Goal: Task Accomplishment & Management: Use online tool/utility

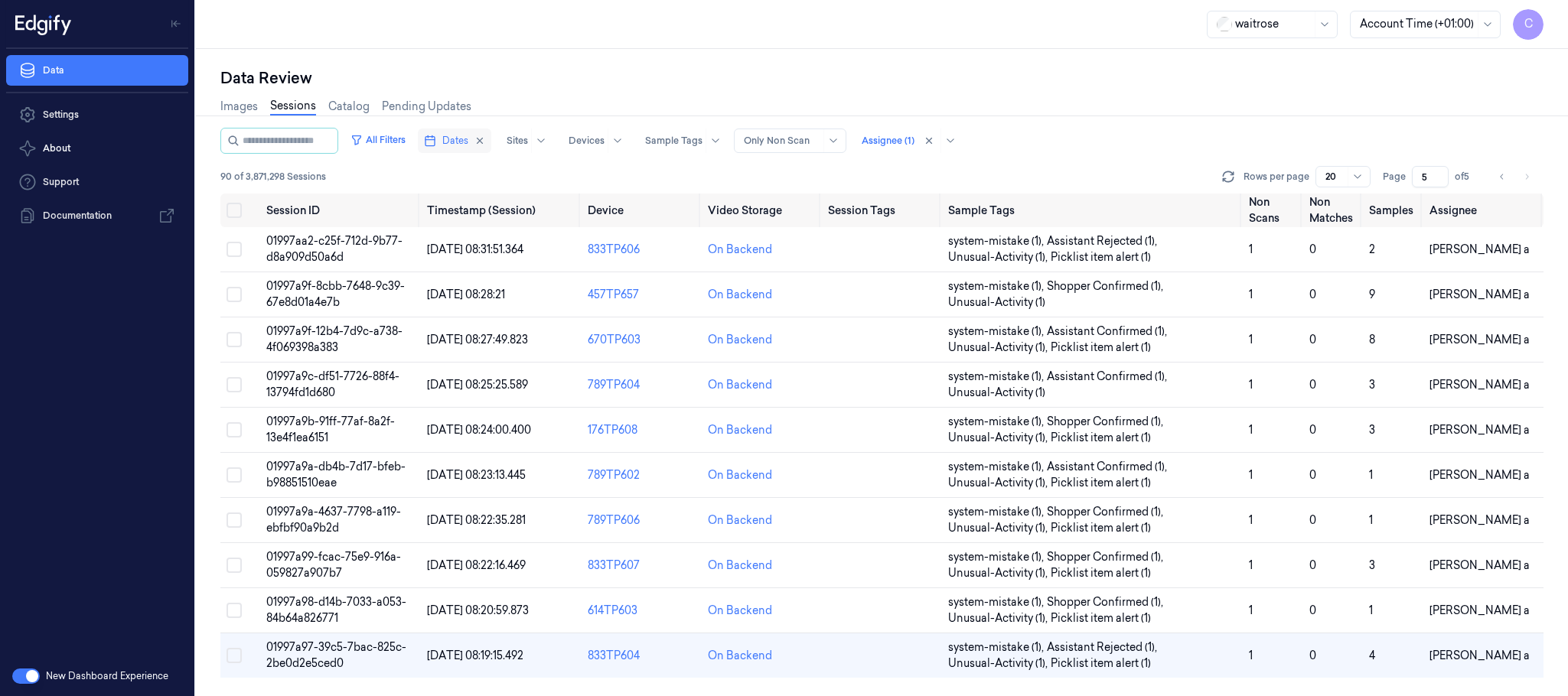
click at [466, 139] on span "Dates" at bounding box center [455, 141] width 26 height 14
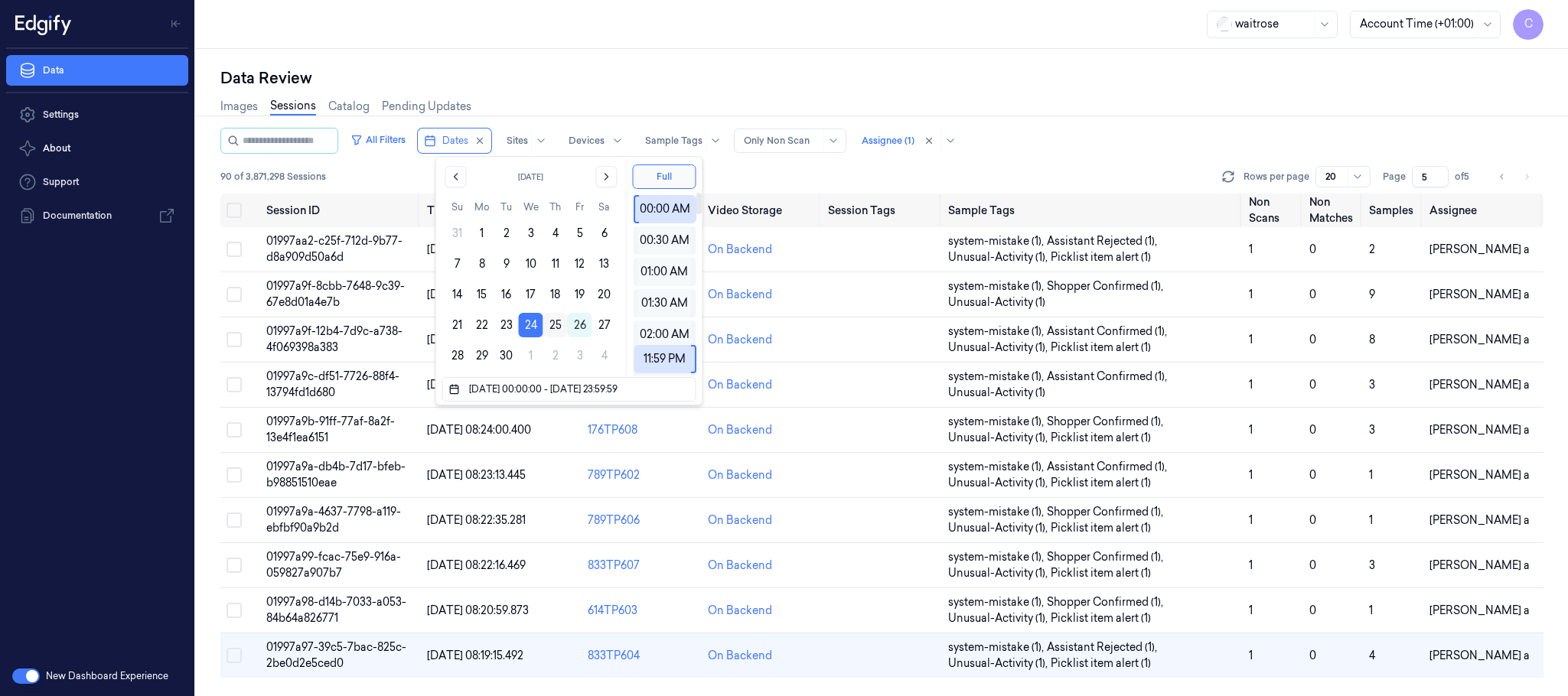
click at [552, 324] on button "25" at bounding box center [556, 326] width 25 height 25
type input "[DATE] 00:00:00 - [DATE] 23:59:59"
click at [648, 106] on div "Images Sessions Catalog Pending Updates" at bounding box center [881, 107] width 1323 height 39
type input "1"
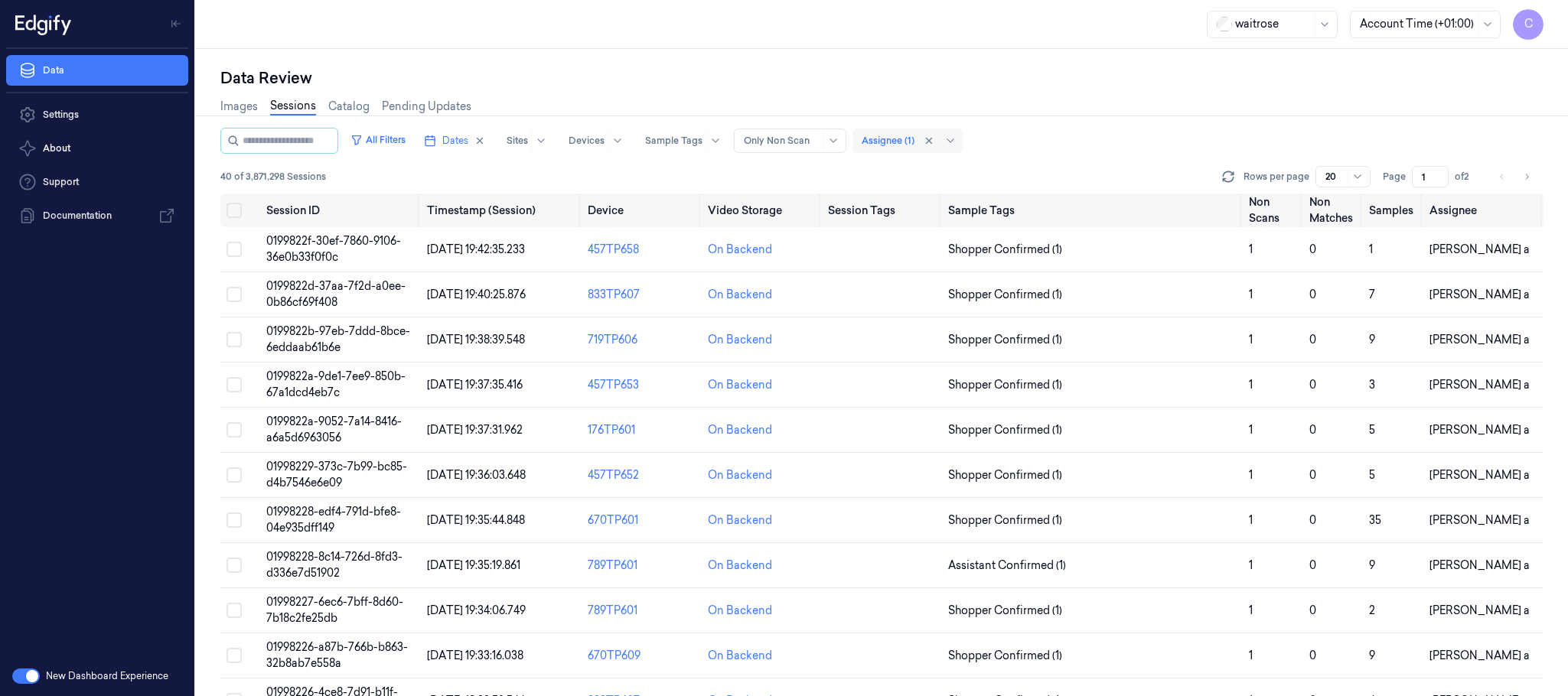
click at [915, 149] on div "Assignee (1)" at bounding box center [888, 141] width 53 height 25
click at [1176, 144] on div "All Filters Dates Sites Devices Sample Tags Alert Type Only Non Scan Assignee (…" at bounding box center [881, 141] width 1323 height 26
click at [398, 254] on td "0199822f-30ef-7860-9106-36e0b33f0f0c" at bounding box center [340, 250] width 161 height 46
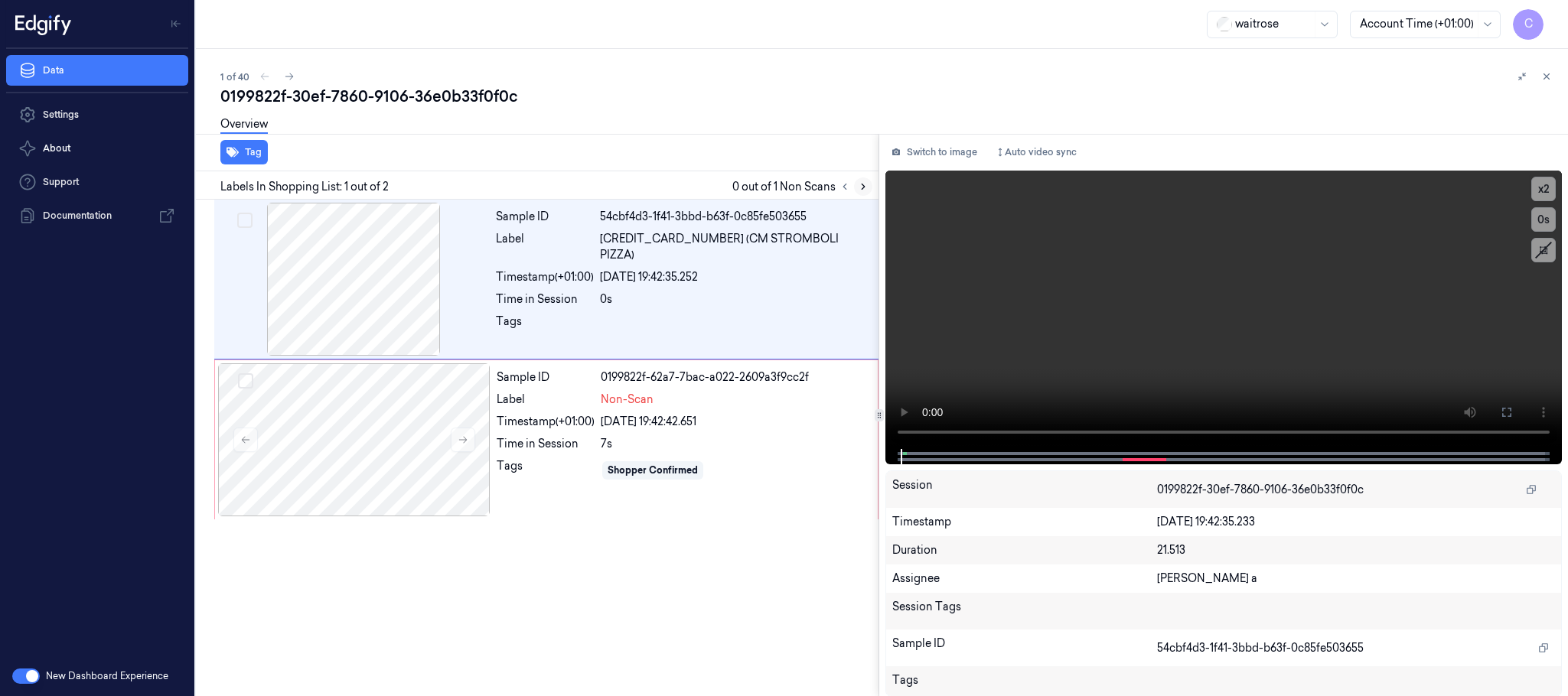
click at [861, 184] on icon at bounding box center [862, 186] width 10 height 10
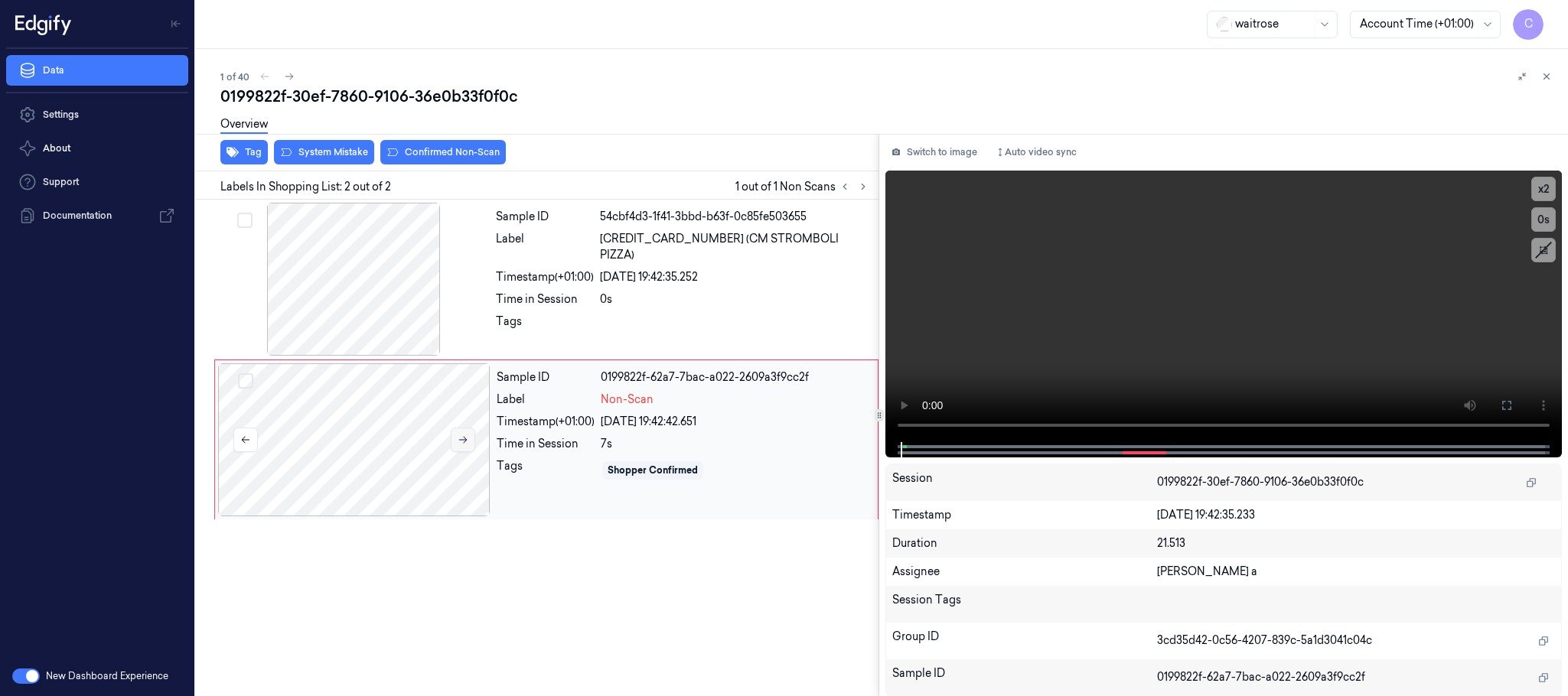
click at [458, 441] on icon at bounding box center [463, 440] width 10 height 10
click at [463, 446] on button at bounding box center [463, 441] width 25 height 25
click at [382, 264] on div at bounding box center [353, 279] width 273 height 153
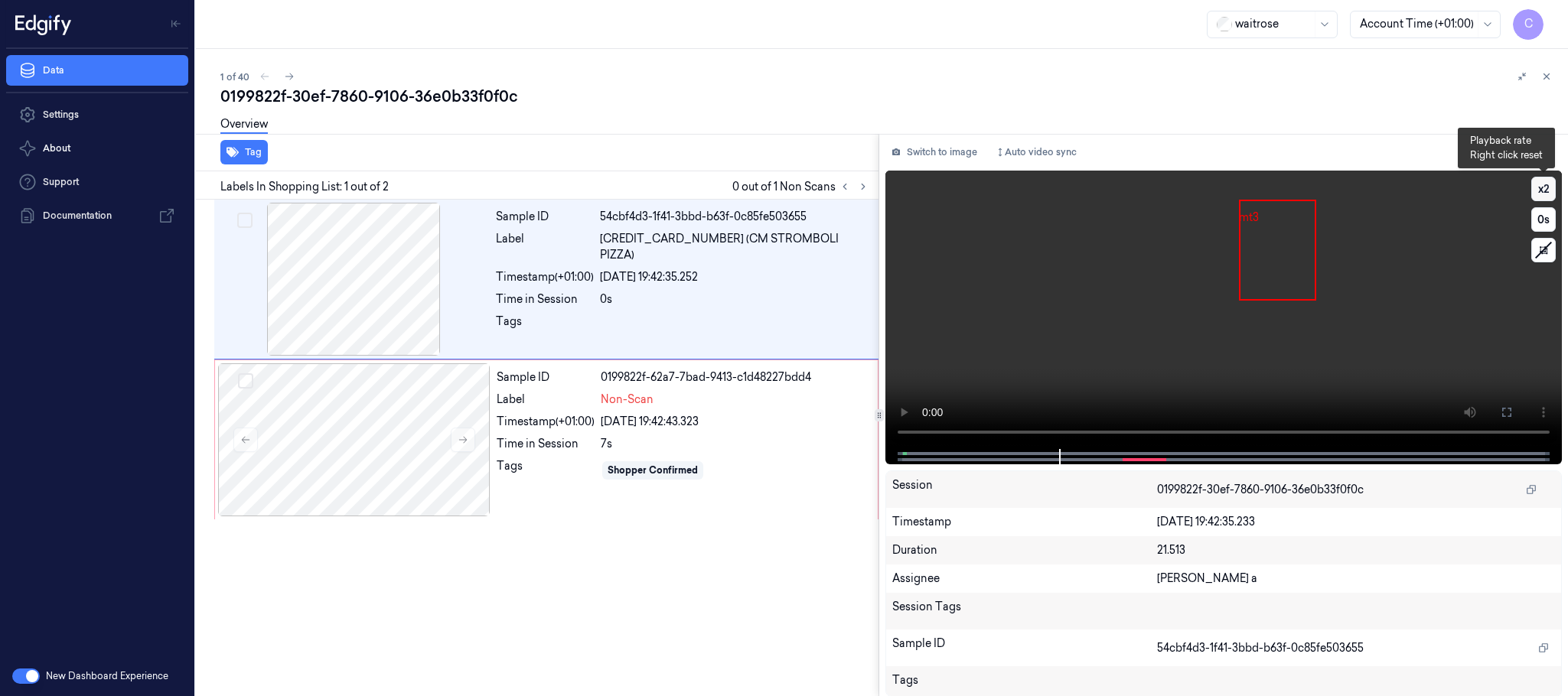
click at [1553, 191] on button "x 2" at bounding box center [1544, 189] width 25 height 25
click at [1553, 191] on button "x 4" at bounding box center [1544, 189] width 25 height 25
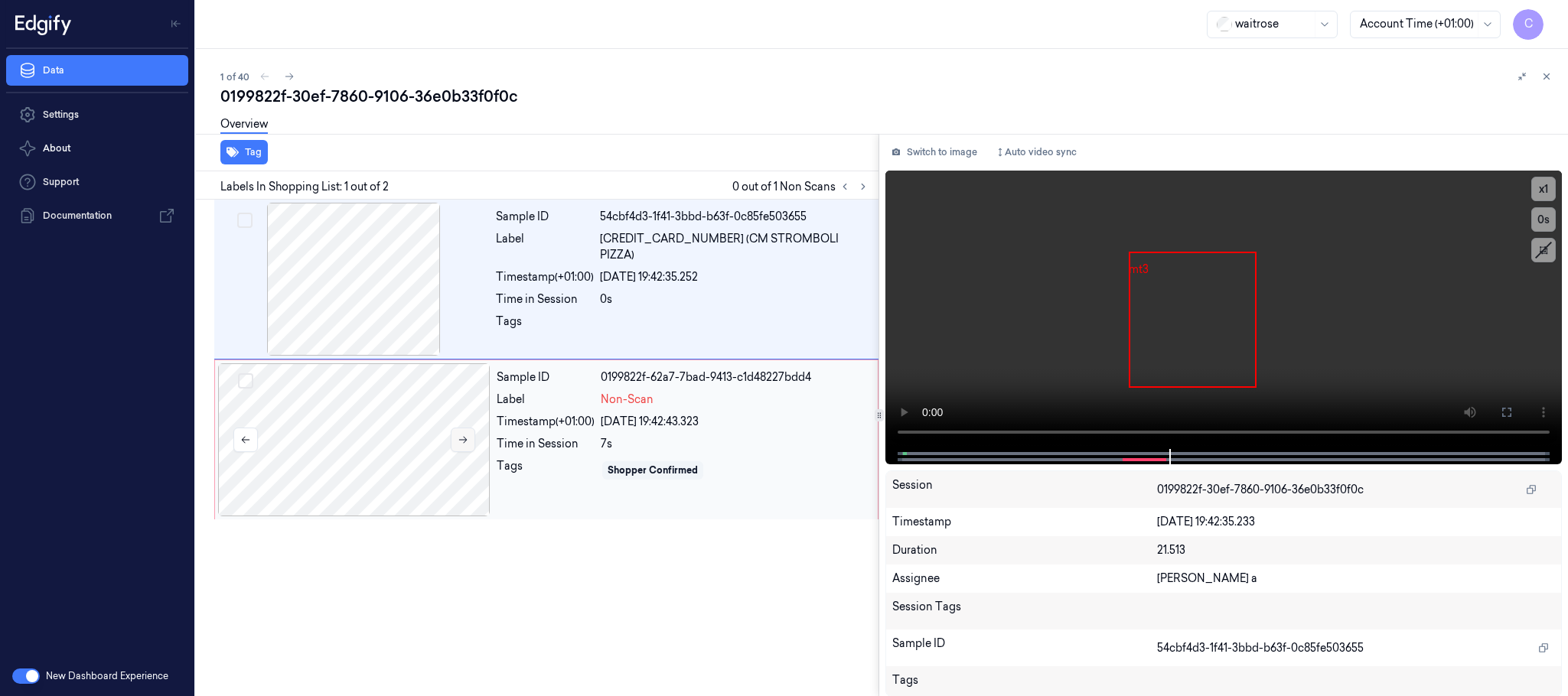
click at [460, 439] on icon at bounding box center [463, 440] width 10 height 10
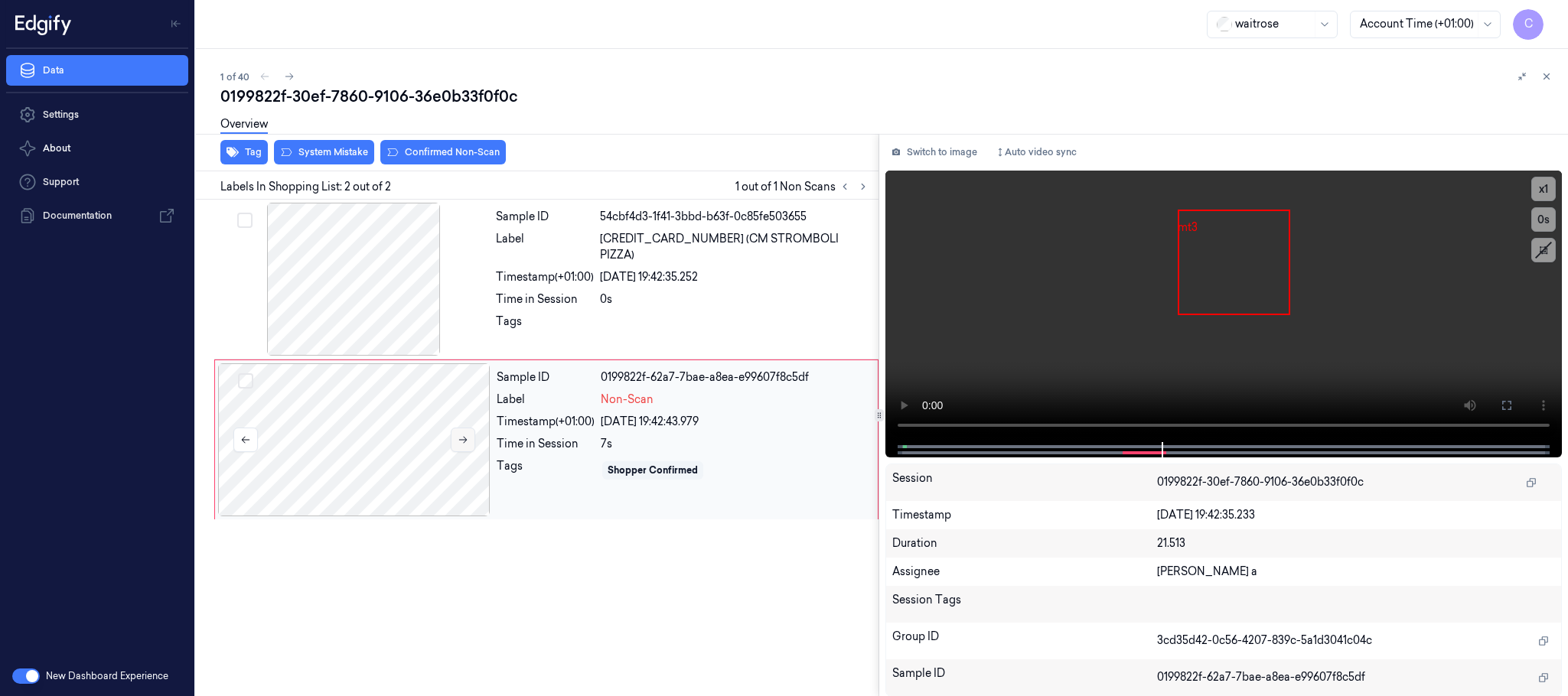
click at [460, 439] on icon at bounding box center [463, 440] width 10 height 10
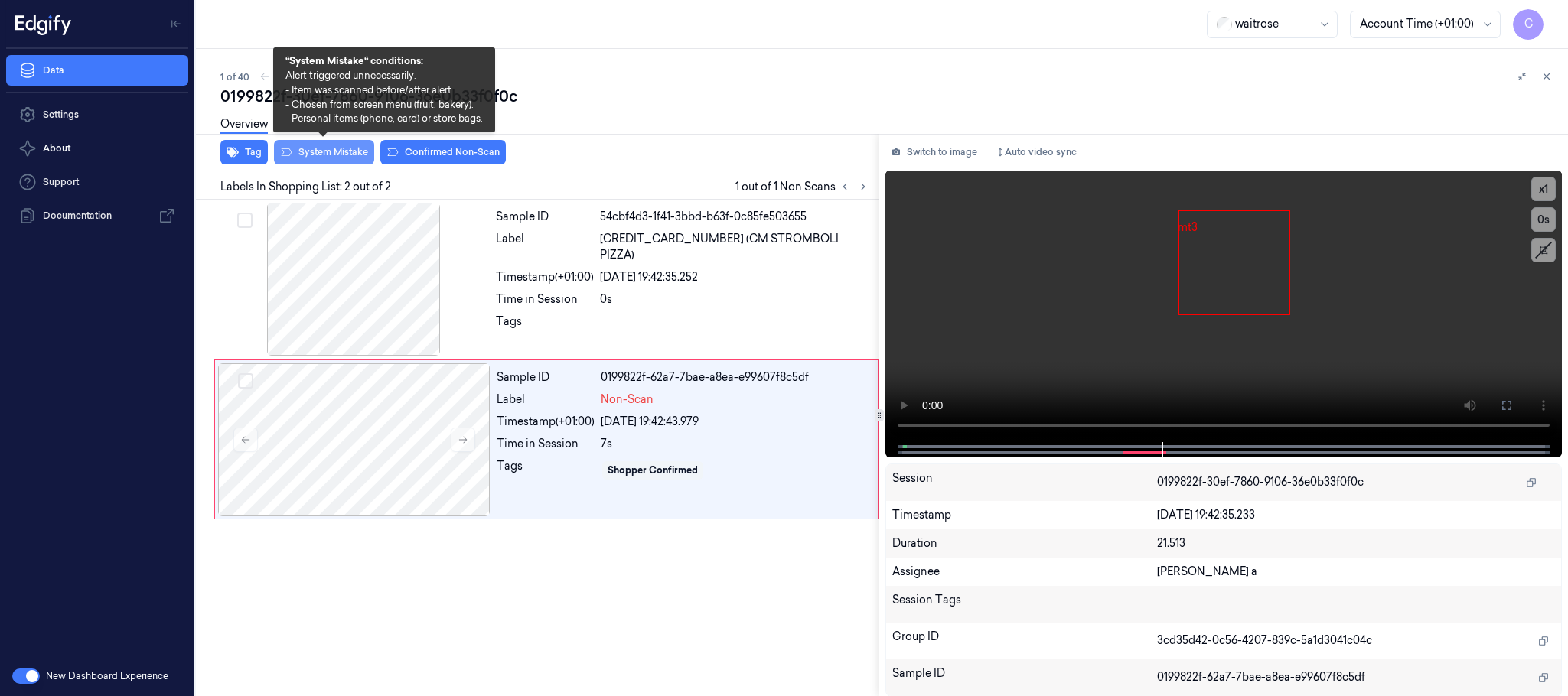
click at [345, 150] on button "System Mistake" at bounding box center [325, 152] width 101 height 25
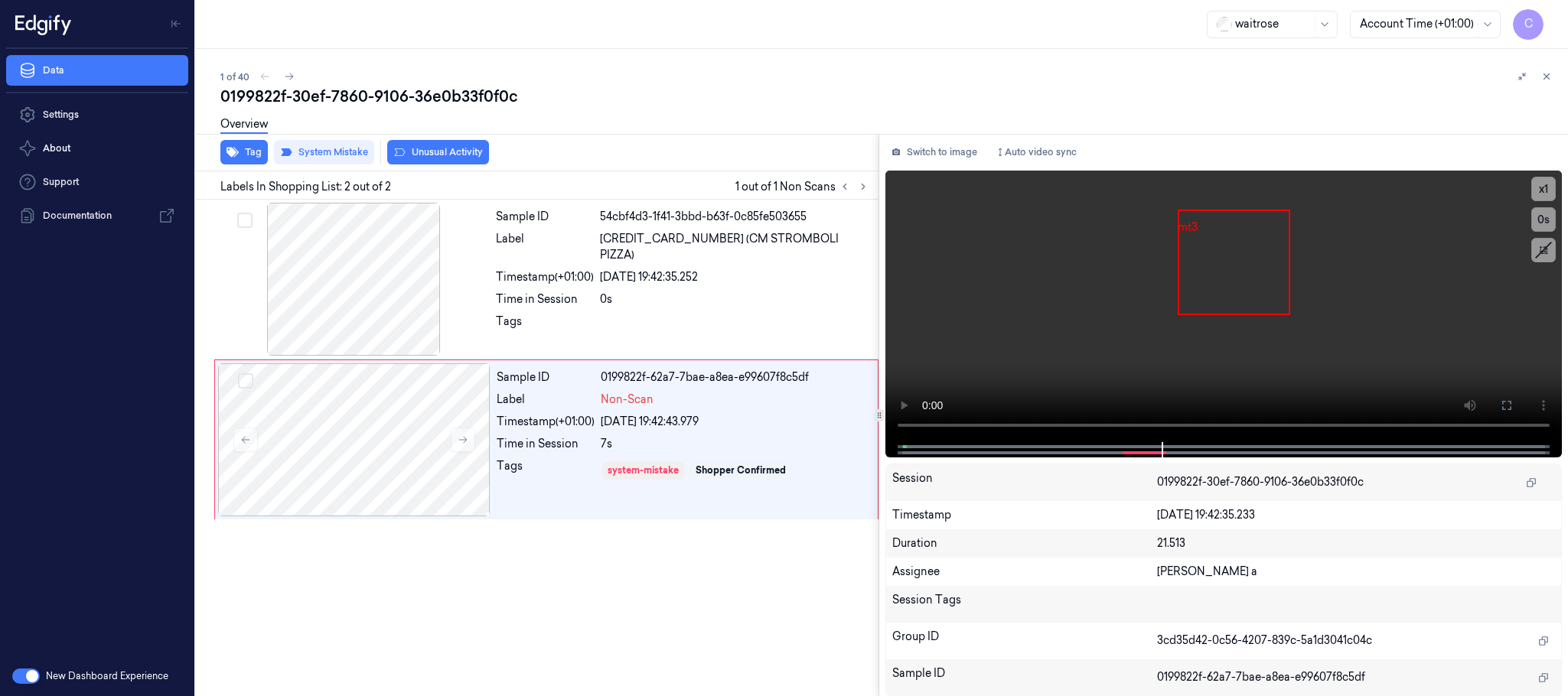
click at [464, 152] on button "Unusual Activity" at bounding box center [438, 152] width 102 height 25
click at [293, 73] on icon at bounding box center [289, 76] width 10 height 10
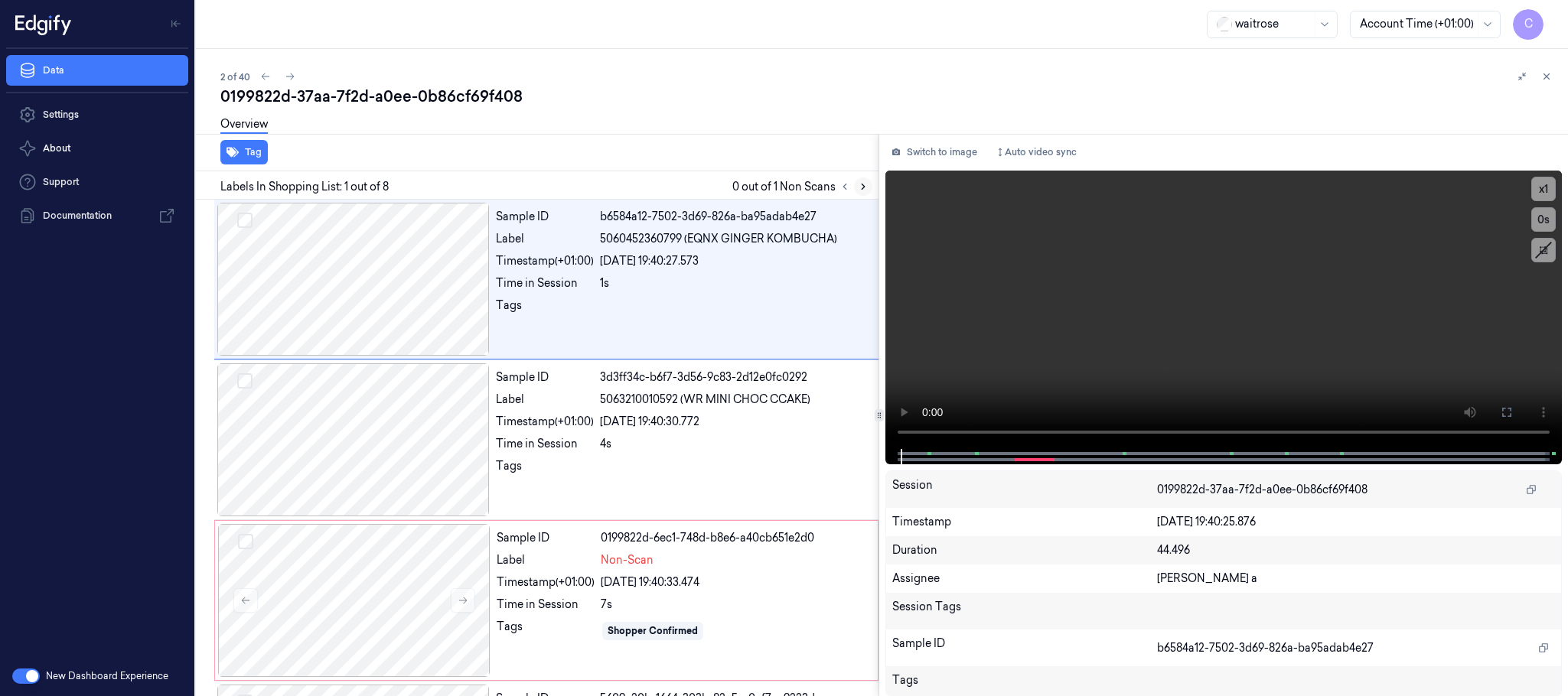
click at [864, 183] on icon at bounding box center [862, 186] width 10 height 10
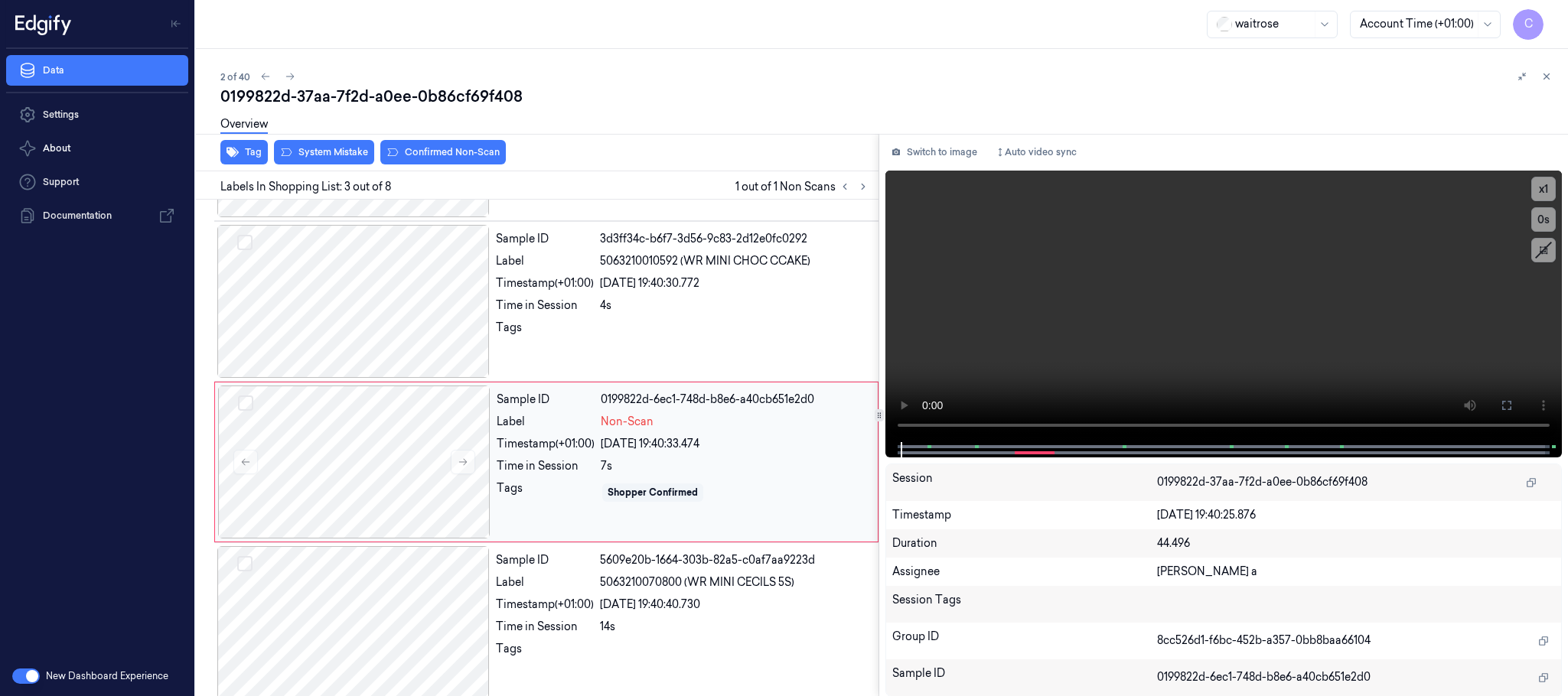
scroll to position [154, 0]
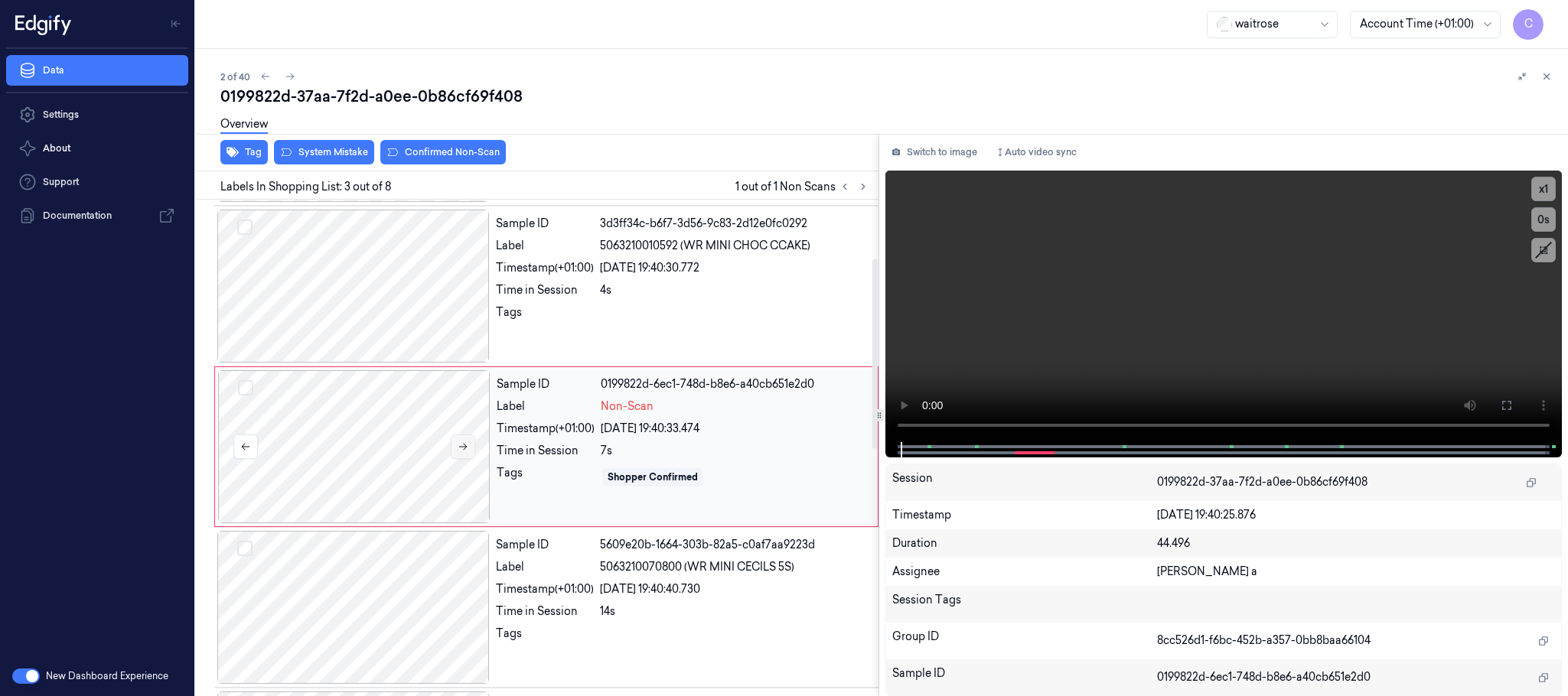
click at [474, 448] on button at bounding box center [463, 447] width 25 height 25
click at [467, 448] on icon at bounding box center [463, 446] width 9 height 7
click at [416, 314] on div at bounding box center [353, 286] width 273 height 153
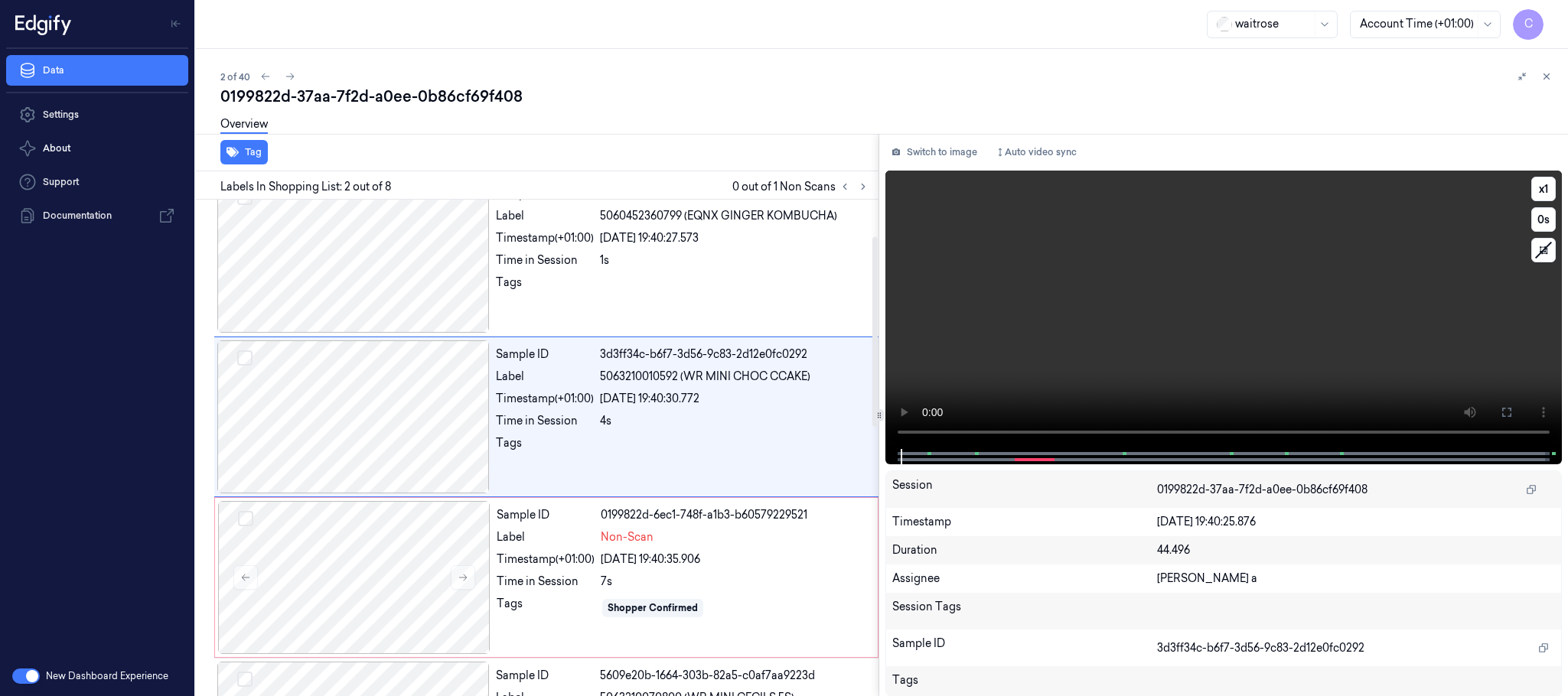
scroll to position [0, 0]
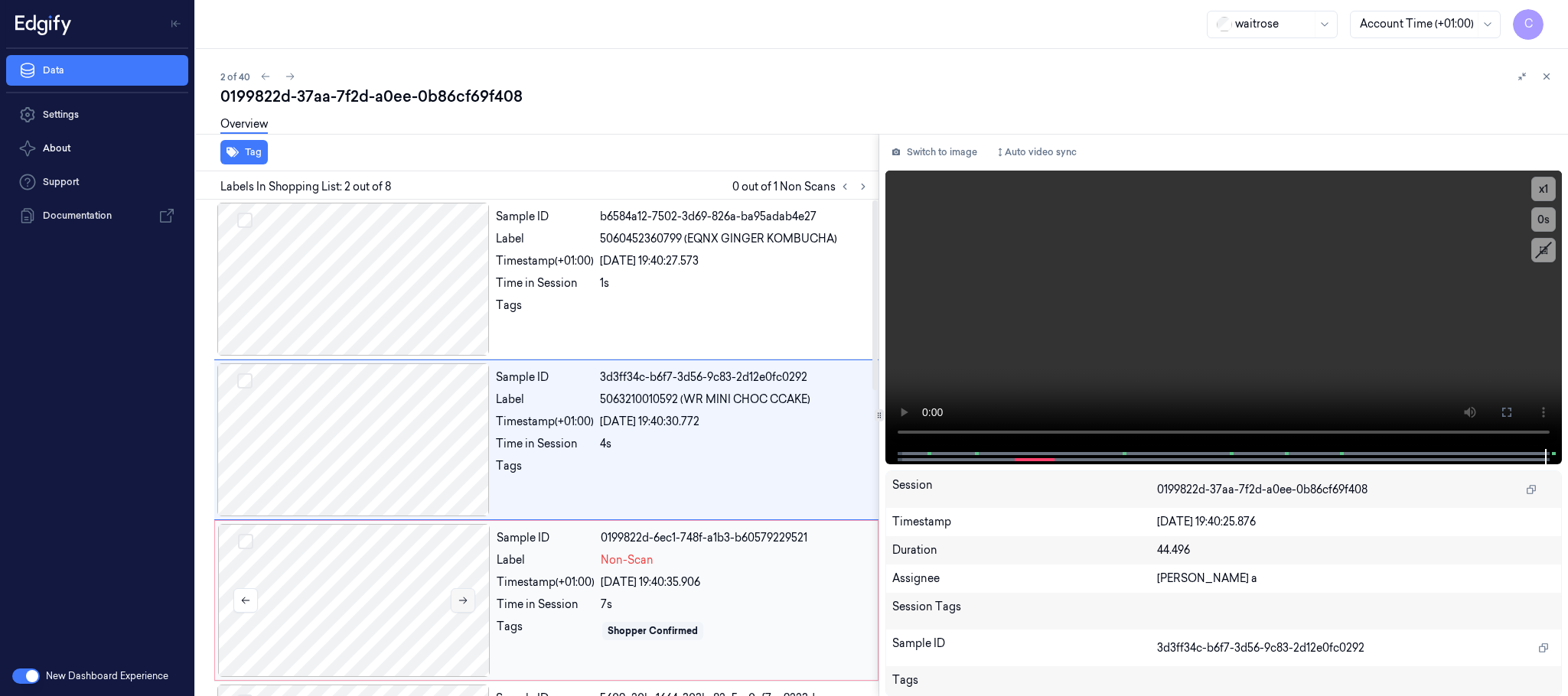
click at [464, 593] on button at bounding box center [463, 601] width 25 height 25
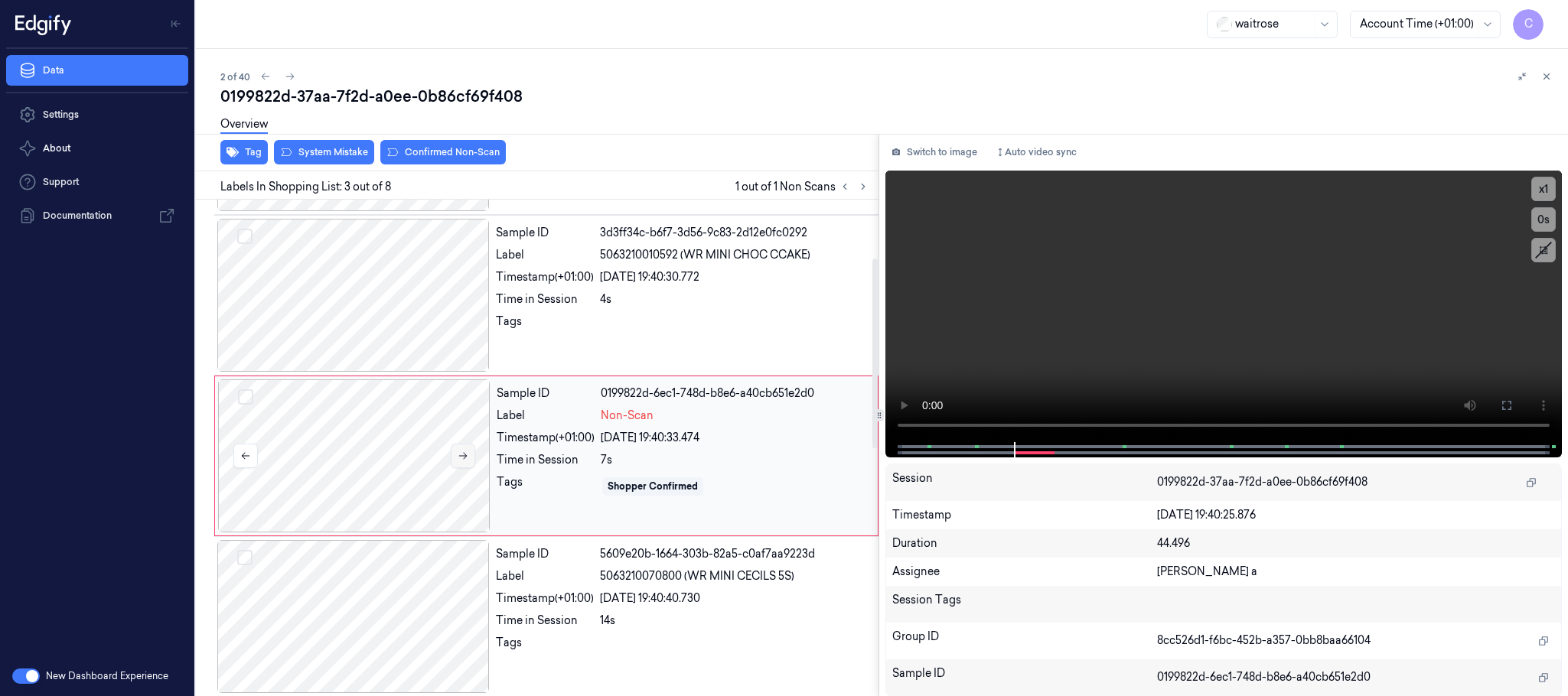
scroll to position [154, 0]
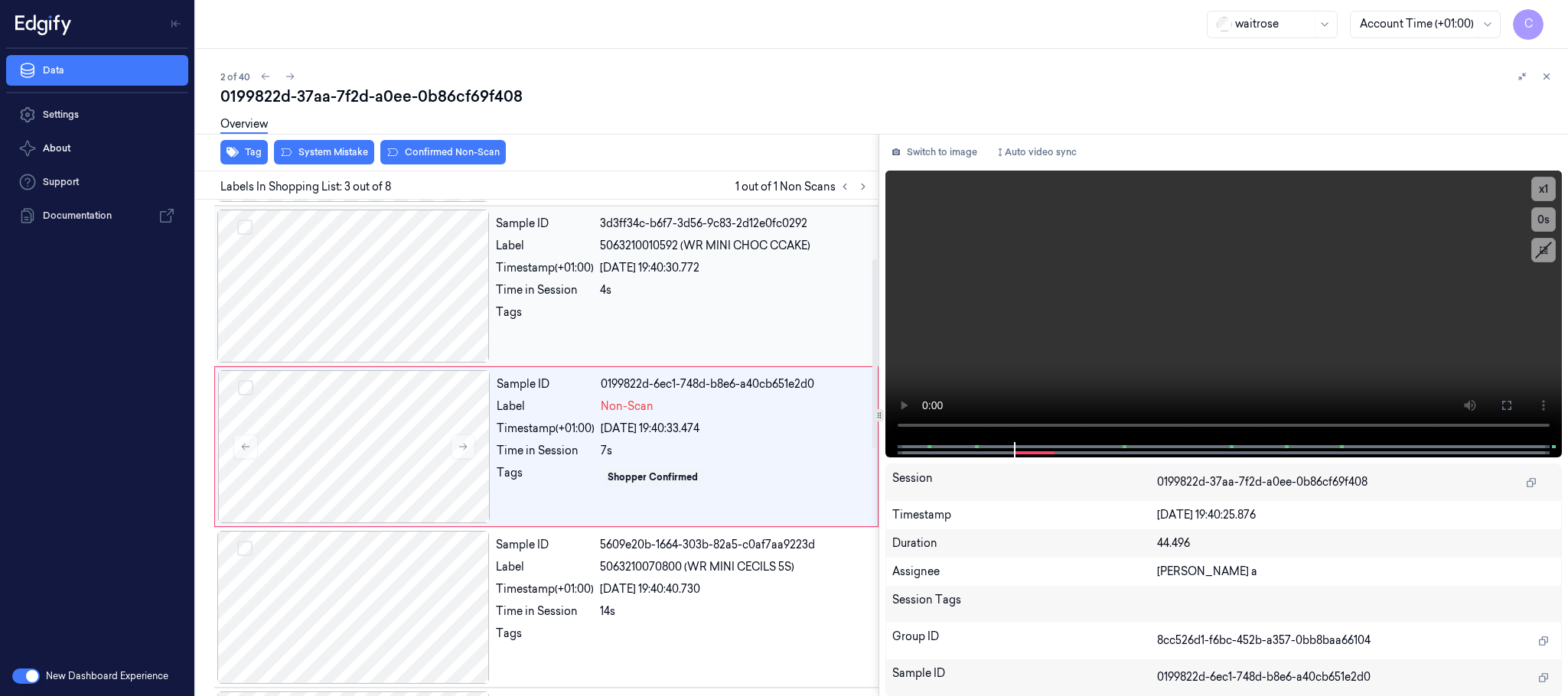
click at [400, 292] on div at bounding box center [353, 286] width 273 height 153
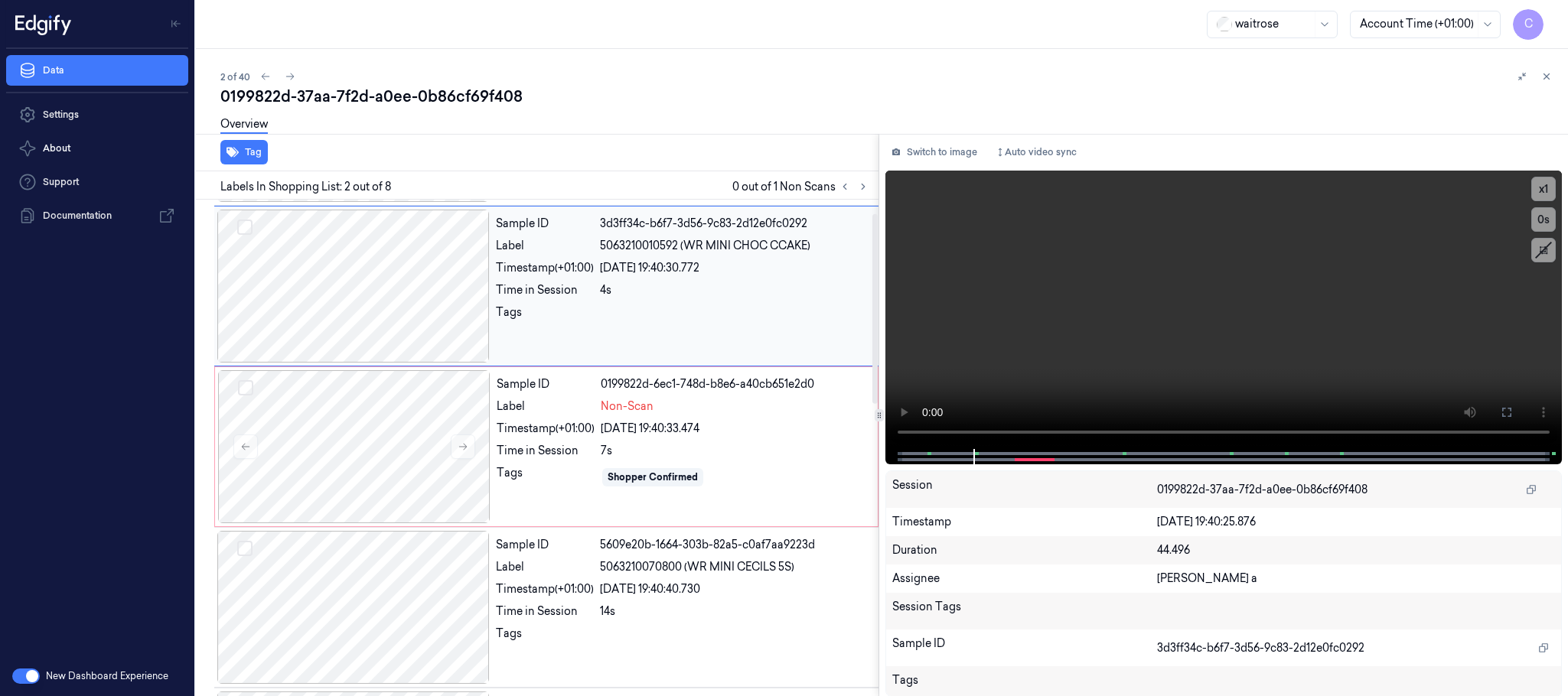
scroll to position [0, 0]
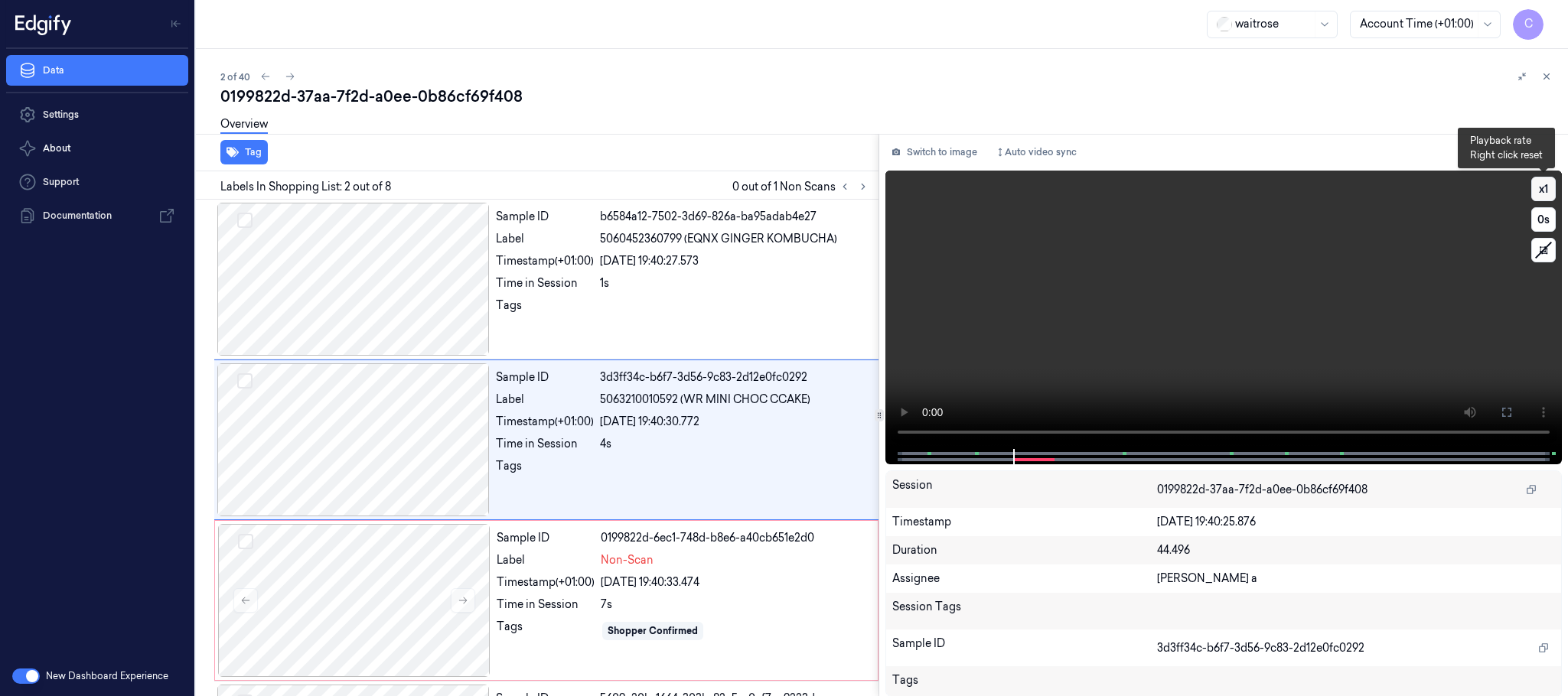
click at [1552, 186] on button "x 1" at bounding box center [1544, 189] width 25 height 25
click at [1227, 333] on video at bounding box center [1223, 310] width 676 height 278
click at [363, 595] on div at bounding box center [354, 600] width 273 height 153
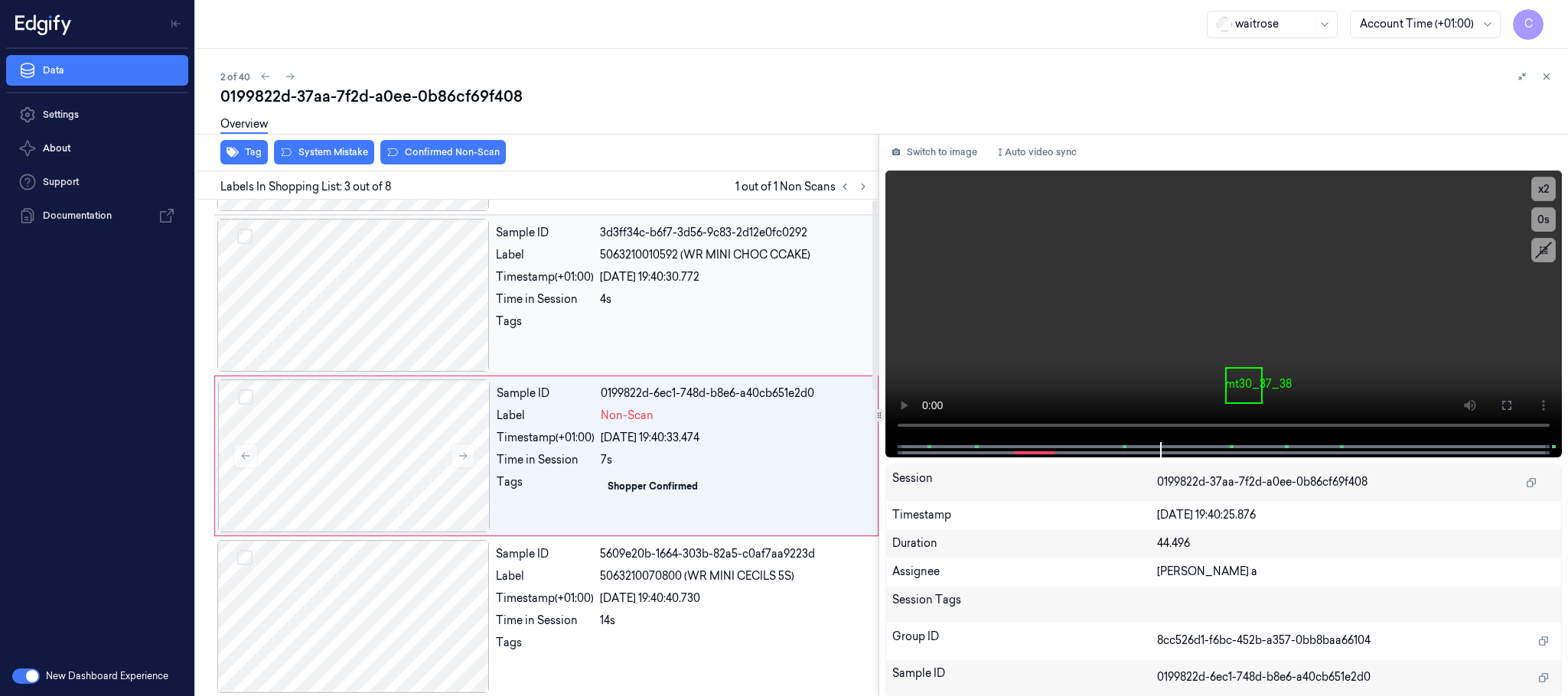
scroll to position [154, 0]
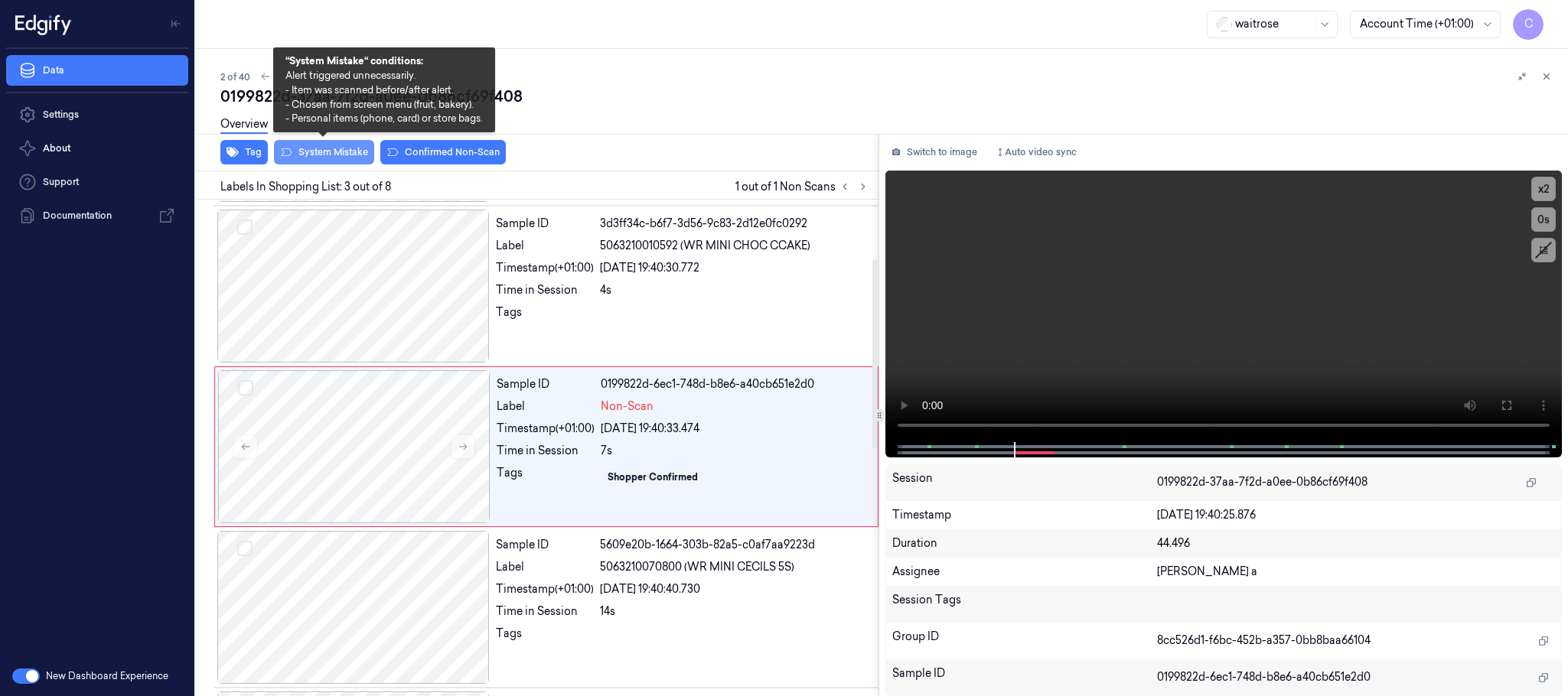
click at [345, 155] on button "System Mistake" at bounding box center [325, 152] width 101 height 25
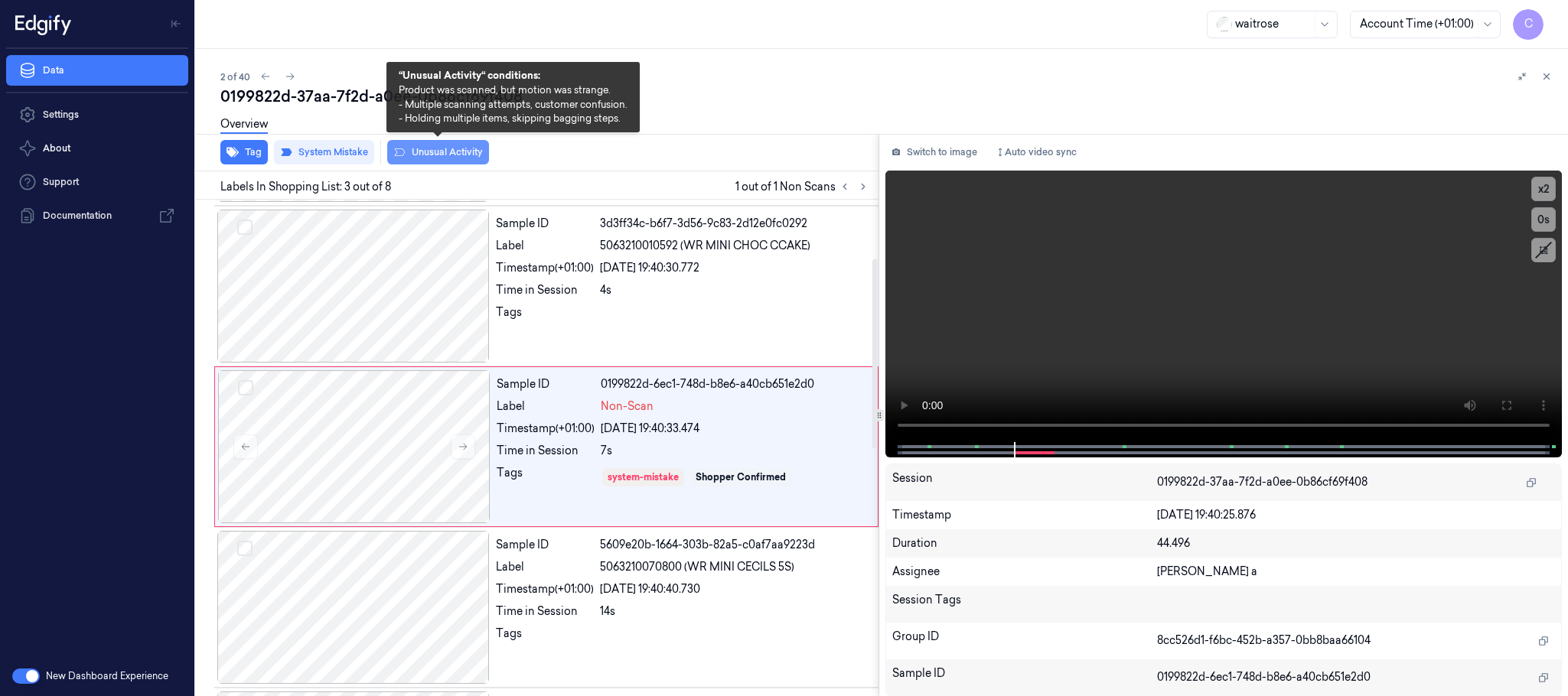
click at [434, 148] on button "Unusual Activity" at bounding box center [438, 152] width 102 height 25
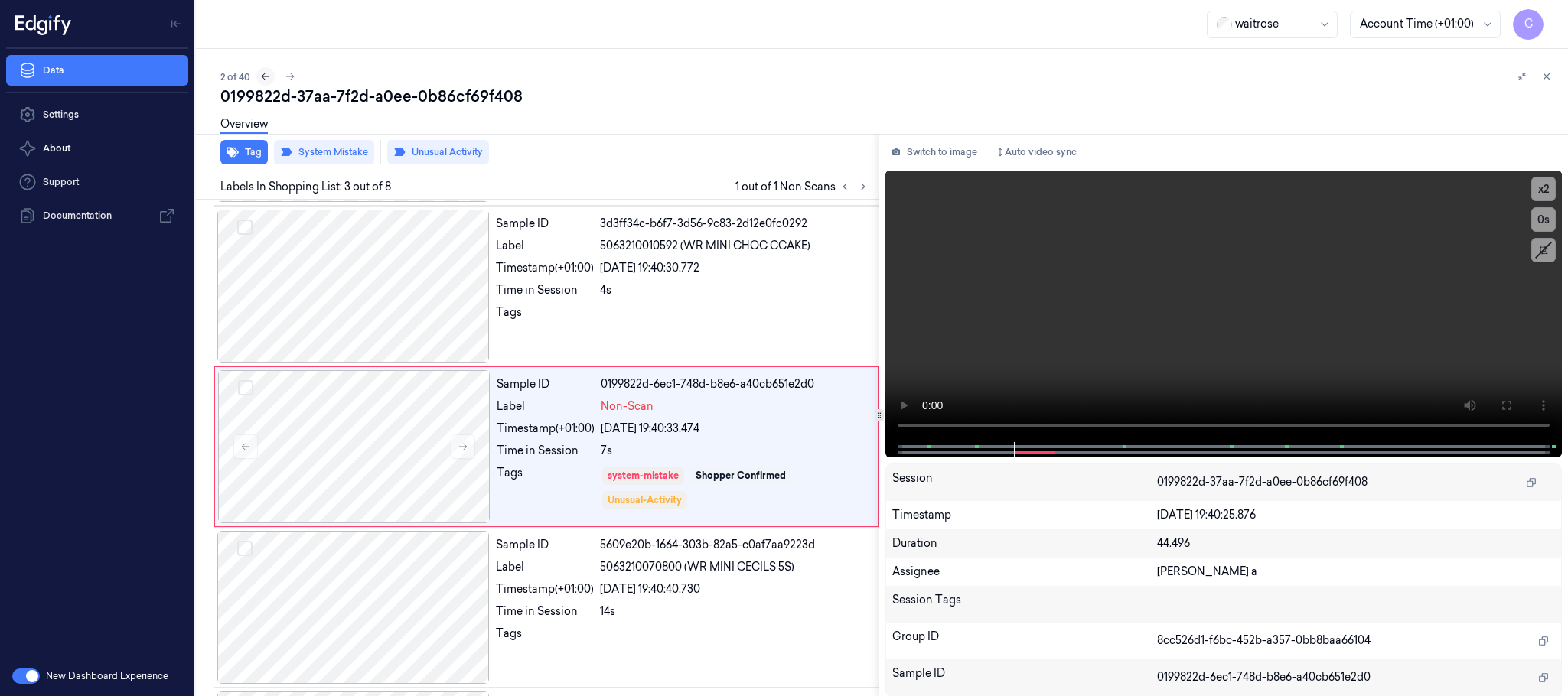
click at [265, 76] on icon at bounding box center [265, 76] width 10 height 10
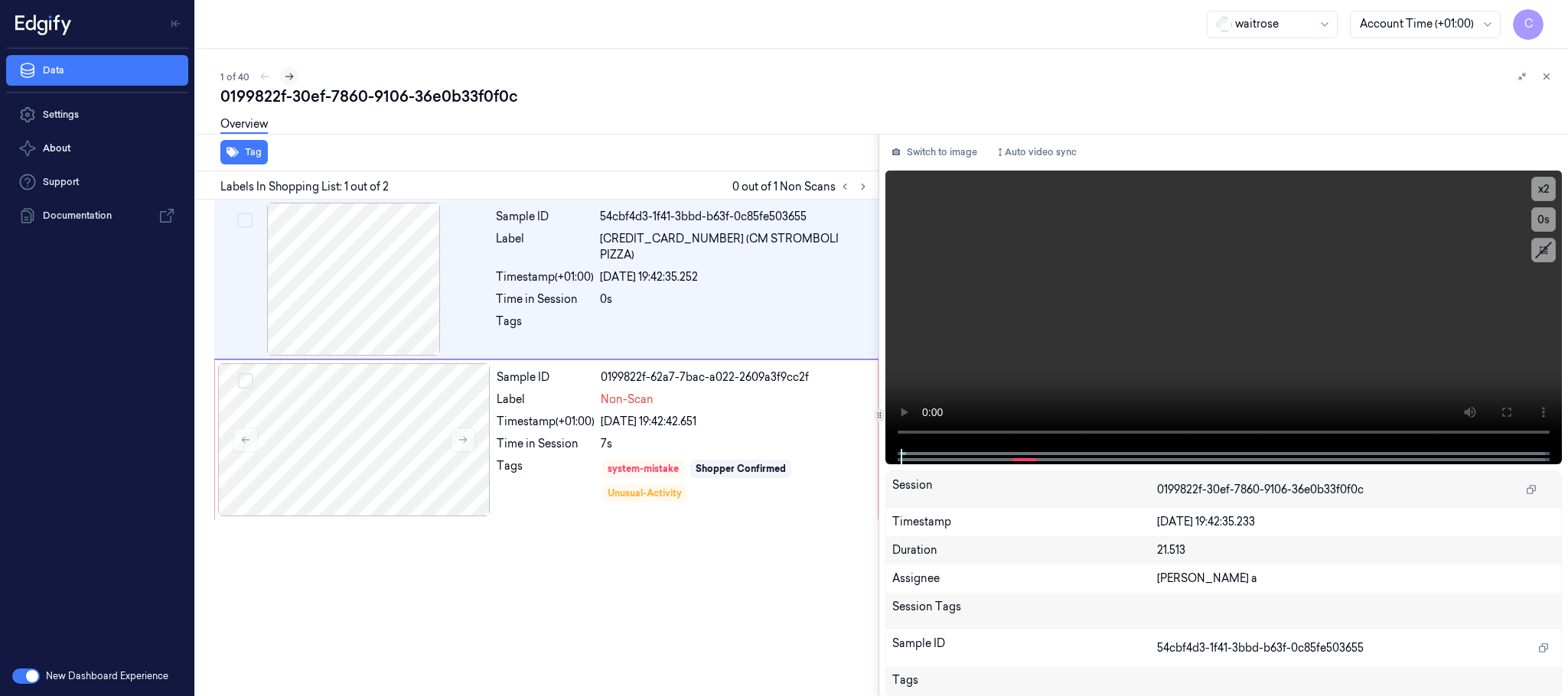
click at [286, 78] on icon at bounding box center [289, 76] width 10 height 10
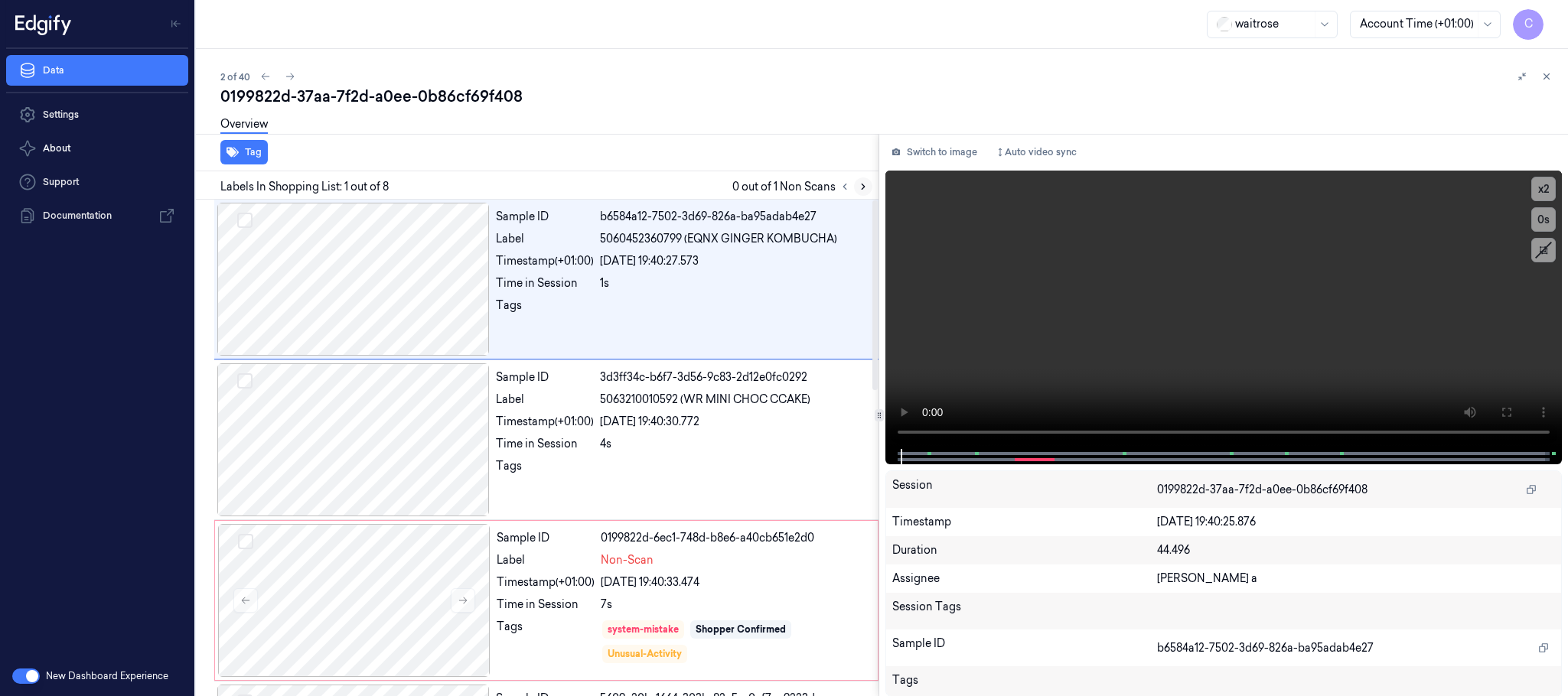
click at [858, 188] on icon at bounding box center [862, 186] width 10 height 10
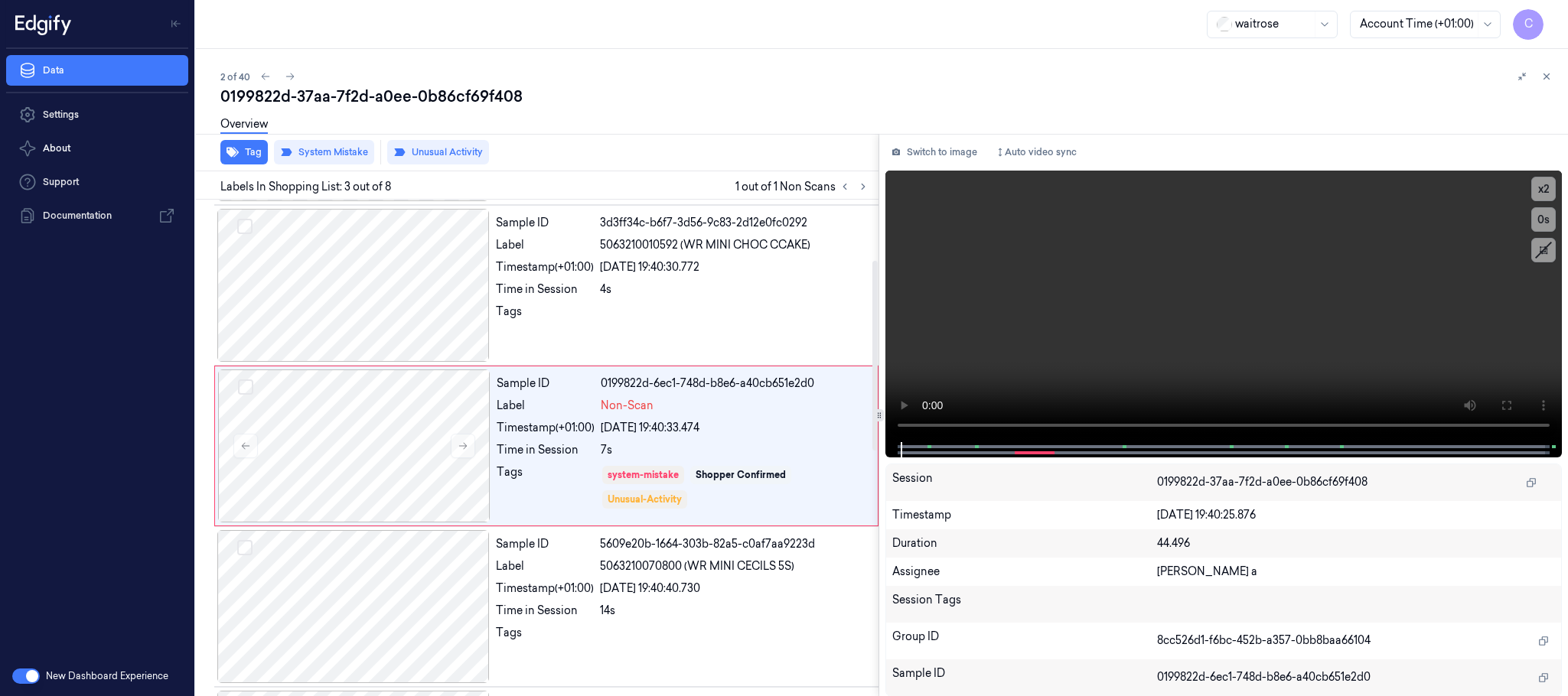
scroll to position [154, 0]
click at [287, 76] on icon at bounding box center [290, 76] width 10 height 10
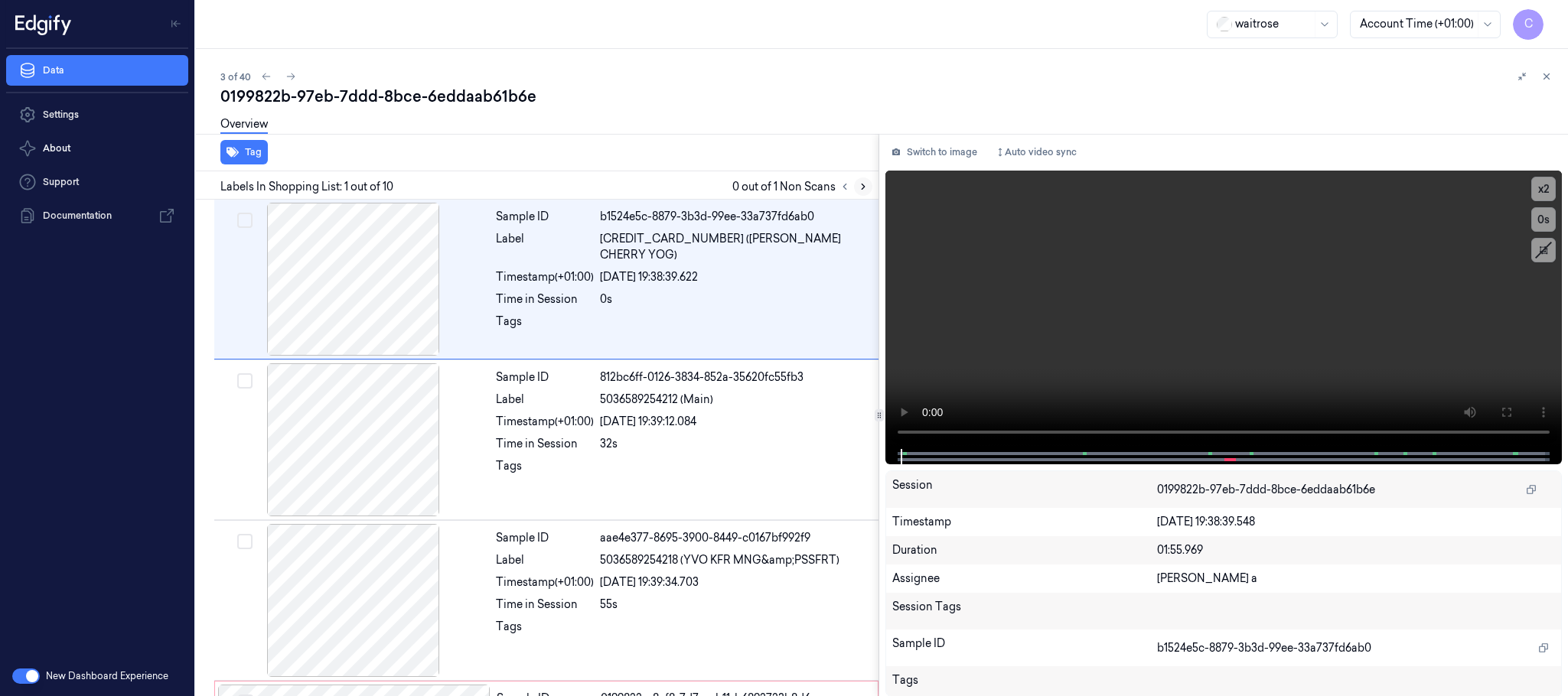
click at [866, 181] on icon at bounding box center [862, 186] width 10 height 10
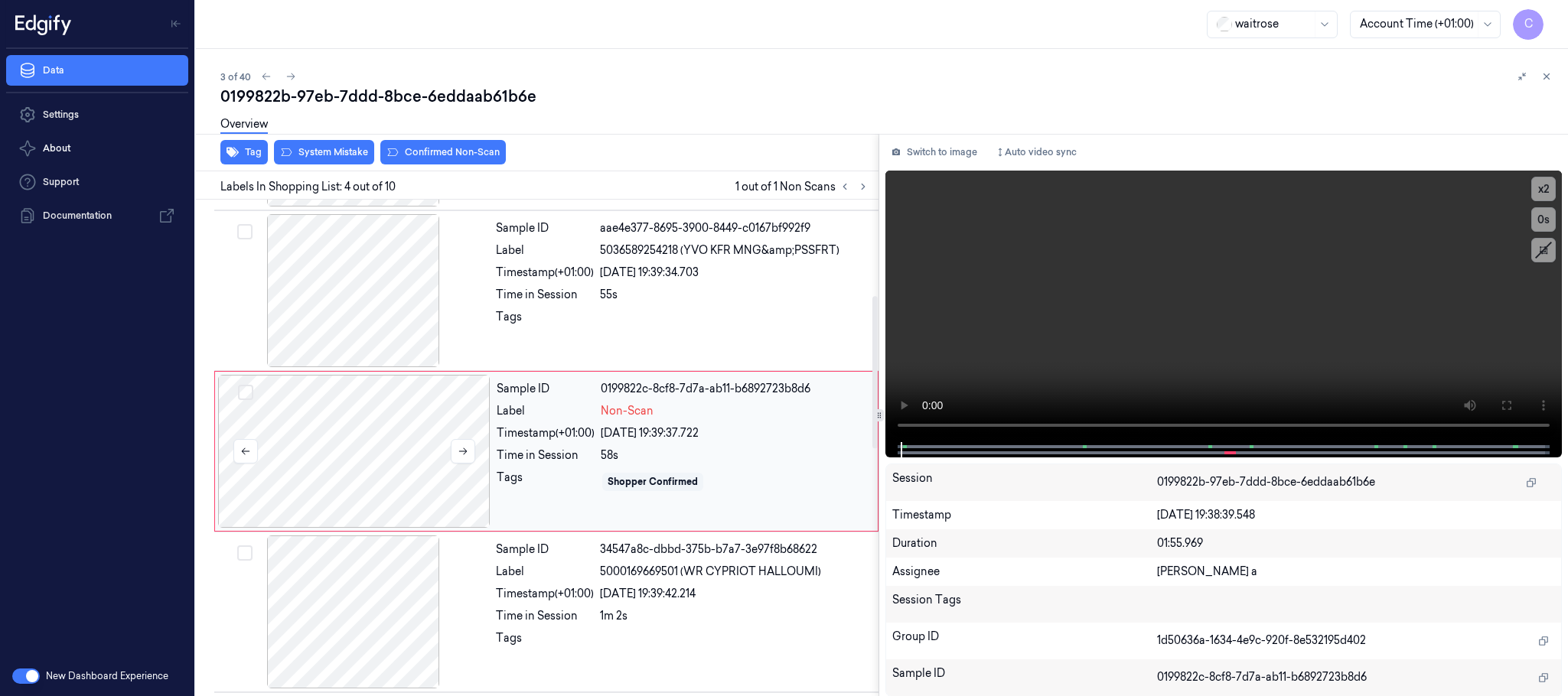
scroll to position [315, 0]
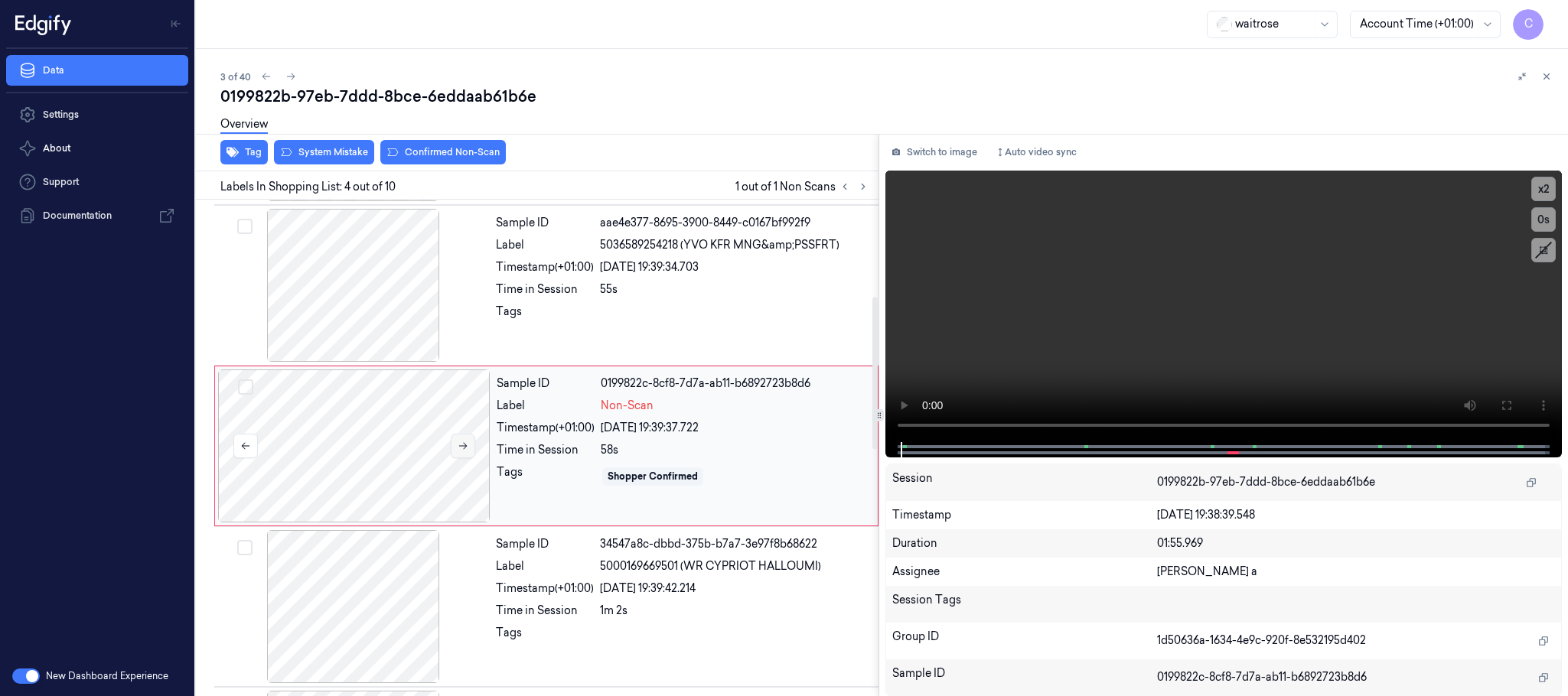
click at [468, 452] on icon at bounding box center [463, 445] width 10 height 10
click at [462, 452] on icon at bounding box center [463, 445] width 10 height 10
click at [460, 450] on icon at bounding box center [463, 445] width 10 height 10
click at [359, 310] on div at bounding box center [353, 285] width 273 height 153
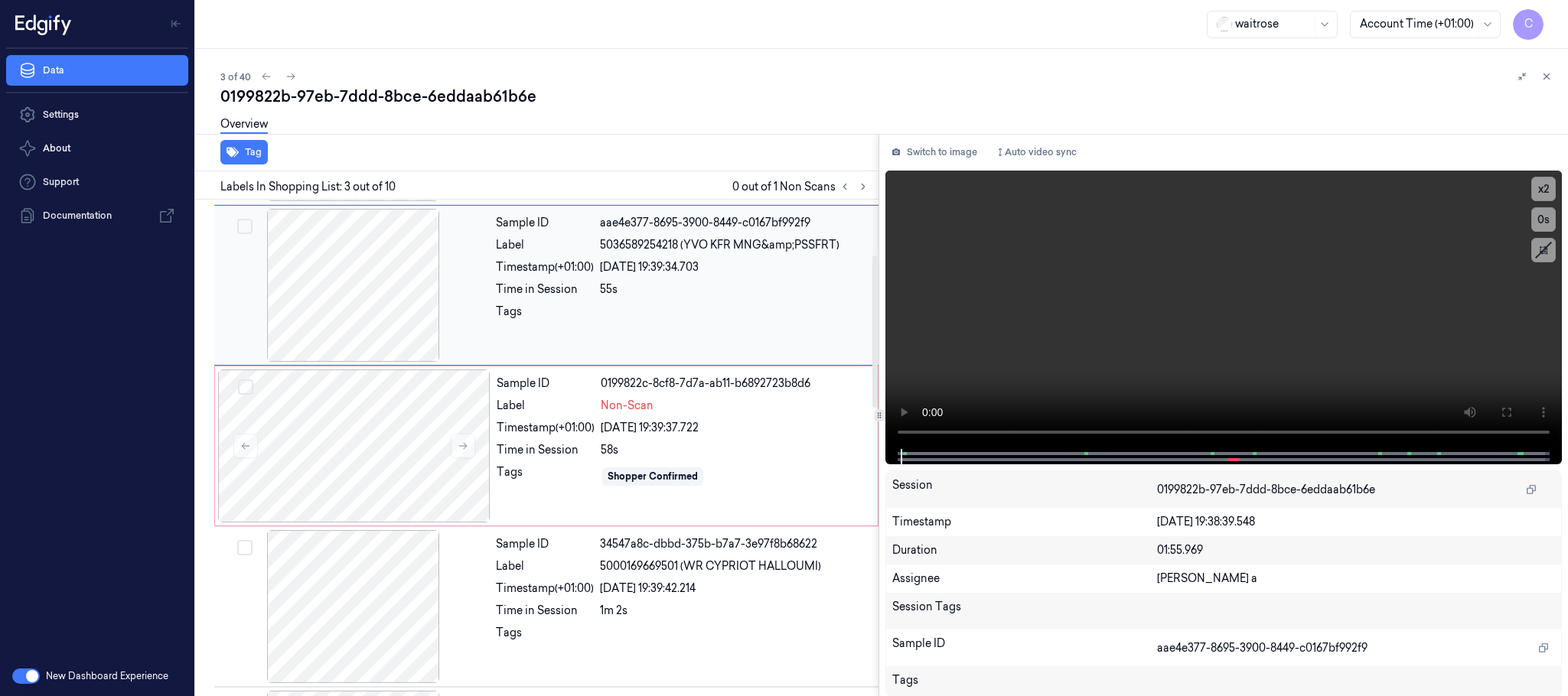
scroll to position [154, 0]
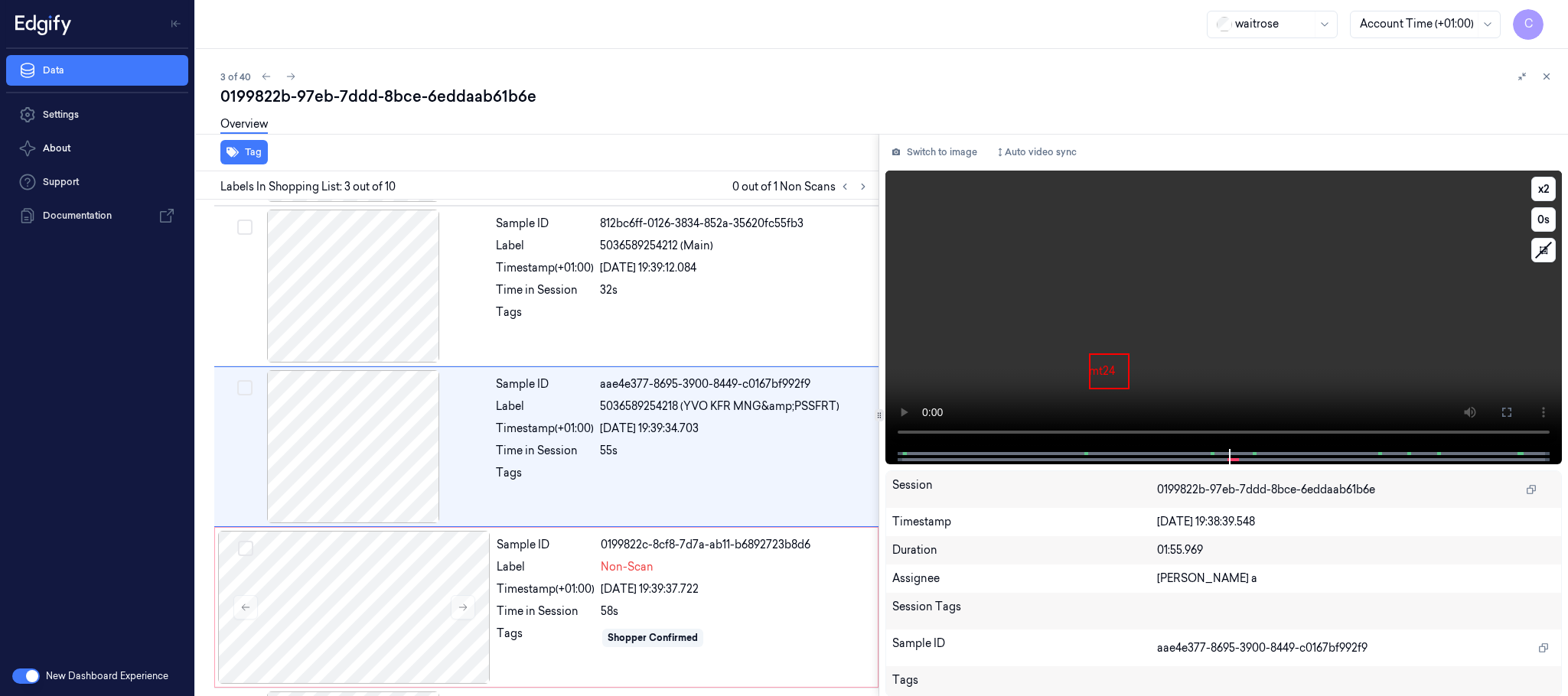
click at [1220, 326] on video at bounding box center [1223, 310] width 676 height 278
click at [1213, 452] on span at bounding box center [1214, 454] width 2 height 8
click at [1194, 320] on video at bounding box center [1223, 310] width 676 height 278
click at [1193, 319] on video at bounding box center [1223, 310] width 676 height 278
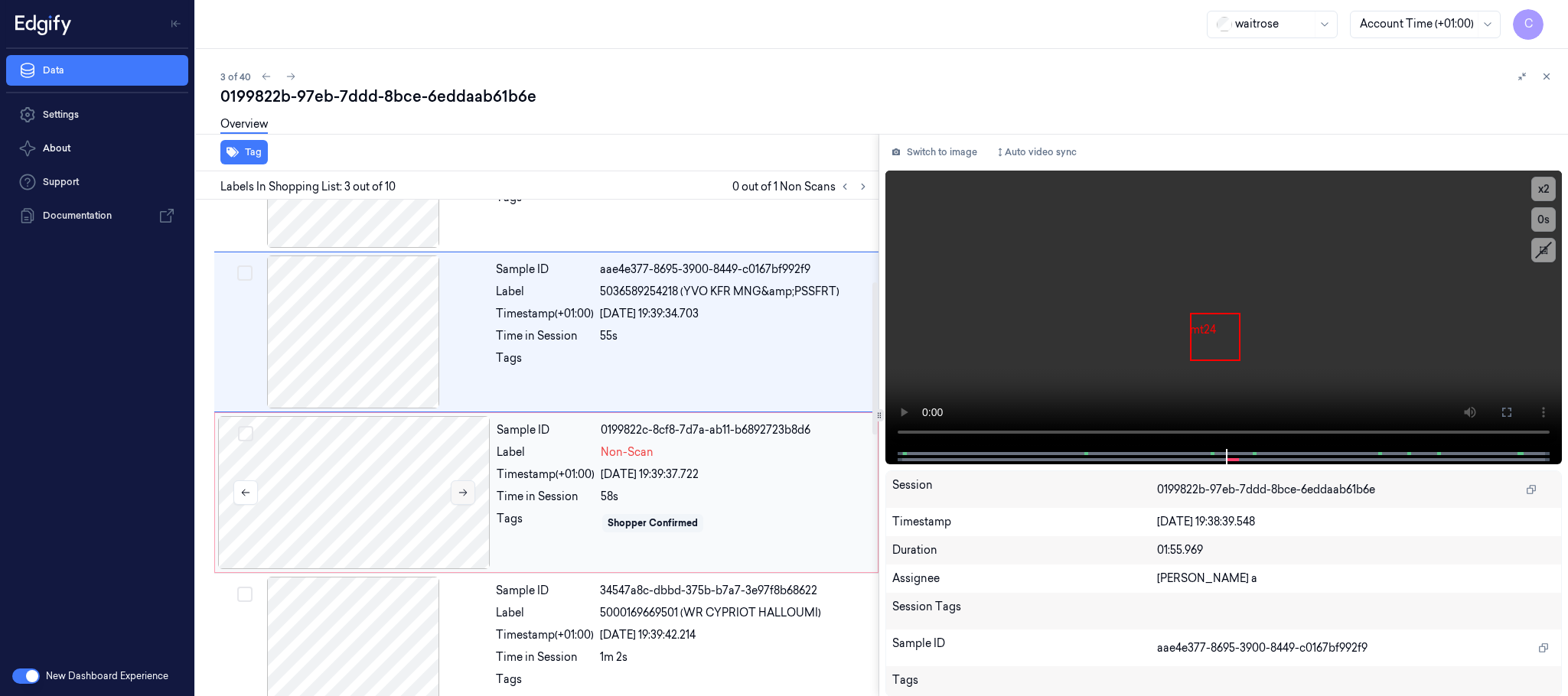
click at [462, 498] on icon at bounding box center [463, 492] width 10 height 10
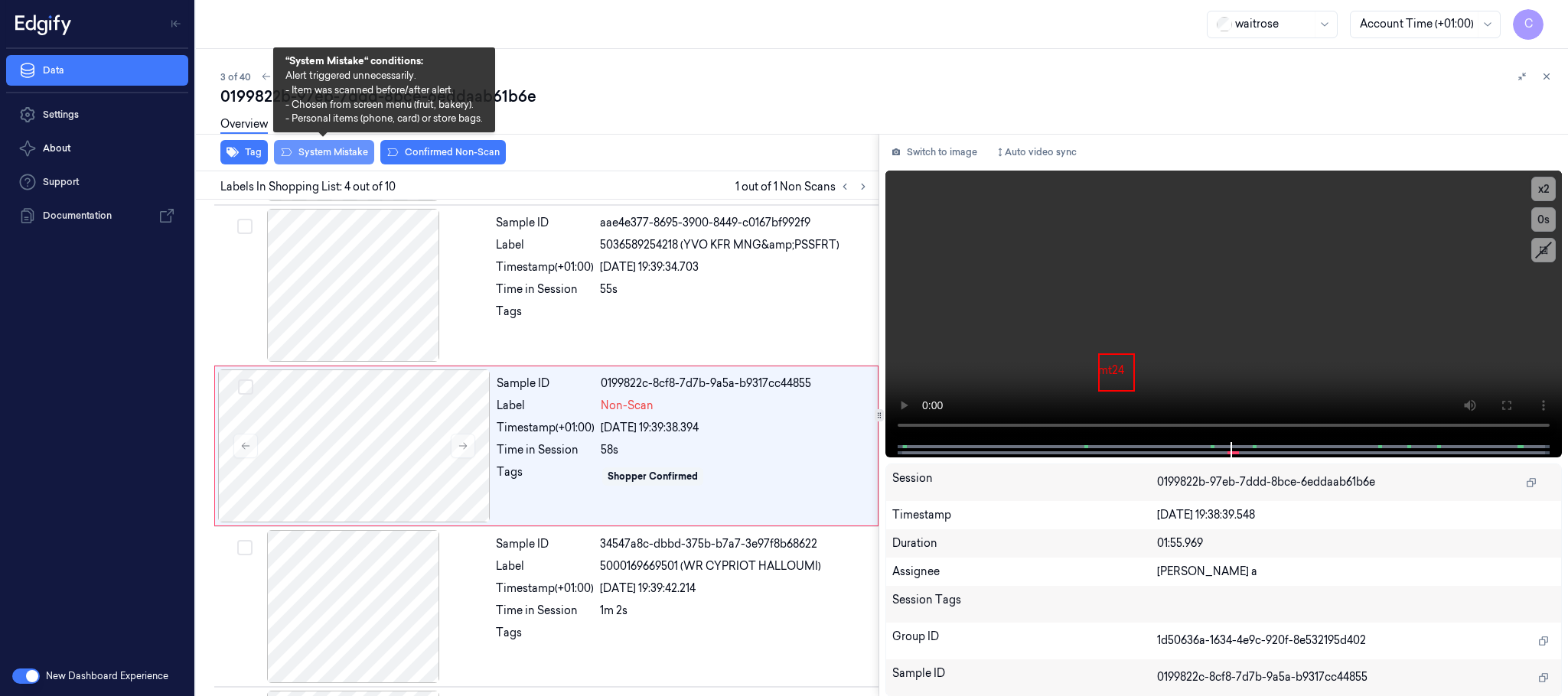
click at [312, 160] on button "System Mistake" at bounding box center [325, 152] width 101 height 25
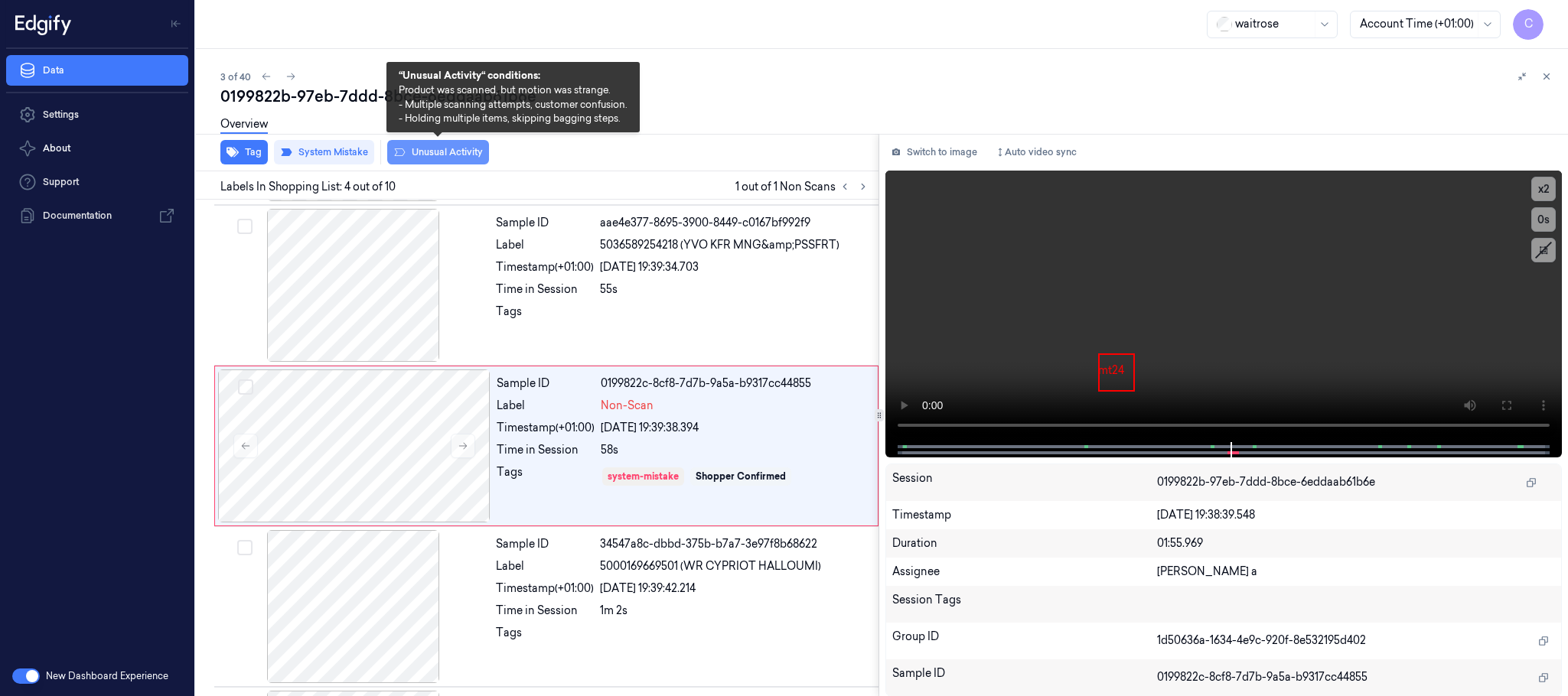
click at [468, 152] on button "Unusual Activity" at bounding box center [438, 152] width 102 height 25
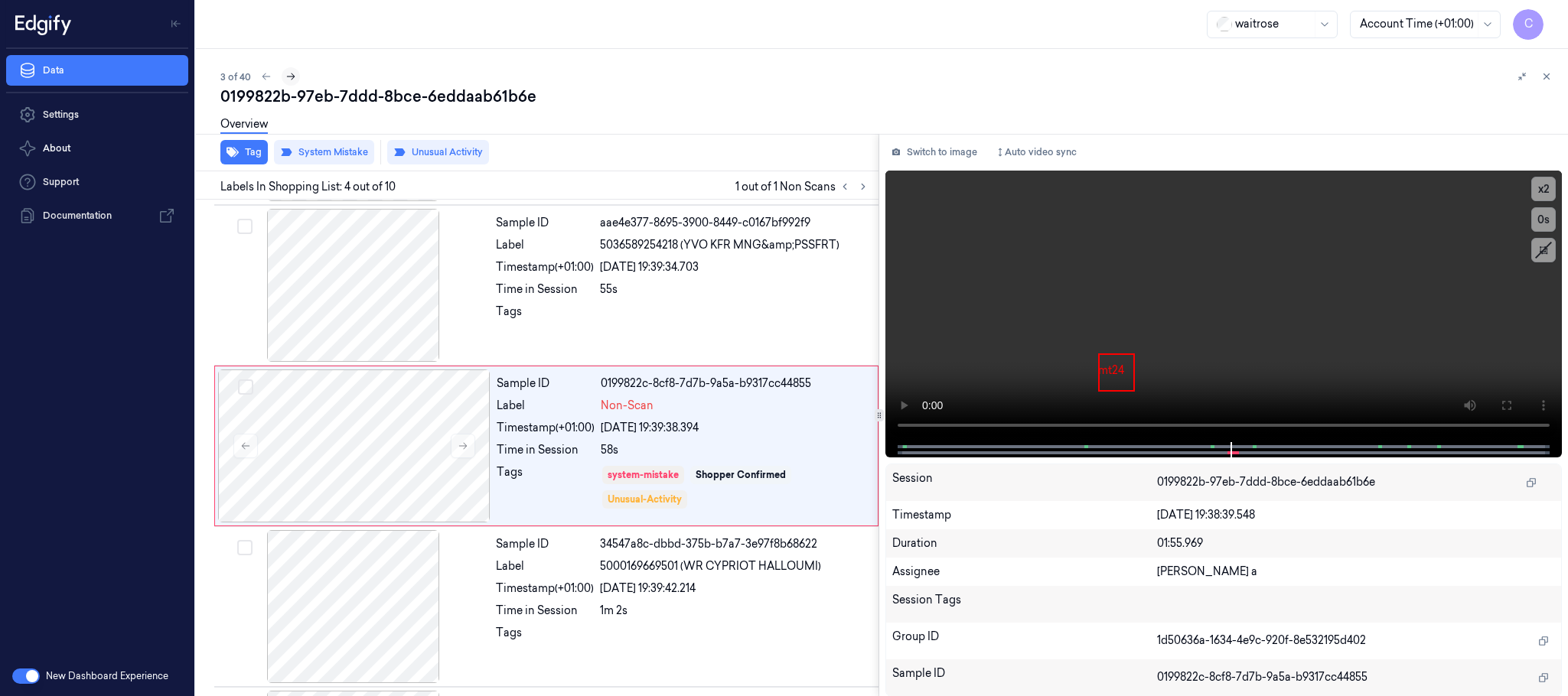
click at [290, 76] on icon at bounding box center [291, 76] width 10 height 10
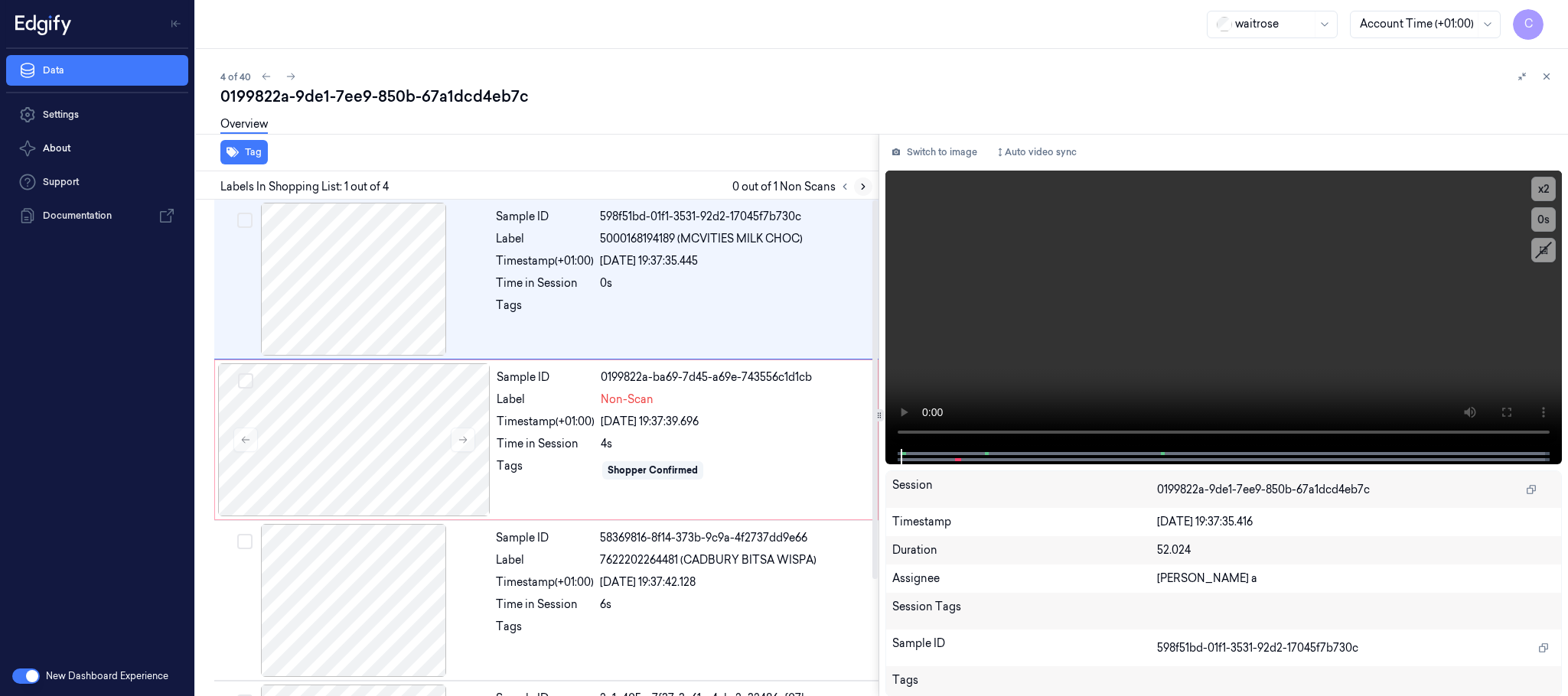
click at [858, 184] on icon at bounding box center [862, 186] width 10 height 10
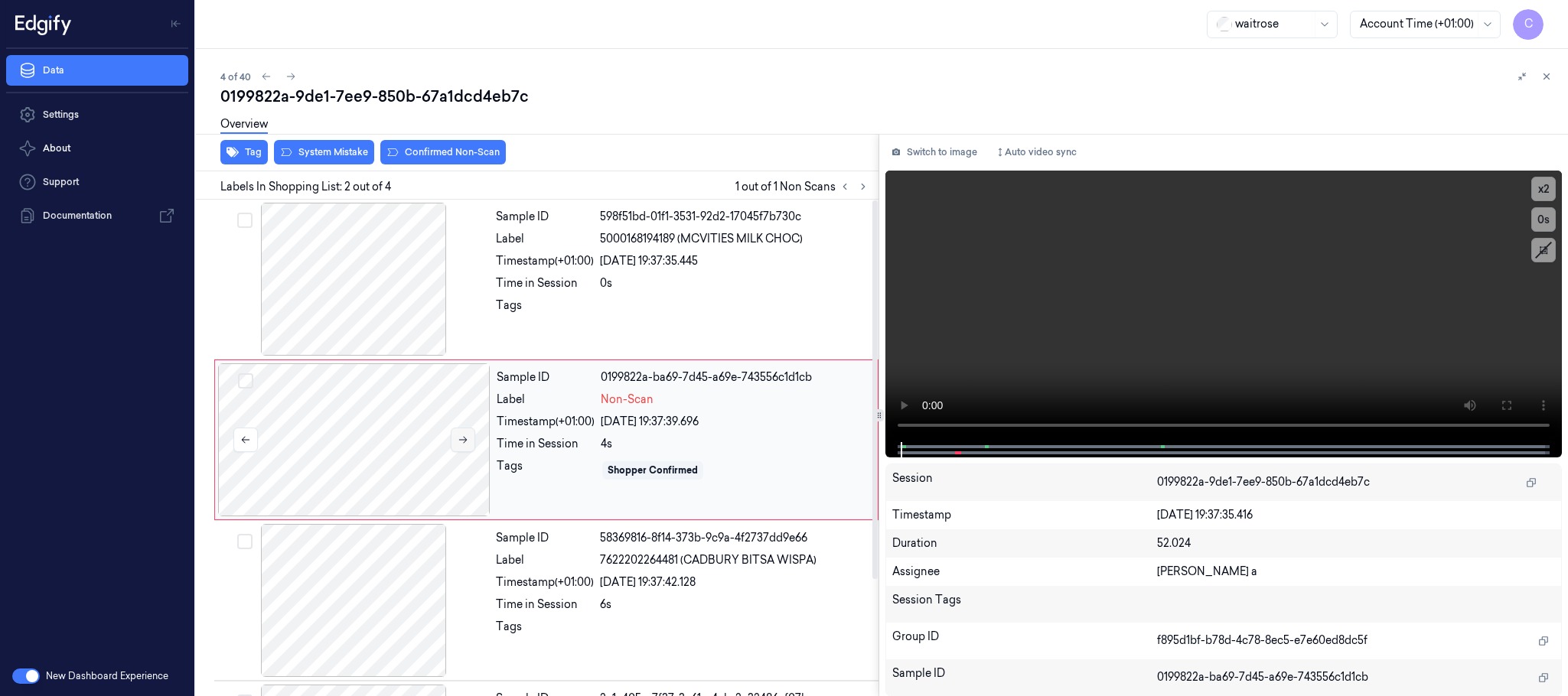
click at [464, 445] on icon at bounding box center [463, 440] width 10 height 10
click at [418, 282] on div at bounding box center [353, 279] width 273 height 153
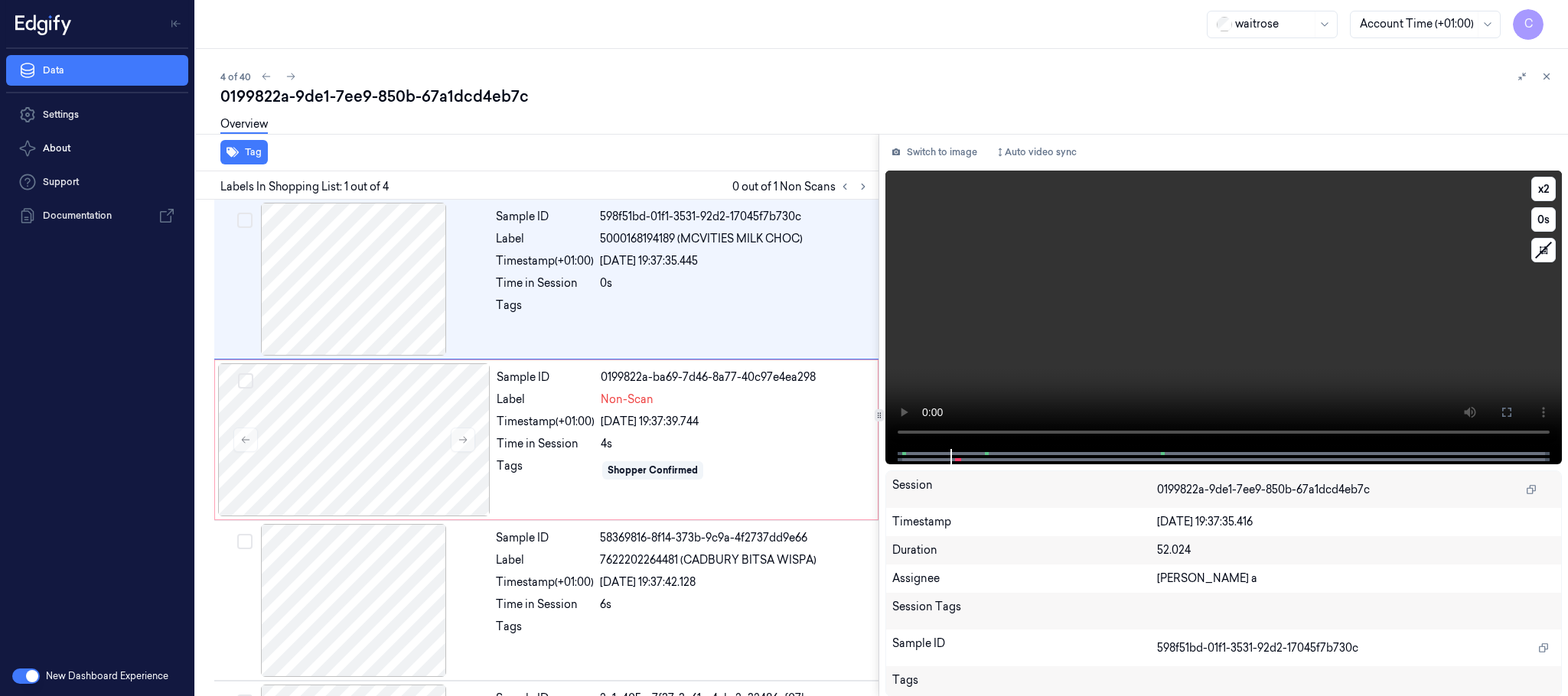
click at [1286, 338] on video at bounding box center [1223, 310] width 676 height 278
drag, startPoint x: 430, startPoint y: 452, endPoint x: 392, endPoint y: 292, distance: 164.5
click at [429, 451] on div at bounding box center [354, 440] width 273 height 153
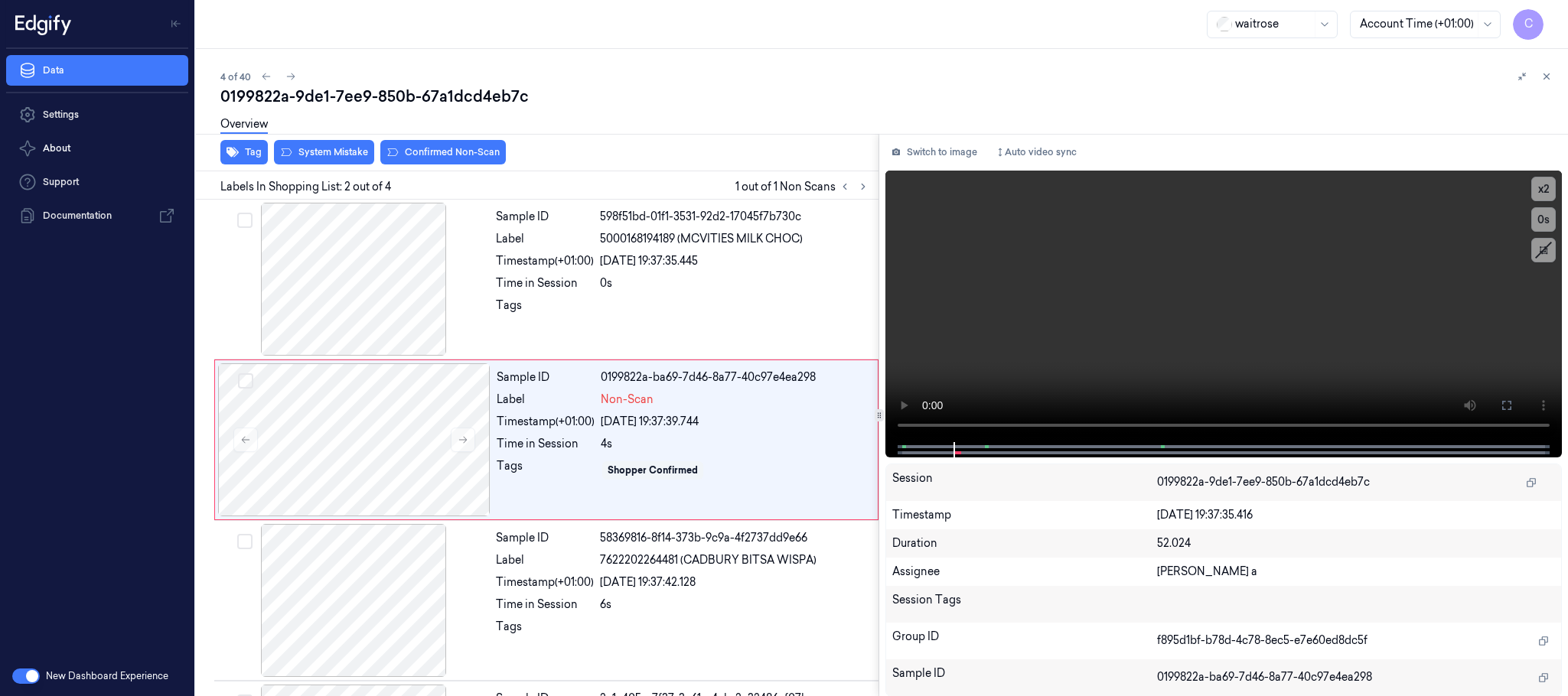
click at [351, 143] on div "Overview" at bounding box center [888, 126] width 1335 height 39
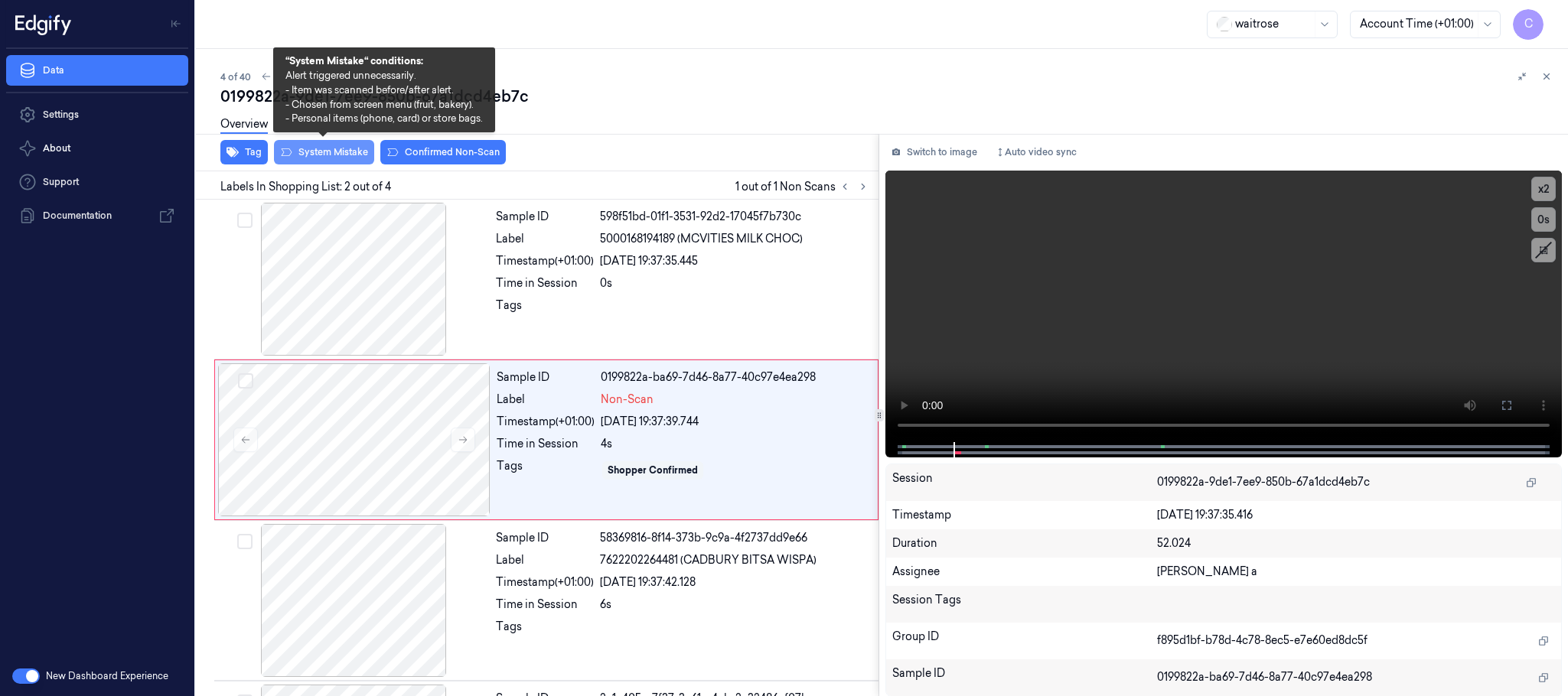
click at [347, 155] on button "System Mistake" at bounding box center [325, 152] width 101 height 25
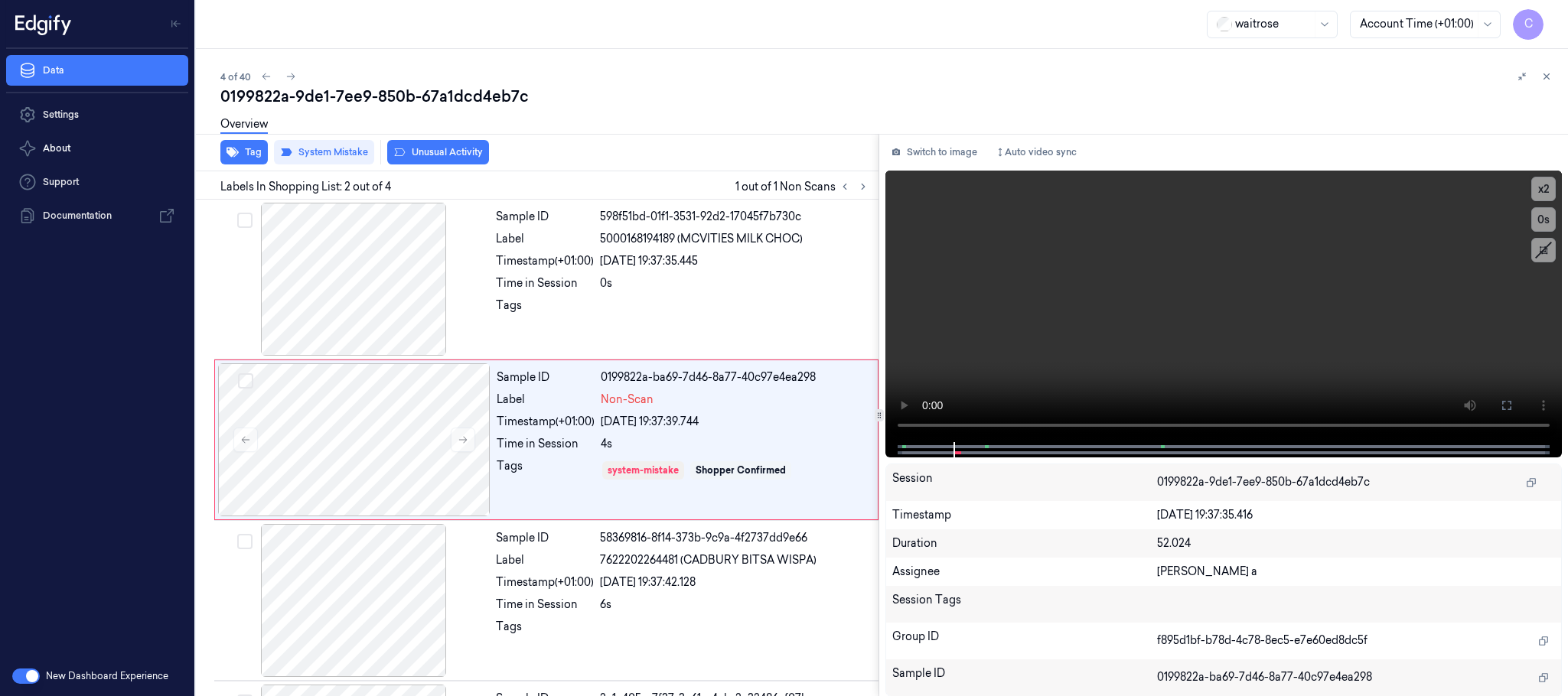
click at [466, 150] on button "Unusual Activity" at bounding box center [438, 152] width 102 height 25
click at [293, 76] on icon at bounding box center [291, 76] width 9 height 7
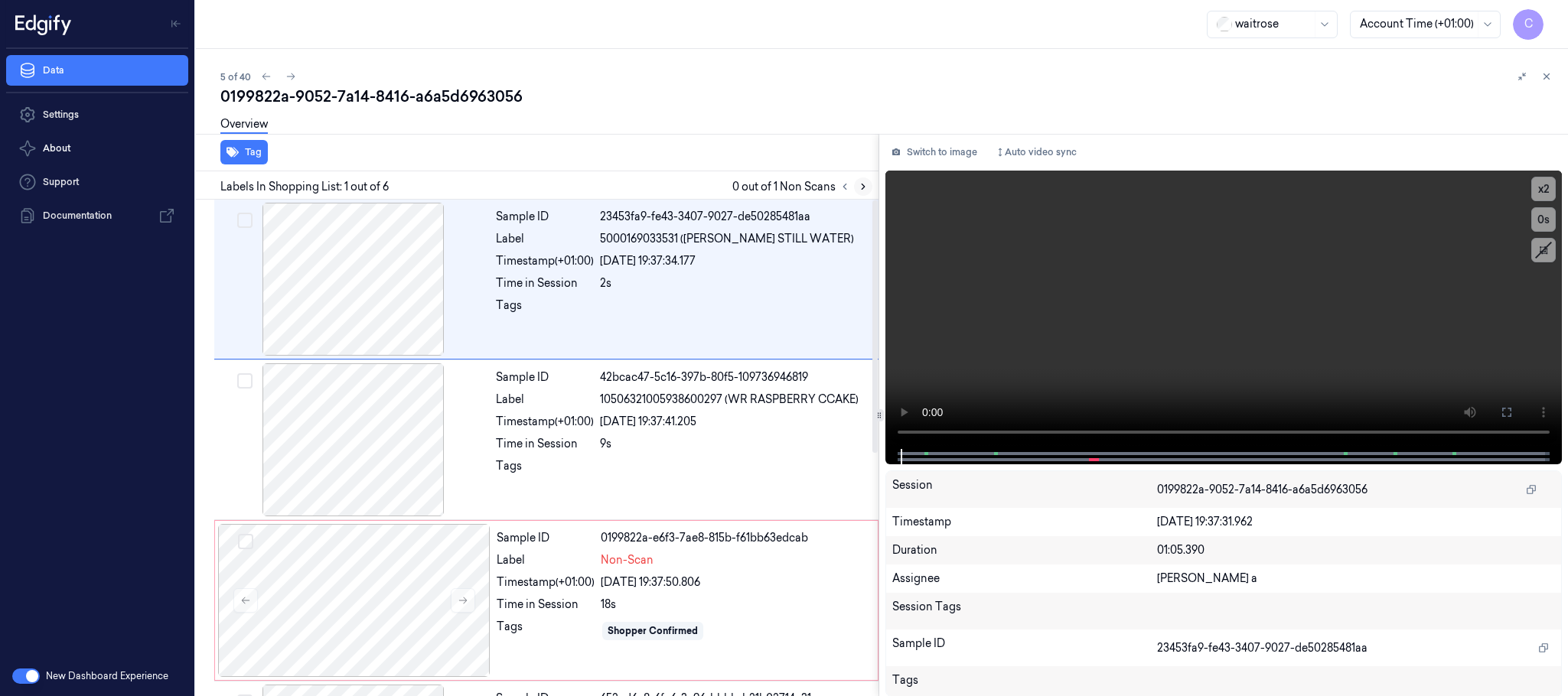
click at [863, 186] on icon at bounding box center [862, 186] width 10 height 10
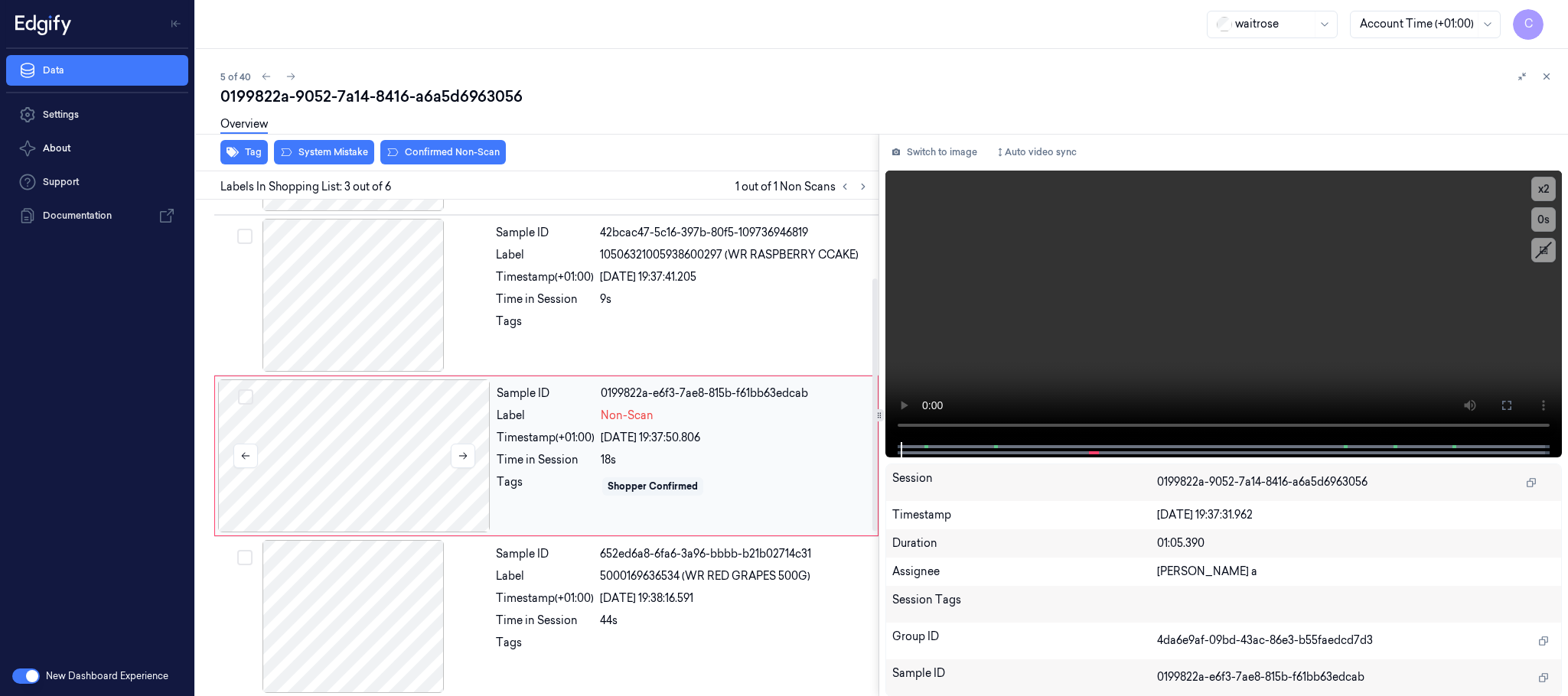
scroll to position [154, 0]
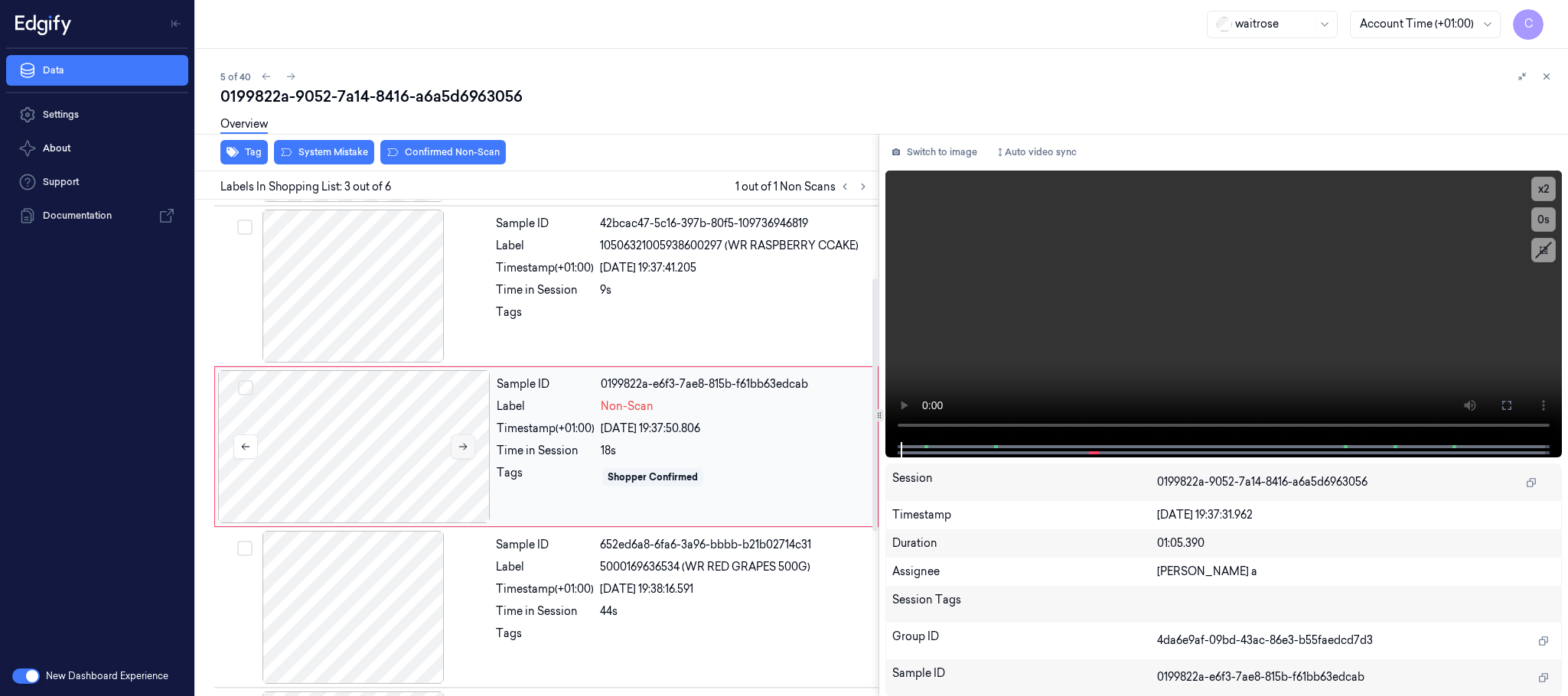
click at [464, 446] on icon at bounding box center [463, 446] width 9 height 7
click at [405, 314] on div at bounding box center [353, 286] width 273 height 153
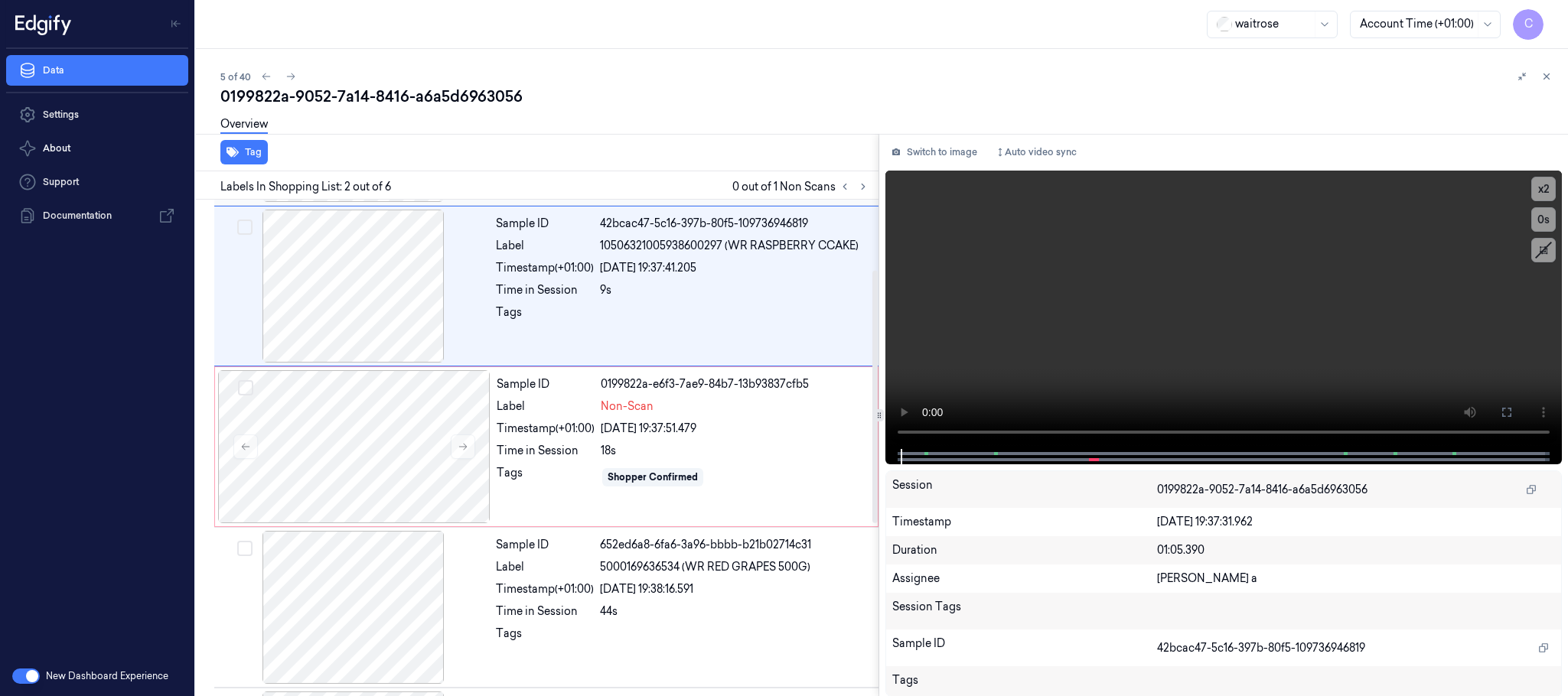
scroll to position [0, 0]
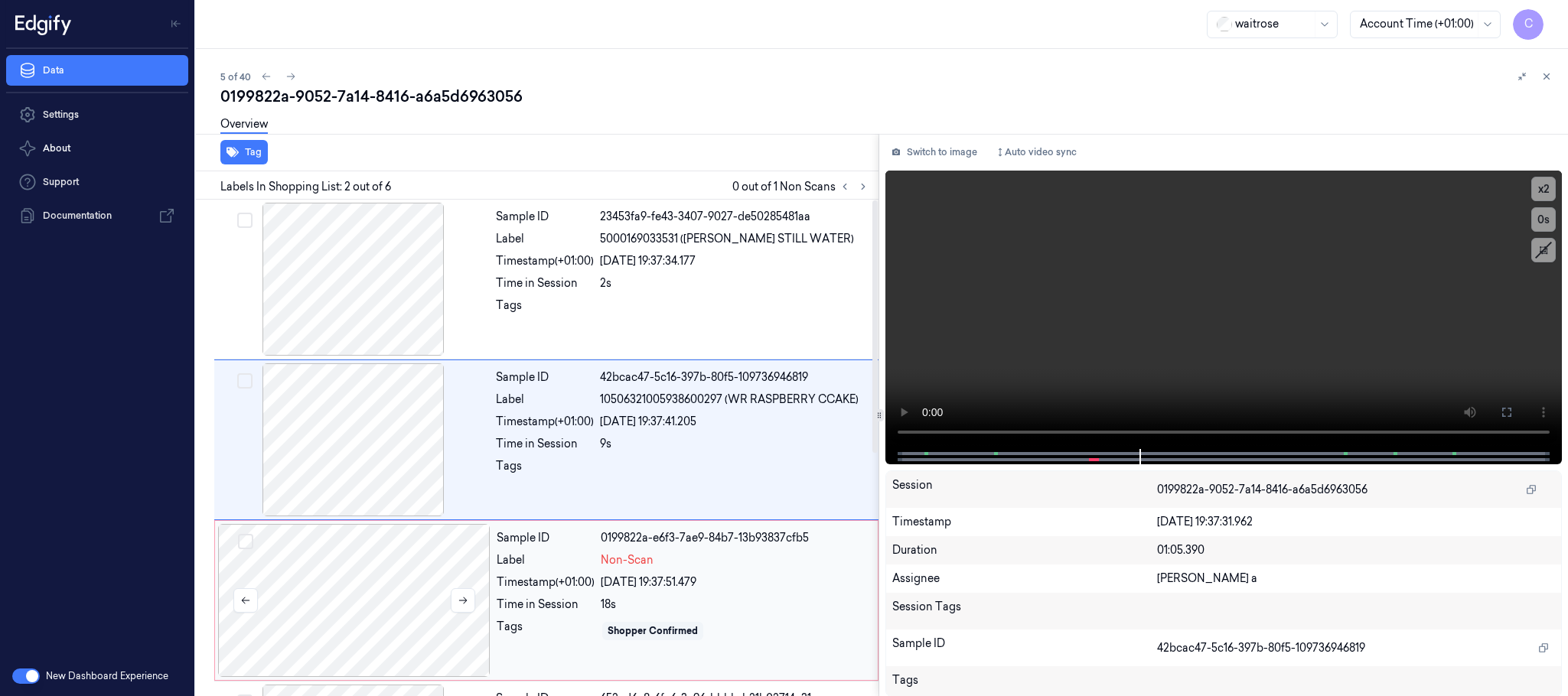
click at [408, 550] on div at bounding box center [354, 600] width 273 height 153
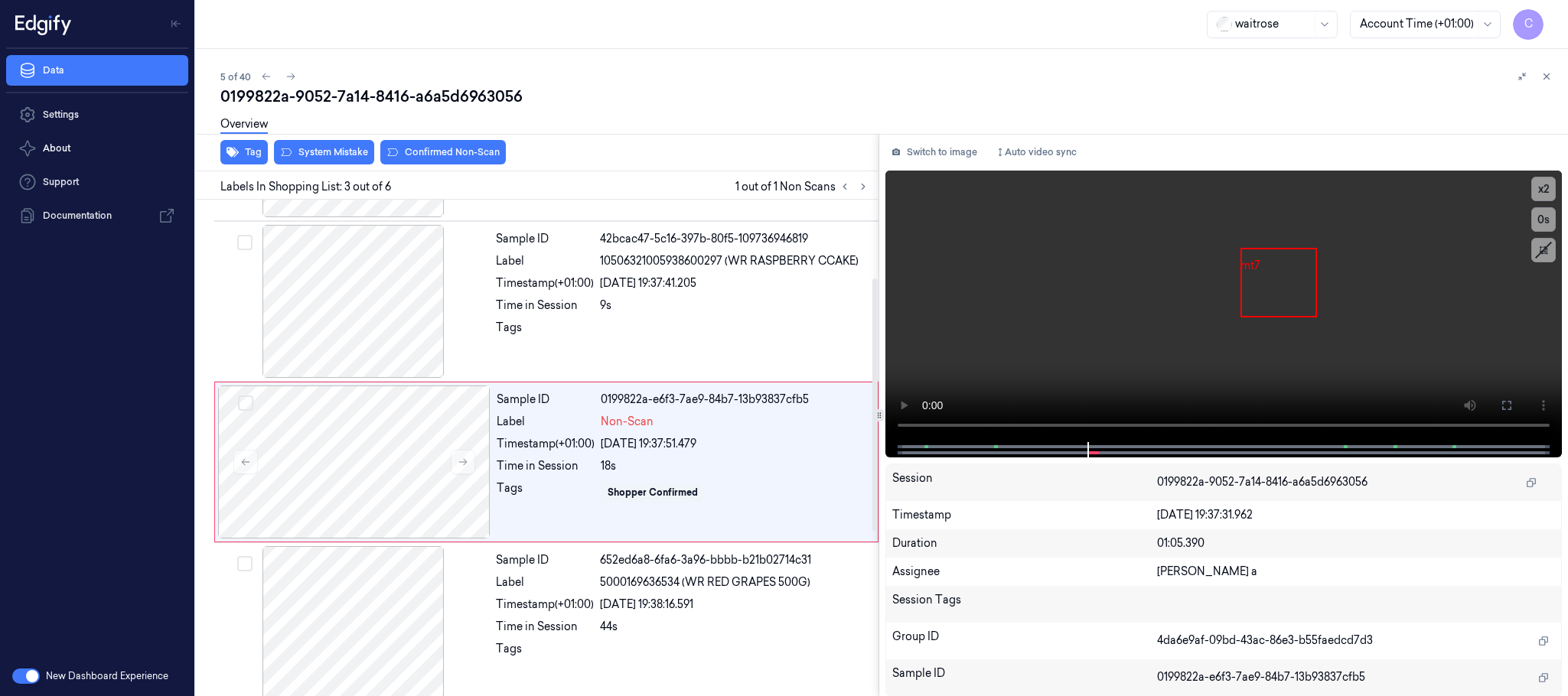
scroll to position [154, 0]
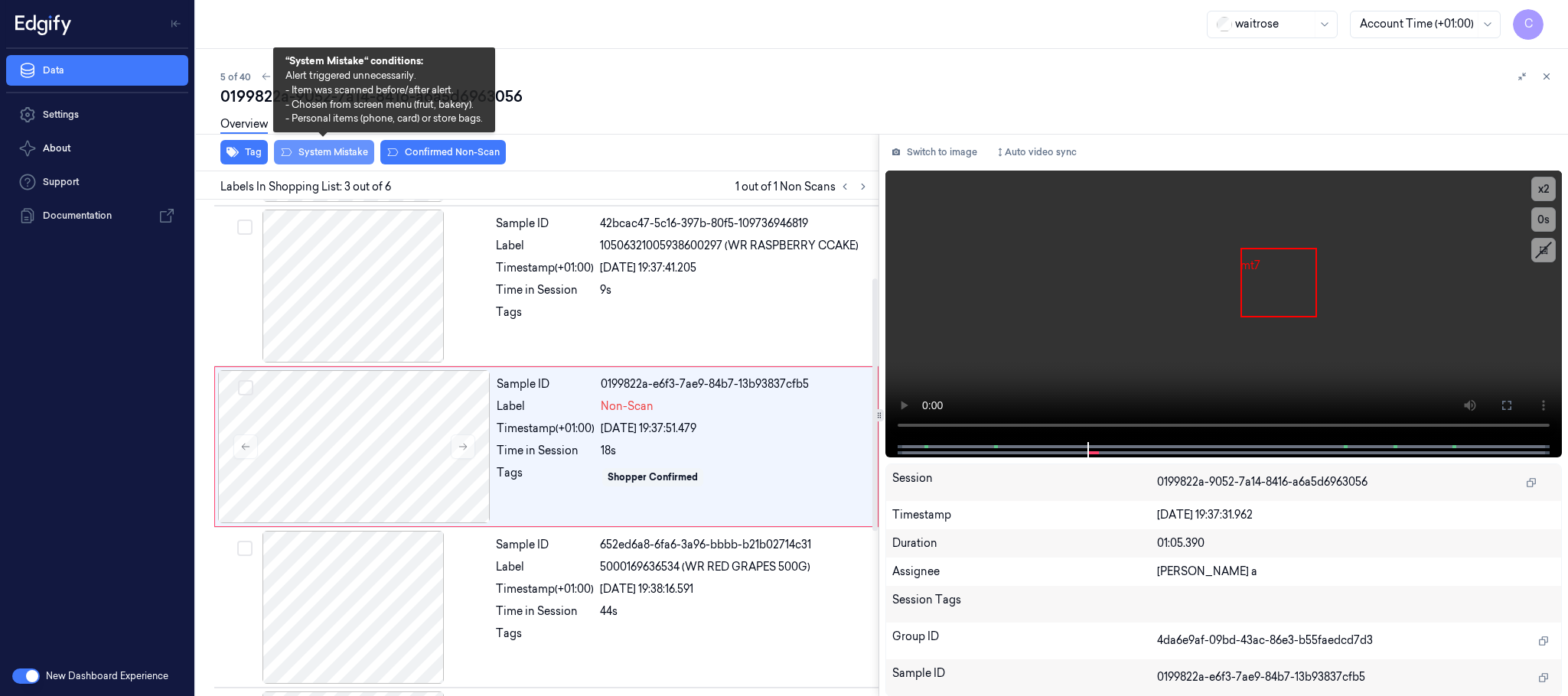
click at [319, 148] on button "System Mistake" at bounding box center [325, 152] width 101 height 25
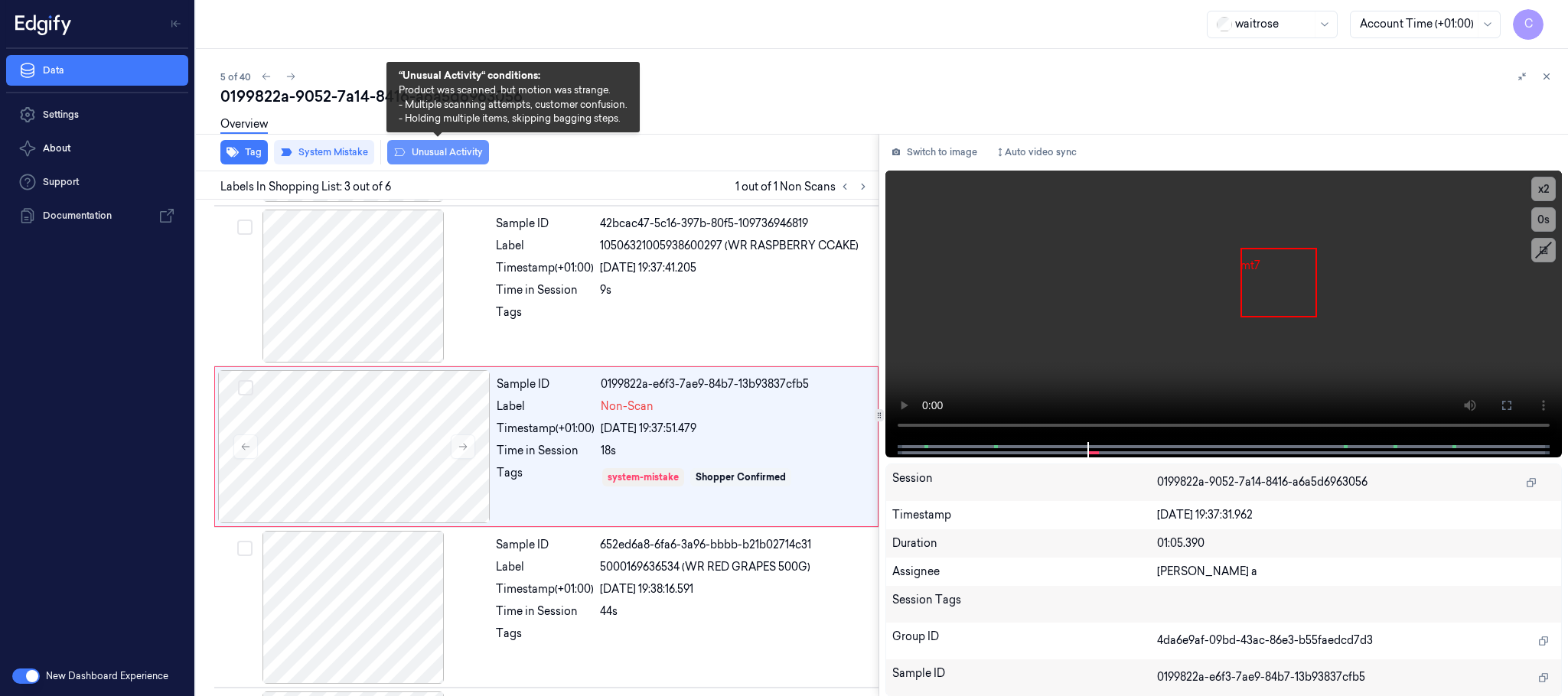
click at [481, 159] on button "Unusual Activity" at bounding box center [438, 152] width 102 height 25
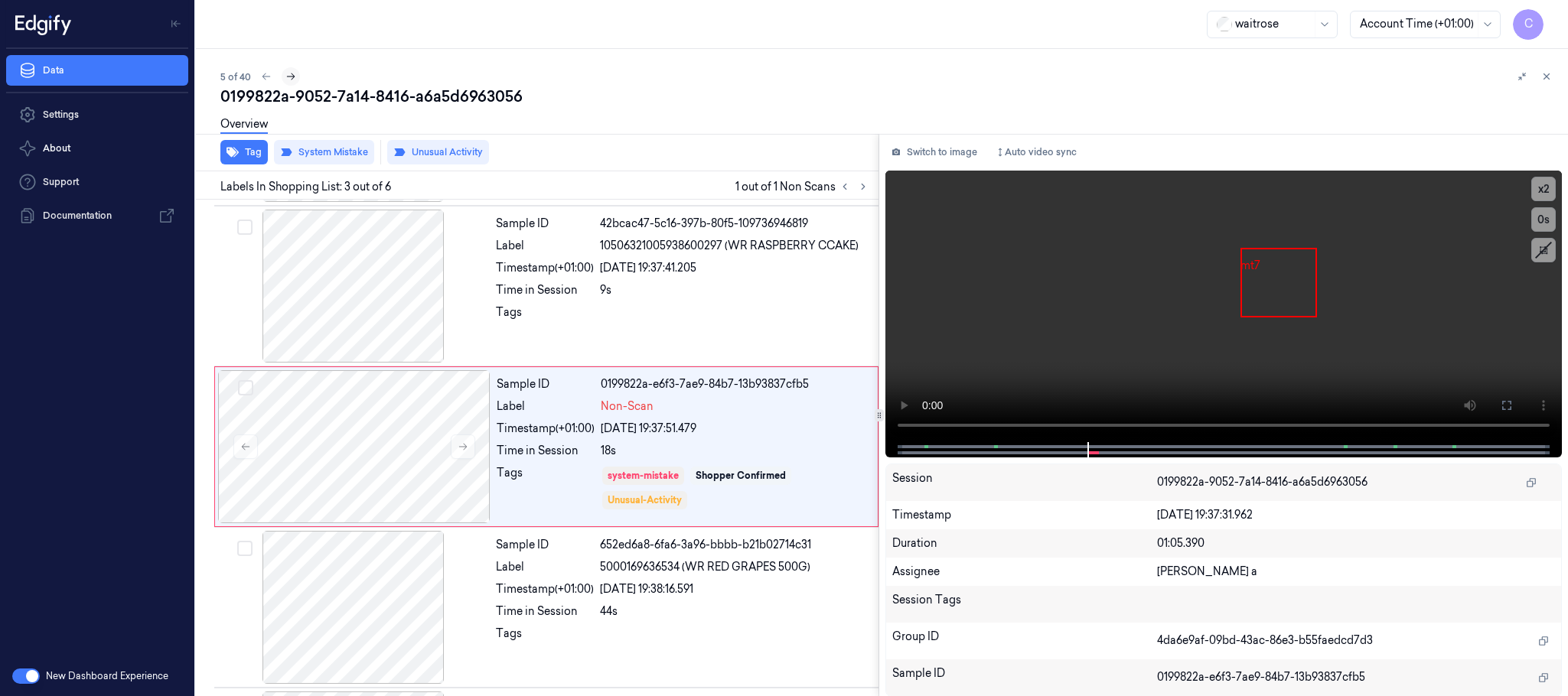
click at [290, 78] on icon at bounding box center [291, 76] width 10 height 10
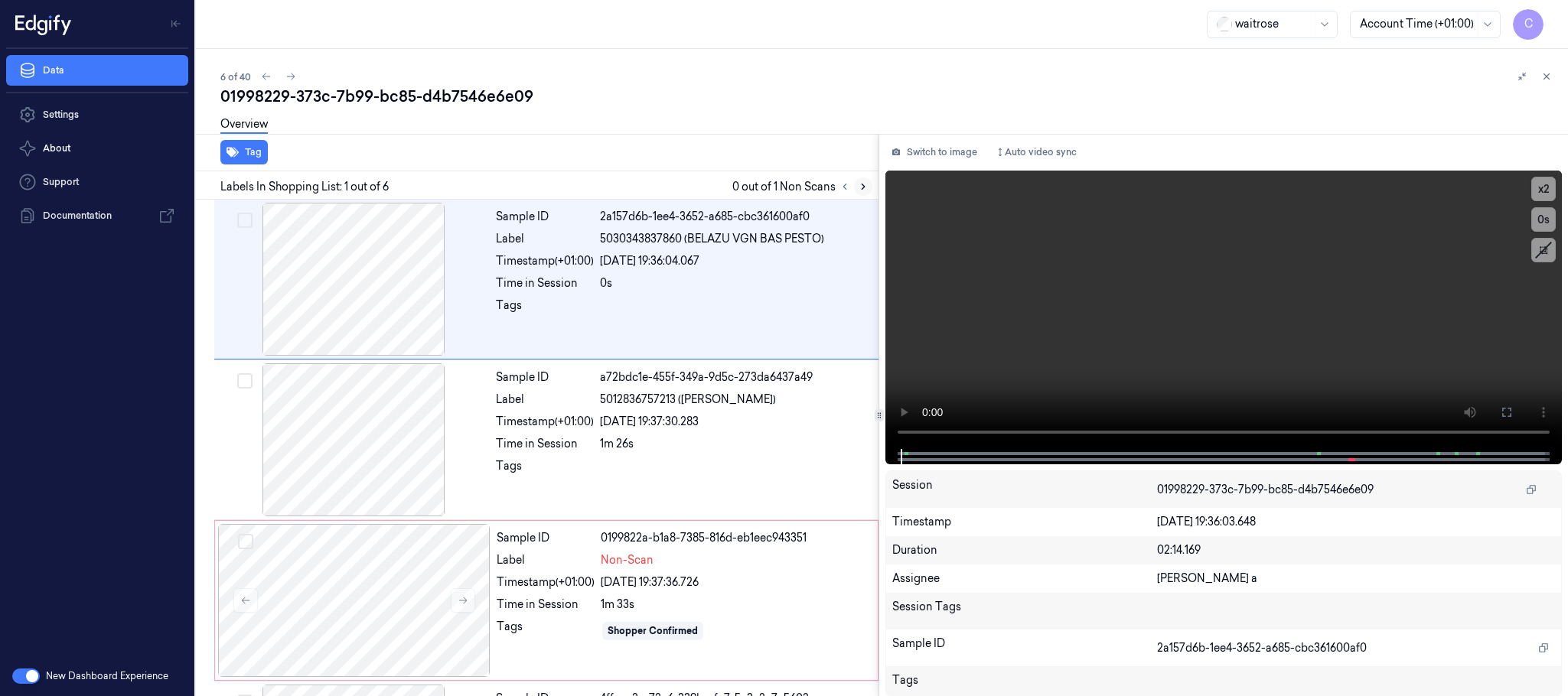
click at [866, 186] on icon at bounding box center [862, 186] width 10 height 10
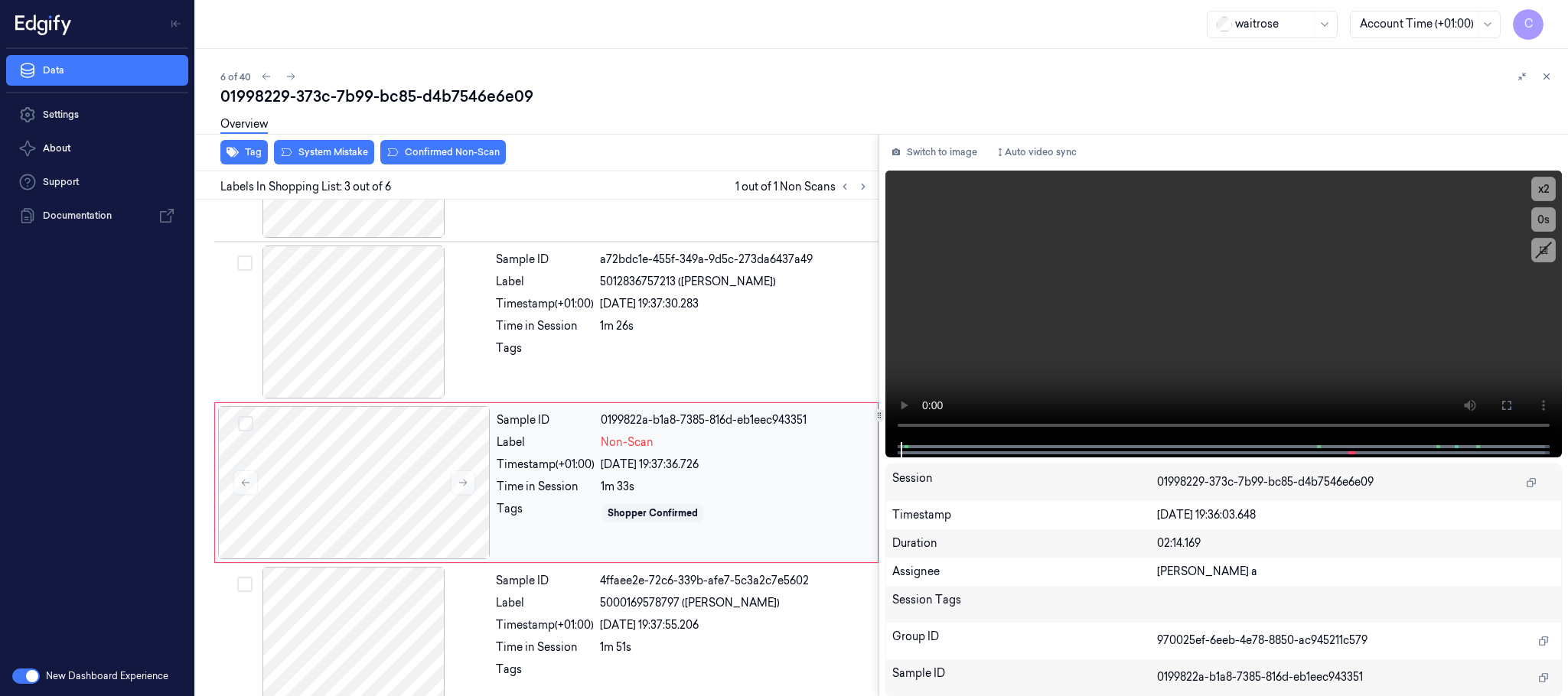
scroll to position [154, 0]
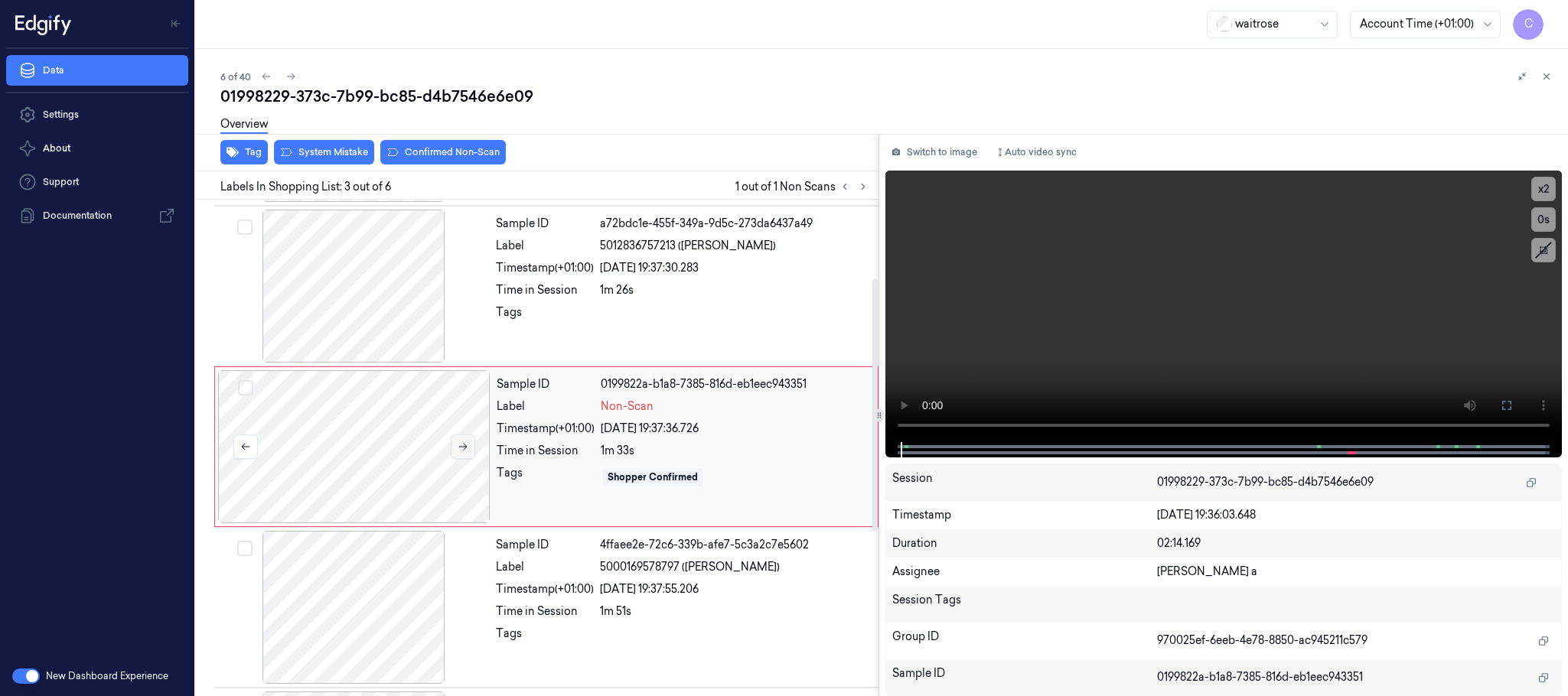
click at [467, 450] on icon at bounding box center [463, 446] width 10 height 10
click at [463, 443] on icon at bounding box center [463, 446] width 10 height 10
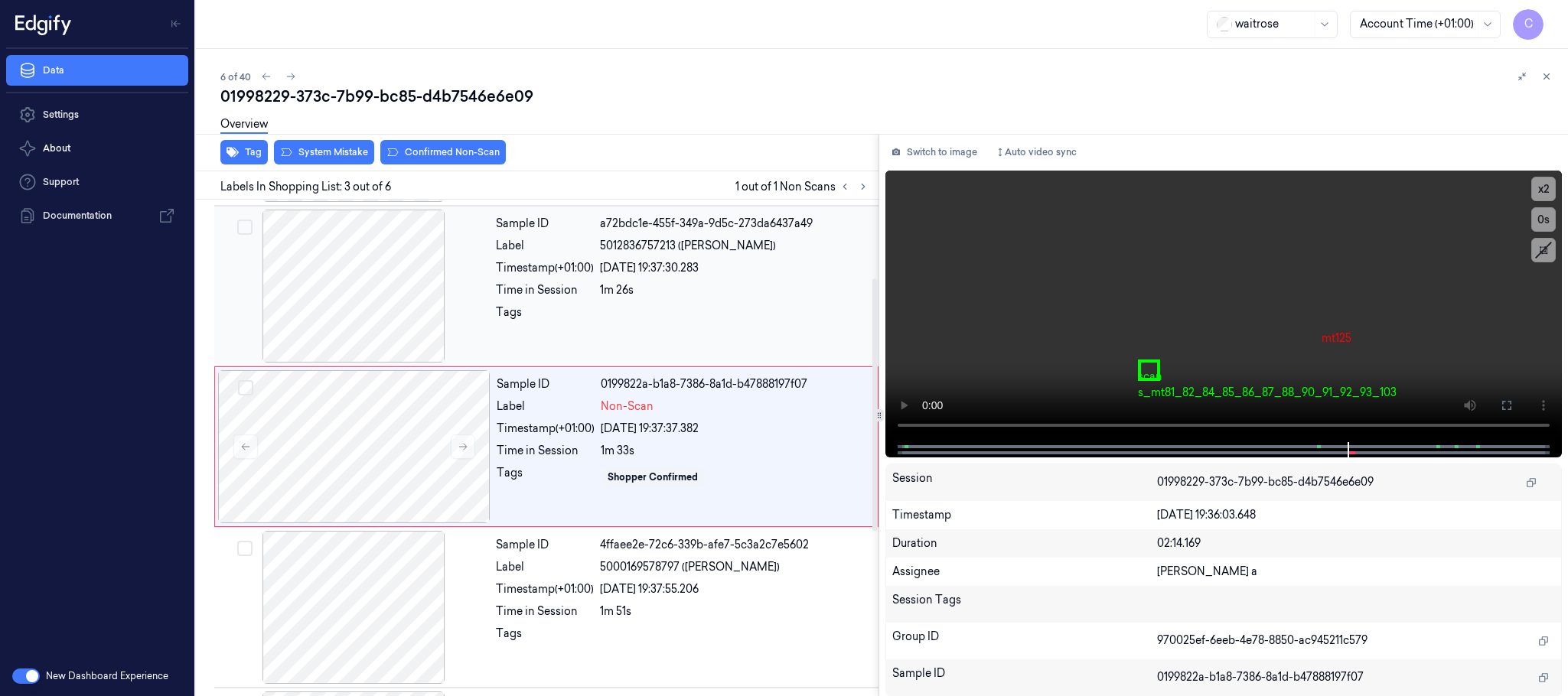
click at [385, 304] on div at bounding box center [353, 286] width 273 height 153
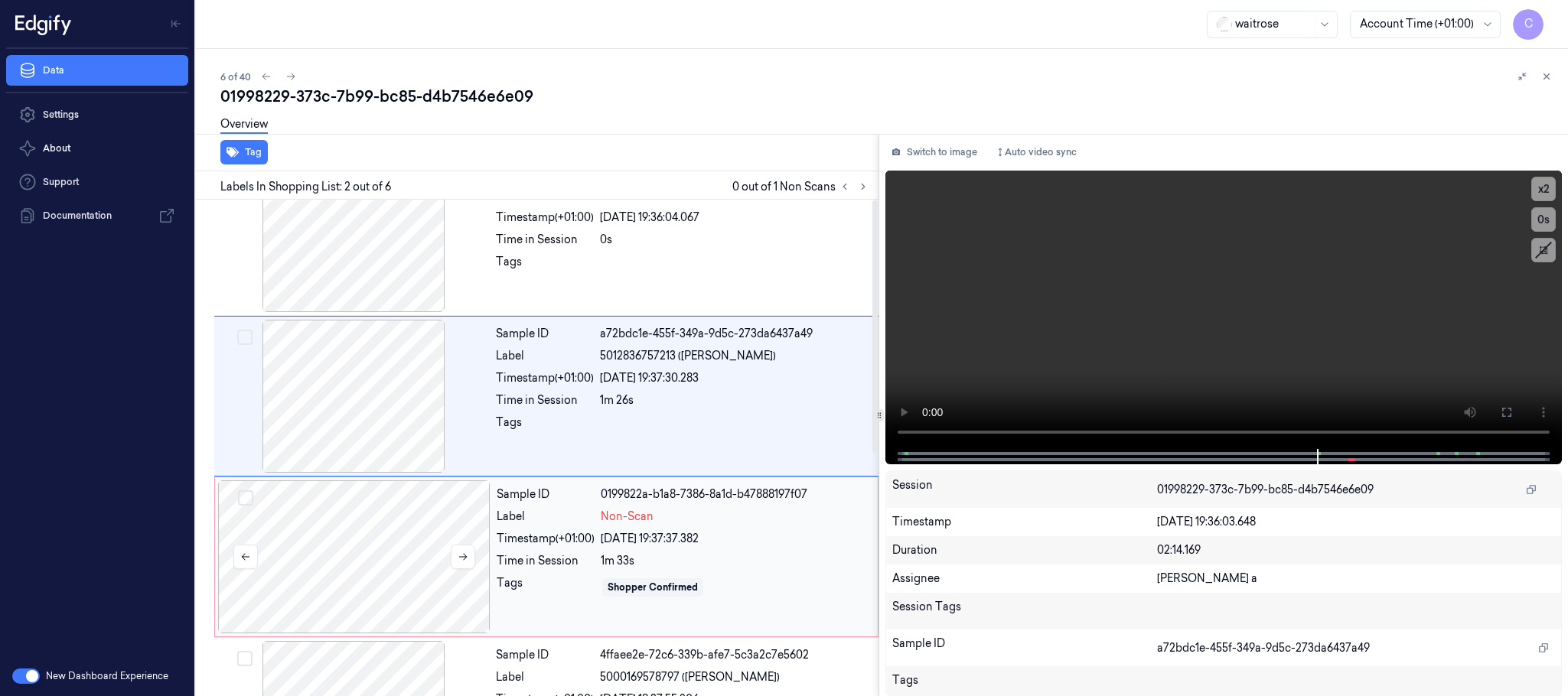
scroll to position [0, 0]
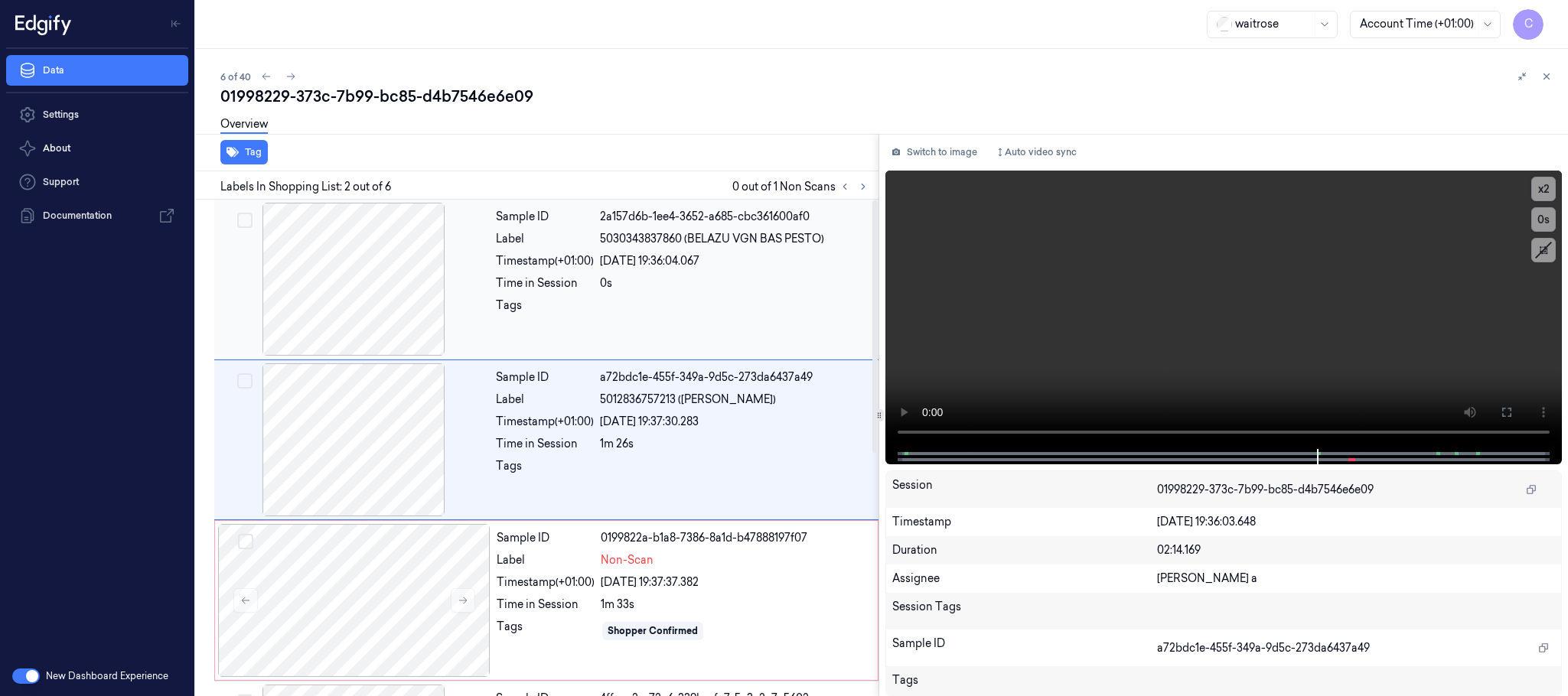
click at [356, 327] on div at bounding box center [353, 279] width 273 height 153
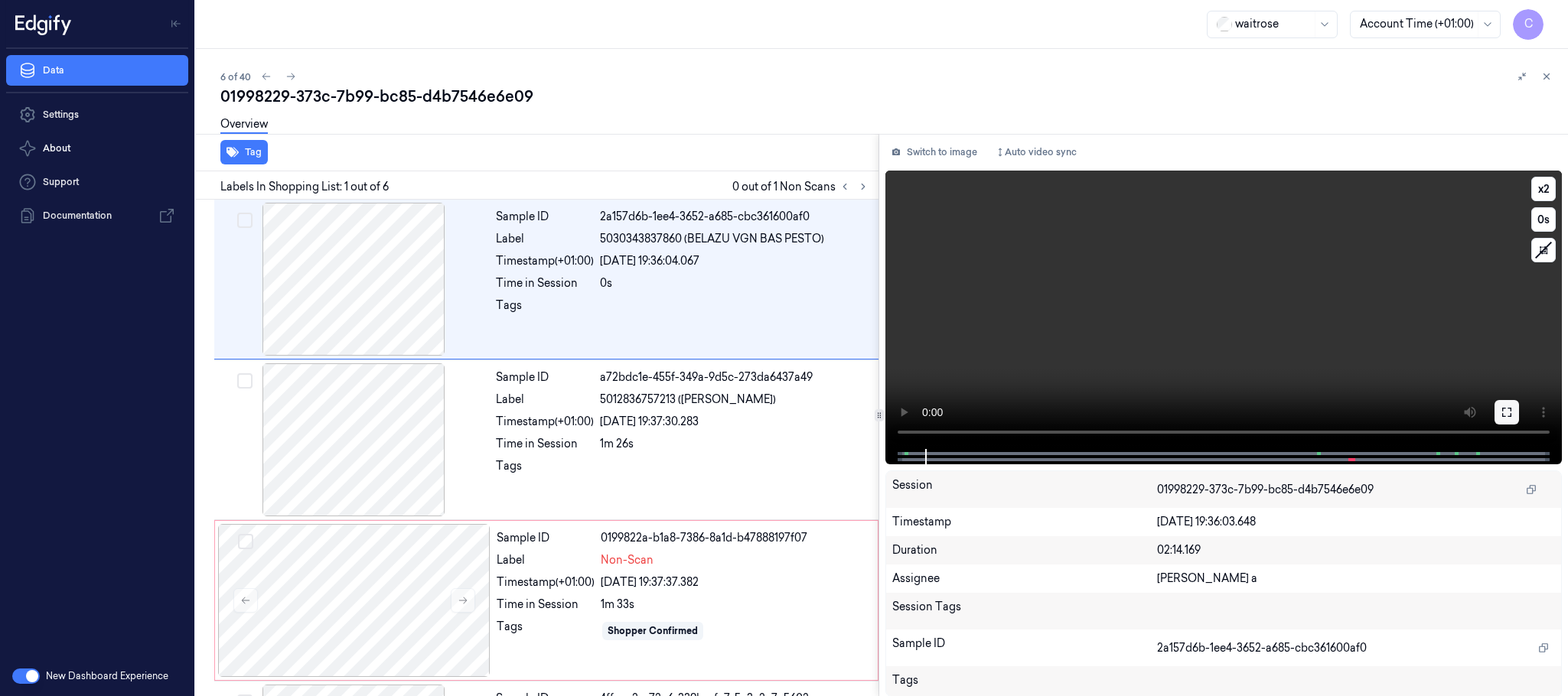
click at [1504, 409] on icon at bounding box center [1506, 412] width 12 height 12
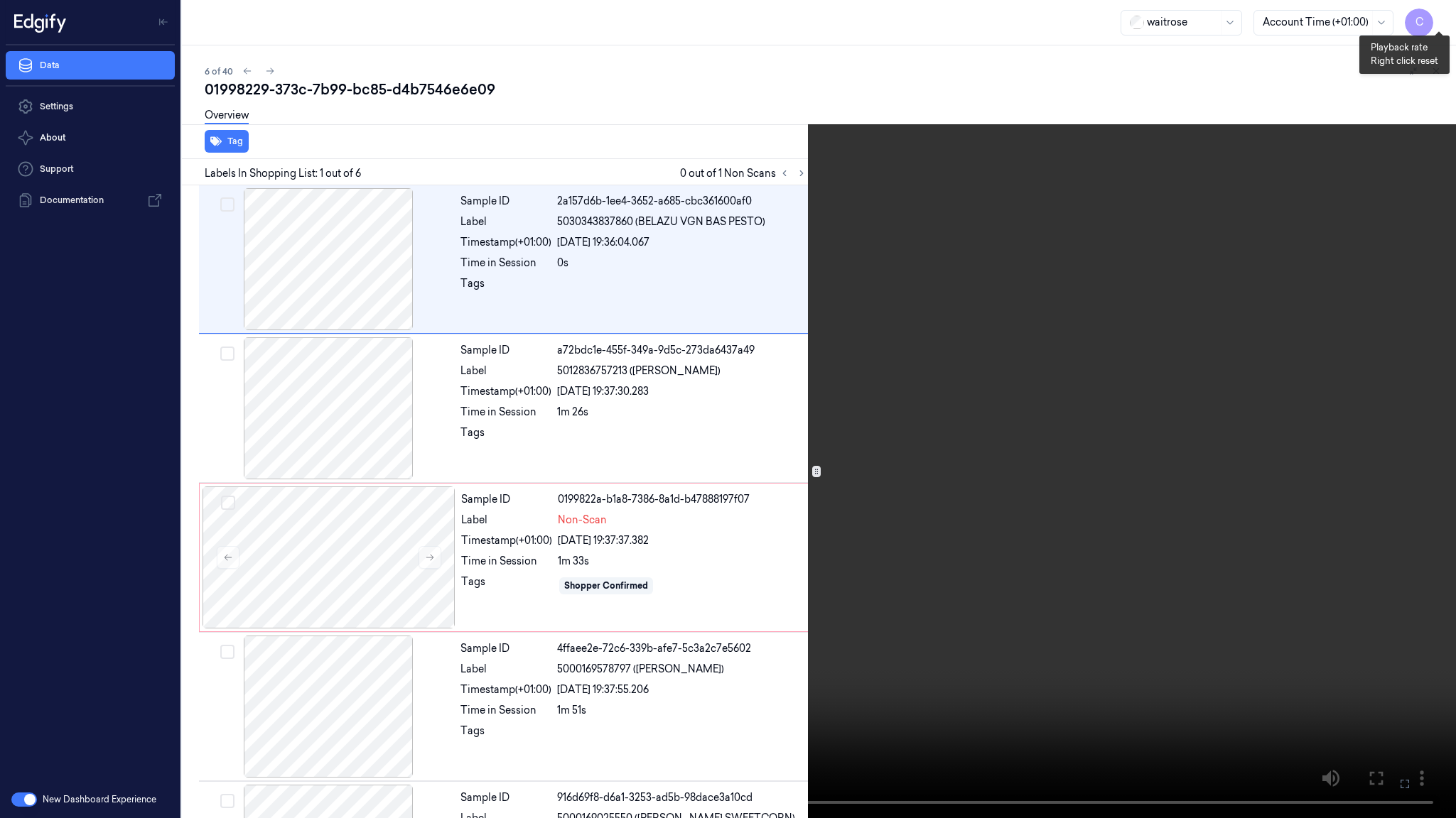
click at [1444, 17] on button "x 2" at bounding box center [1439, 17] width 23 height 23
click at [1444, 17] on button "x 4" at bounding box center [1439, 17] width 23 height 23
click at [873, 332] on video at bounding box center [728, 409] width 1456 height 818
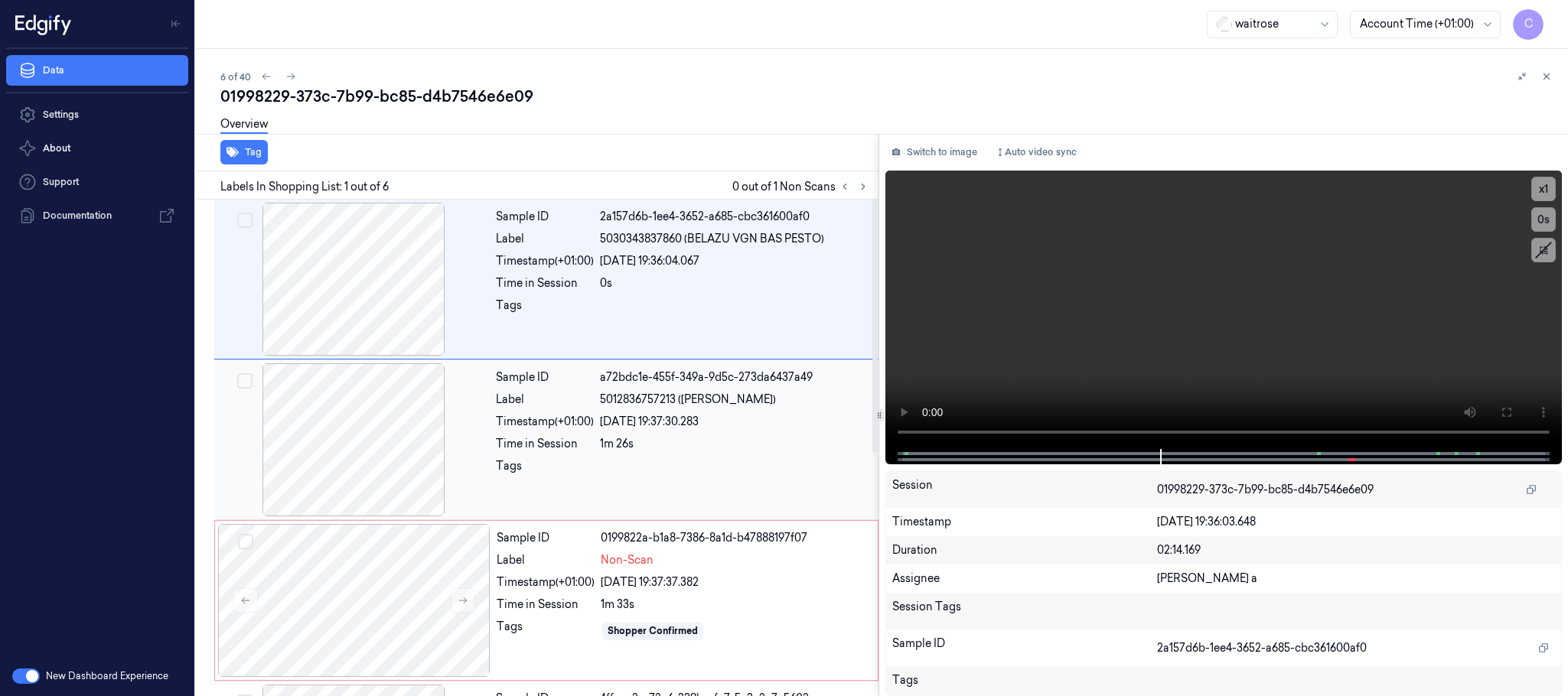
click at [337, 424] on div at bounding box center [353, 440] width 273 height 153
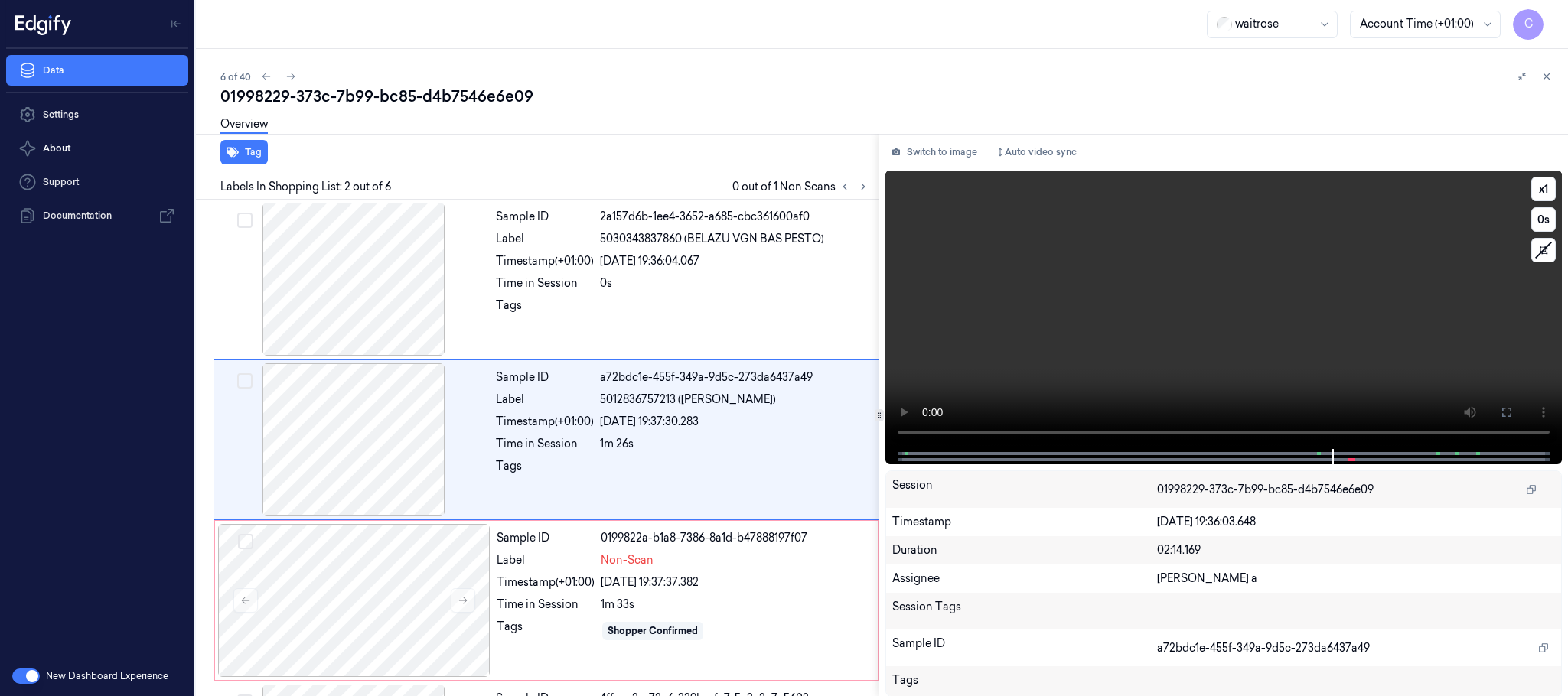
click at [1146, 331] on video at bounding box center [1223, 310] width 676 height 278
click at [1142, 333] on video at bounding box center [1223, 310] width 676 height 278
click at [1512, 413] on icon at bounding box center [1506, 412] width 12 height 12
click at [370, 590] on div at bounding box center [354, 600] width 273 height 153
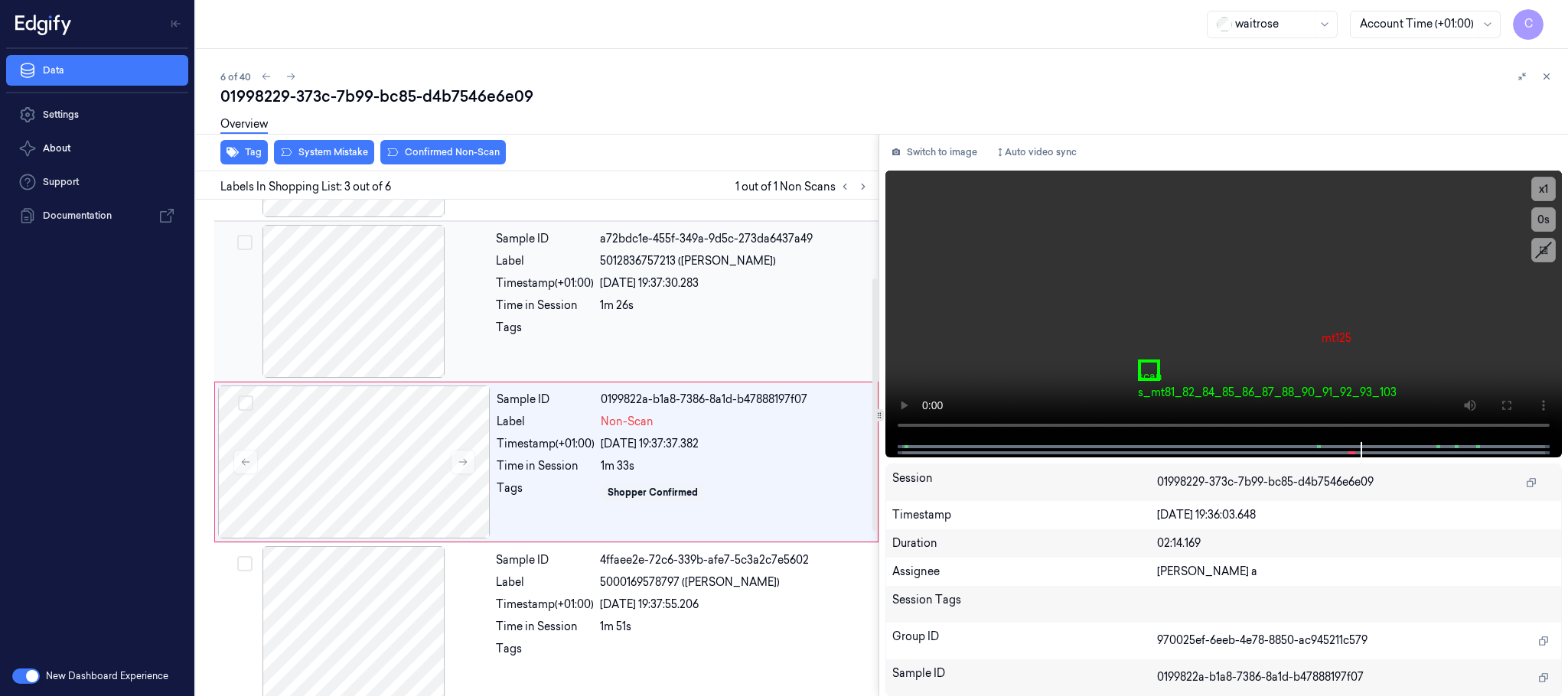
scroll to position [154, 0]
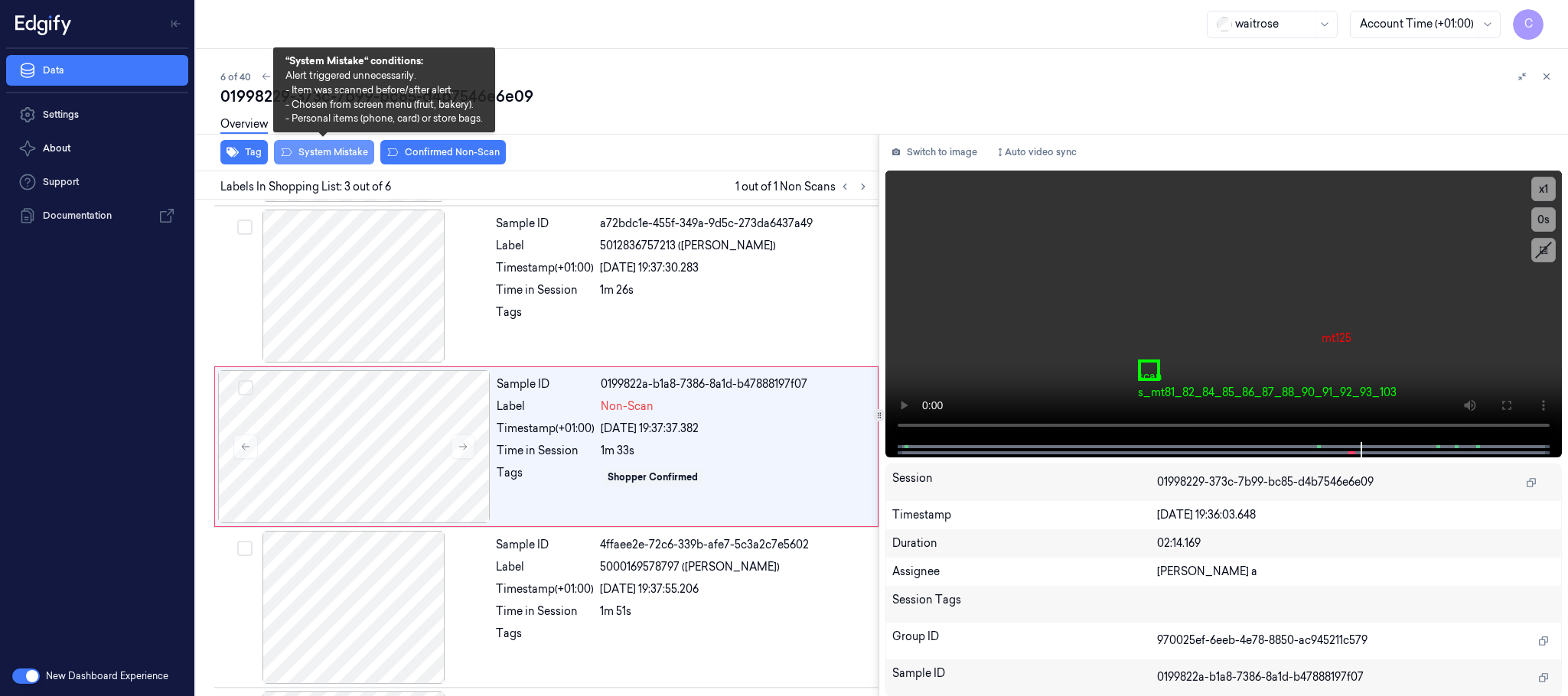
click at [313, 152] on button "System Mistake" at bounding box center [325, 152] width 101 height 25
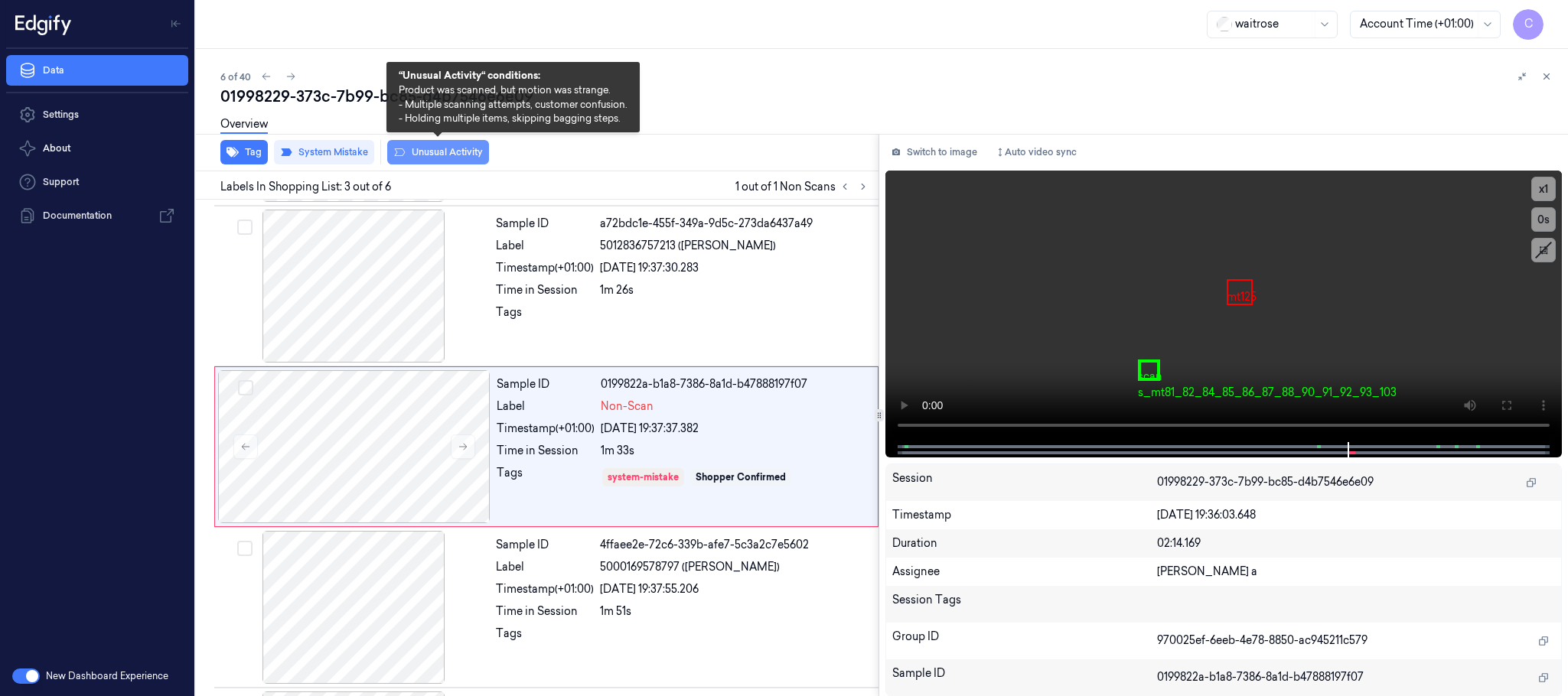
click at [450, 155] on button "Unusual Activity" at bounding box center [438, 152] width 102 height 25
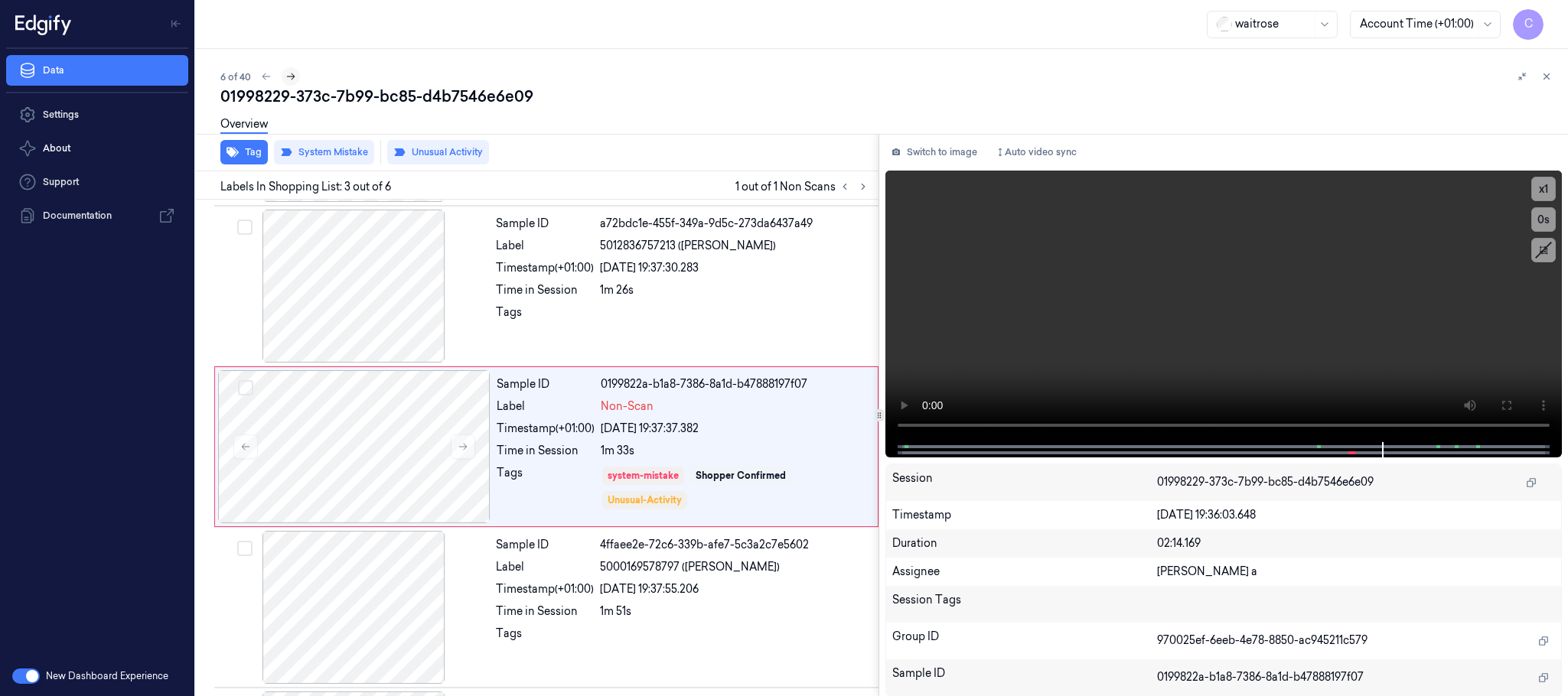
click at [286, 71] on icon at bounding box center [291, 76] width 10 height 10
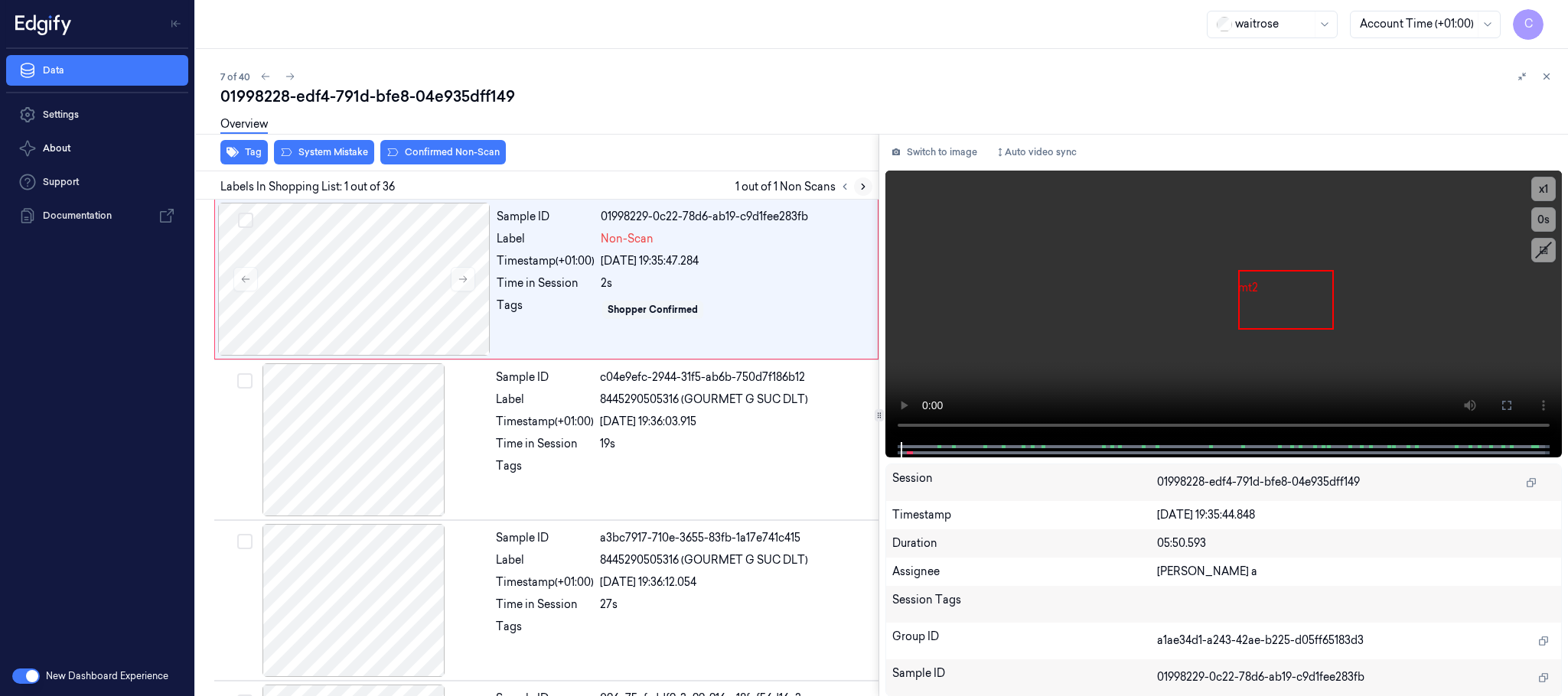
click at [866, 183] on icon at bounding box center [862, 186] width 10 height 10
click at [463, 275] on icon at bounding box center [463, 279] width 10 height 10
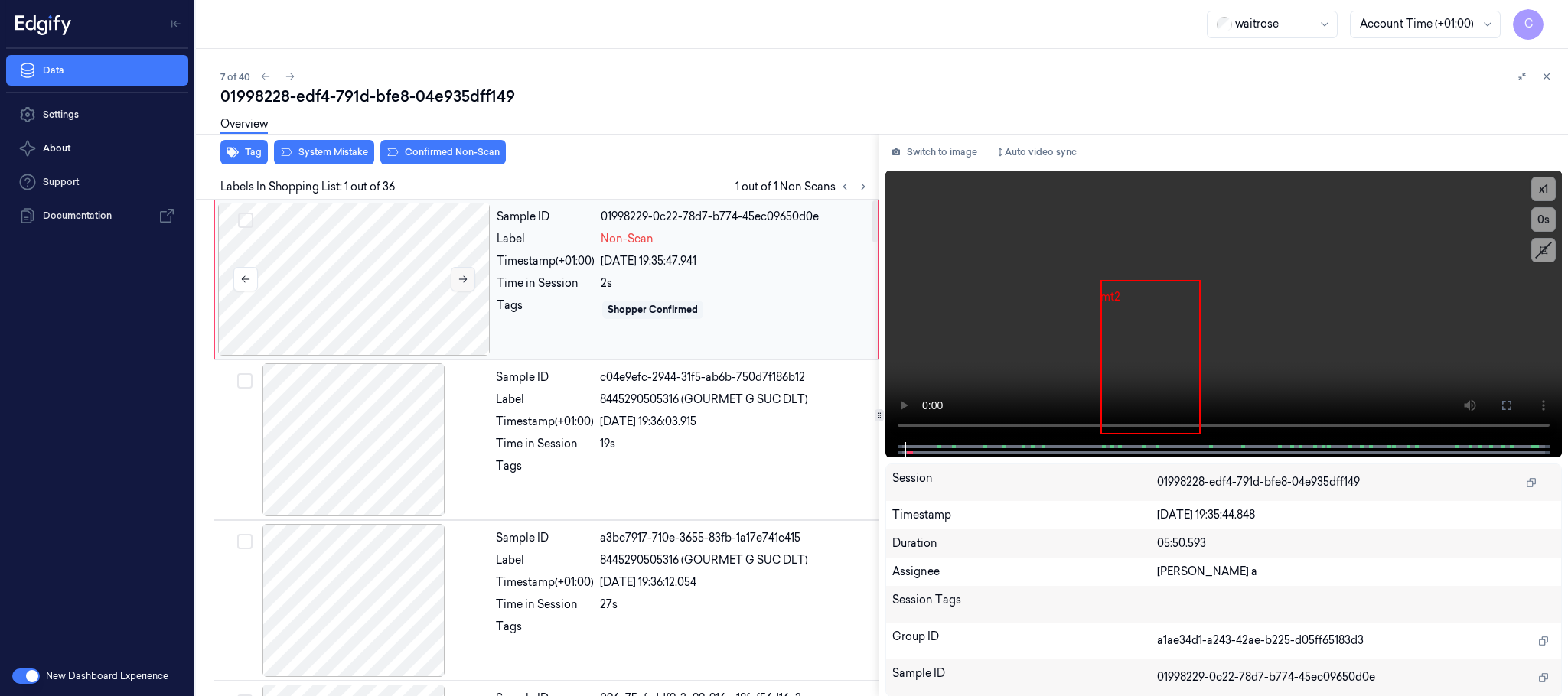
click at [463, 278] on icon at bounding box center [463, 279] width 10 height 10
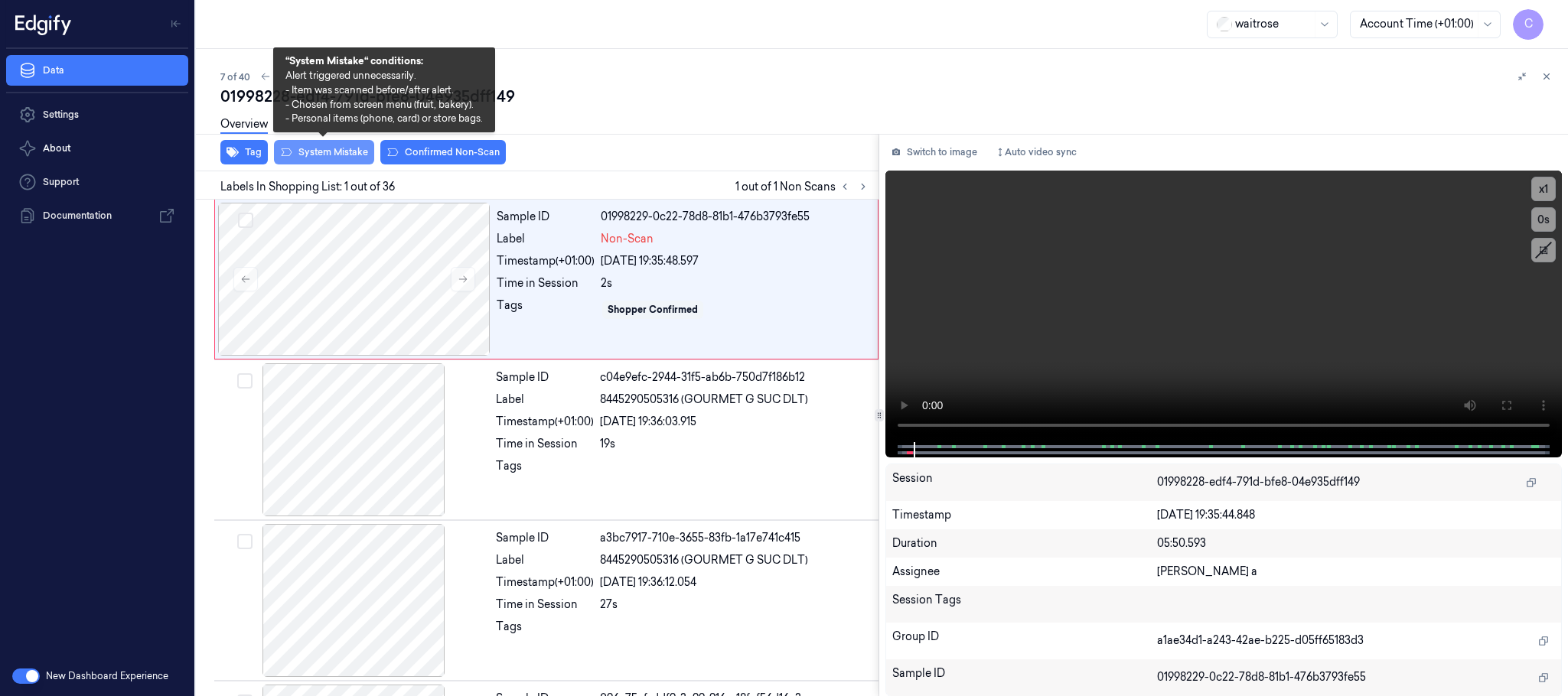
click at [322, 147] on button "System Mistake" at bounding box center [325, 152] width 101 height 25
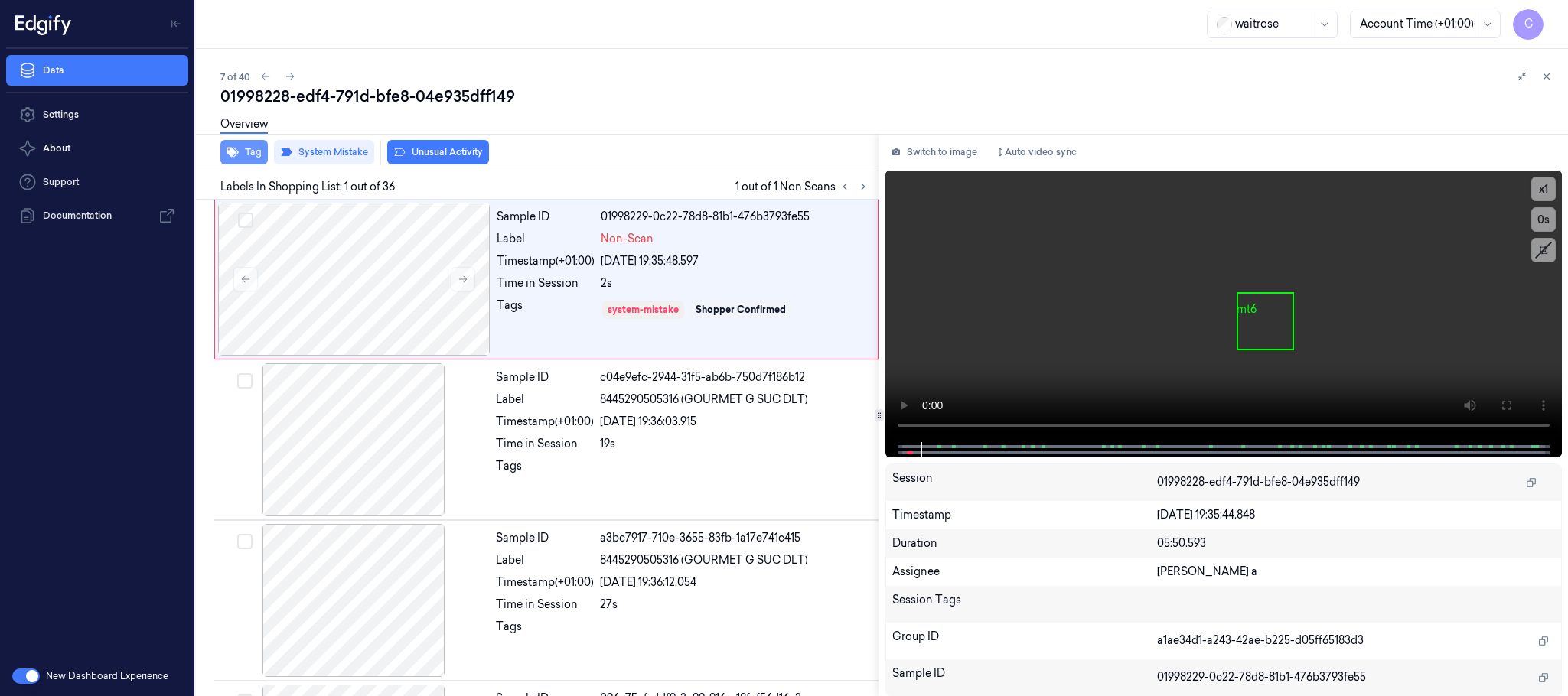
click at [257, 159] on button "Tag" at bounding box center [244, 152] width 47 height 25
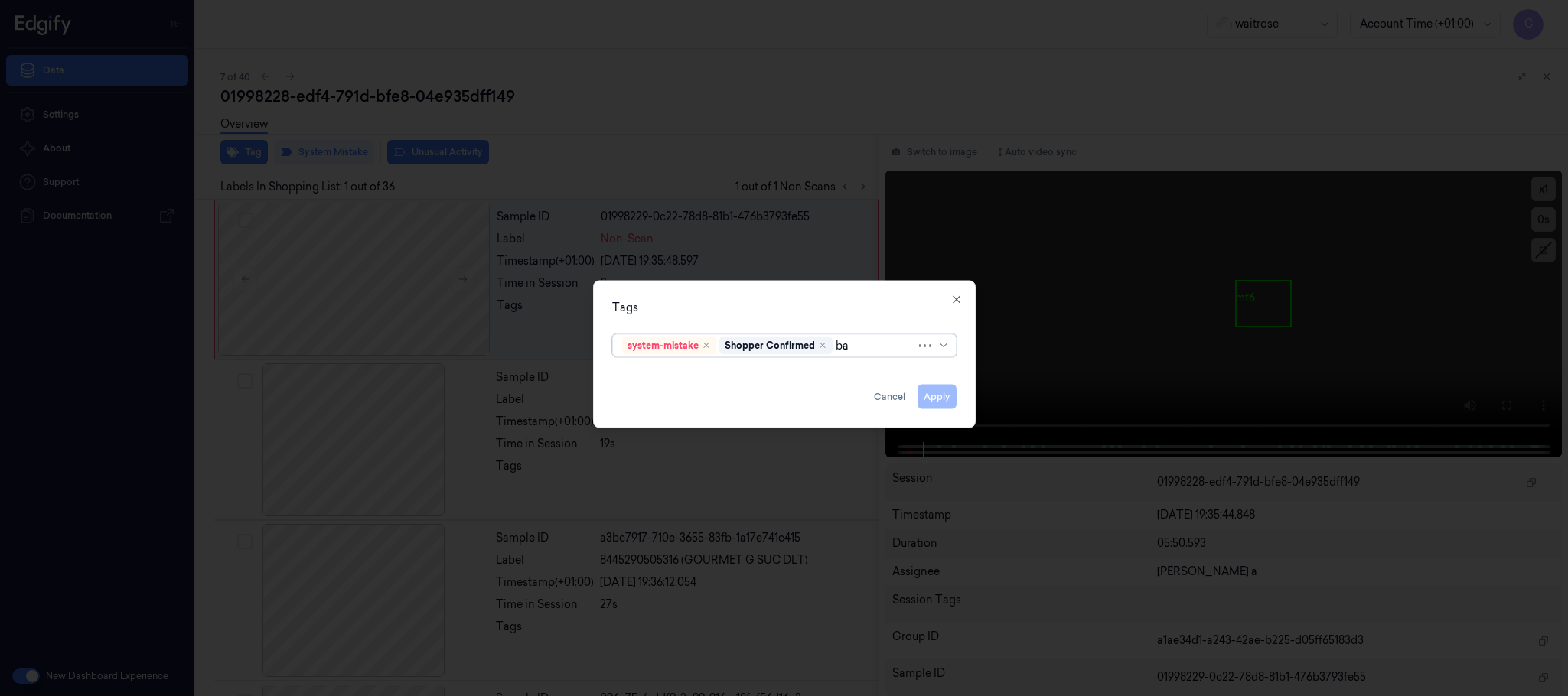
type input "bag"
click at [682, 372] on div "bags" at bounding box center [784, 376] width 324 height 16
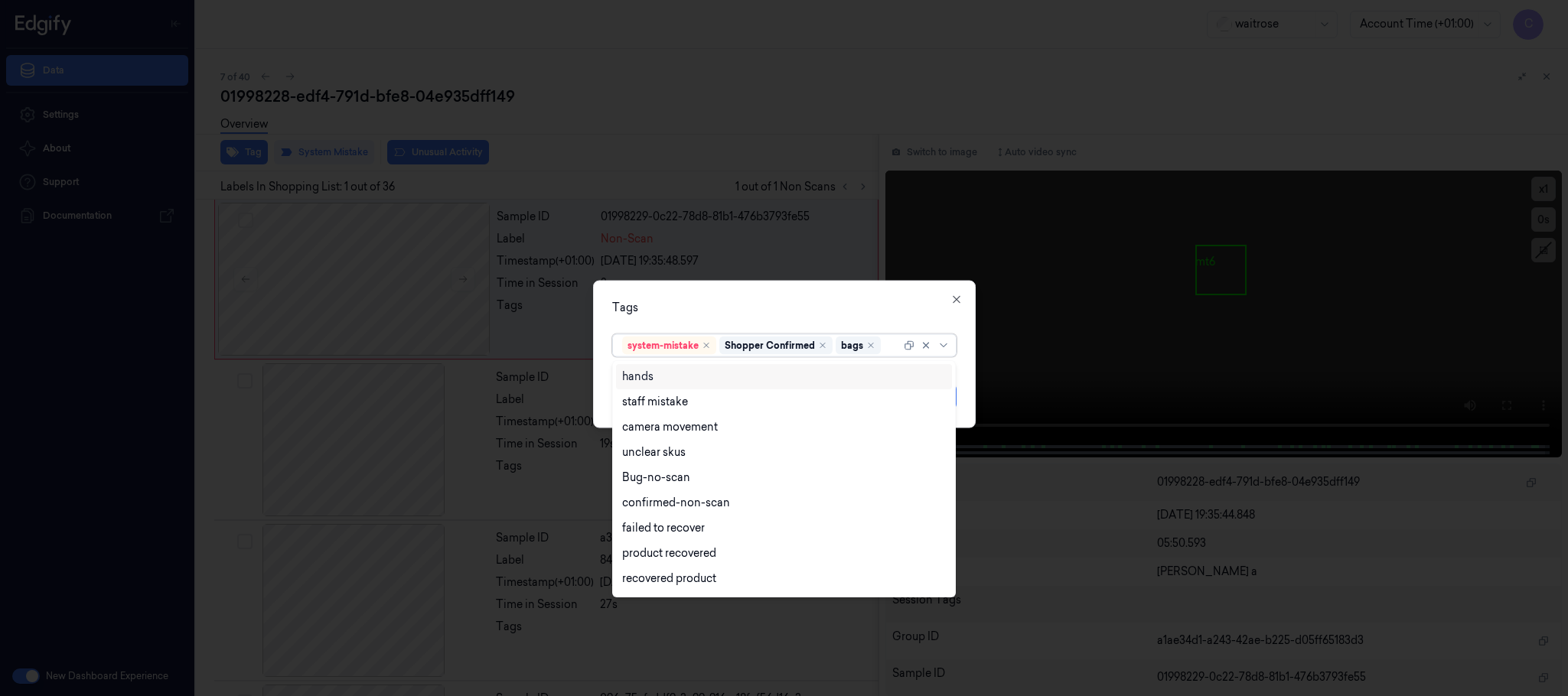
click at [891, 317] on div "Tags option bags, selected. 17 results available. Use Up and Down to choose opt…" at bounding box center [784, 355] width 383 height 148
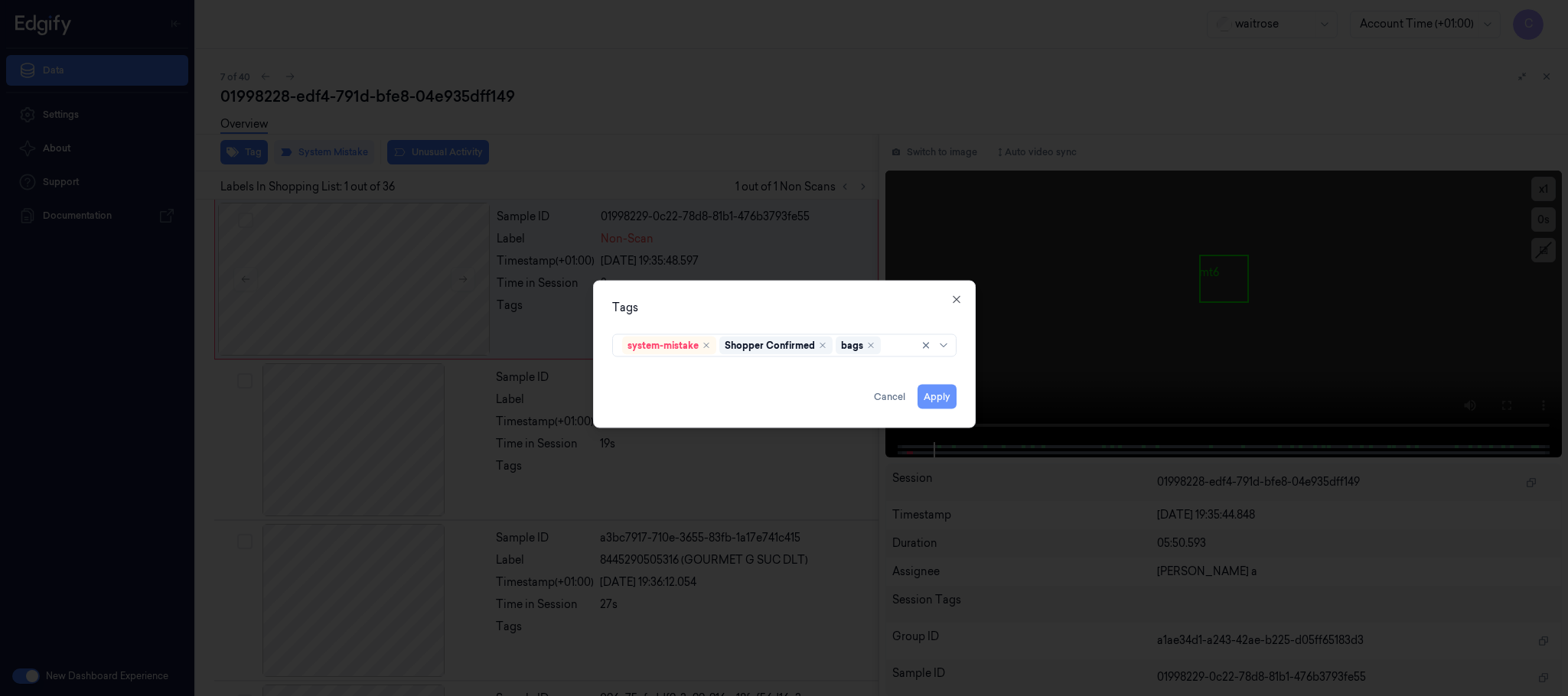
click at [936, 398] on button "Apply" at bounding box center [936, 397] width 39 height 25
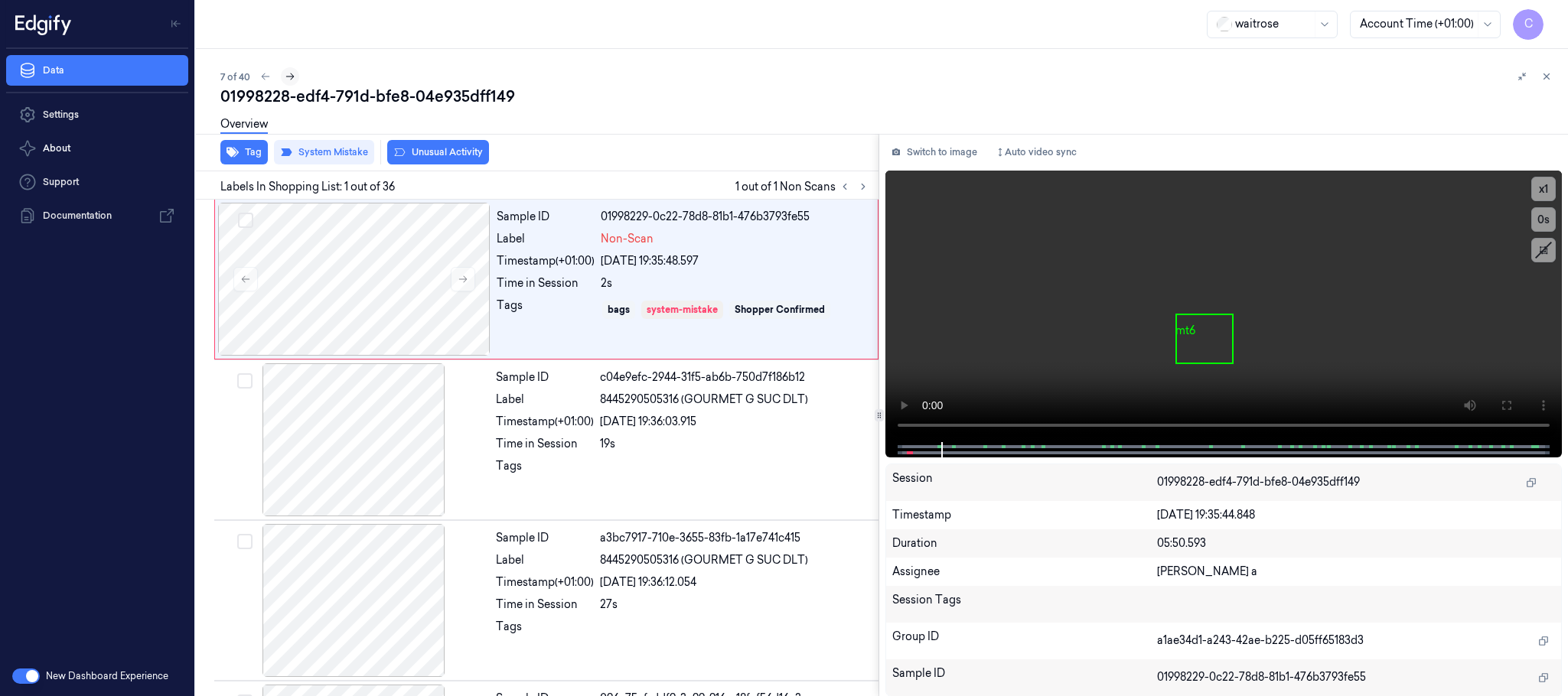
click at [287, 71] on icon at bounding box center [290, 76] width 10 height 10
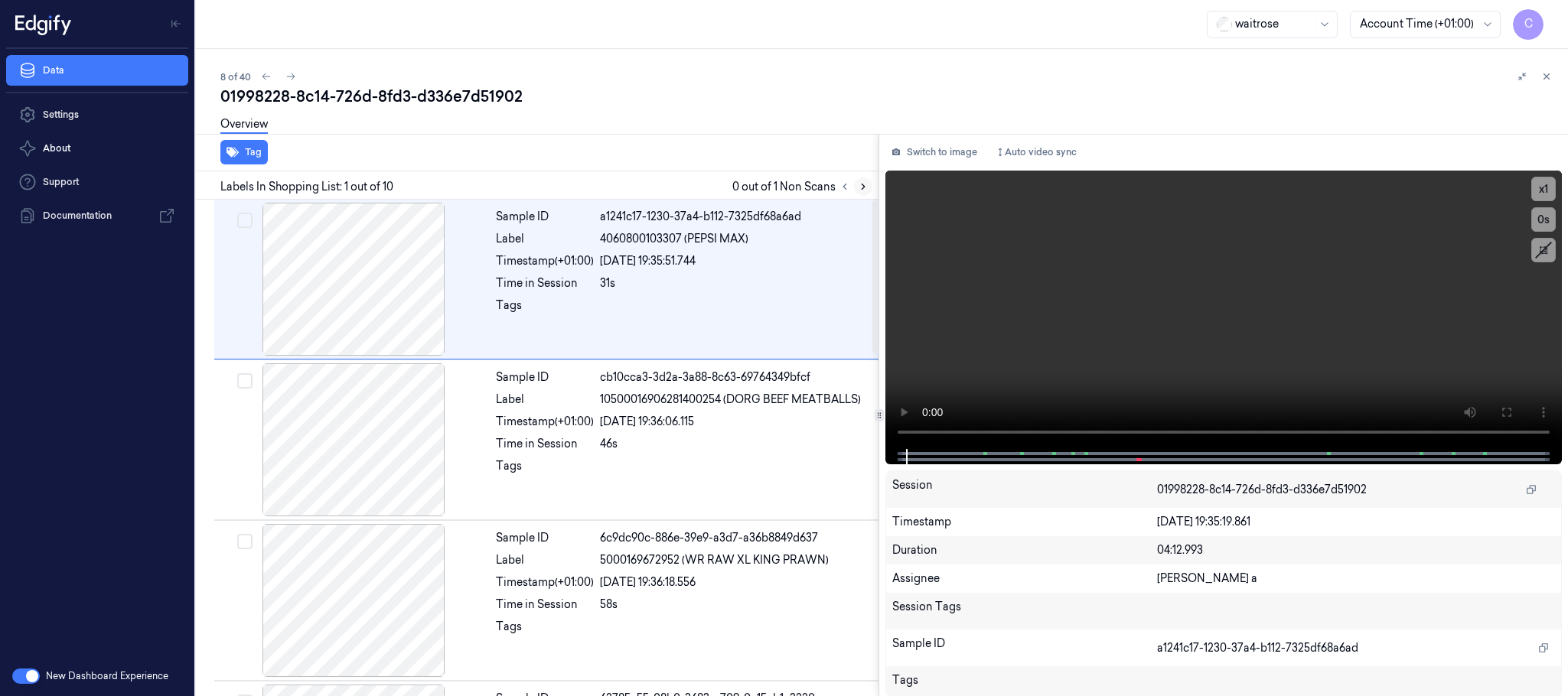
click at [866, 187] on icon at bounding box center [862, 186] width 10 height 10
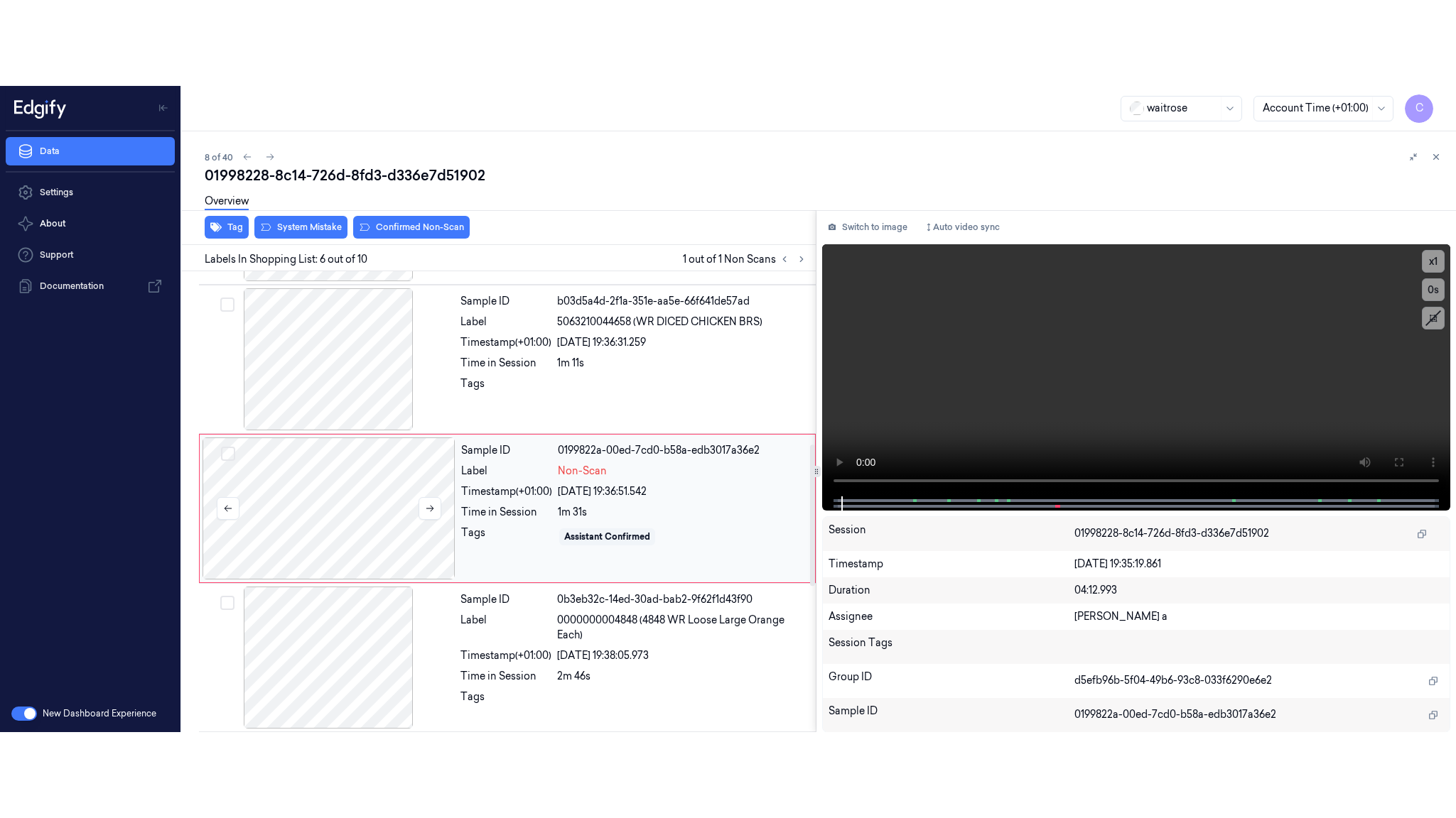
scroll to position [592, 0]
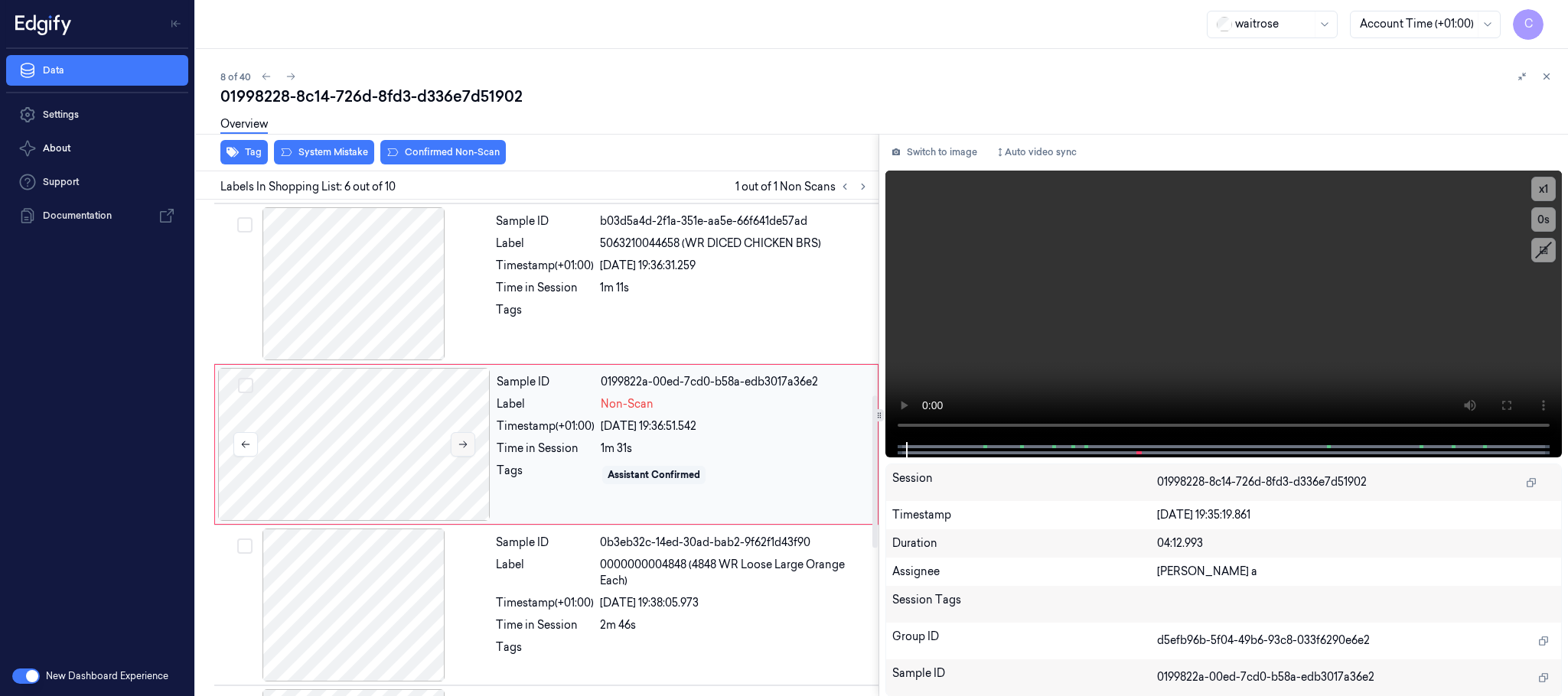
click at [460, 447] on icon at bounding box center [463, 444] width 10 height 10
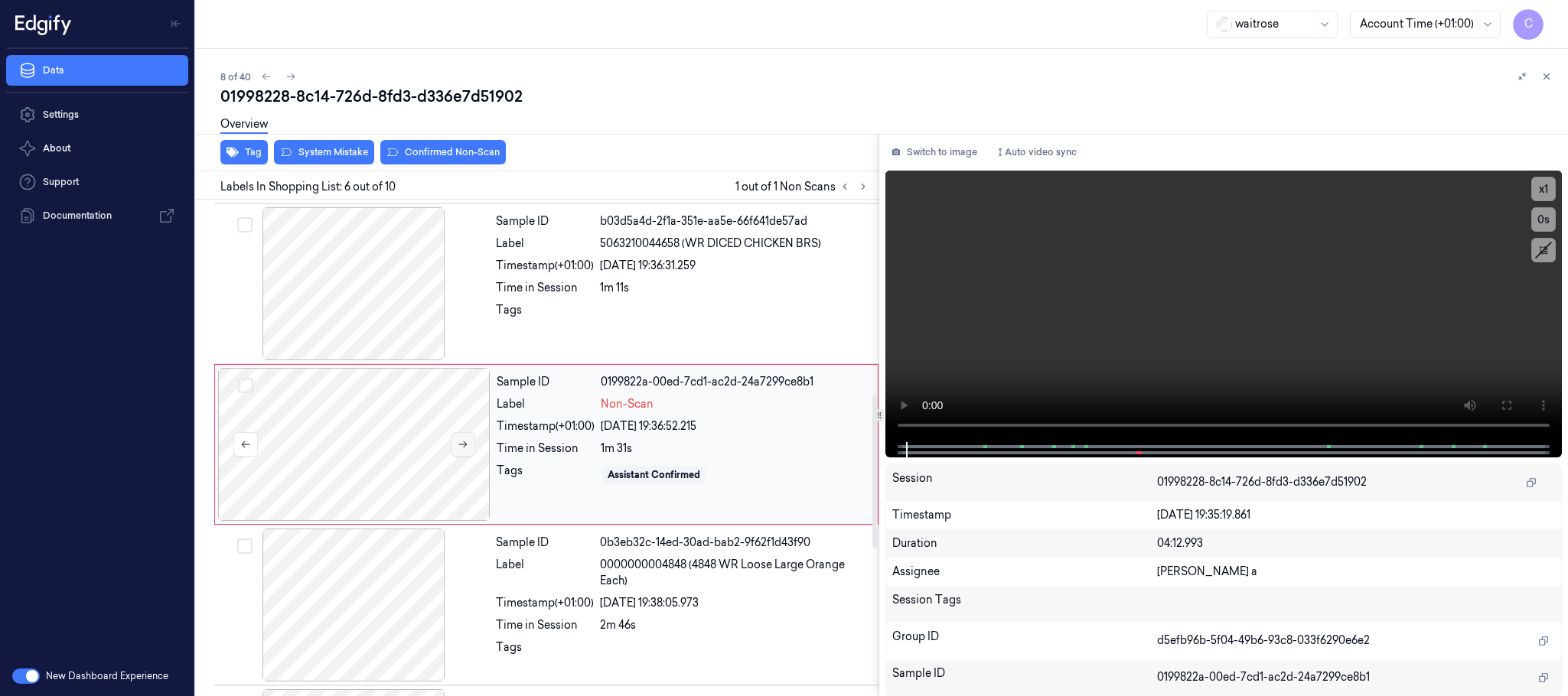
click at [460, 447] on icon at bounding box center [463, 444] width 10 height 10
click at [460, 448] on icon at bounding box center [463, 444] width 9 height 7
click at [1211, 321] on video at bounding box center [1223, 307] width 676 height 272
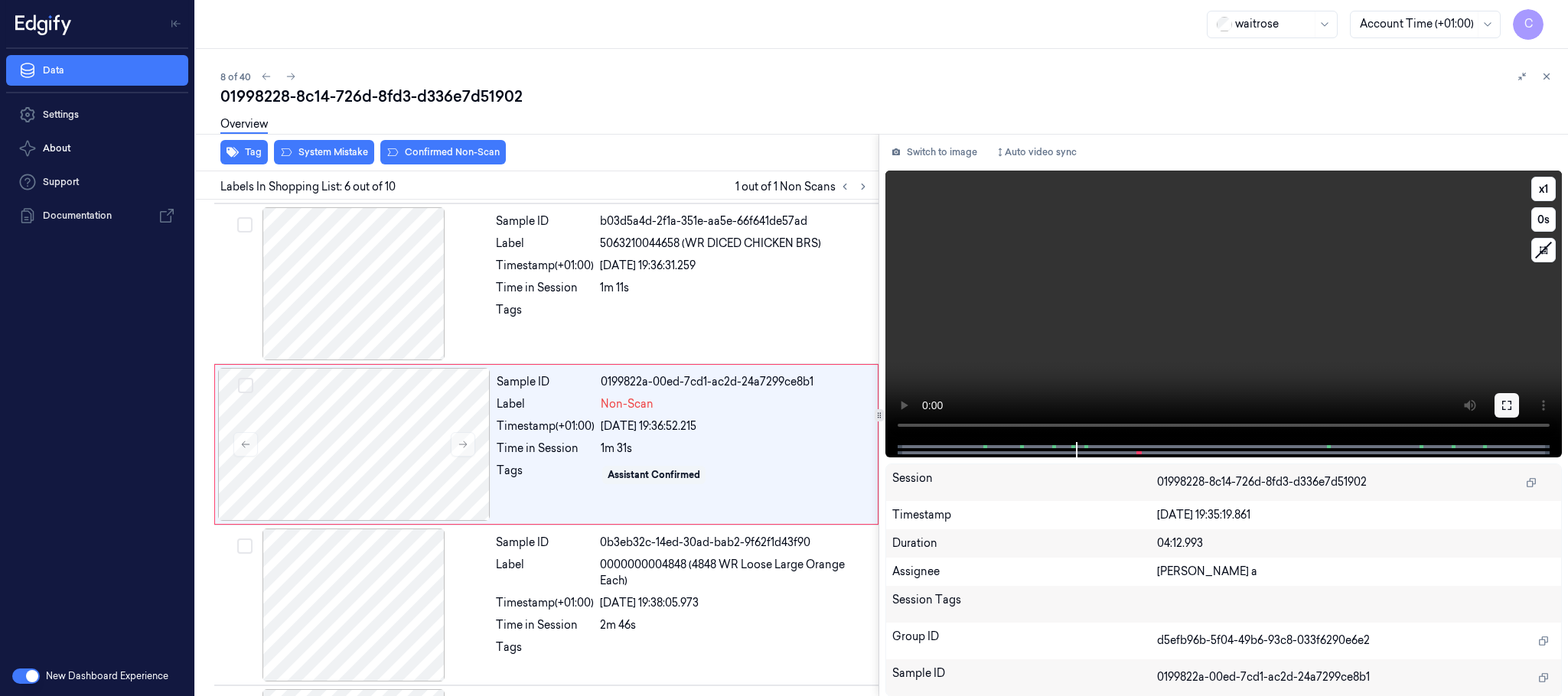
click at [1502, 397] on button at bounding box center [1507, 405] width 25 height 25
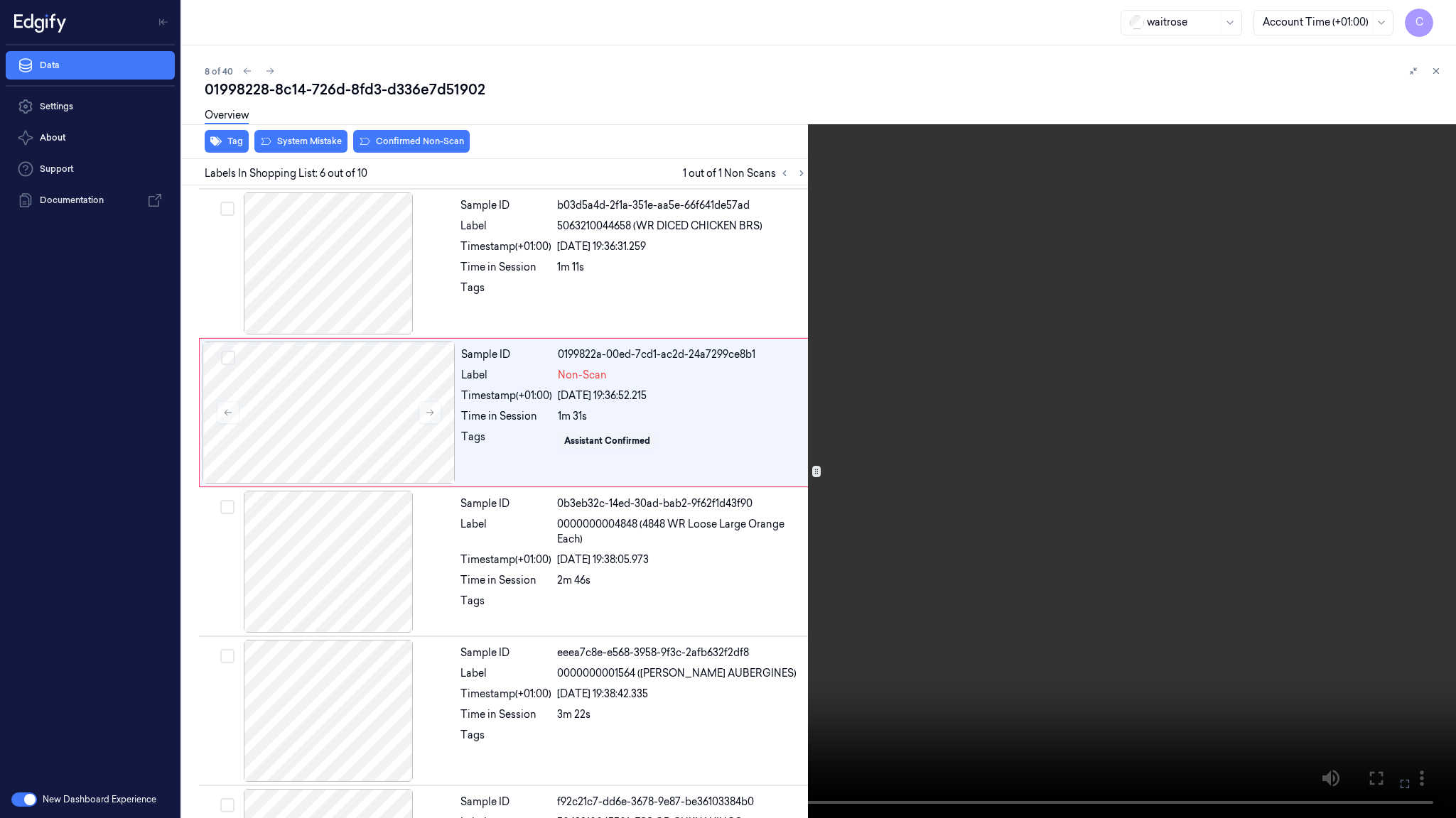
click at [792, 493] on video at bounding box center [728, 409] width 1456 height 818
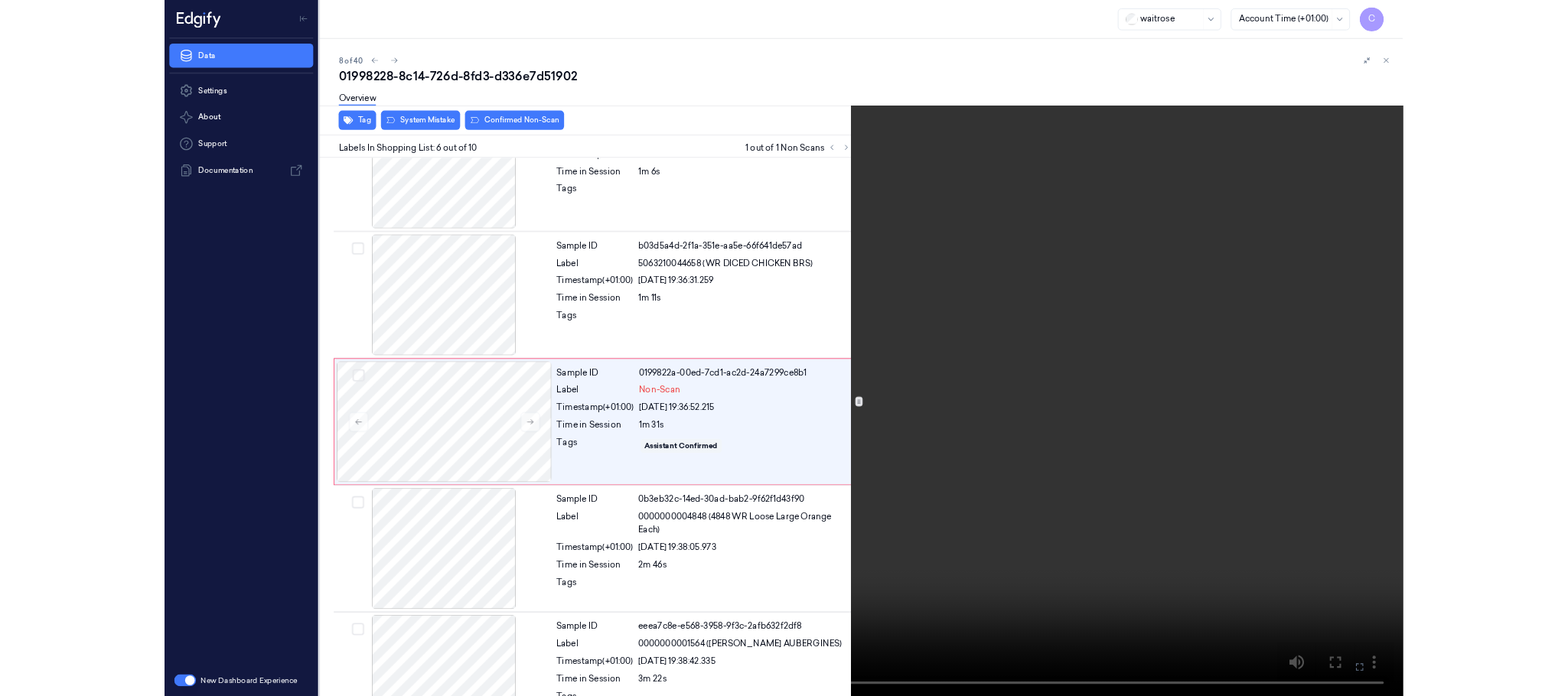
scroll to position [546, 0]
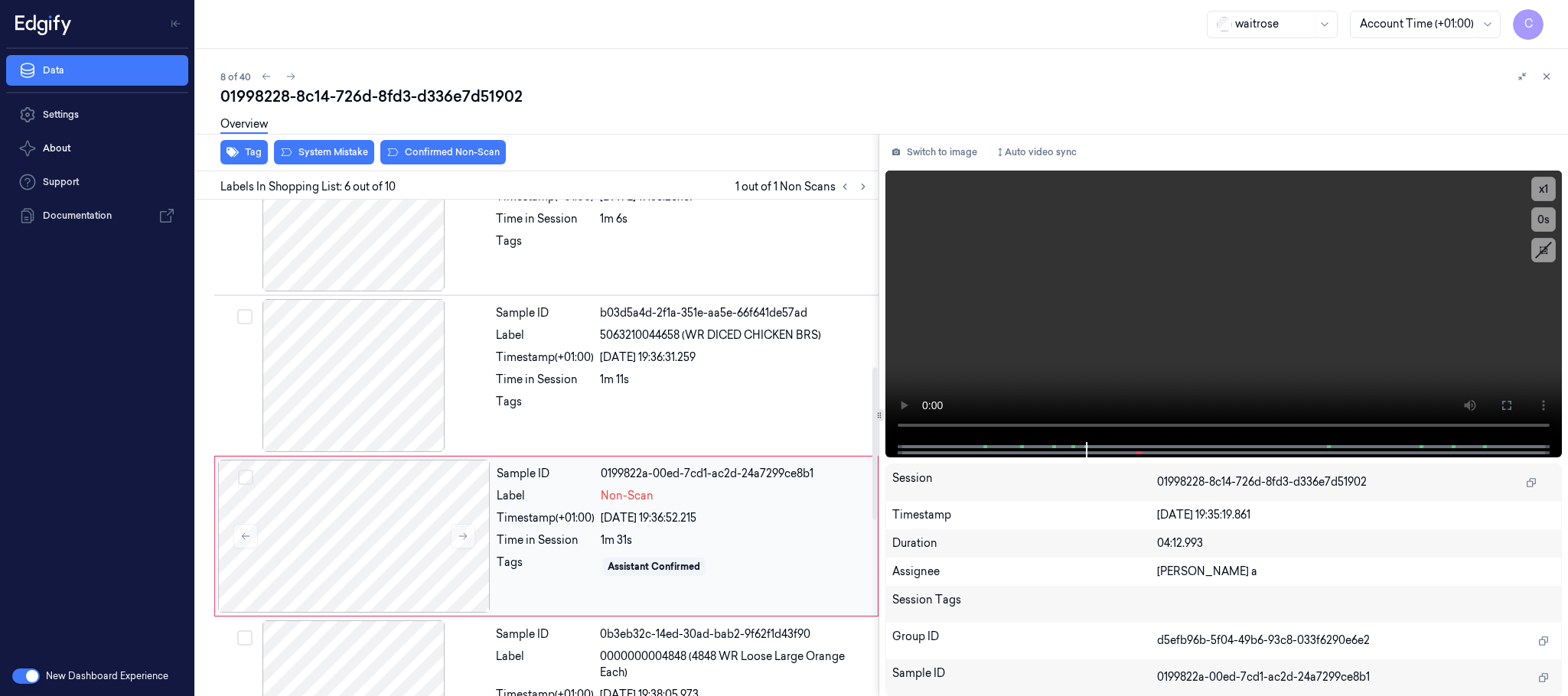
click at [495, 526] on div "Sample ID 0199822a-00ed-7cd1-ac2d-24a7299ce8b1 Label Non-Scan Timestamp (+01:00…" at bounding box center [683, 536] width 385 height 153
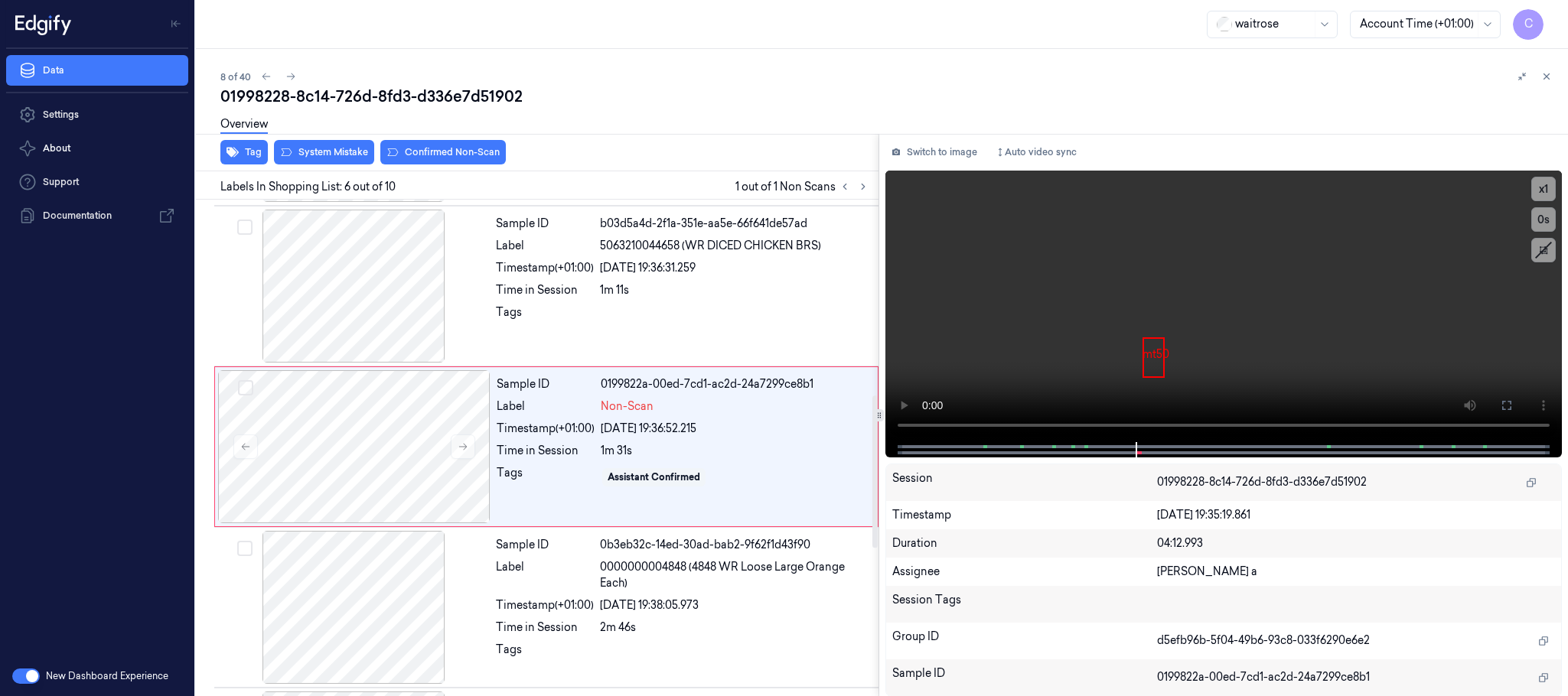
scroll to position [638, 0]
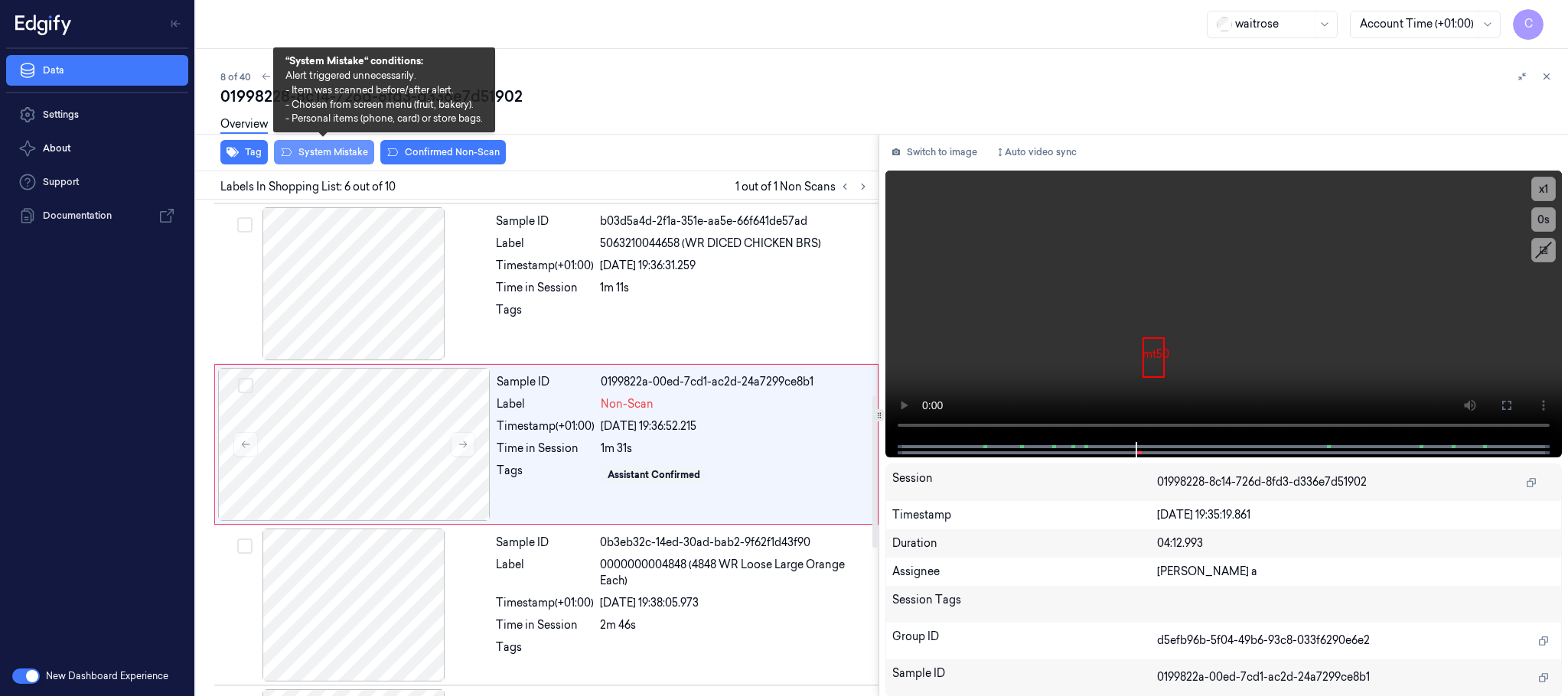
click at [348, 150] on button "System Mistake" at bounding box center [325, 152] width 101 height 25
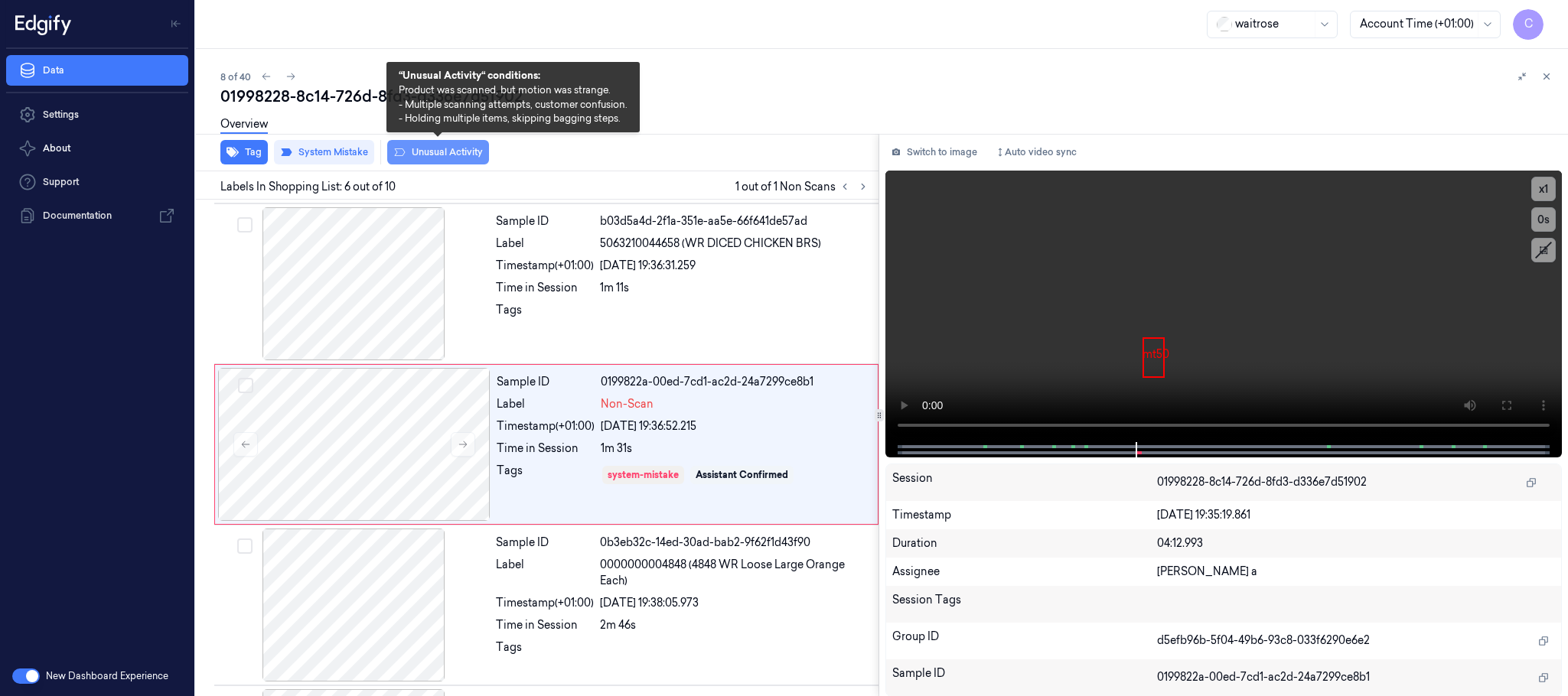
click at [442, 149] on button "Unusual Activity" at bounding box center [438, 152] width 102 height 25
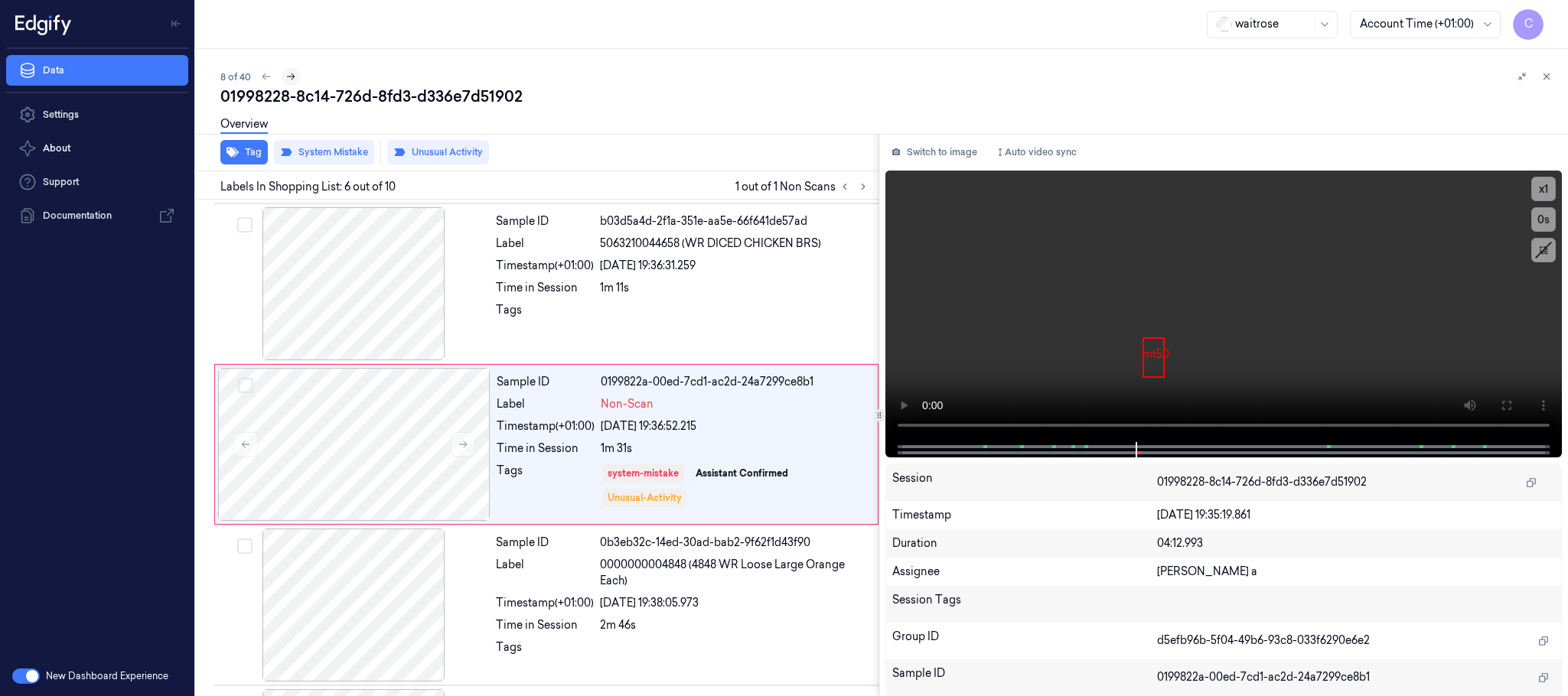
click at [290, 73] on icon at bounding box center [291, 76] width 10 height 10
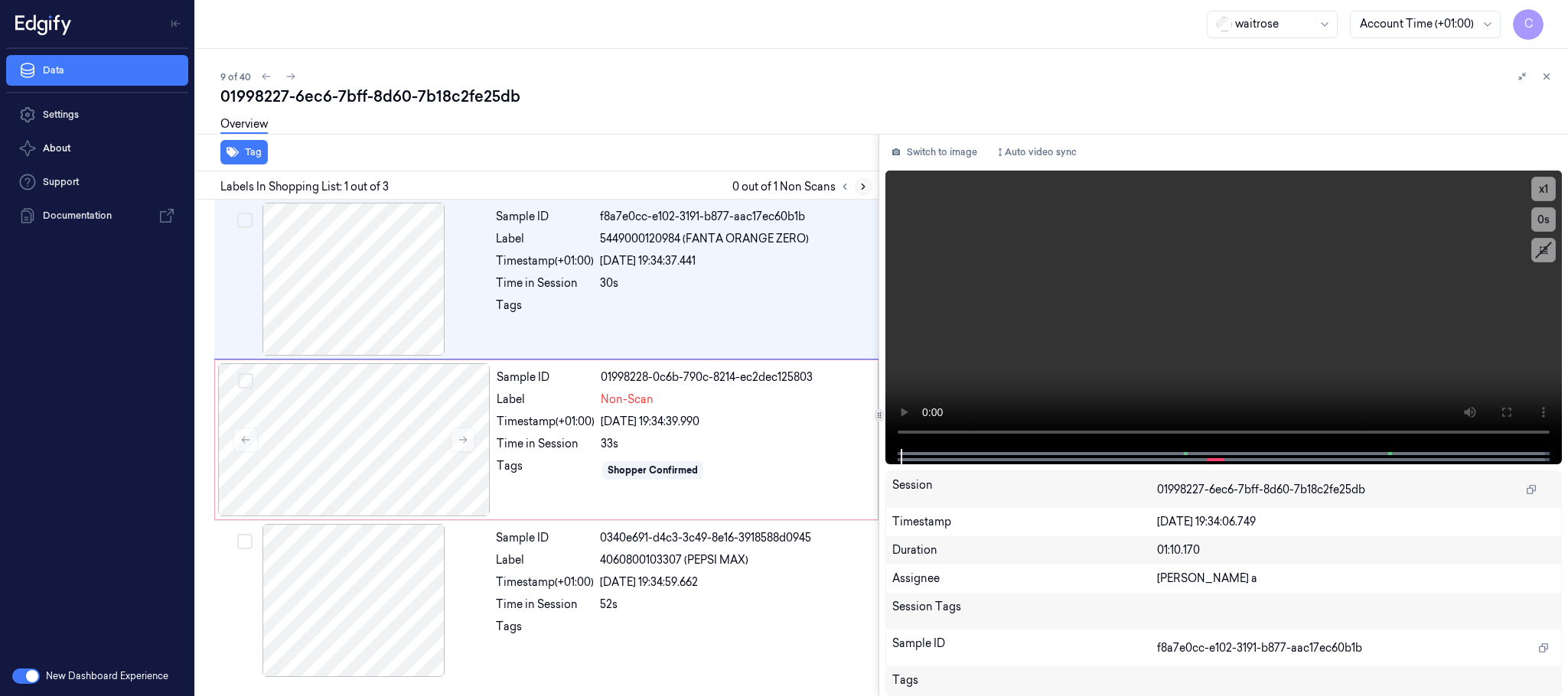
click at [861, 187] on icon at bounding box center [862, 186] width 10 height 10
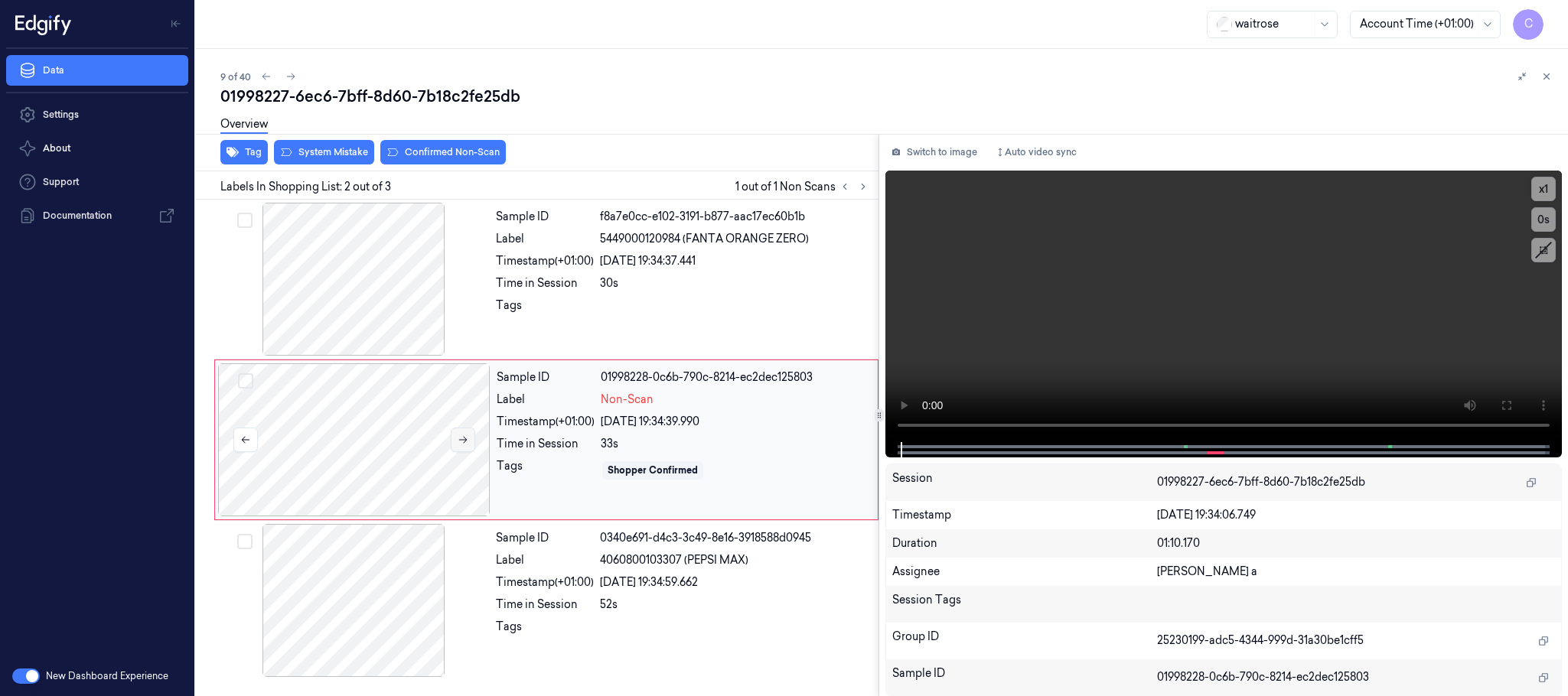
click at [462, 436] on icon at bounding box center [463, 440] width 10 height 10
click at [466, 446] on button at bounding box center [463, 441] width 25 height 25
click at [471, 451] on button at bounding box center [463, 441] width 25 height 25
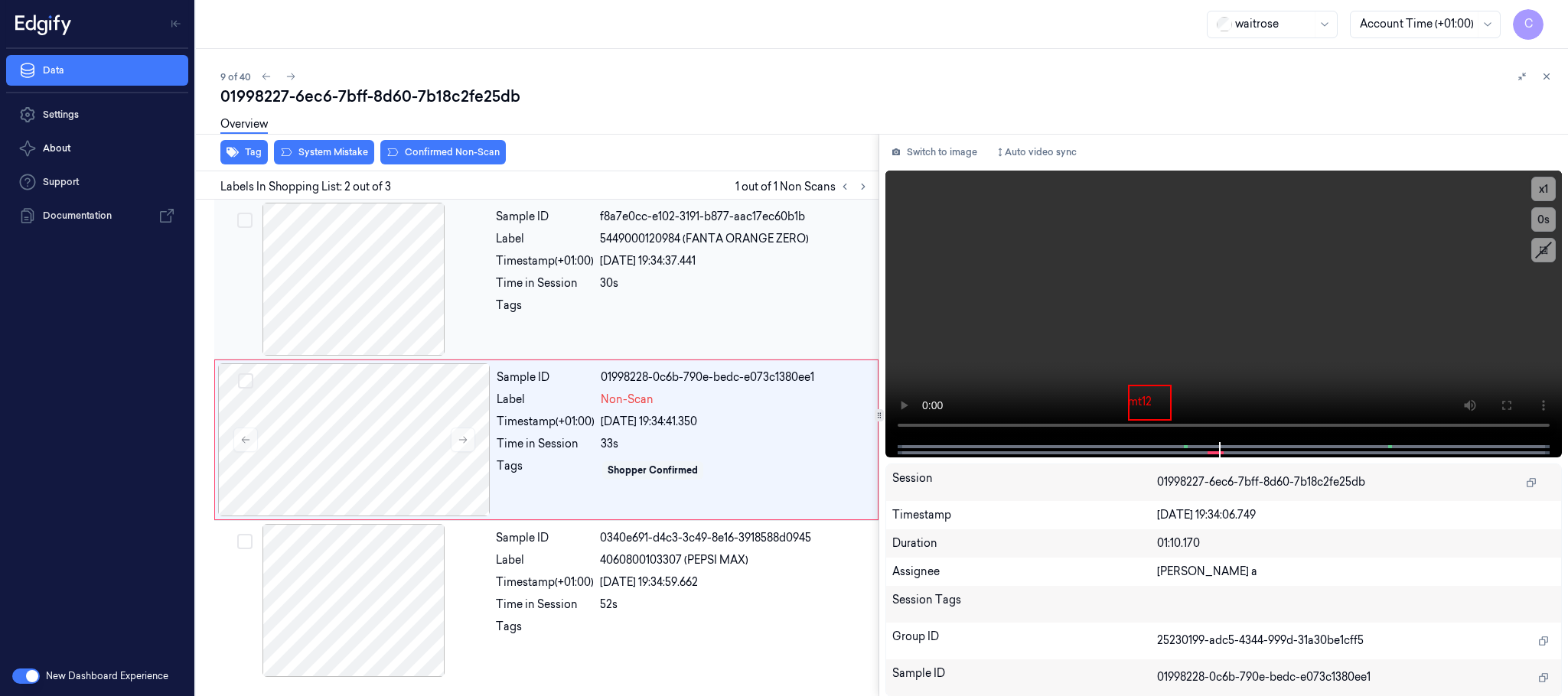
click at [364, 278] on div at bounding box center [353, 279] width 273 height 153
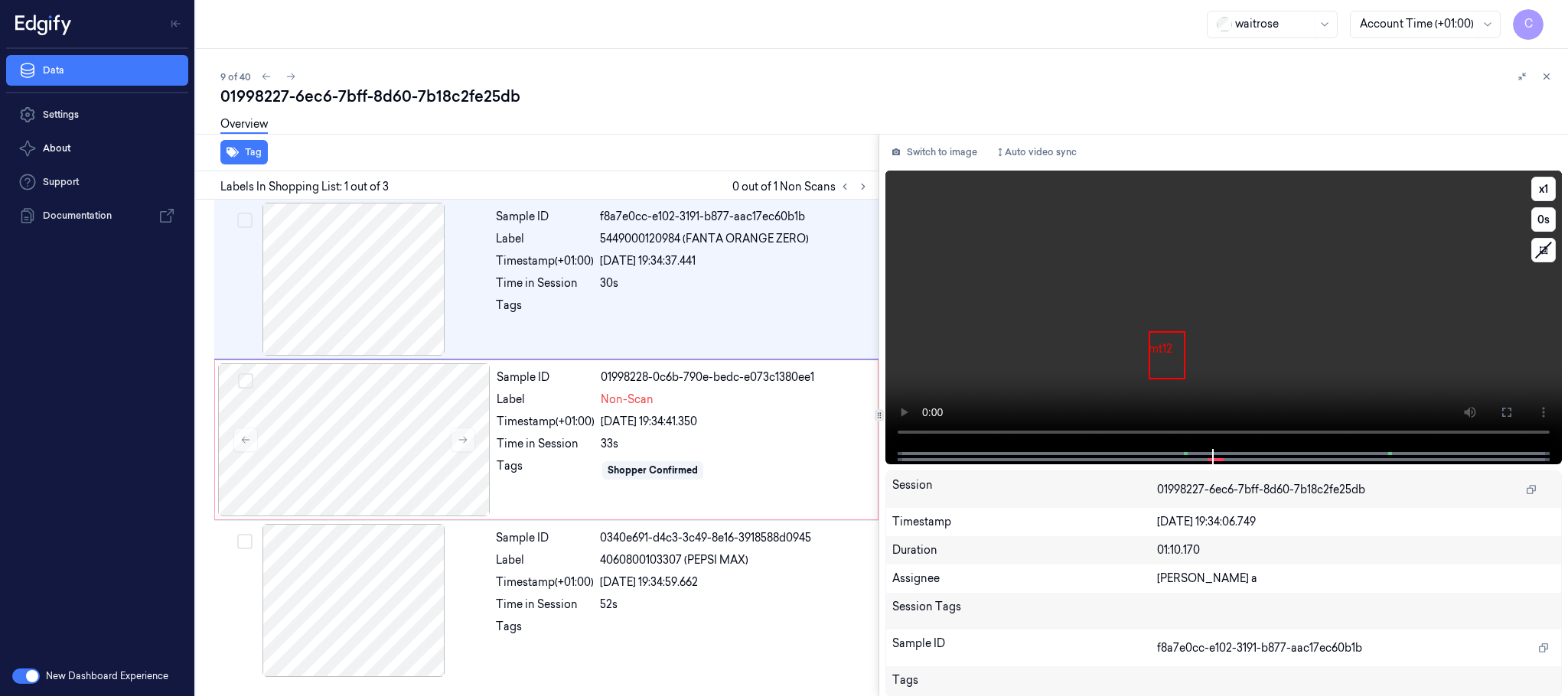
click at [1188, 342] on video at bounding box center [1223, 310] width 676 height 278
click at [1240, 345] on video at bounding box center [1223, 310] width 676 height 278
click at [1225, 333] on video at bounding box center [1223, 310] width 676 height 278
drag, startPoint x: 460, startPoint y: 494, endPoint x: 479, endPoint y: 463, distance: 36.4
click at [460, 495] on div at bounding box center [354, 440] width 273 height 153
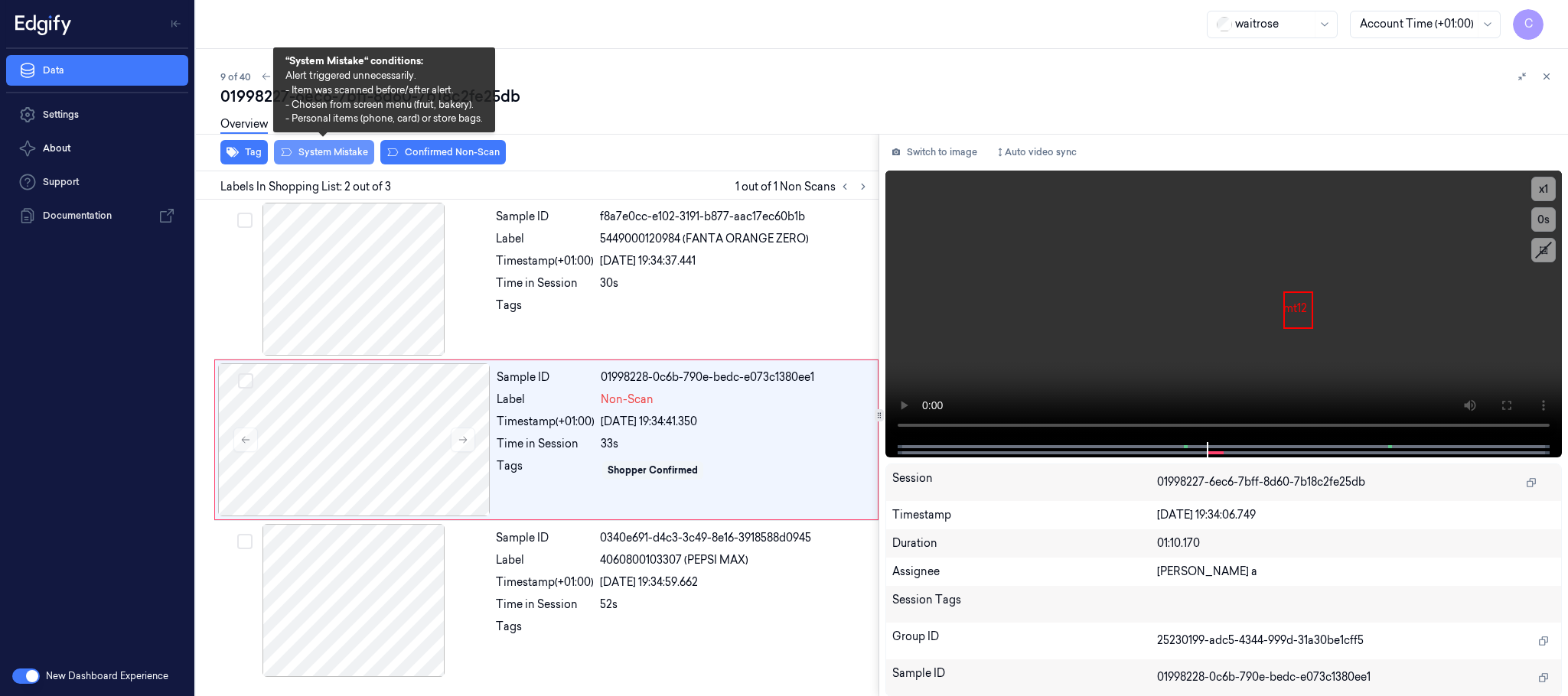
click at [338, 160] on button "System Mistake" at bounding box center [325, 152] width 101 height 25
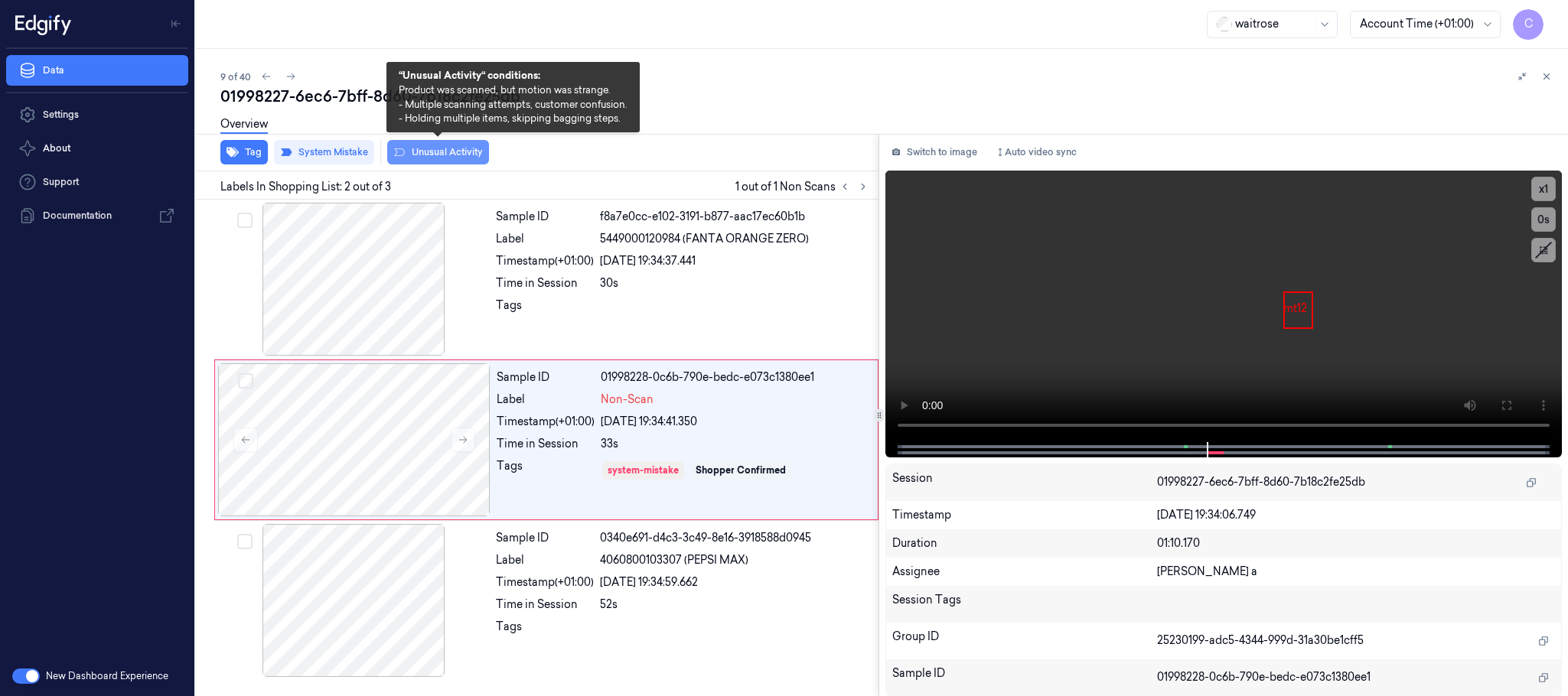
click at [450, 148] on button "Unusual Activity" at bounding box center [438, 152] width 102 height 25
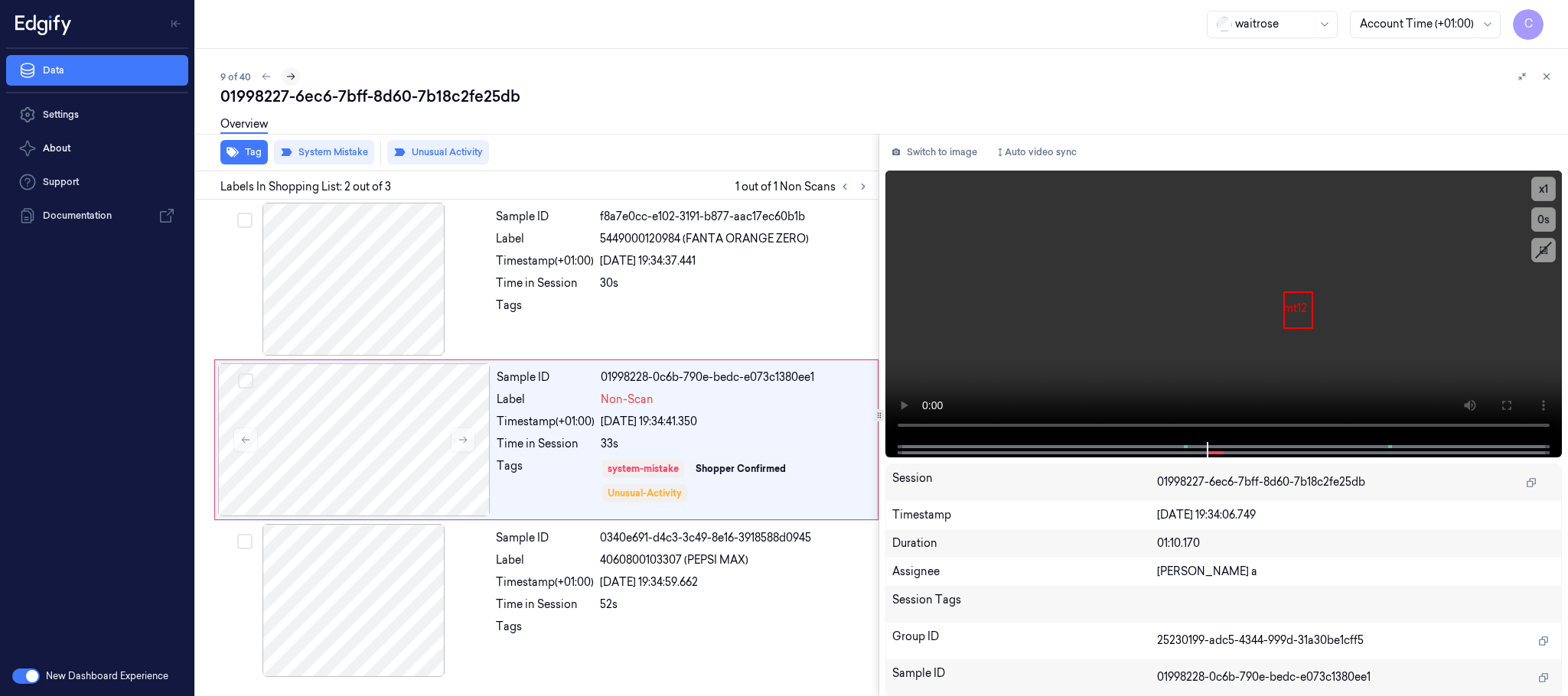
click at [287, 74] on icon at bounding box center [291, 76] width 10 height 10
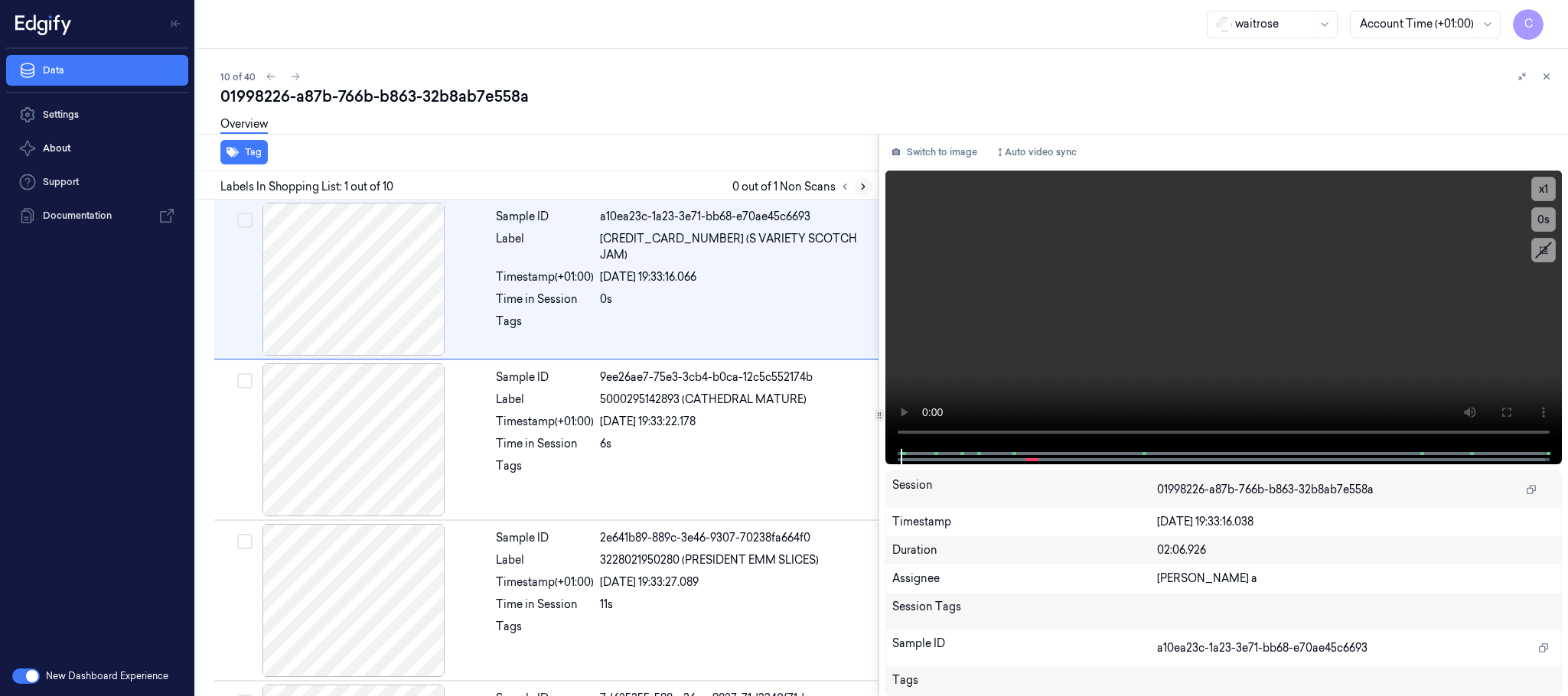
click at [864, 191] on icon at bounding box center [862, 186] width 10 height 10
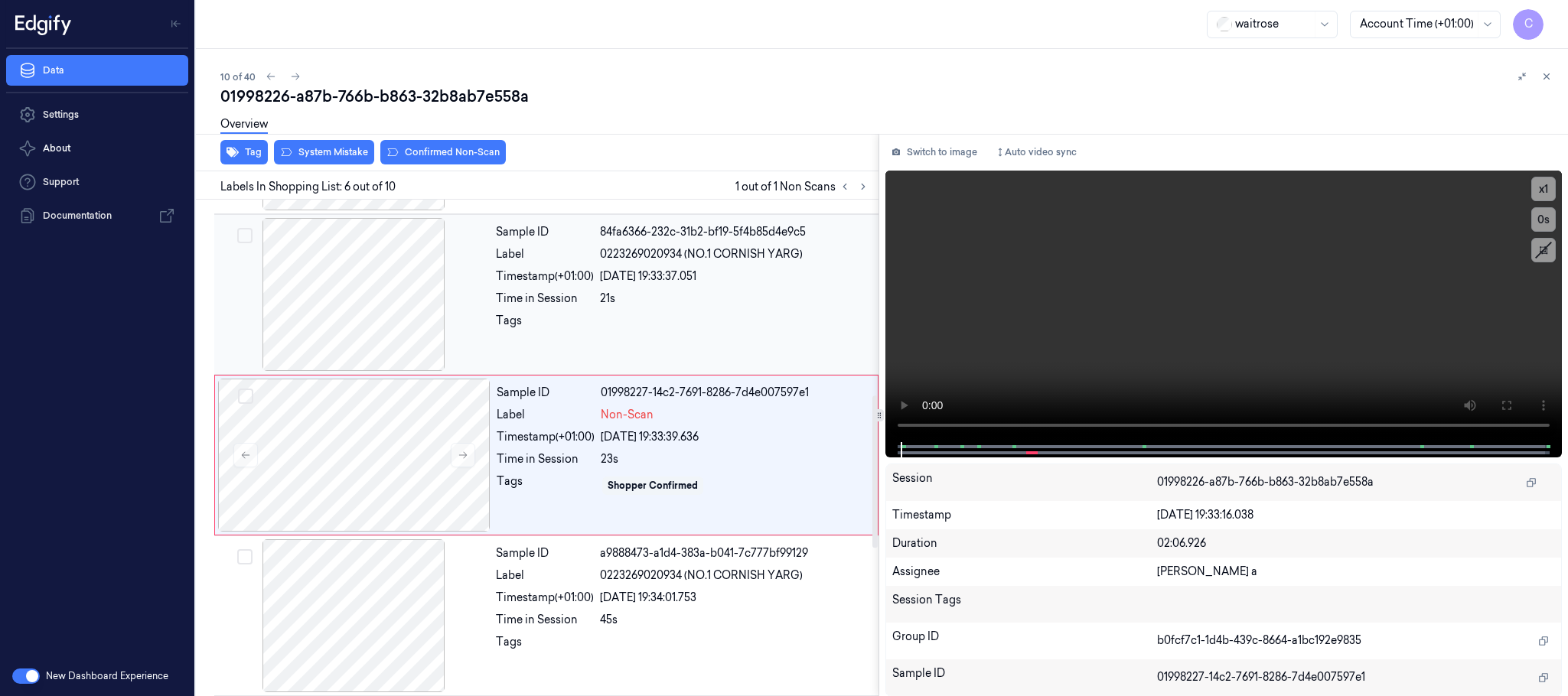
scroll to position [638, 0]
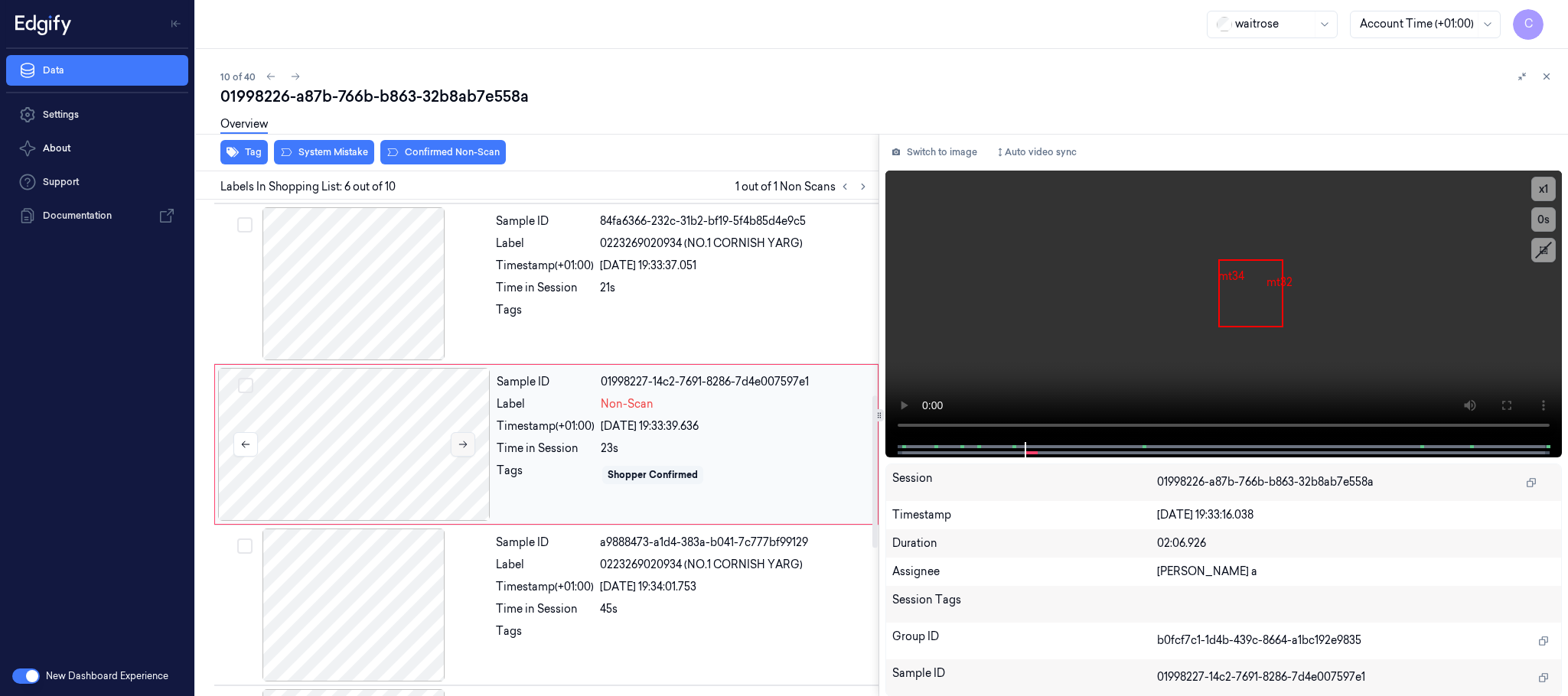
click at [473, 451] on button at bounding box center [463, 444] width 25 height 25
click at [466, 450] on icon at bounding box center [463, 444] width 10 height 10
click at [462, 443] on icon at bounding box center [463, 444] width 10 height 10
click at [463, 443] on icon at bounding box center [463, 444] width 10 height 10
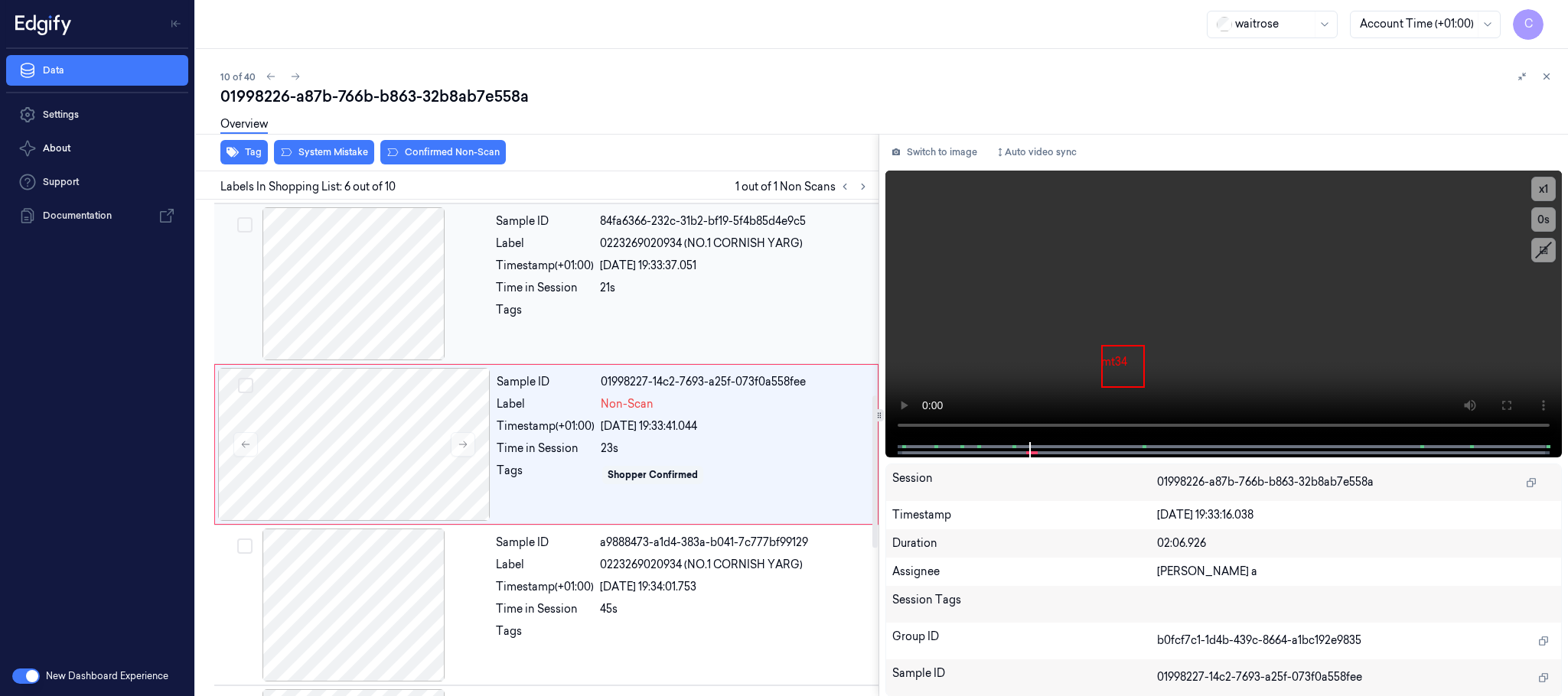
click at [393, 299] on div at bounding box center [353, 283] width 273 height 153
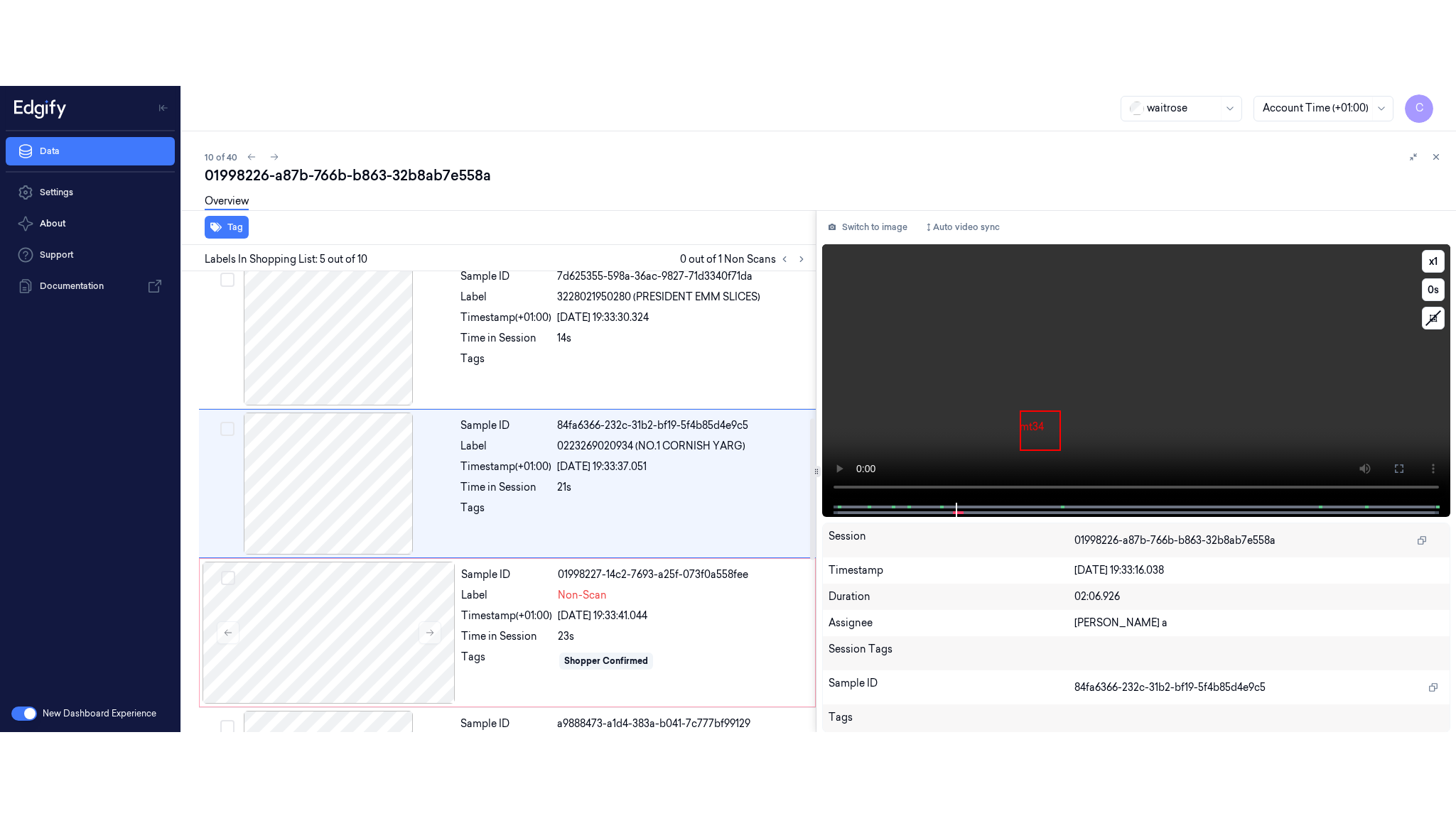
scroll to position [443, 0]
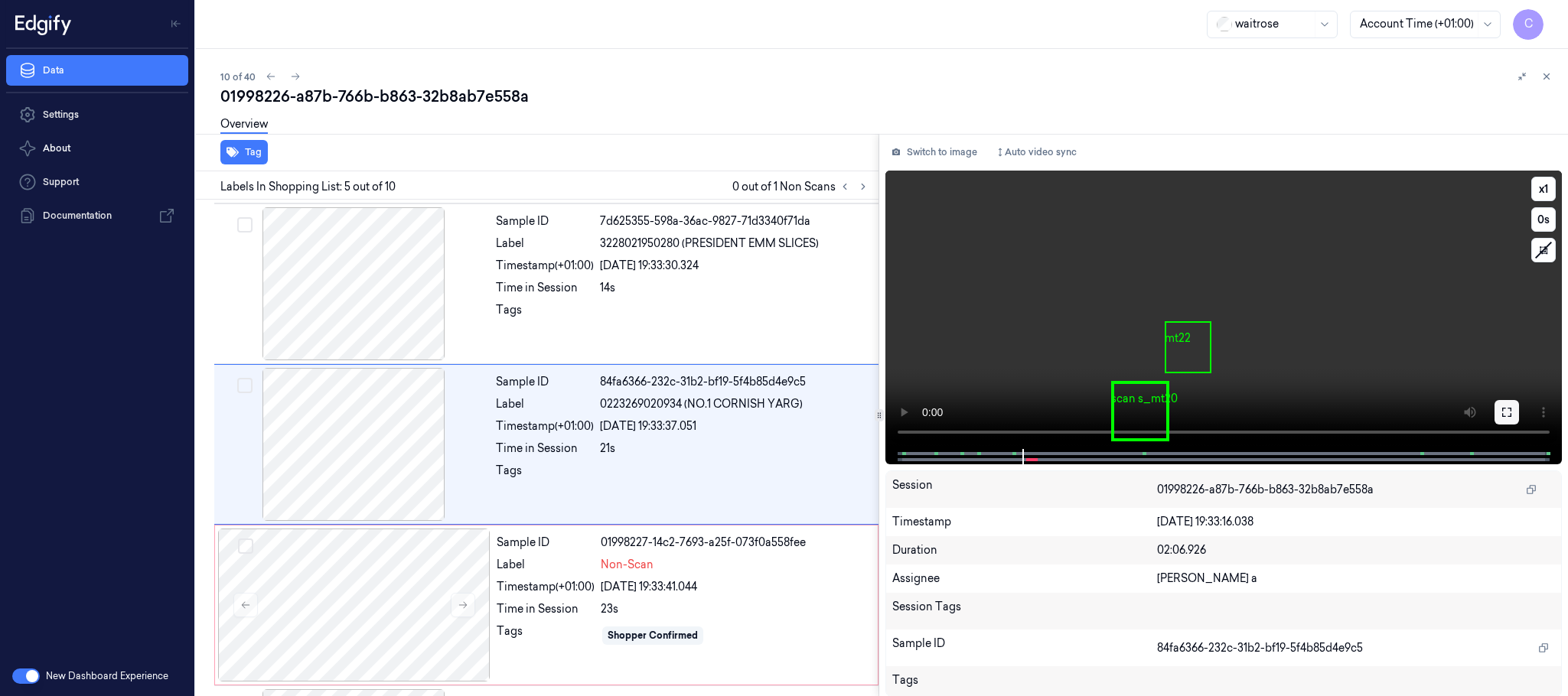
click at [1500, 416] on button at bounding box center [1507, 413] width 25 height 25
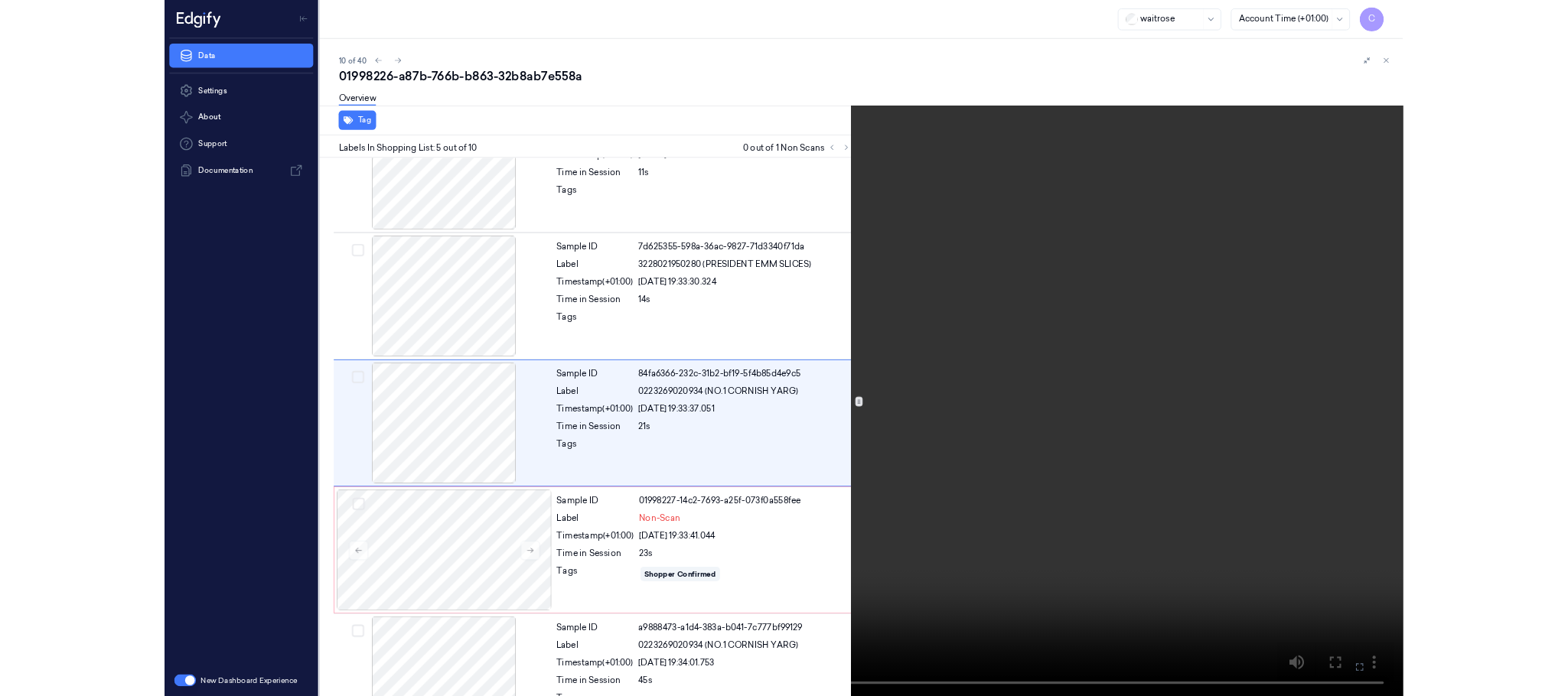
scroll to position [385, 0]
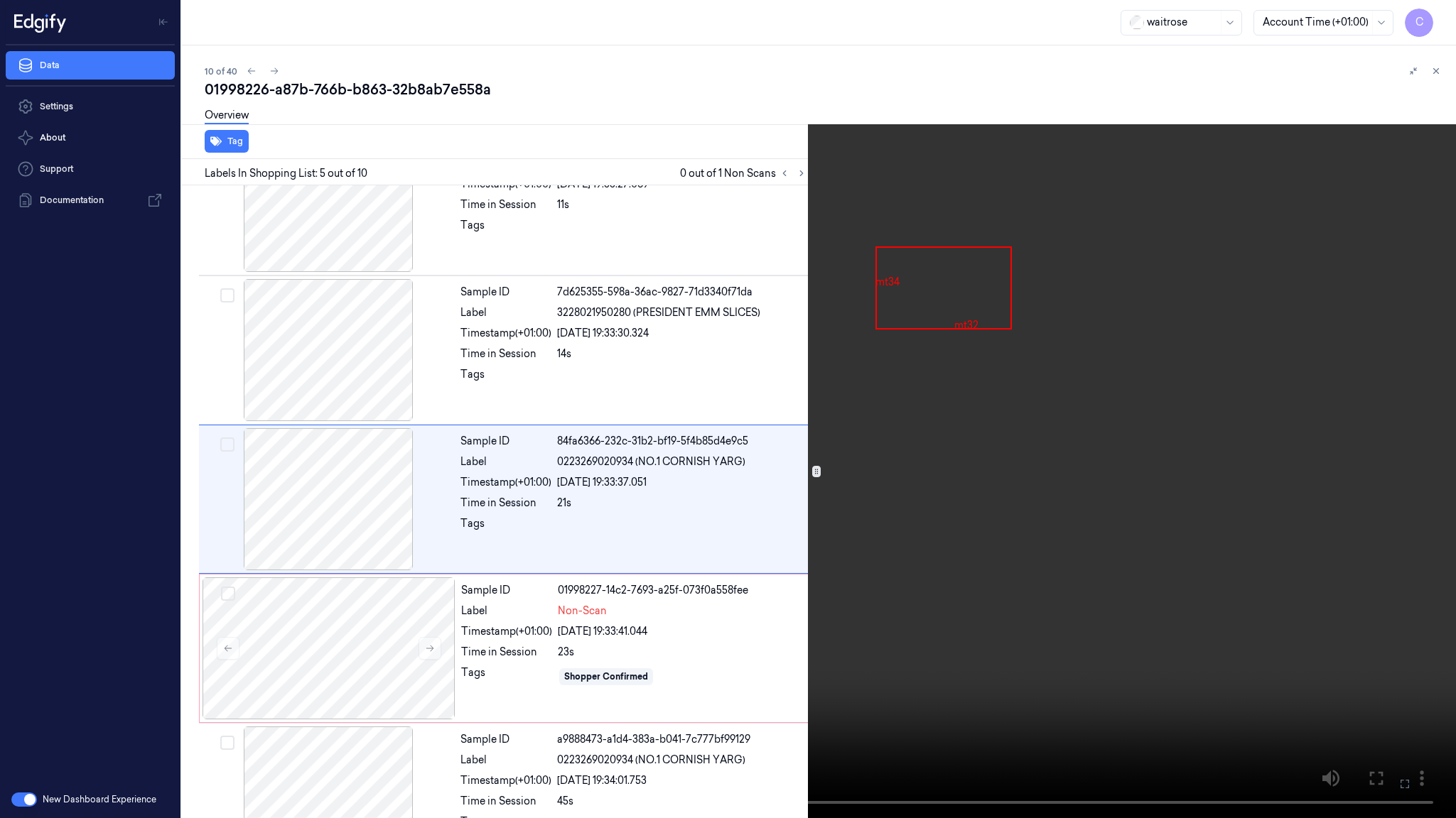
click at [839, 401] on video at bounding box center [728, 409] width 1456 height 818
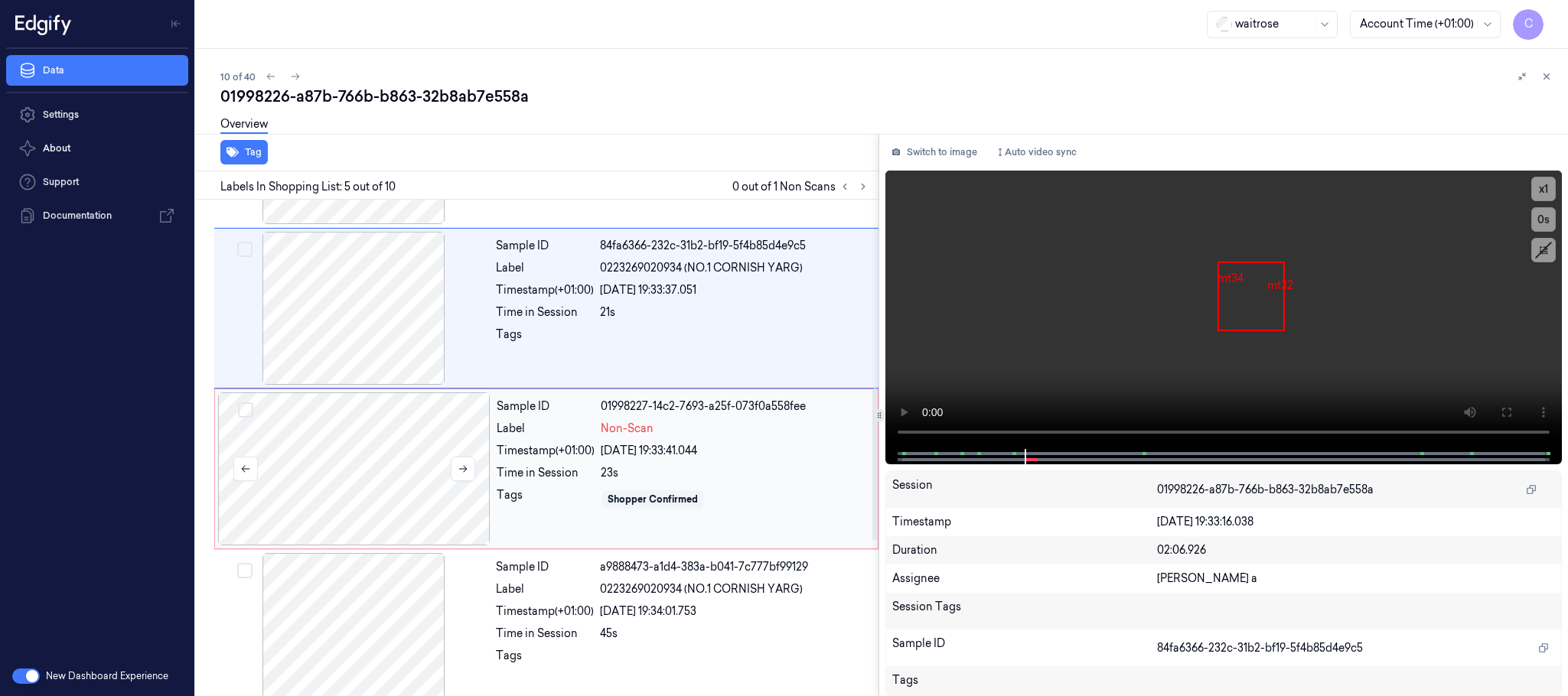
click at [358, 483] on div at bounding box center [354, 468] width 273 height 153
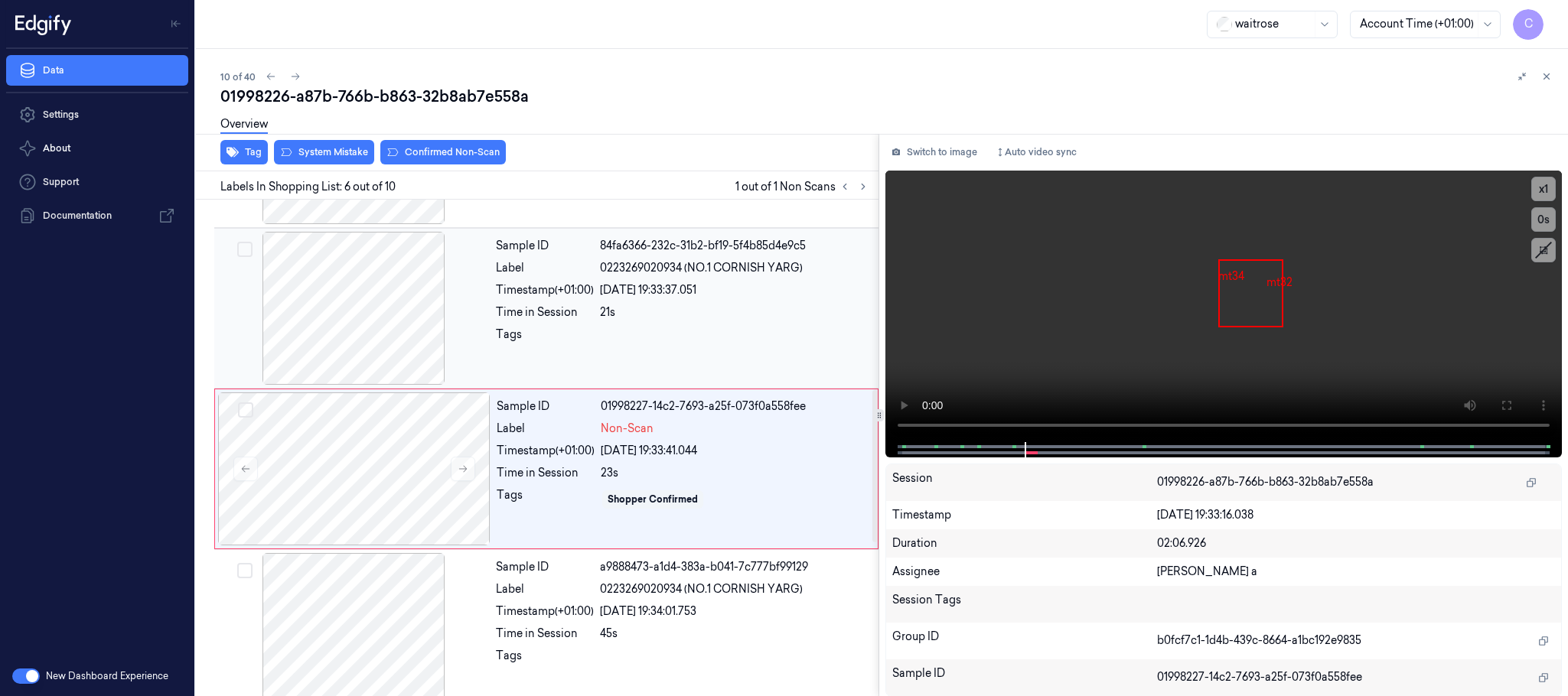
scroll to position [638, 0]
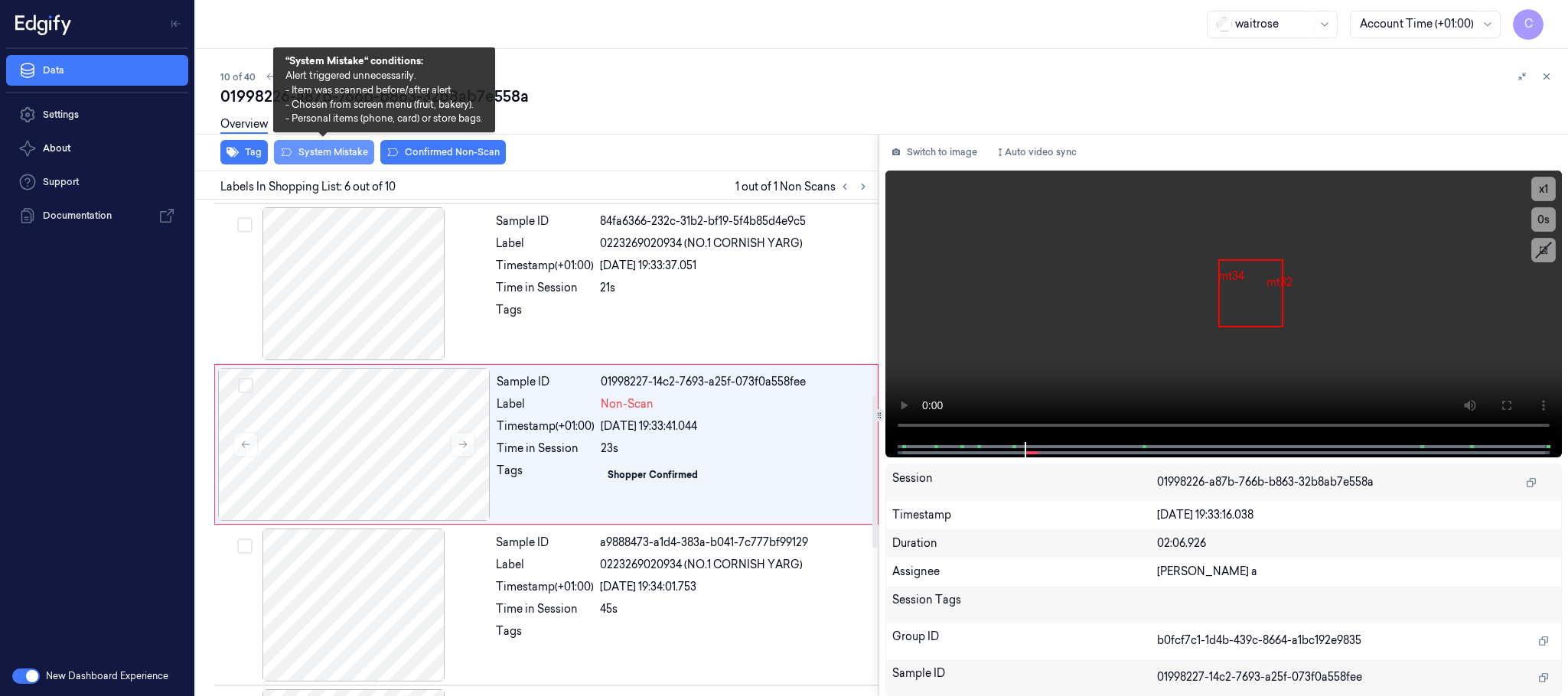
click at [317, 152] on button "System Mistake" at bounding box center [325, 152] width 101 height 25
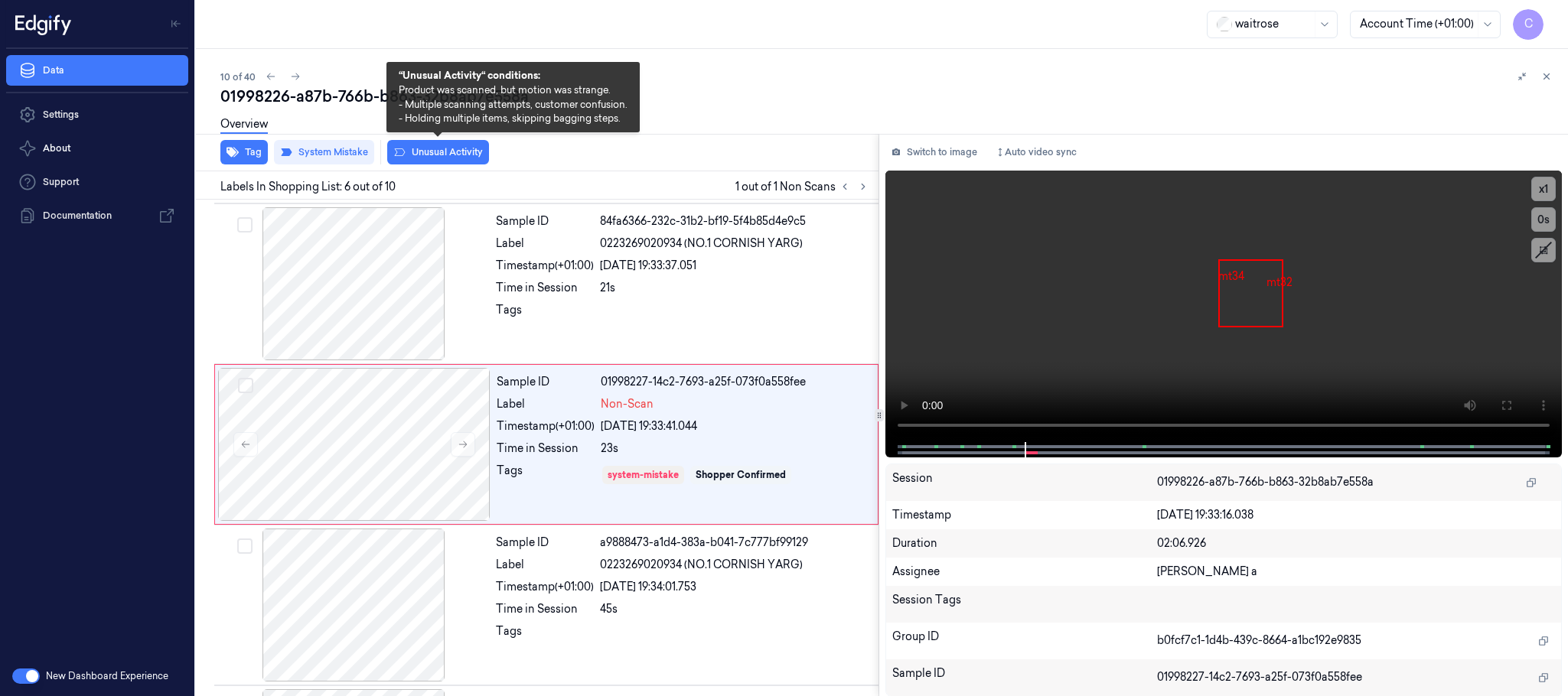
click at [434, 149] on button "Unusual Activity" at bounding box center [438, 152] width 102 height 25
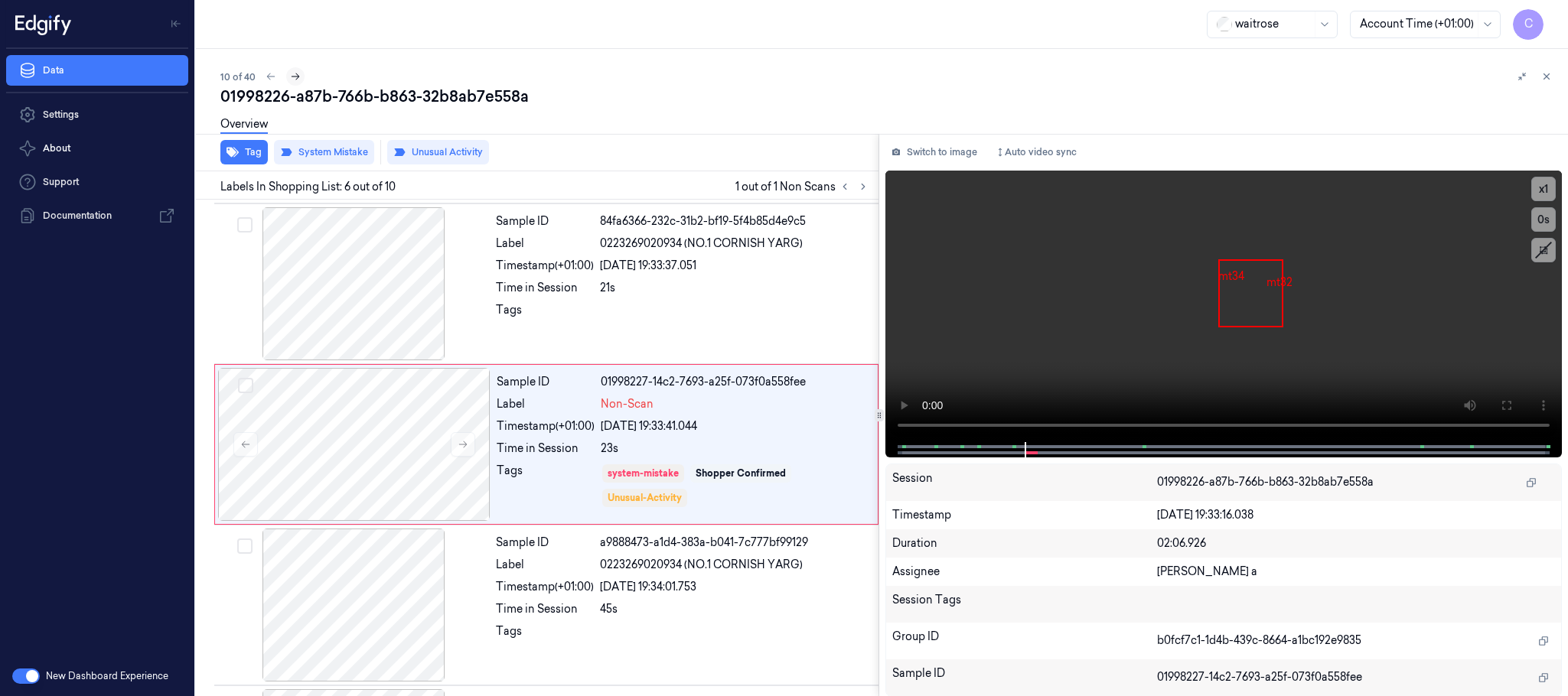
click at [298, 78] on icon at bounding box center [294, 76] width 10 height 10
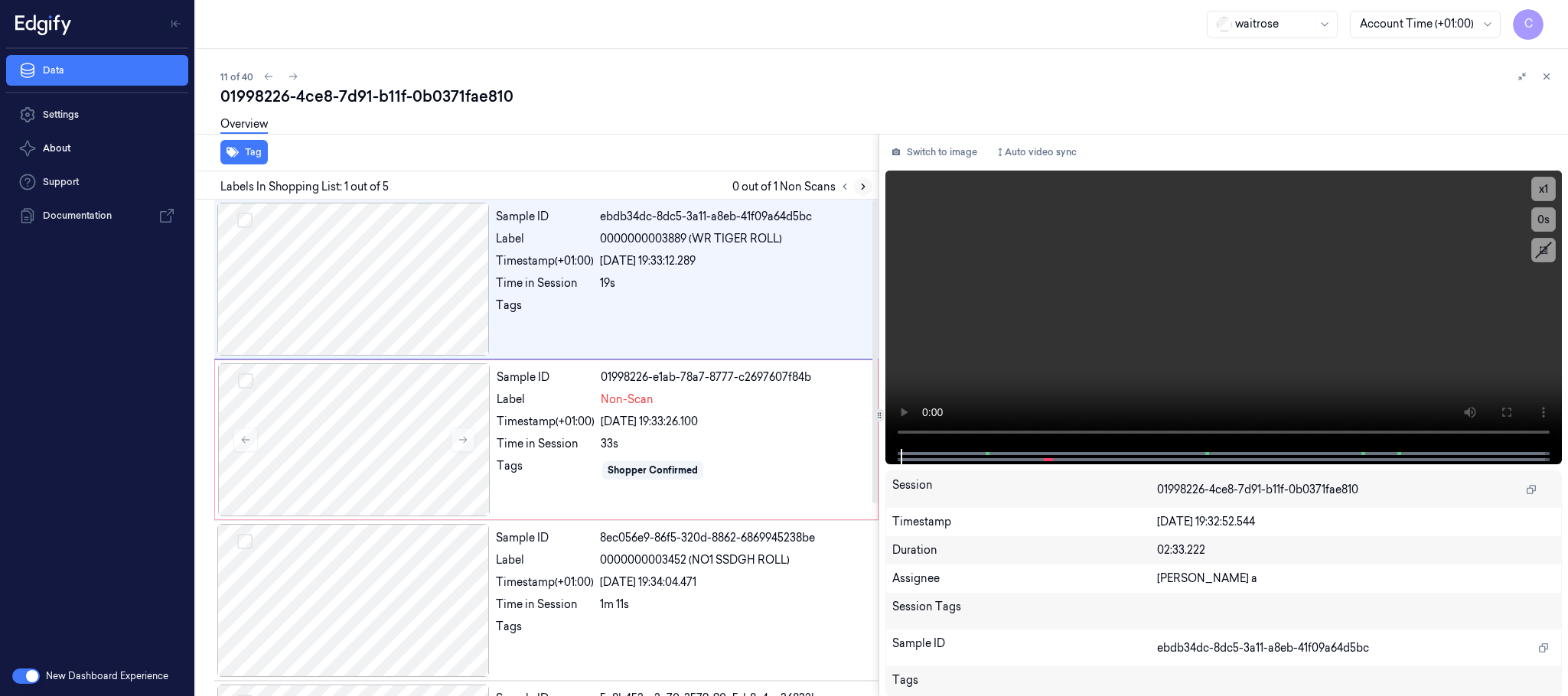
click at [864, 183] on icon at bounding box center [862, 186] width 10 height 10
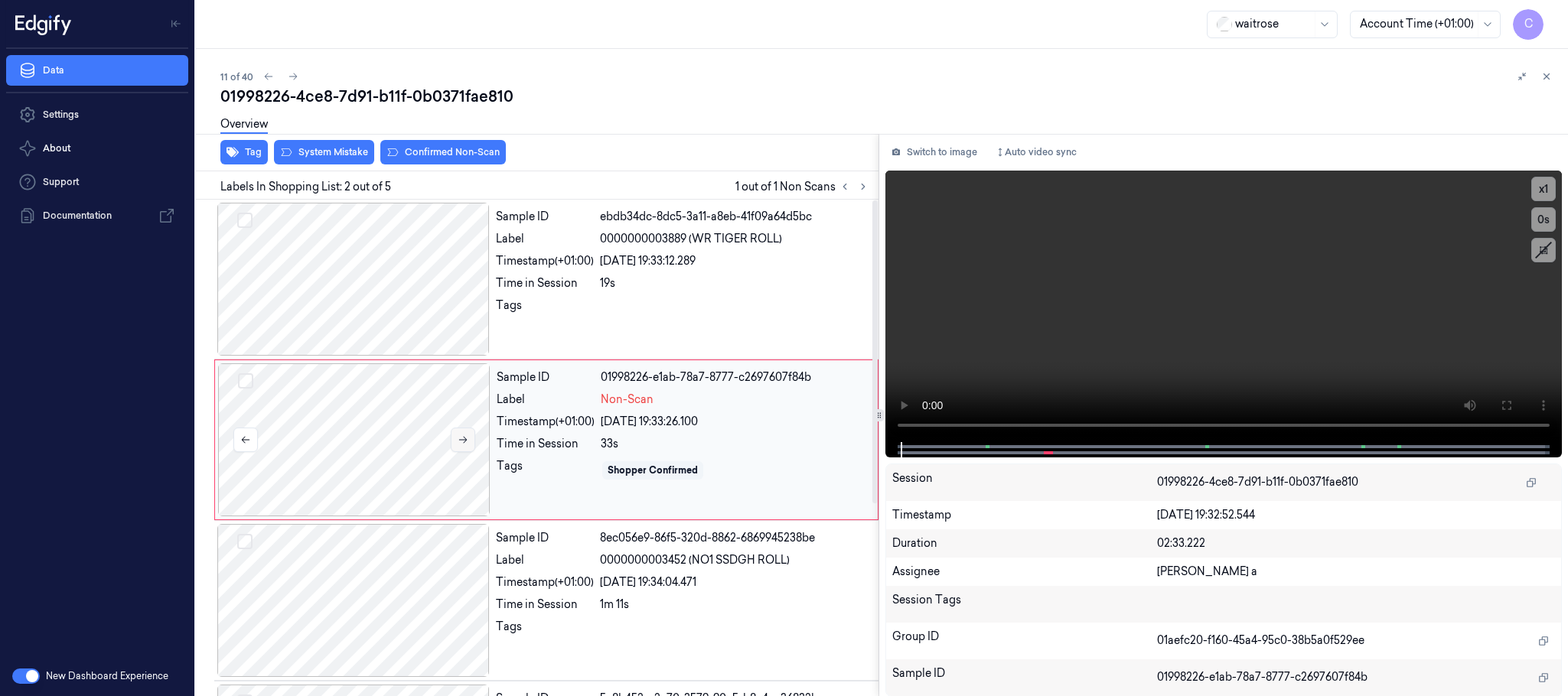
click at [468, 437] on icon at bounding box center [463, 440] width 10 height 10
click at [435, 293] on div at bounding box center [353, 279] width 273 height 153
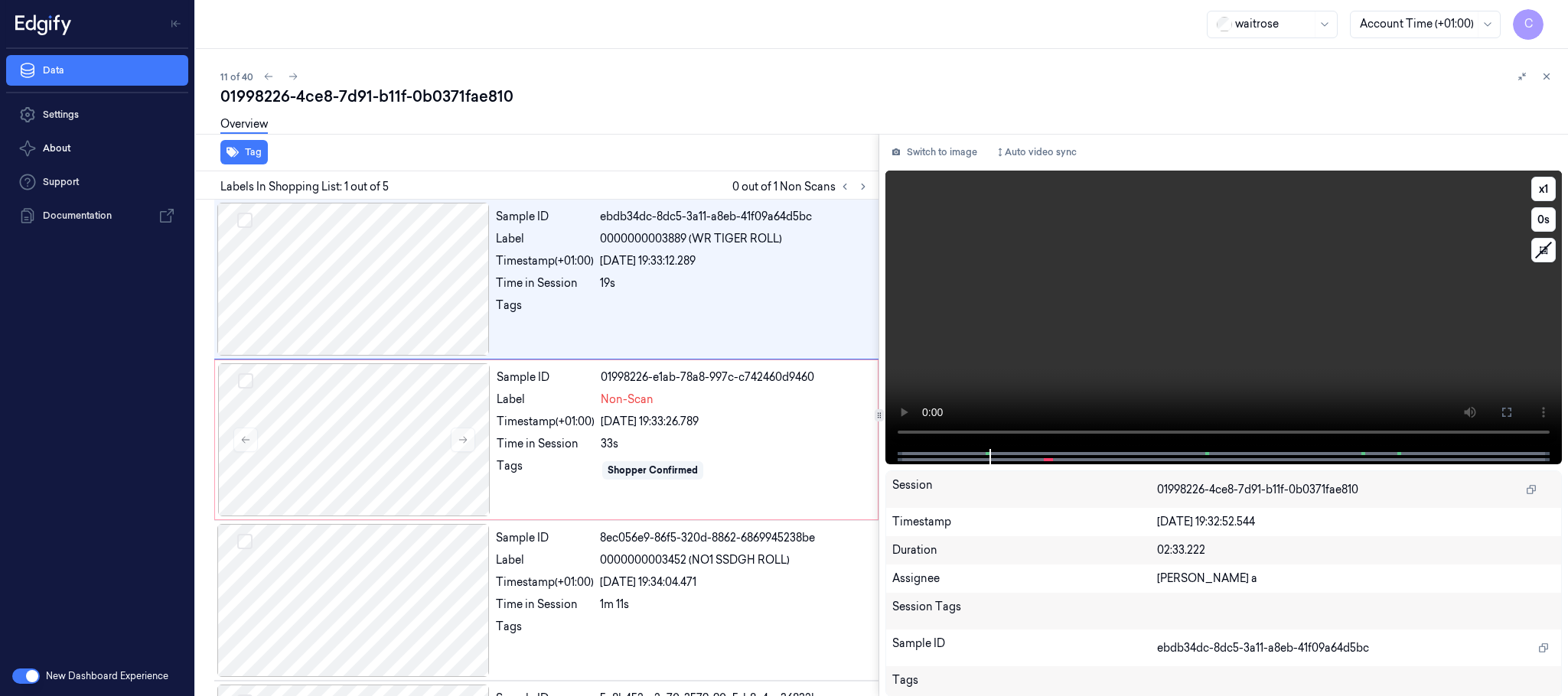
click at [1275, 358] on video at bounding box center [1223, 310] width 676 height 278
click at [349, 460] on div at bounding box center [354, 440] width 273 height 153
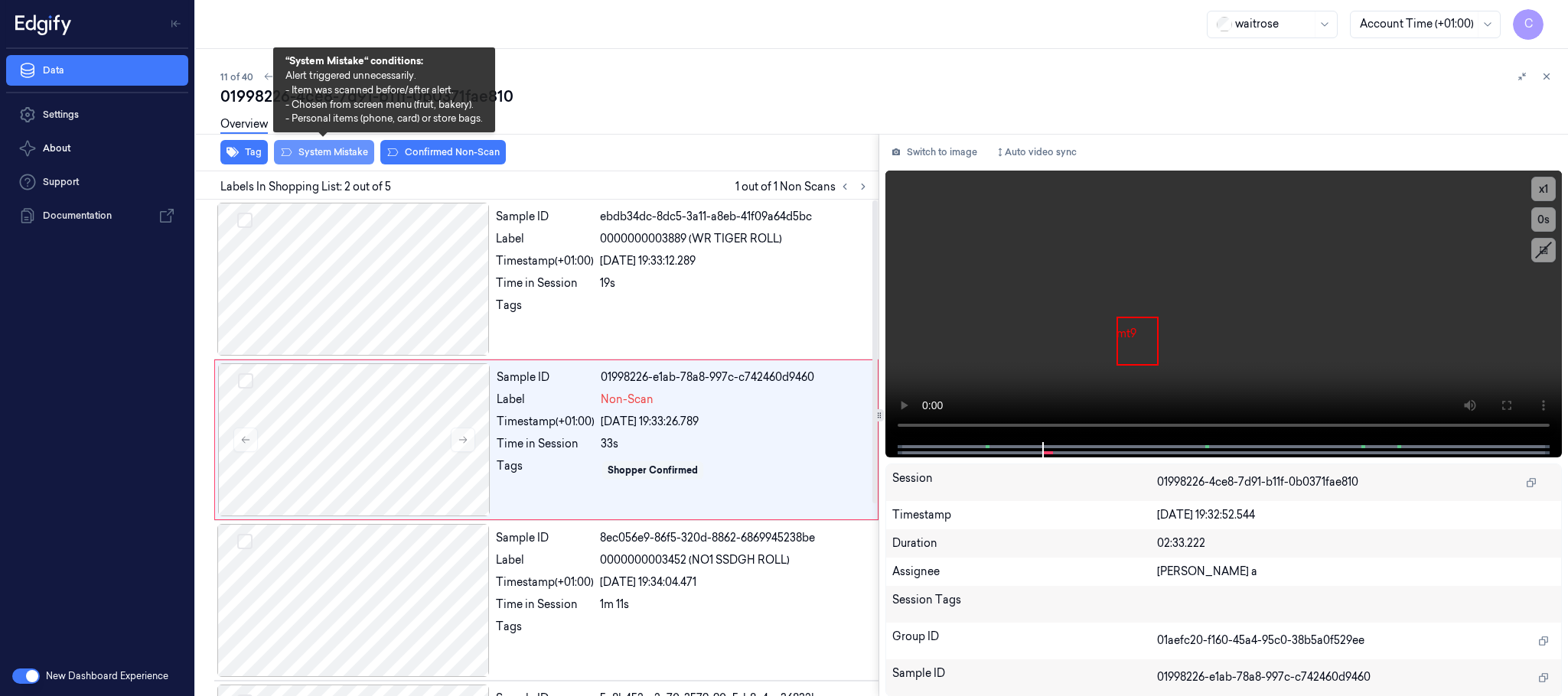
click at [329, 154] on button "System Mistake" at bounding box center [325, 152] width 101 height 25
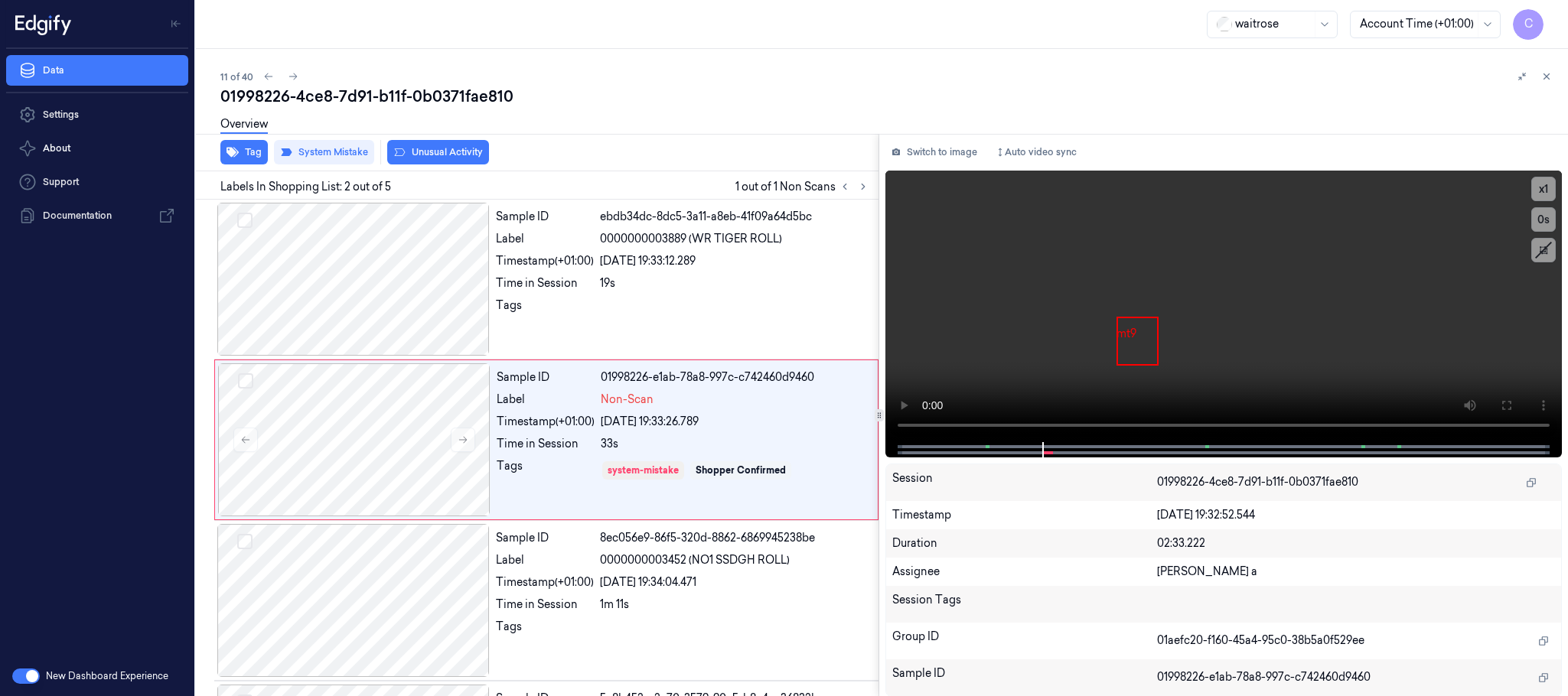
click at [469, 160] on button "Unusual Activity" at bounding box center [438, 152] width 102 height 25
click at [237, 150] on icon "button" at bounding box center [233, 152] width 12 height 12
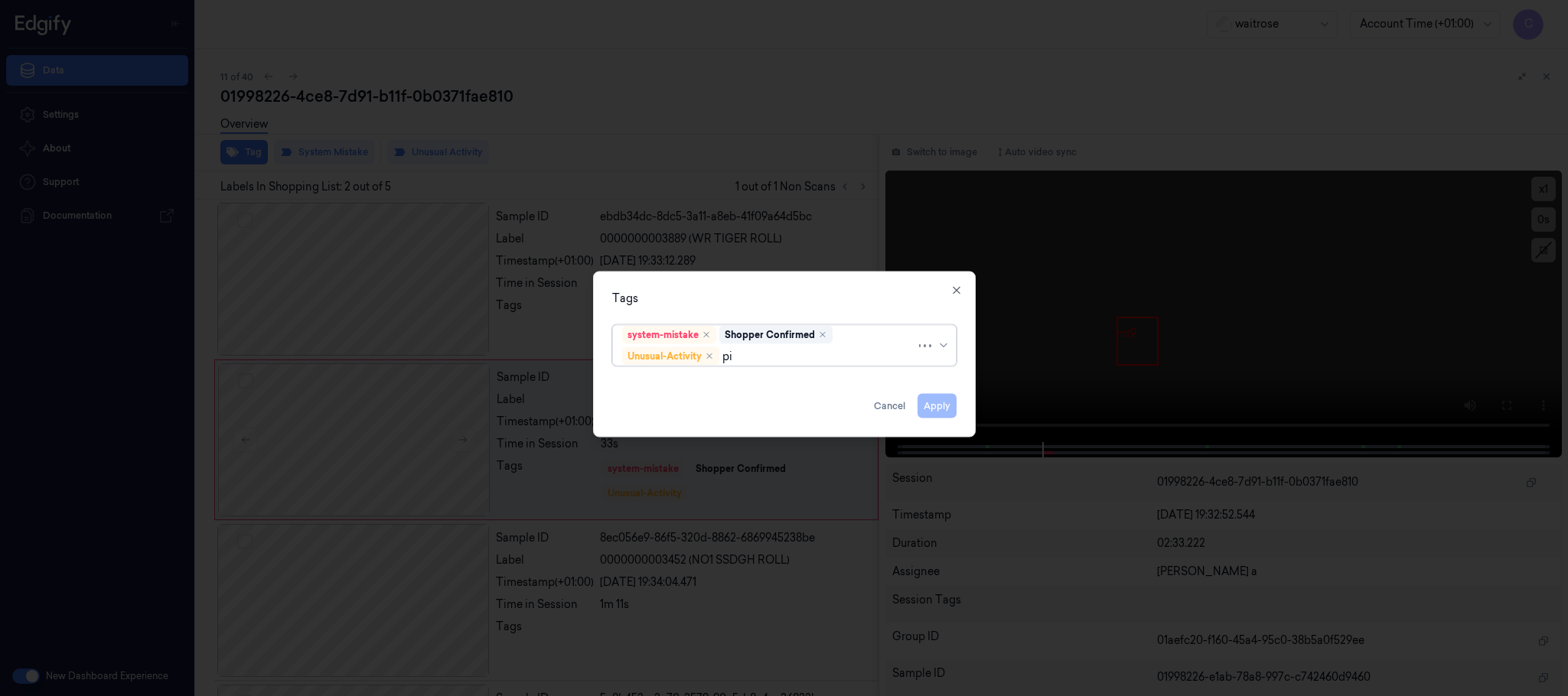
type input "pic"
click at [709, 385] on div "Picklist item alert" at bounding box center [666, 386] width 88 height 16
click at [802, 302] on div "Tags" at bounding box center [784, 298] width 345 height 16
click at [939, 407] on button "Apply" at bounding box center [936, 406] width 39 height 25
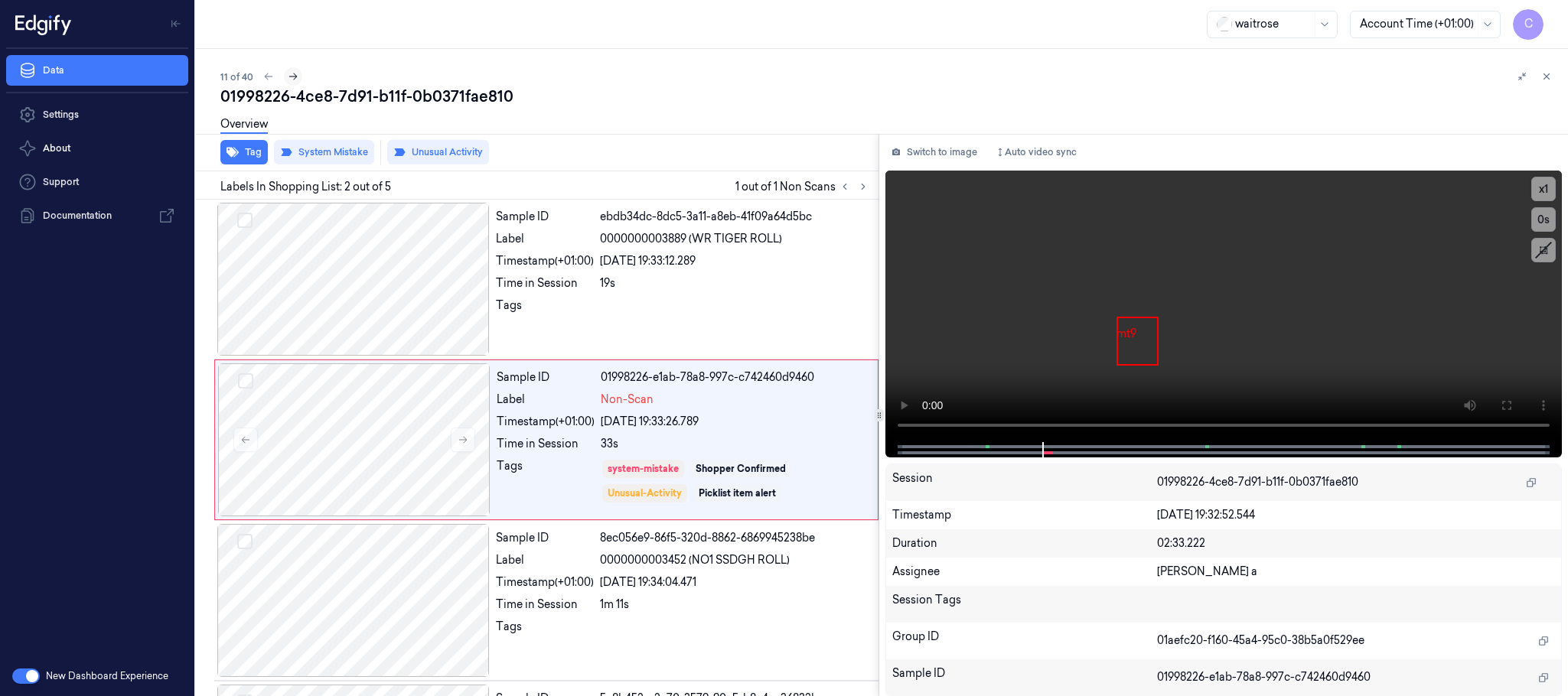
click at [293, 74] on icon at bounding box center [293, 76] width 10 height 10
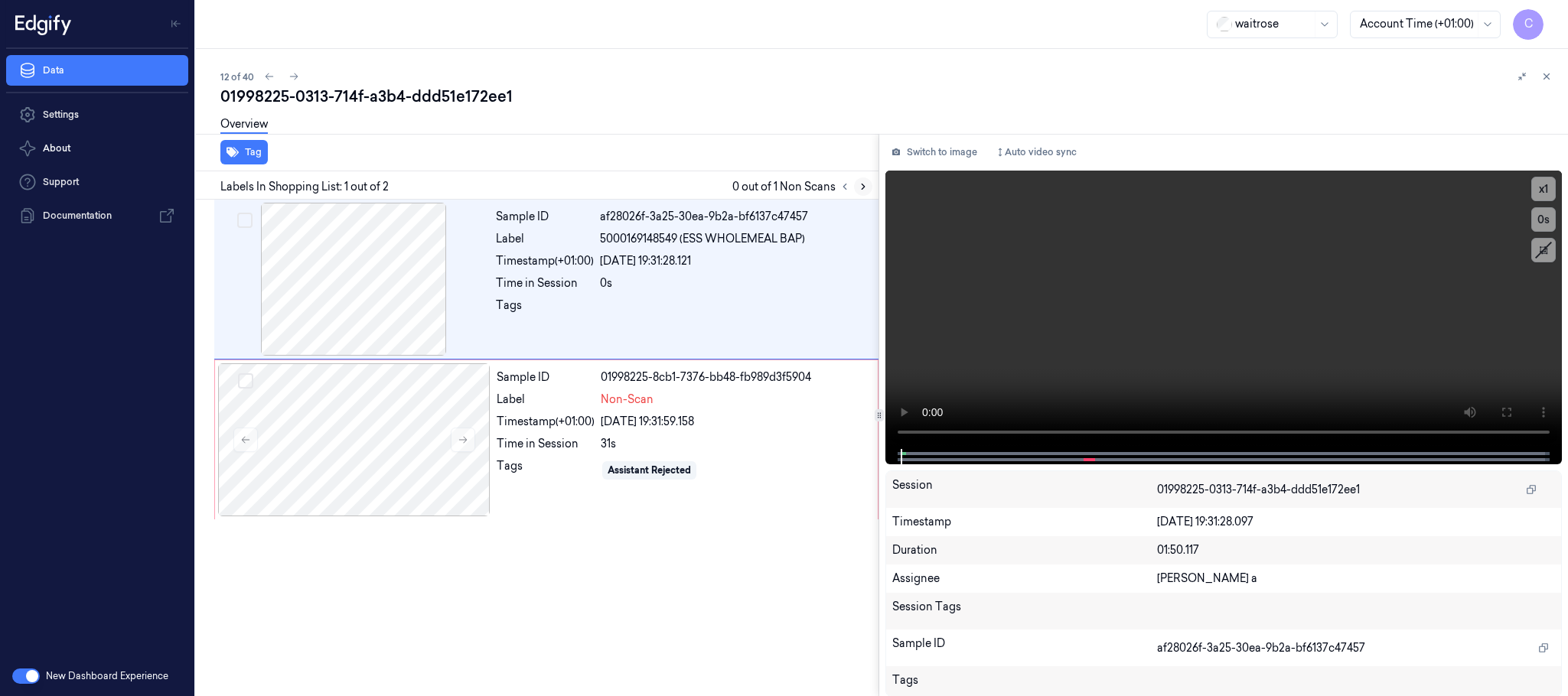
click at [863, 184] on icon at bounding box center [862, 187] width 3 height 6
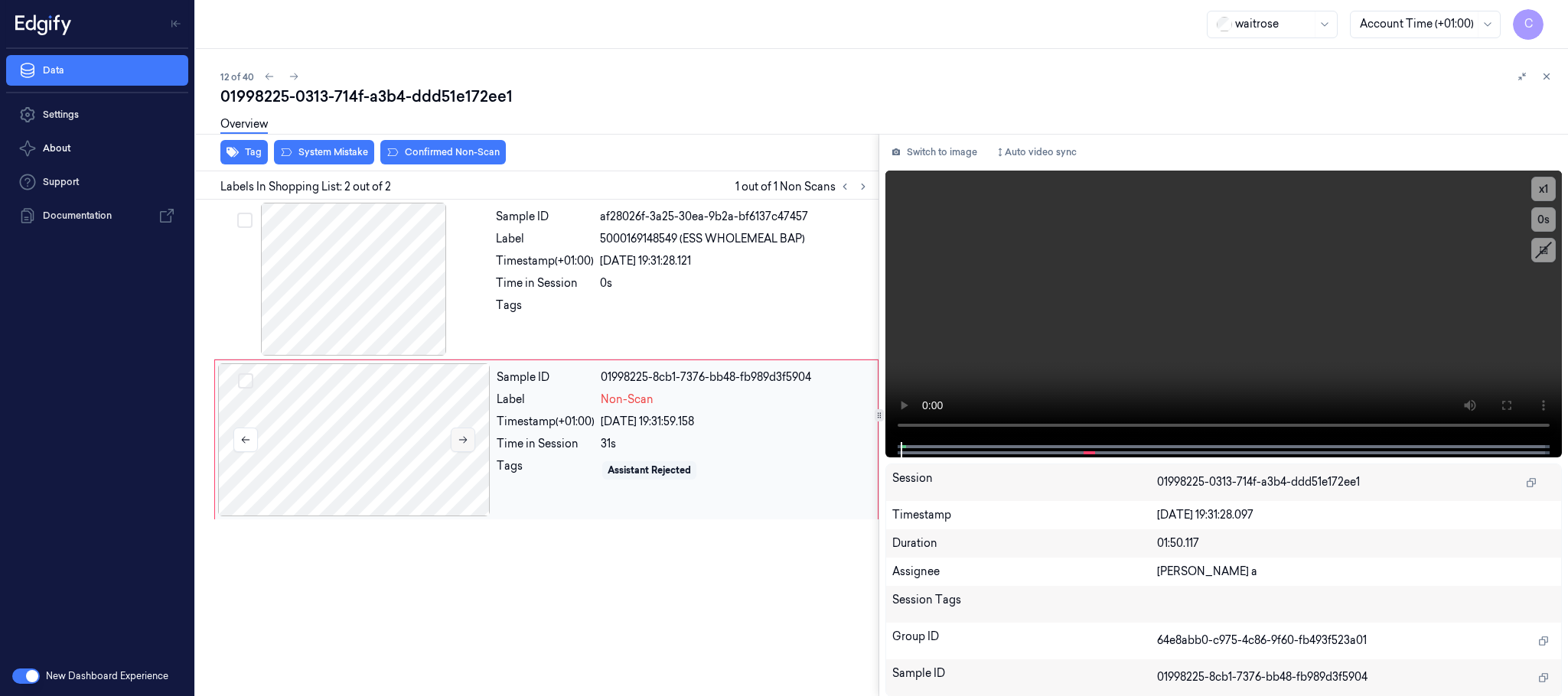
click at [466, 443] on icon at bounding box center [463, 440] width 10 height 10
click at [354, 253] on div at bounding box center [353, 279] width 273 height 153
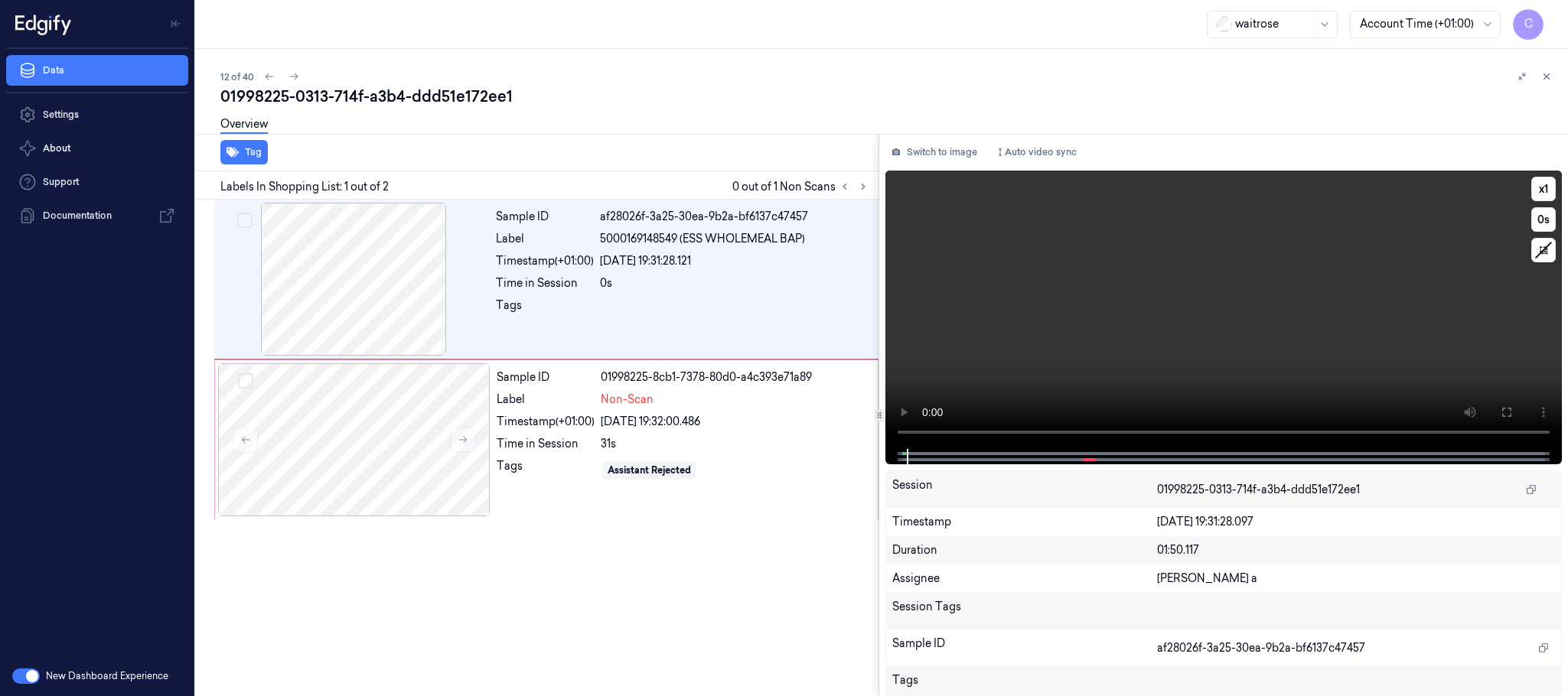
click at [1088, 353] on video at bounding box center [1223, 310] width 676 height 278
click at [469, 458] on div at bounding box center [354, 440] width 273 height 153
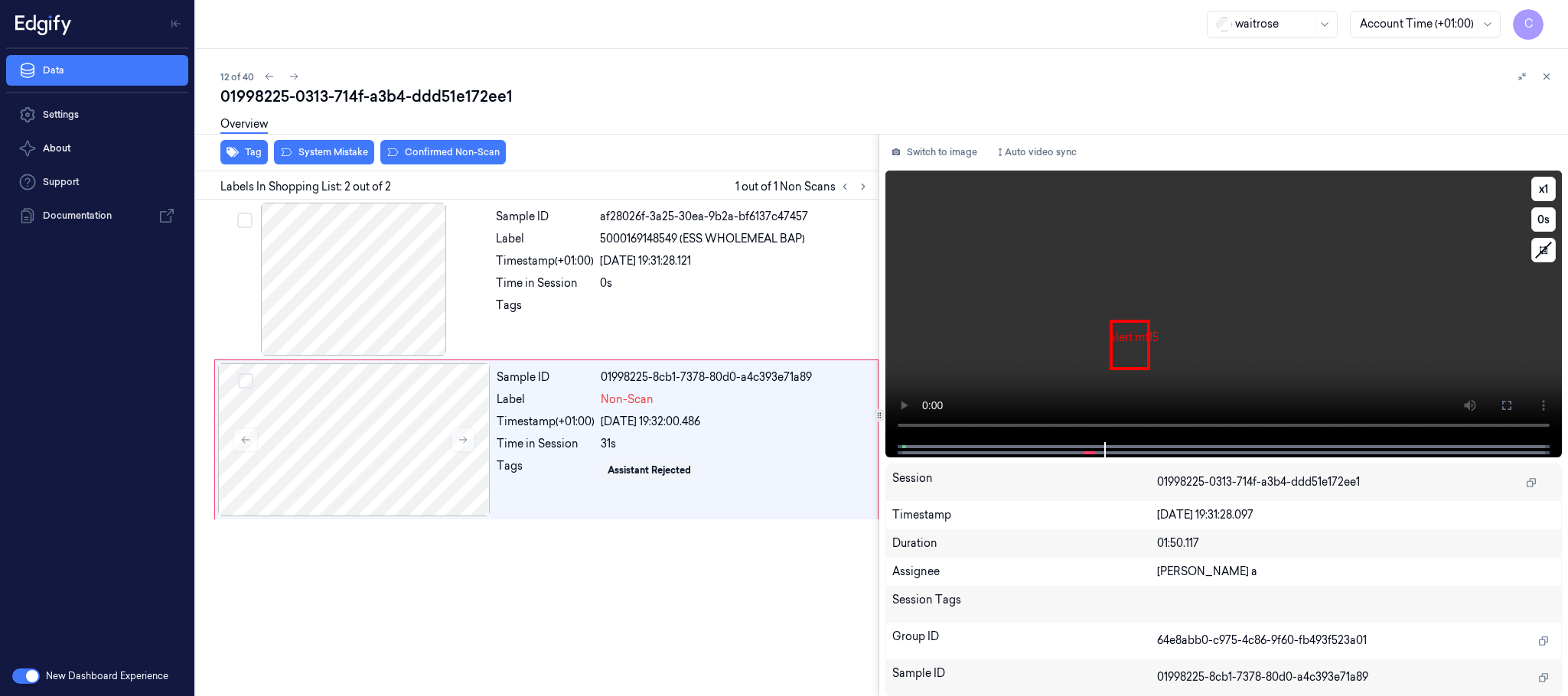
click at [1237, 302] on video at bounding box center [1223, 307] width 676 height 272
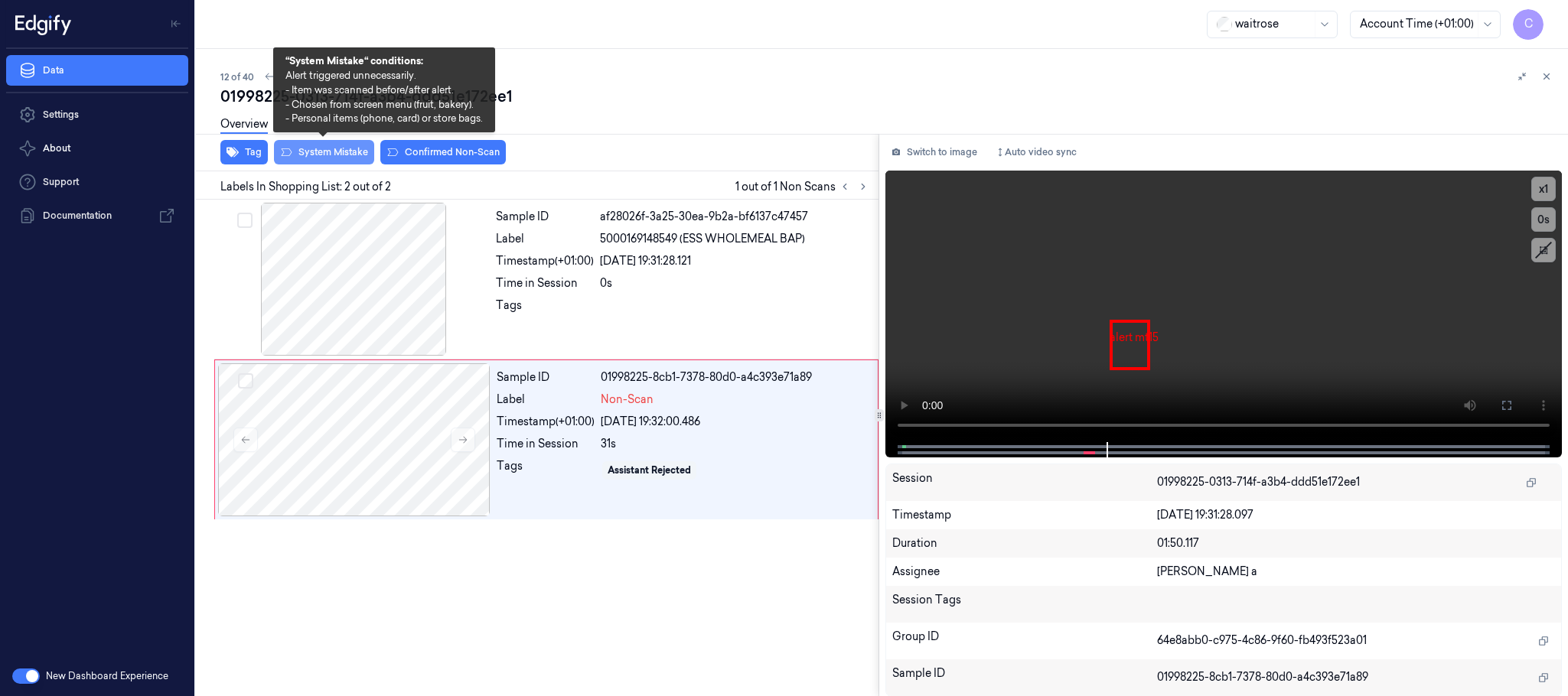
click at [330, 152] on button "System Mistake" at bounding box center [325, 152] width 101 height 25
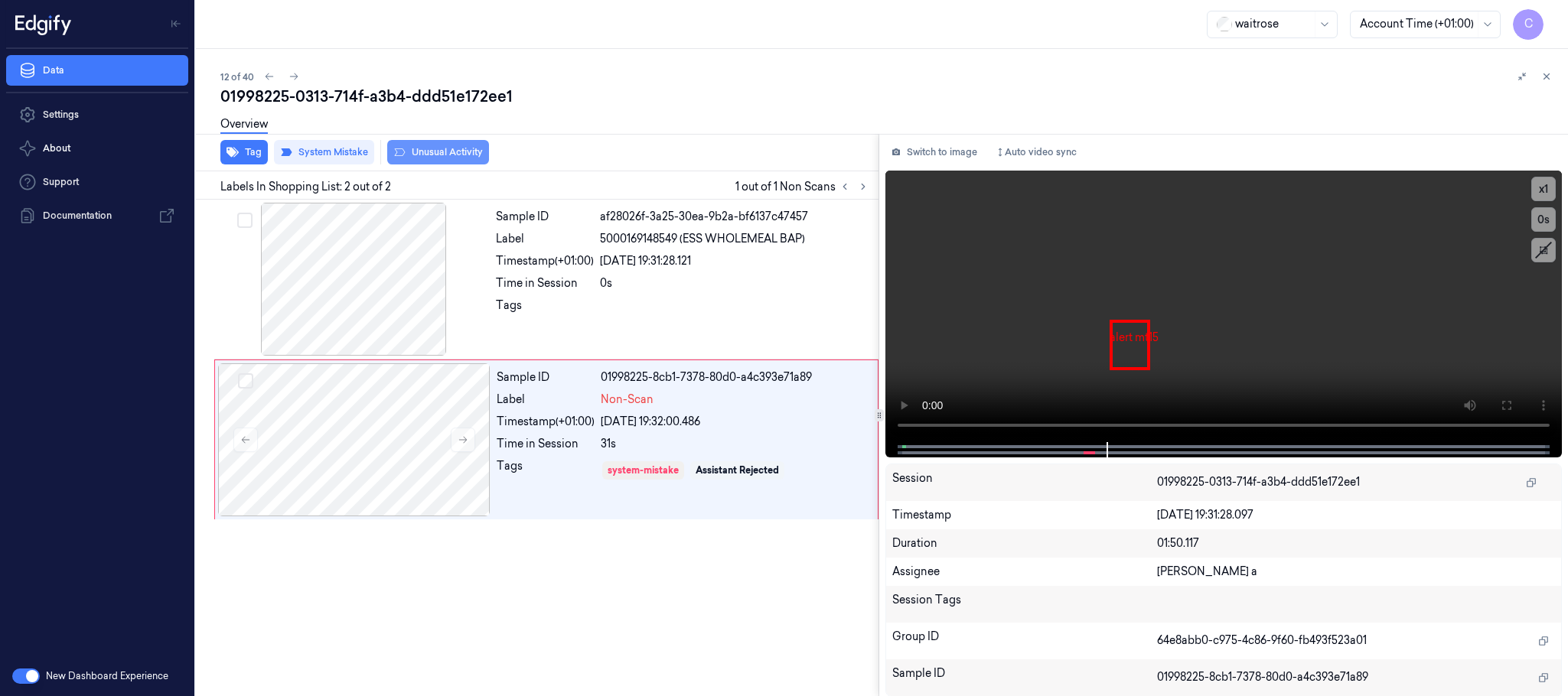
click at [456, 159] on button "Unusual Activity" at bounding box center [438, 152] width 102 height 25
click at [293, 72] on icon at bounding box center [293, 76] width 10 height 10
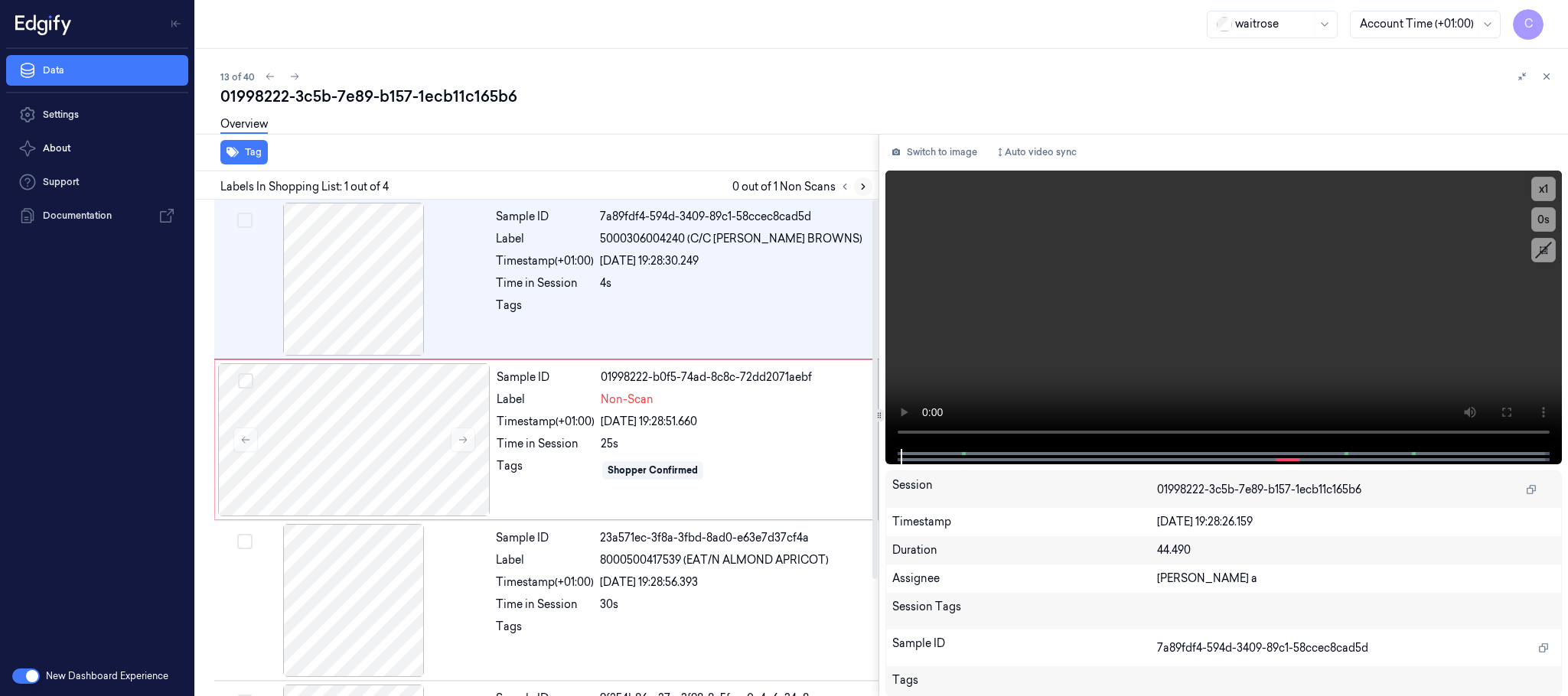
click at [857, 191] on button at bounding box center [862, 186] width 18 height 18
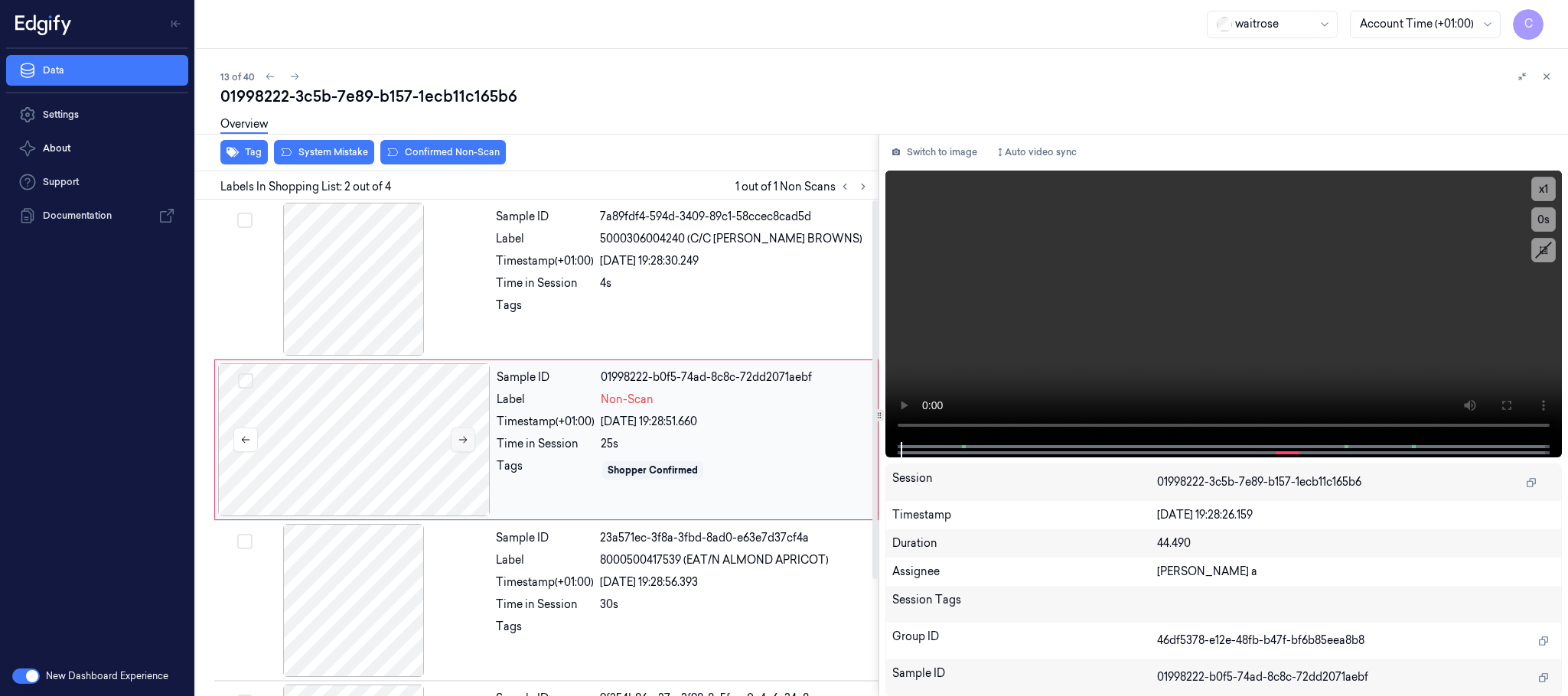
click at [460, 443] on icon at bounding box center [463, 440] width 10 height 10
click at [377, 269] on div at bounding box center [353, 279] width 273 height 153
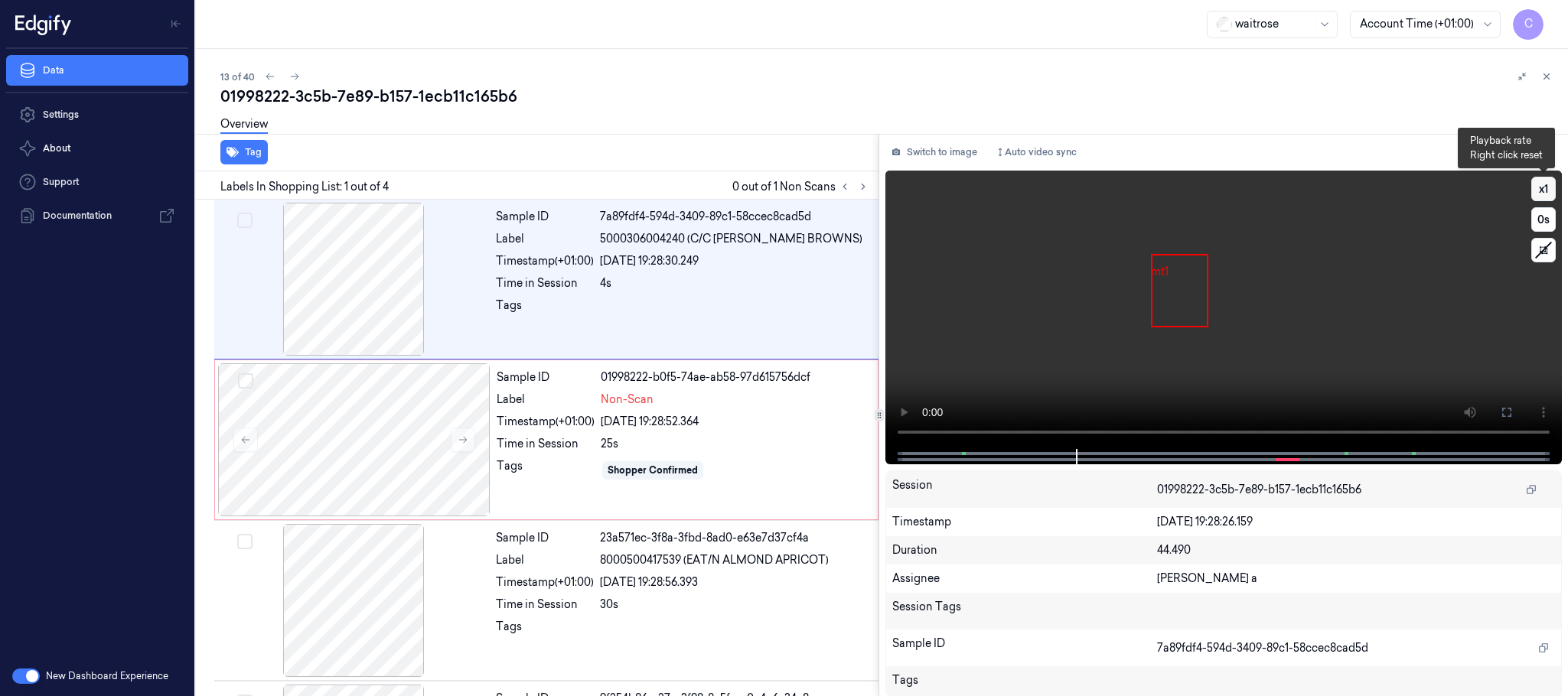
click at [1540, 187] on button "x 1" at bounding box center [1544, 189] width 25 height 25
click at [1540, 187] on button "x 2" at bounding box center [1544, 189] width 25 height 25
click at [1275, 333] on video at bounding box center [1223, 310] width 676 height 278
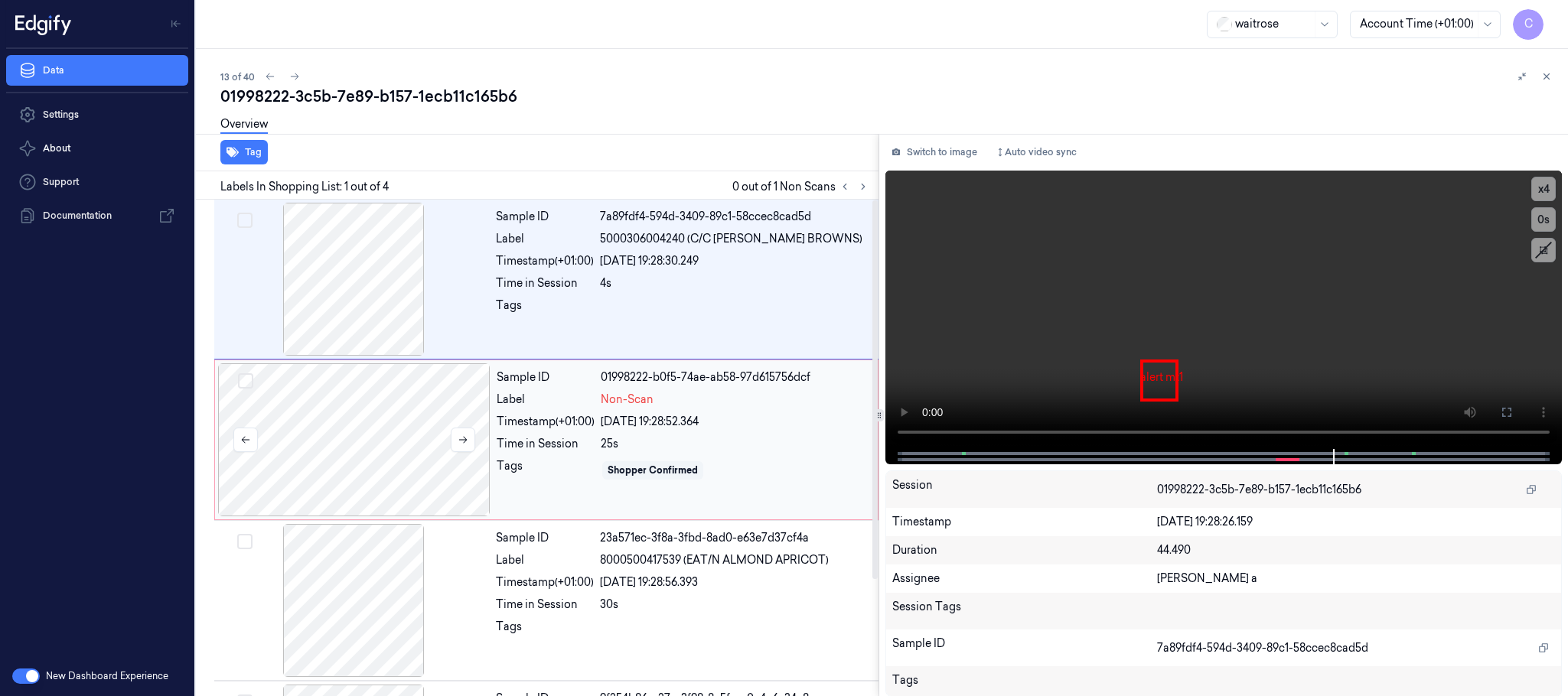
click at [302, 442] on div at bounding box center [354, 440] width 273 height 153
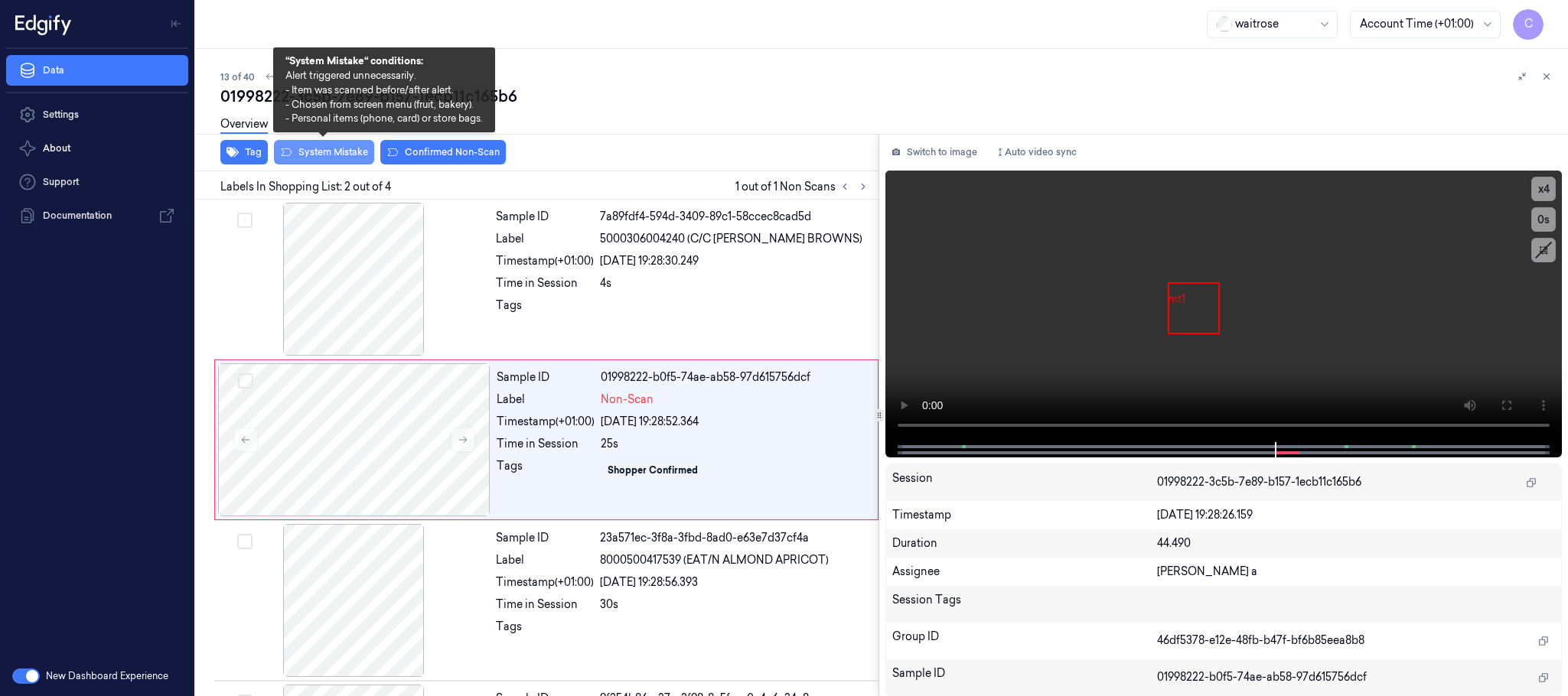
click at [335, 149] on button "System Mistake" at bounding box center [325, 152] width 101 height 25
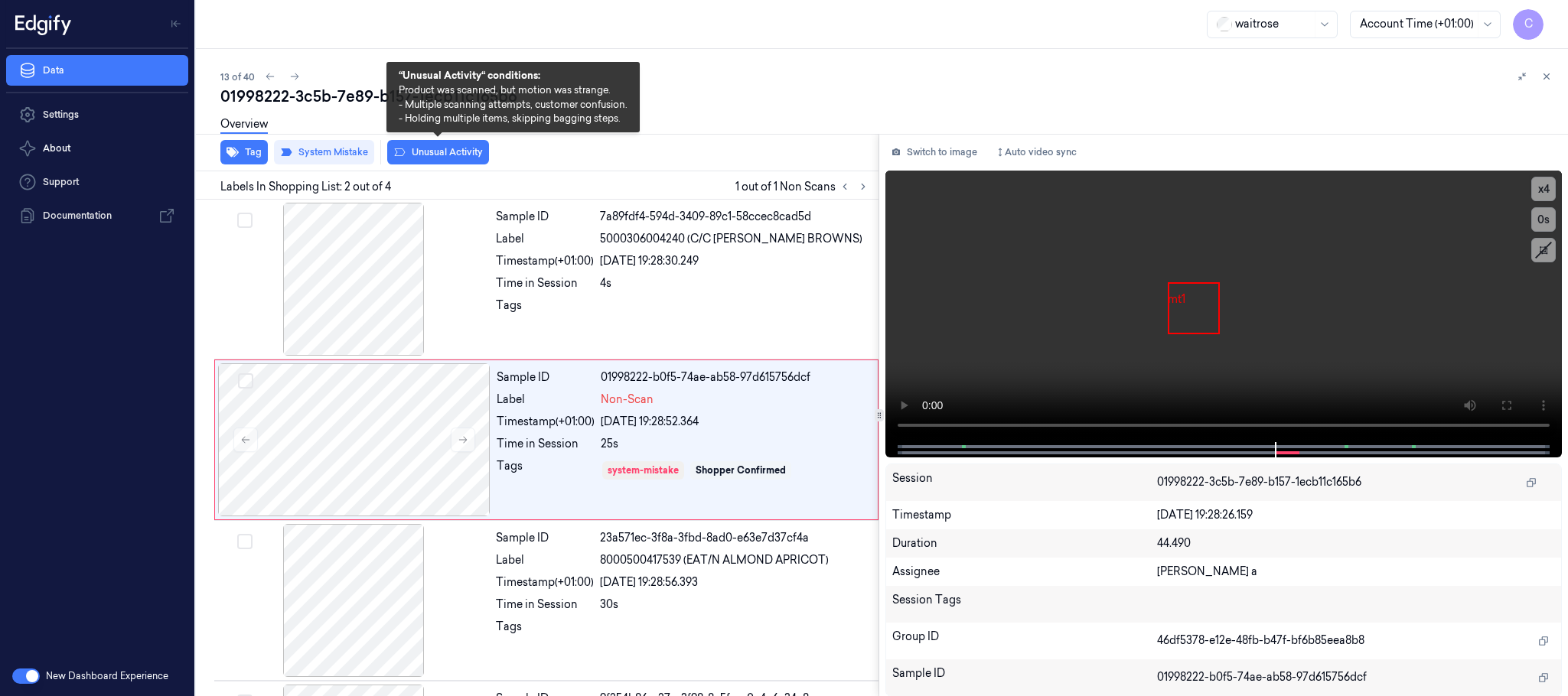
click at [466, 154] on button "Unusual Activity" at bounding box center [438, 152] width 102 height 25
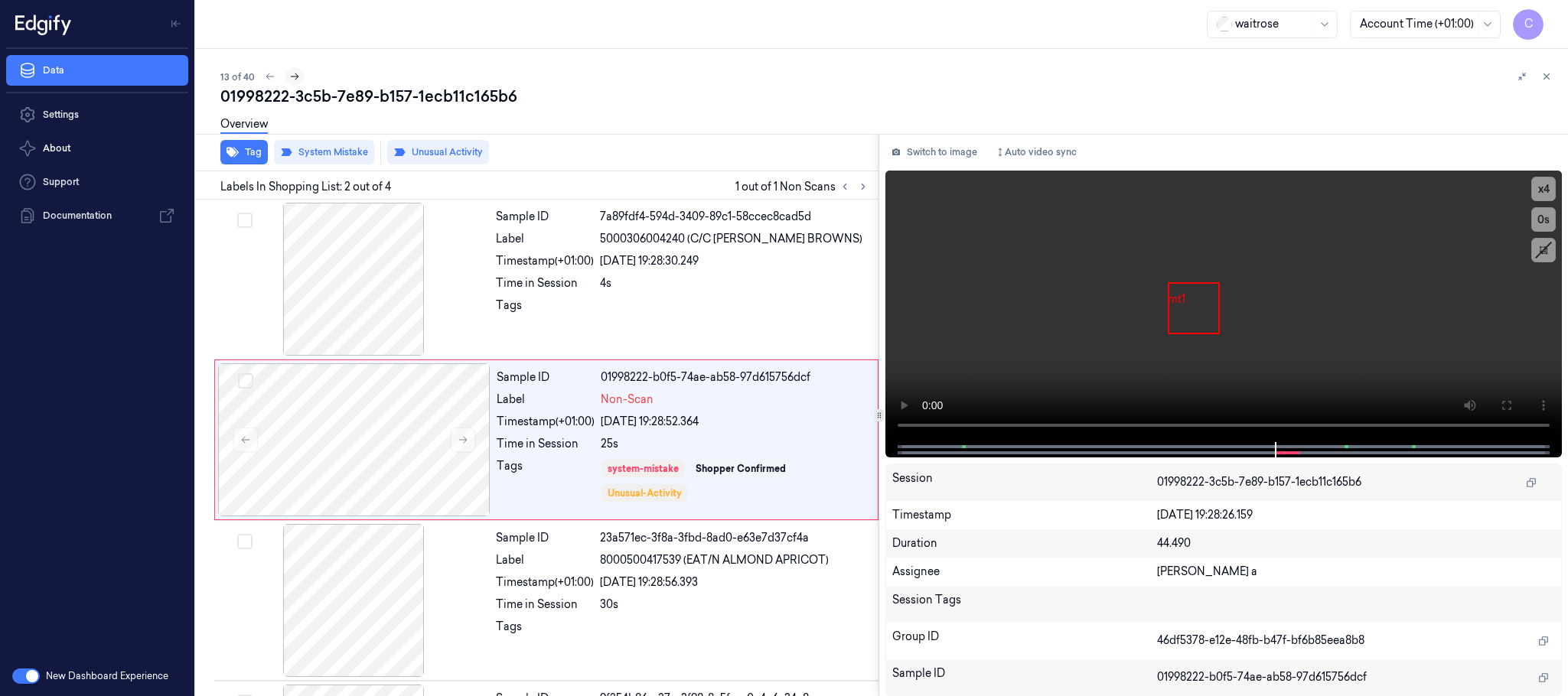
click at [298, 79] on icon at bounding box center [294, 76] width 10 height 10
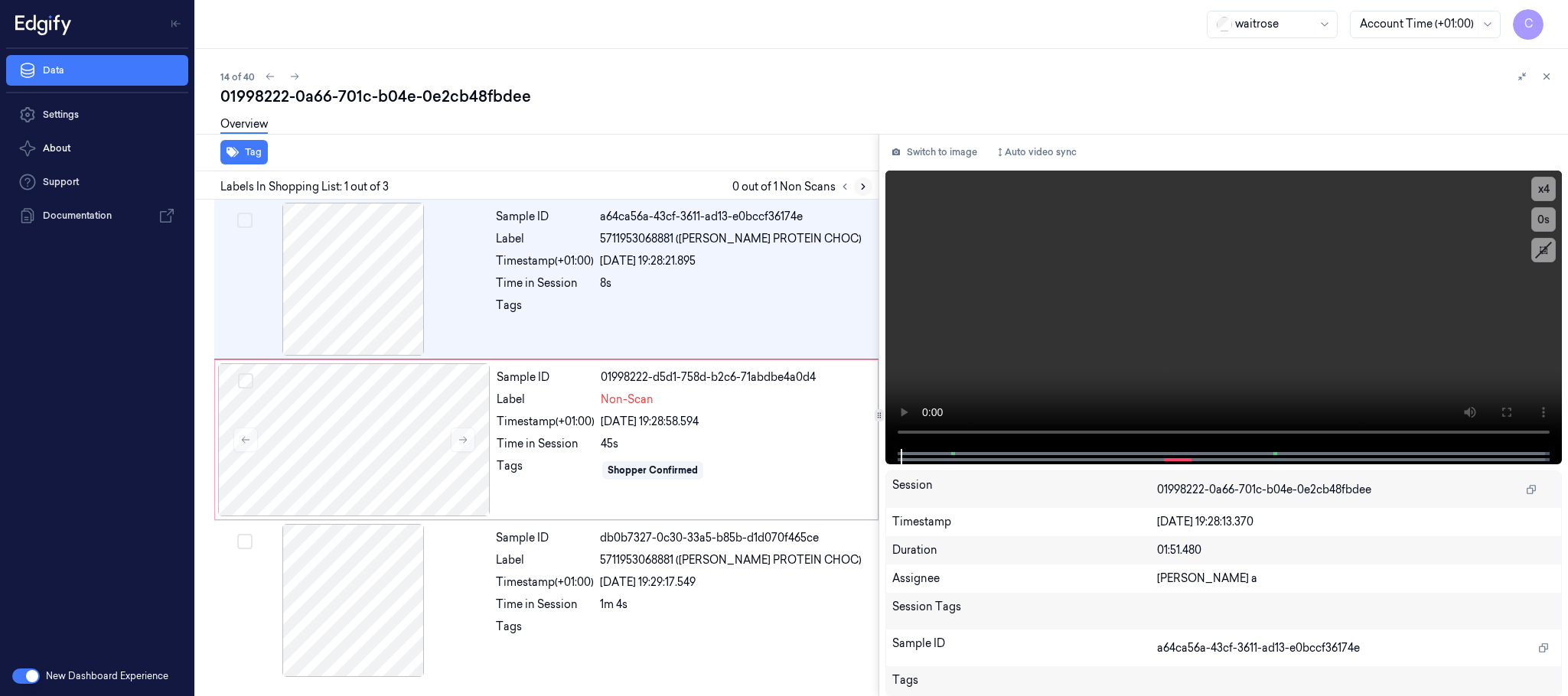
click at [861, 187] on icon at bounding box center [862, 186] width 10 height 10
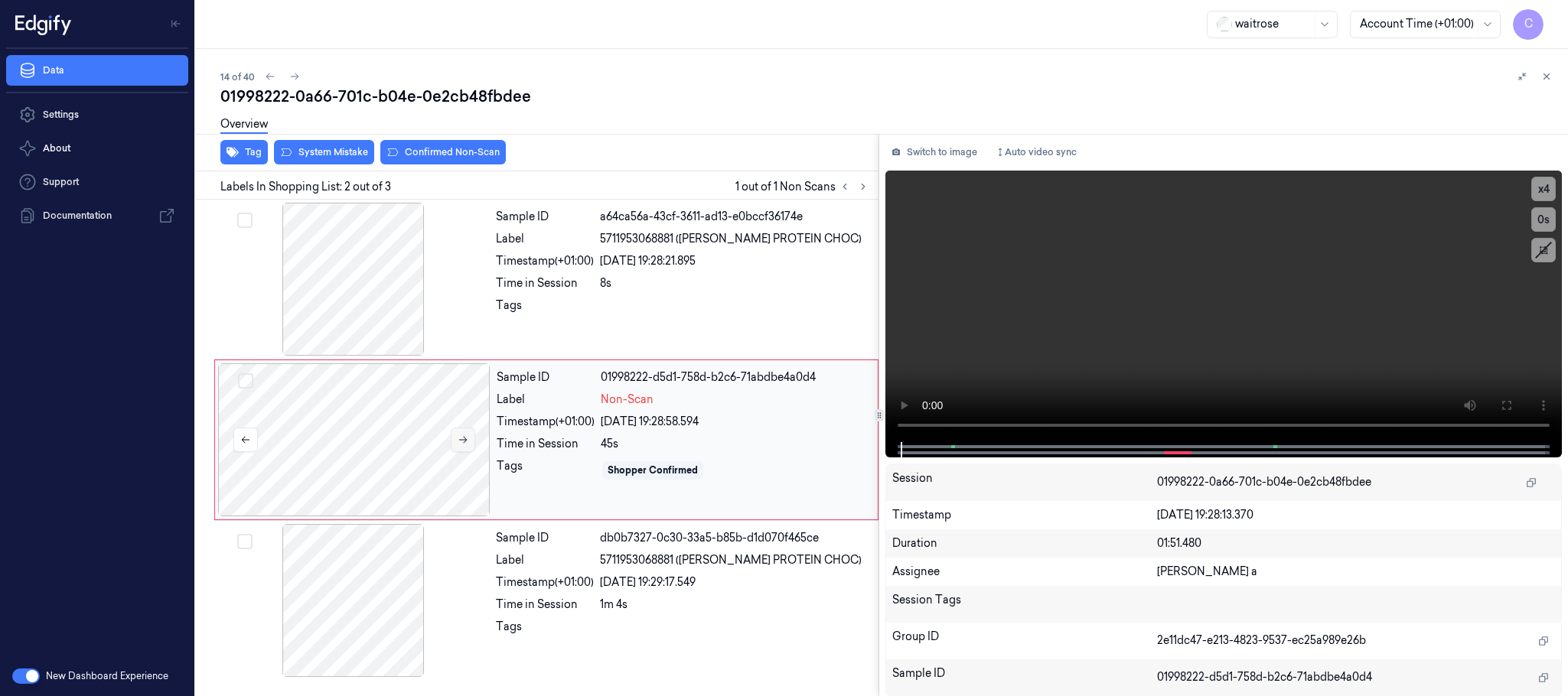
click at [463, 439] on icon at bounding box center [463, 440] width 10 height 10
click at [364, 315] on div at bounding box center [353, 279] width 273 height 153
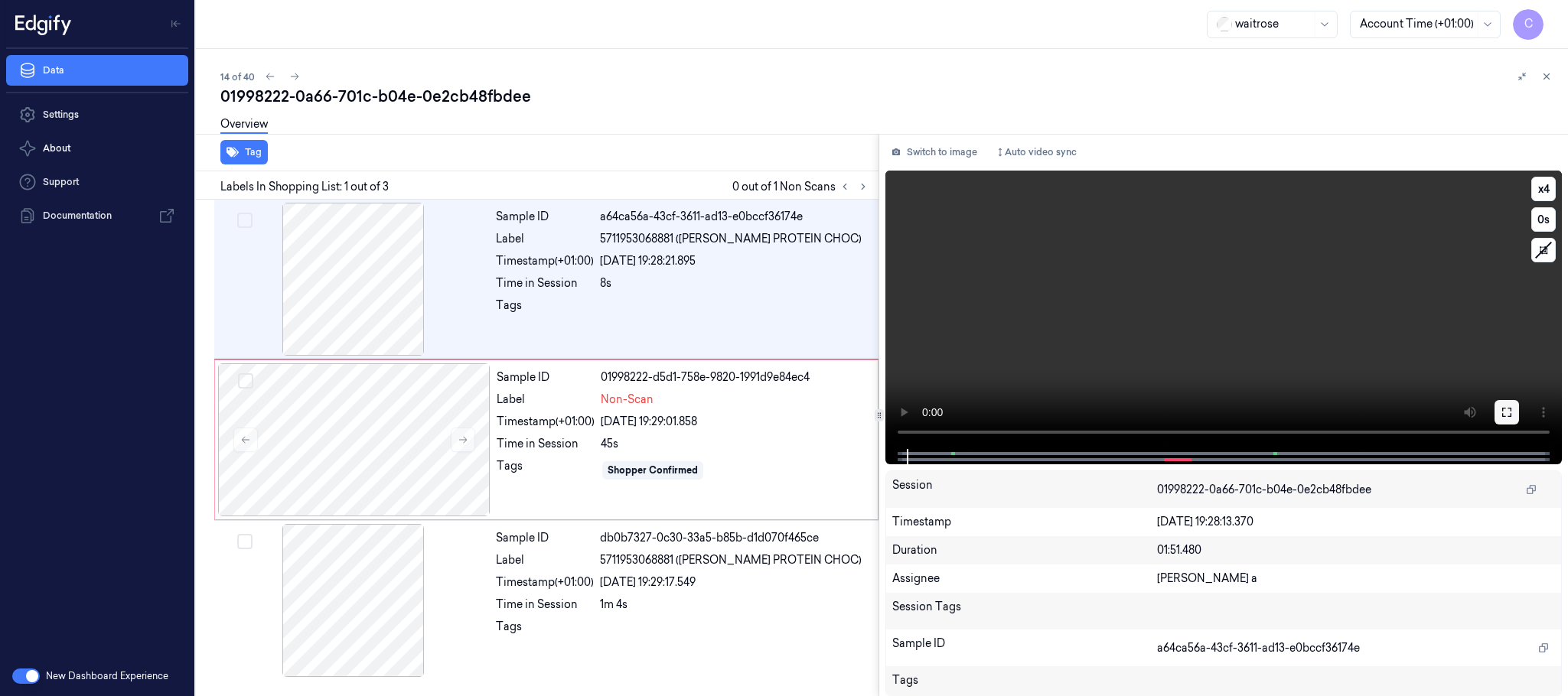
click at [1509, 408] on icon at bounding box center [1506, 412] width 12 height 12
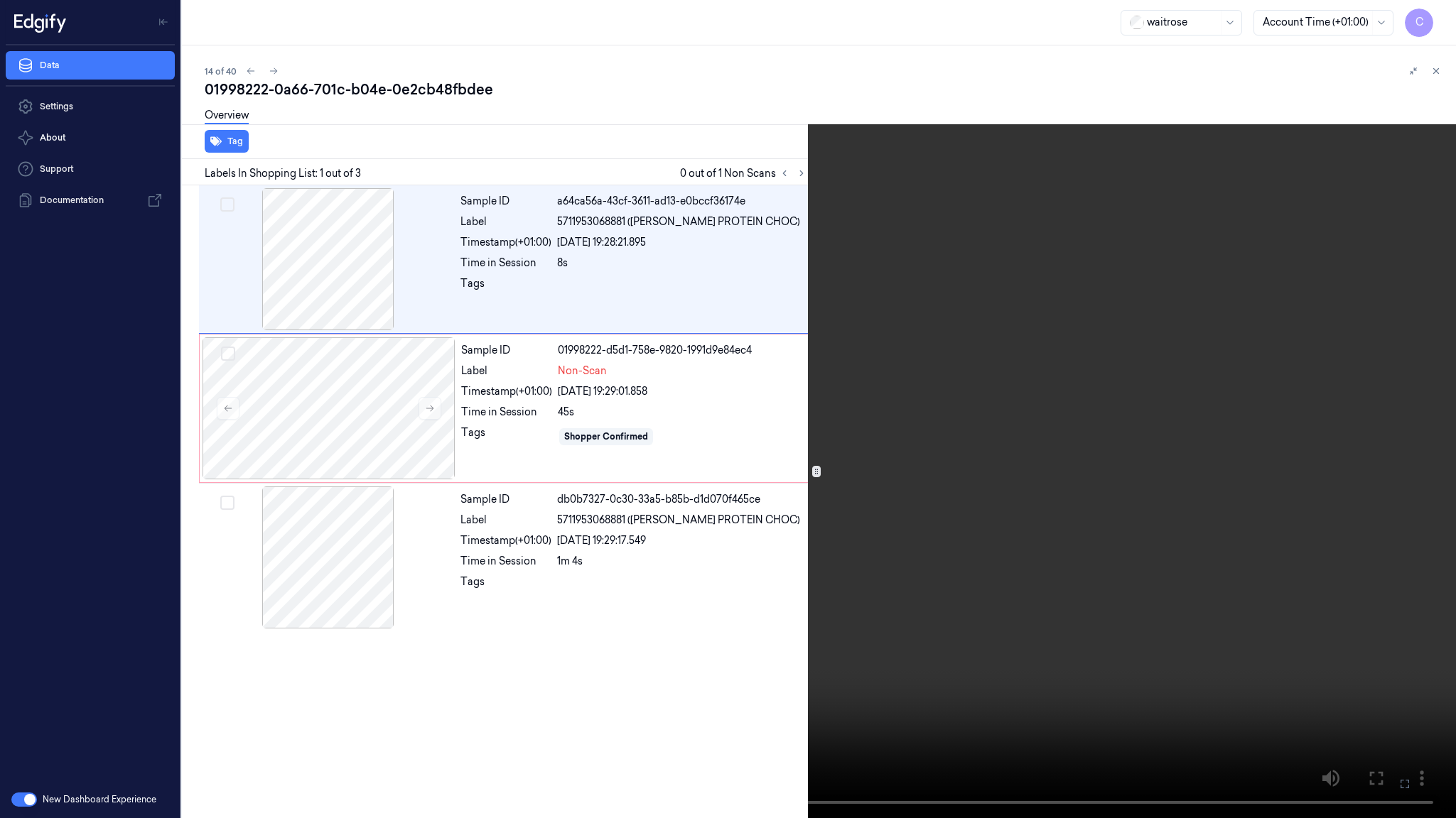
drag, startPoint x: 819, startPoint y: 427, endPoint x: 765, endPoint y: 20, distance: 410.6
click at [819, 422] on video at bounding box center [728, 409] width 1456 height 818
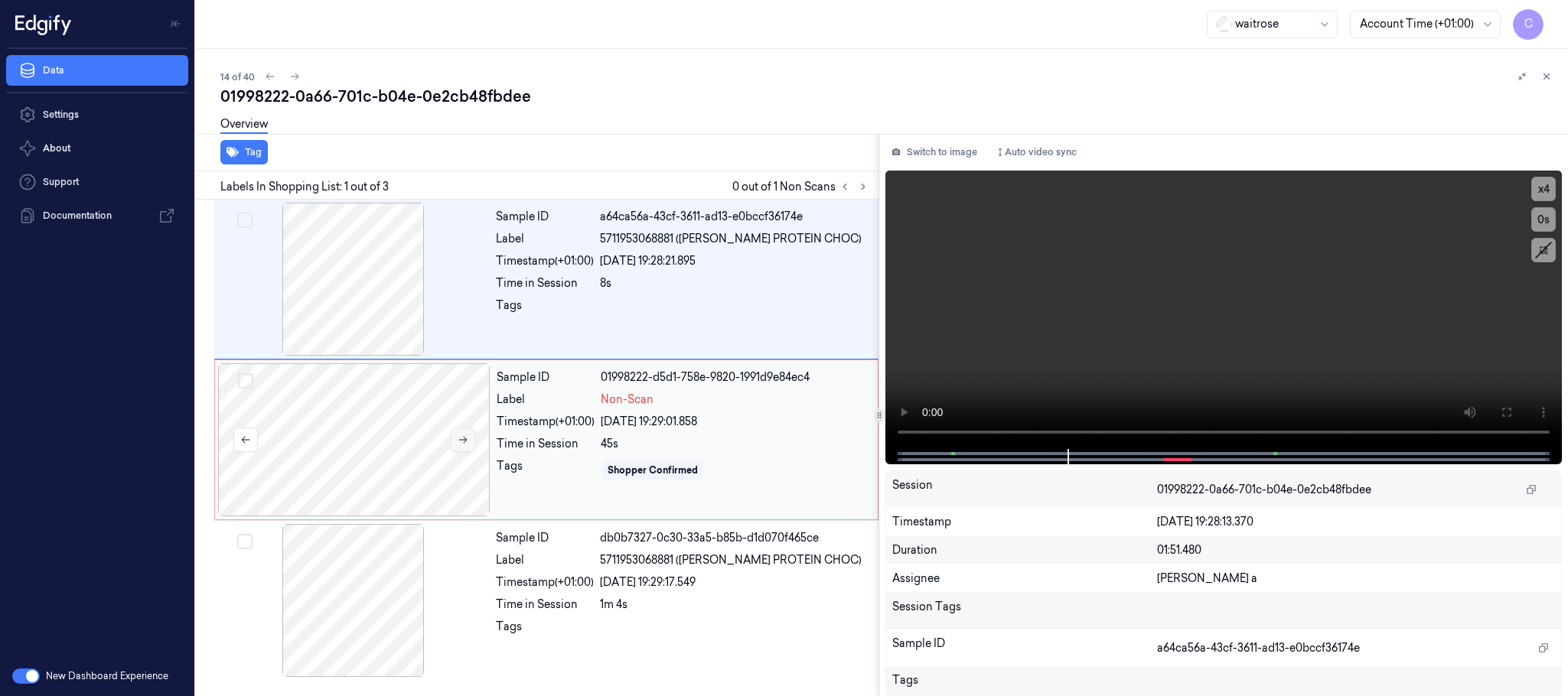
click at [471, 446] on button at bounding box center [463, 441] width 25 height 25
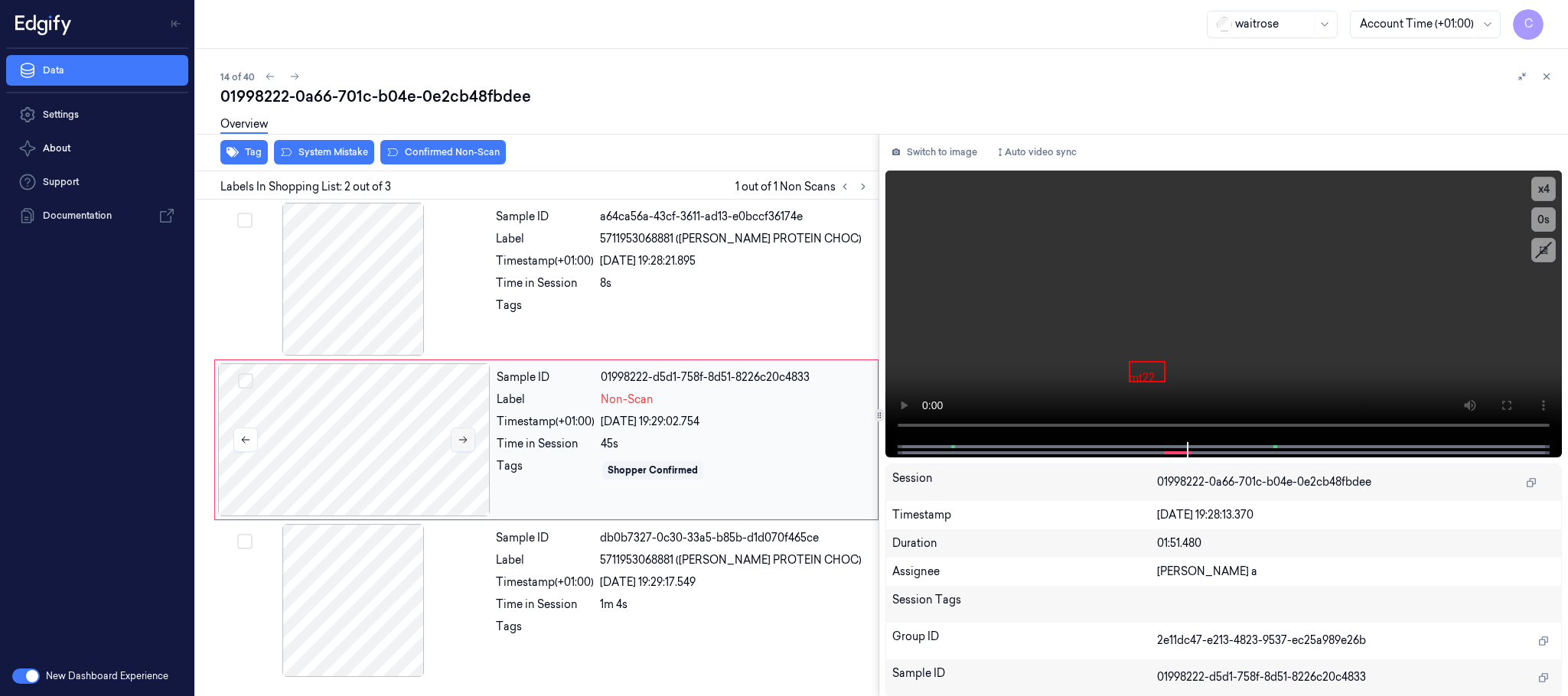
click at [471, 446] on button at bounding box center [463, 441] width 25 height 25
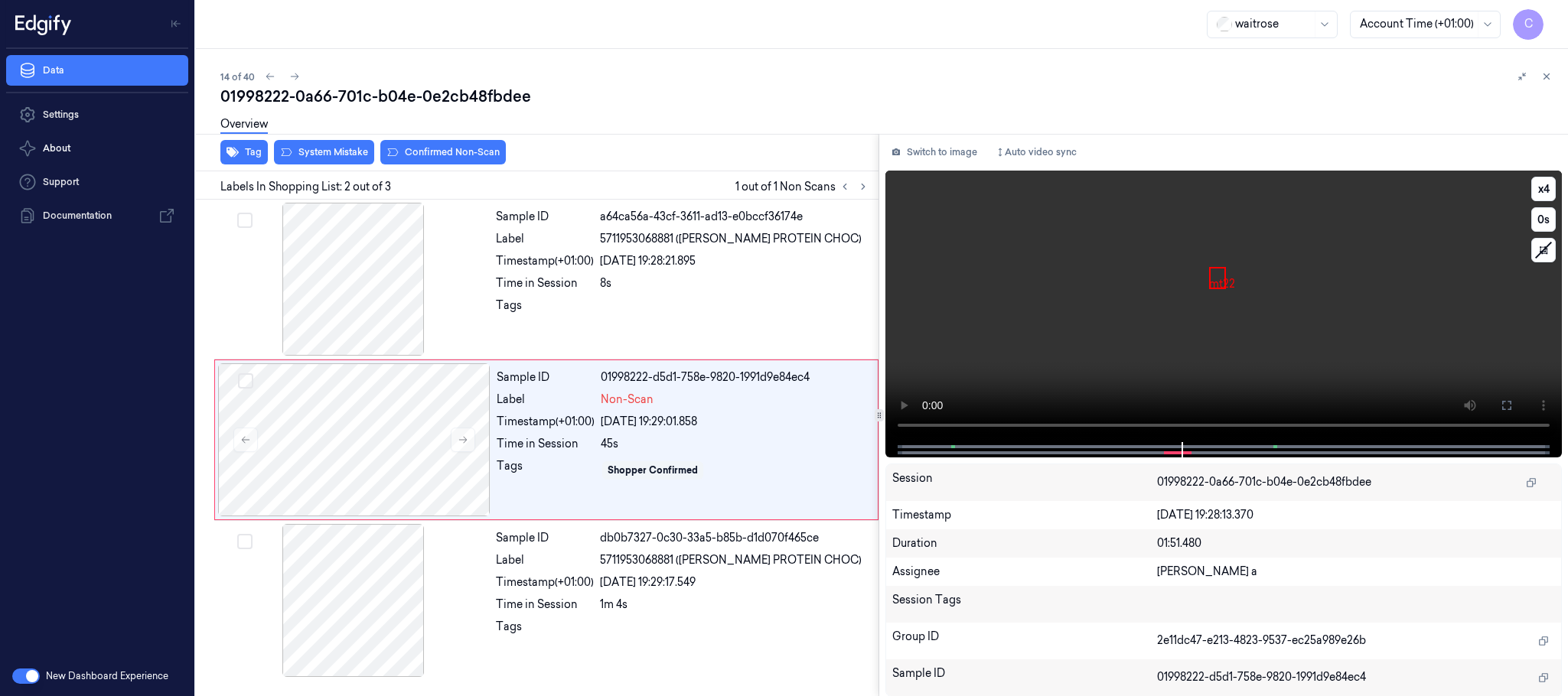
click at [1139, 310] on video at bounding box center [1223, 307] width 676 height 272
click at [1511, 407] on icon at bounding box center [1507, 405] width 9 height 9
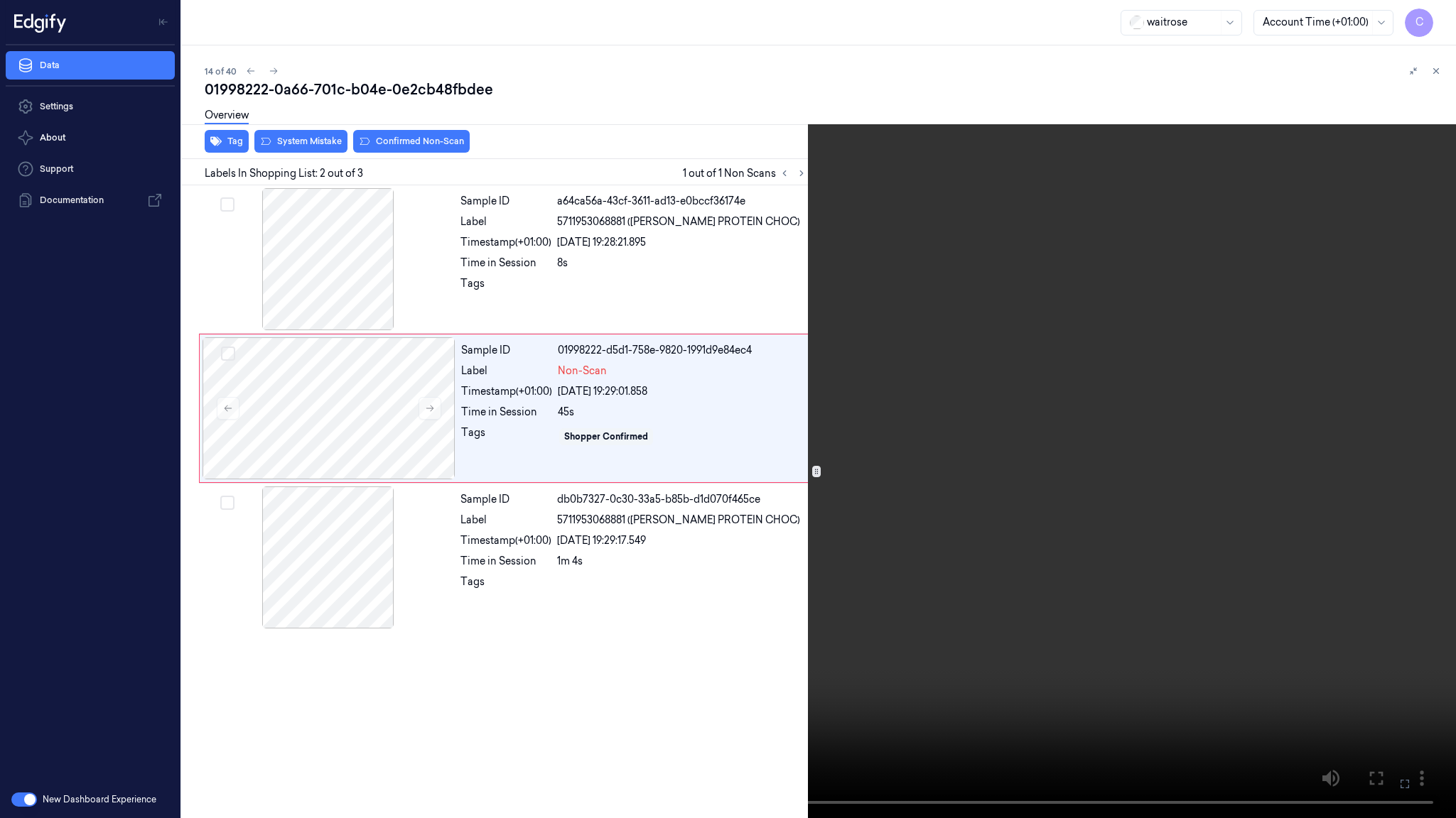
click at [576, 478] on video at bounding box center [728, 409] width 1456 height 818
click at [698, 388] on video at bounding box center [728, 409] width 1456 height 818
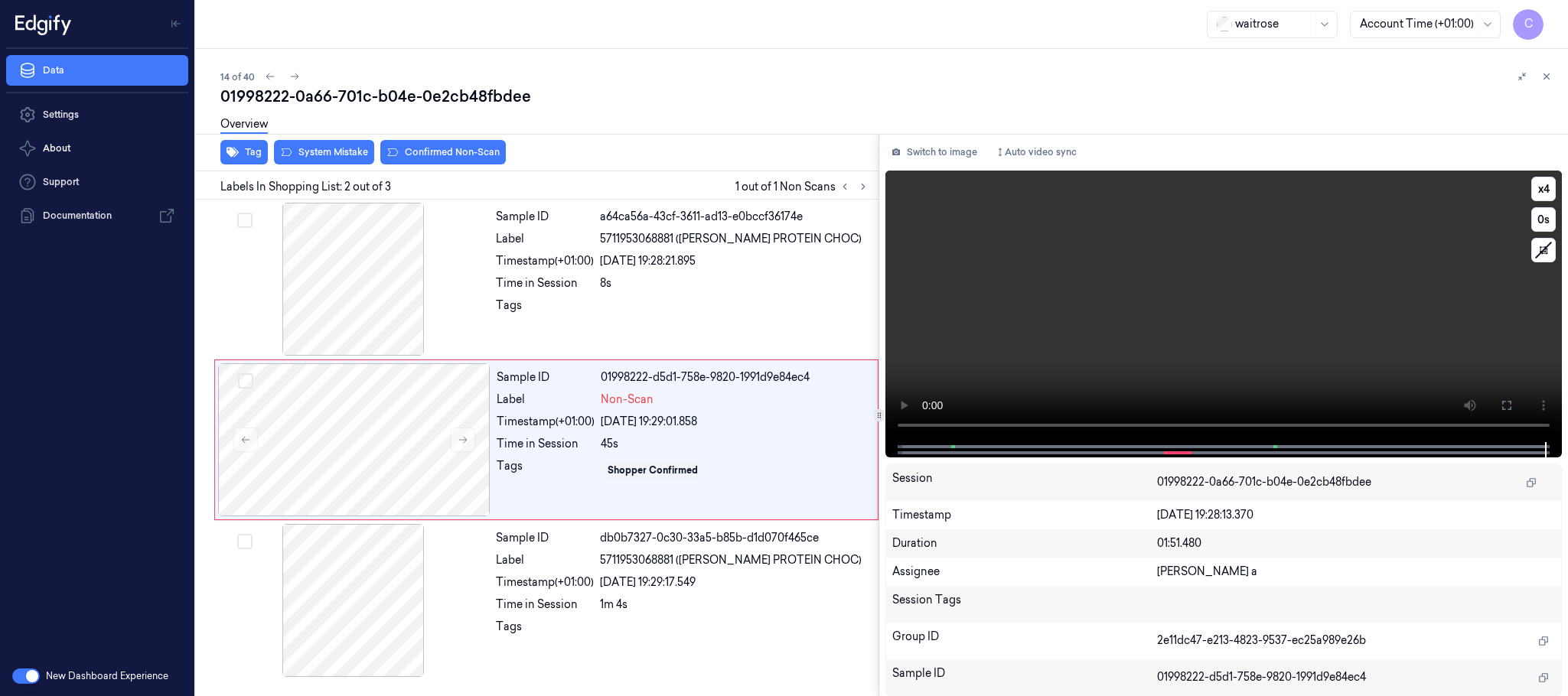
click at [1162, 312] on video at bounding box center [1223, 307] width 676 height 272
click at [1548, 189] on button "x 4" at bounding box center [1544, 189] width 25 height 25
click at [1548, 189] on button "x 1" at bounding box center [1544, 189] width 25 height 25
click at [1545, 191] on button "x 2" at bounding box center [1544, 189] width 25 height 25
click at [1162, 330] on video at bounding box center [1223, 307] width 676 height 272
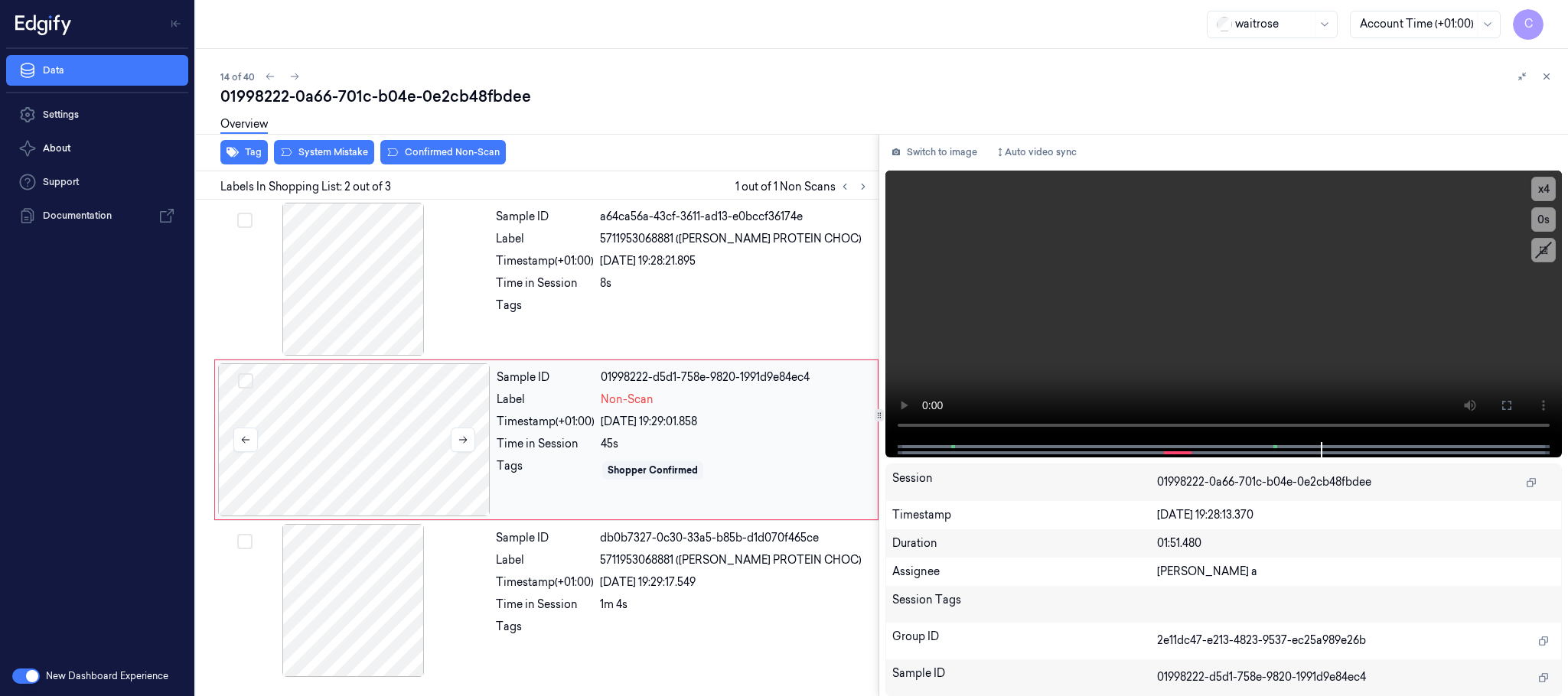
click at [363, 435] on div at bounding box center [354, 440] width 273 height 153
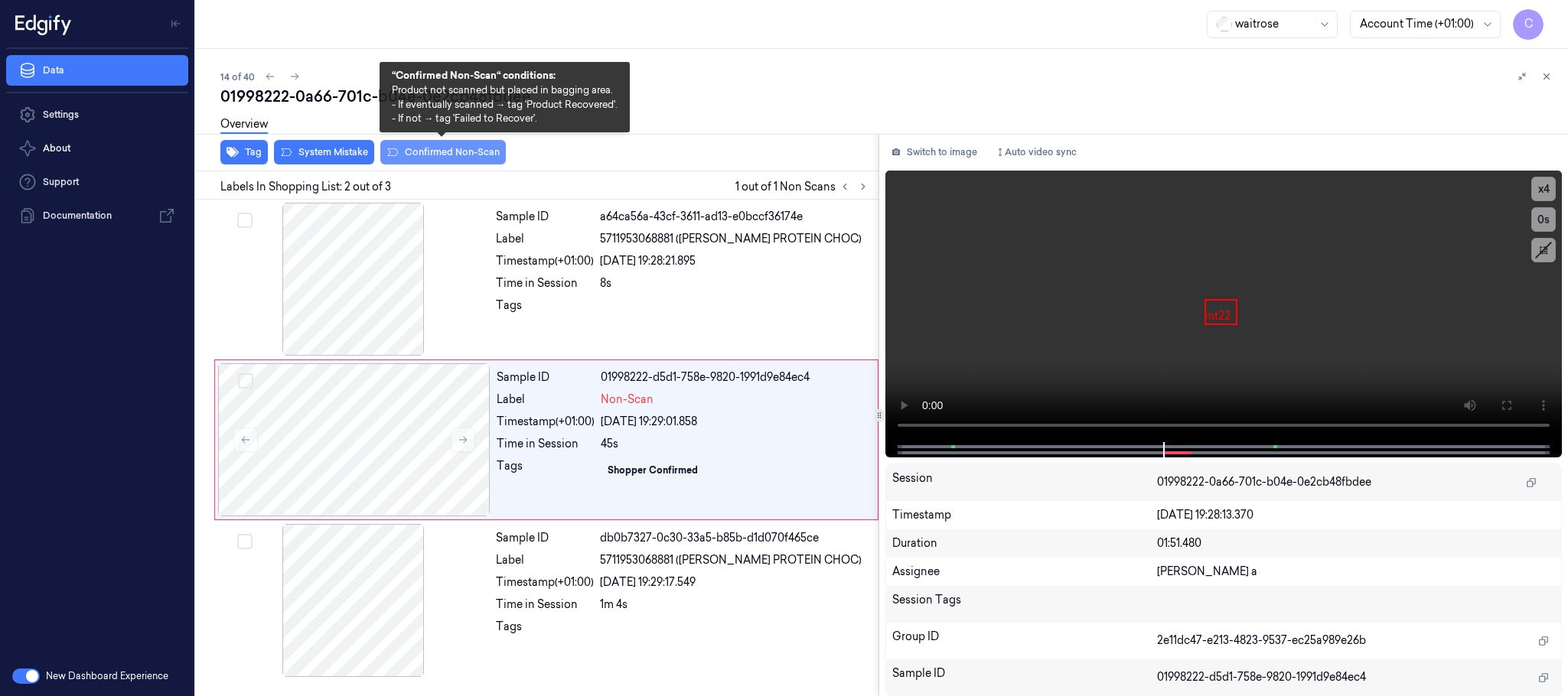
click at [466, 145] on button "Confirmed Non-Scan" at bounding box center [444, 152] width 125 height 25
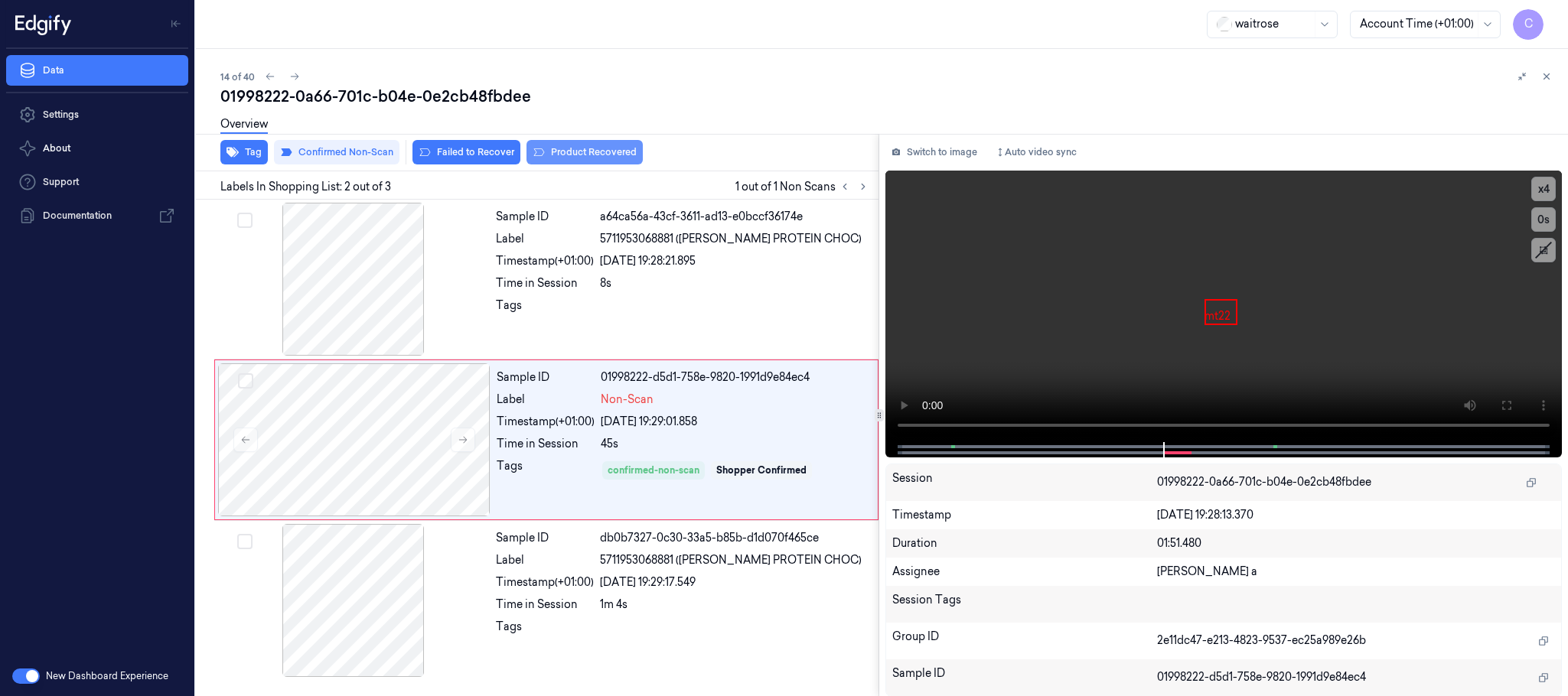
click at [597, 152] on button "Product Recovered" at bounding box center [584, 152] width 117 height 25
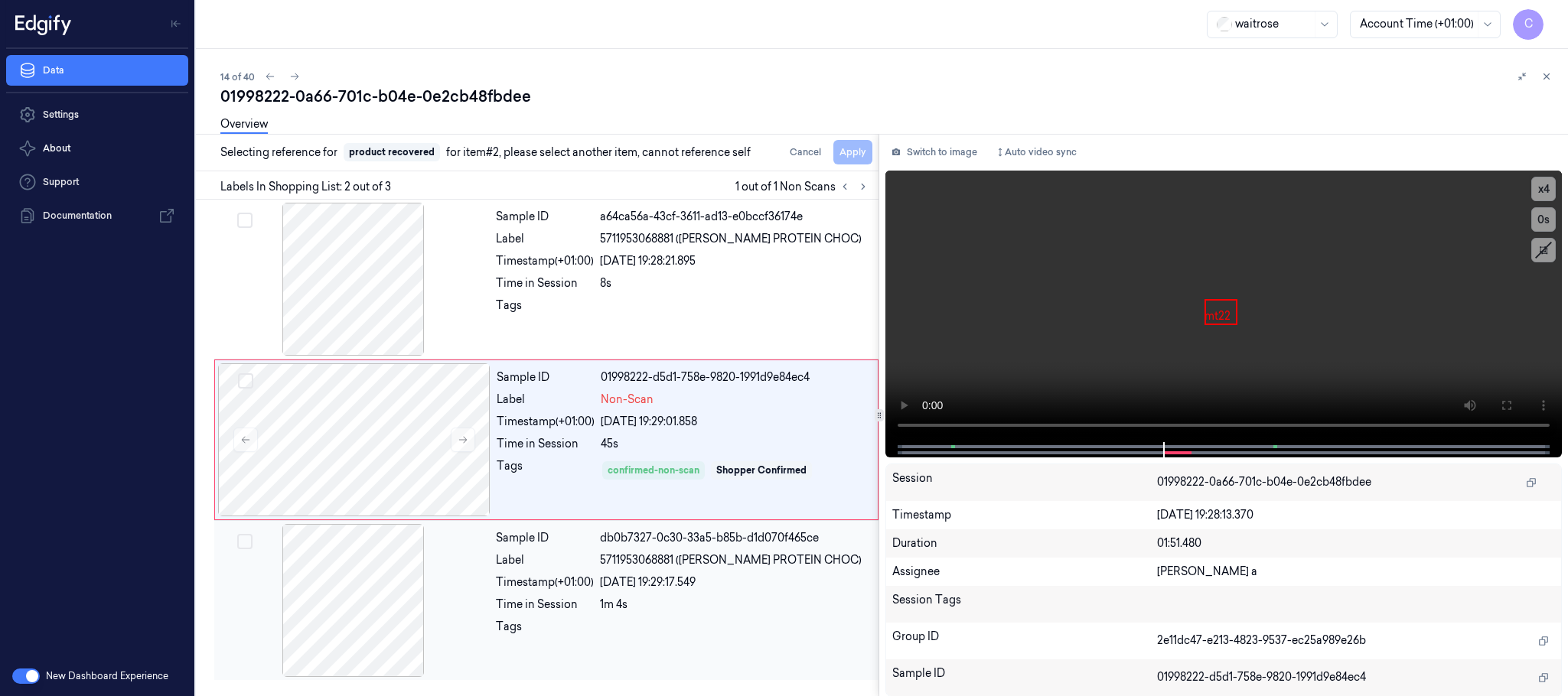
click at [369, 583] on div at bounding box center [353, 600] width 273 height 153
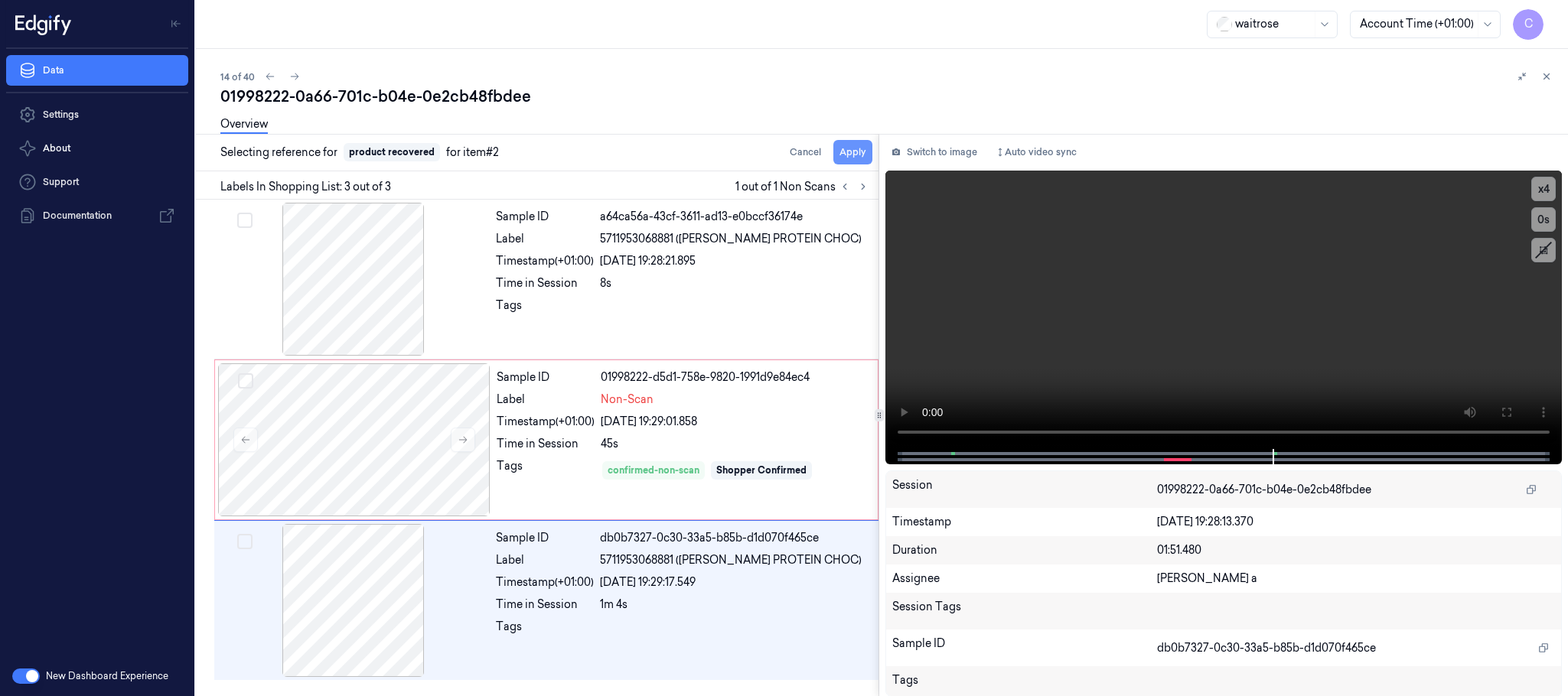
click at [853, 157] on button "Apply" at bounding box center [853, 152] width 39 height 25
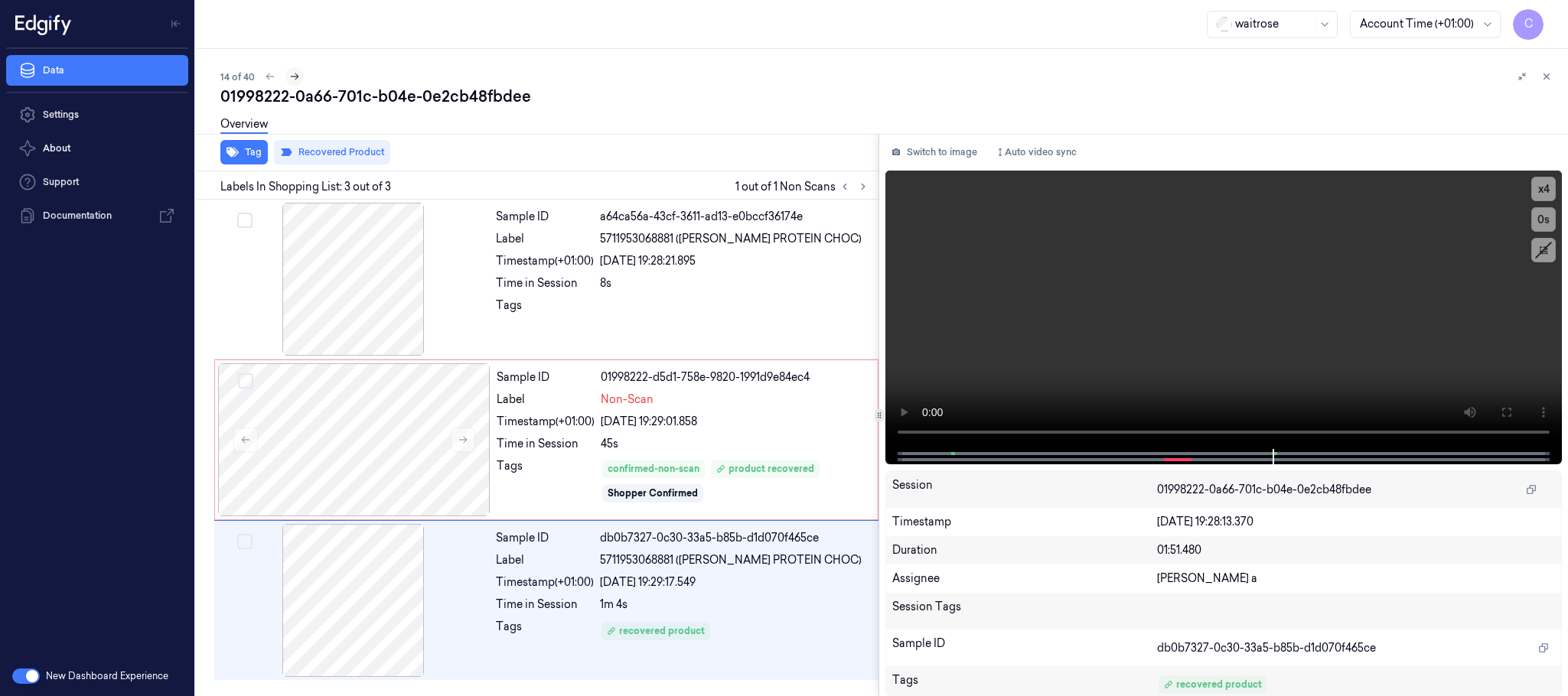
click at [293, 77] on icon at bounding box center [294, 76] width 10 height 10
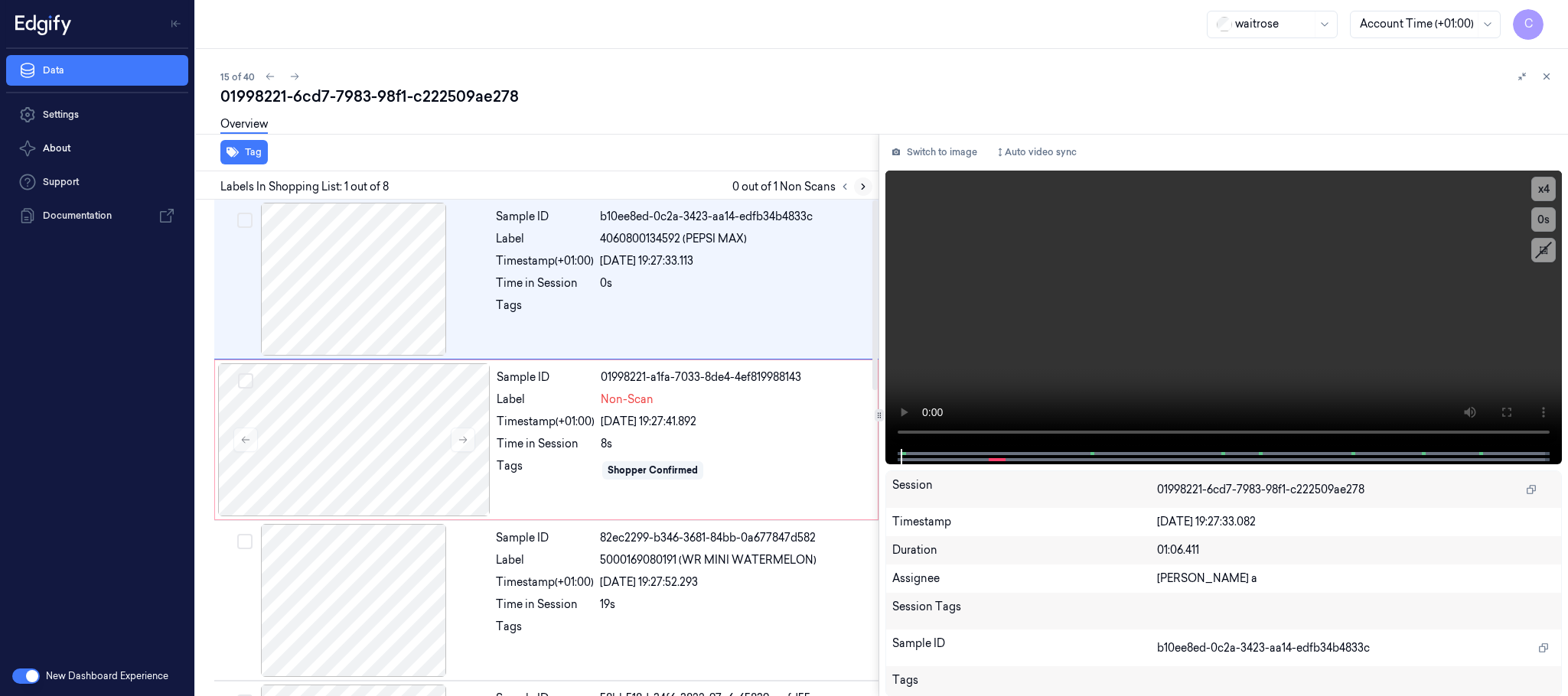
click at [858, 184] on icon at bounding box center [862, 186] width 10 height 10
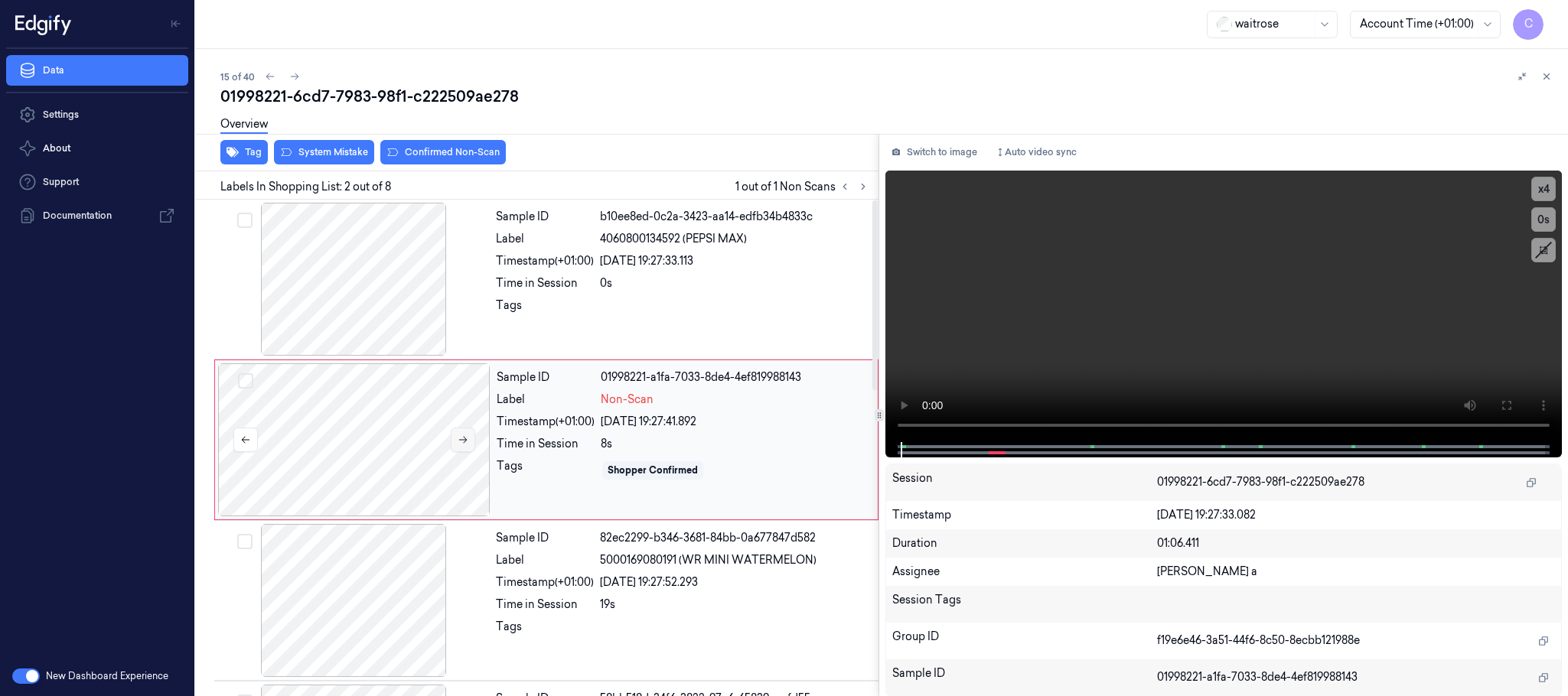
click at [468, 442] on icon at bounding box center [463, 440] width 10 height 10
click at [467, 442] on icon at bounding box center [463, 440] width 10 height 10
click at [464, 442] on icon at bounding box center [463, 440] width 10 height 10
click at [390, 272] on div at bounding box center [353, 279] width 273 height 153
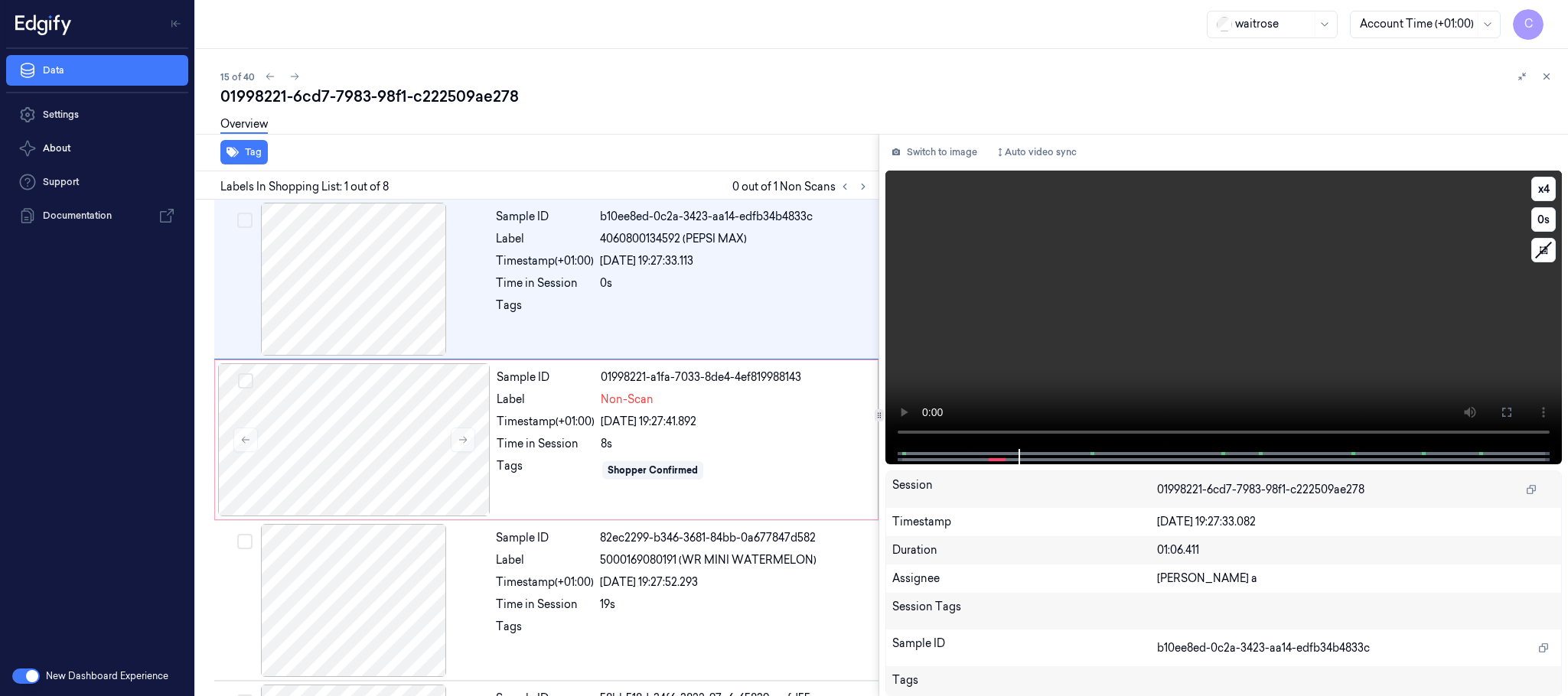
click at [1206, 343] on video at bounding box center [1223, 310] width 676 height 278
click at [1093, 347] on video at bounding box center [1223, 310] width 676 height 278
click at [1195, 320] on video at bounding box center [1223, 310] width 676 height 278
click at [464, 442] on icon at bounding box center [463, 440] width 10 height 10
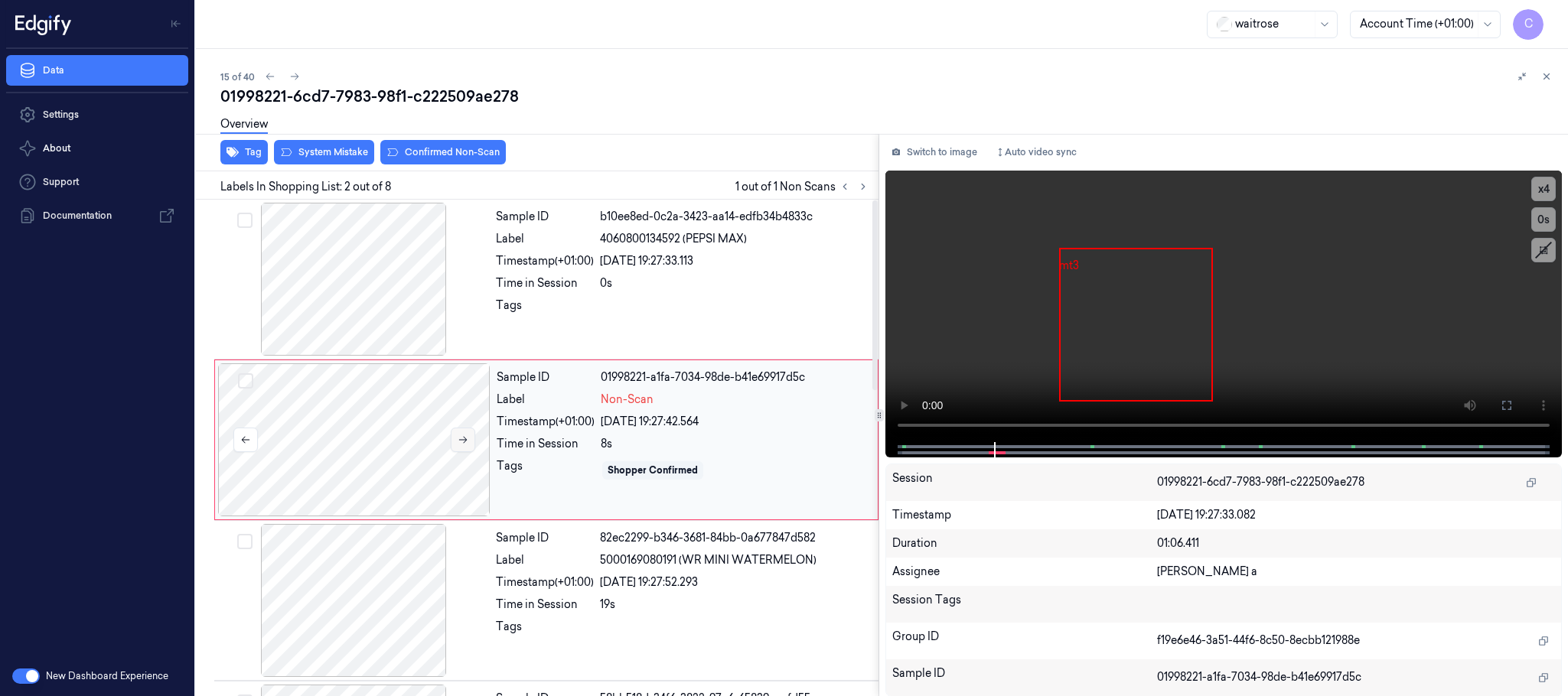
click at [464, 442] on icon at bounding box center [463, 440] width 10 height 10
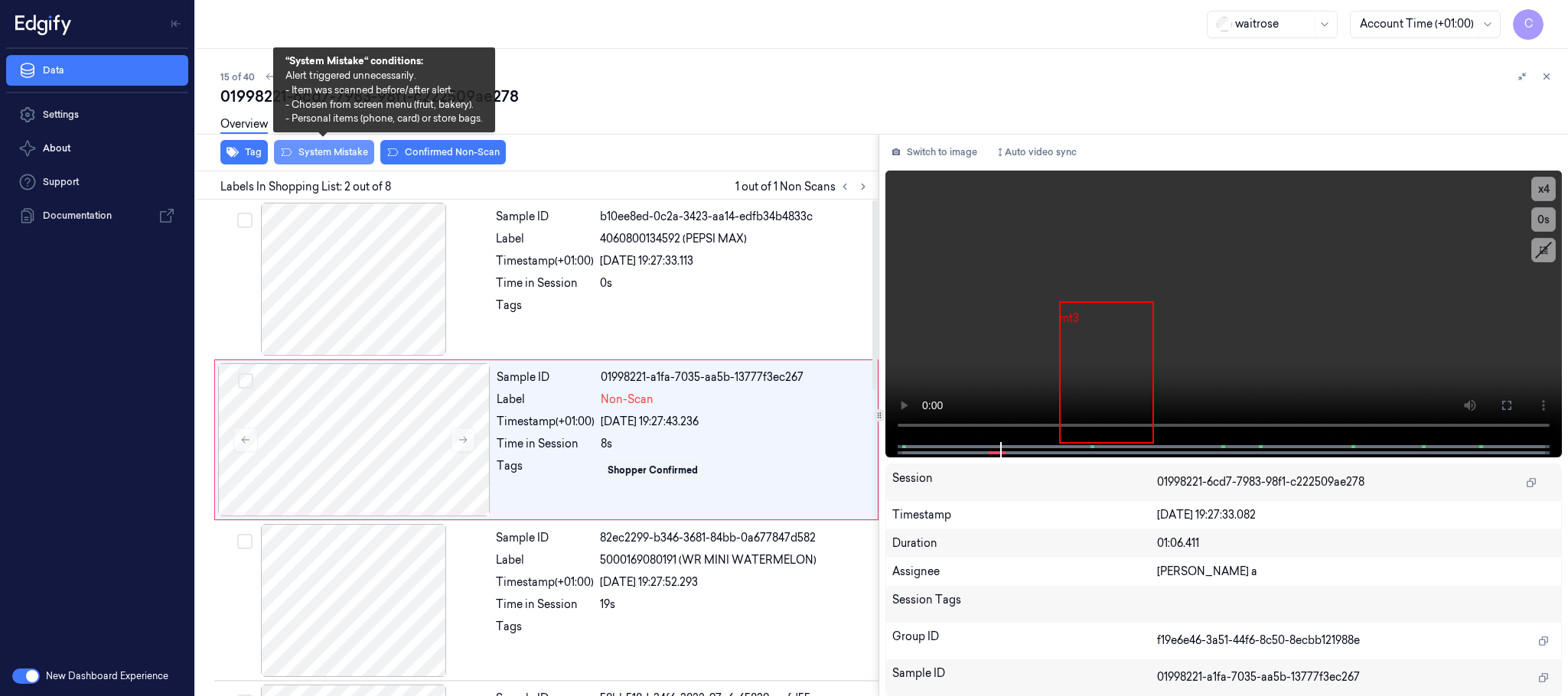
click at [302, 150] on button "System Mistake" at bounding box center [325, 152] width 101 height 25
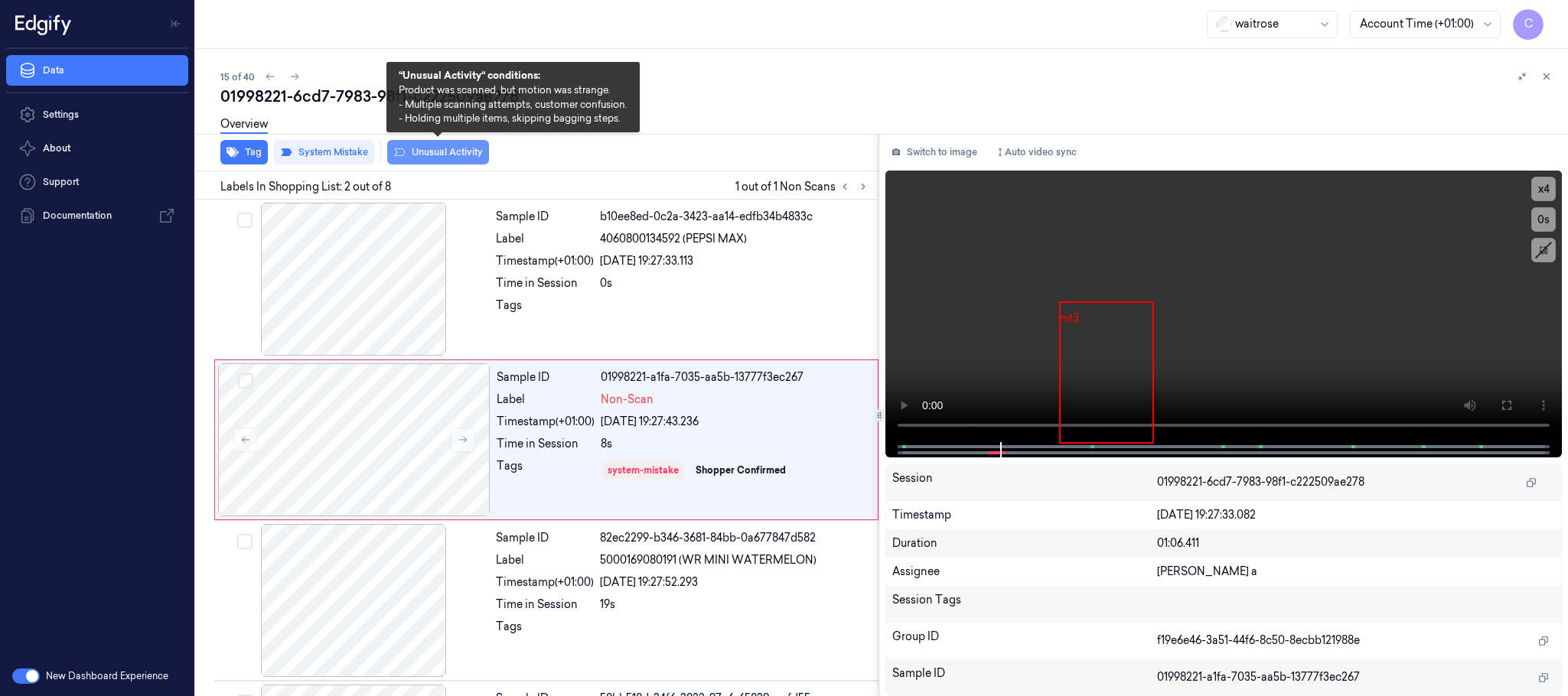
click at [482, 159] on button "Unusual Activity" at bounding box center [438, 152] width 102 height 25
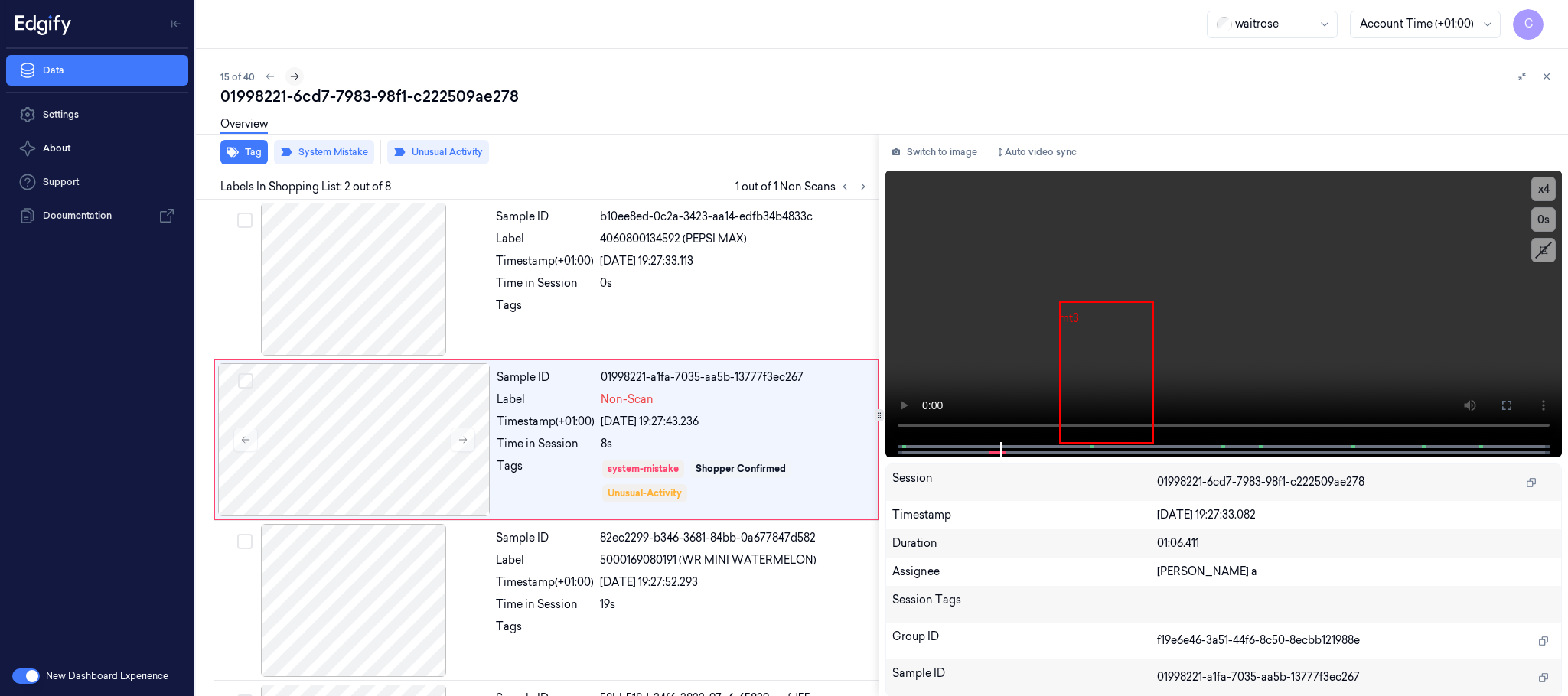
click at [294, 73] on icon at bounding box center [294, 76] width 10 height 10
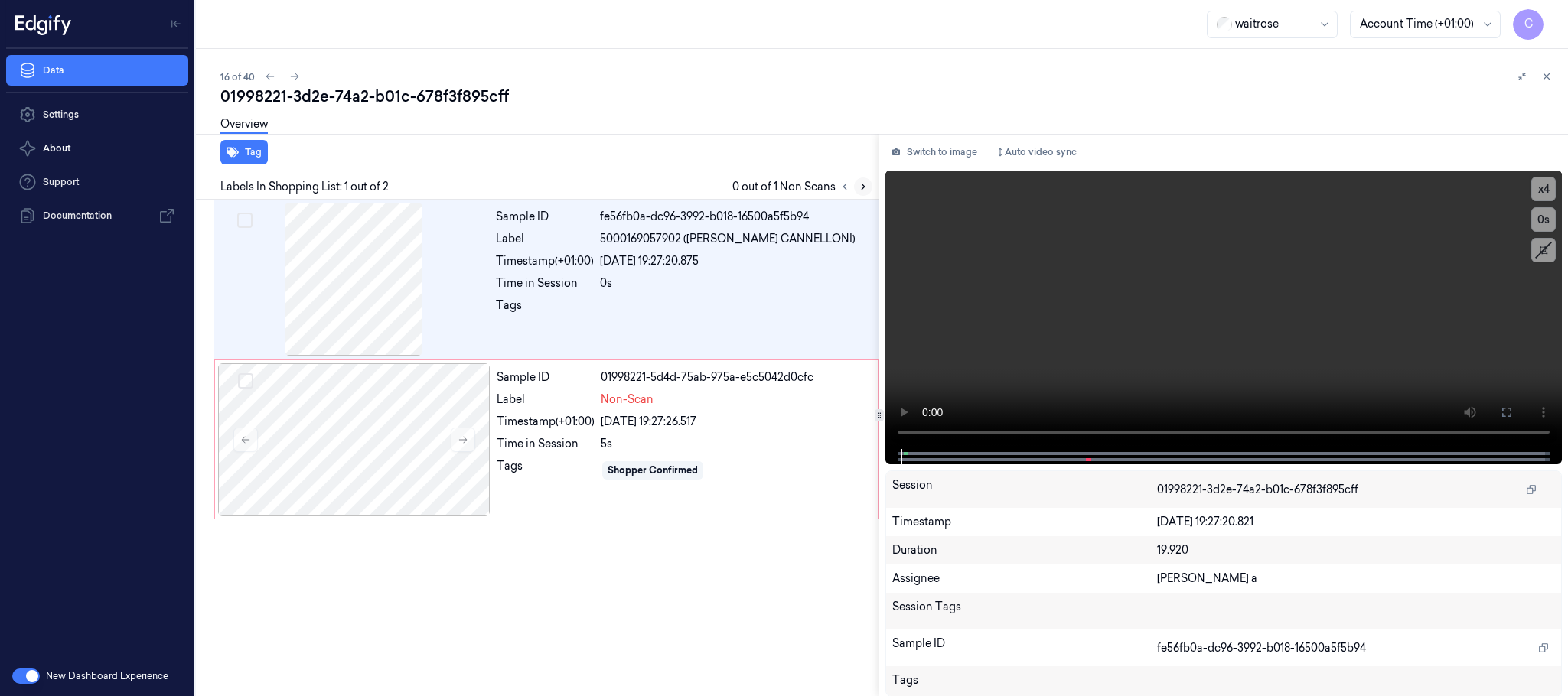
click at [863, 179] on button at bounding box center [862, 186] width 18 height 18
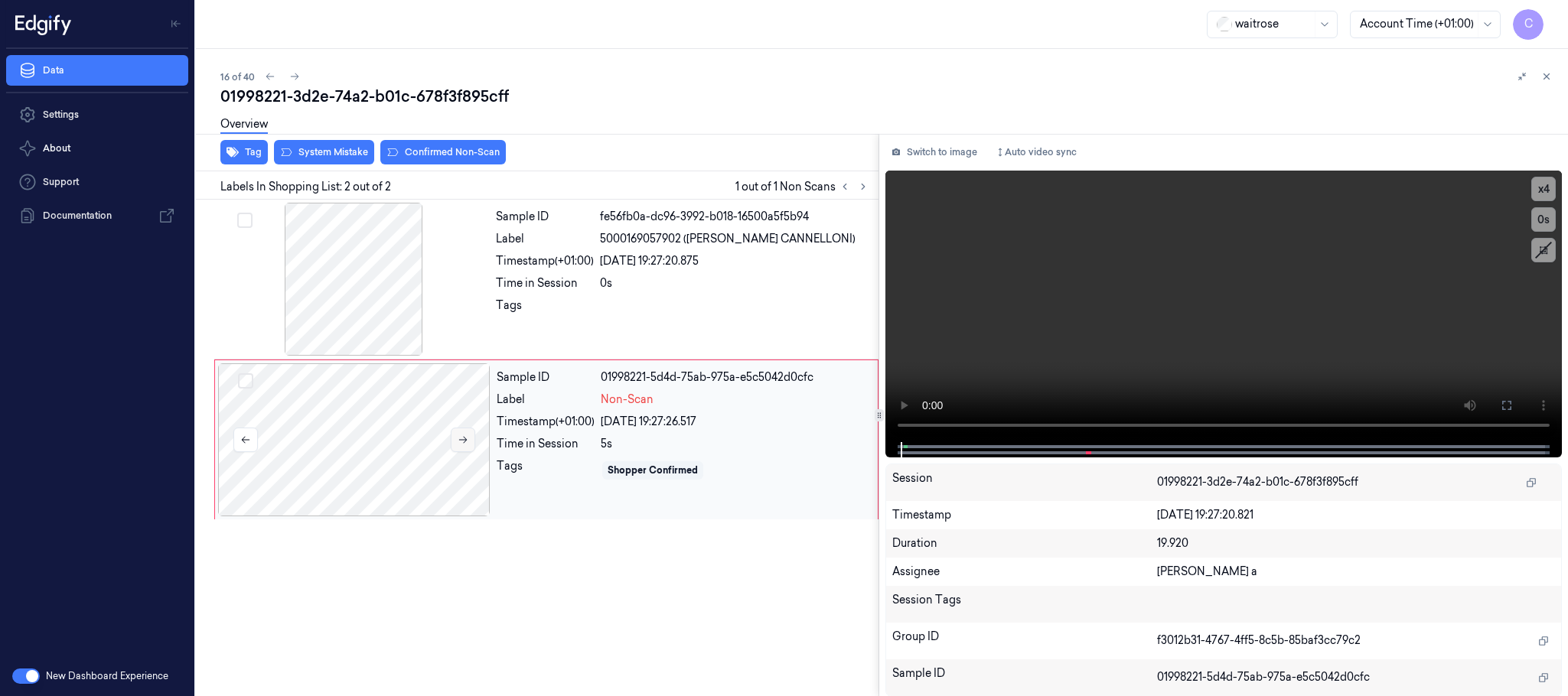
click at [468, 435] on button at bounding box center [463, 441] width 25 height 25
click at [467, 436] on icon at bounding box center [463, 440] width 10 height 10
click at [365, 280] on div at bounding box center [353, 279] width 273 height 153
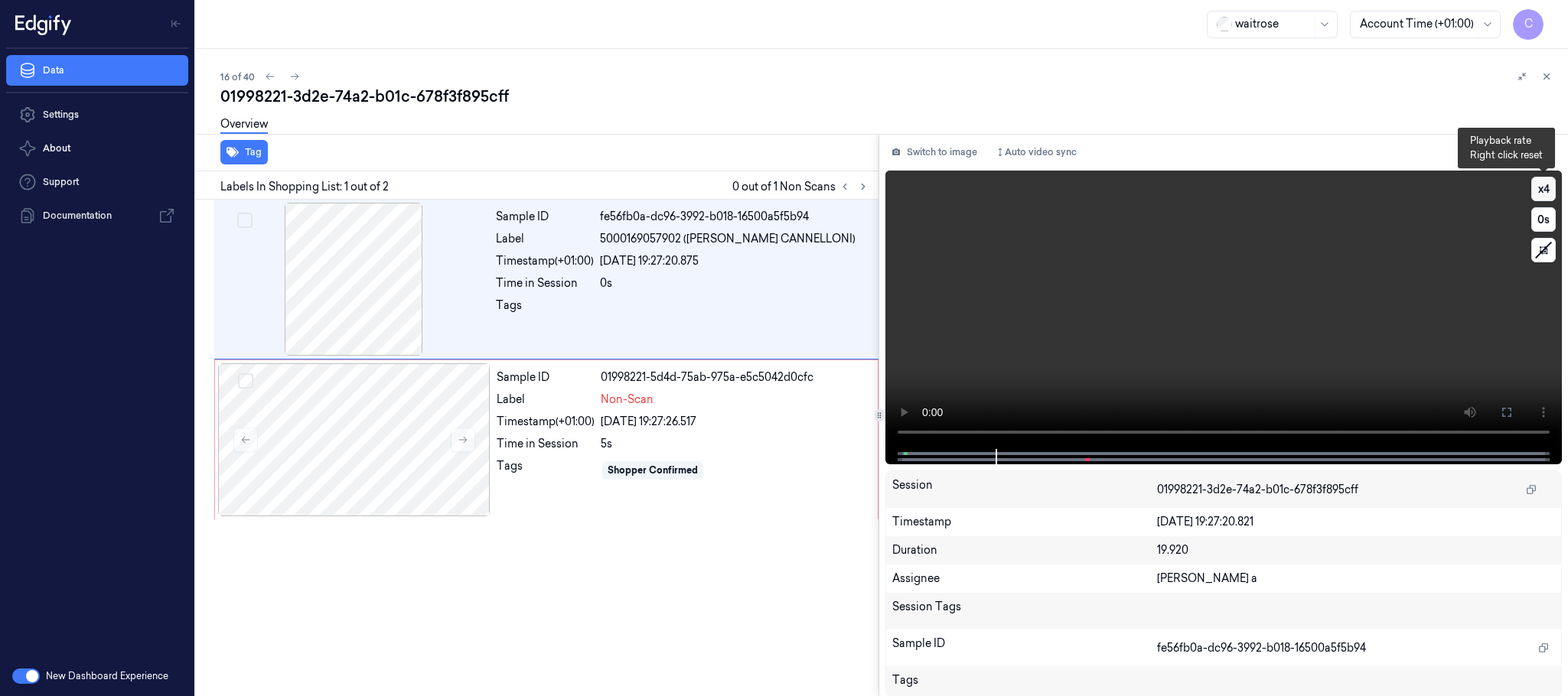
click at [1552, 189] on button "x 4" at bounding box center [1544, 189] width 25 height 25
click at [1552, 189] on button "x 1" at bounding box center [1544, 189] width 25 height 25
click at [1143, 372] on video at bounding box center [1223, 310] width 676 height 278
drag, startPoint x: 356, startPoint y: 447, endPoint x: 419, endPoint y: 293, distance: 166.4
click at [357, 446] on div at bounding box center [354, 440] width 273 height 153
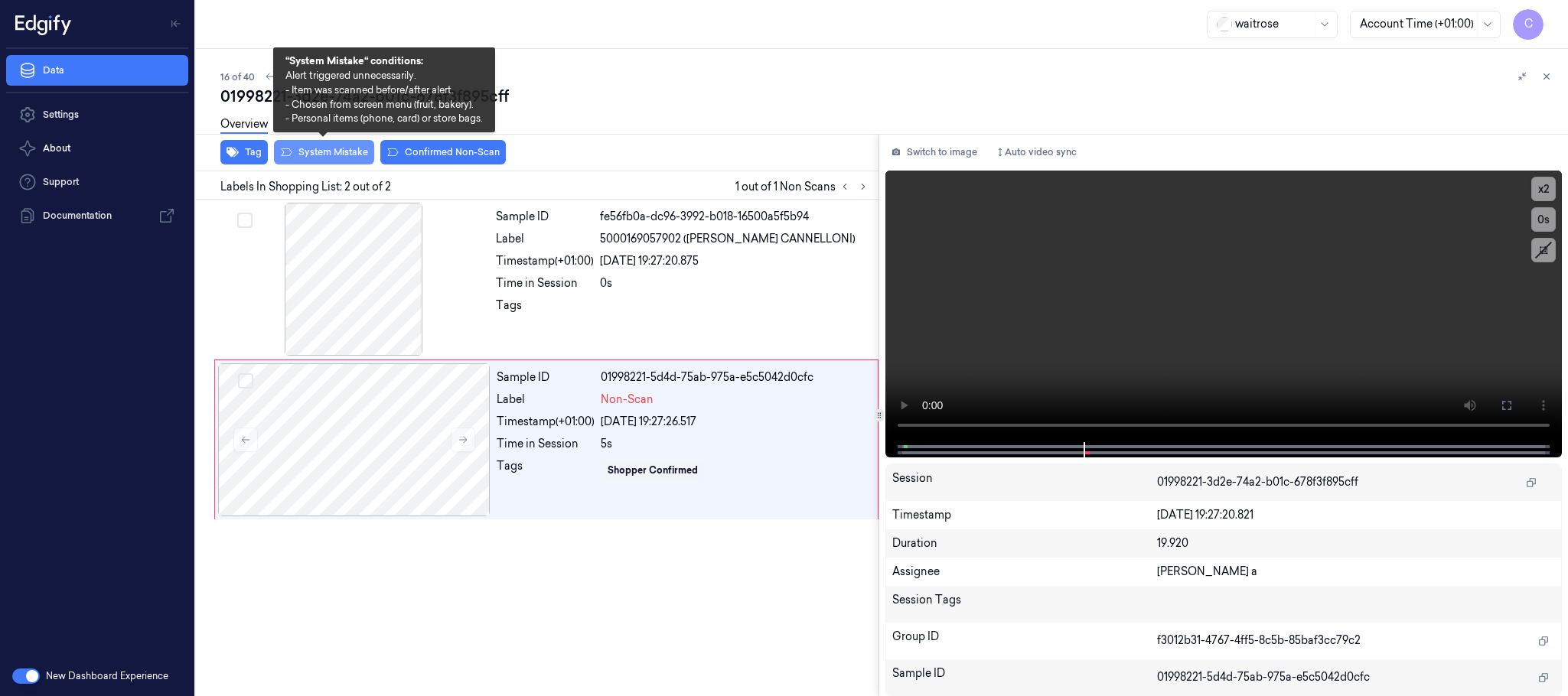
click at [361, 150] on button "System Mistake" at bounding box center [325, 152] width 101 height 25
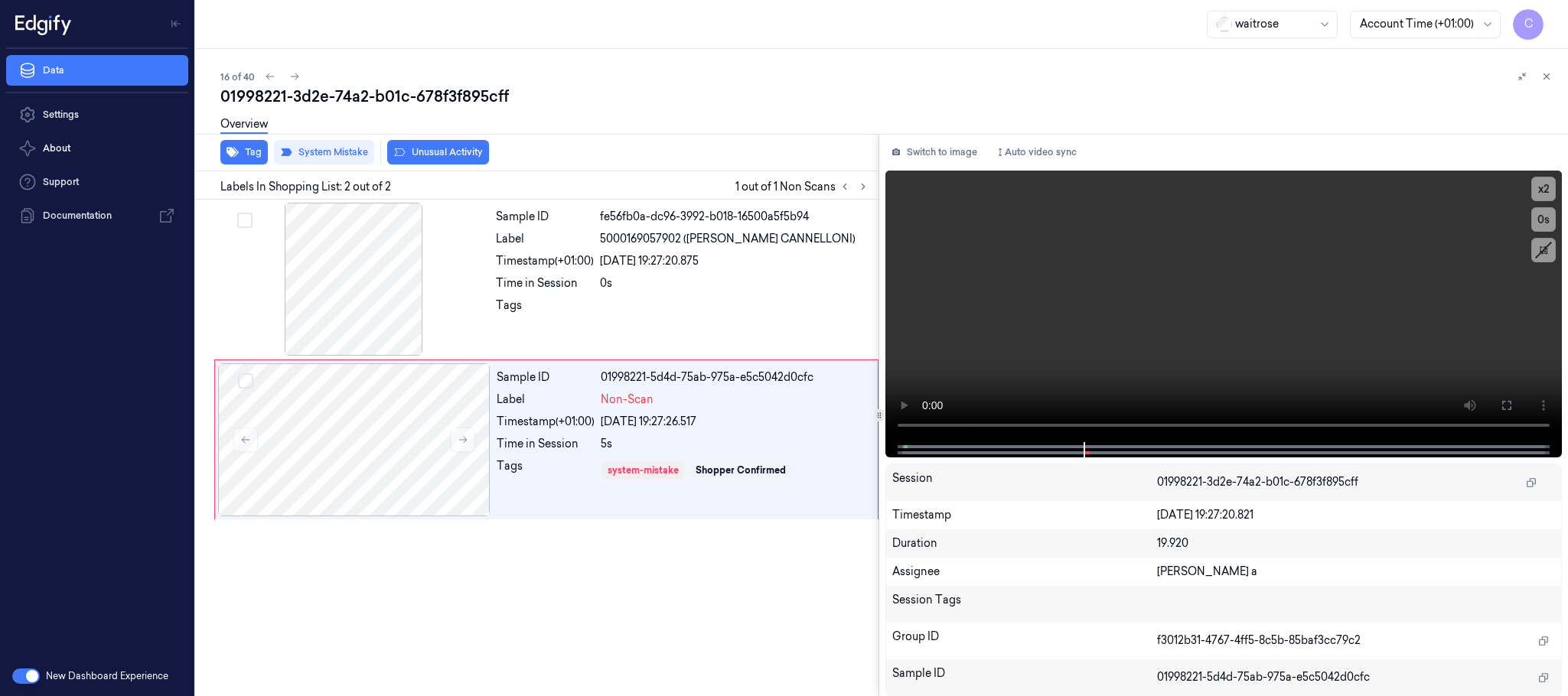
click at [432, 154] on button "Unusual Activity" at bounding box center [438, 152] width 102 height 25
click at [298, 77] on icon at bounding box center [294, 76] width 10 height 10
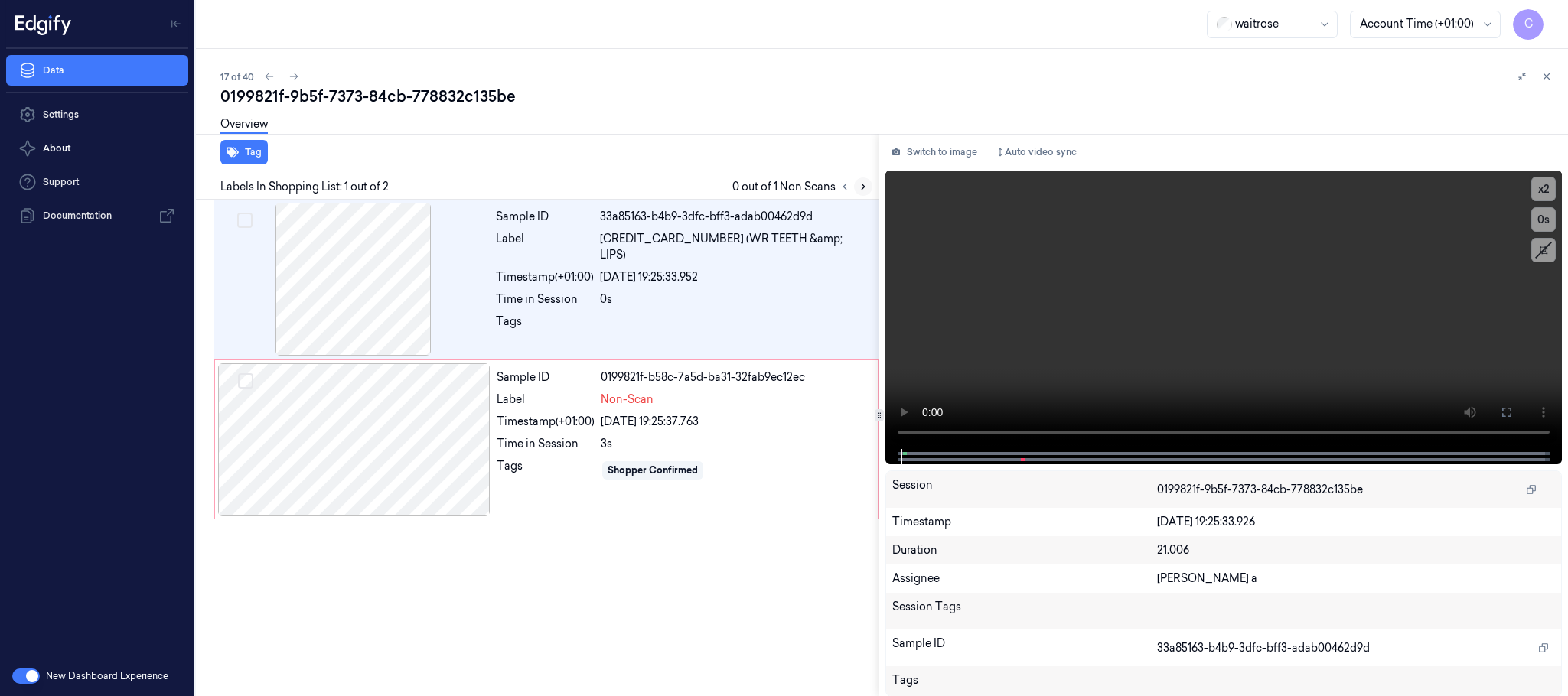
click at [866, 179] on button at bounding box center [862, 186] width 18 height 18
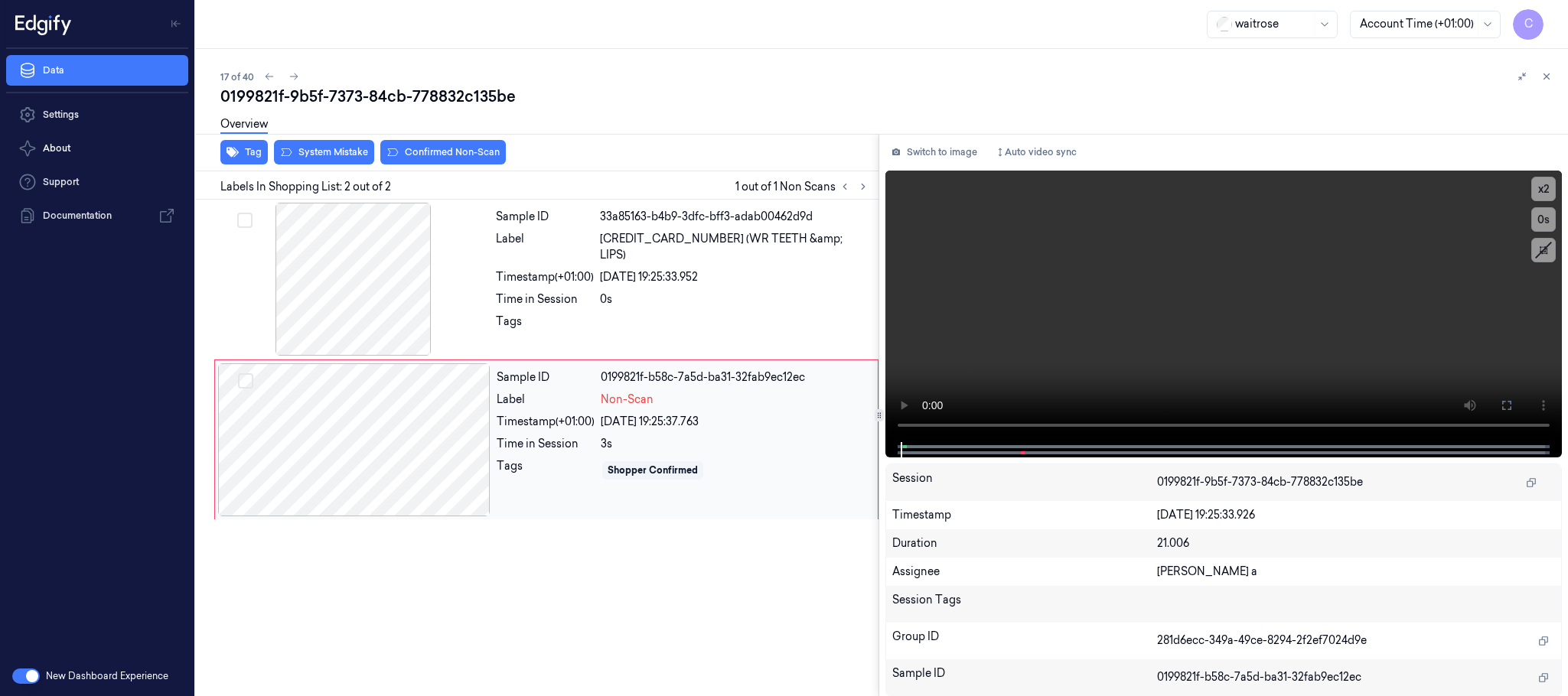
click at [423, 445] on div at bounding box center [354, 440] width 273 height 153
click at [345, 287] on div at bounding box center [353, 279] width 273 height 153
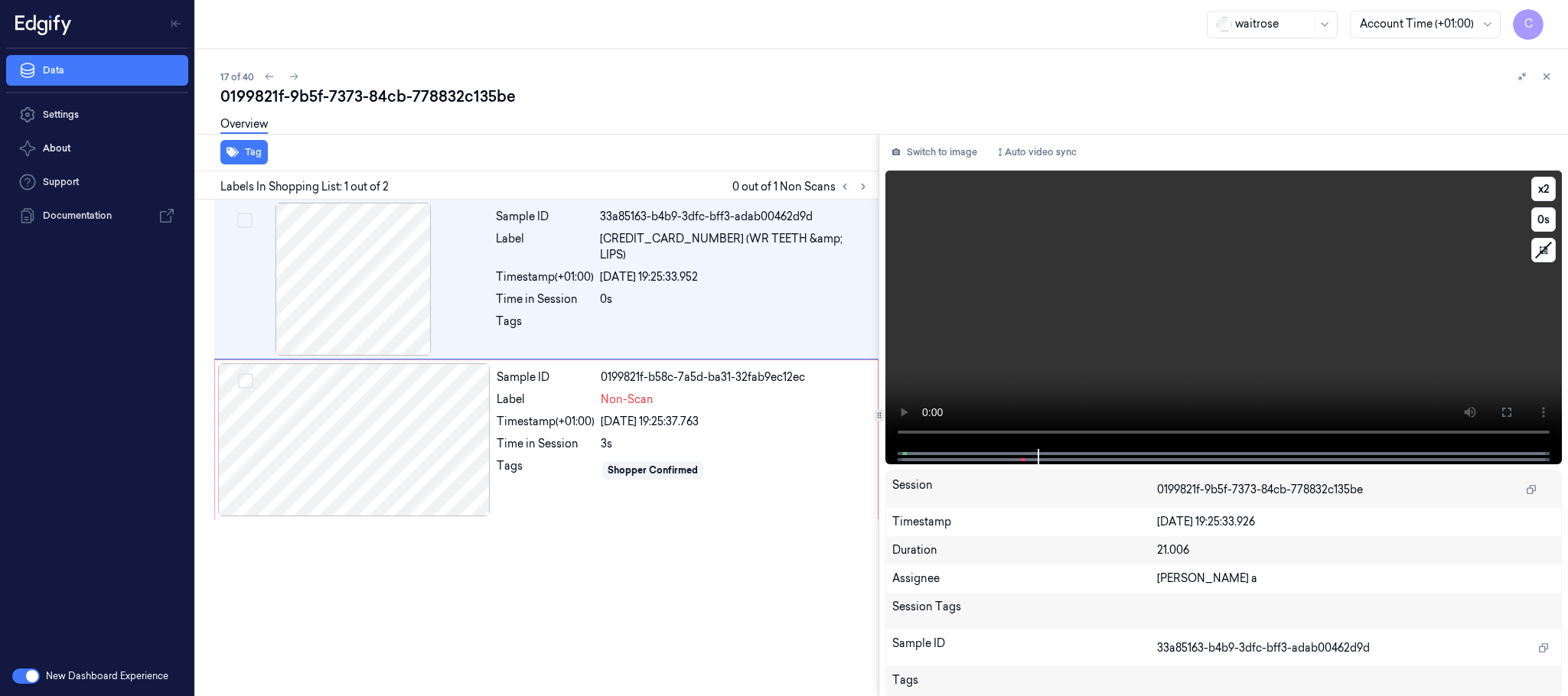
click at [1218, 306] on video at bounding box center [1223, 310] width 676 height 278
click at [351, 442] on div at bounding box center [354, 440] width 273 height 153
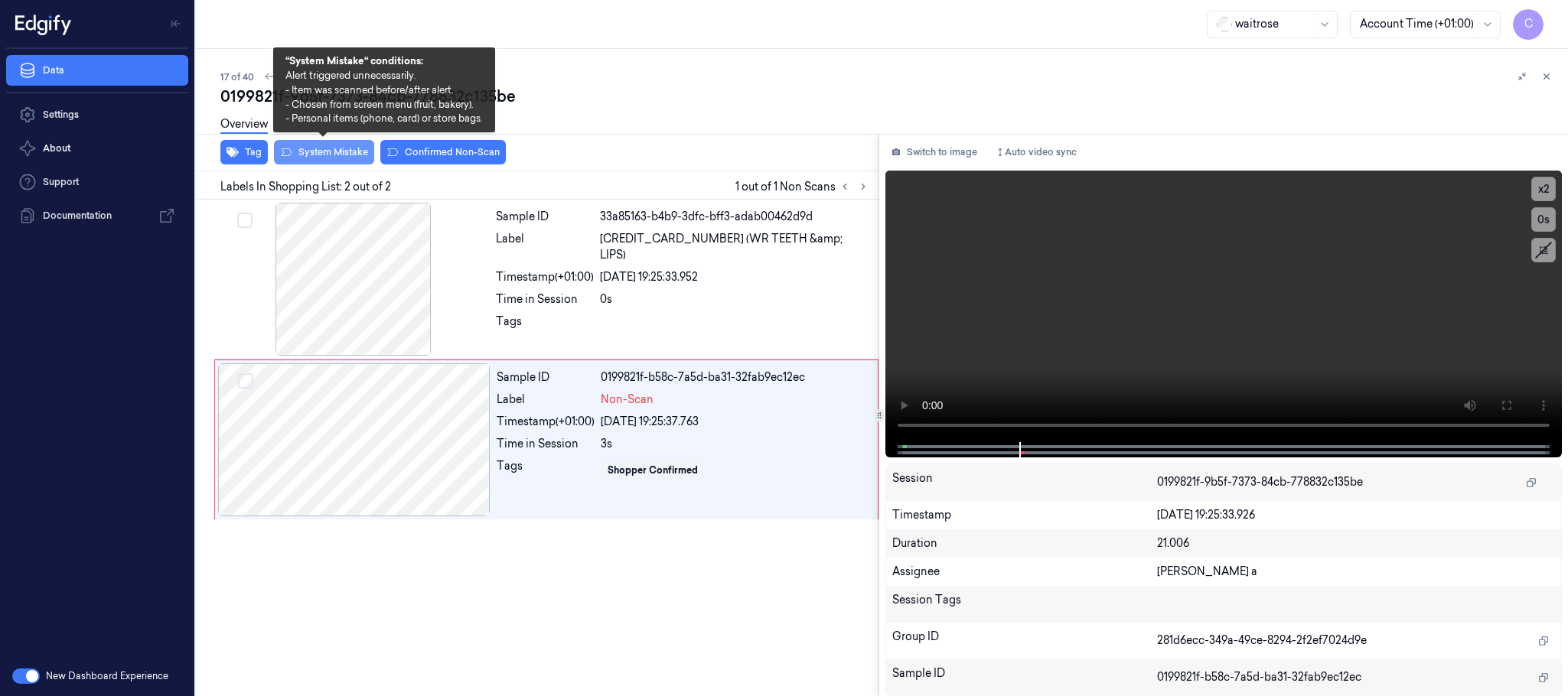
click at [343, 154] on button "System Mistake" at bounding box center [325, 152] width 101 height 25
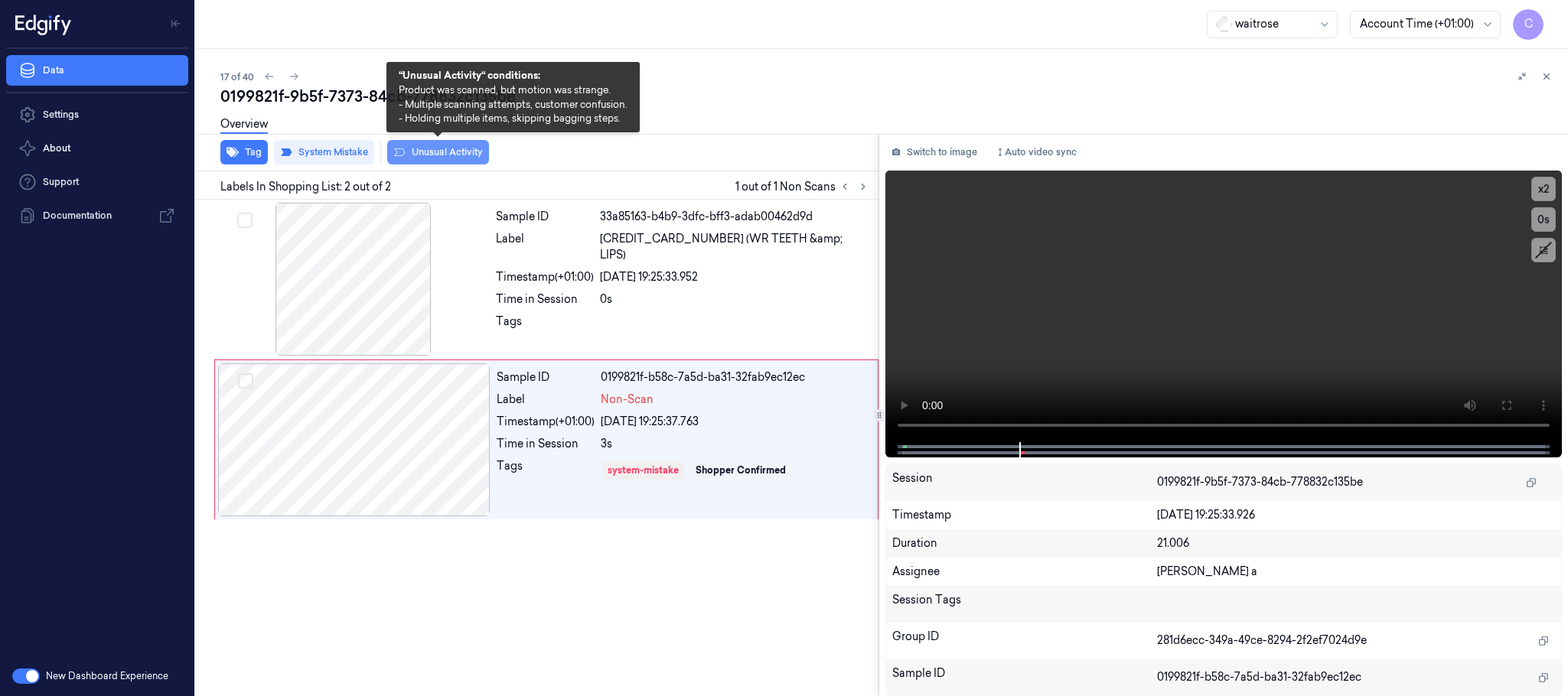
click at [476, 155] on button "Unusual Activity" at bounding box center [438, 152] width 102 height 25
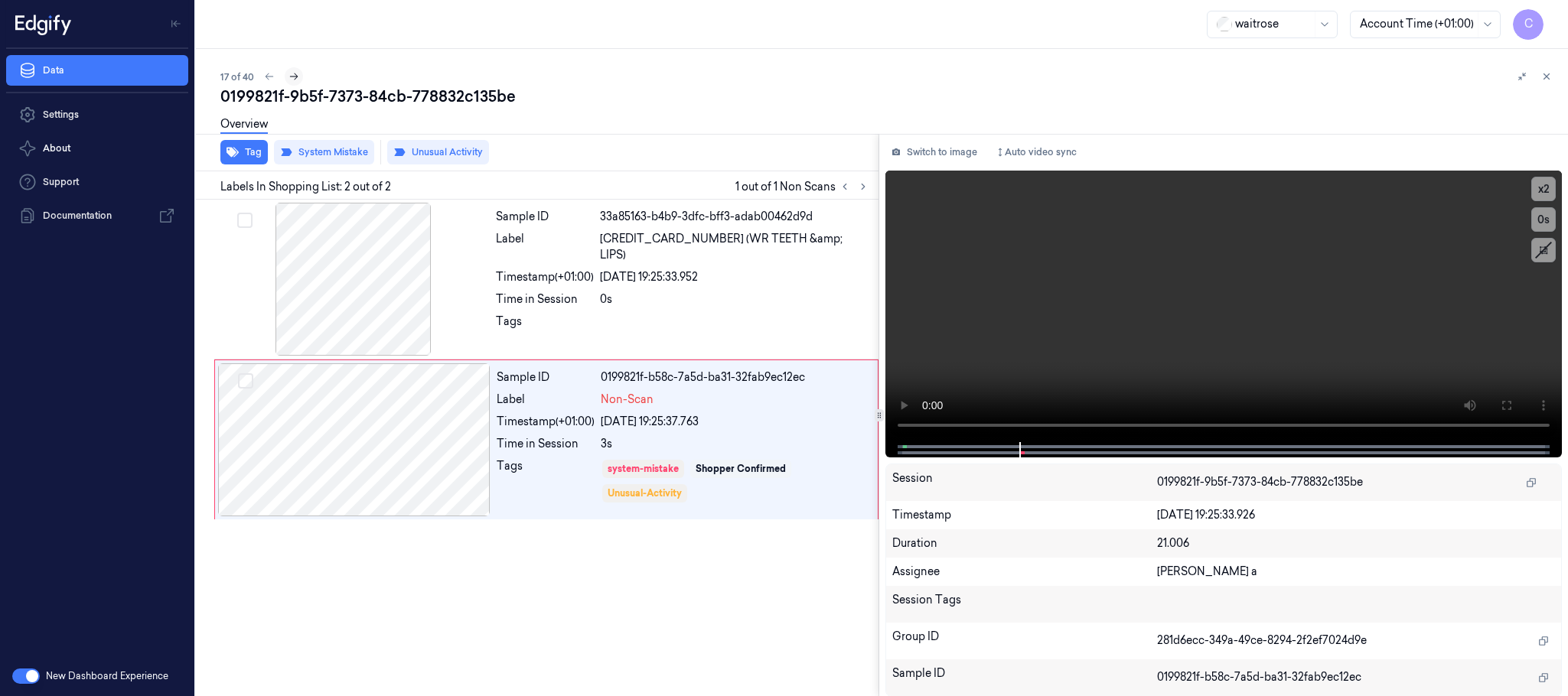
click at [290, 76] on icon at bounding box center [293, 76] width 10 height 10
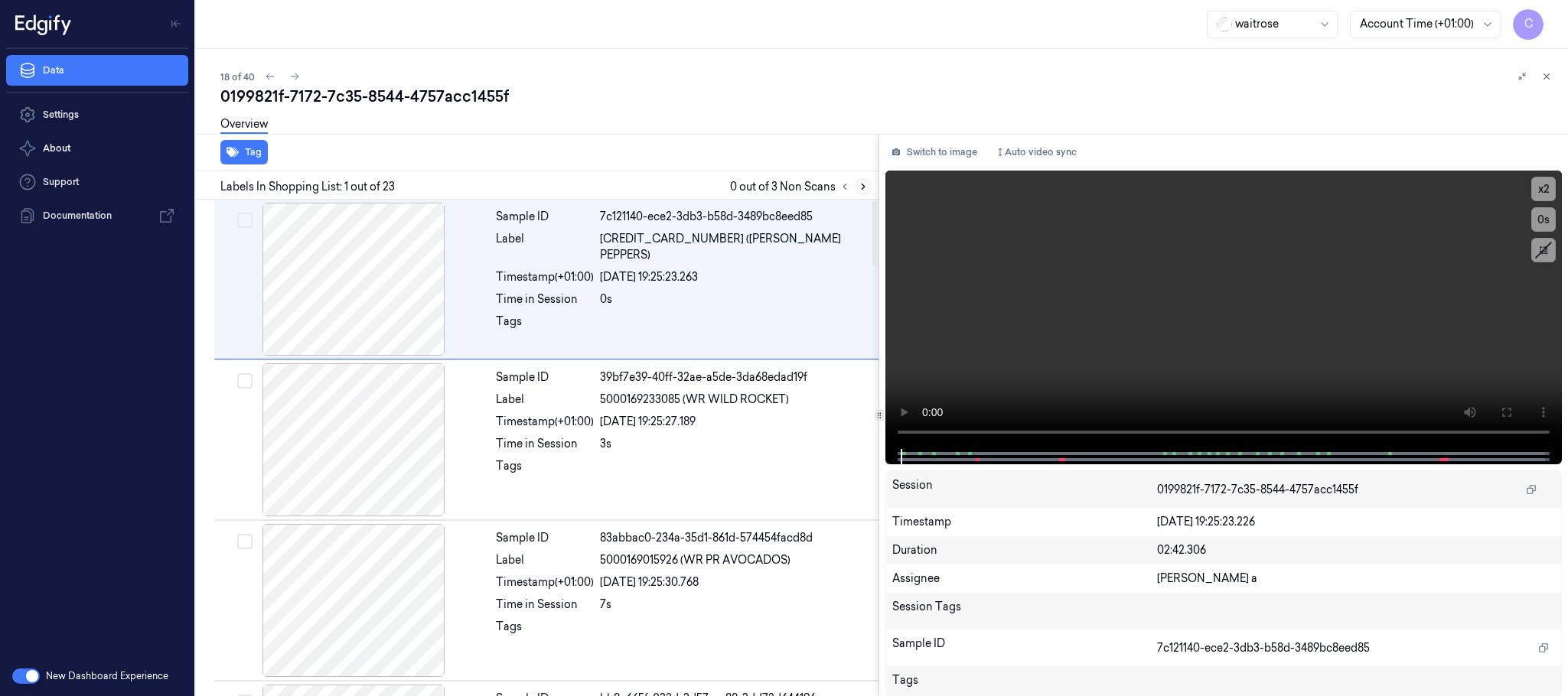
click at [863, 183] on icon at bounding box center [862, 186] width 10 height 10
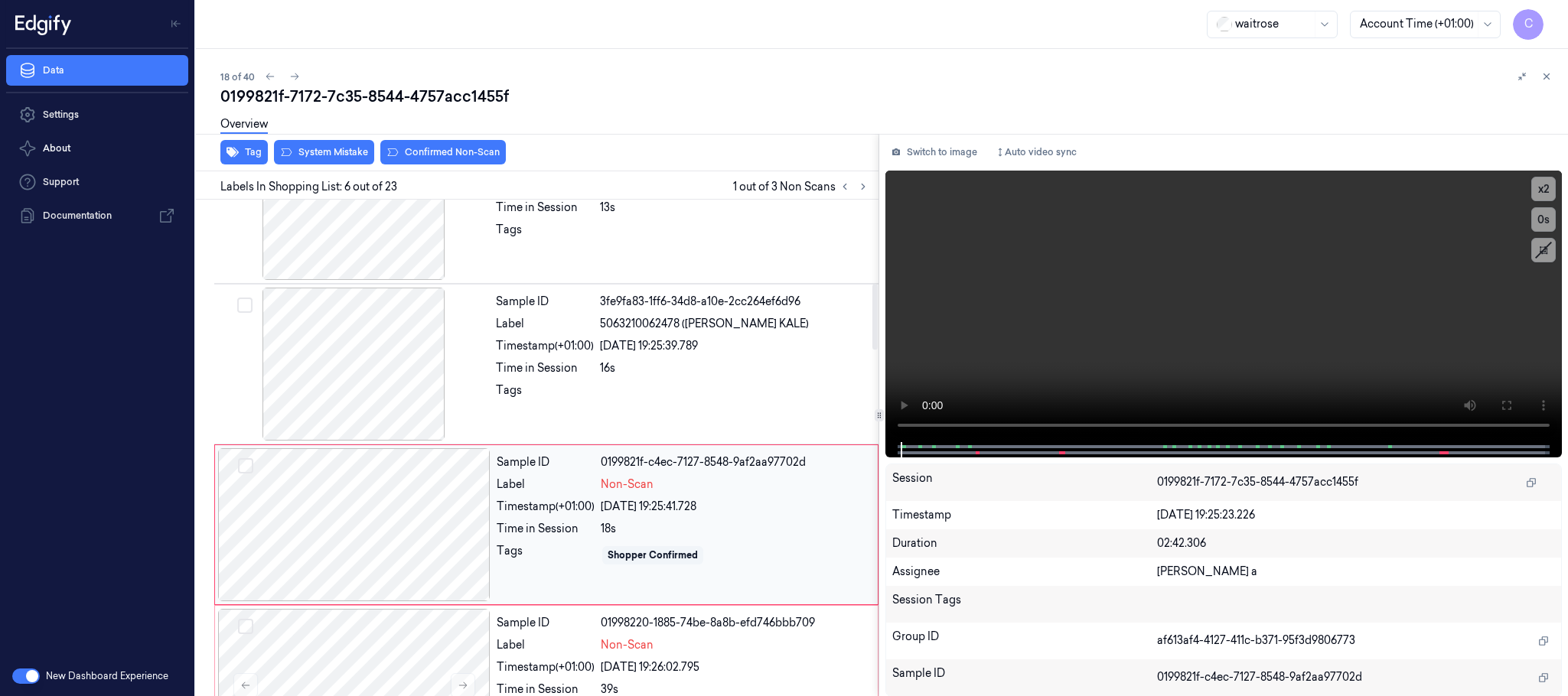
scroll to position [638, 0]
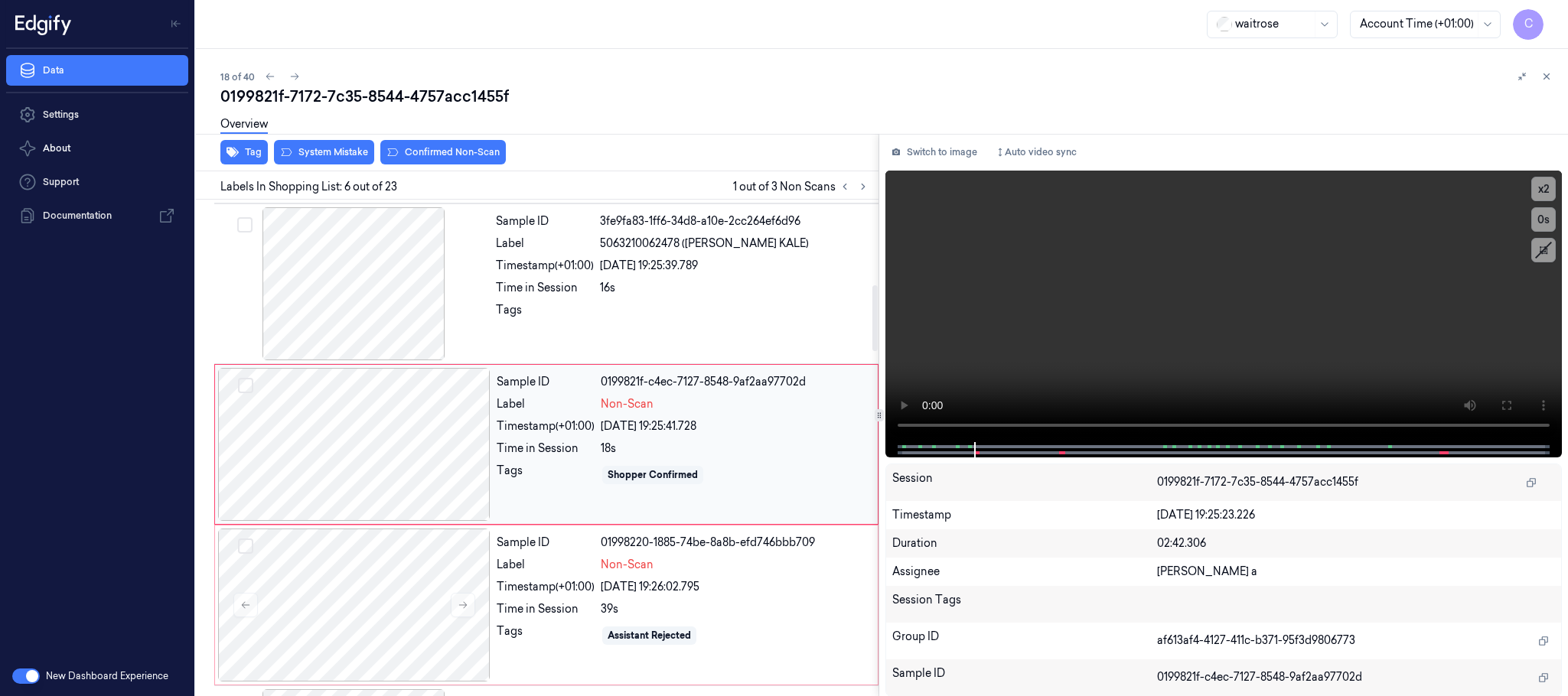
click at [402, 455] on div at bounding box center [354, 444] width 273 height 153
click at [460, 611] on icon at bounding box center [463, 605] width 10 height 10
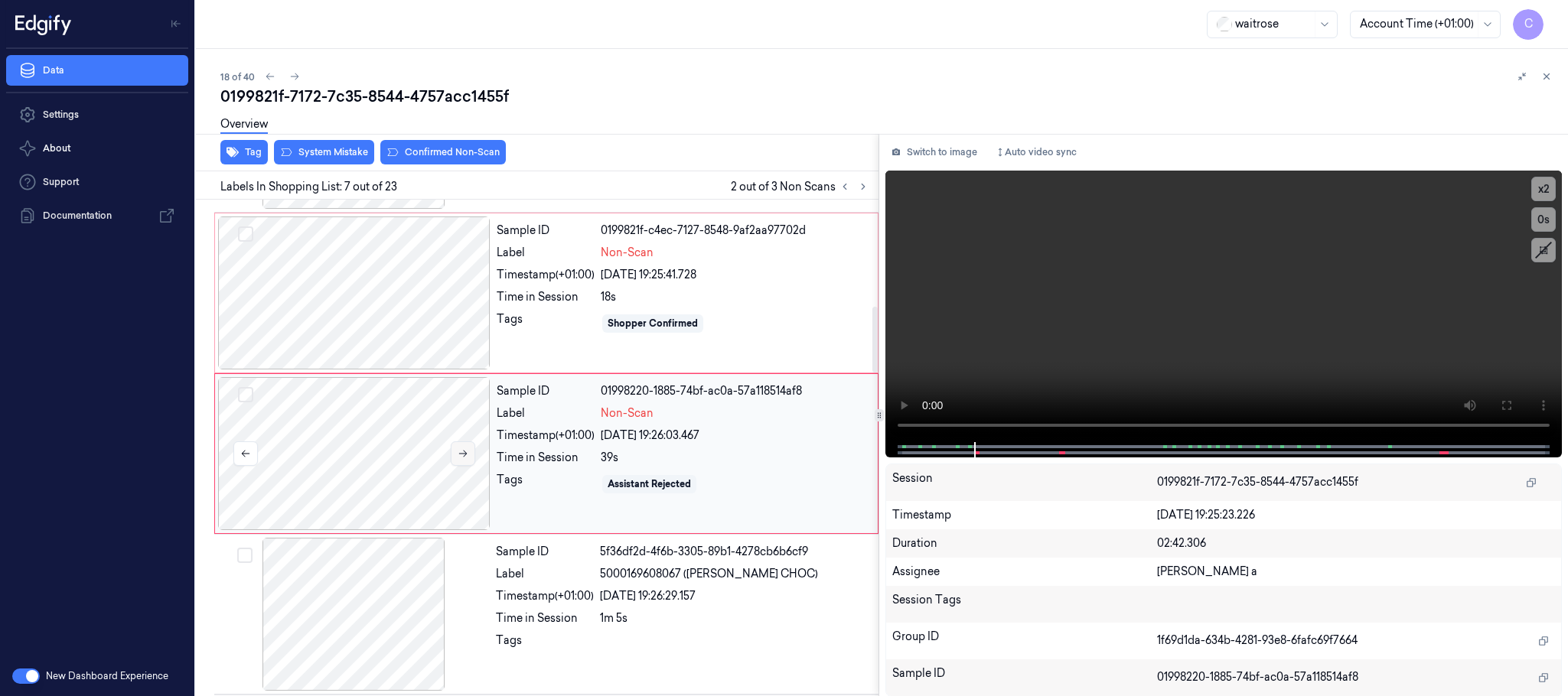
scroll to position [799, 0]
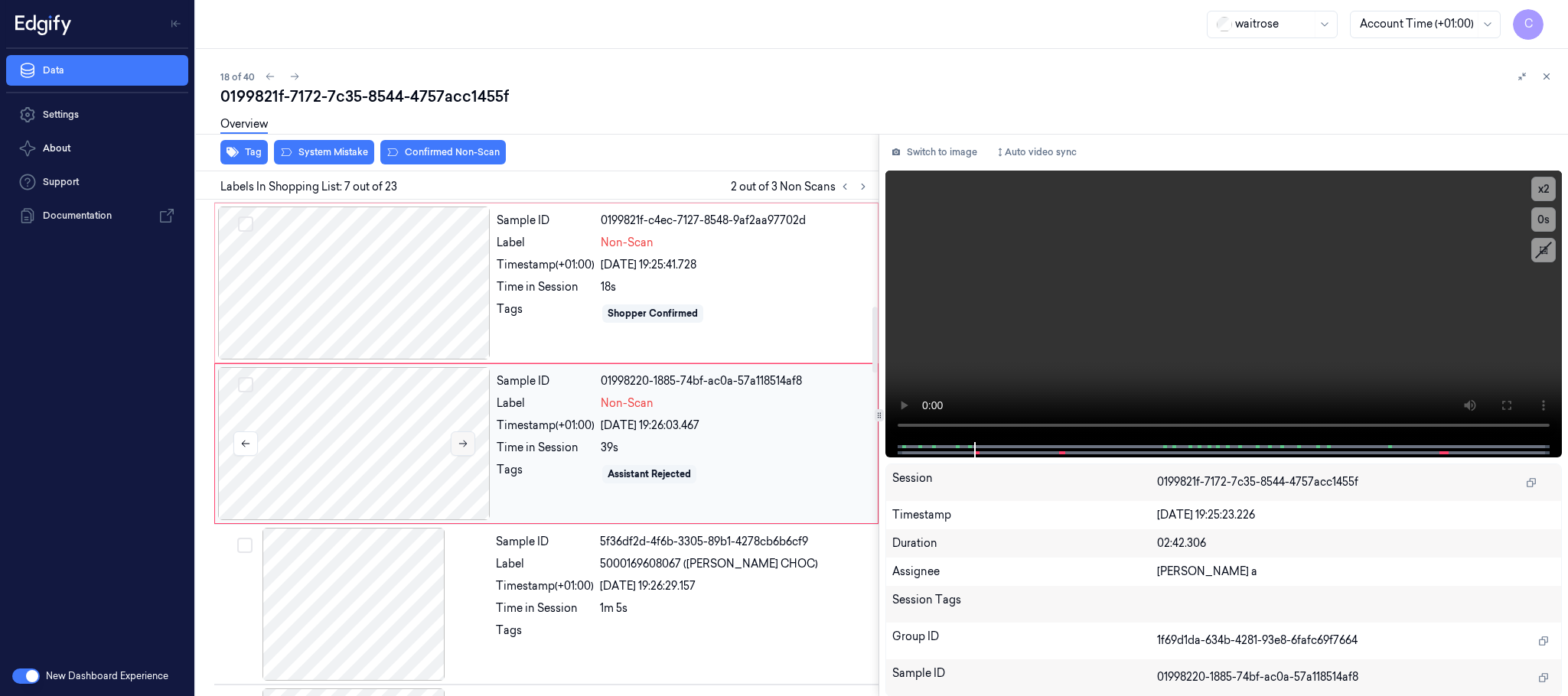
click at [463, 456] on button at bounding box center [463, 444] width 25 height 25
click at [464, 455] on button at bounding box center [463, 444] width 25 height 25
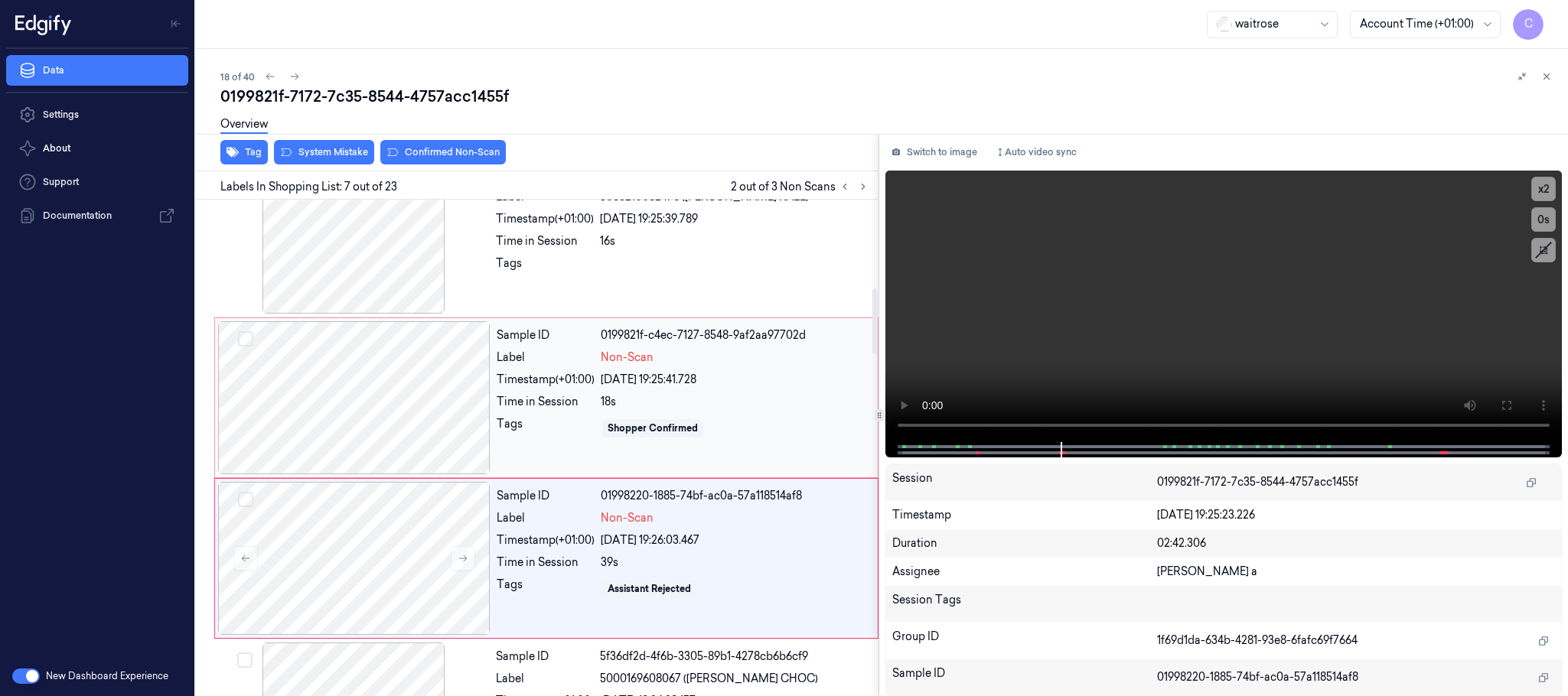
scroll to position [570, 0]
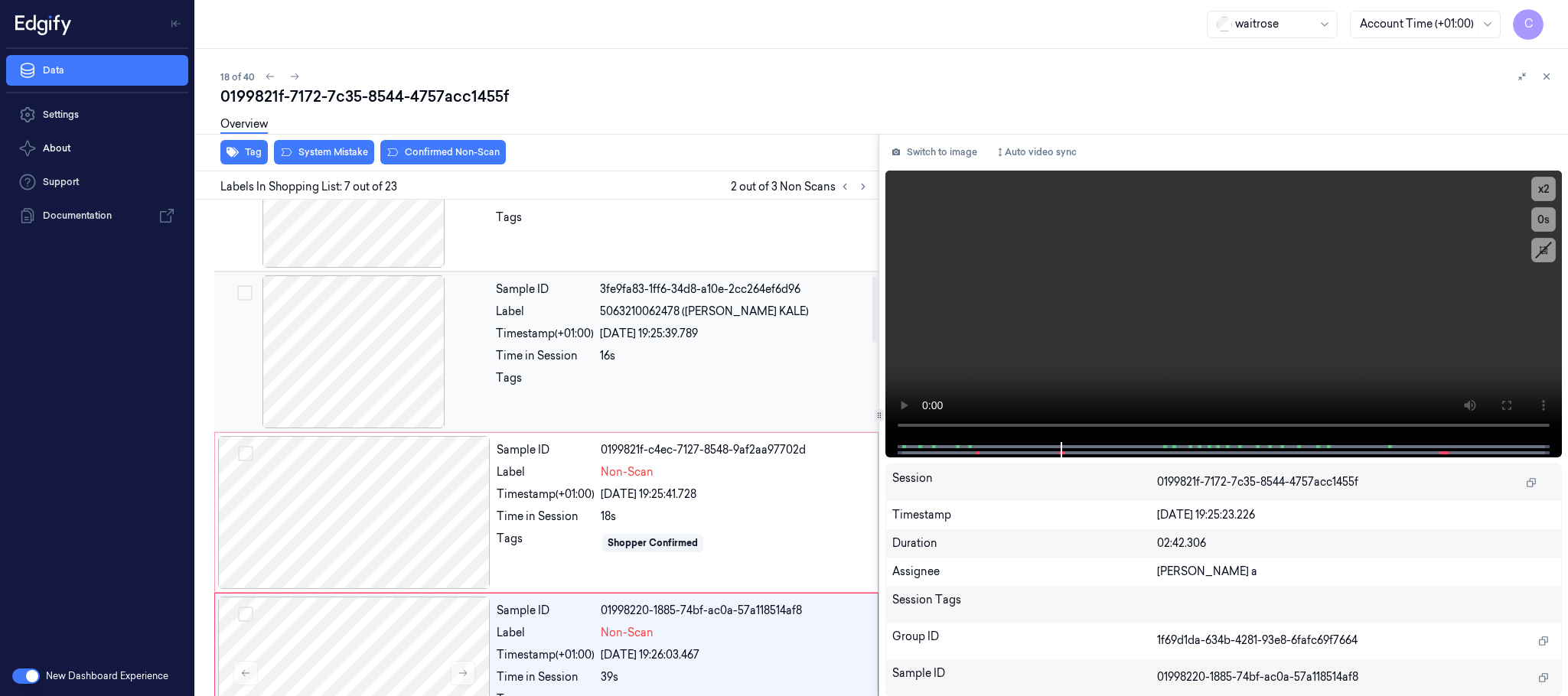
click at [356, 349] on div at bounding box center [353, 351] width 273 height 153
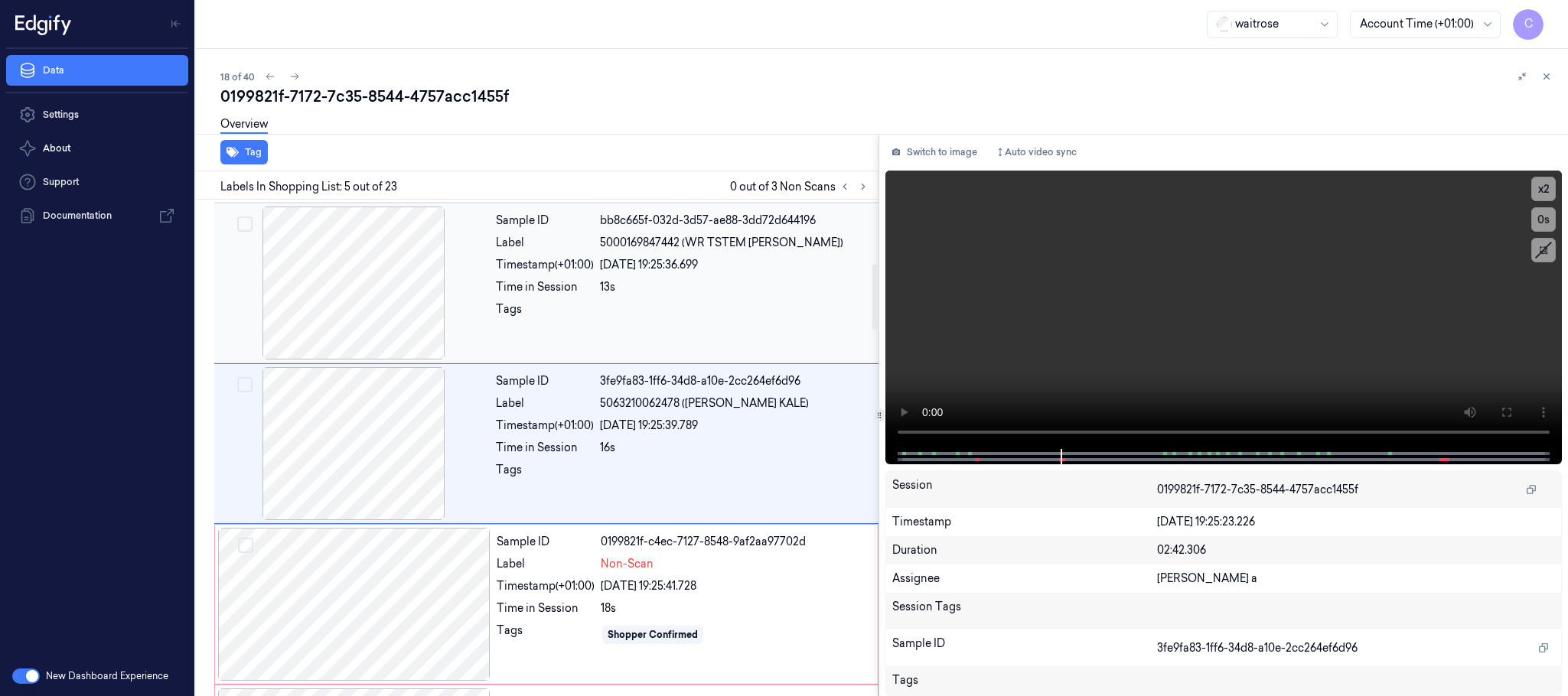
scroll to position [478, 0]
click at [381, 298] on div at bounding box center [353, 283] width 273 height 153
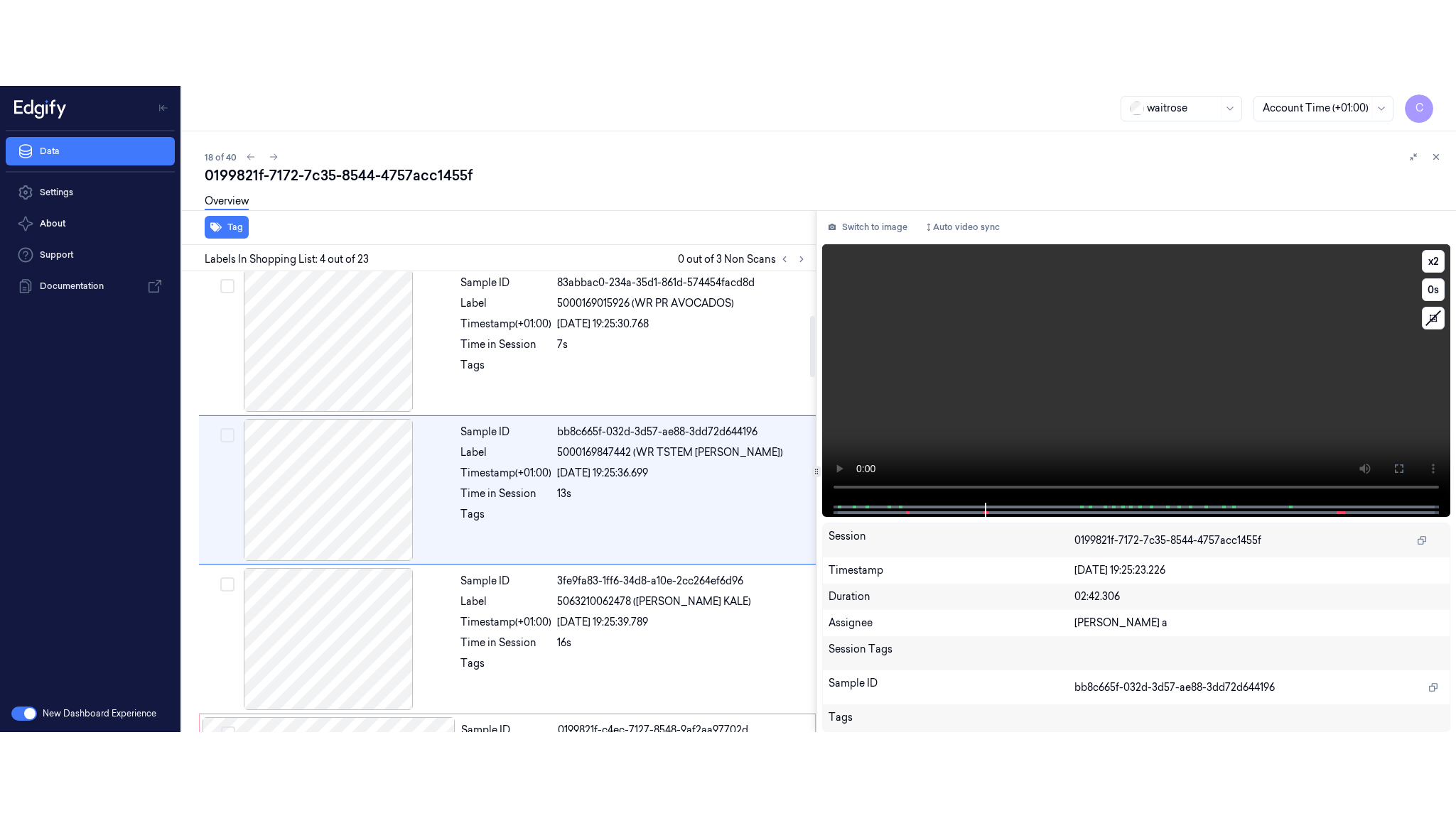
scroll to position [293, 0]
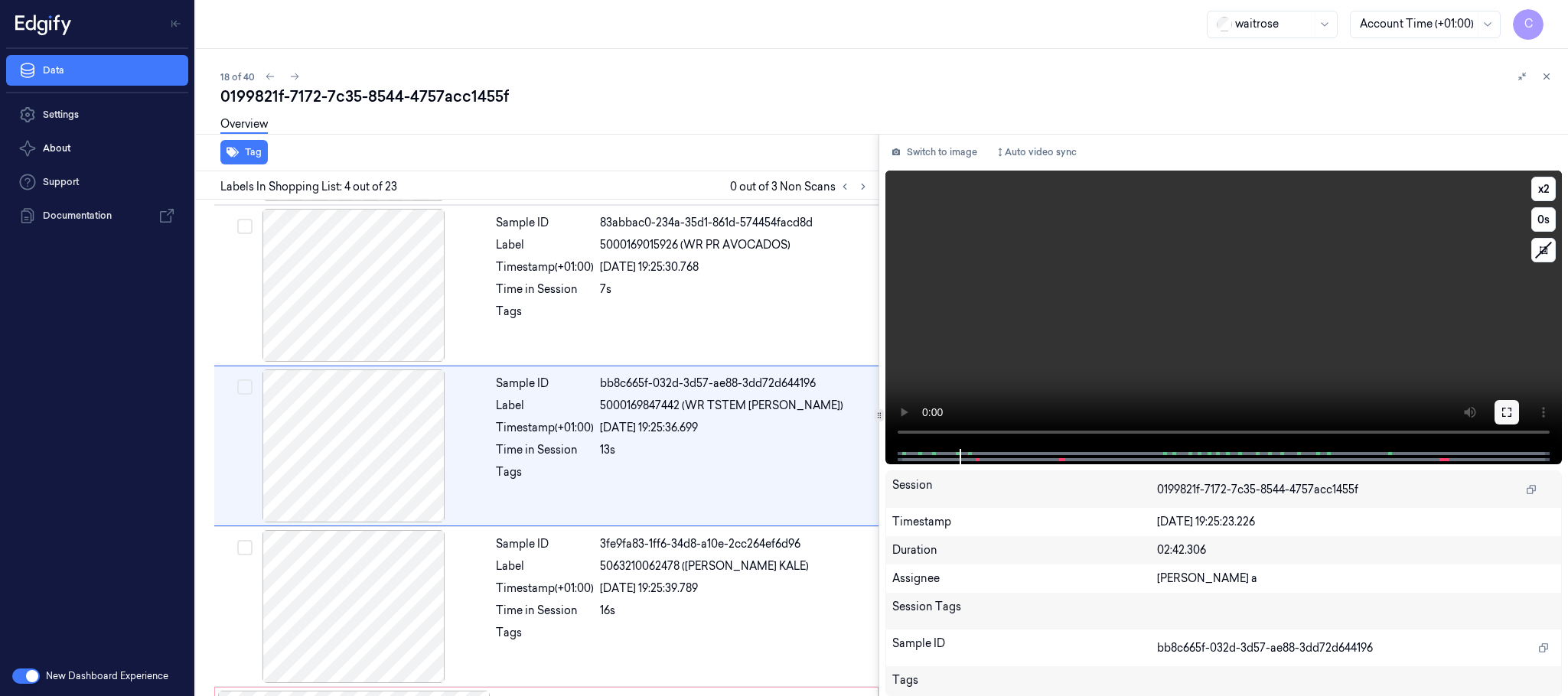
click at [1504, 414] on icon at bounding box center [1506, 412] width 12 height 12
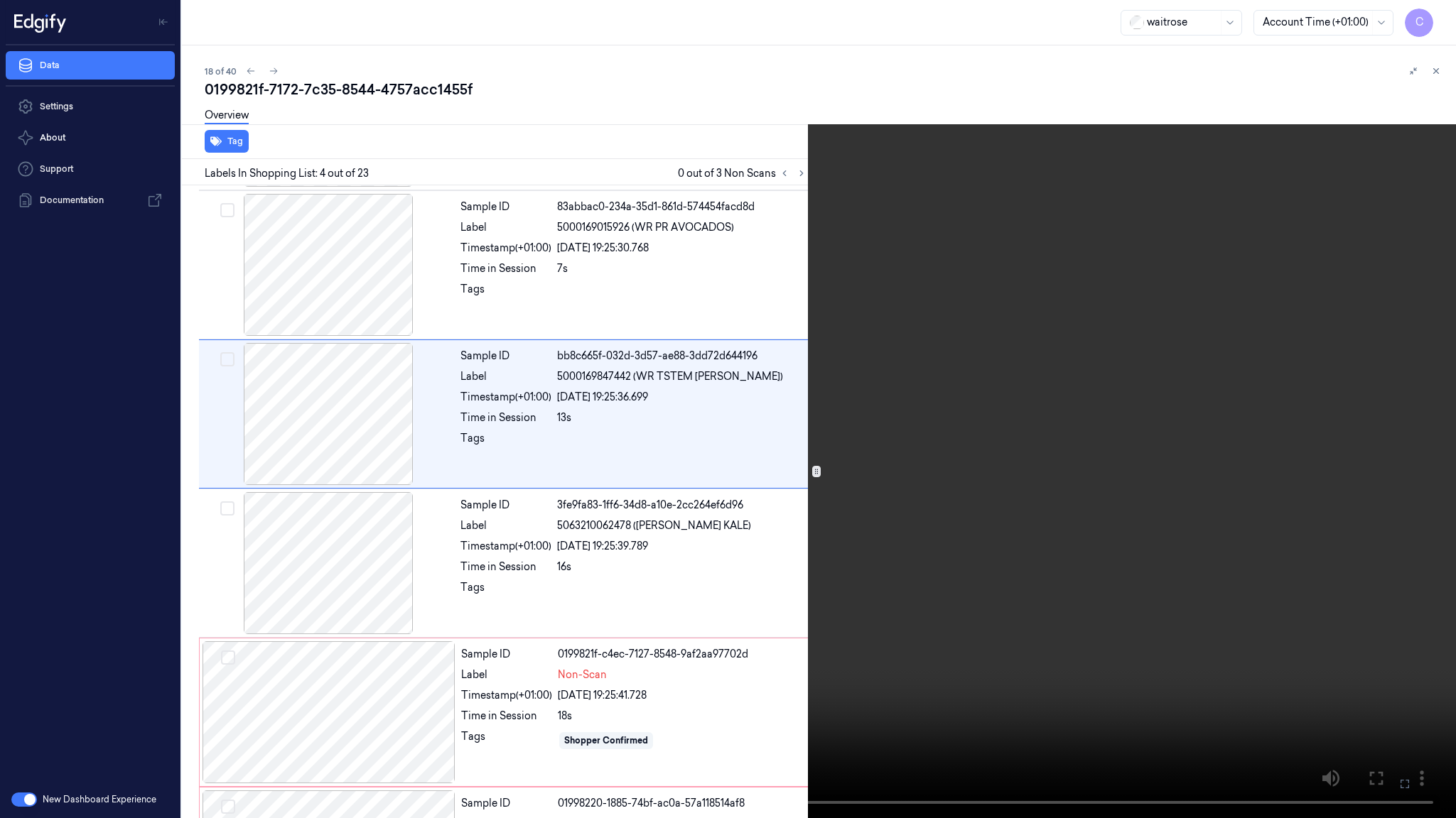
click at [822, 481] on video at bounding box center [728, 409] width 1456 height 818
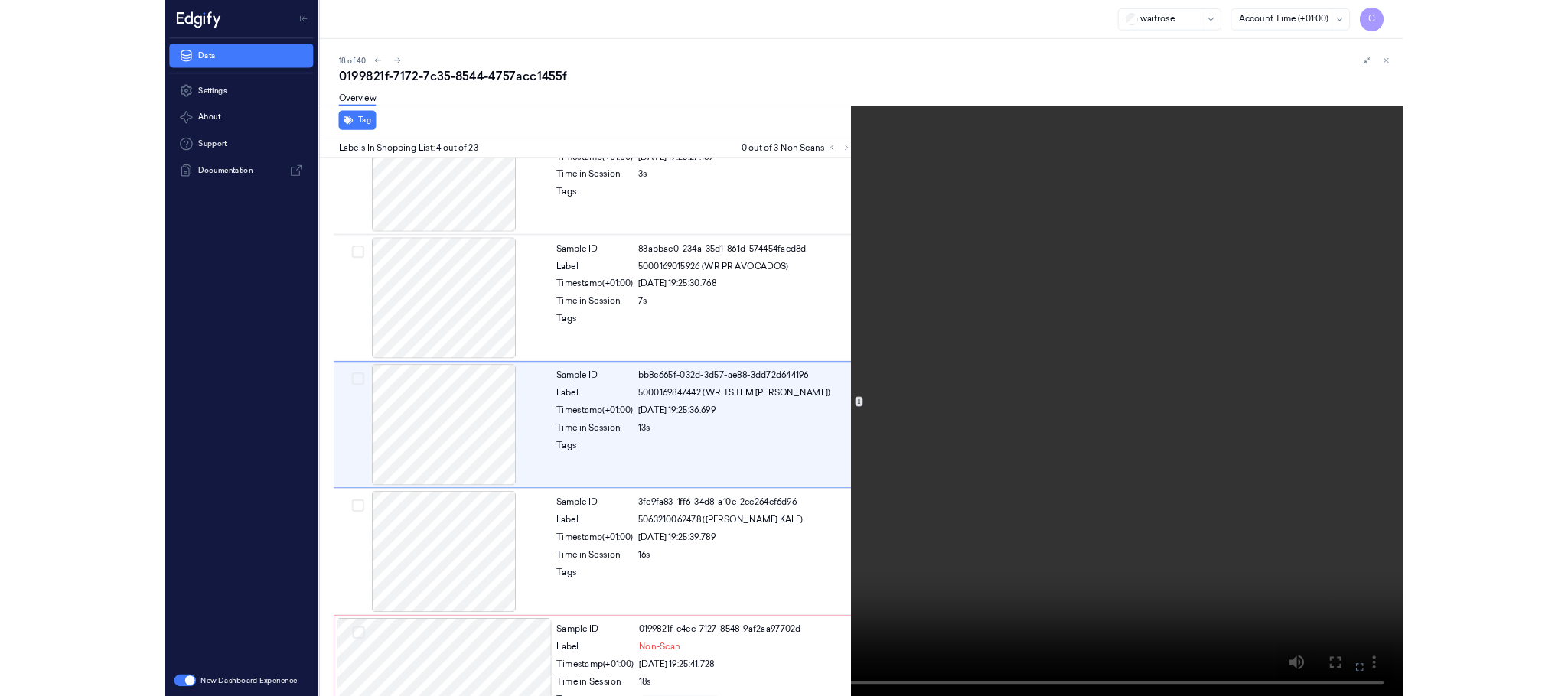
scroll to position [223, 0]
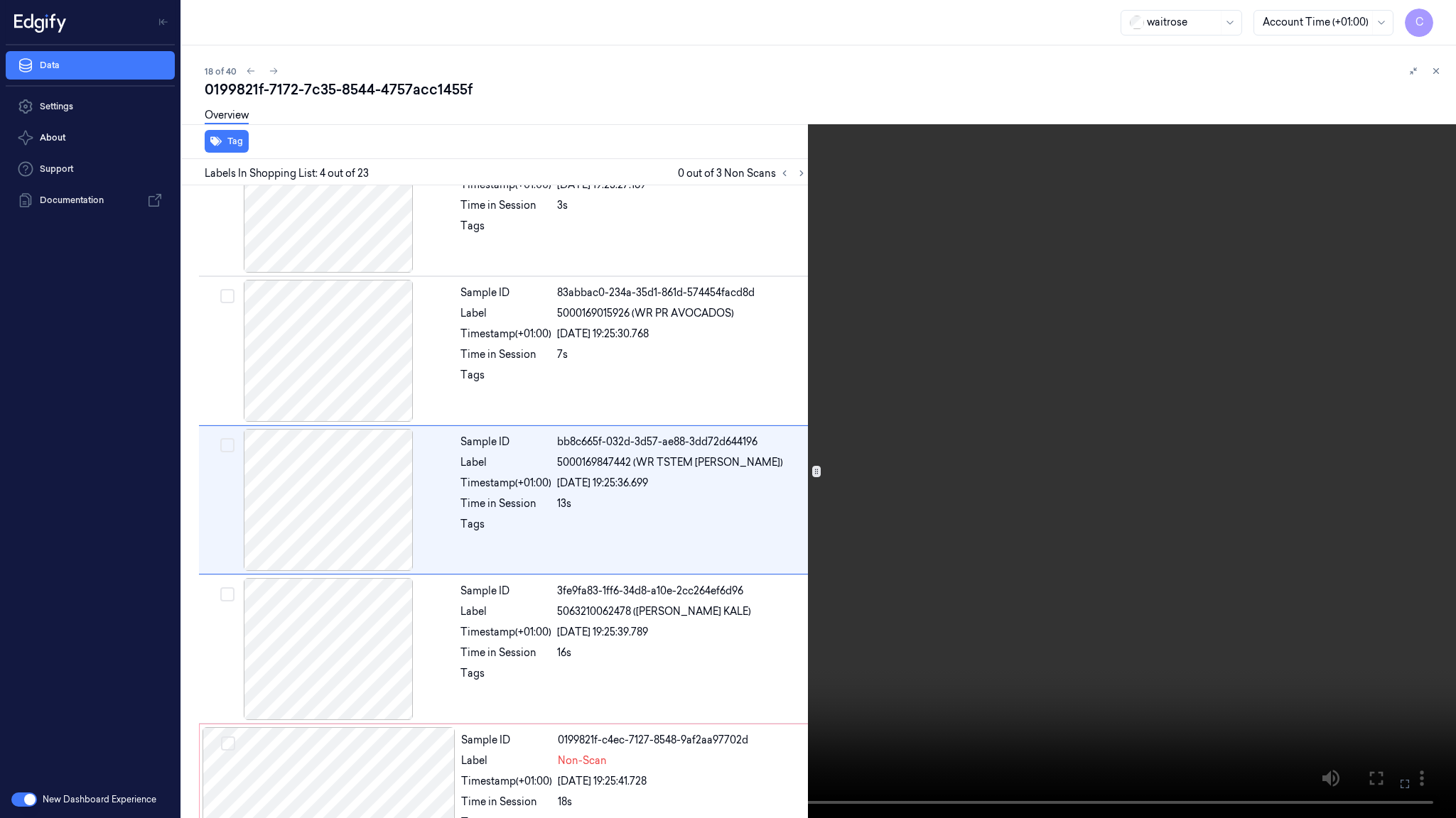
click at [803, 276] on video at bounding box center [728, 409] width 1456 height 818
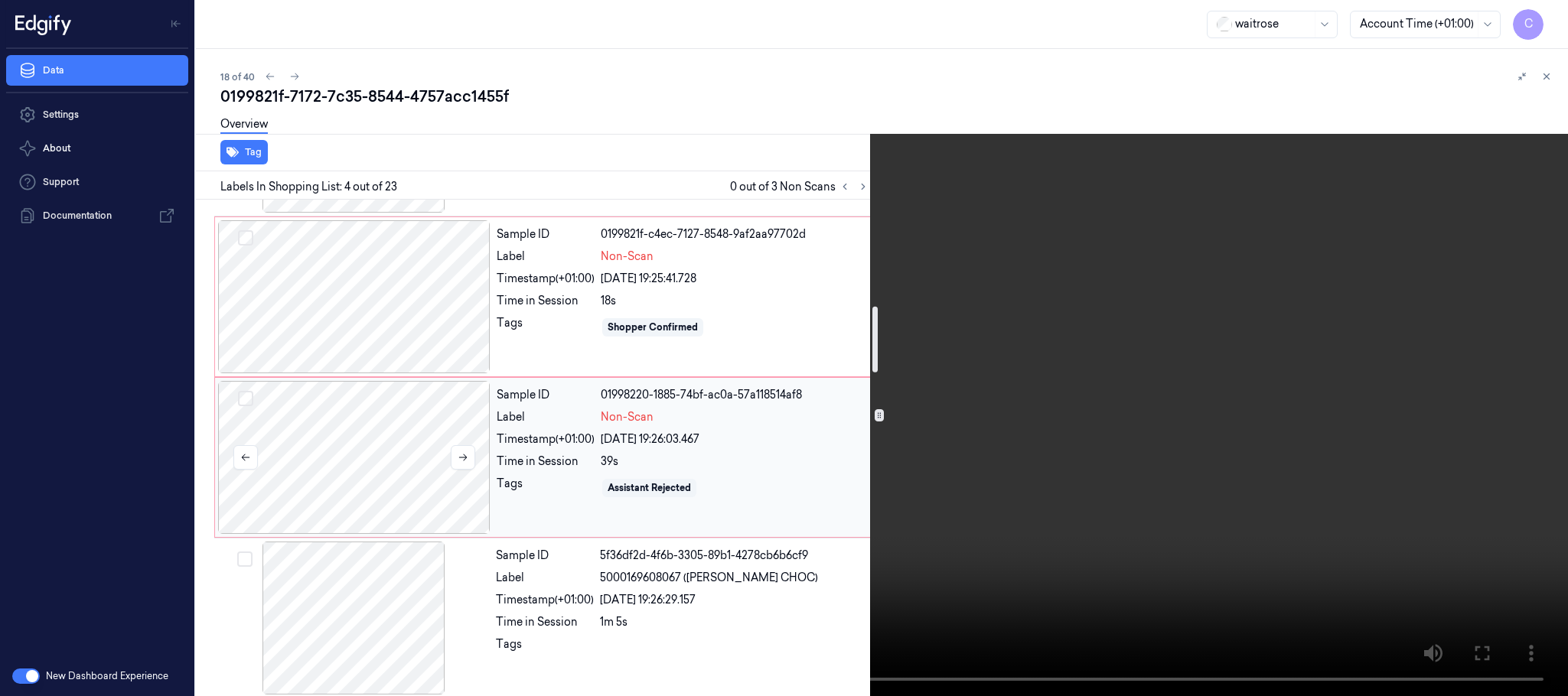
scroll to position [797, 0]
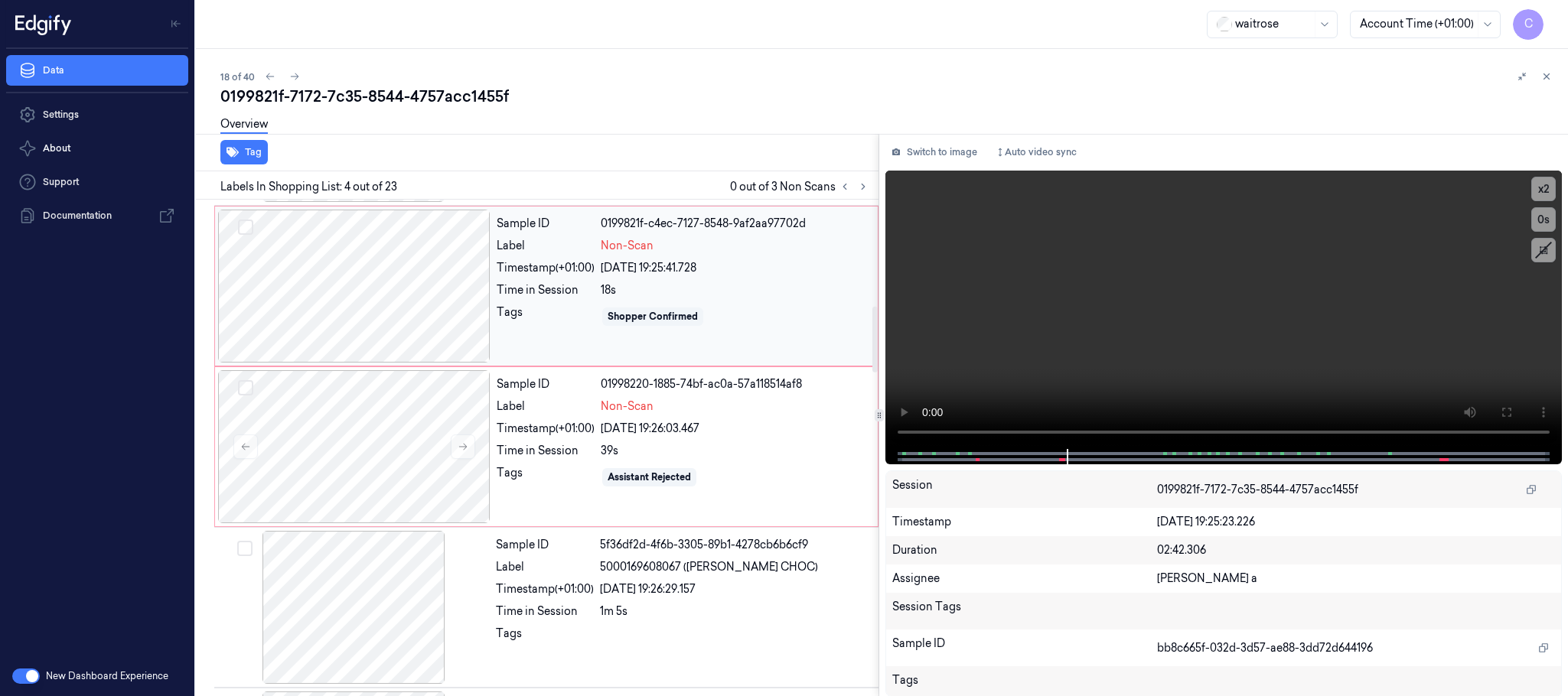
click at [407, 292] on div at bounding box center [354, 286] width 273 height 153
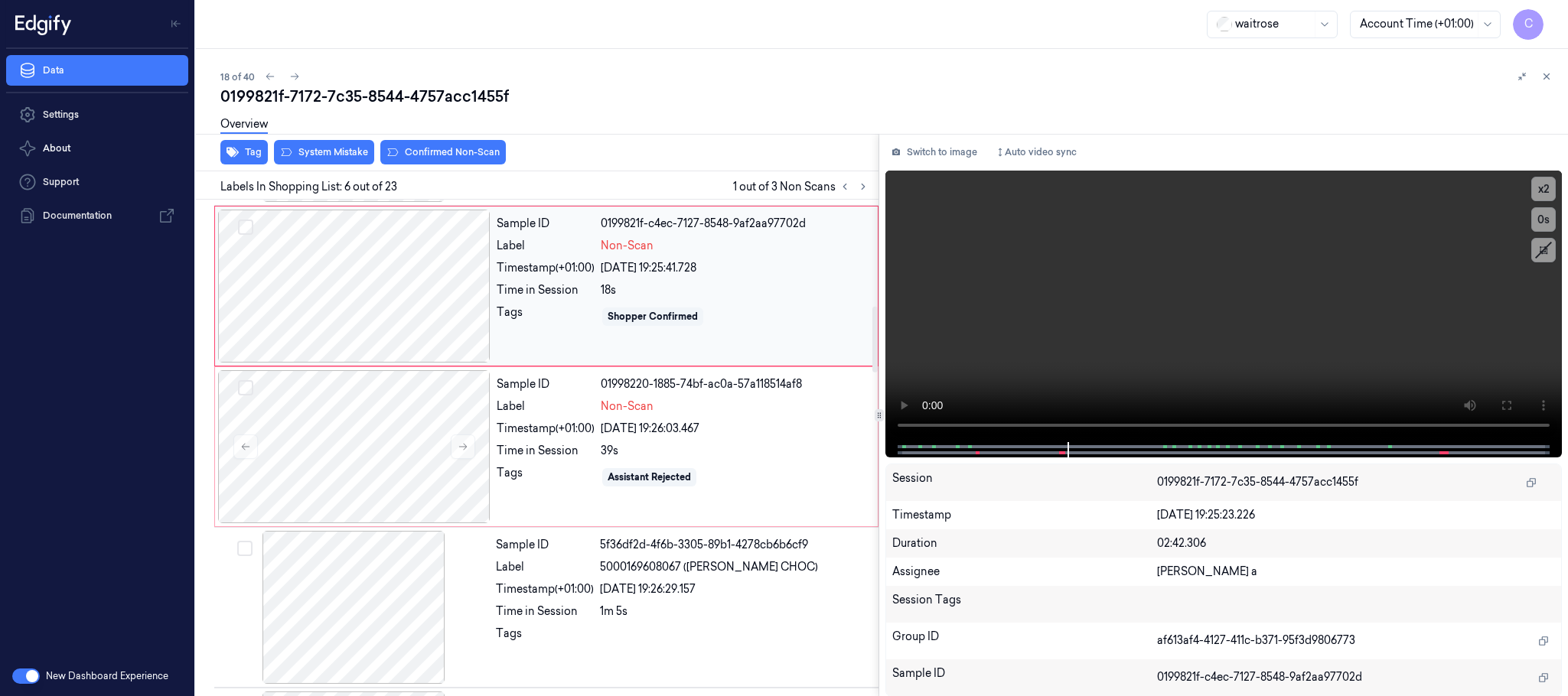
scroll to position [638, 0]
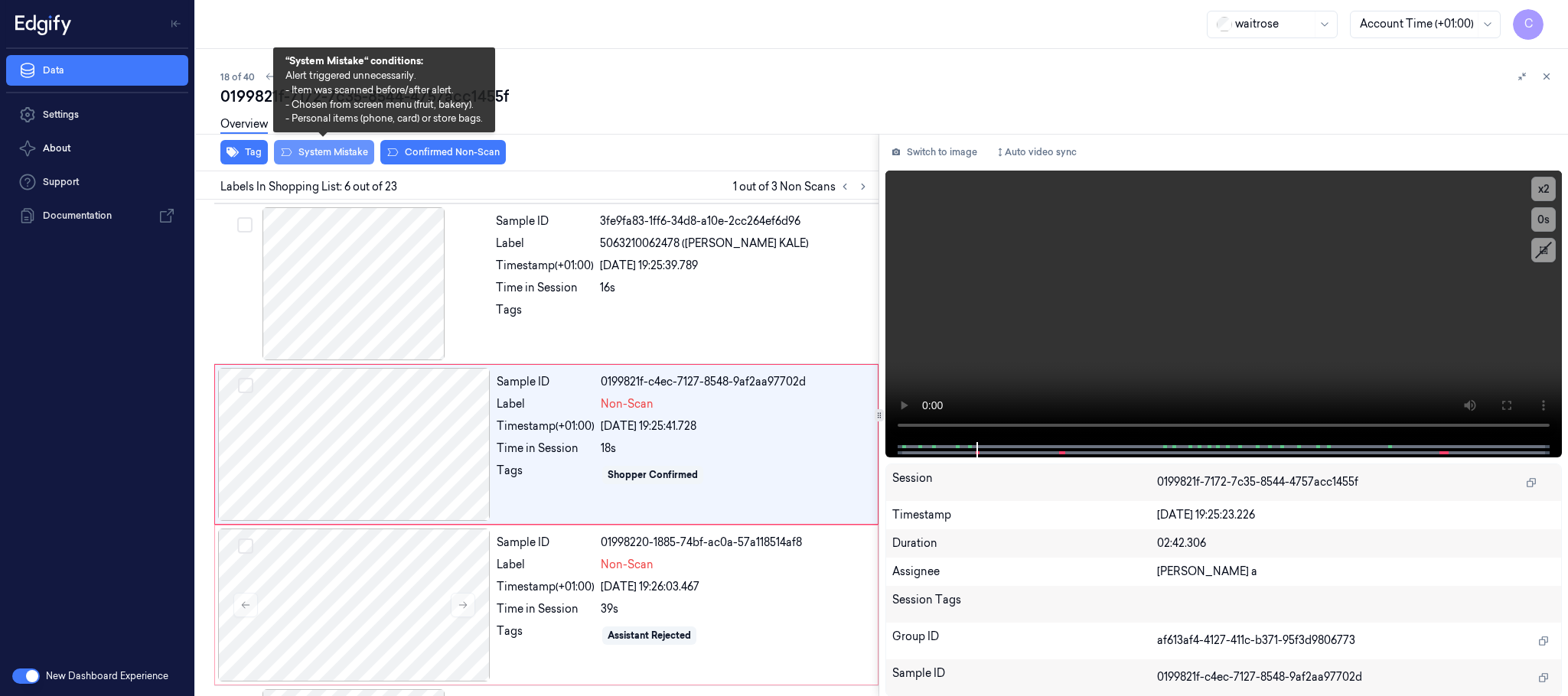
click at [324, 152] on button "System Mistake" at bounding box center [325, 152] width 101 height 25
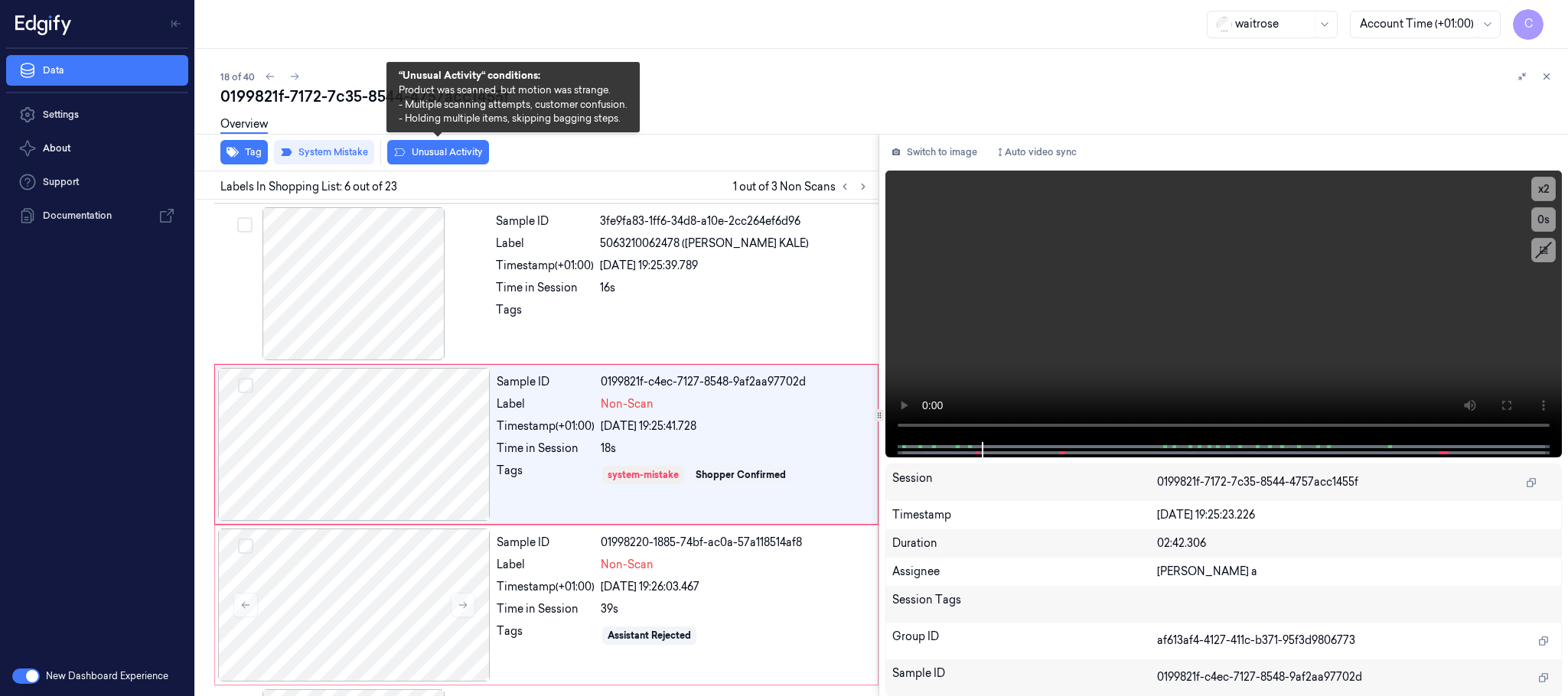
click at [441, 156] on button "Unusual Activity" at bounding box center [438, 152] width 102 height 25
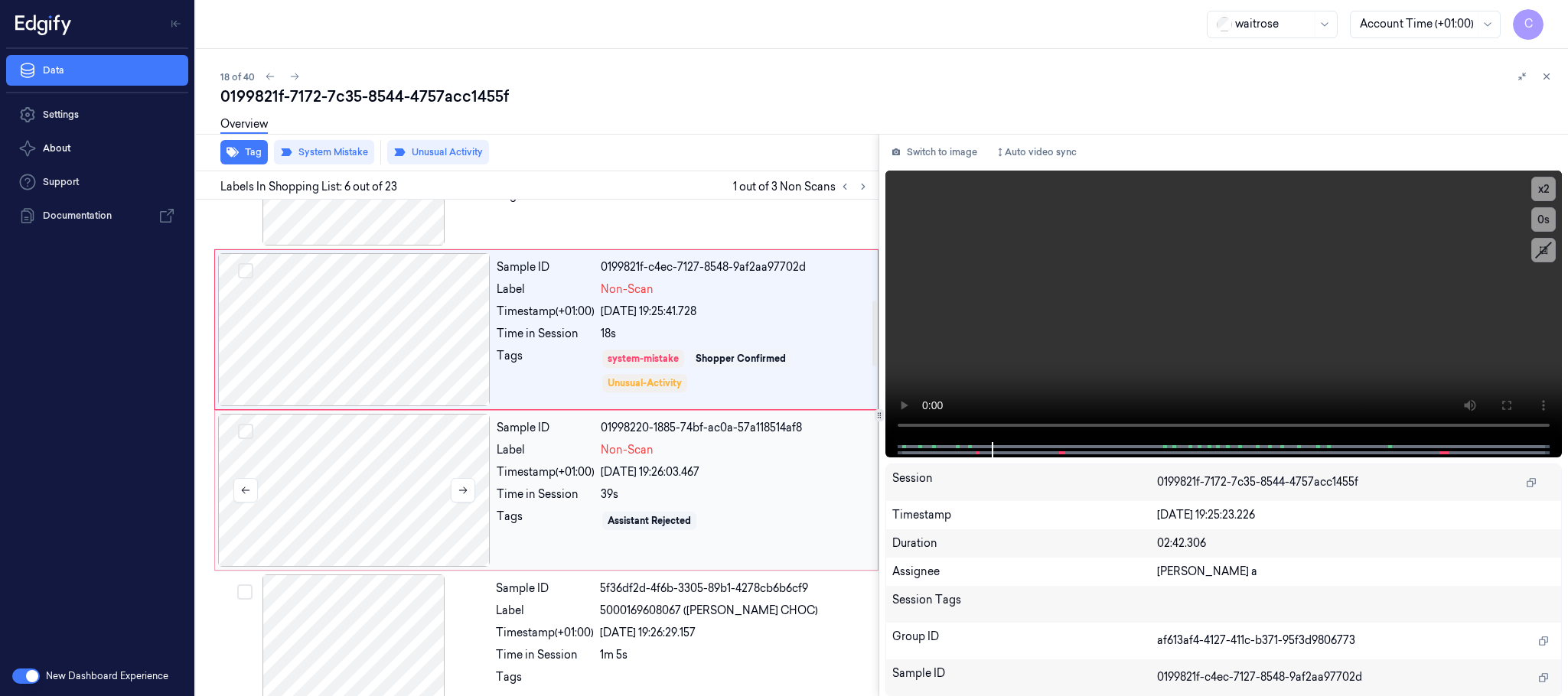
click at [322, 487] on div at bounding box center [354, 490] width 273 height 153
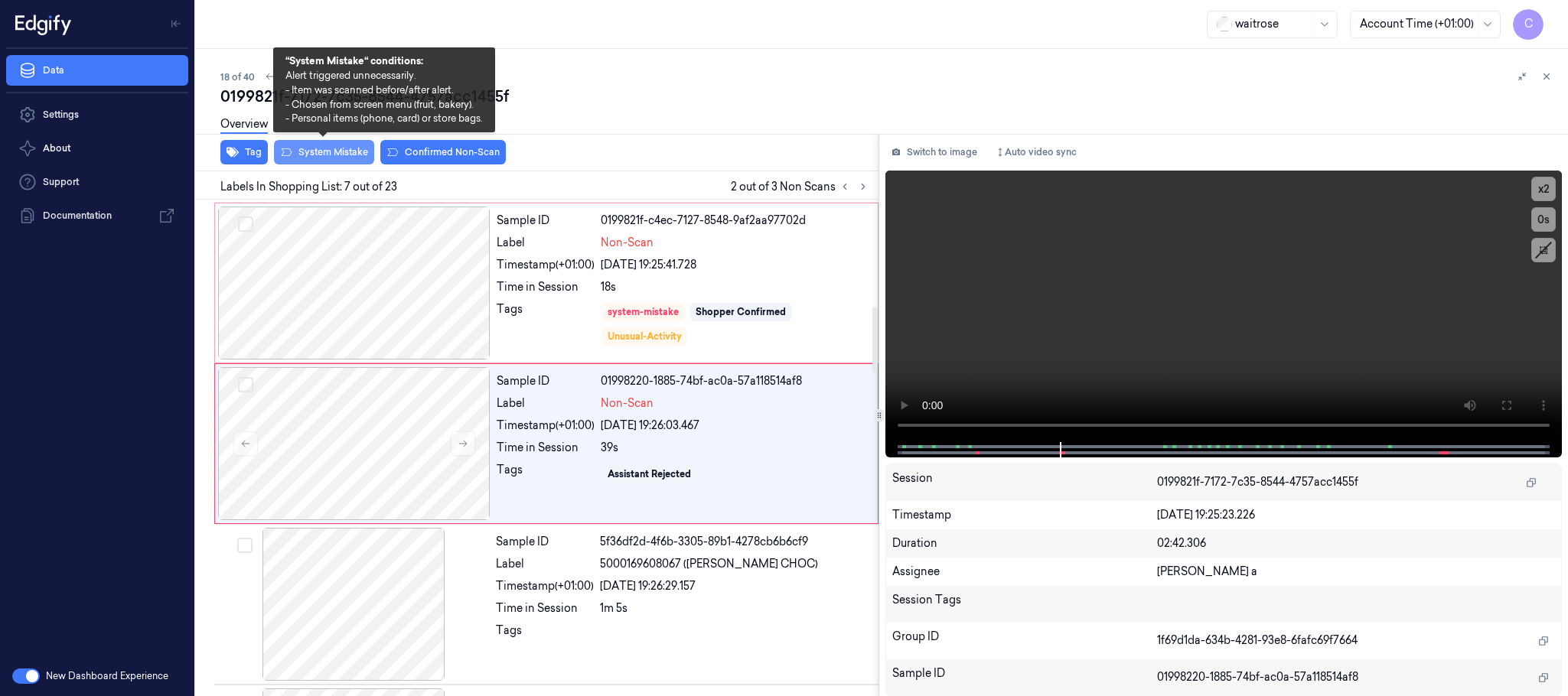
click at [331, 159] on button "System Mistake" at bounding box center [325, 152] width 101 height 25
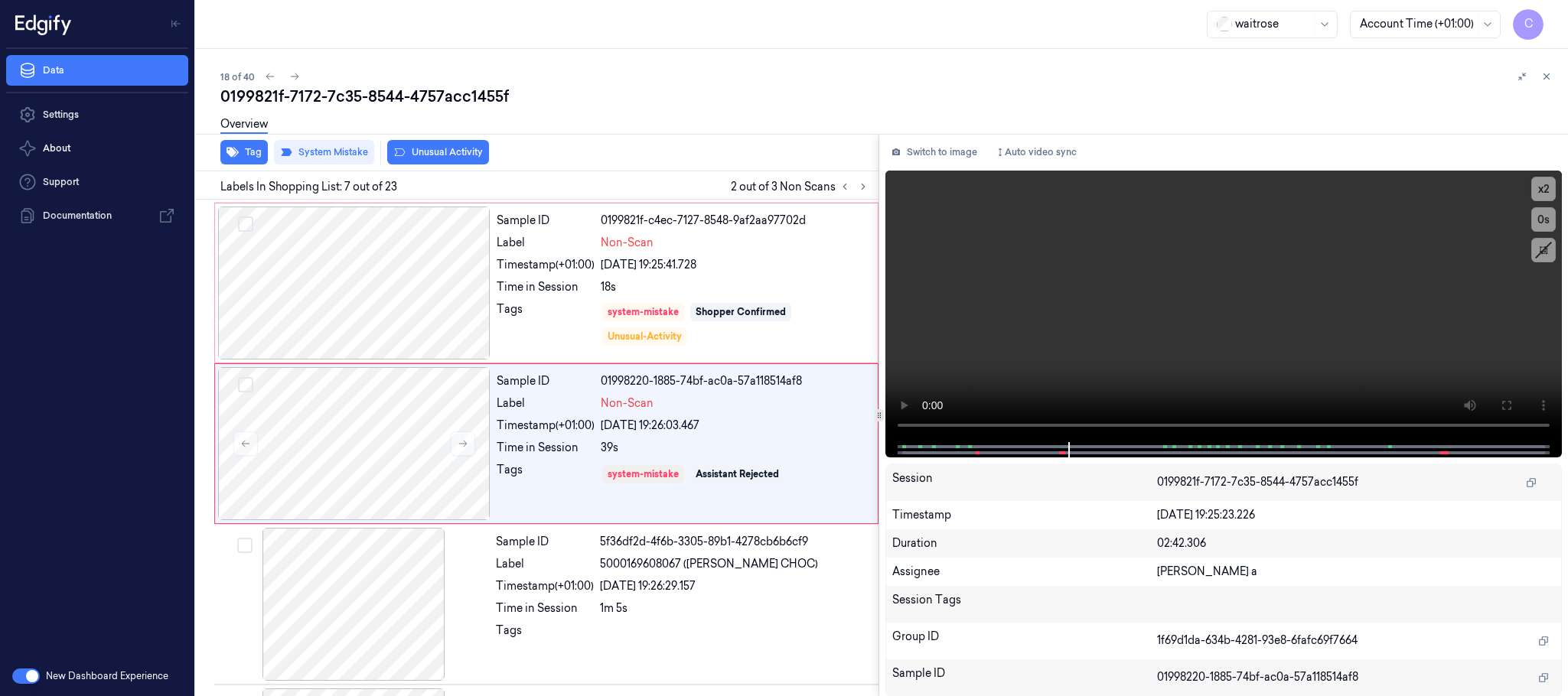
click at [437, 160] on button "Unusual Activity" at bounding box center [438, 152] width 102 height 25
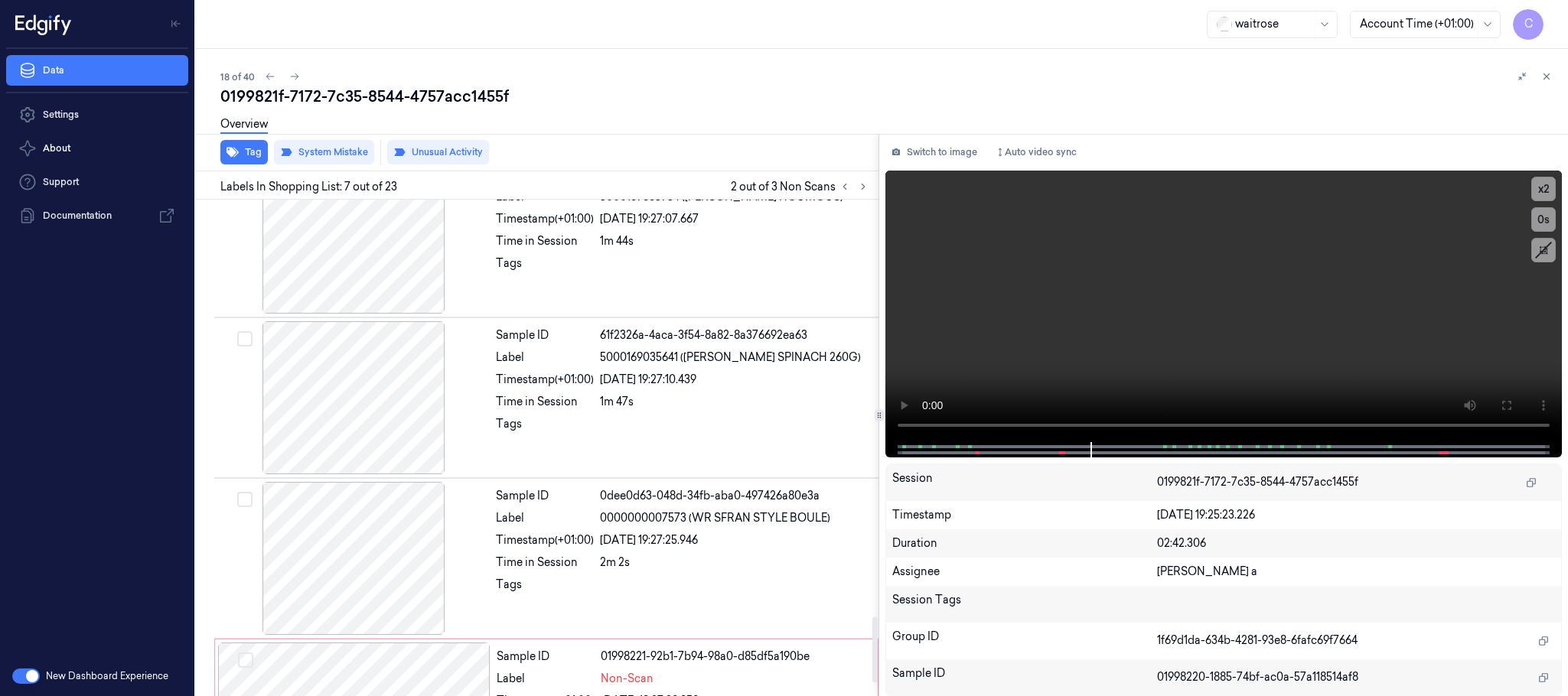
scroll to position [3220, 0]
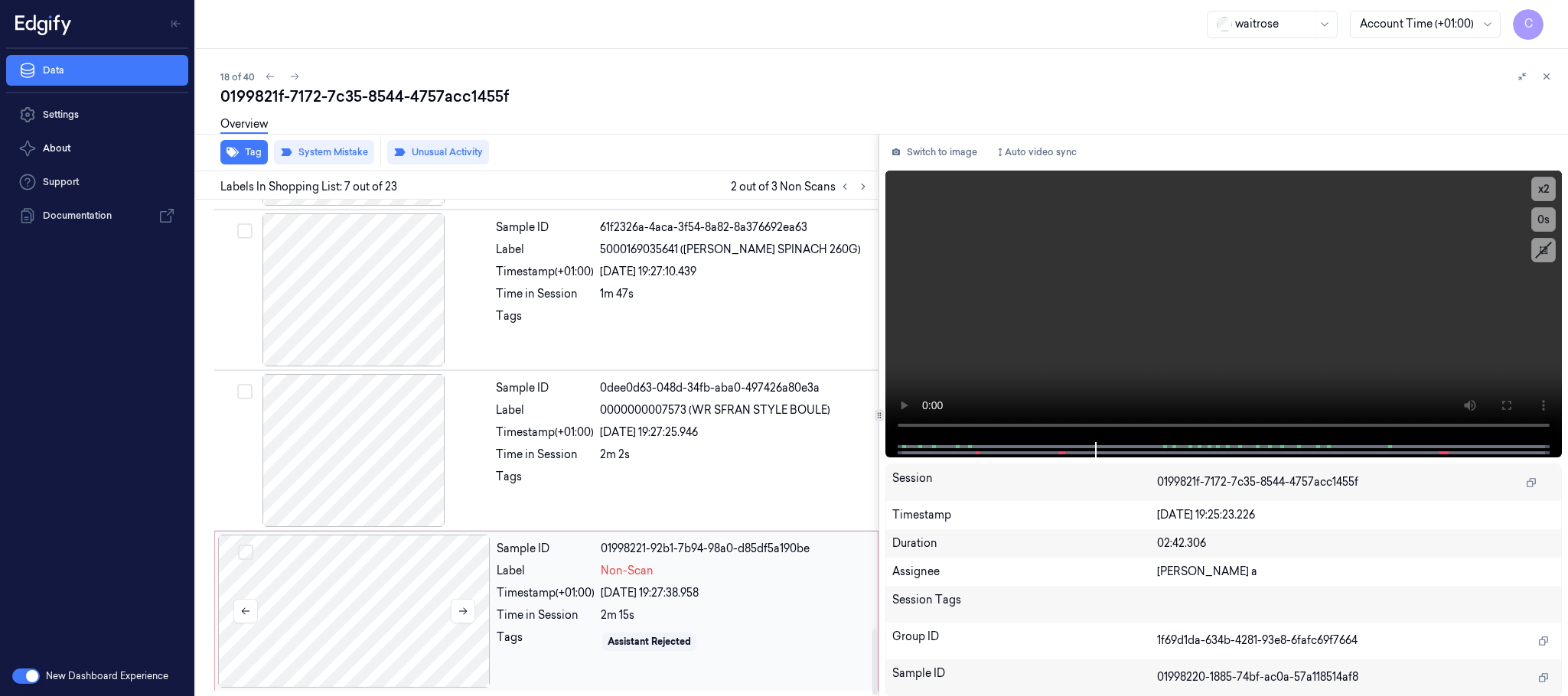
drag, startPoint x: 363, startPoint y: 605, endPoint x: 407, endPoint y: 616, distance: 45.4
click at [361, 607] on div at bounding box center [354, 611] width 273 height 153
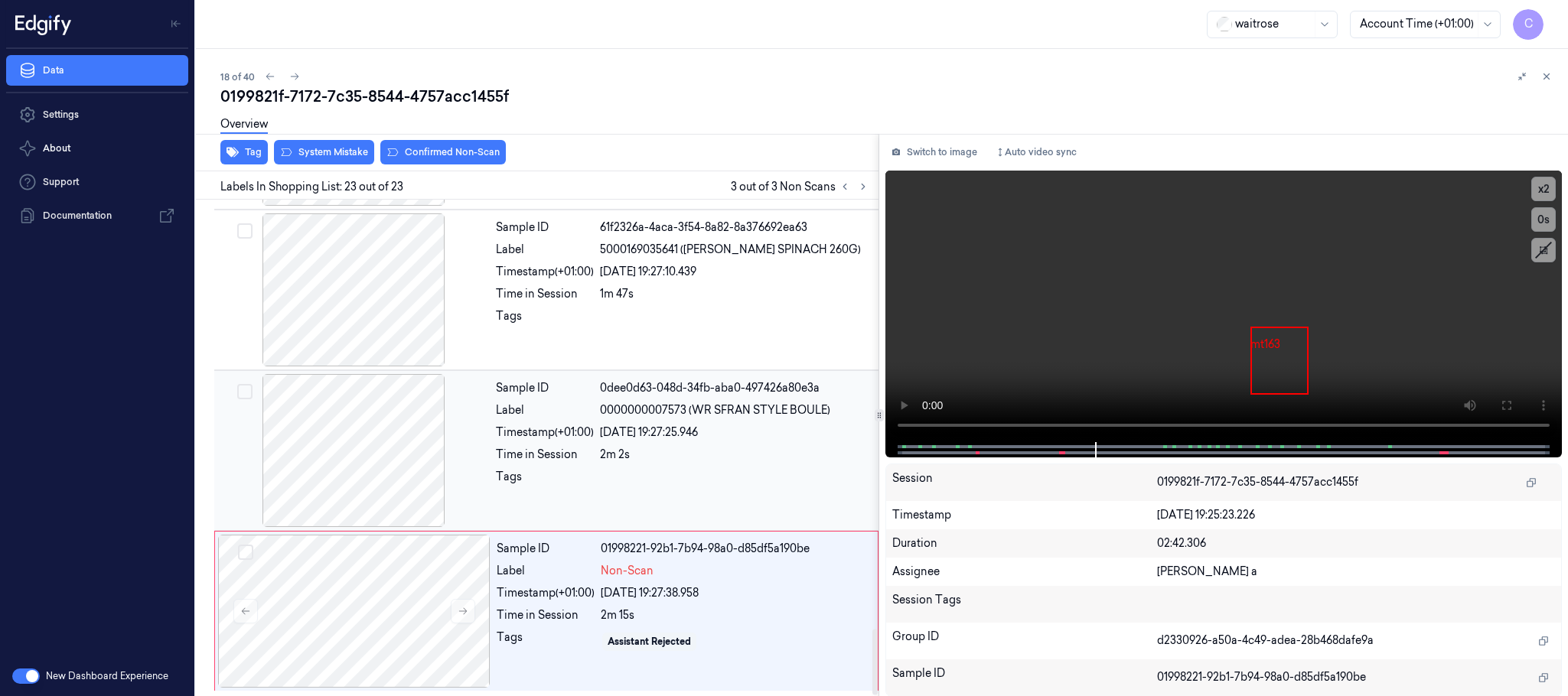
click at [380, 458] on div at bounding box center [353, 450] width 273 height 153
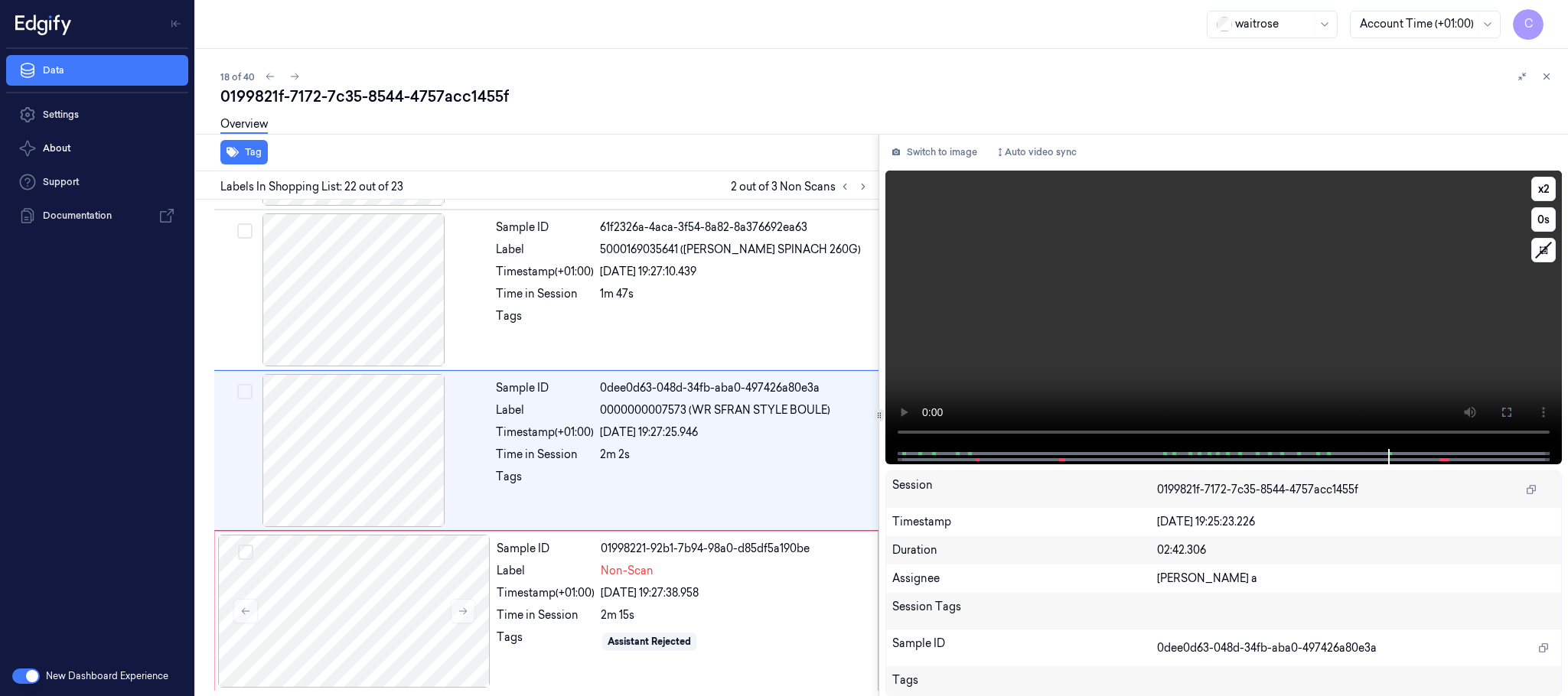
click at [1149, 285] on video at bounding box center [1223, 310] width 676 height 278
click at [1222, 338] on video at bounding box center [1223, 310] width 676 height 278
click at [351, 601] on div at bounding box center [354, 611] width 273 height 153
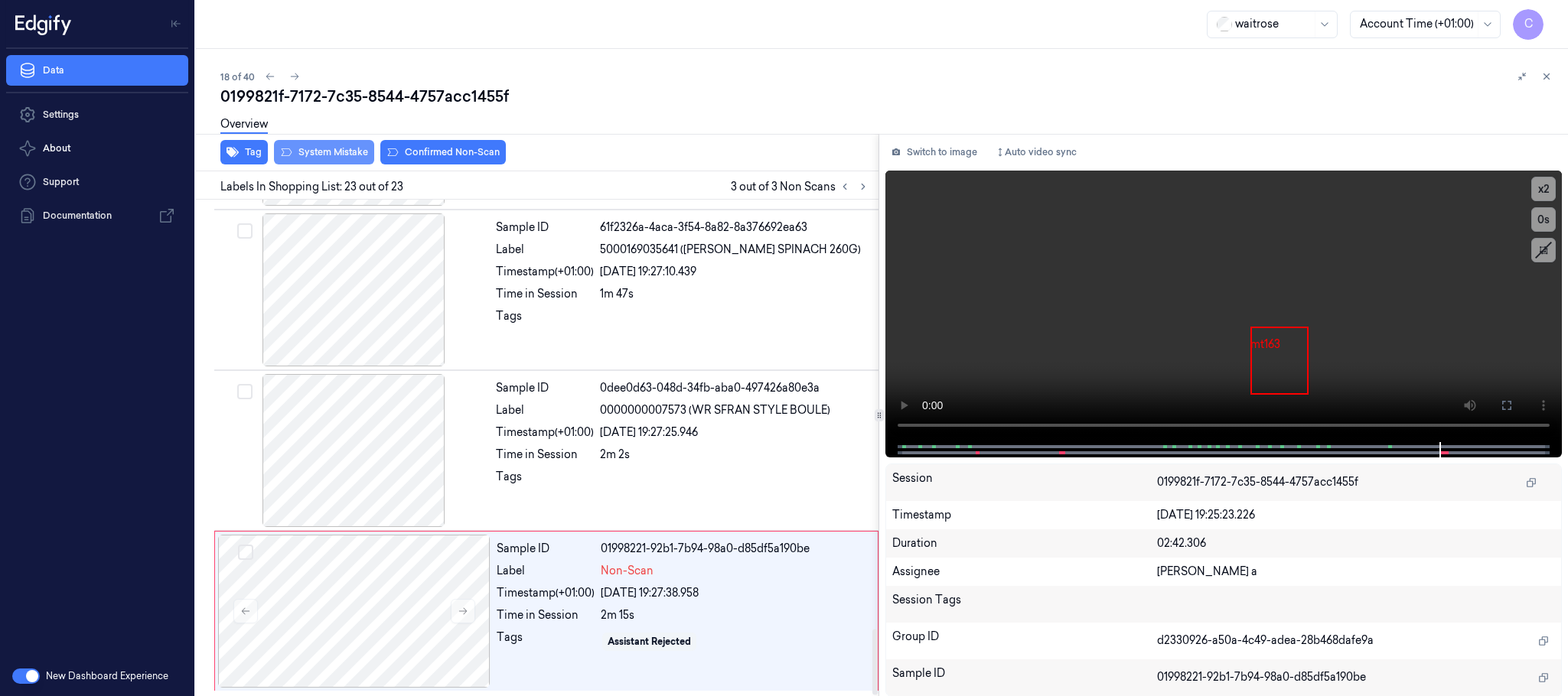
click at [330, 156] on button "System Mistake" at bounding box center [325, 152] width 101 height 25
click at [432, 145] on button "Unusual Activity" at bounding box center [438, 152] width 102 height 25
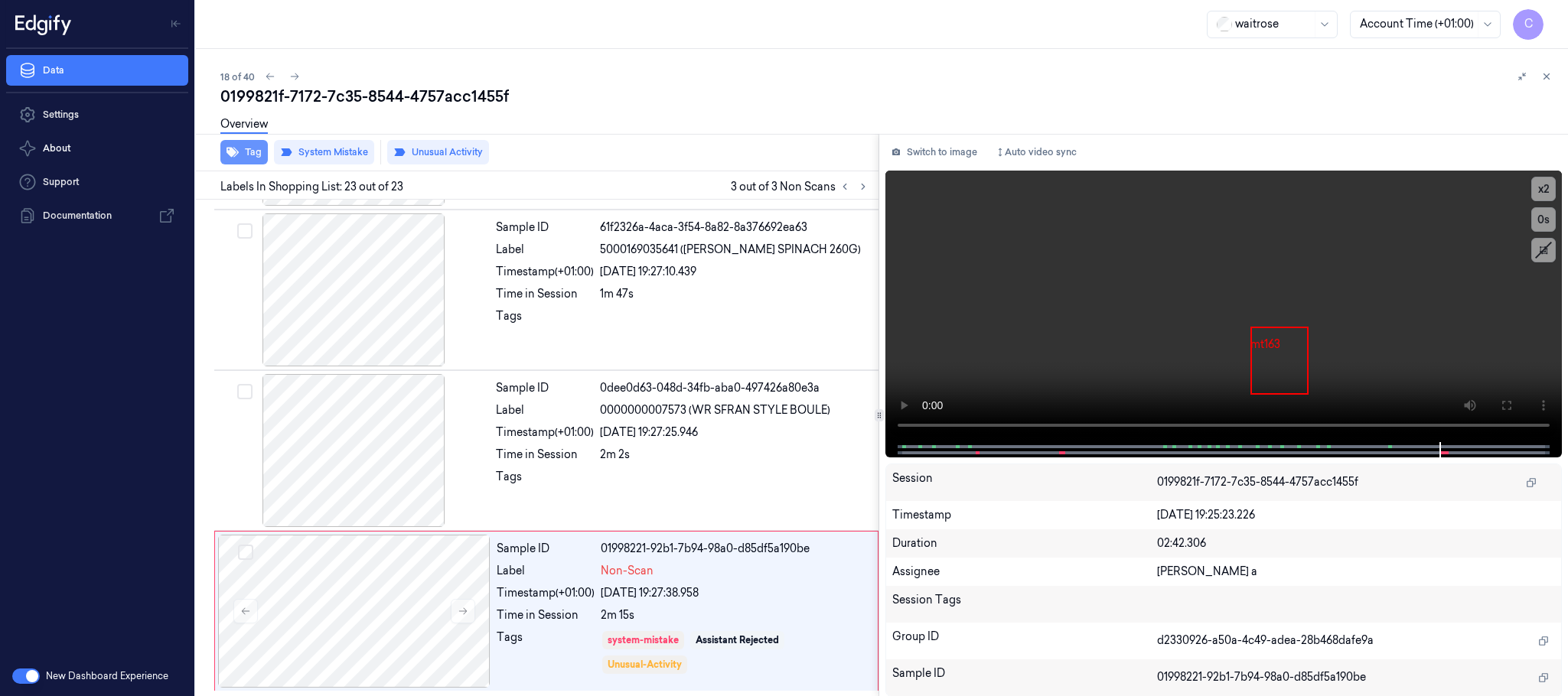
click at [243, 152] on button "Tag" at bounding box center [244, 152] width 47 height 25
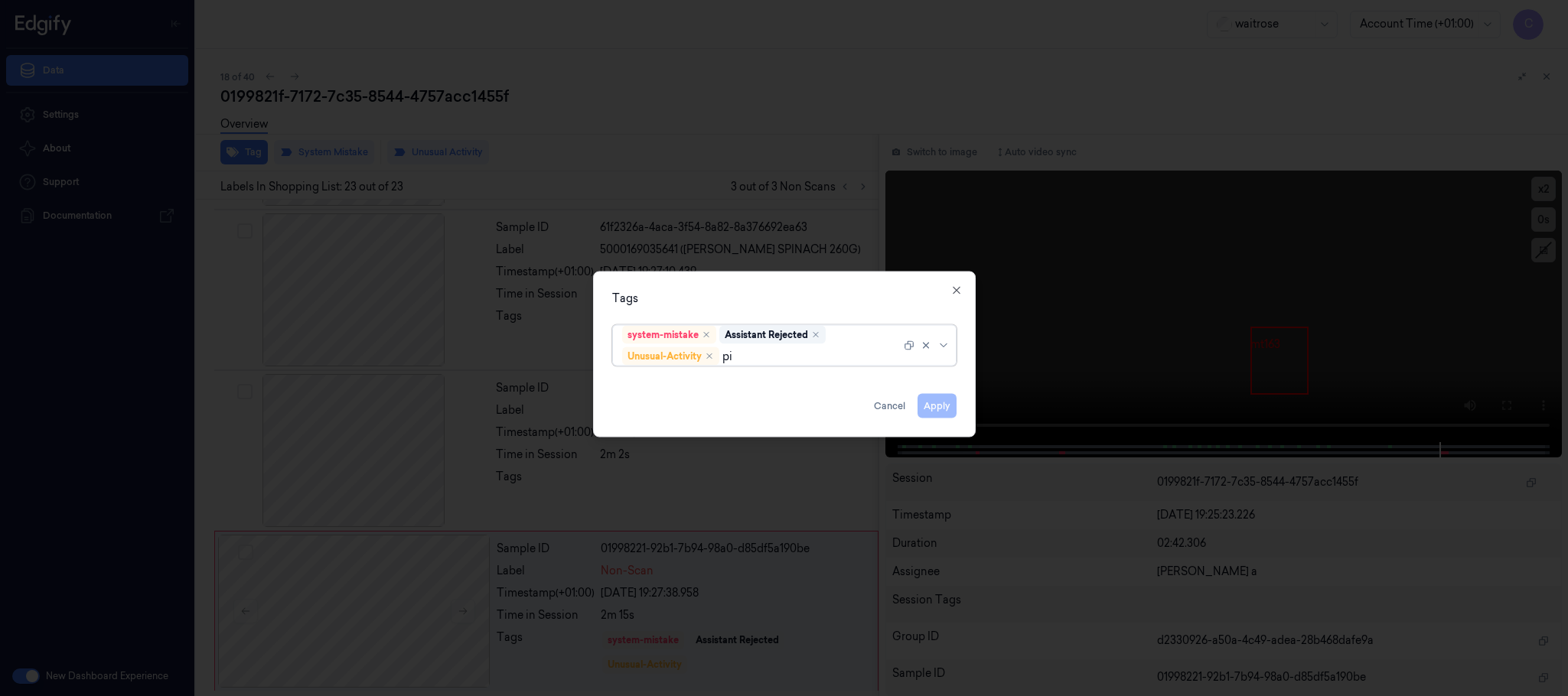
type input "pic"
click at [701, 384] on div "Picklist item alert" at bounding box center [666, 386] width 88 height 16
click at [779, 293] on div "Tags" at bounding box center [784, 298] width 345 height 16
click at [936, 404] on button "Apply" at bounding box center [936, 406] width 39 height 25
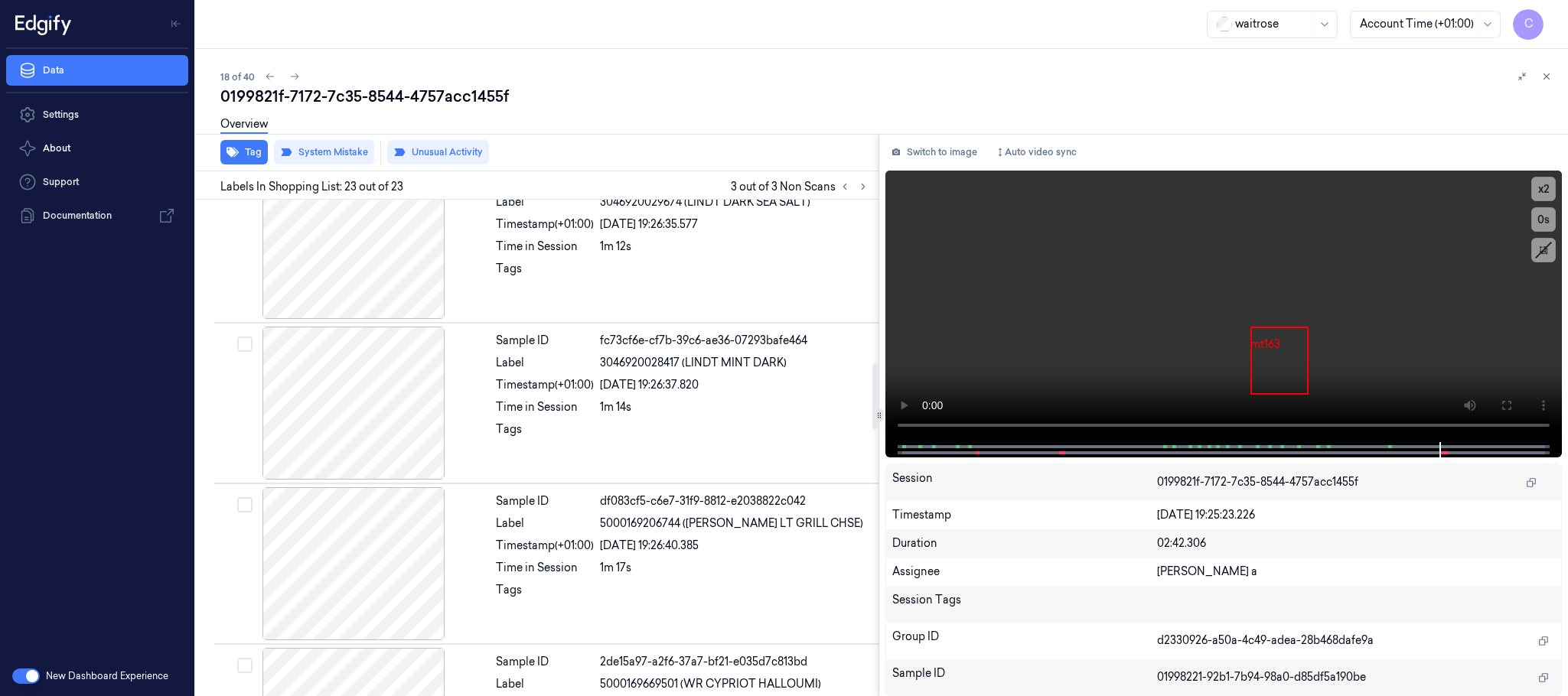
scroll to position [924, 0]
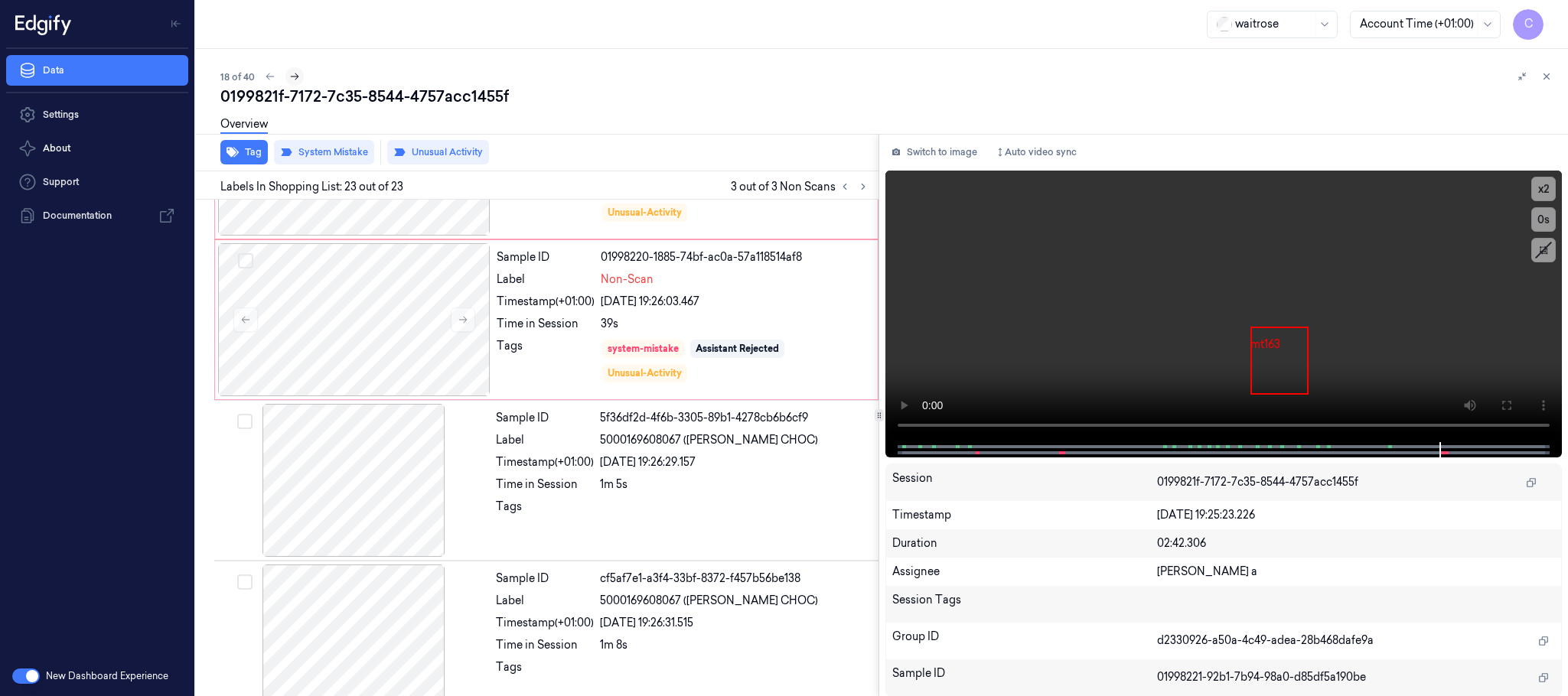
click at [290, 74] on icon at bounding box center [294, 76] width 10 height 10
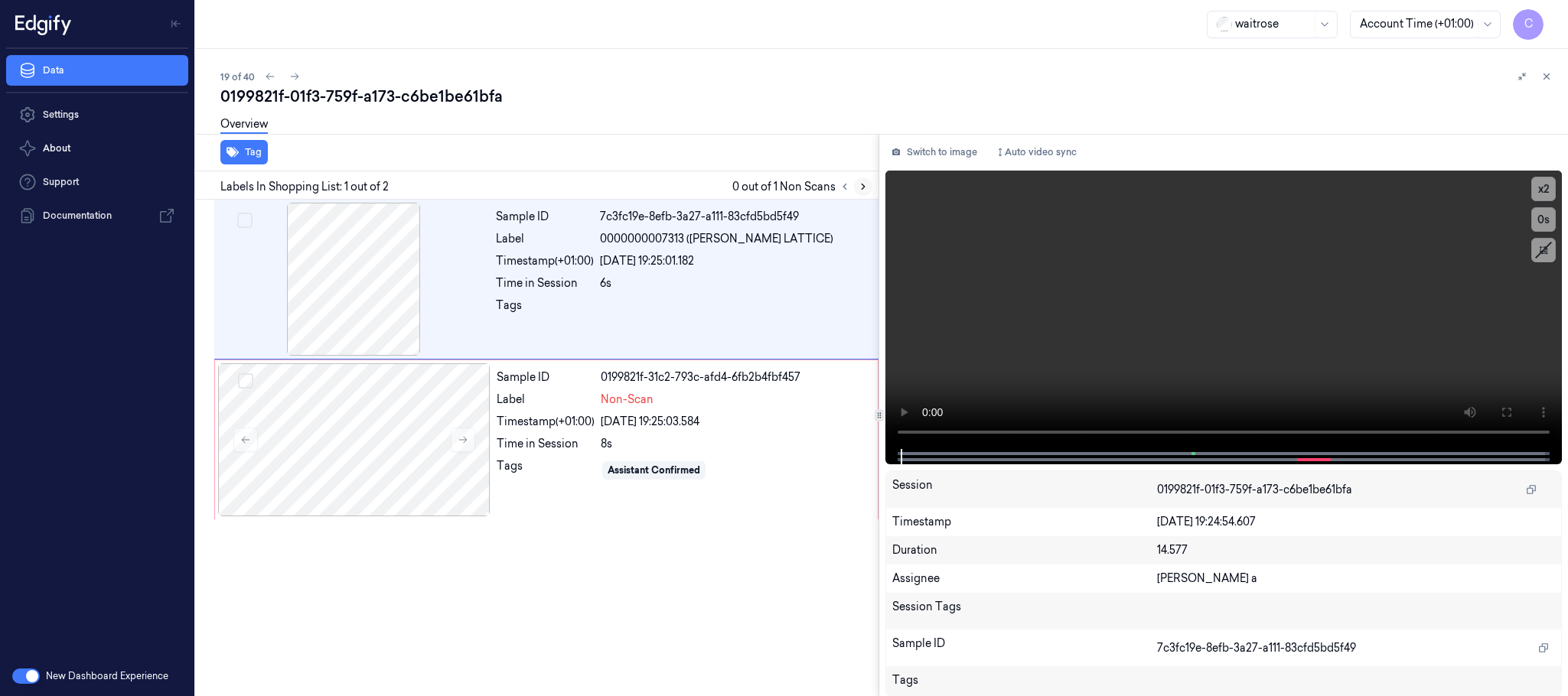
click at [869, 189] on button at bounding box center [862, 186] width 18 height 18
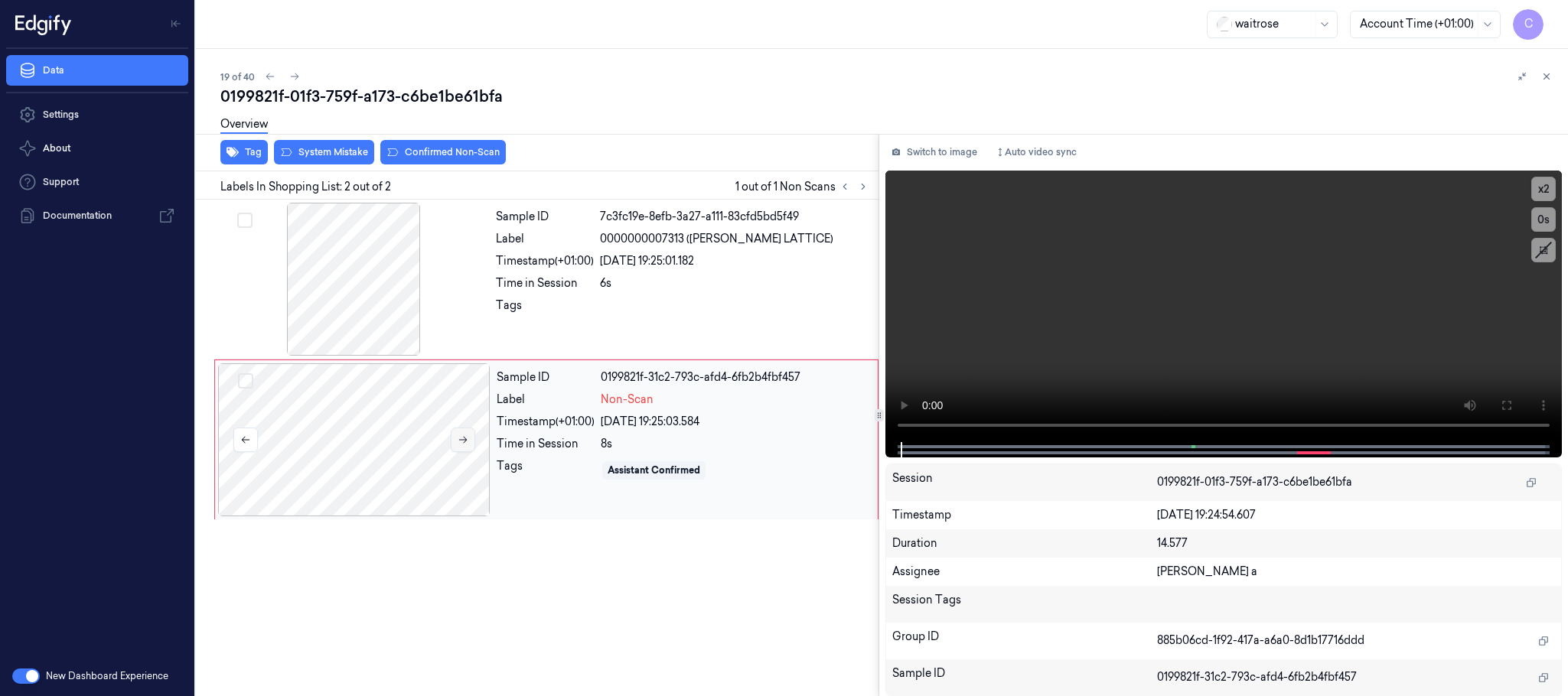
click at [452, 447] on button at bounding box center [463, 441] width 25 height 25
click at [467, 443] on icon at bounding box center [463, 440] width 10 height 10
click at [319, 286] on div at bounding box center [353, 279] width 273 height 153
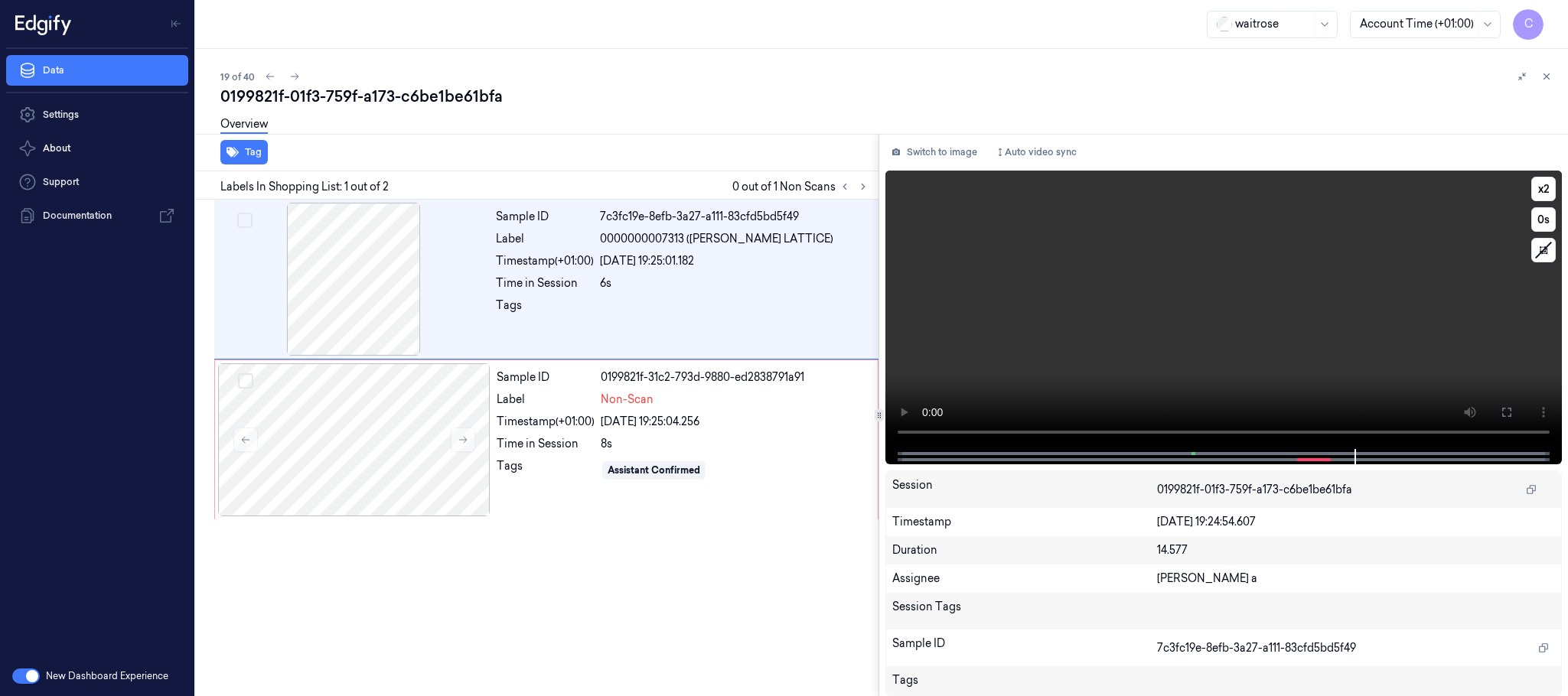
click at [1089, 365] on video at bounding box center [1223, 310] width 676 height 278
click at [374, 402] on div at bounding box center [354, 440] width 273 height 153
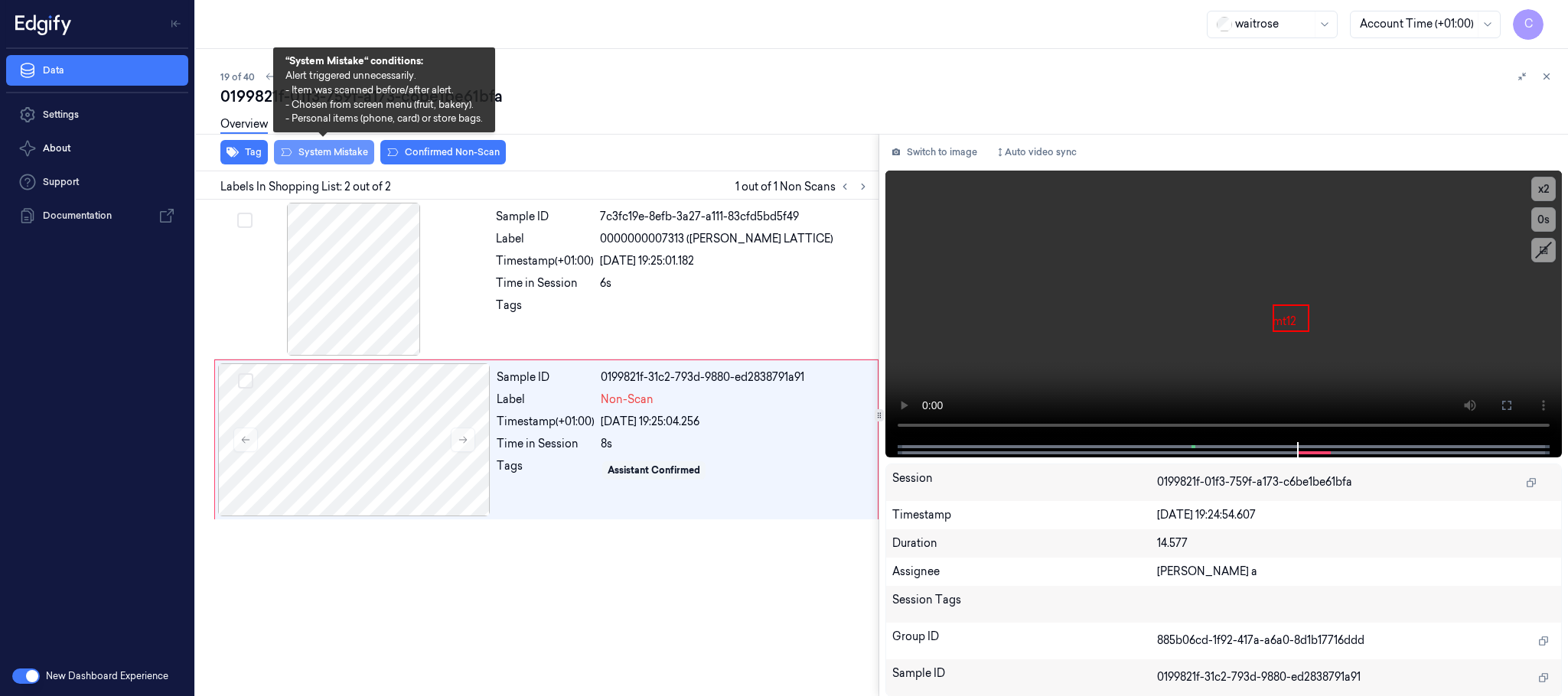
click at [331, 156] on button "System Mistake" at bounding box center [325, 152] width 101 height 25
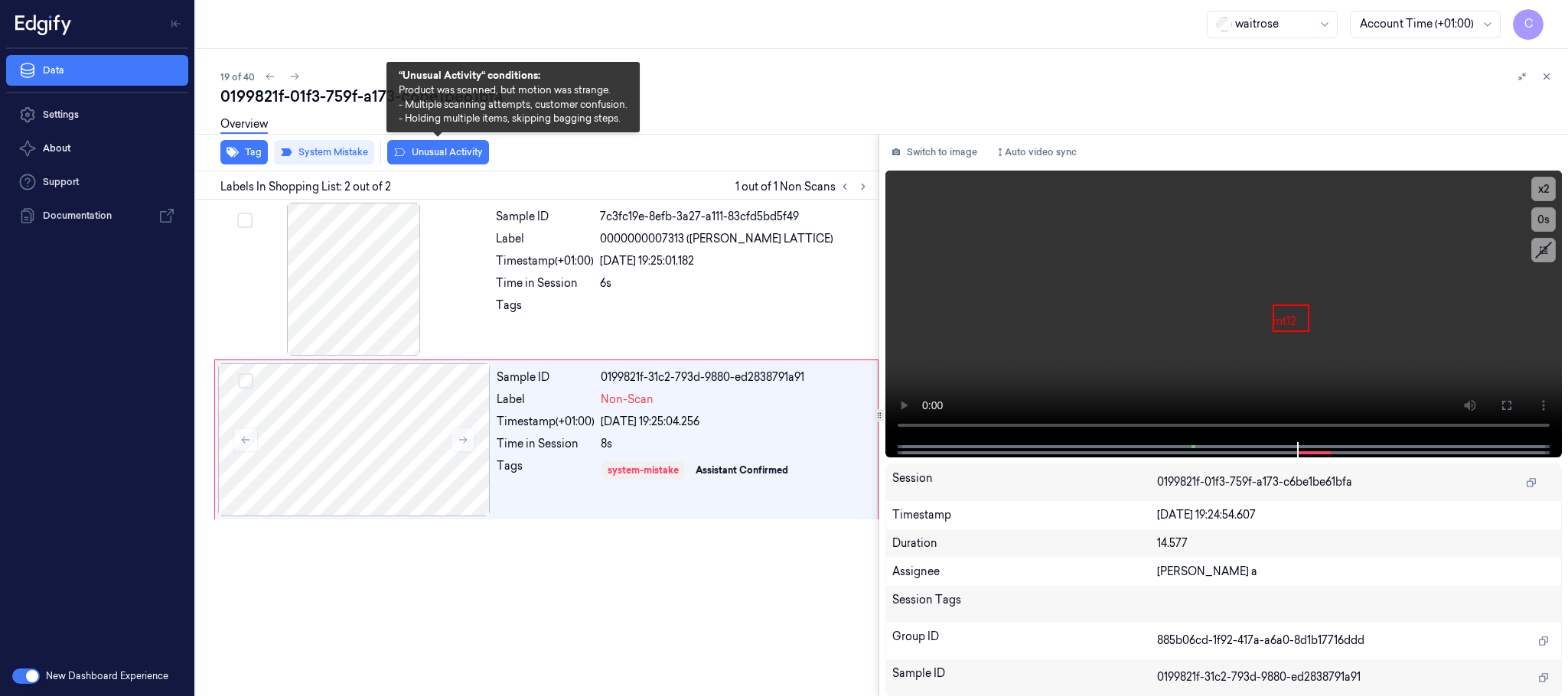
click at [451, 155] on button "Unusual Activity" at bounding box center [438, 152] width 102 height 25
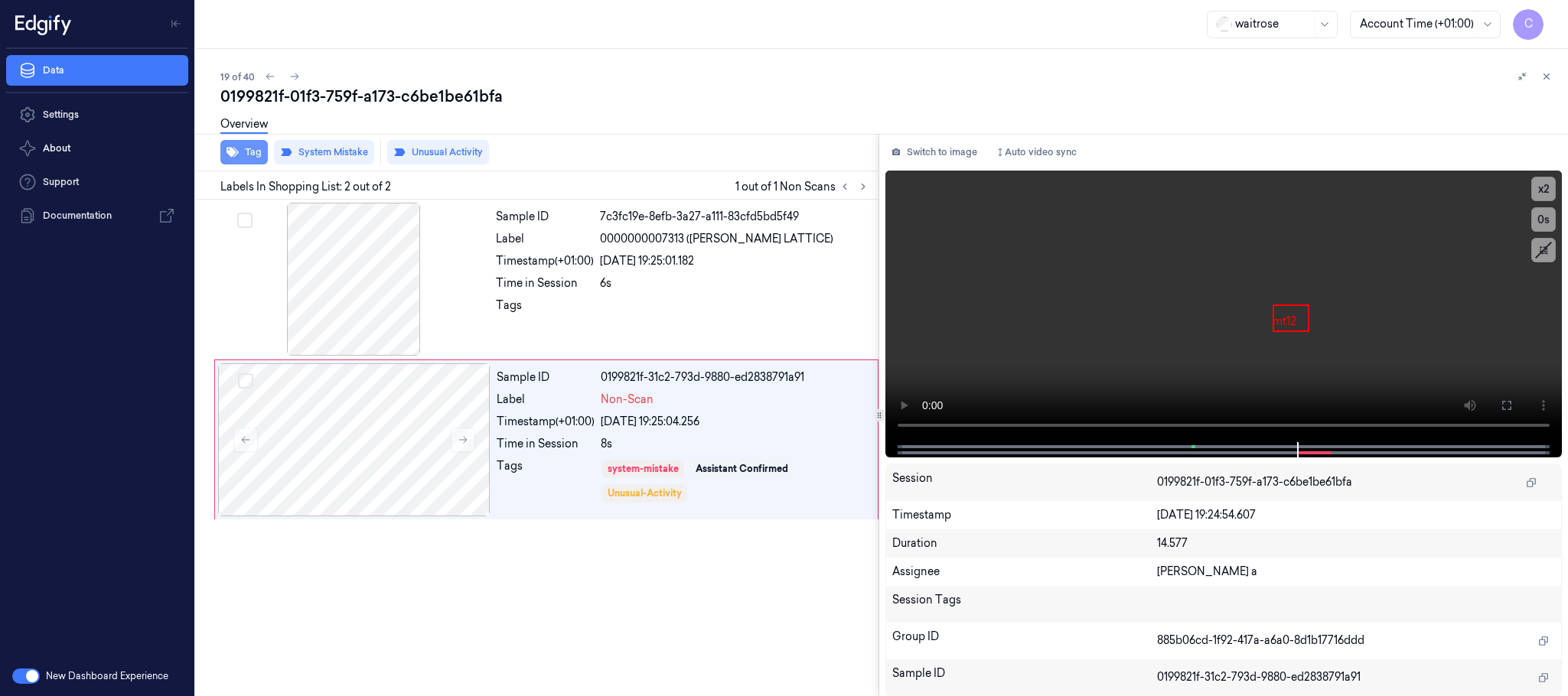
click at [251, 155] on button "Tag" at bounding box center [244, 152] width 47 height 25
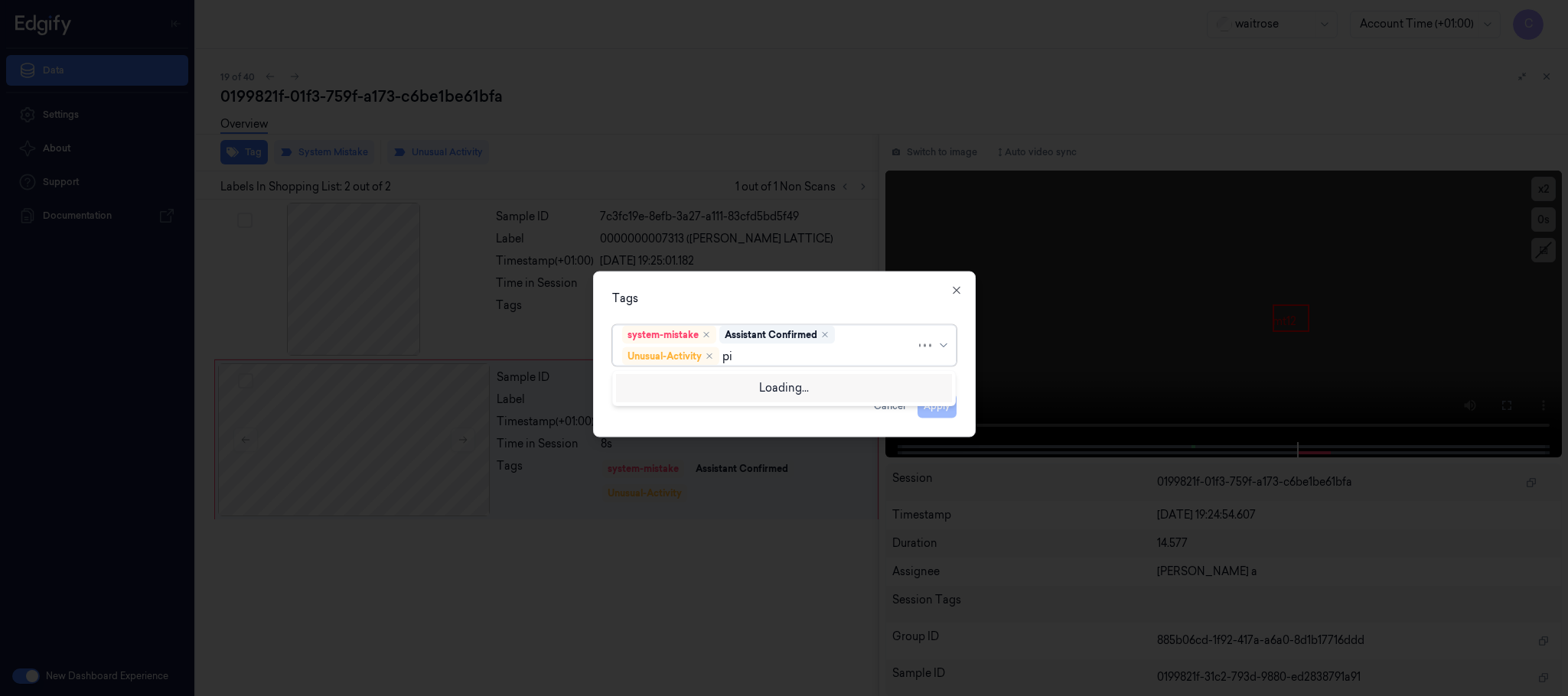
type input "pic"
click at [654, 392] on div "Picklist item alert" at bounding box center [666, 386] width 88 height 16
click at [781, 291] on div "Tags" at bounding box center [784, 298] width 345 height 16
click at [936, 406] on button "Apply" at bounding box center [936, 406] width 39 height 25
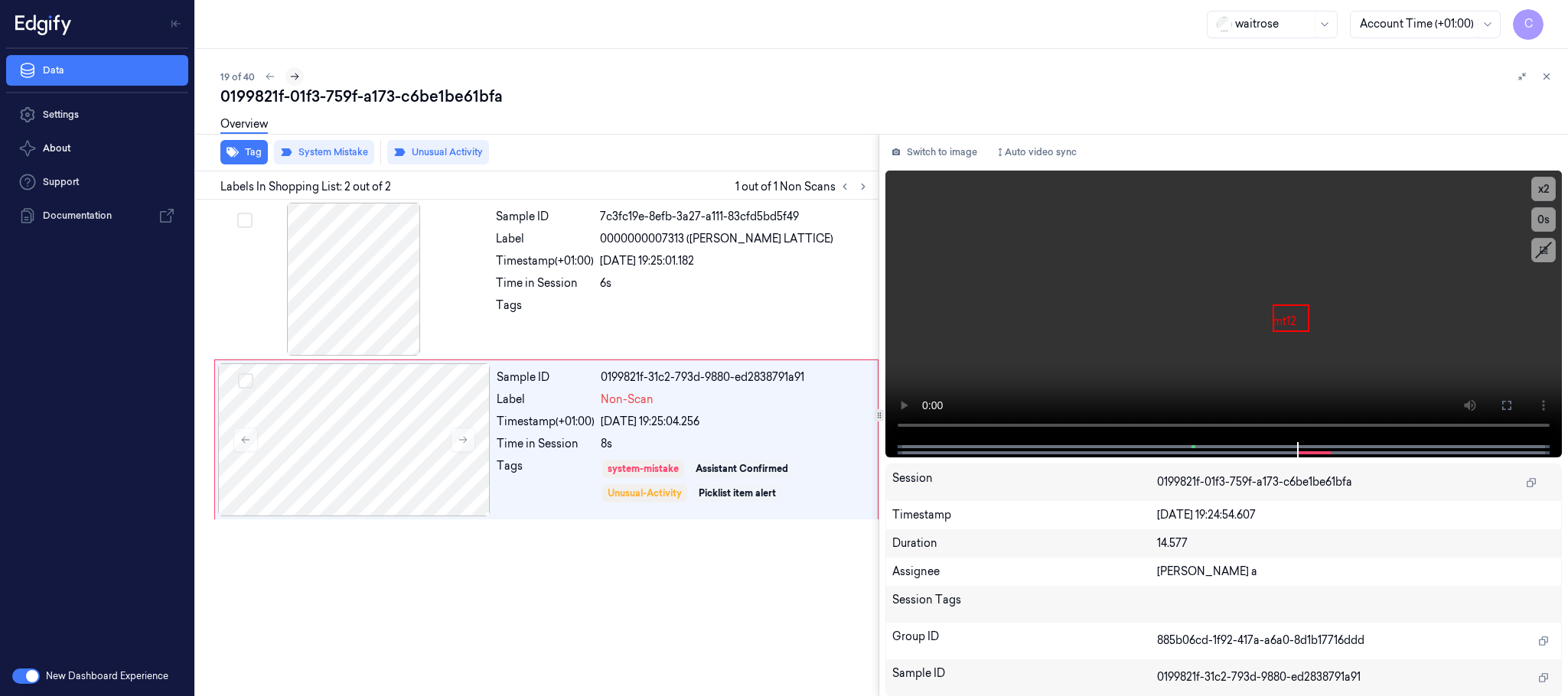
click at [301, 76] on button at bounding box center [294, 76] width 18 height 18
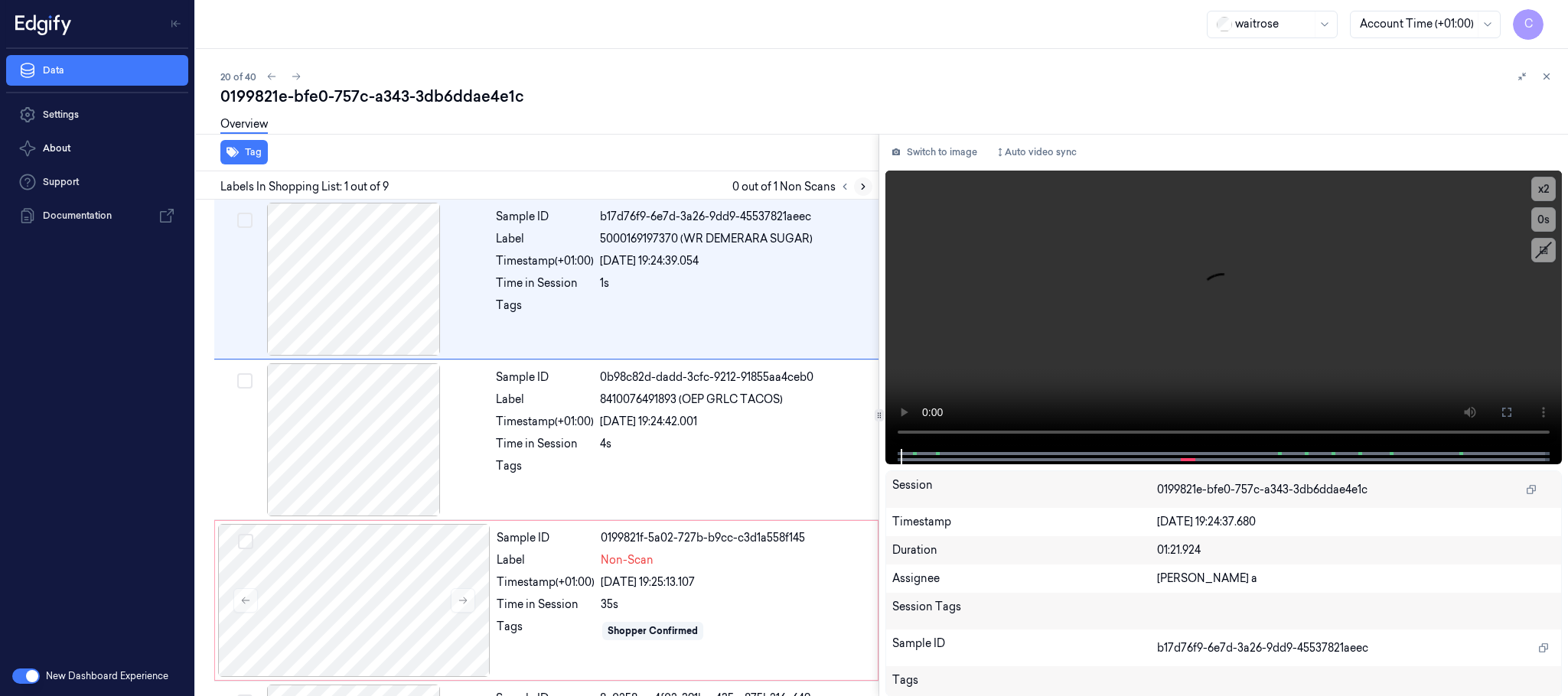
click at [861, 182] on icon at bounding box center [862, 186] width 10 height 10
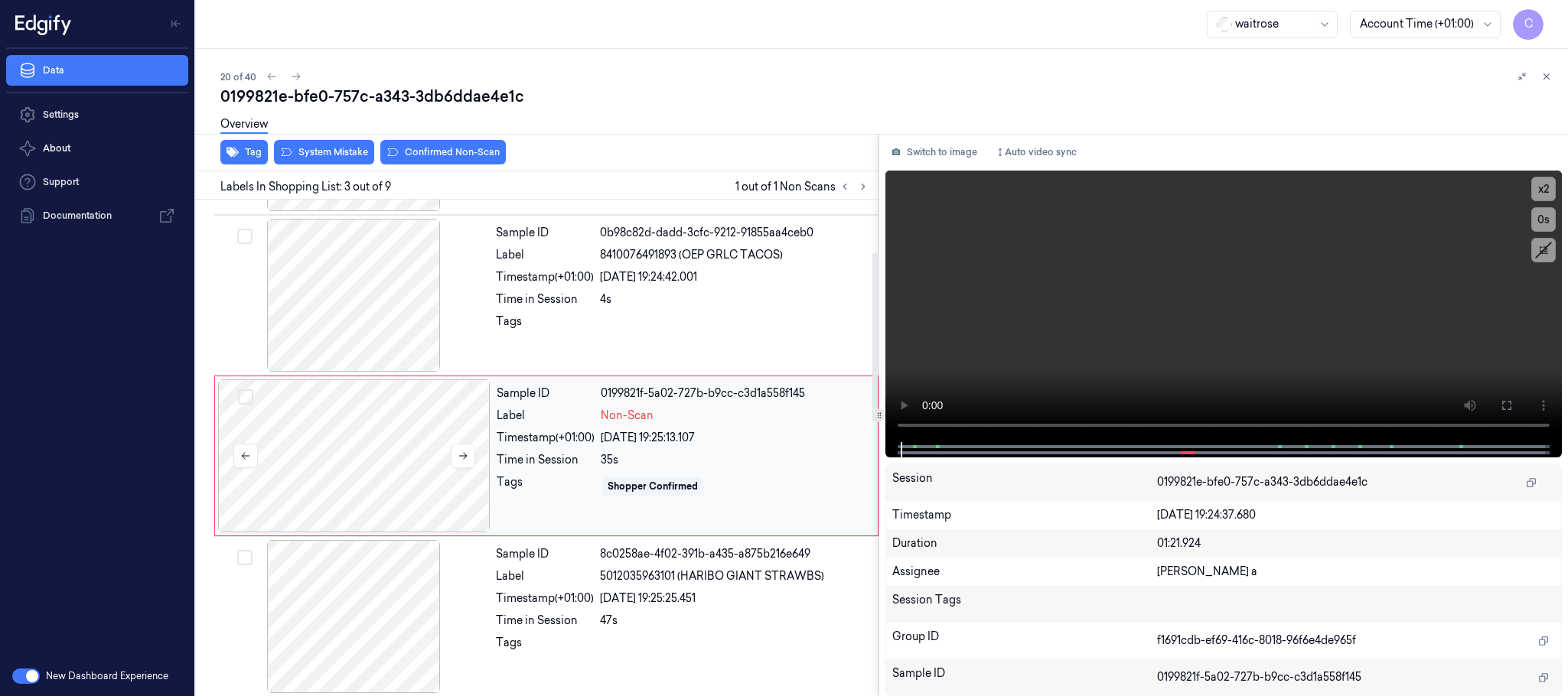
scroll to position [154, 0]
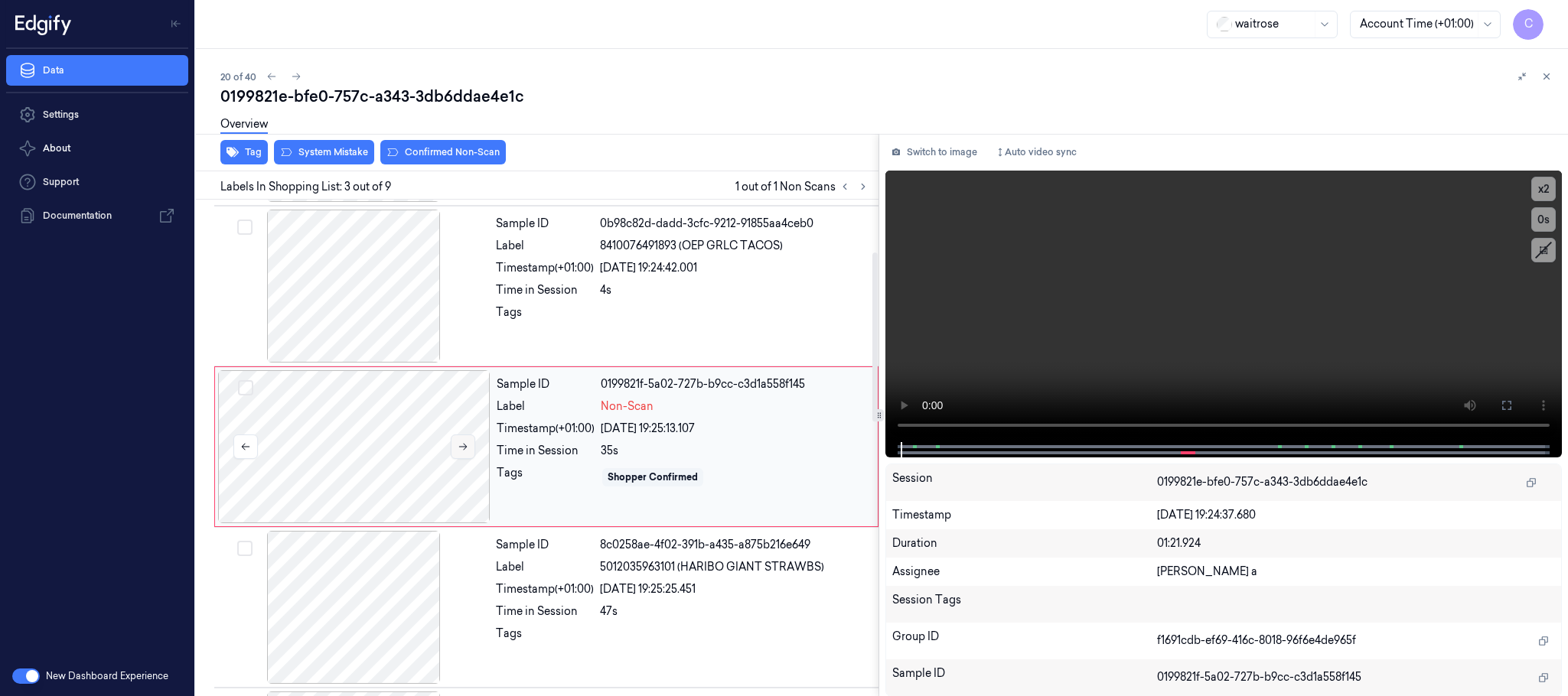
click at [458, 450] on icon at bounding box center [463, 446] width 10 height 10
click at [463, 448] on icon at bounding box center [463, 446] width 9 height 7
click at [387, 329] on div at bounding box center [353, 286] width 273 height 153
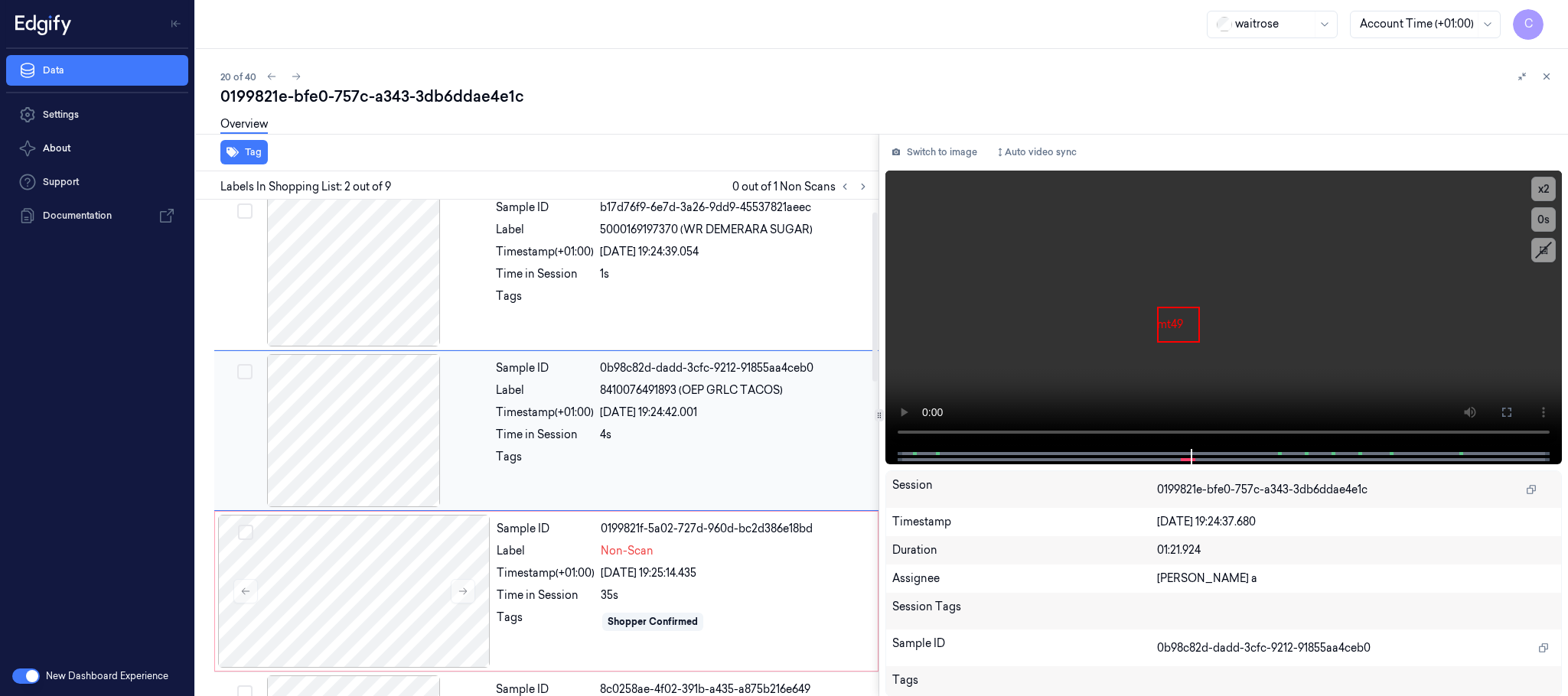
scroll to position [0, 0]
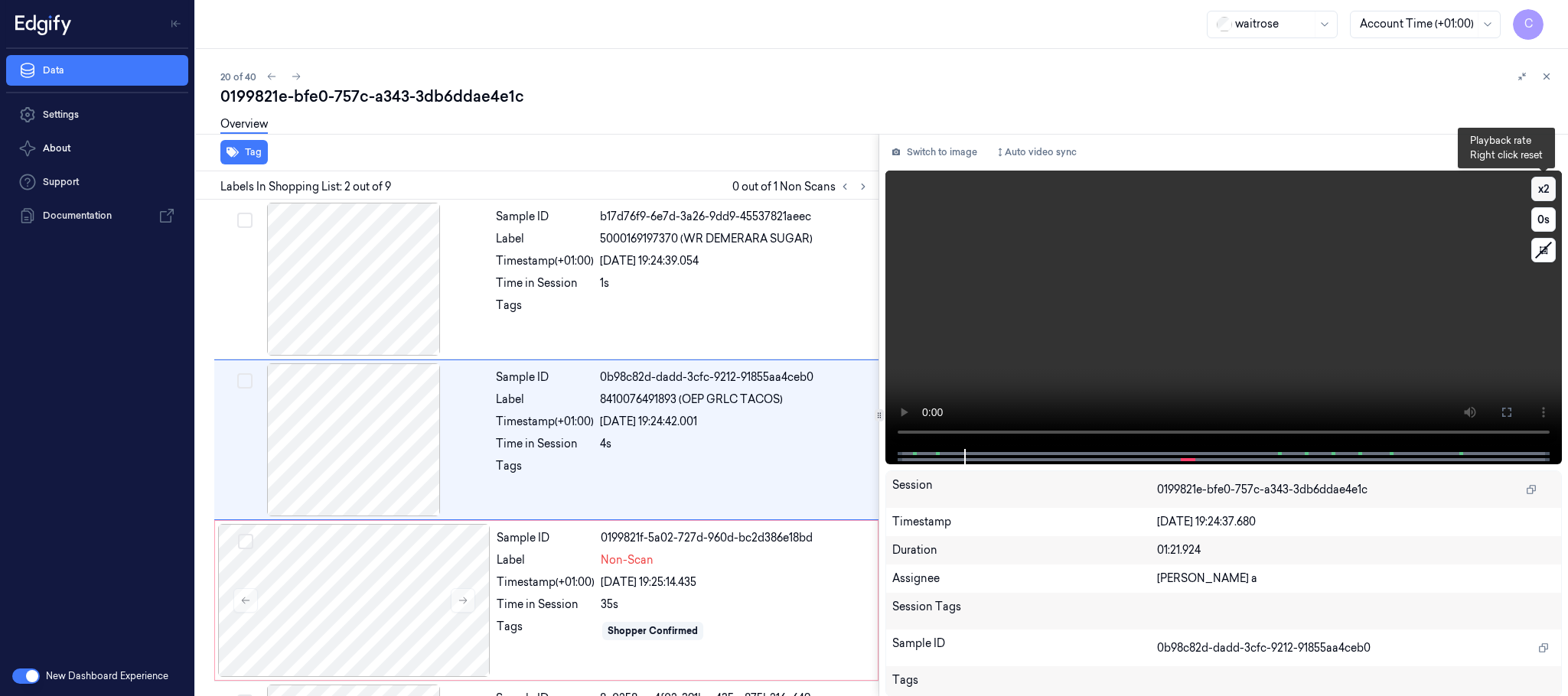
click at [1535, 186] on button "x 2" at bounding box center [1544, 189] width 25 height 25
click at [1315, 293] on video at bounding box center [1223, 310] width 676 height 278
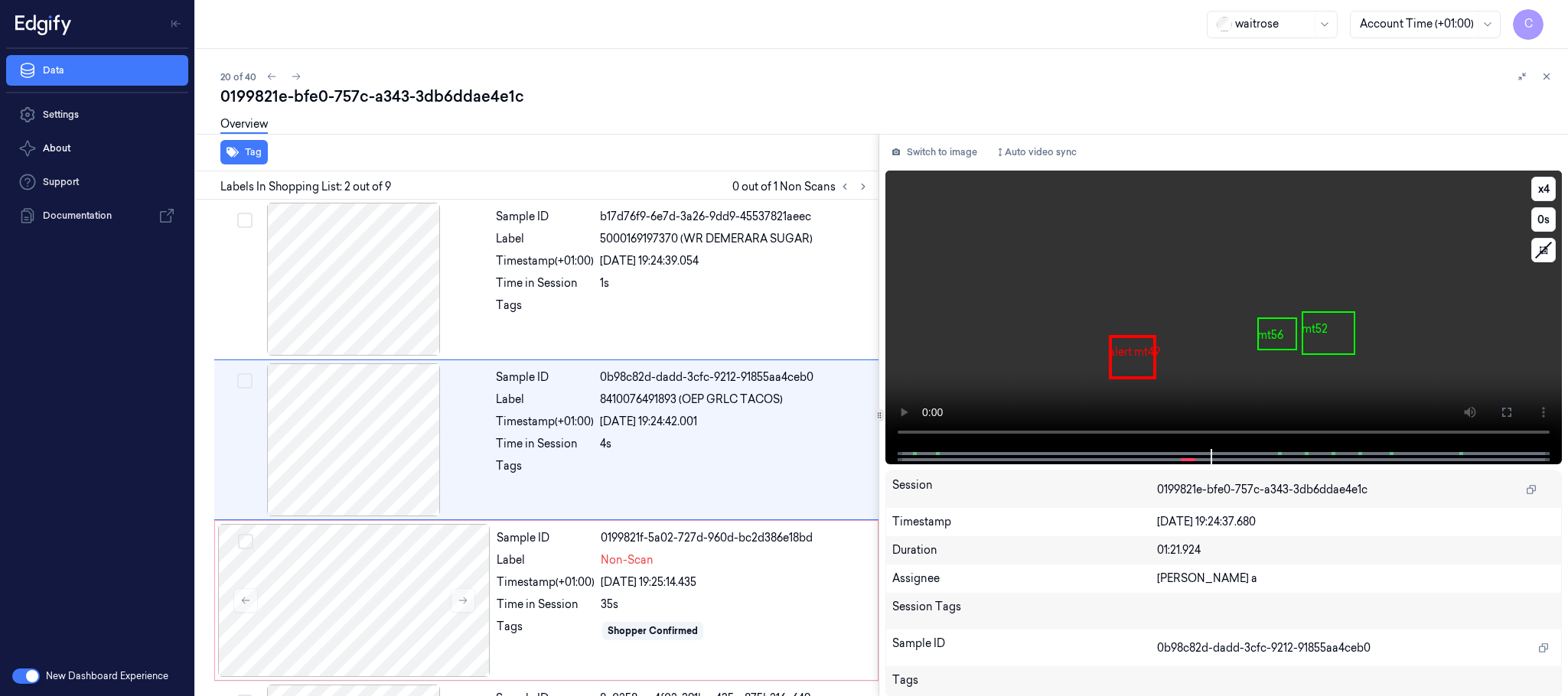
click at [1315, 293] on video at bounding box center [1223, 310] width 676 height 278
click at [1310, 292] on video at bounding box center [1223, 310] width 676 height 278
drag, startPoint x: 388, startPoint y: 597, endPoint x: 385, endPoint y: 572, distance: 25.2
click at [386, 597] on div at bounding box center [354, 600] width 273 height 153
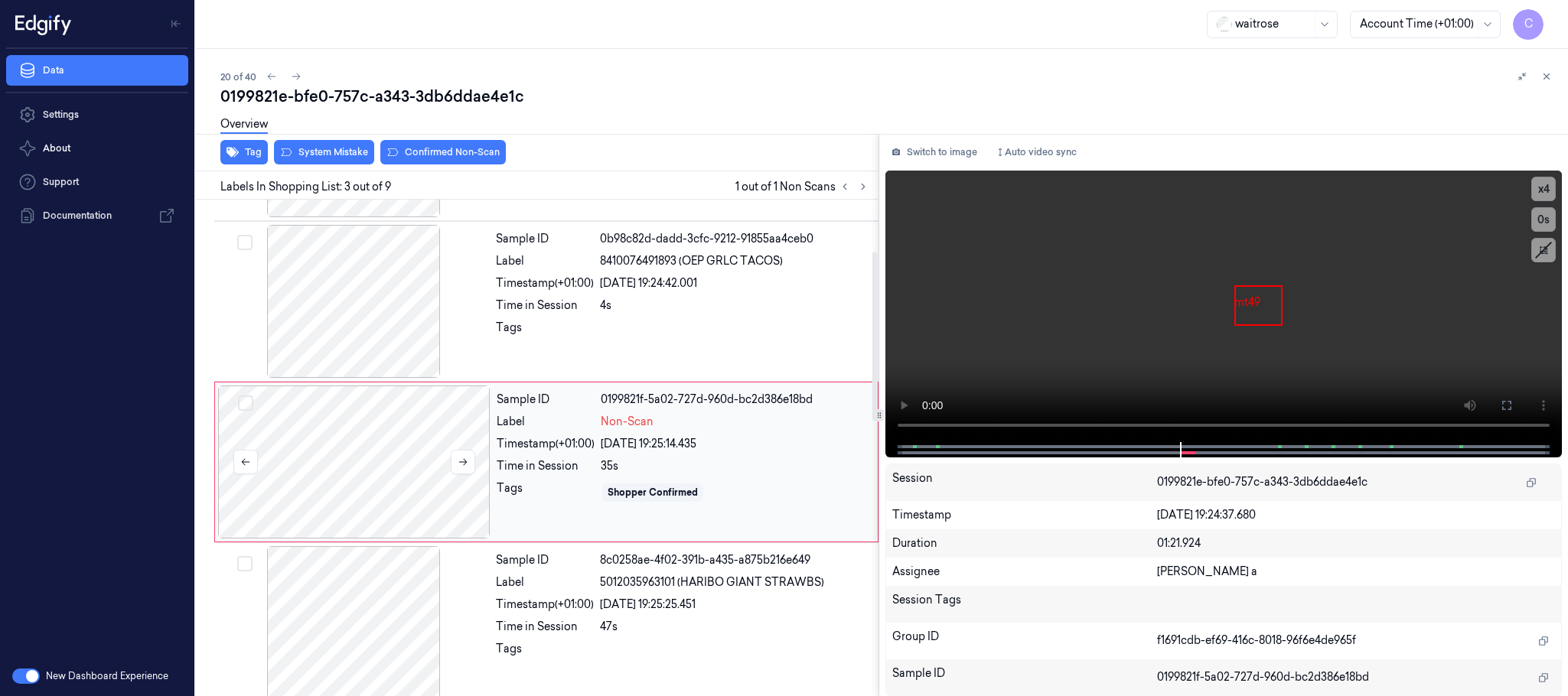
scroll to position [154, 0]
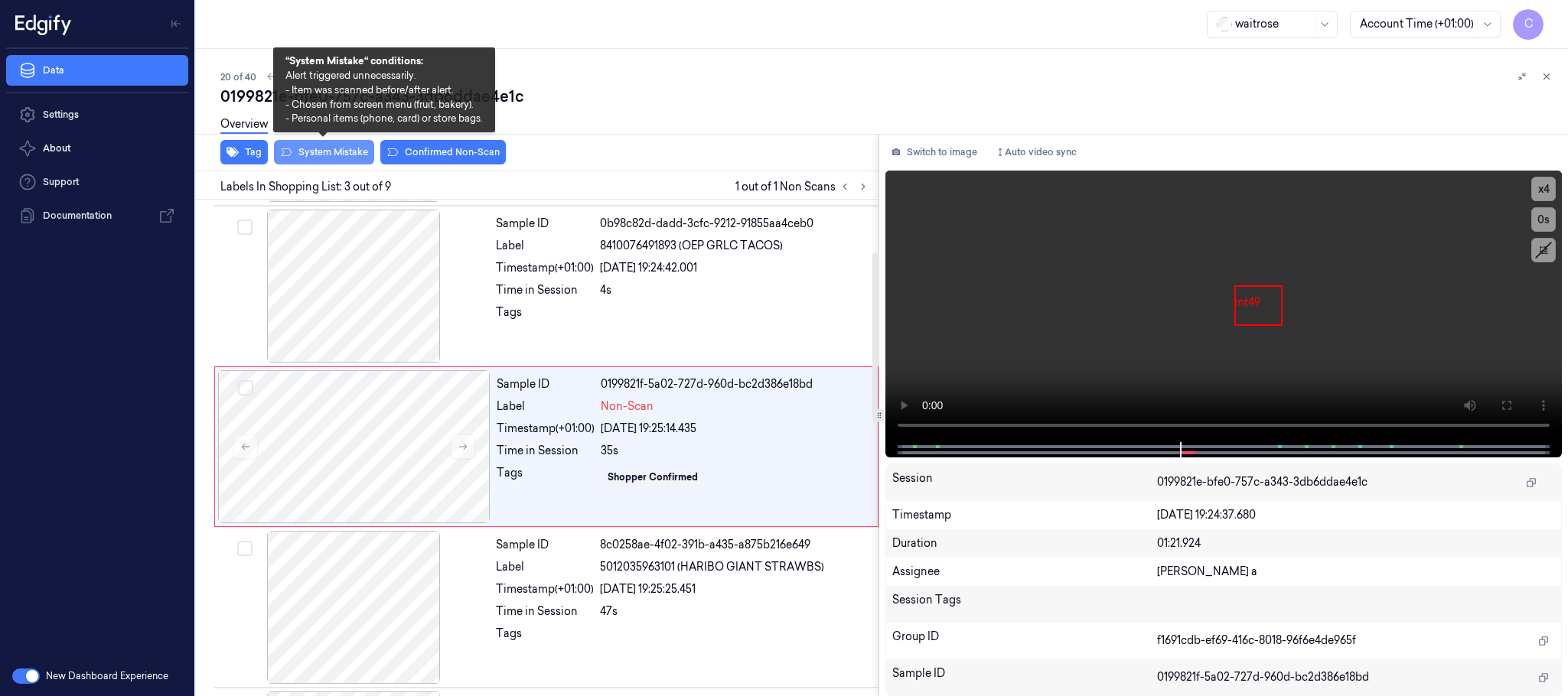
click at [308, 154] on button "System Mistake" at bounding box center [325, 152] width 101 height 25
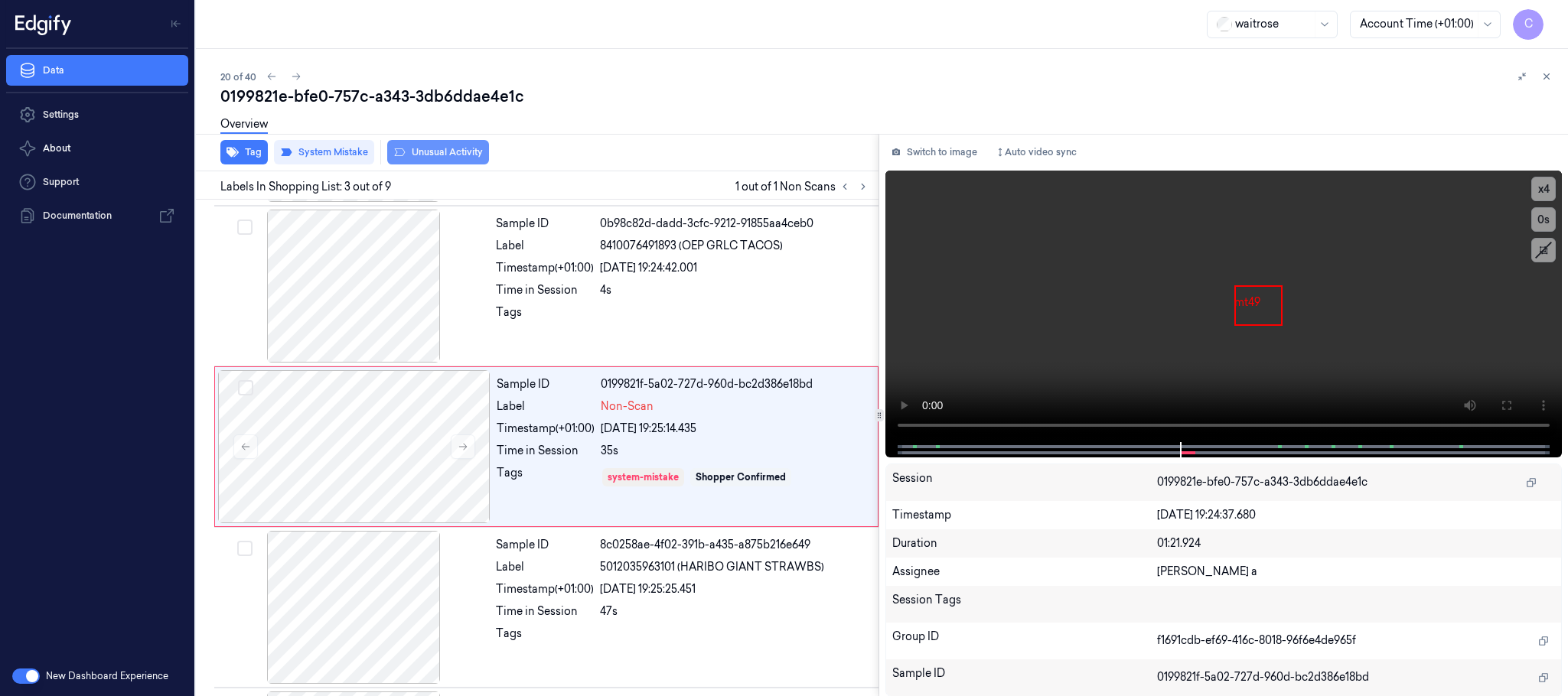
click at [434, 152] on button "Unusual Activity" at bounding box center [438, 152] width 102 height 25
click at [1553, 79] on button at bounding box center [1546, 76] width 18 height 18
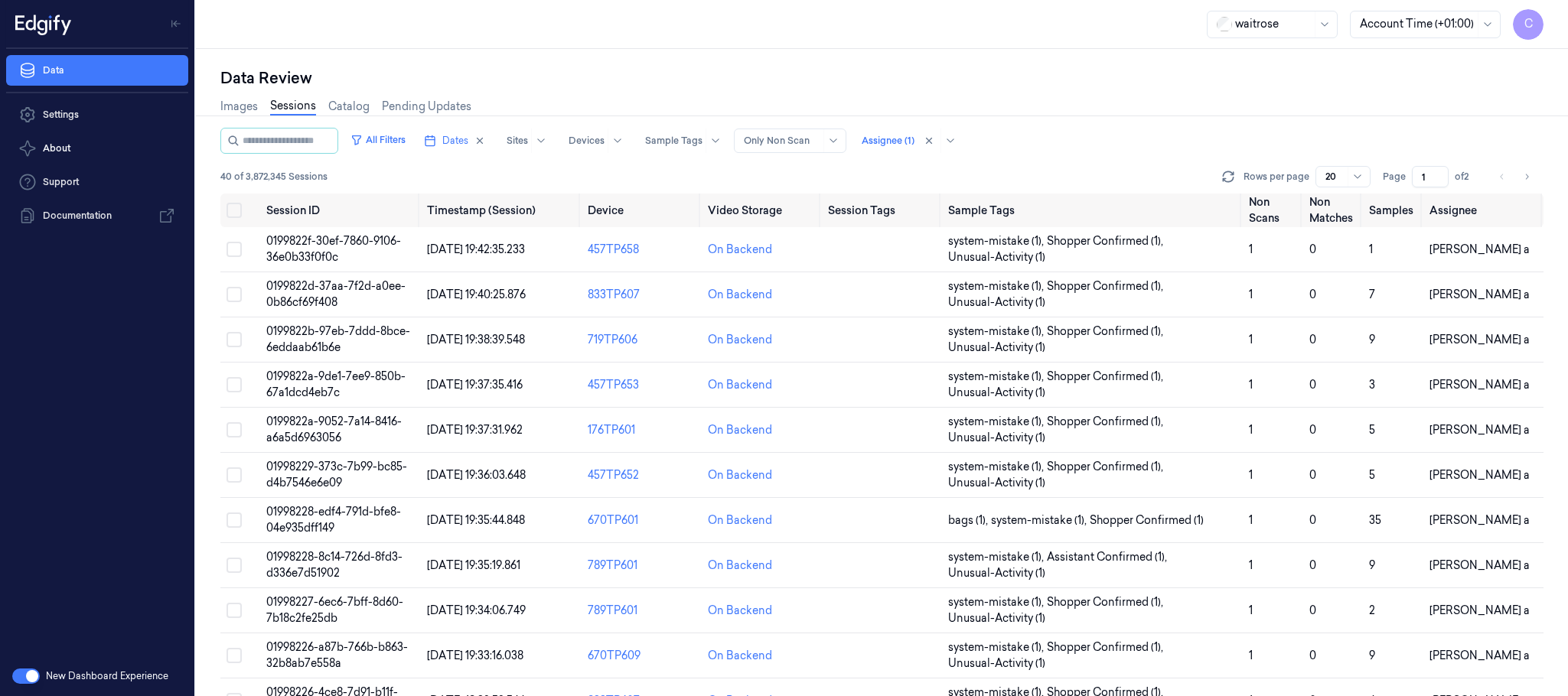
scroll to position [467, 0]
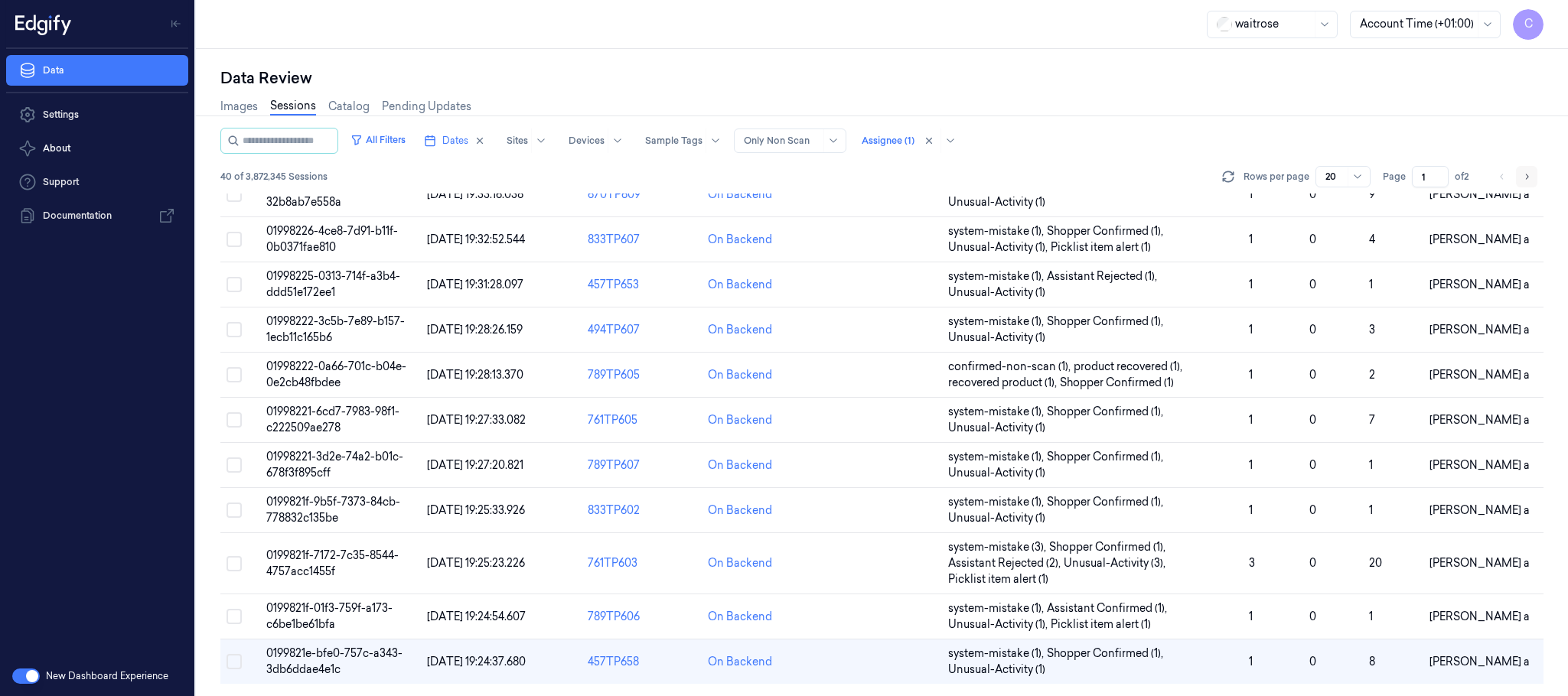
click at [1521, 178] on button "Go to next page" at bounding box center [1527, 177] width 22 height 22
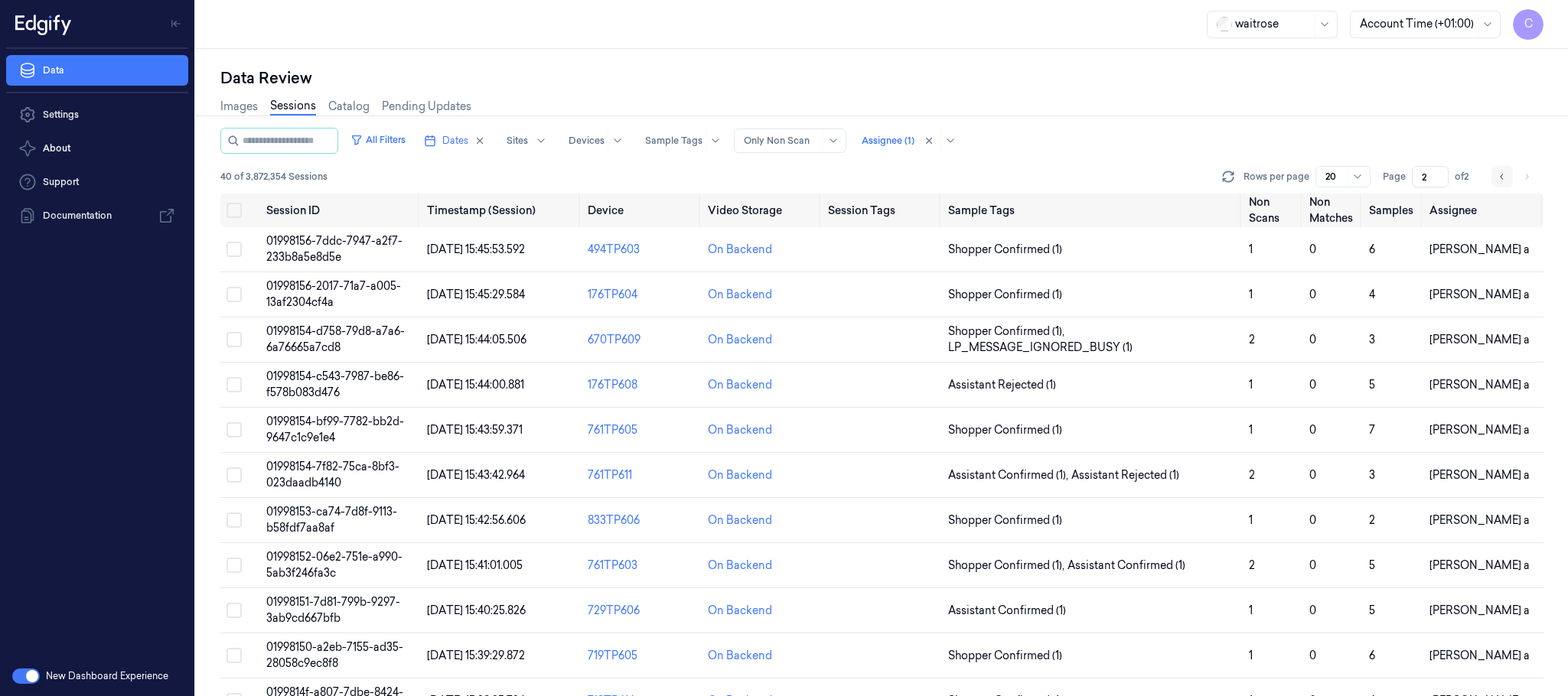
click at [1498, 175] on icon "Go to previous page" at bounding box center [1502, 177] width 9 height 12
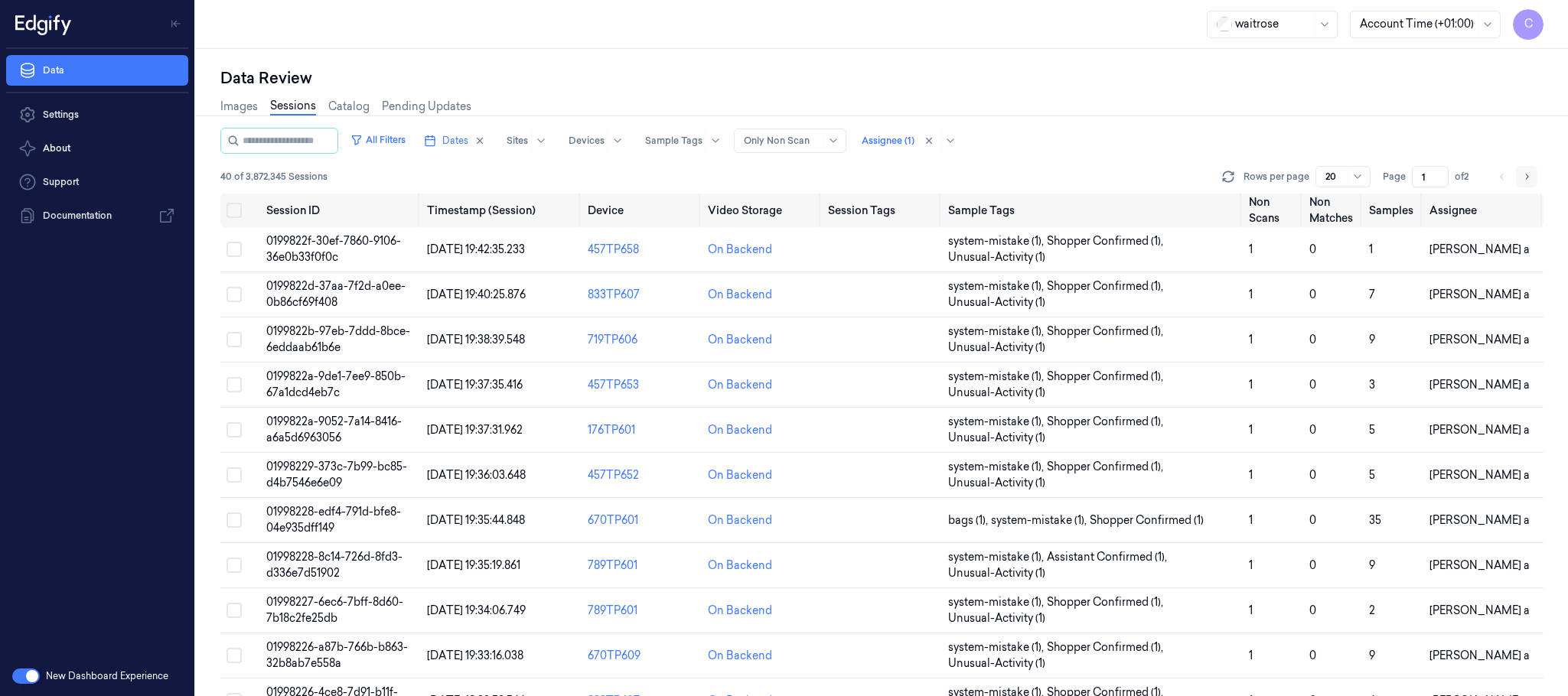
click at [1524, 179] on icon "Go to next page" at bounding box center [1527, 177] width 9 height 12
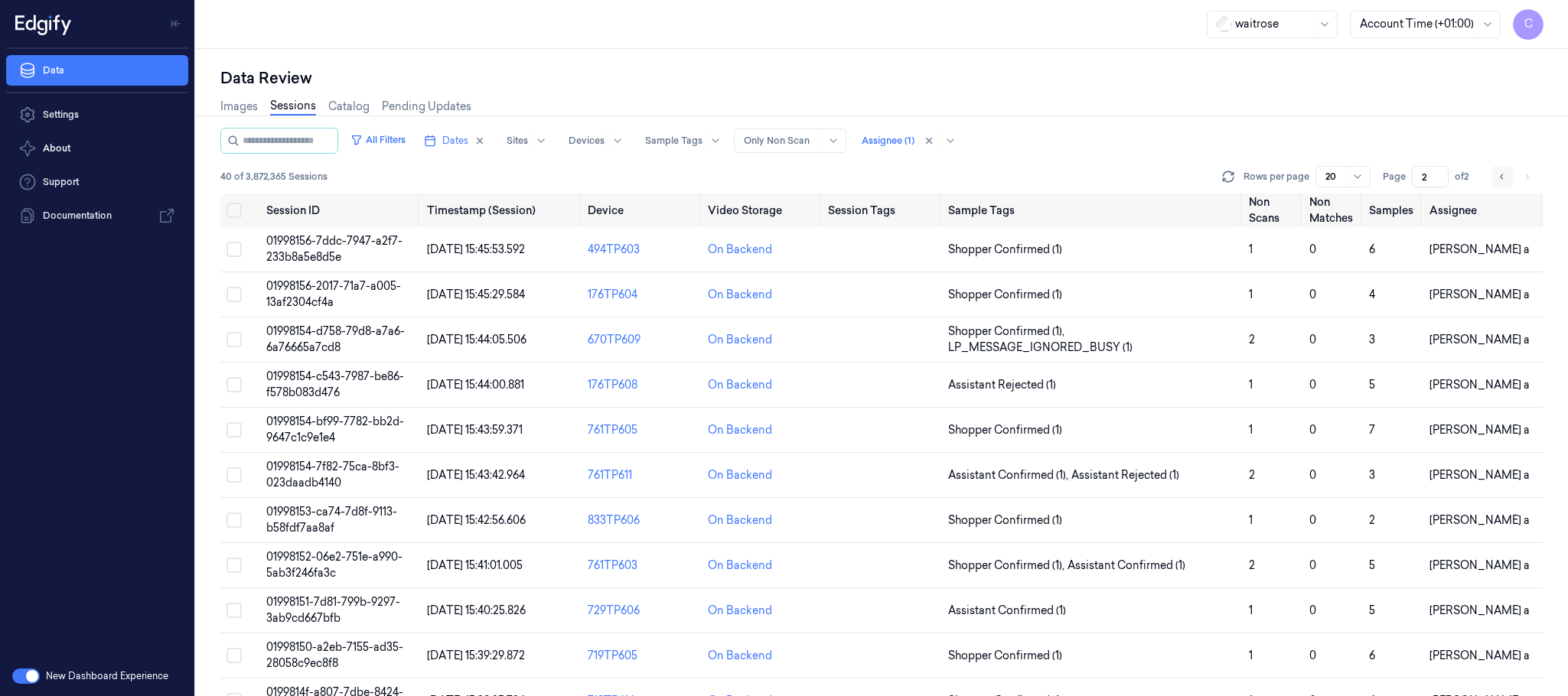
click at [1498, 175] on icon "Go to previous page" at bounding box center [1502, 177] width 9 height 12
type input "1"
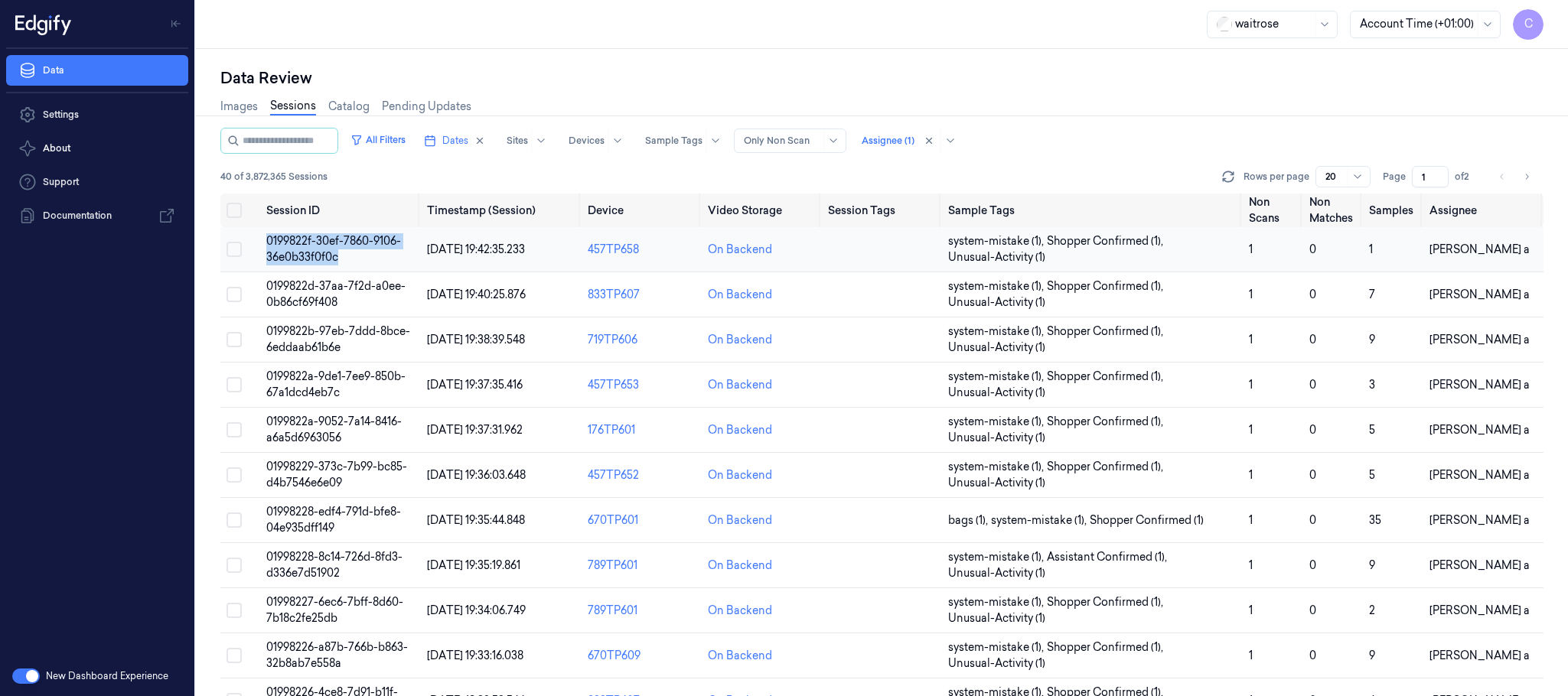
drag, startPoint x: 343, startPoint y: 257, endPoint x: 269, endPoint y: 235, distance: 77.2
click at [269, 235] on td "0199822f-30ef-7860-9106-36e0b33f0f0c" at bounding box center [340, 250] width 161 height 46
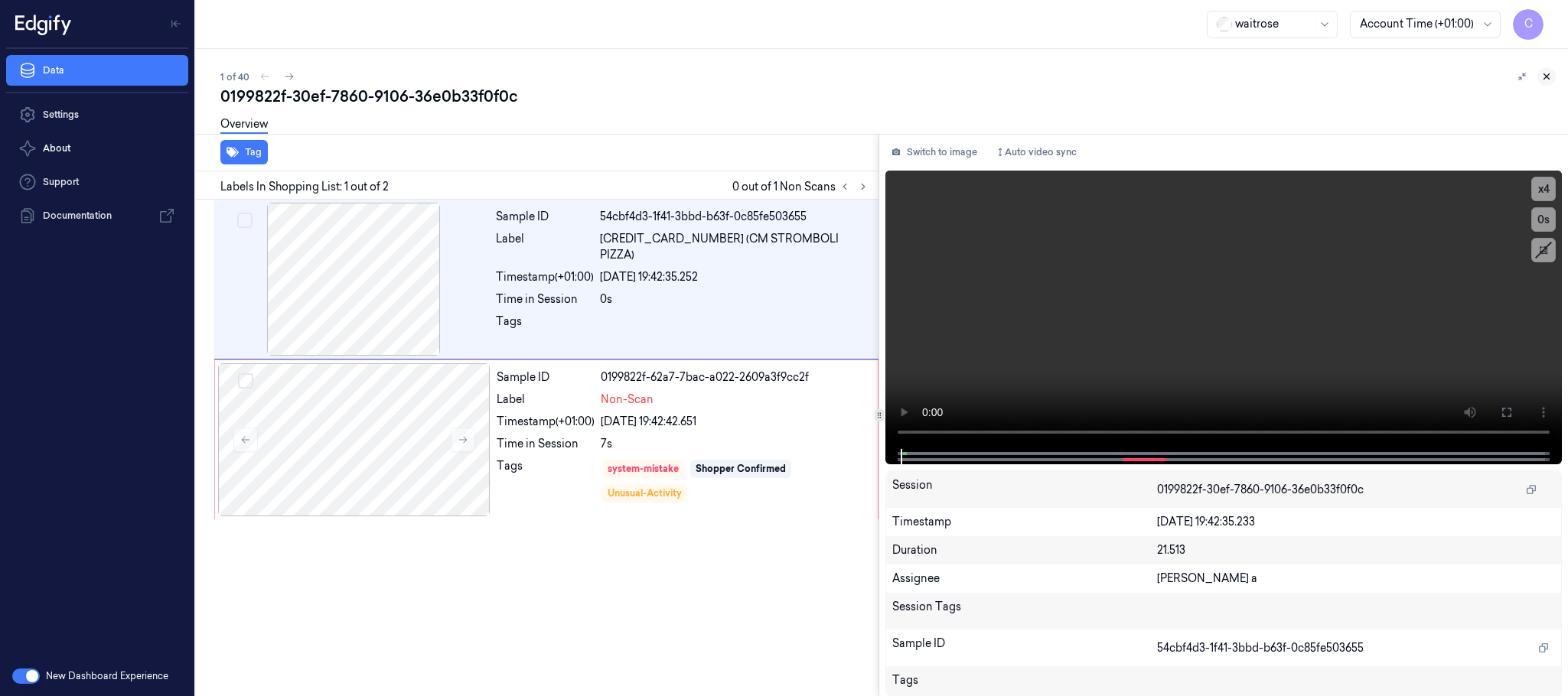
click at [1548, 77] on icon at bounding box center [1547, 77] width 6 height 6
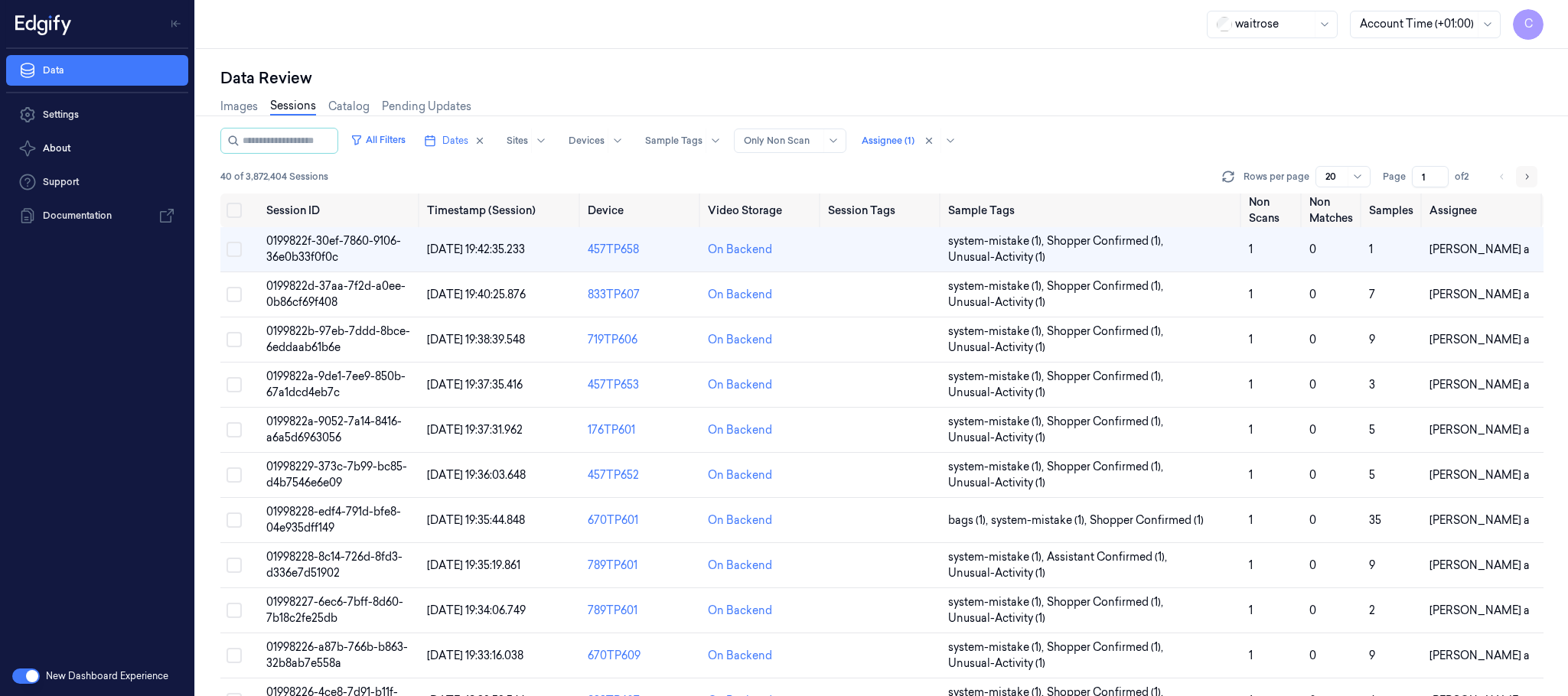
click at [1524, 172] on icon "Go to next page" at bounding box center [1527, 177] width 9 height 12
type input "2"
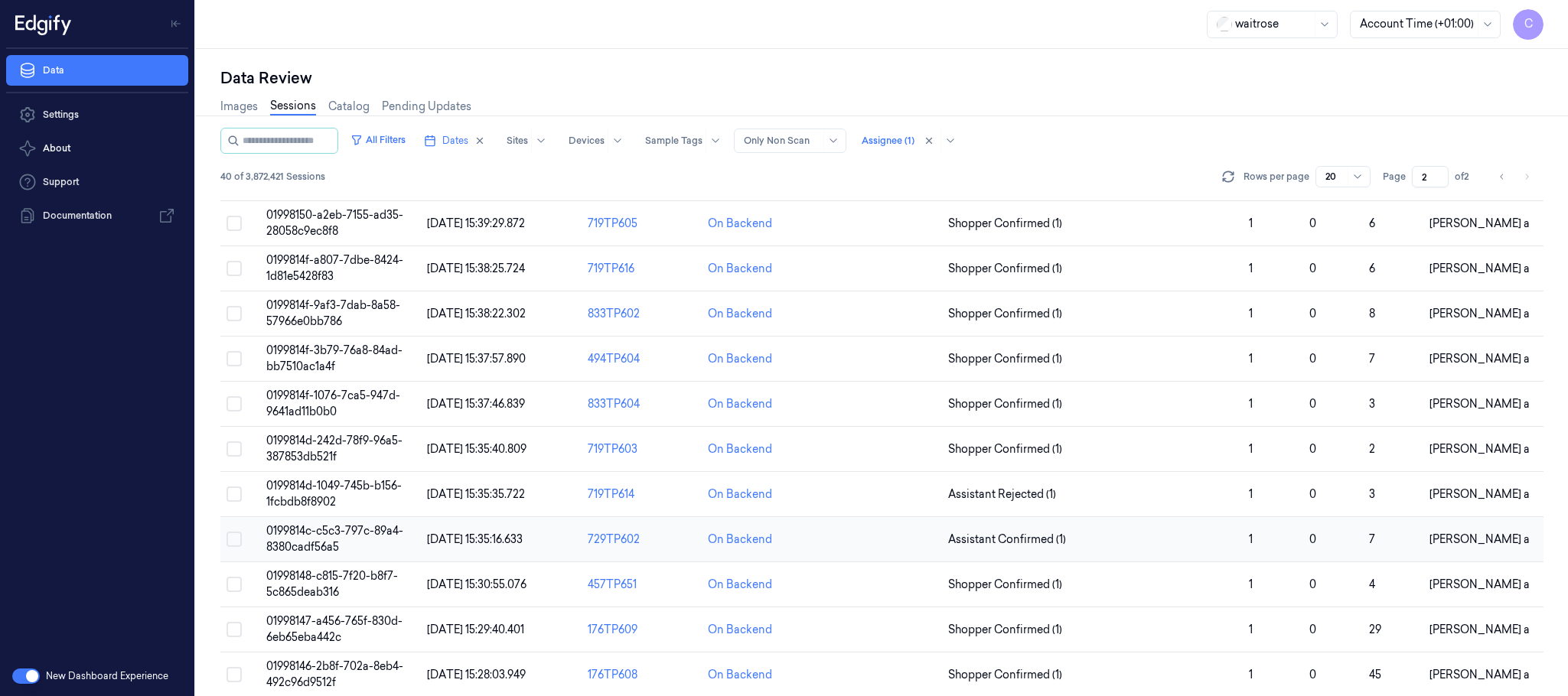
scroll to position [451, 0]
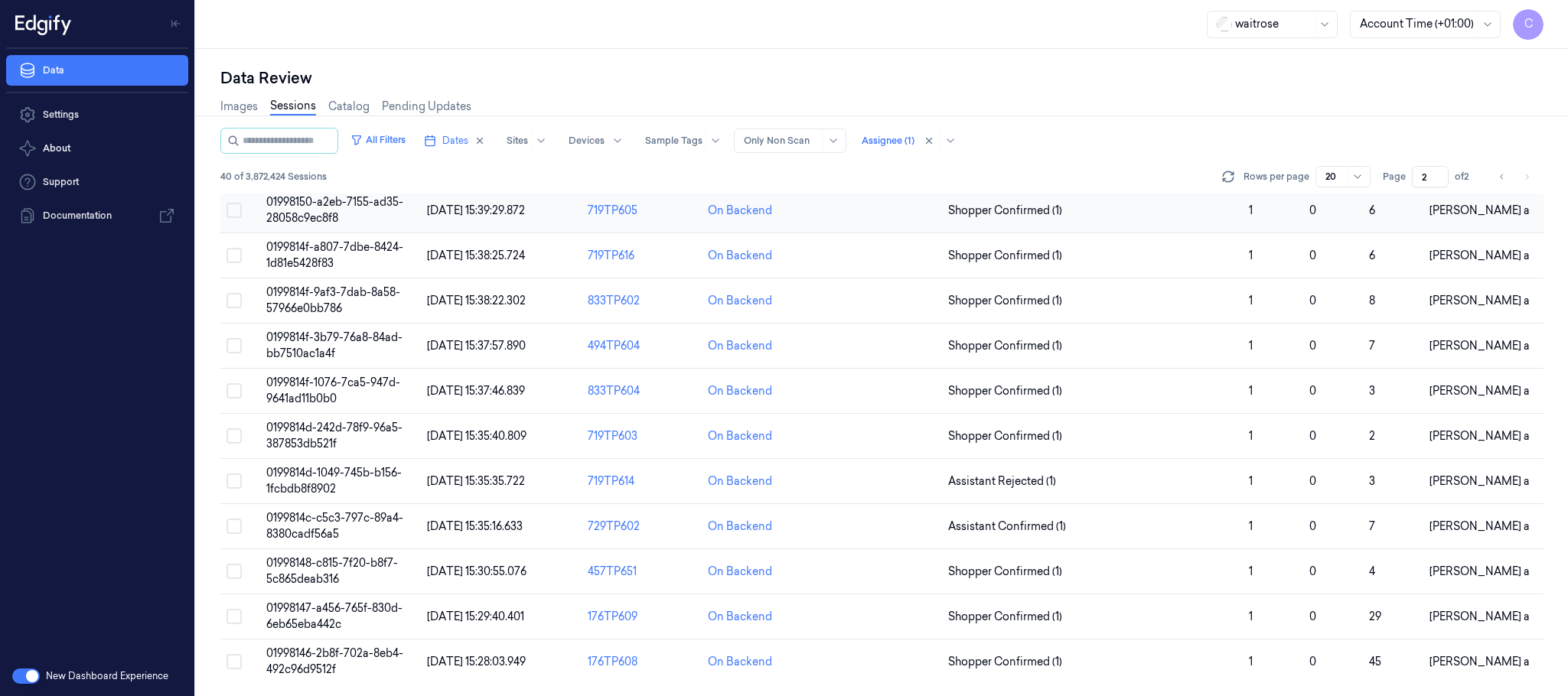
click at [333, 207] on td "01998150-a2eb-7155-ad35-28058c9ec8f8" at bounding box center [340, 211] width 161 height 46
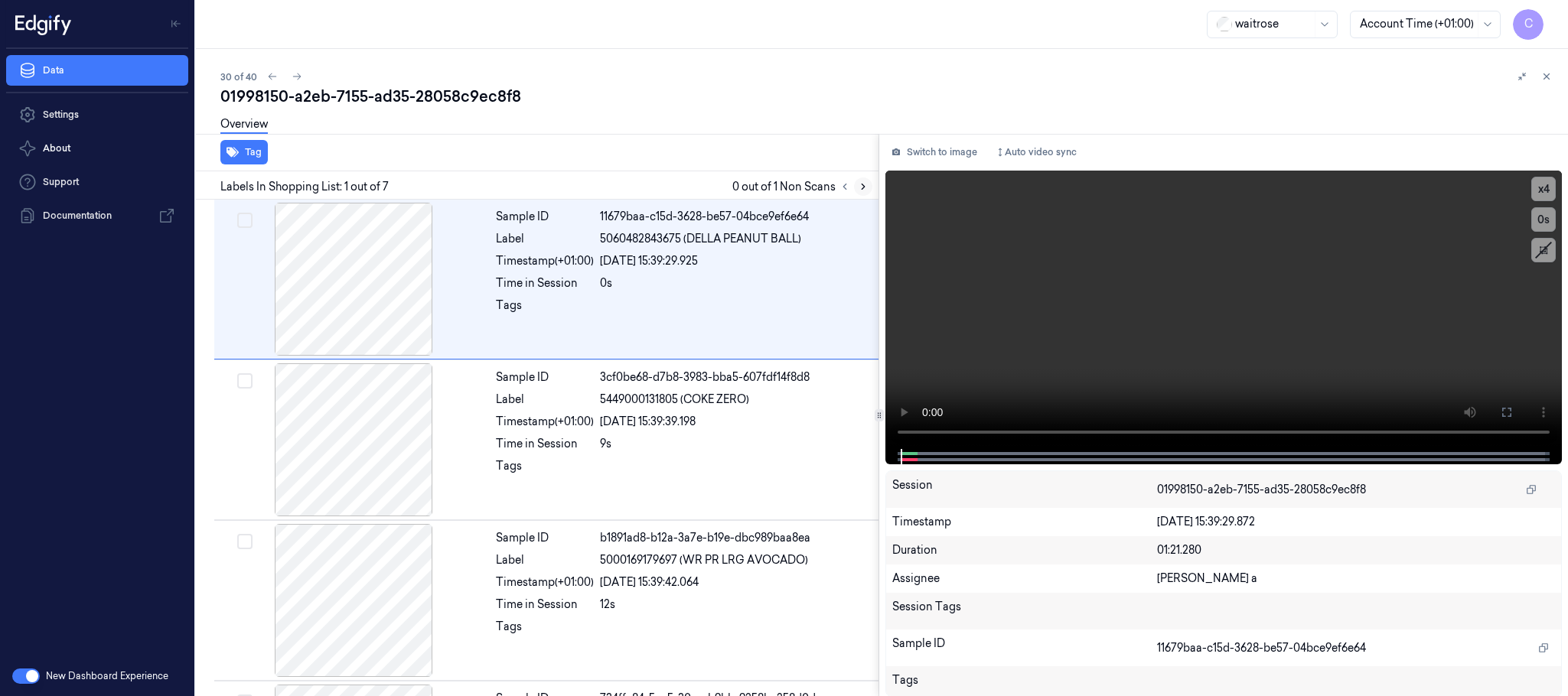
click at [868, 188] on icon at bounding box center [862, 186] width 10 height 10
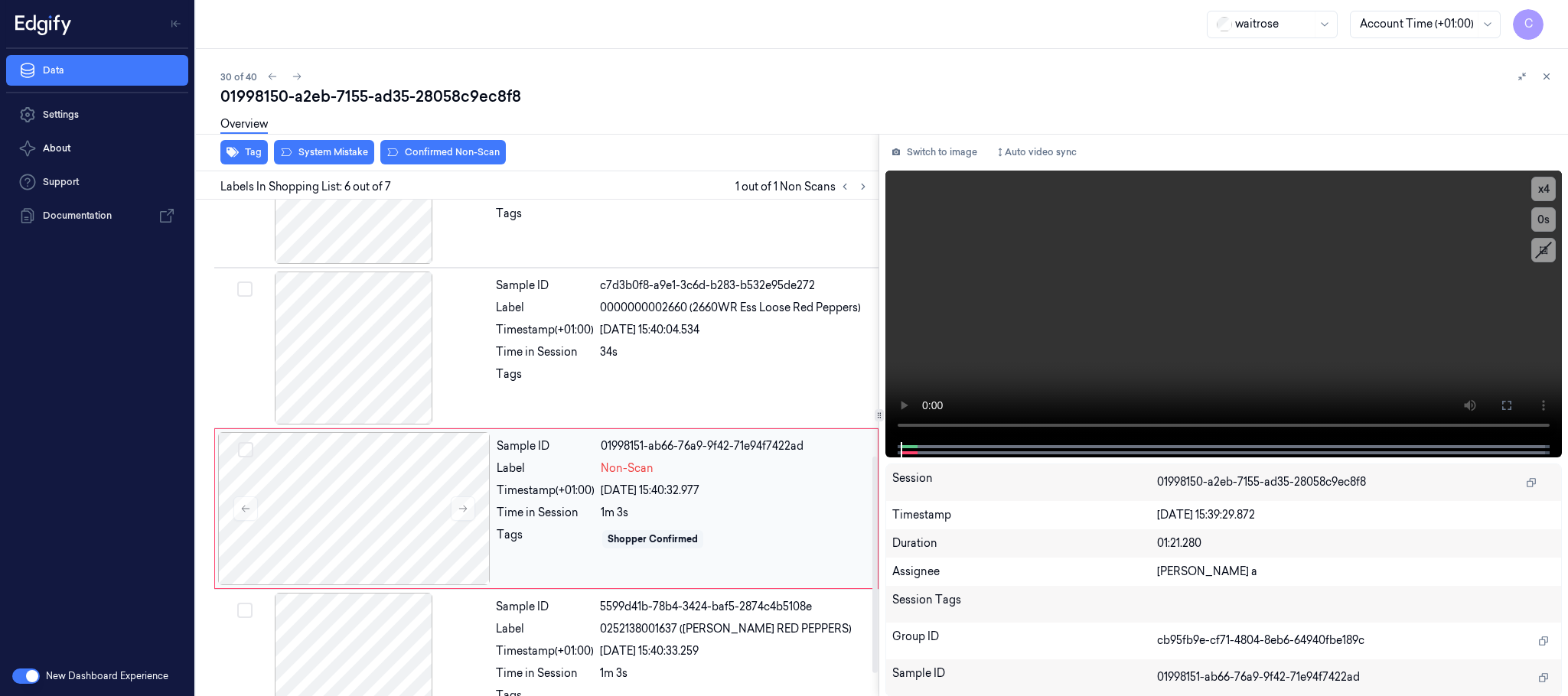
scroll to position [637, 0]
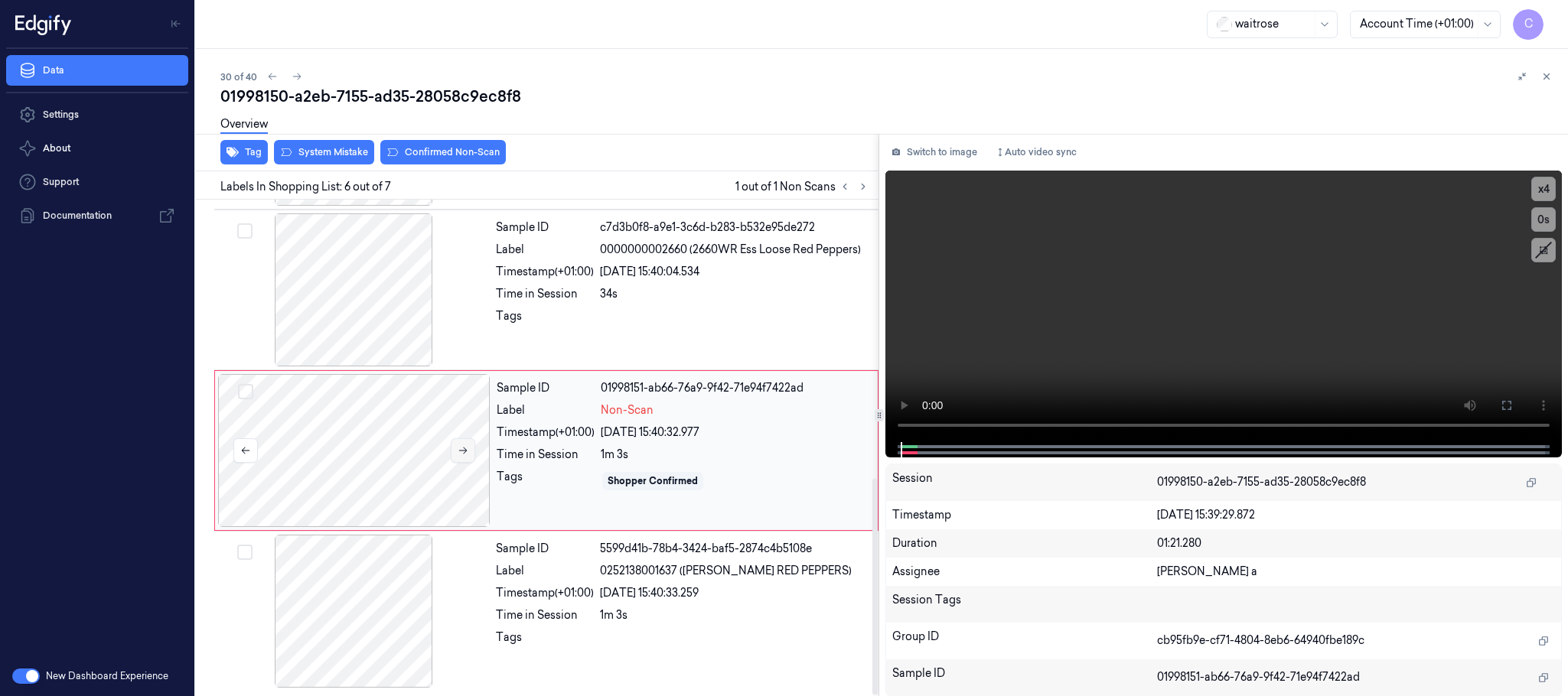
click at [471, 451] on button at bounding box center [463, 451] width 25 height 25
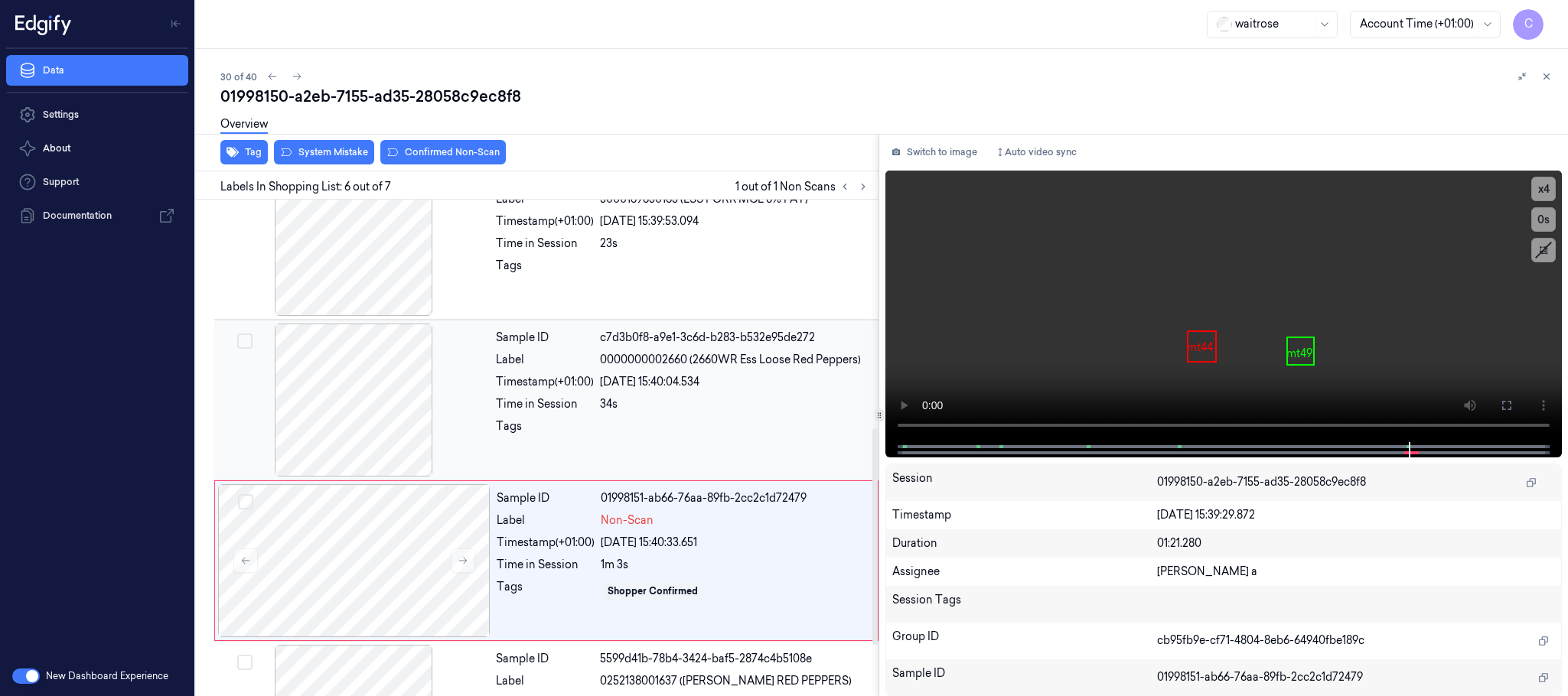
click at [366, 407] on div at bounding box center [353, 400] width 273 height 153
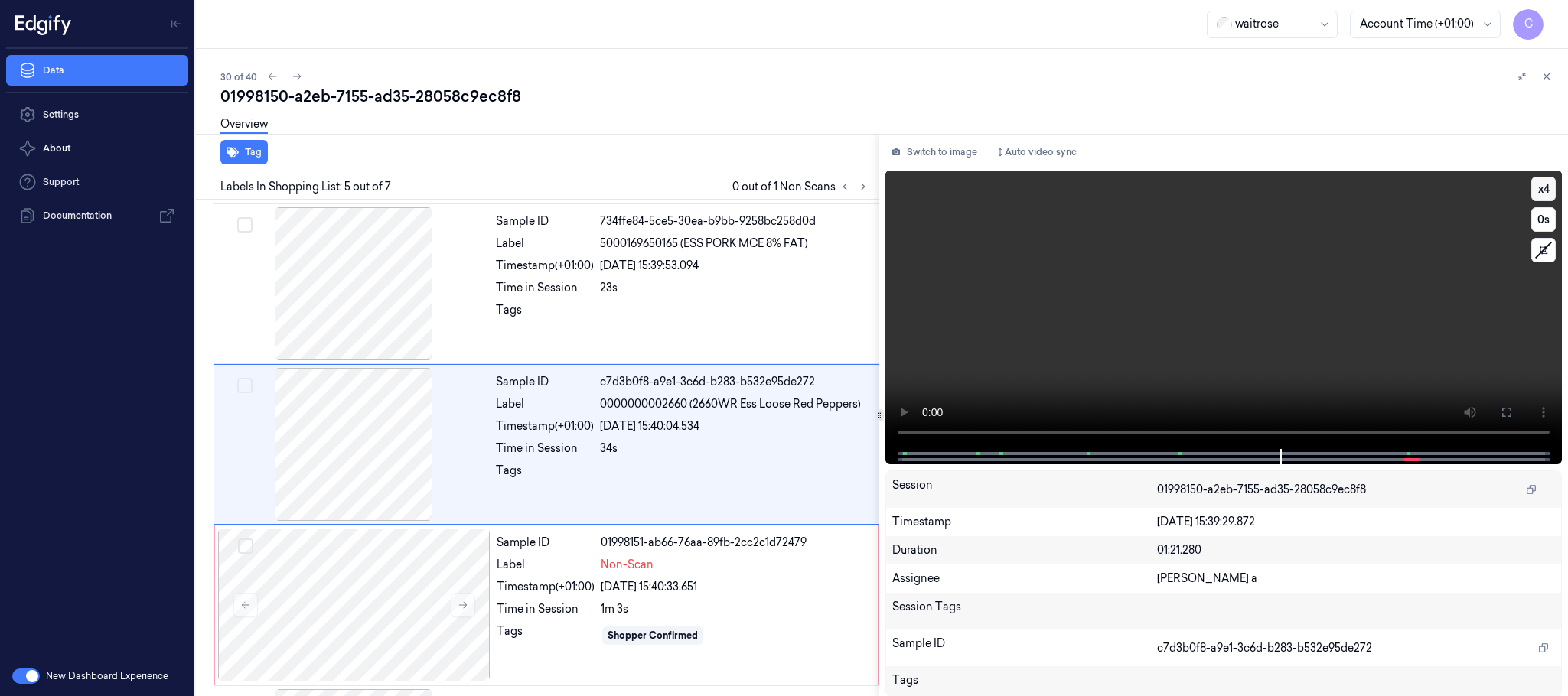
click at [1556, 187] on div "x 4 0 s" at bounding box center [1223, 310] width 676 height 278
click at [1551, 187] on button "x 4" at bounding box center [1544, 189] width 25 height 25
click at [1551, 187] on button "x 1" at bounding box center [1544, 189] width 25 height 25
click at [1551, 187] on button "x 2" at bounding box center [1544, 189] width 25 height 25
click at [1270, 299] on video at bounding box center [1223, 310] width 676 height 278
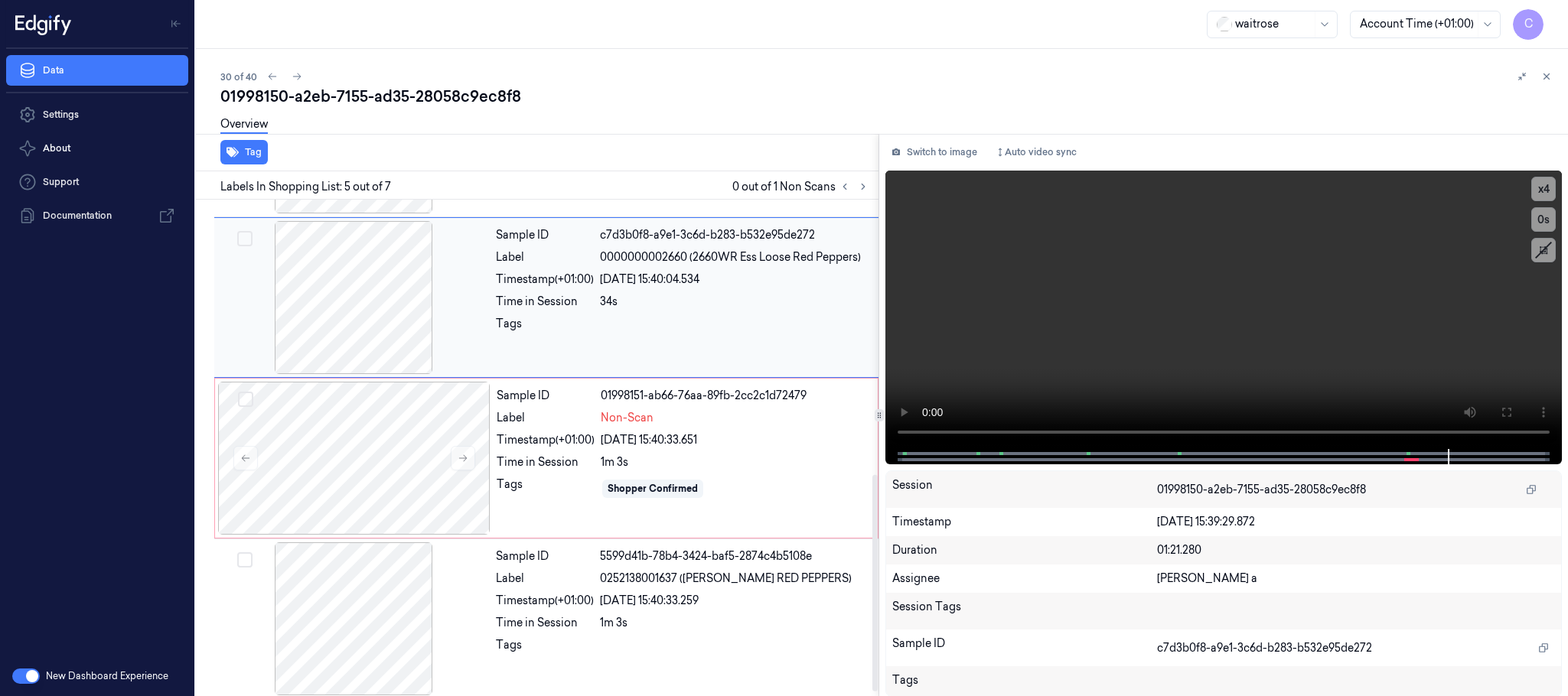
scroll to position [637, 0]
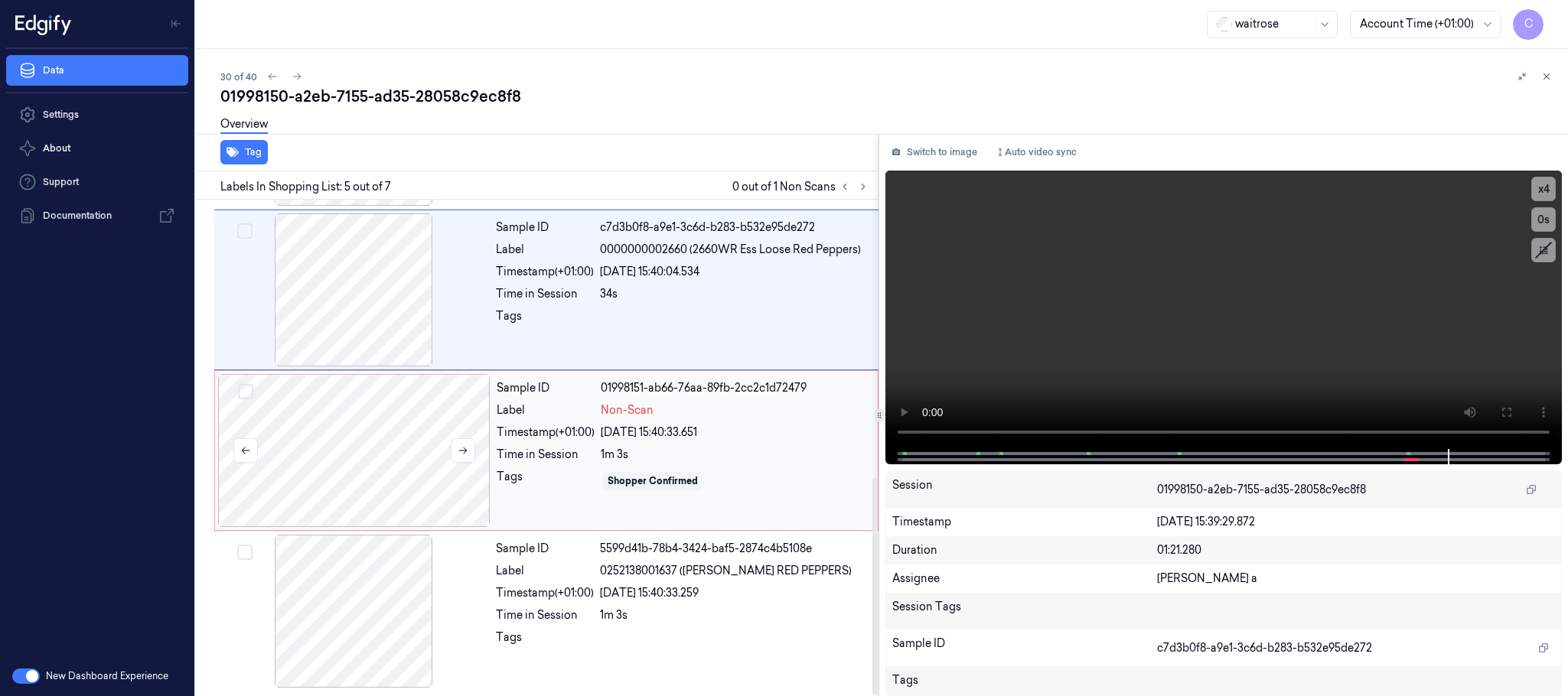
click at [392, 455] on div at bounding box center [354, 450] width 273 height 153
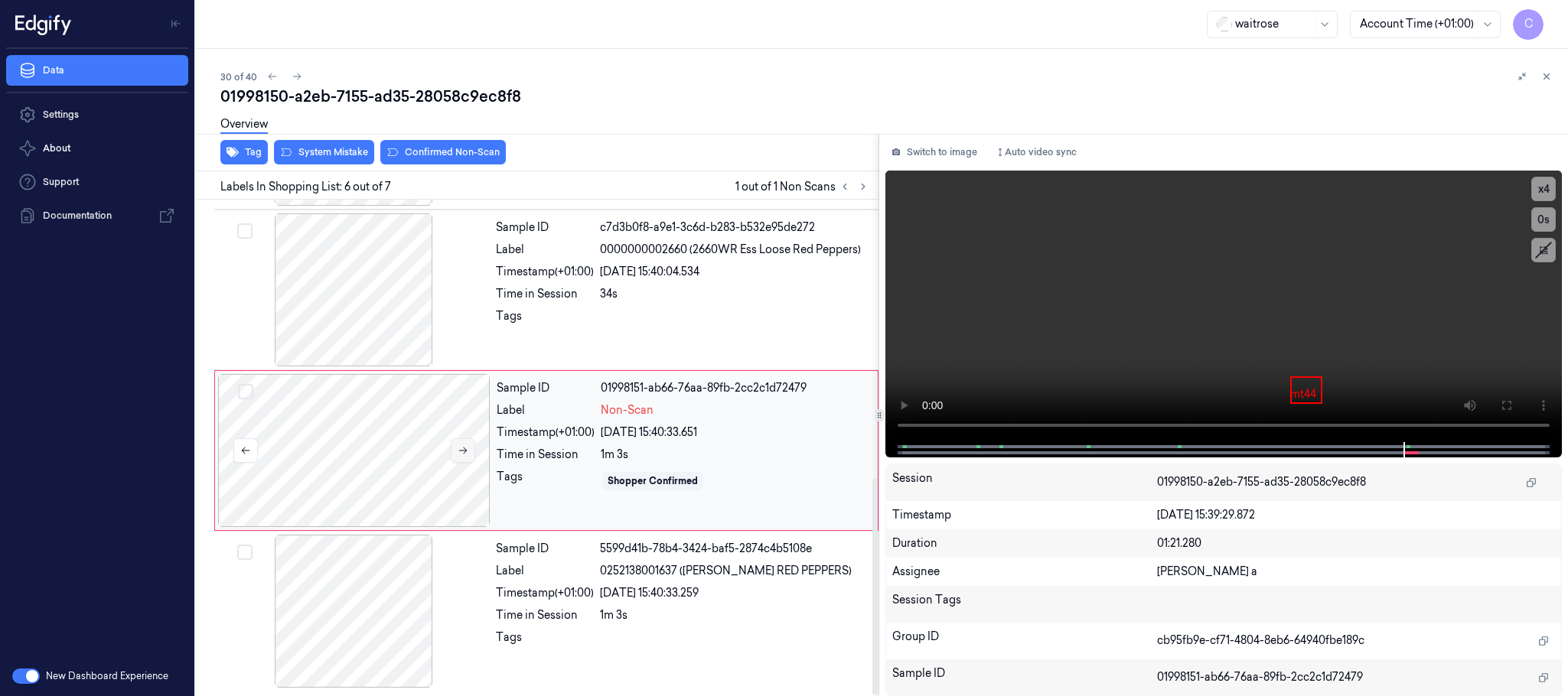
click at [460, 452] on icon at bounding box center [463, 450] width 10 height 10
click at [356, 460] on div at bounding box center [354, 450] width 273 height 153
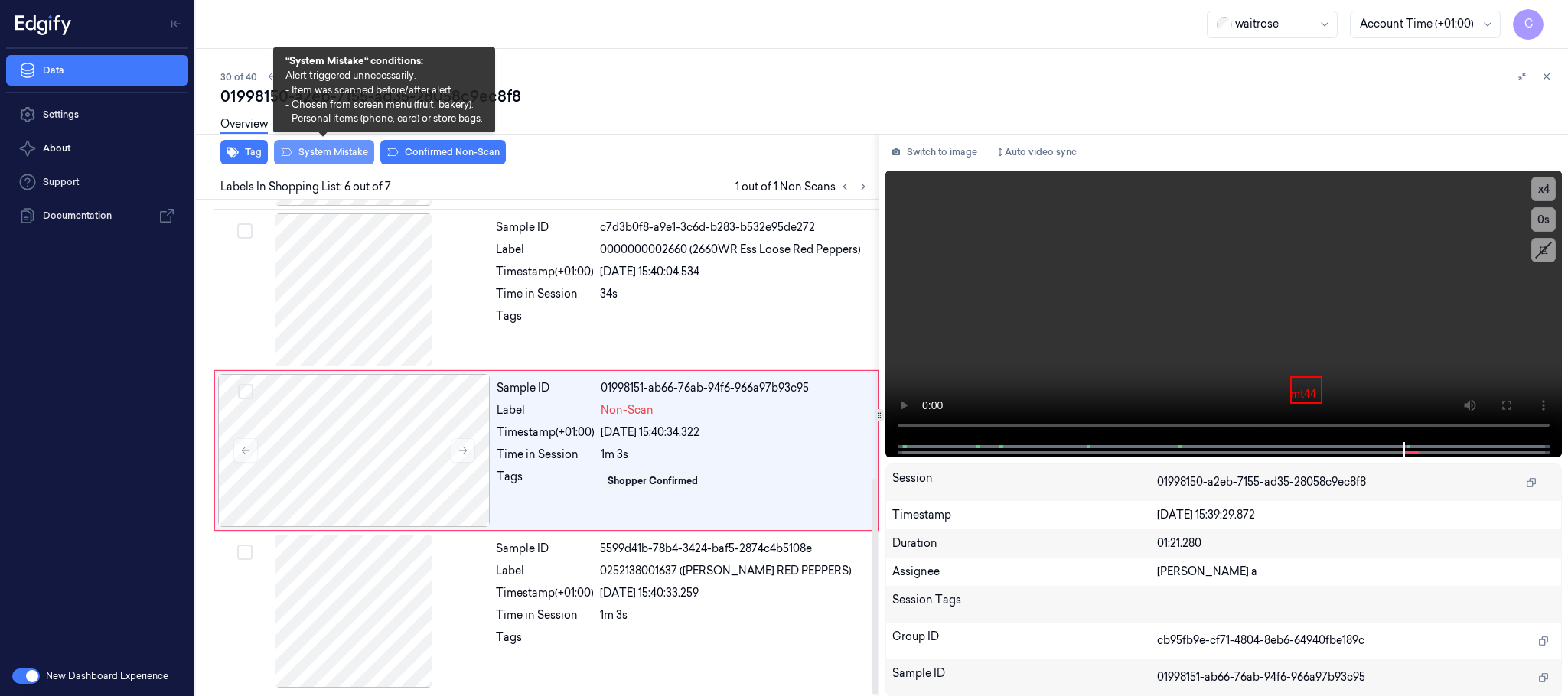
click at [306, 152] on button "System Mistake" at bounding box center [325, 152] width 101 height 25
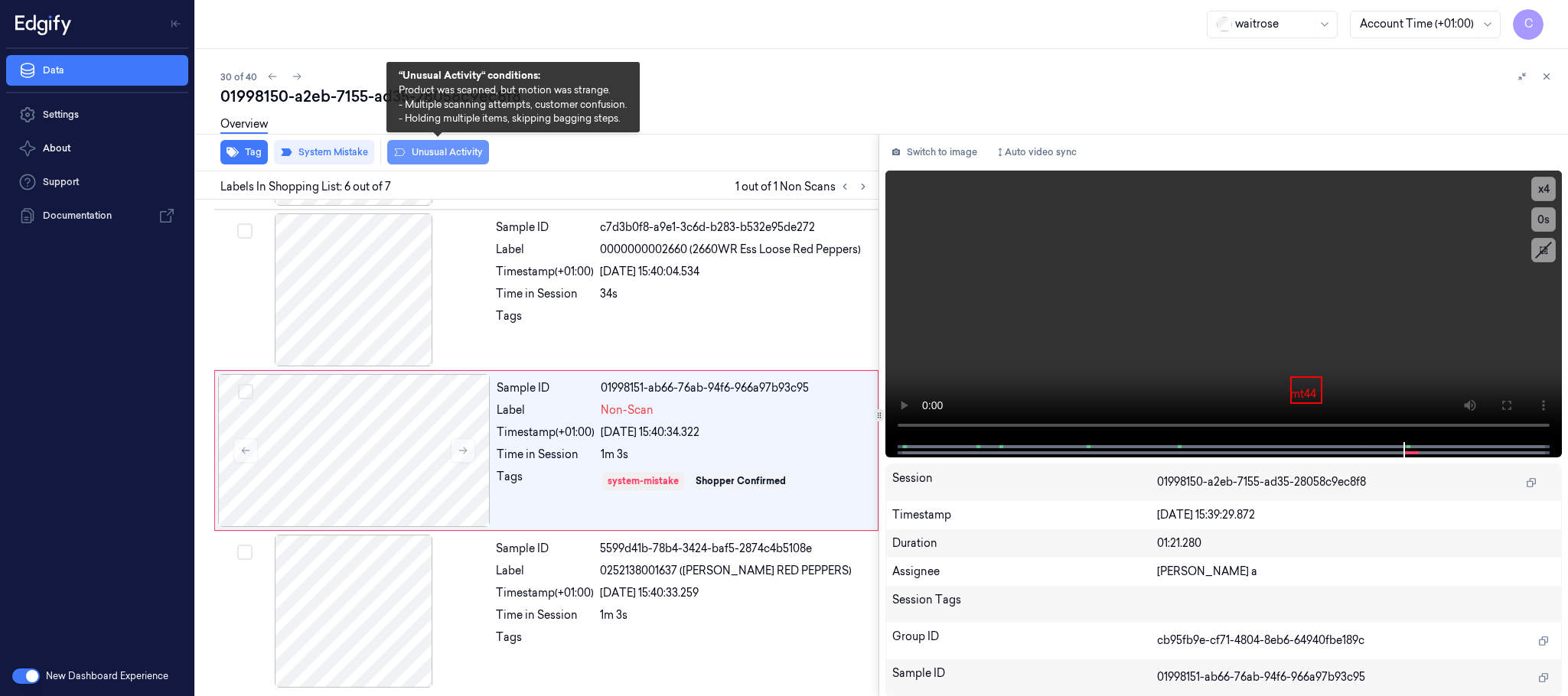
click at [432, 150] on button "Unusual Activity" at bounding box center [438, 152] width 102 height 25
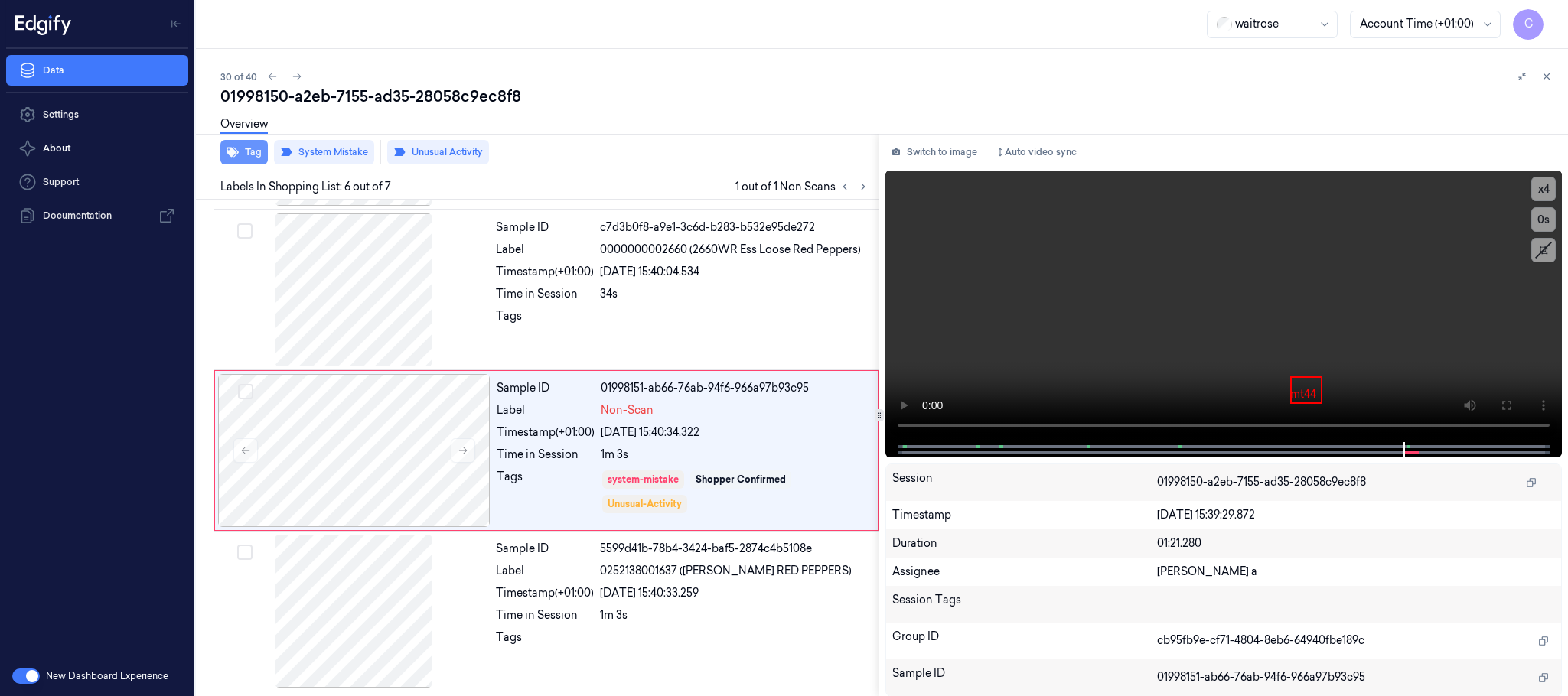
click at [248, 154] on button "Tag" at bounding box center [244, 152] width 47 height 25
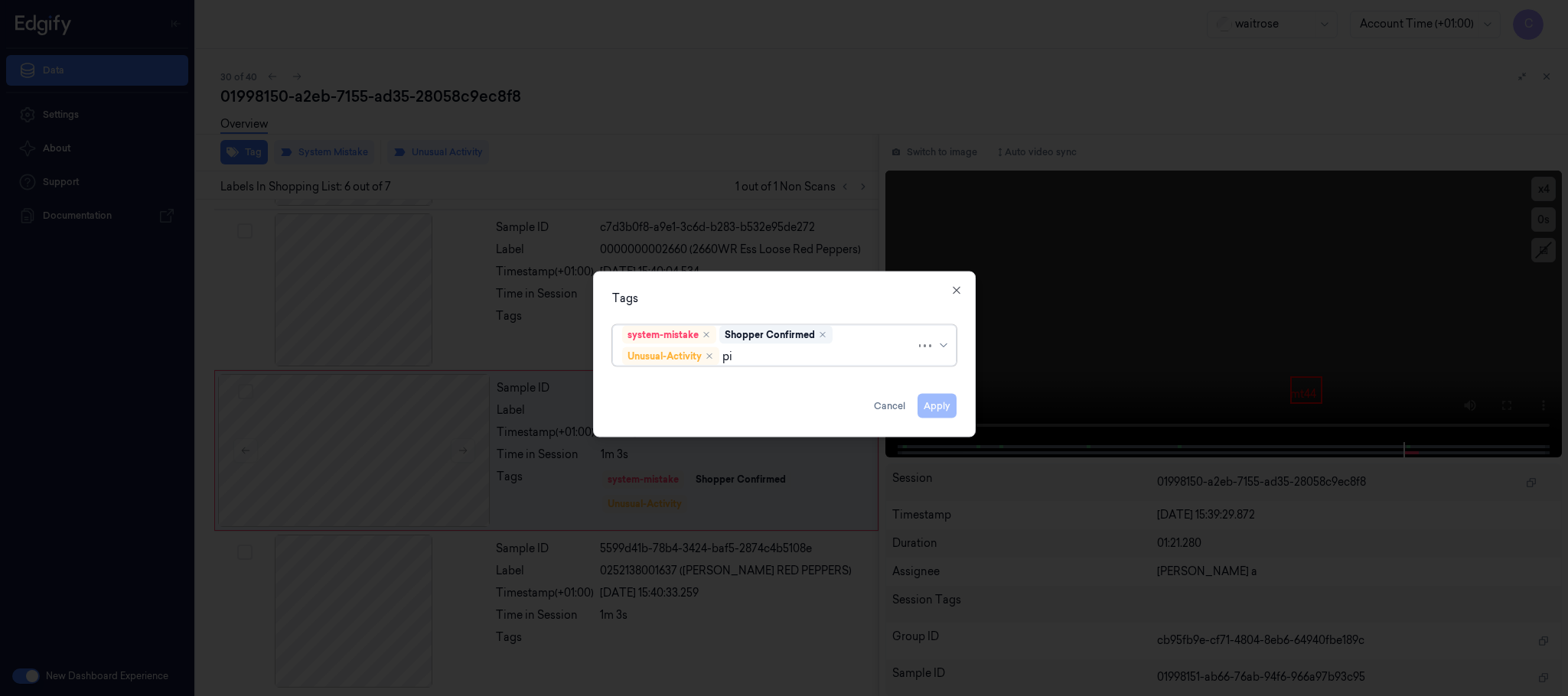
type input "pic"
click at [755, 377] on div "Picklist item alert" at bounding box center [784, 386] width 336 height 26
click at [804, 292] on div "Tags" at bounding box center [784, 298] width 345 height 16
click at [944, 409] on button "Apply" at bounding box center [936, 406] width 39 height 25
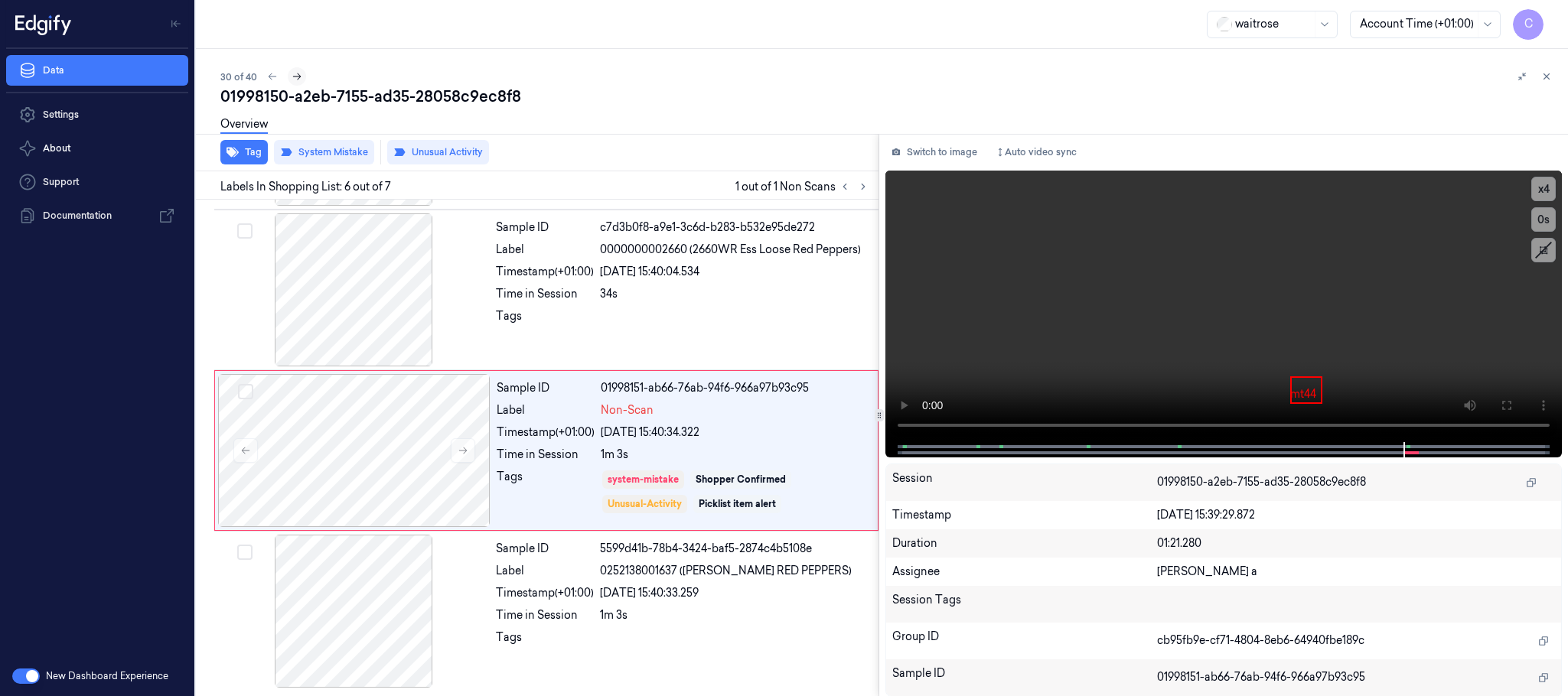
click at [299, 77] on icon at bounding box center [296, 76] width 10 height 10
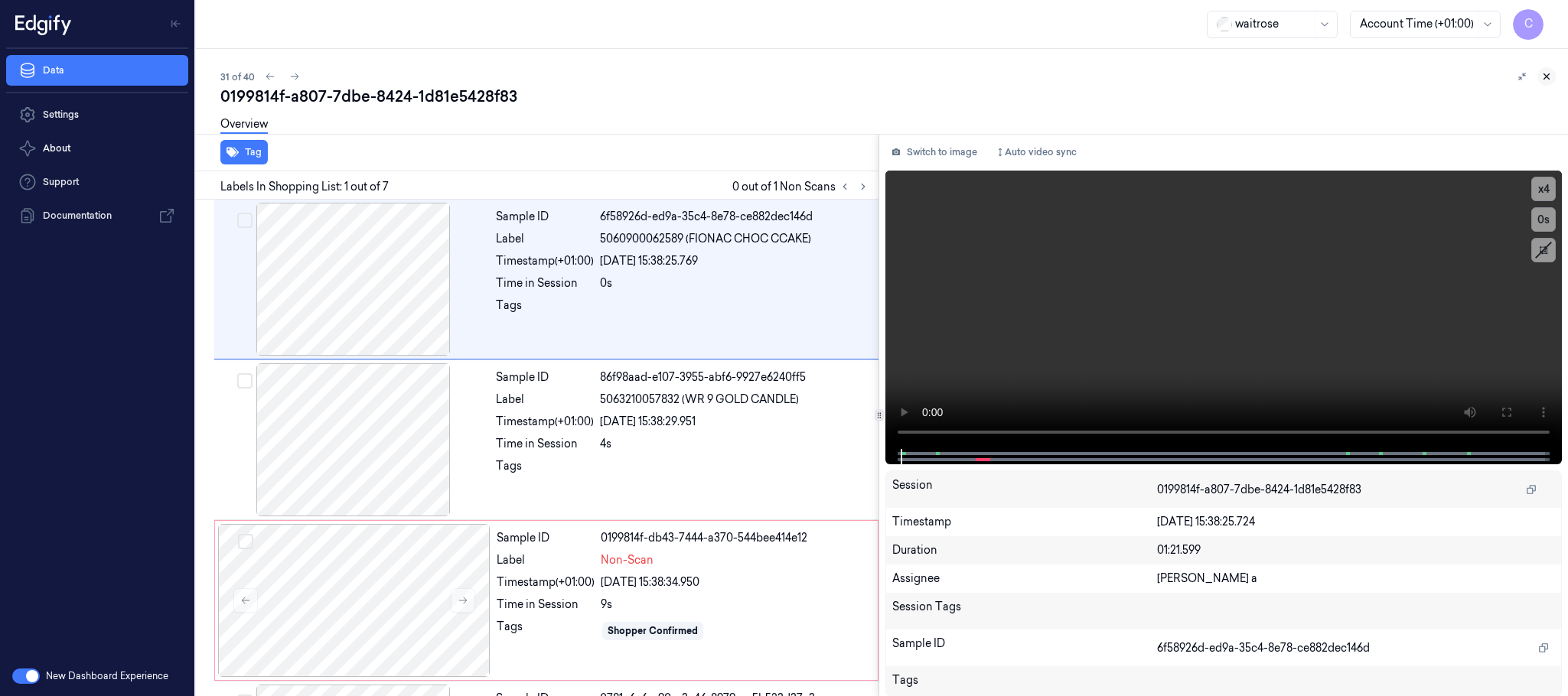
click at [1551, 81] on icon at bounding box center [1546, 76] width 10 height 10
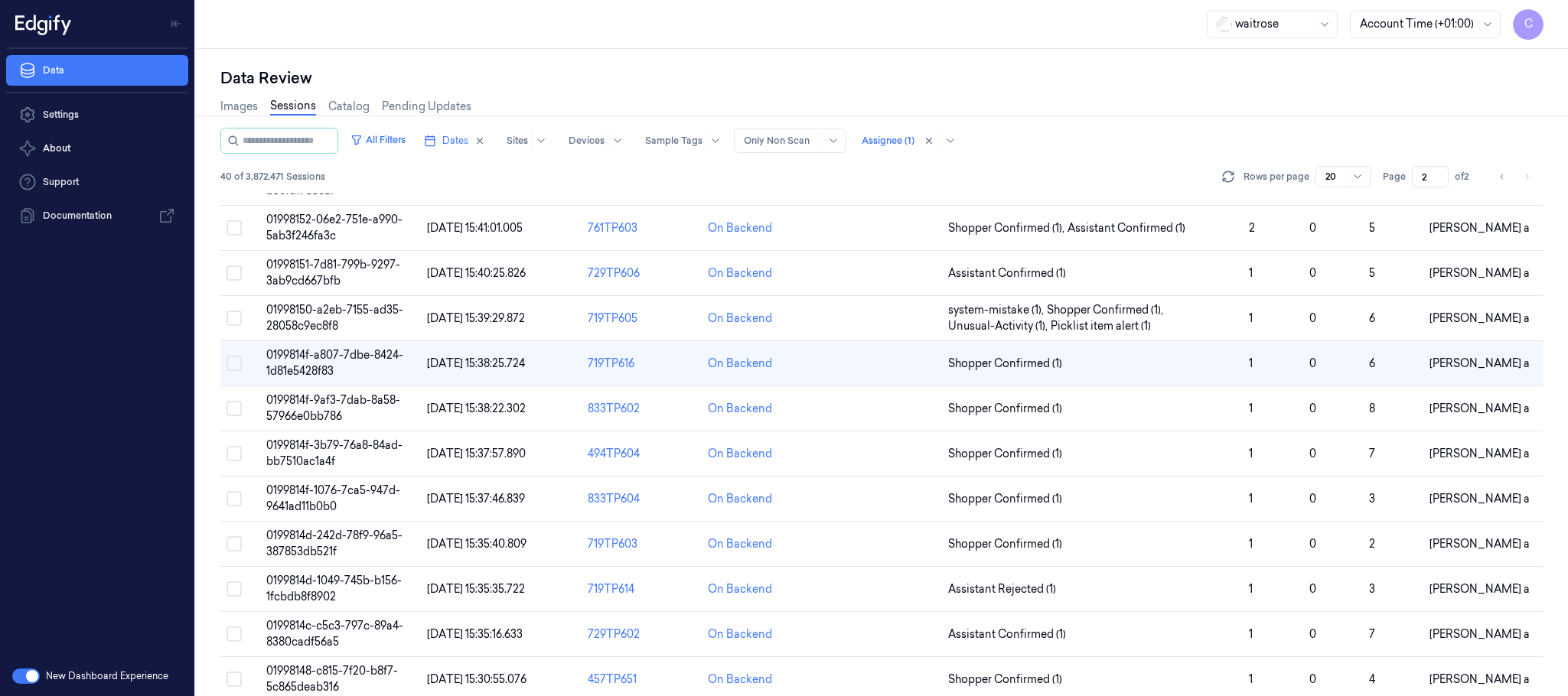
scroll to position [221, 0]
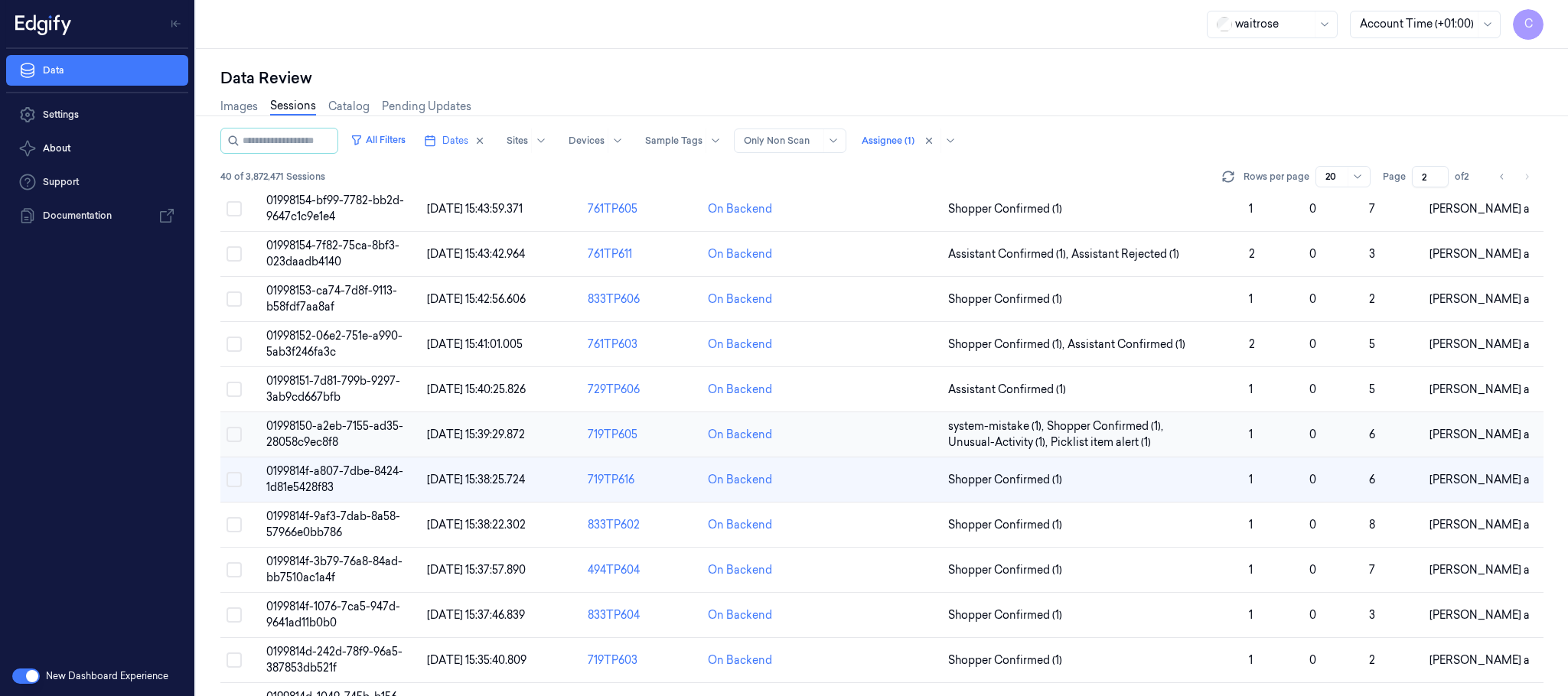
click at [341, 432] on span "01998150-a2eb-7155-ad35-28058c9ec8f8" at bounding box center [334, 434] width 137 height 29
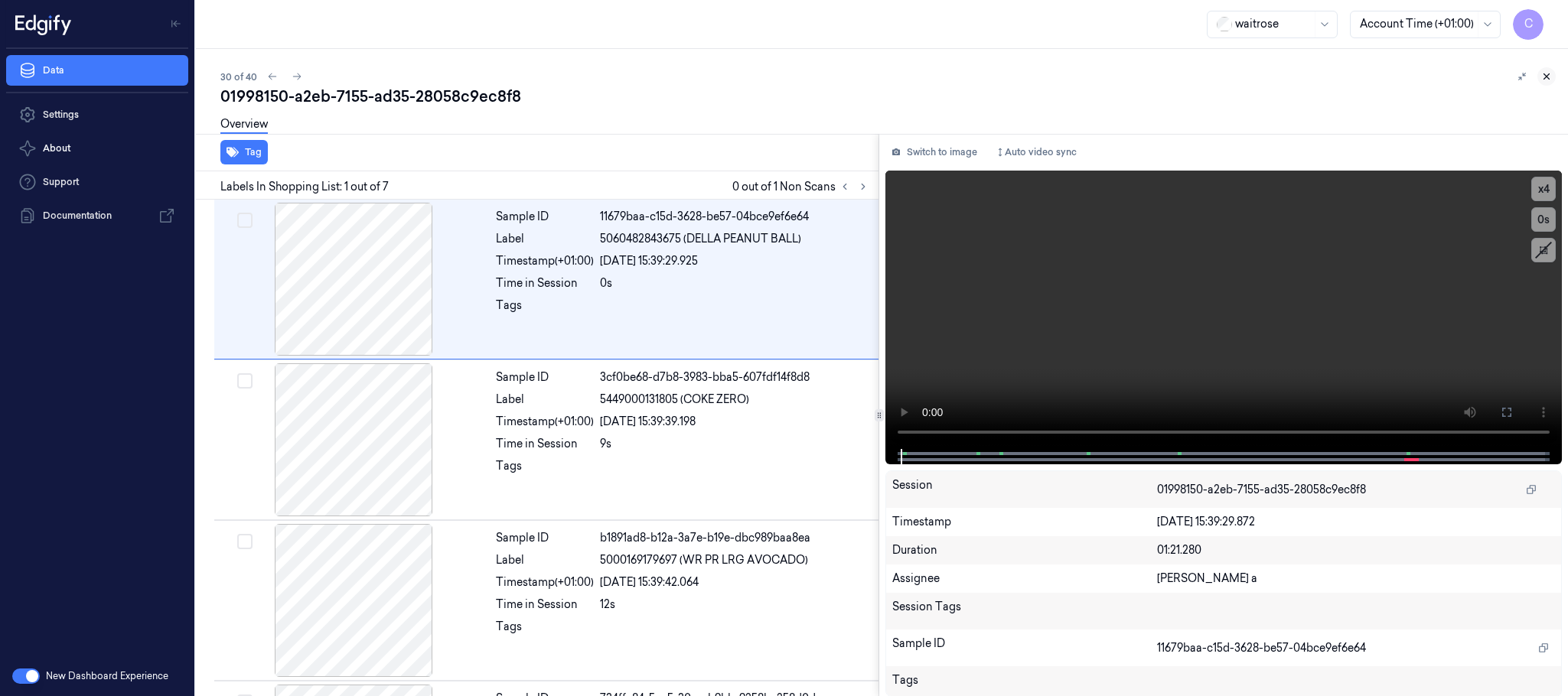
click at [1543, 77] on icon at bounding box center [1546, 76] width 10 height 10
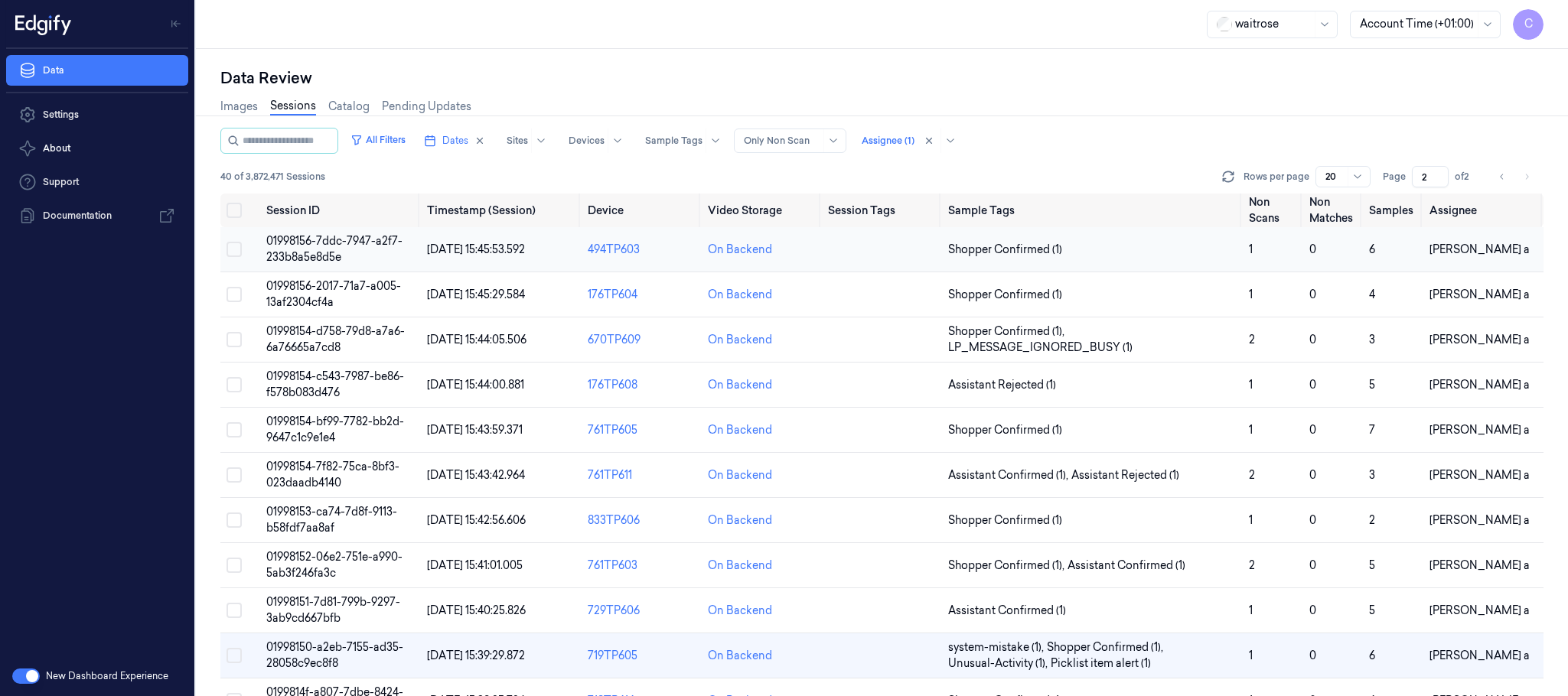
click at [364, 253] on td "01998156-7ddc-7947-a2f7-233b8a5e8d5e" at bounding box center [340, 250] width 161 height 46
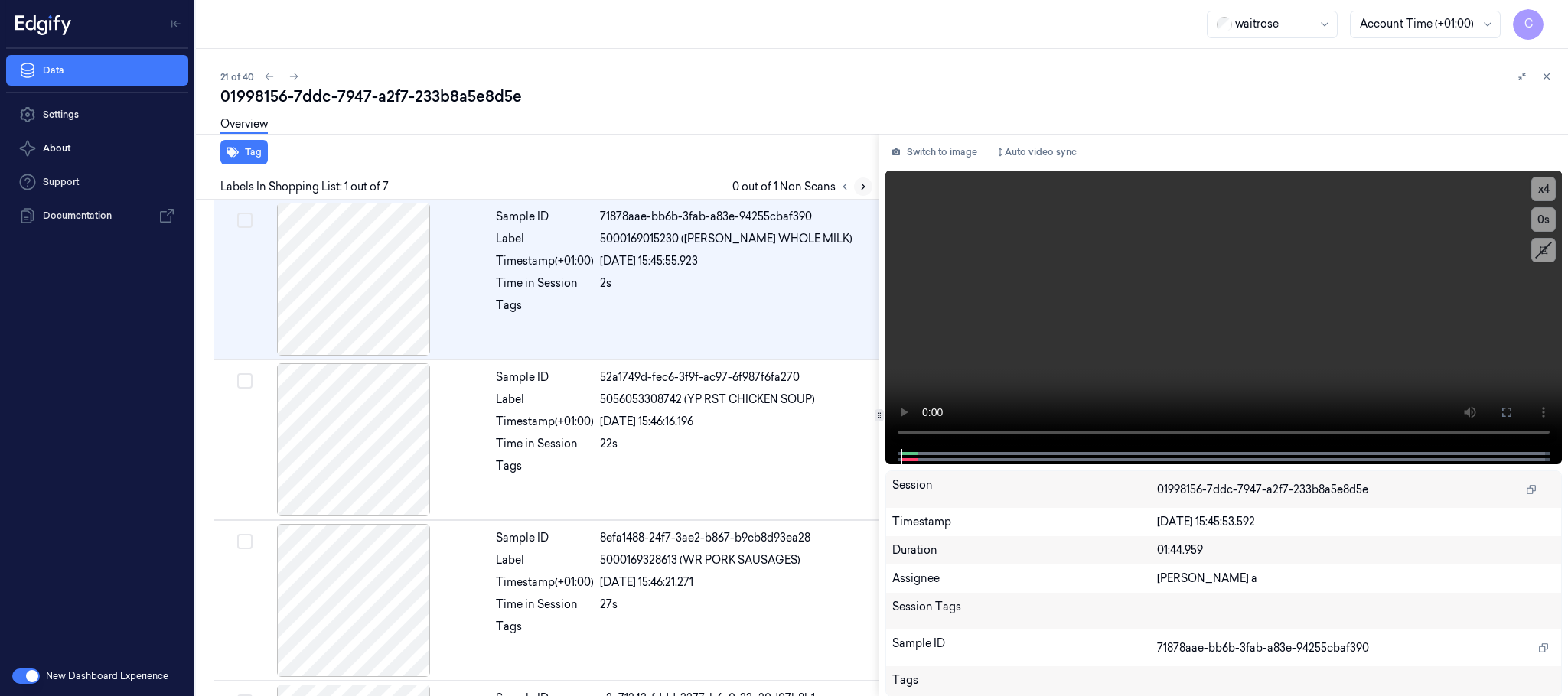
click at [861, 181] on icon at bounding box center [862, 186] width 10 height 10
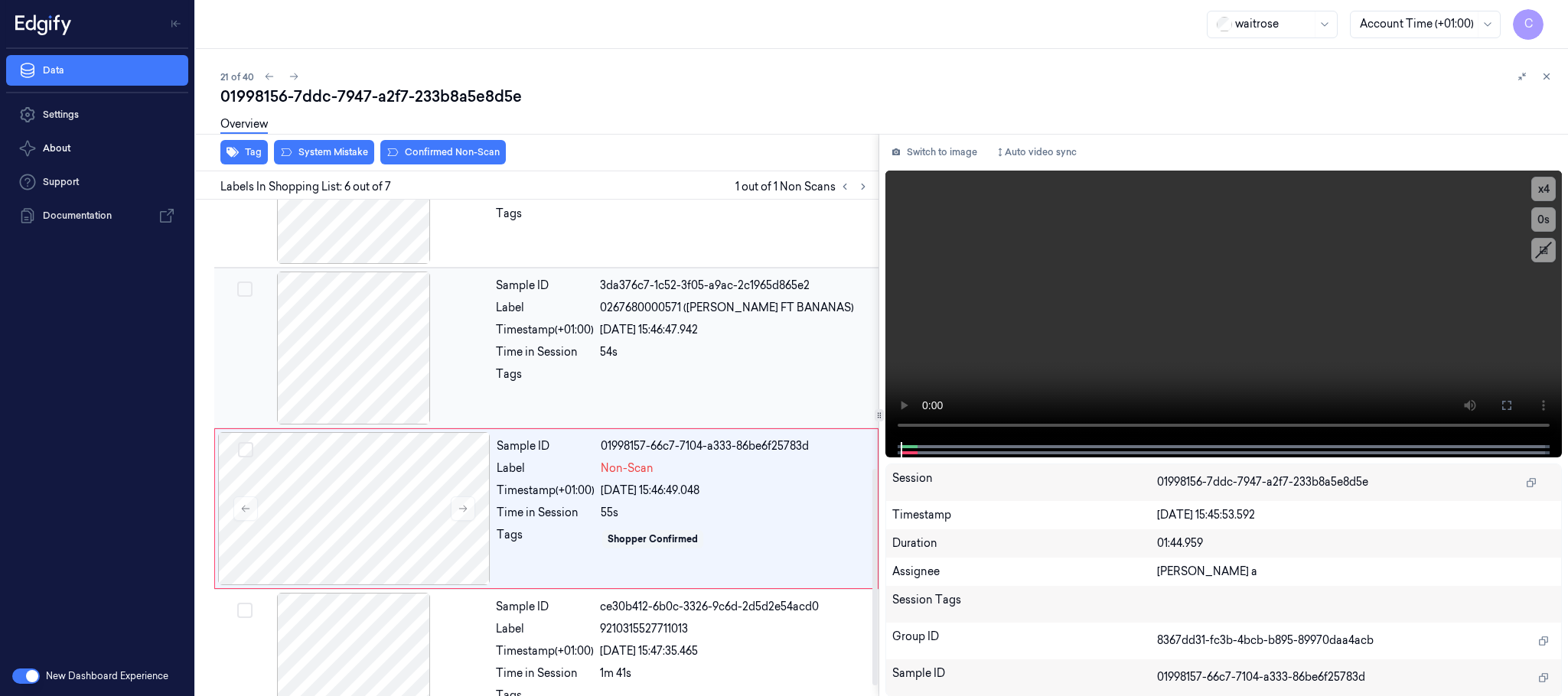
scroll to position [637, 0]
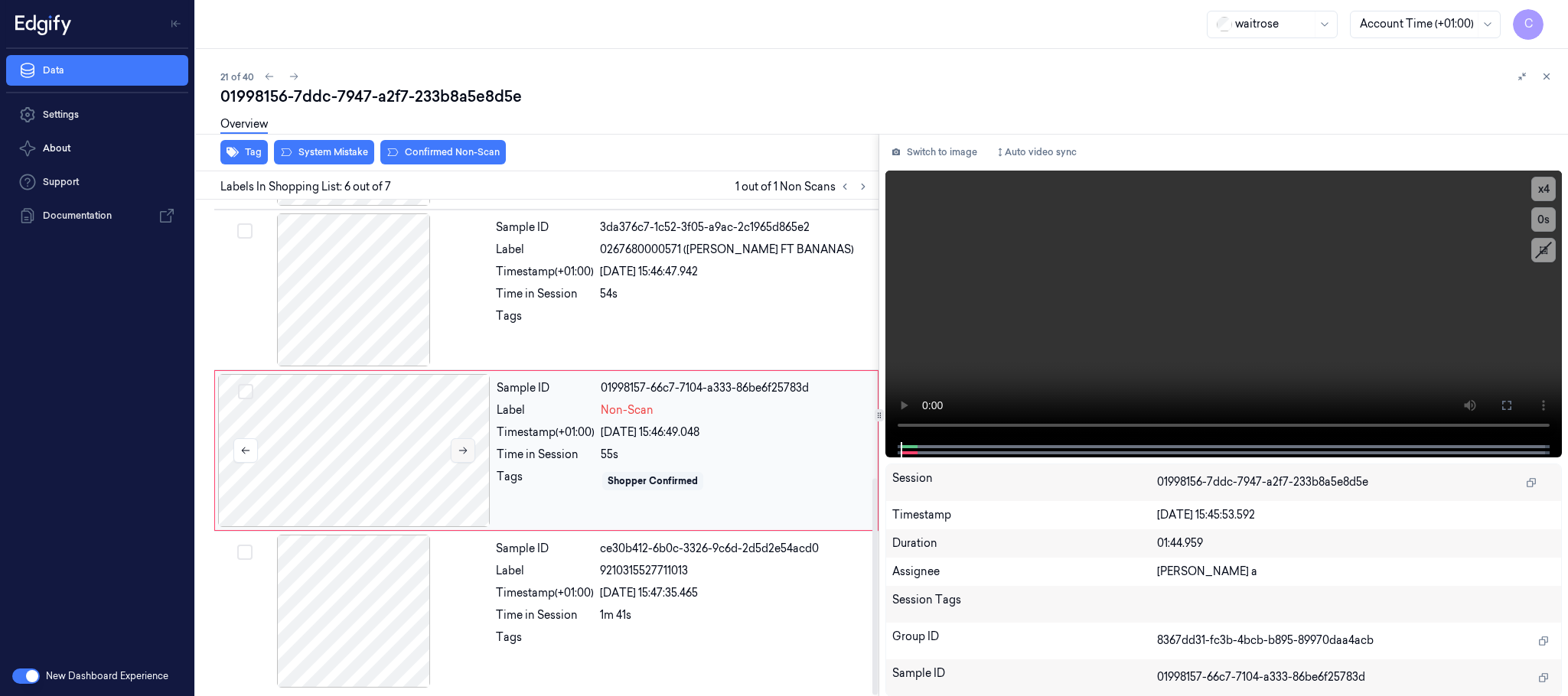
click at [463, 447] on icon at bounding box center [463, 450] width 9 height 7
click at [462, 445] on icon at bounding box center [463, 450] width 10 height 10
click at [460, 456] on button at bounding box center [463, 451] width 25 height 25
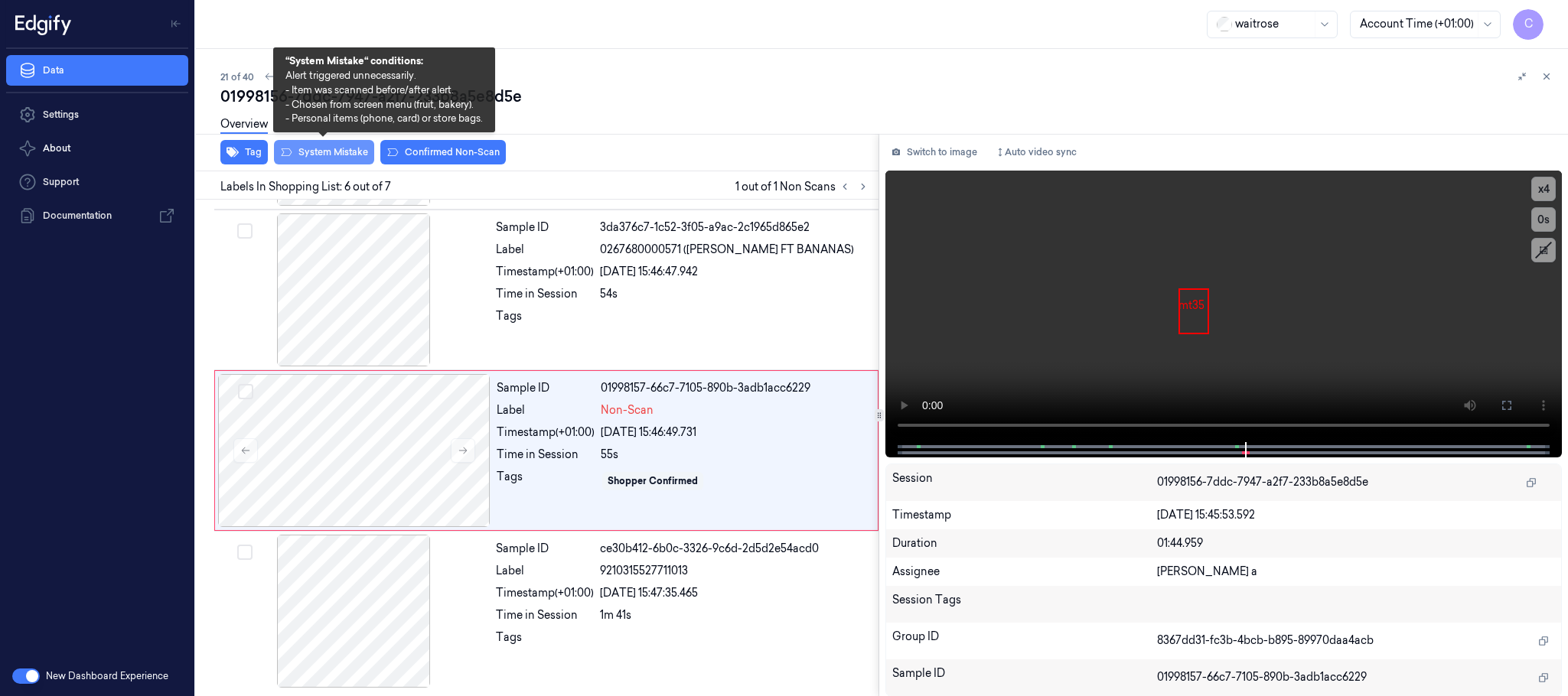
click at [333, 154] on button "System Mistake" at bounding box center [325, 152] width 101 height 25
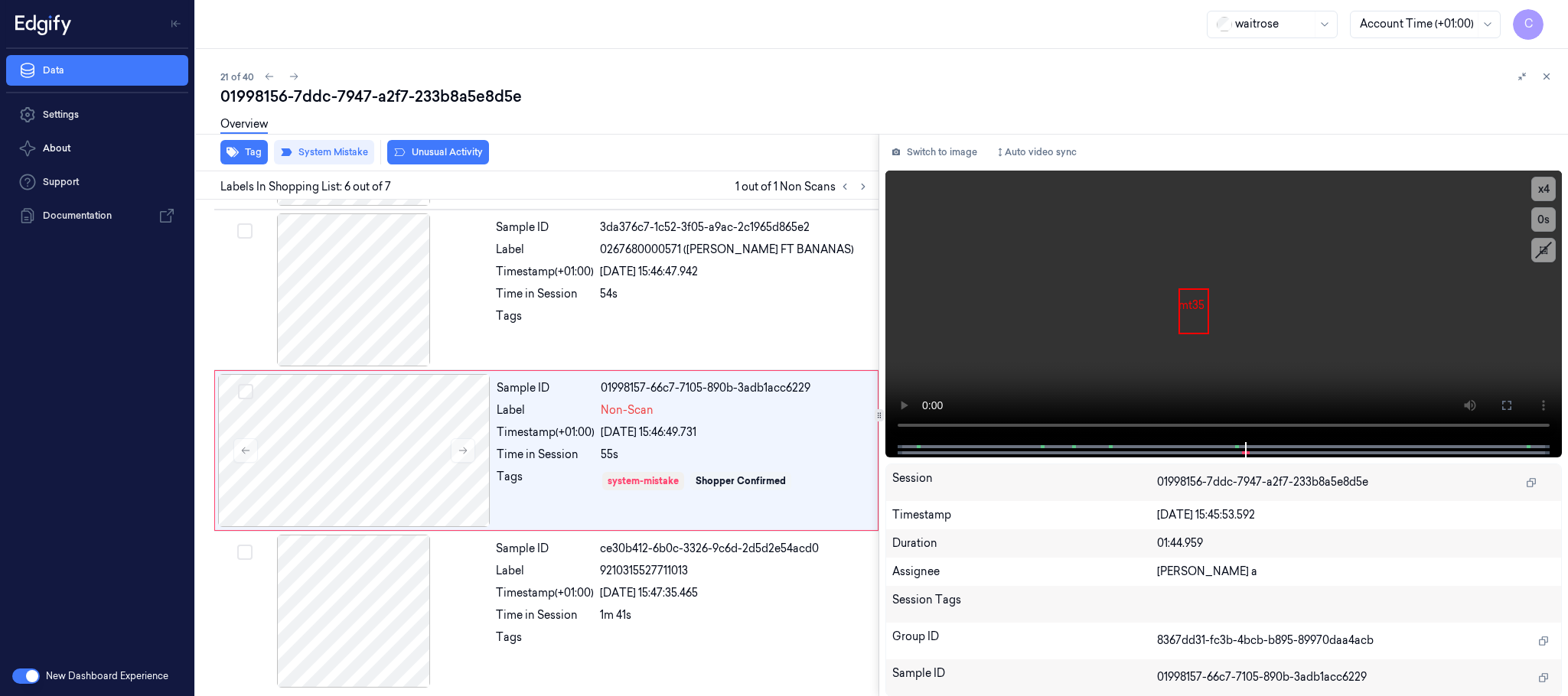
click at [421, 149] on button "Unusual Activity" at bounding box center [438, 152] width 102 height 25
click at [293, 77] on icon at bounding box center [293, 76] width 10 height 10
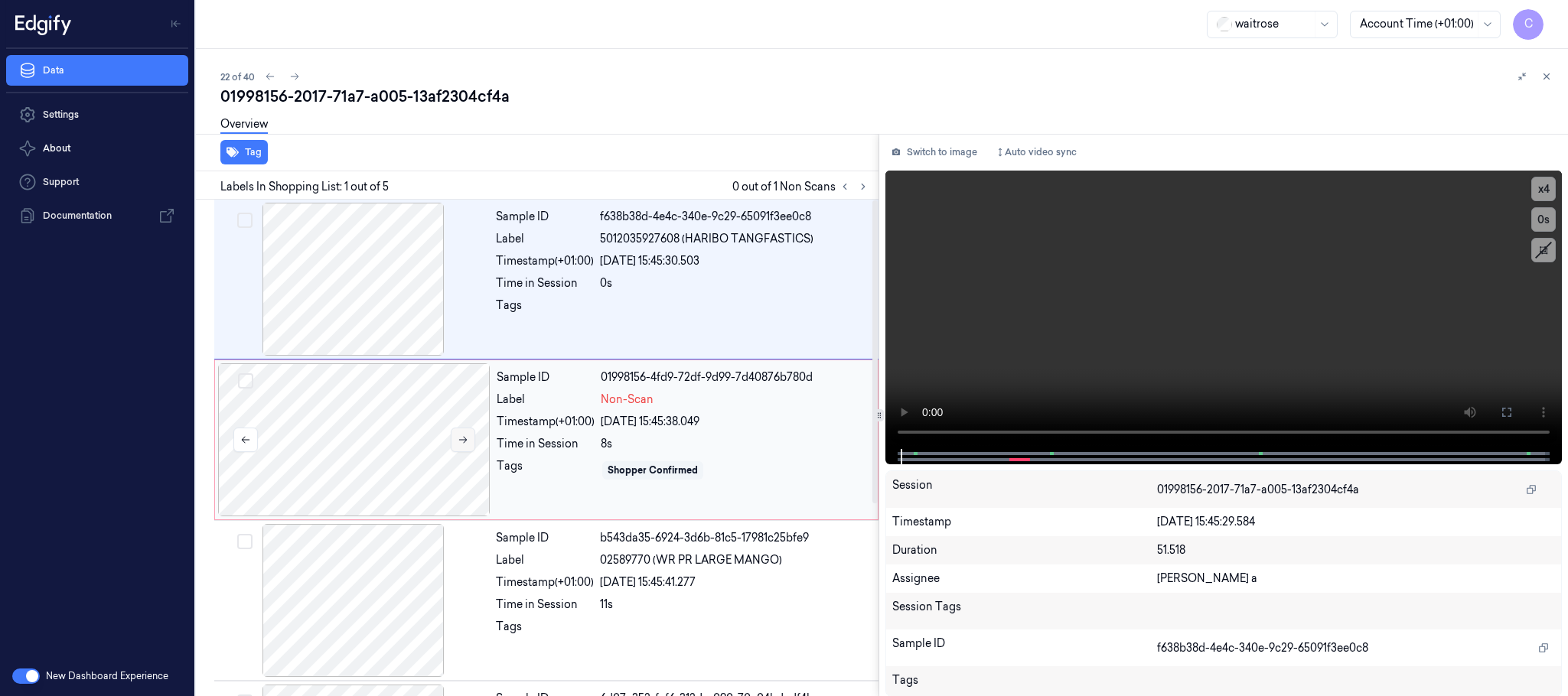
click at [467, 439] on icon at bounding box center [463, 440] width 10 height 10
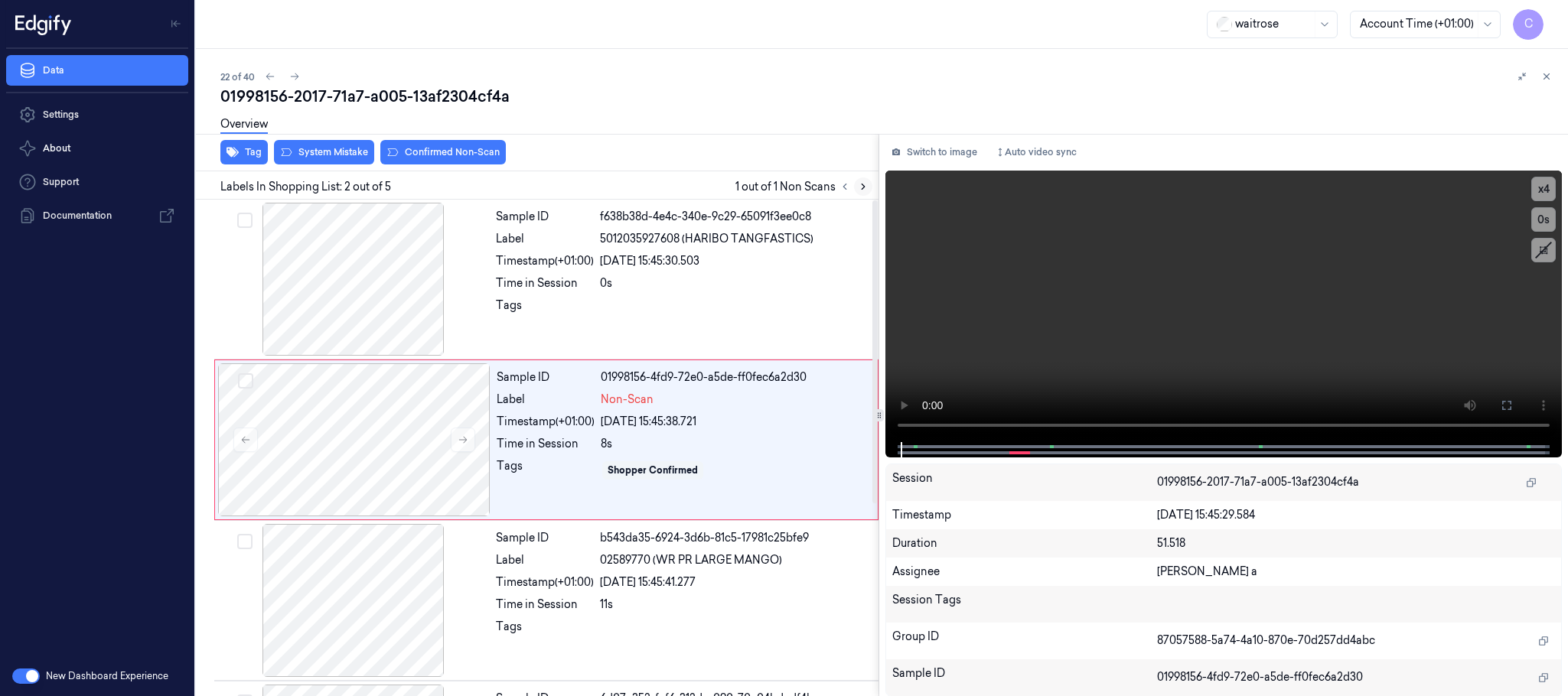
click at [863, 189] on icon at bounding box center [862, 186] width 10 height 10
click at [458, 440] on icon at bounding box center [463, 440] width 10 height 10
click at [420, 287] on div at bounding box center [353, 279] width 273 height 153
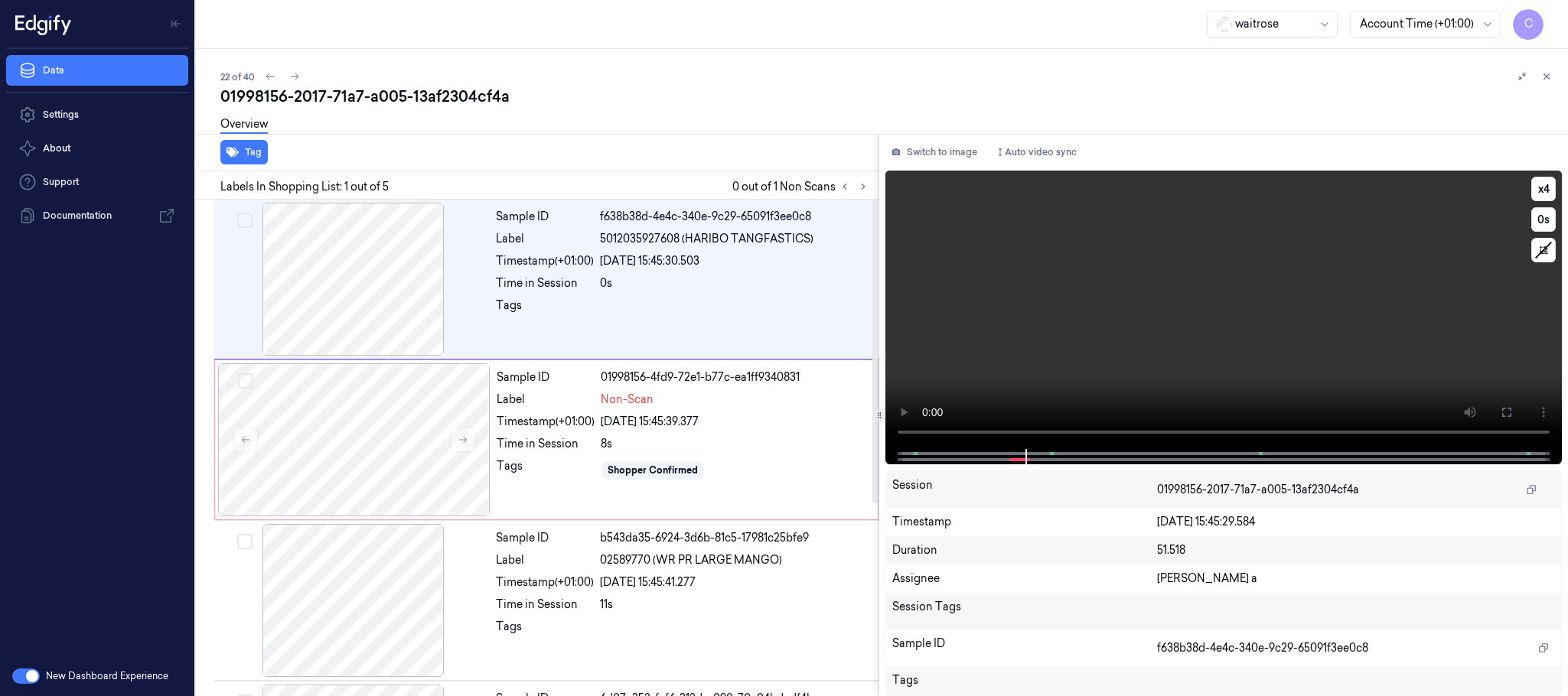
click at [1111, 333] on video at bounding box center [1223, 310] width 676 height 278
click at [372, 441] on div at bounding box center [354, 440] width 273 height 153
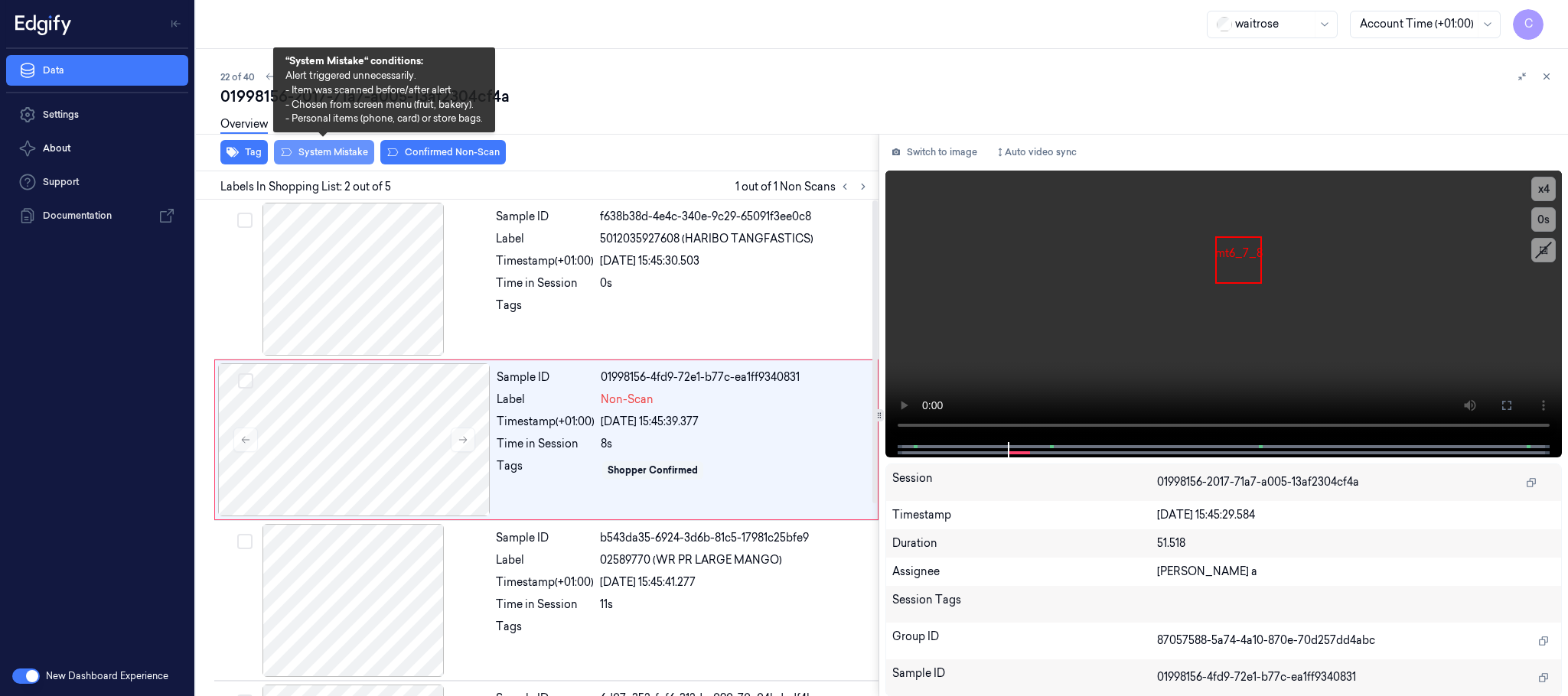
click at [319, 152] on button "System Mistake" at bounding box center [325, 152] width 101 height 25
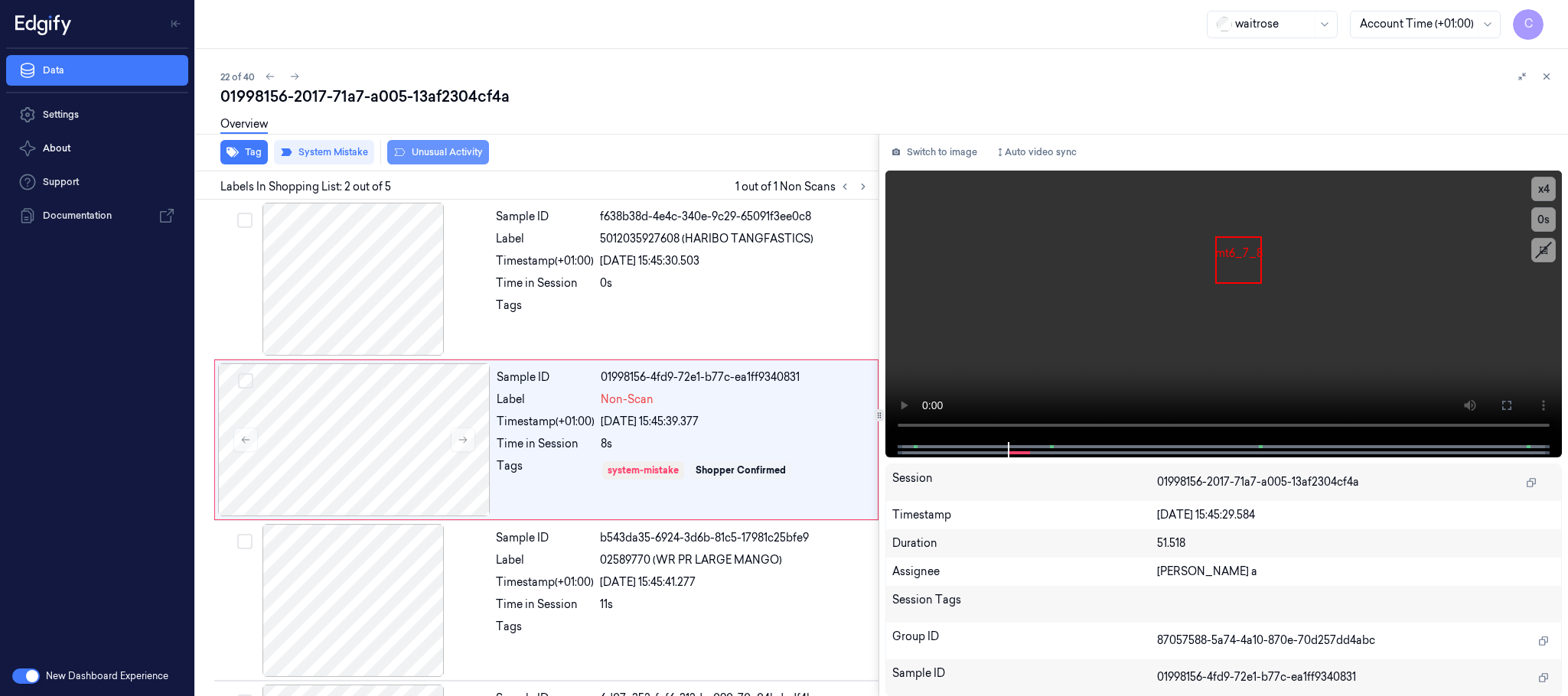
click at [457, 152] on button "Unusual Activity" at bounding box center [438, 152] width 102 height 25
click at [290, 78] on icon at bounding box center [294, 76] width 10 height 10
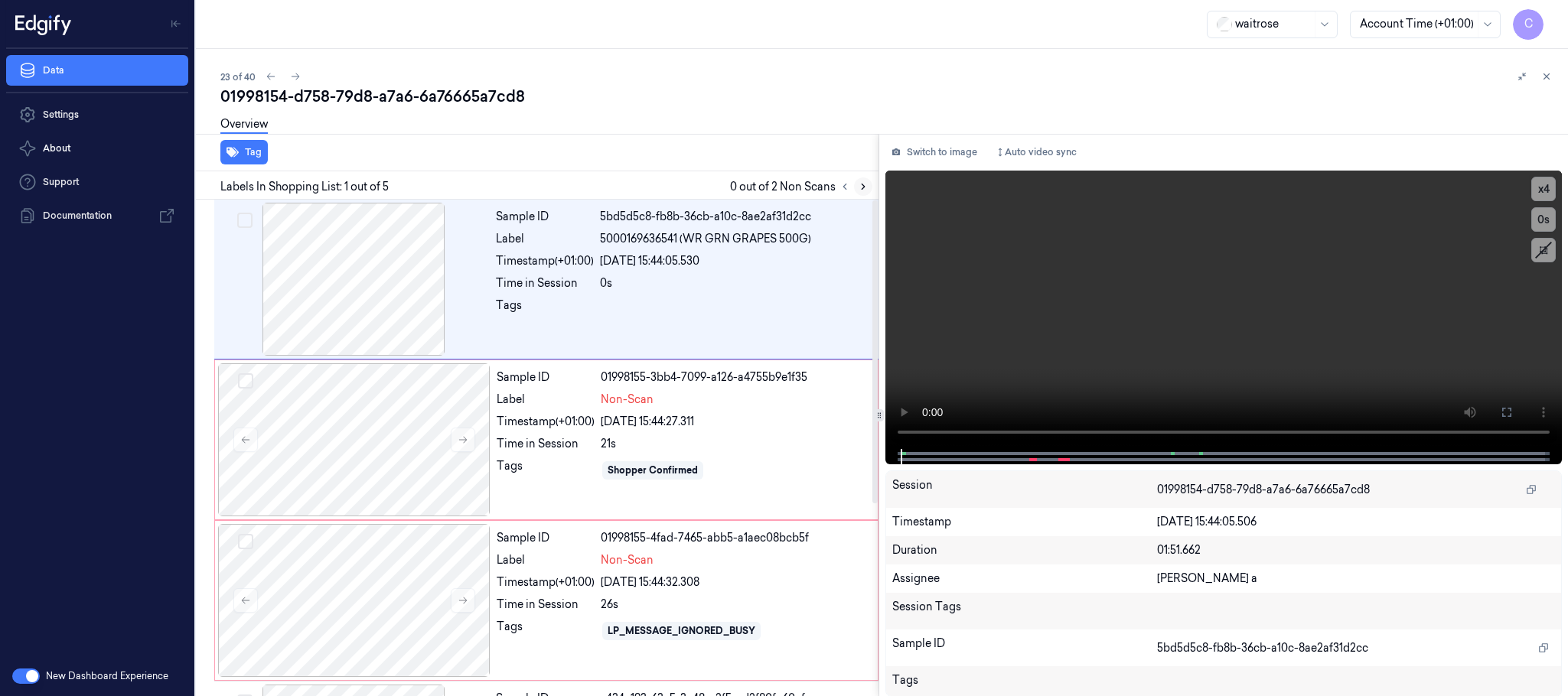
click at [861, 188] on icon at bounding box center [862, 186] width 10 height 10
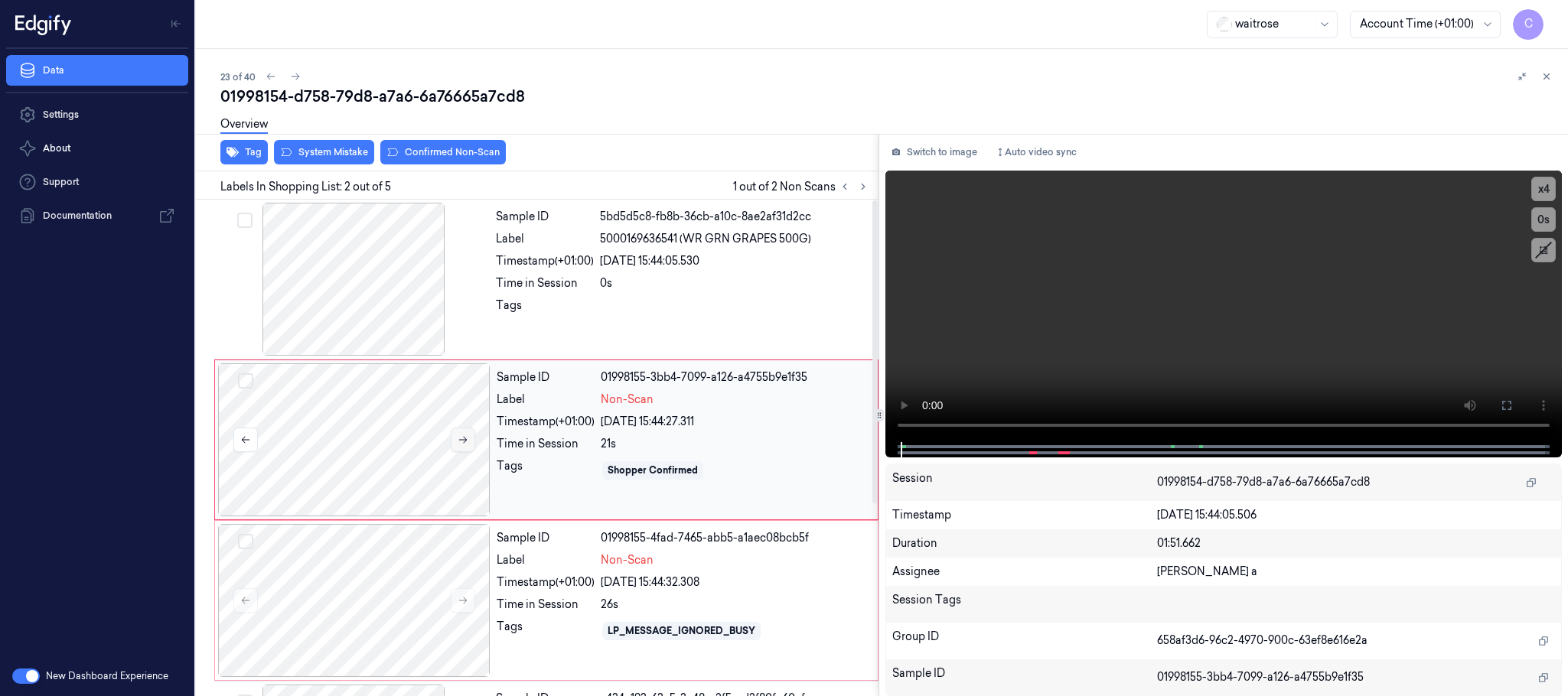
click at [463, 440] on icon at bounding box center [463, 440] width 10 height 10
click at [395, 308] on div at bounding box center [353, 279] width 273 height 153
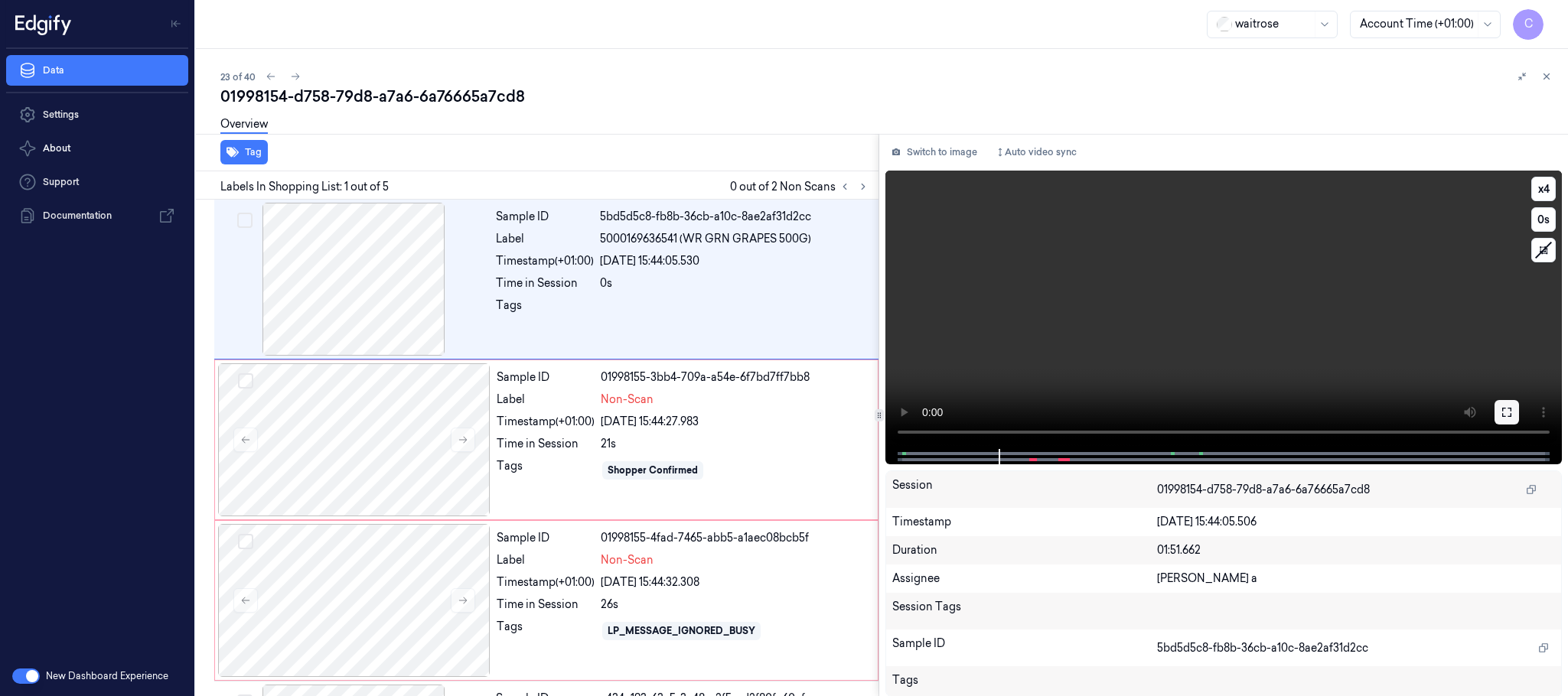
click at [1504, 408] on icon at bounding box center [1506, 412] width 12 height 12
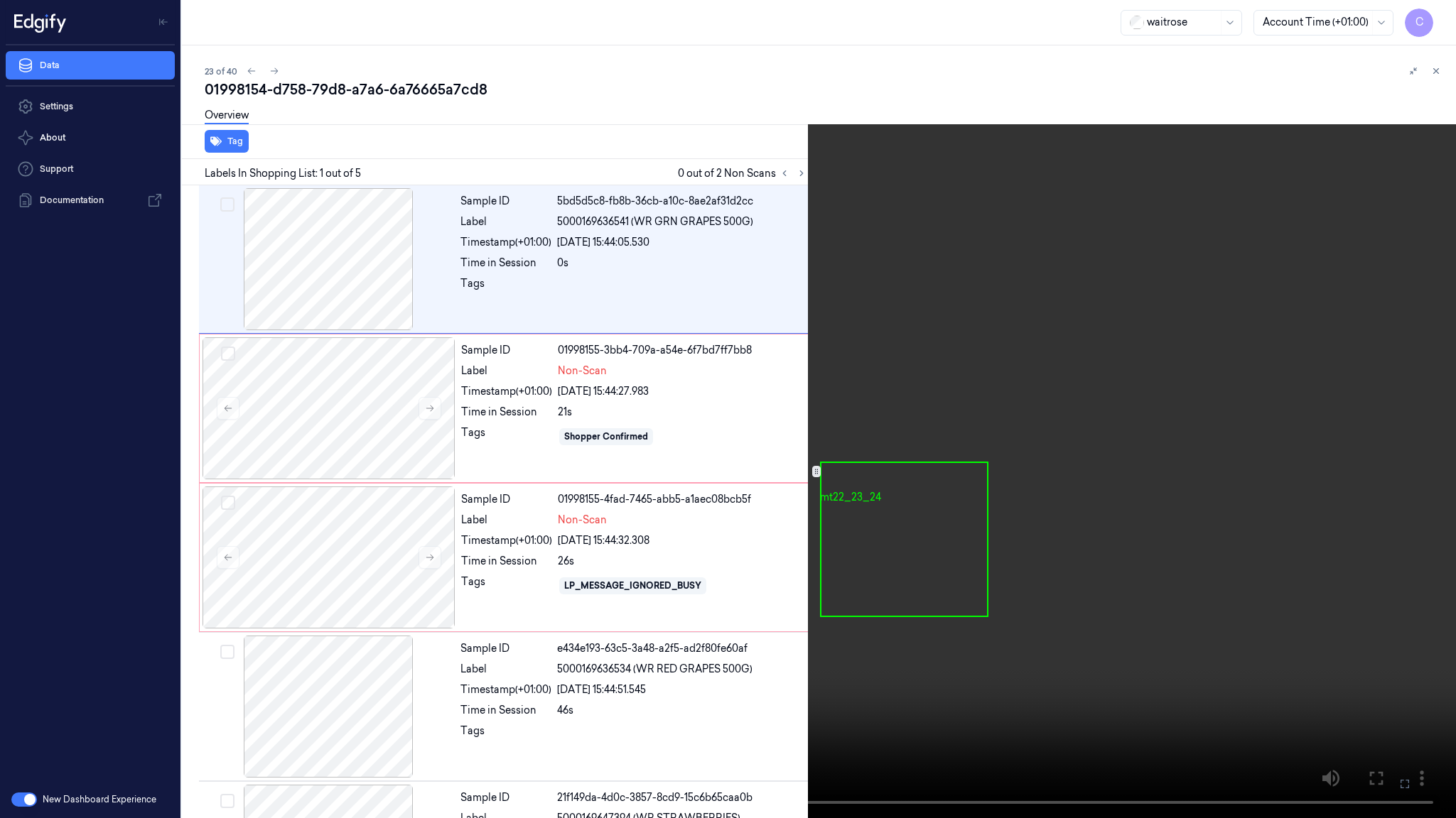
drag, startPoint x: 595, startPoint y: 488, endPoint x: 595, endPoint y: 427, distance: 61.0
click at [595, 446] on video at bounding box center [728, 409] width 1456 height 818
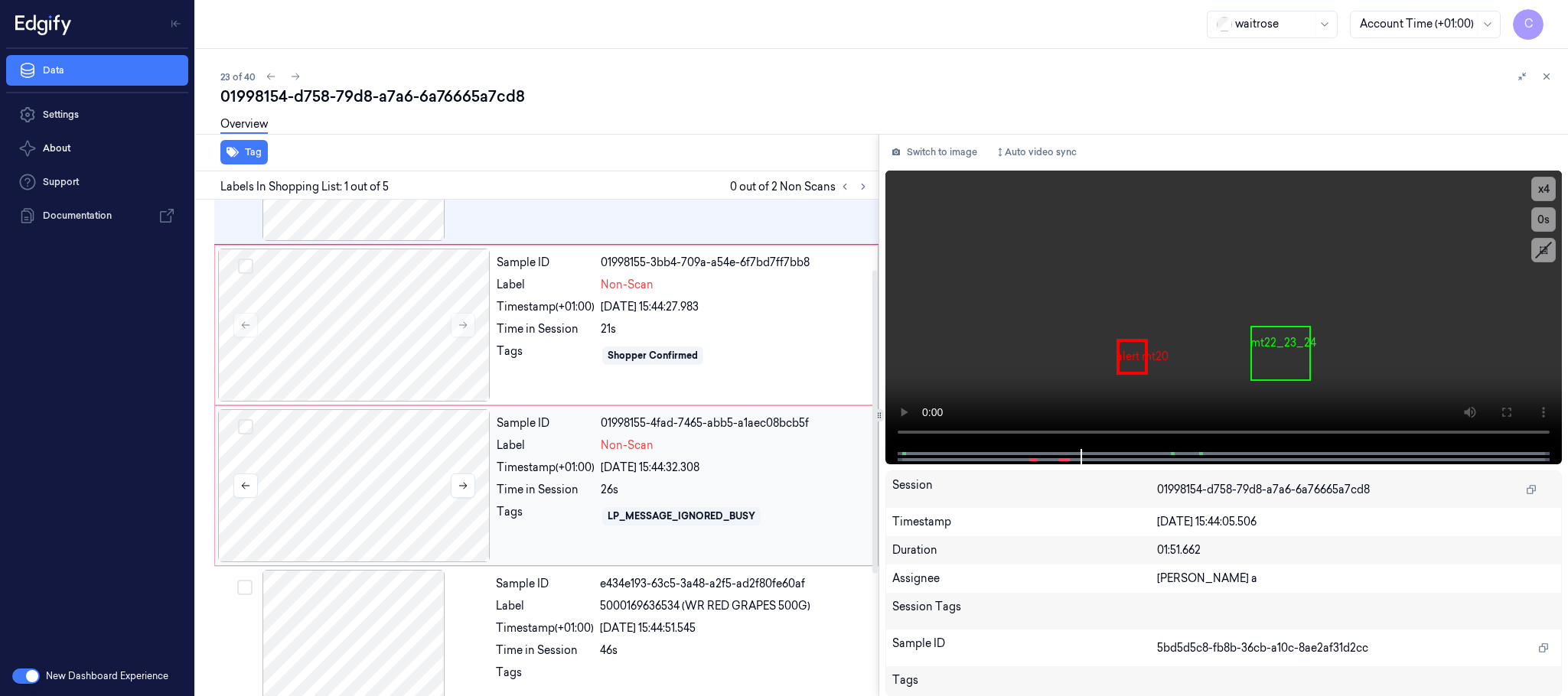
click at [403, 515] on div at bounding box center [354, 485] width 273 height 153
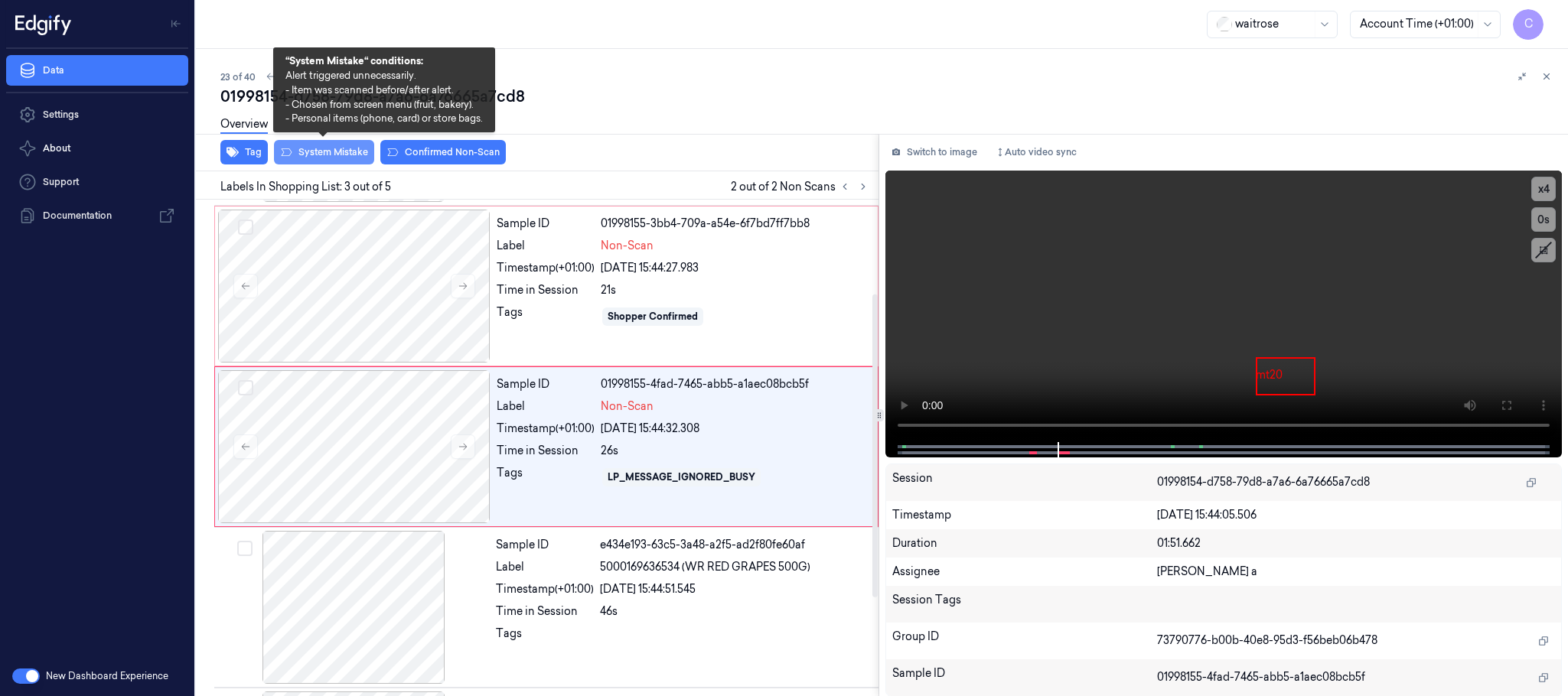
click at [310, 145] on button "System Mistake" at bounding box center [325, 152] width 101 height 25
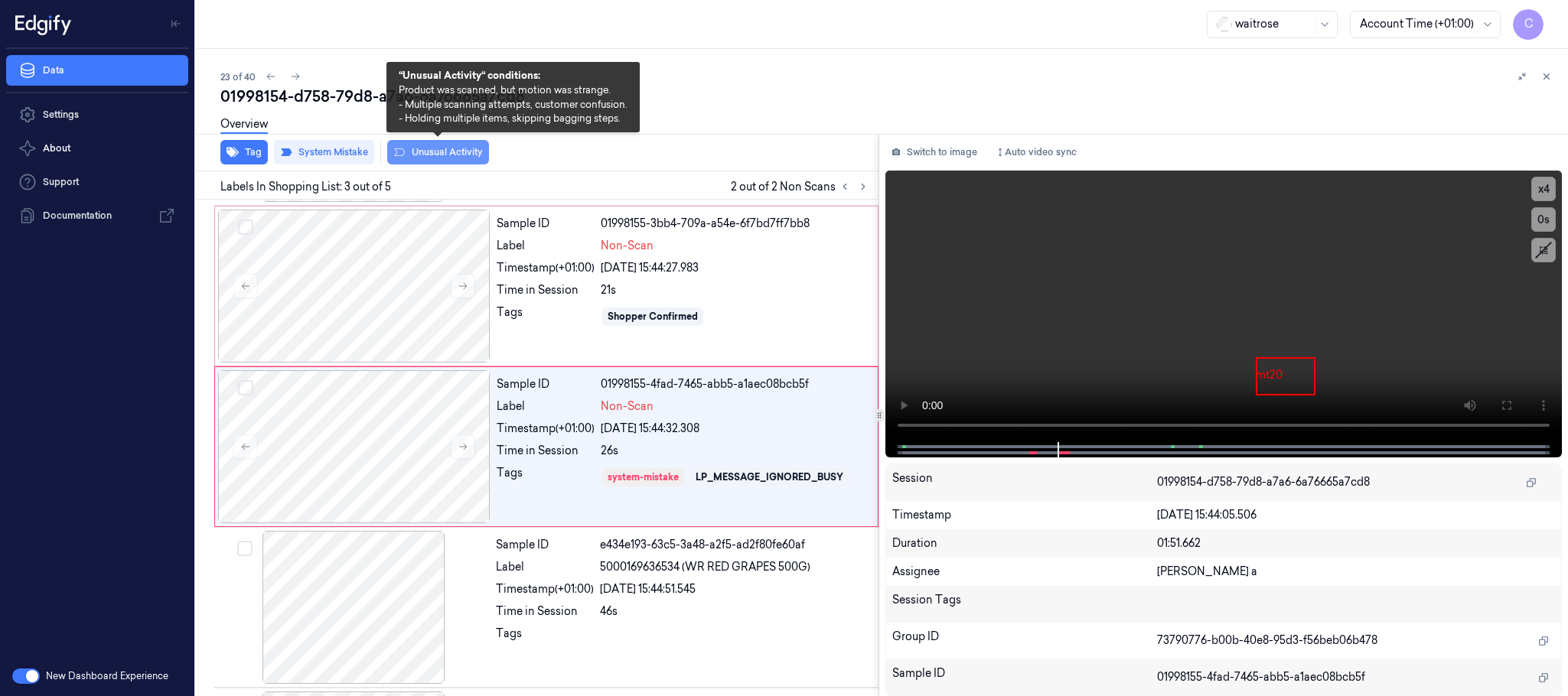
click at [416, 149] on button "Unusual Activity" at bounding box center [438, 152] width 102 height 25
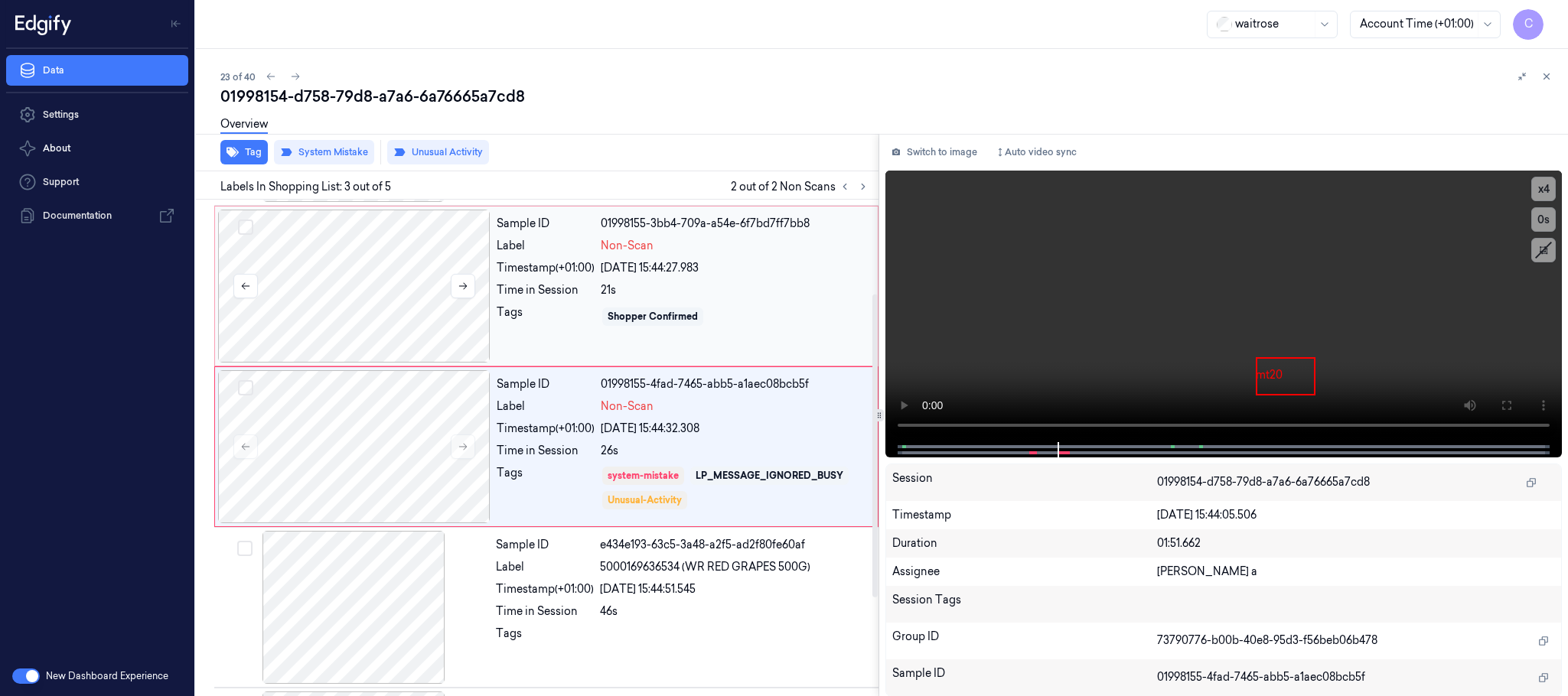
click at [396, 276] on div at bounding box center [354, 286] width 273 height 153
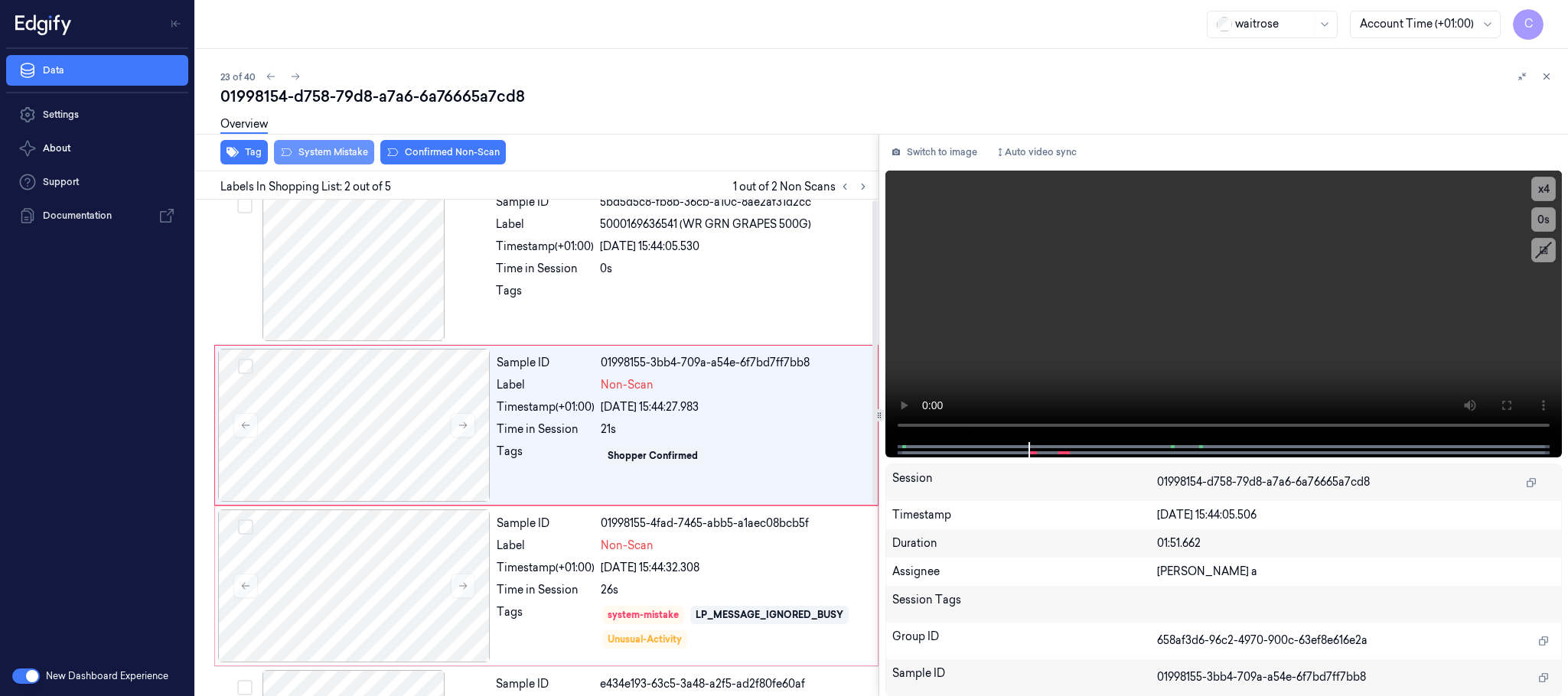
scroll to position [0, 0]
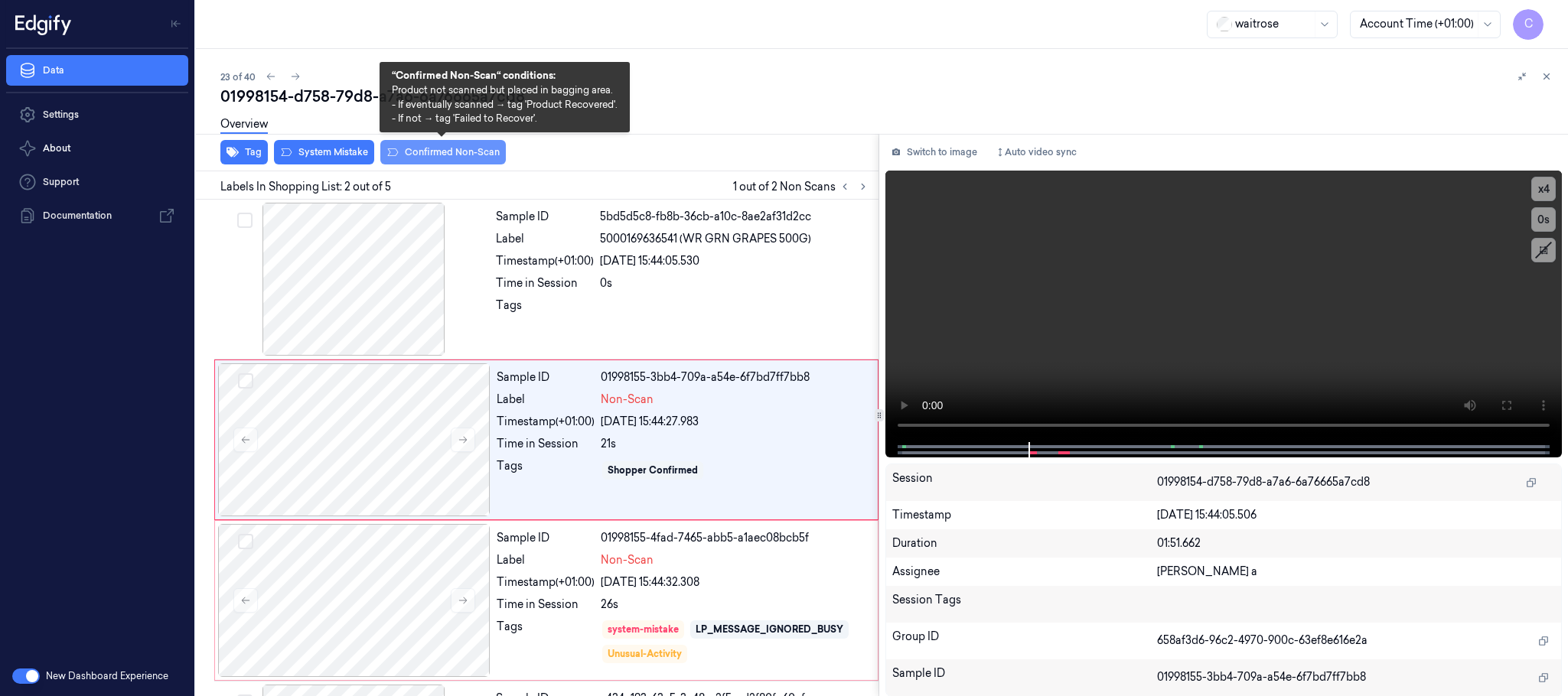
click at [435, 147] on button "Confirmed Non-Scan" at bounding box center [444, 152] width 125 height 25
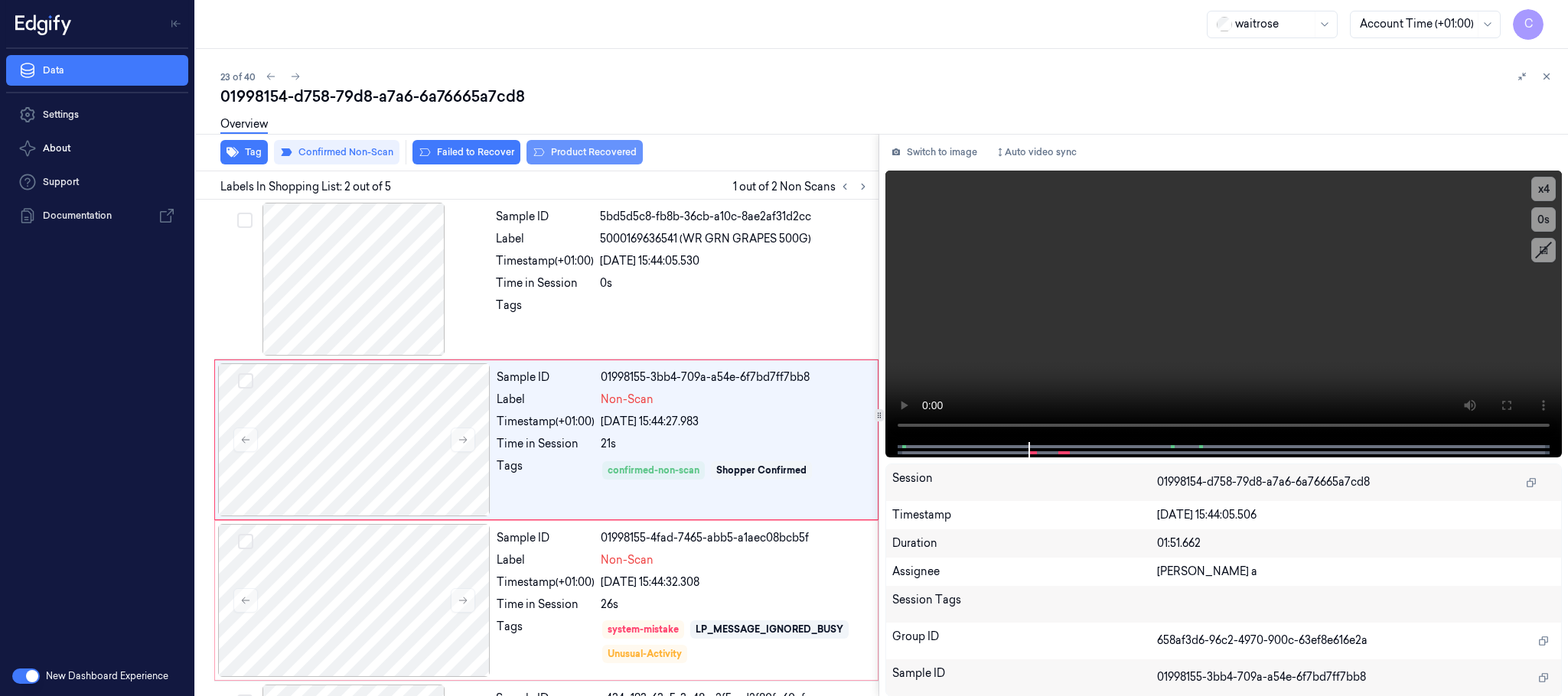
click at [556, 152] on button "Product Recovered" at bounding box center [584, 152] width 117 height 25
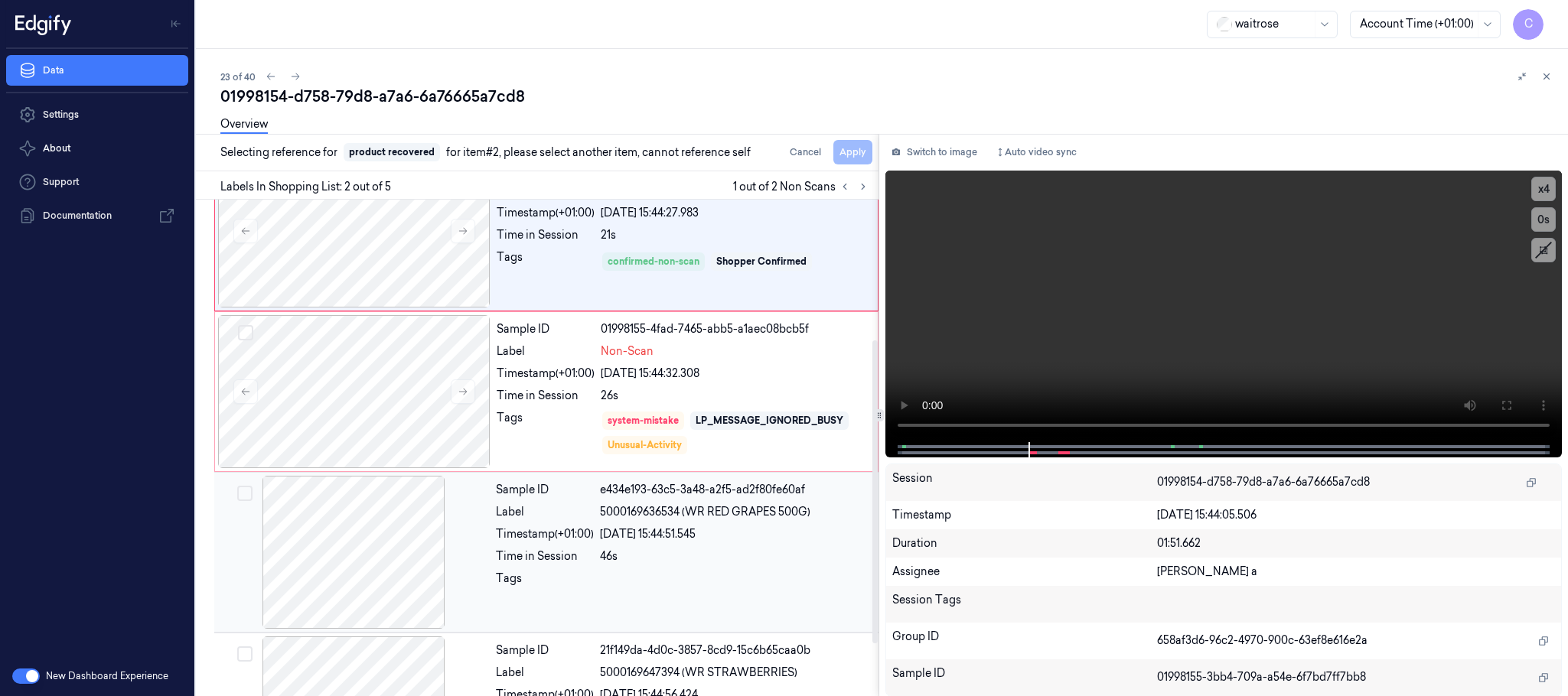
scroll to position [230, 0]
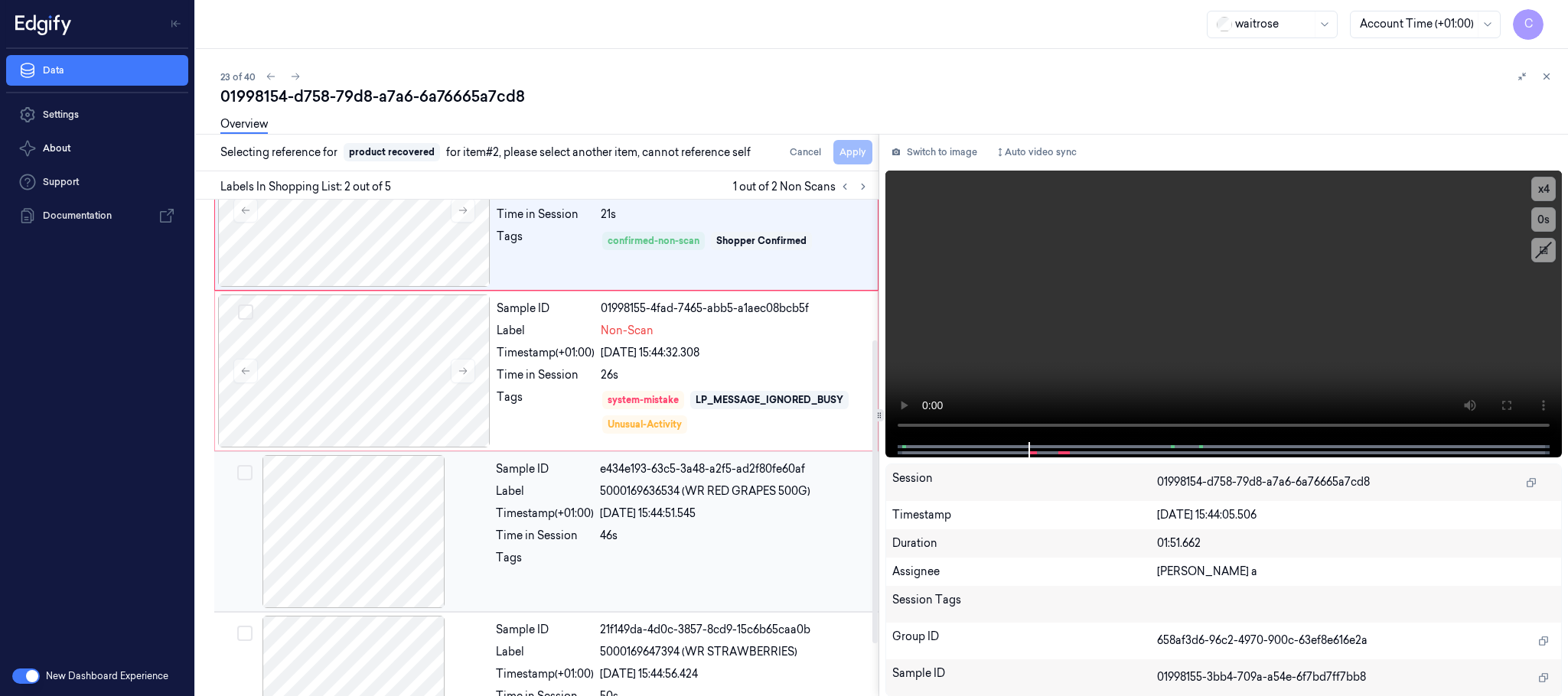
click at [382, 546] on div at bounding box center [353, 532] width 273 height 153
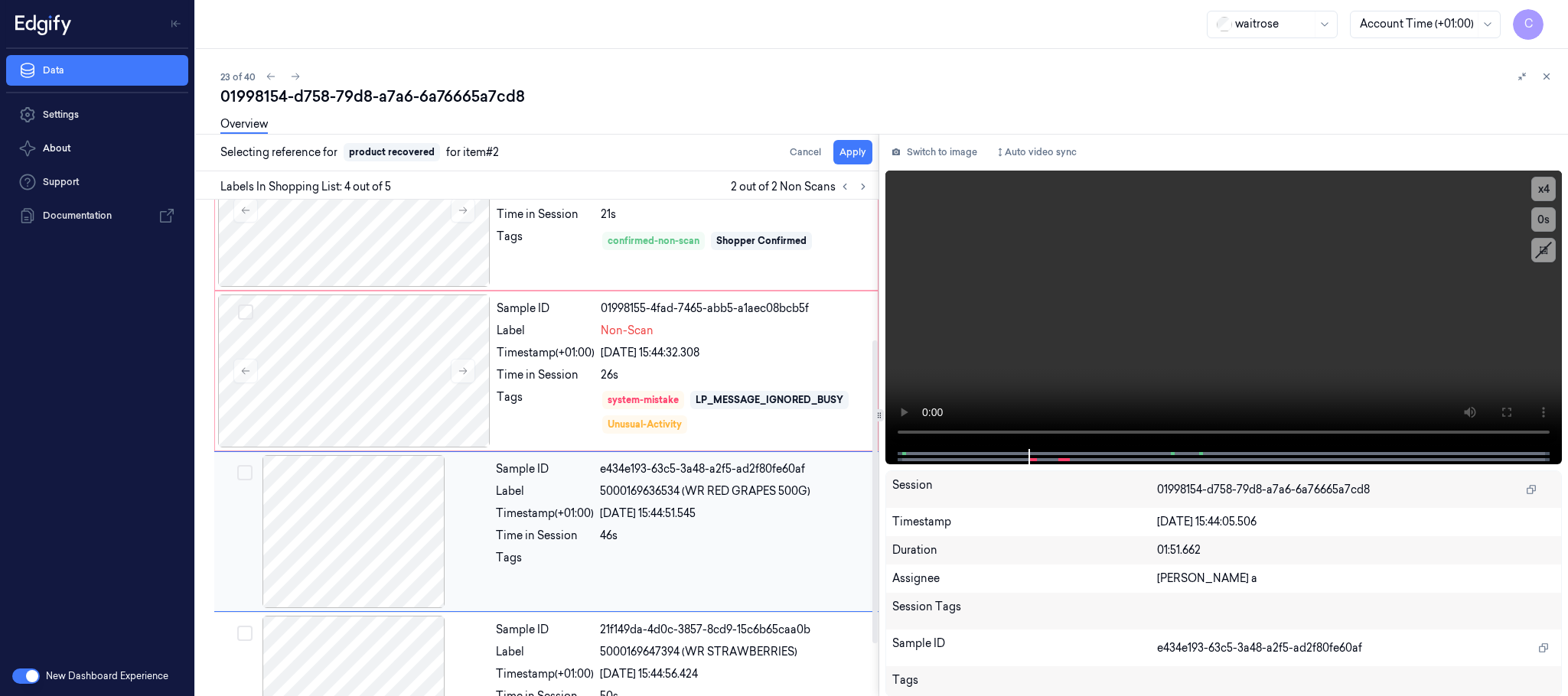
scroll to position [314, 0]
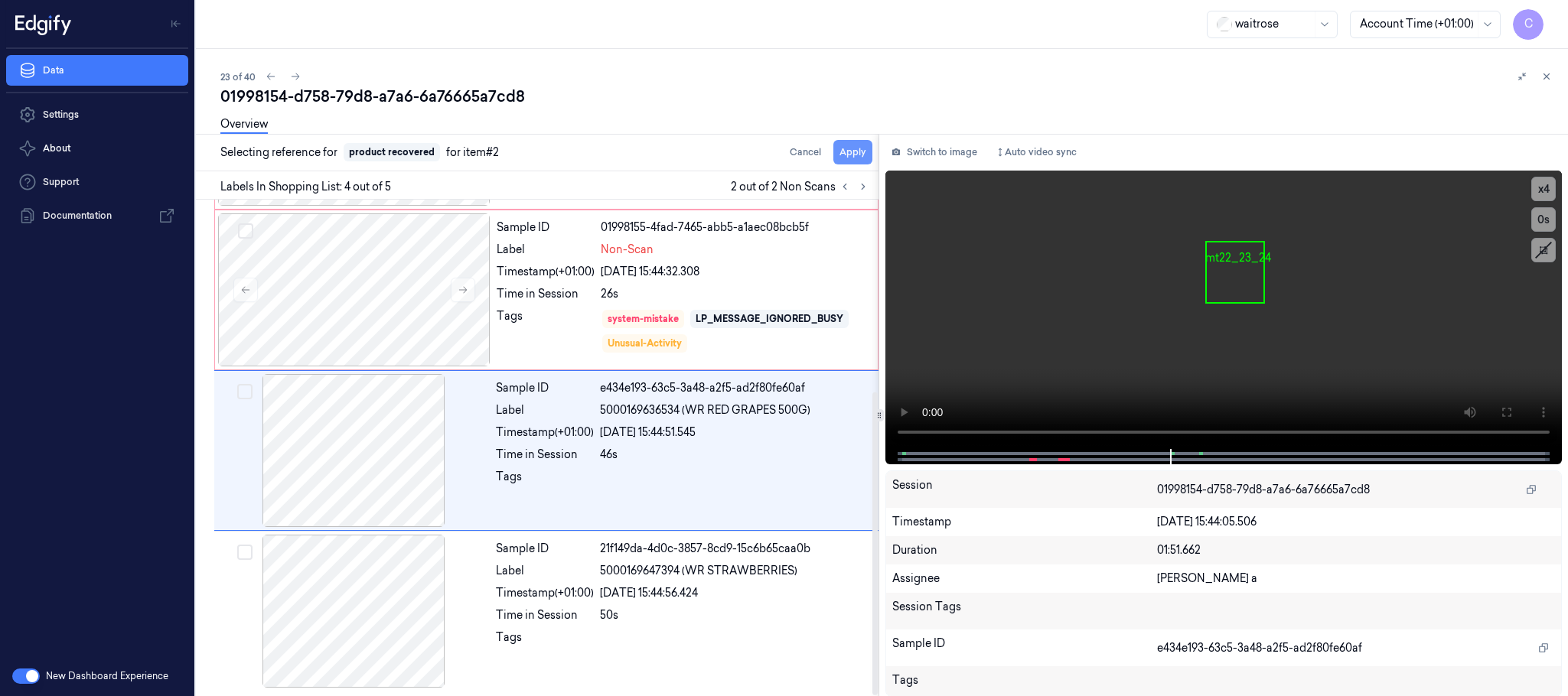
click at [853, 157] on button "Apply" at bounding box center [853, 152] width 39 height 25
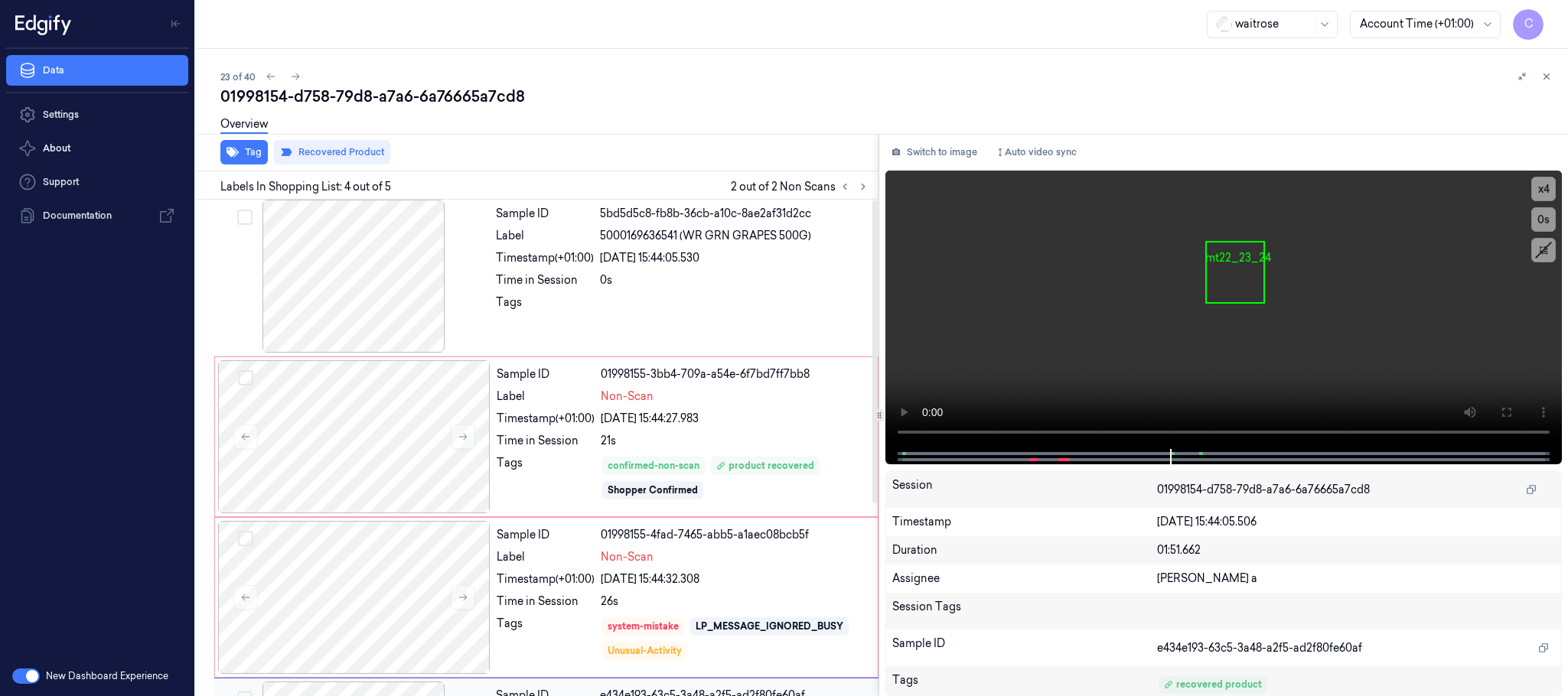
scroll to position [0, 0]
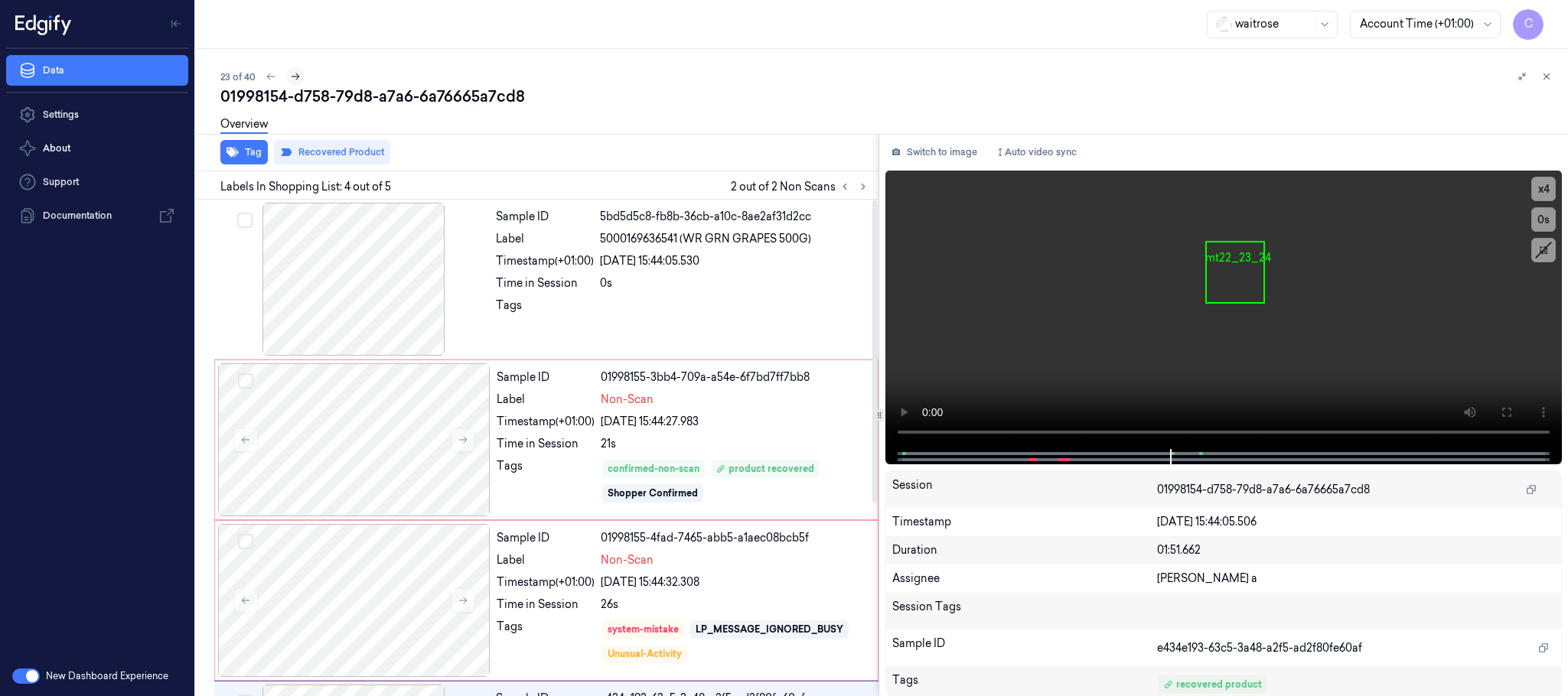
click at [290, 76] on icon at bounding box center [294, 76] width 10 height 10
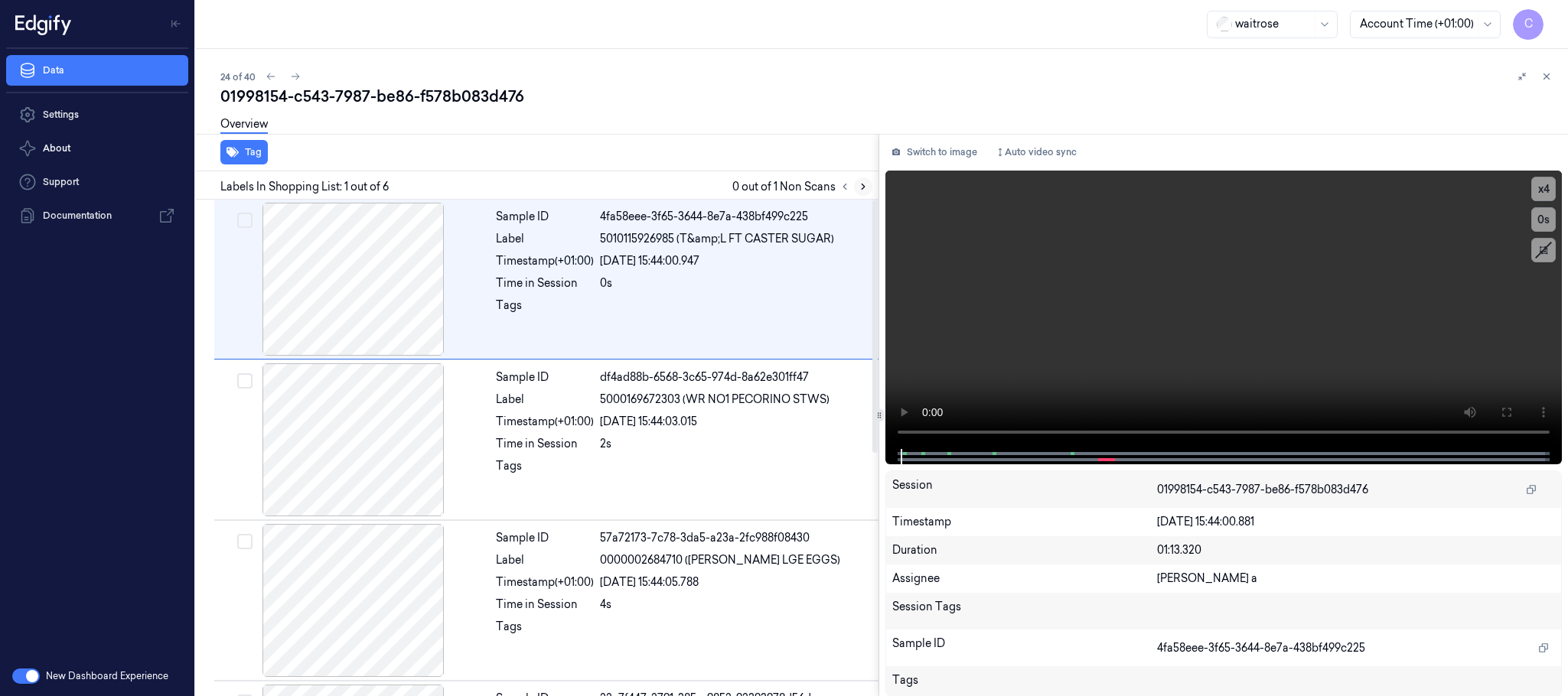
click at [861, 187] on icon at bounding box center [862, 186] width 10 height 10
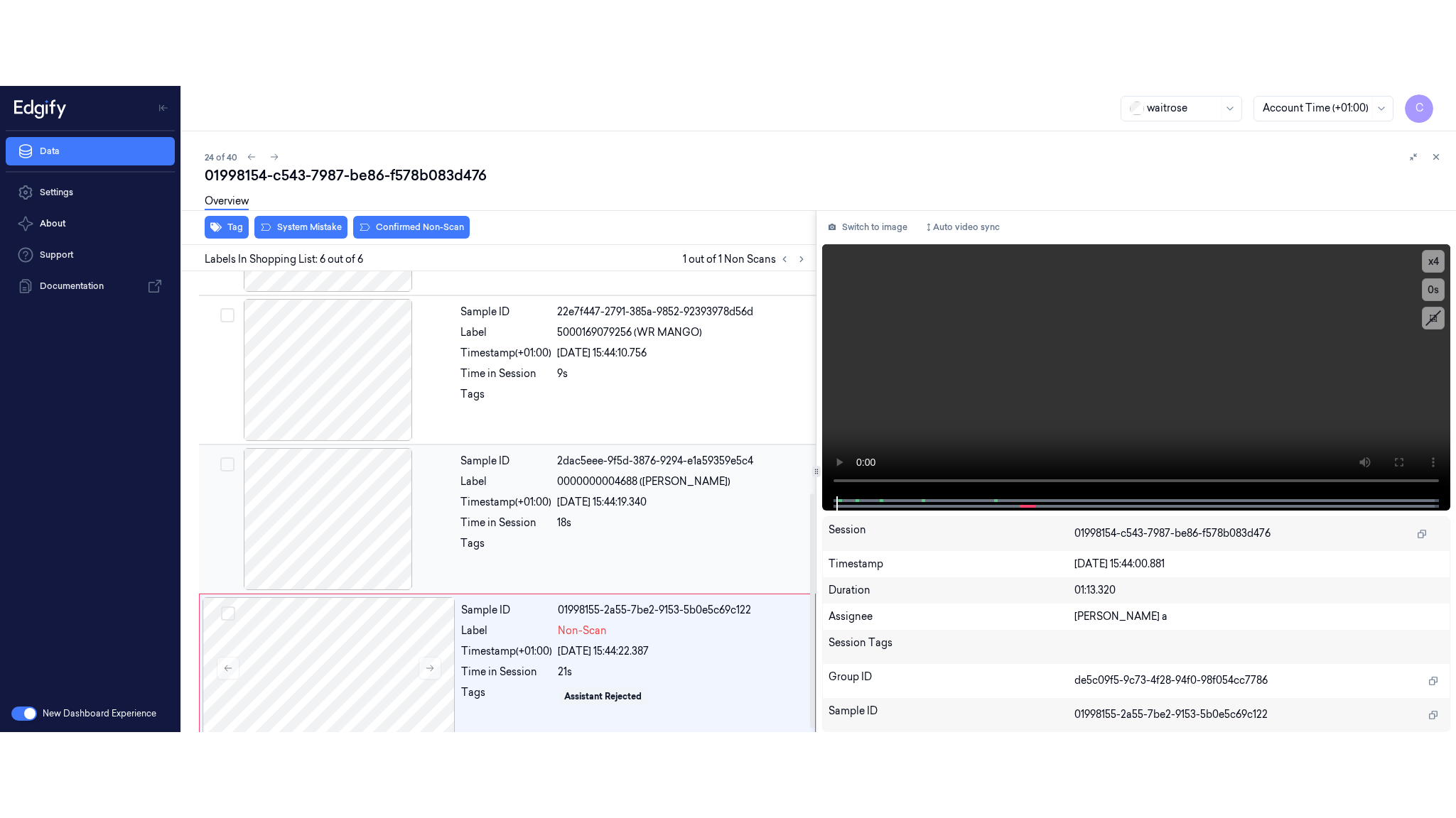
scroll to position [441, 0]
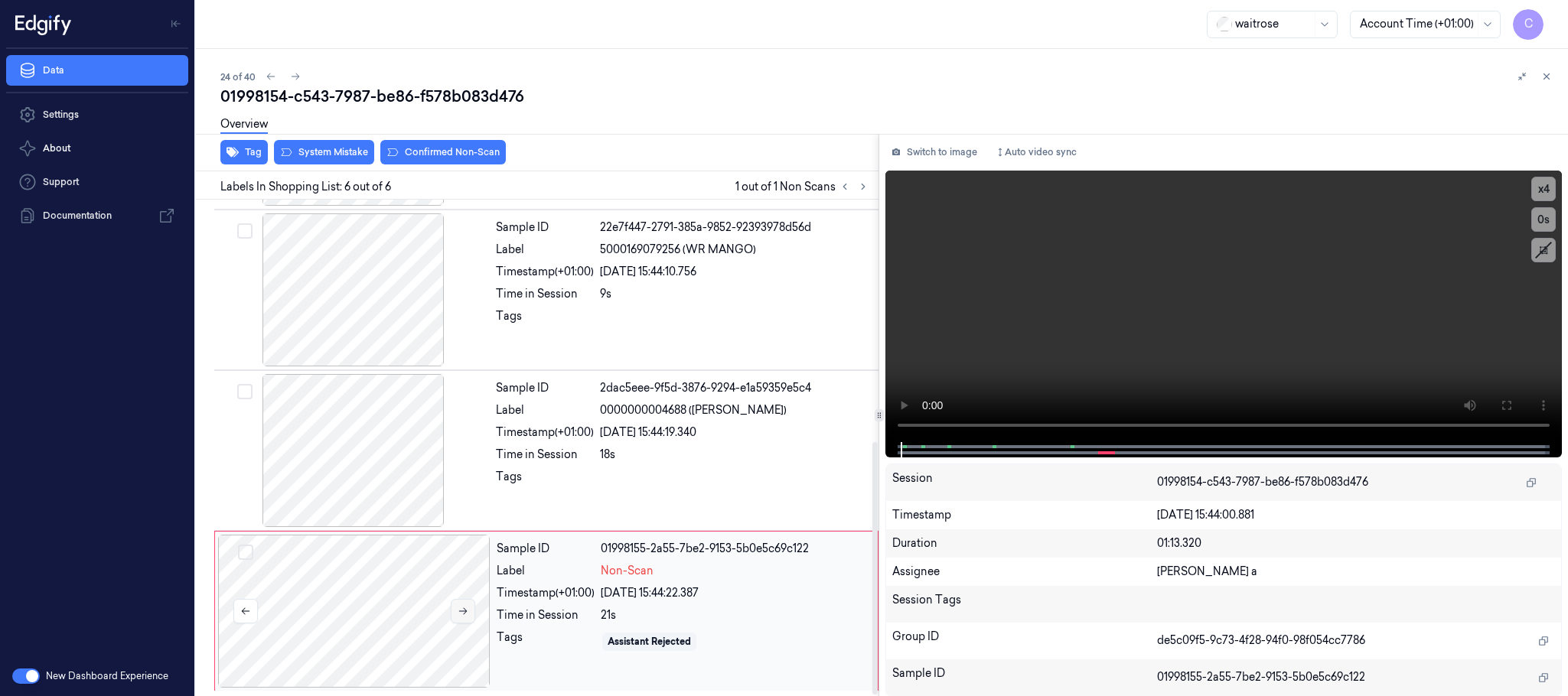
click at [471, 618] on button at bounding box center [463, 611] width 25 height 25
click at [464, 613] on icon at bounding box center [463, 611] width 9 height 7
drag, startPoint x: 372, startPoint y: 428, endPoint x: 409, endPoint y: 429, distance: 37.0
click at [370, 429] on div at bounding box center [353, 450] width 273 height 153
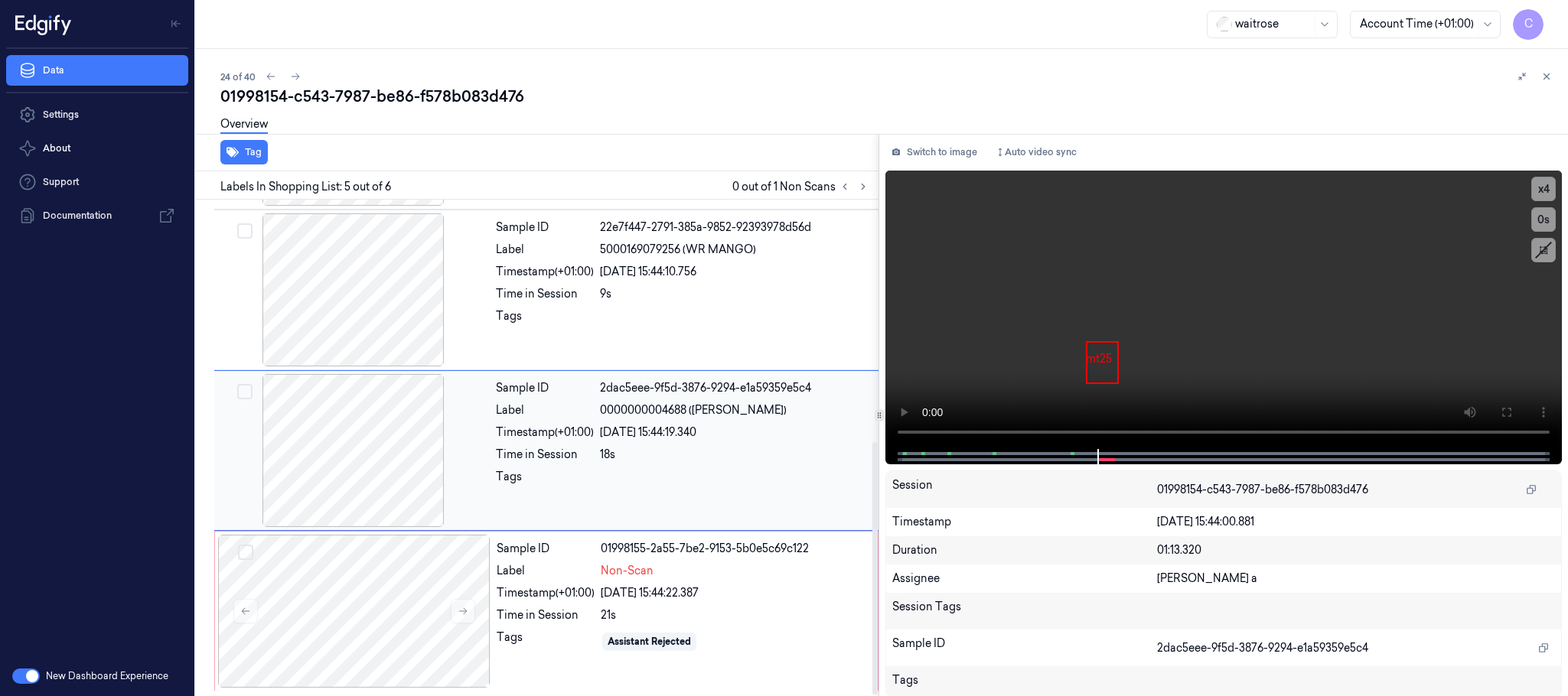
click at [416, 446] on div at bounding box center [353, 450] width 273 height 153
click at [475, 594] on div at bounding box center [354, 611] width 273 height 153
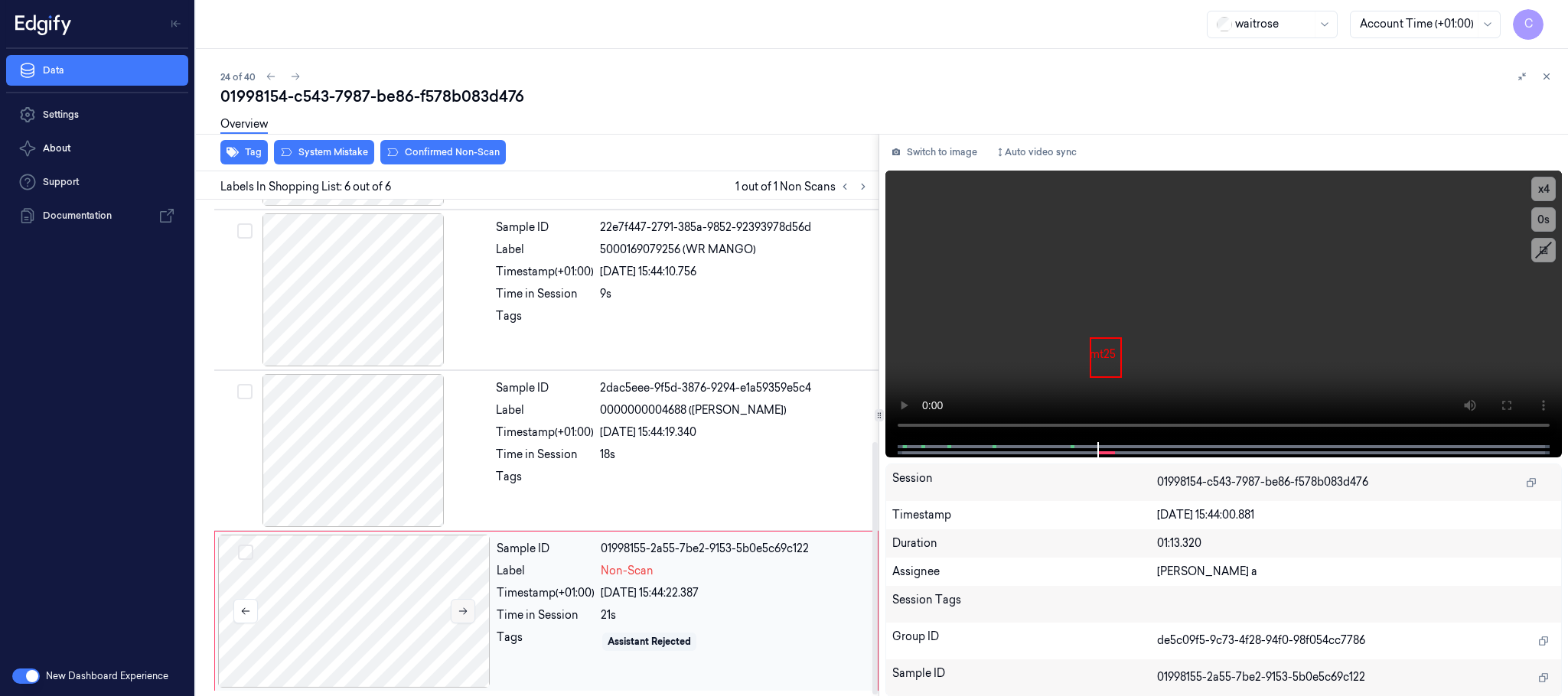
click at [466, 610] on icon at bounding box center [463, 611] width 10 height 10
click at [463, 611] on icon at bounding box center [463, 611] width 10 height 10
click at [463, 610] on icon at bounding box center [463, 611] width 10 height 10
click at [412, 618] on div at bounding box center [354, 611] width 273 height 153
click at [469, 613] on button at bounding box center [463, 611] width 25 height 25
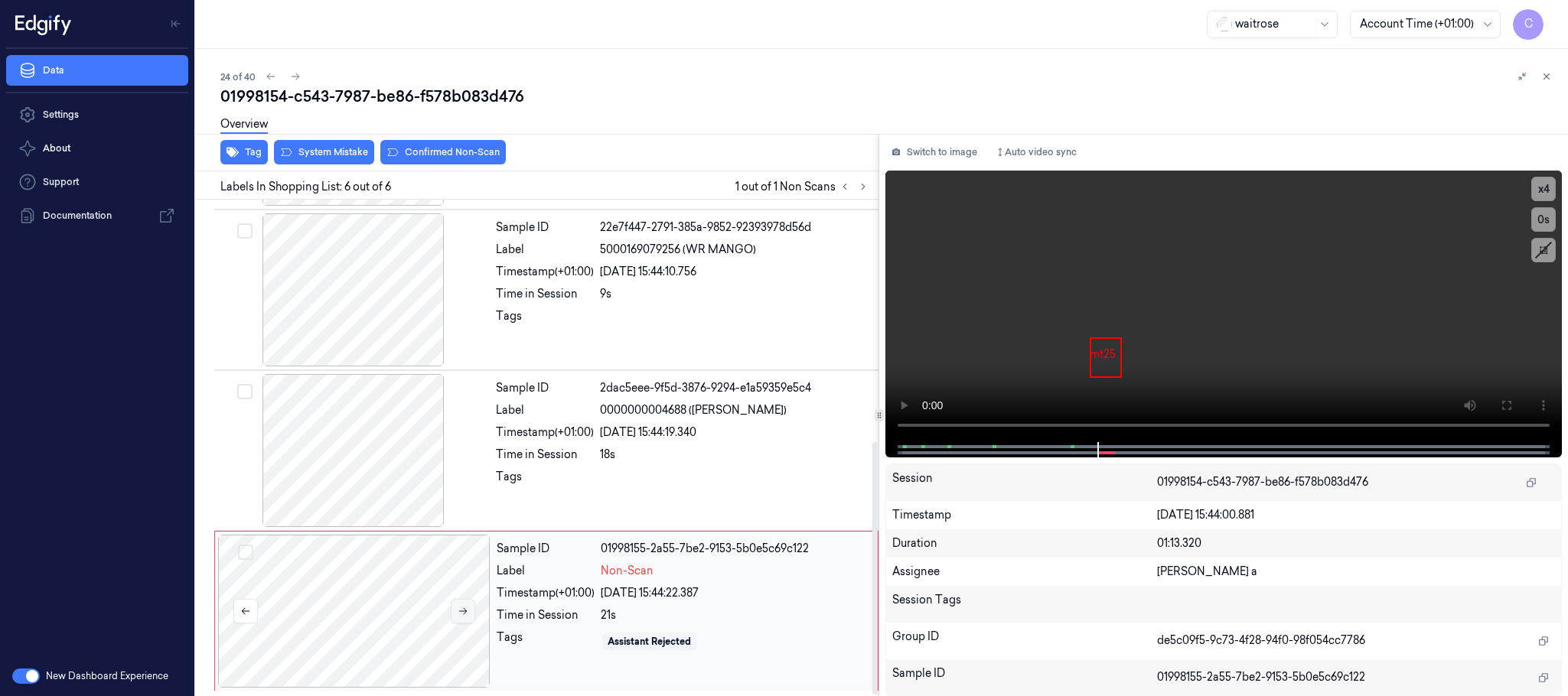
click at [469, 613] on button at bounding box center [463, 611] width 25 height 25
click at [467, 627] on div at bounding box center [354, 611] width 273 height 153
click at [467, 611] on icon at bounding box center [463, 611] width 10 height 10
click at [467, 610] on icon at bounding box center [463, 611] width 10 height 10
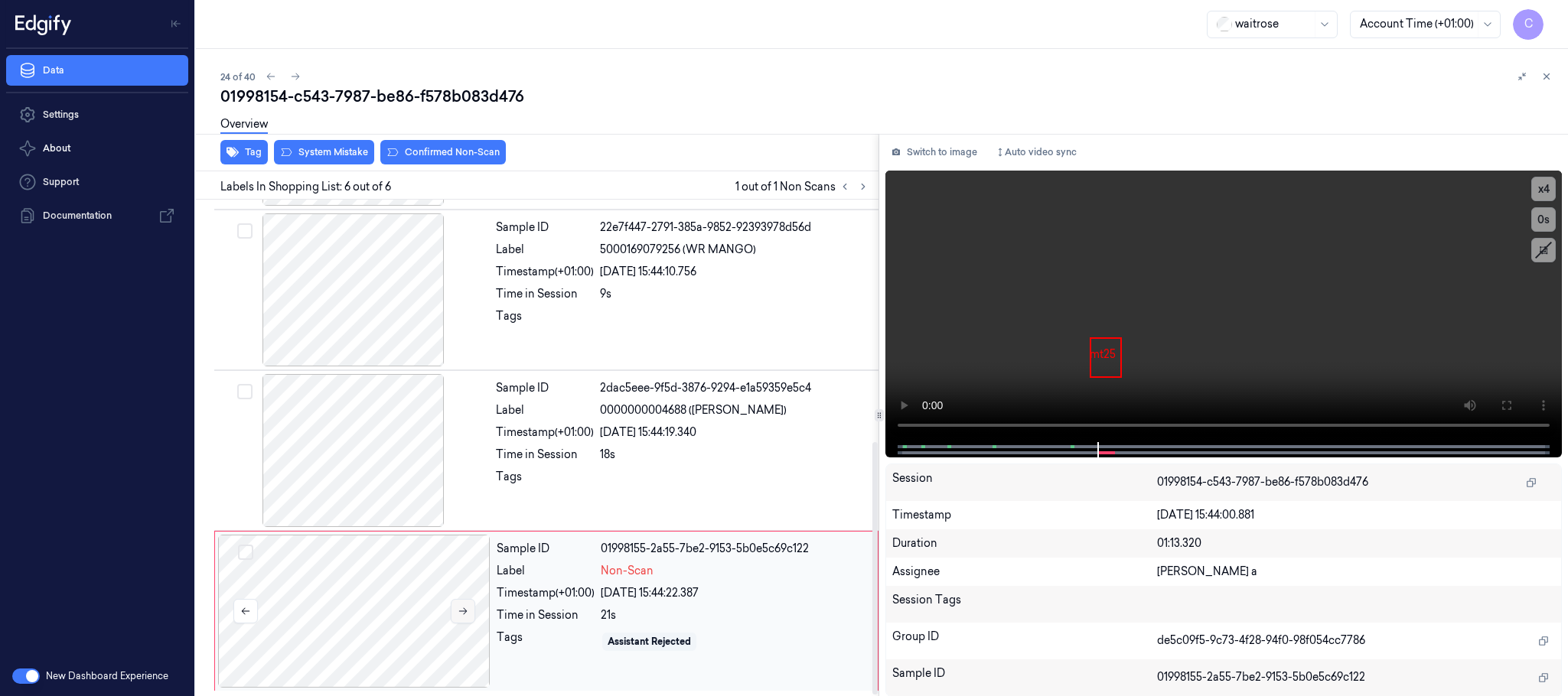
click at [467, 610] on icon at bounding box center [463, 611] width 10 height 10
click at [467, 606] on icon at bounding box center [463, 611] width 10 height 10
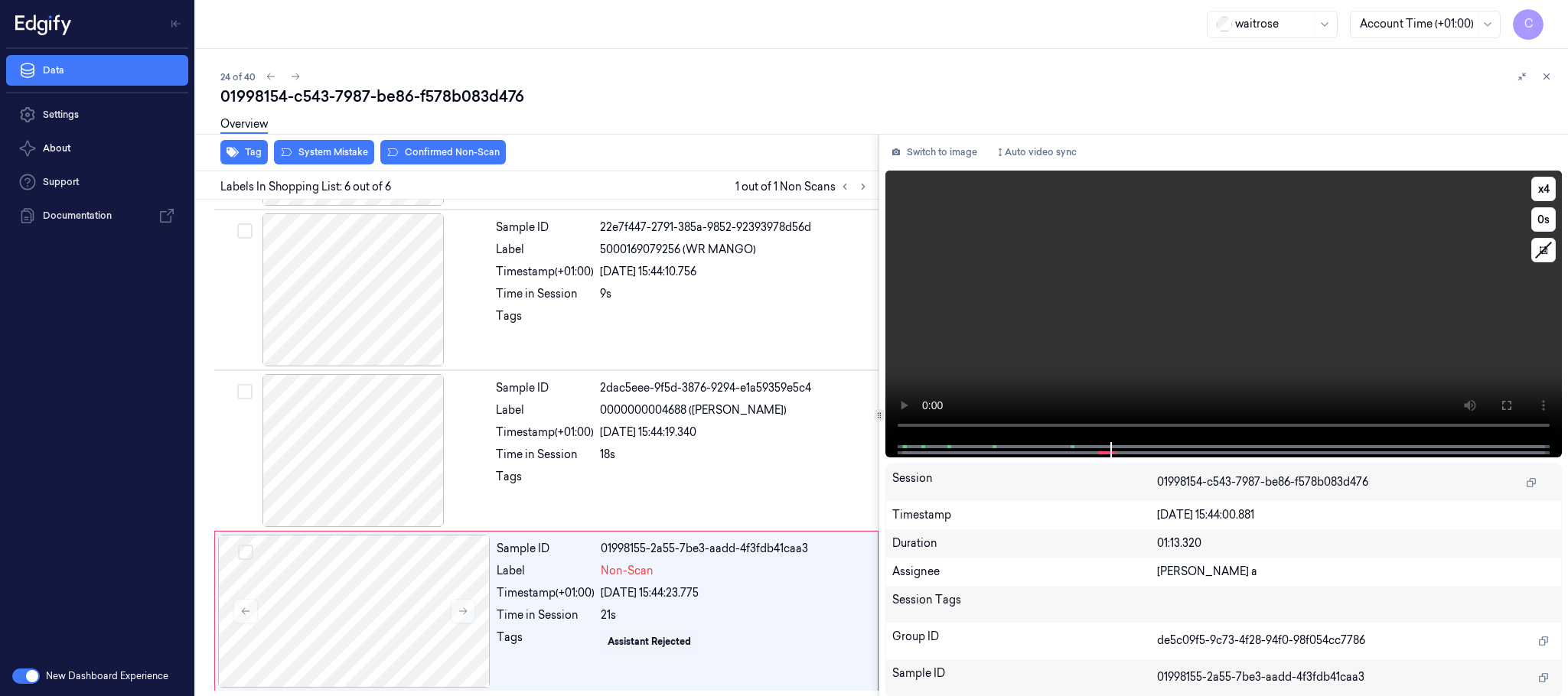
click at [1050, 382] on video at bounding box center [1223, 307] width 676 height 272
click at [1512, 403] on icon at bounding box center [1506, 405] width 12 height 12
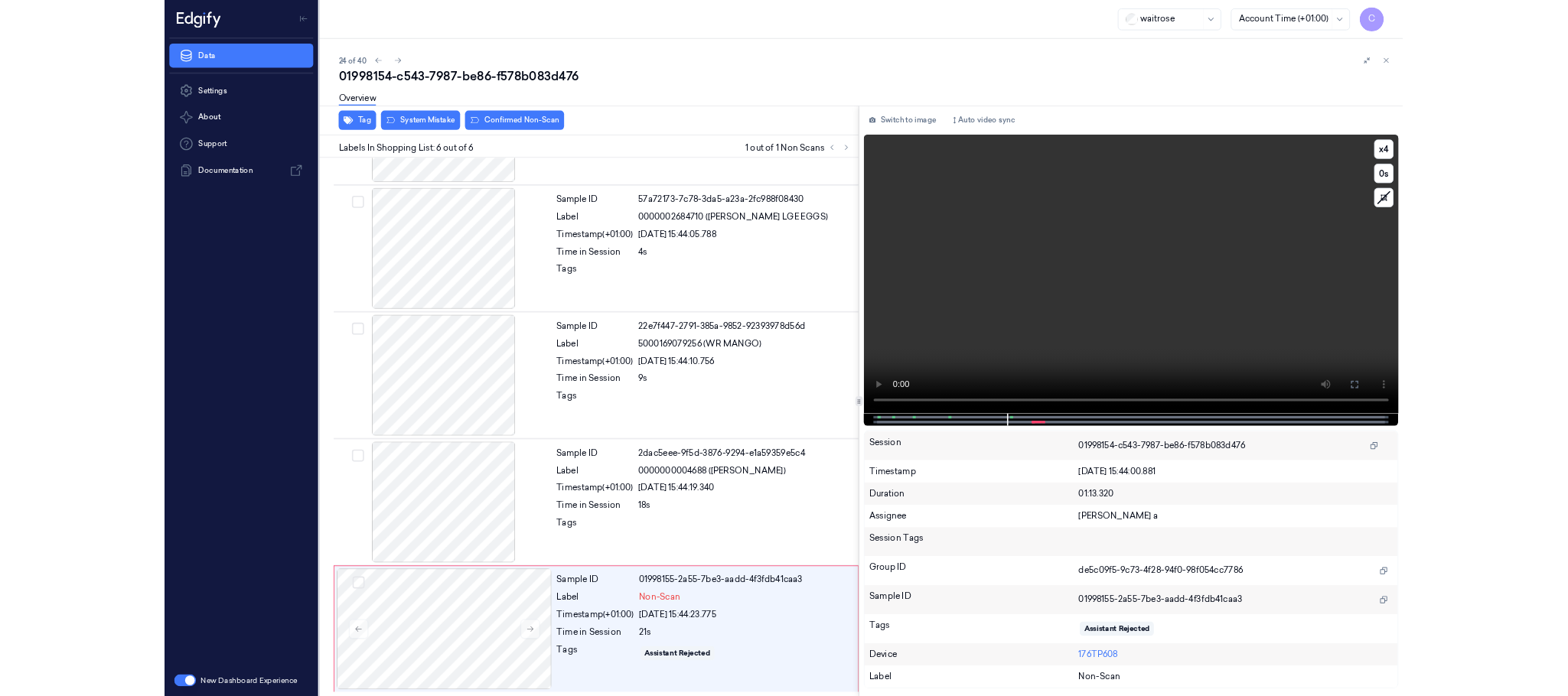
scroll to position [290, 0]
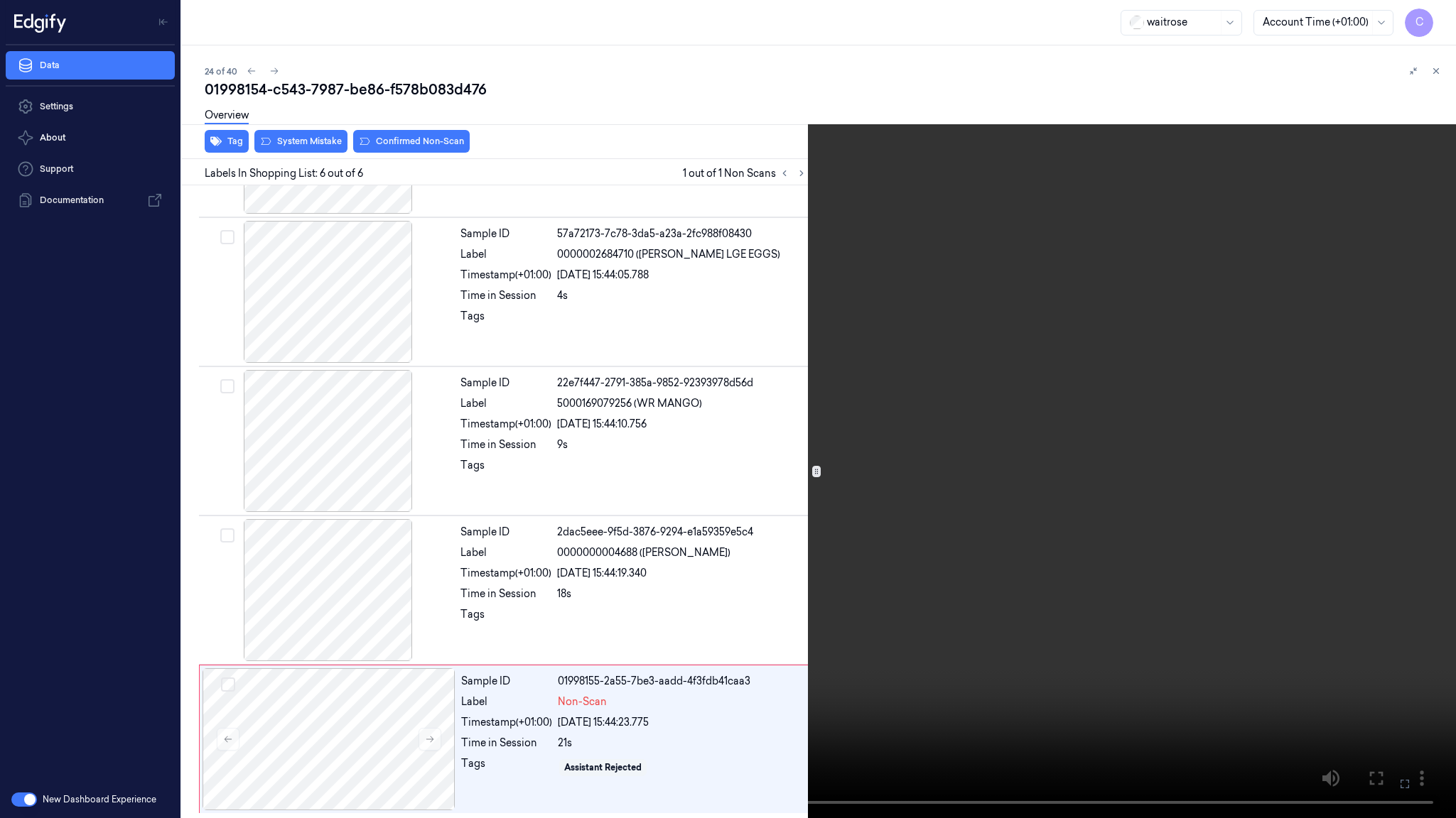
click at [550, 517] on video at bounding box center [728, 409] width 1456 height 818
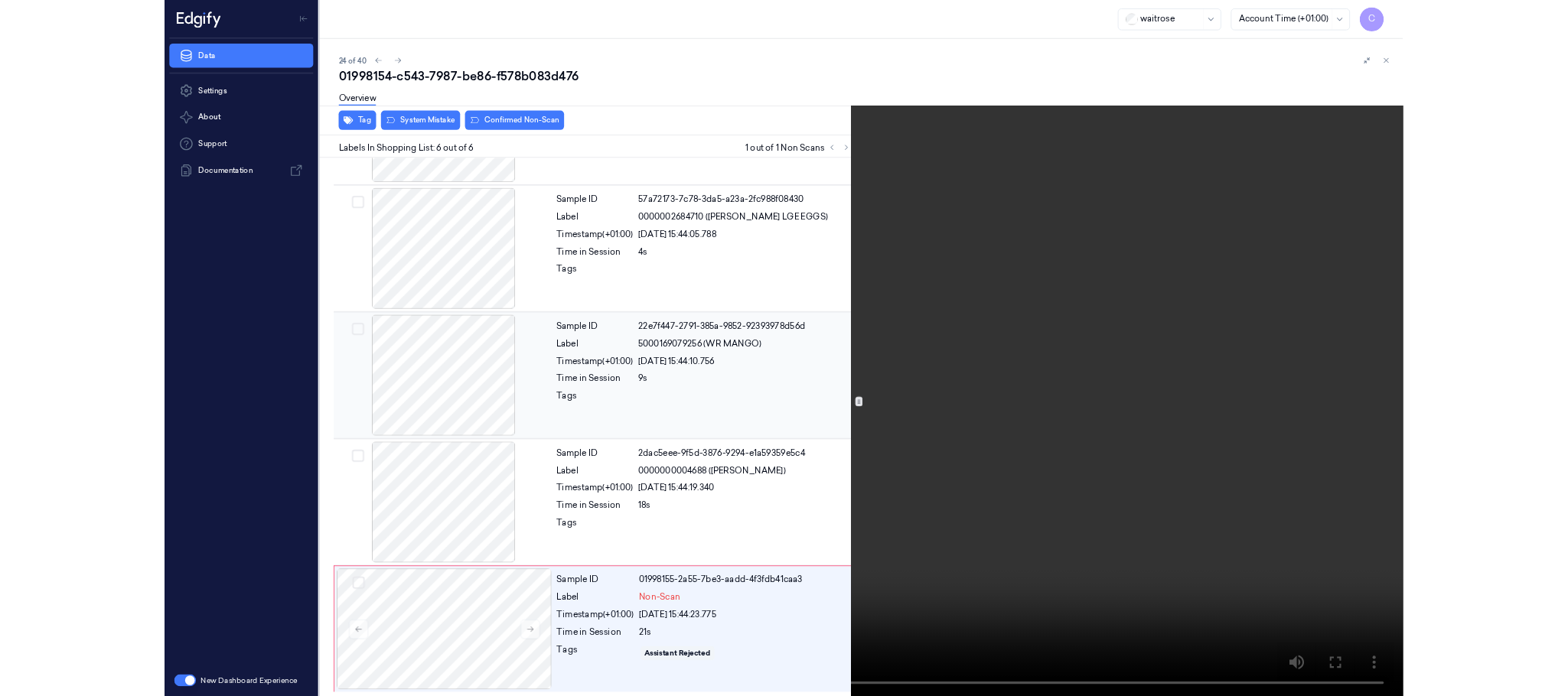
scroll to position [475, 0]
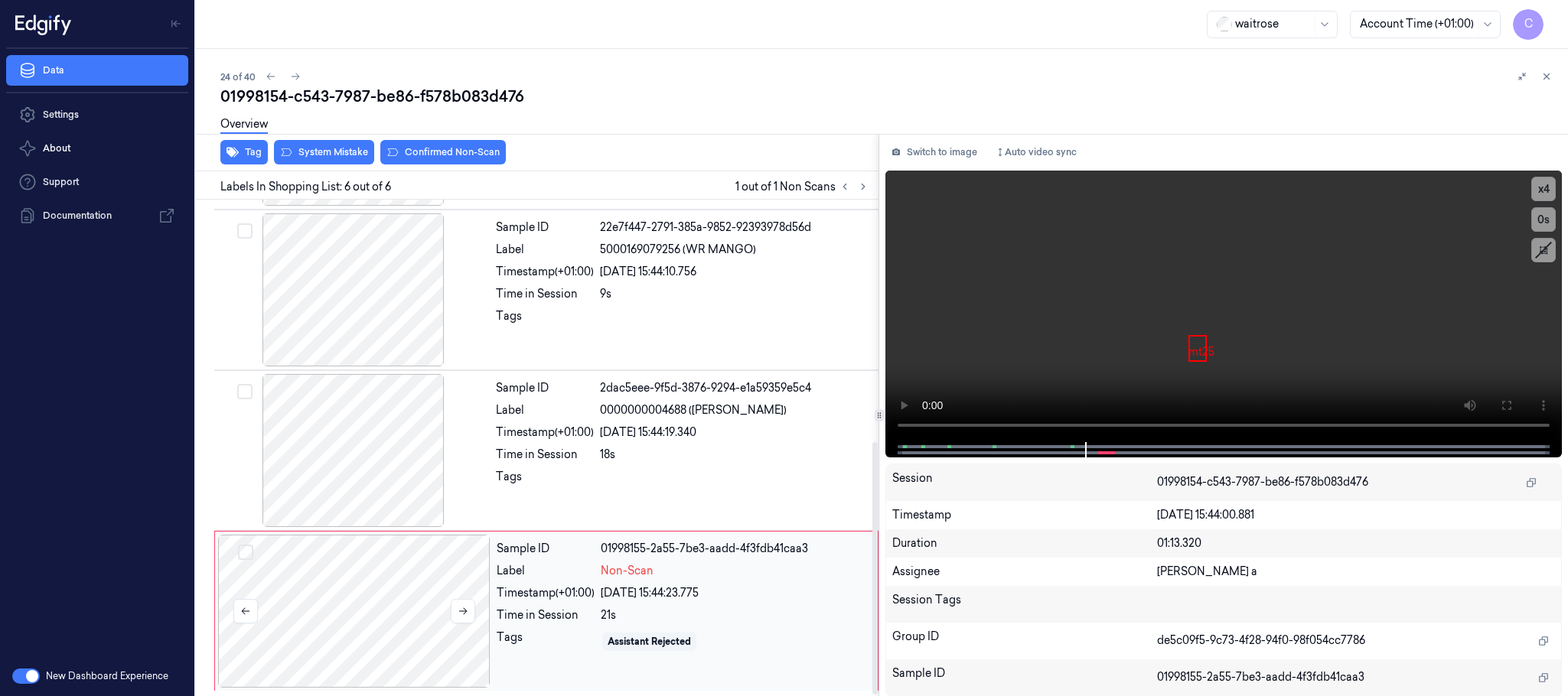
click at [377, 583] on div at bounding box center [354, 611] width 273 height 153
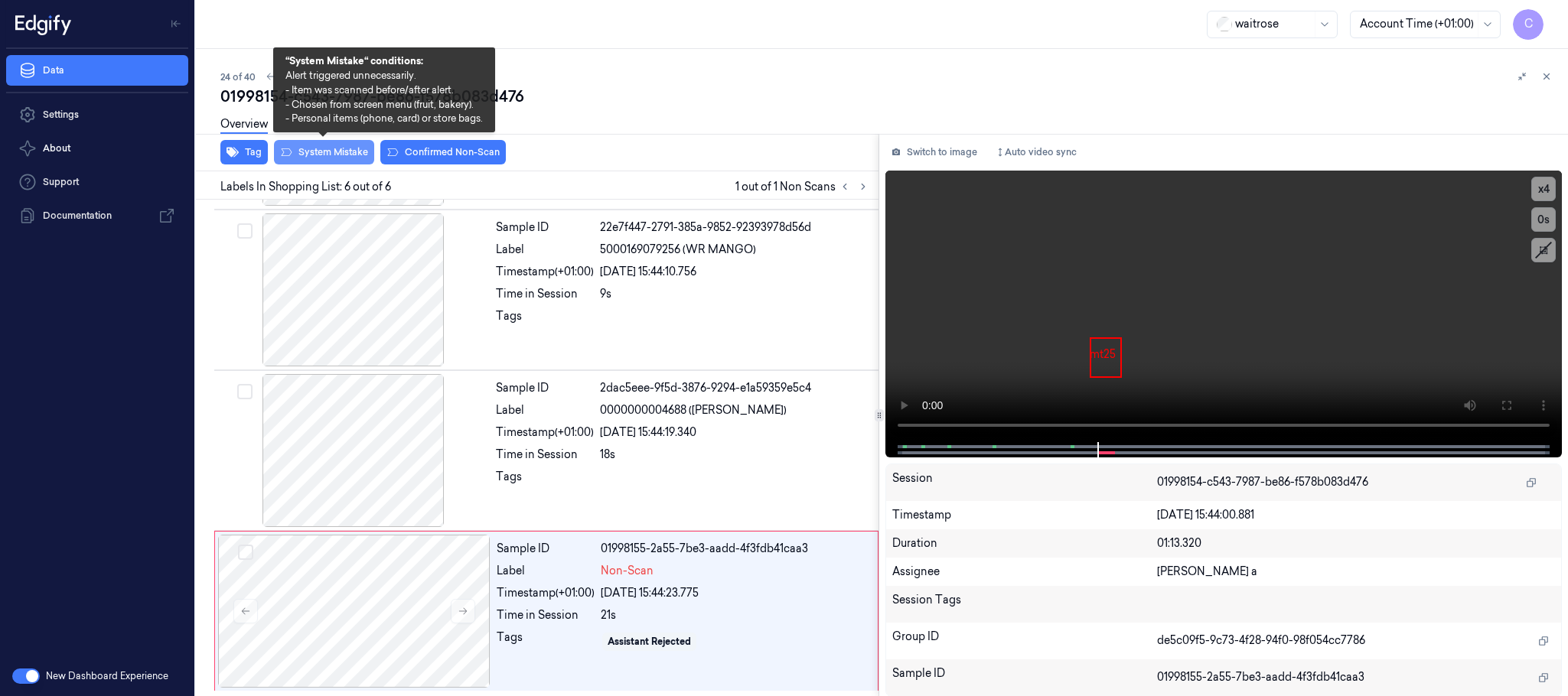
click at [330, 152] on button "System Mistake" at bounding box center [325, 152] width 101 height 25
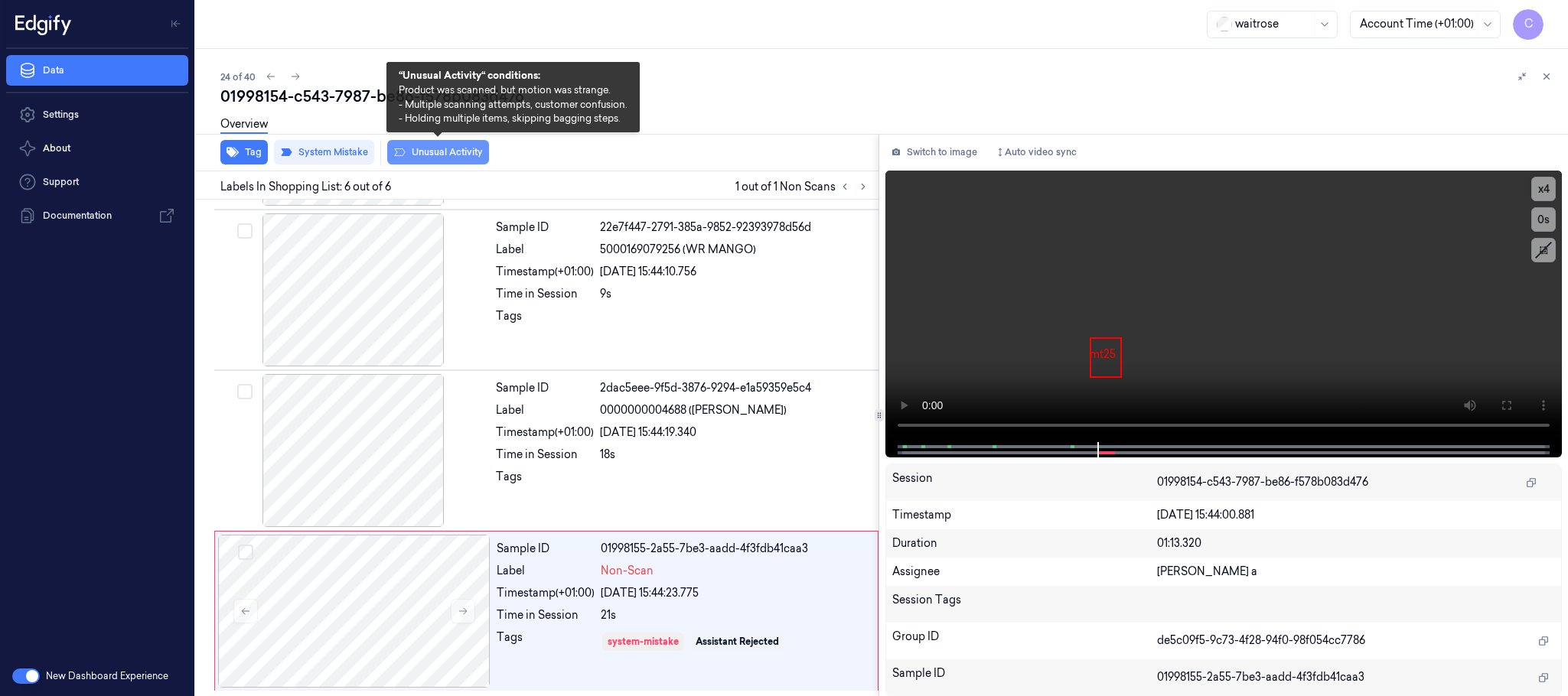
click at [412, 149] on button "Unusual Activity" at bounding box center [438, 152] width 102 height 25
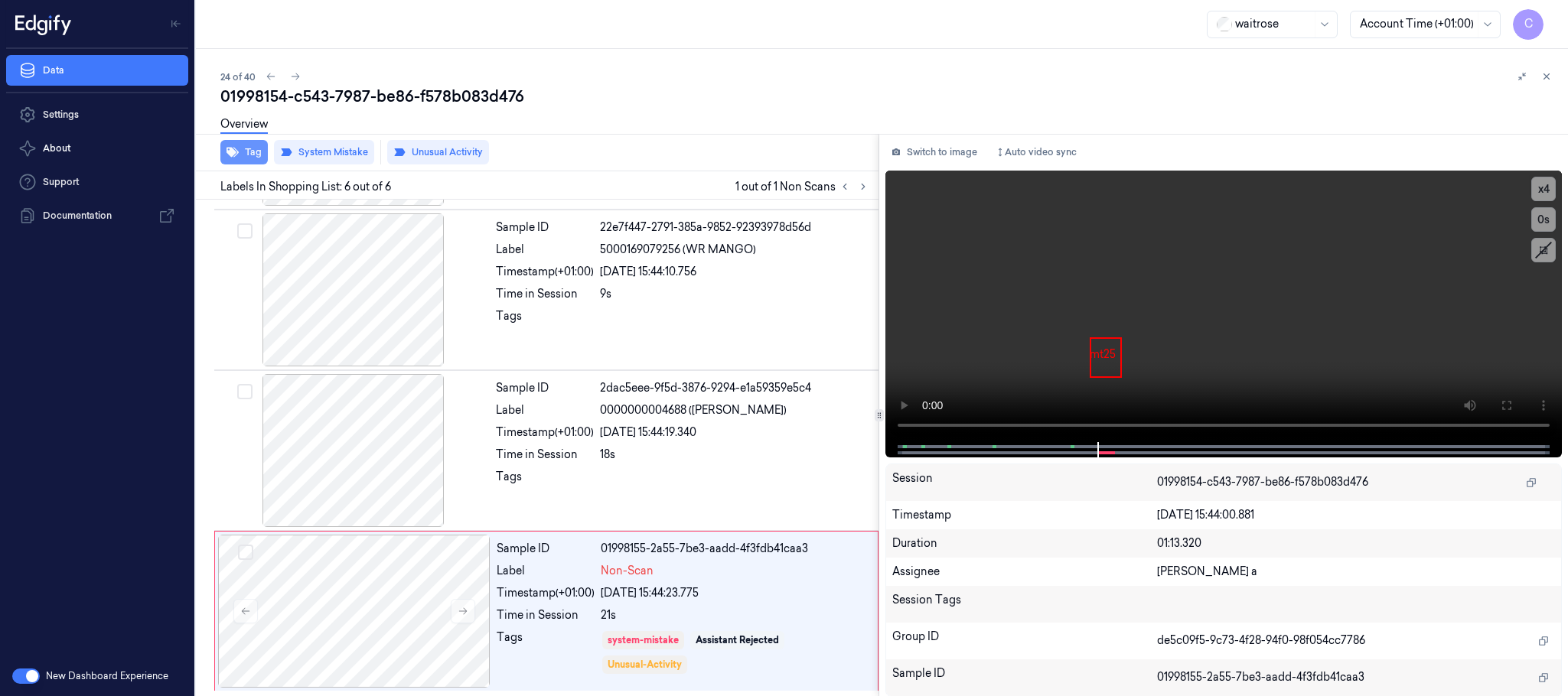
click at [255, 159] on button "Tag" at bounding box center [244, 152] width 47 height 25
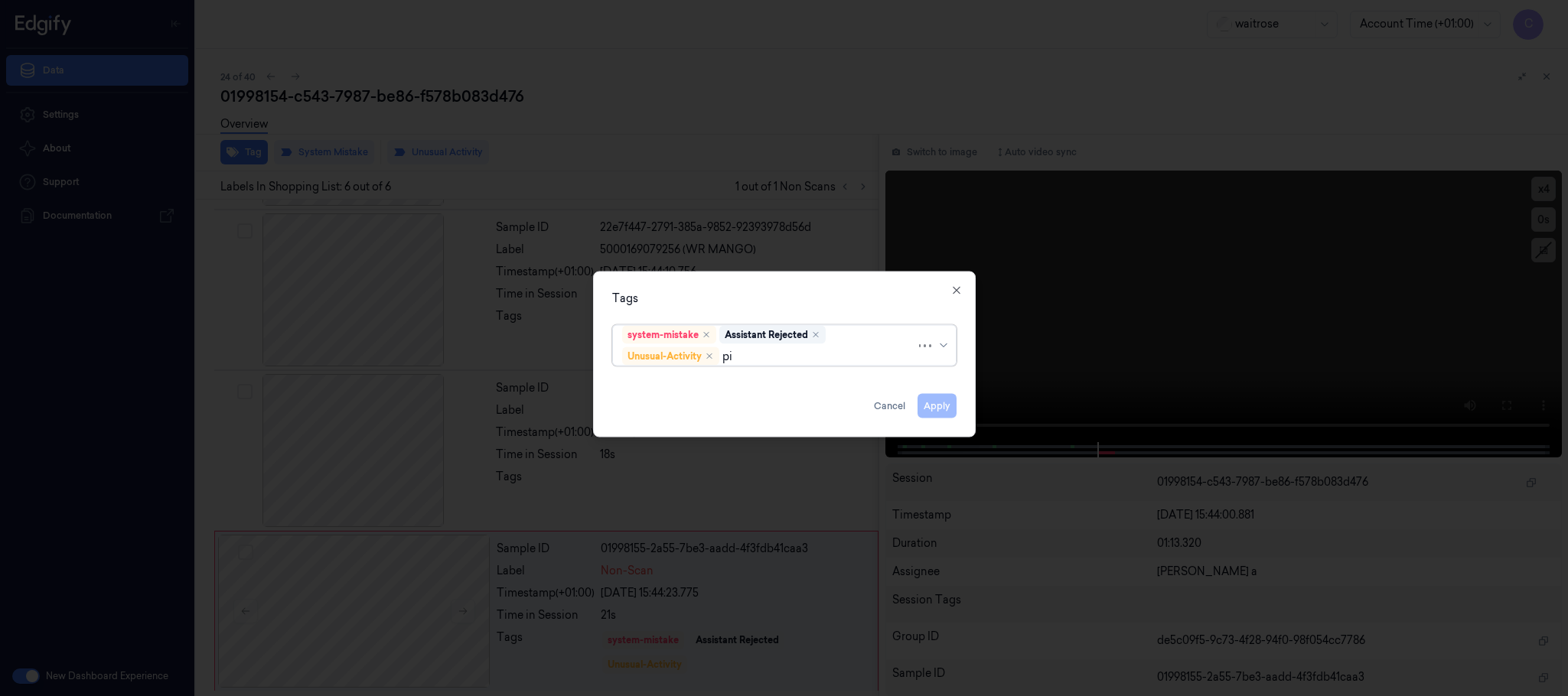
type input "pic"
click at [638, 384] on div "Picklist item alert" at bounding box center [666, 386] width 88 height 16
click at [721, 288] on div "Tags option Picklist item alert, selected. Use Up and Down to choose options, p…" at bounding box center [784, 354] width 383 height 166
click at [937, 404] on button "Apply" at bounding box center [936, 406] width 39 height 25
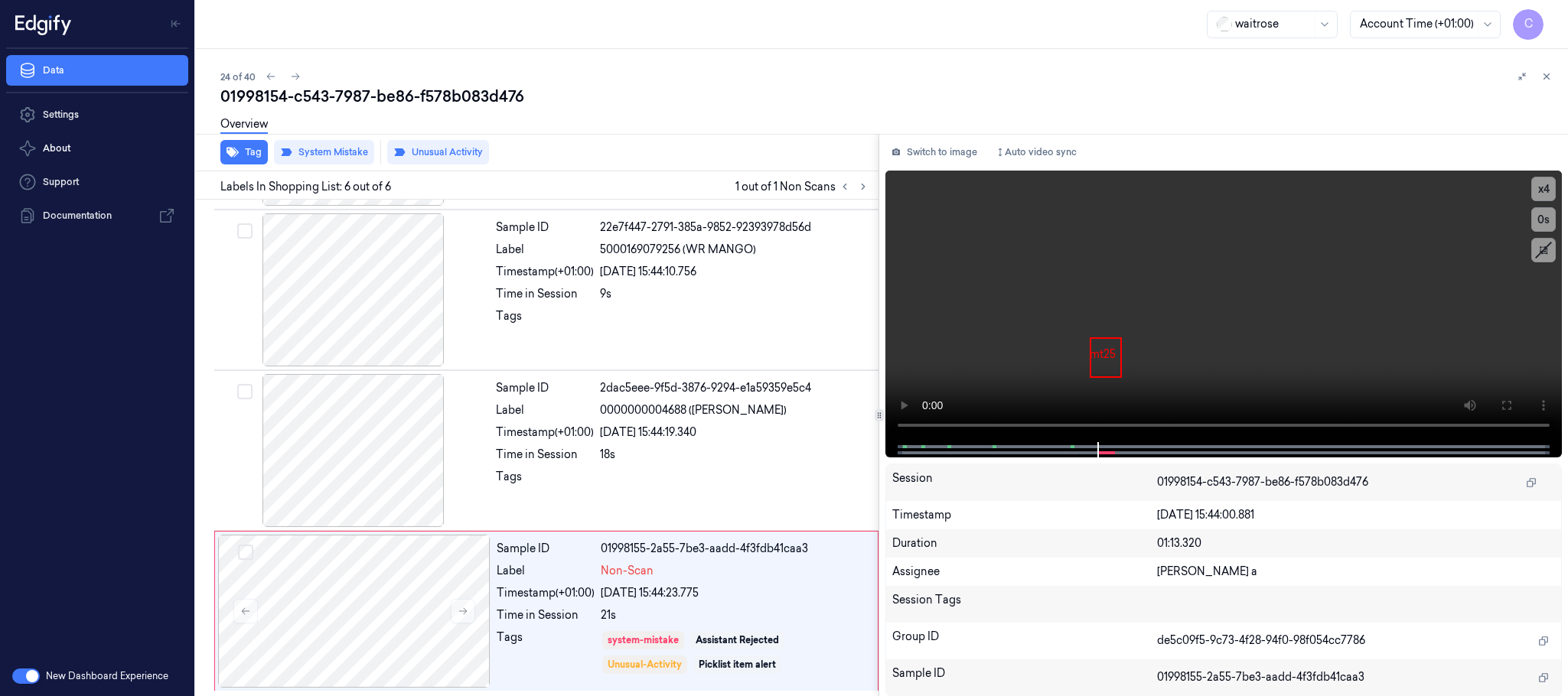
drag, startPoint x: 293, startPoint y: 77, endPoint x: 331, endPoint y: 17, distance: 71.0
click at [296, 76] on icon at bounding box center [294, 76] width 10 height 10
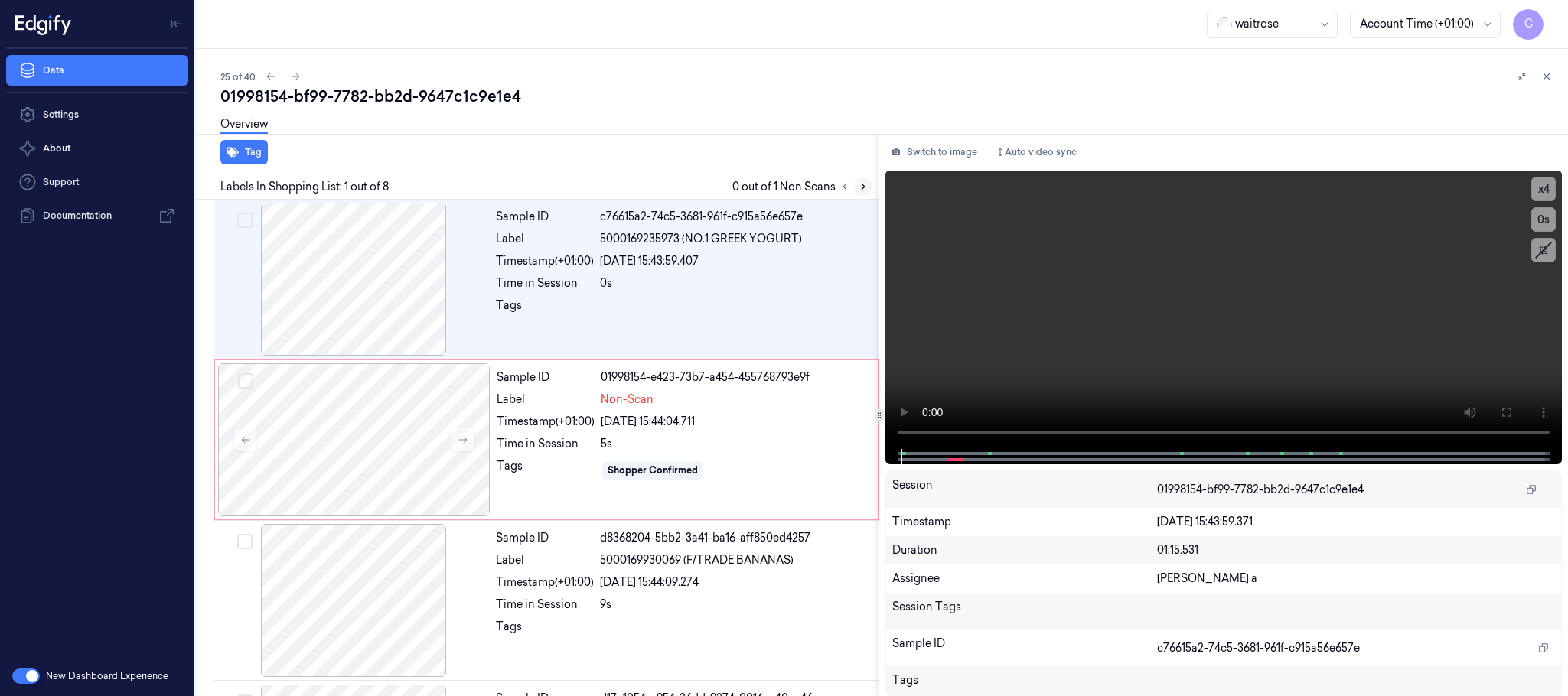
click at [866, 182] on icon at bounding box center [862, 186] width 10 height 10
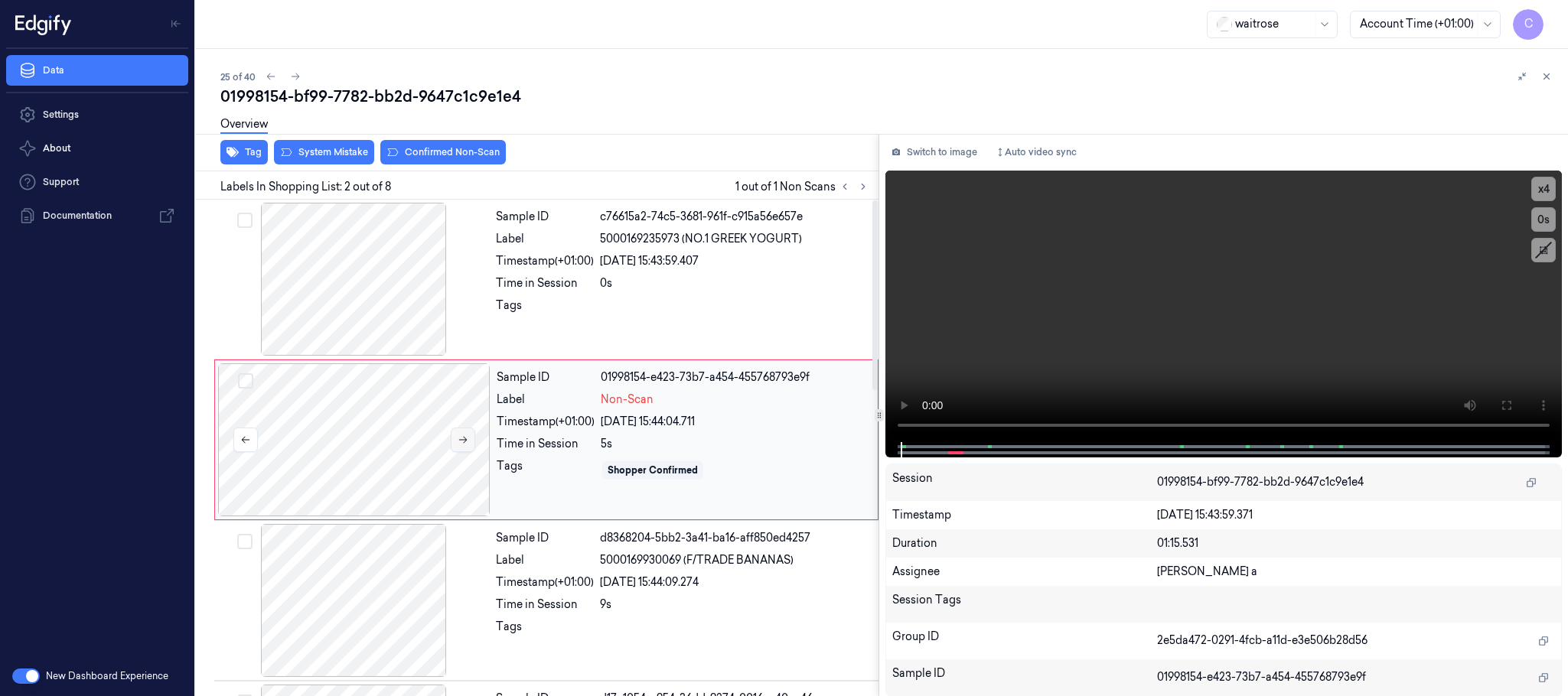
click at [458, 442] on icon at bounding box center [463, 440] width 10 height 10
click at [460, 442] on icon at bounding box center [463, 440] width 10 height 10
click at [345, 276] on div at bounding box center [353, 279] width 273 height 153
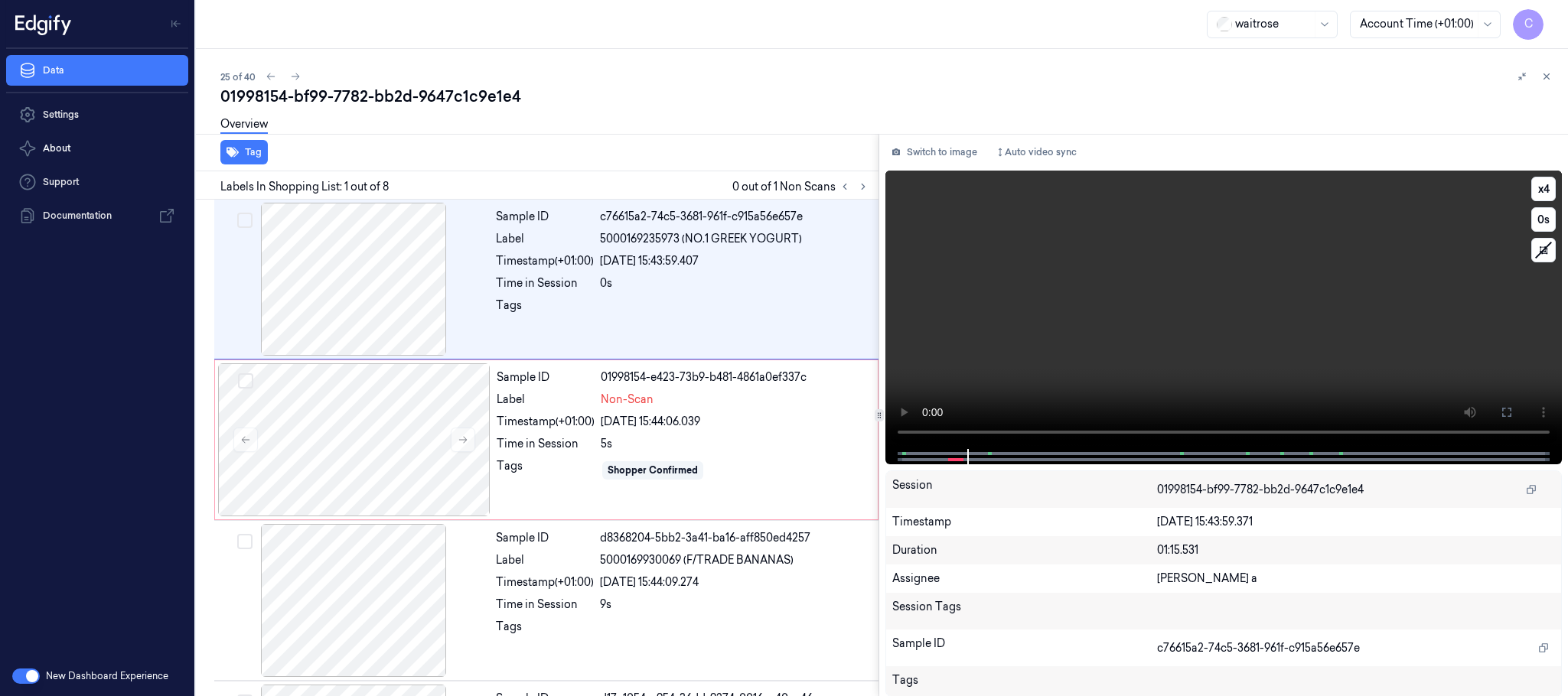
click at [1248, 335] on video at bounding box center [1223, 310] width 676 height 278
click at [385, 424] on div at bounding box center [354, 440] width 273 height 153
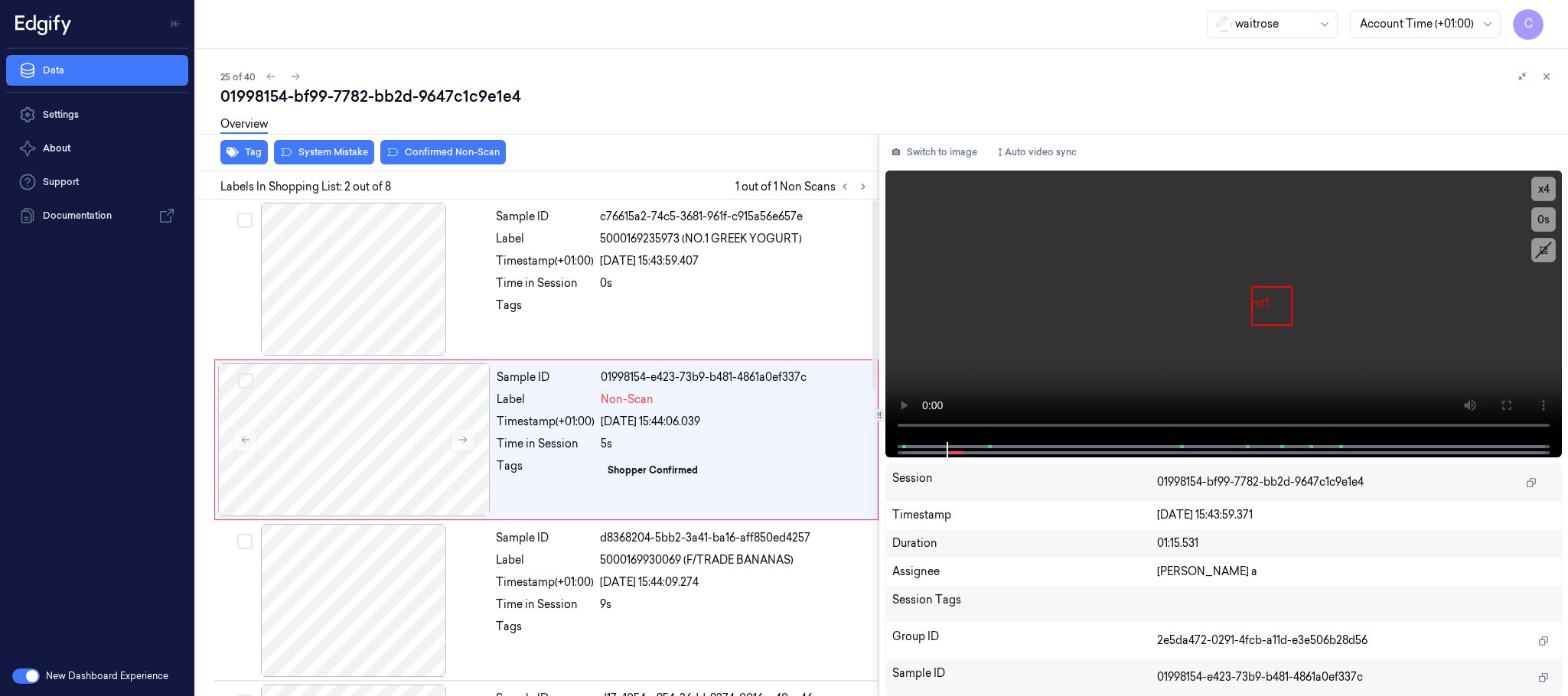
click at [315, 143] on div "Overview" at bounding box center [888, 126] width 1335 height 39
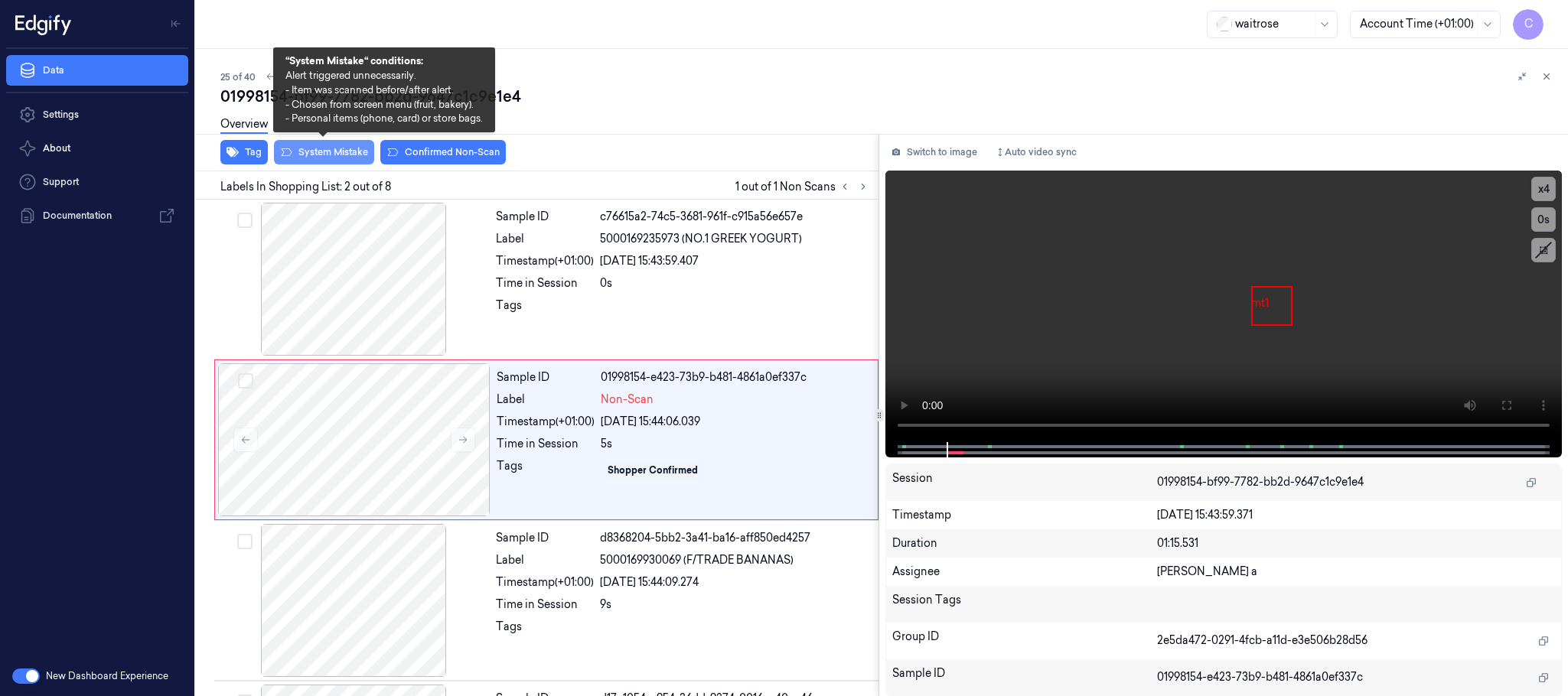
click at [314, 152] on button "System Mistake" at bounding box center [325, 152] width 101 height 25
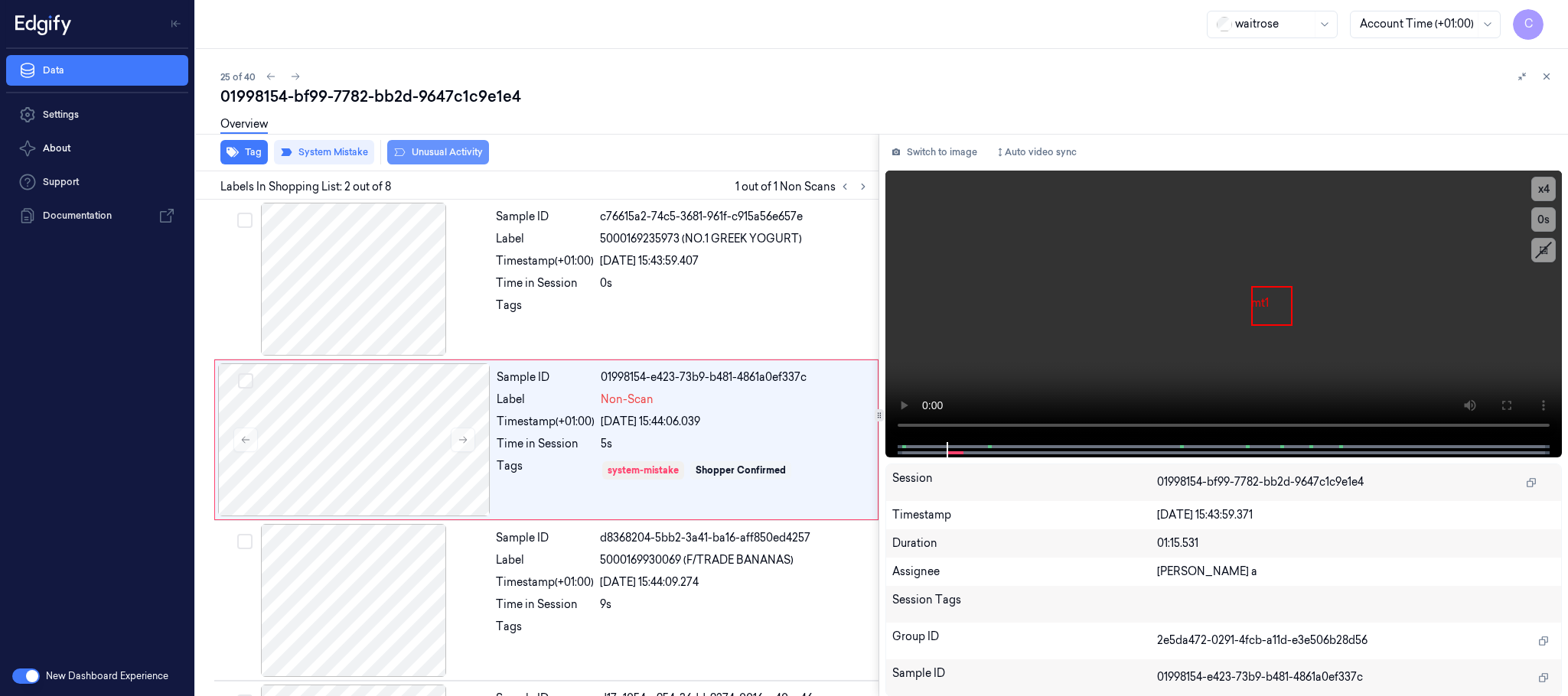
click at [432, 152] on button "Unusual Activity" at bounding box center [438, 152] width 102 height 25
click at [293, 72] on icon at bounding box center [294, 76] width 10 height 10
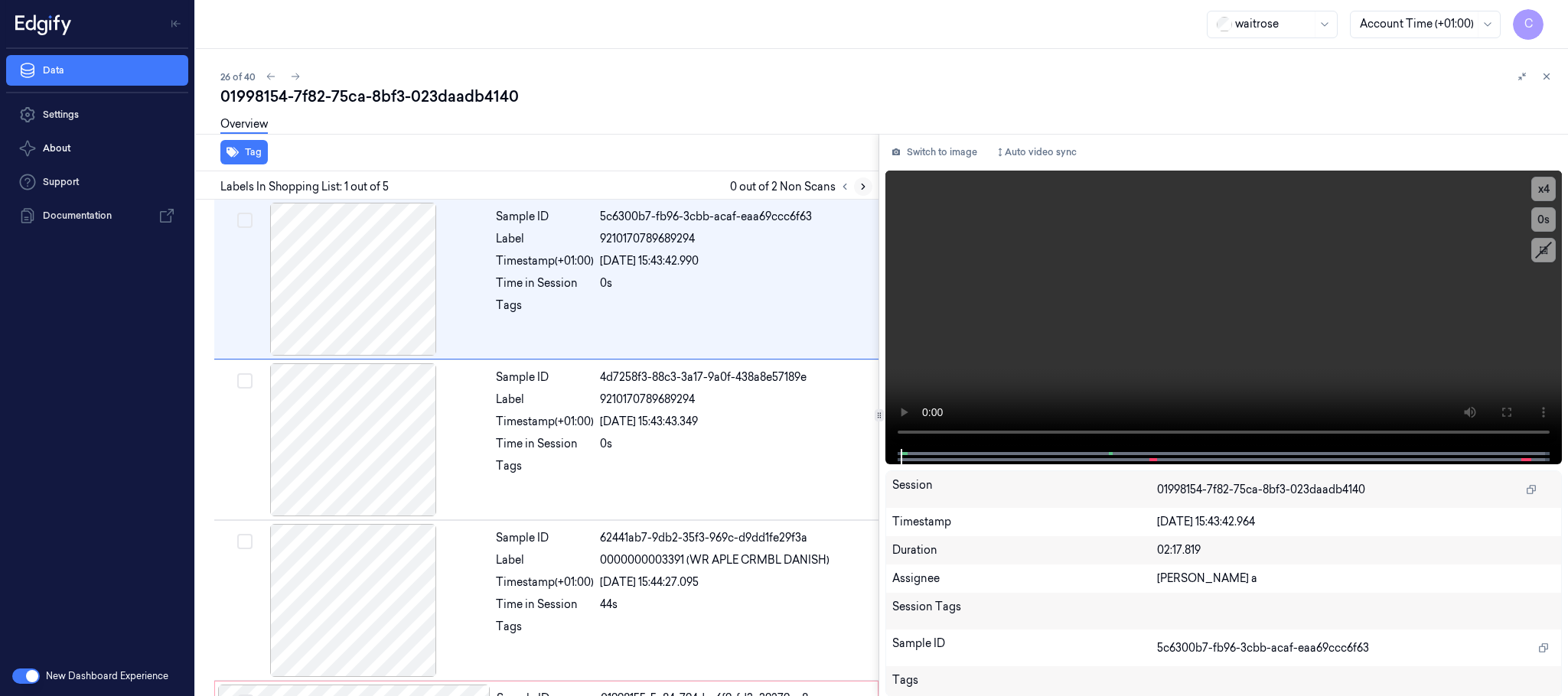
click at [861, 182] on icon at bounding box center [862, 186] width 10 height 10
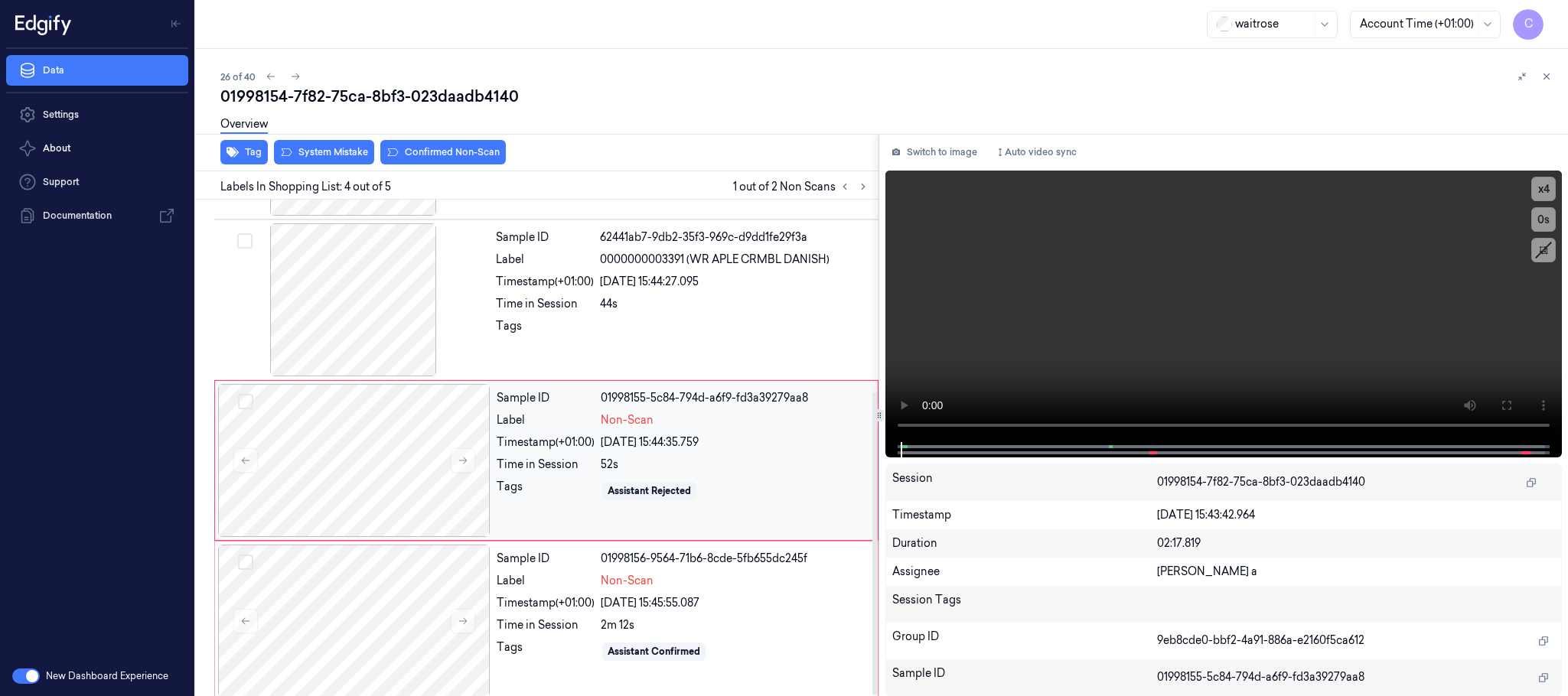
scroll to position [314, 0]
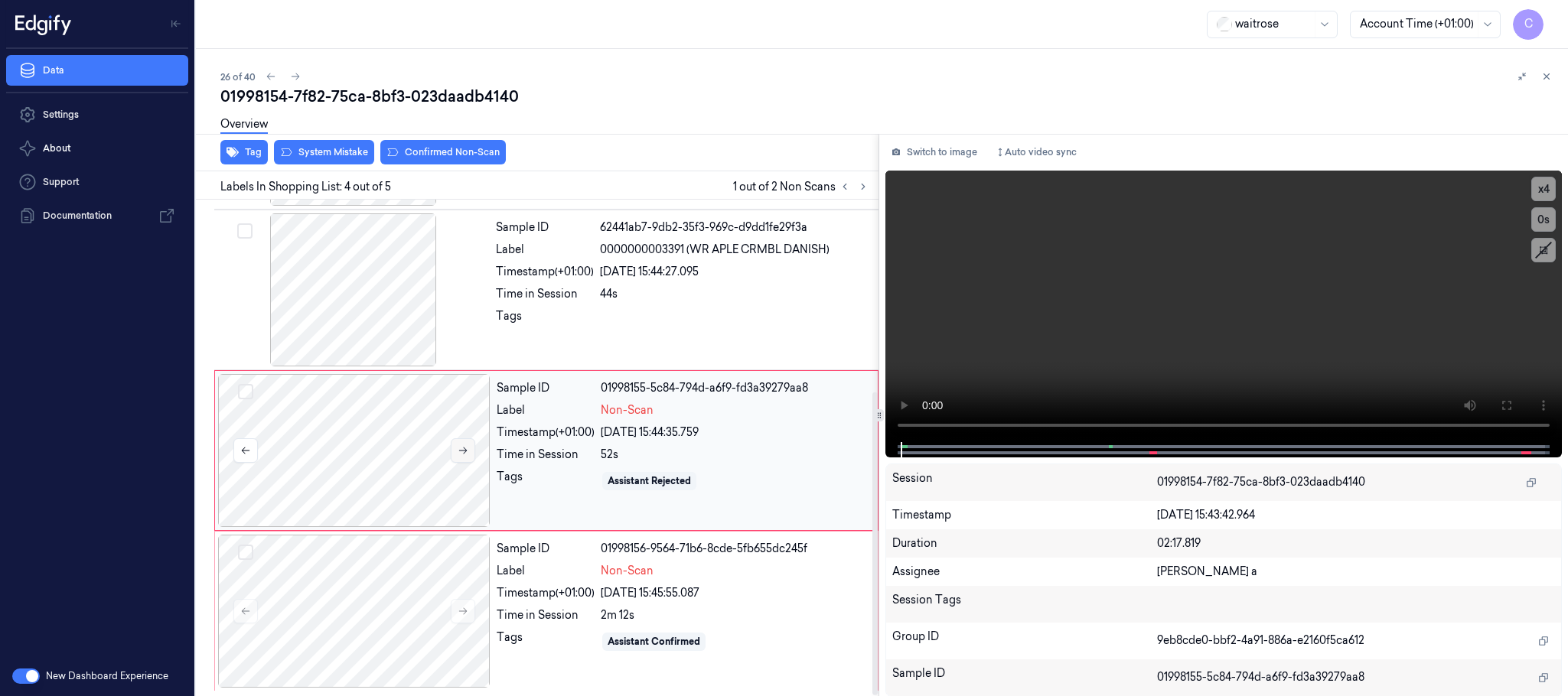
click at [466, 442] on button at bounding box center [463, 451] width 25 height 25
click at [462, 456] on button at bounding box center [463, 451] width 25 height 25
click at [374, 320] on div at bounding box center [353, 290] width 273 height 153
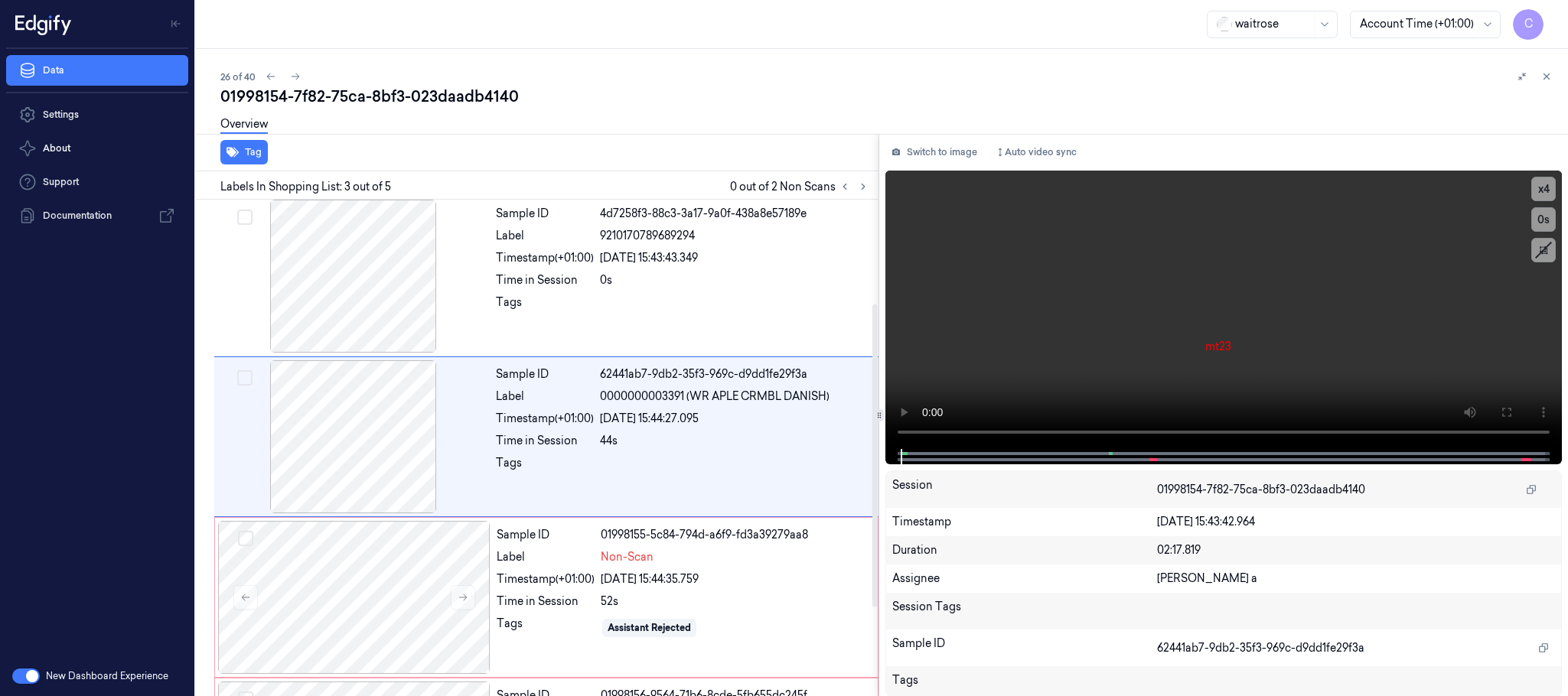
scroll to position [154, 0]
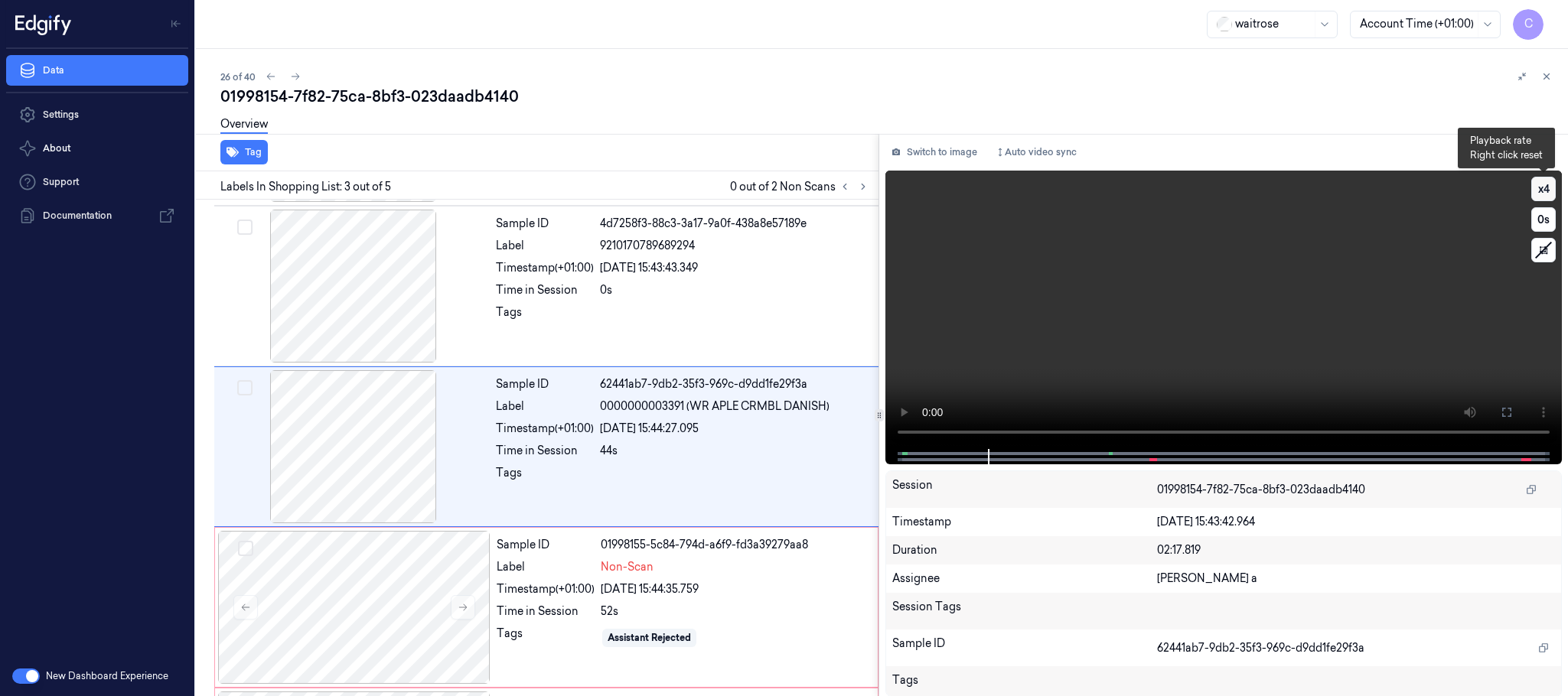
click at [1548, 191] on button "x 4" at bounding box center [1544, 189] width 25 height 25
click at [1545, 191] on button "x 1" at bounding box center [1544, 189] width 25 height 25
click at [1545, 191] on button "x 2" at bounding box center [1544, 189] width 25 height 25
click at [1233, 329] on video at bounding box center [1223, 310] width 676 height 278
click at [1244, 354] on video at bounding box center [1223, 310] width 676 height 278
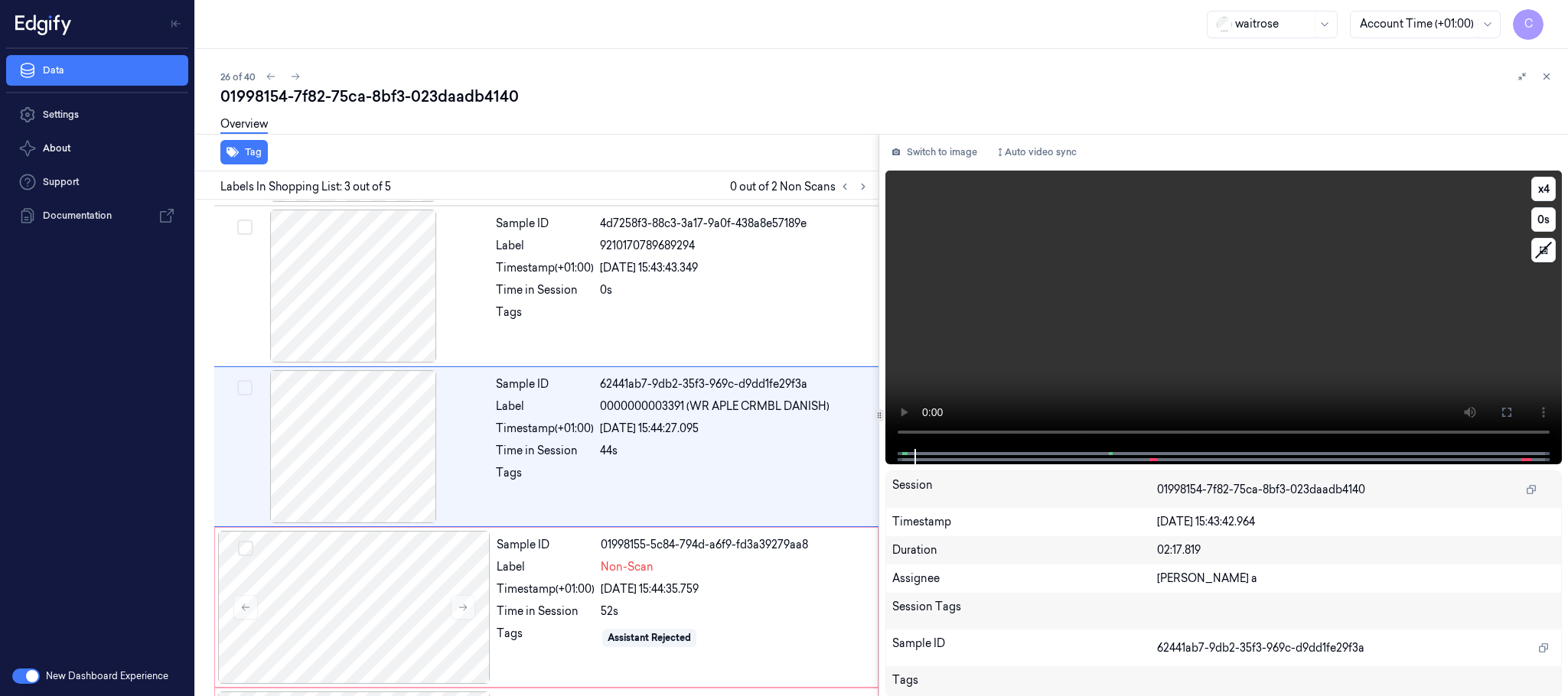
click at [1245, 345] on video at bounding box center [1223, 310] width 676 height 278
click at [406, 581] on div at bounding box center [354, 607] width 273 height 153
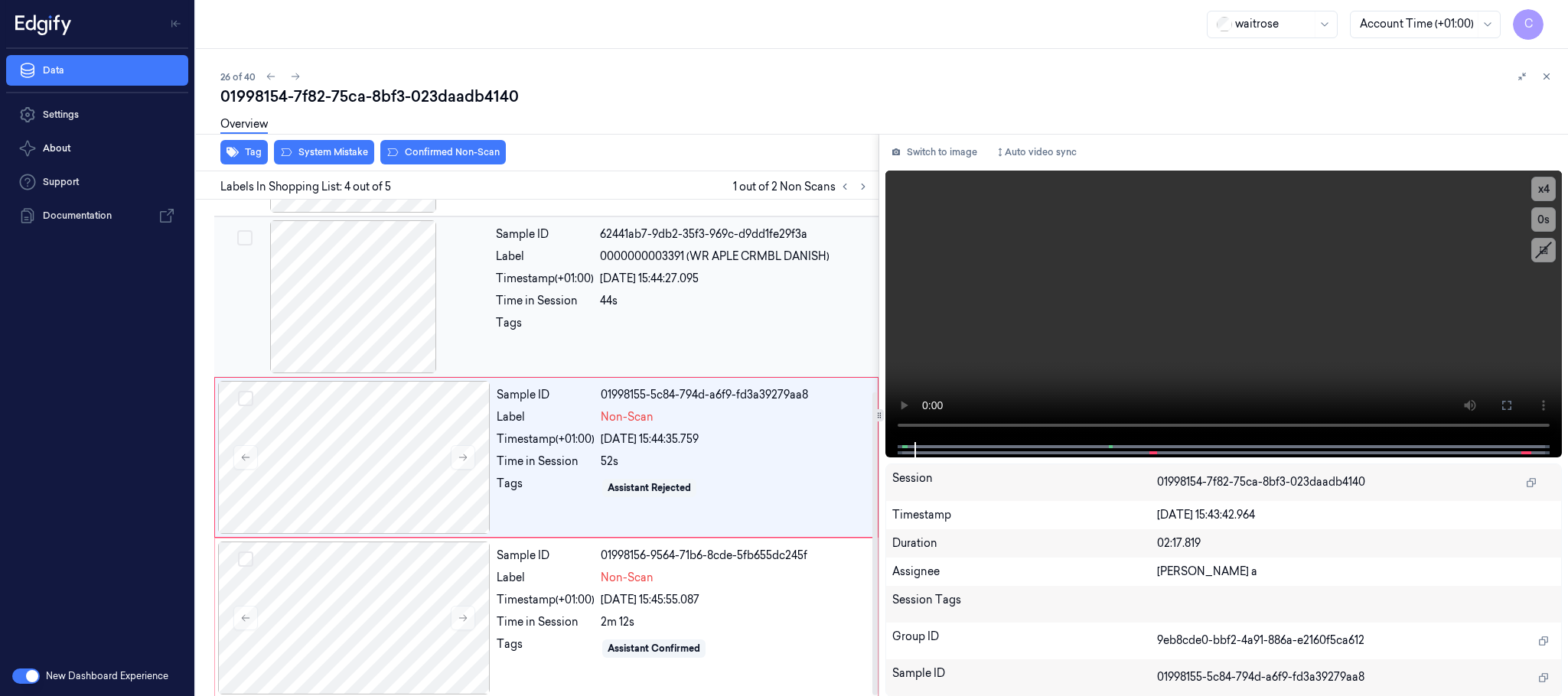
scroll to position [314, 0]
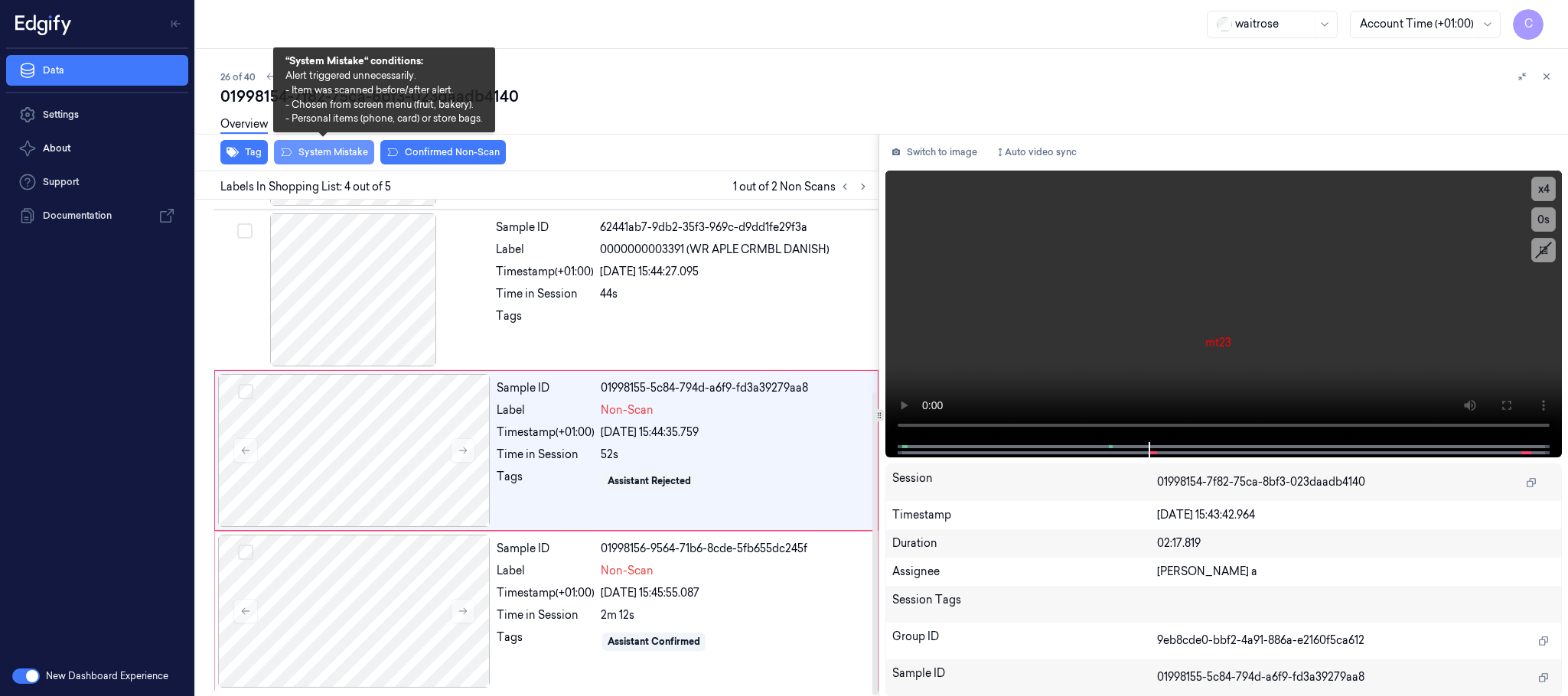
click at [306, 157] on button "System Mistake" at bounding box center [325, 152] width 101 height 25
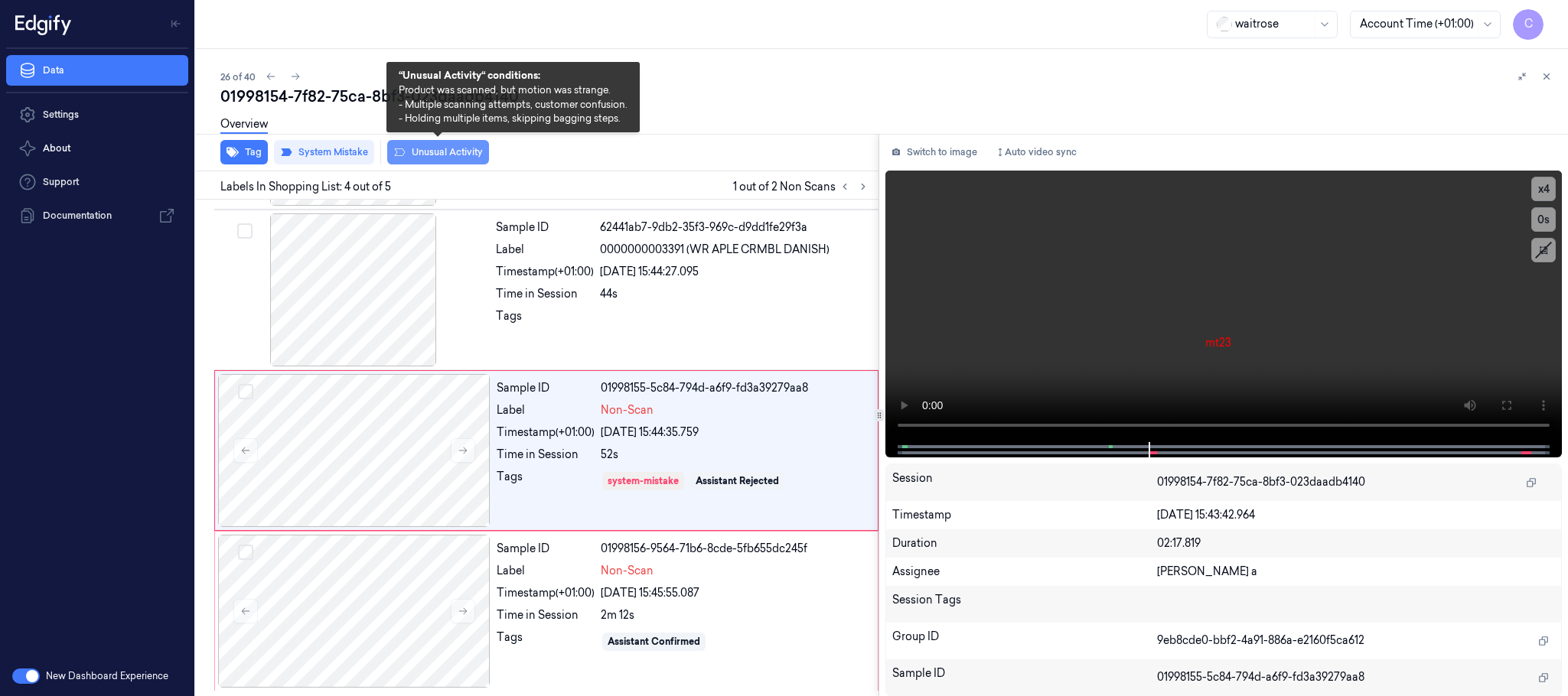
click at [425, 148] on button "Unusual Activity" at bounding box center [438, 152] width 102 height 25
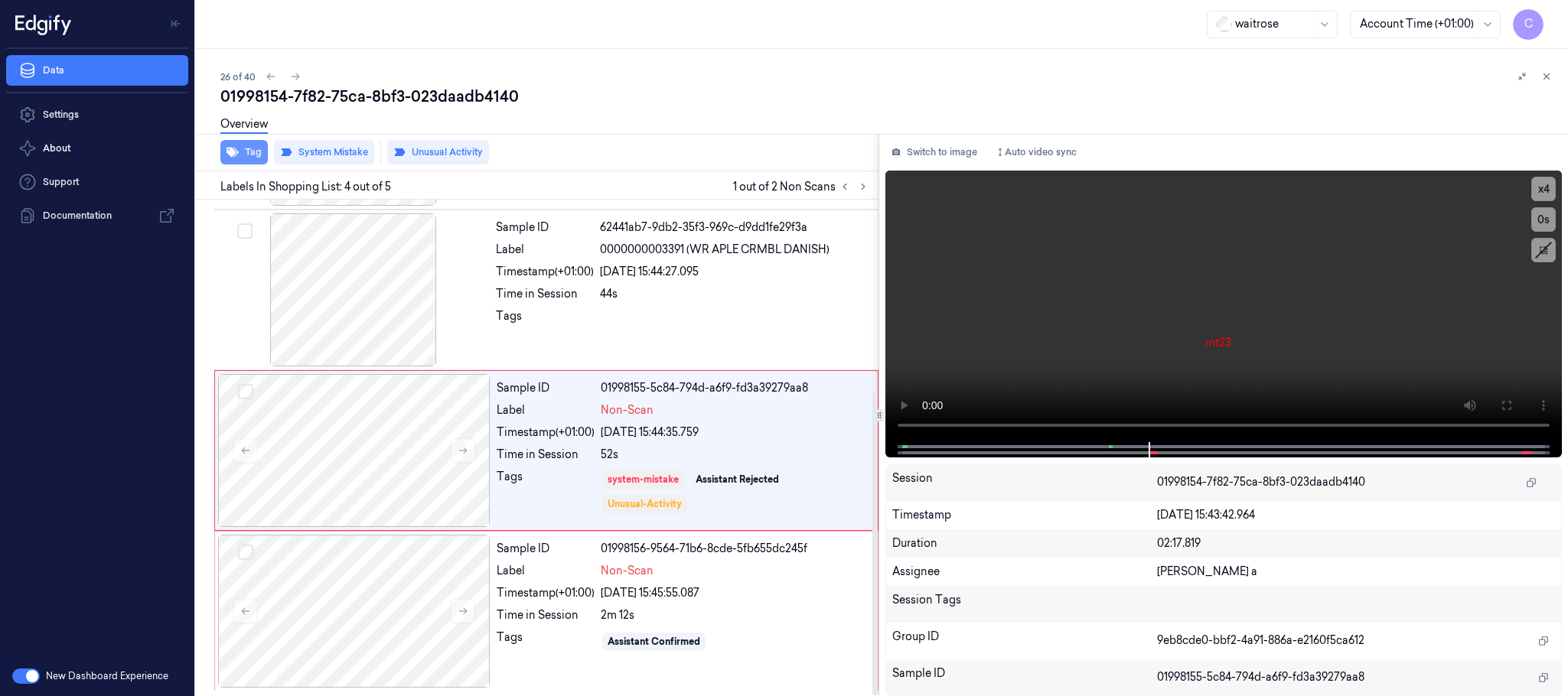
click at [249, 149] on button "Tag" at bounding box center [244, 152] width 47 height 25
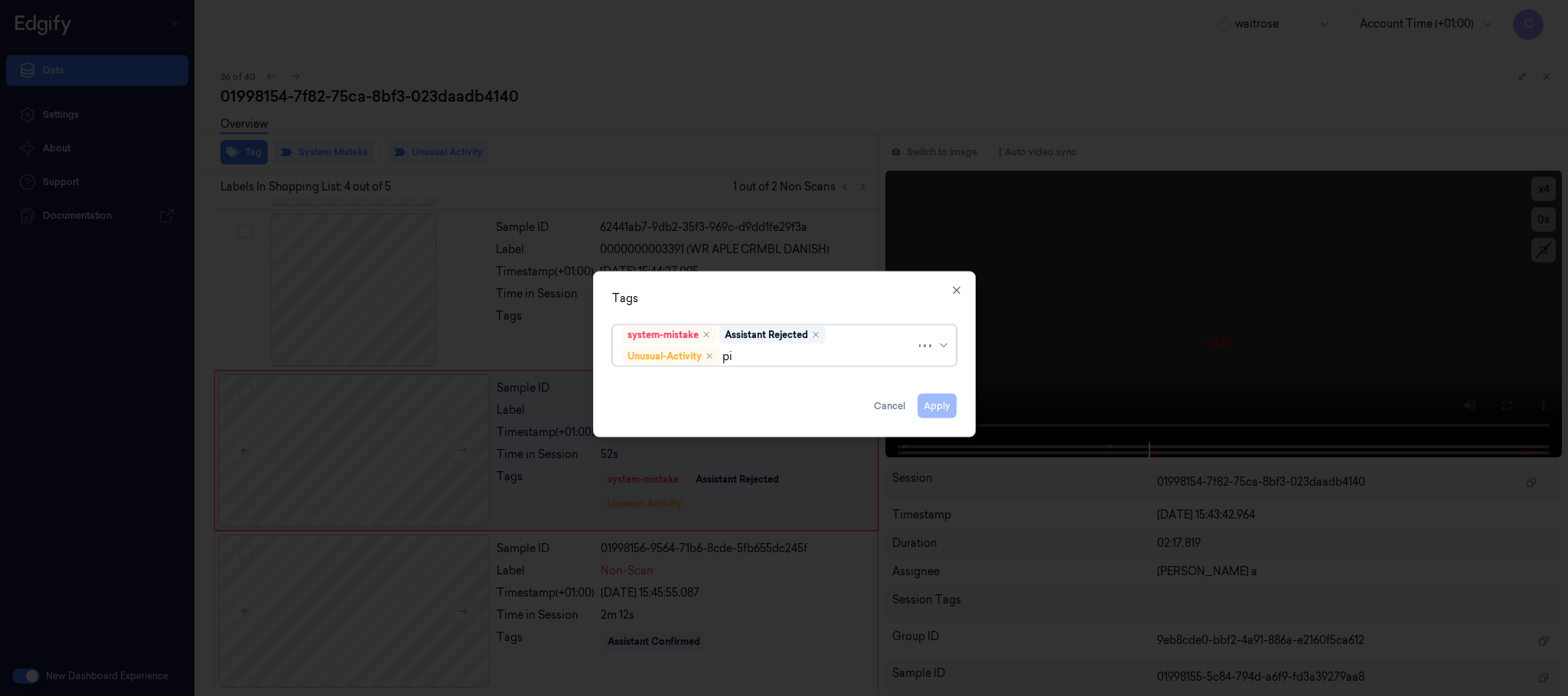
type input "pic"
click at [650, 386] on div "Picklist item alert" at bounding box center [666, 386] width 88 height 16
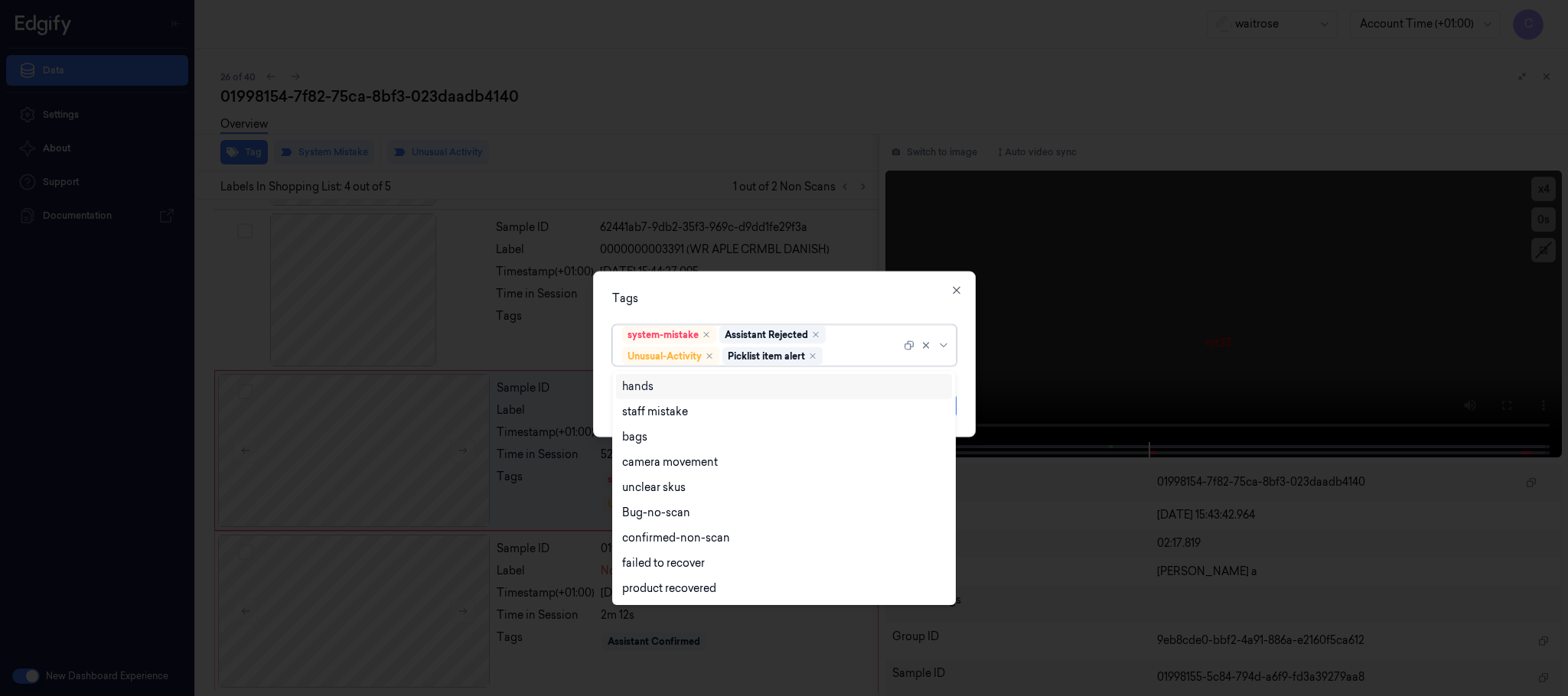
click at [722, 291] on div "Tags" at bounding box center [784, 298] width 345 height 16
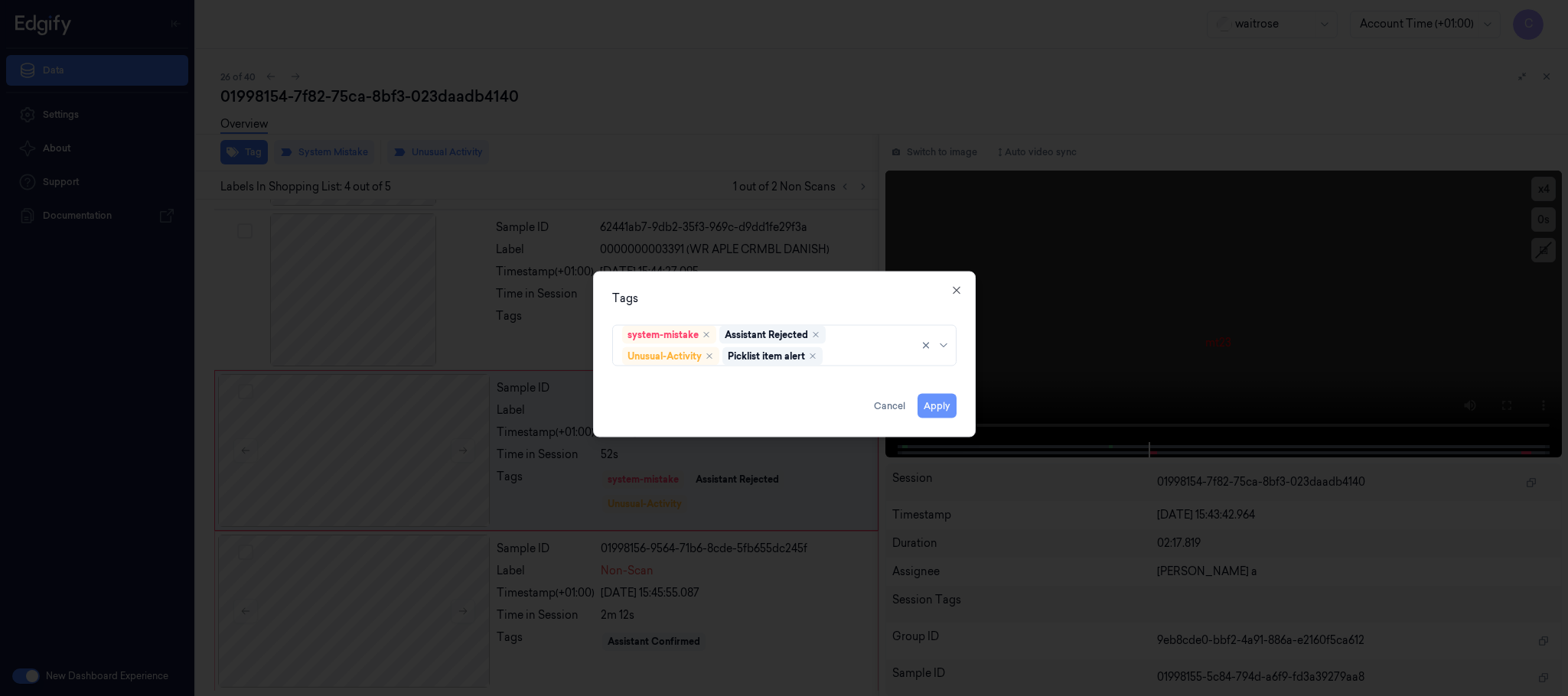
click at [928, 413] on button "Apply" at bounding box center [936, 406] width 39 height 25
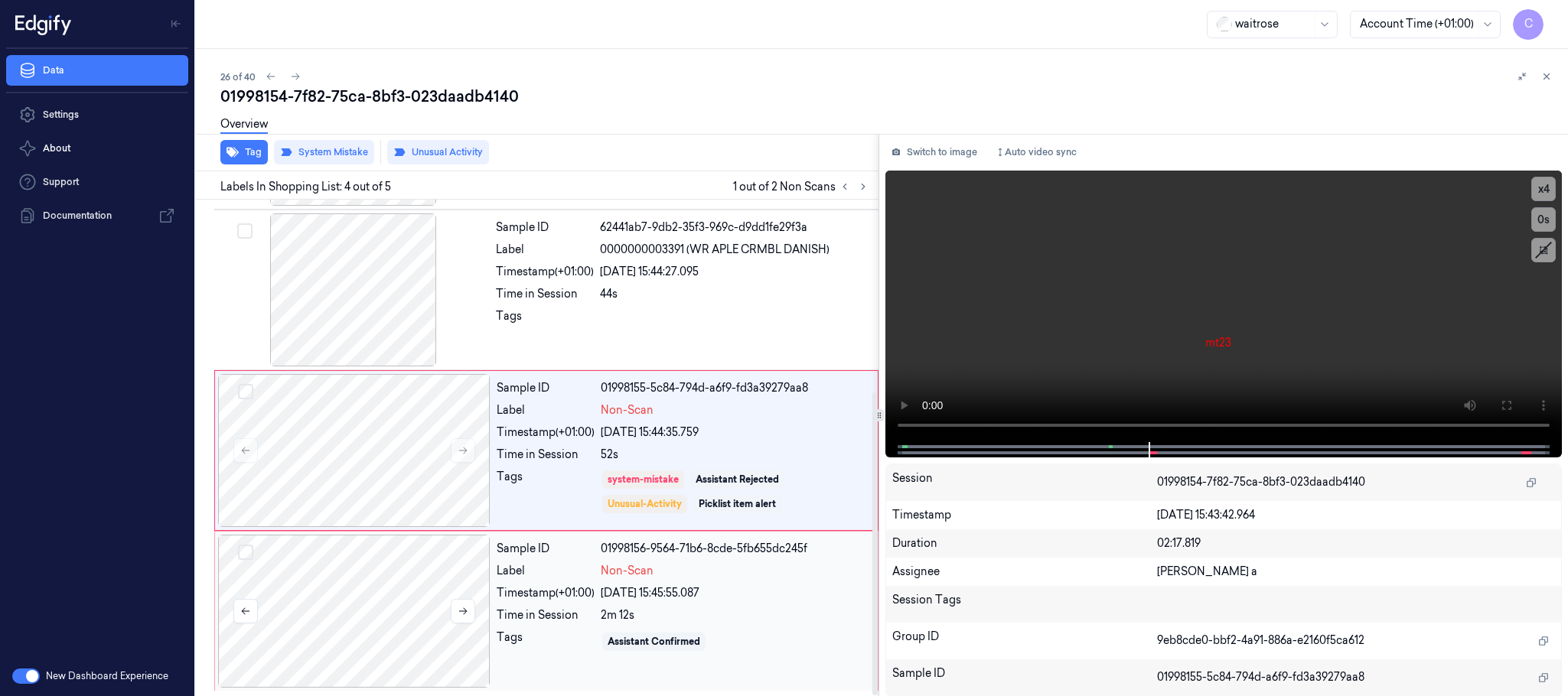
click at [349, 570] on div at bounding box center [354, 611] width 273 height 153
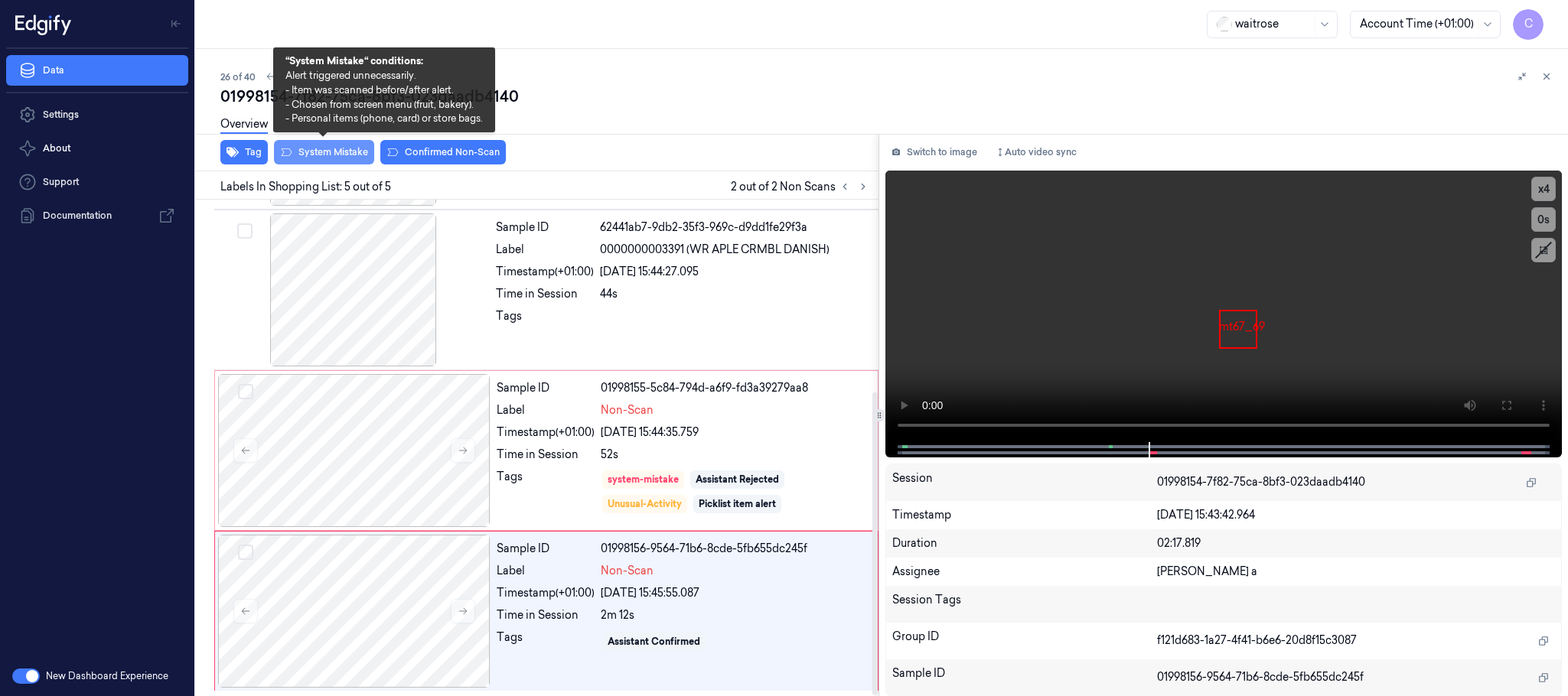
click at [343, 156] on button "System Mistake" at bounding box center [325, 152] width 101 height 25
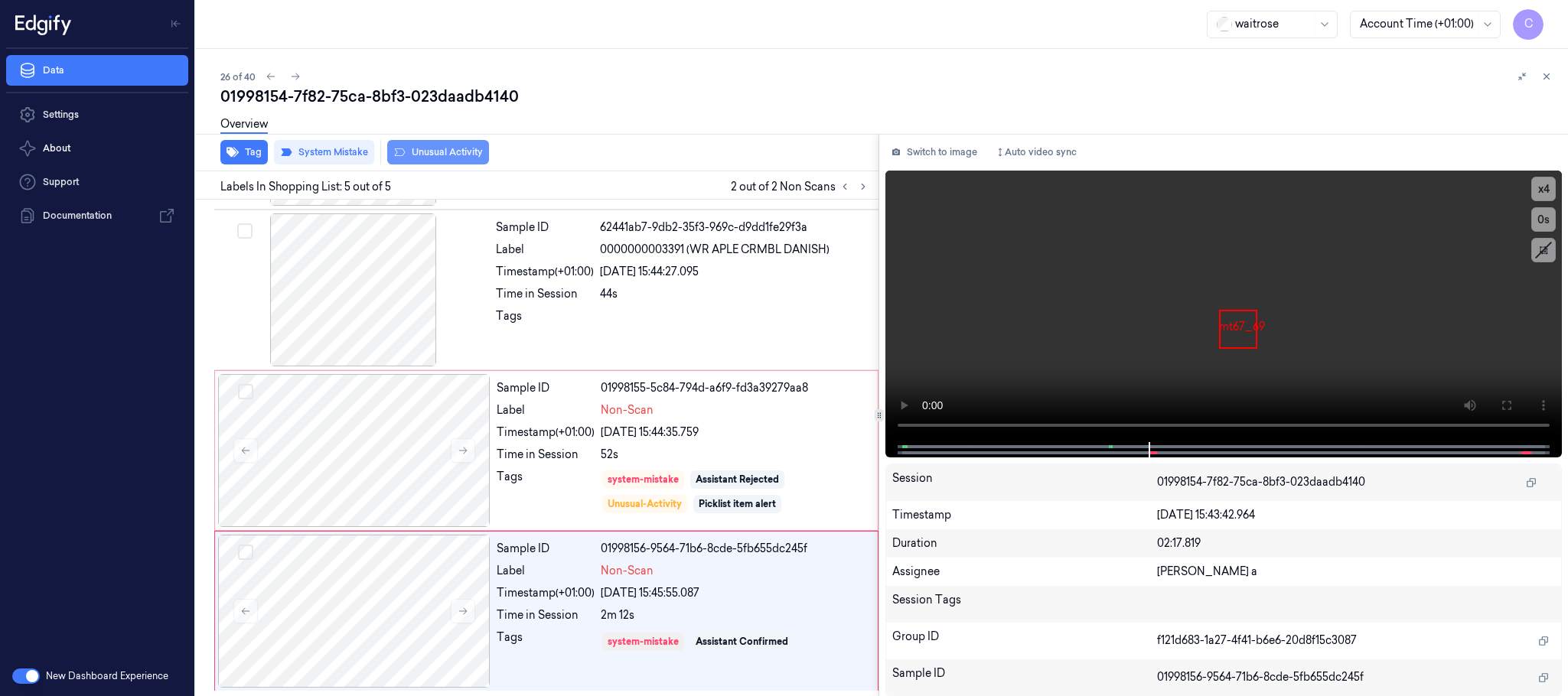
click at [474, 152] on button "Unusual Activity" at bounding box center [438, 152] width 102 height 25
click at [249, 150] on button "Tag" at bounding box center [244, 152] width 47 height 25
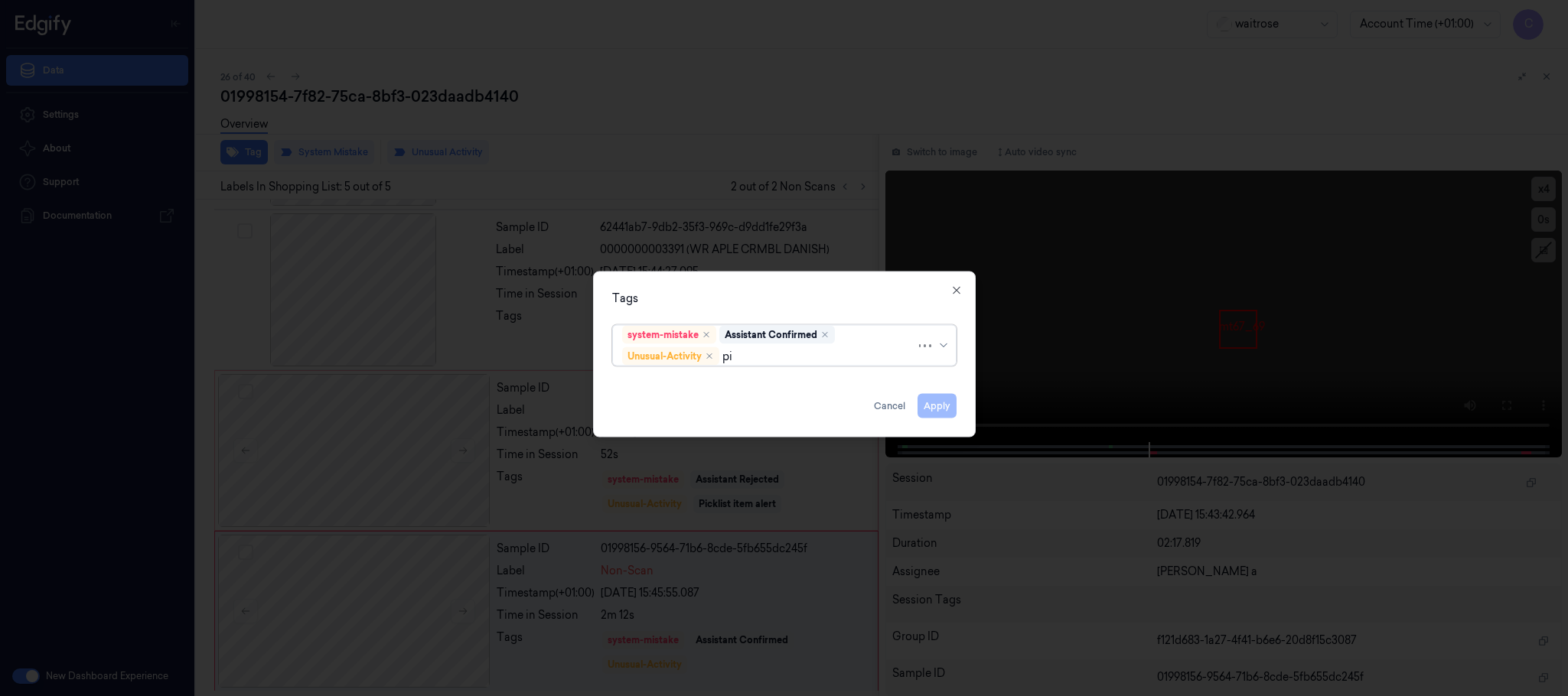
type input "pic"
click at [726, 392] on div "Picklist item alert" at bounding box center [784, 386] width 324 height 16
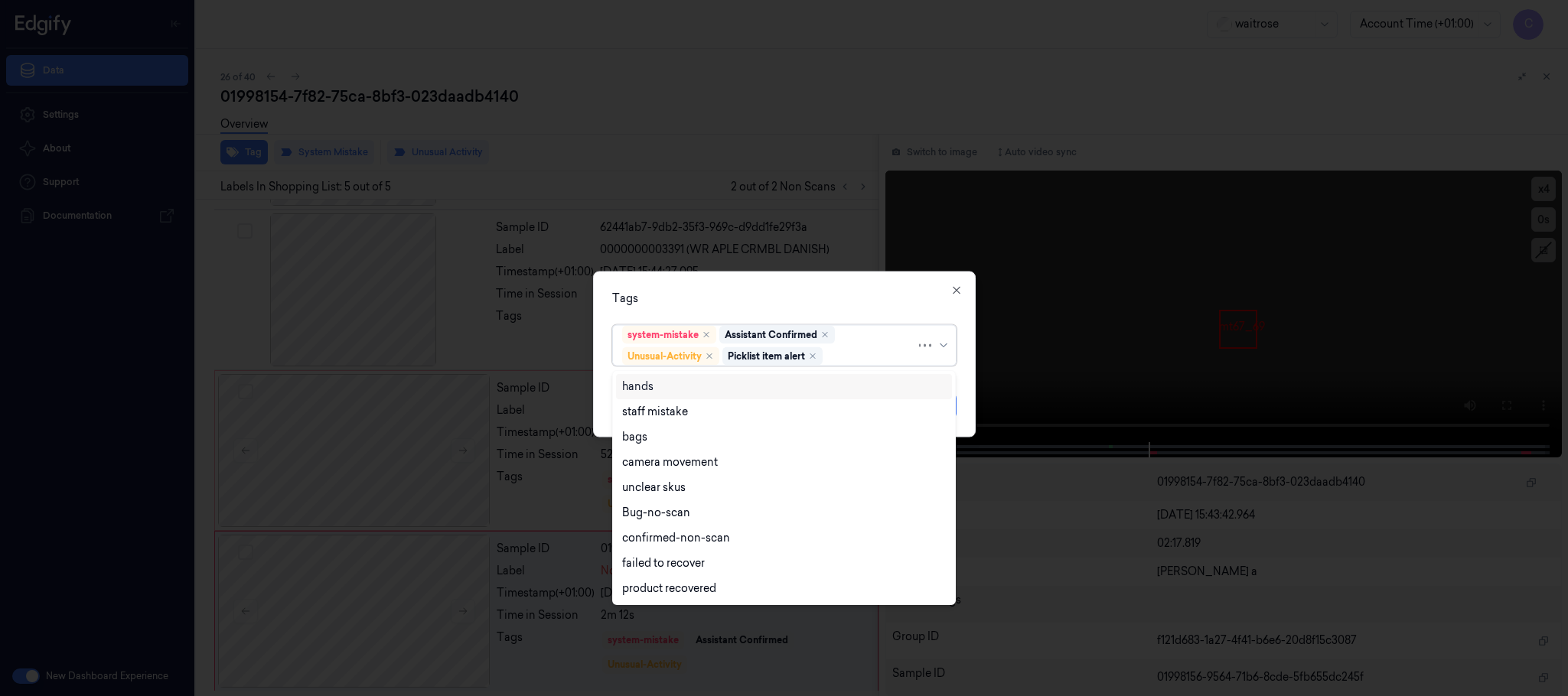
click at [751, 283] on div "Tags option Picklist item alert, selected. Use Up and Down to choose options, p…" at bounding box center [784, 354] width 383 height 166
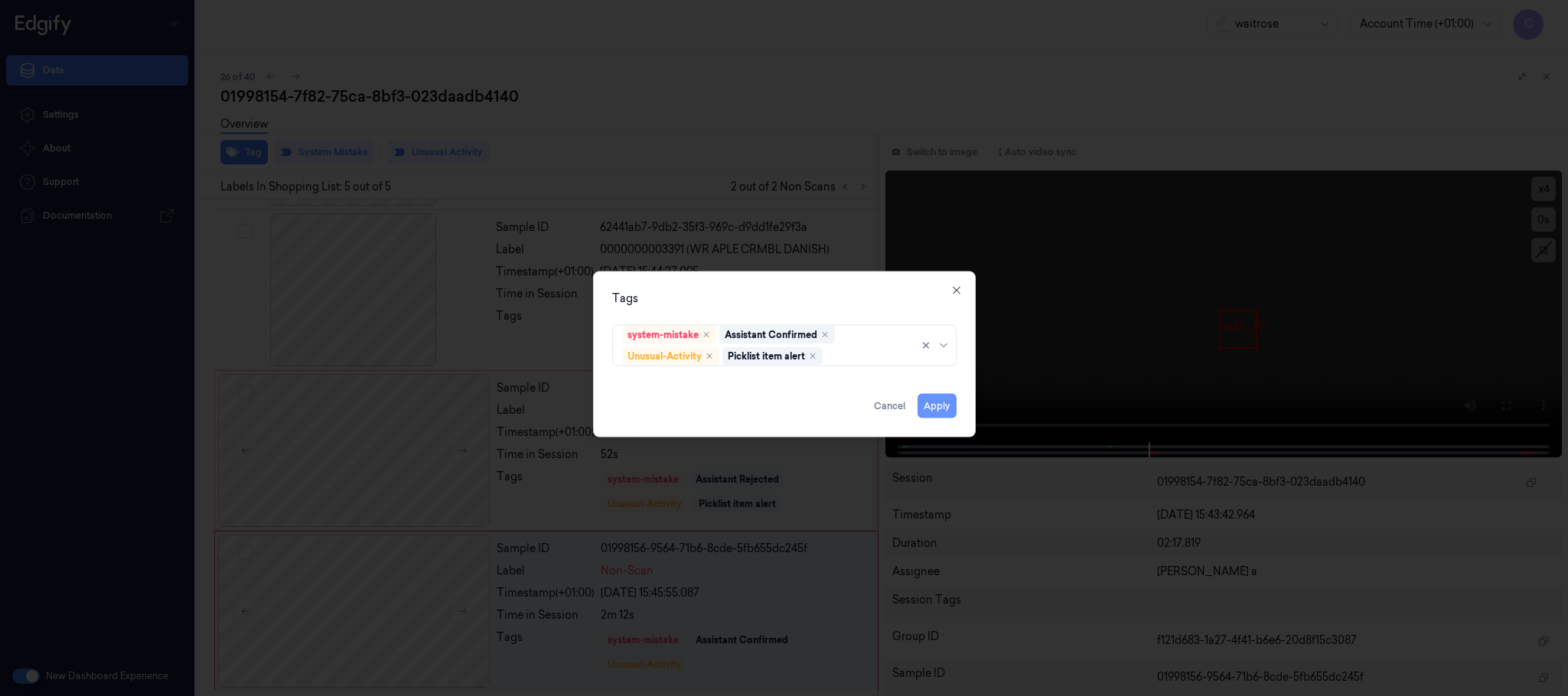
click at [933, 404] on button "Apply" at bounding box center [936, 406] width 39 height 25
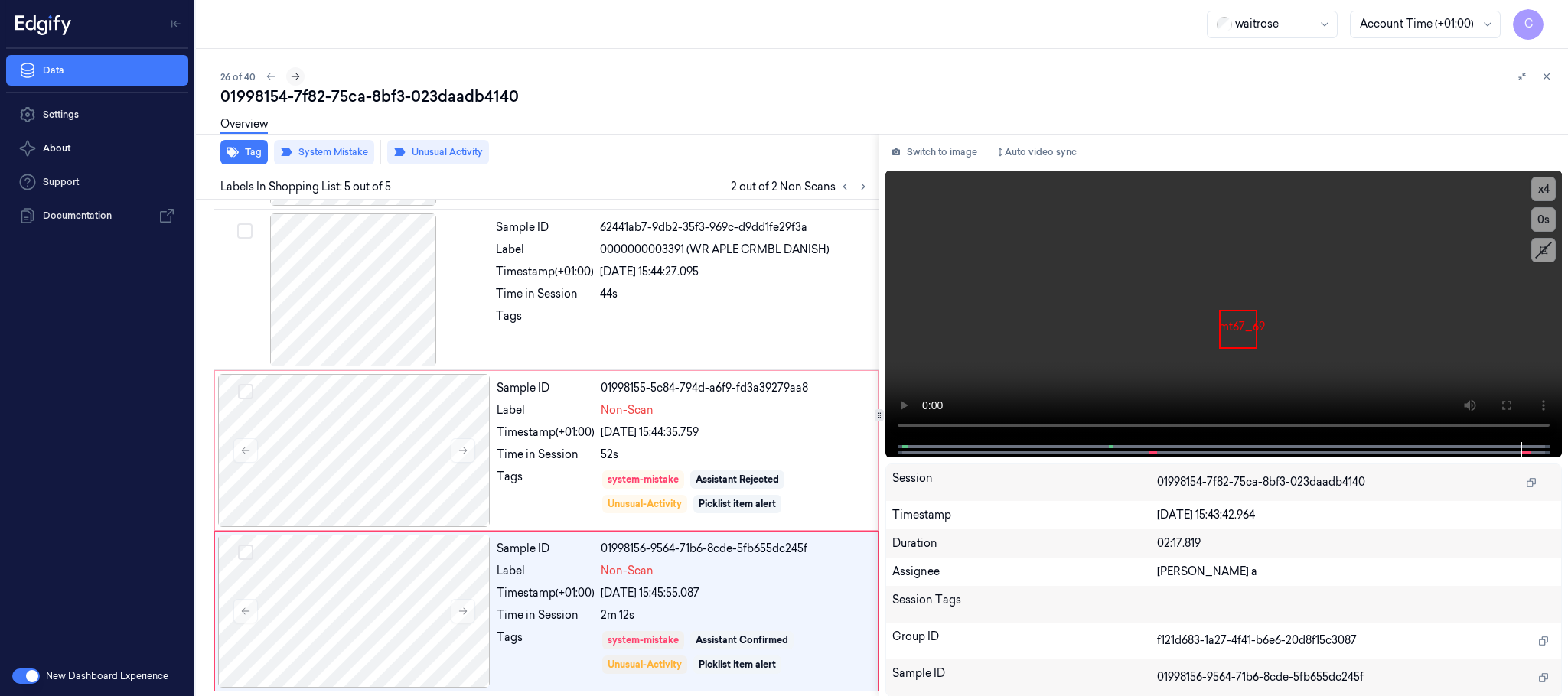
click at [292, 74] on icon at bounding box center [294, 76] width 10 height 10
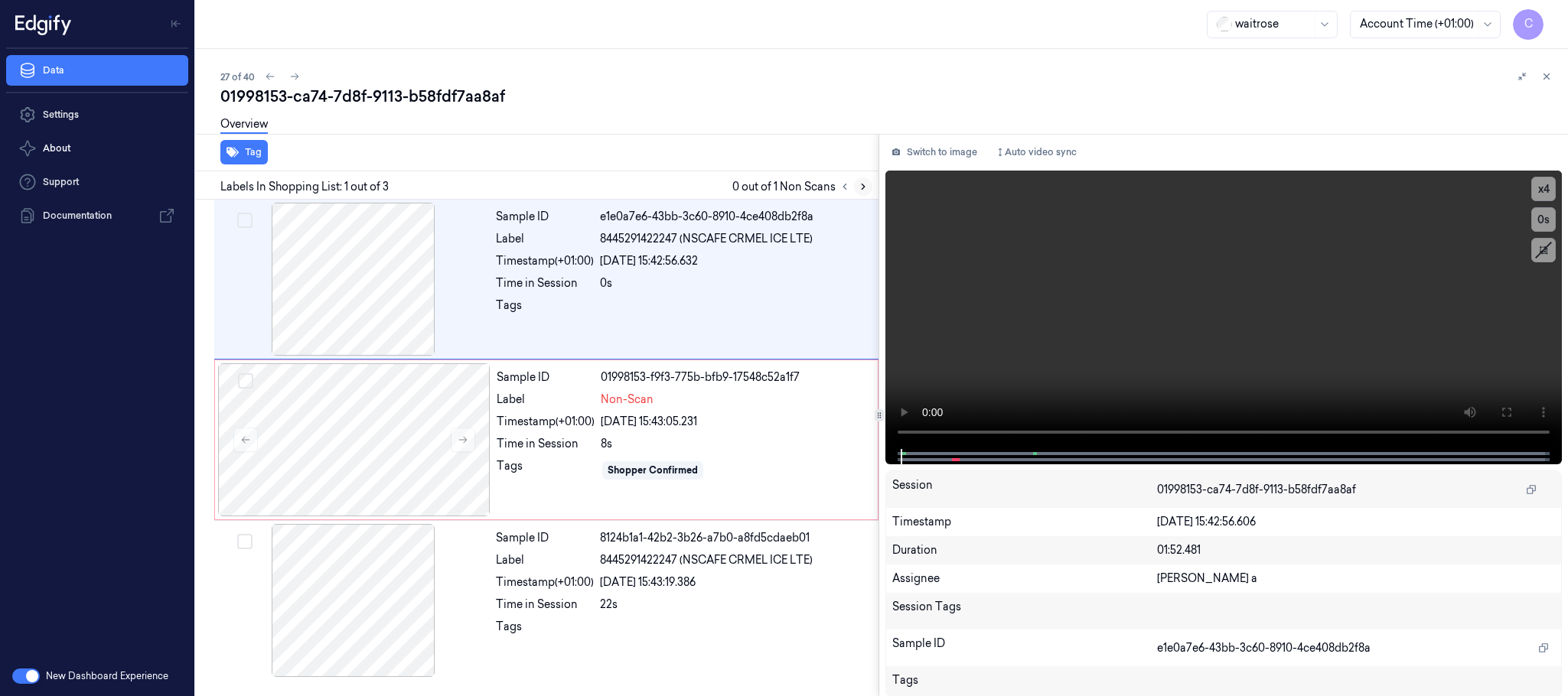
click at [859, 183] on icon at bounding box center [862, 186] width 10 height 10
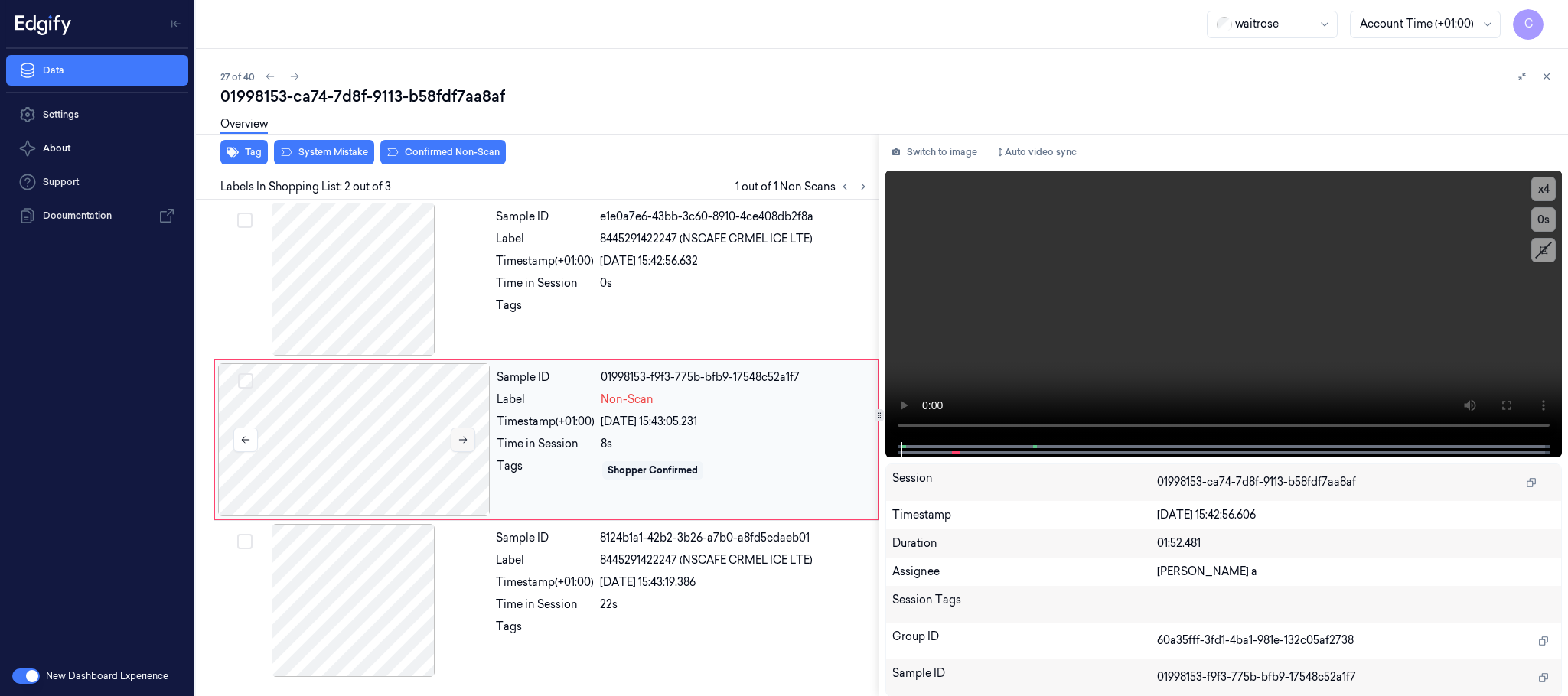
click at [451, 440] on button at bounding box center [463, 441] width 25 height 25
click at [463, 443] on icon at bounding box center [463, 440] width 10 height 10
click at [463, 441] on icon at bounding box center [463, 440] width 9 height 7
click at [463, 441] on icon at bounding box center [463, 440] width 9 height 7
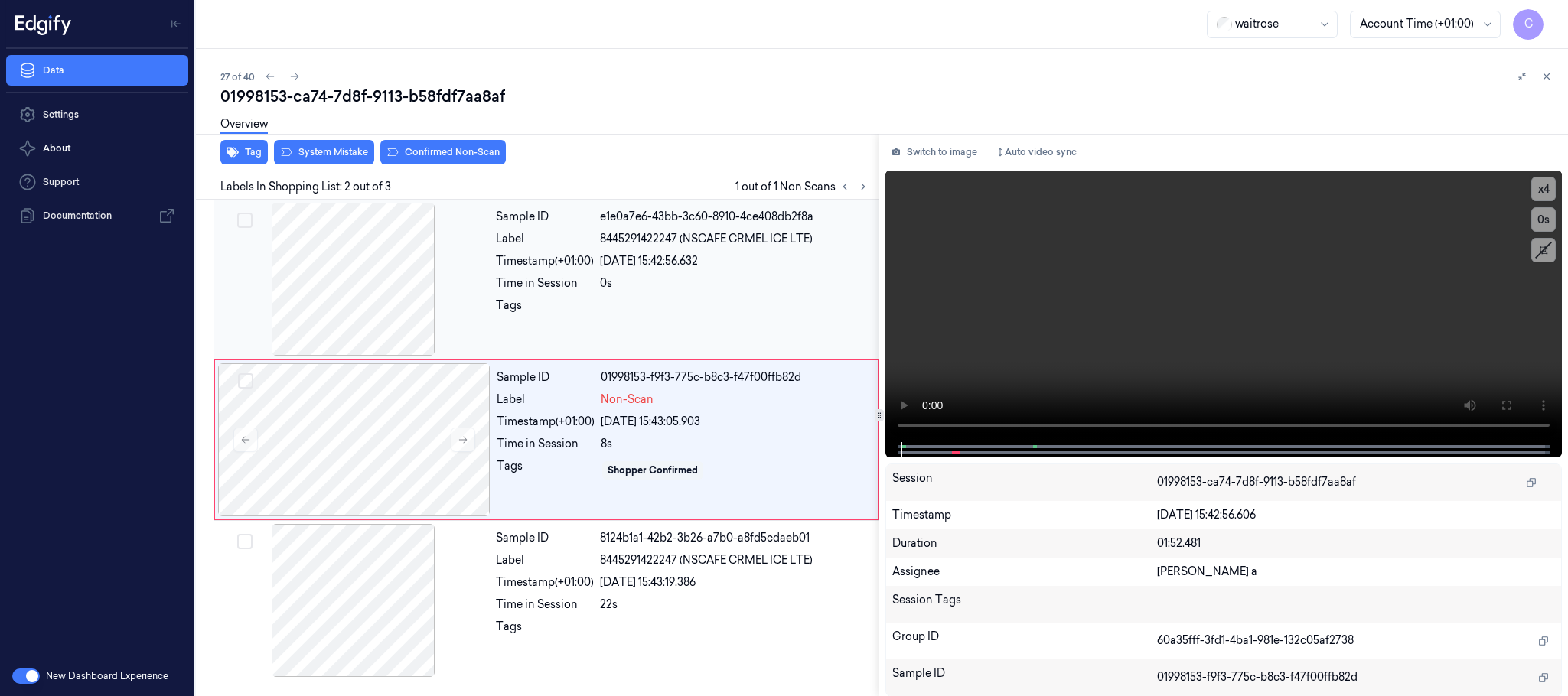
click at [379, 322] on div at bounding box center [353, 279] width 273 height 153
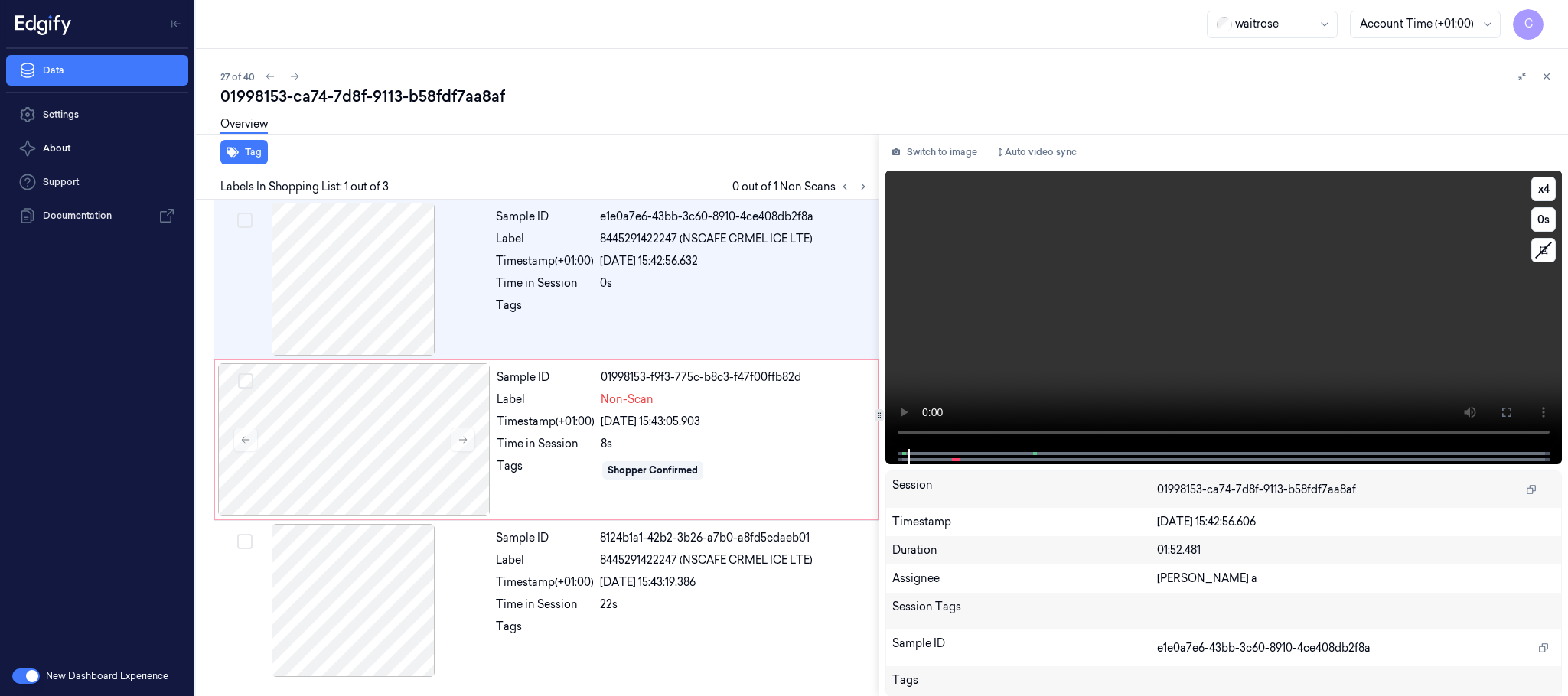
click at [1112, 327] on video at bounding box center [1223, 310] width 676 height 278
click at [361, 458] on div at bounding box center [354, 440] width 273 height 153
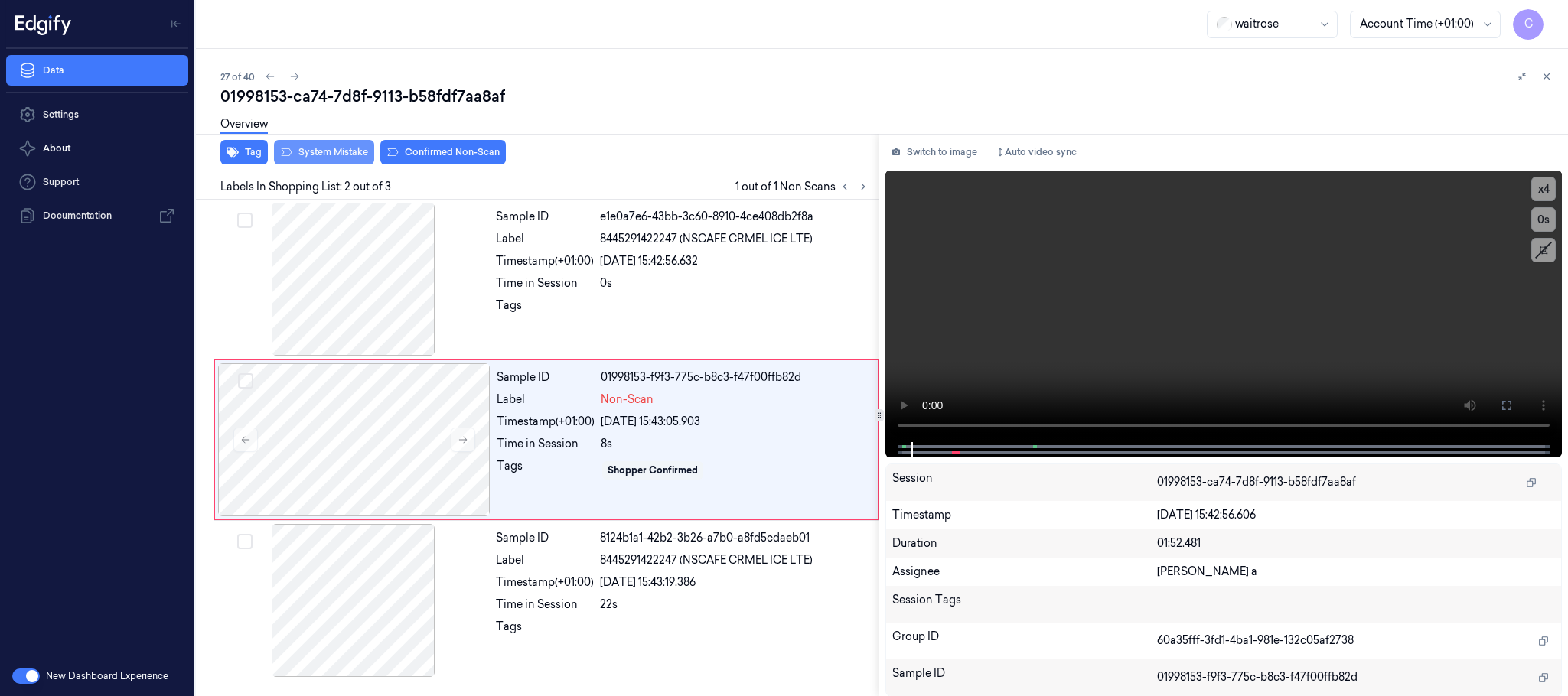
click at [349, 163] on button "System Mistake" at bounding box center [325, 152] width 101 height 25
click at [460, 149] on button "Unusual Activity" at bounding box center [438, 152] width 102 height 25
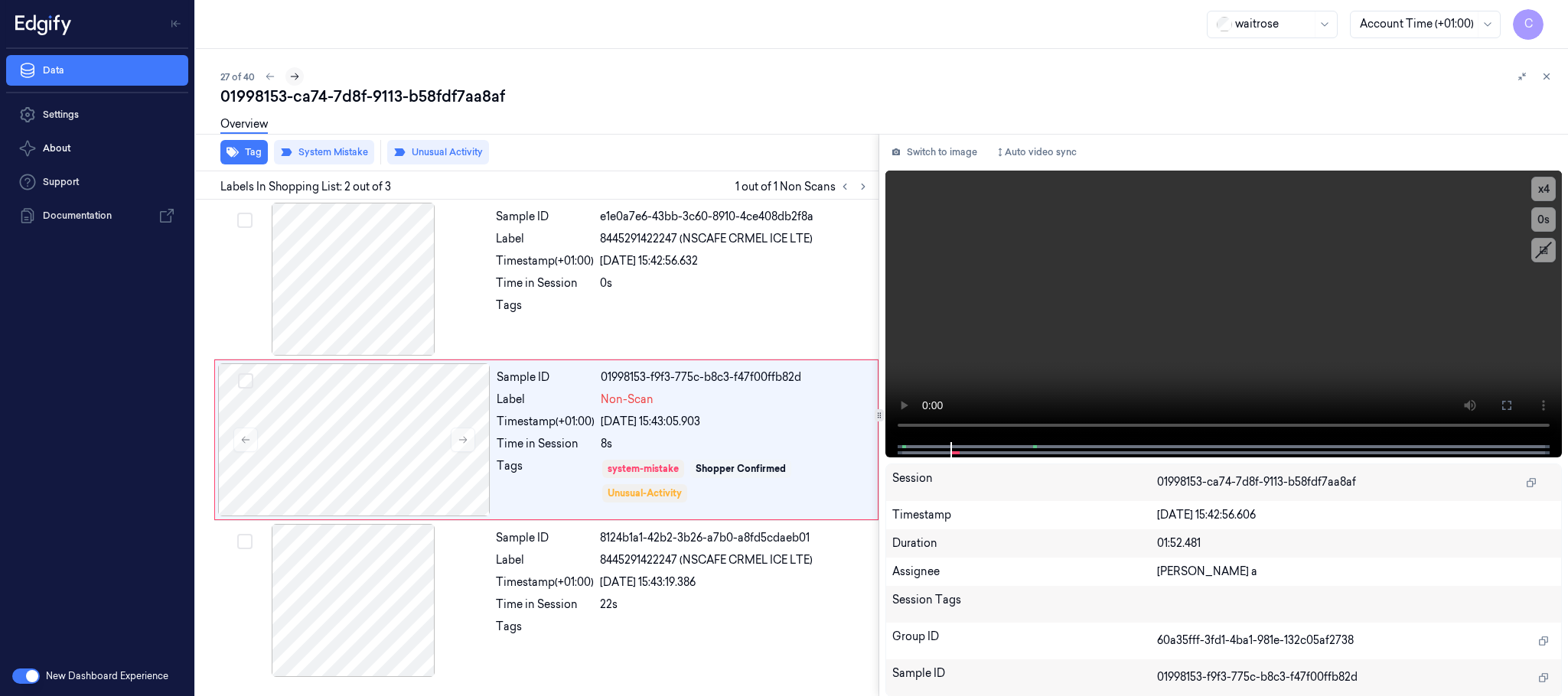
click at [297, 79] on icon at bounding box center [294, 76] width 10 height 10
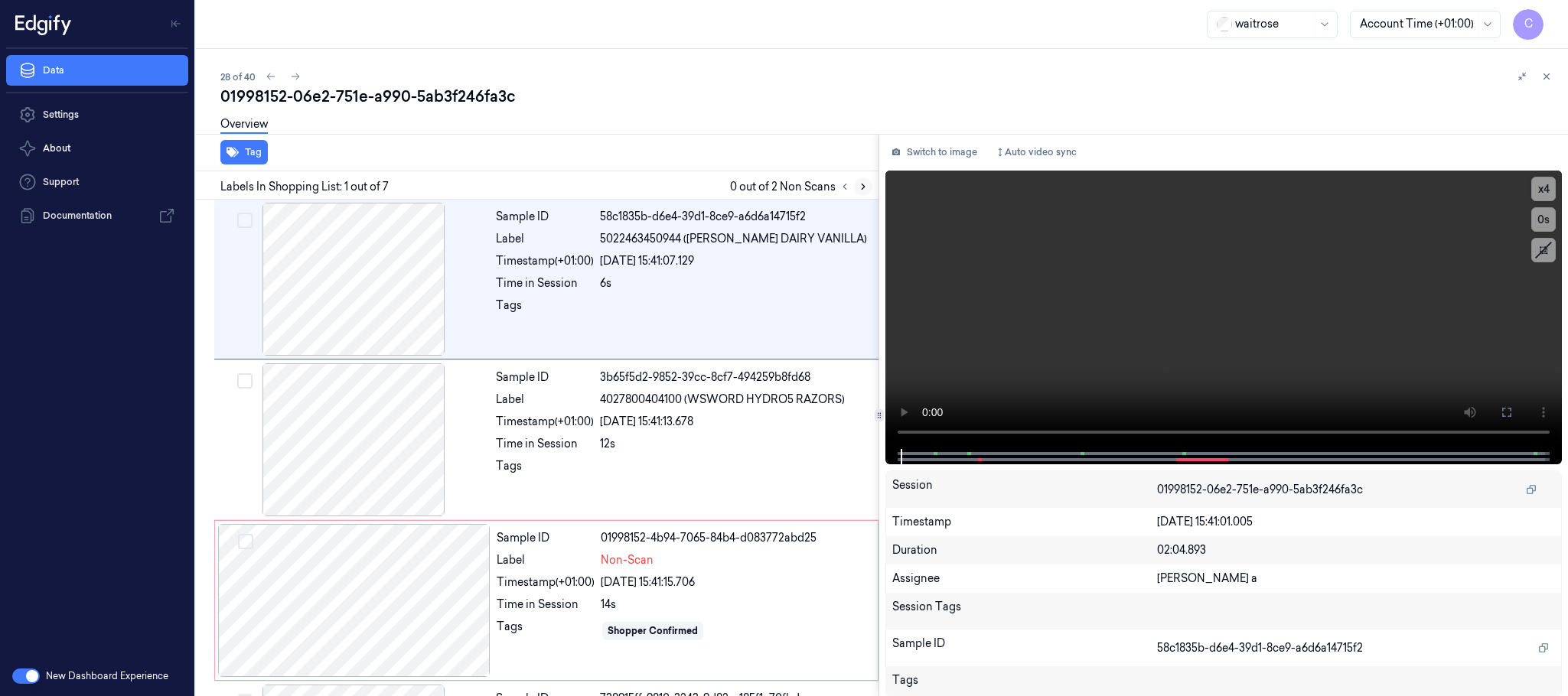
click at [858, 182] on icon at bounding box center [862, 186] width 10 height 10
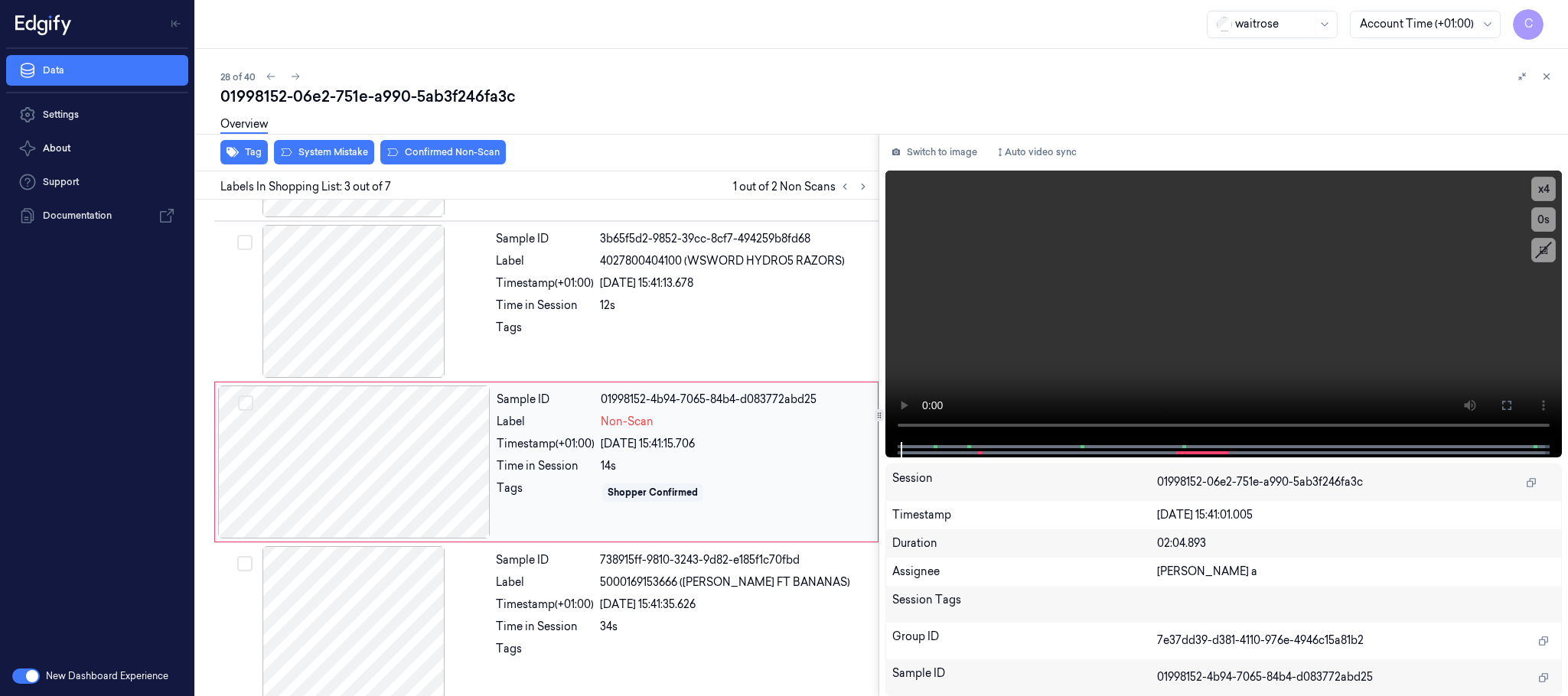
scroll to position [154, 0]
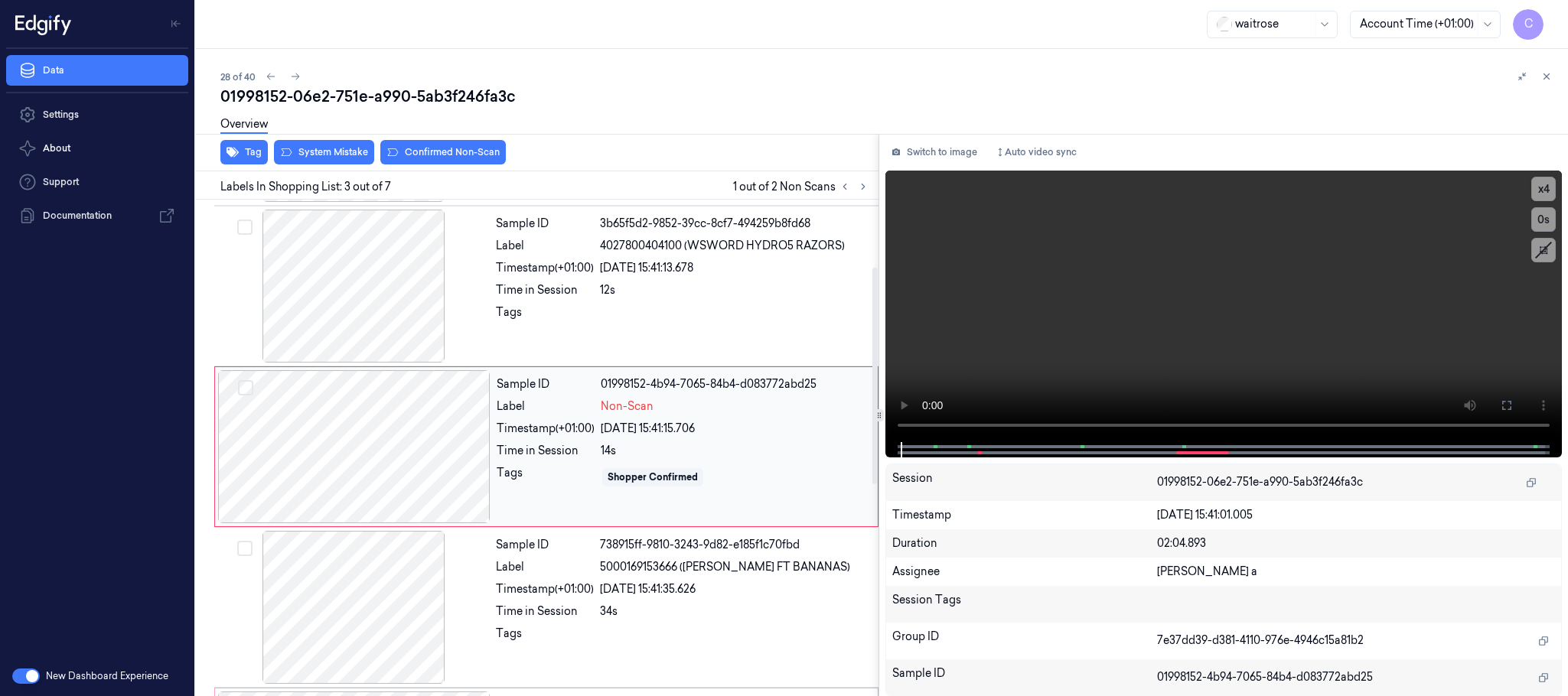
click at [460, 458] on div at bounding box center [354, 446] width 273 height 153
click at [369, 299] on div at bounding box center [353, 286] width 273 height 153
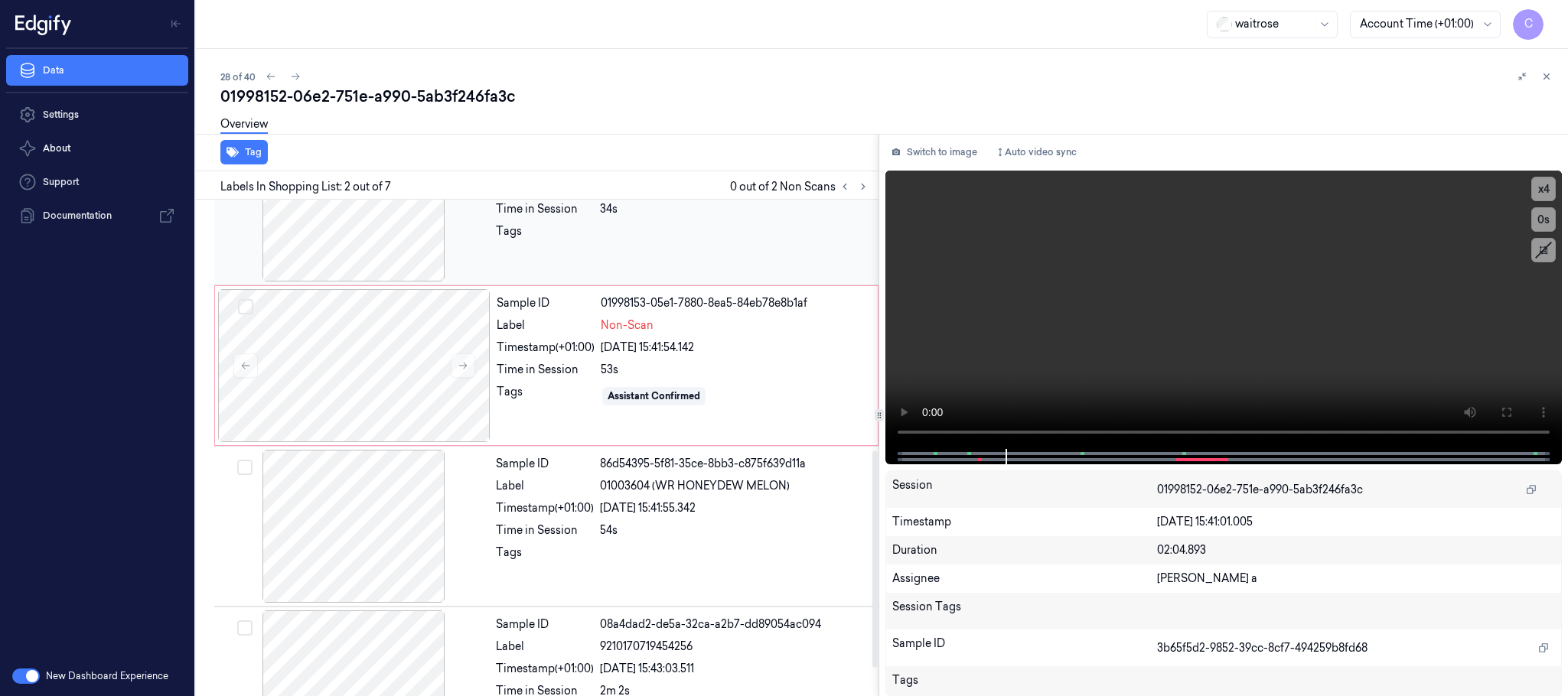
scroll to position [574, 0]
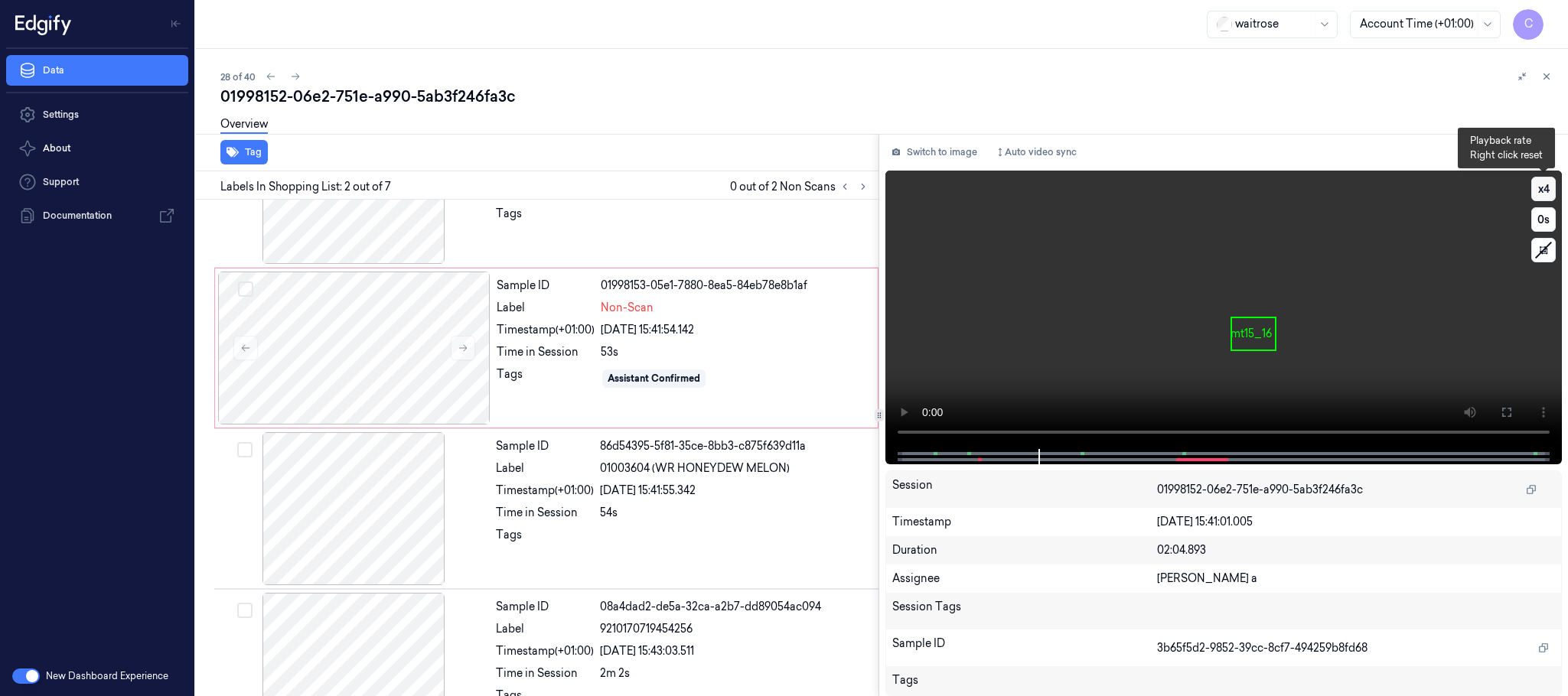
click at [1541, 191] on button "x 4" at bounding box center [1544, 189] width 25 height 25
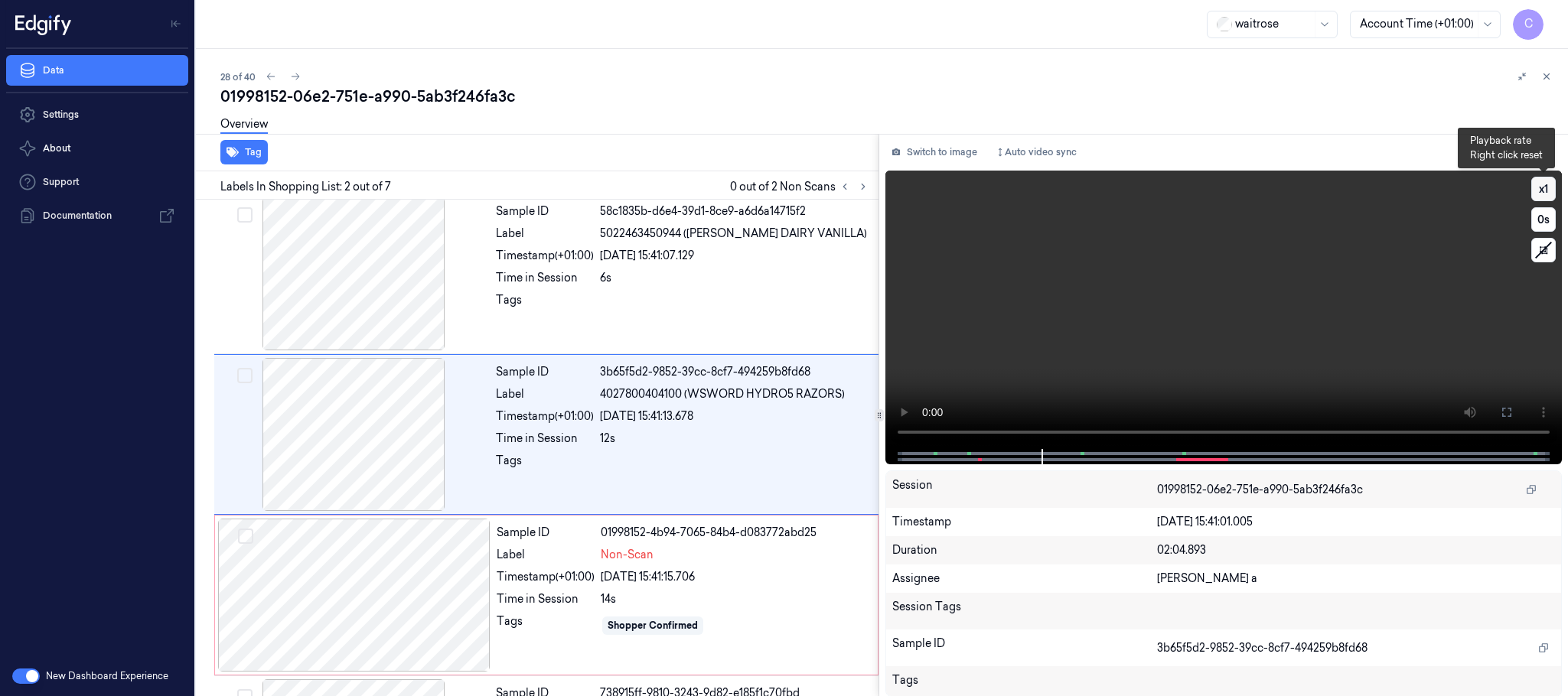
scroll to position [0, 0]
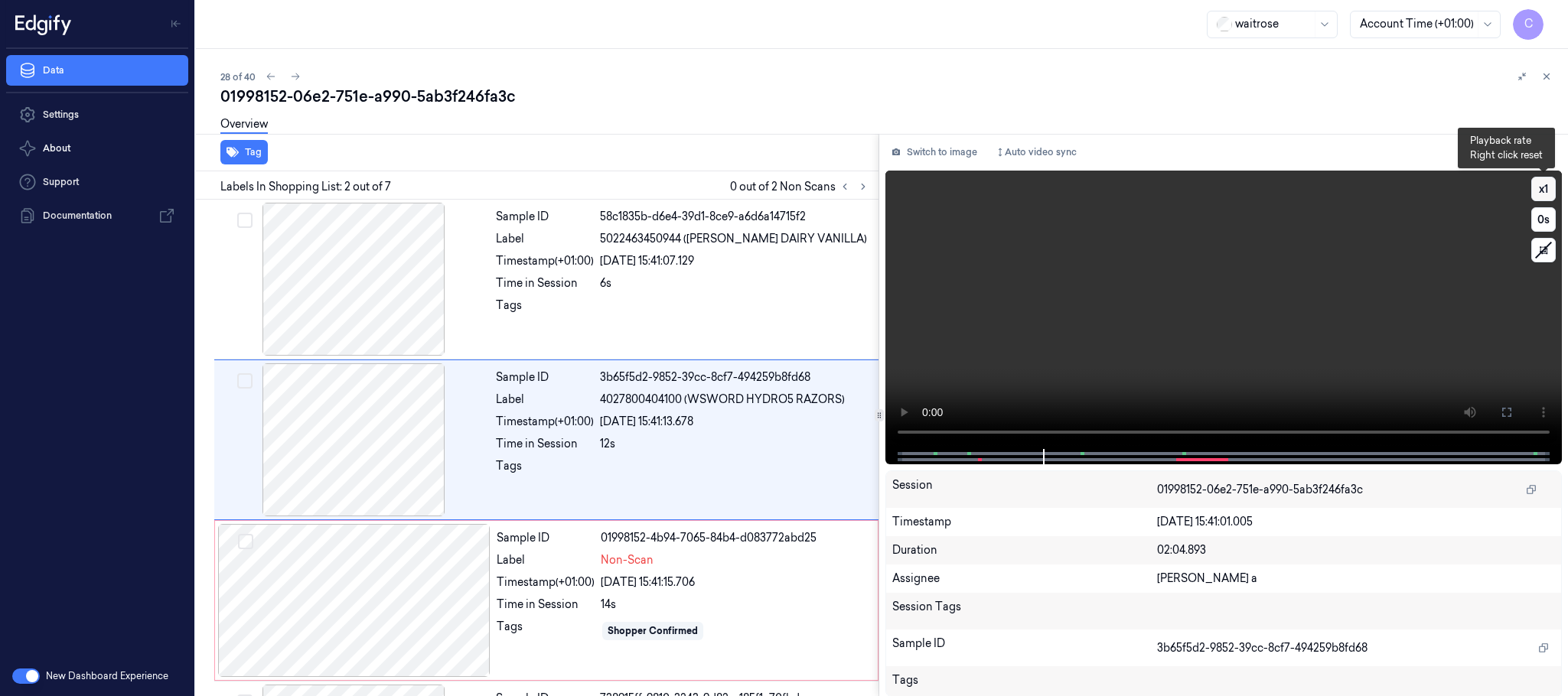
click at [1541, 191] on button "x 1" at bounding box center [1544, 189] width 25 height 25
click at [1067, 372] on video at bounding box center [1223, 310] width 676 height 278
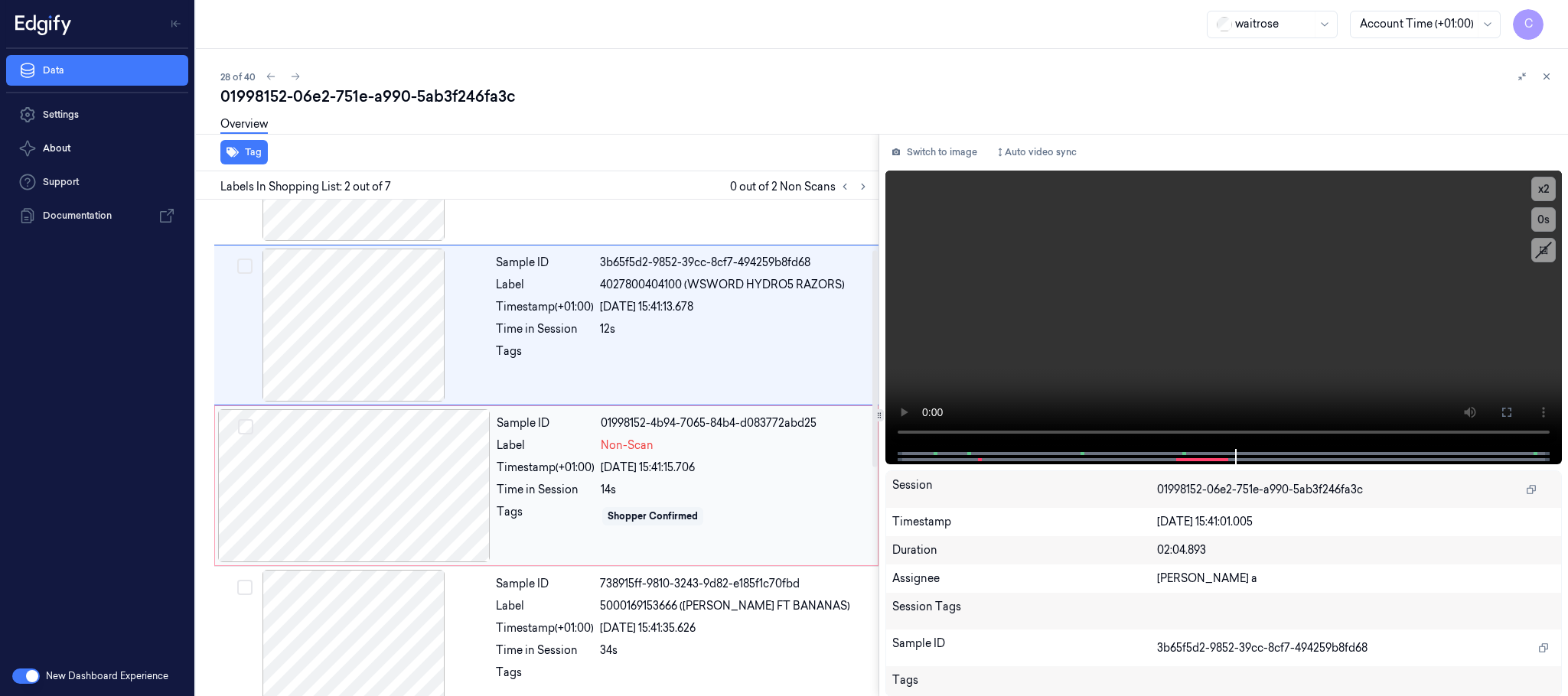
click at [430, 485] on div at bounding box center [354, 485] width 273 height 153
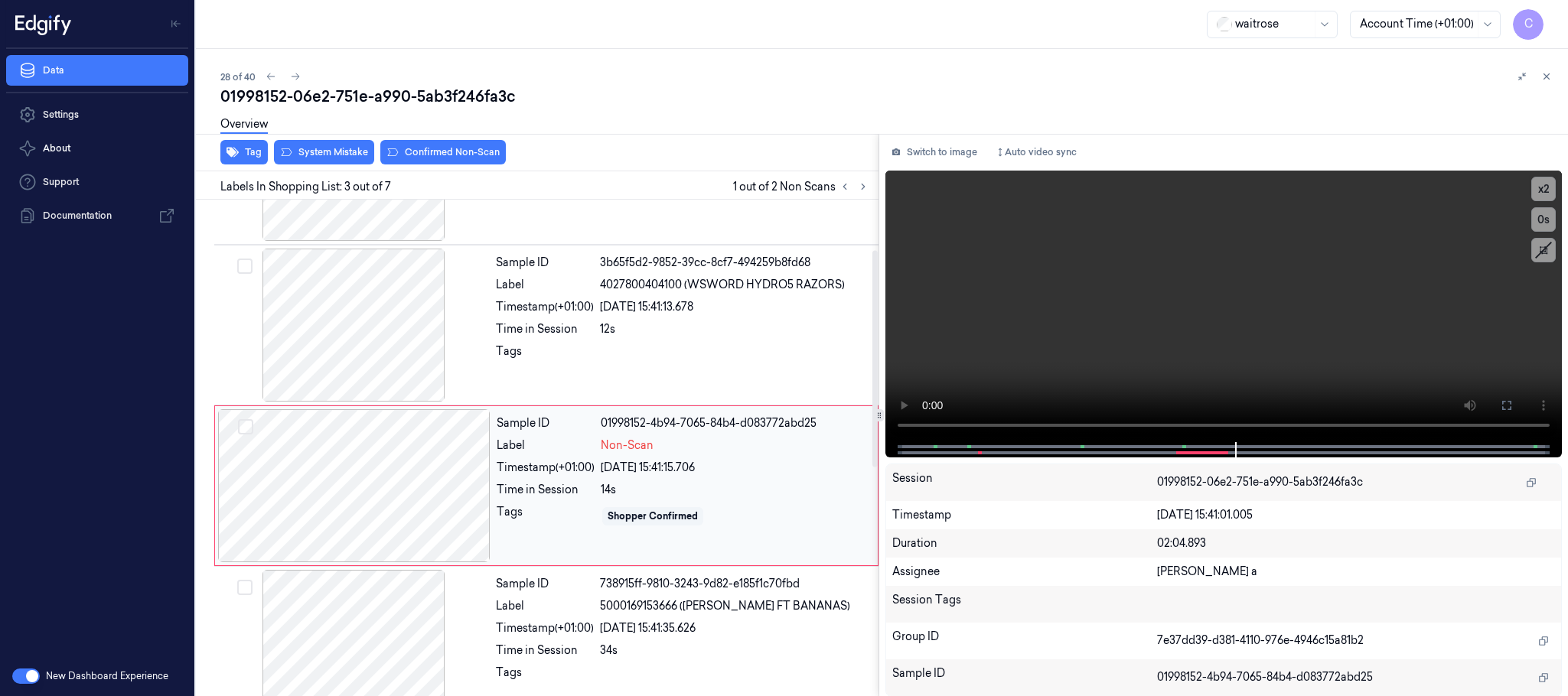
scroll to position [154, 0]
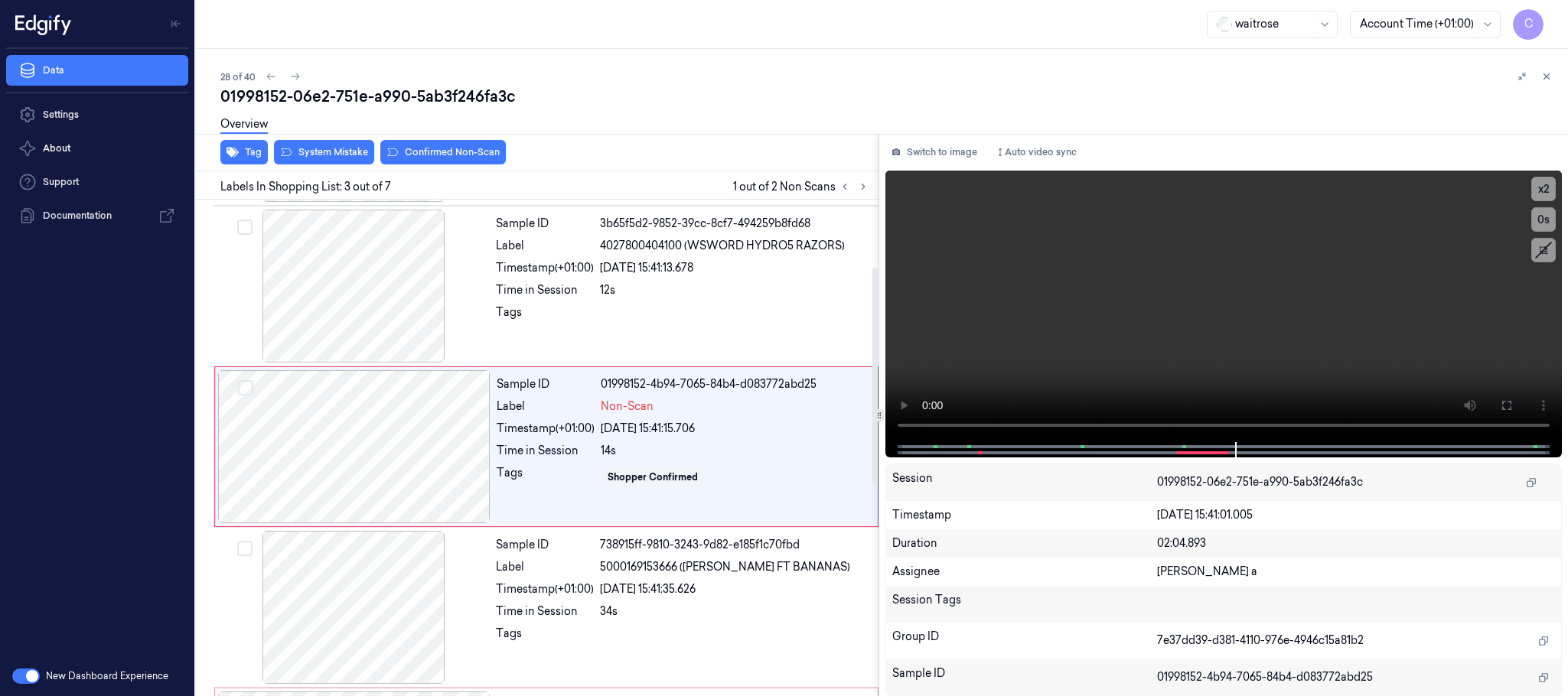
click at [310, 143] on div "Overview" at bounding box center [888, 126] width 1335 height 39
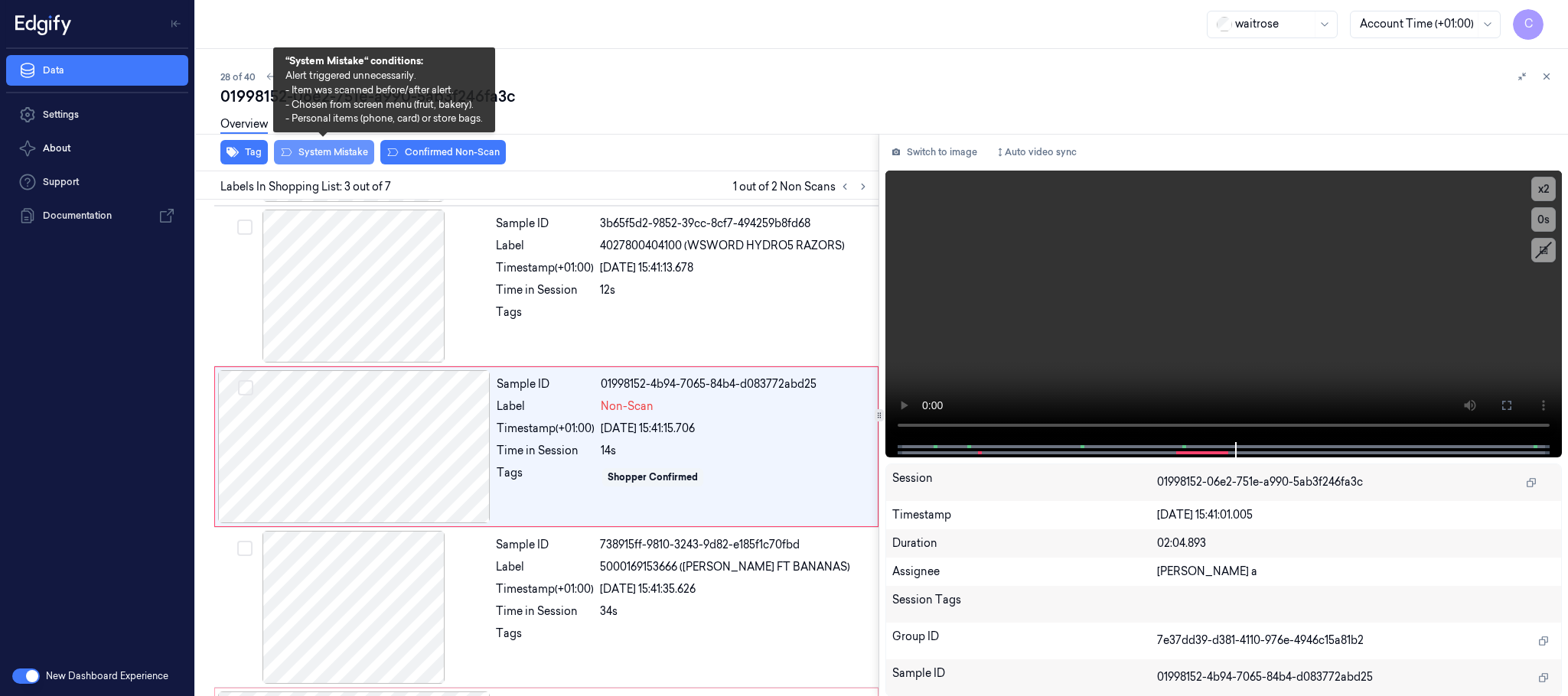
click at [315, 152] on button "System Mistake" at bounding box center [325, 152] width 101 height 25
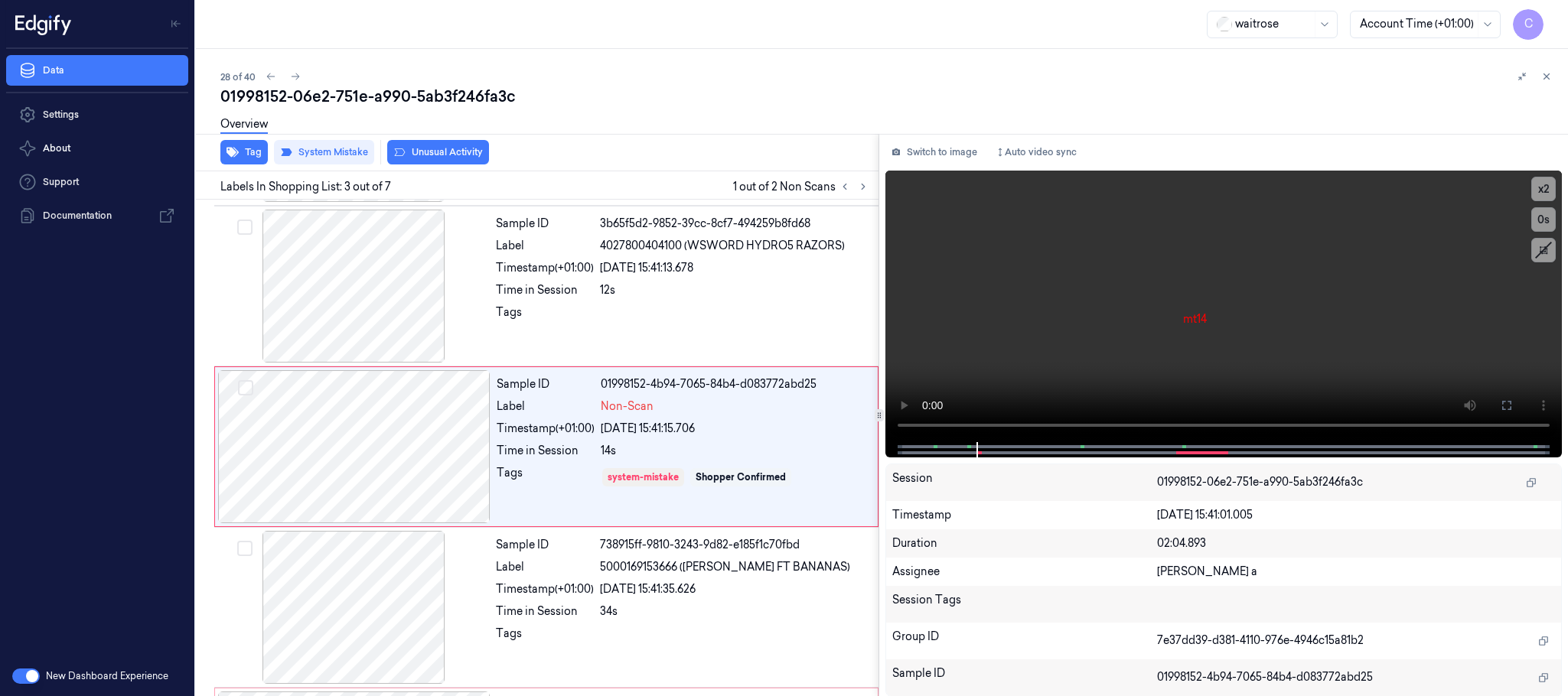
click at [442, 157] on button "Unusual Activity" at bounding box center [438, 152] width 102 height 25
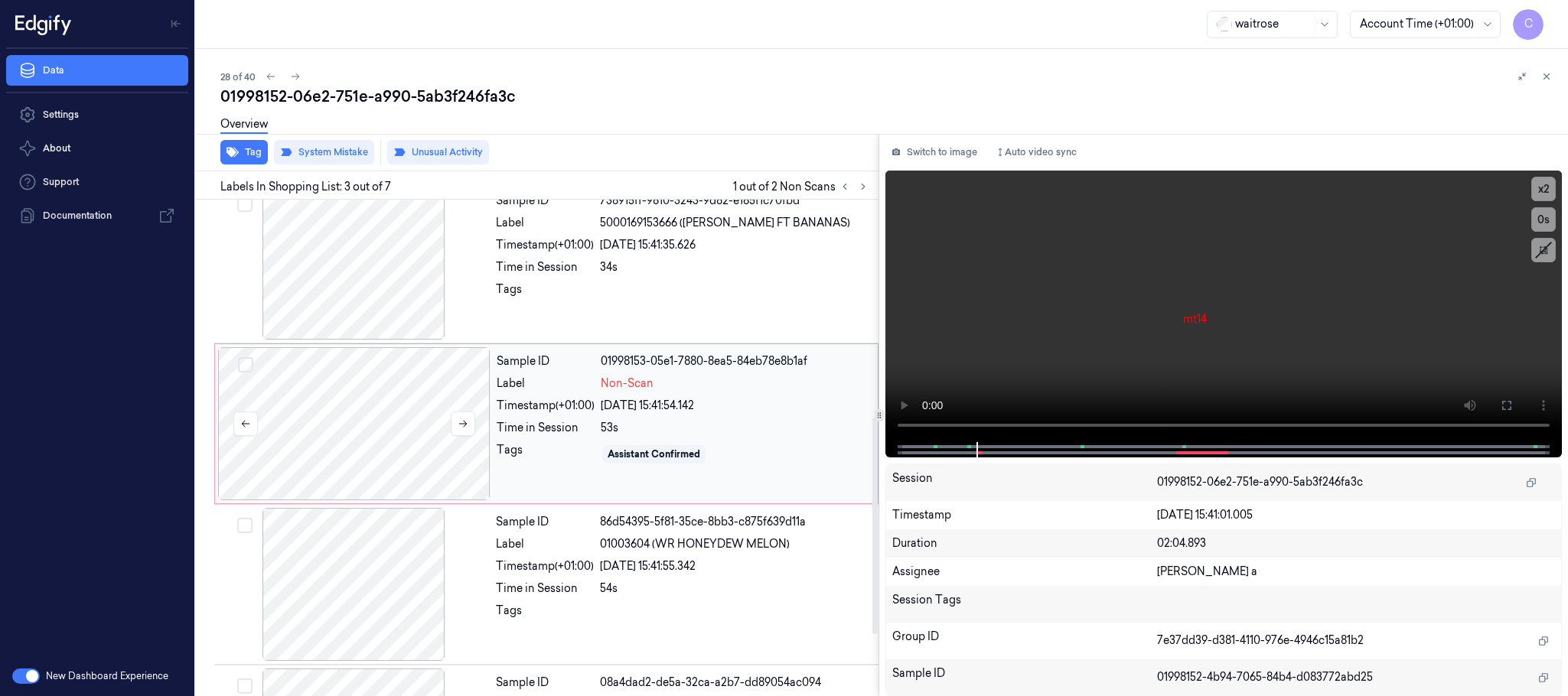
click at [382, 398] on div at bounding box center [354, 423] width 273 height 153
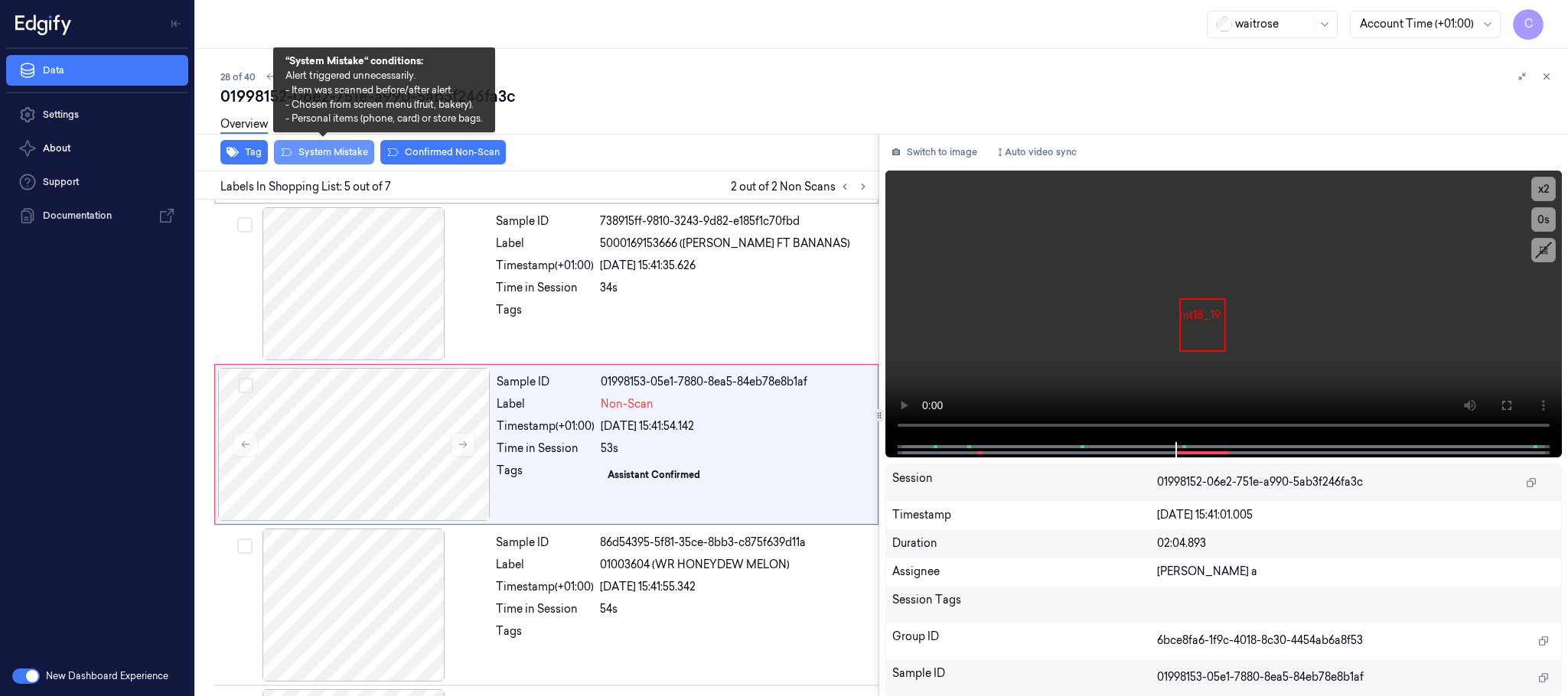
click at [306, 152] on button "System Mistake" at bounding box center [325, 152] width 101 height 25
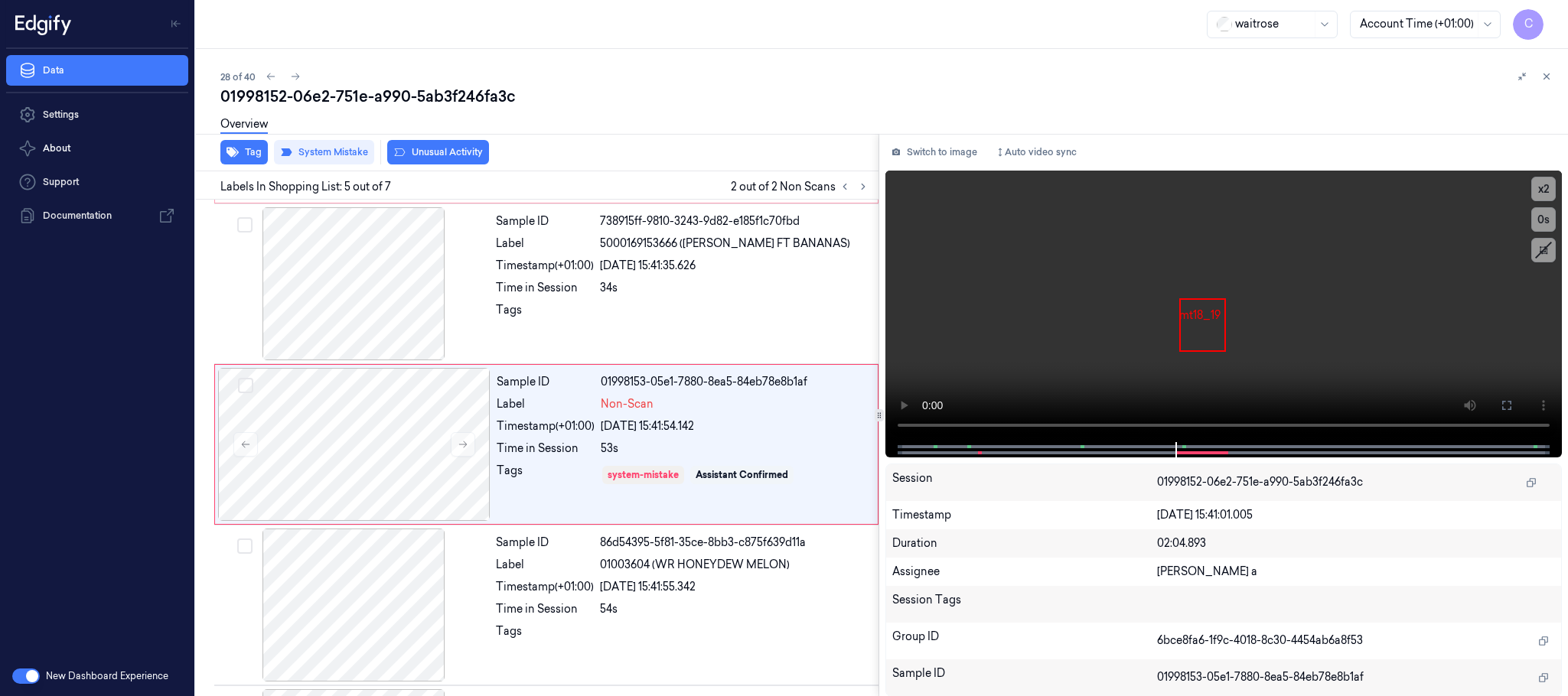
click at [429, 152] on button "Unusual Activity" at bounding box center [438, 152] width 102 height 25
click at [228, 150] on icon "button" at bounding box center [233, 153] width 12 height 9
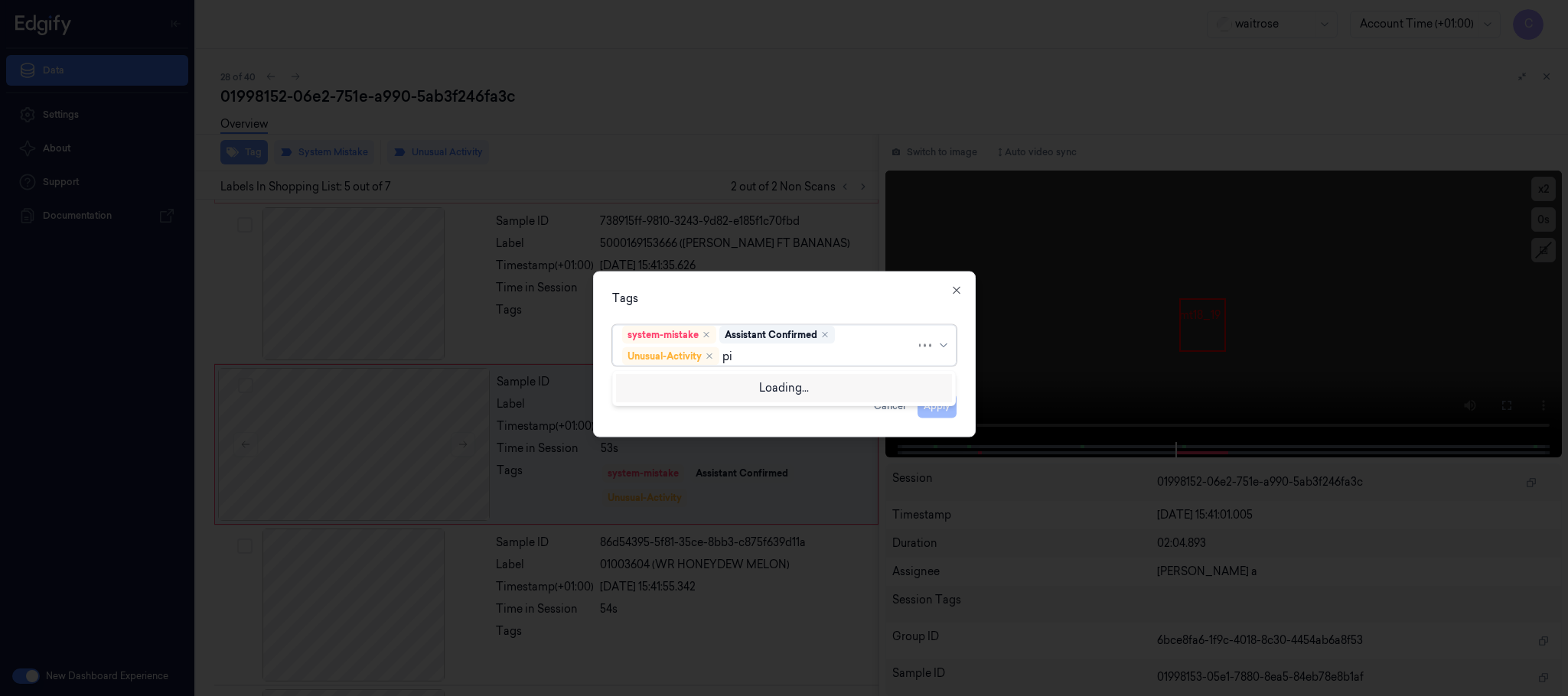
type input "pic"
click at [639, 379] on div "Picklist item alert" at bounding box center [666, 386] width 88 height 16
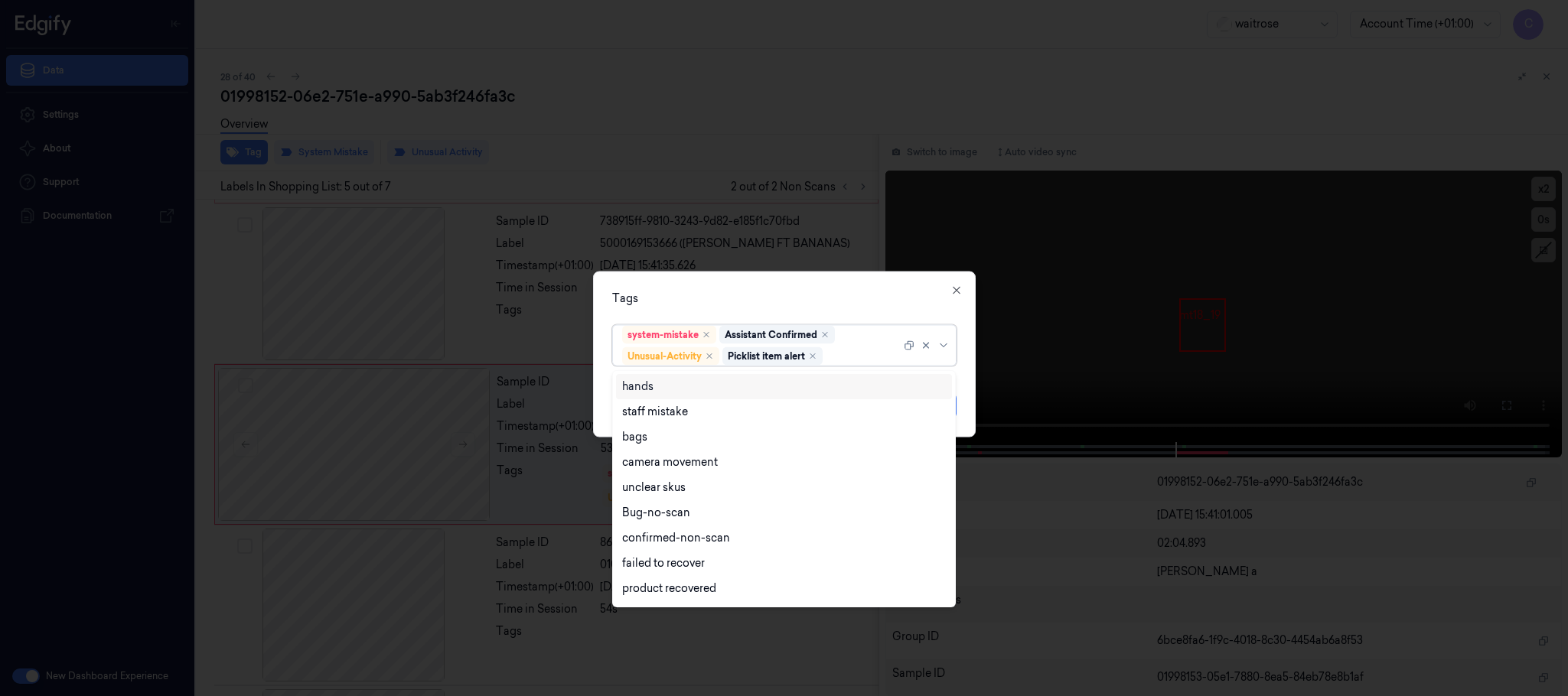
click at [886, 291] on div "Tags" at bounding box center [784, 298] width 345 height 16
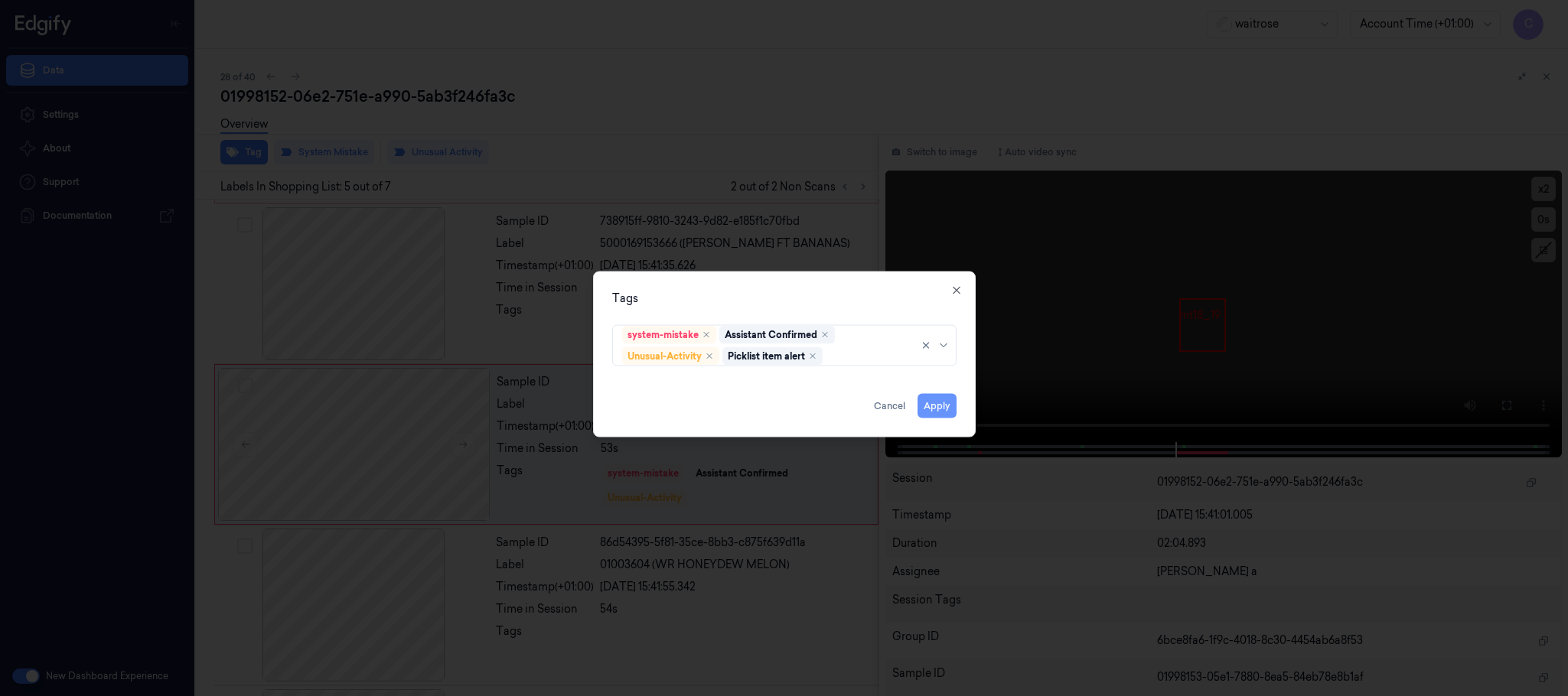
click at [933, 404] on button "Apply" at bounding box center [936, 406] width 39 height 25
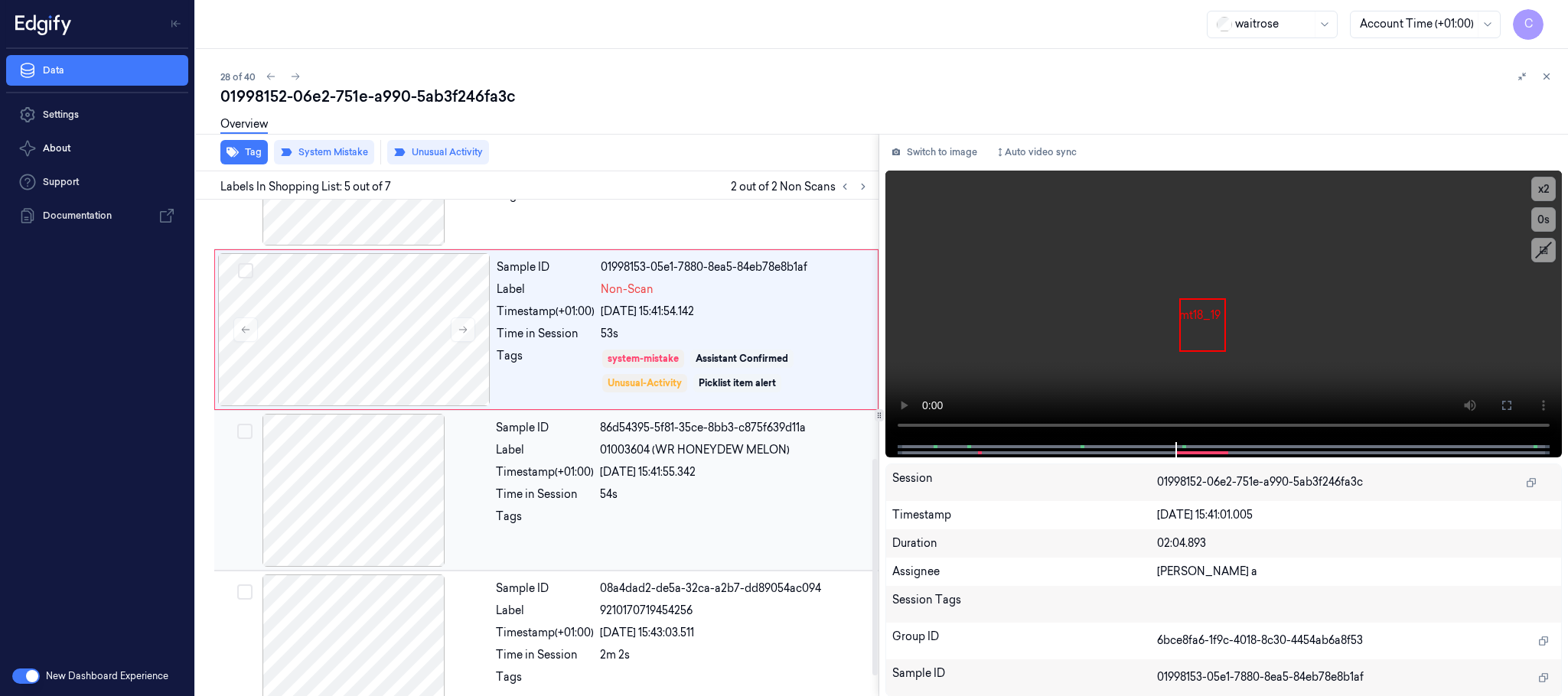
scroll to position [637, 0]
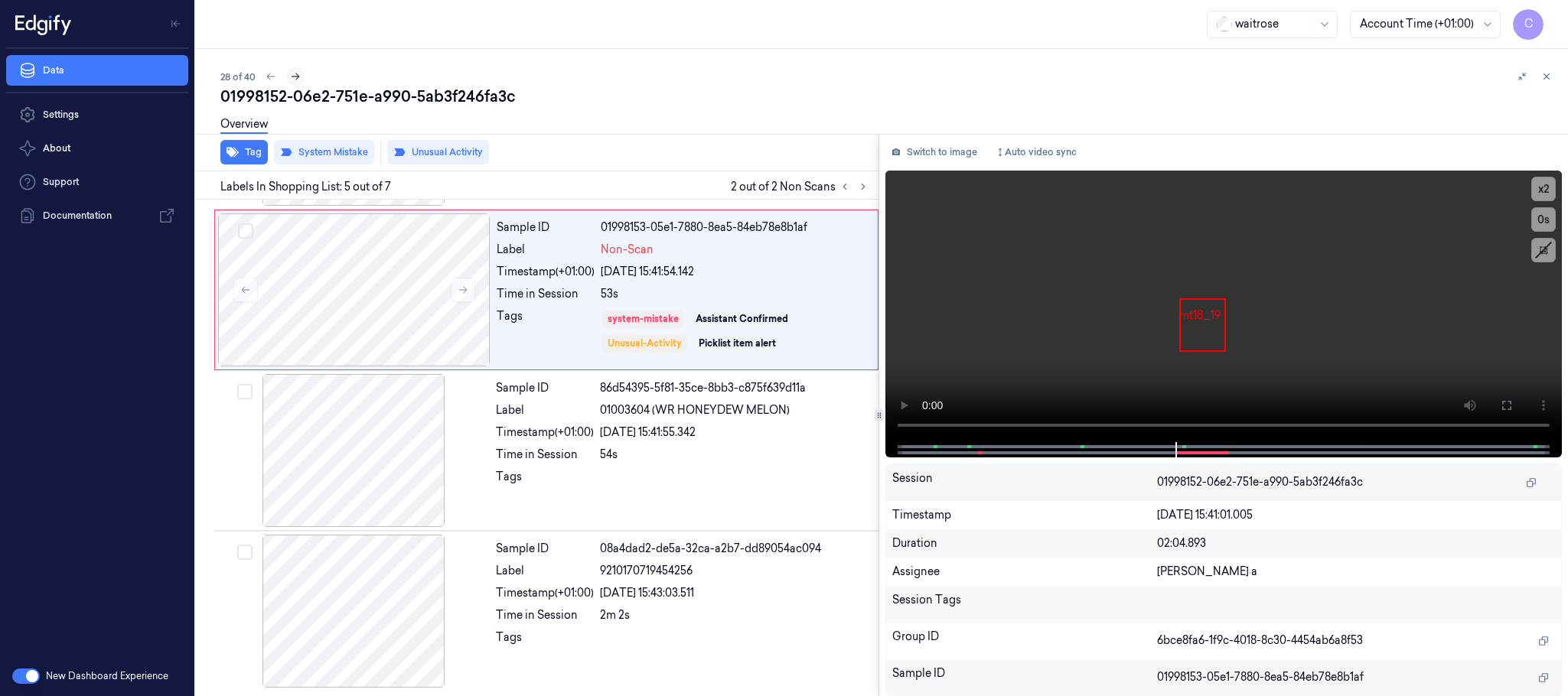
click at [296, 77] on icon at bounding box center [294, 76] width 10 height 10
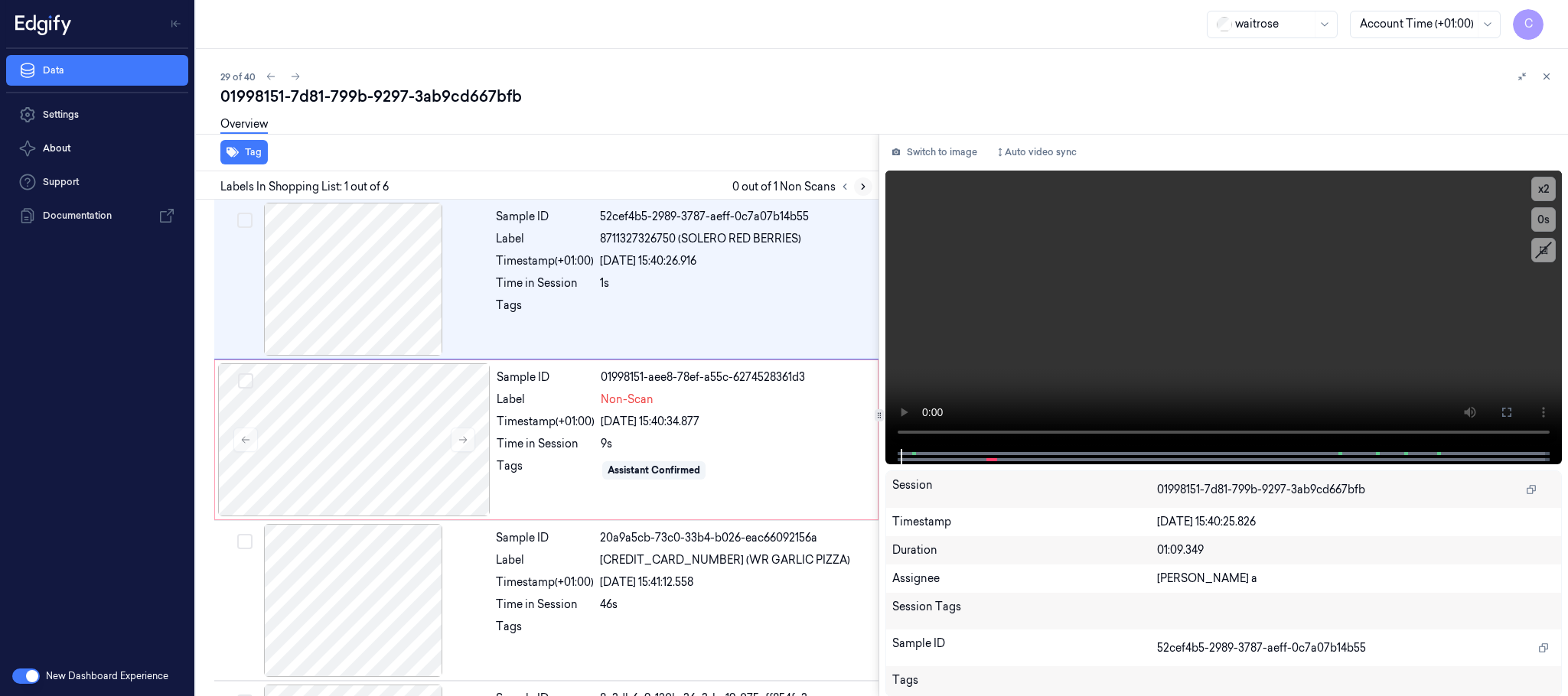
click at [866, 181] on icon at bounding box center [862, 186] width 10 height 10
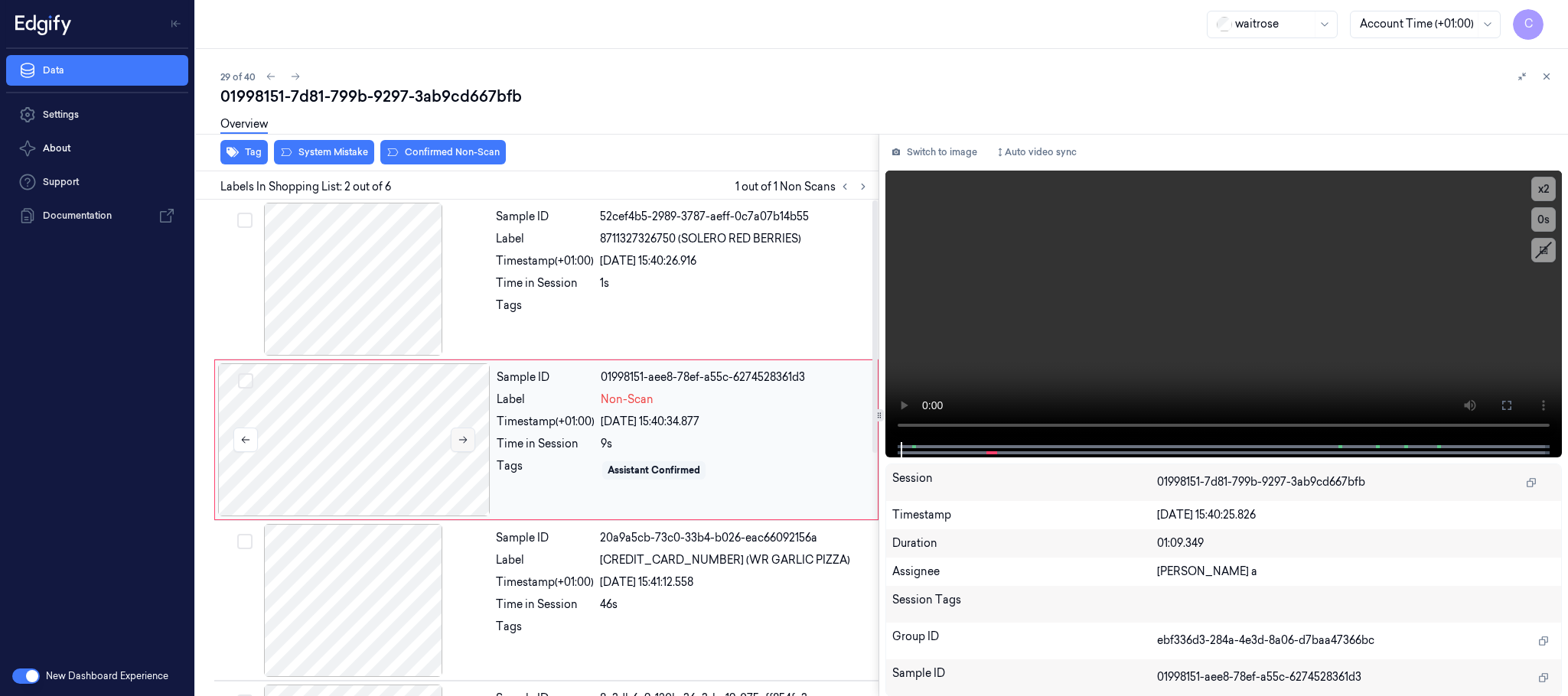
click at [463, 435] on icon at bounding box center [463, 440] width 10 height 10
click at [464, 448] on button at bounding box center [463, 441] width 25 height 25
click at [466, 436] on icon at bounding box center [463, 440] width 10 height 10
click at [372, 290] on div at bounding box center [353, 279] width 273 height 153
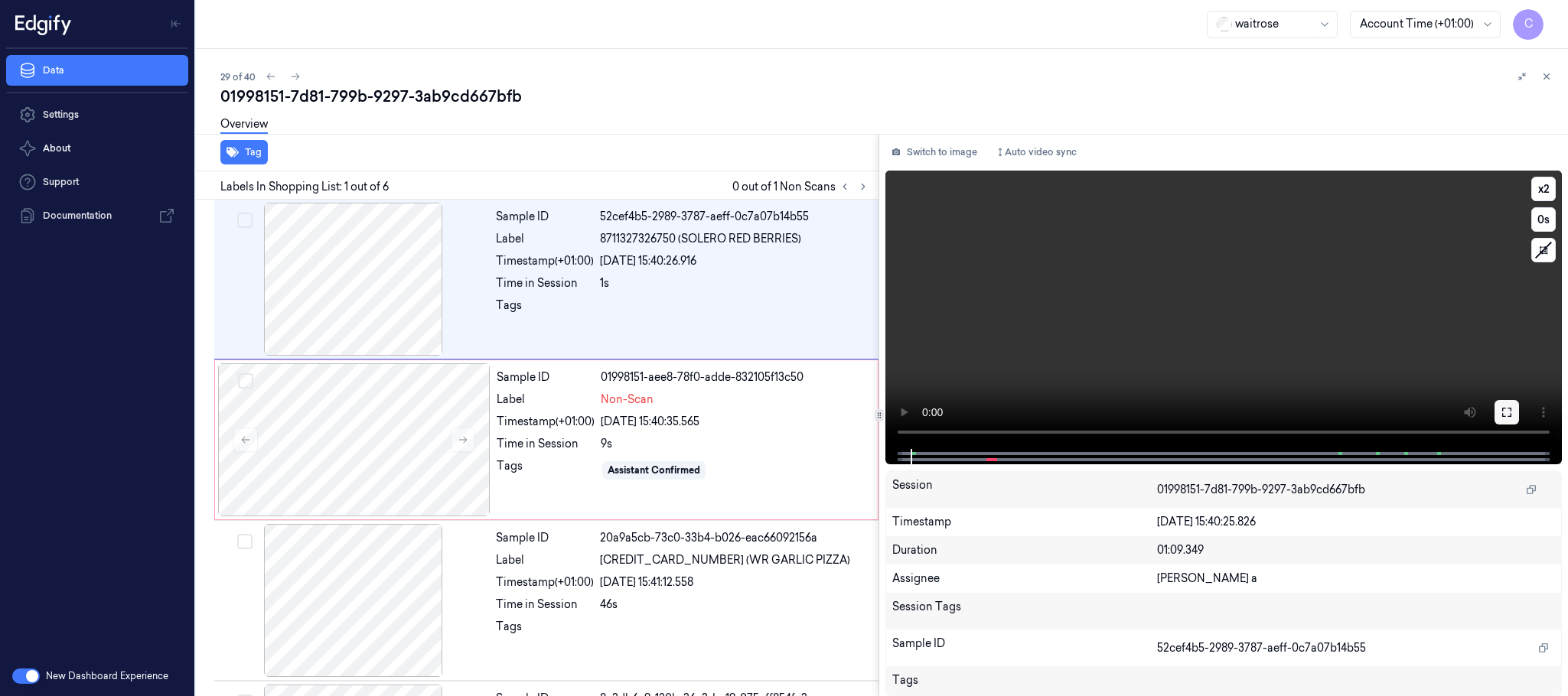
click at [1501, 416] on icon at bounding box center [1506, 412] width 12 height 12
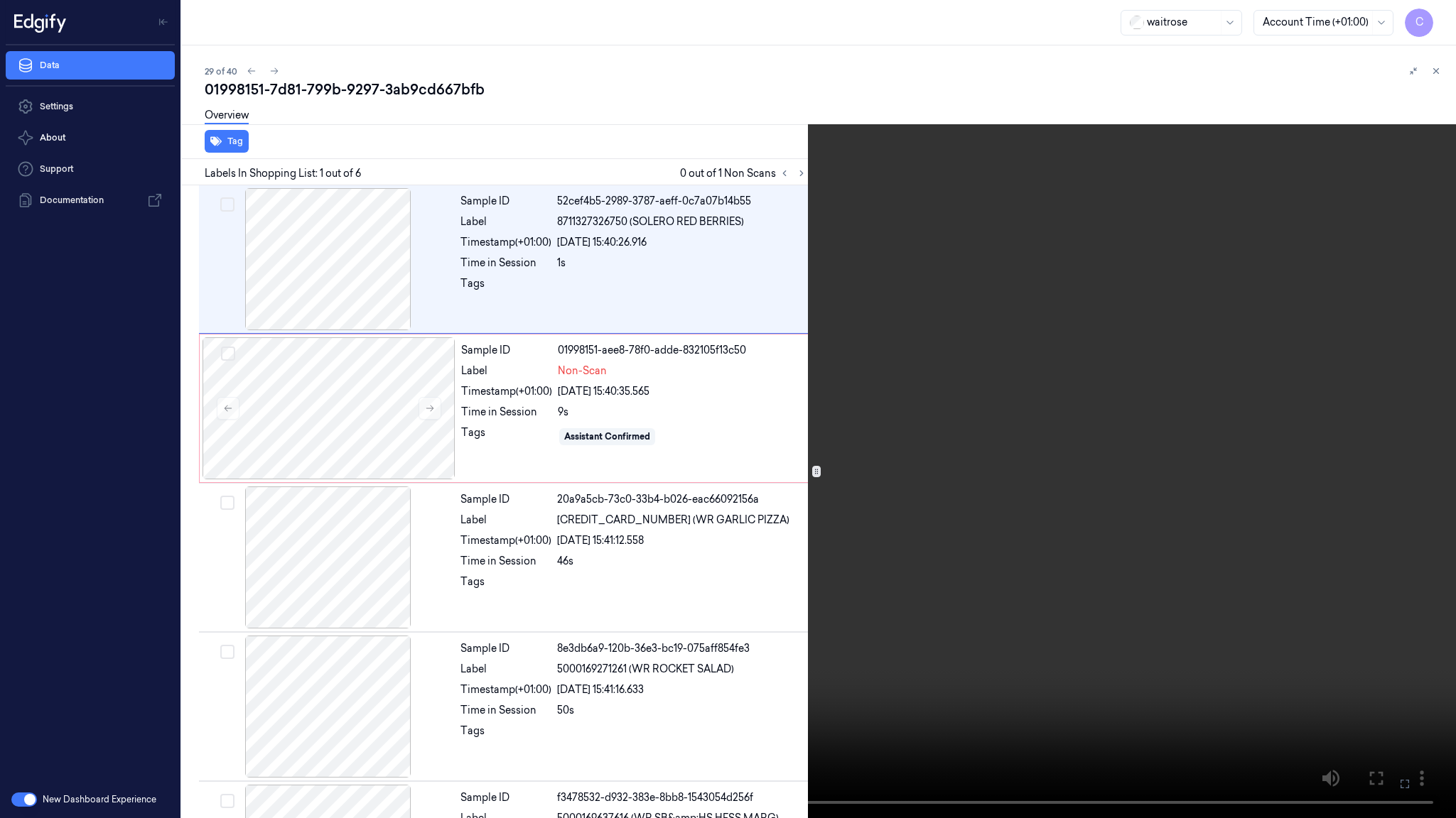
click at [628, 445] on video at bounding box center [728, 409] width 1456 height 818
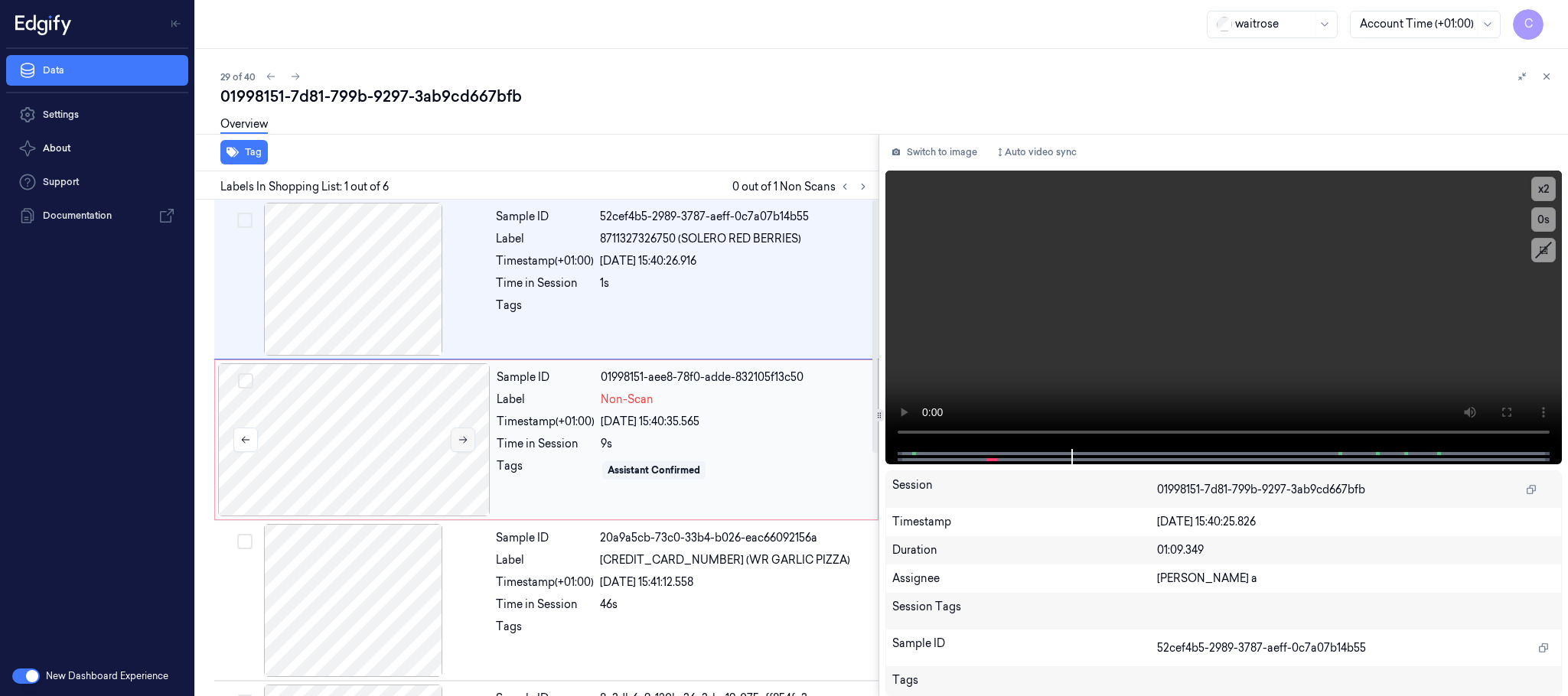
click at [468, 441] on icon at bounding box center [463, 440] width 10 height 10
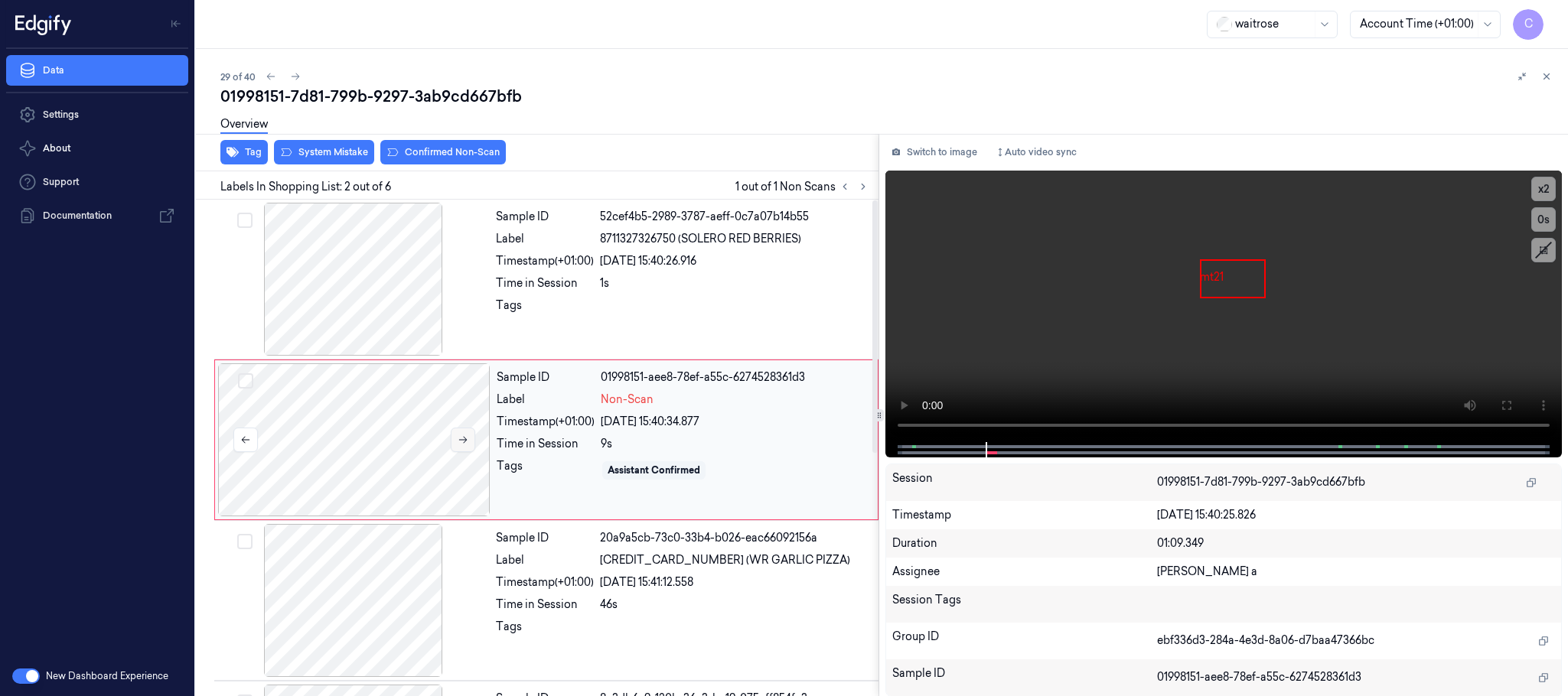
click at [468, 441] on icon at bounding box center [463, 440] width 10 height 10
click at [467, 440] on icon at bounding box center [463, 440] width 10 height 10
click at [467, 439] on icon at bounding box center [463, 440] width 10 height 10
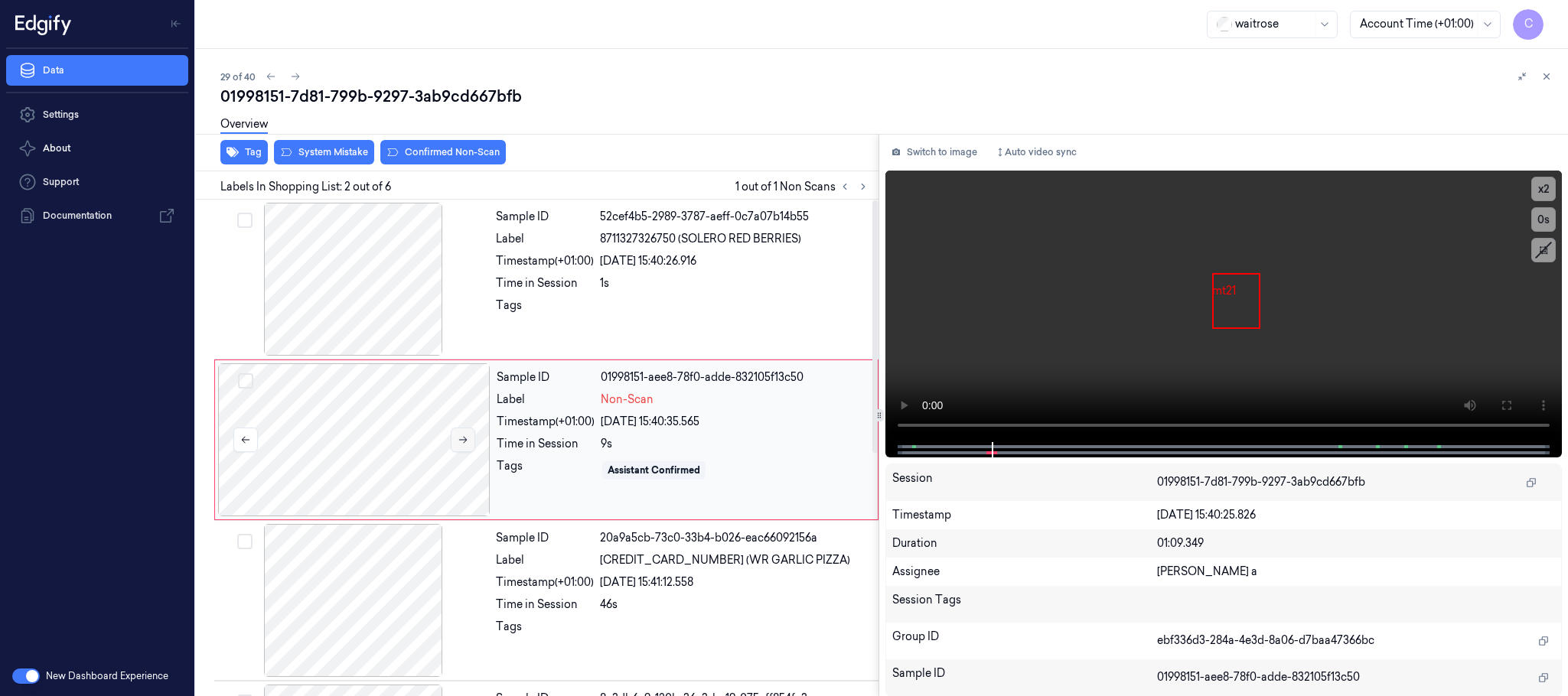
click at [467, 439] on icon at bounding box center [463, 440] width 10 height 10
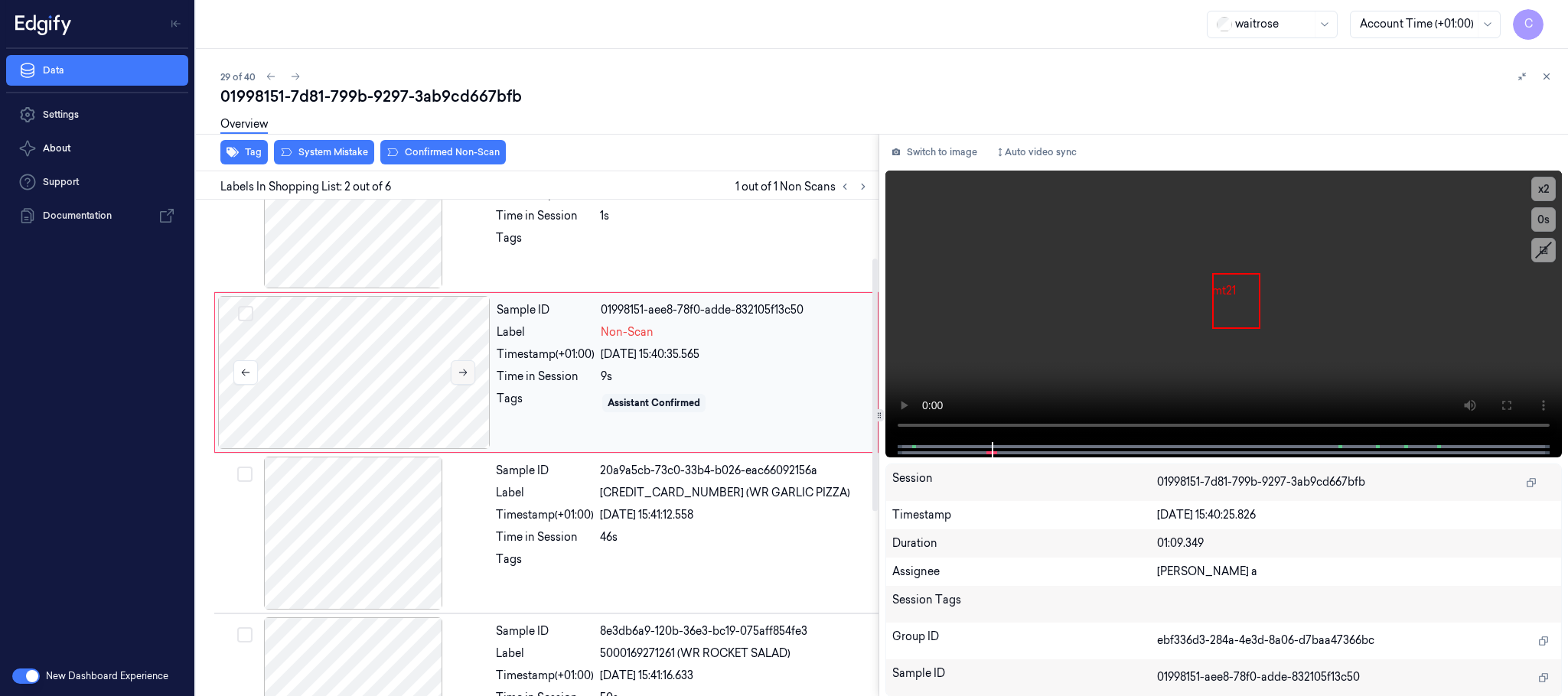
scroll to position [115, 0]
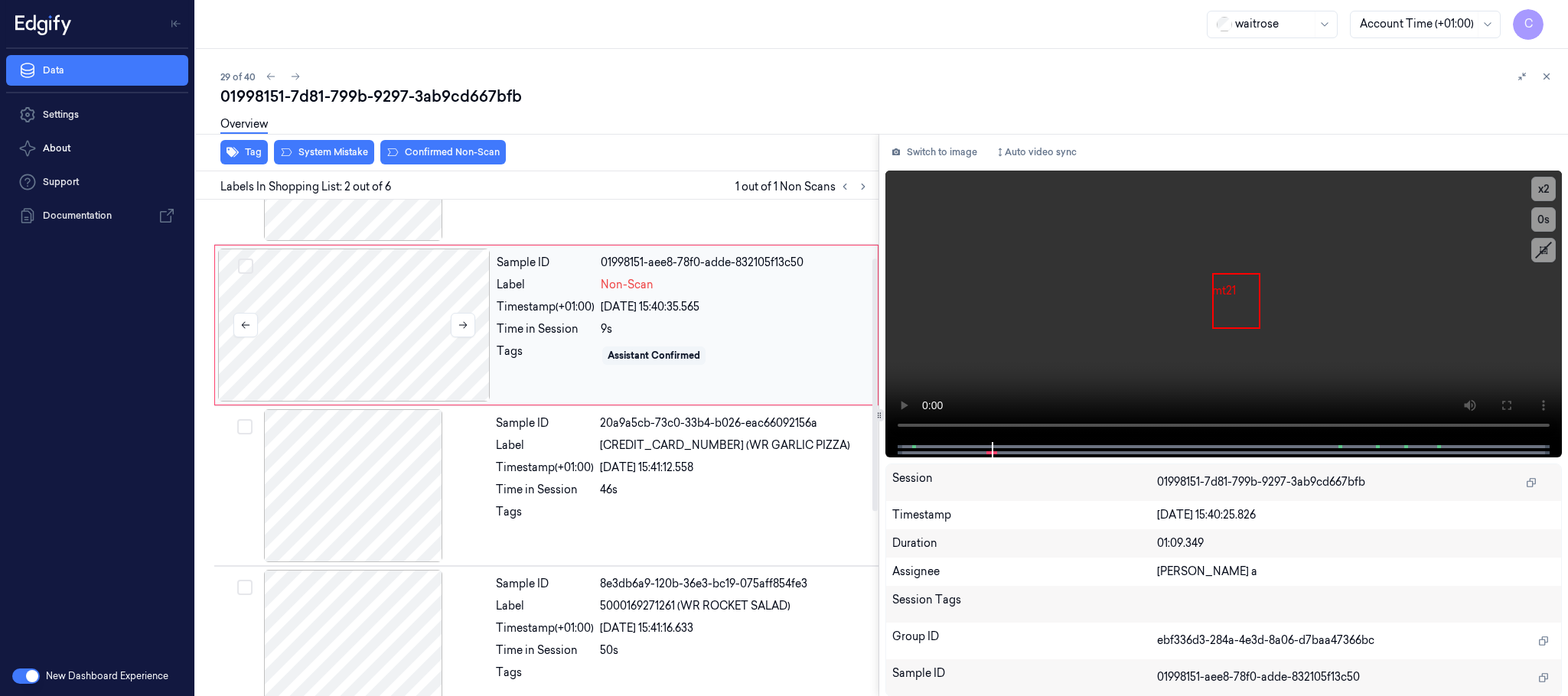
click at [377, 341] on div at bounding box center [354, 325] width 273 height 153
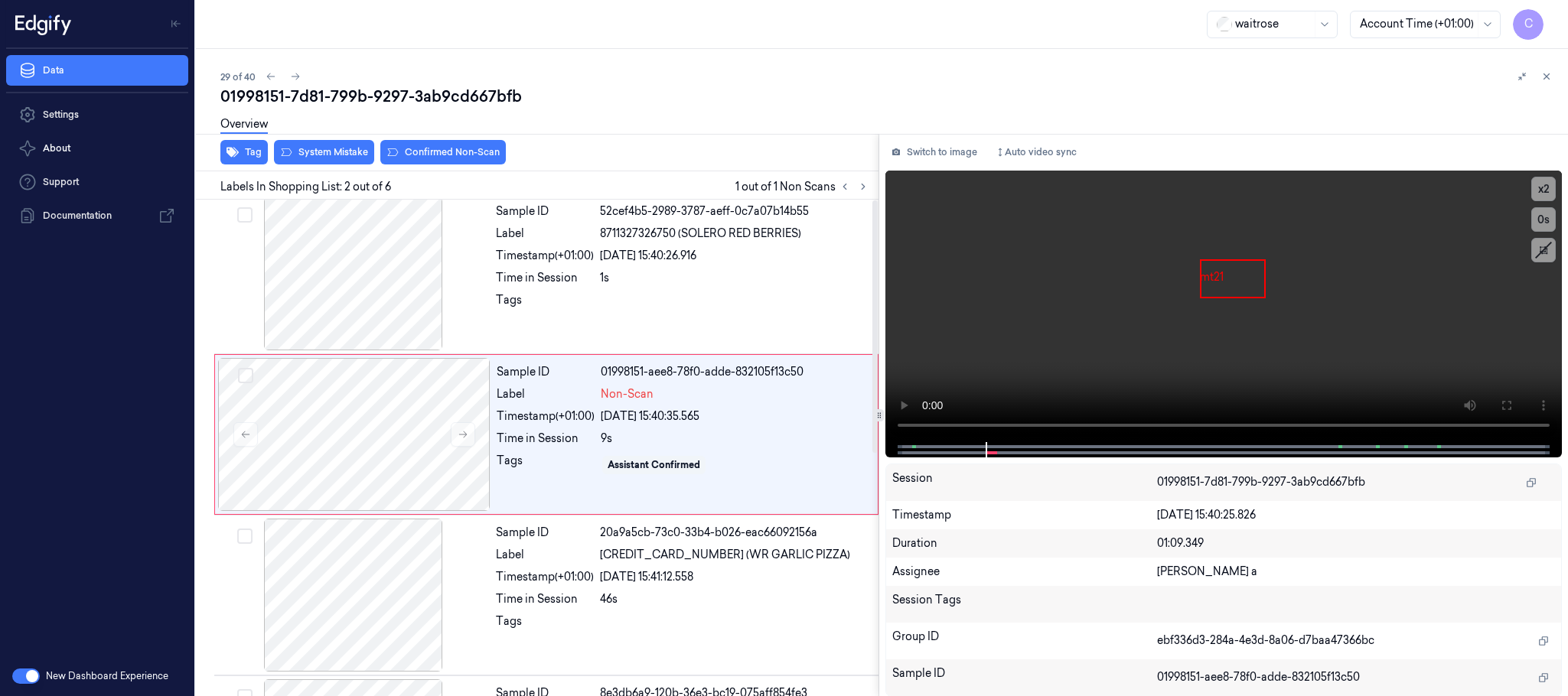
scroll to position [0, 0]
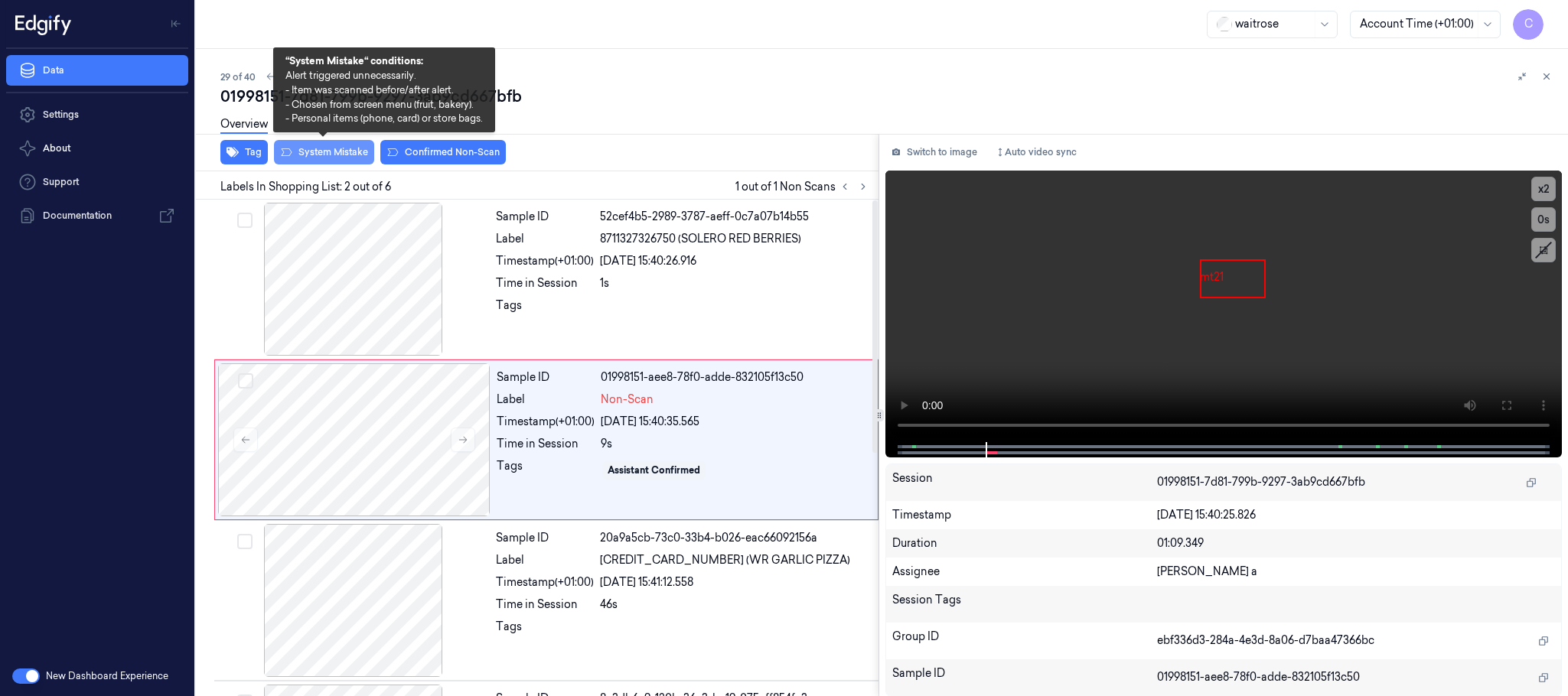
click at [312, 152] on button "System Mistake" at bounding box center [325, 152] width 101 height 25
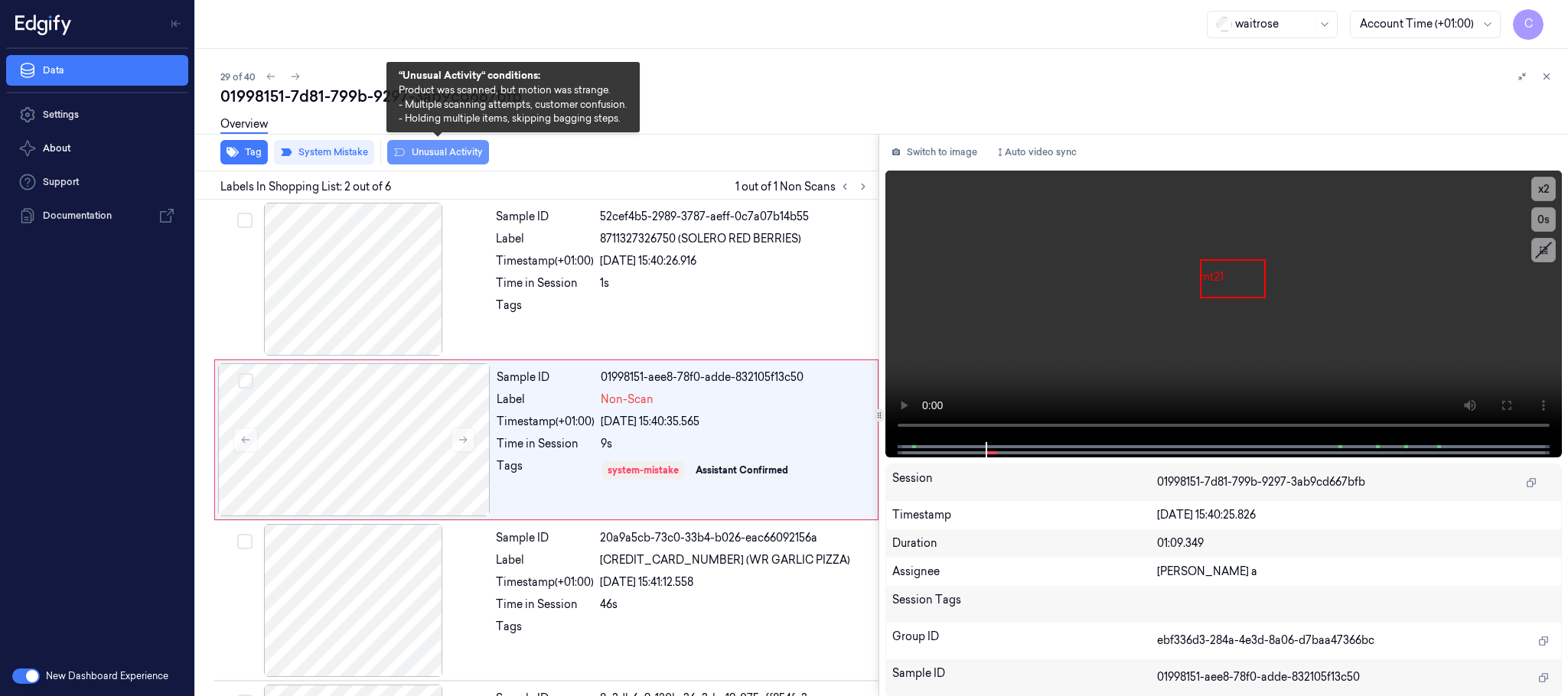
click at [430, 152] on button "Unusual Activity" at bounding box center [438, 152] width 102 height 25
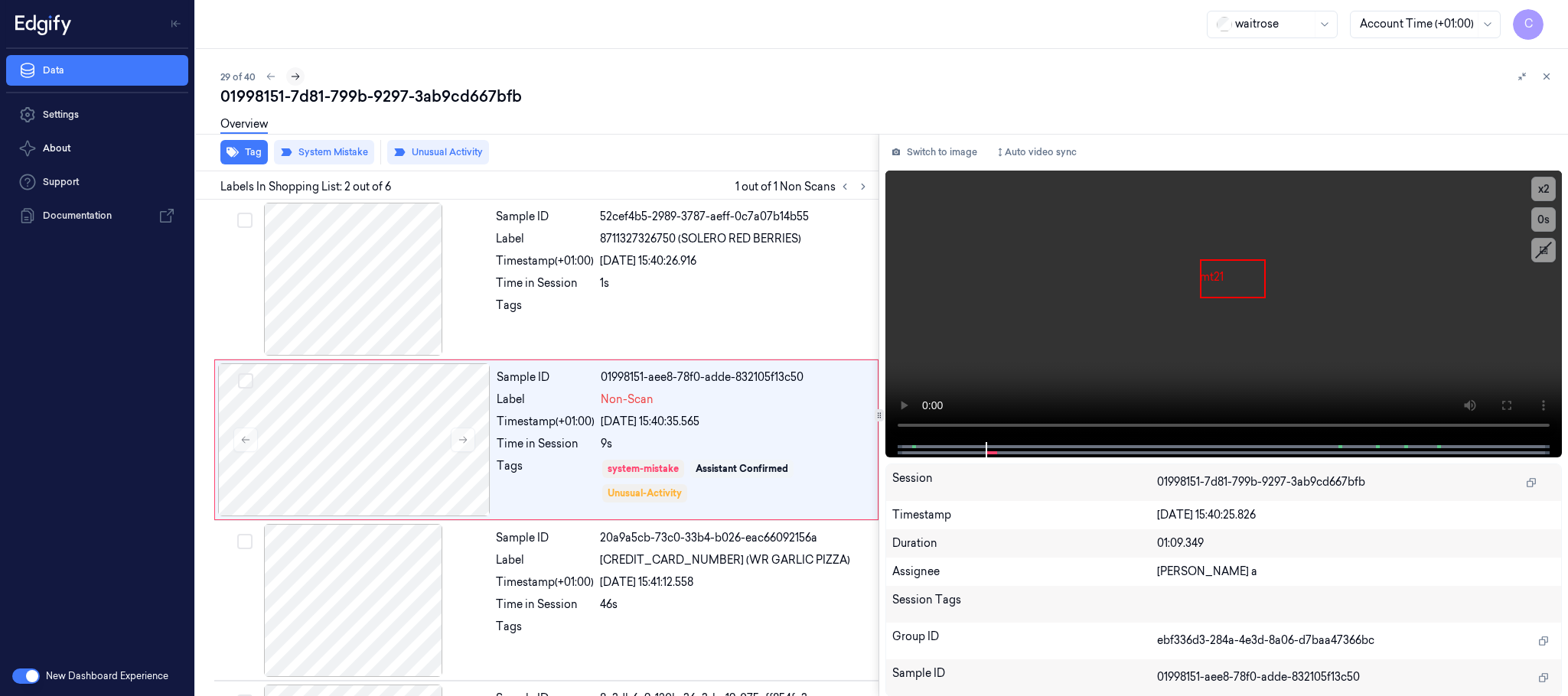
click at [290, 73] on icon at bounding box center [294, 76] width 10 height 10
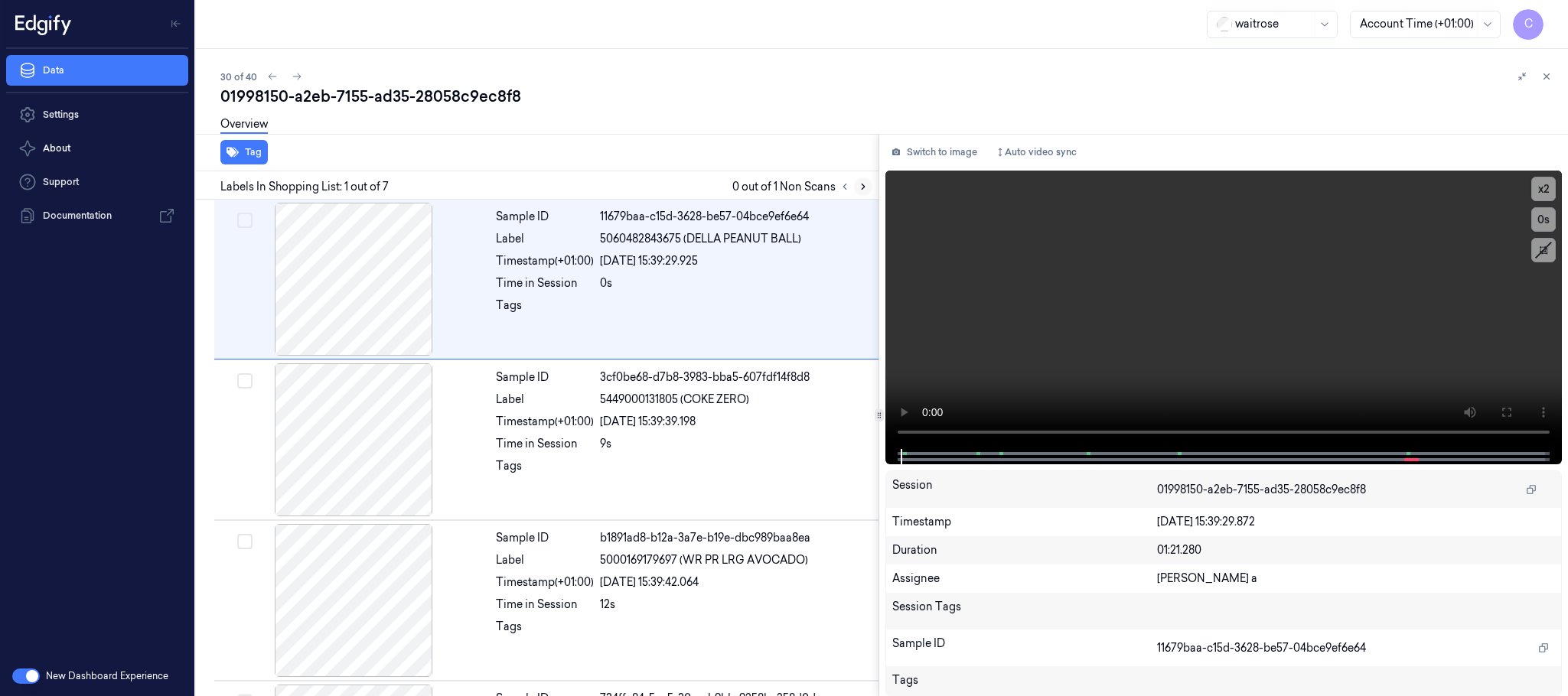
click at [861, 184] on icon at bounding box center [862, 186] width 10 height 10
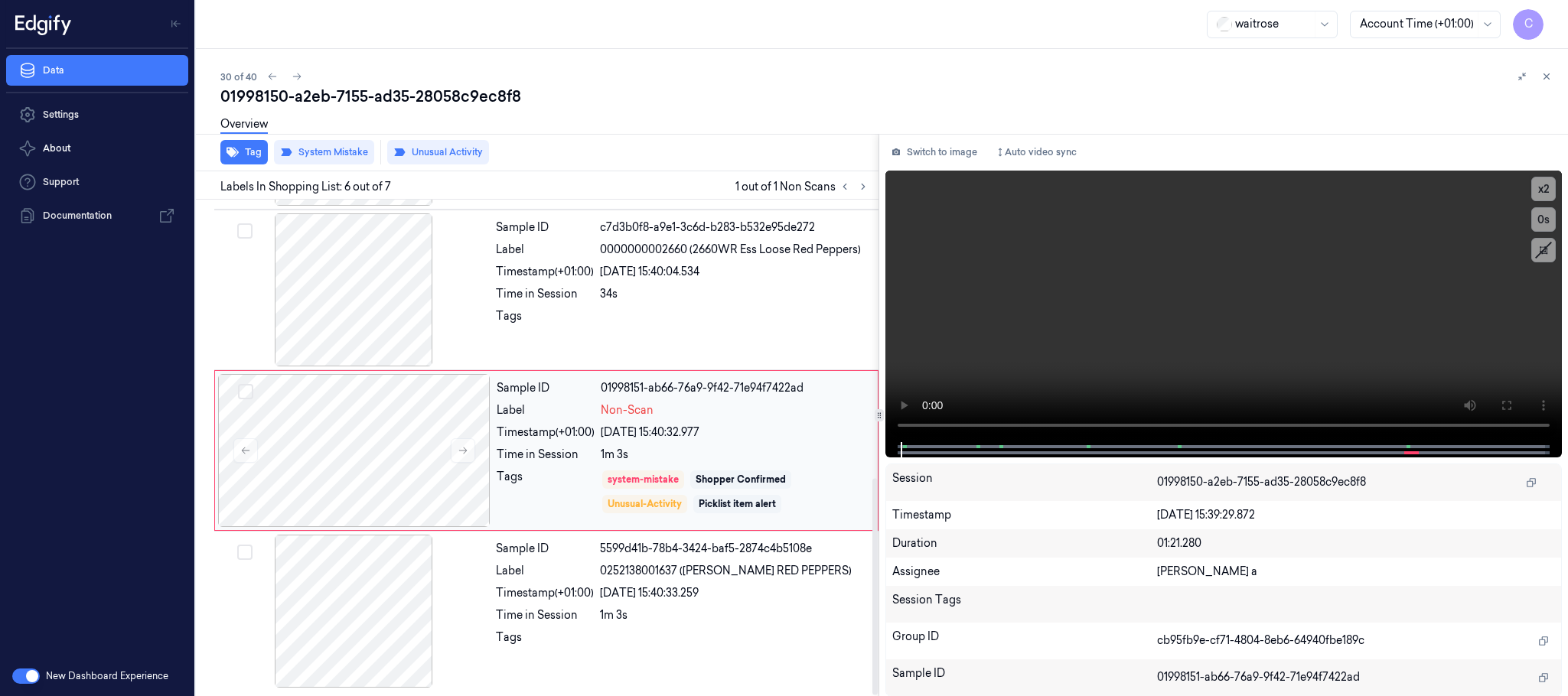
scroll to position [637, 0]
click at [456, 450] on button at bounding box center [463, 451] width 25 height 25
click at [299, 78] on icon at bounding box center [296, 76] width 10 height 10
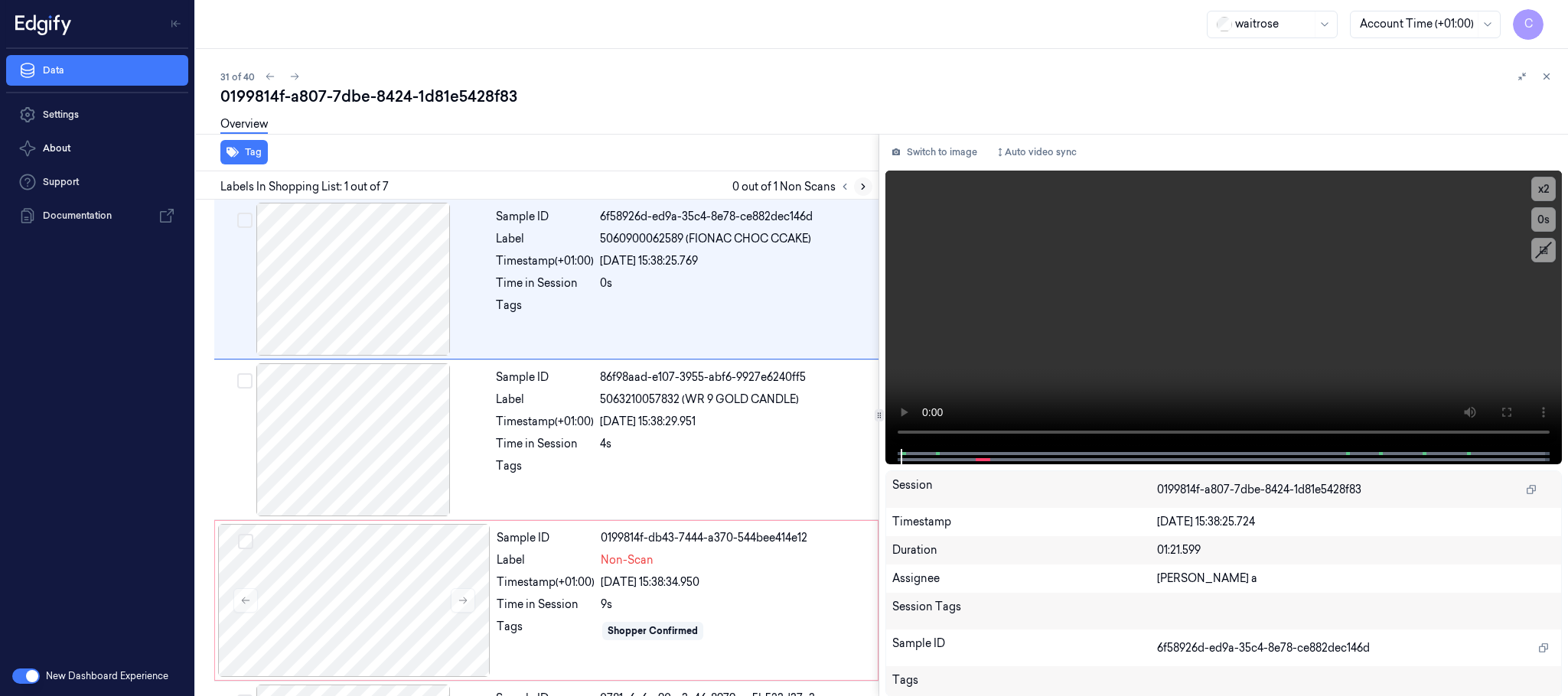
click at [866, 187] on icon at bounding box center [862, 186] width 10 height 10
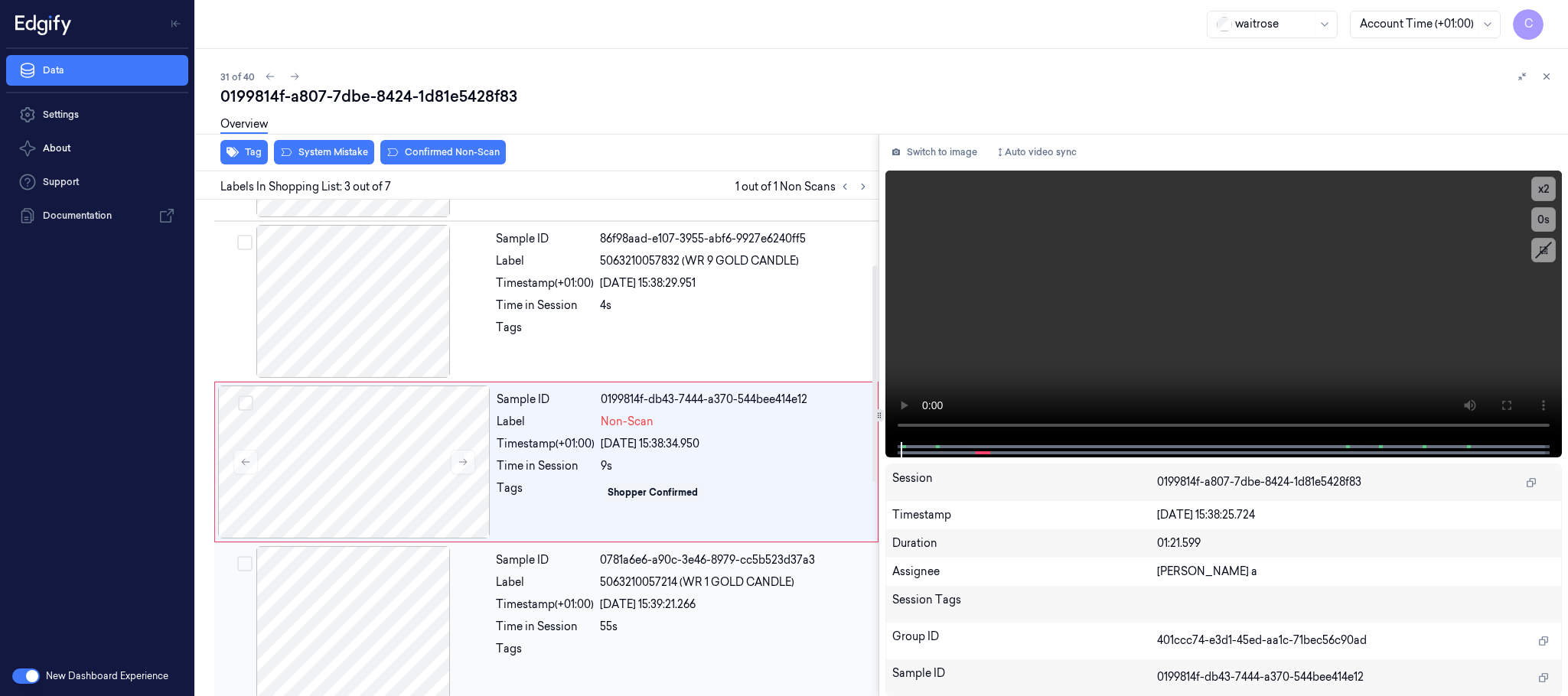
scroll to position [154, 0]
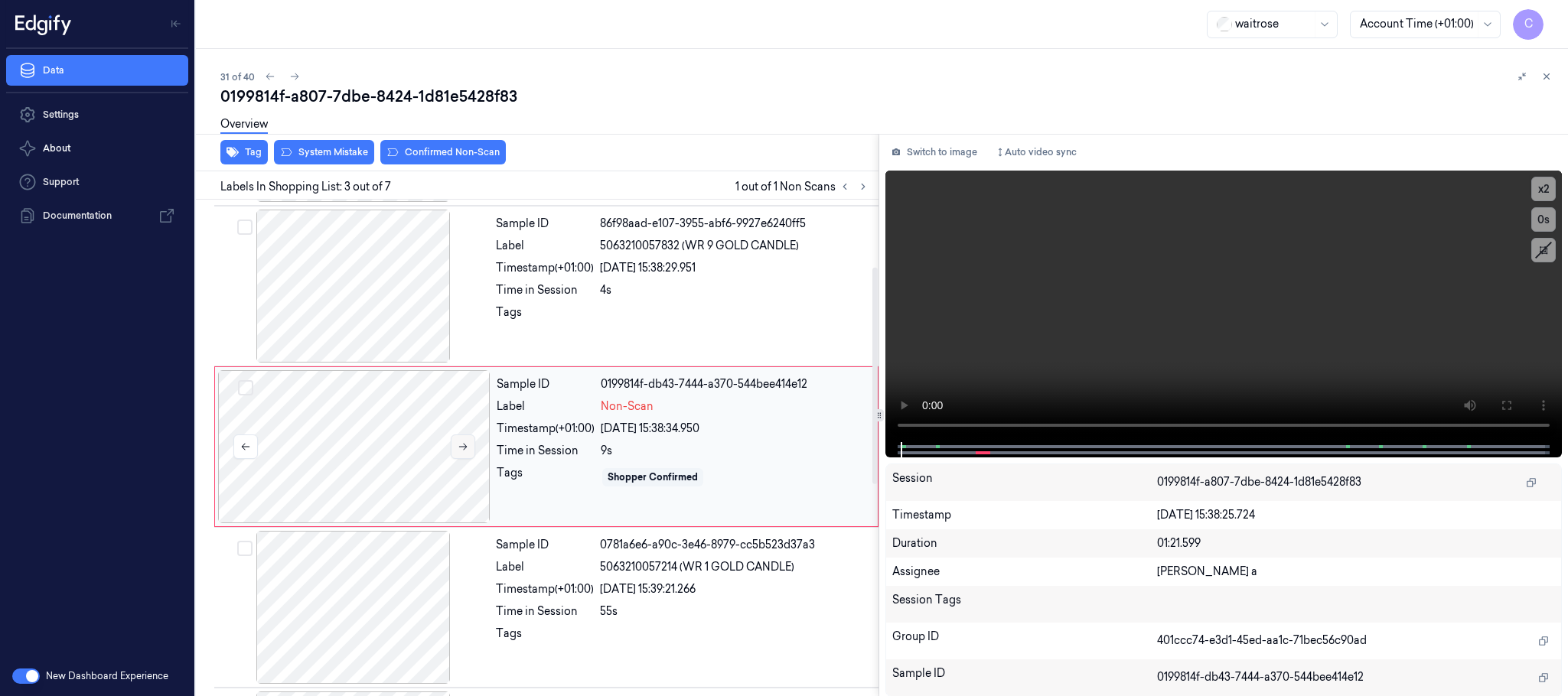
click at [458, 451] on icon at bounding box center [463, 446] width 10 height 10
click at [460, 446] on icon at bounding box center [463, 446] width 10 height 10
click at [463, 443] on icon at bounding box center [463, 446] width 10 height 10
click at [363, 319] on div at bounding box center [353, 286] width 273 height 153
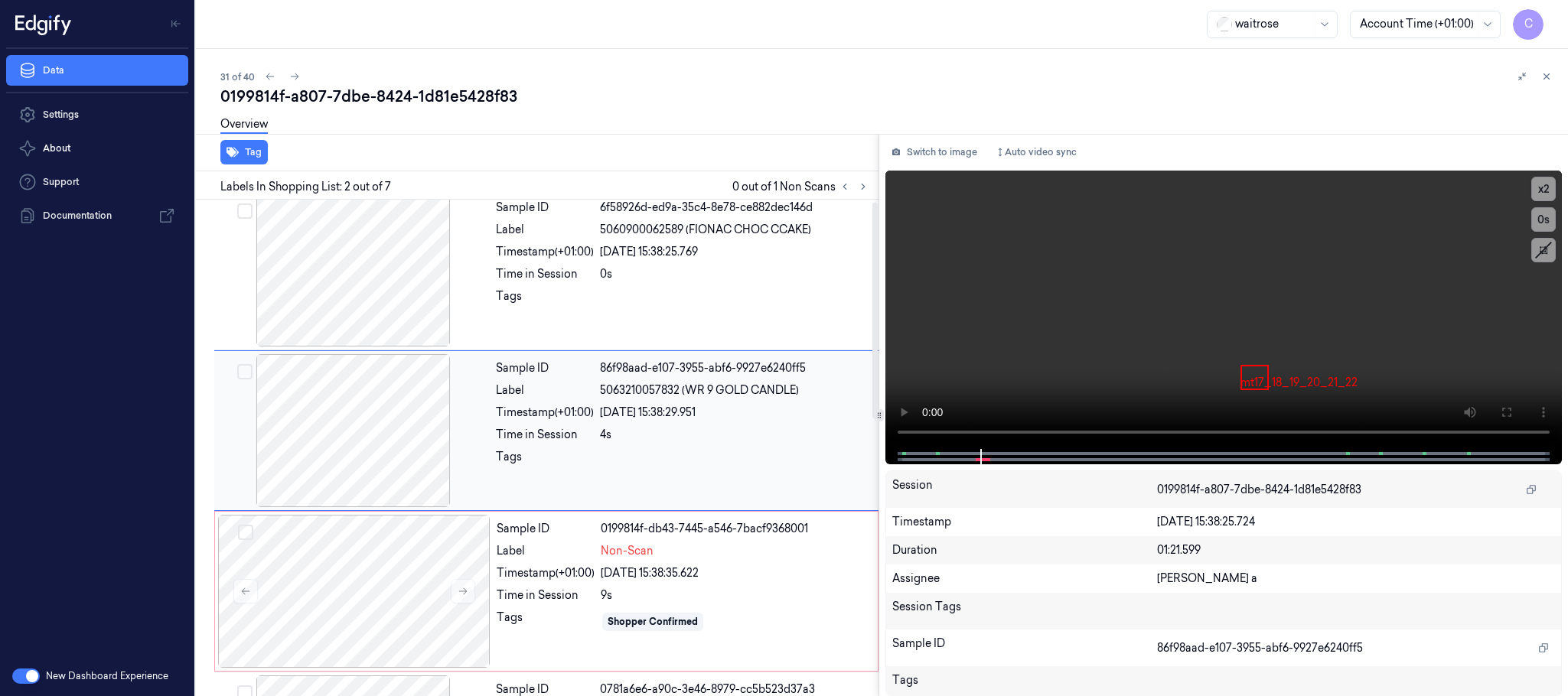
scroll to position [0, 0]
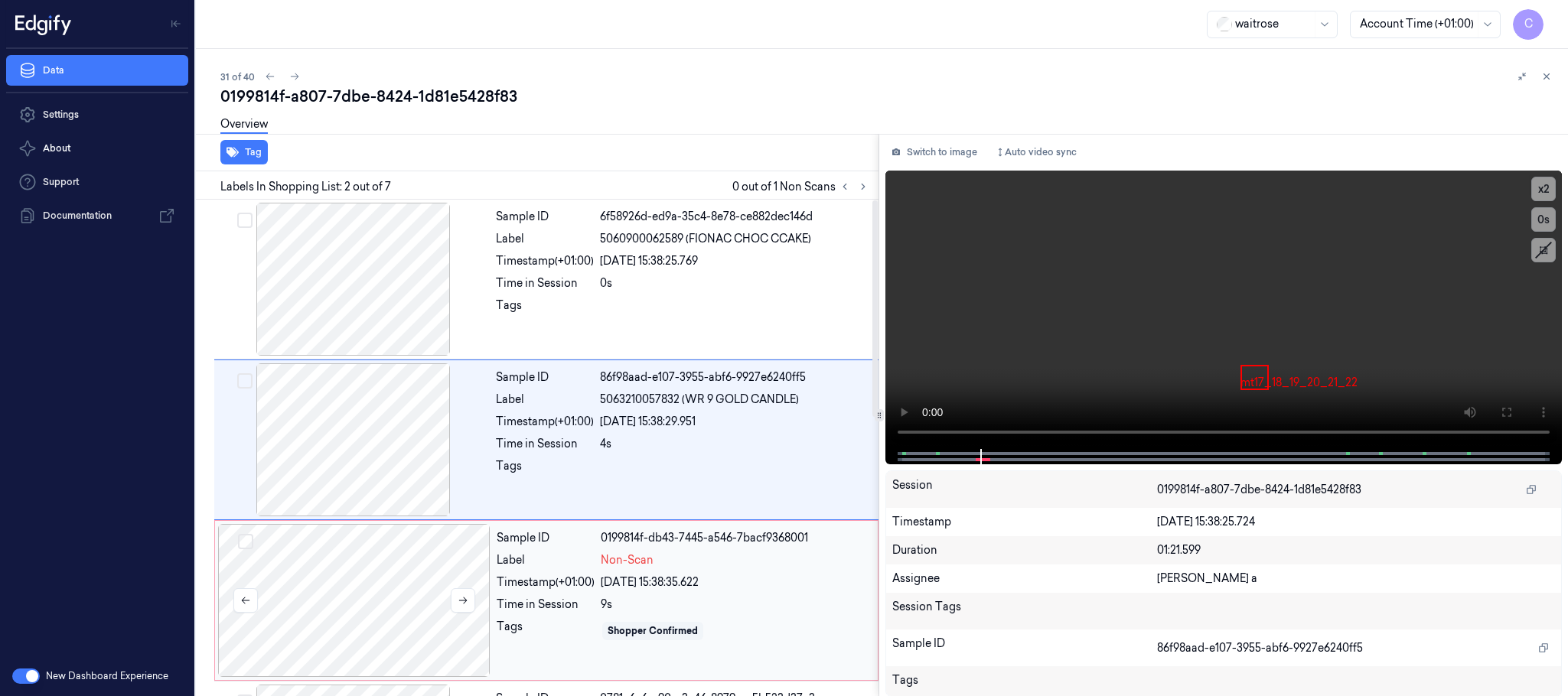
click at [413, 572] on div at bounding box center [354, 600] width 273 height 153
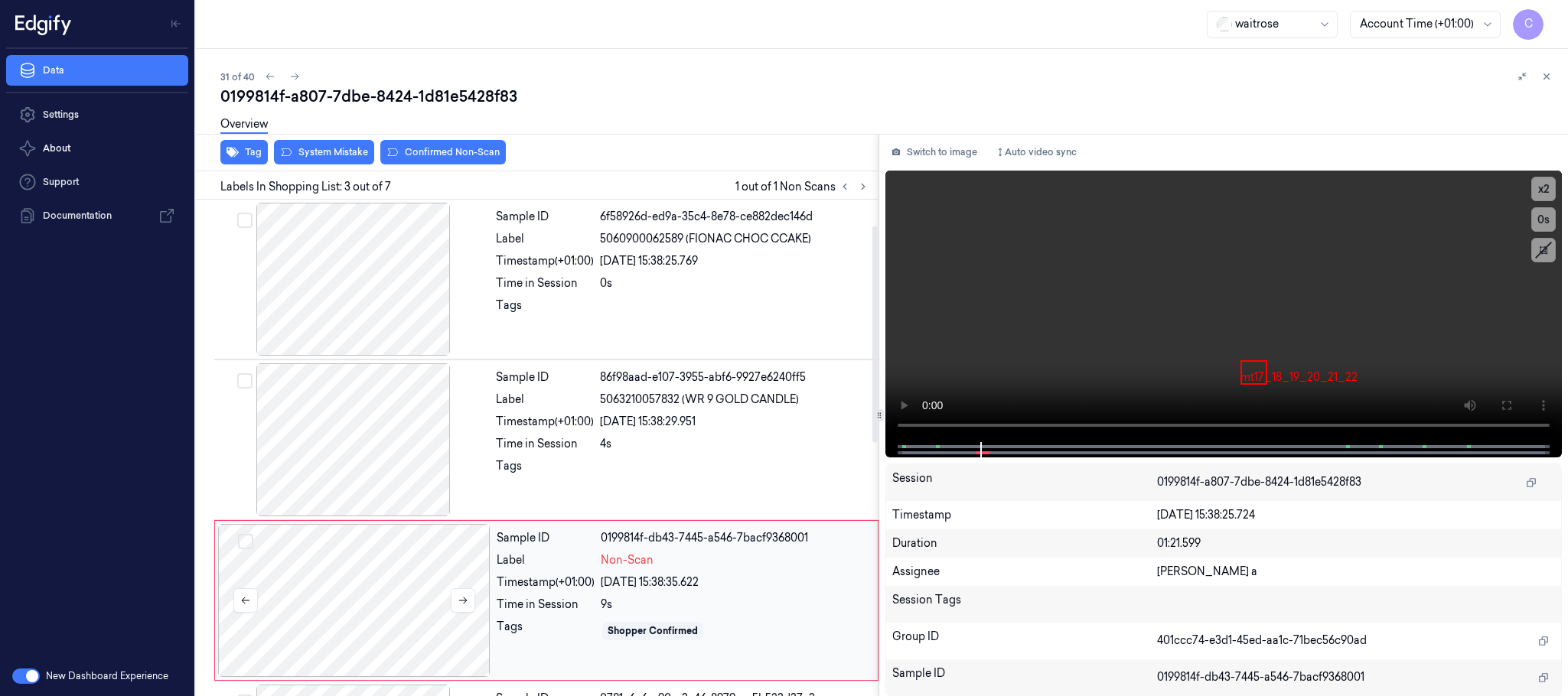
scroll to position [154, 0]
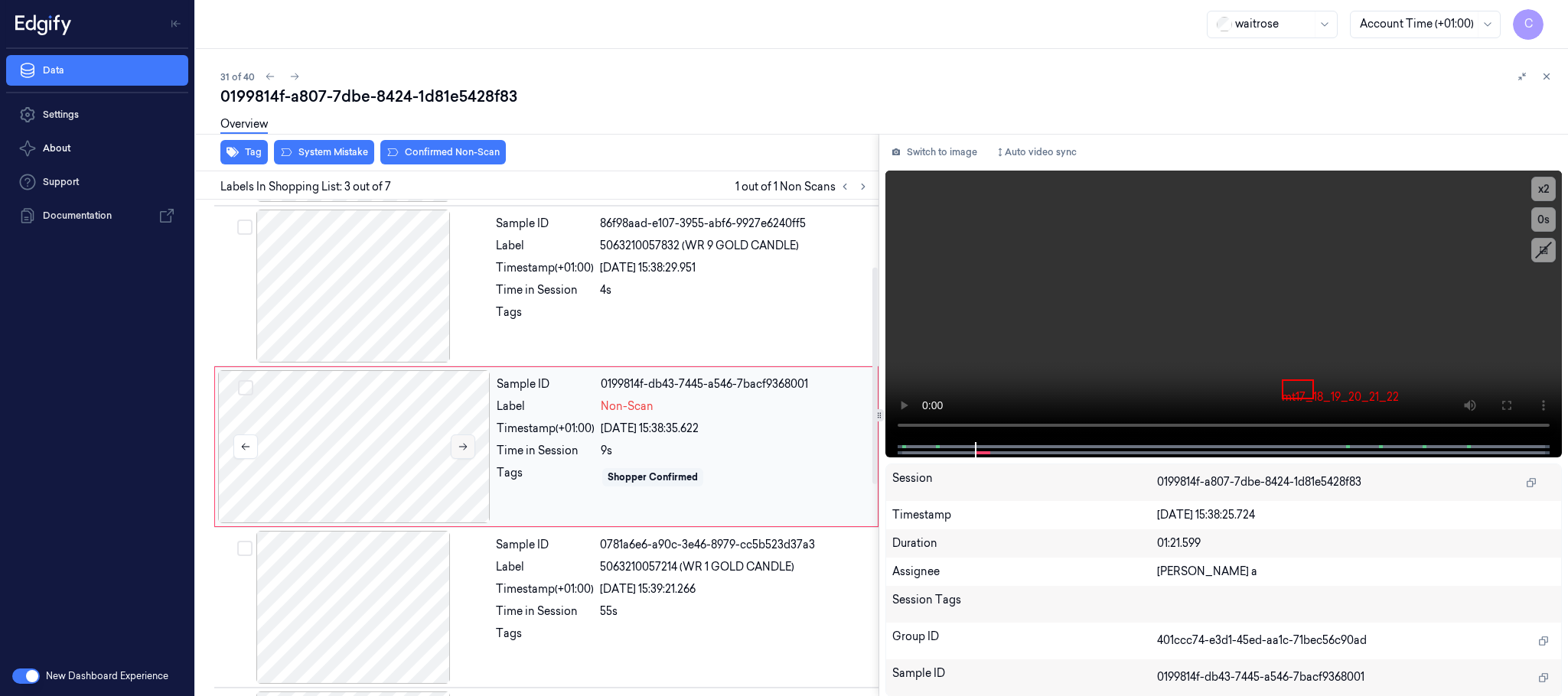
click at [467, 443] on icon at bounding box center [463, 446] width 10 height 10
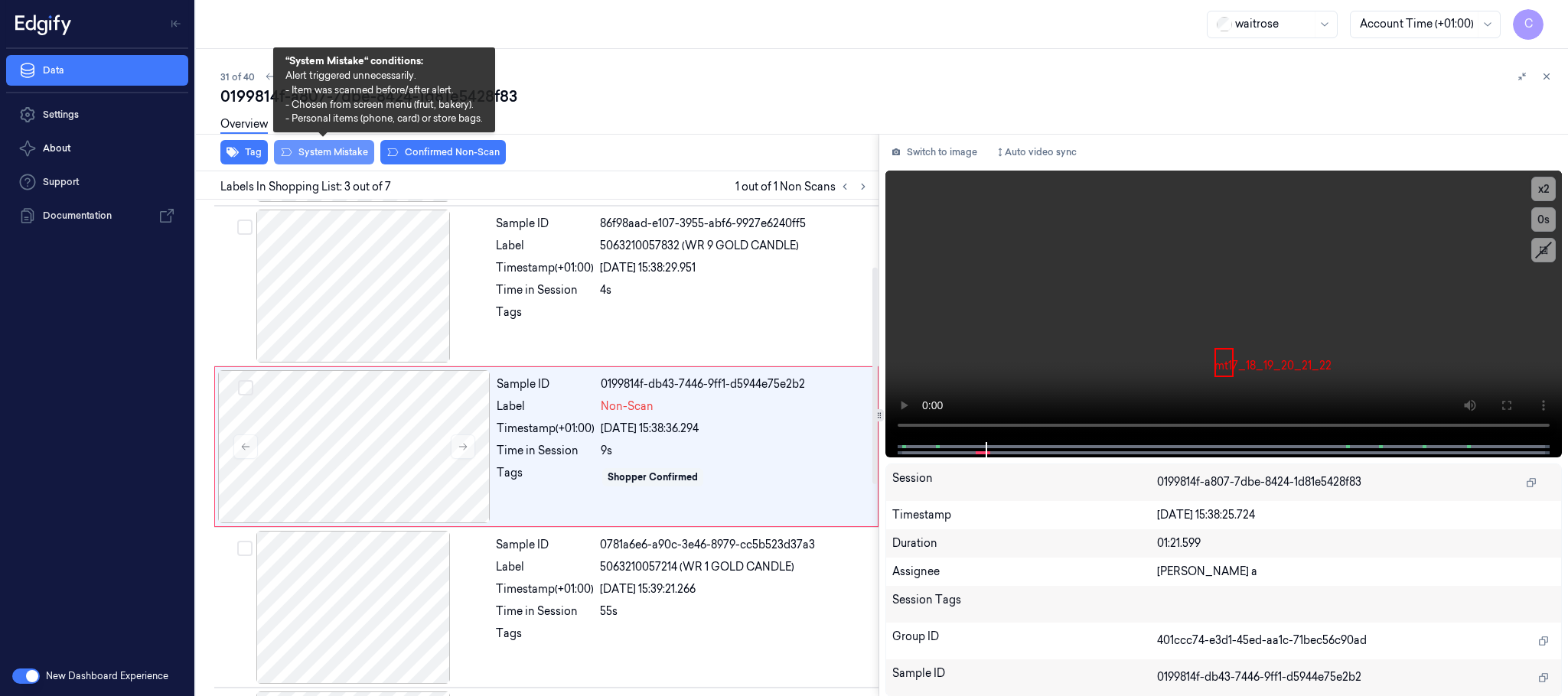
click at [325, 149] on button "System Mistake" at bounding box center [325, 152] width 101 height 25
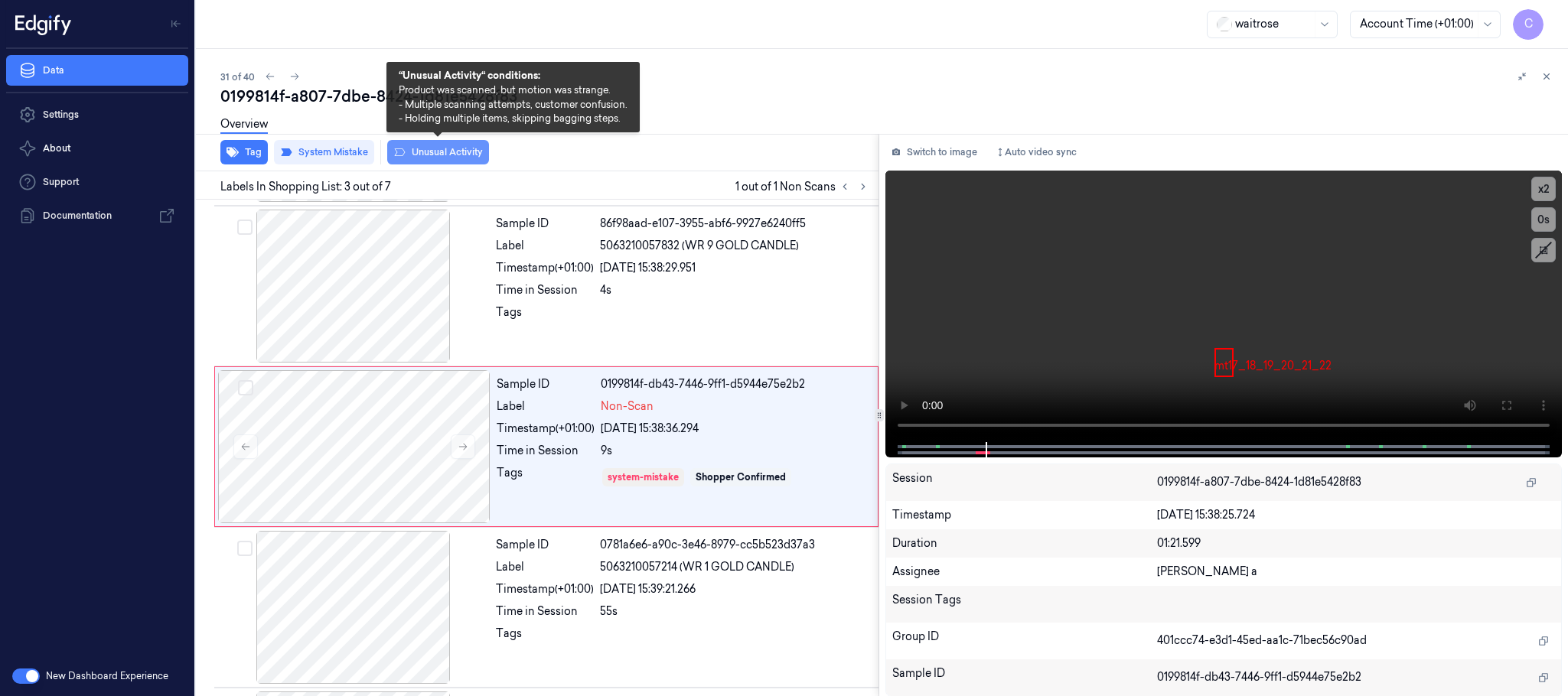
click at [452, 154] on button "Unusual Activity" at bounding box center [438, 152] width 102 height 25
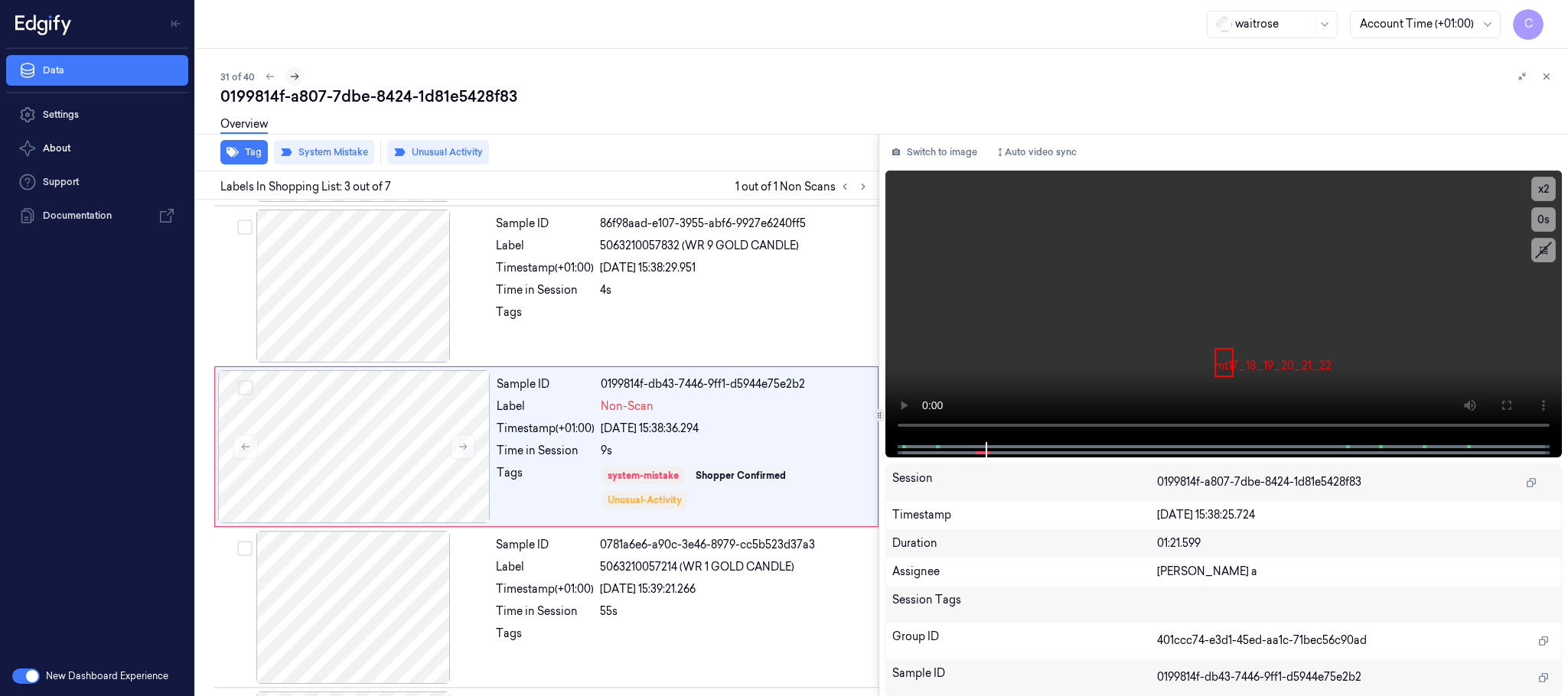
click at [298, 83] on button at bounding box center [294, 76] width 18 height 18
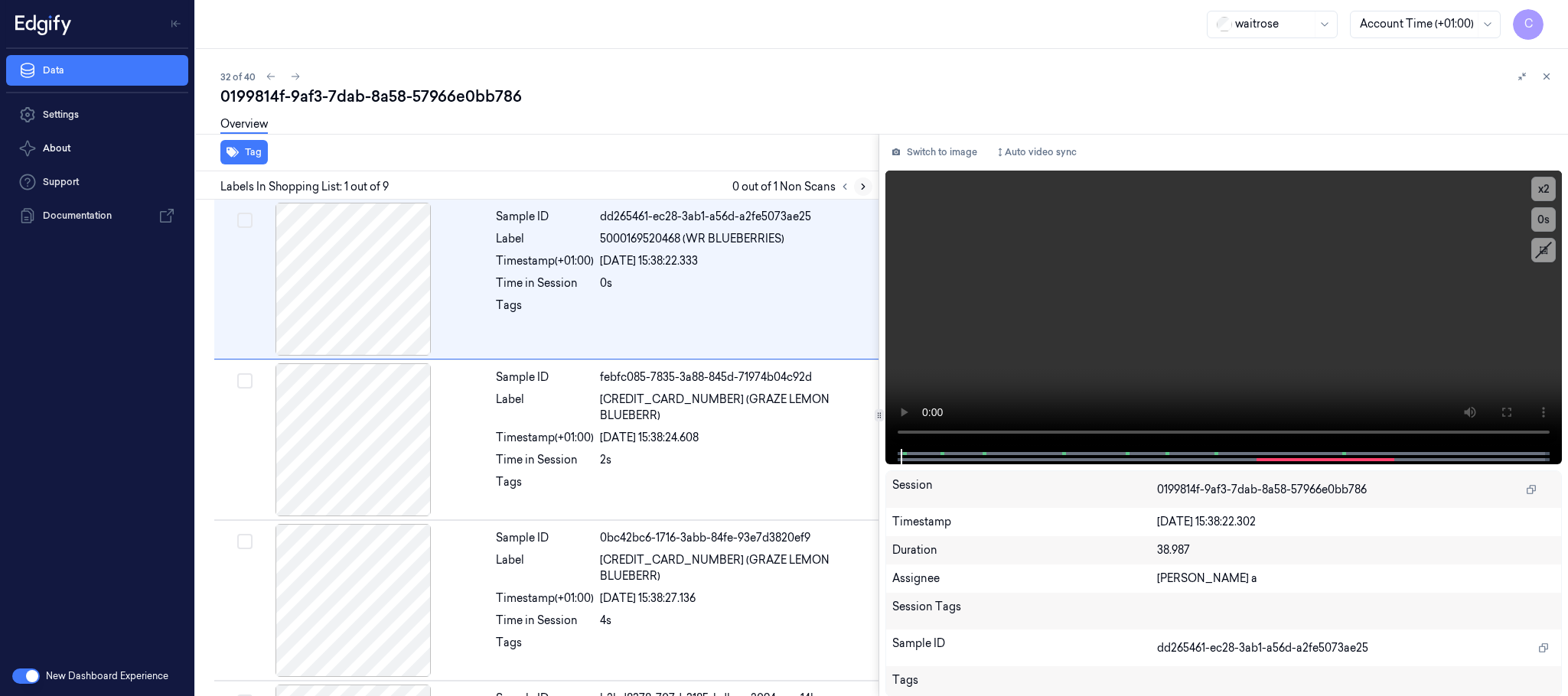
click at [861, 184] on icon at bounding box center [862, 187] width 3 height 6
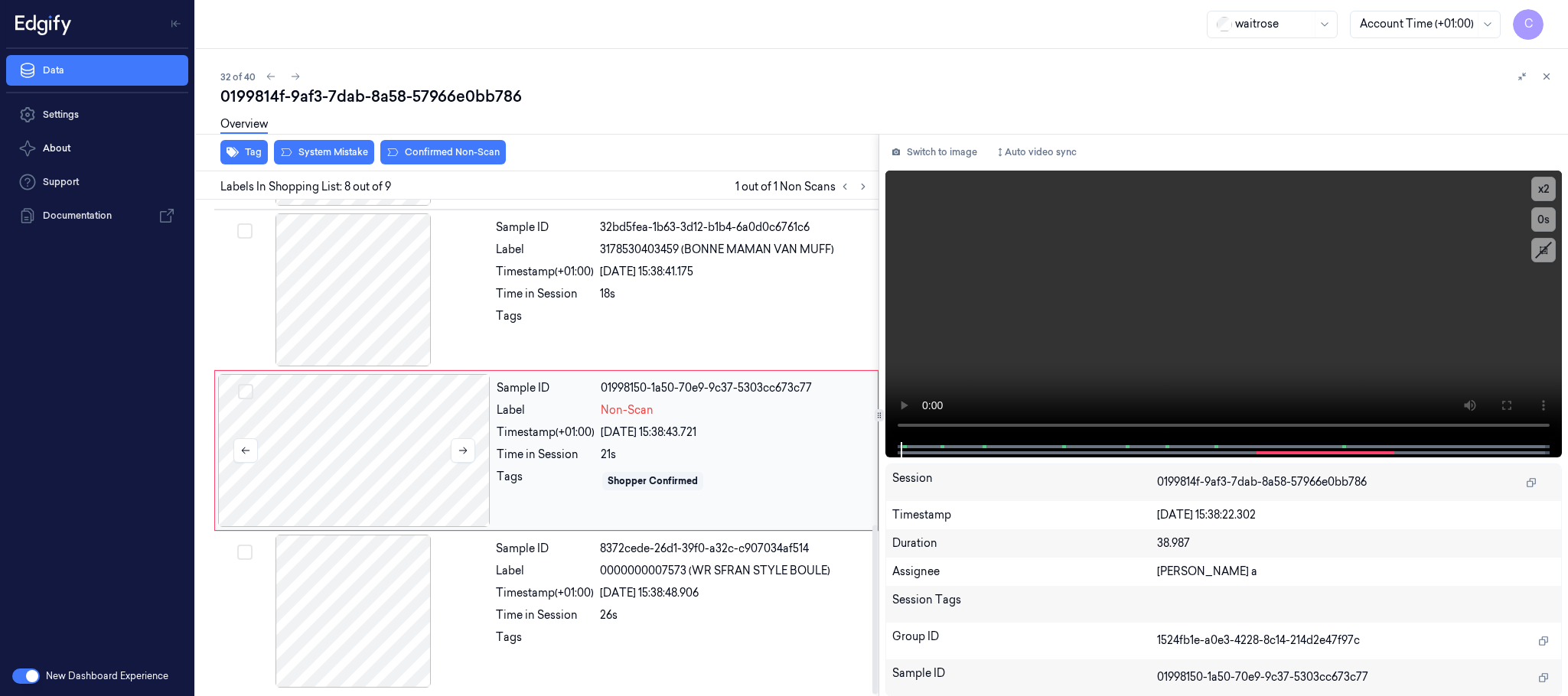
scroll to position [960, 0]
click at [468, 450] on icon at bounding box center [463, 450] width 10 height 10
click at [391, 321] on div at bounding box center [353, 290] width 273 height 153
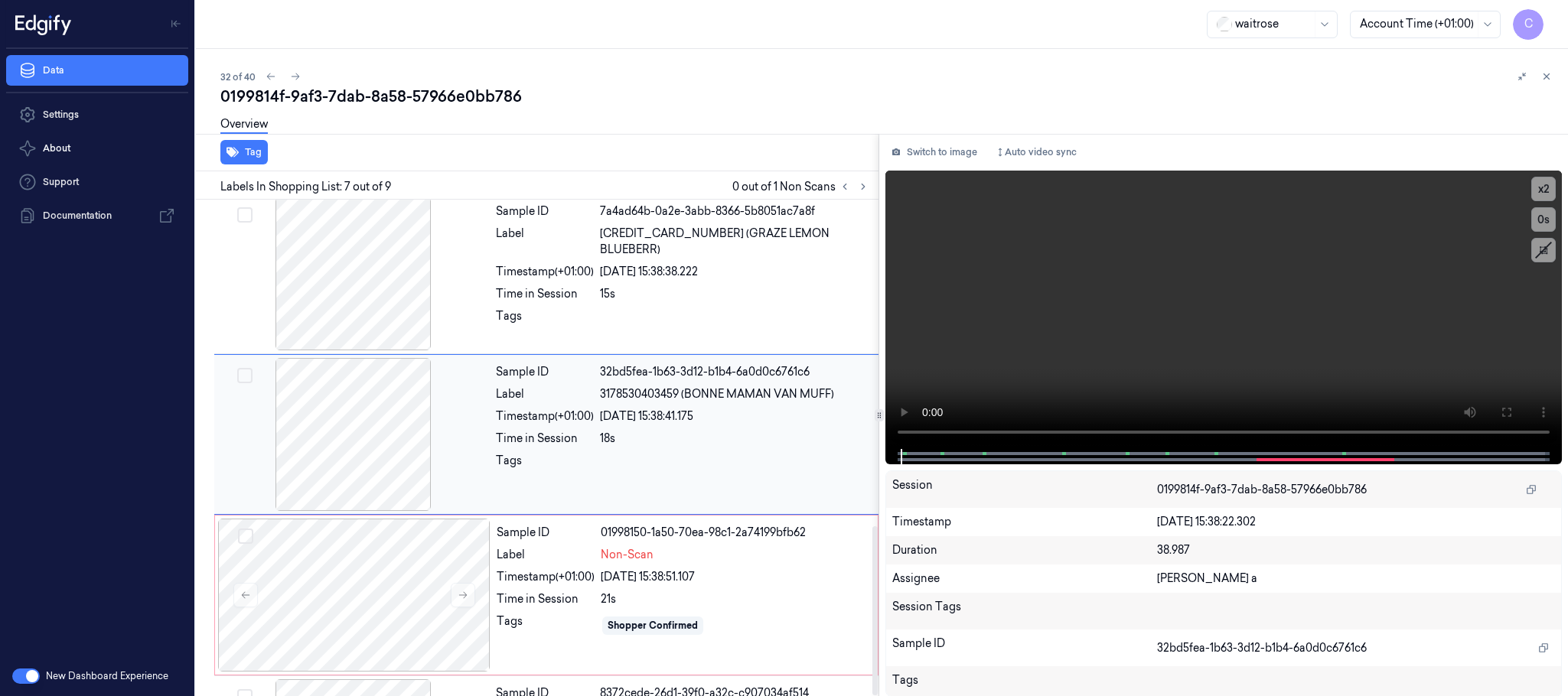
scroll to position [799, 0]
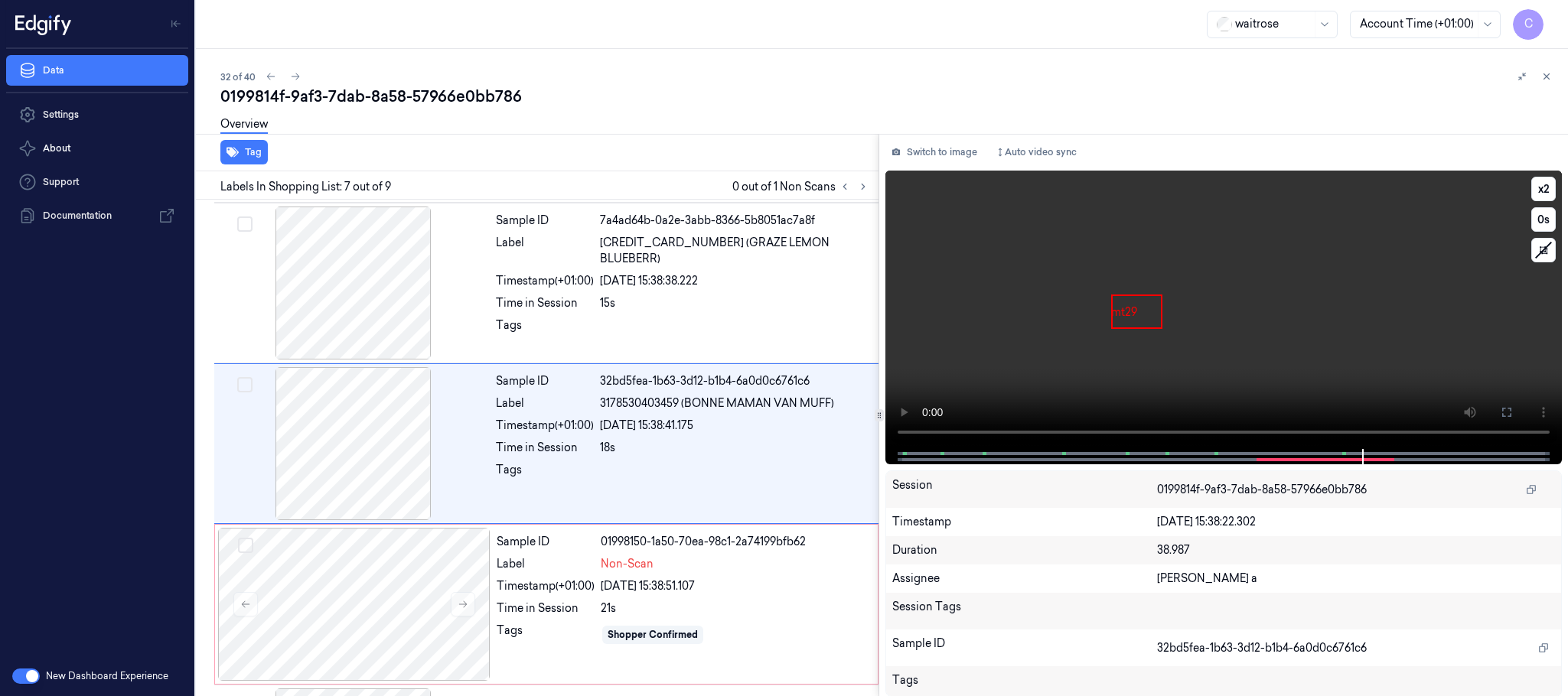
click at [1217, 292] on video at bounding box center [1223, 310] width 676 height 278
drag, startPoint x: 395, startPoint y: 594, endPoint x: 414, endPoint y: 482, distance: 113.6
click at [395, 595] on div at bounding box center [354, 604] width 273 height 153
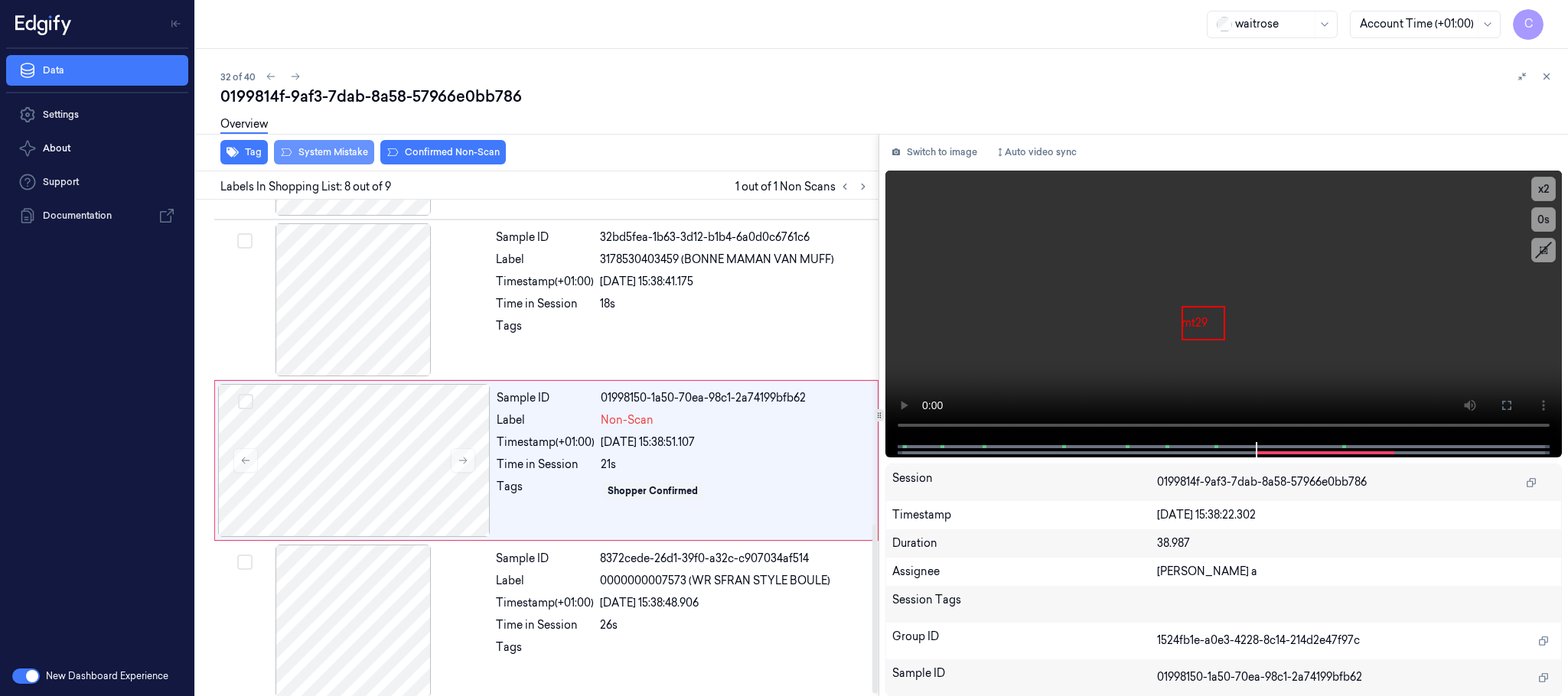
scroll to position [960, 0]
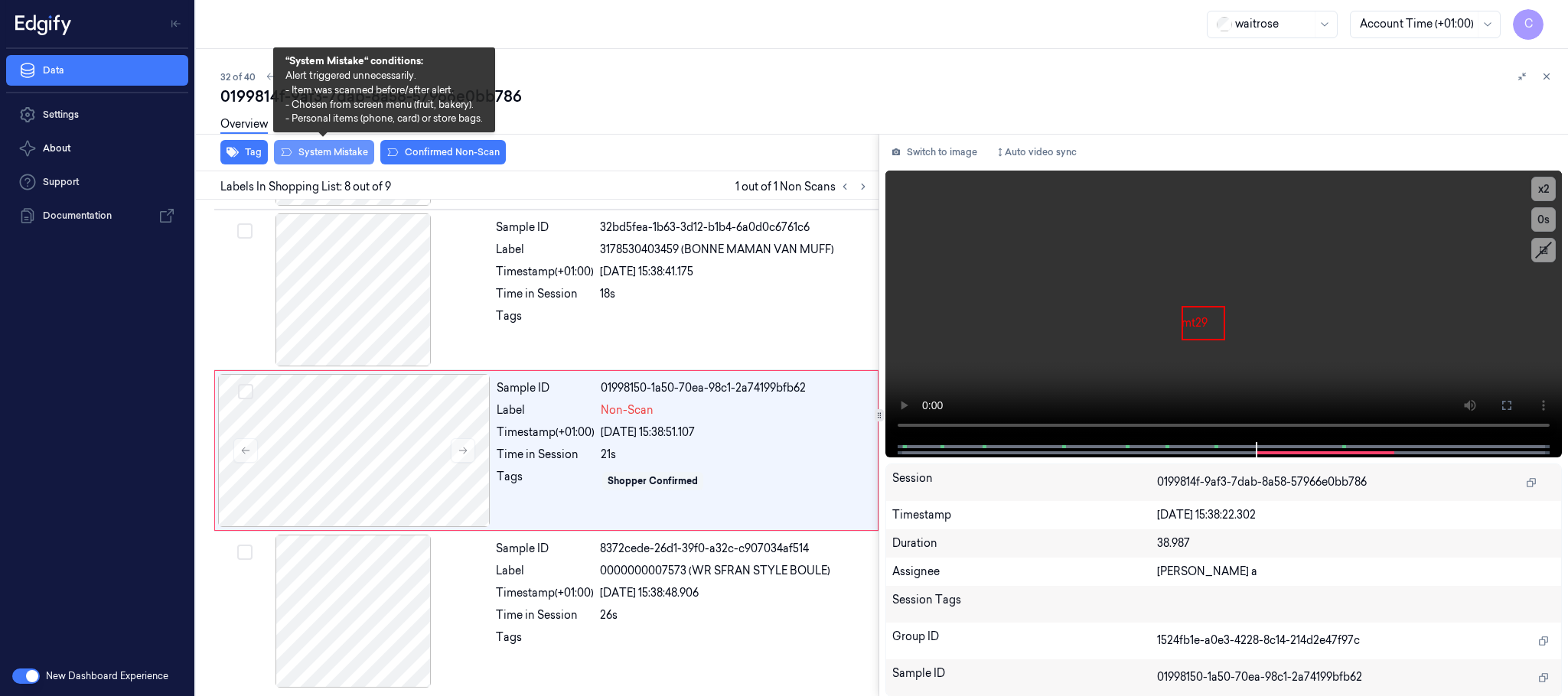
click at [333, 148] on button "System Mistake" at bounding box center [325, 152] width 101 height 25
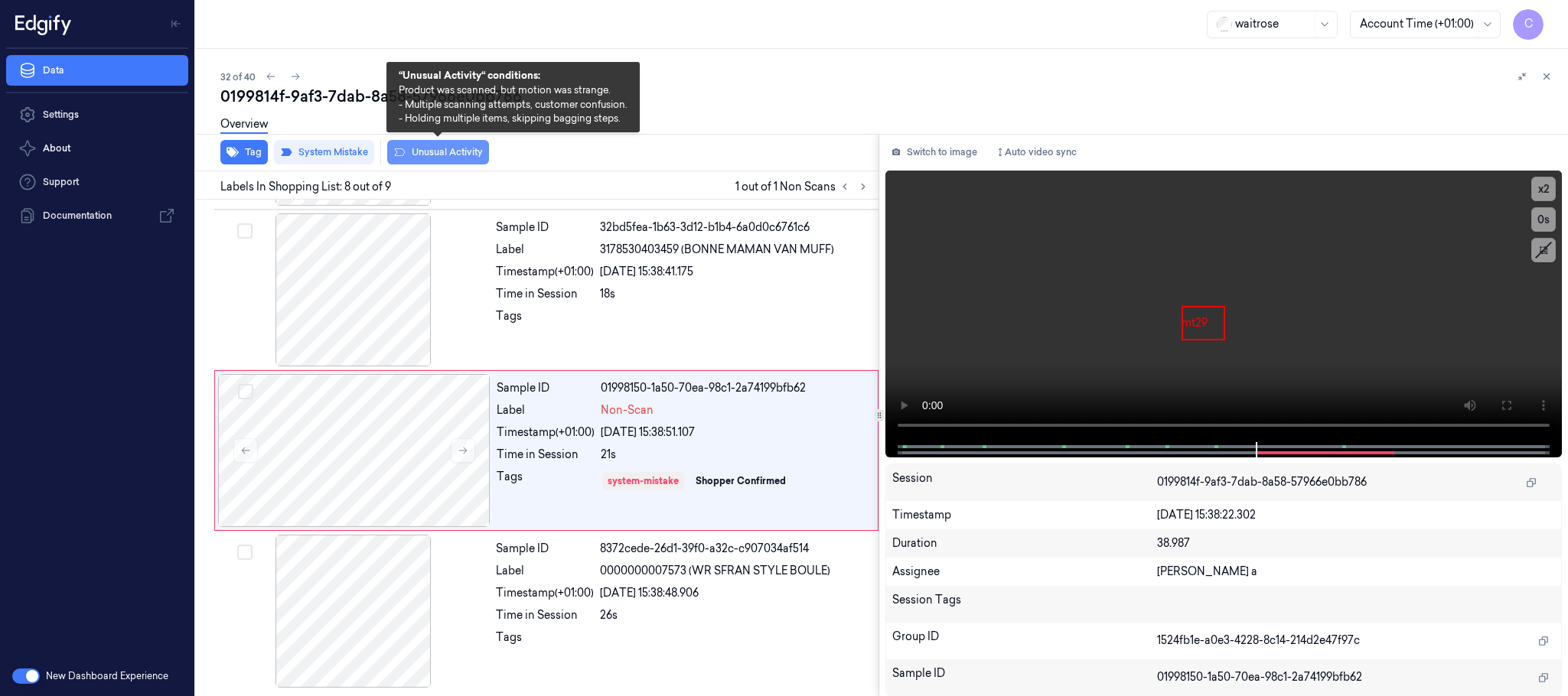
click at [407, 152] on button "Unusual Activity" at bounding box center [438, 152] width 102 height 25
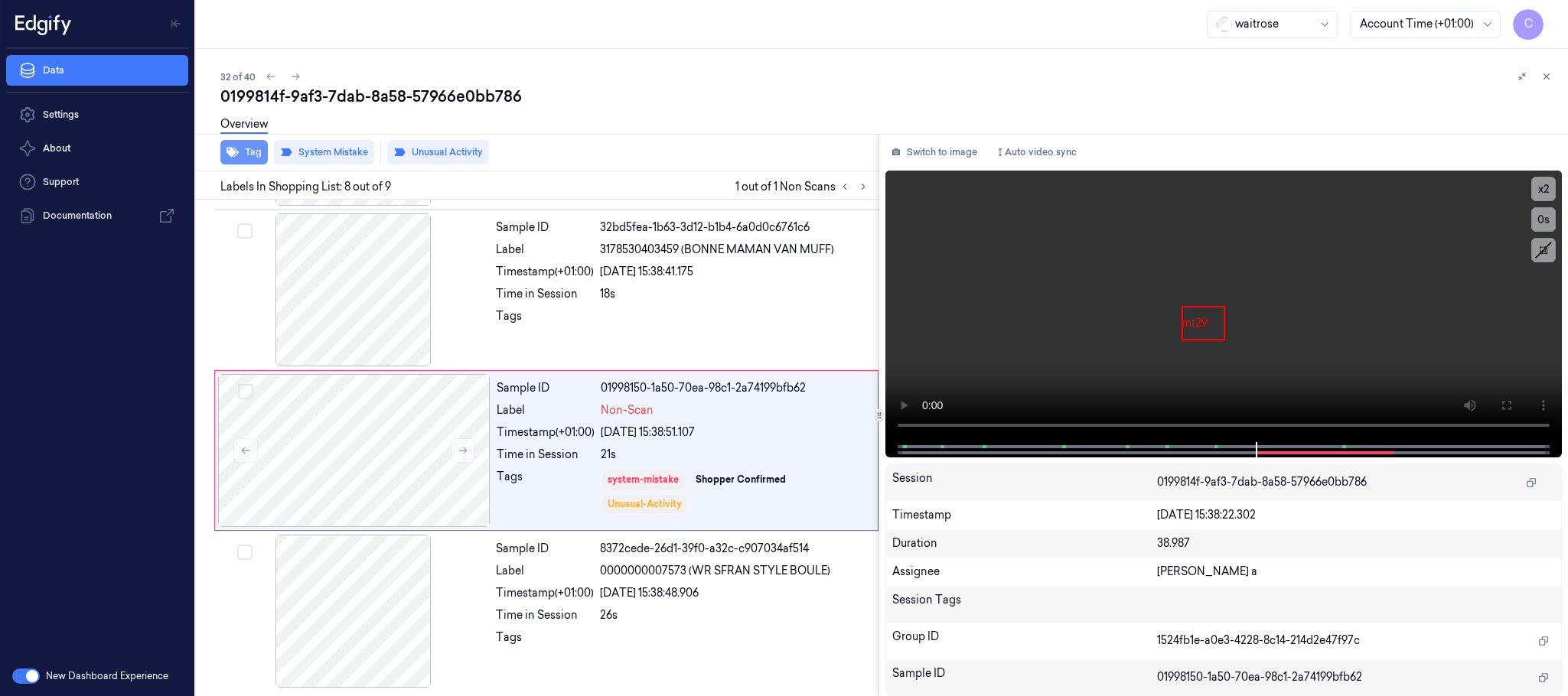
click at [239, 152] on button "Tag" at bounding box center [244, 152] width 47 height 25
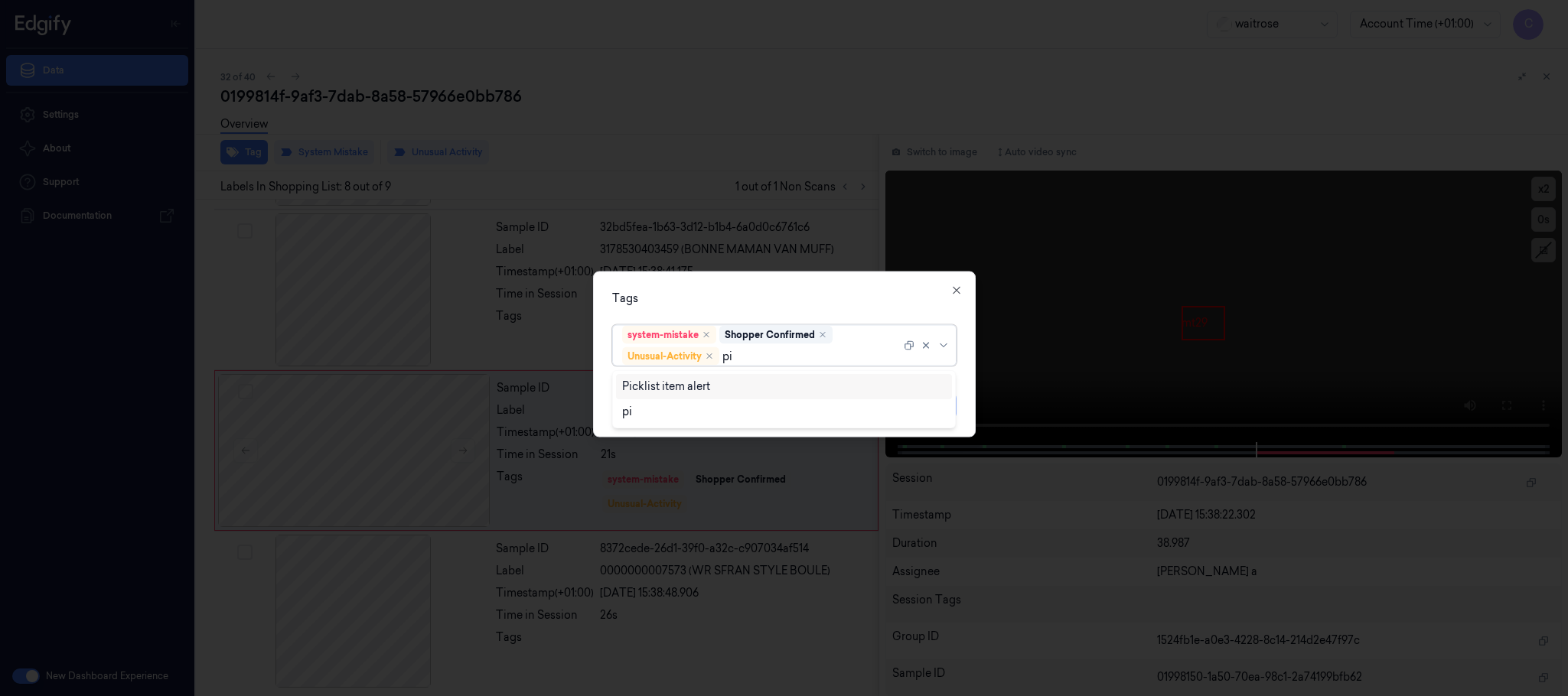
type input "pic"
click at [660, 388] on div "Picklist item alert" at bounding box center [666, 386] width 88 height 16
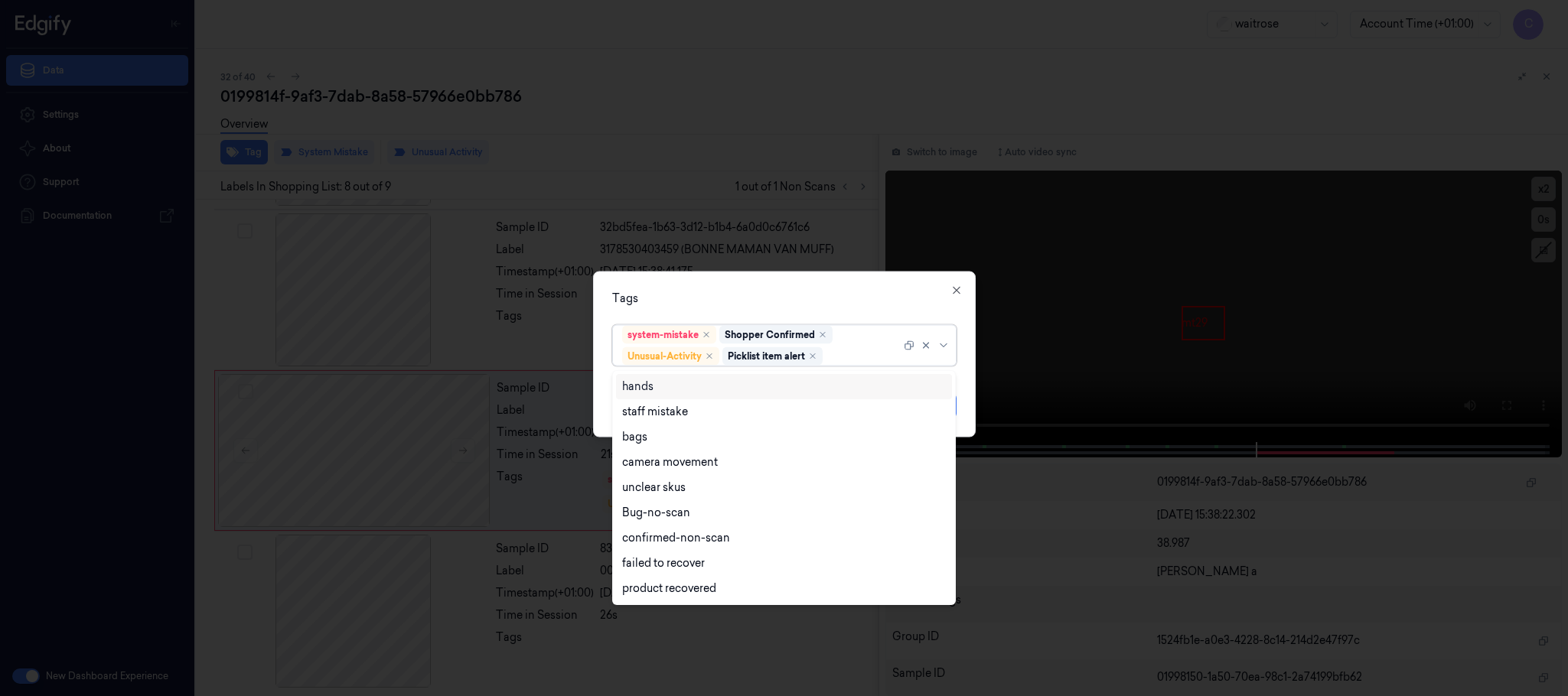
click at [676, 285] on div "Tags option Picklist item alert, selected. 9 results available. Use Up and Down…" at bounding box center [784, 354] width 383 height 166
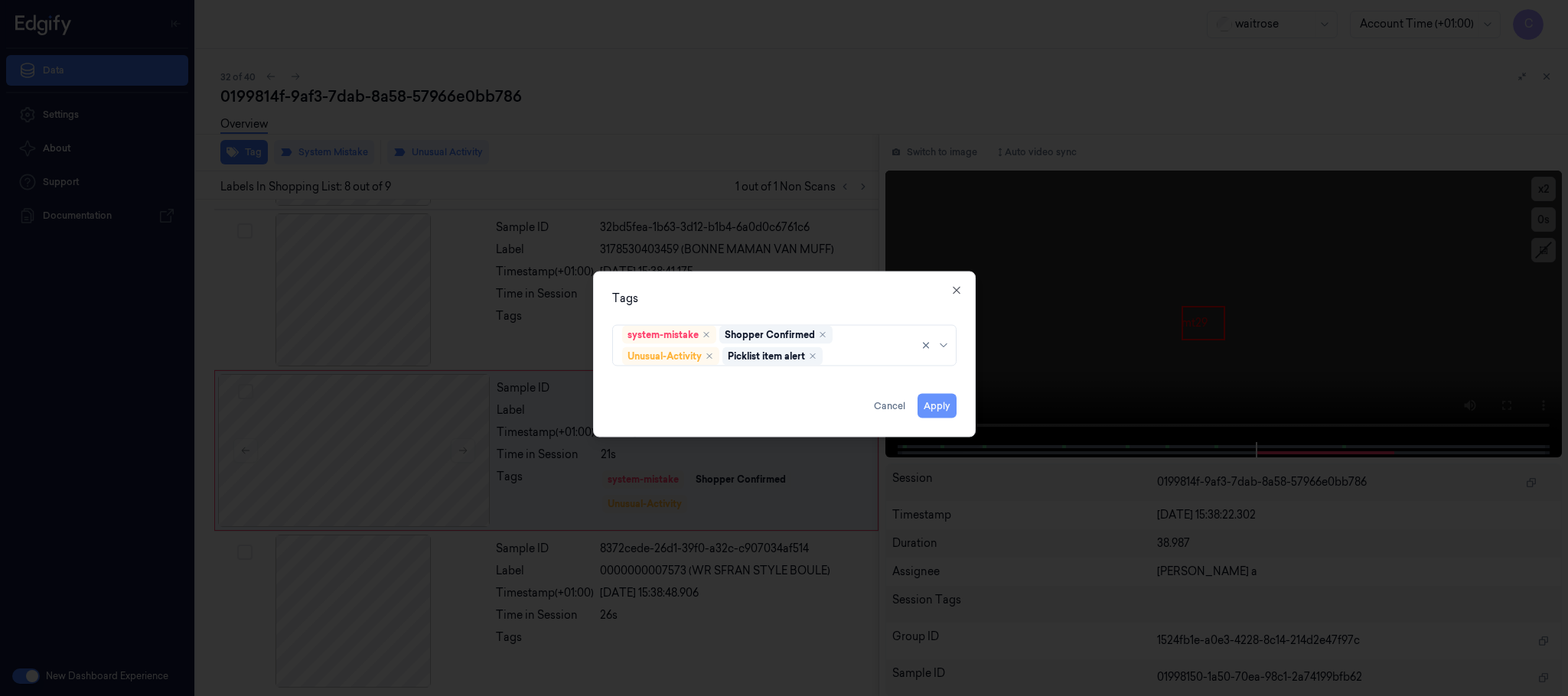
click at [937, 408] on button "Apply" at bounding box center [936, 406] width 39 height 25
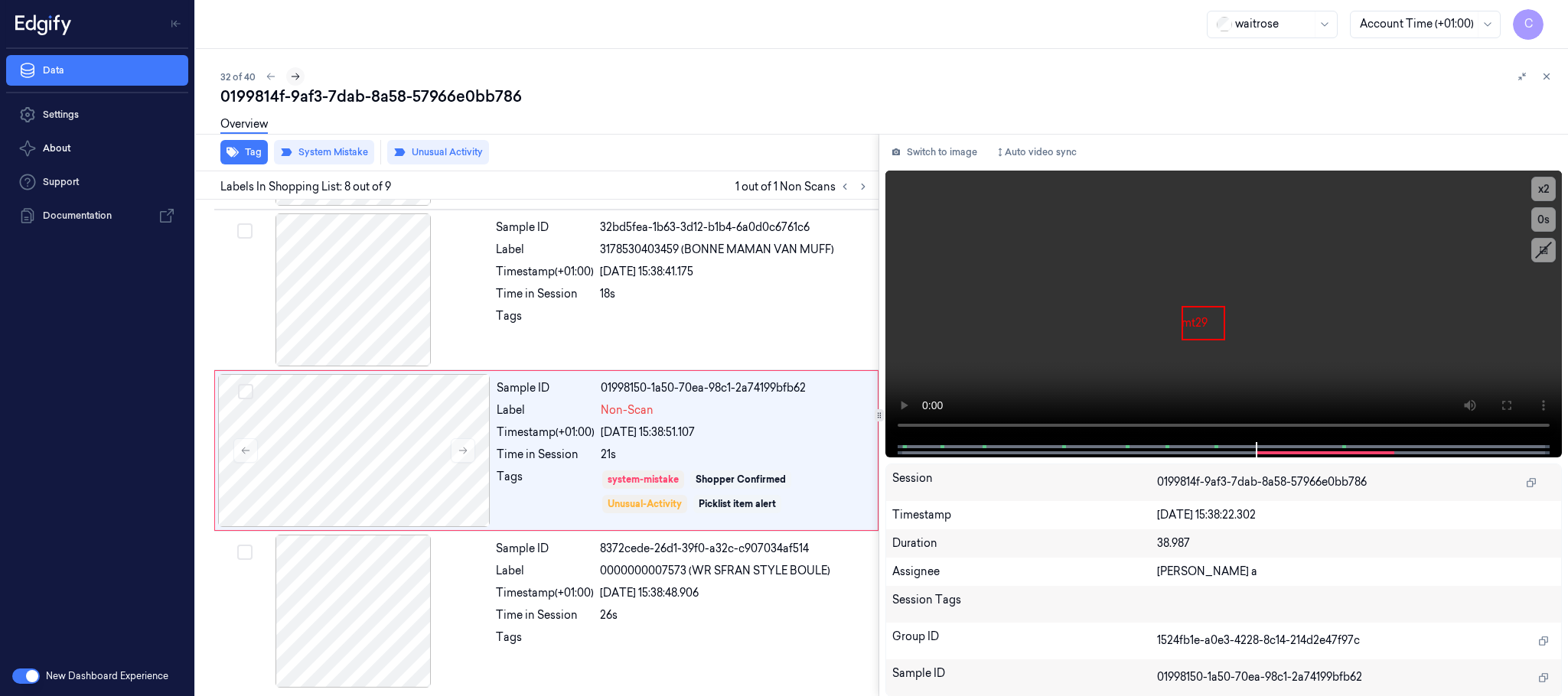
click at [293, 77] on icon at bounding box center [294, 76] width 10 height 10
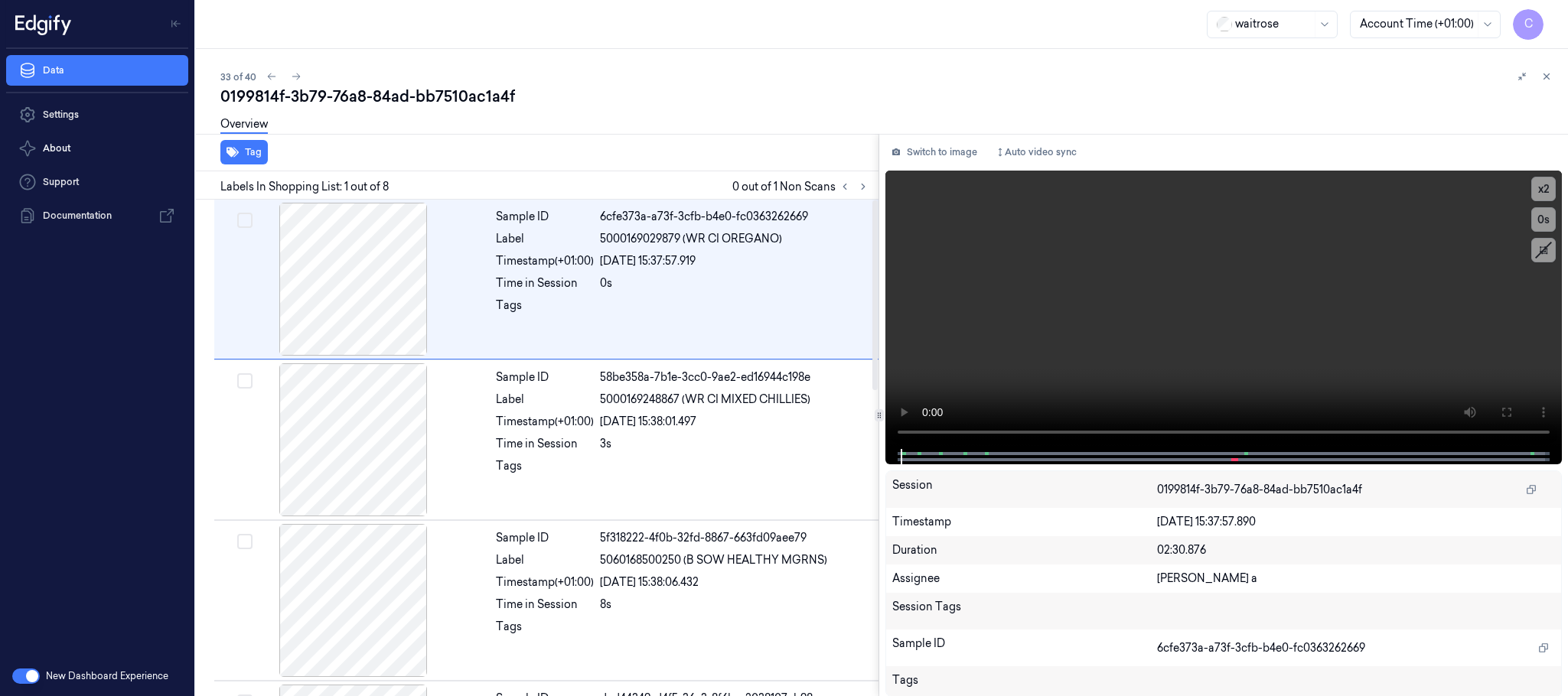
click at [873, 191] on div at bounding box center [854, 186] width 37 height 18
click at [866, 191] on icon at bounding box center [862, 186] width 10 height 10
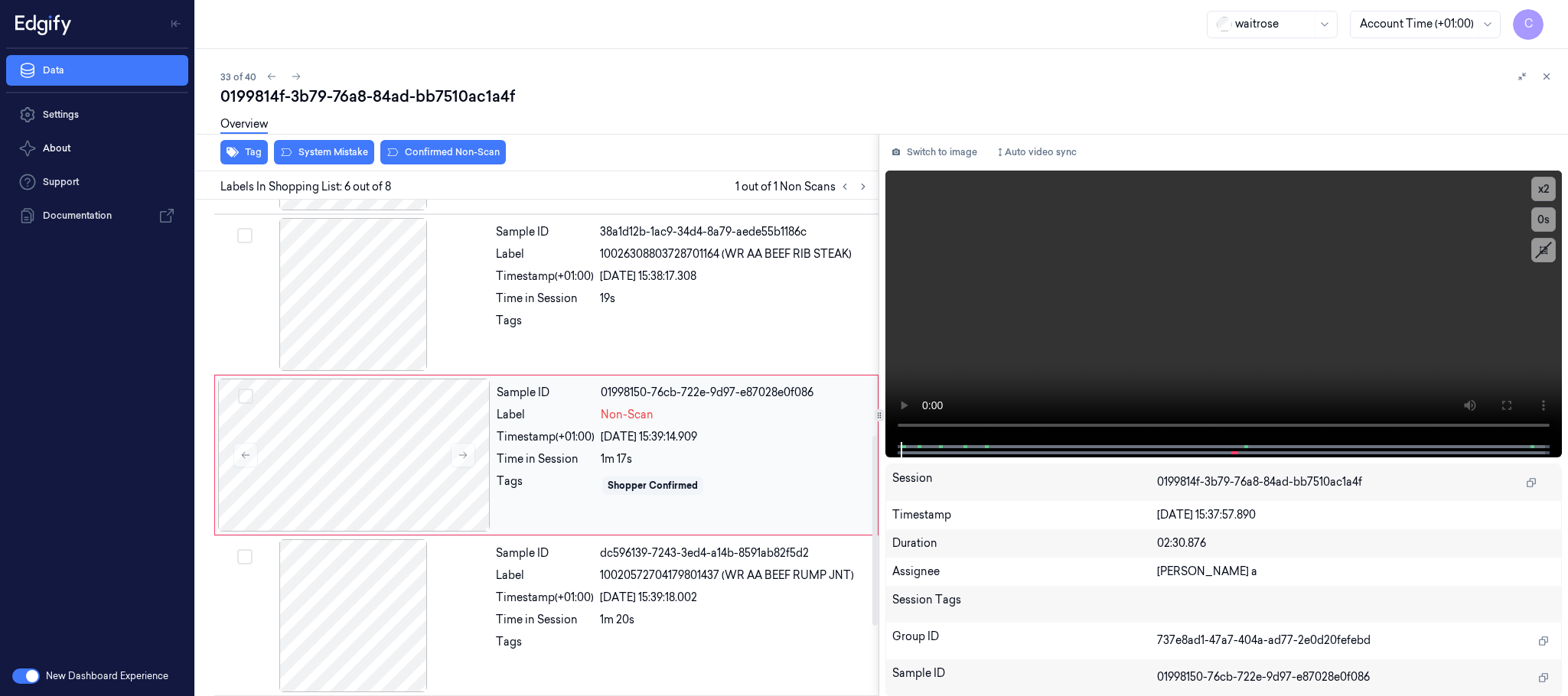
scroll to position [638, 0]
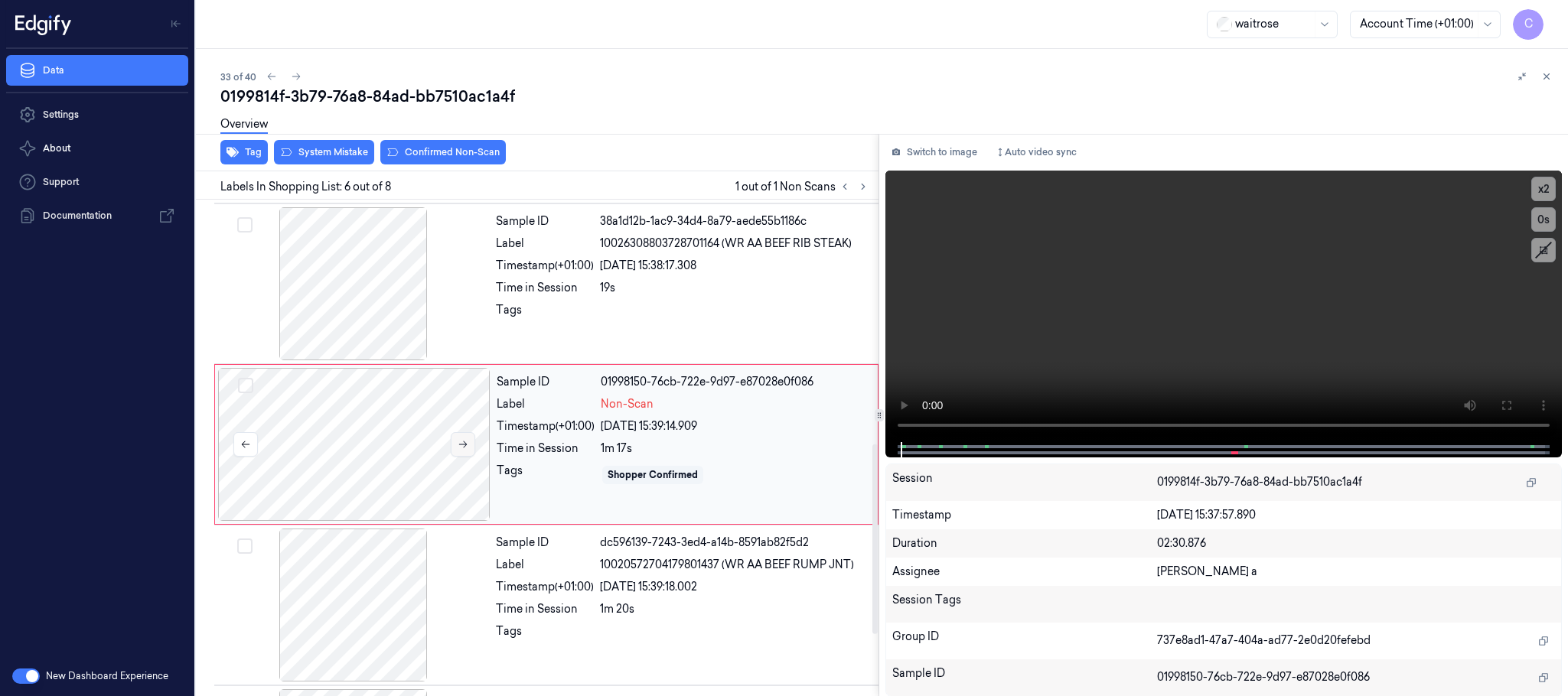
click at [460, 450] on icon at bounding box center [463, 444] width 10 height 10
click at [364, 313] on div at bounding box center [353, 283] width 273 height 153
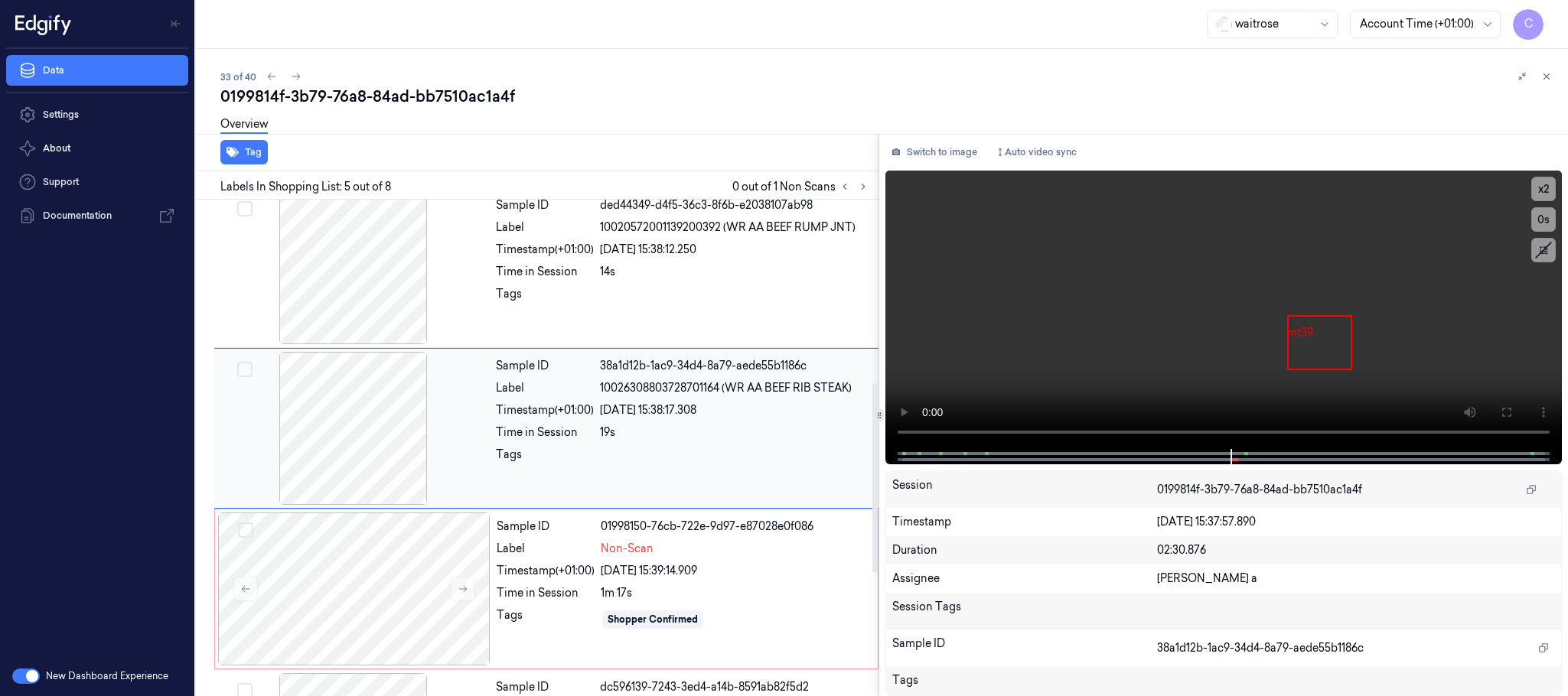
scroll to position [478, 0]
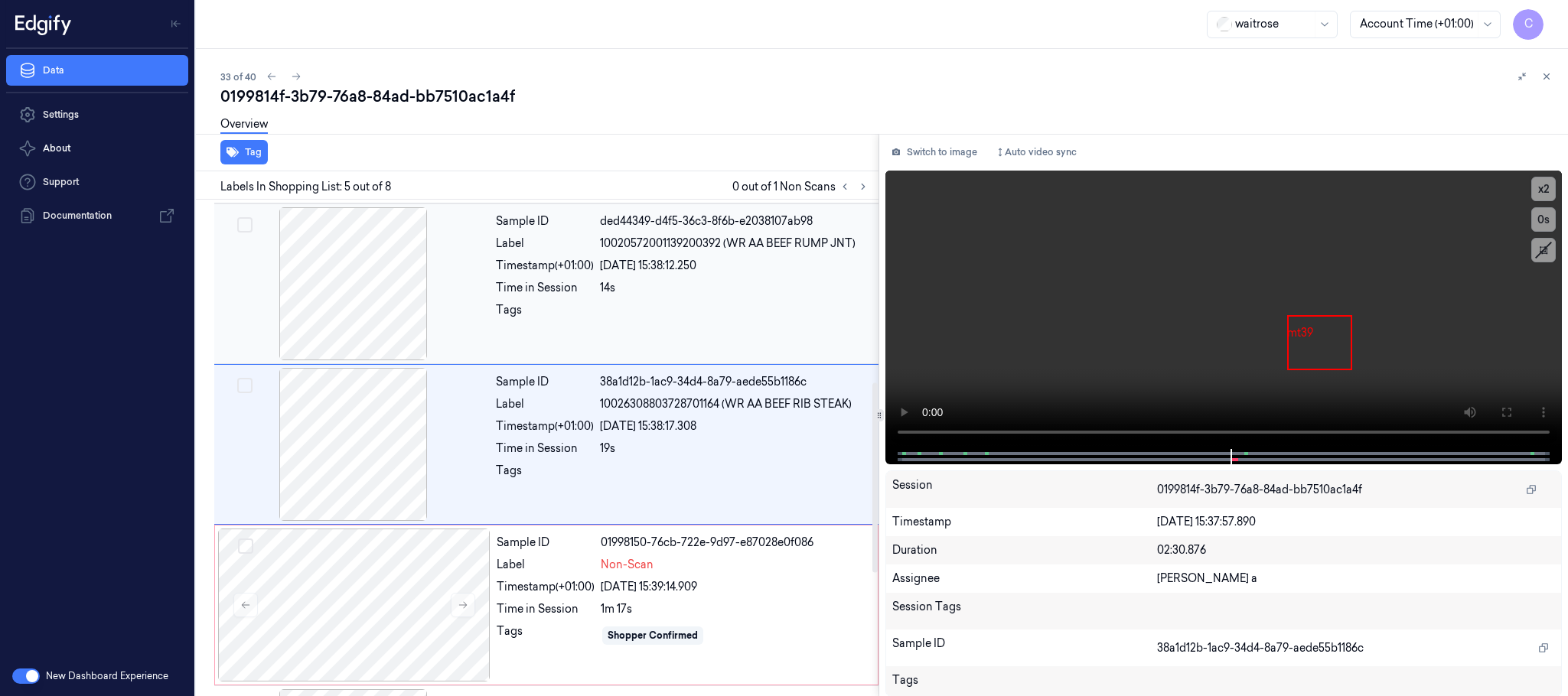
click at [364, 306] on div at bounding box center [353, 283] width 273 height 153
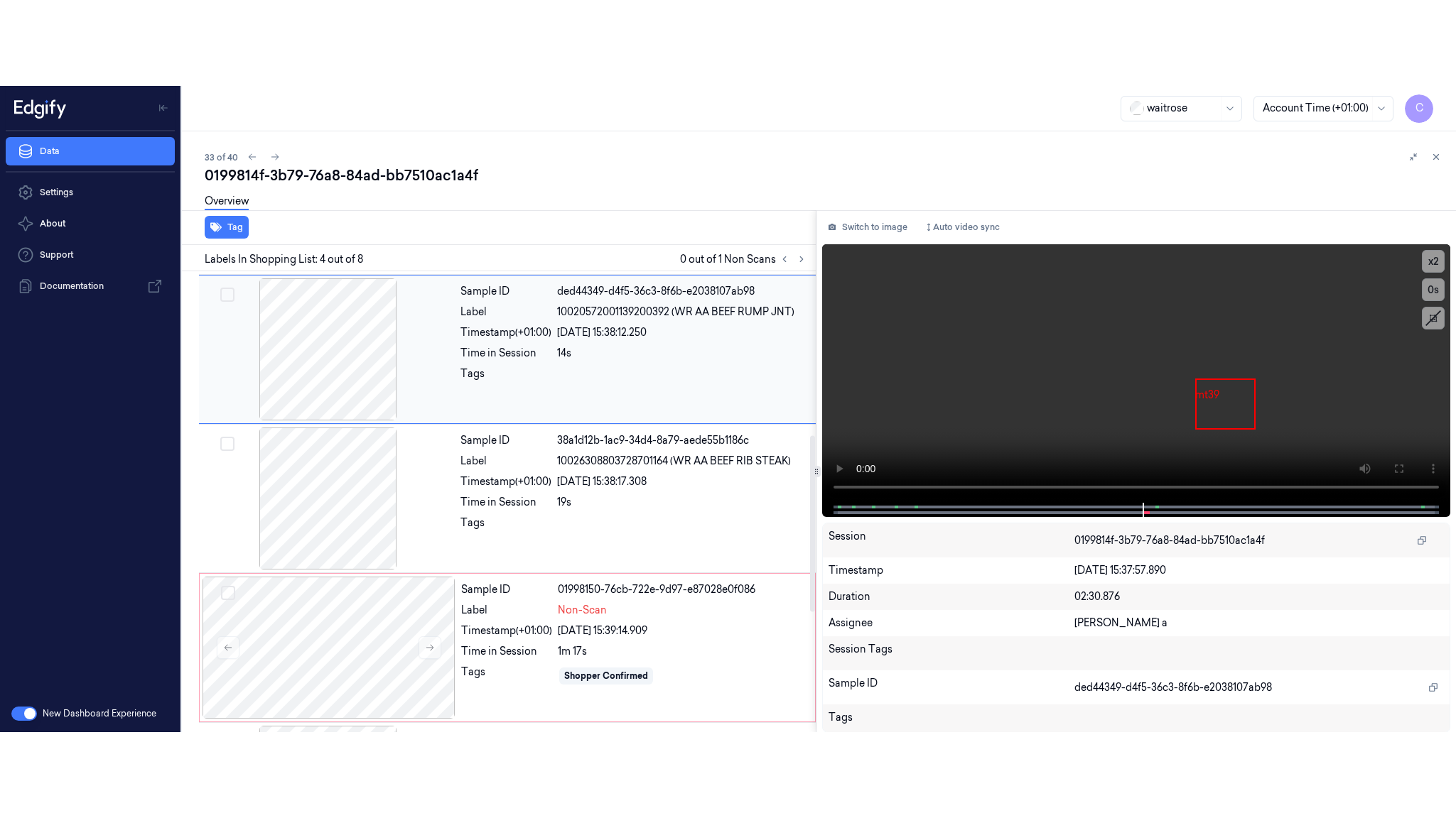
scroll to position [293, 0]
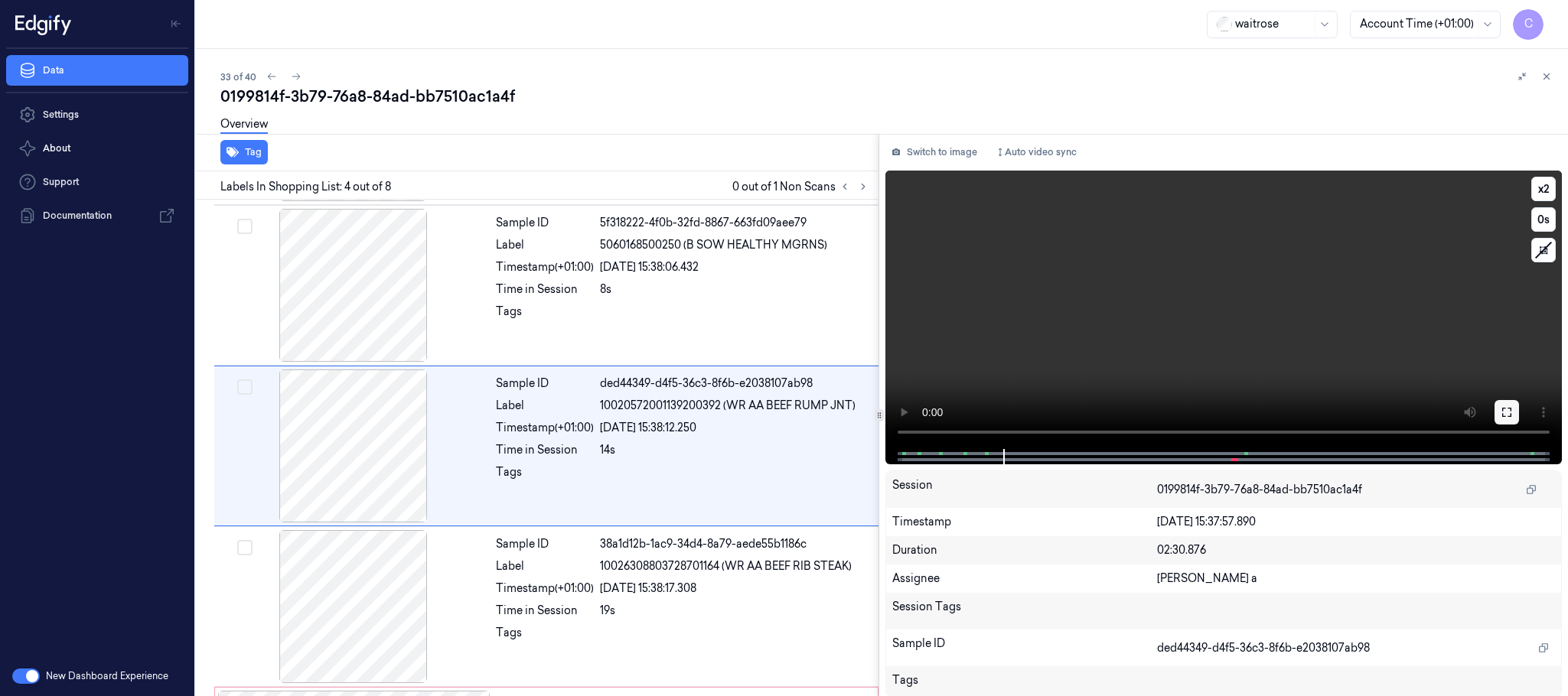
click at [1513, 416] on icon at bounding box center [1506, 412] width 12 height 12
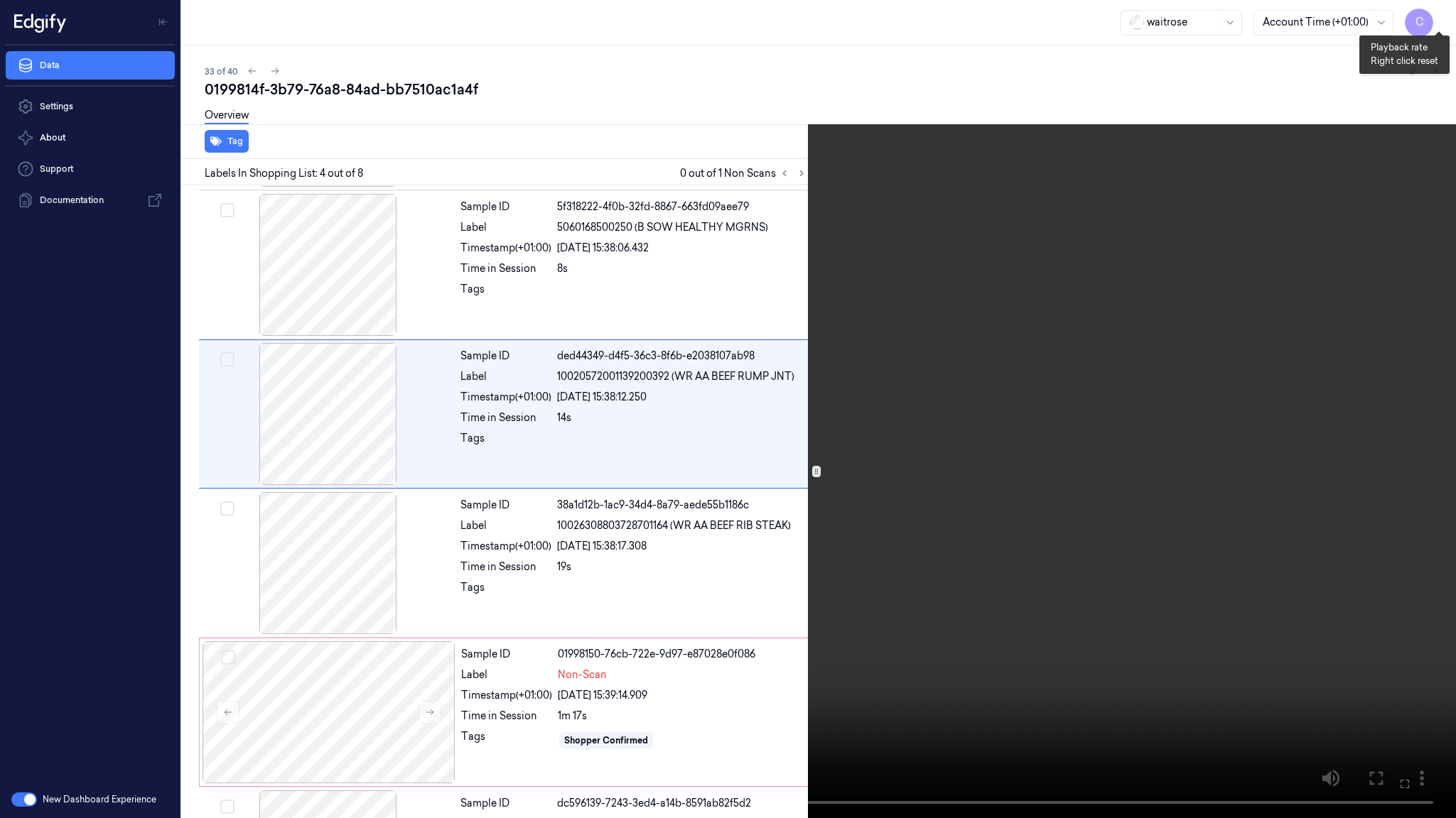
click at [1436, 19] on button "x 2" at bounding box center [1439, 17] width 23 height 23
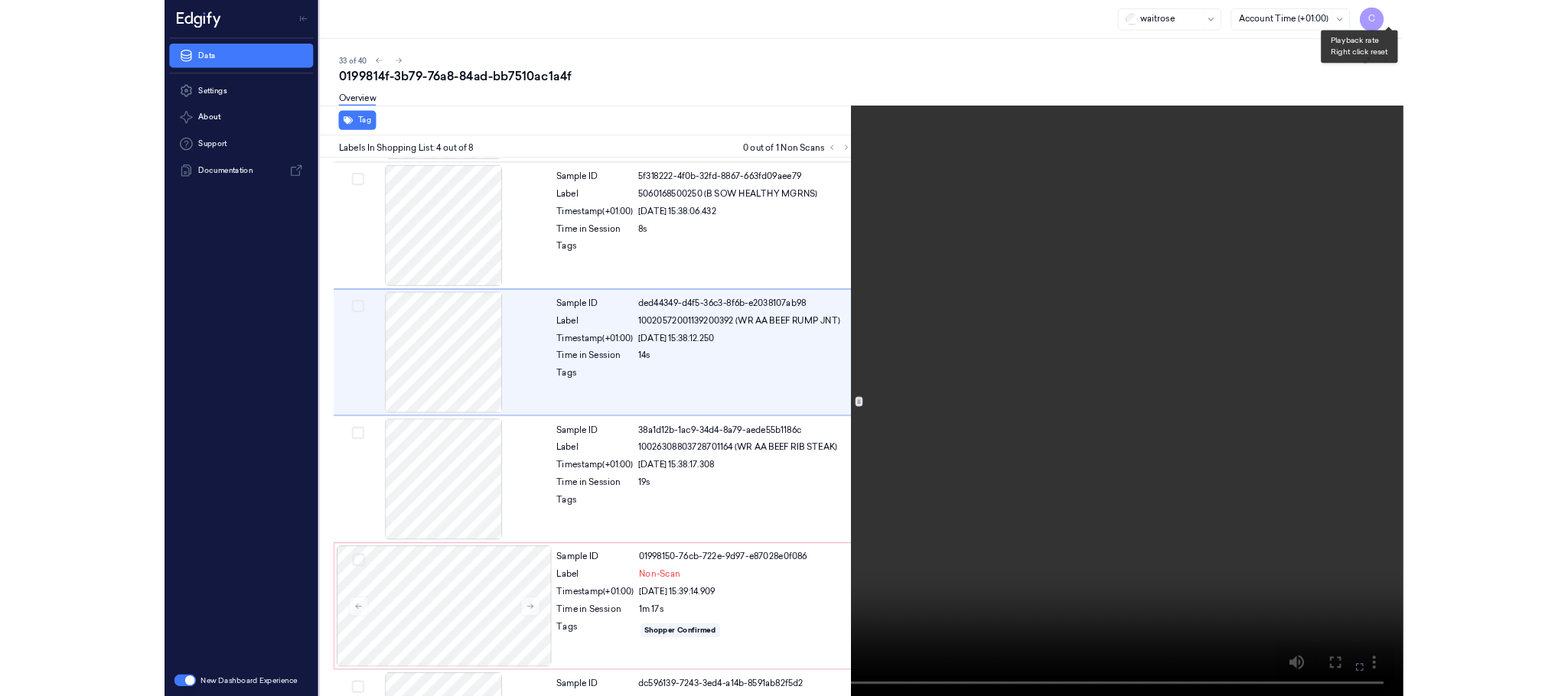
scroll to position [223, 0]
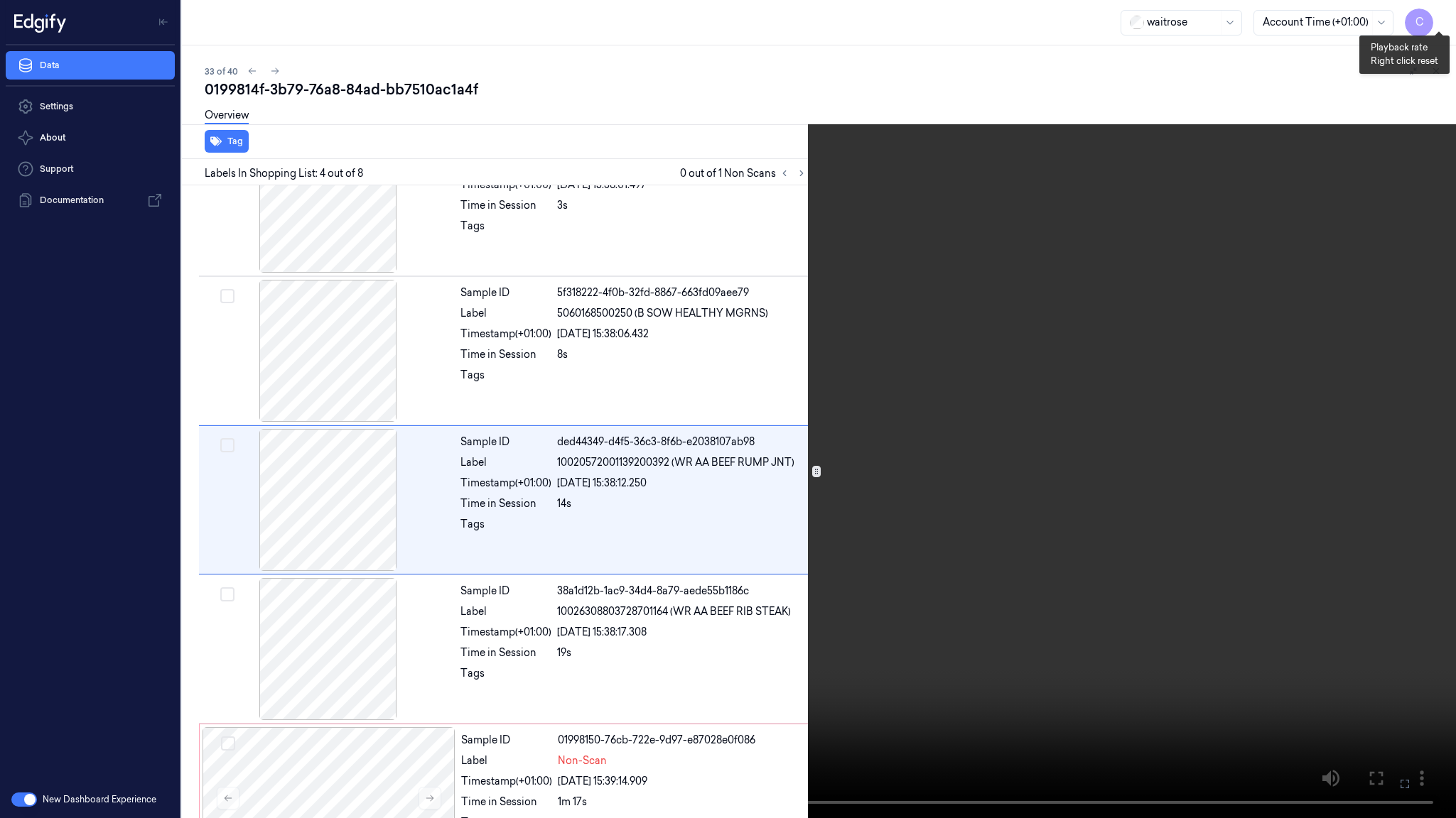
click at [1437, 13] on button "x 4" at bounding box center [1439, 17] width 23 height 23
click at [1437, 13] on button "x 1" at bounding box center [1439, 17] width 23 height 23
click at [708, 443] on video at bounding box center [728, 409] width 1456 height 818
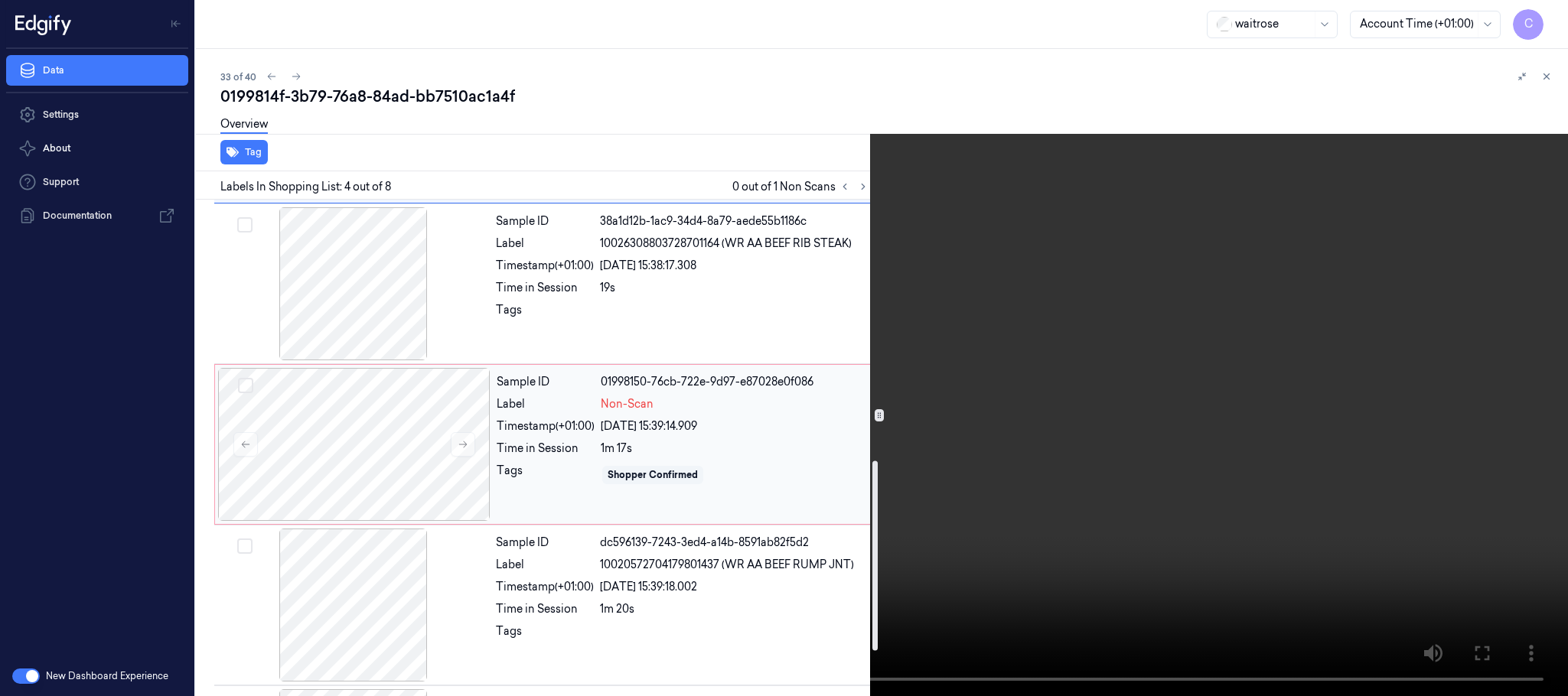
scroll to position [682, 0]
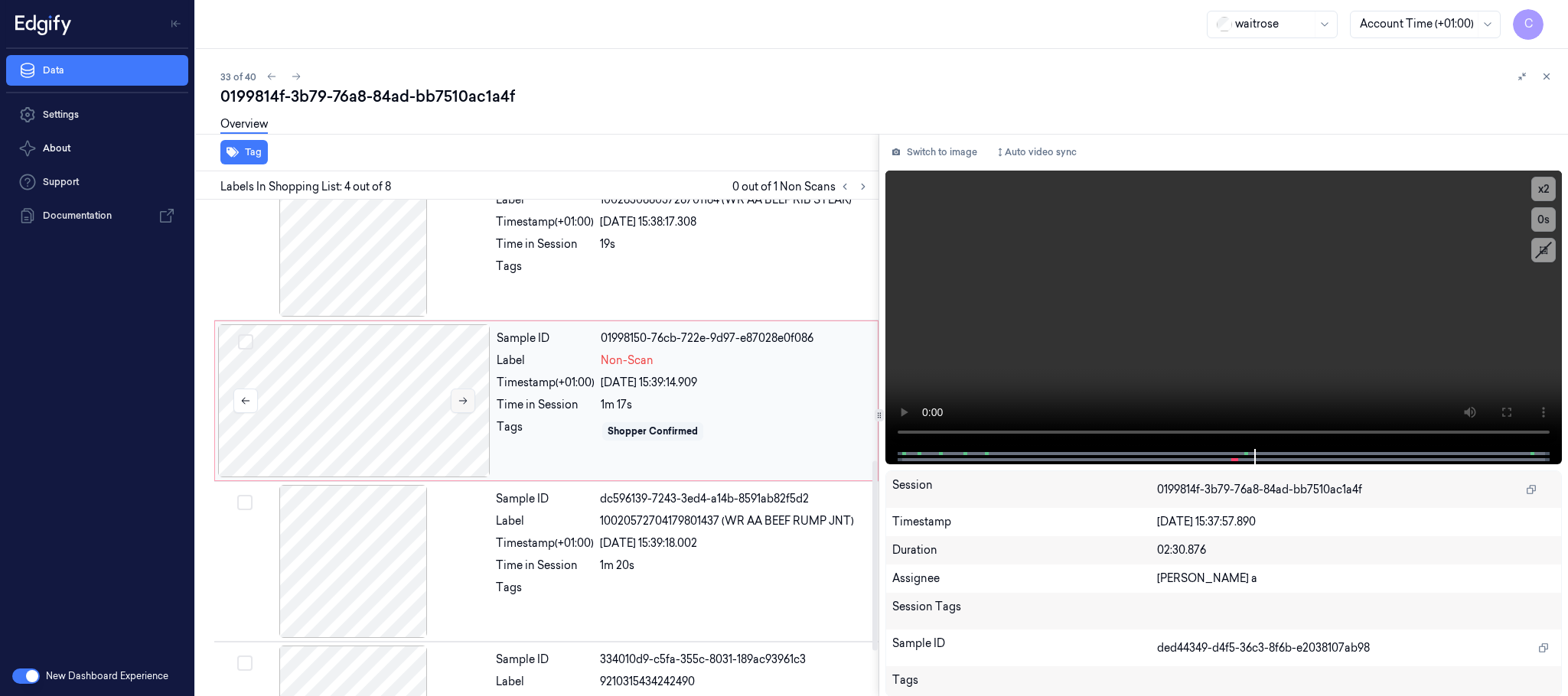
click at [462, 404] on icon at bounding box center [463, 401] width 9 height 7
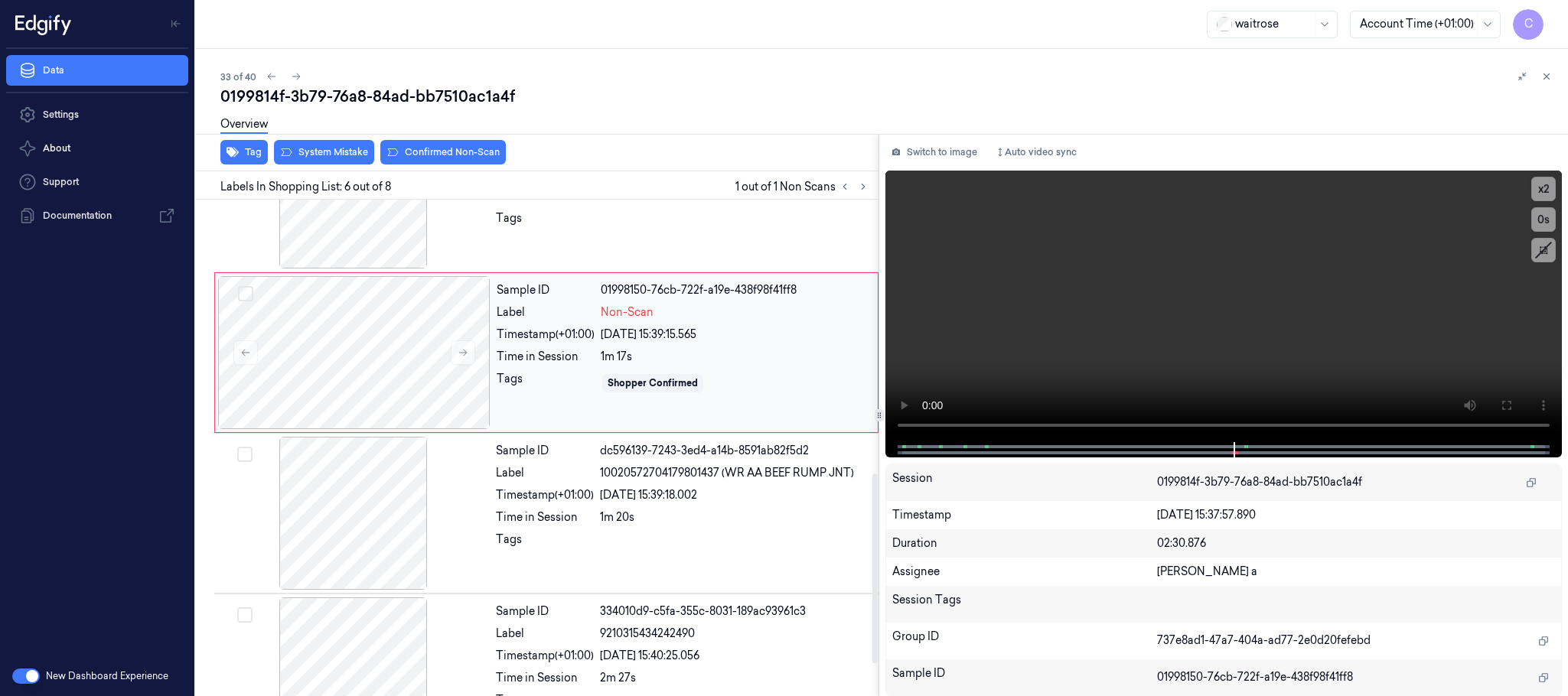
scroll to position [683, 0]
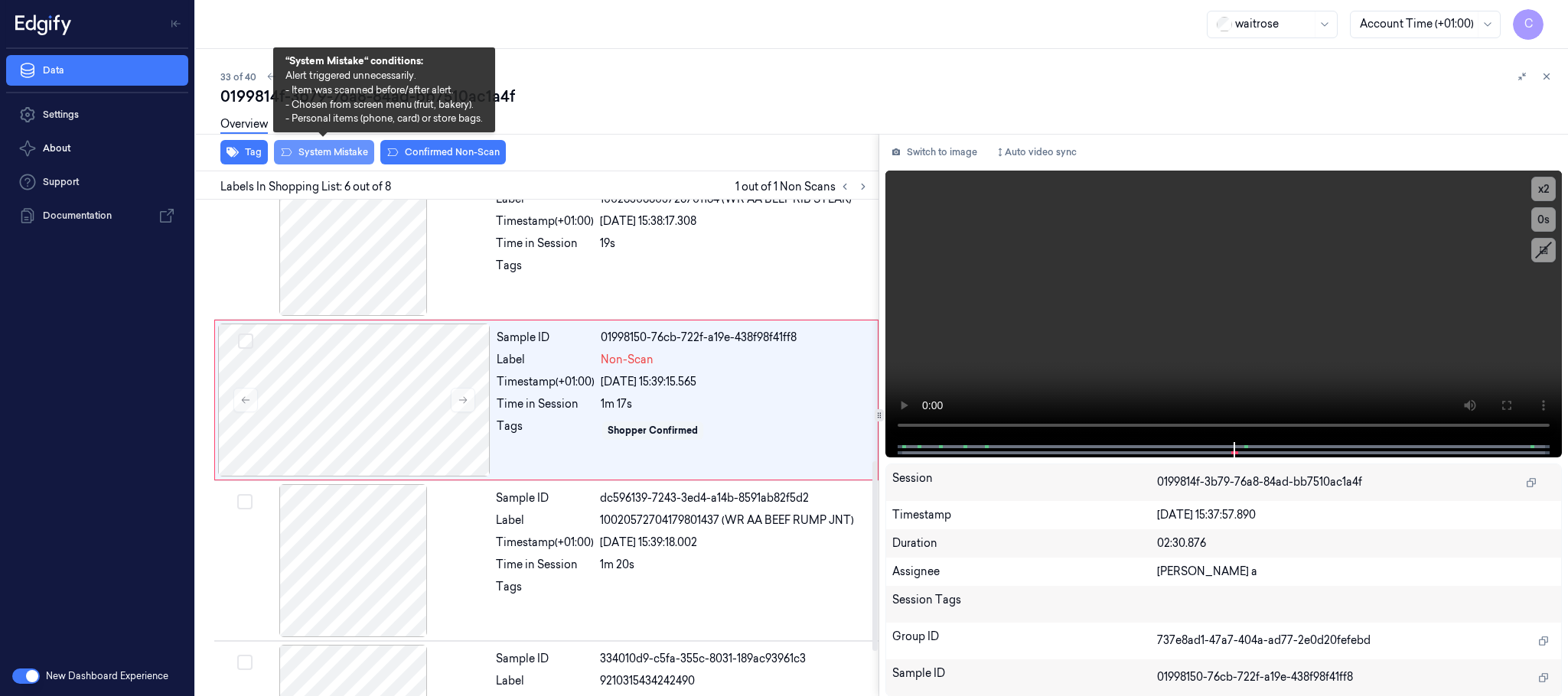
click at [345, 152] on button "System Mistake" at bounding box center [325, 152] width 101 height 25
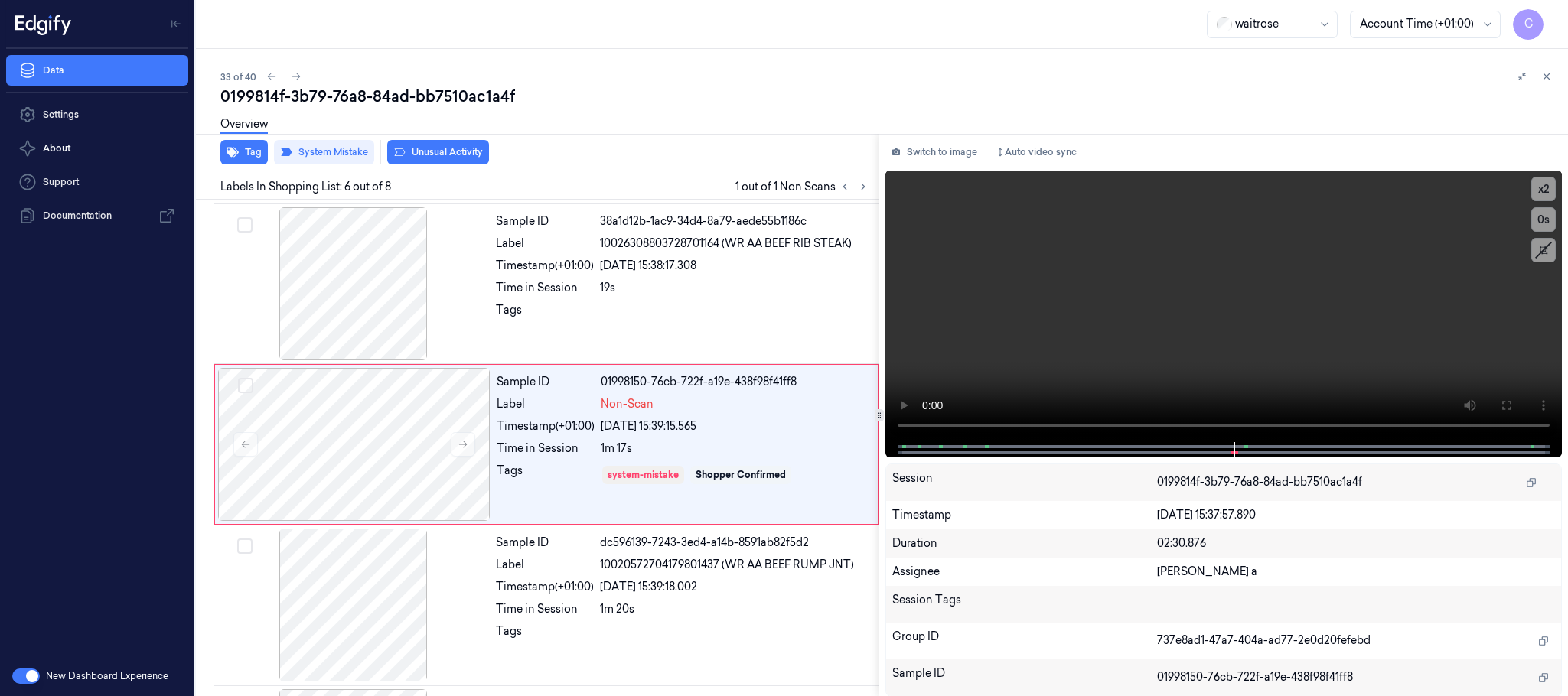
click at [444, 152] on button "Unusual Activity" at bounding box center [438, 152] width 102 height 25
click at [293, 74] on icon at bounding box center [295, 76] width 10 height 10
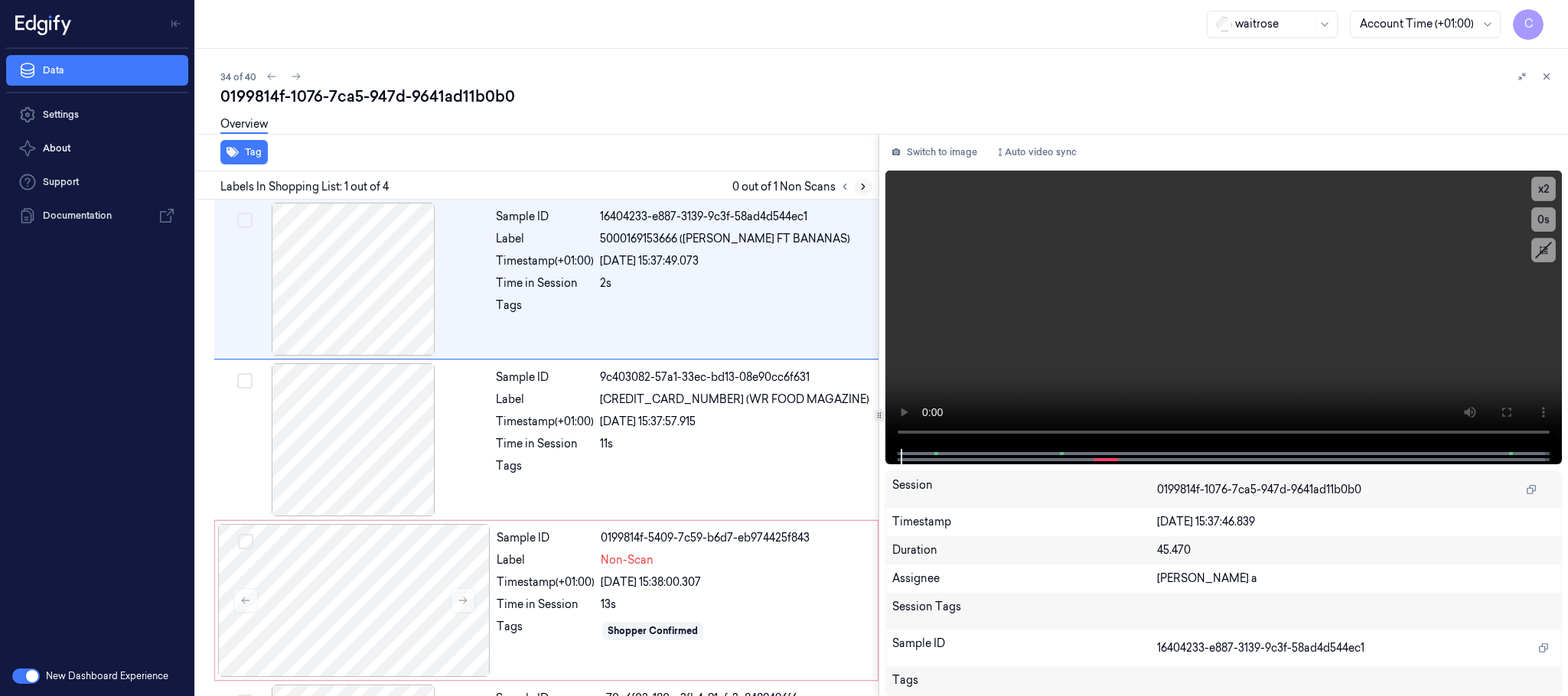
click at [863, 189] on icon at bounding box center [862, 186] width 10 height 10
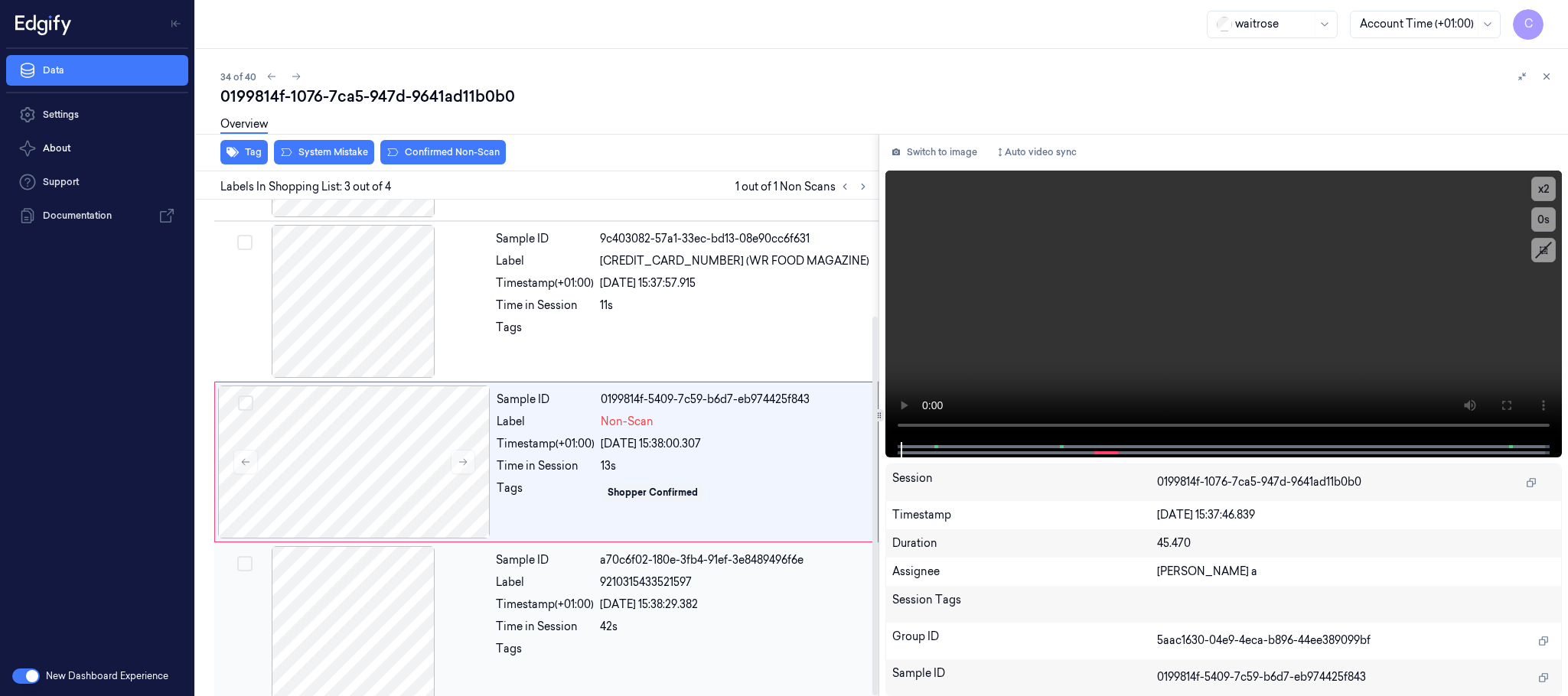
scroll to position [152, 0]
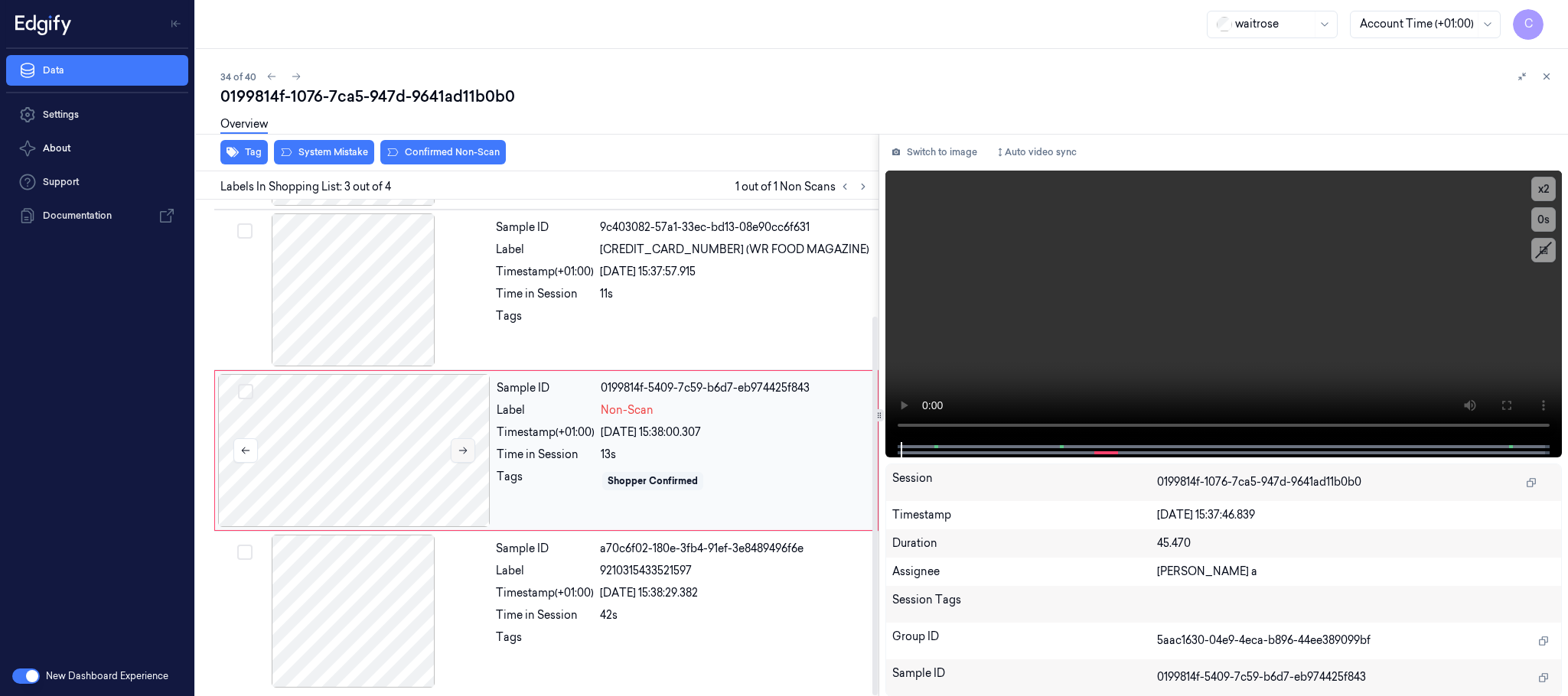
click at [463, 451] on icon at bounding box center [463, 450] width 10 height 10
click at [464, 450] on icon at bounding box center [463, 450] width 9 height 7
click at [338, 262] on div at bounding box center [353, 290] width 273 height 153
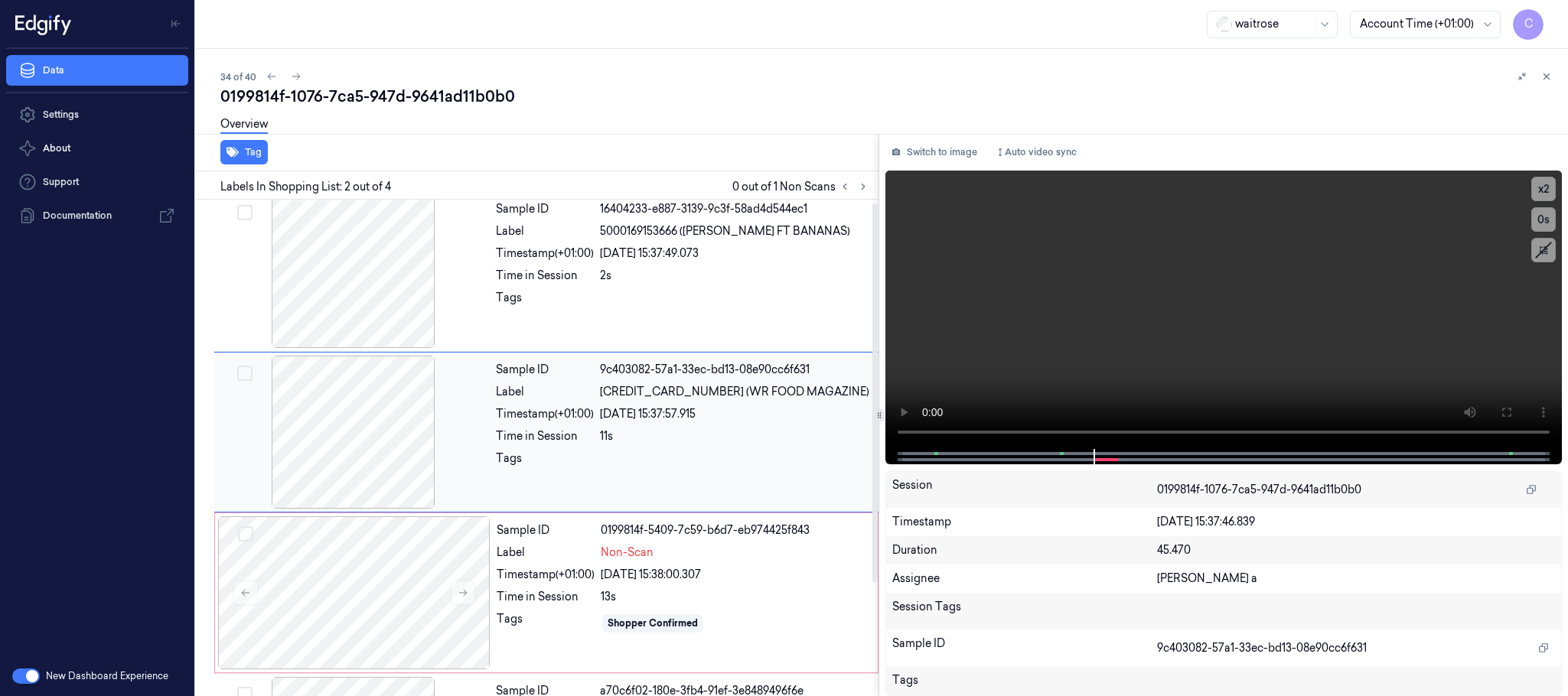
scroll to position [0, 0]
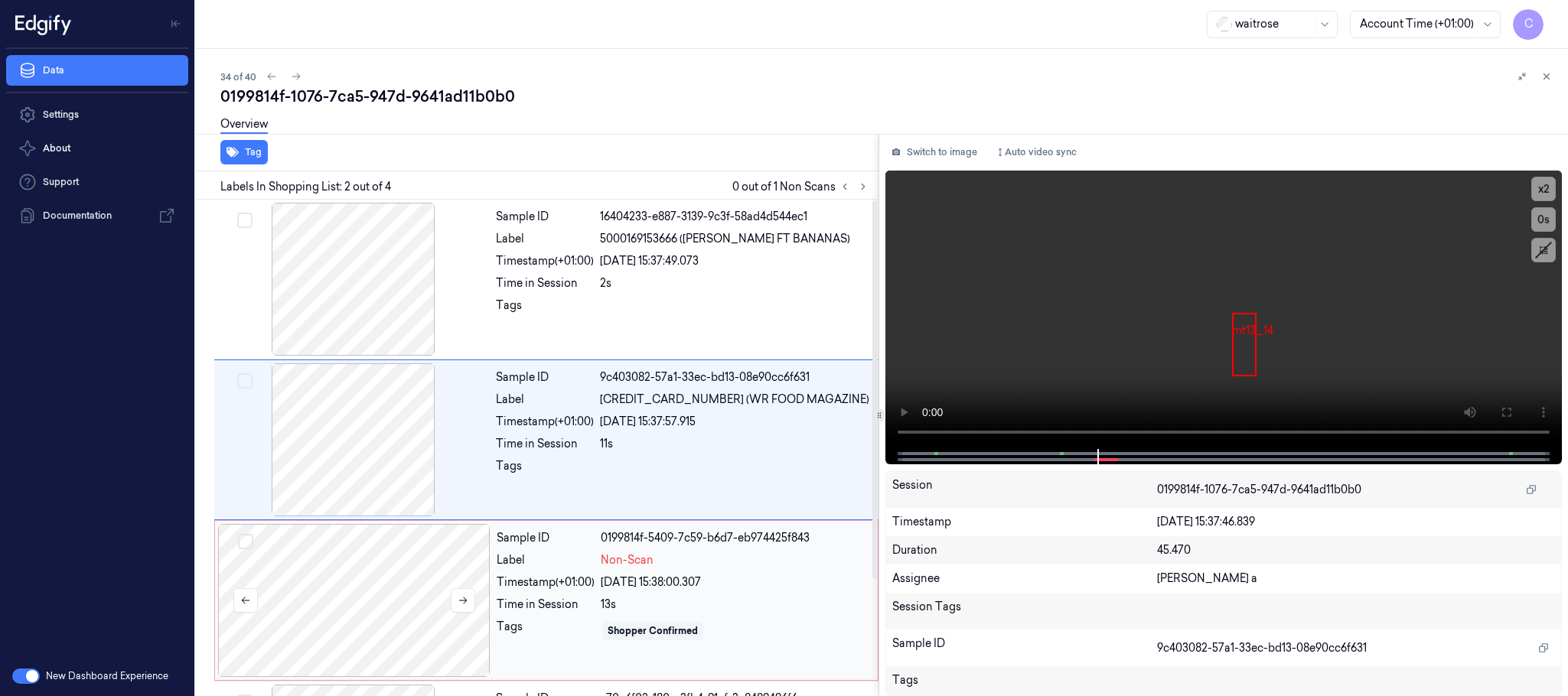
click at [372, 595] on div at bounding box center [354, 600] width 273 height 153
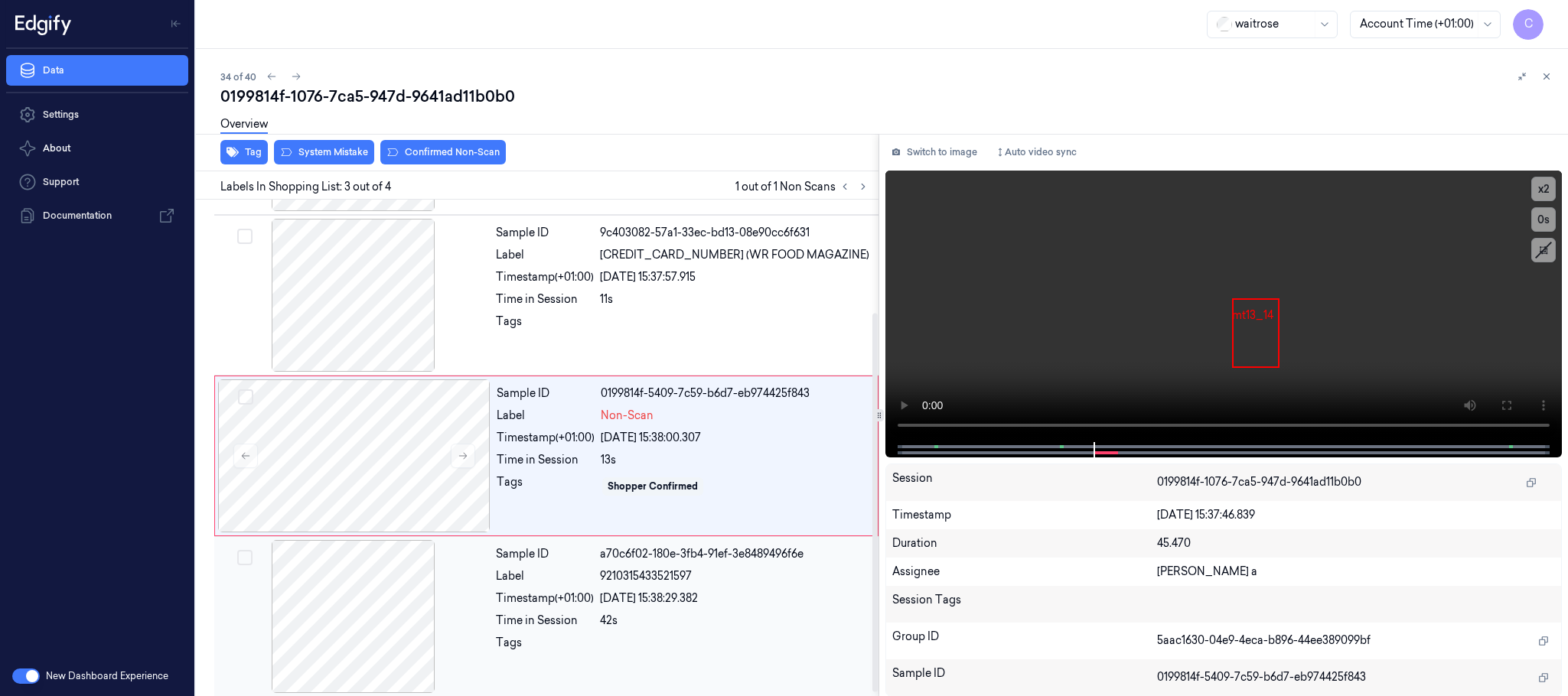
scroll to position [152, 0]
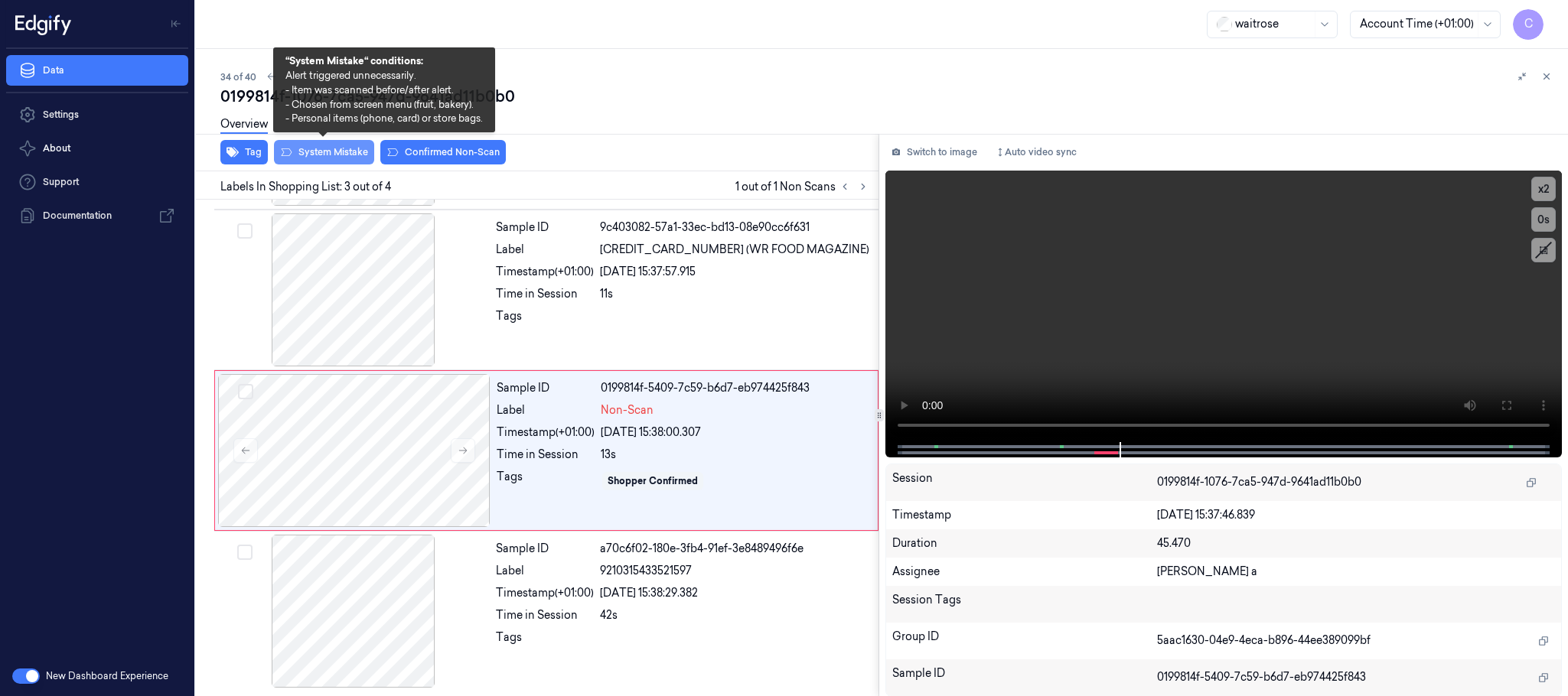
click at [348, 152] on button "System Mistake" at bounding box center [325, 152] width 101 height 25
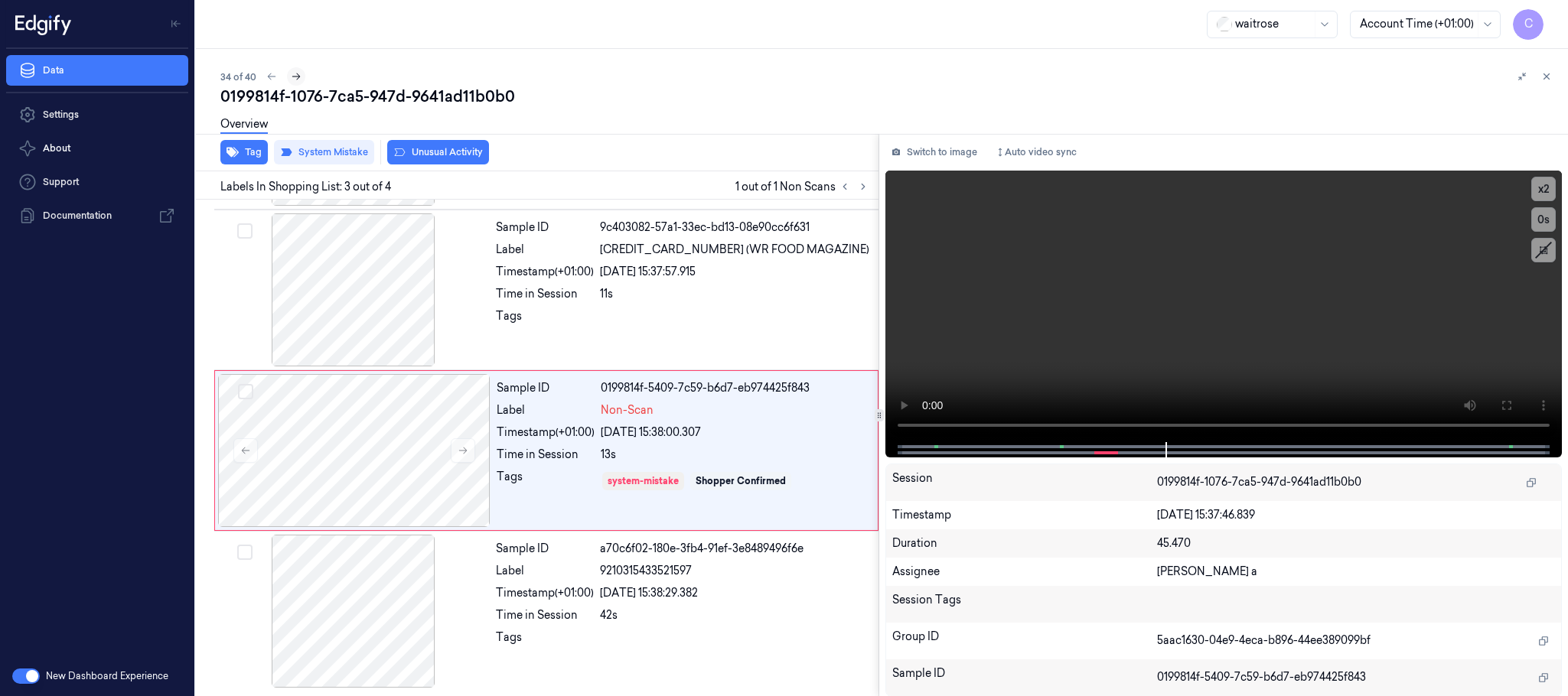
click at [299, 81] on icon at bounding box center [295, 76] width 10 height 10
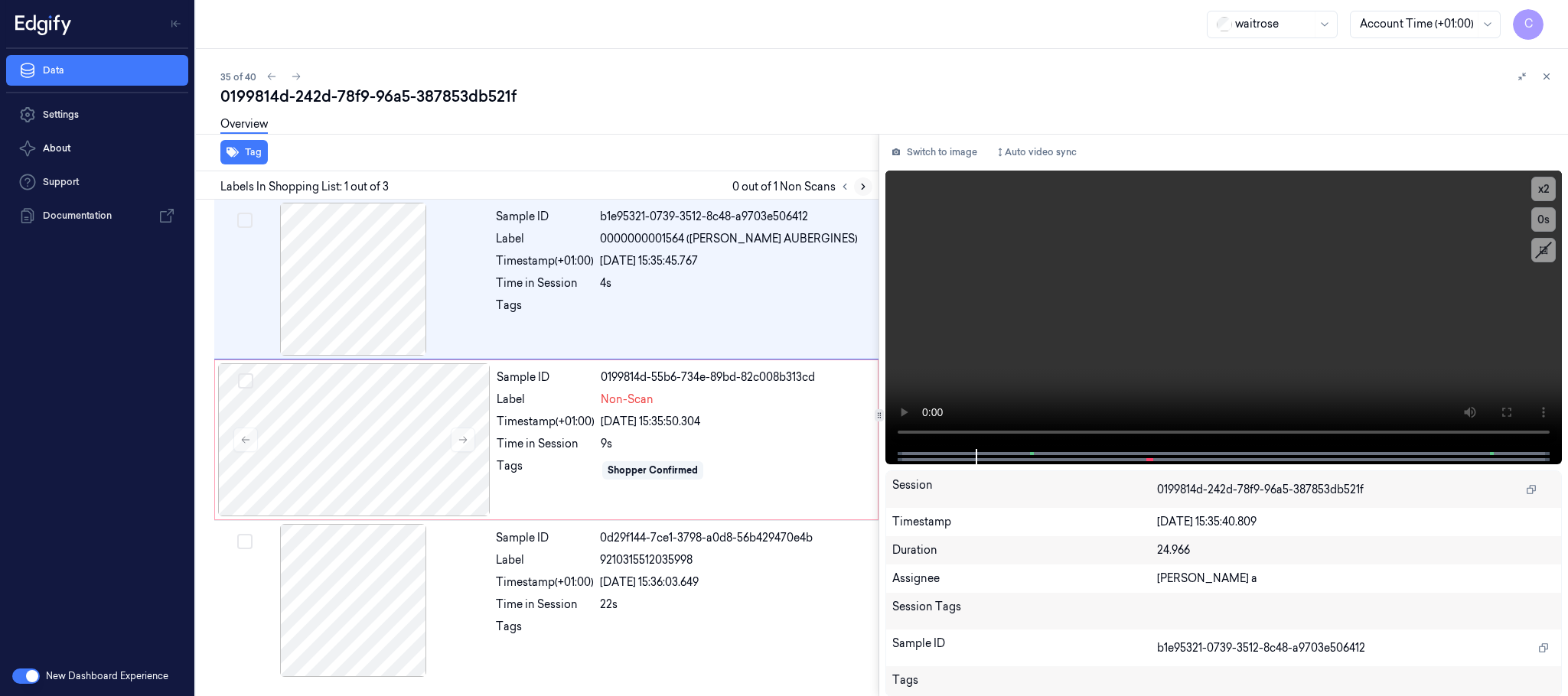
click at [866, 191] on icon at bounding box center [862, 186] width 10 height 10
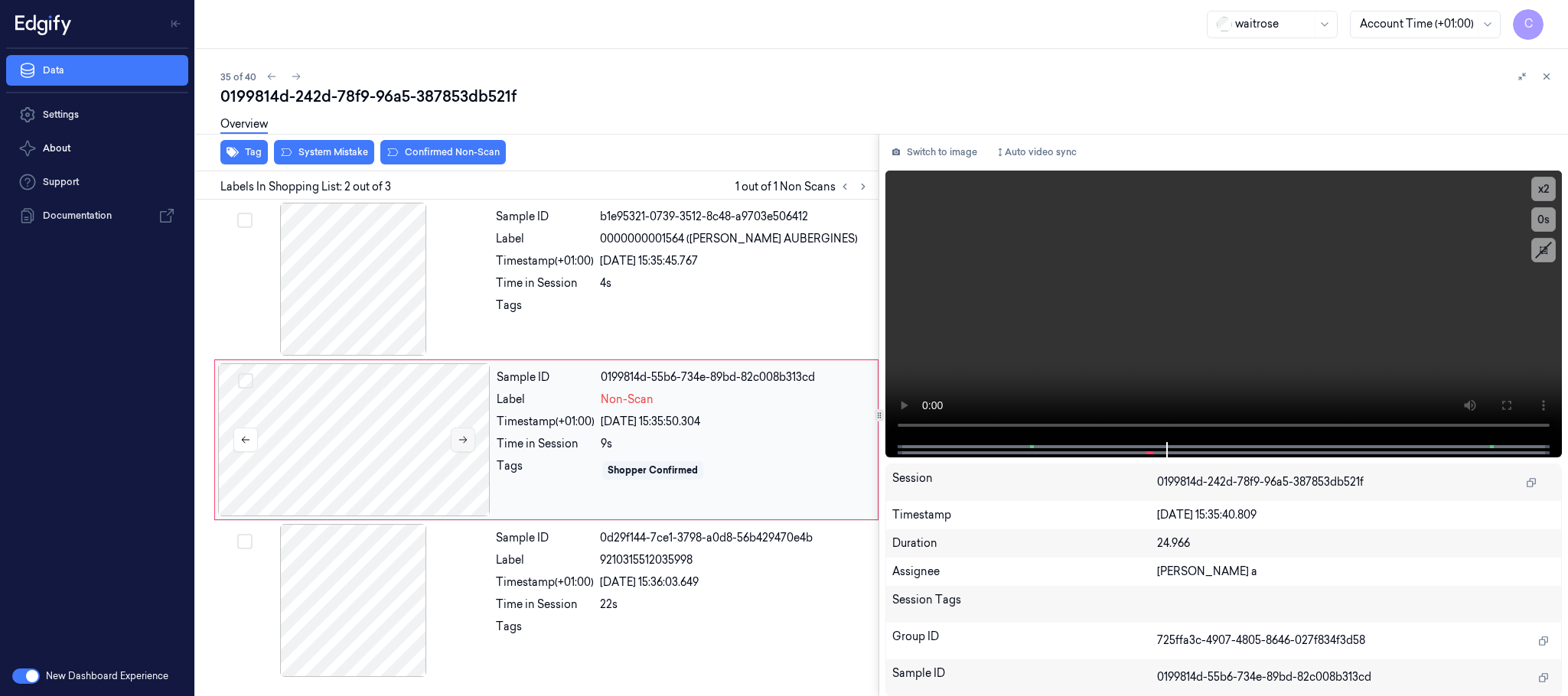
click at [468, 434] on button at bounding box center [463, 441] width 25 height 25
click at [380, 288] on div at bounding box center [353, 279] width 273 height 153
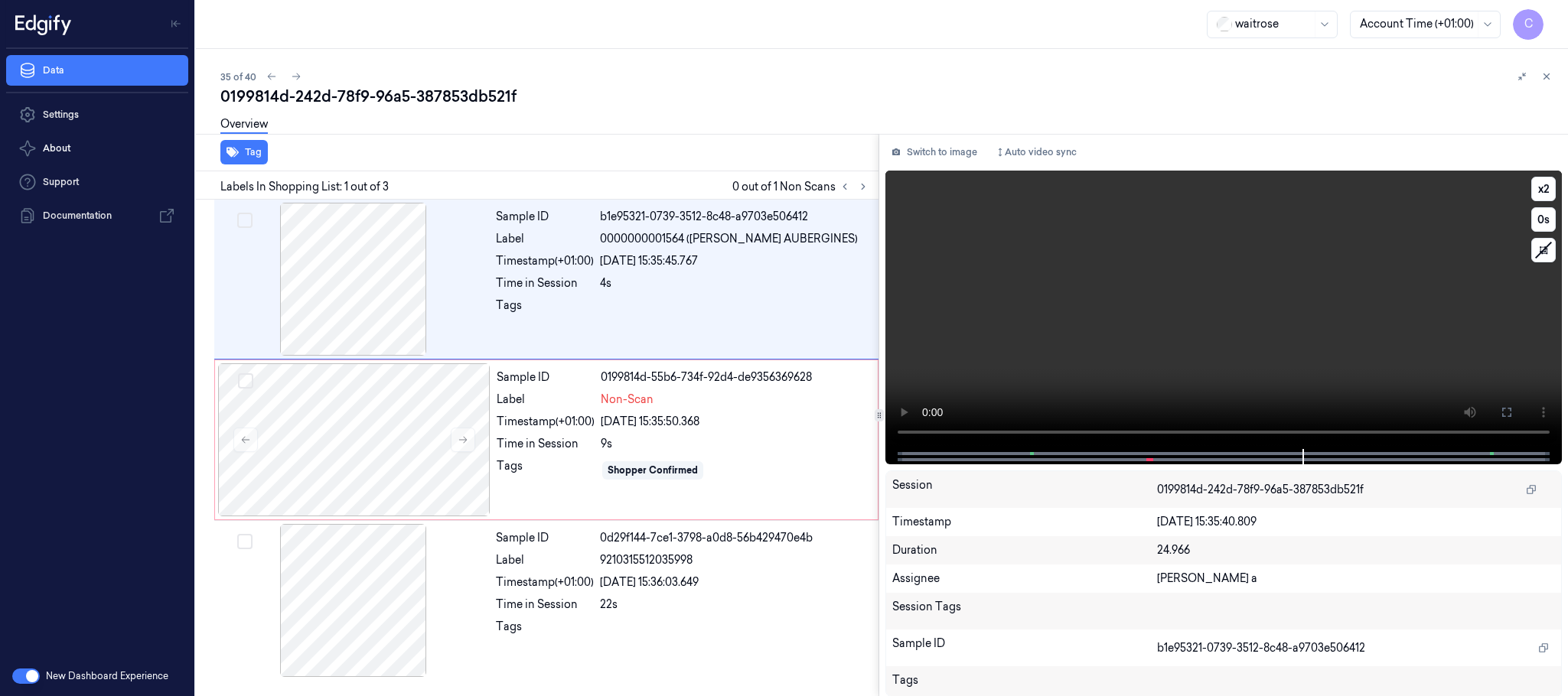
click at [1201, 356] on video at bounding box center [1223, 310] width 676 height 278
click at [1033, 455] on span at bounding box center [1032, 454] width 2 height 8
click at [1142, 269] on video at bounding box center [1223, 310] width 676 height 278
click at [1233, 345] on video at bounding box center [1223, 310] width 676 height 278
click at [407, 435] on div at bounding box center [354, 440] width 273 height 153
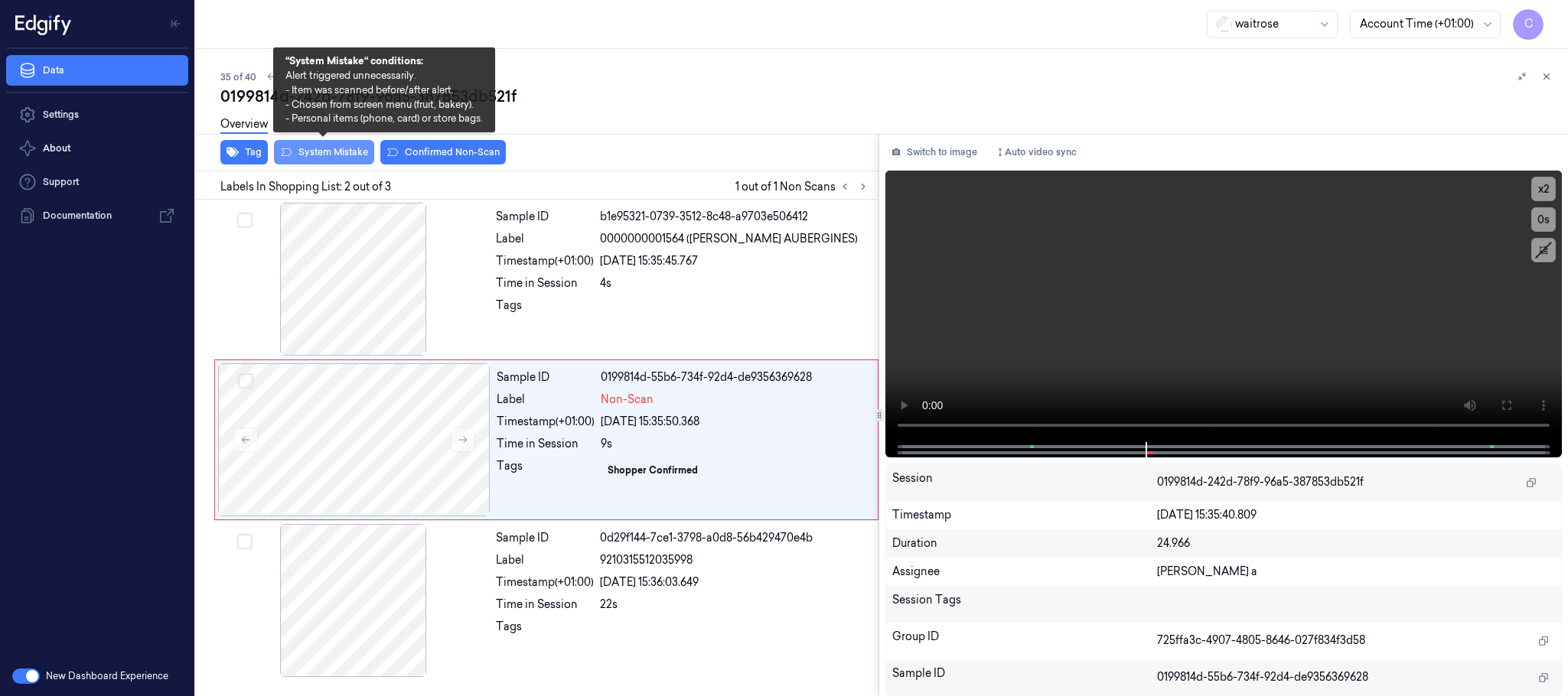
click at [345, 156] on button "System Mistake" at bounding box center [325, 152] width 101 height 25
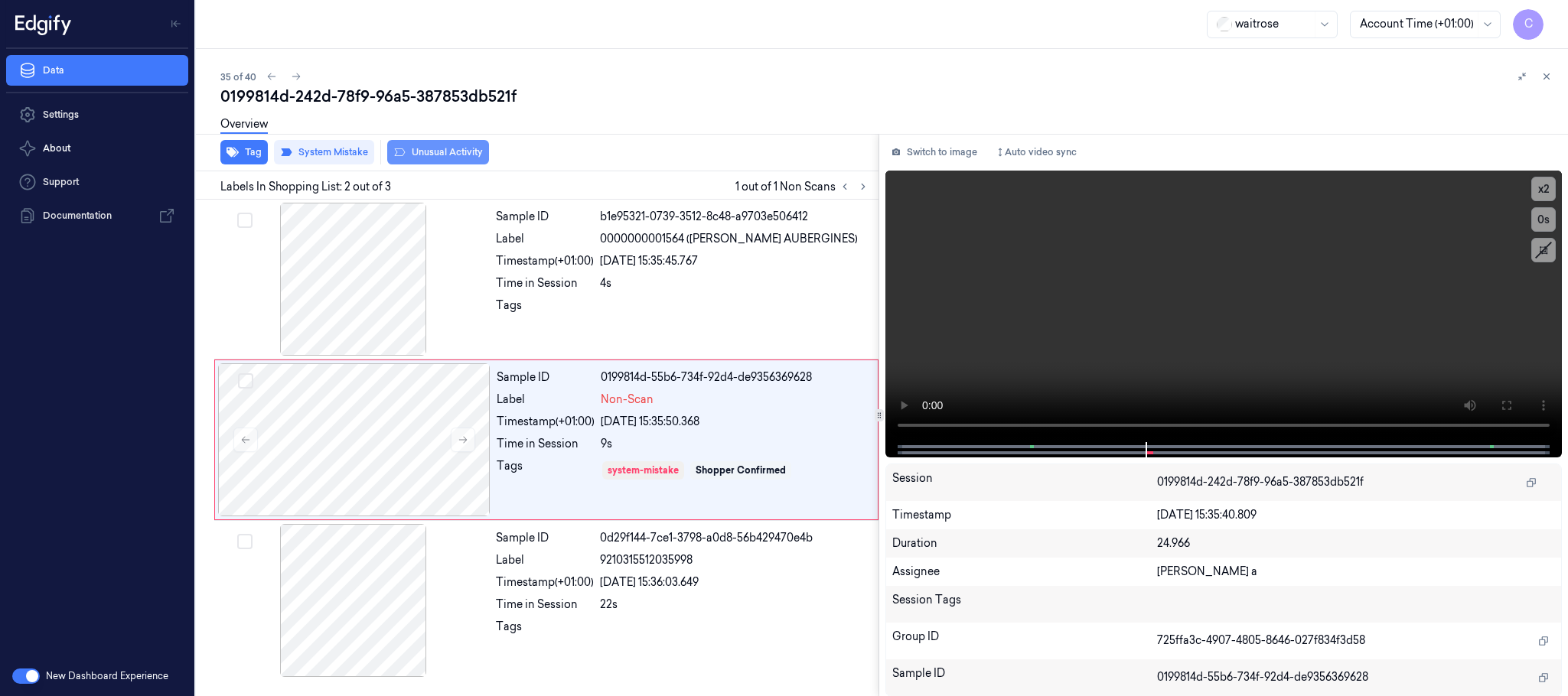
click at [434, 148] on button "Unusual Activity" at bounding box center [438, 152] width 102 height 25
click at [251, 152] on button "Tag" at bounding box center [244, 152] width 47 height 25
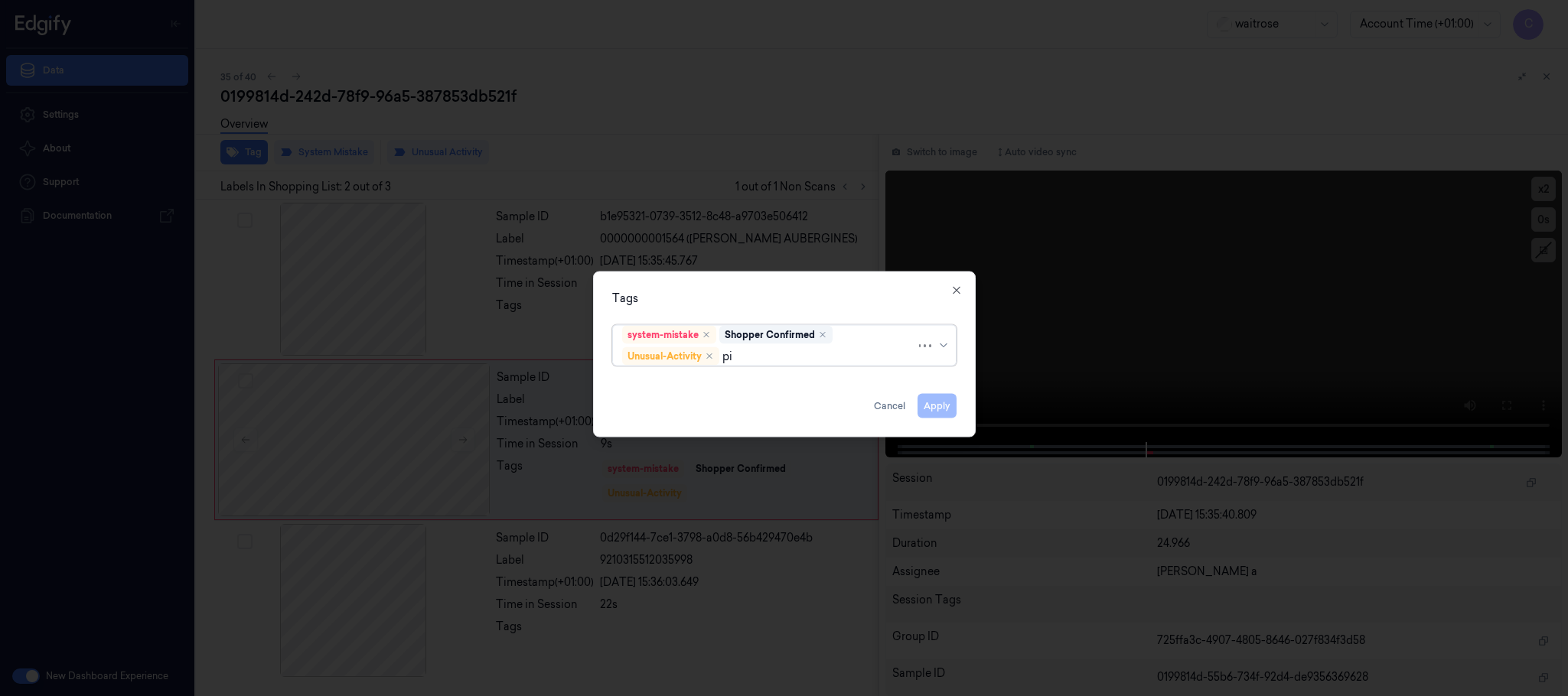
type input "pic"
click at [657, 384] on div "Picklist item alert" at bounding box center [666, 386] width 88 height 16
click at [784, 282] on div "Tags system-mistake Shopper Confirmed Unusual-Activity Picklist item alert Appl…" at bounding box center [784, 354] width 383 height 166
click at [947, 403] on button "Apply" at bounding box center [936, 406] width 39 height 25
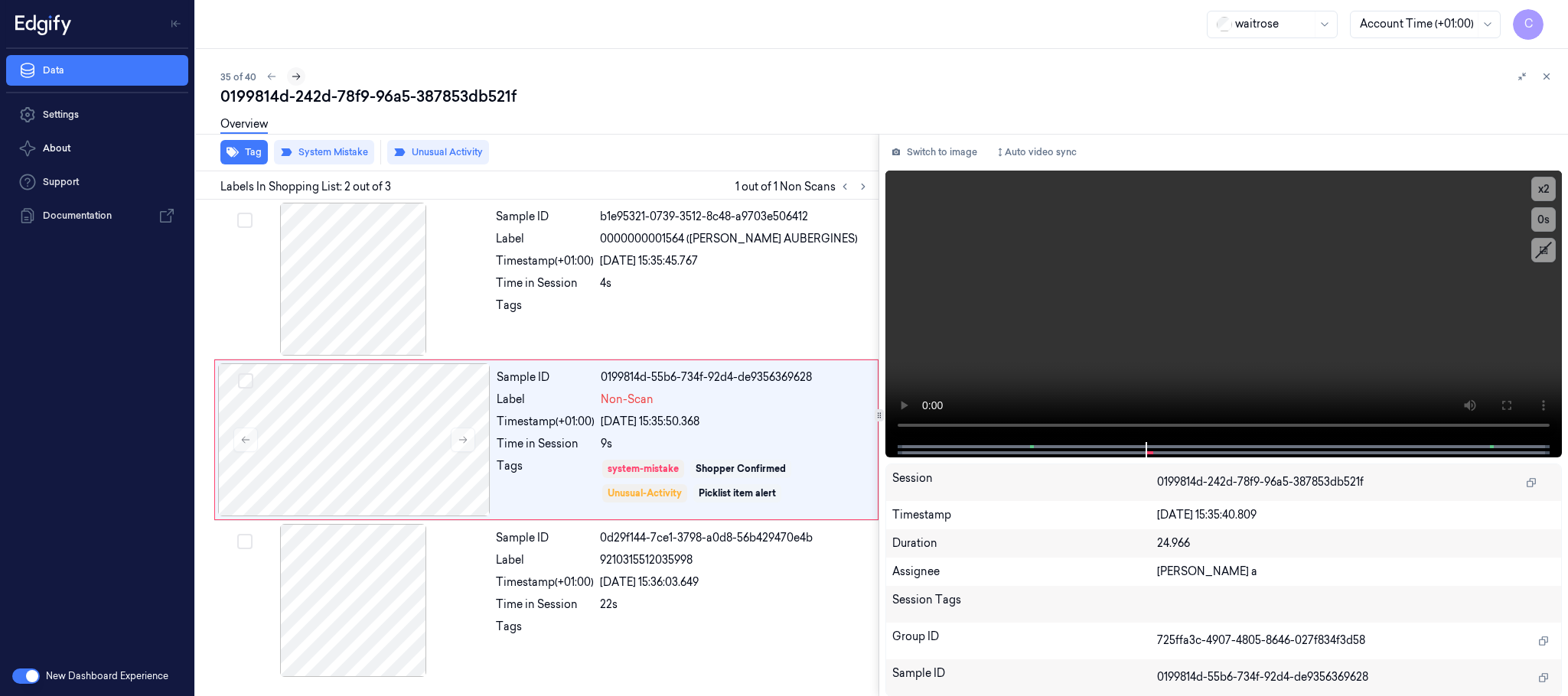
click at [293, 74] on icon at bounding box center [295, 76] width 10 height 10
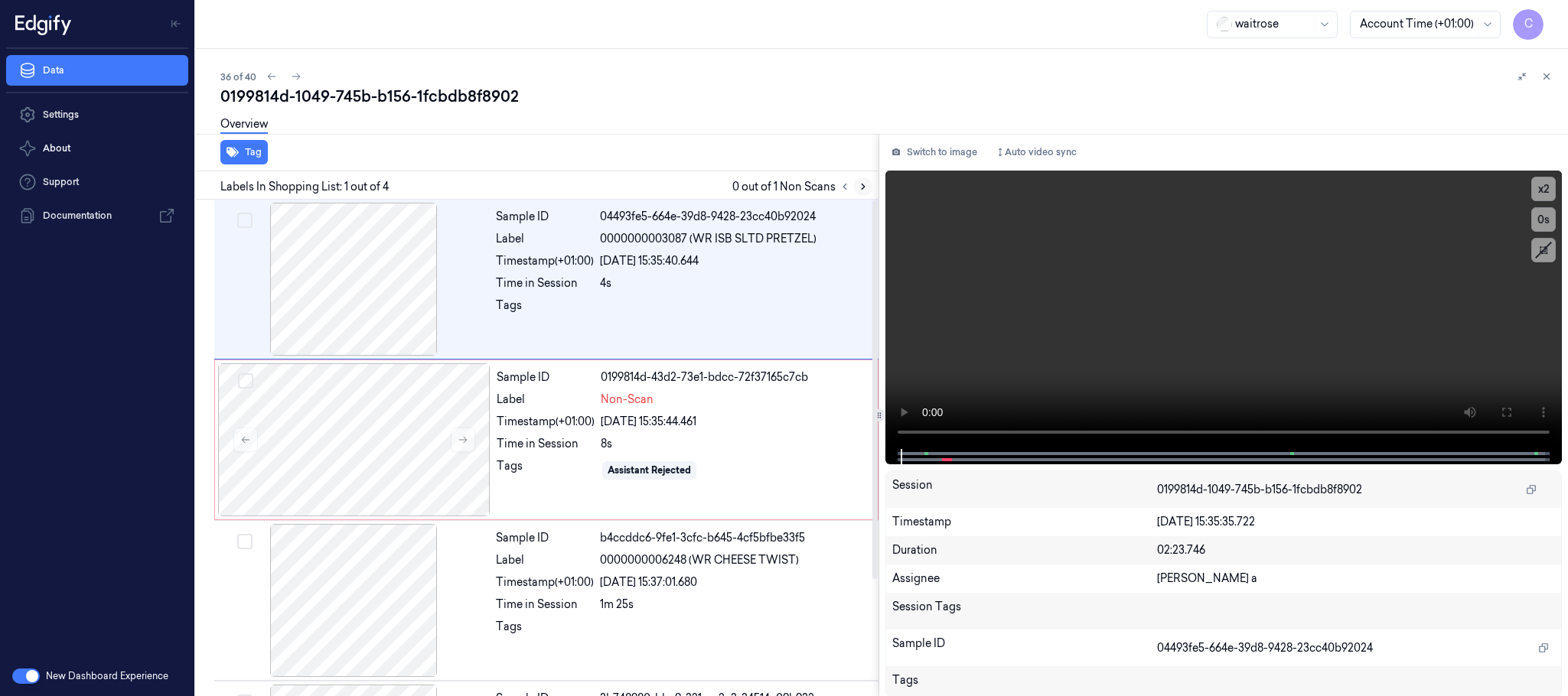
click at [860, 183] on icon at bounding box center [862, 186] width 10 height 10
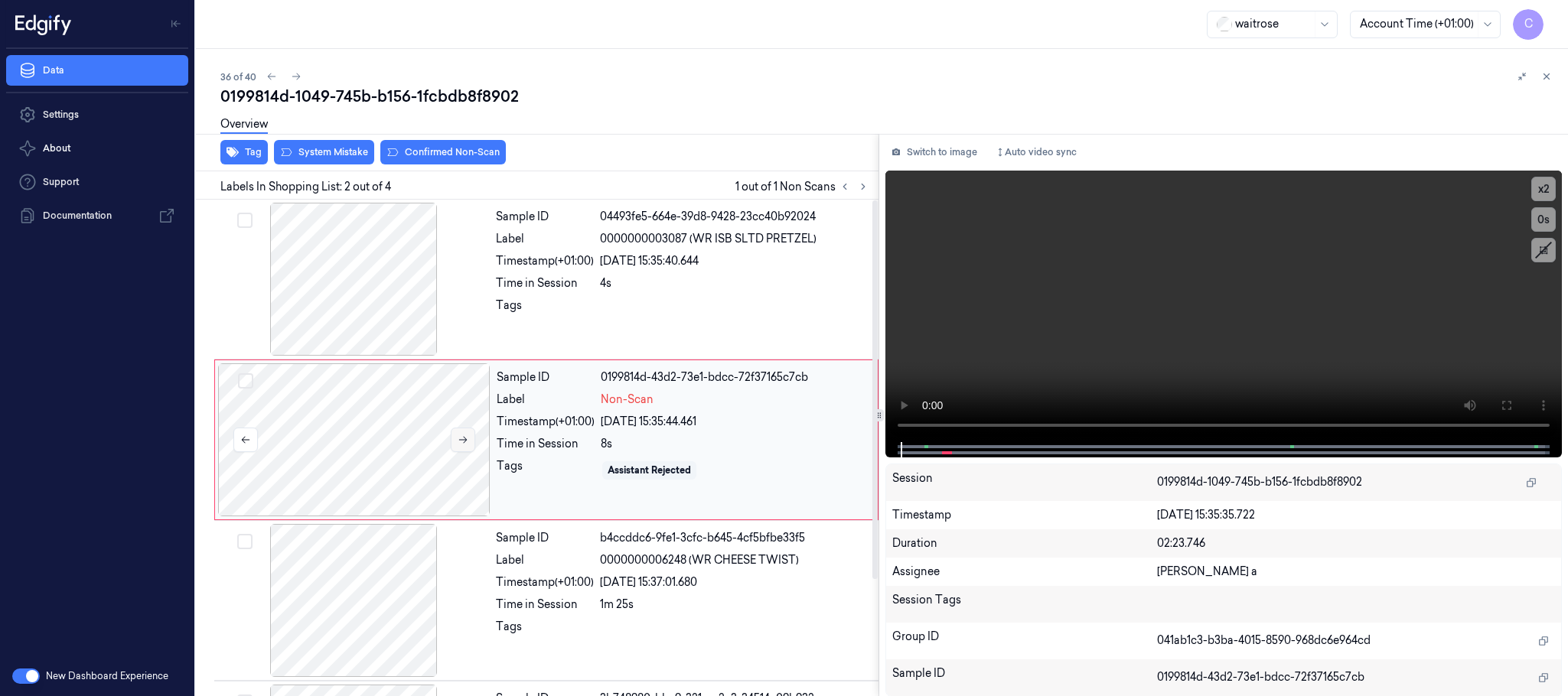
click at [466, 432] on button at bounding box center [463, 441] width 25 height 25
click at [466, 440] on icon at bounding box center [463, 440] width 9 height 7
click at [333, 274] on div at bounding box center [353, 279] width 273 height 153
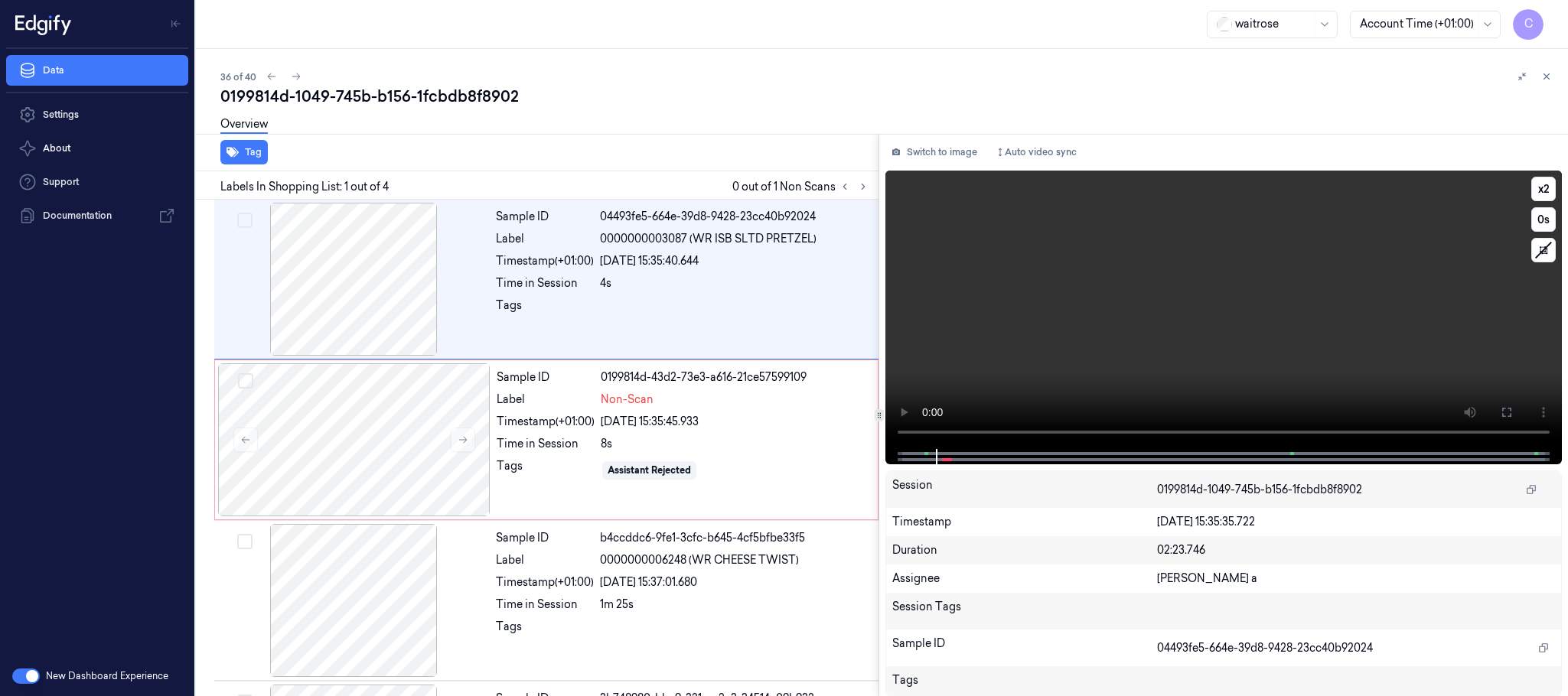
click at [1150, 325] on video at bounding box center [1223, 310] width 676 height 278
click at [337, 447] on div at bounding box center [354, 440] width 273 height 153
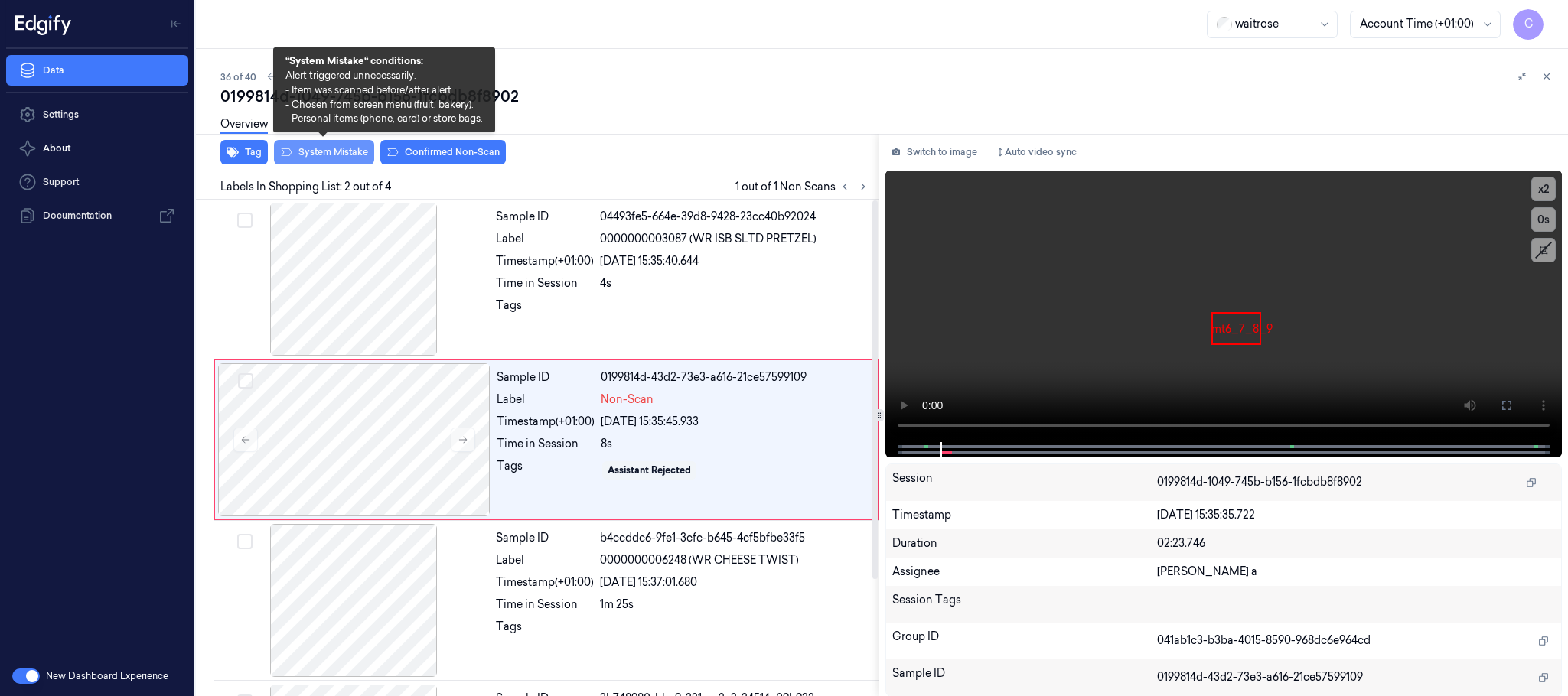
drag, startPoint x: 312, startPoint y: 148, endPoint x: 329, endPoint y: 154, distance: 18.0
click at [313, 148] on button "System Mistake" at bounding box center [325, 152] width 101 height 25
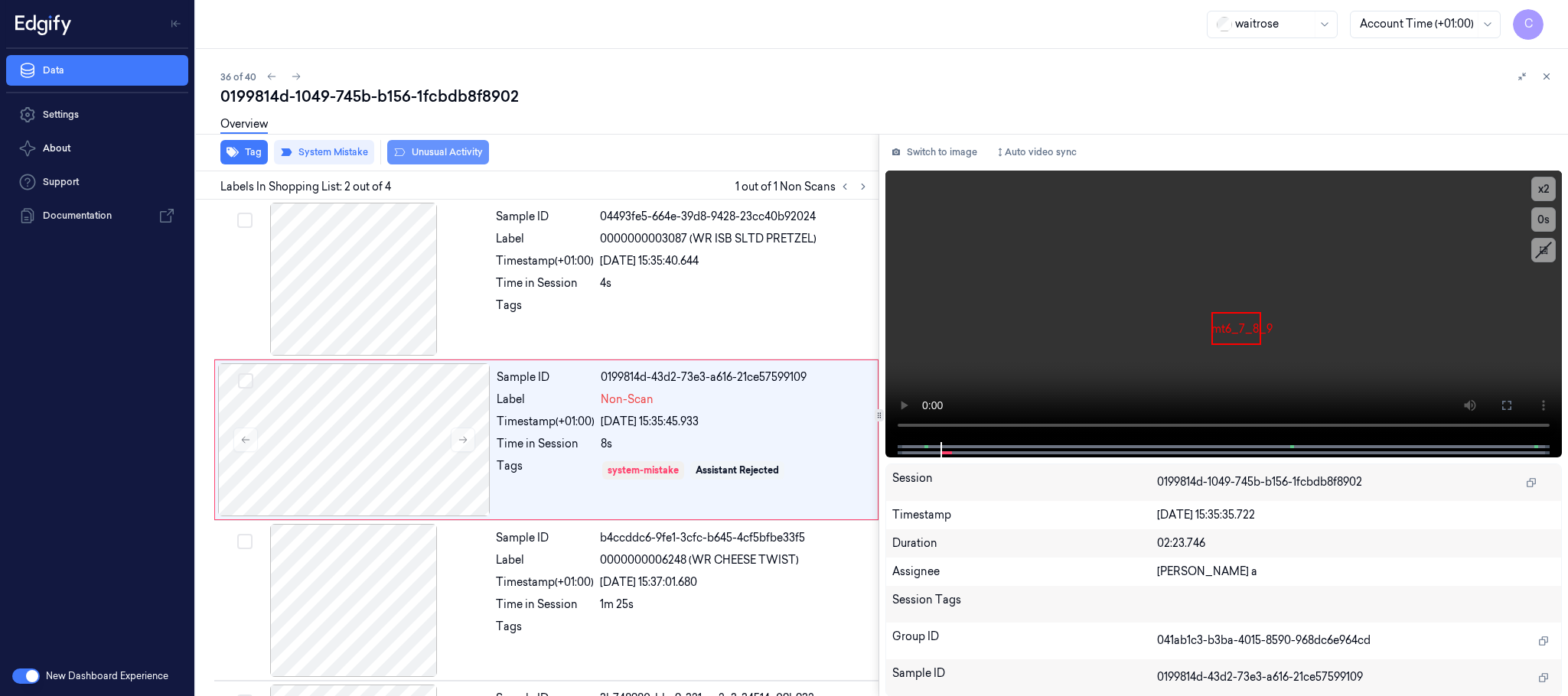
click at [457, 152] on button "Unusual Activity" at bounding box center [438, 152] width 102 height 25
click at [247, 160] on button "Tag" at bounding box center [244, 152] width 47 height 25
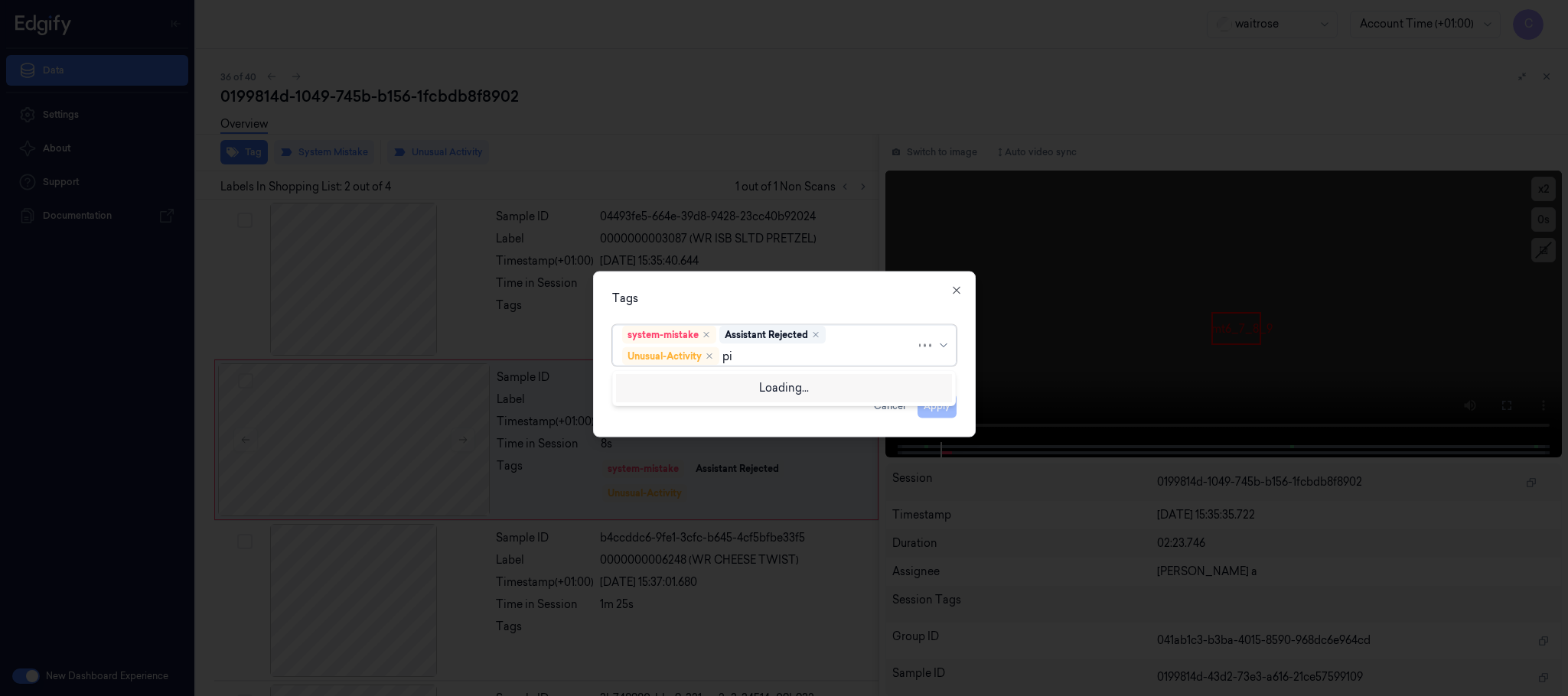
type input "pic"
click at [660, 388] on div "Picklist item alert" at bounding box center [666, 386] width 88 height 16
click at [743, 301] on div "Tags" at bounding box center [784, 298] width 345 height 16
click at [931, 403] on button "Apply" at bounding box center [936, 406] width 39 height 25
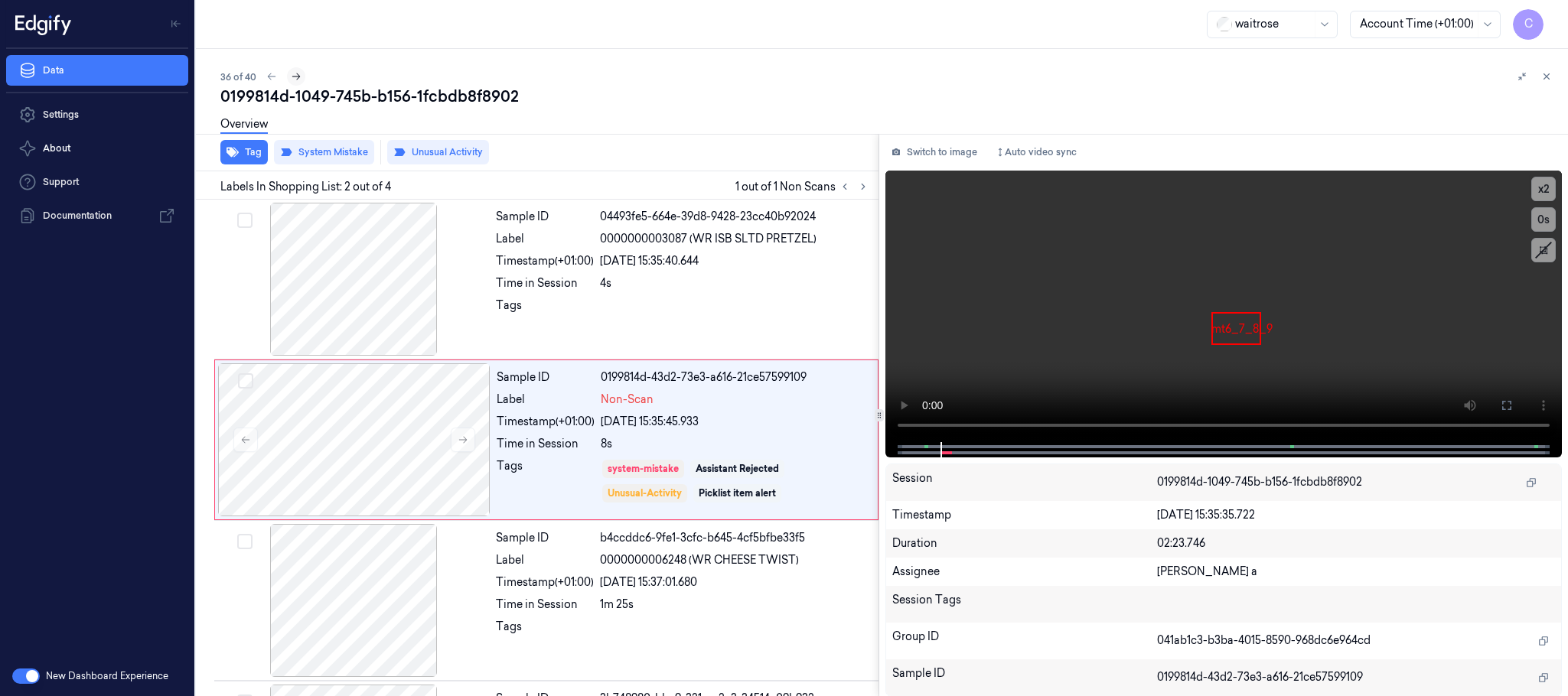
click at [291, 79] on icon at bounding box center [295, 76] width 10 height 10
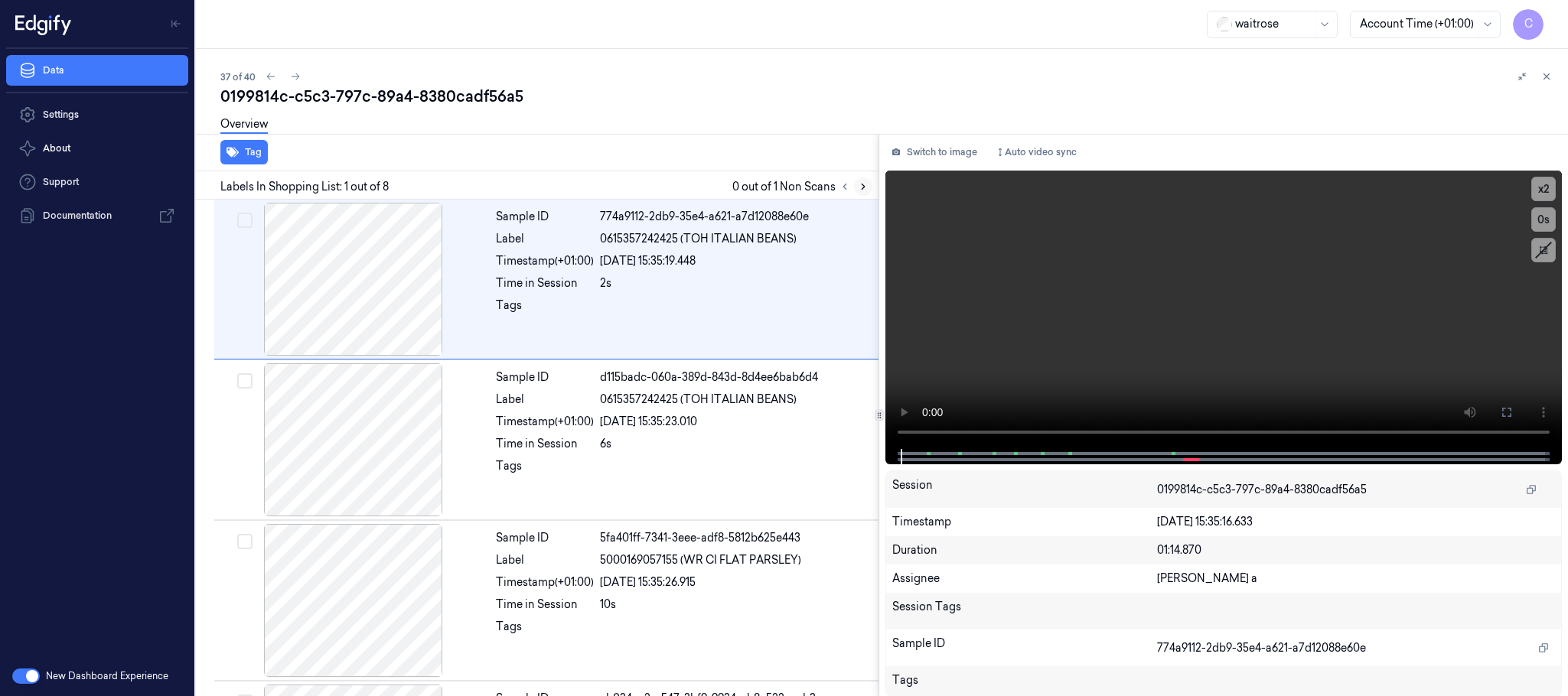
click at [870, 187] on button at bounding box center [862, 186] width 18 height 18
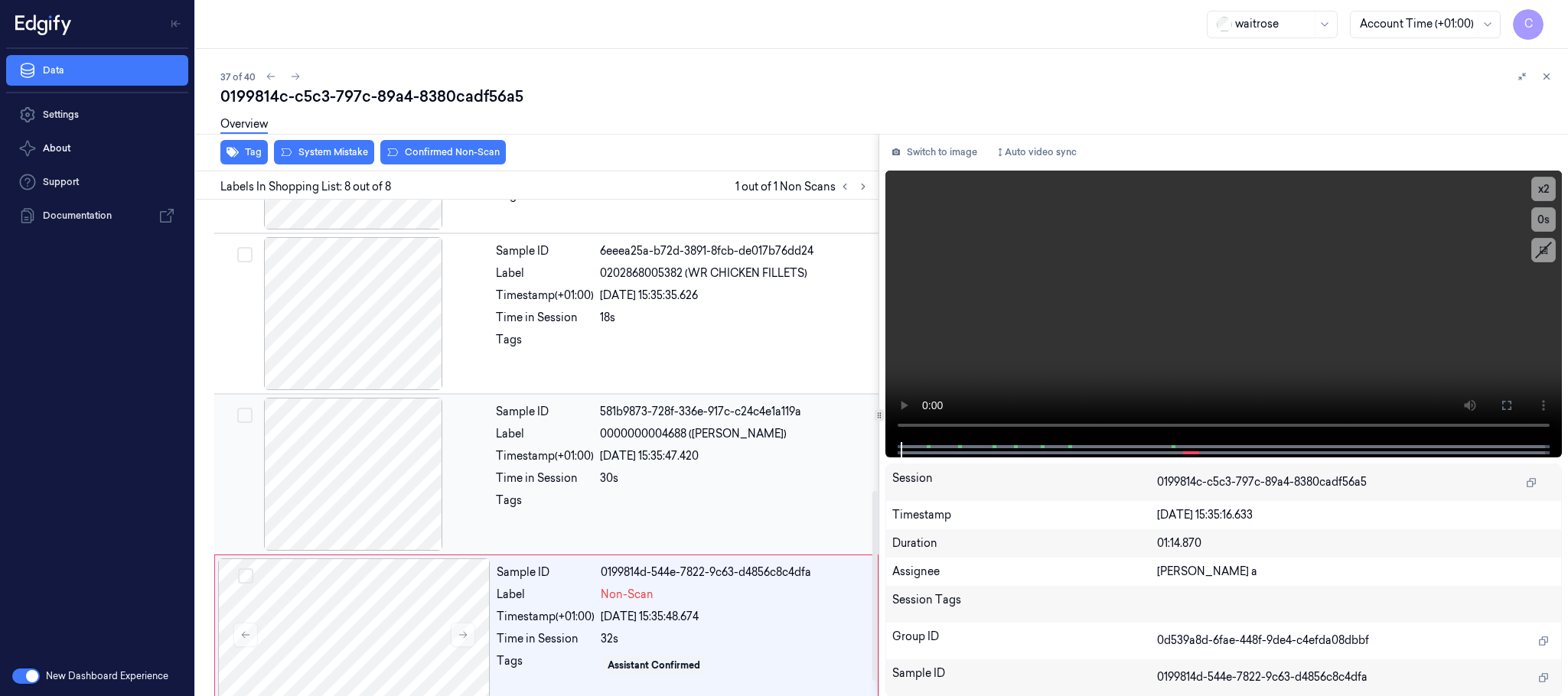
scroll to position [798, 0]
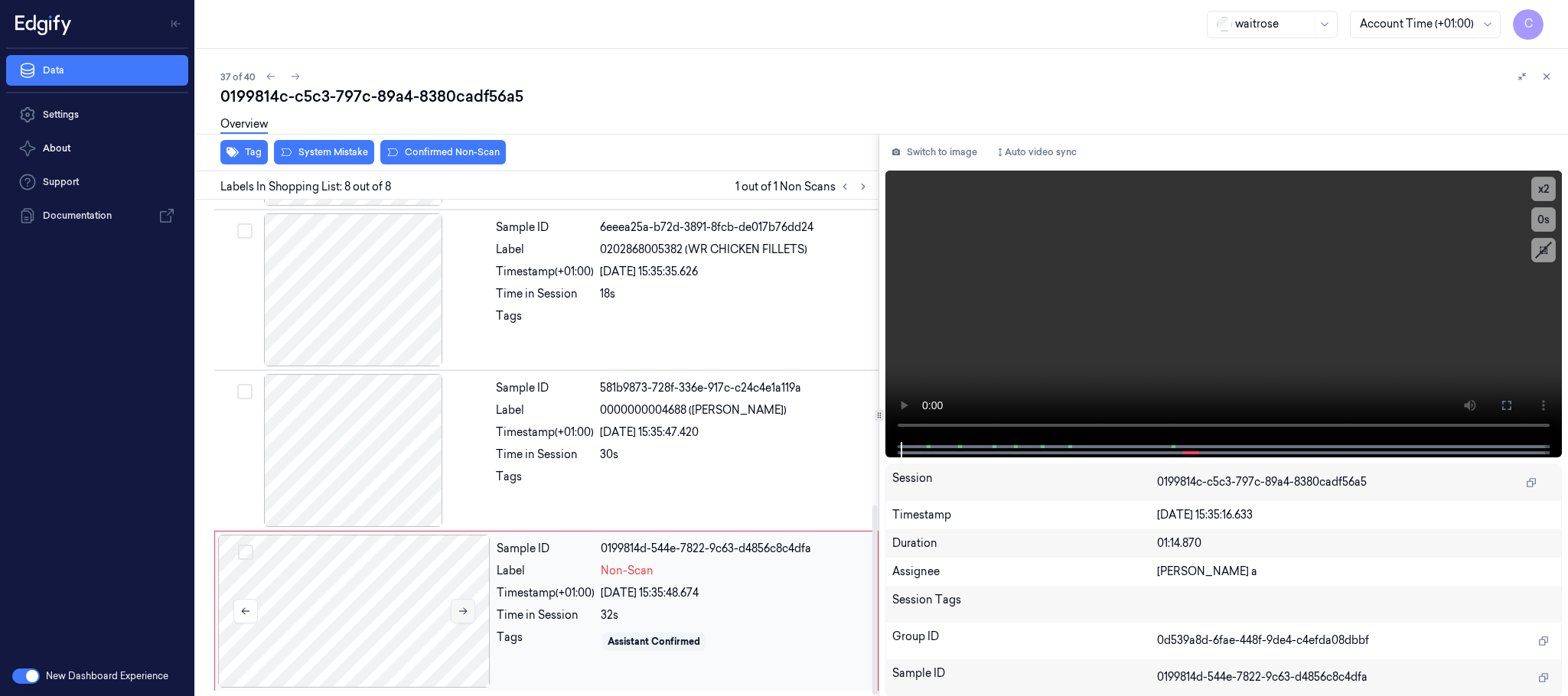
click at [452, 610] on button at bounding box center [463, 611] width 25 height 25
click at [460, 616] on icon at bounding box center [463, 611] width 10 height 10
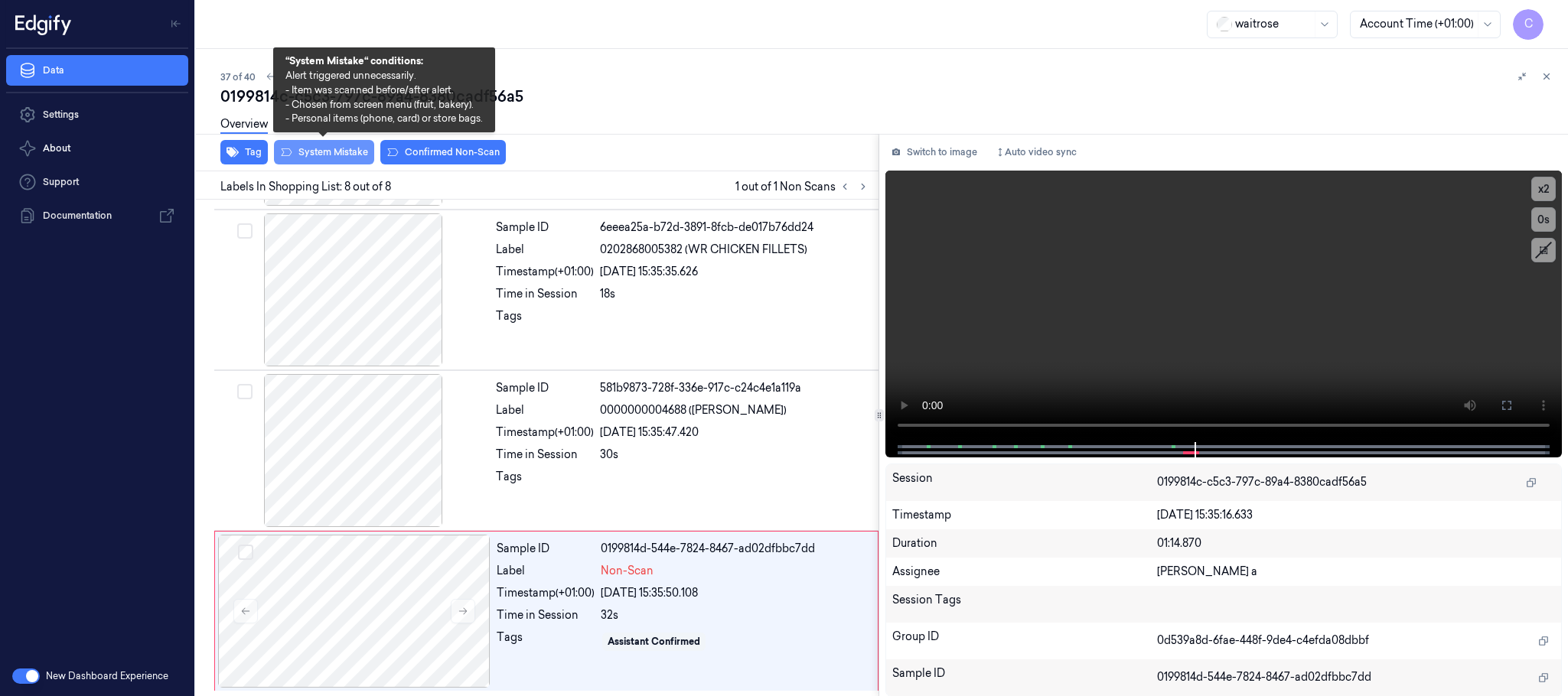
click at [319, 152] on button "System Mistake" at bounding box center [325, 152] width 101 height 25
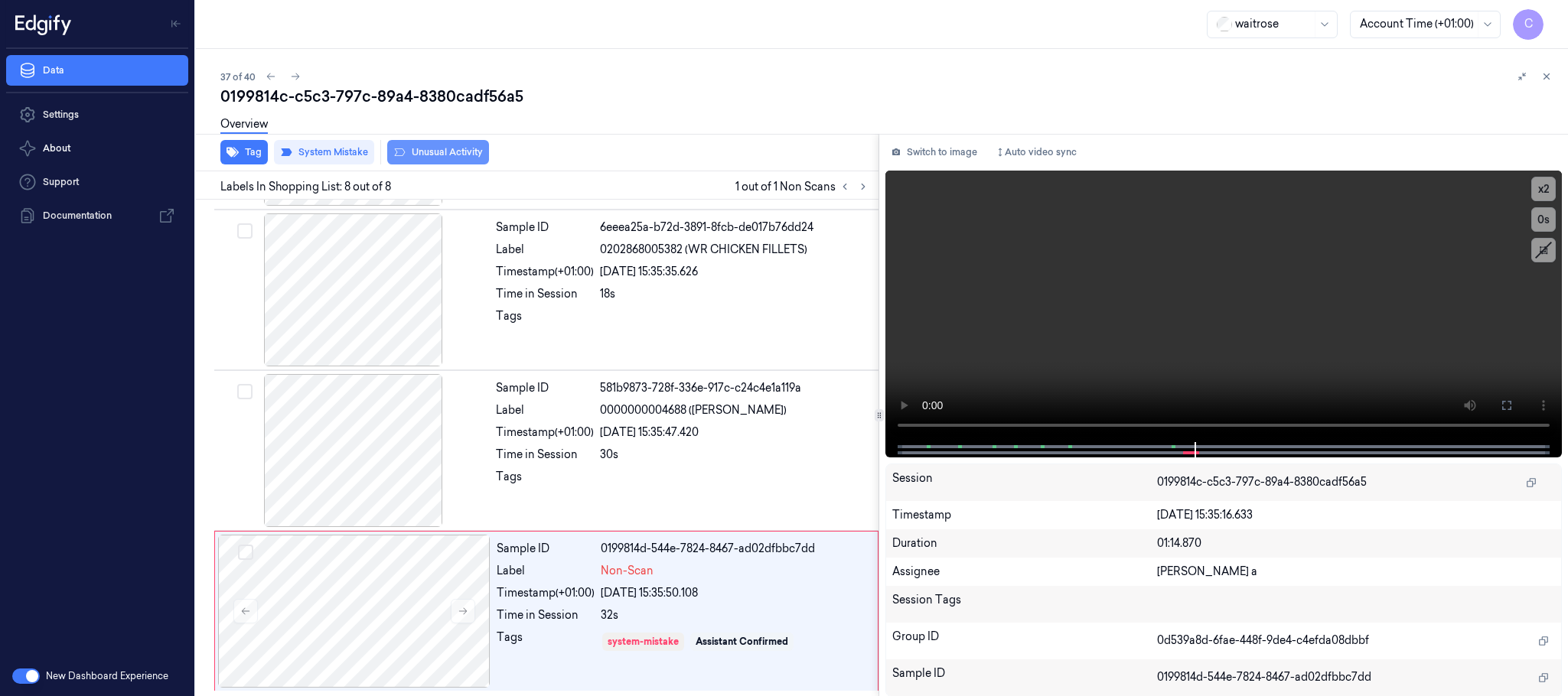
click at [467, 152] on button "Unusual Activity" at bounding box center [438, 152] width 102 height 25
click at [249, 152] on button "Tag" at bounding box center [244, 152] width 47 height 25
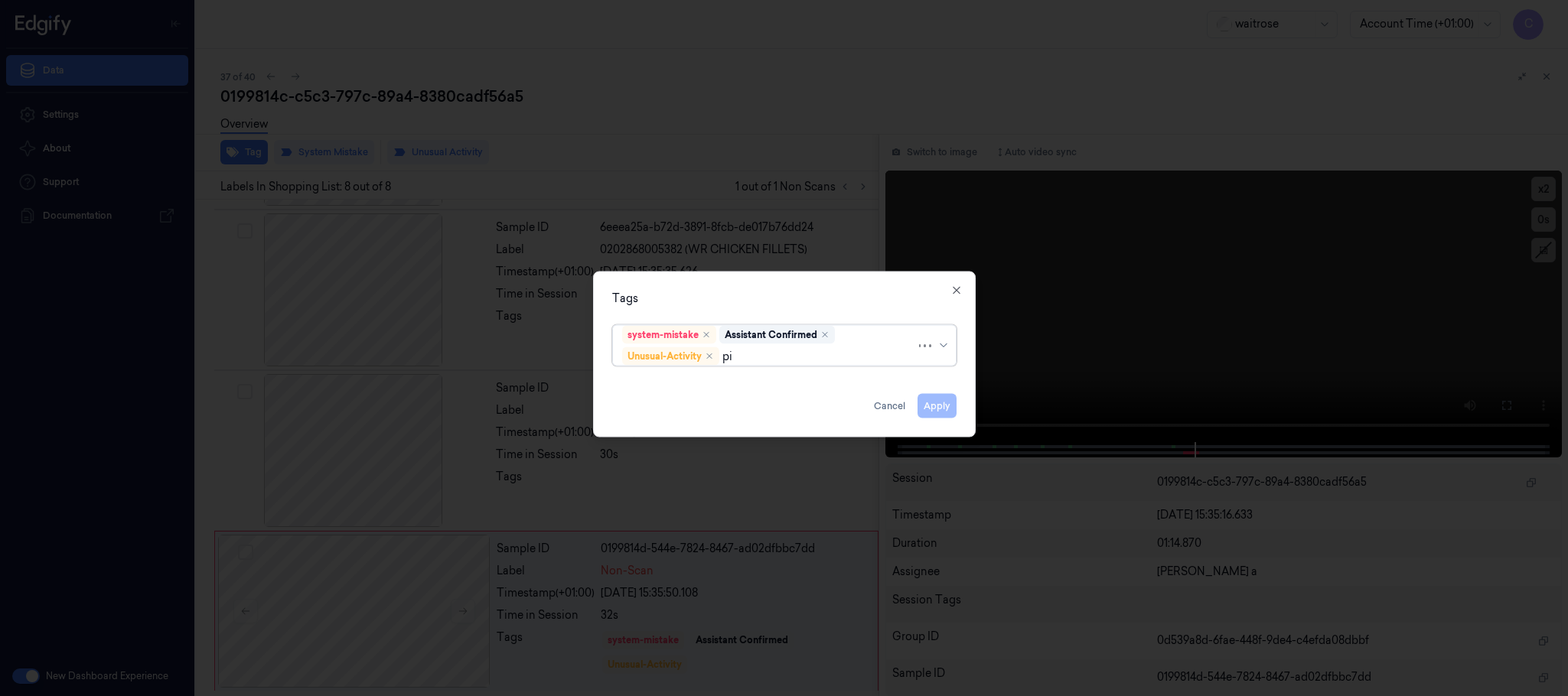
type input "pic"
click at [683, 386] on div "Picklist item alert" at bounding box center [666, 386] width 88 height 16
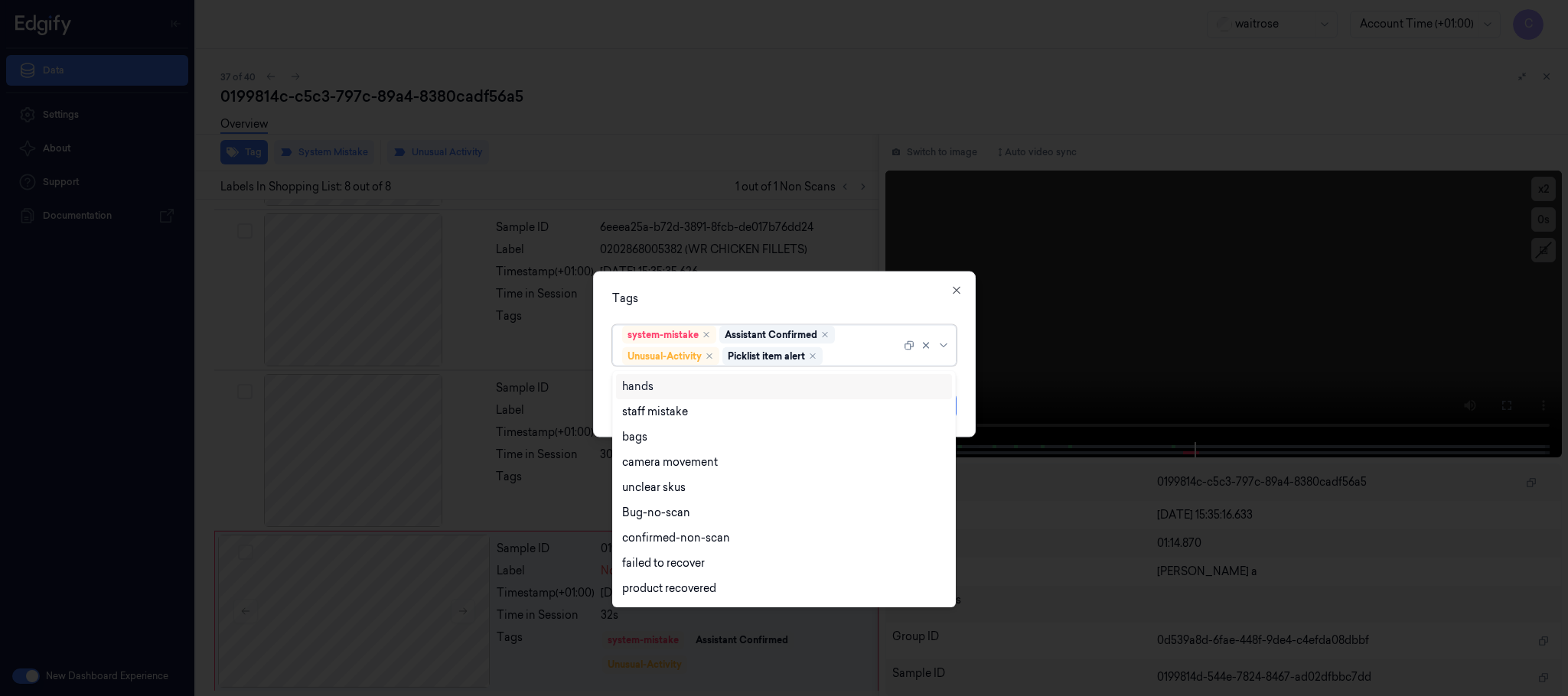
click at [859, 306] on div "Tags option Picklist item alert, selected. 16 results available. Use Up and Dow…" at bounding box center [784, 354] width 383 height 166
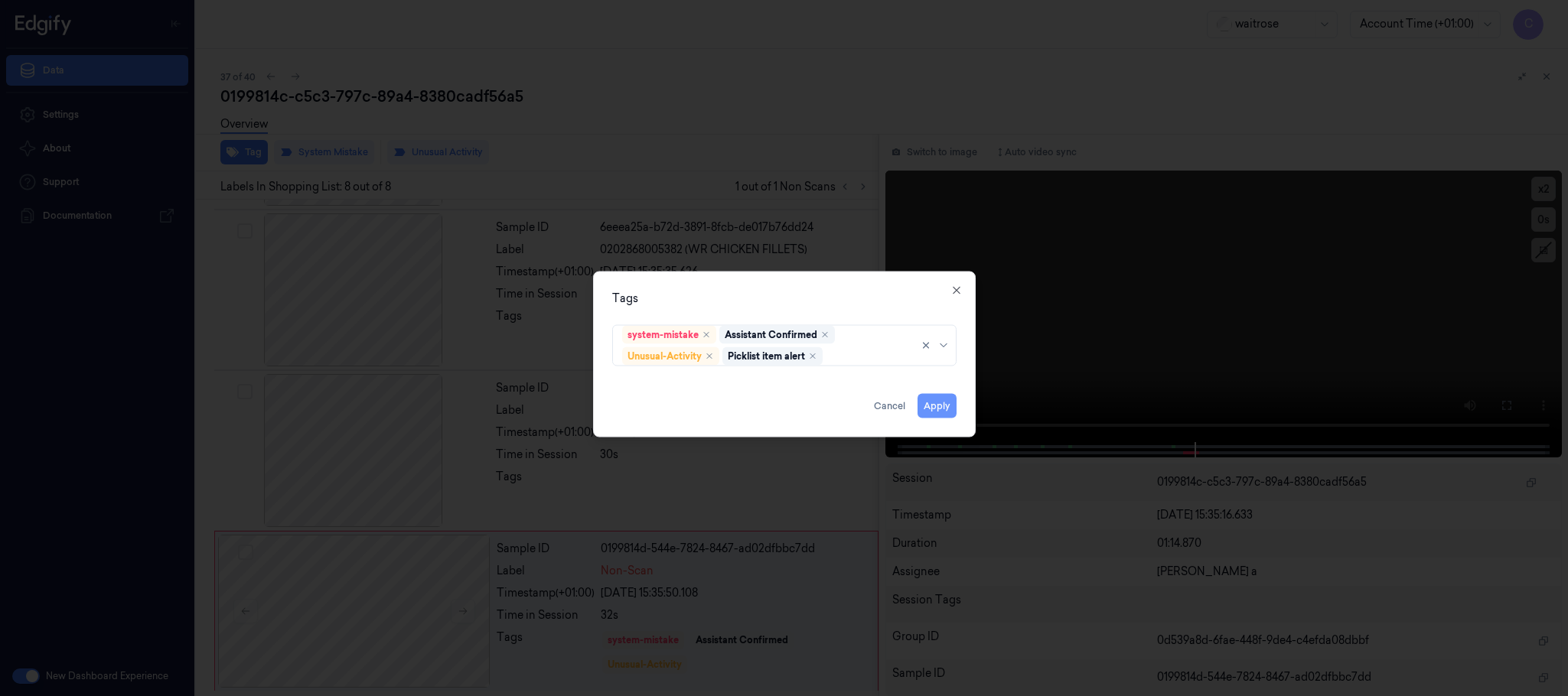
click at [939, 406] on button "Apply" at bounding box center [936, 406] width 39 height 25
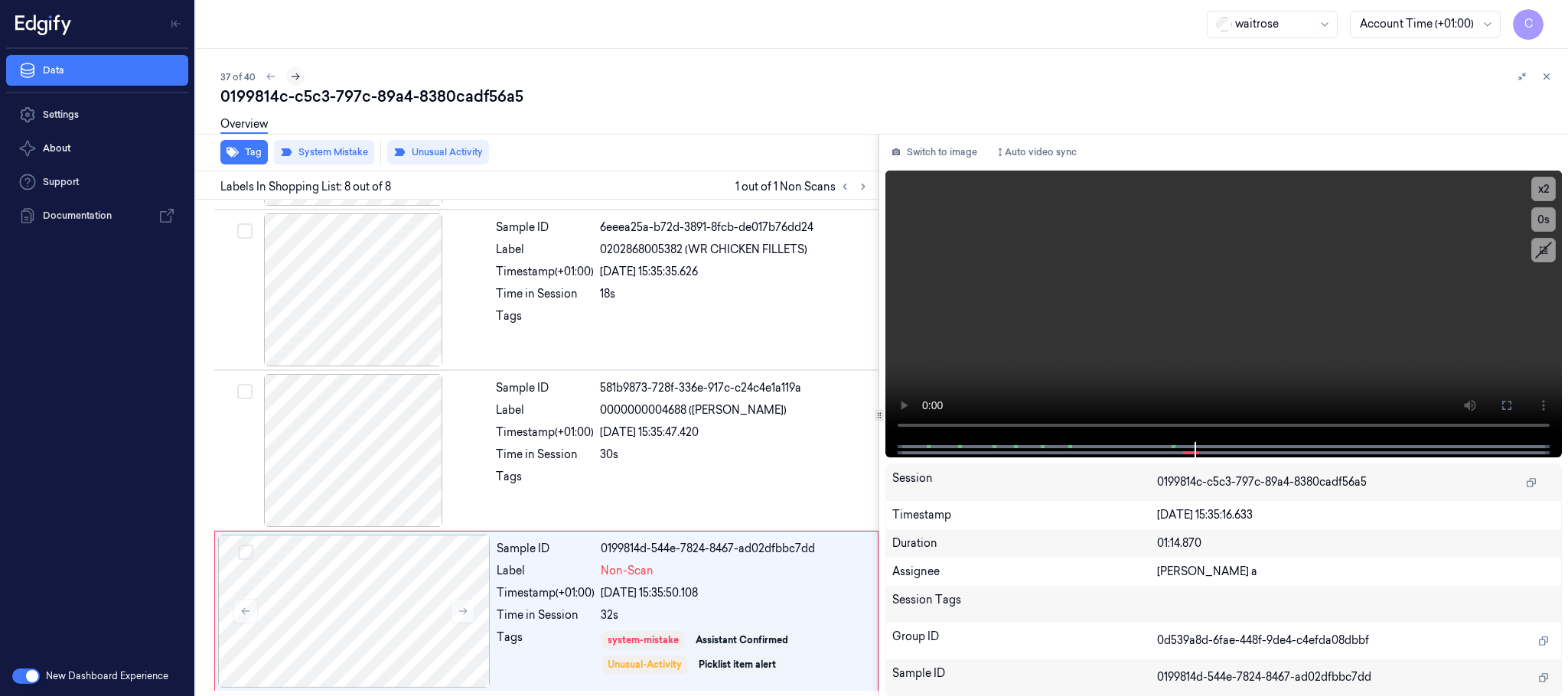
click at [294, 77] on icon at bounding box center [294, 76] width 10 height 10
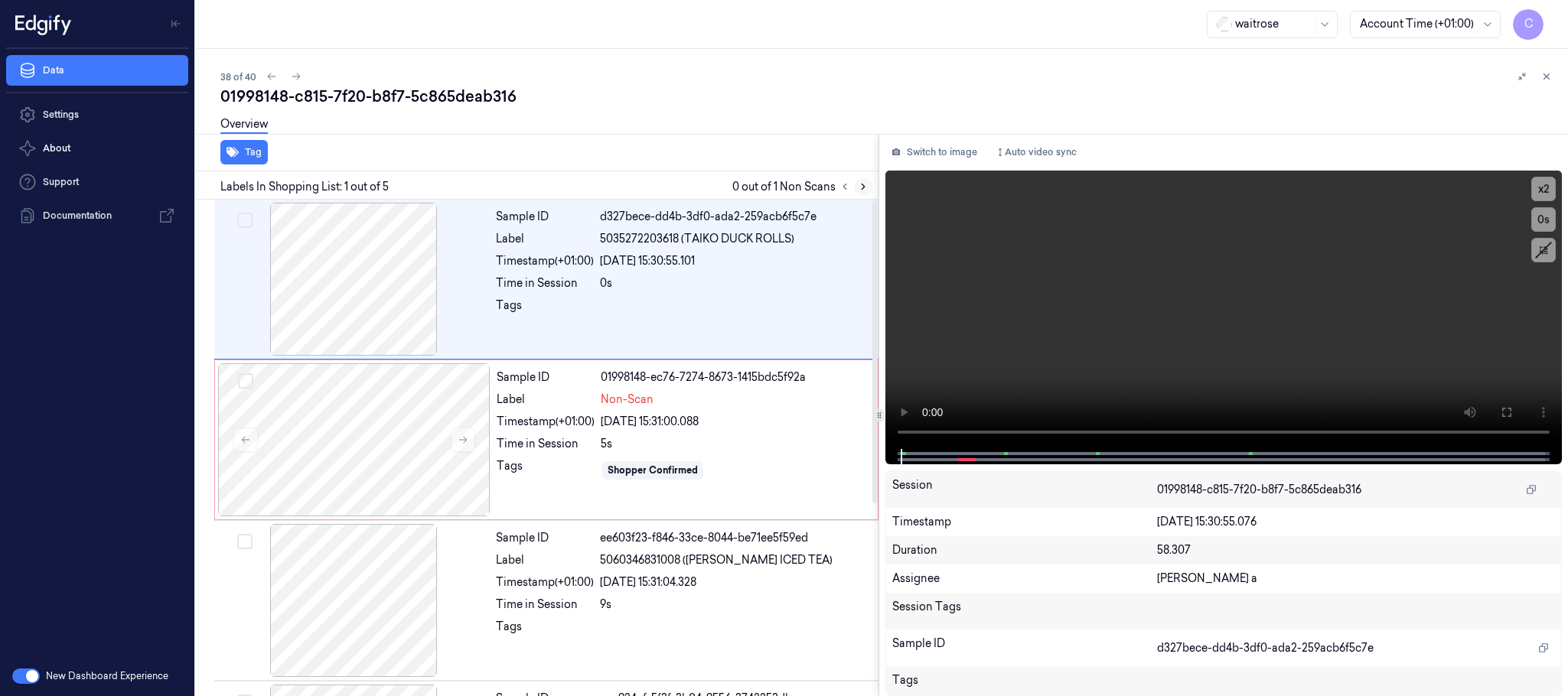
click at [859, 189] on icon at bounding box center [862, 186] width 10 height 10
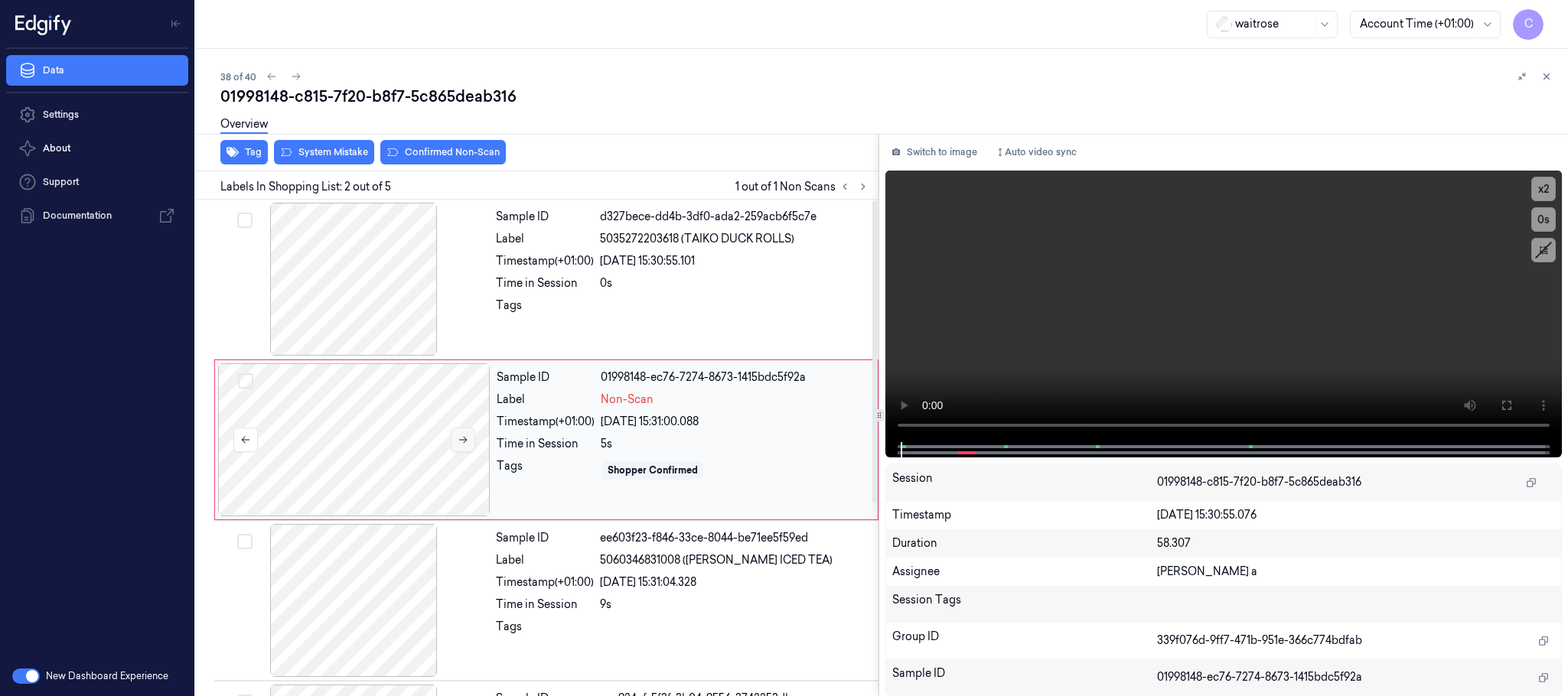
click at [467, 434] on button at bounding box center [463, 441] width 25 height 25
click at [468, 439] on icon at bounding box center [463, 440] width 10 height 10
click at [348, 275] on div at bounding box center [353, 279] width 273 height 153
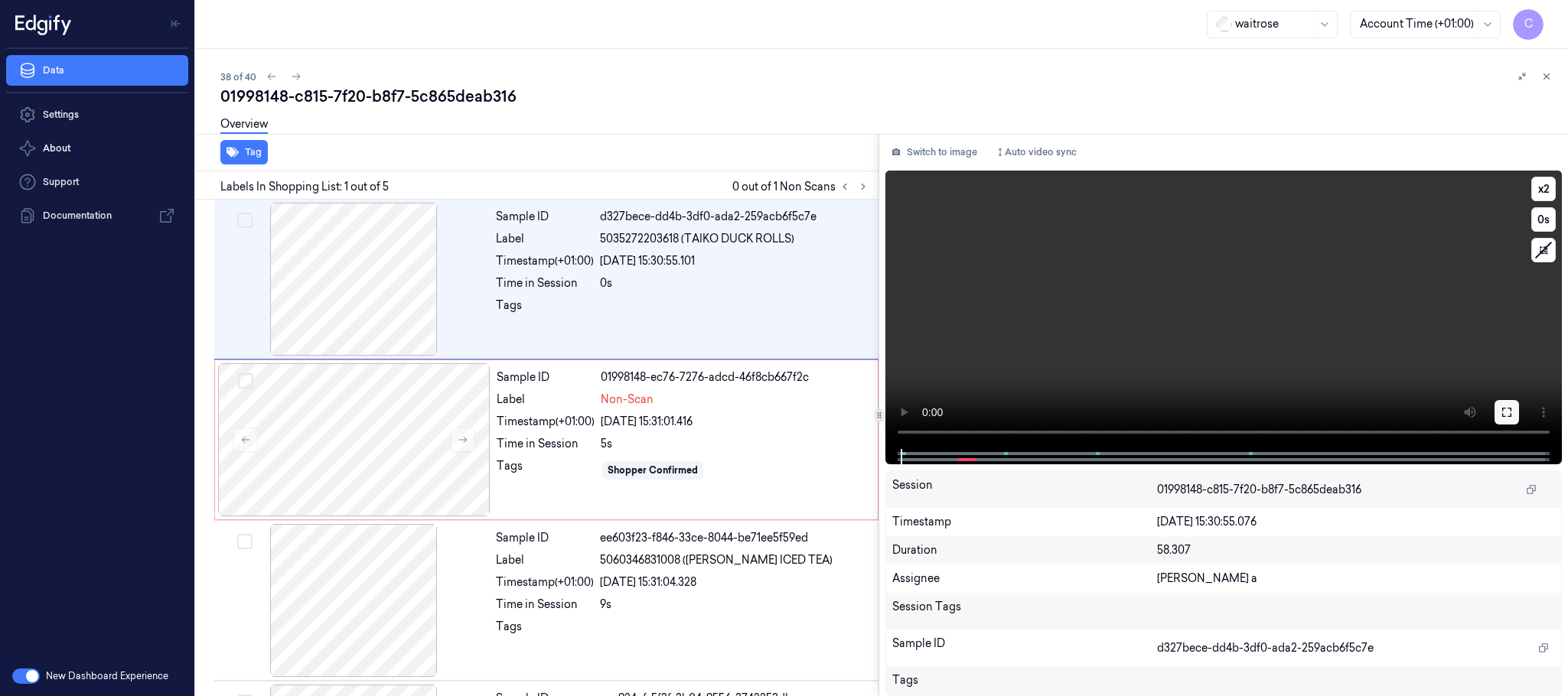
click at [1506, 416] on icon at bounding box center [1506, 412] width 12 height 12
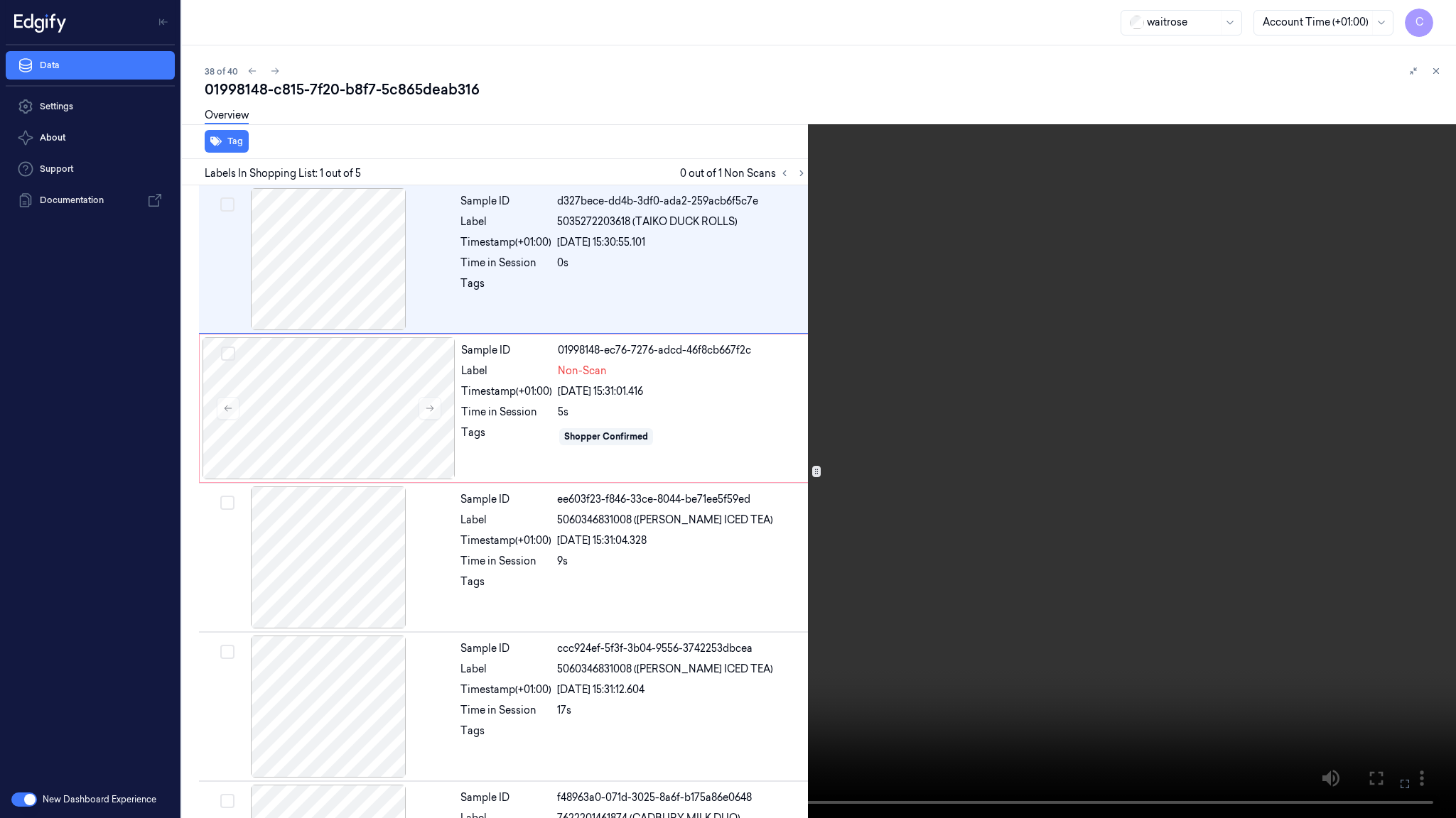
click at [666, 450] on video at bounding box center [728, 409] width 1456 height 818
drag, startPoint x: 764, startPoint y: 424, endPoint x: 756, endPoint y: 75, distance: 349.1
click at [767, 423] on video at bounding box center [728, 409] width 1456 height 818
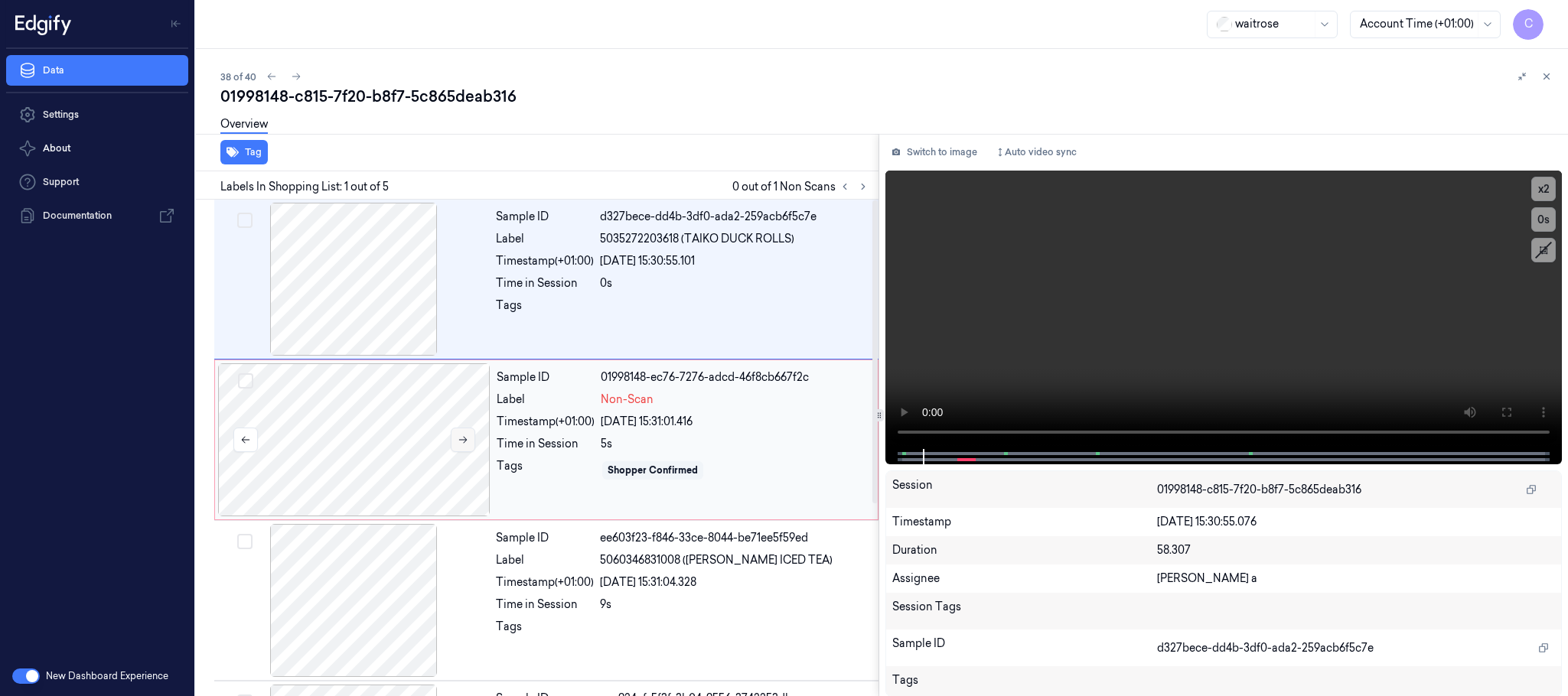
click at [453, 432] on button at bounding box center [463, 441] width 25 height 25
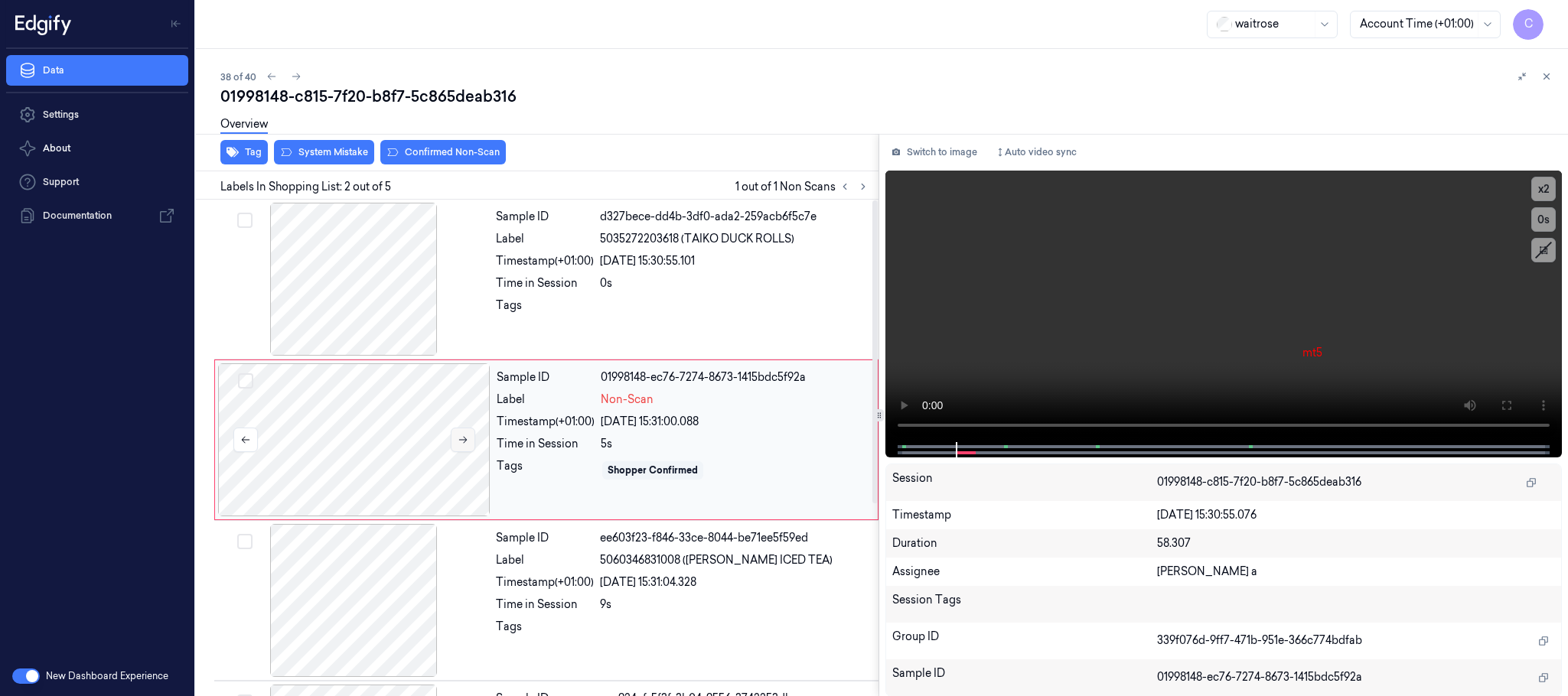
click at [462, 434] on button at bounding box center [463, 441] width 25 height 25
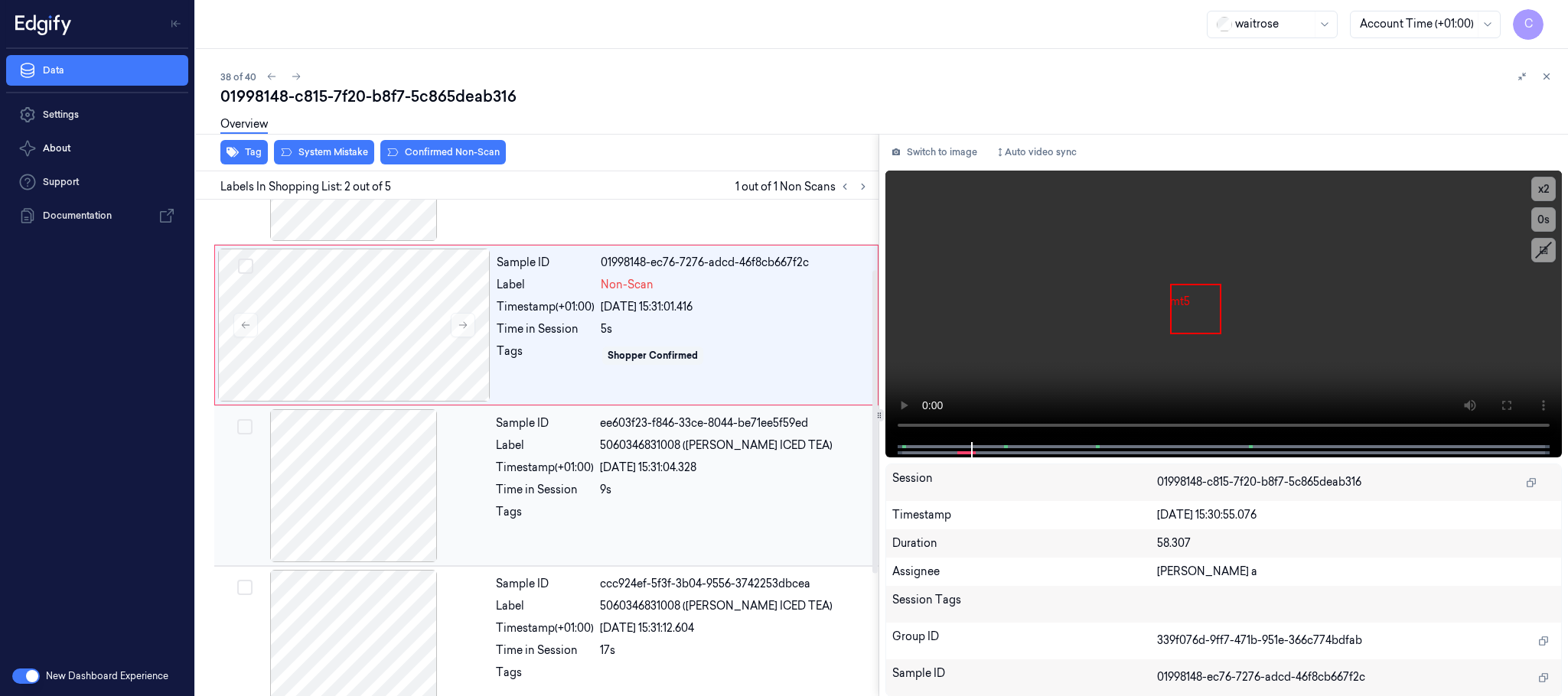
click at [382, 506] on div at bounding box center [353, 485] width 273 height 153
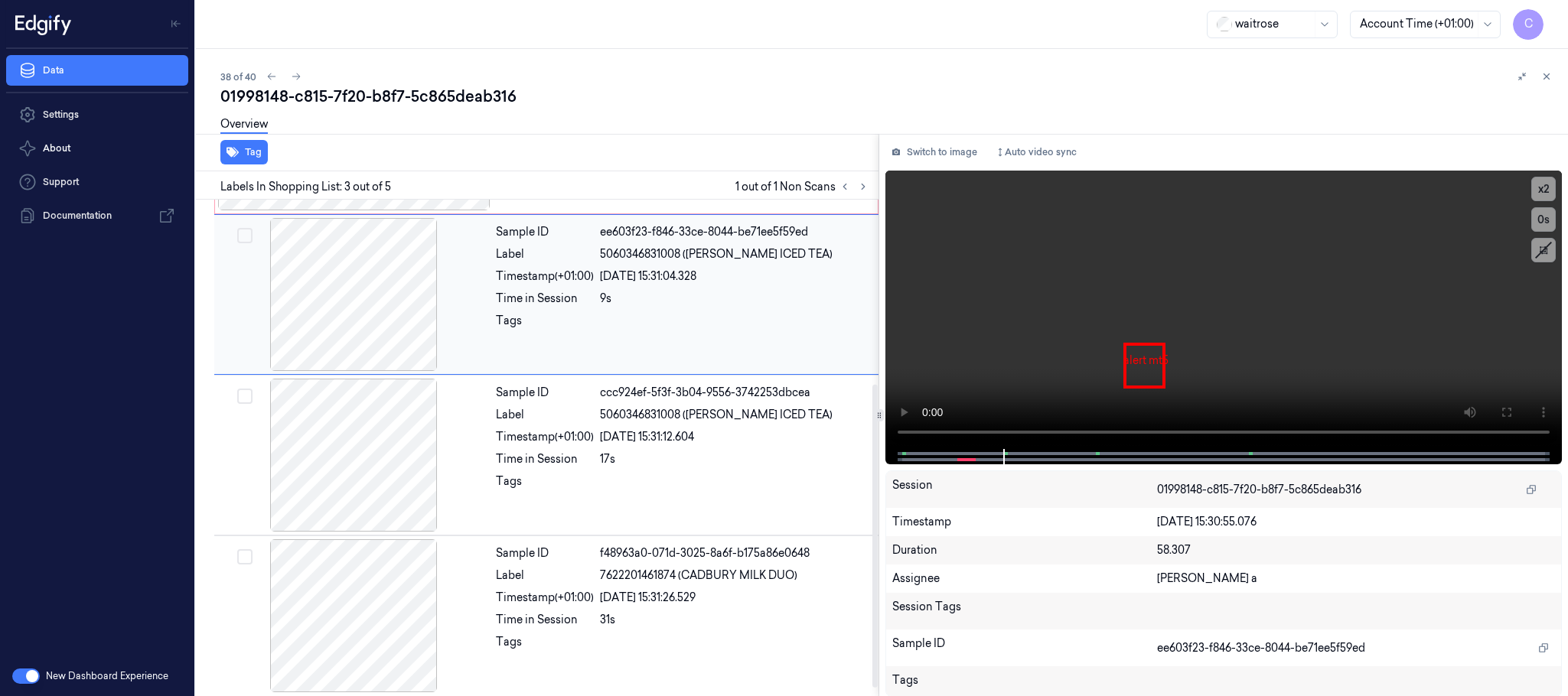
scroll to position [314, 0]
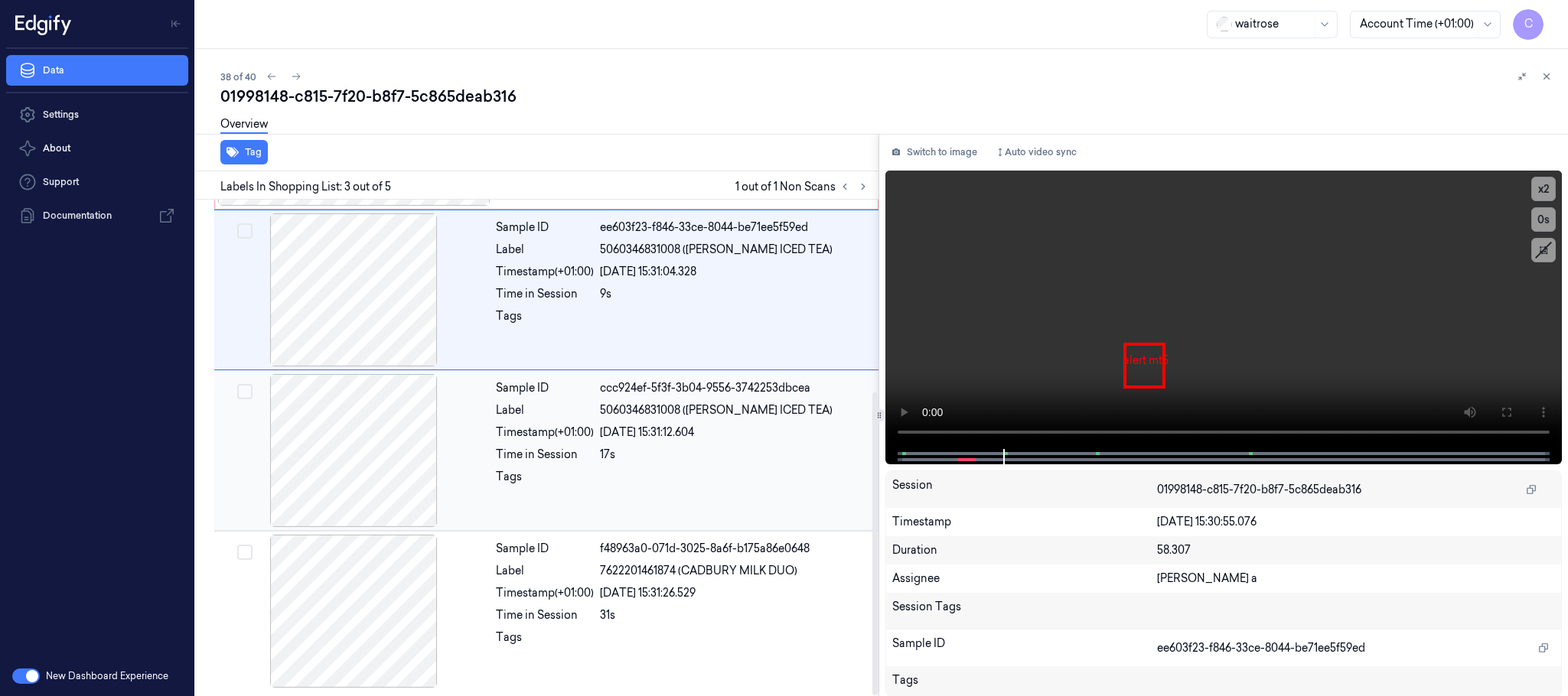
click at [369, 461] on div at bounding box center [353, 450] width 273 height 153
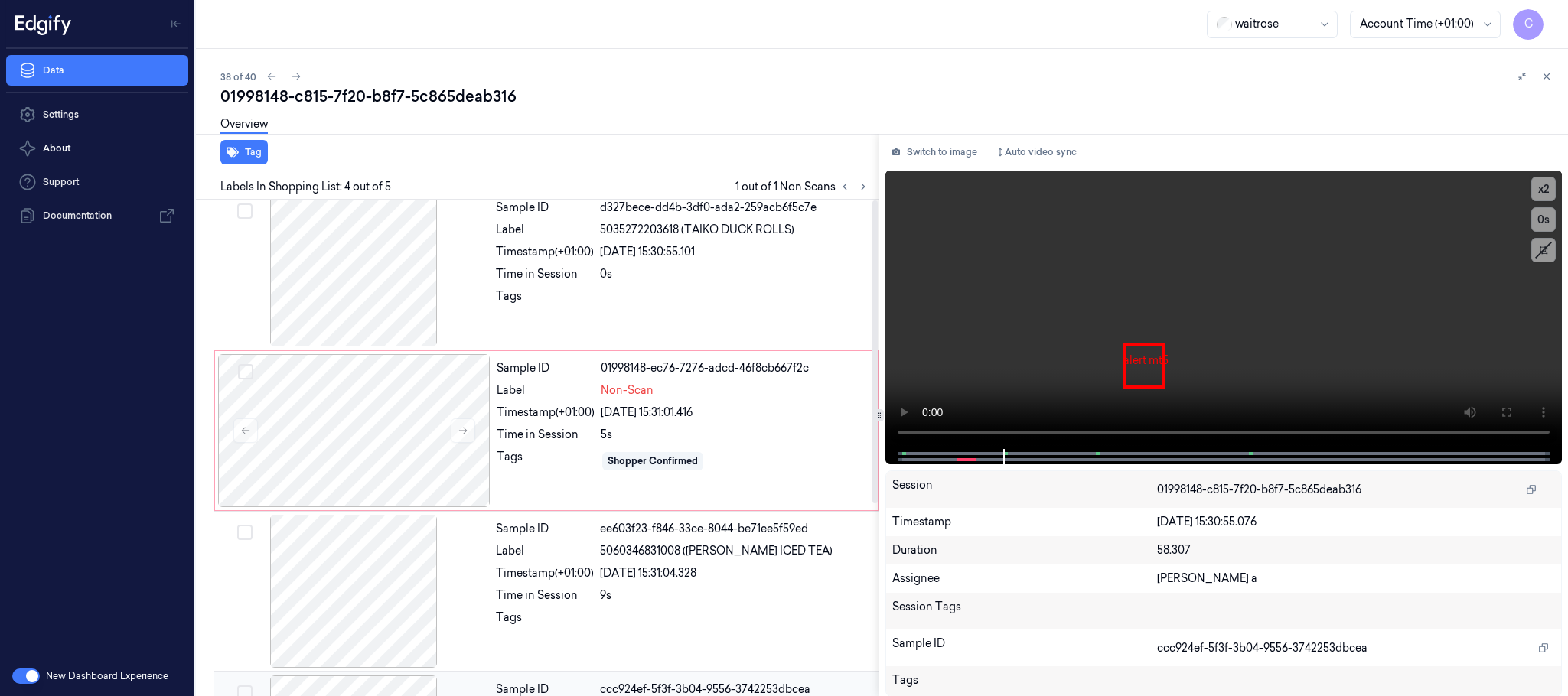
scroll to position [0, 0]
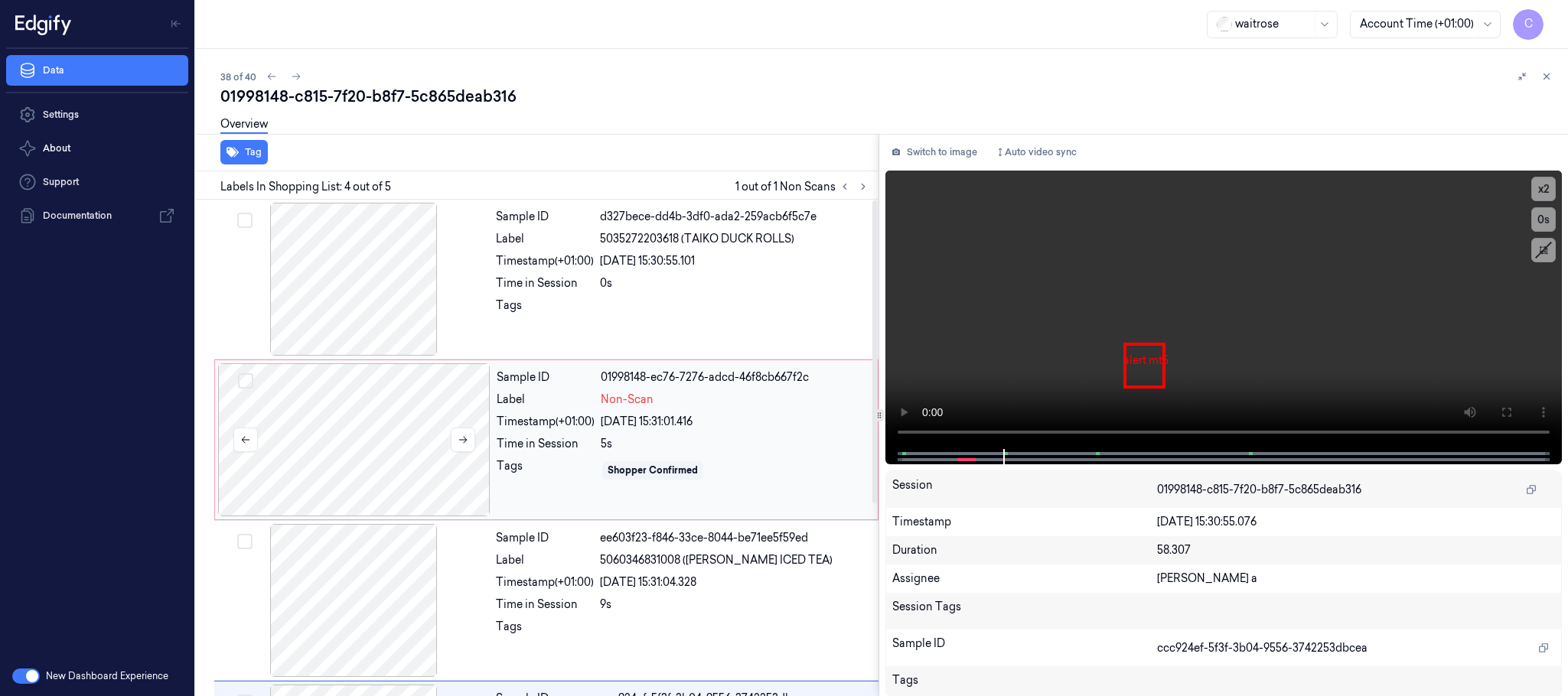
click at [369, 447] on div at bounding box center [354, 440] width 273 height 153
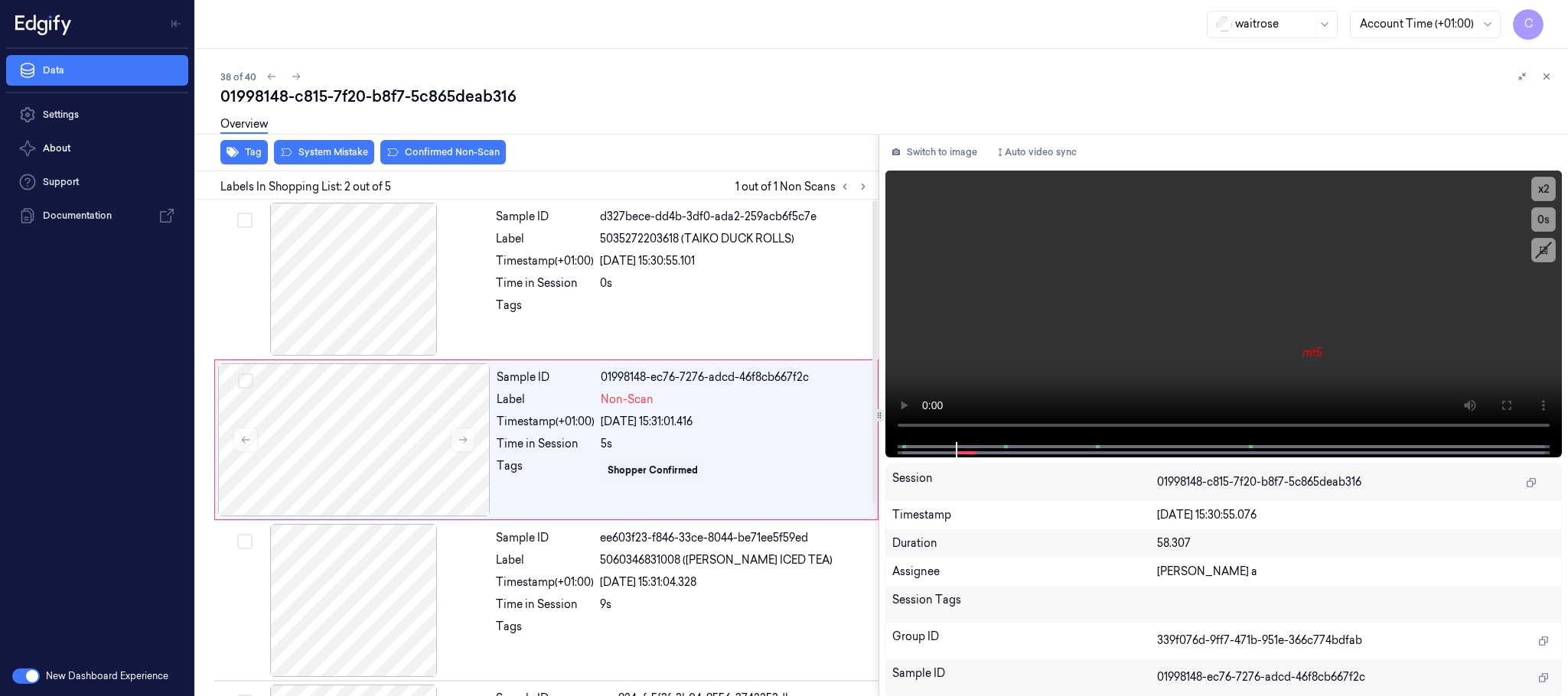
click at [331, 144] on div "Overview" at bounding box center [888, 126] width 1335 height 39
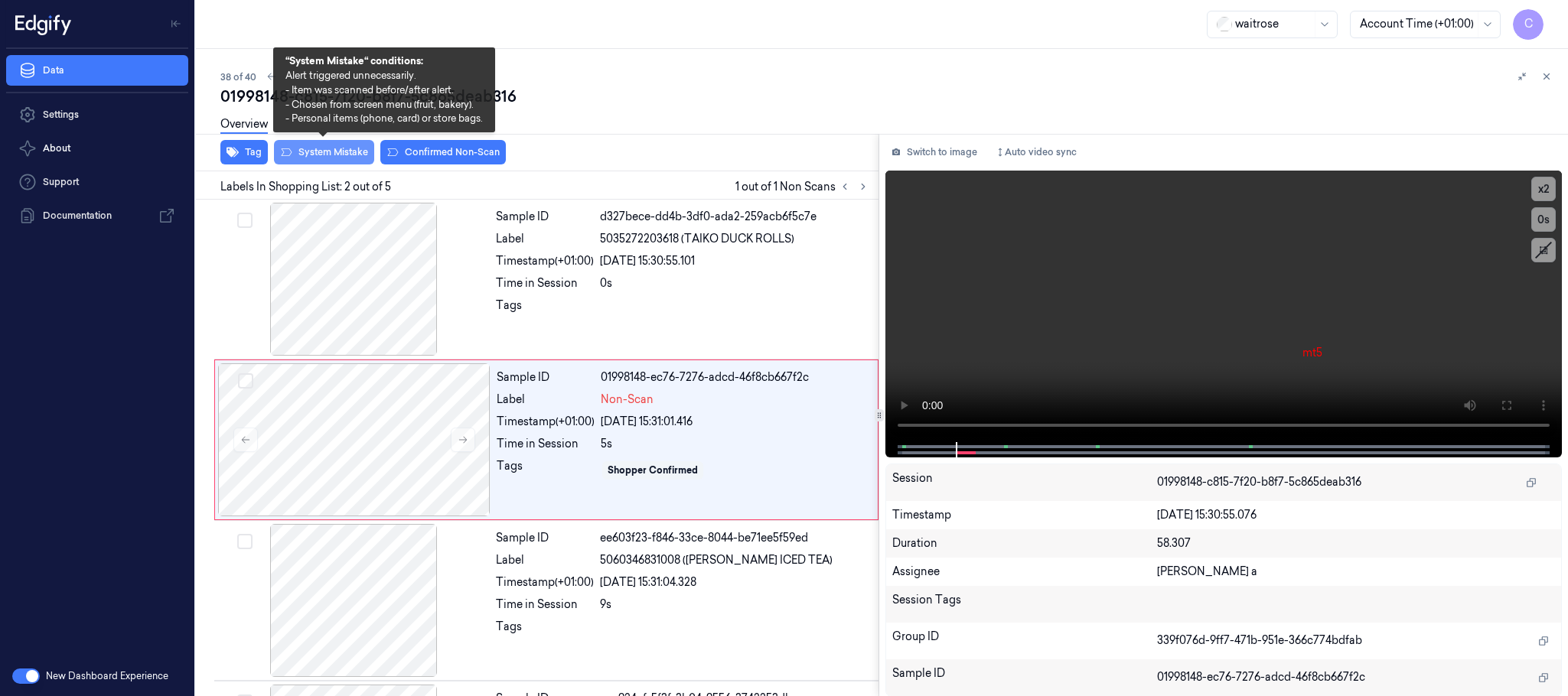
click at [326, 152] on button "System Mistake" at bounding box center [325, 152] width 101 height 25
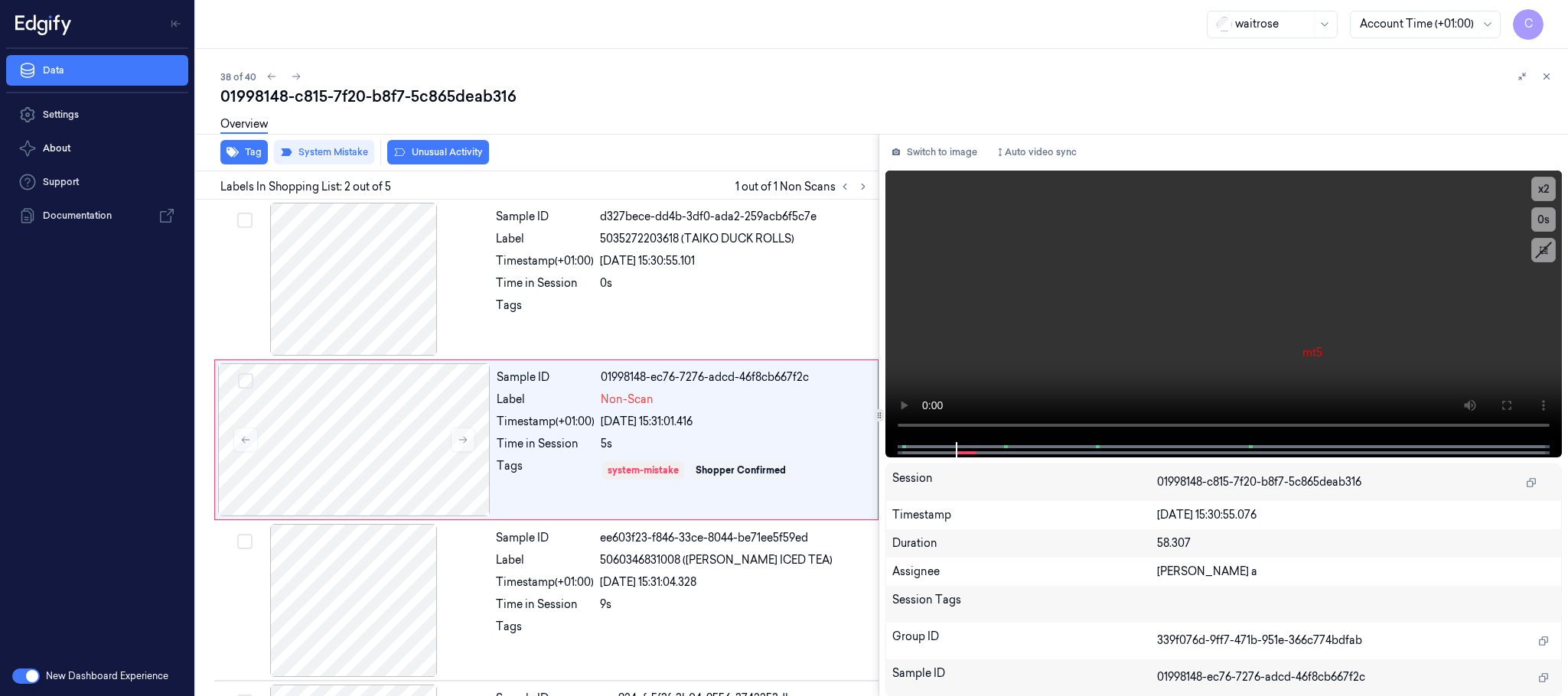
click at [445, 154] on button "Unusual Activity" at bounding box center [438, 152] width 102 height 25
click at [298, 73] on icon at bounding box center [295, 76] width 10 height 10
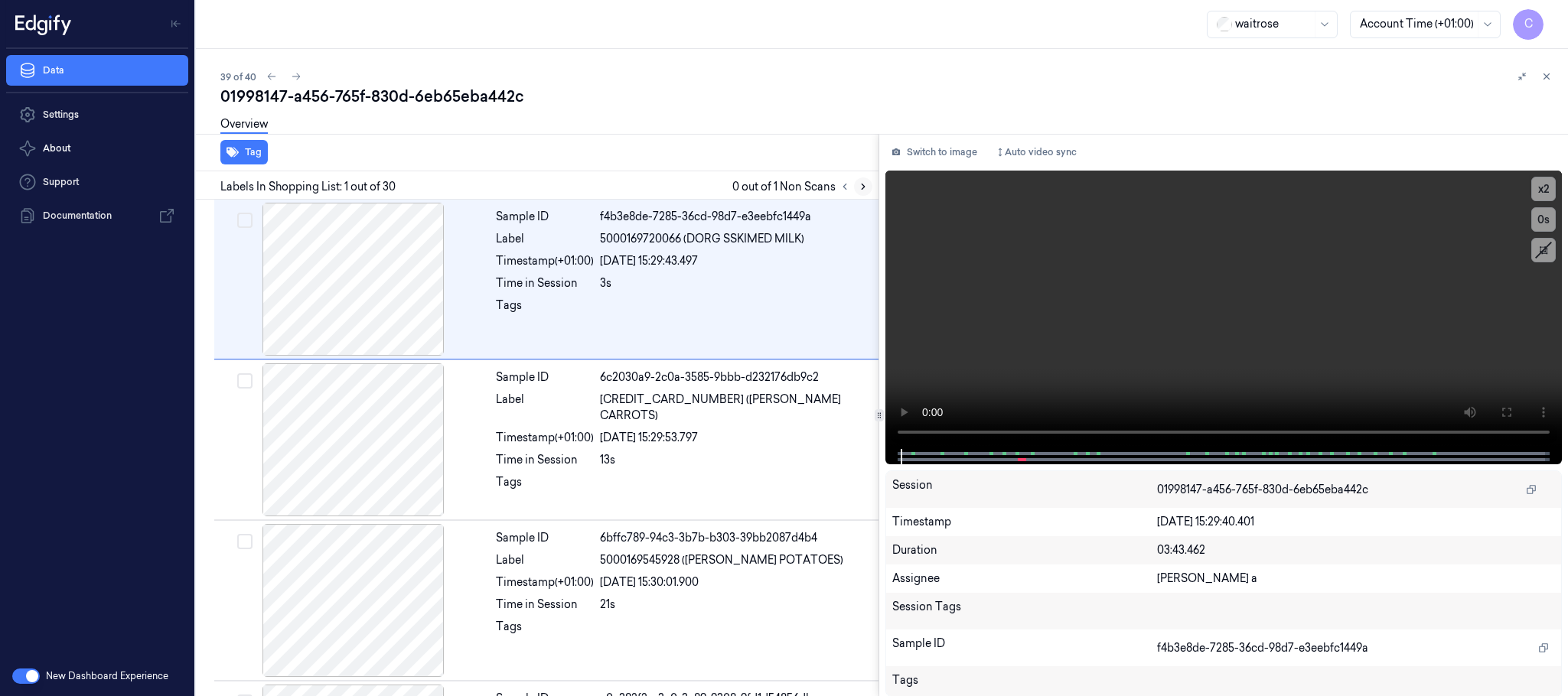
click at [861, 186] on icon at bounding box center [862, 186] width 10 height 10
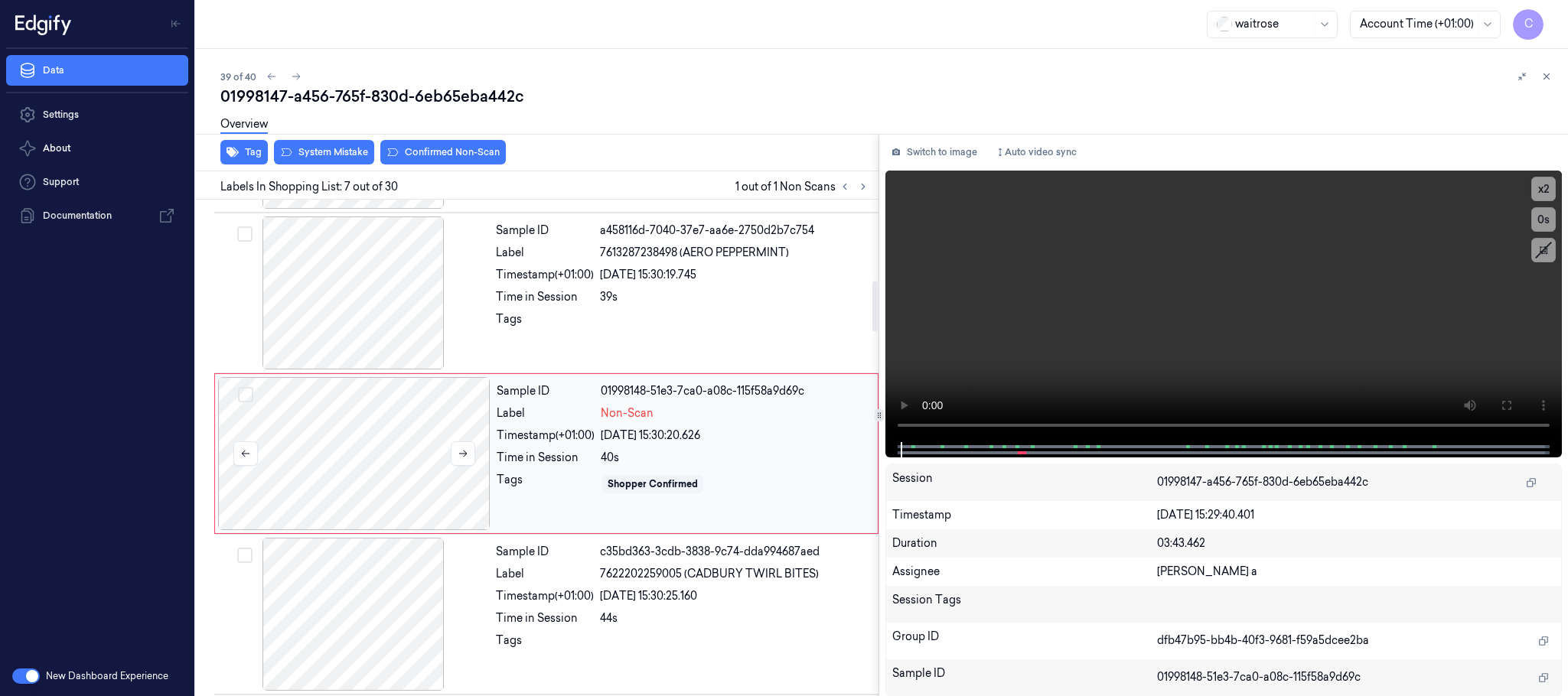
scroll to position [799, 0]
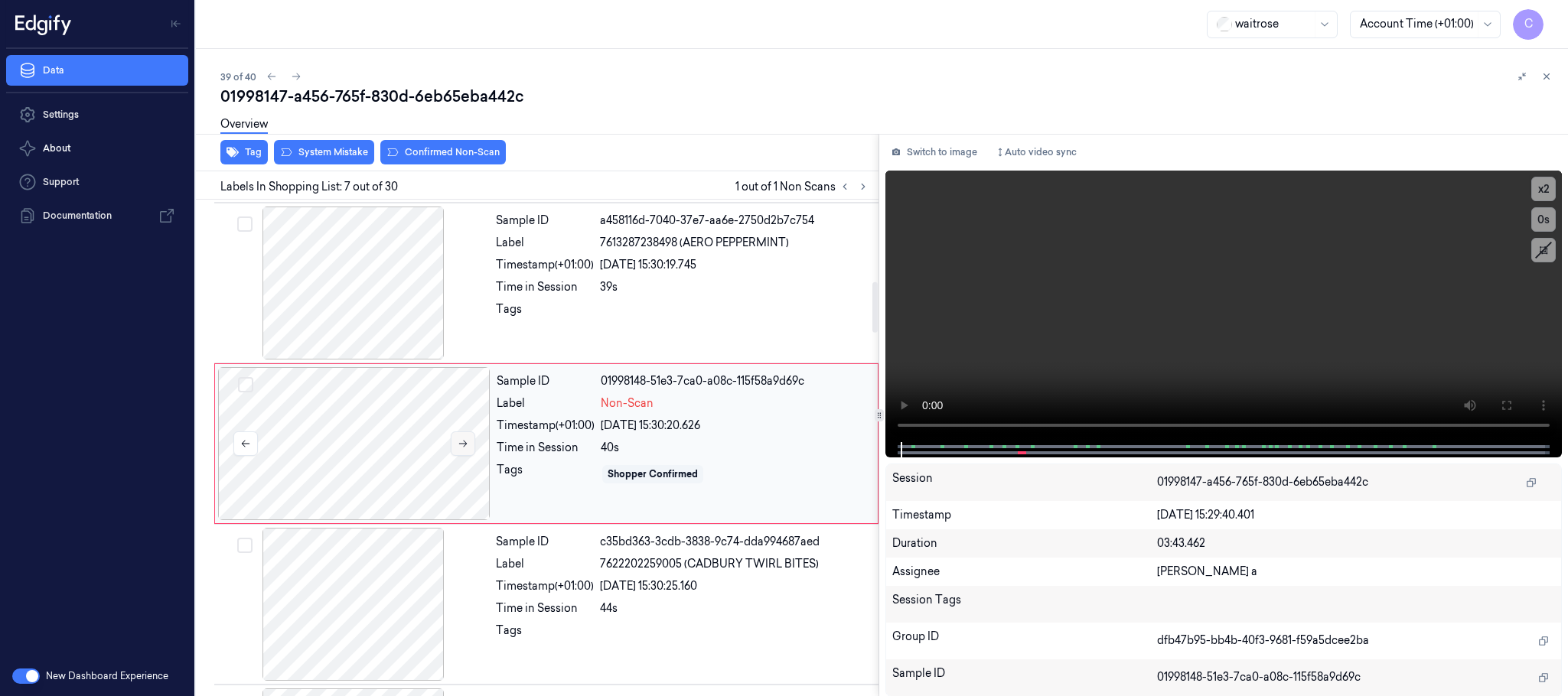
click at [466, 447] on icon at bounding box center [463, 443] width 9 height 7
click at [372, 299] on div at bounding box center [353, 283] width 273 height 153
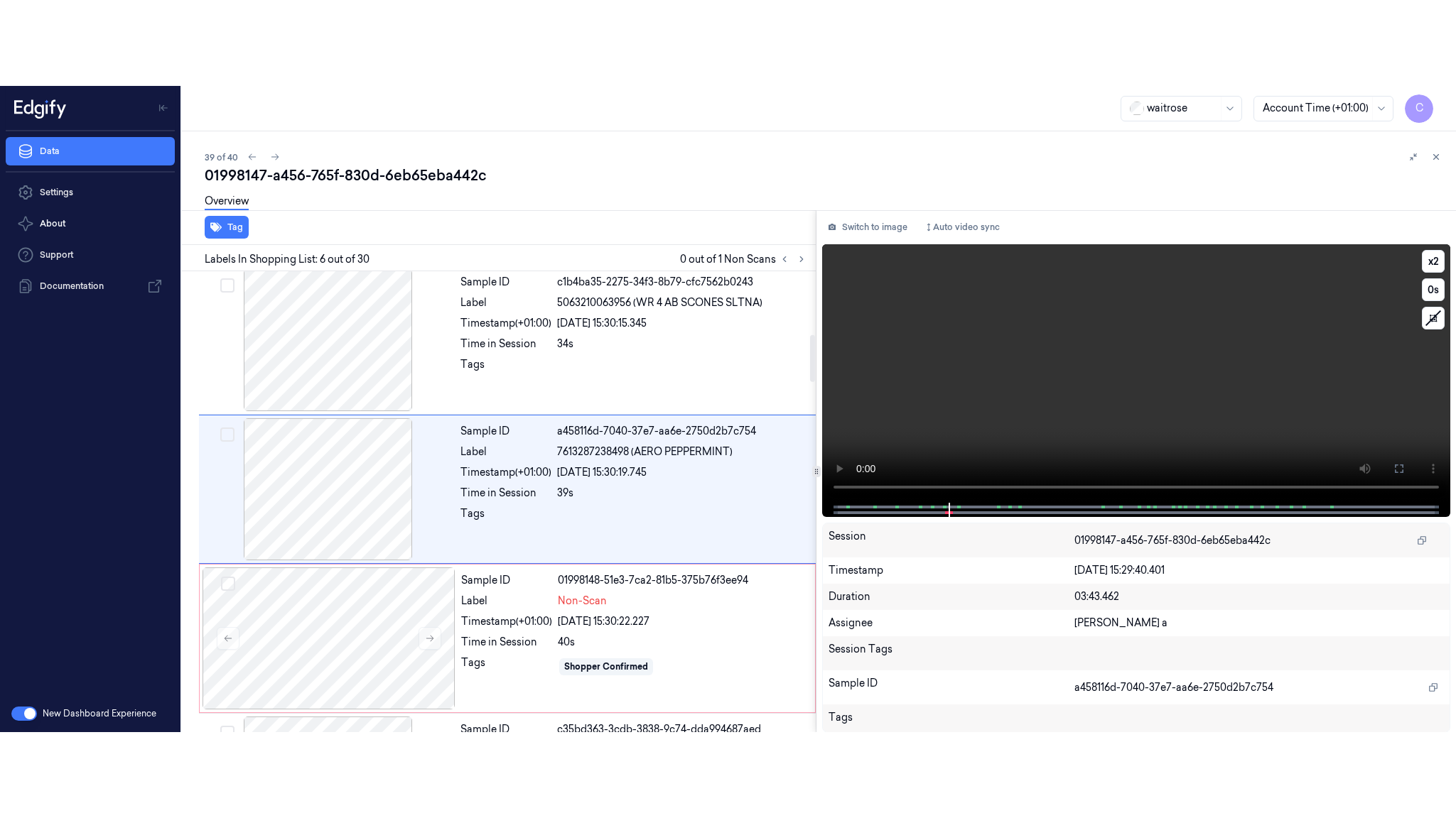
scroll to position [592, 0]
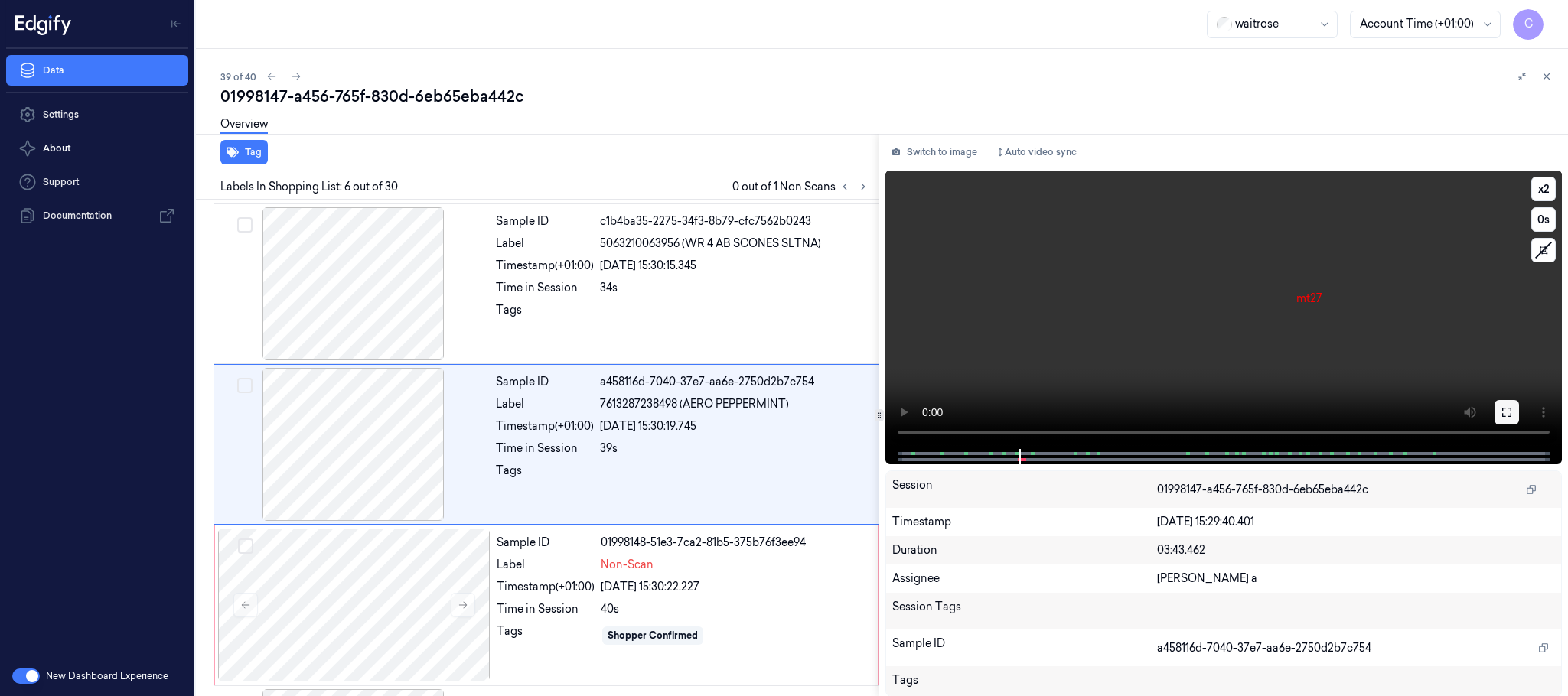
click at [1500, 414] on button at bounding box center [1507, 413] width 25 height 25
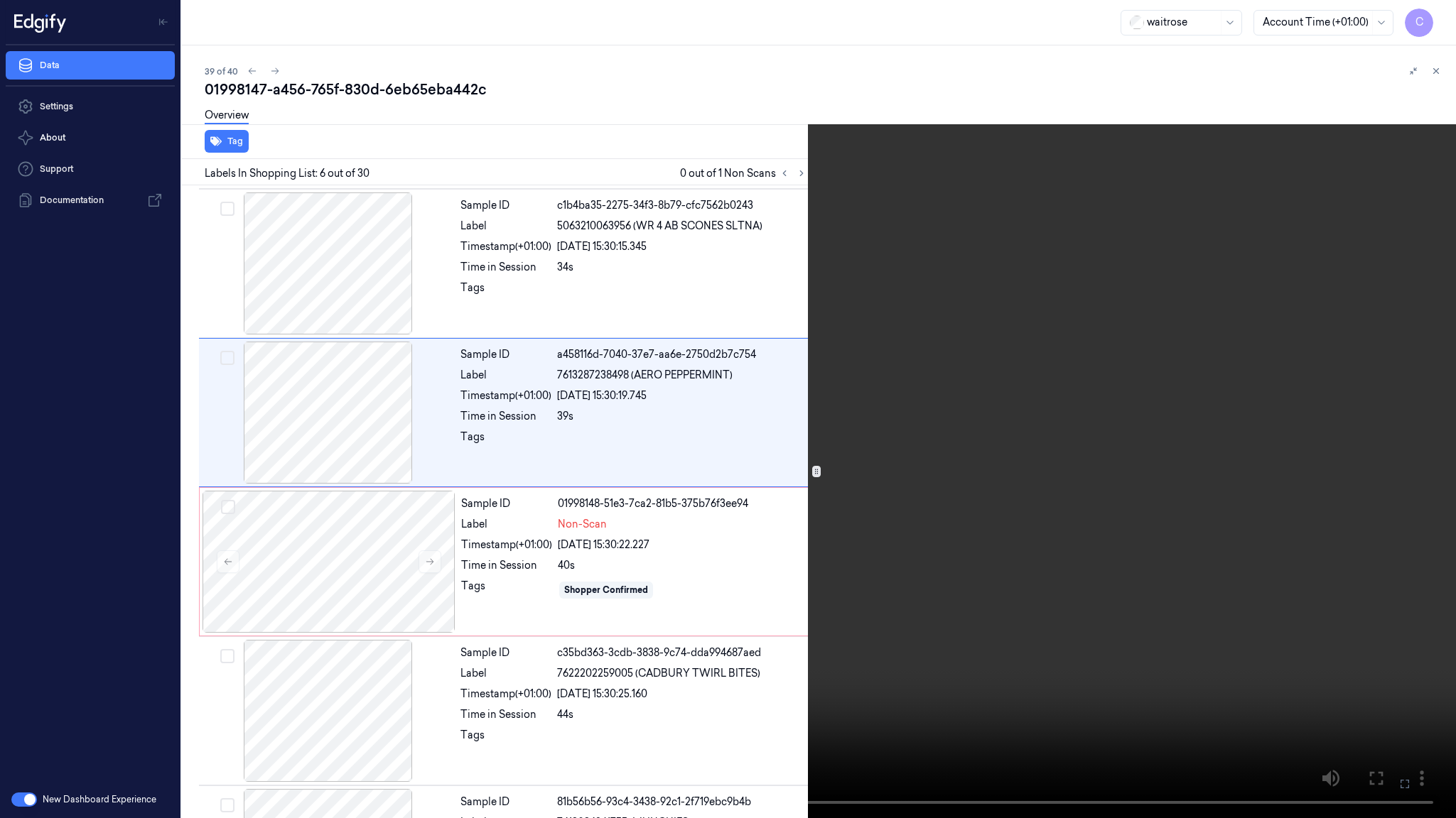
click at [806, 541] on video at bounding box center [728, 409] width 1456 height 818
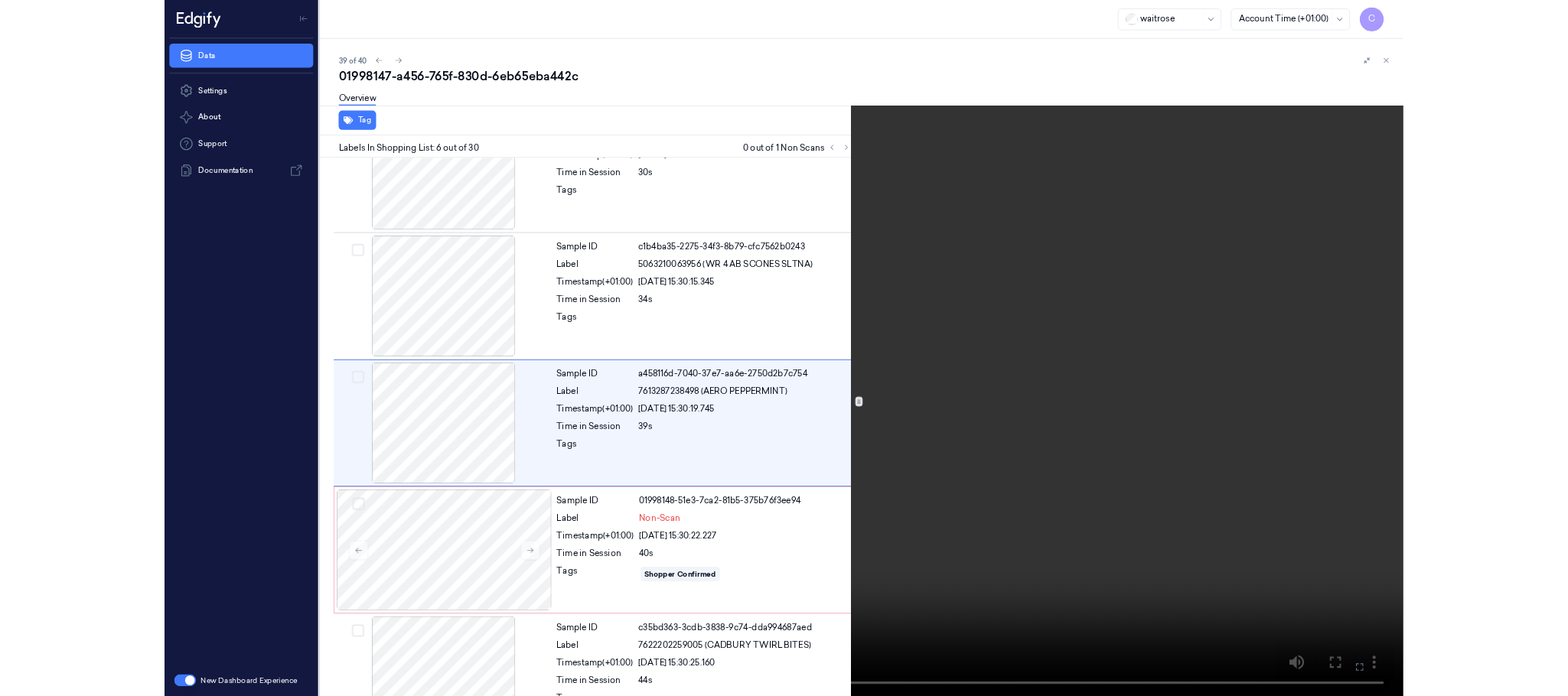
scroll to position [546, 0]
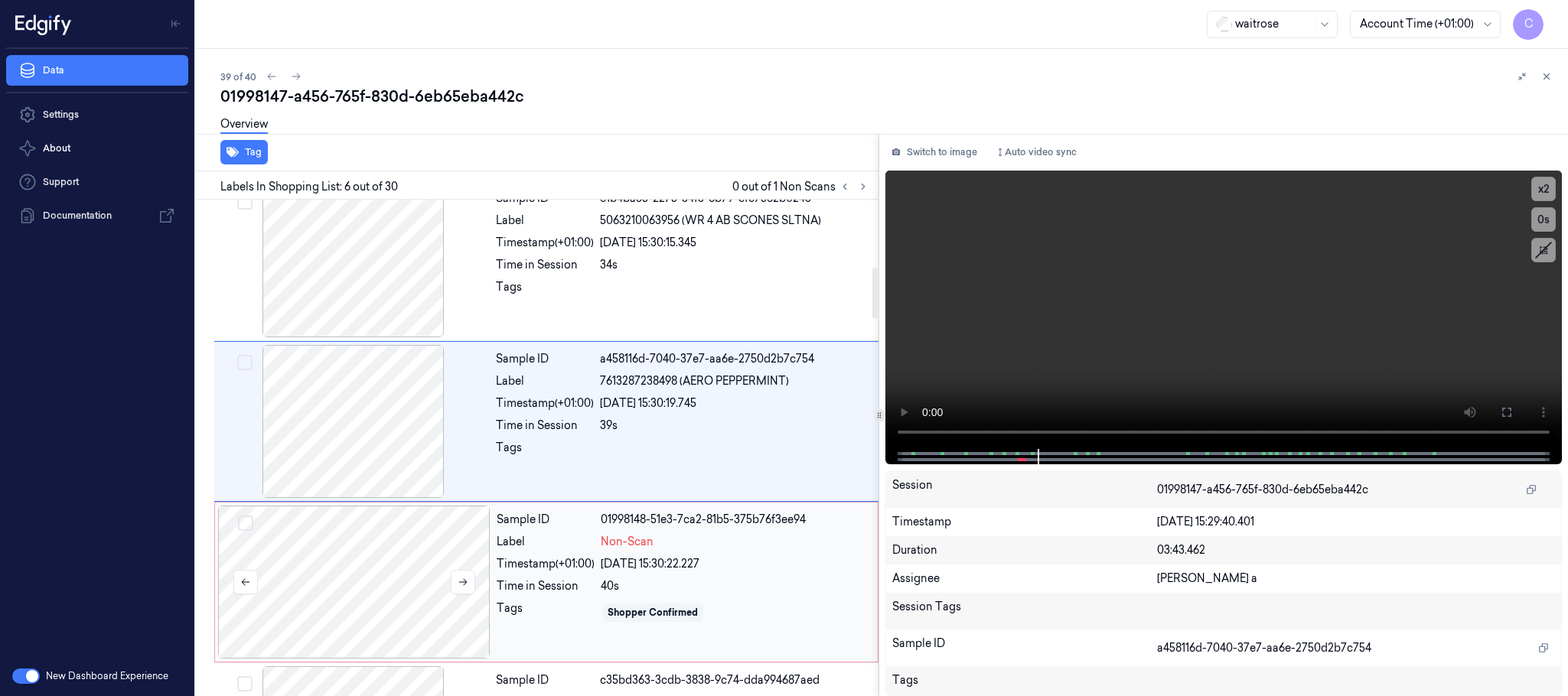
click at [384, 539] on div at bounding box center [354, 582] width 273 height 153
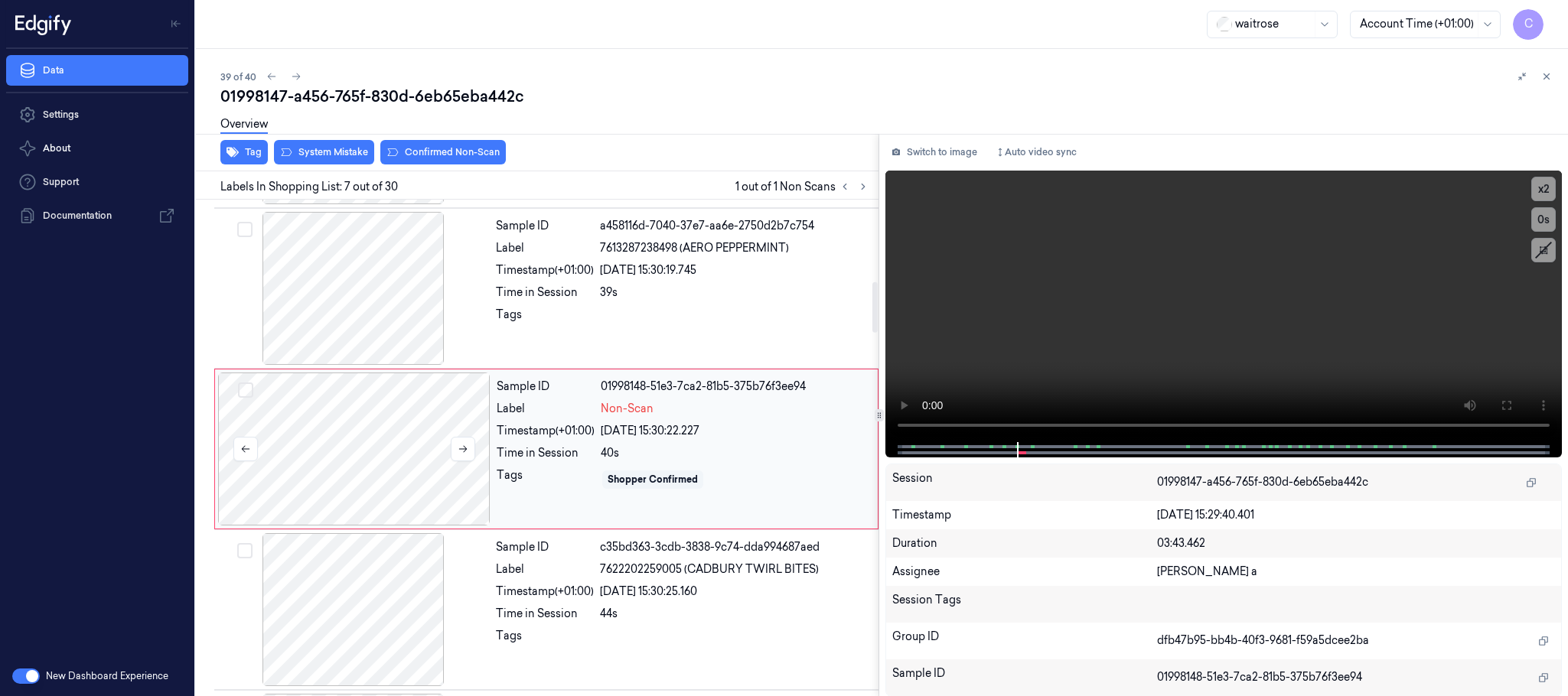
scroll to position [799, 0]
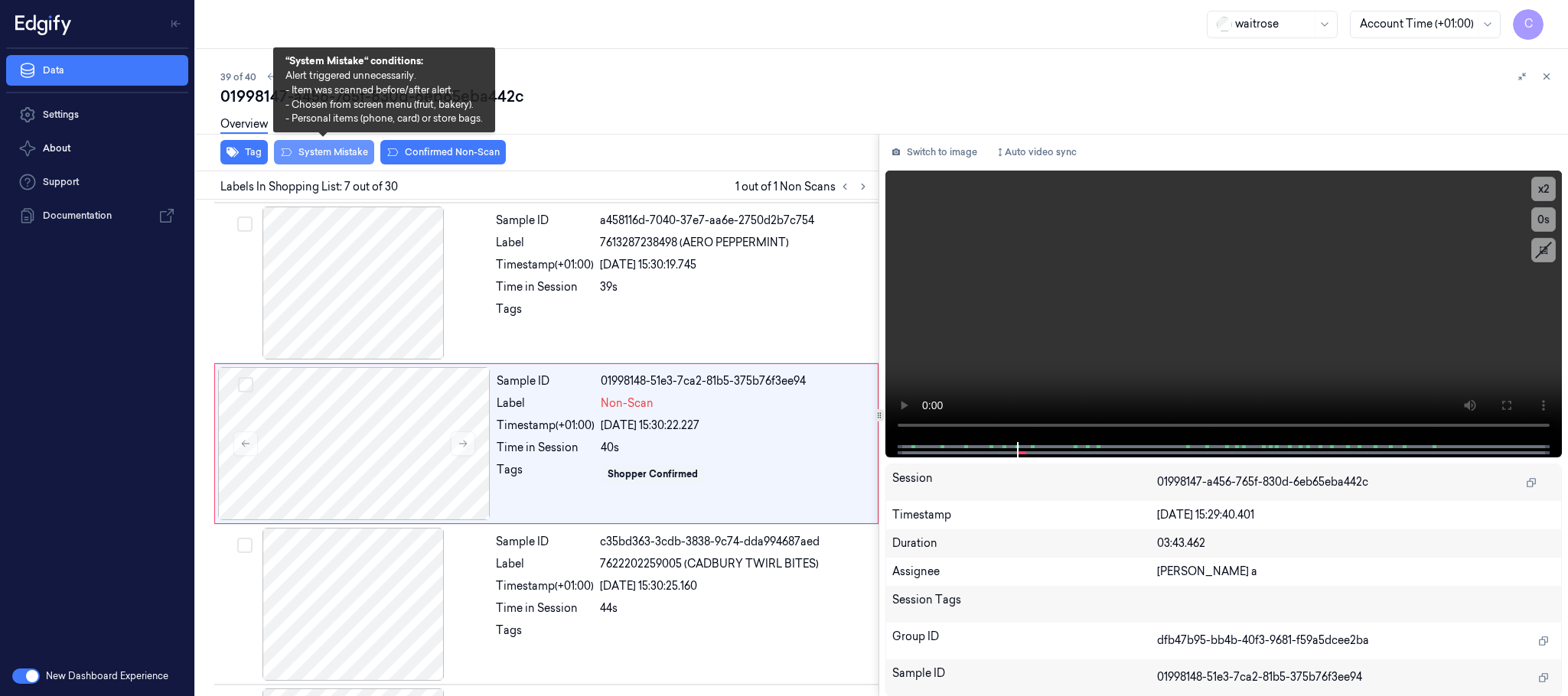
click at [336, 152] on button "System Mistake" at bounding box center [325, 152] width 101 height 25
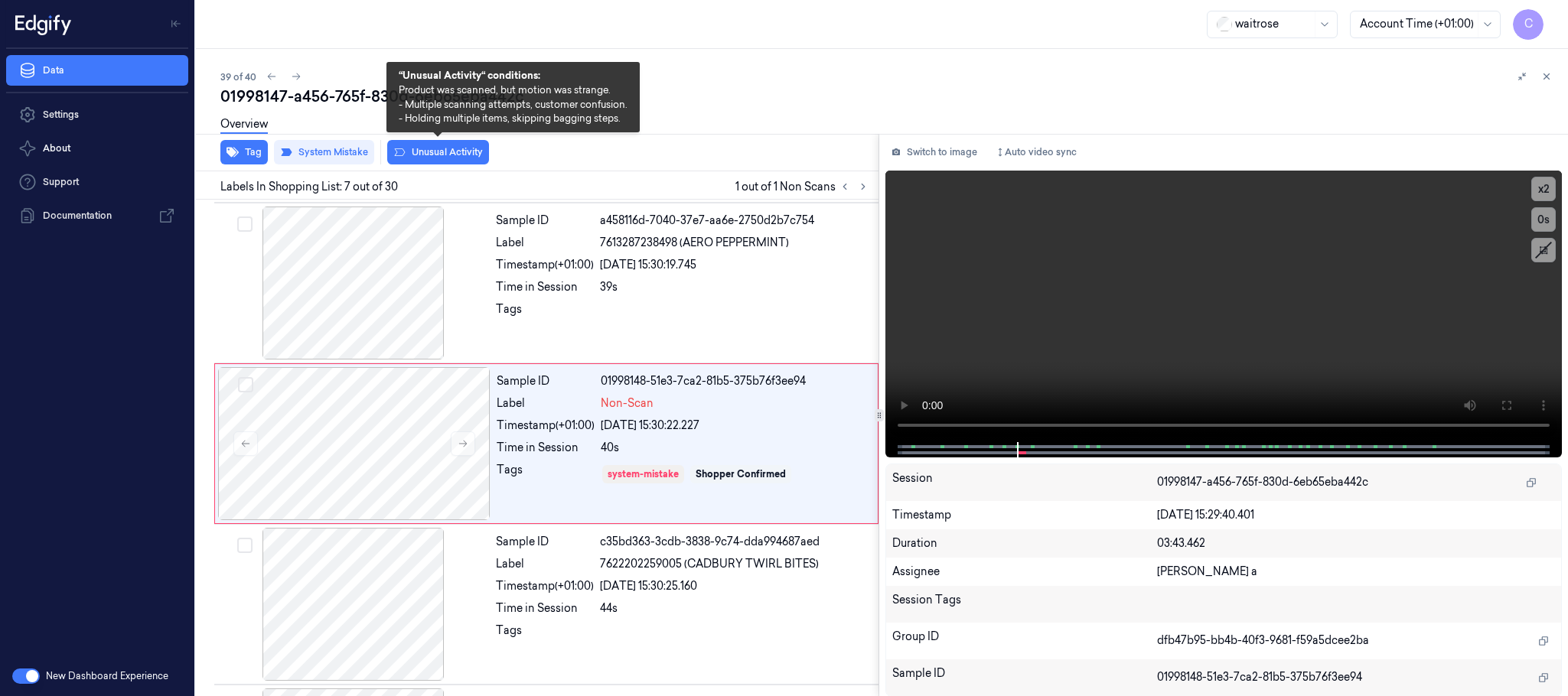
click at [457, 152] on button "Unusual Activity" at bounding box center [438, 152] width 102 height 25
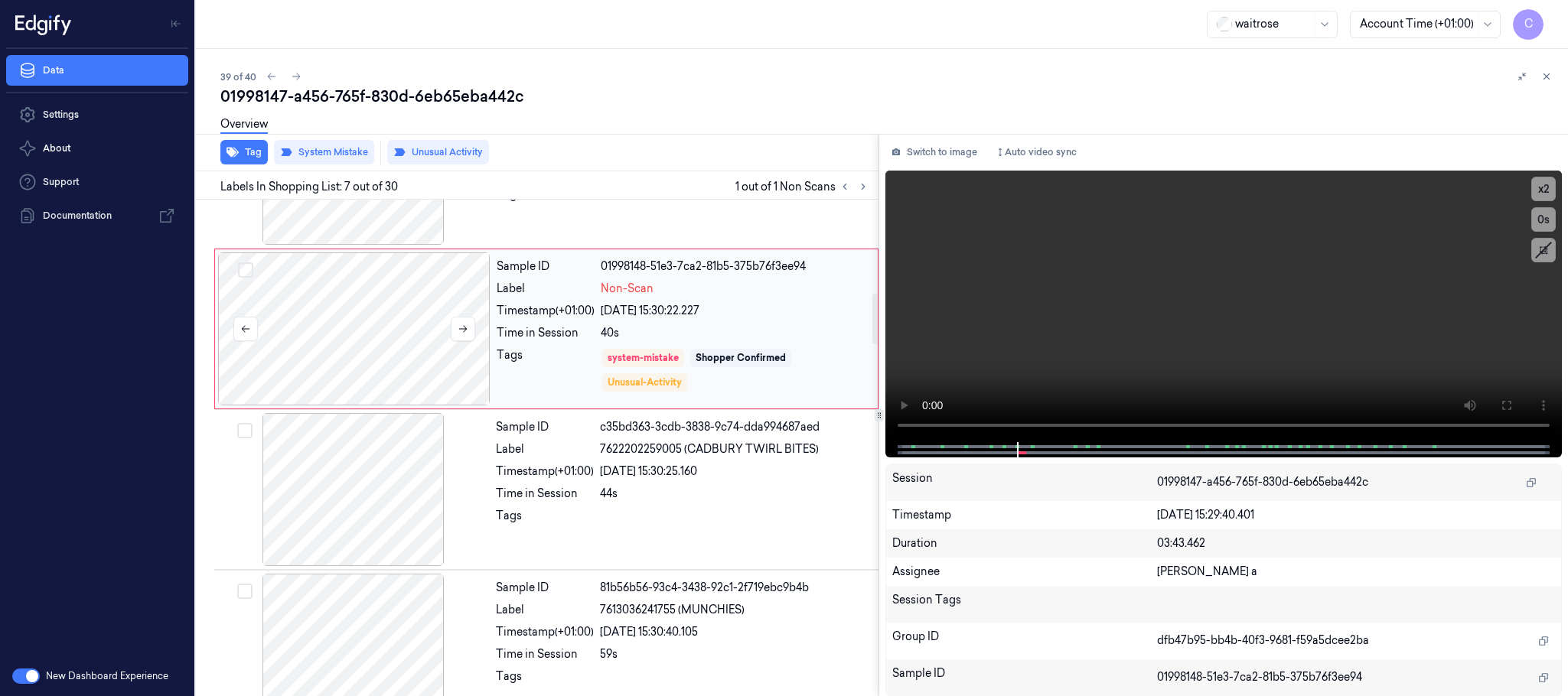
click at [372, 335] on div at bounding box center [354, 329] width 273 height 153
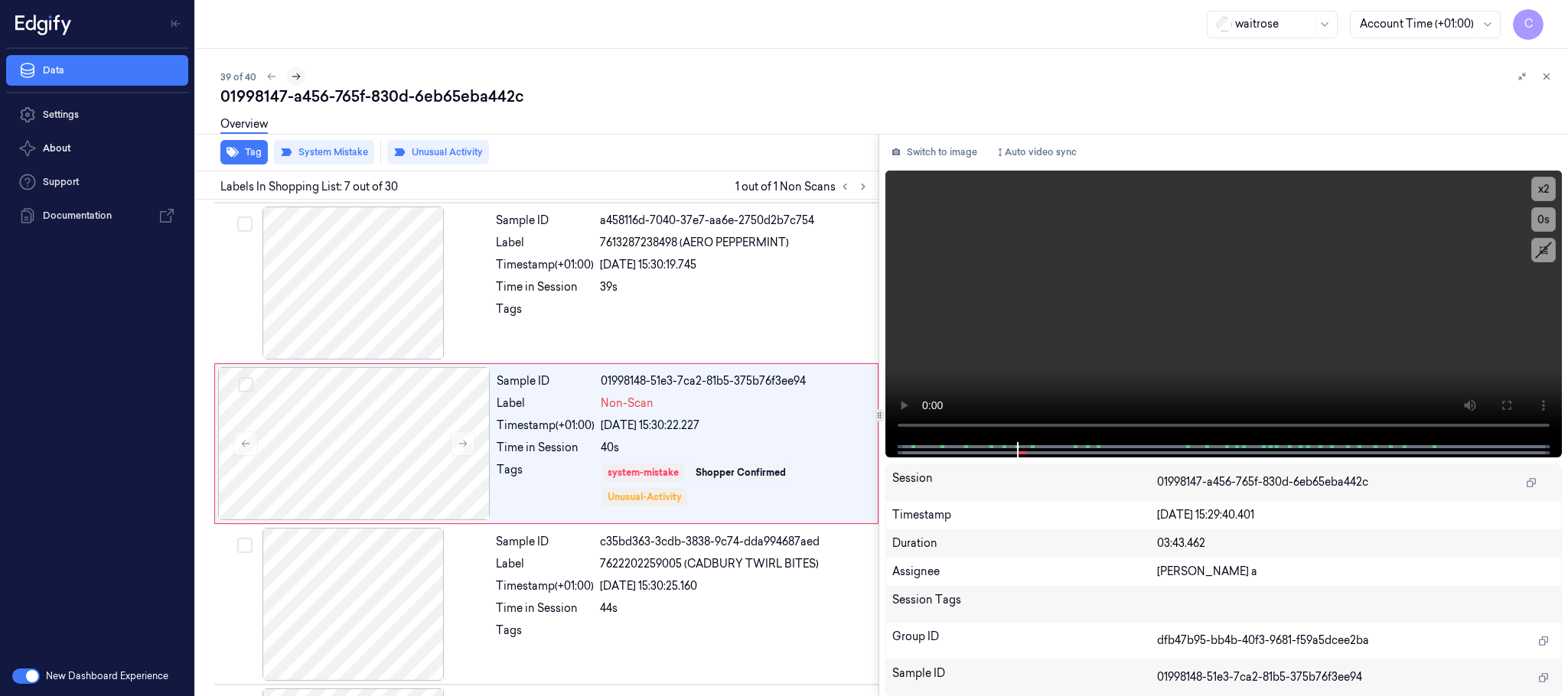
click at [298, 74] on icon at bounding box center [295, 76] width 10 height 10
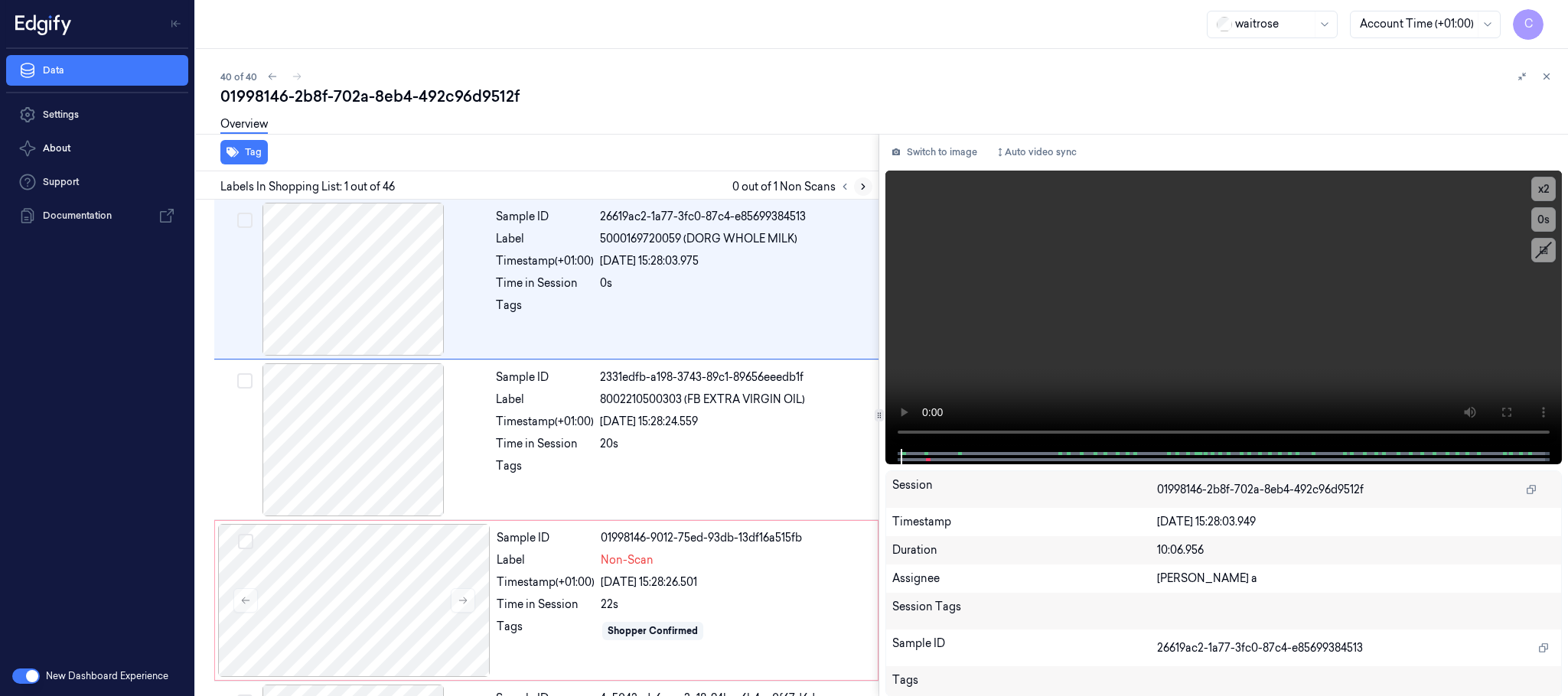
click at [864, 186] on icon at bounding box center [862, 187] width 3 height 6
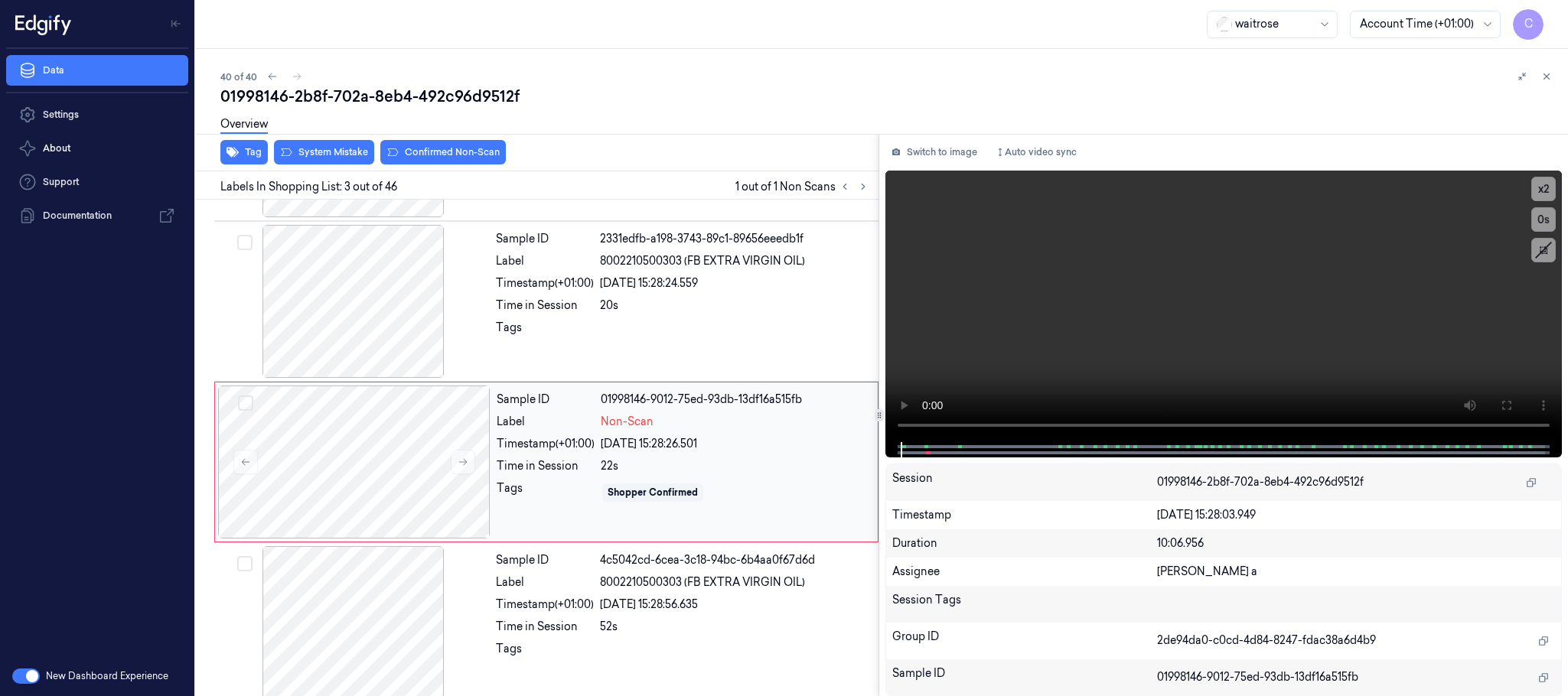
scroll to position [154, 0]
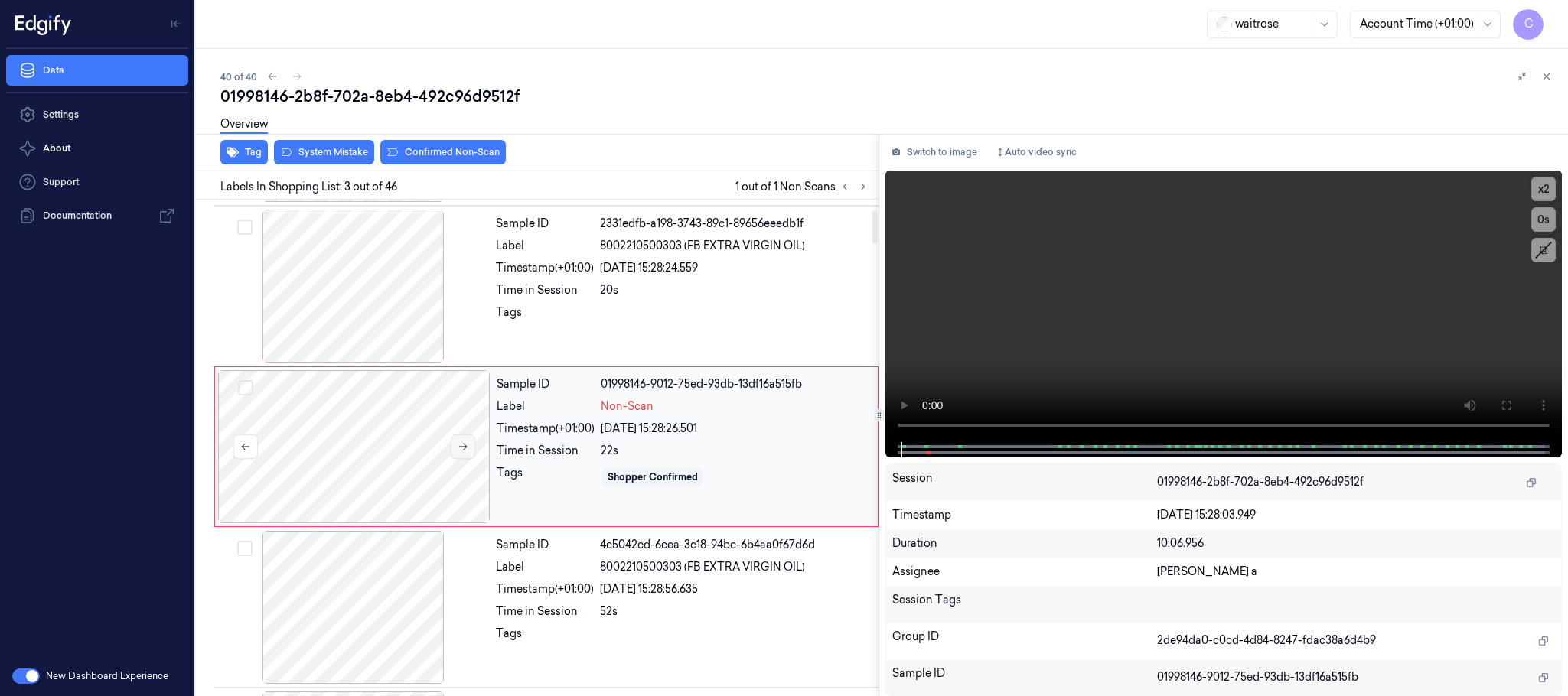
click at [467, 451] on icon at bounding box center [463, 446] width 10 height 10
click at [368, 272] on div at bounding box center [353, 286] width 273 height 153
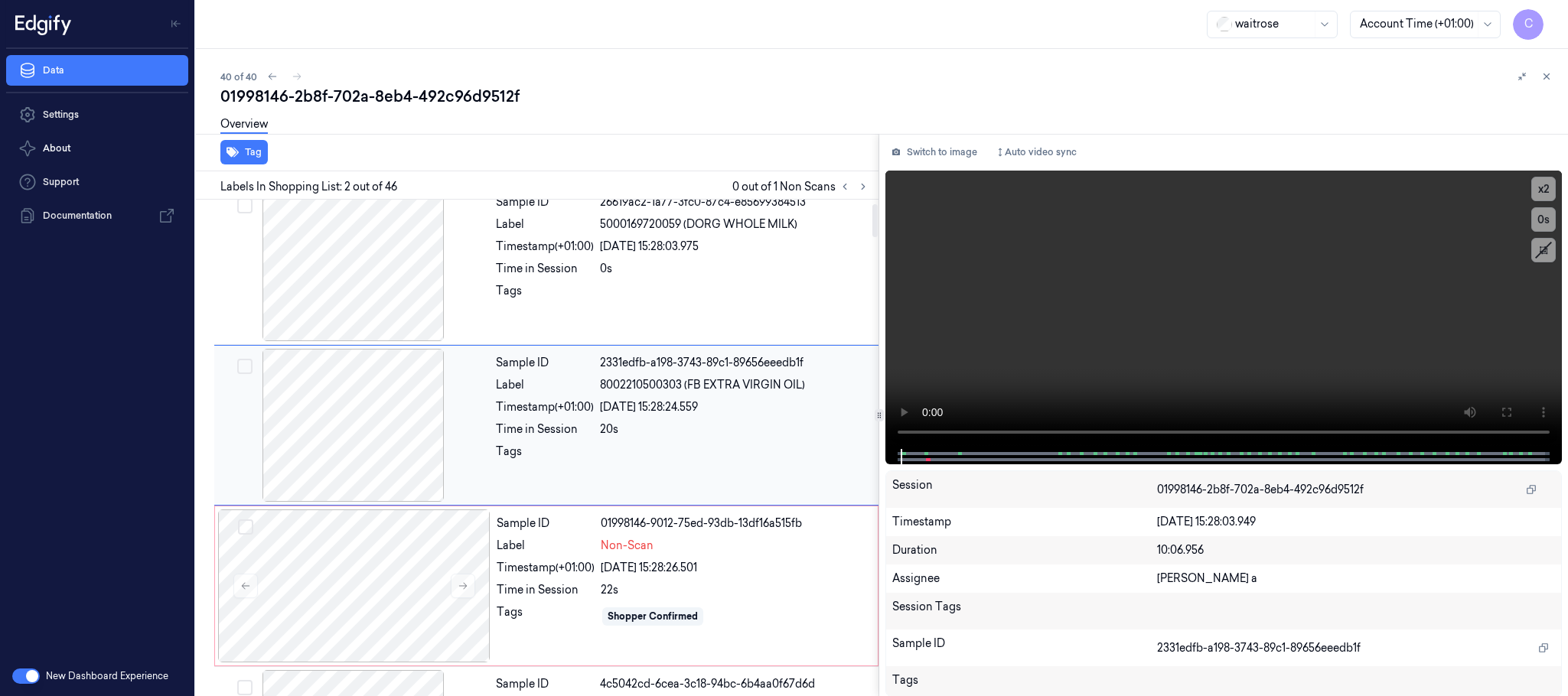
scroll to position [0, 0]
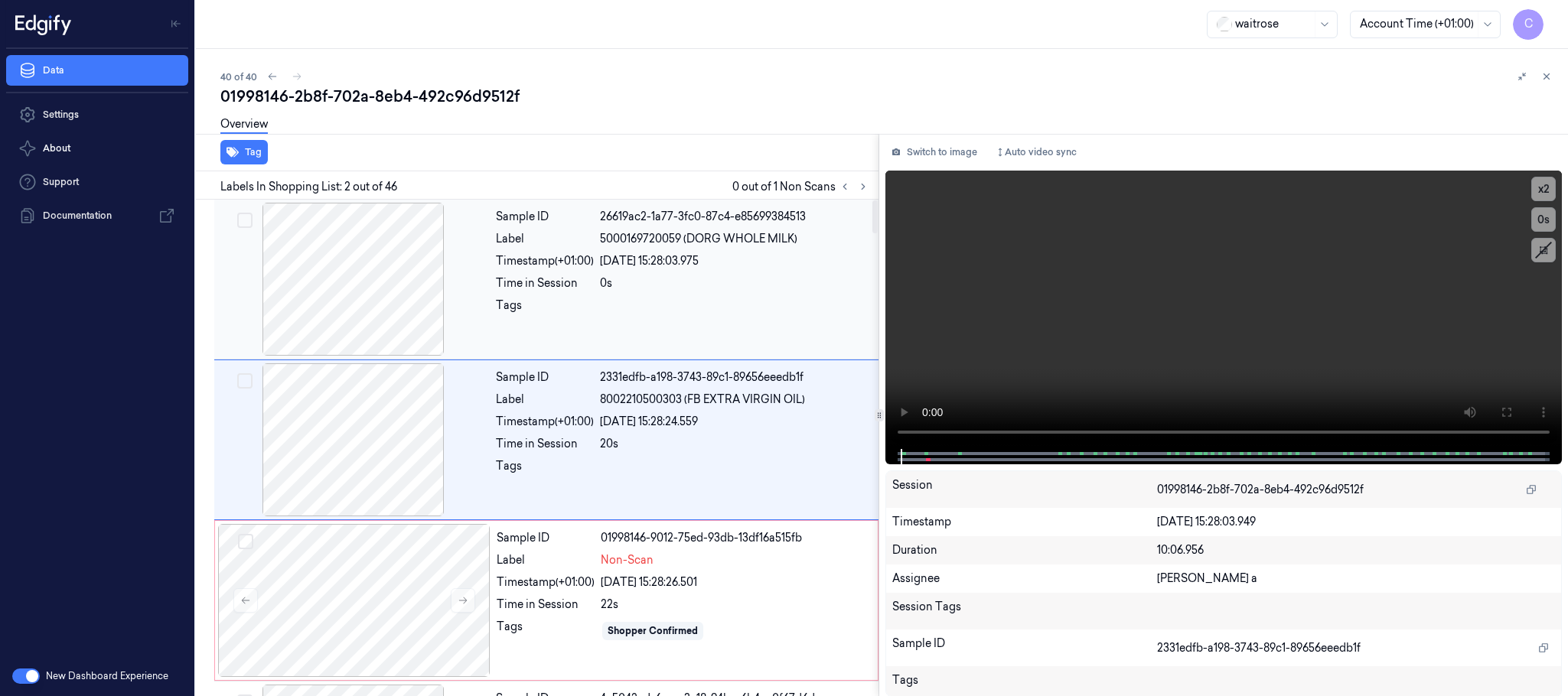
click at [359, 290] on div at bounding box center [353, 279] width 273 height 153
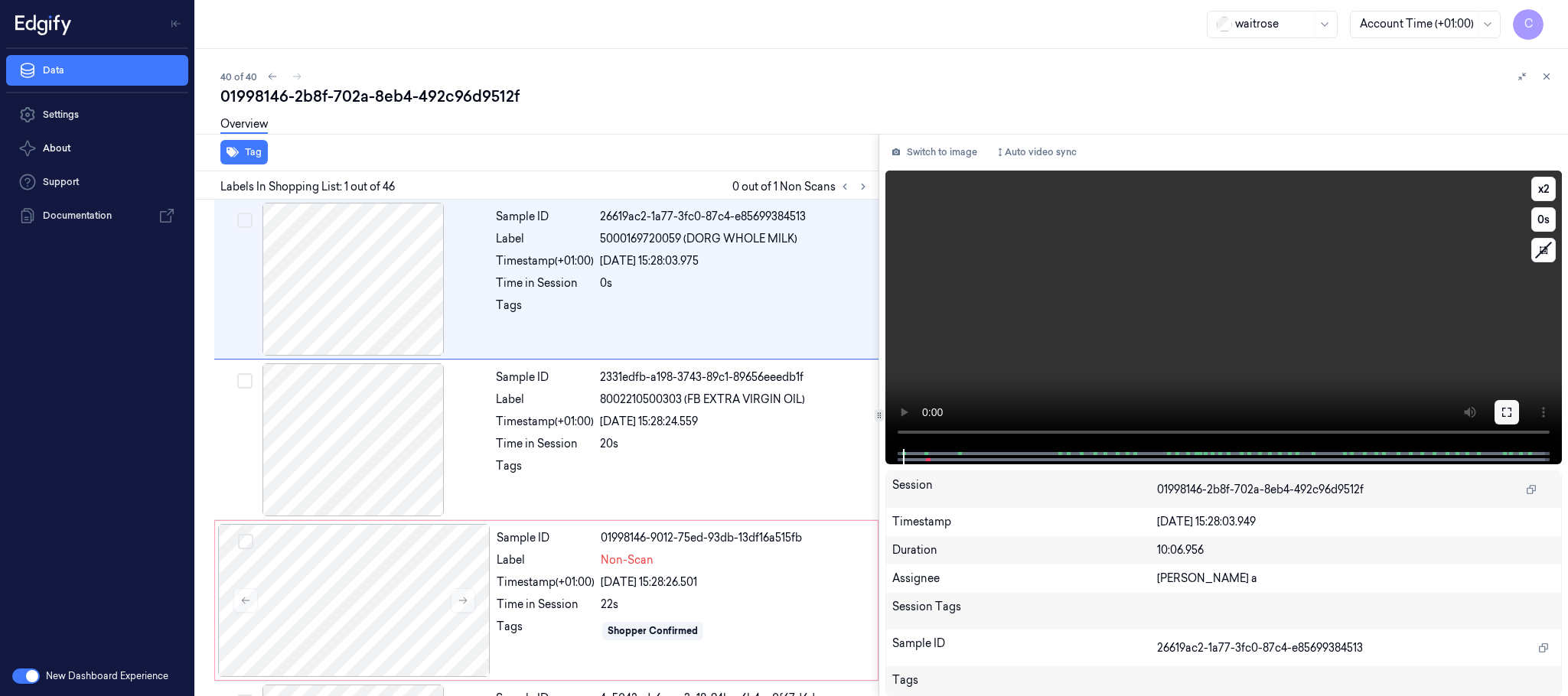
click at [1500, 409] on button at bounding box center [1507, 413] width 25 height 25
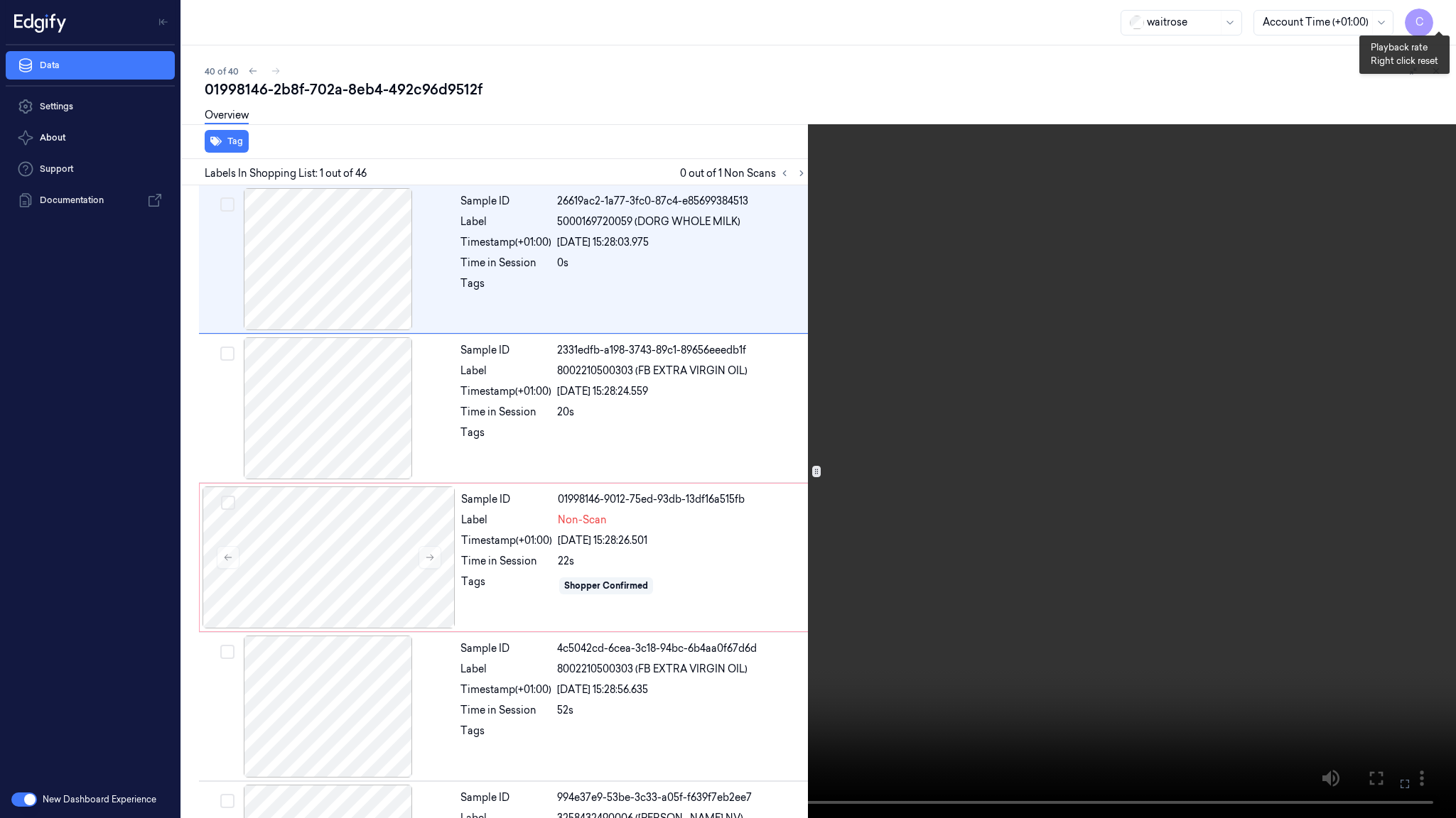
click at [1440, 24] on button "x 2" at bounding box center [1439, 17] width 23 height 23
click at [1440, 24] on button "x 4" at bounding box center [1439, 17] width 23 height 23
click at [1440, 24] on button "x 1" at bounding box center [1439, 17] width 23 height 23
click at [1445, 21] on button "x 2" at bounding box center [1439, 17] width 23 height 23
click at [1445, 21] on button "x 4" at bounding box center [1439, 17] width 23 height 23
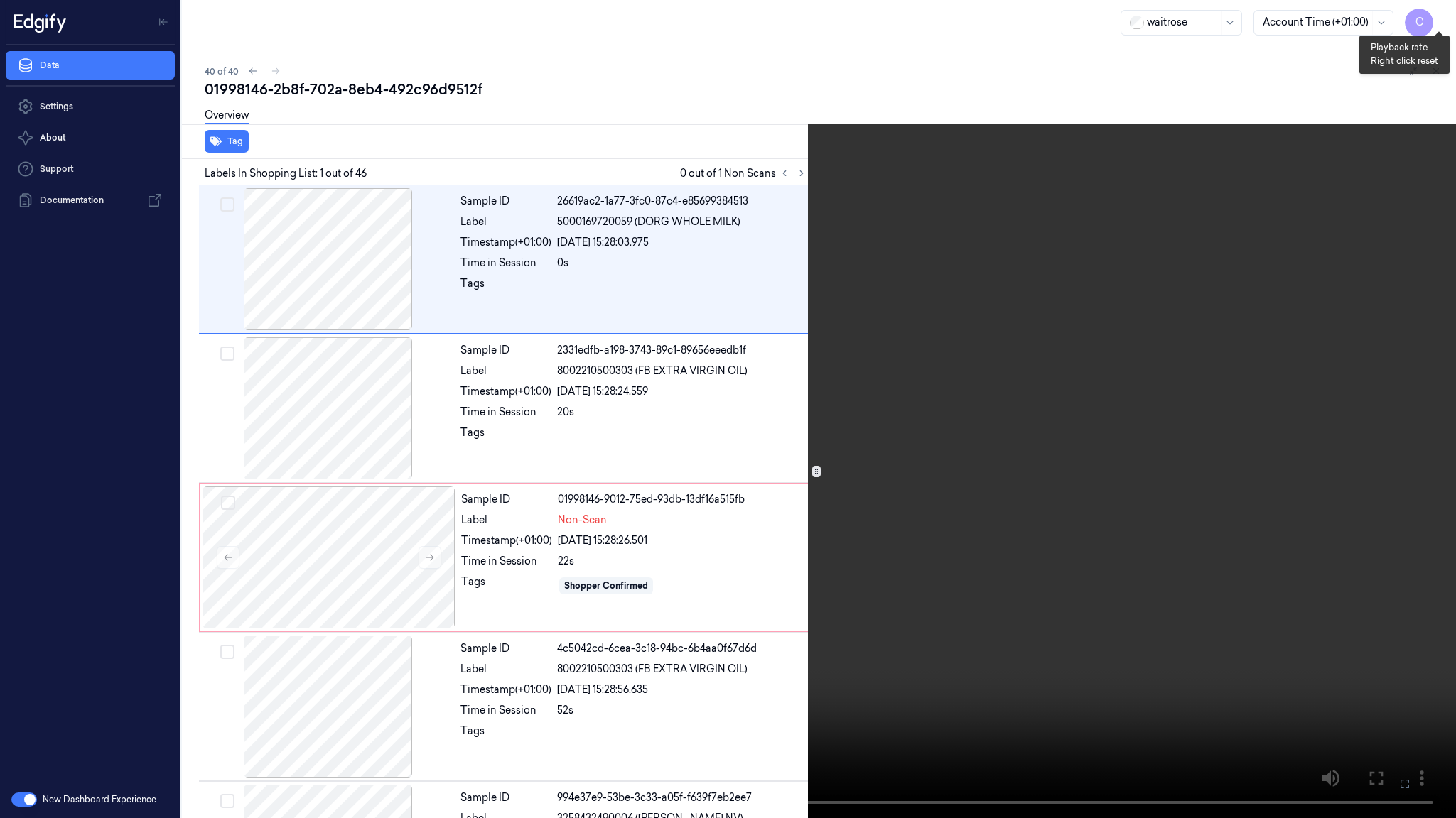
click at [1445, 21] on button "x 1" at bounding box center [1439, 17] width 23 height 23
click at [947, 171] on video at bounding box center [728, 409] width 1456 height 818
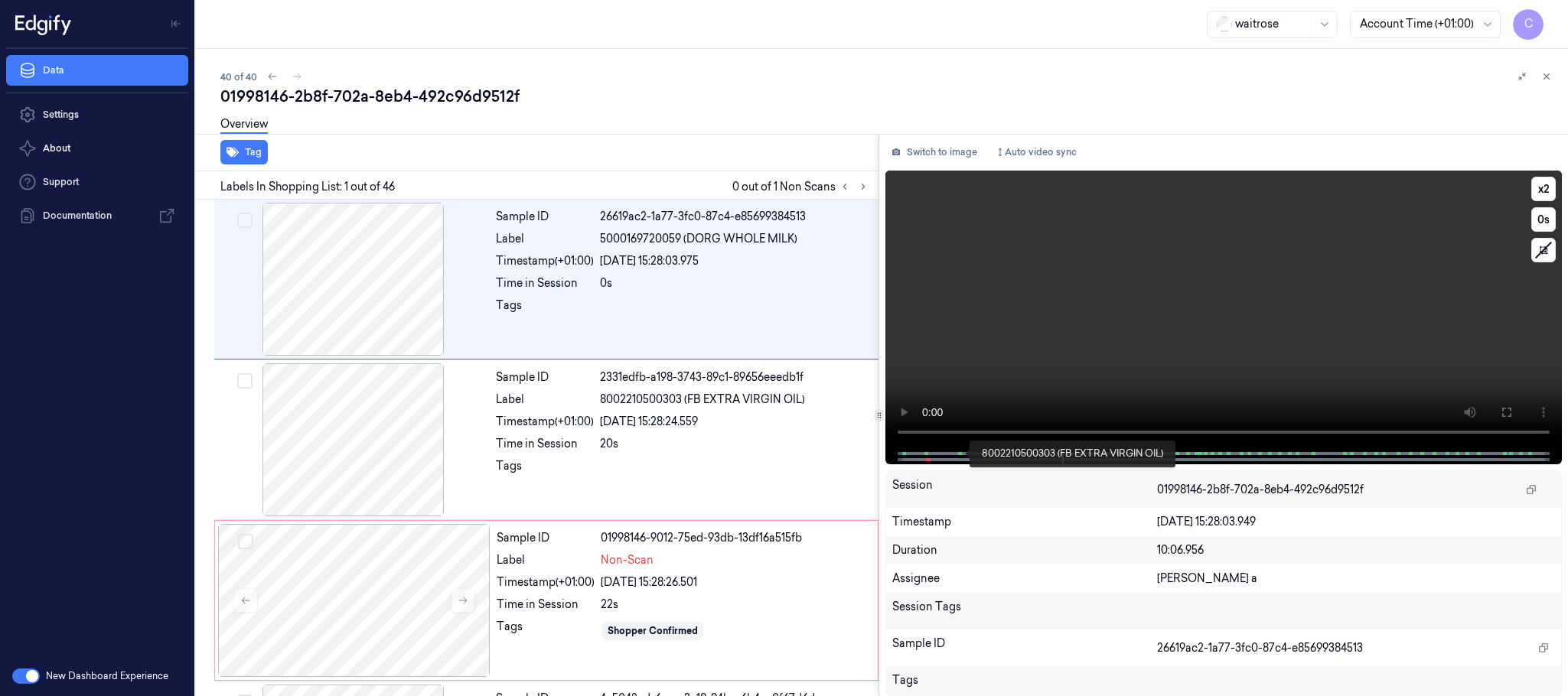
click at [958, 452] on span at bounding box center [959, 454] width 2 height 8
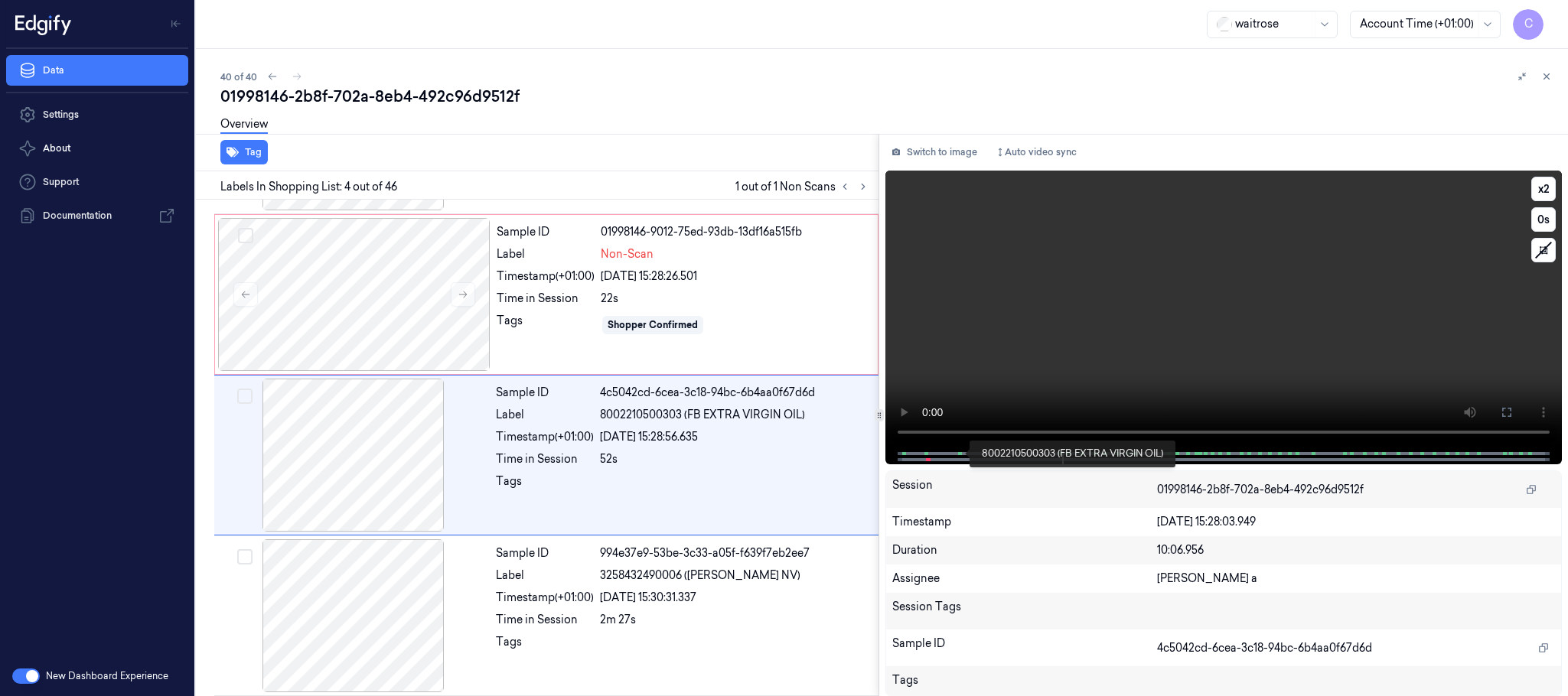
scroll to position [315, 0]
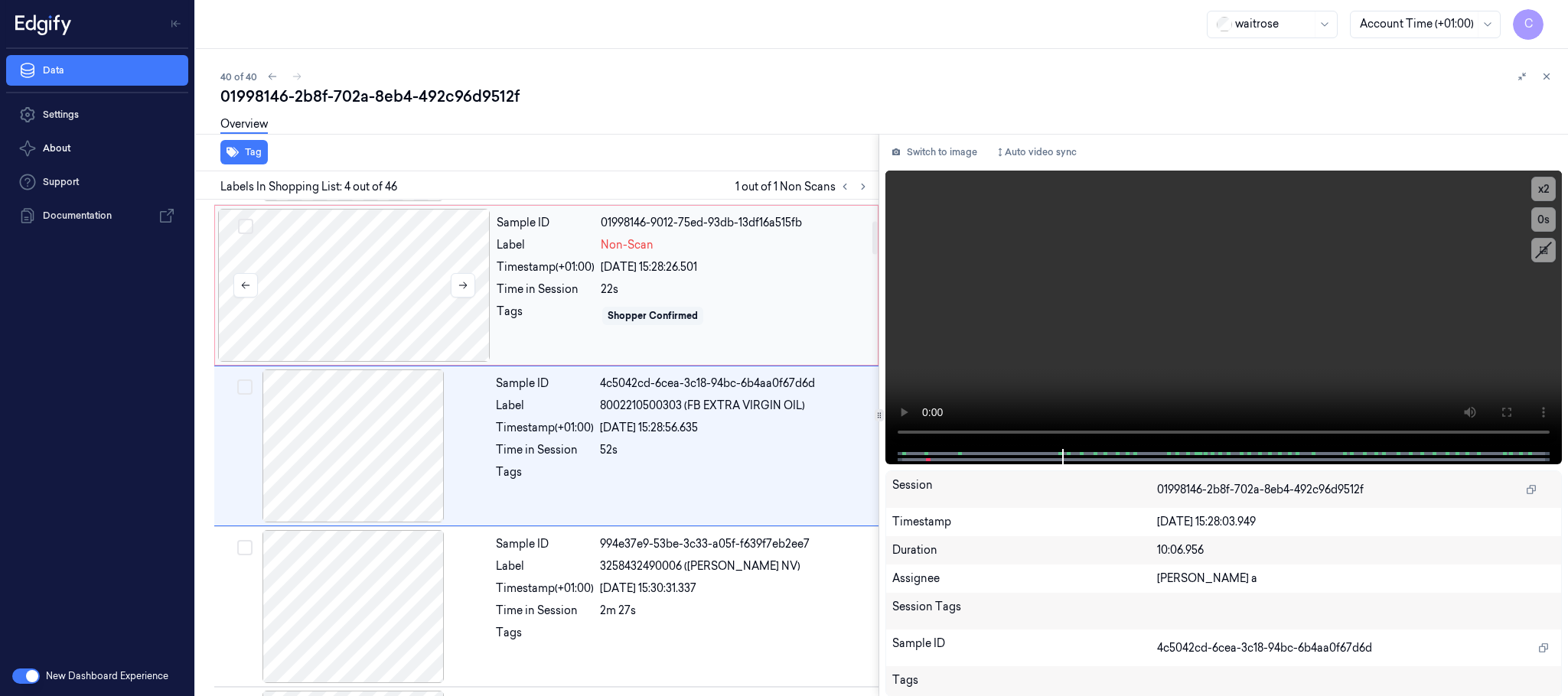
click at [377, 306] on div at bounding box center [354, 285] width 273 height 153
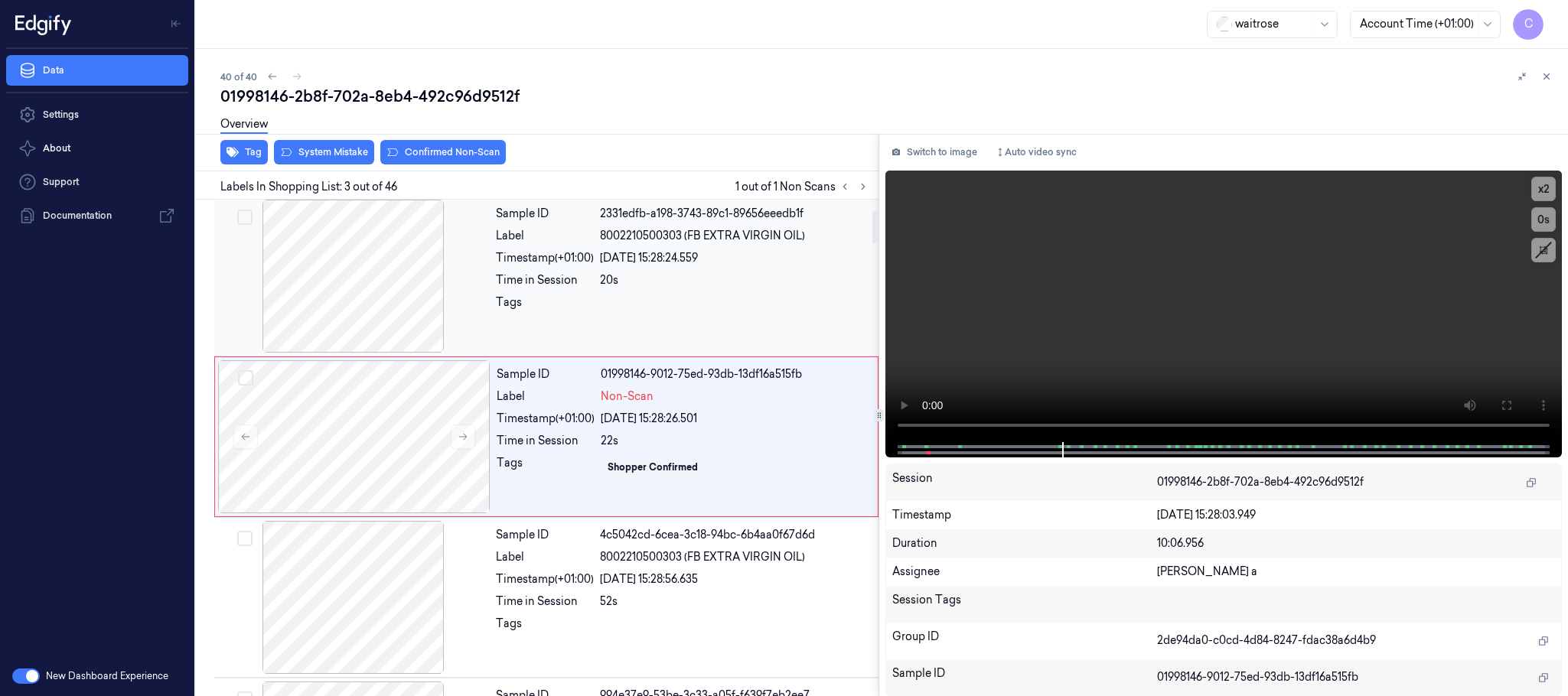
scroll to position [154, 0]
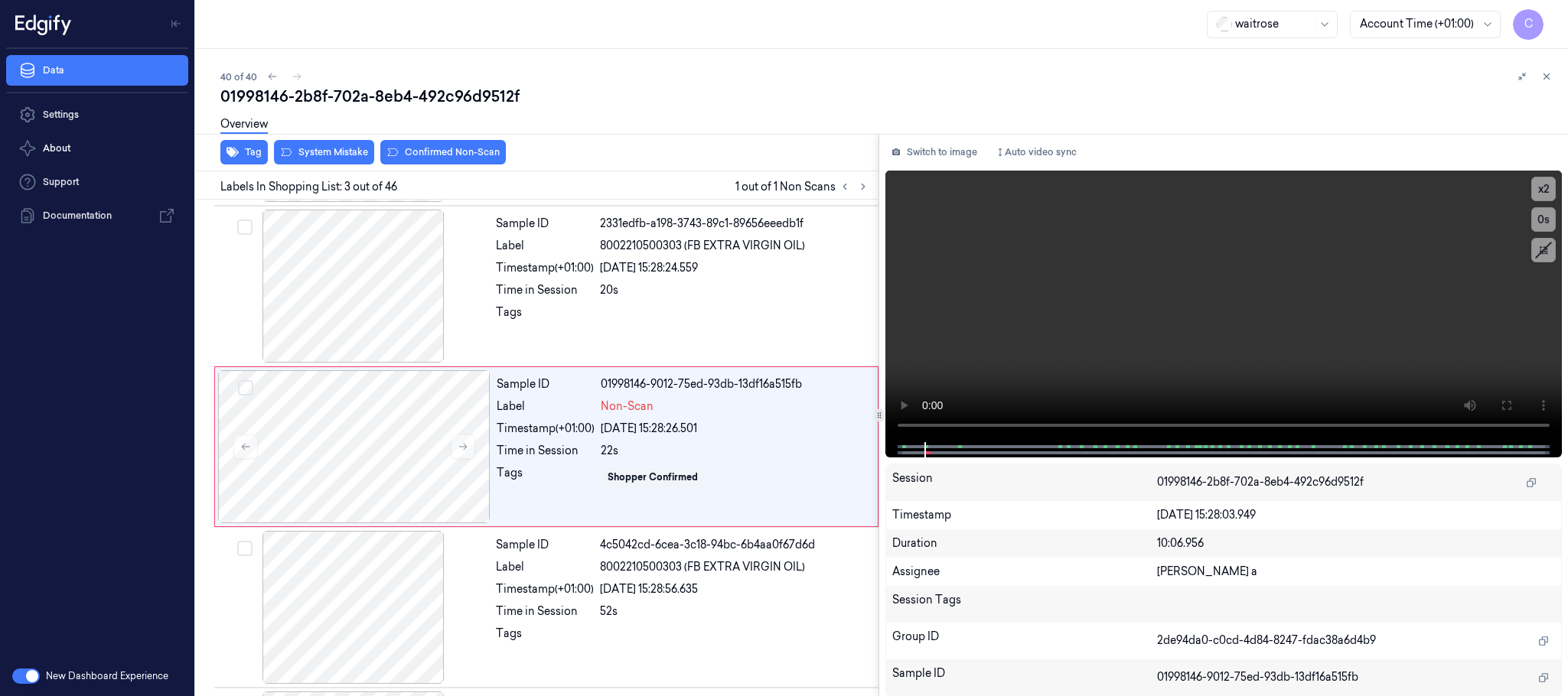
click at [435, 143] on div "Overview" at bounding box center [888, 126] width 1335 height 39
click at [393, 466] on div at bounding box center [354, 446] width 273 height 153
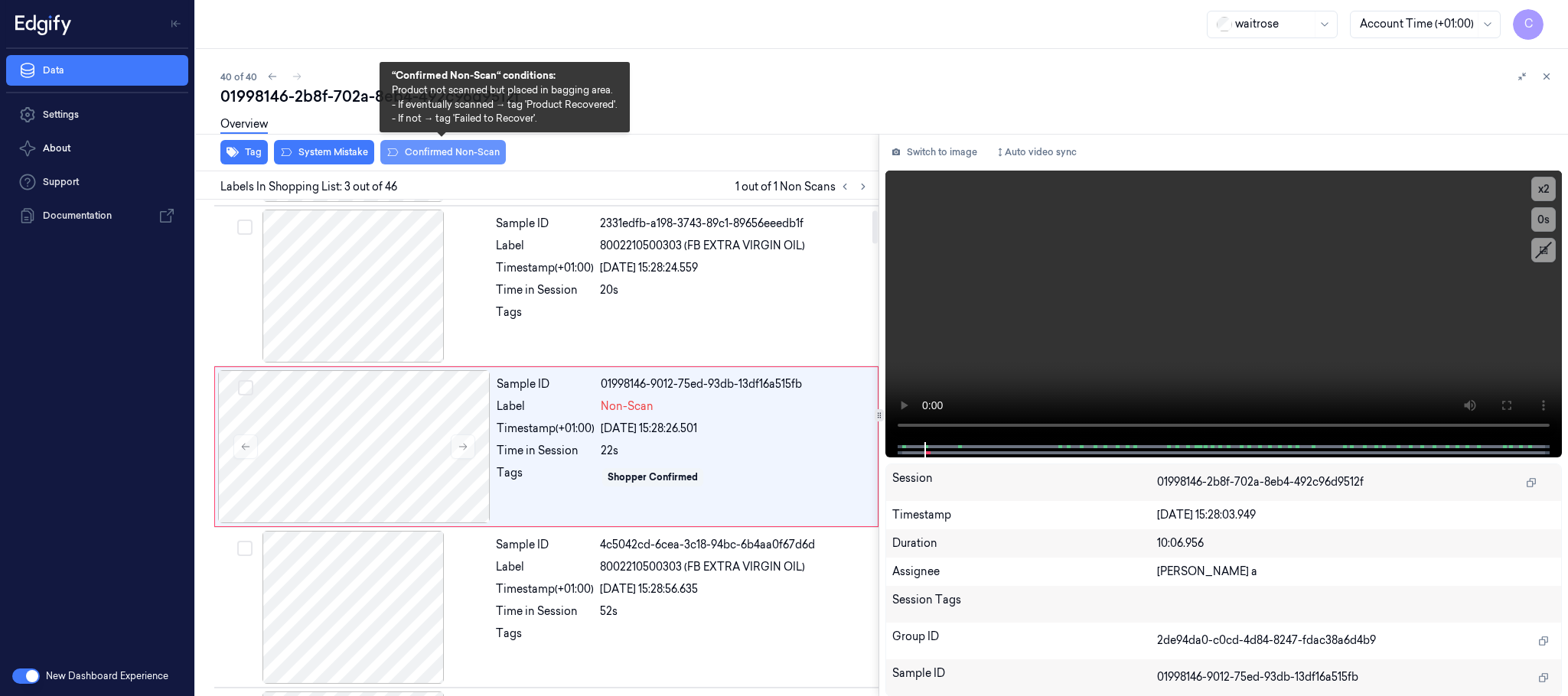
click at [448, 156] on button "Confirmed Non-Scan" at bounding box center [444, 152] width 125 height 25
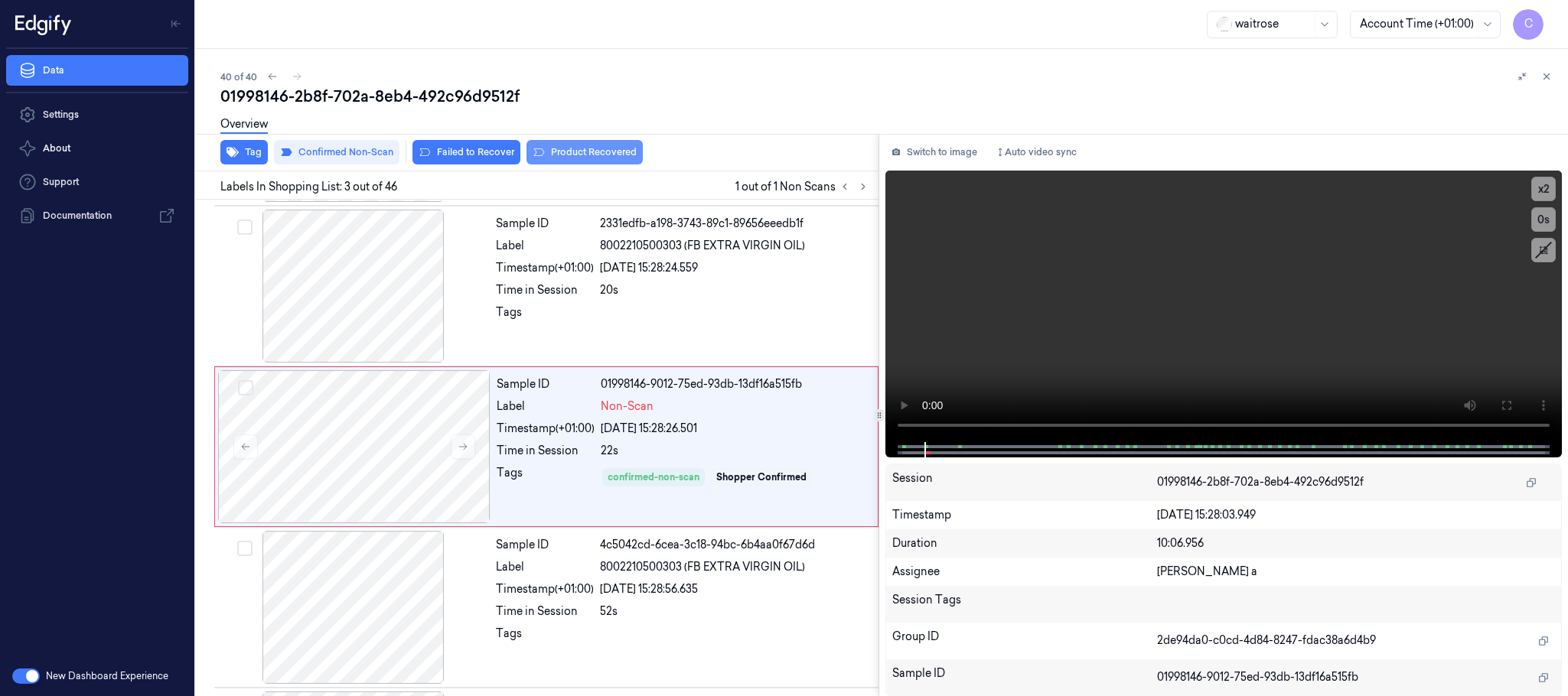
click at [555, 152] on button "Product Recovered" at bounding box center [584, 152] width 117 height 25
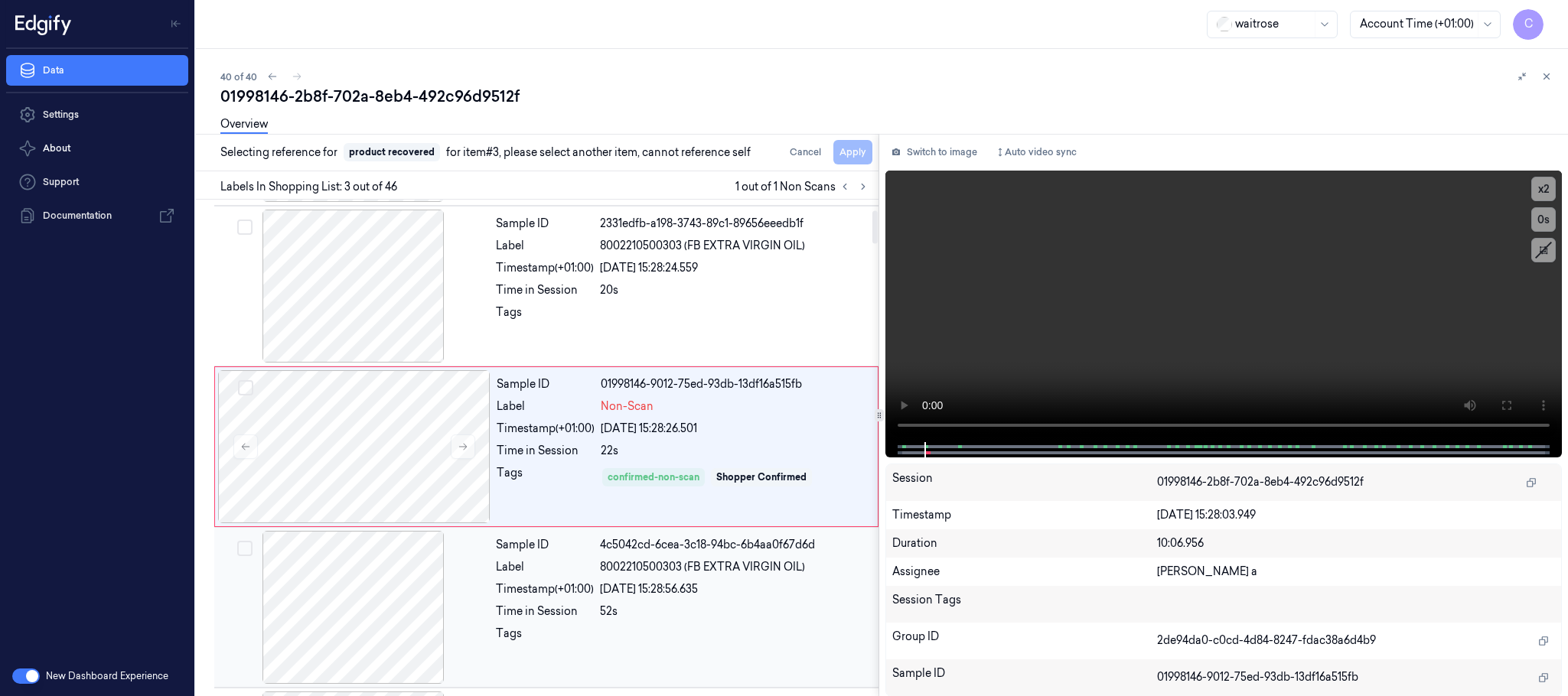
click at [396, 586] on div at bounding box center [353, 607] width 273 height 153
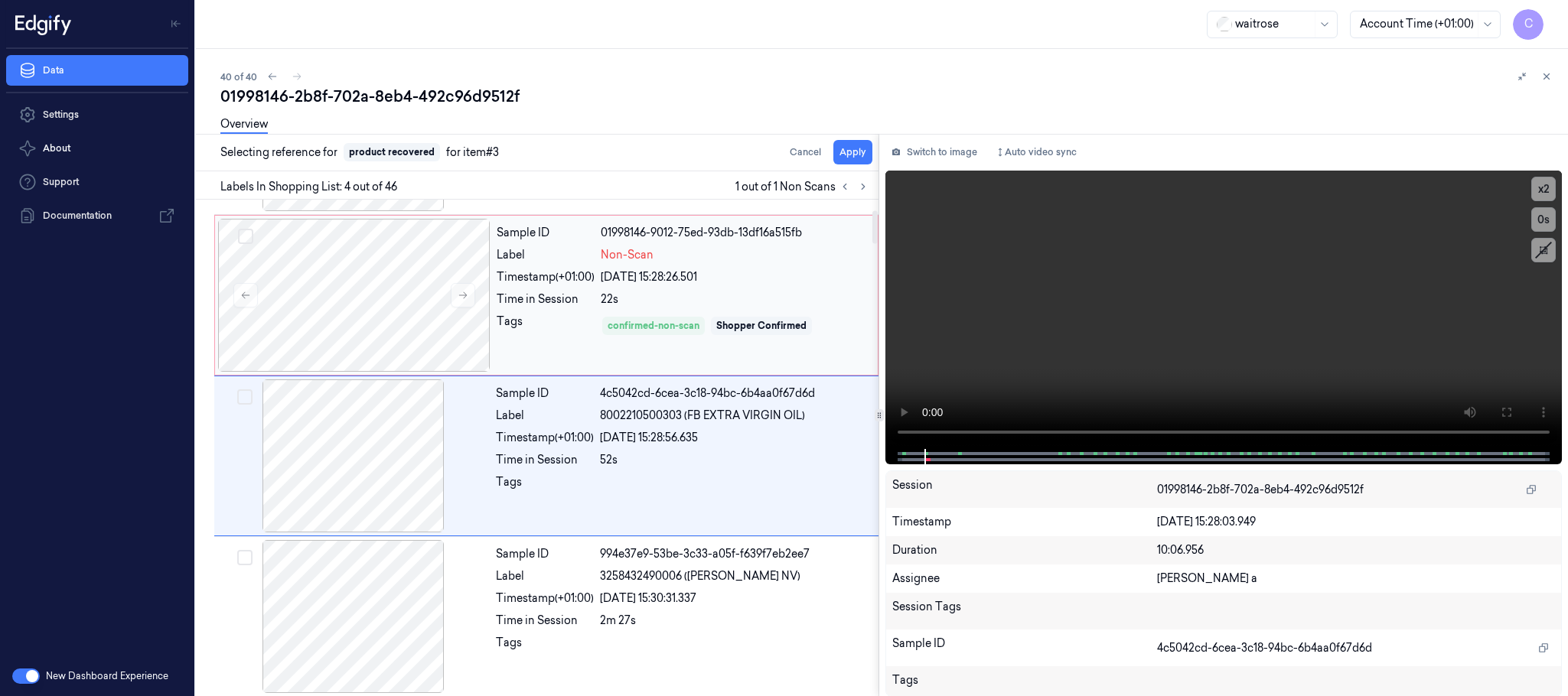
scroll to position [315, 0]
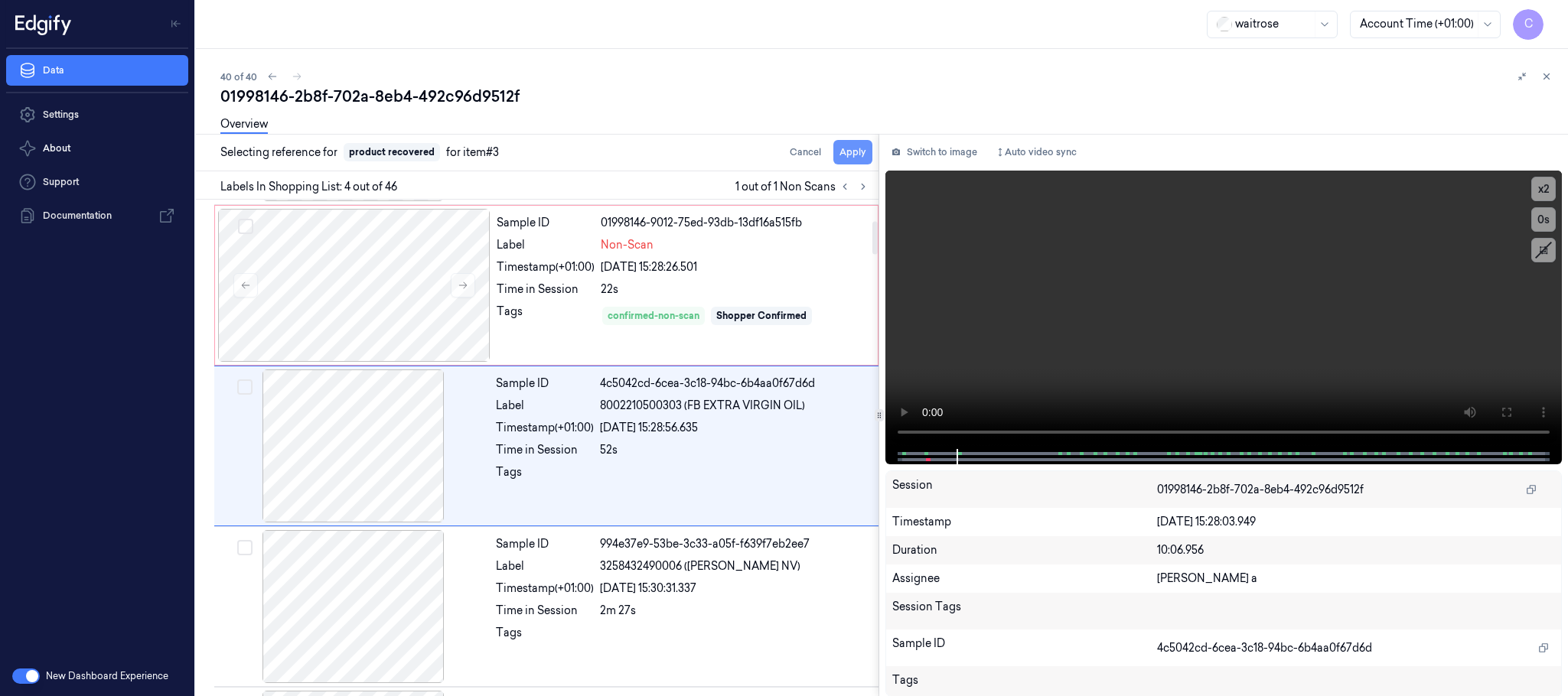
click at [846, 154] on button "Apply" at bounding box center [853, 152] width 39 height 25
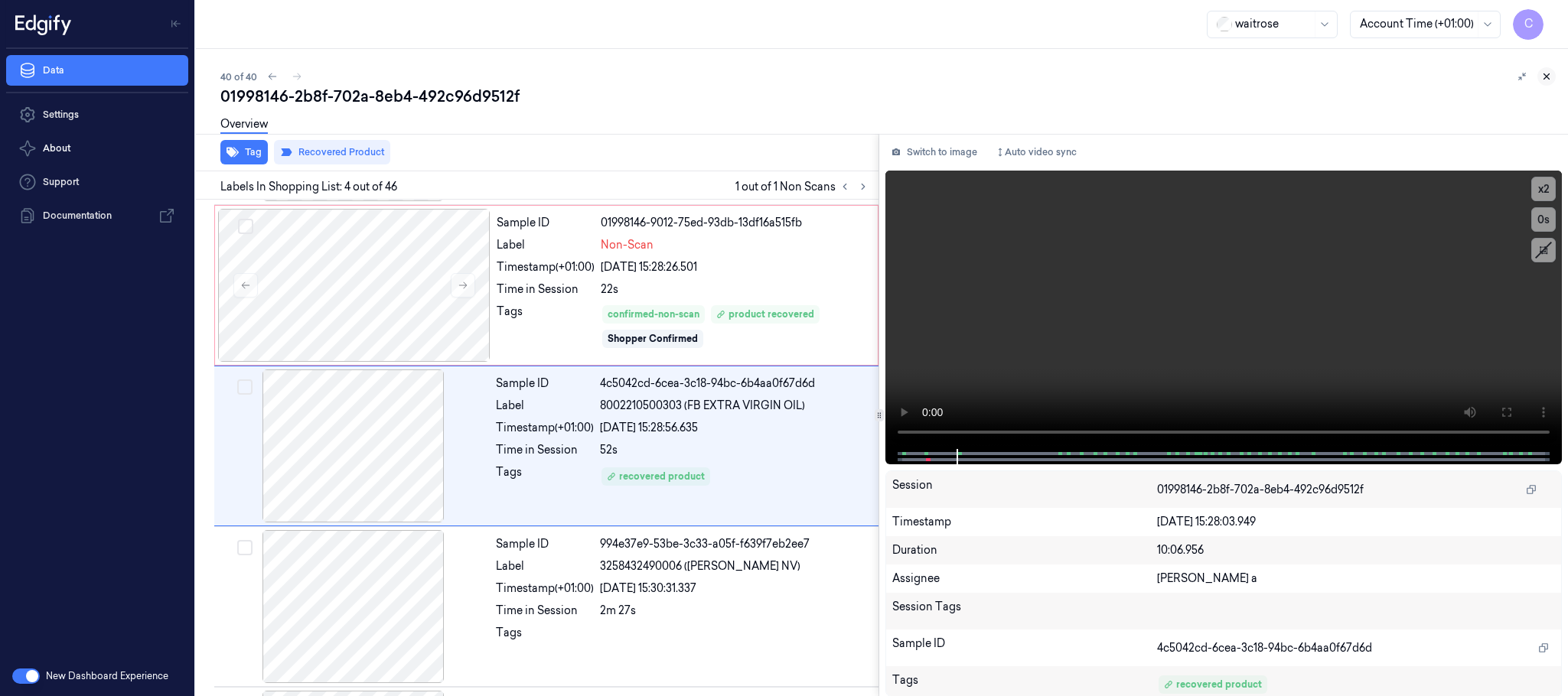
click at [1543, 74] on icon at bounding box center [1546, 76] width 10 height 10
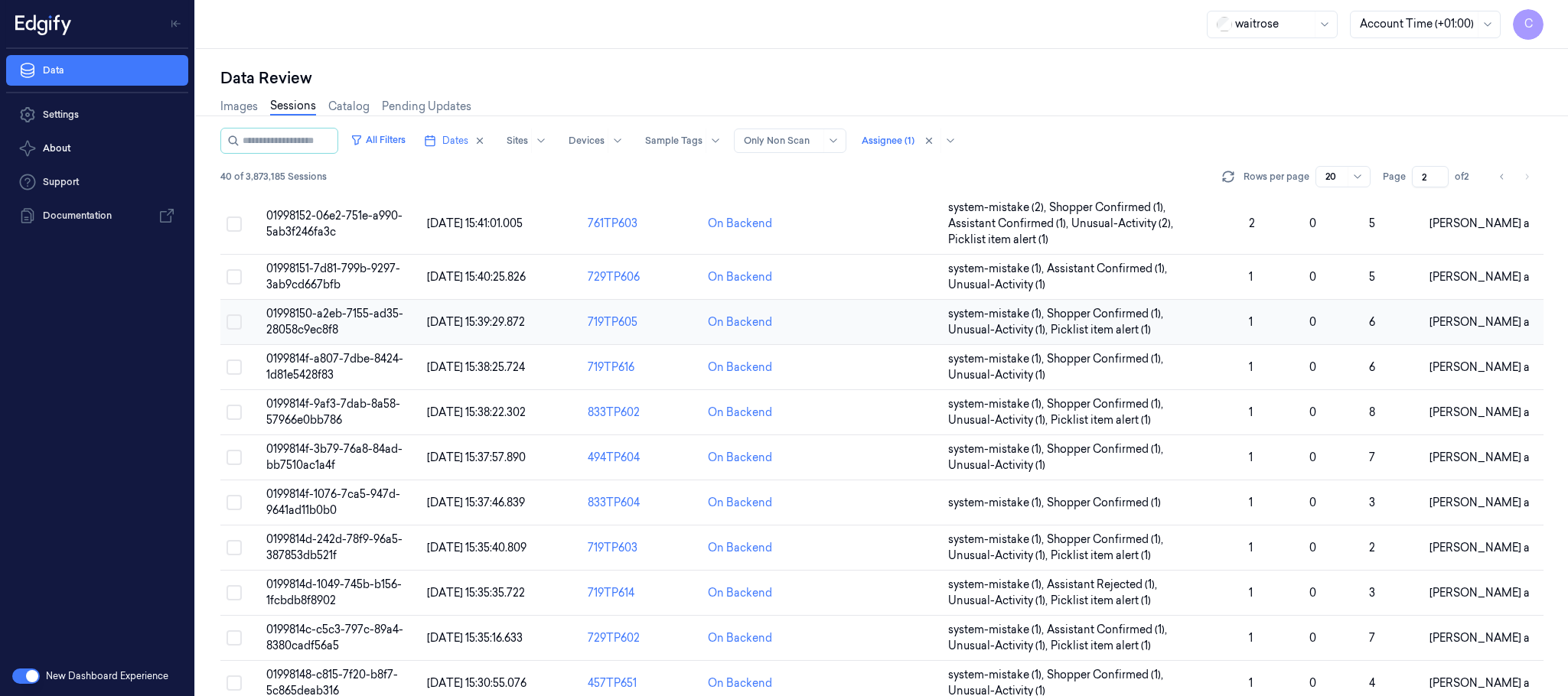
scroll to position [515, 0]
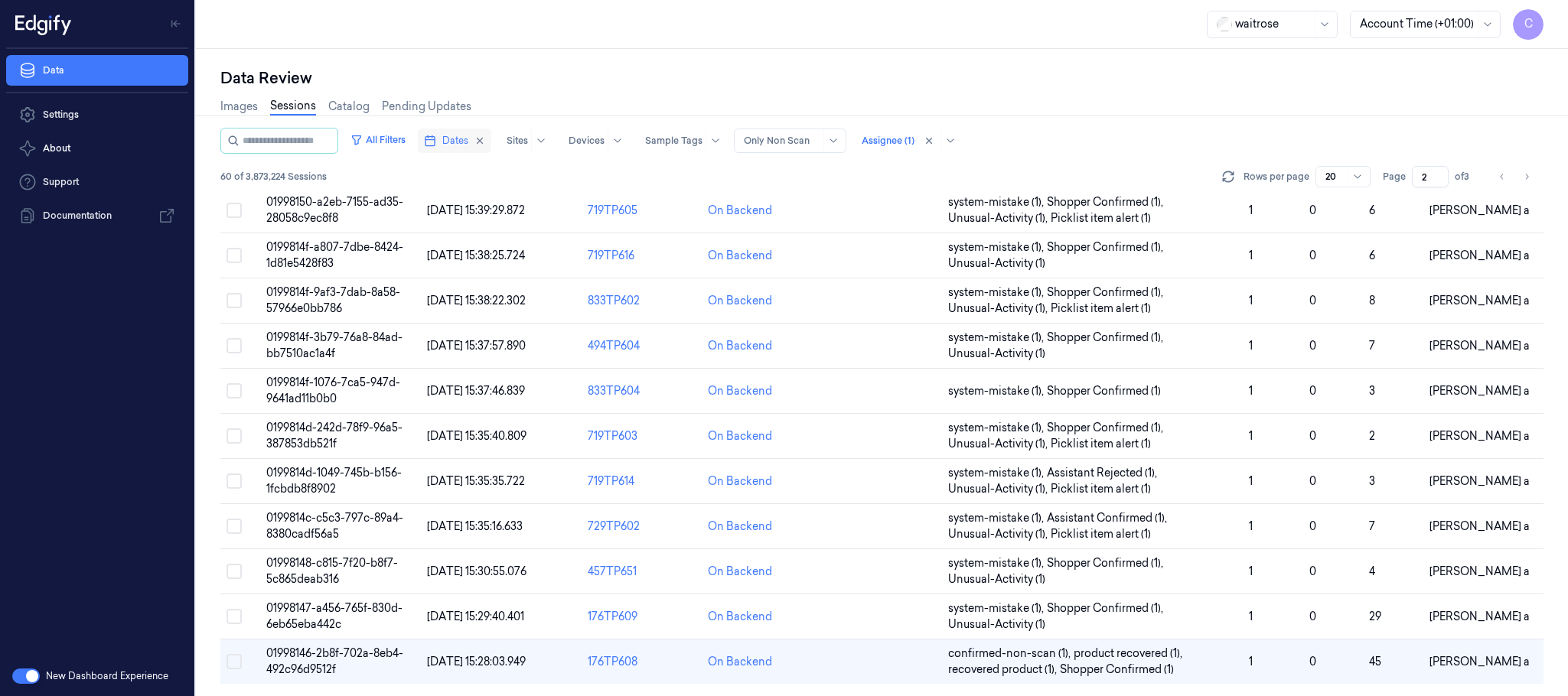
click at [468, 142] on span "Dates" at bounding box center [455, 141] width 26 height 14
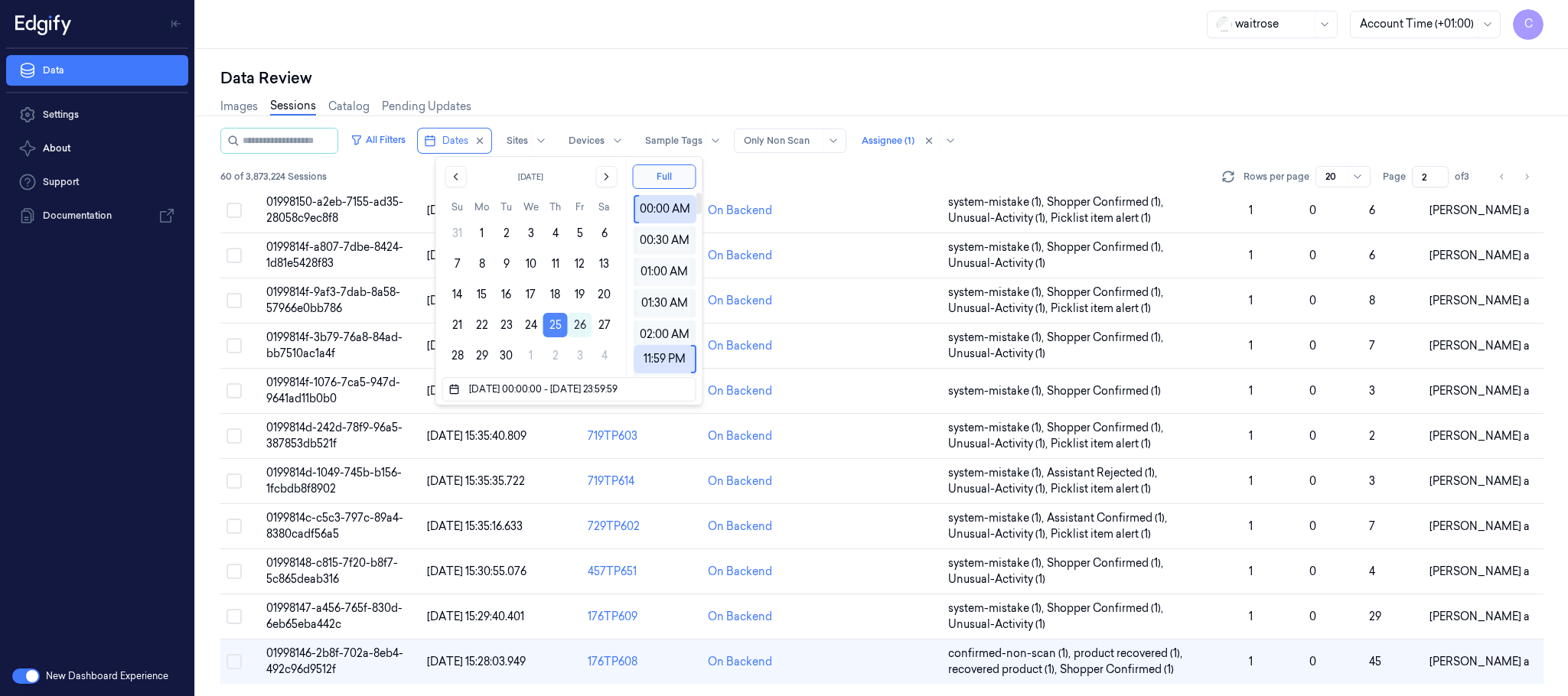
click at [562, 331] on button "25" at bounding box center [556, 326] width 25 height 25
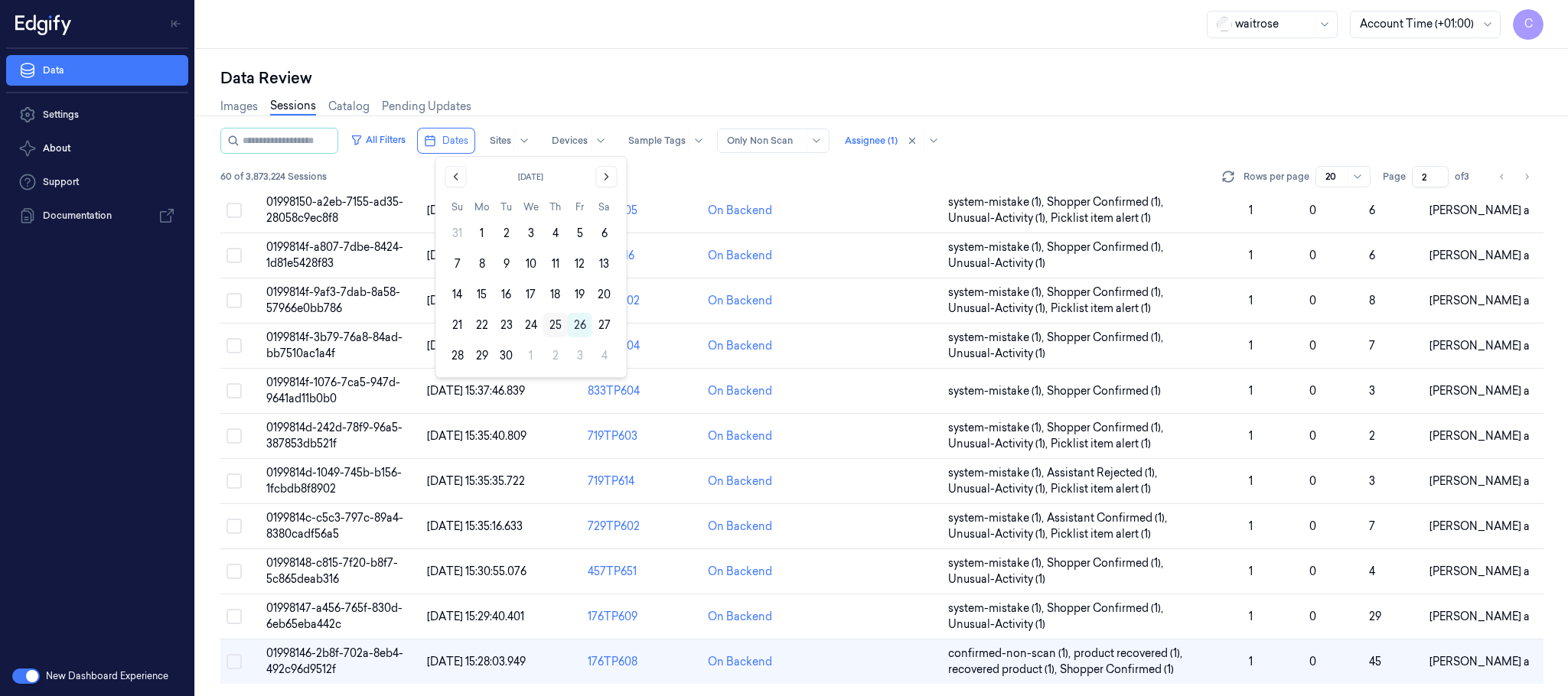
click at [557, 330] on button "25" at bounding box center [556, 326] width 25 height 25
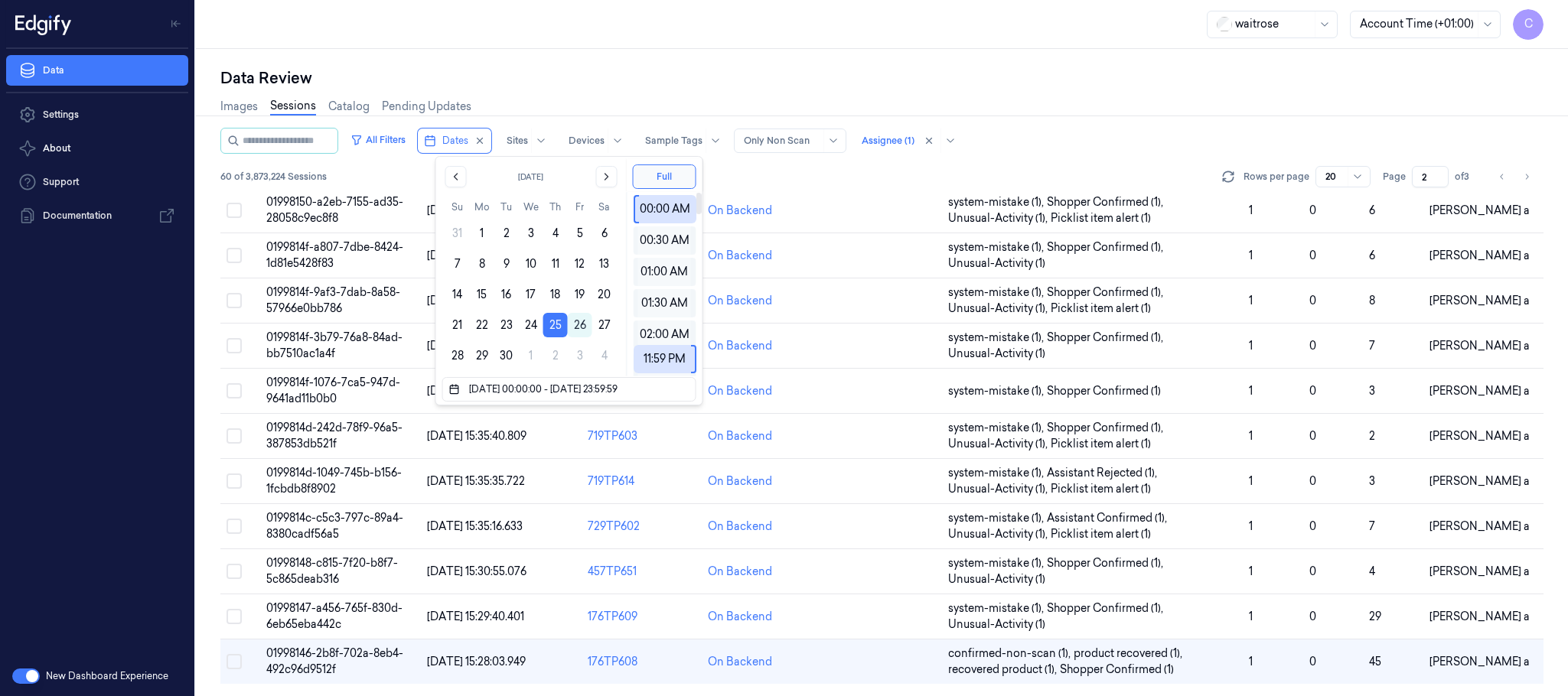
click at [839, 67] on div "Data Review" at bounding box center [881, 78] width 1323 height 22
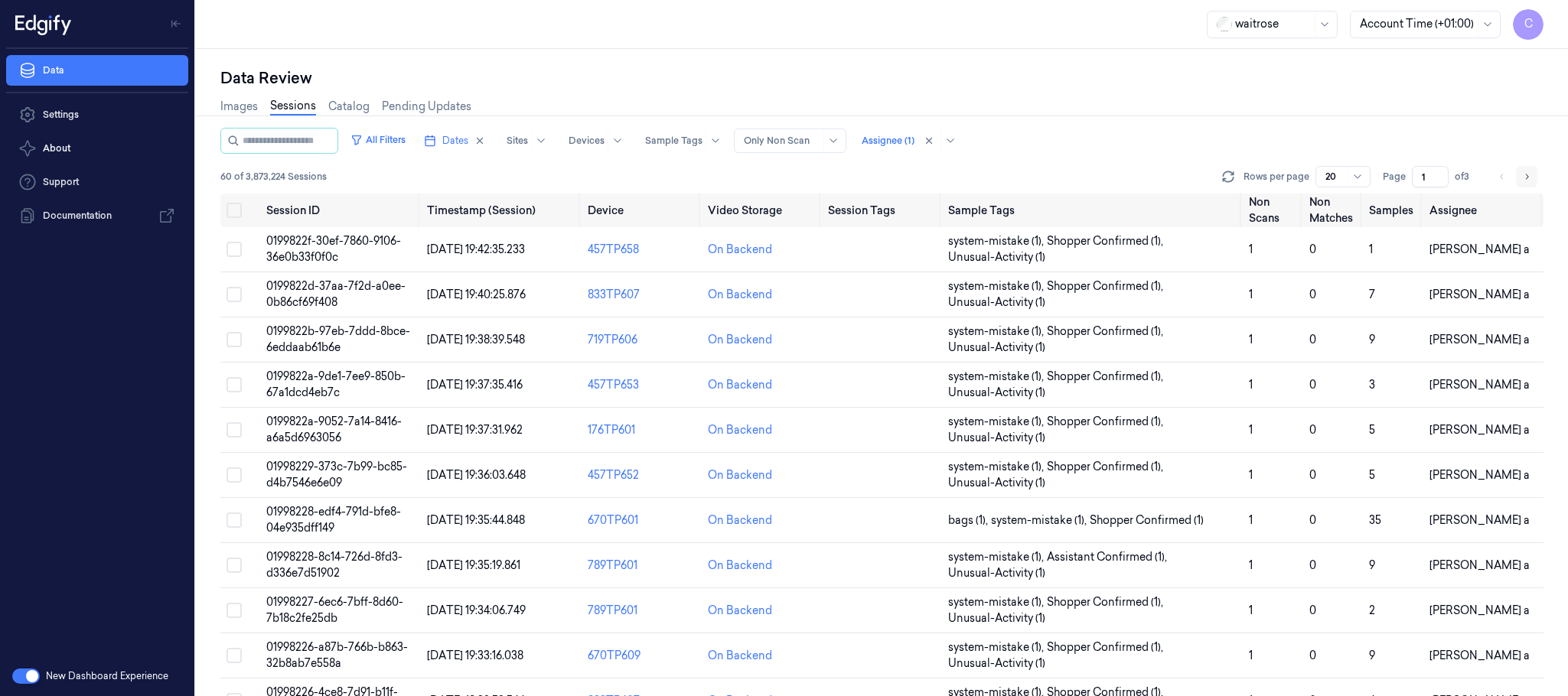
click at [1532, 179] on icon "Go to next page" at bounding box center [1527, 177] width 9 height 12
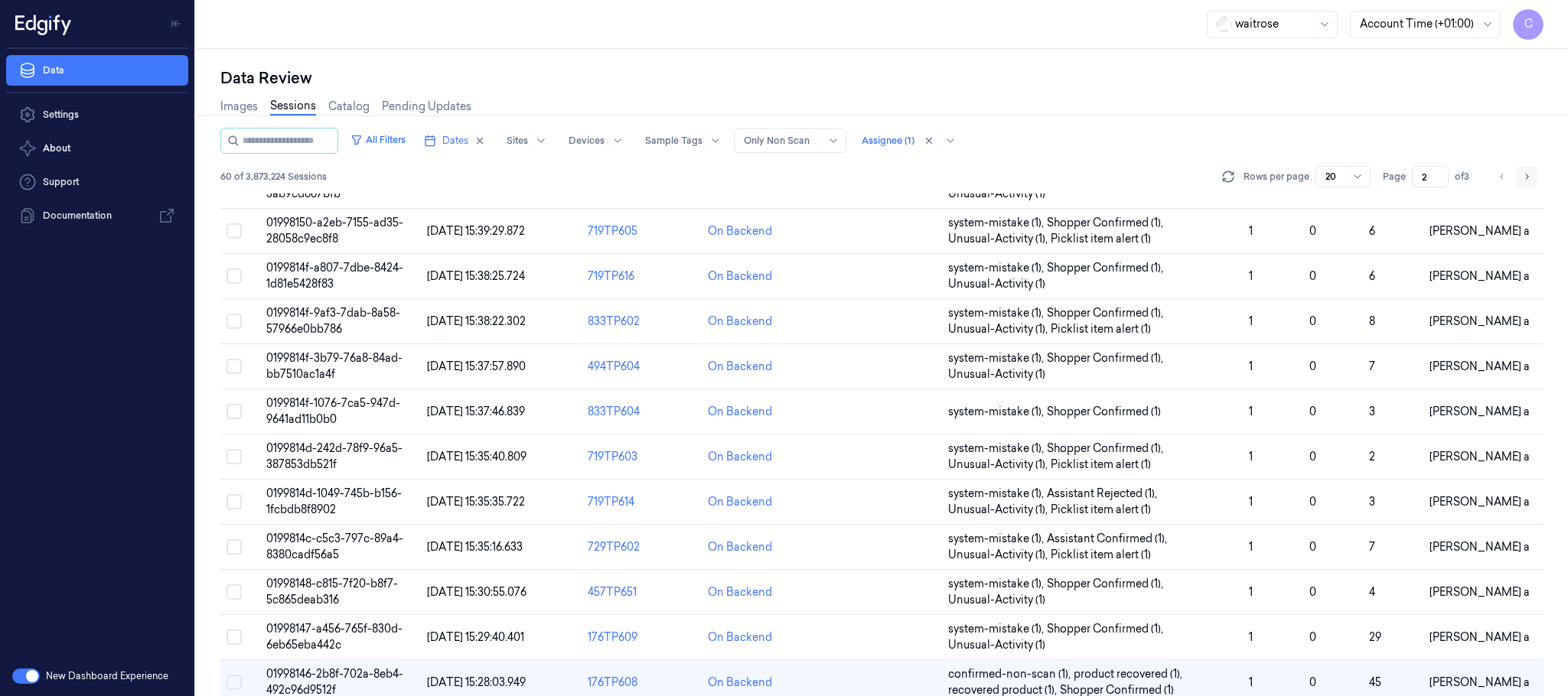
scroll to position [515, 0]
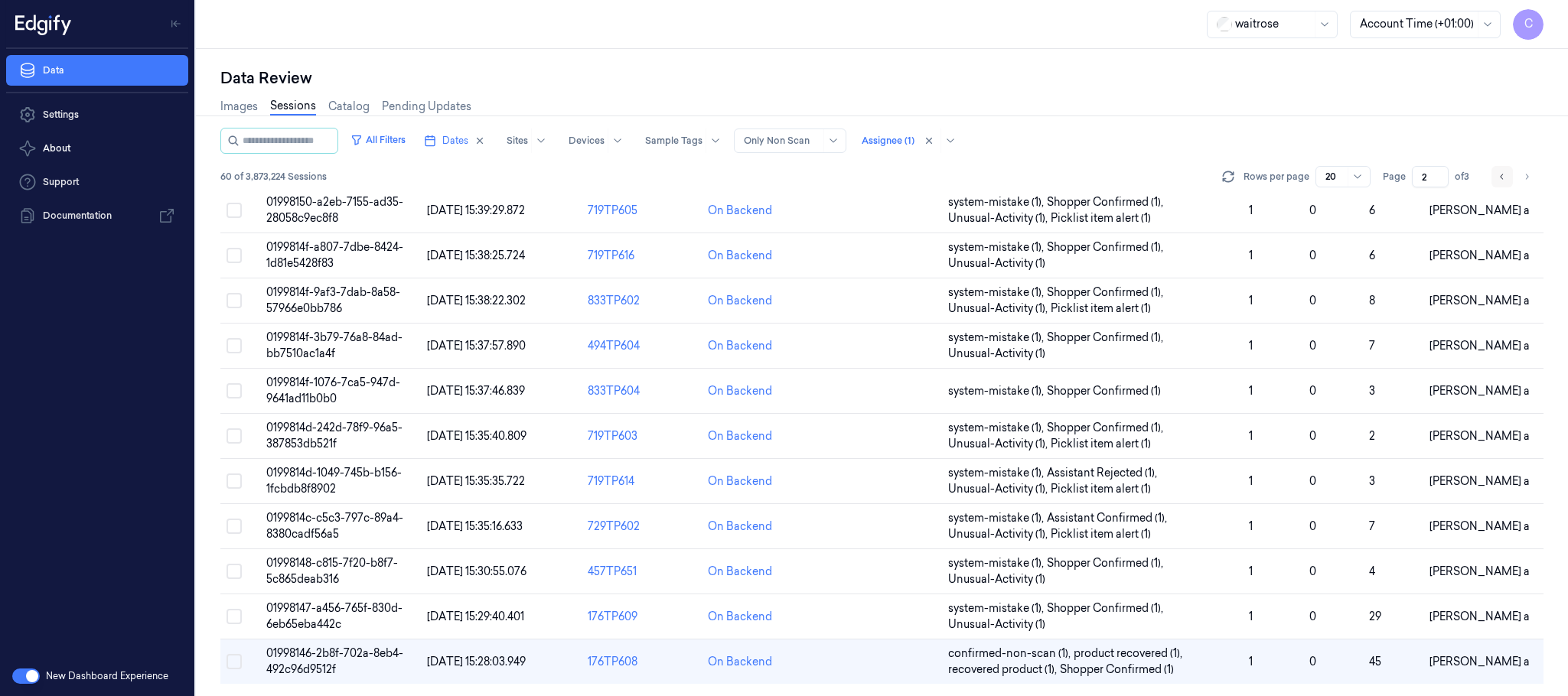
click at [1492, 178] on button "Go to previous page" at bounding box center [1502, 177] width 22 height 22
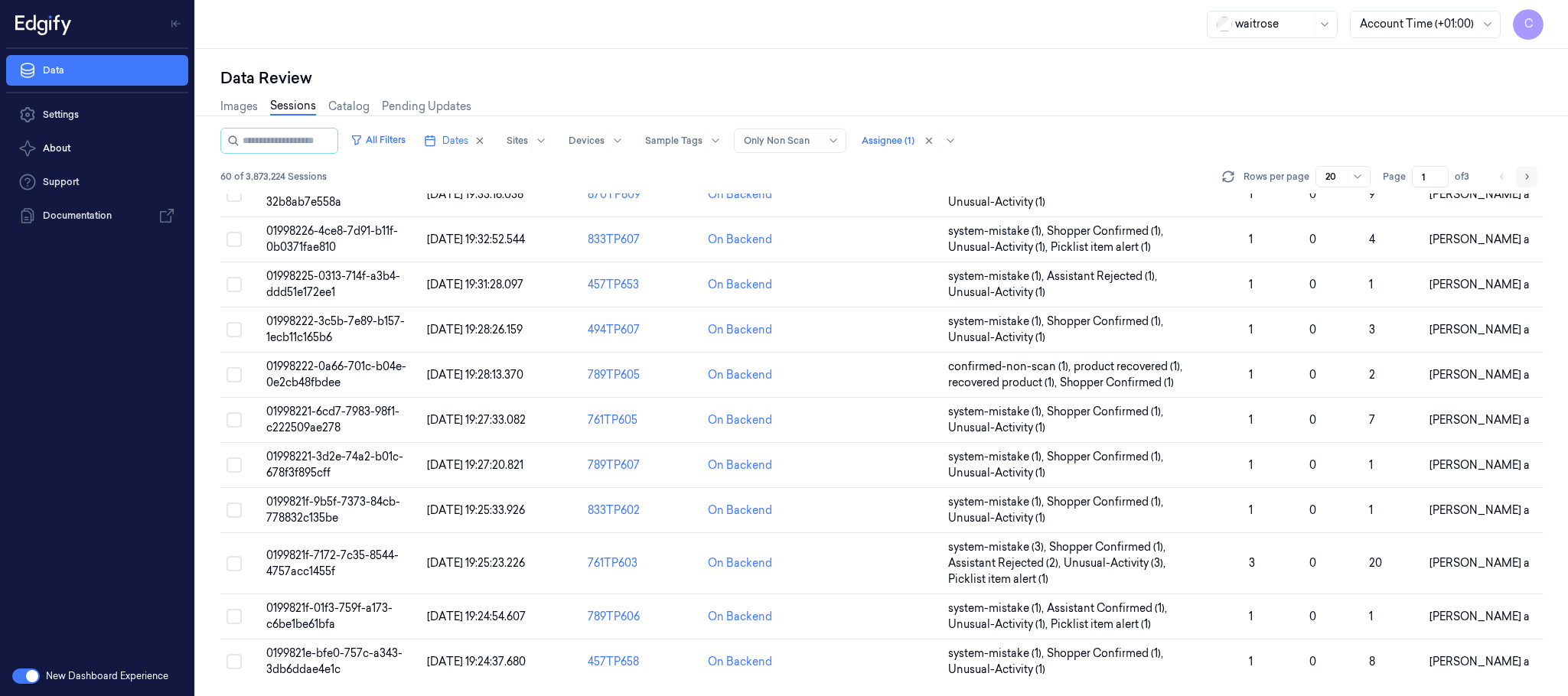
click at [1521, 183] on button "Go to next page" at bounding box center [1527, 177] width 22 height 22
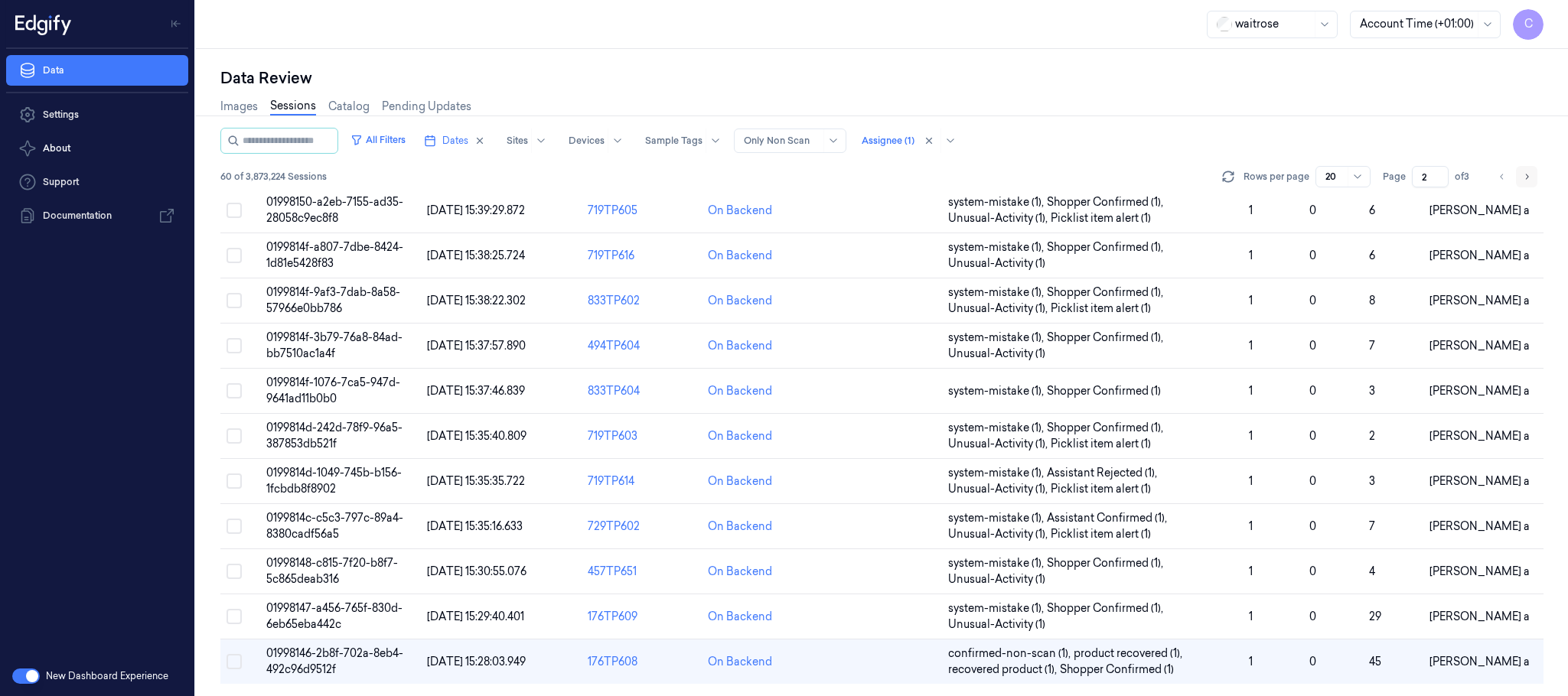
click at [1521, 183] on button "Go to next page" at bounding box center [1527, 177] width 22 height 22
type input "3"
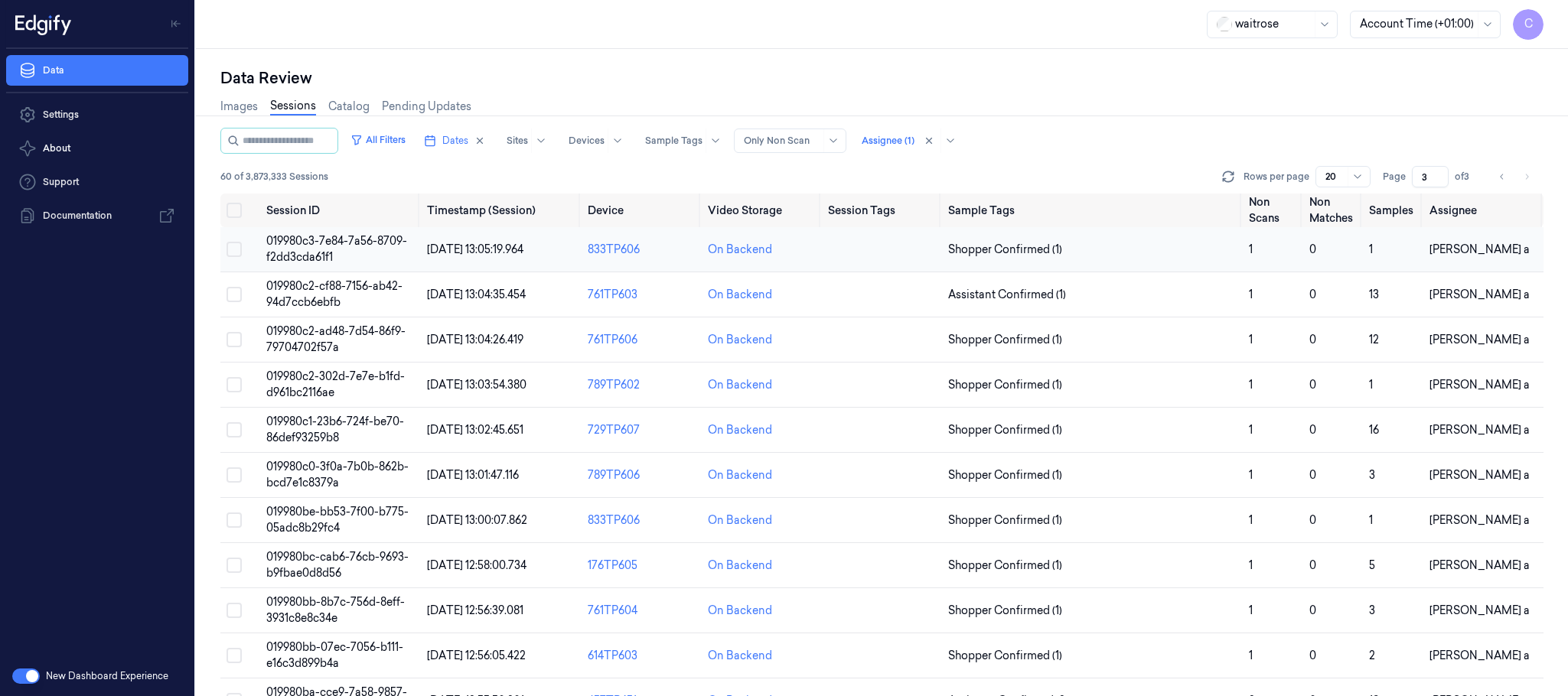
click at [335, 246] on span "019980c3-7e84-7a56-8709-f2dd3cda61f1" at bounding box center [336, 249] width 141 height 29
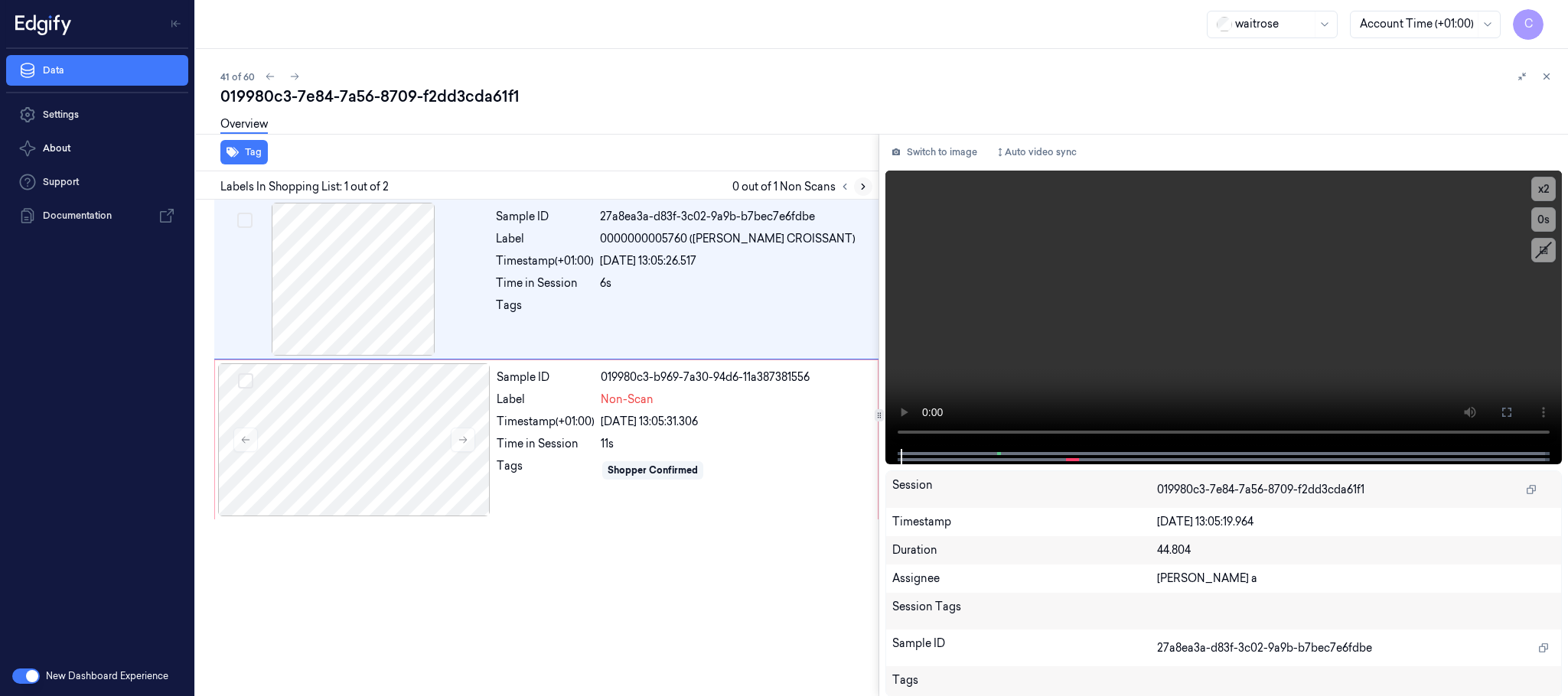
click at [866, 183] on icon at bounding box center [862, 186] width 10 height 10
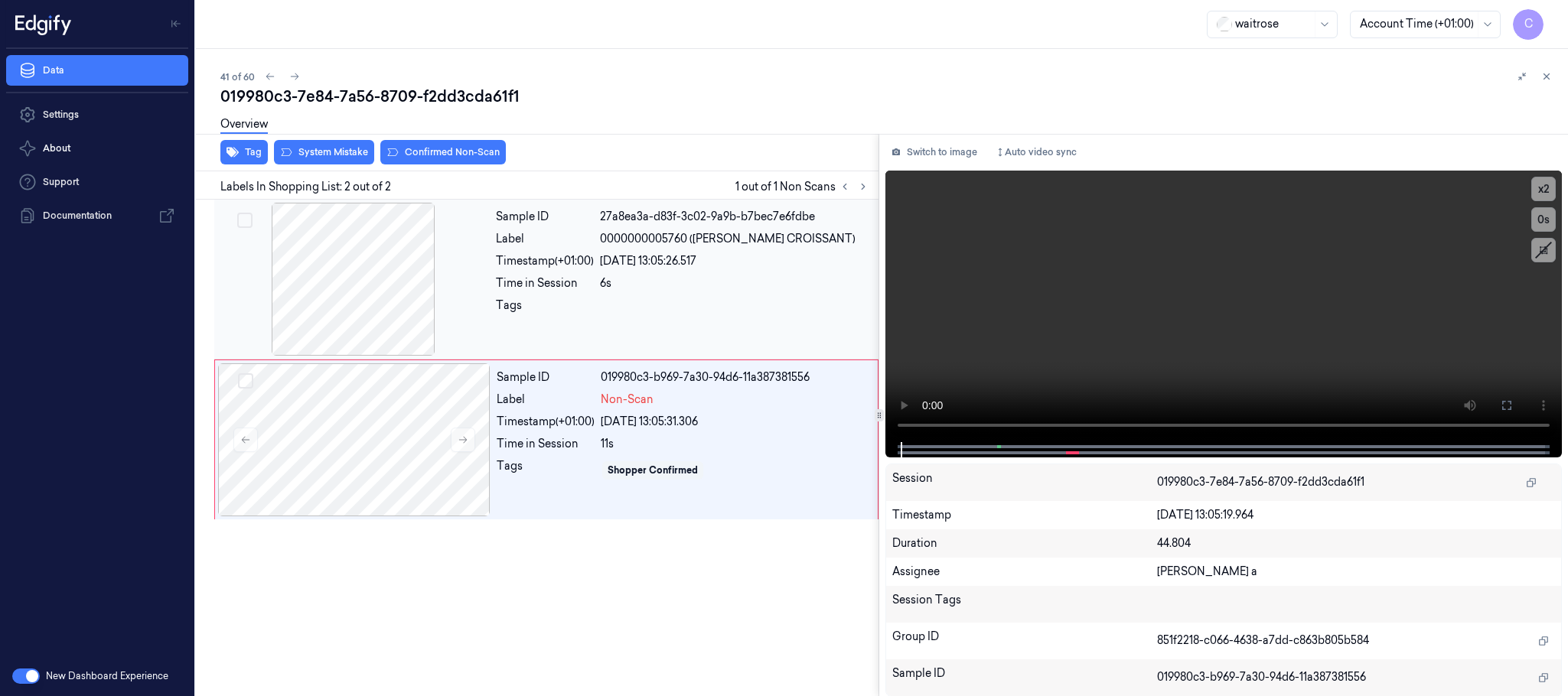
click at [348, 306] on div at bounding box center [353, 279] width 273 height 153
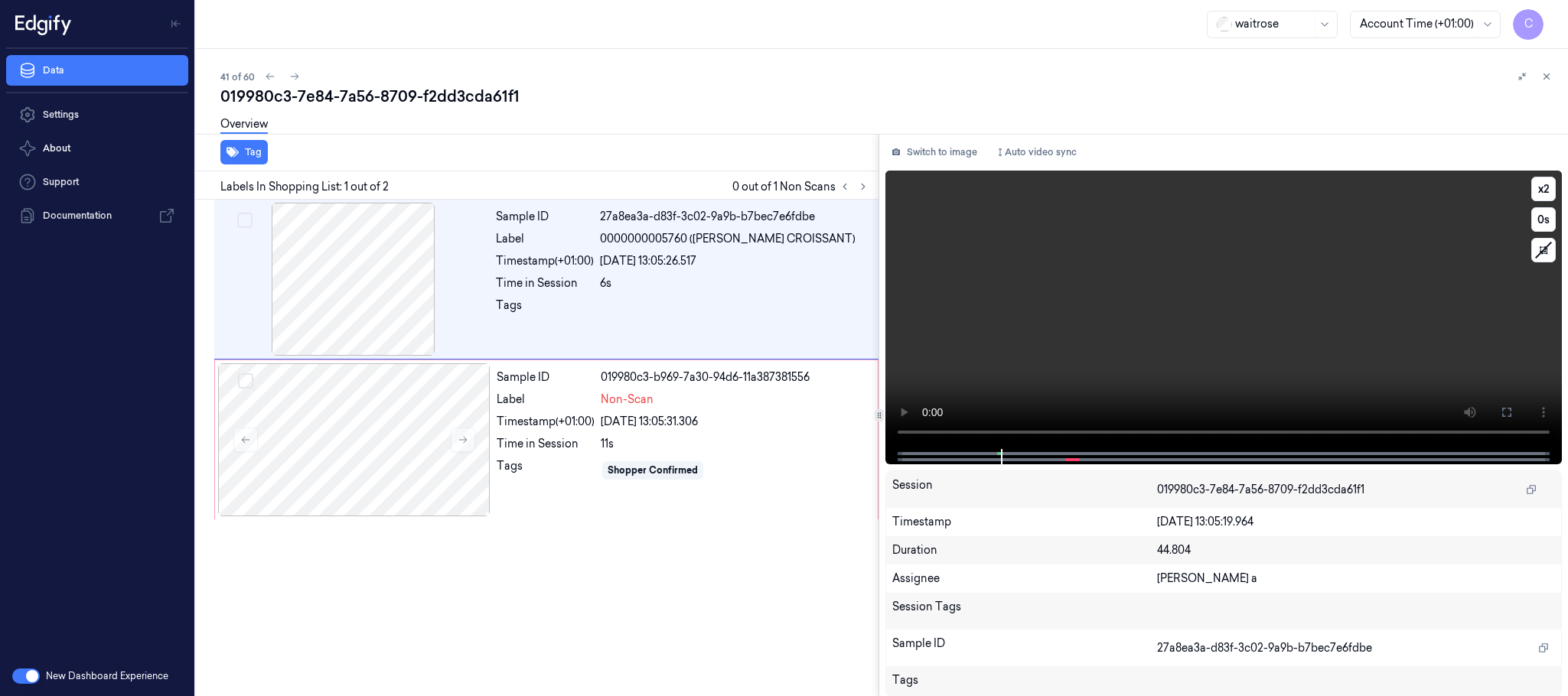
click at [903, 432] on video at bounding box center [1223, 310] width 676 height 278
click at [1539, 181] on button "x 2" at bounding box center [1544, 189] width 25 height 25
click at [1127, 337] on video at bounding box center [1223, 310] width 676 height 278
click at [1206, 294] on video at bounding box center [1223, 310] width 676 height 278
click at [361, 419] on div at bounding box center [354, 440] width 273 height 153
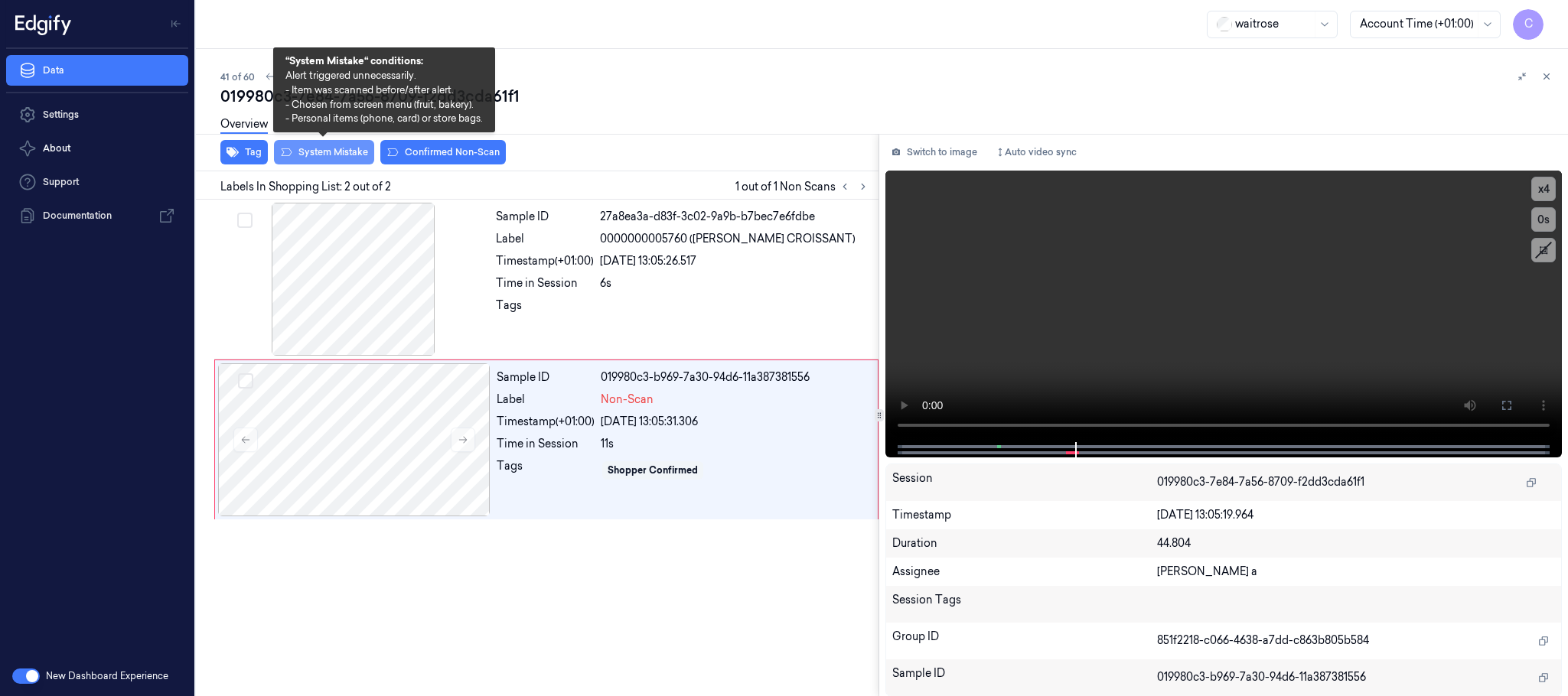
click at [333, 156] on button "System Mistake" at bounding box center [325, 152] width 101 height 25
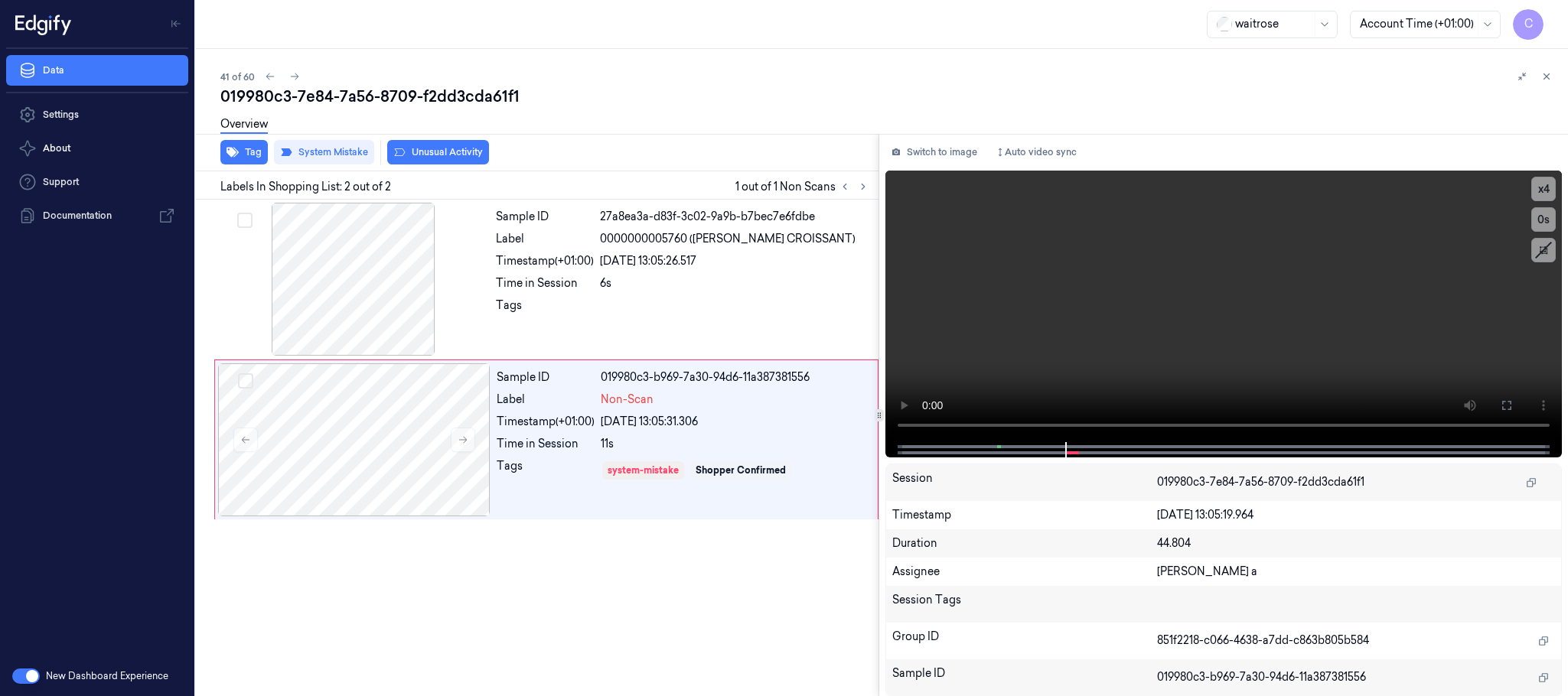
click at [478, 152] on button "Unusual Activity" at bounding box center [438, 152] width 102 height 25
click at [242, 157] on button "Tag" at bounding box center [244, 152] width 47 height 25
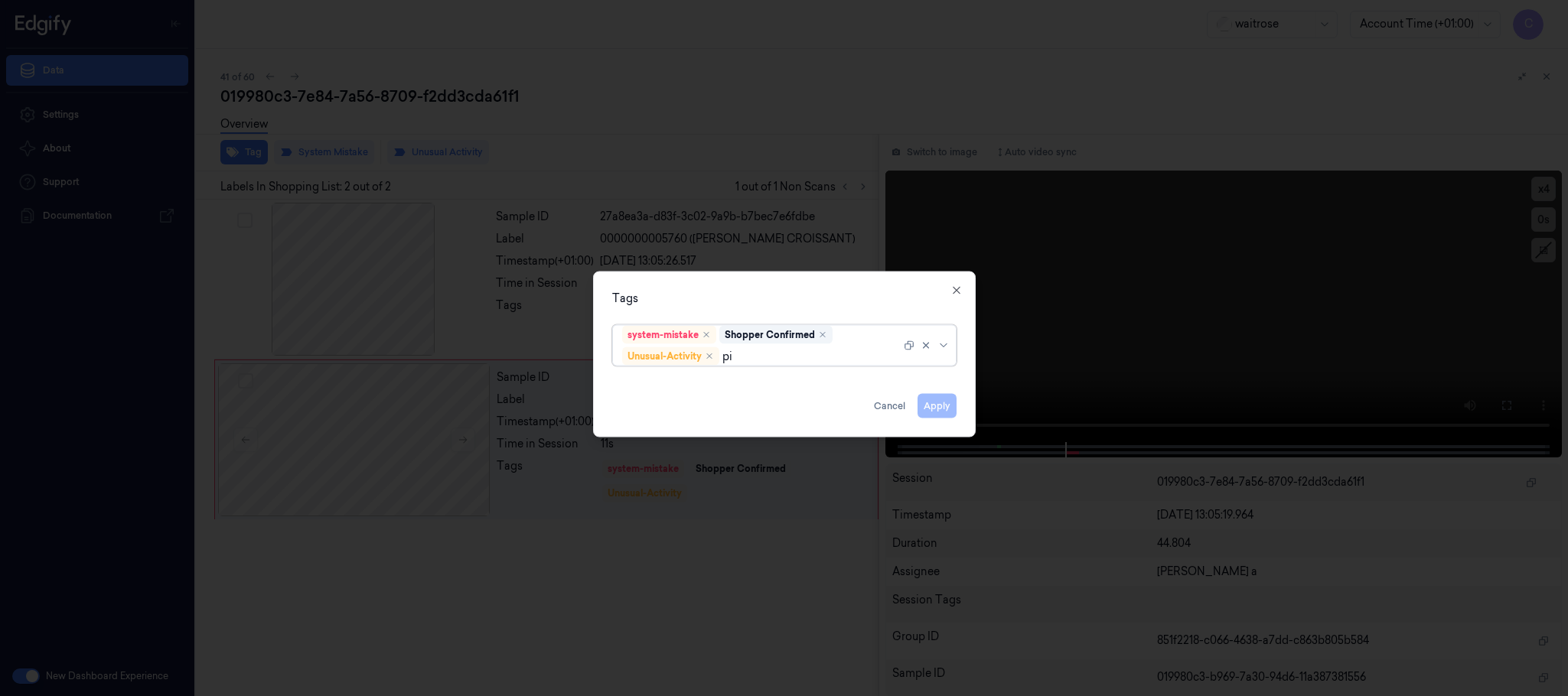
type input "pic"
click at [646, 375] on div "Picklist item alert" at bounding box center [784, 386] width 336 height 26
click at [722, 293] on div "Tags" at bounding box center [784, 298] width 345 height 16
click at [935, 408] on button "Apply" at bounding box center [936, 406] width 39 height 25
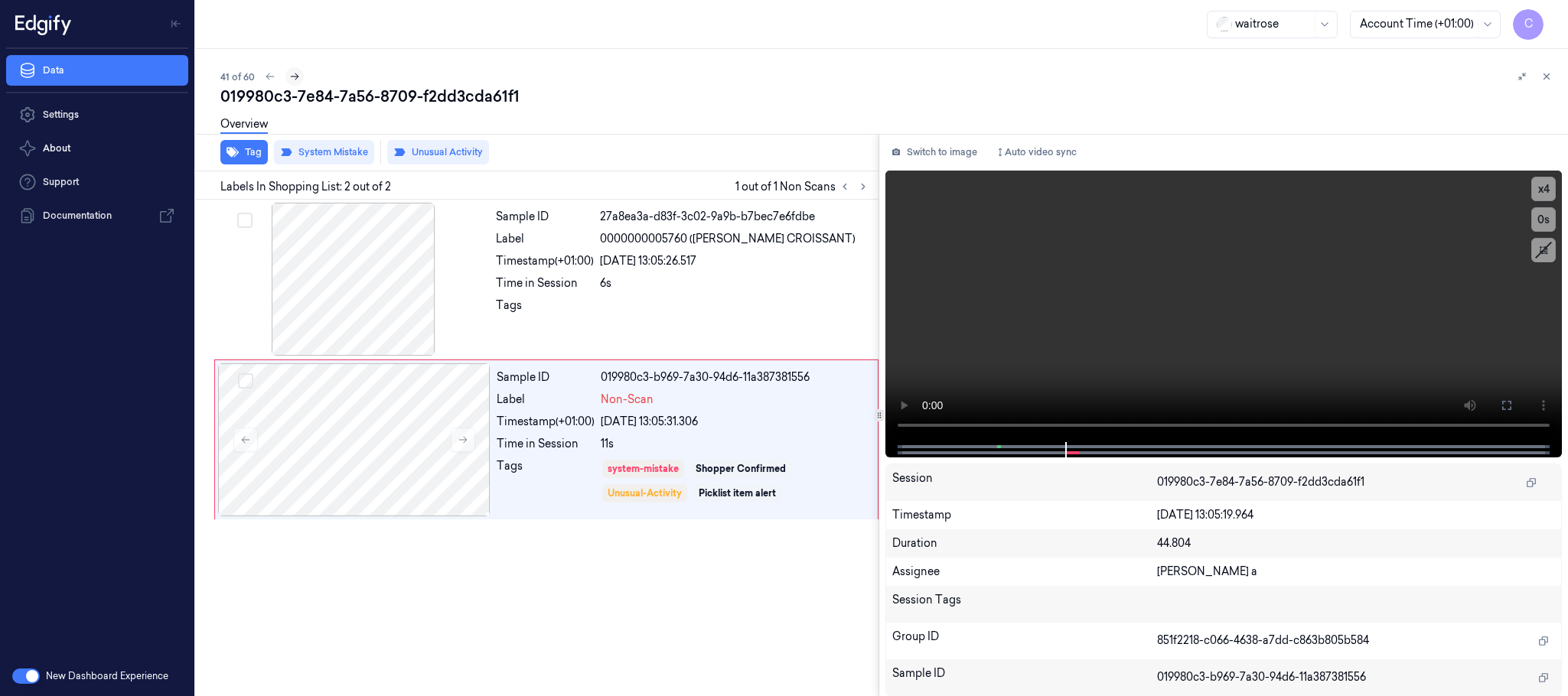
click at [294, 77] on icon at bounding box center [294, 76] width 10 height 10
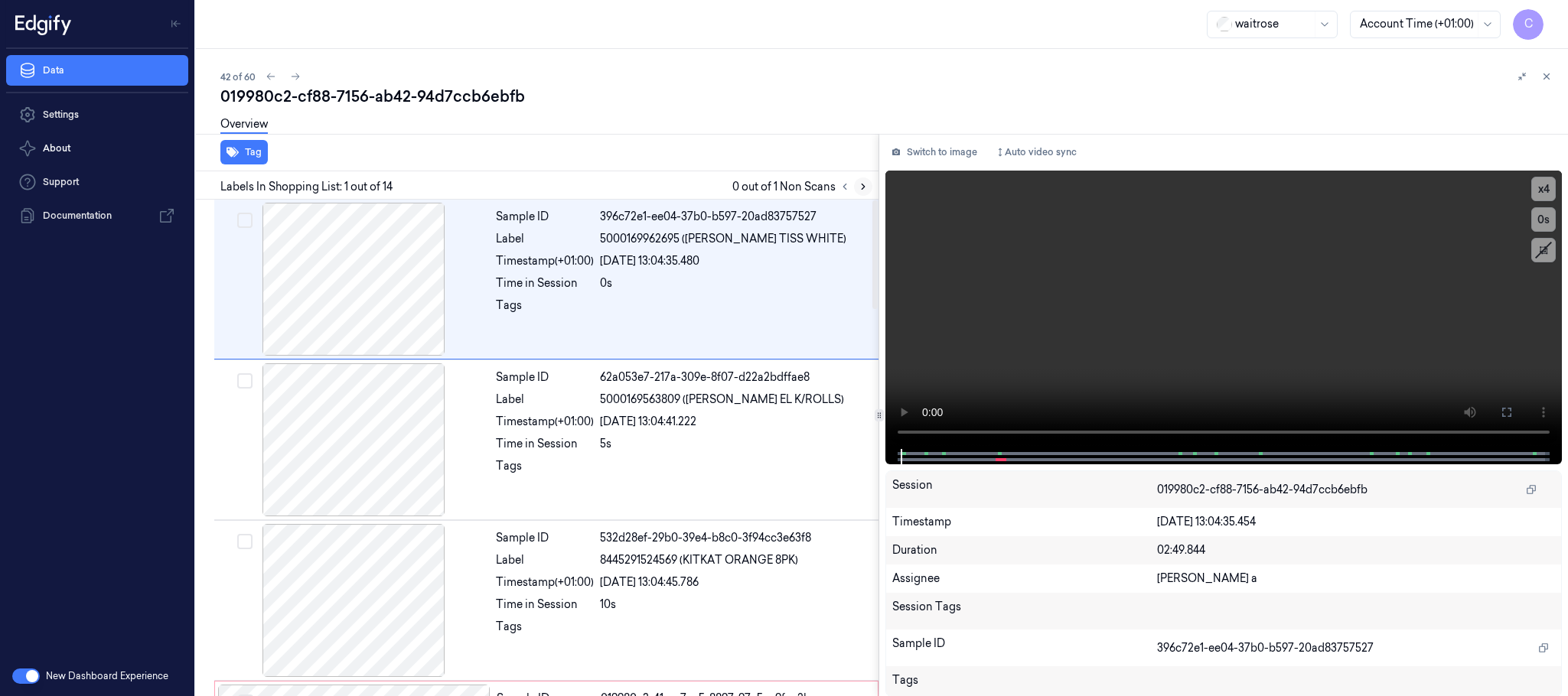
click at [866, 179] on button at bounding box center [862, 186] width 18 height 18
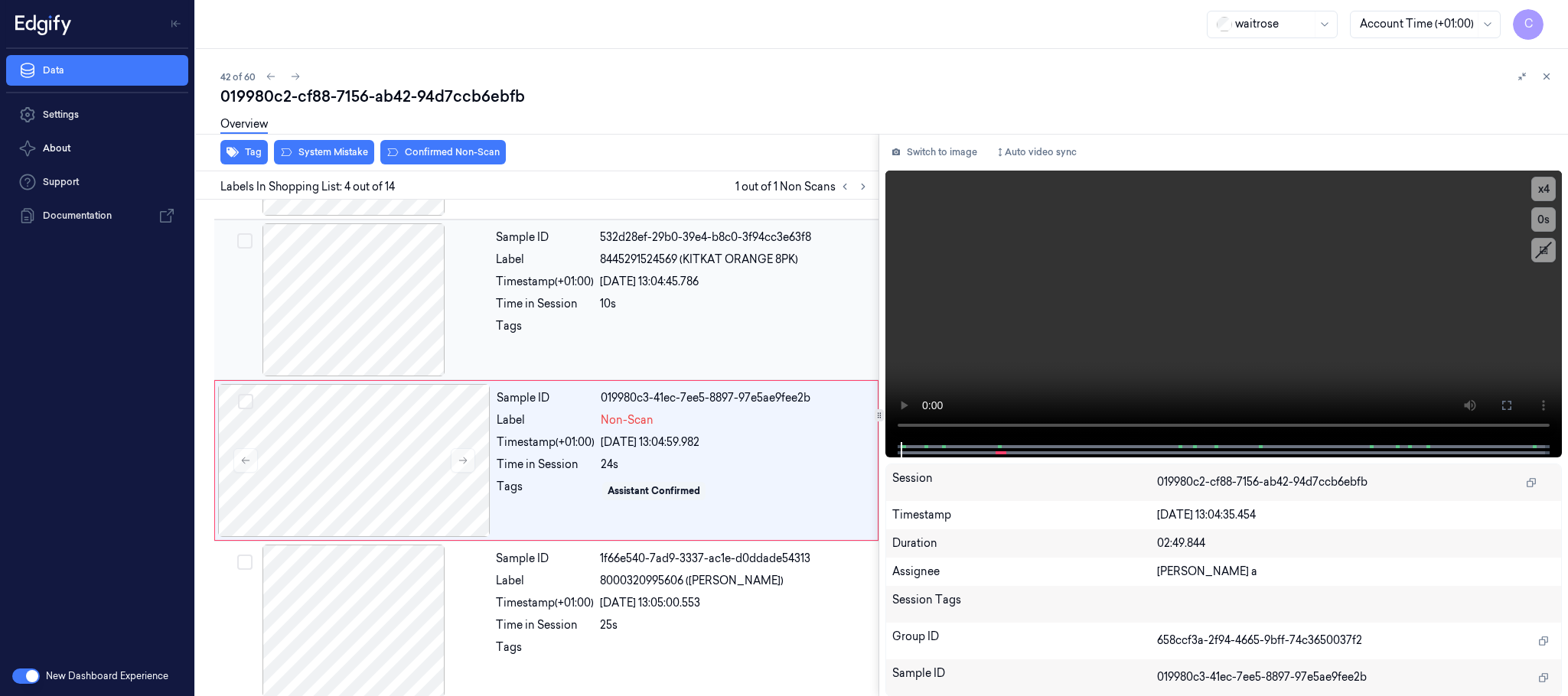
scroll to position [315, 0]
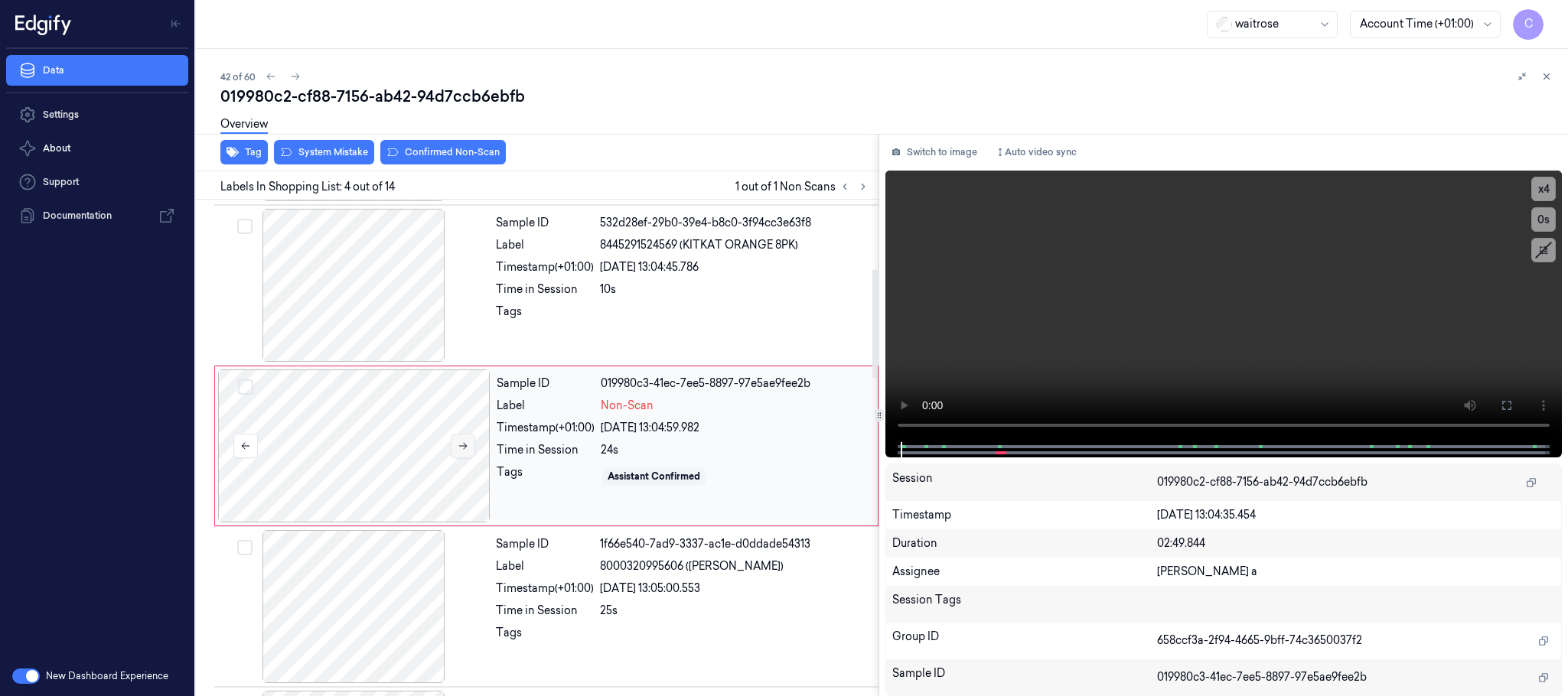
click at [457, 441] on button at bounding box center [463, 446] width 25 height 25
click at [460, 446] on icon at bounding box center [463, 445] width 10 height 10
click at [458, 451] on icon at bounding box center [463, 445] width 10 height 10
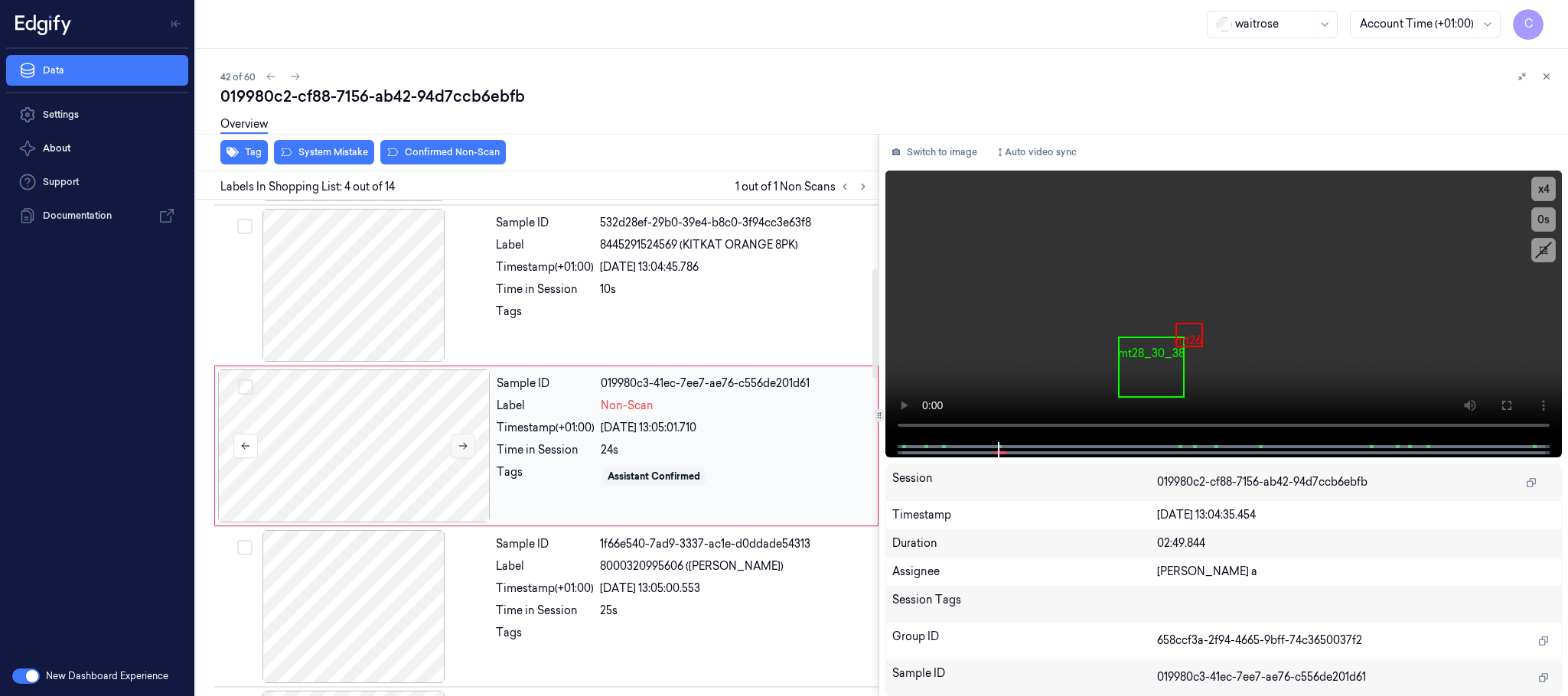
click at [458, 451] on icon at bounding box center [463, 445] width 10 height 10
click at [363, 296] on div at bounding box center [353, 285] width 273 height 153
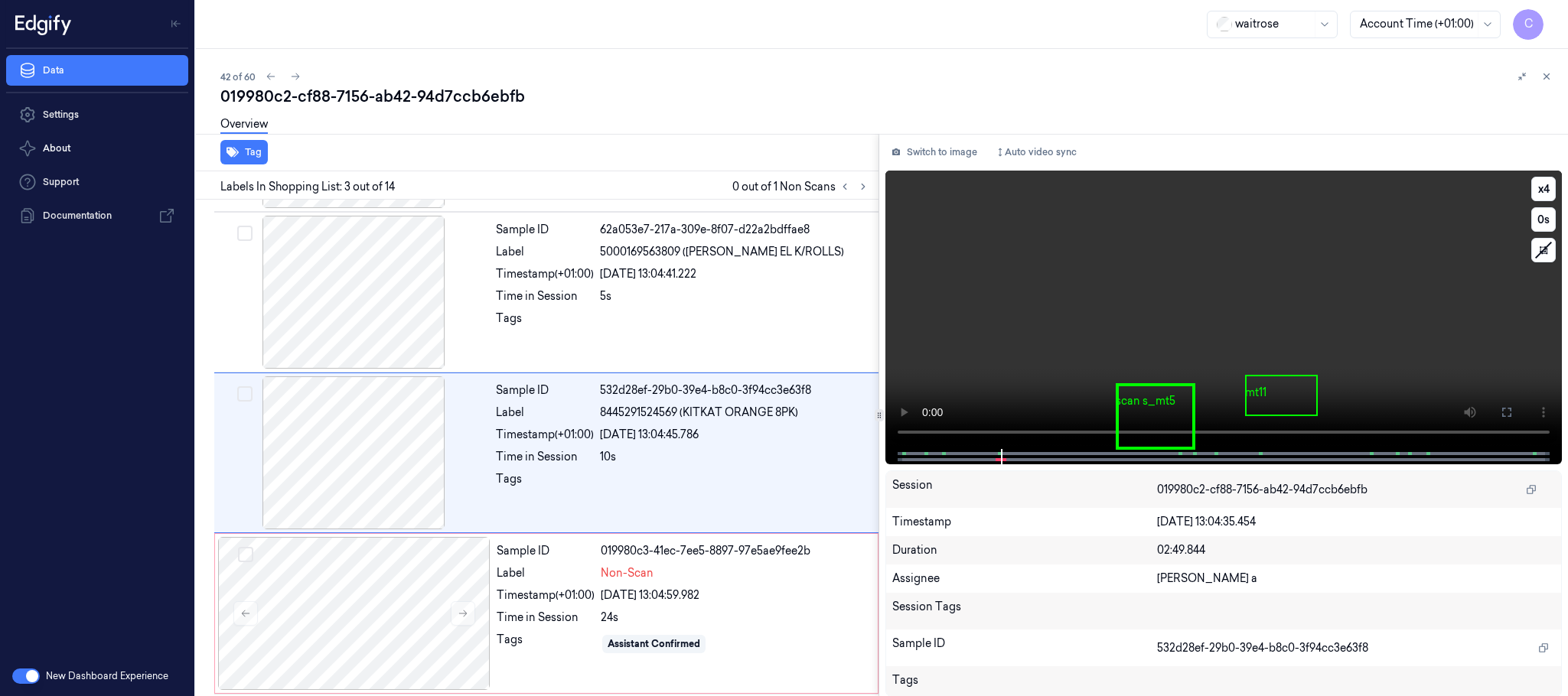
scroll to position [154, 0]
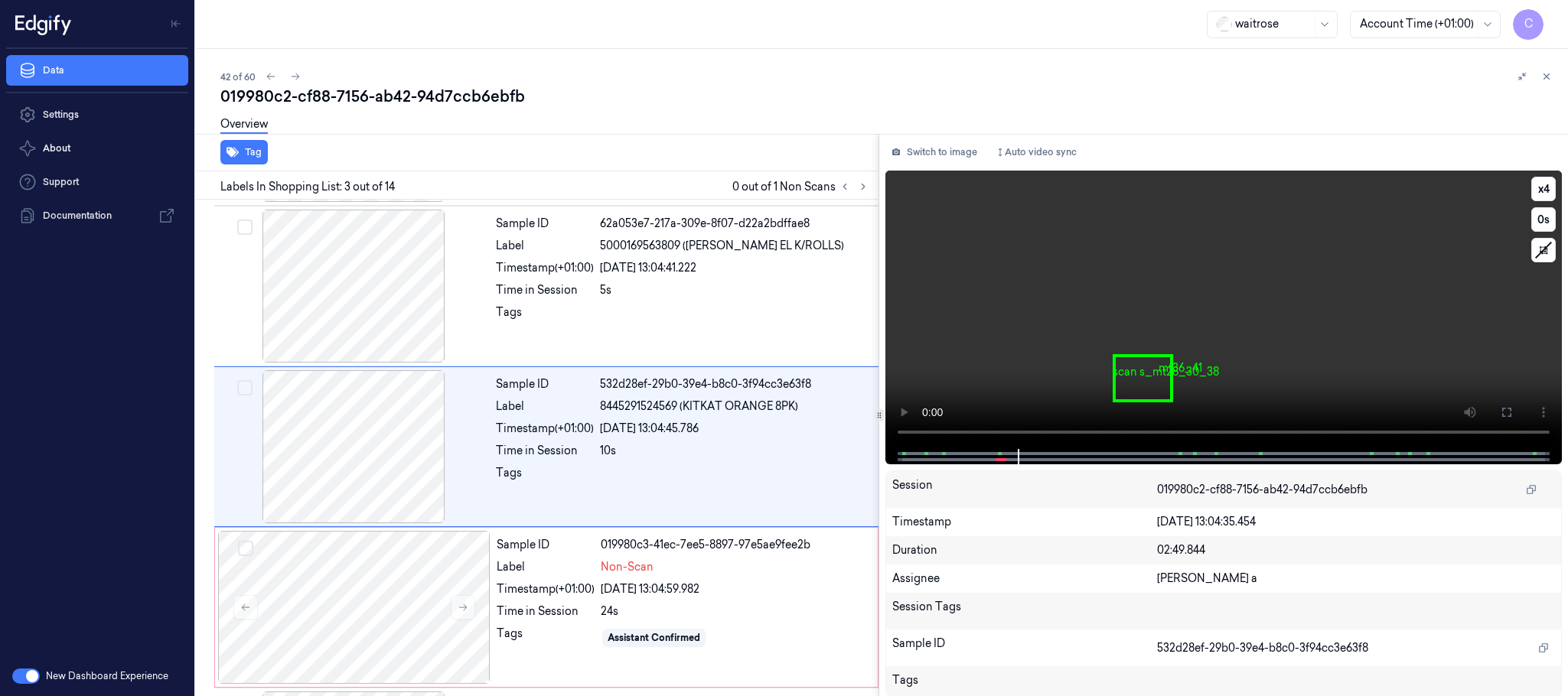
click at [1268, 317] on video at bounding box center [1223, 310] width 676 height 278
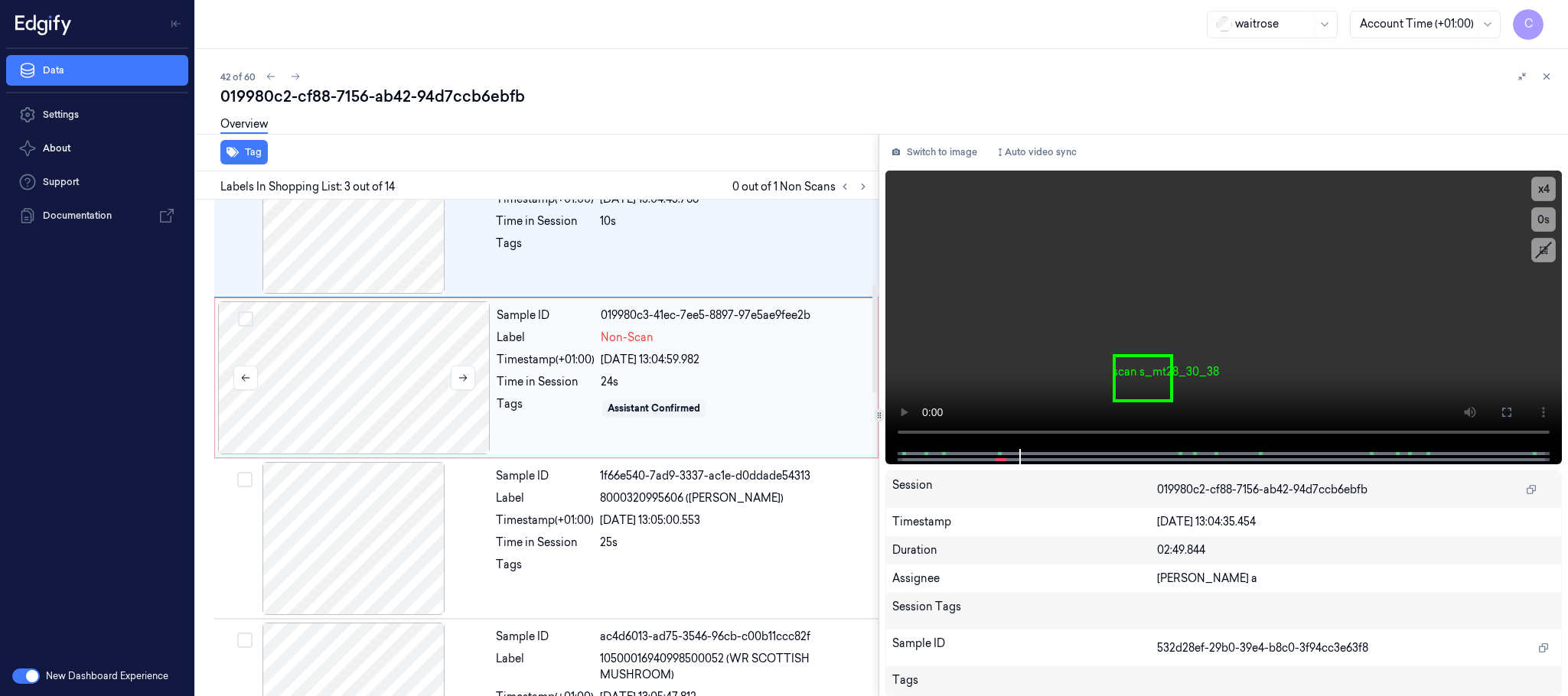
click at [395, 391] on div at bounding box center [354, 378] width 273 height 153
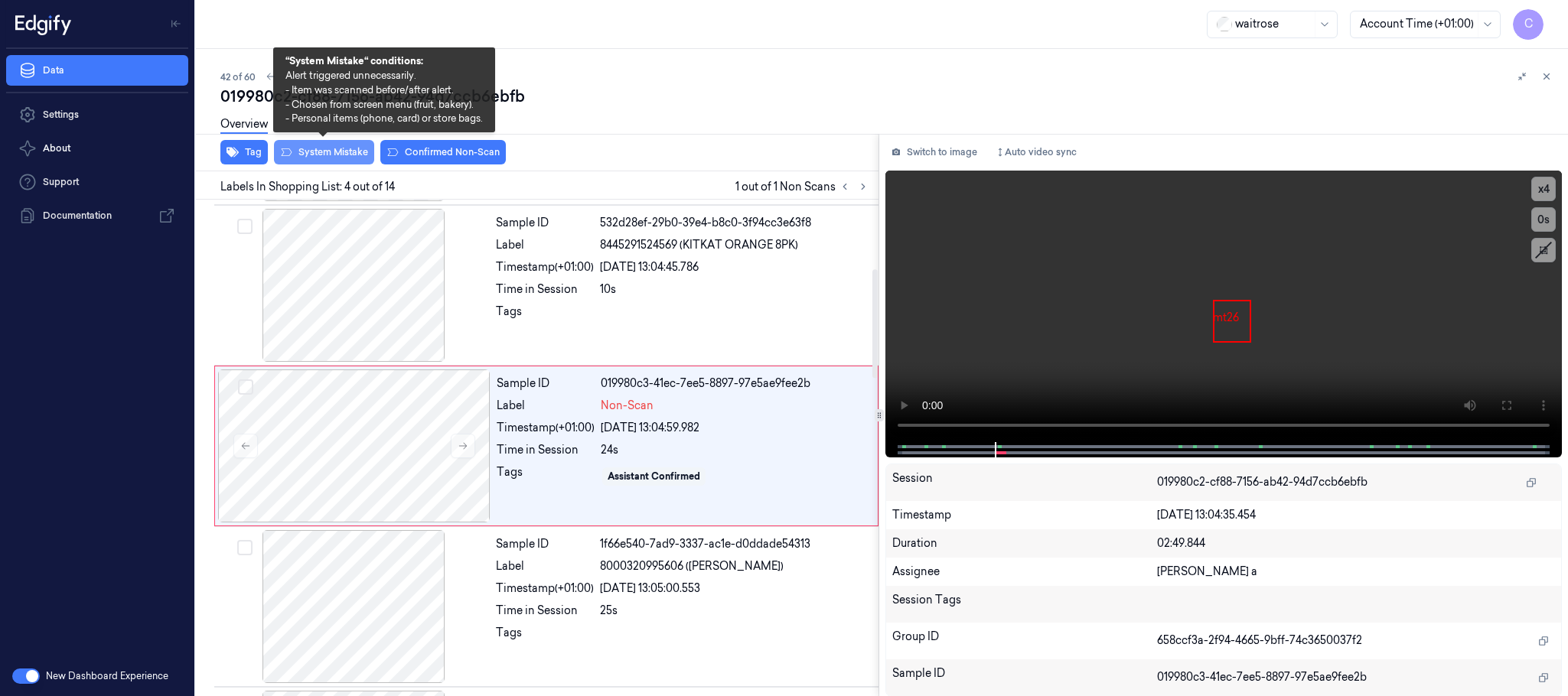
click at [290, 148] on icon at bounding box center [286, 152] width 12 height 12
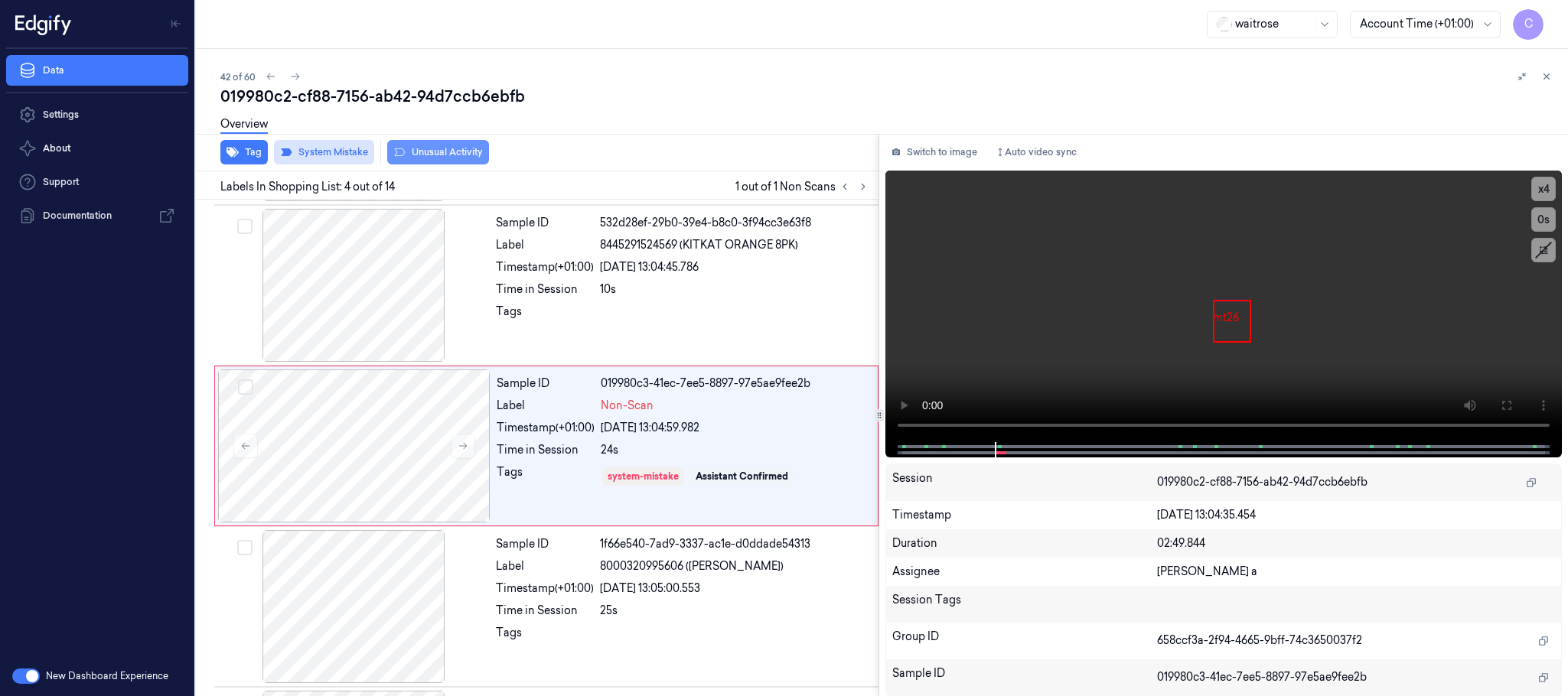
click at [478, 155] on button "Unusual Activity" at bounding box center [438, 152] width 102 height 25
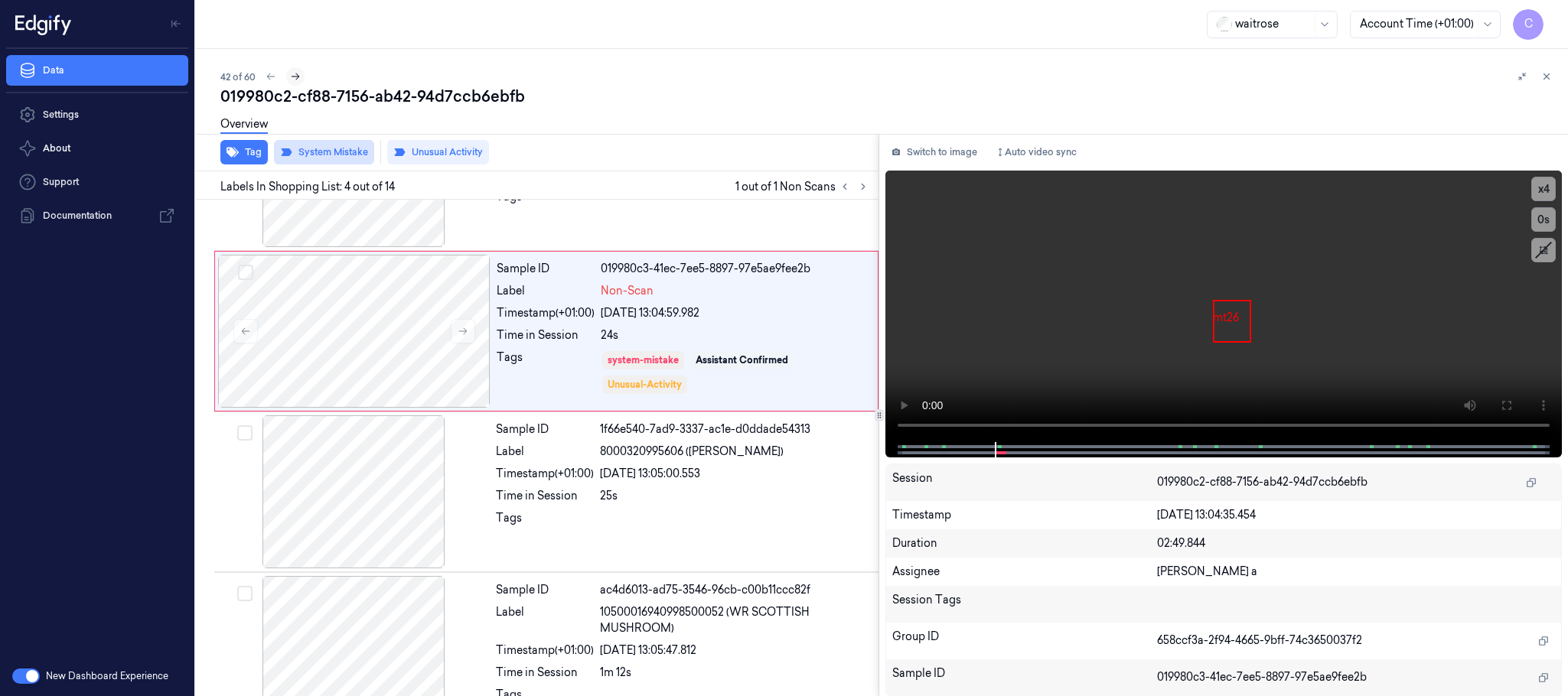
click at [297, 79] on icon at bounding box center [294, 76] width 10 height 10
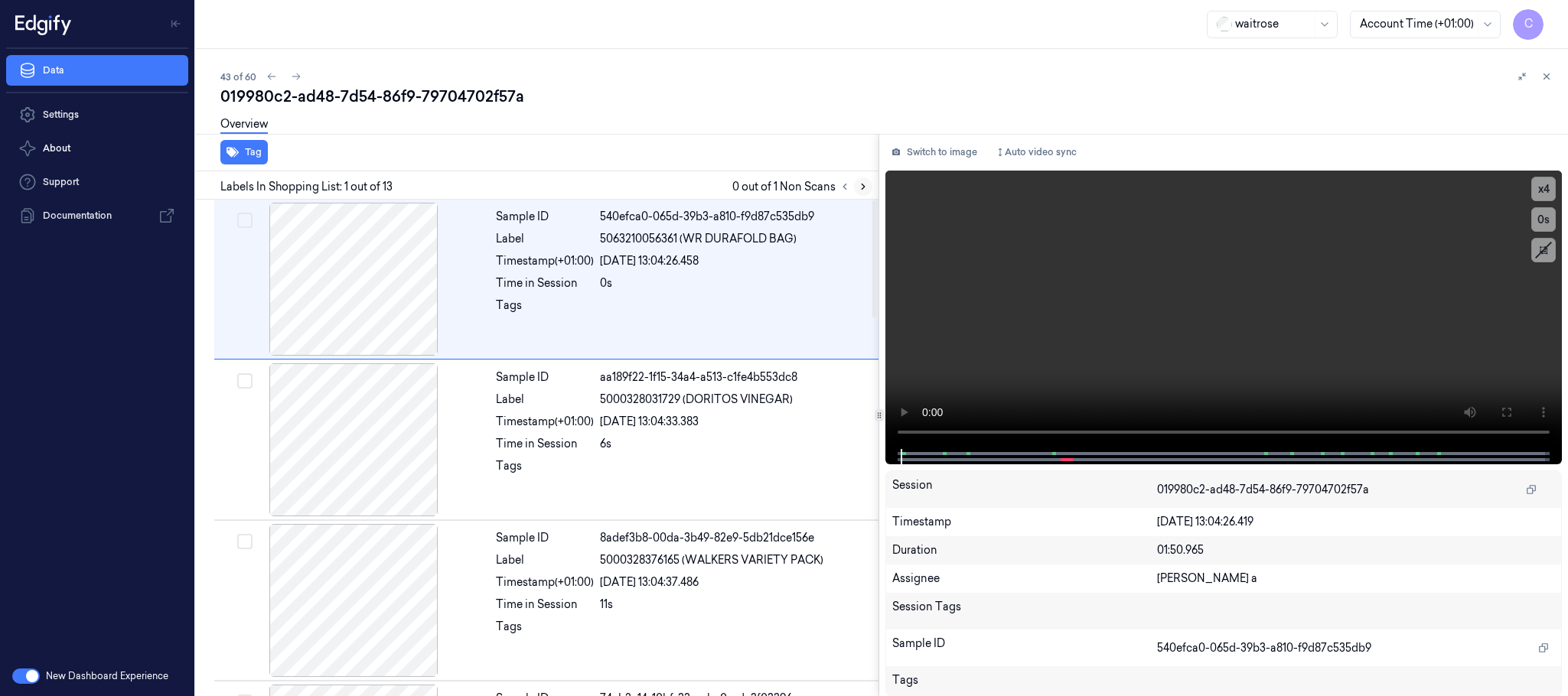
click at [854, 182] on button at bounding box center [862, 186] width 18 height 18
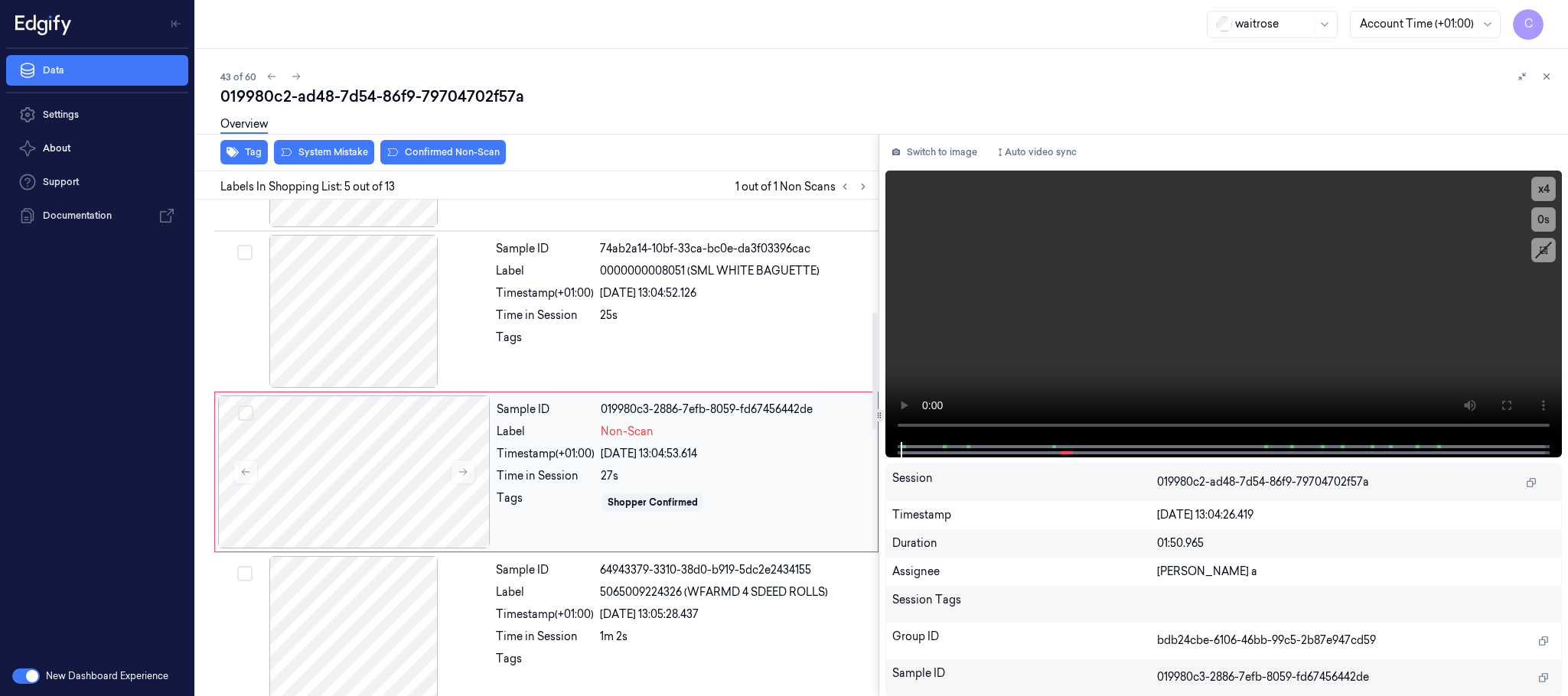
scroll to position [478, 0]
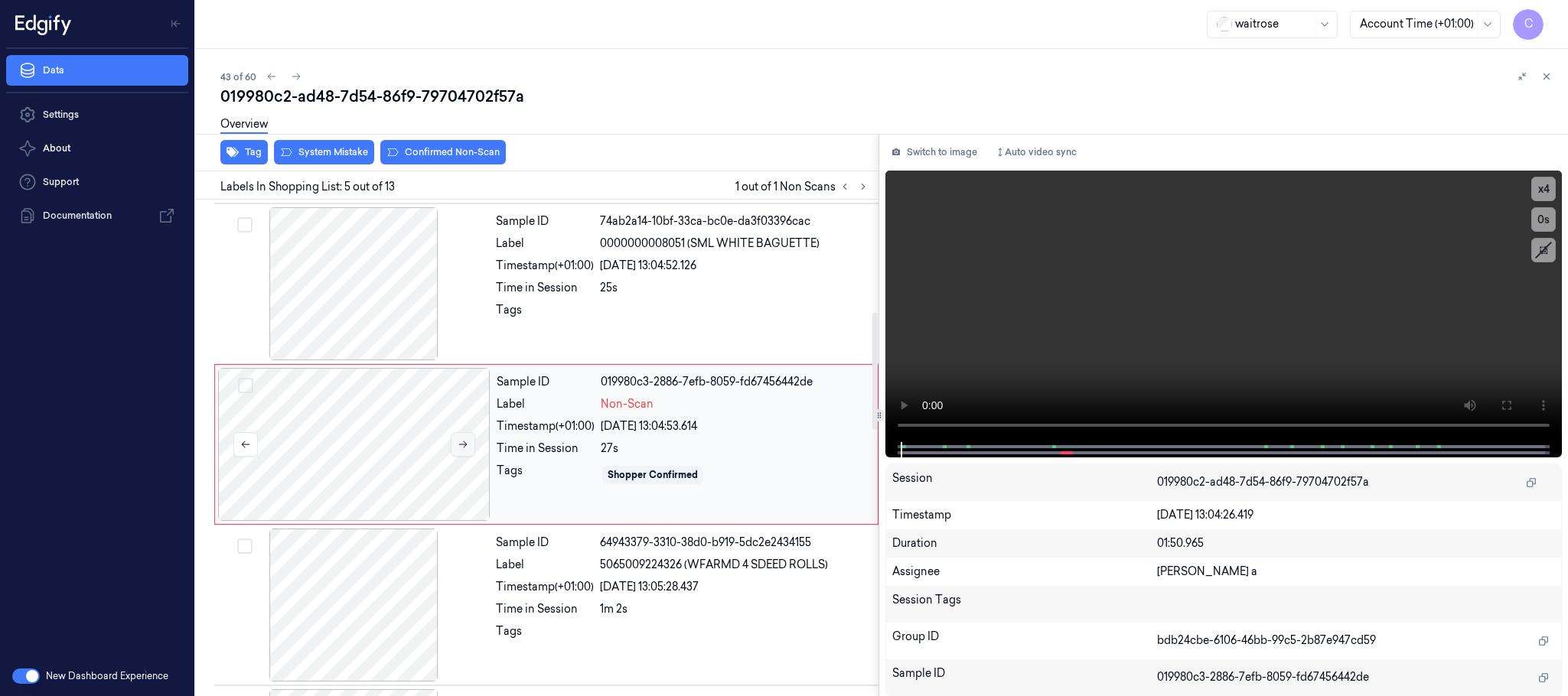
click at [464, 445] on icon at bounding box center [463, 444] width 9 height 7
click at [464, 447] on icon at bounding box center [463, 444] width 9 height 7
click at [364, 298] on div at bounding box center [353, 283] width 273 height 153
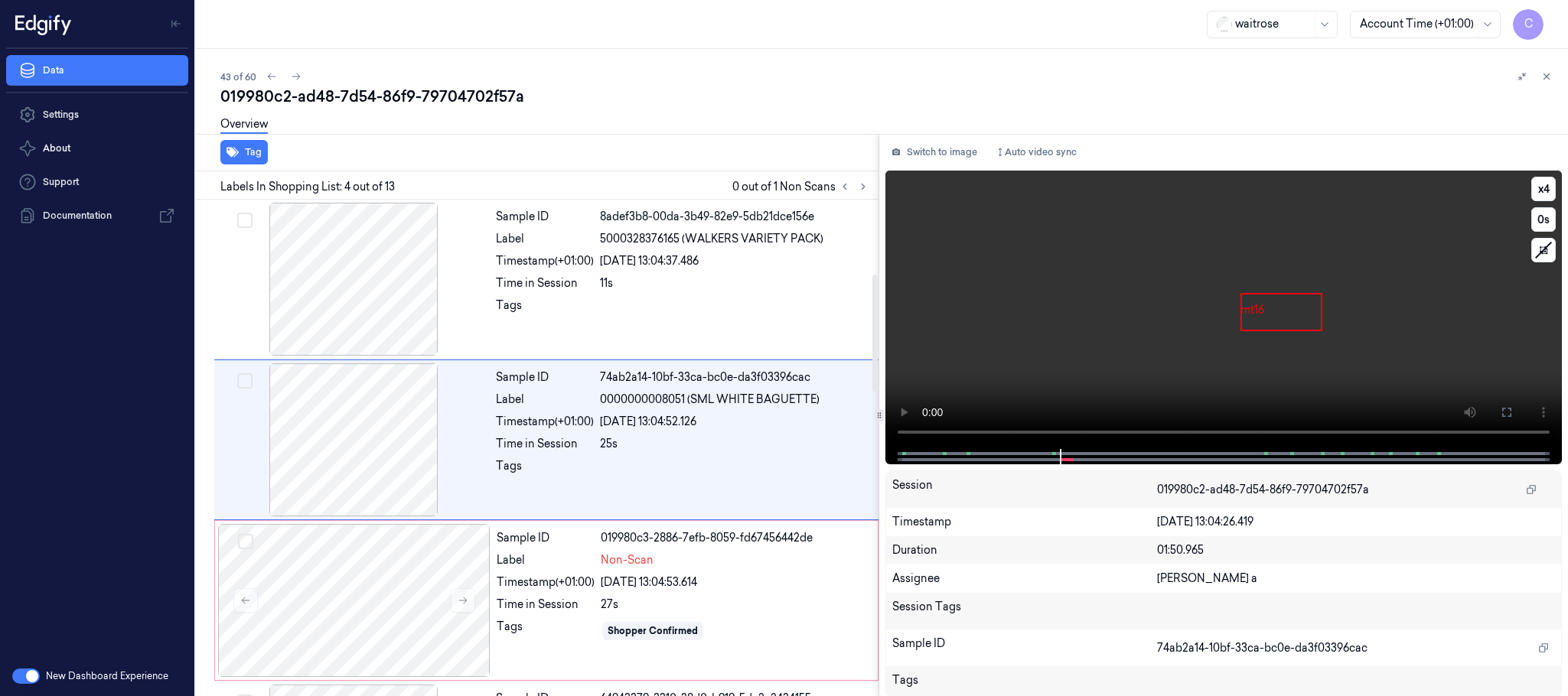
scroll to position [315, 0]
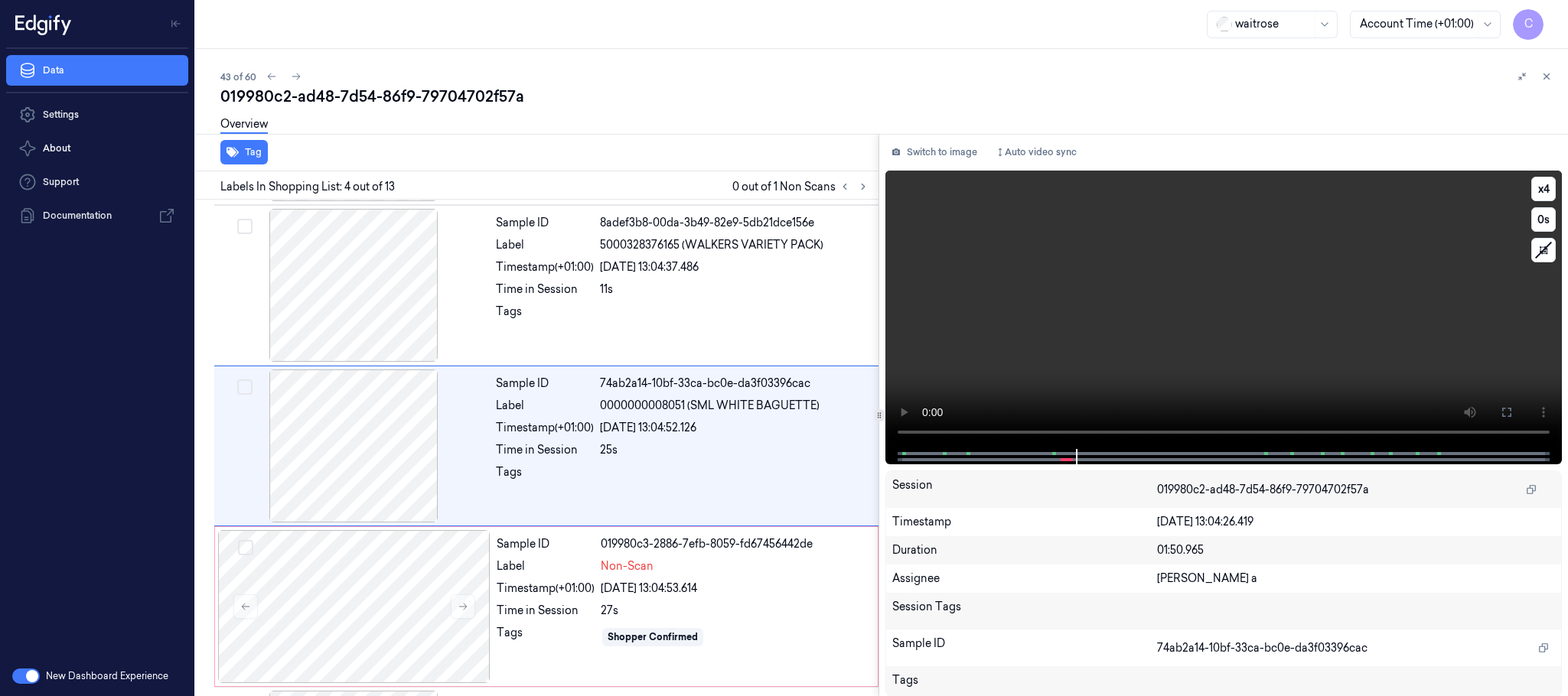
click at [1169, 345] on video at bounding box center [1223, 310] width 676 height 278
click at [414, 581] on div at bounding box center [354, 607] width 273 height 153
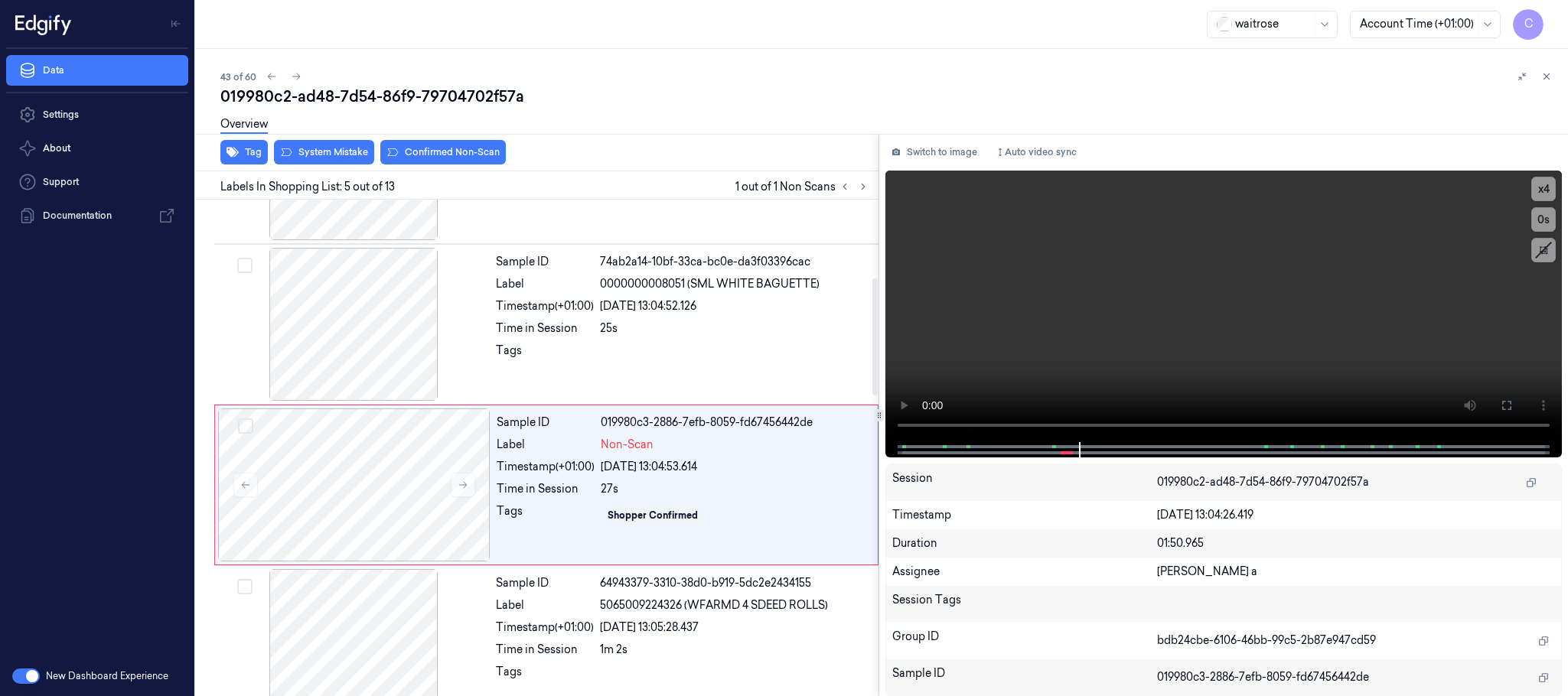
scroll to position [478, 0]
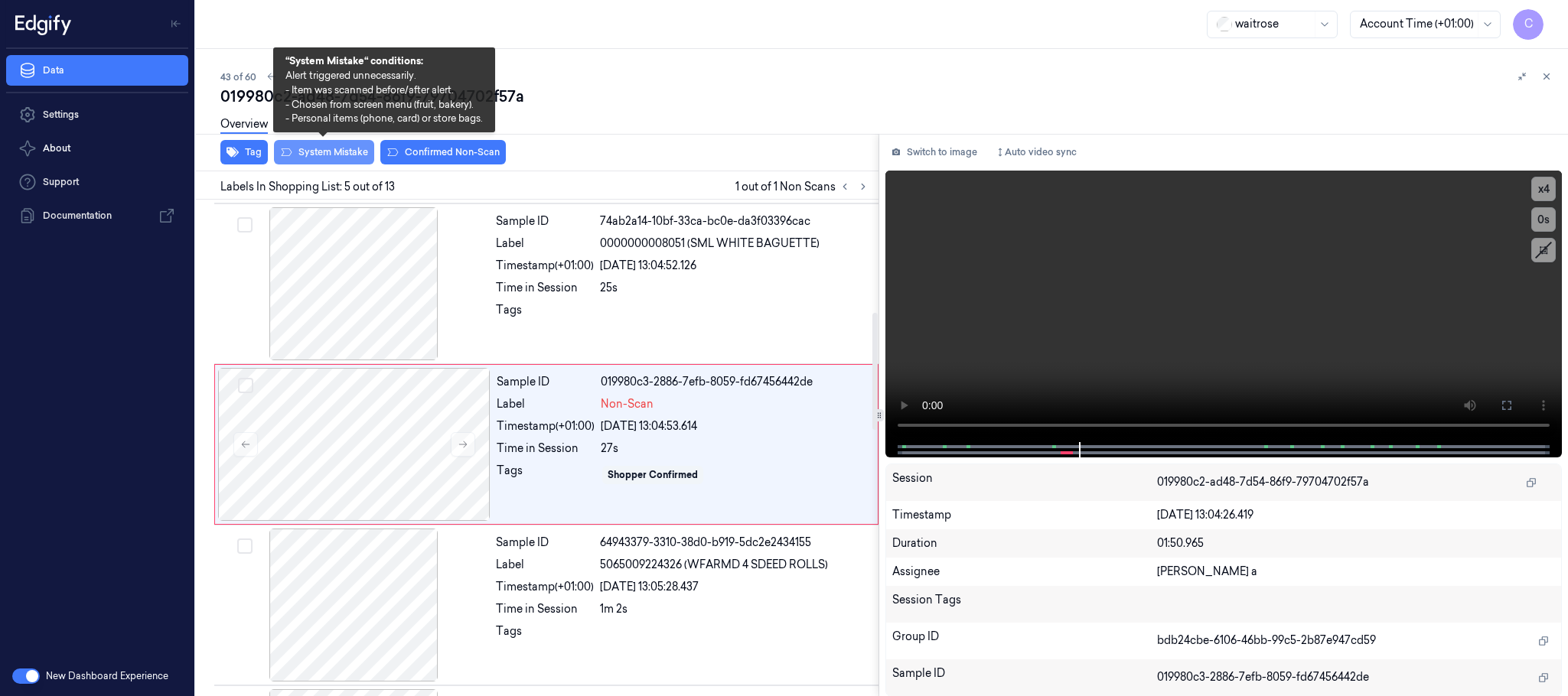
click at [327, 157] on button "System Mistake" at bounding box center [325, 152] width 101 height 25
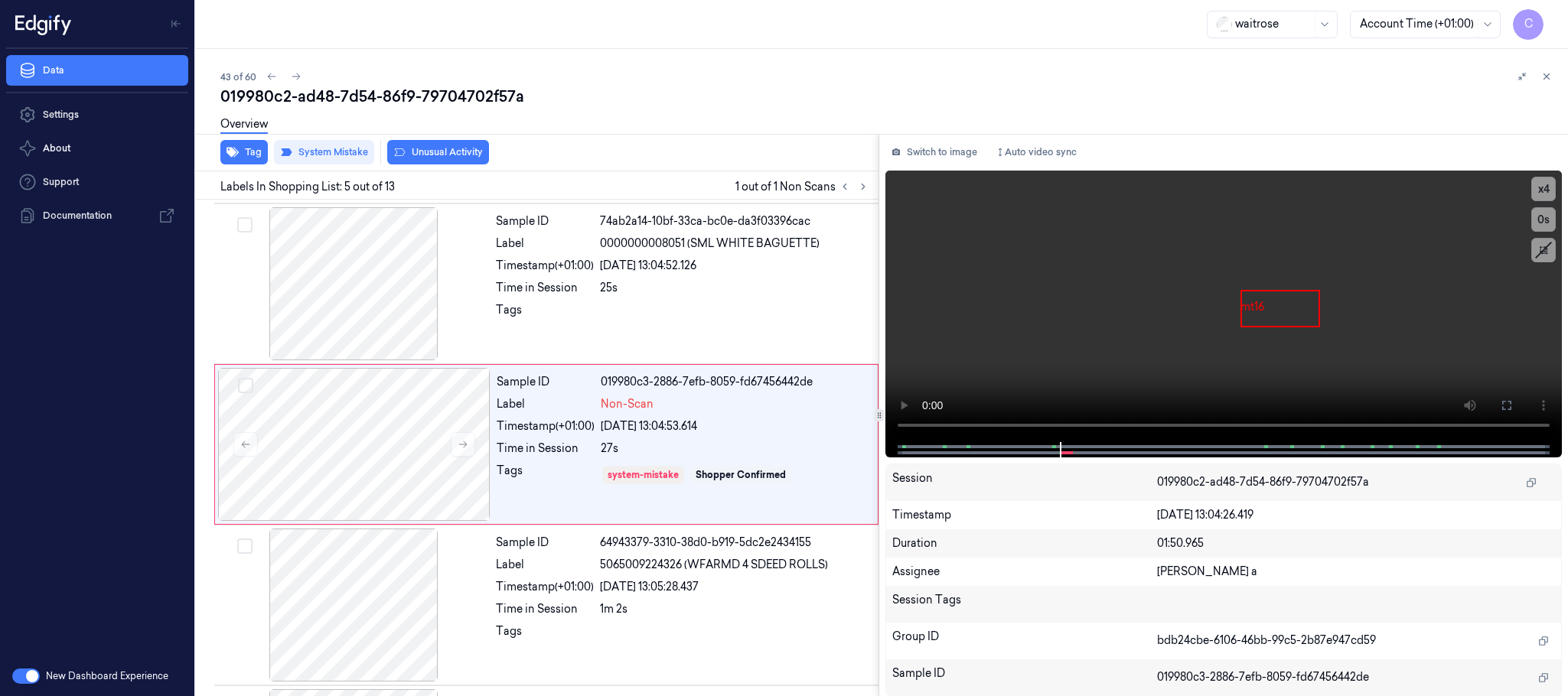
click at [457, 156] on button "Unusual Activity" at bounding box center [438, 152] width 102 height 25
click at [255, 149] on button "Tag" at bounding box center [244, 152] width 47 height 25
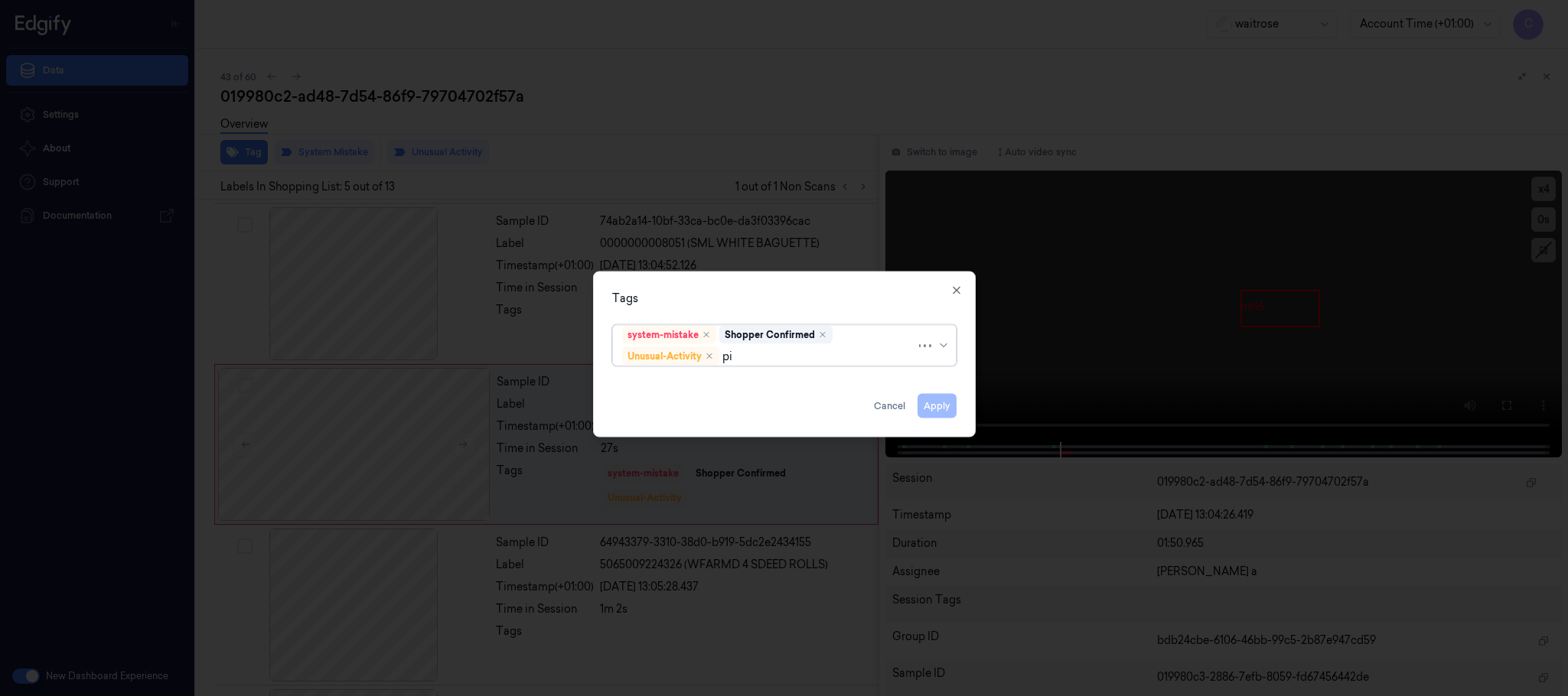
type input "pic"
click at [646, 384] on div "Picklist item alert" at bounding box center [666, 386] width 88 height 16
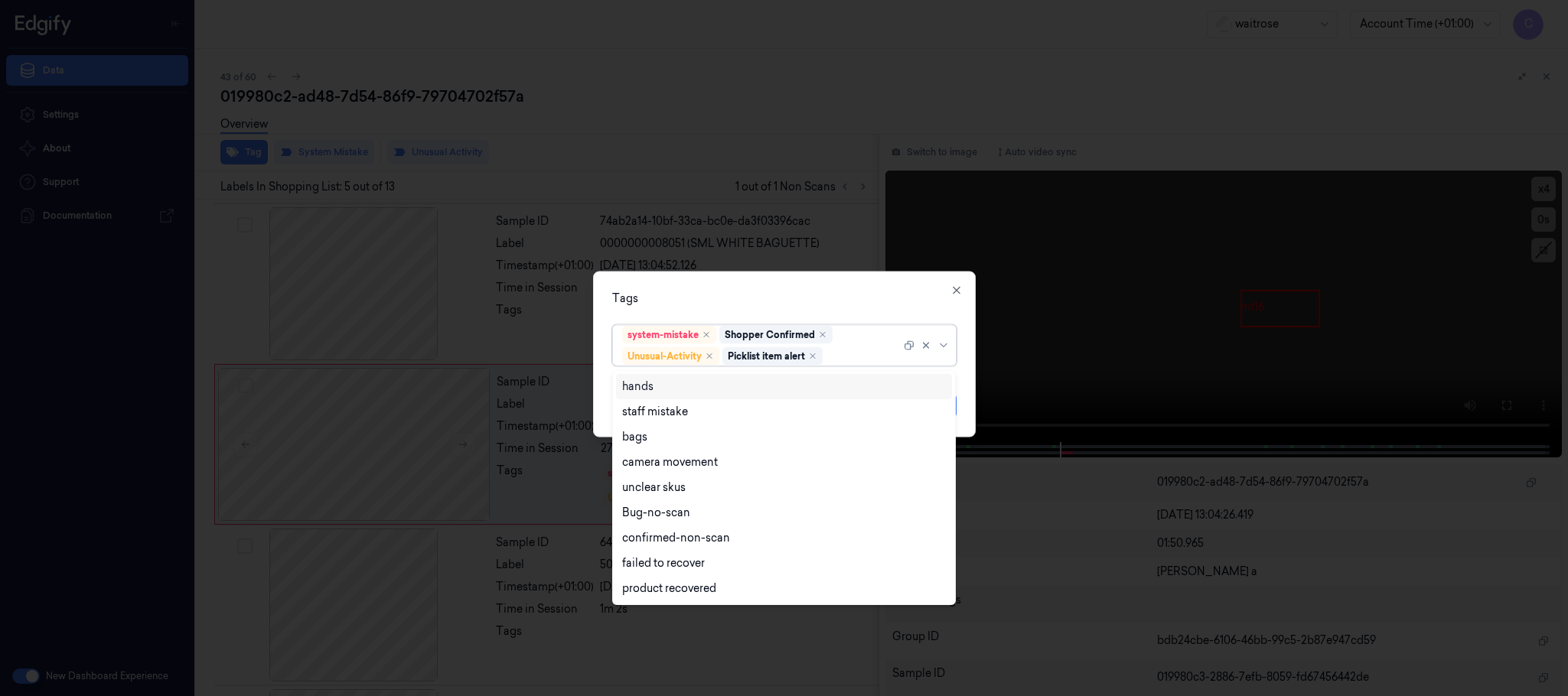
click at [745, 296] on div "Tags" at bounding box center [784, 298] width 345 height 16
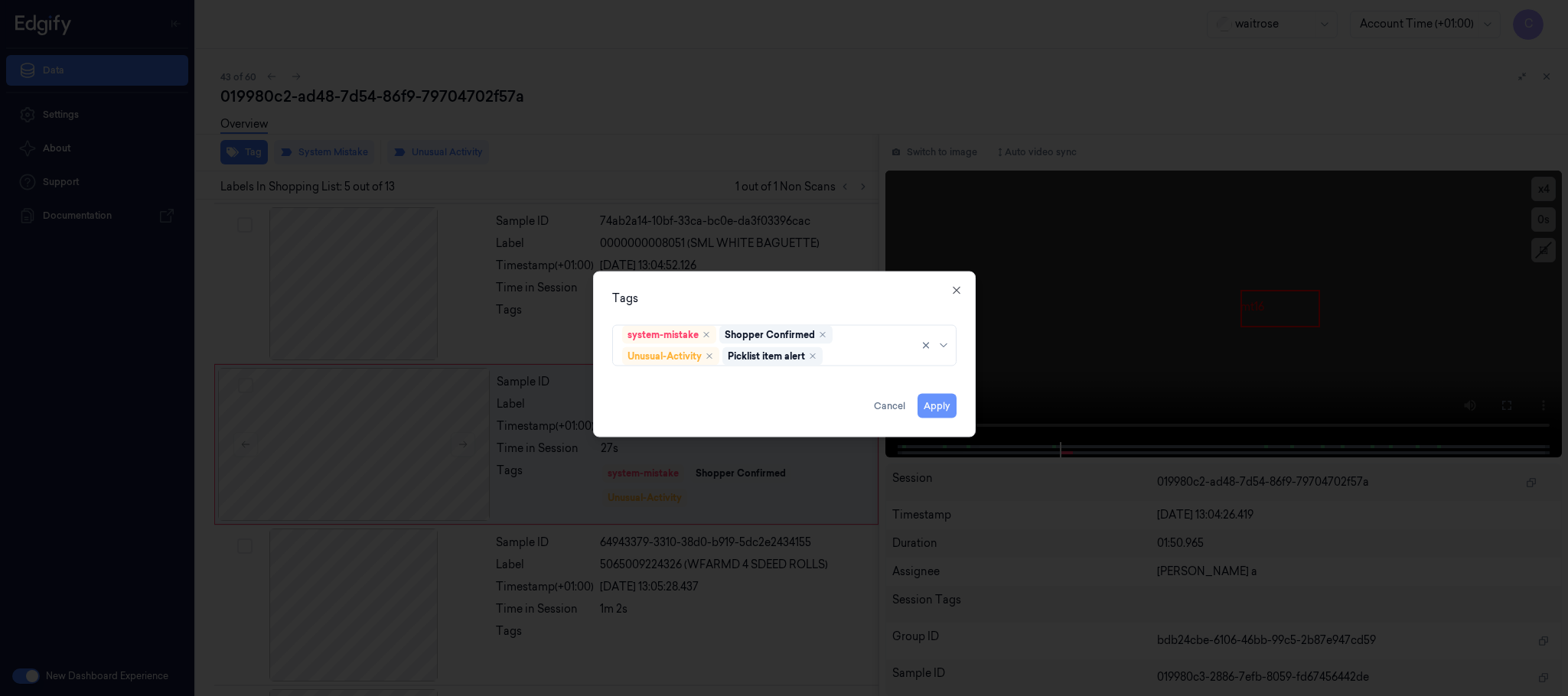
click at [933, 409] on button "Apply" at bounding box center [936, 406] width 39 height 25
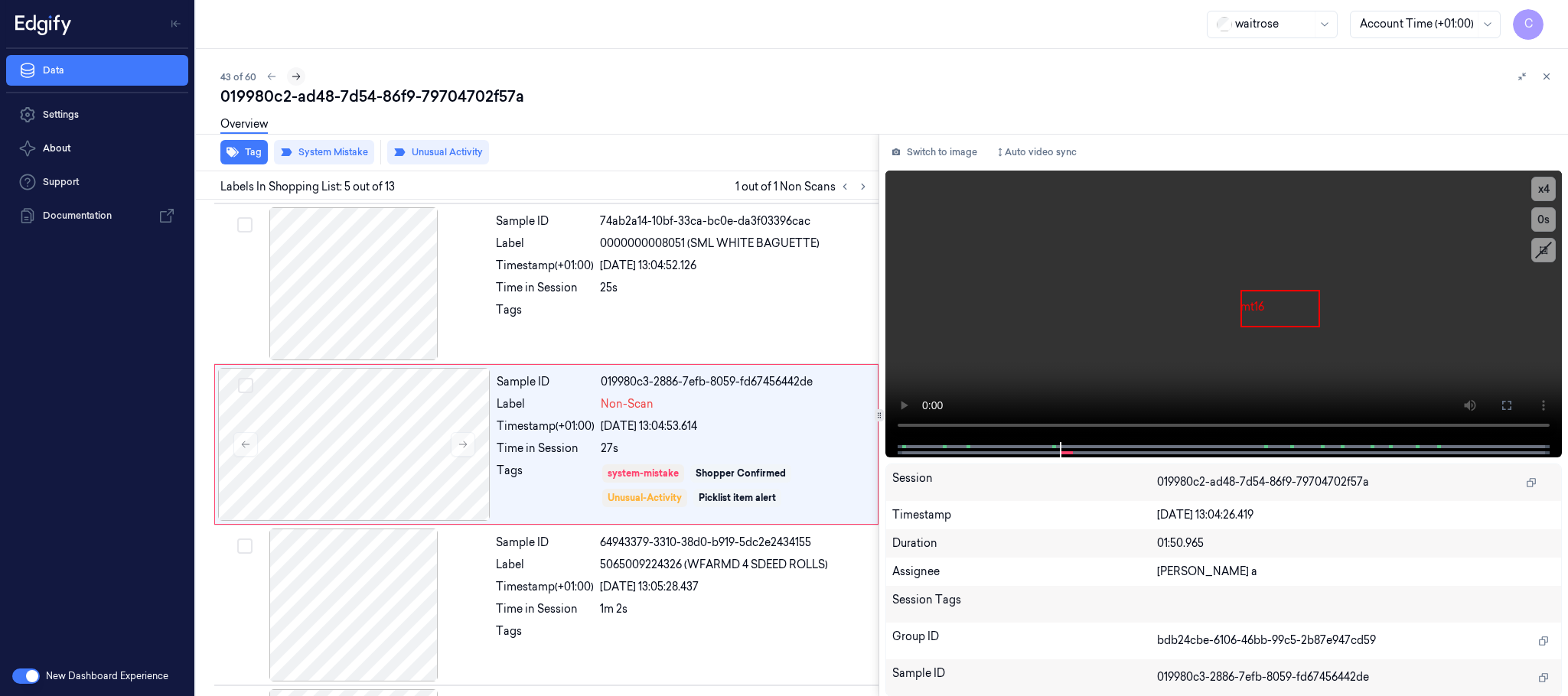
click at [294, 76] on icon at bounding box center [295, 76] width 10 height 10
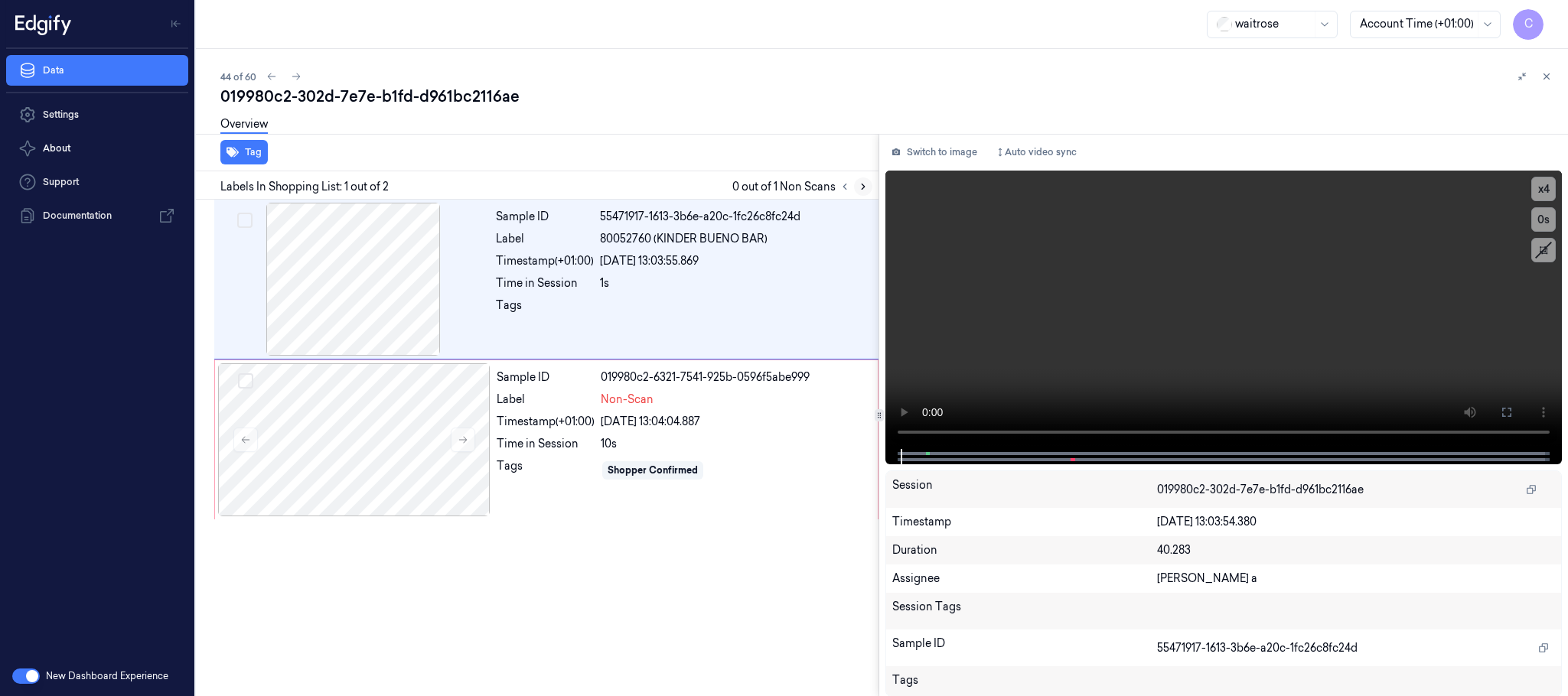
click at [863, 188] on icon at bounding box center [862, 187] width 3 height 6
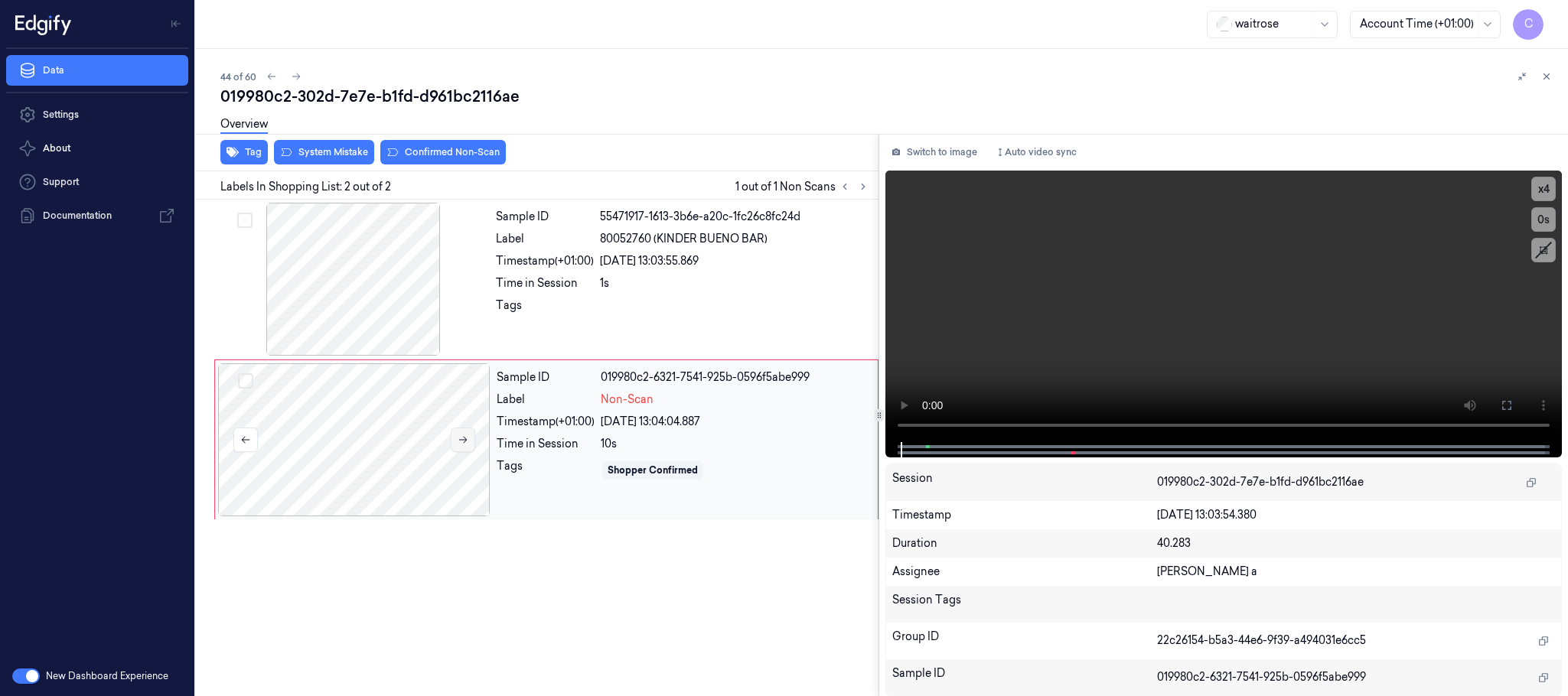
click at [471, 434] on button at bounding box center [463, 441] width 25 height 25
click at [462, 443] on icon at bounding box center [463, 440] width 10 height 10
click at [377, 294] on div at bounding box center [353, 279] width 273 height 153
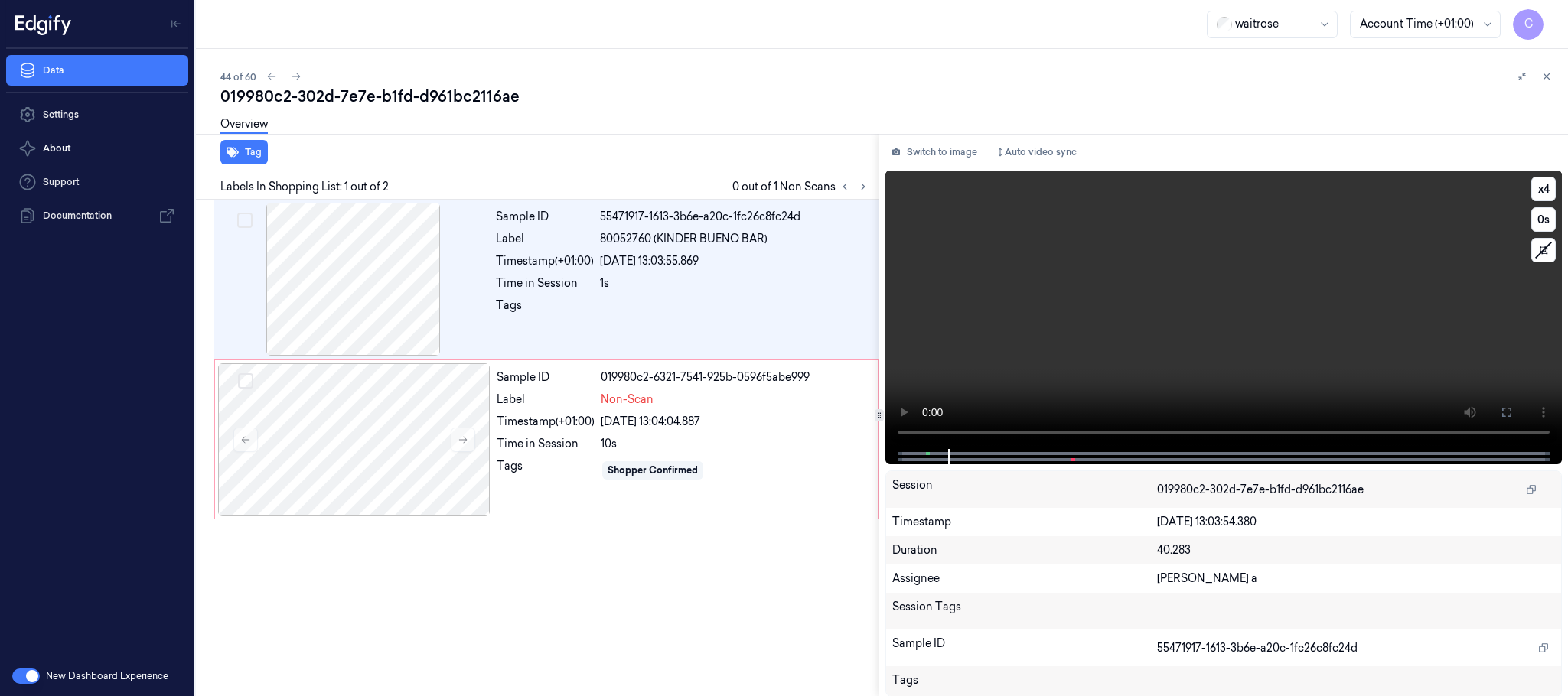
click at [1169, 330] on video at bounding box center [1223, 310] width 676 height 278
click at [387, 432] on div at bounding box center [354, 440] width 273 height 153
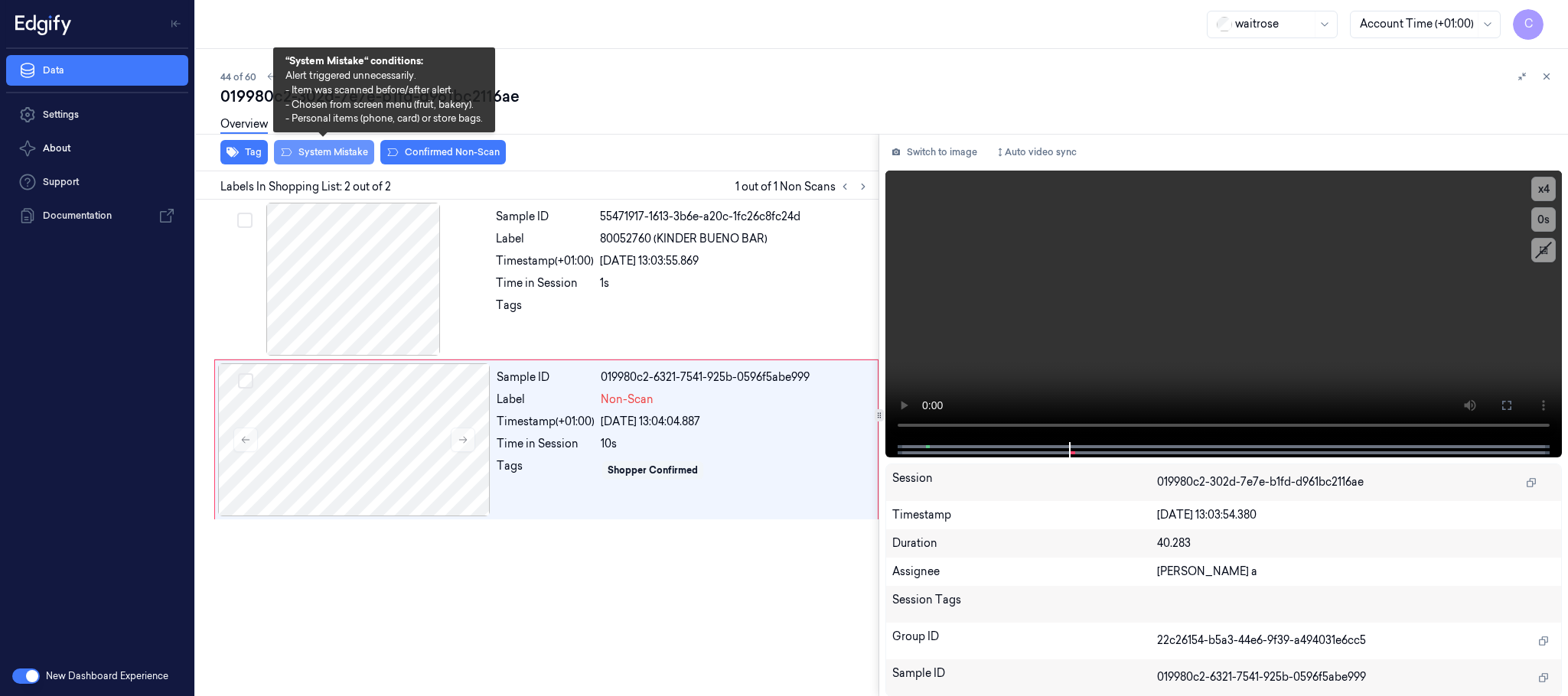
click at [321, 152] on button "System Mistake" at bounding box center [325, 152] width 101 height 25
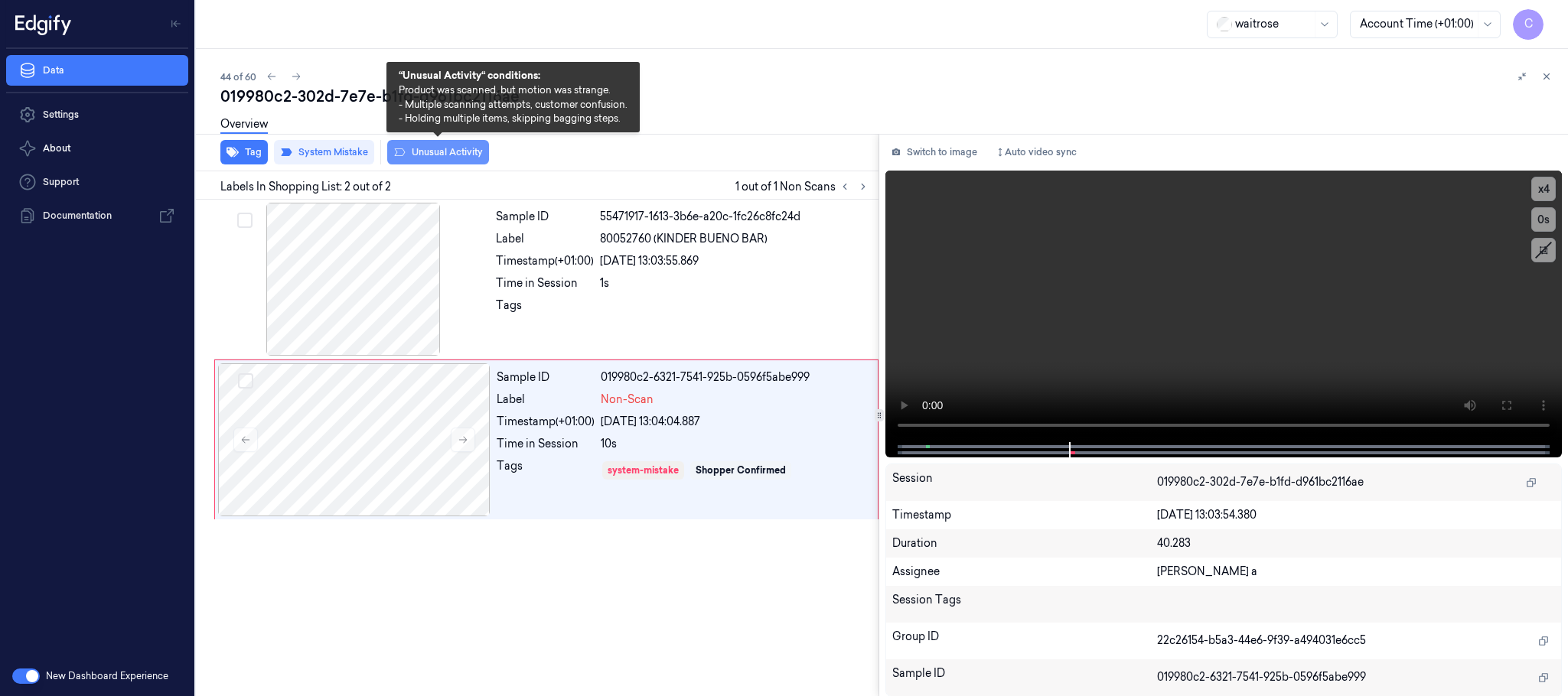
click at [463, 147] on button "Unusual Activity" at bounding box center [438, 152] width 102 height 25
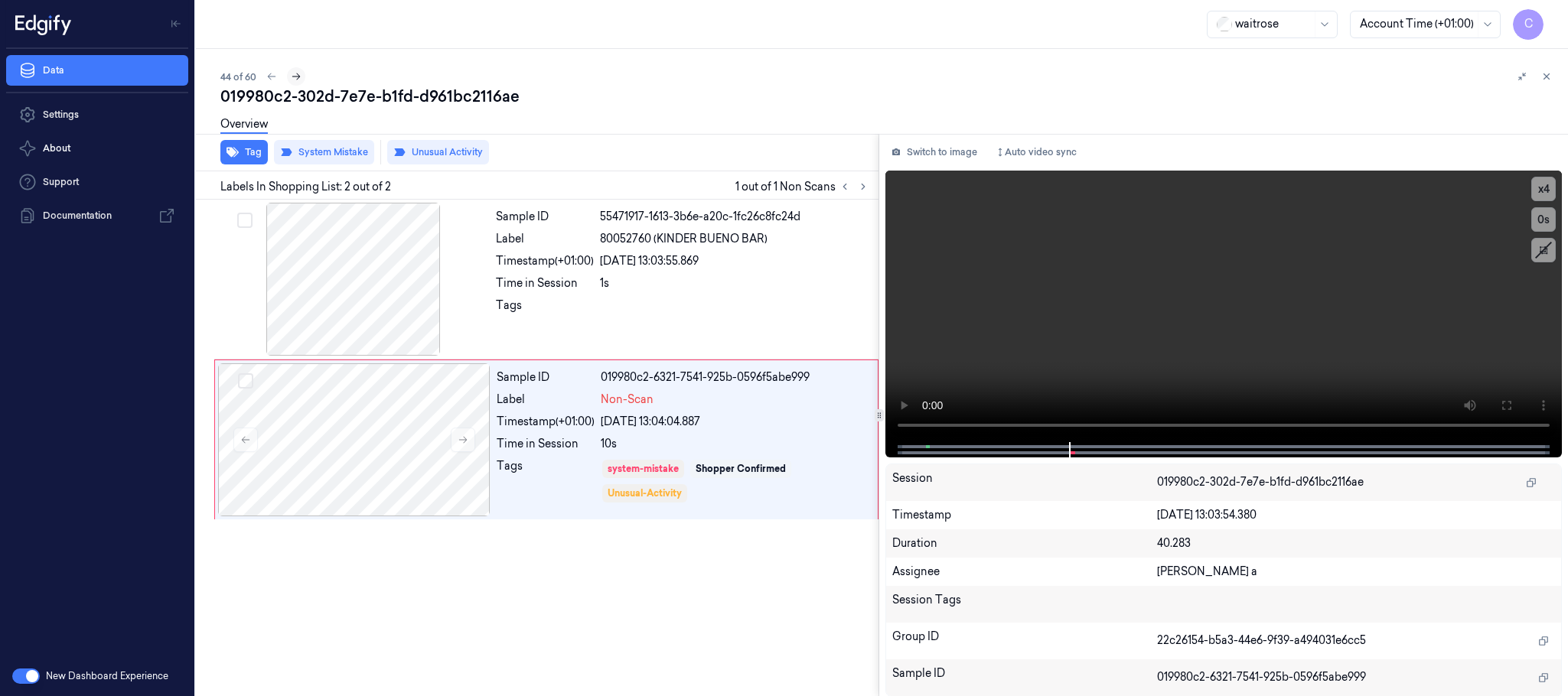
click at [296, 72] on icon at bounding box center [295, 76] width 10 height 10
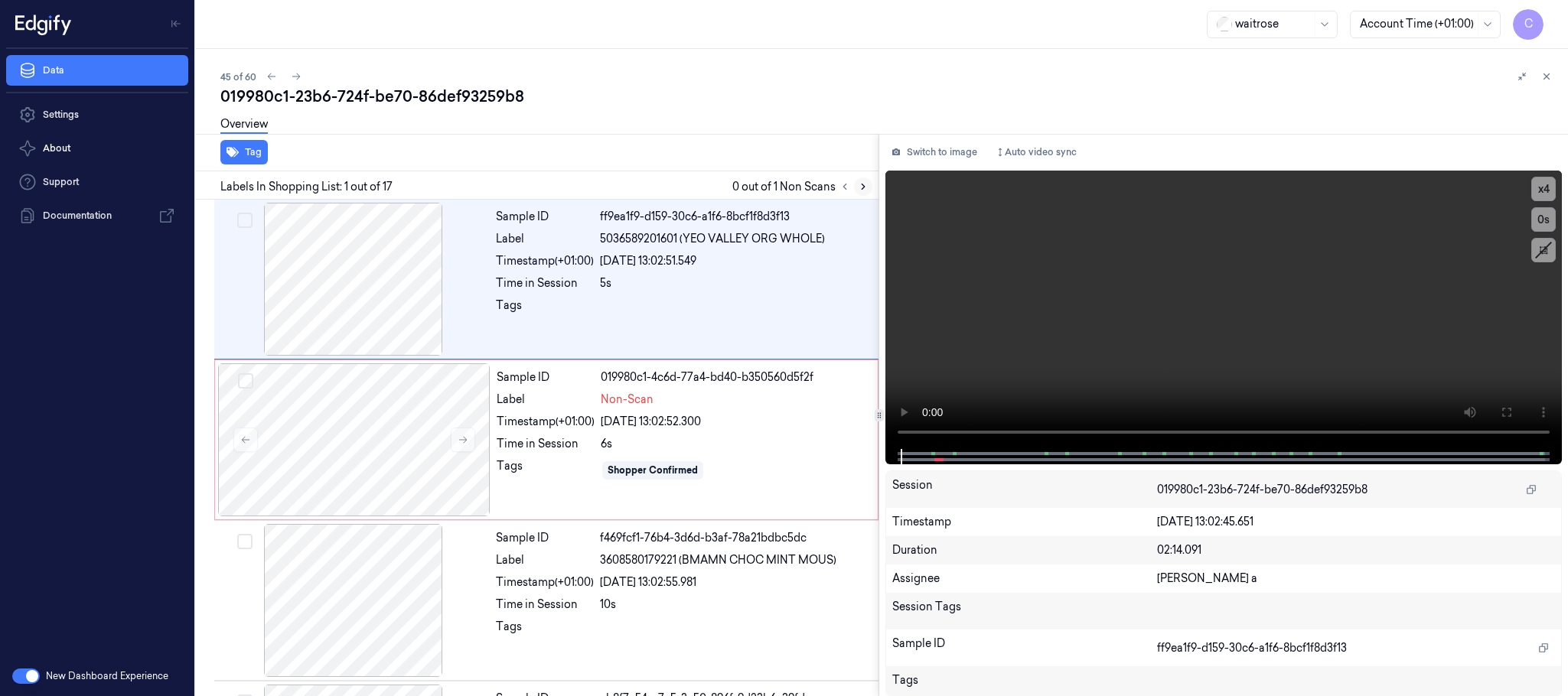
click at [868, 186] on icon at bounding box center [862, 186] width 10 height 10
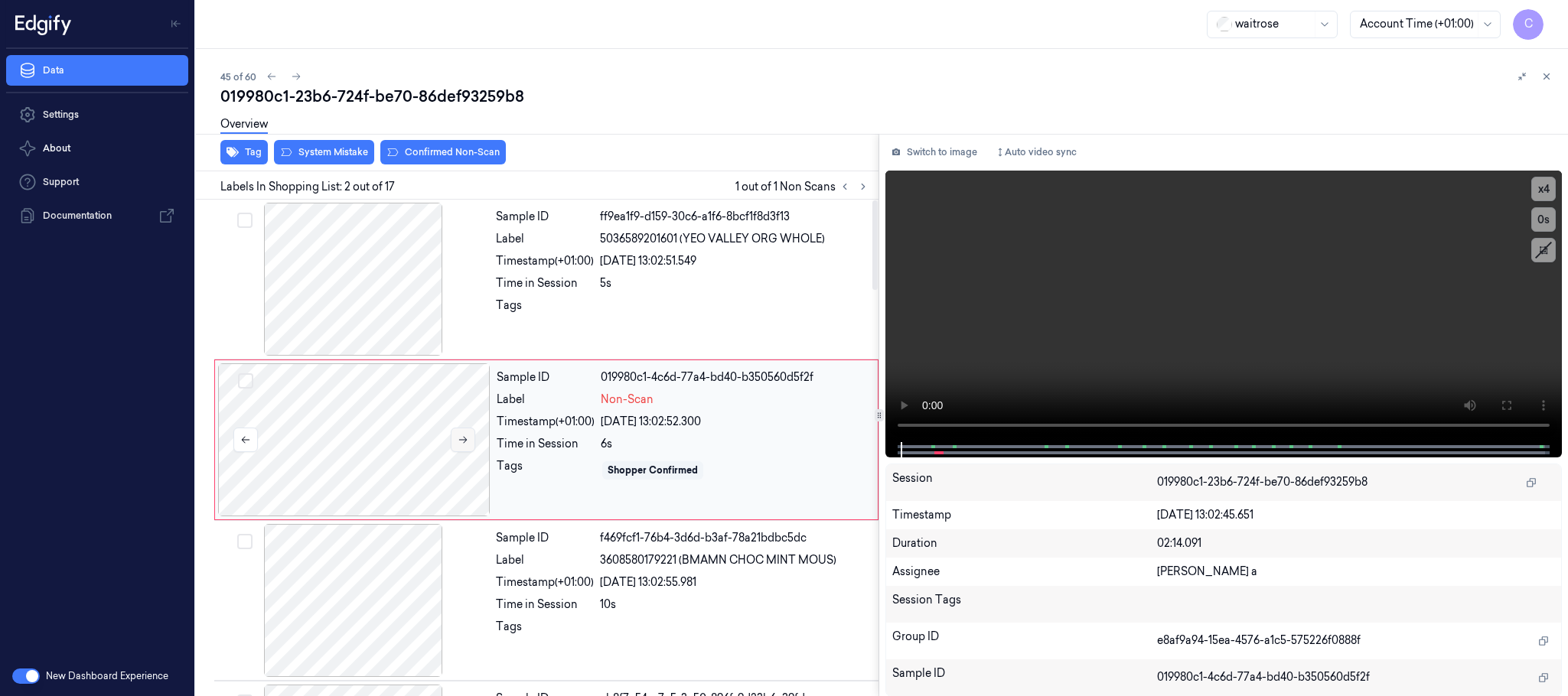
click at [467, 440] on icon at bounding box center [463, 440] width 10 height 10
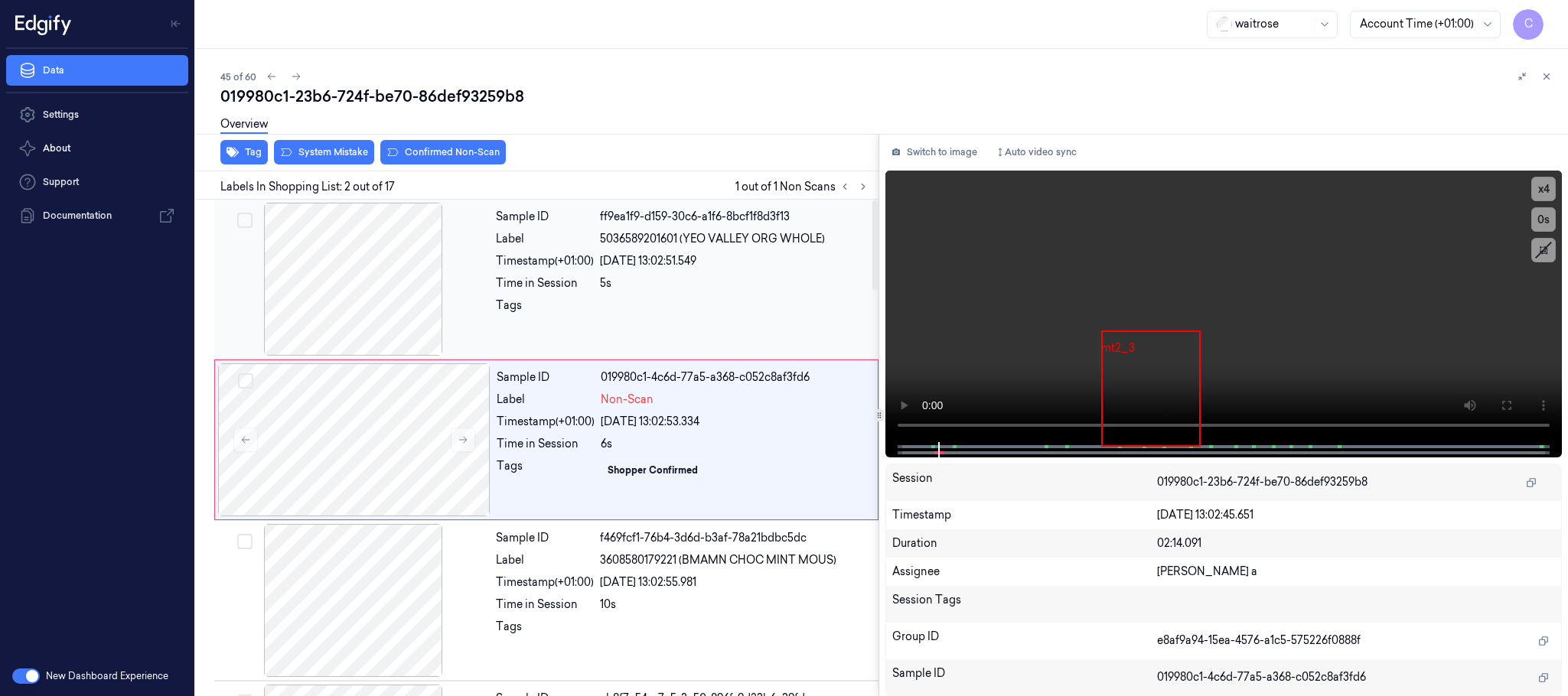
click at [282, 223] on div at bounding box center [353, 279] width 273 height 153
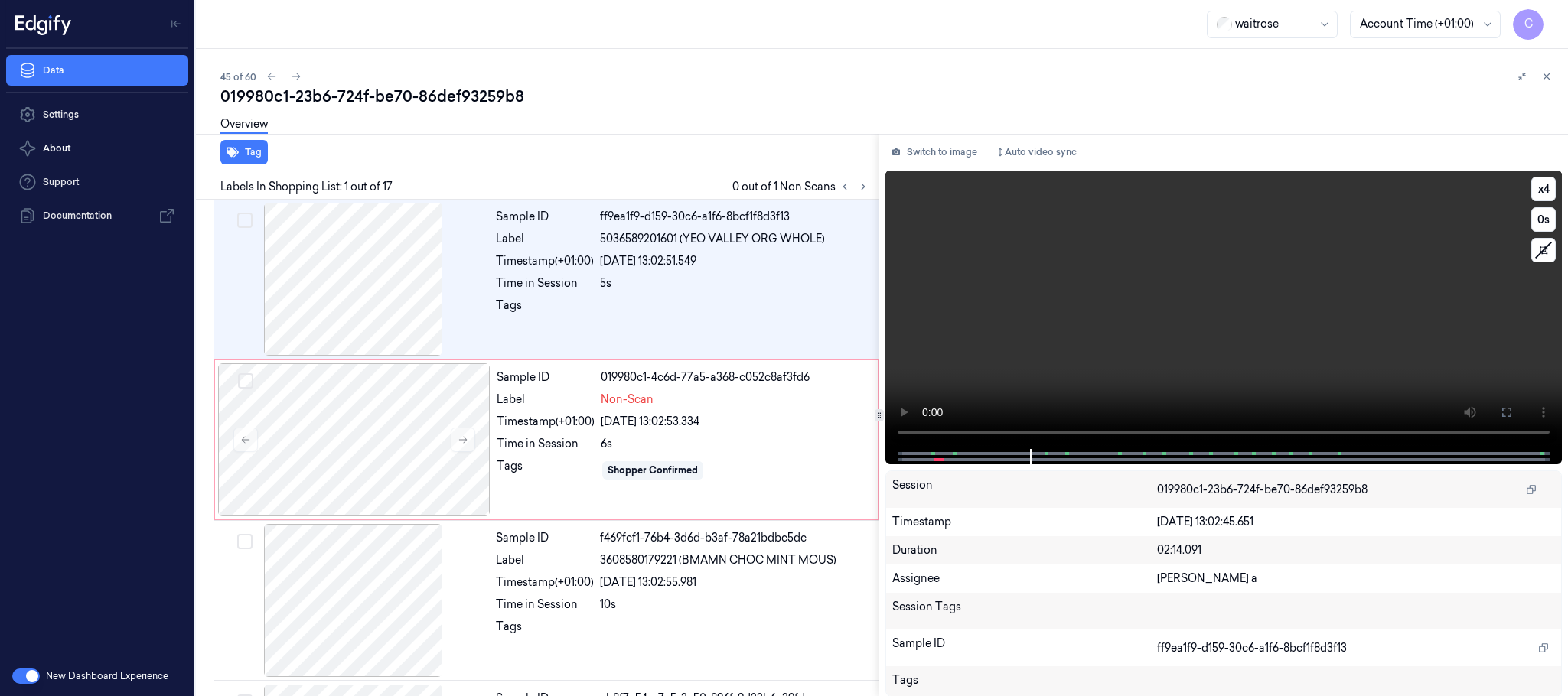
click at [1172, 349] on video at bounding box center [1223, 310] width 676 height 278
click at [1011, 326] on video at bounding box center [1223, 310] width 676 height 278
click at [312, 460] on div at bounding box center [354, 440] width 273 height 153
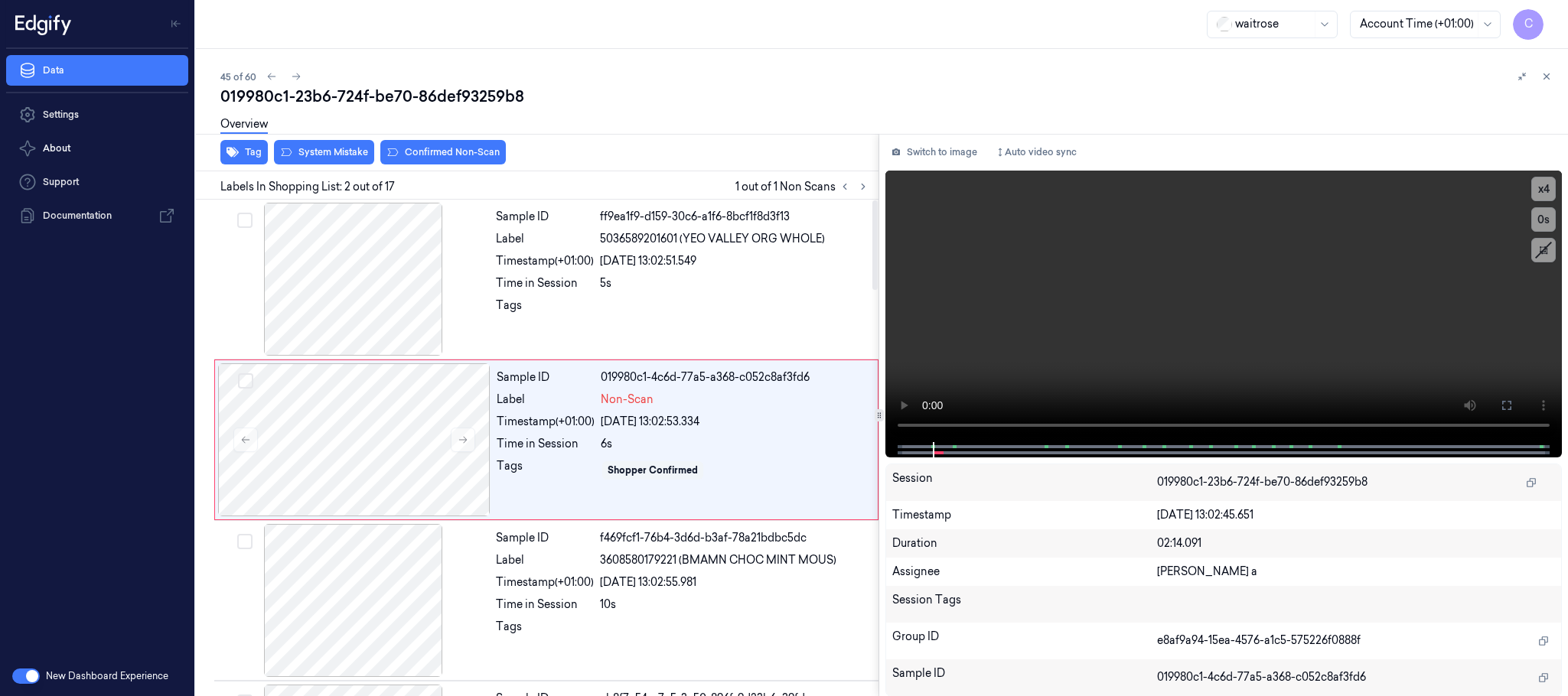
click at [317, 143] on div "Overview" at bounding box center [888, 126] width 1335 height 39
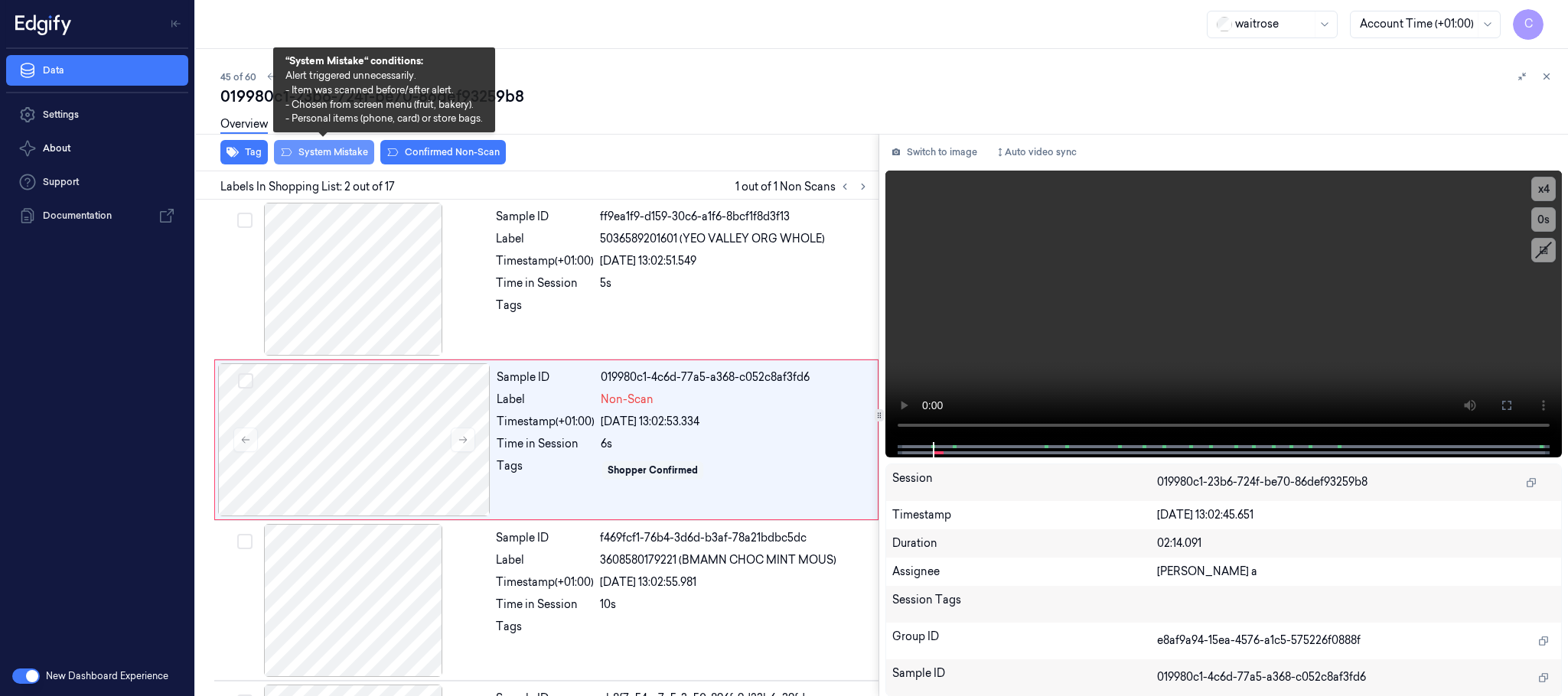
click at [317, 150] on button "System Mistake" at bounding box center [325, 152] width 101 height 25
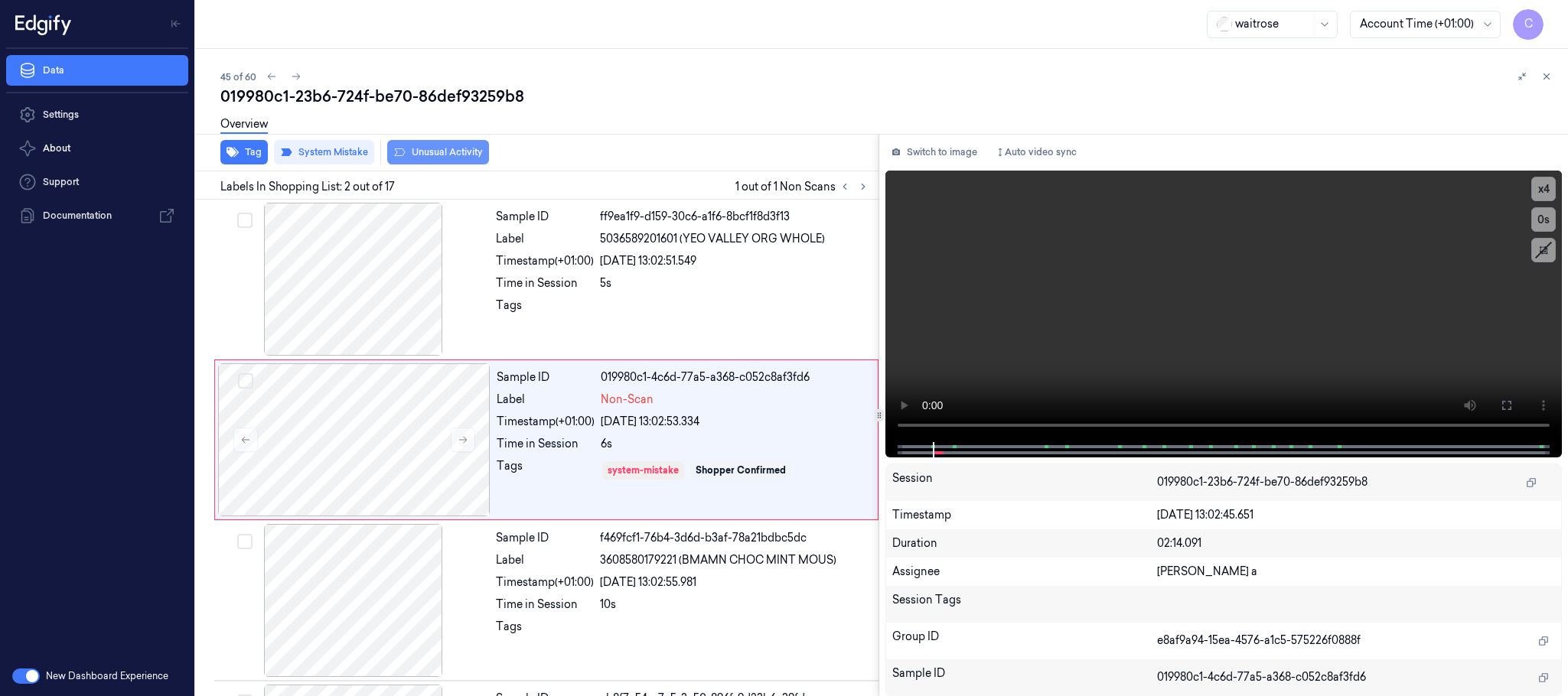
click at [455, 152] on button "Unusual Activity" at bounding box center [438, 152] width 102 height 25
click at [293, 74] on icon at bounding box center [295, 76] width 10 height 10
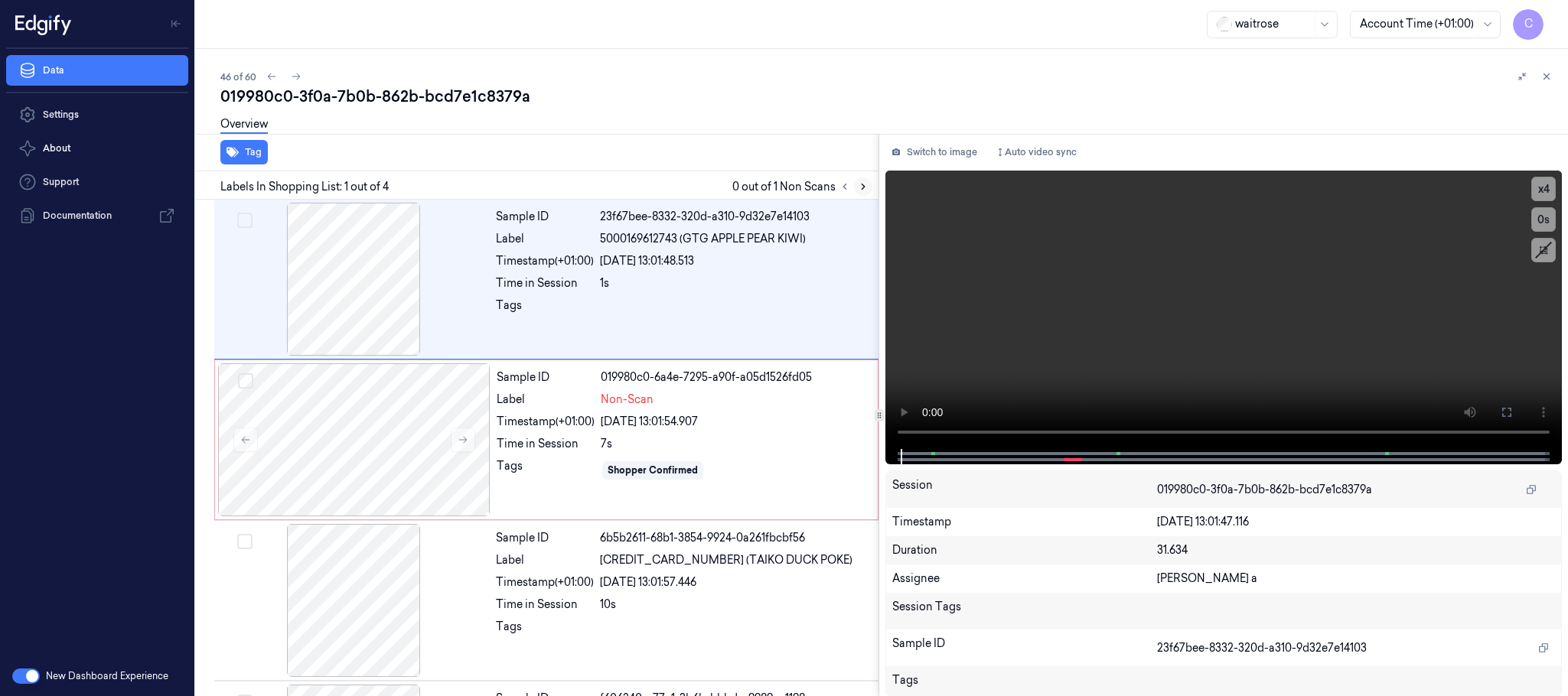
click at [860, 183] on icon at bounding box center [862, 186] width 10 height 10
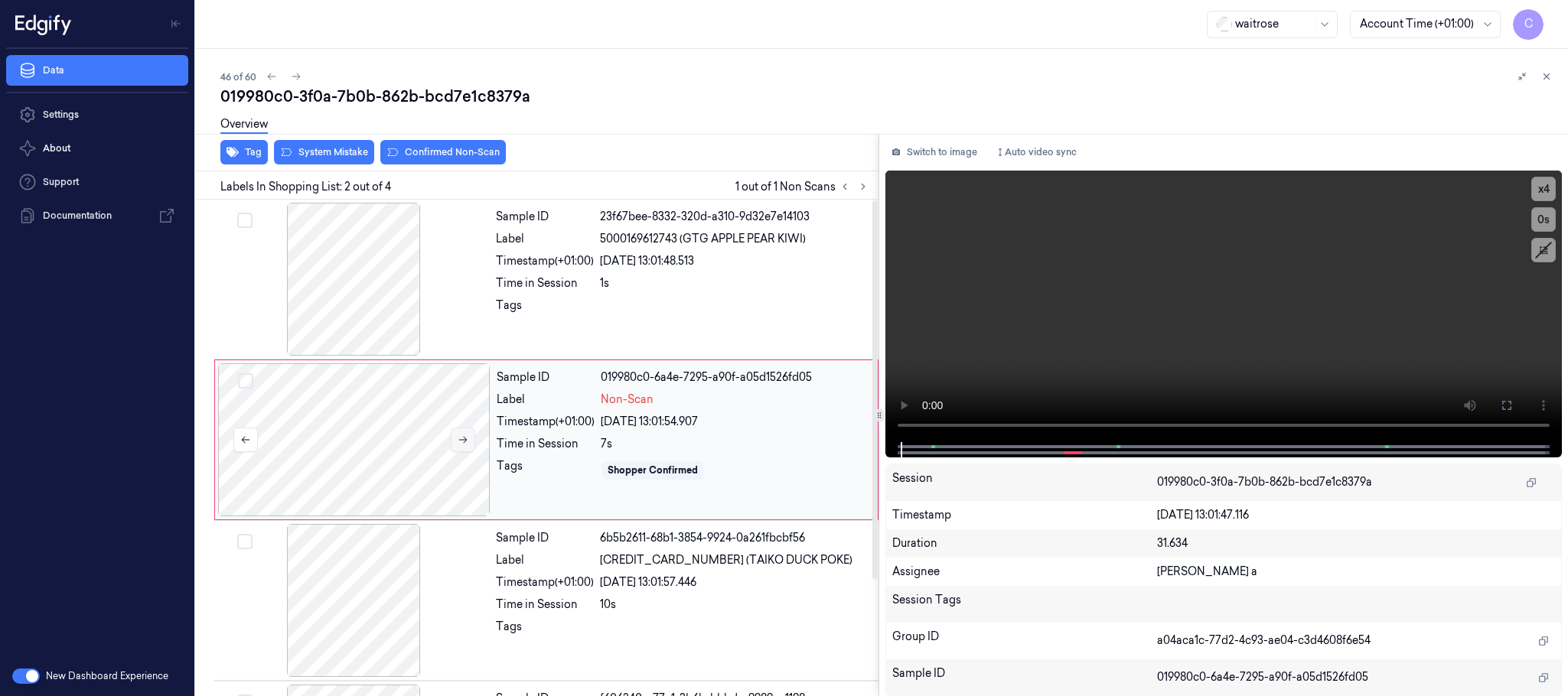
click at [474, 436] on button at bounding box center [463, 441] width 25 height 25
click at [468, 439] on icon at bounding box center [463, 440] width 10 height 10
click at [342, 310] on div at bounding box center [353, 279] width 273 height 153
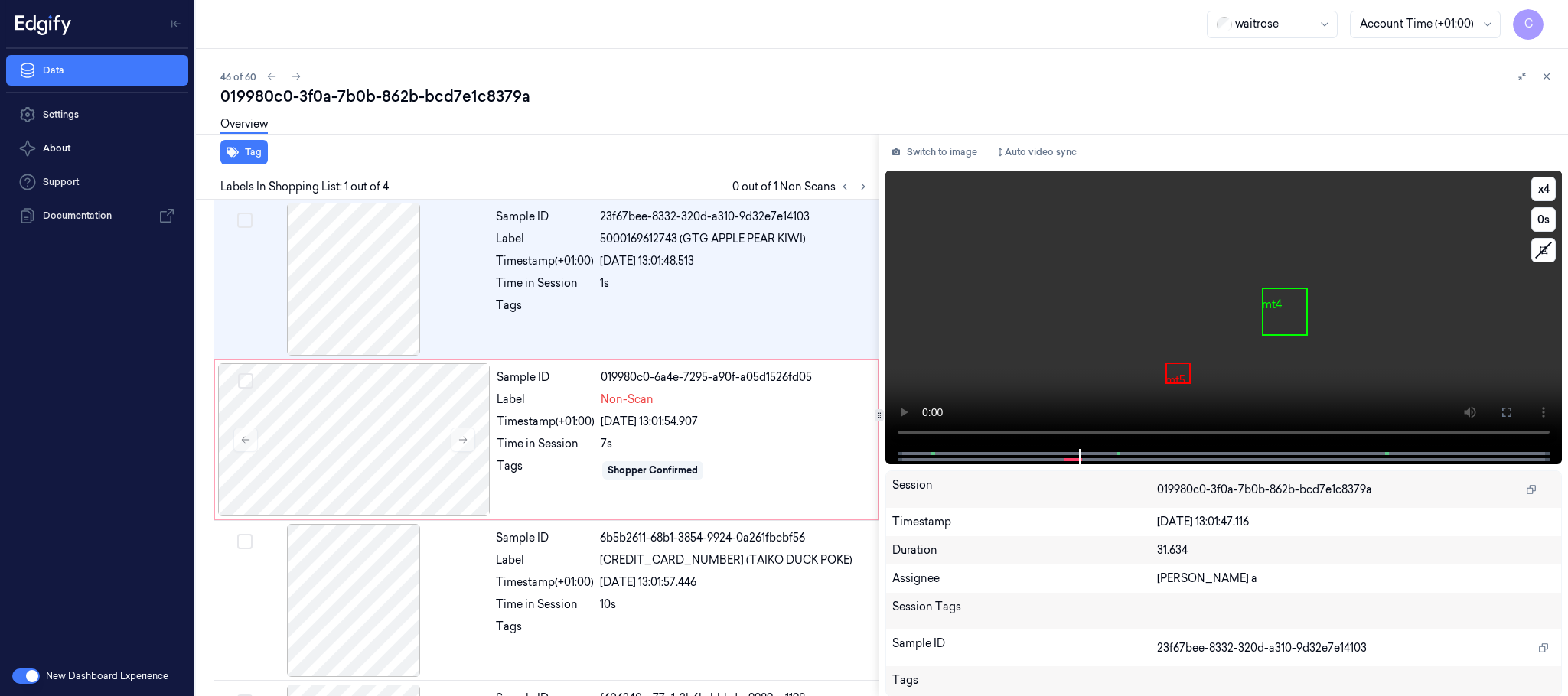
click at [1169, 325] on video at bounding box center [1223, 310] width 676 height 278
click at [416, 456] on div at bounding box center [354, 440] width 273 height 153
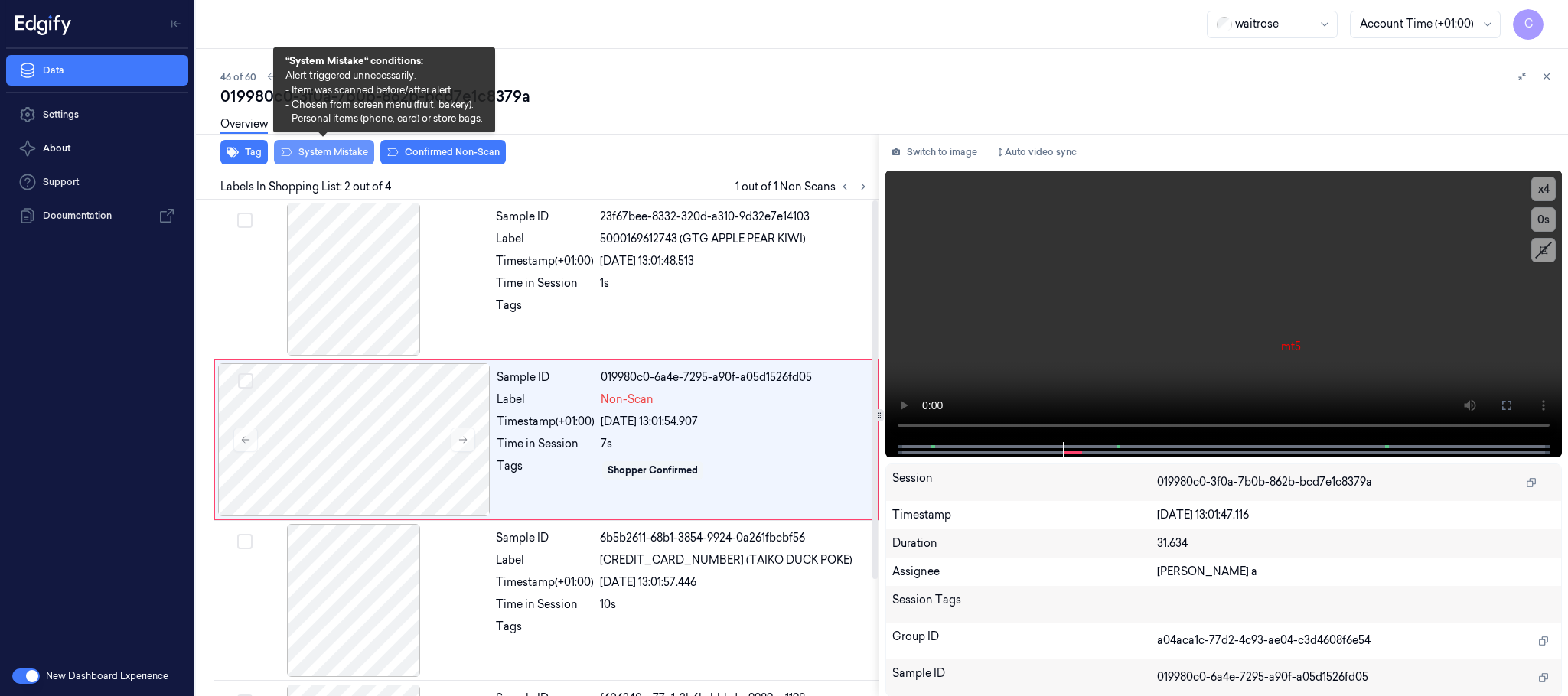
click at [322, 149] on button "System Mistake" at bounding box center [325, 152] width 101 height 25
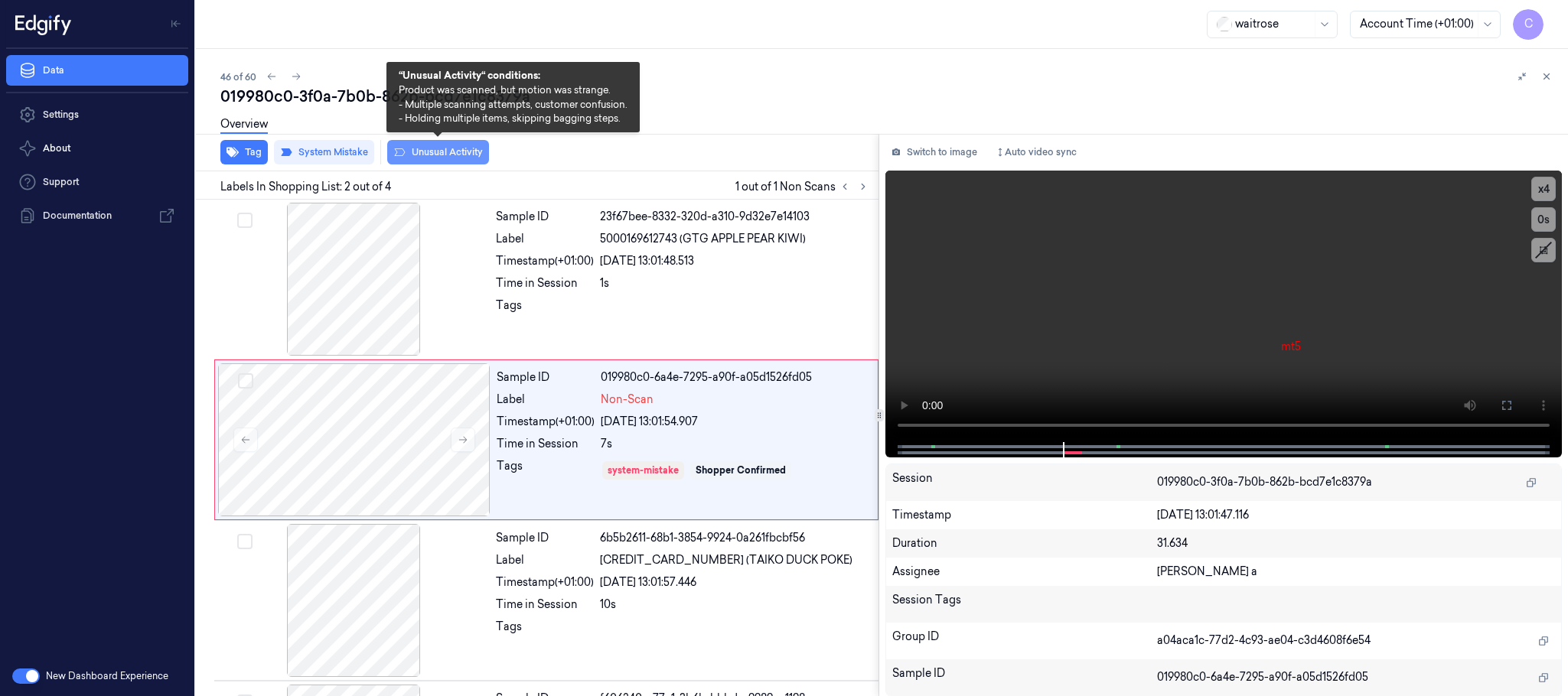
click at [473, 150] on button "Unusual Activity" at bounding box center [438, 152] width 102 height 25
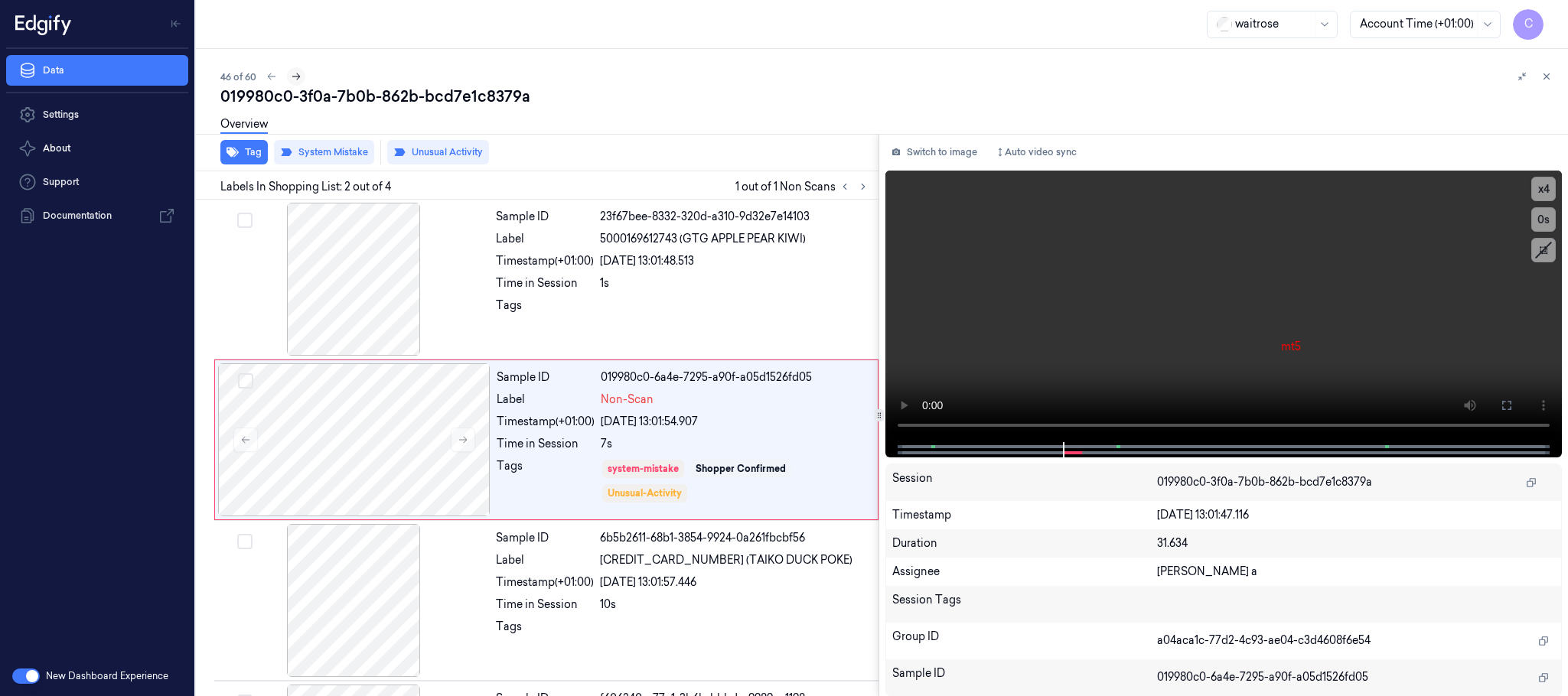
click at [301, 72] on icon at bounding box center [295, 76] width 10 height 10
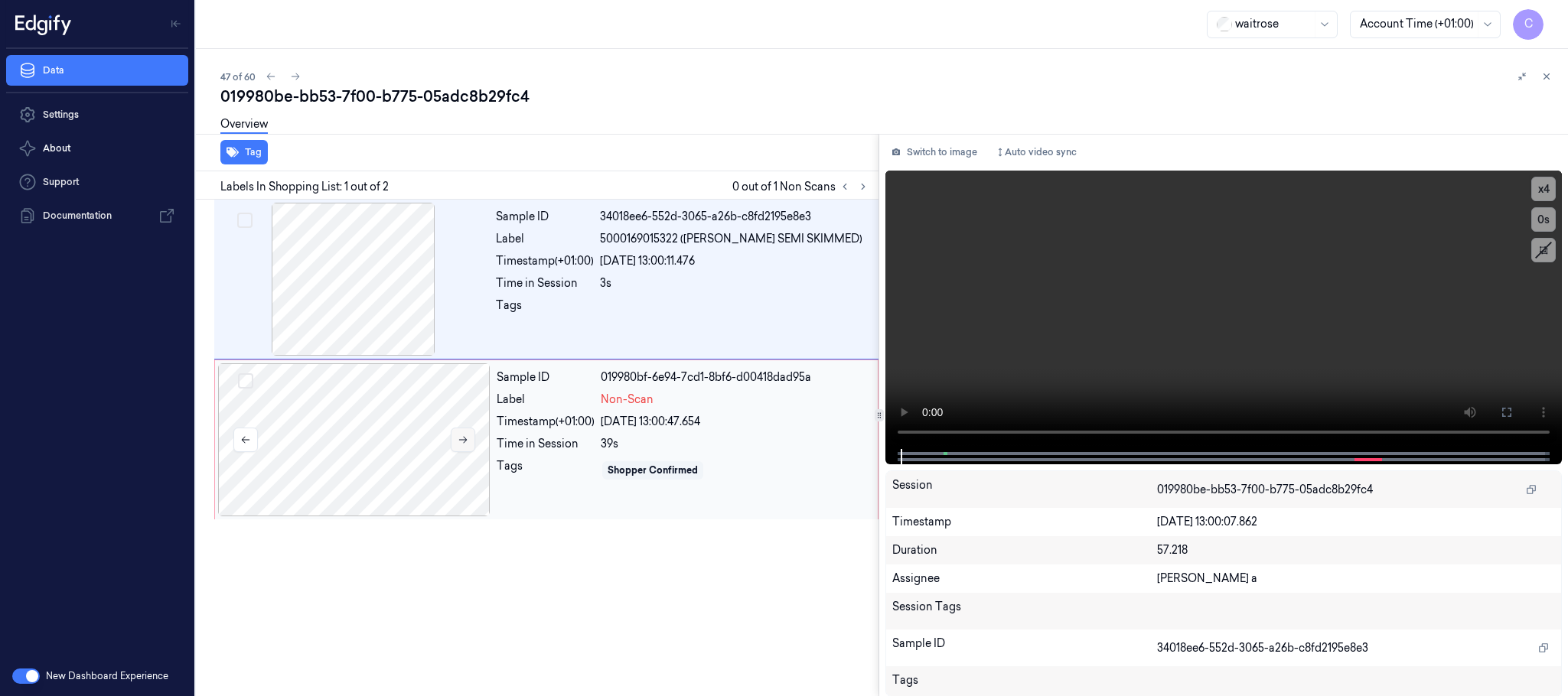
click at [458, 442] on icon at bounding box center [463, 440] width 10 height 10
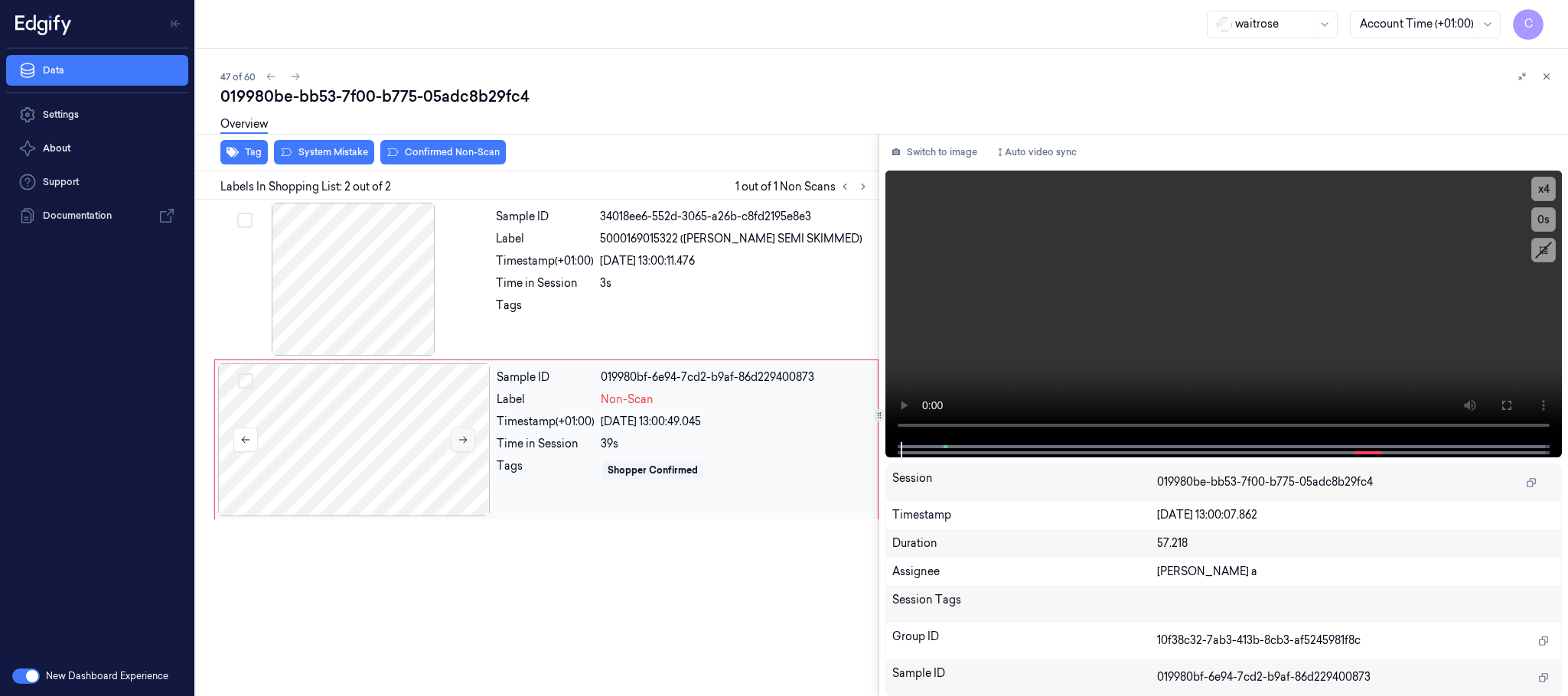
click at [460, 442] on icon at bounding box center [463, 440] width 10 height 10
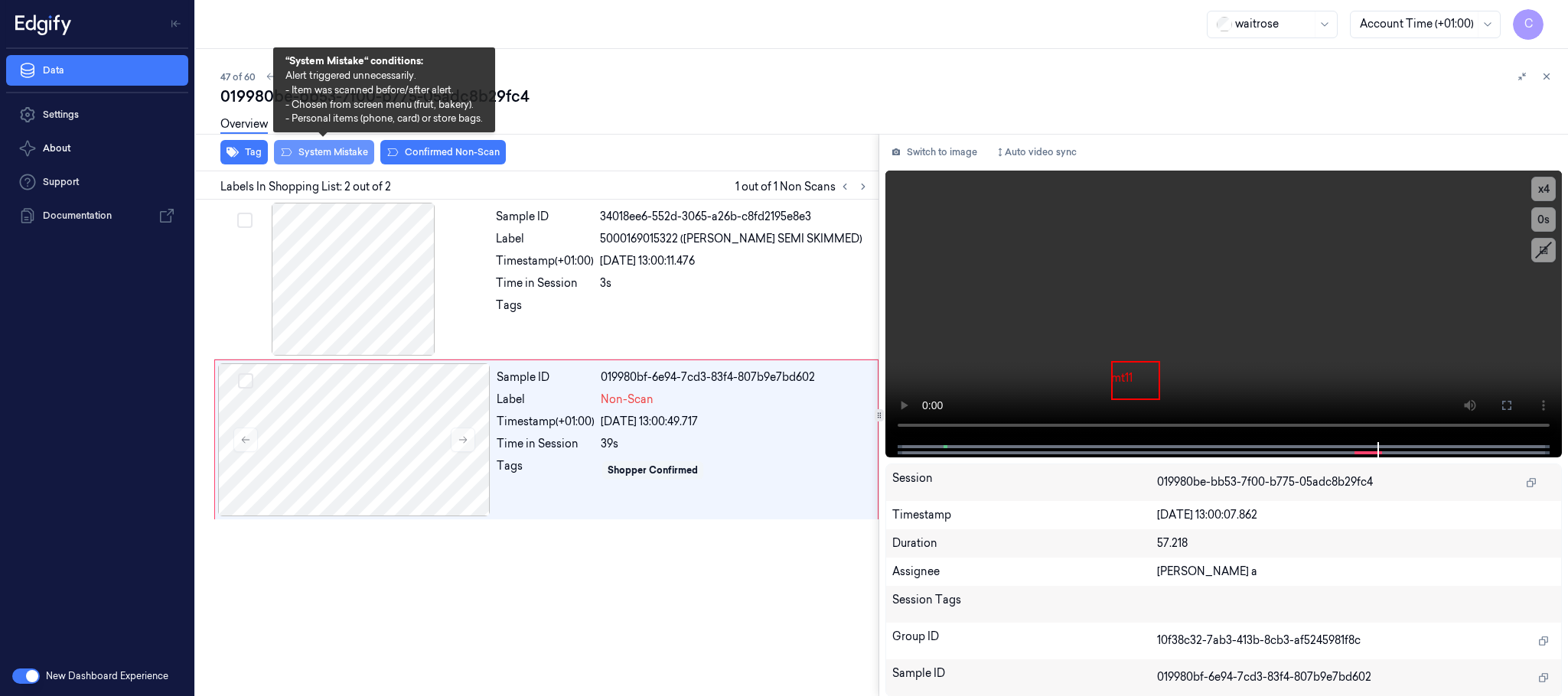
click at [326, 150] on button "System Mistake" at bounding box center [325, 152] width 101 height 25
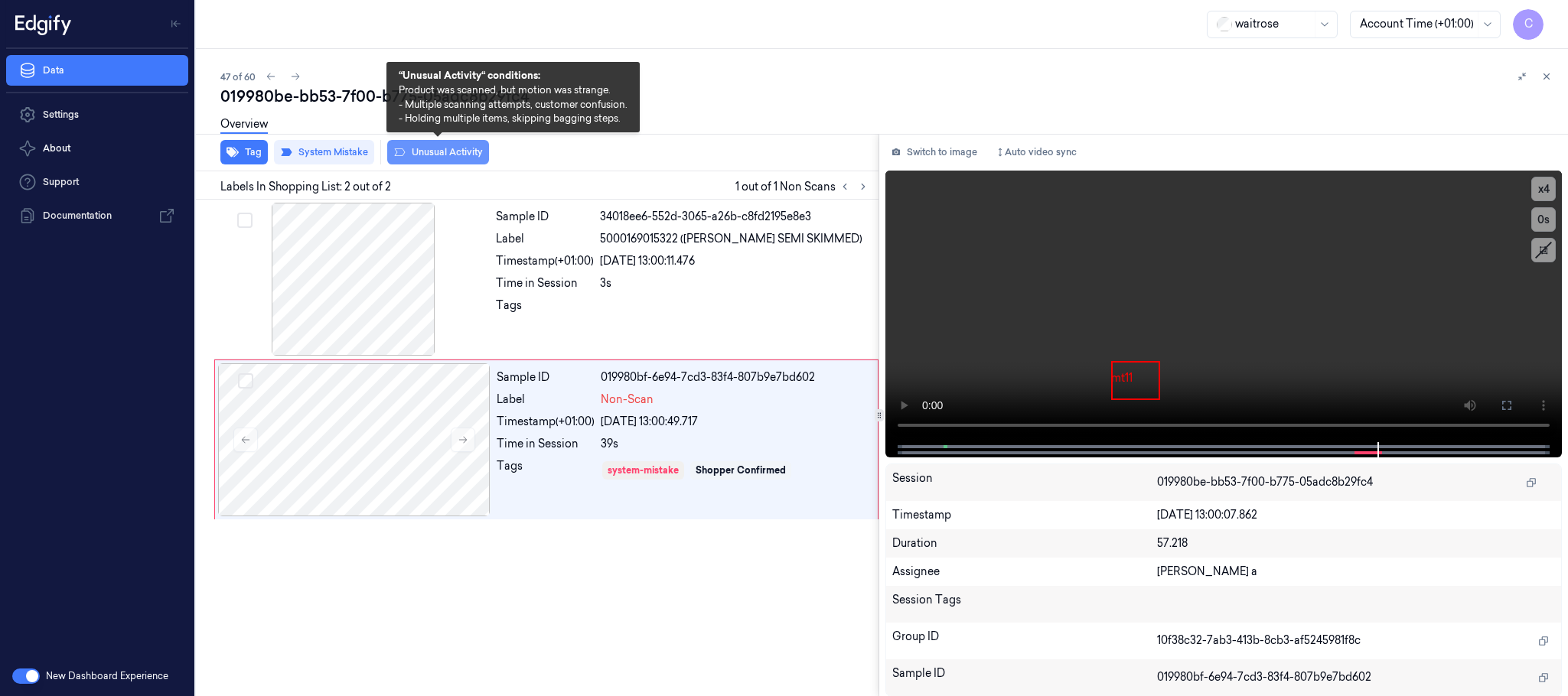
click at [441, 155] on button "Unusual Activity" at bounding box center [438, 152] width 102 height 25
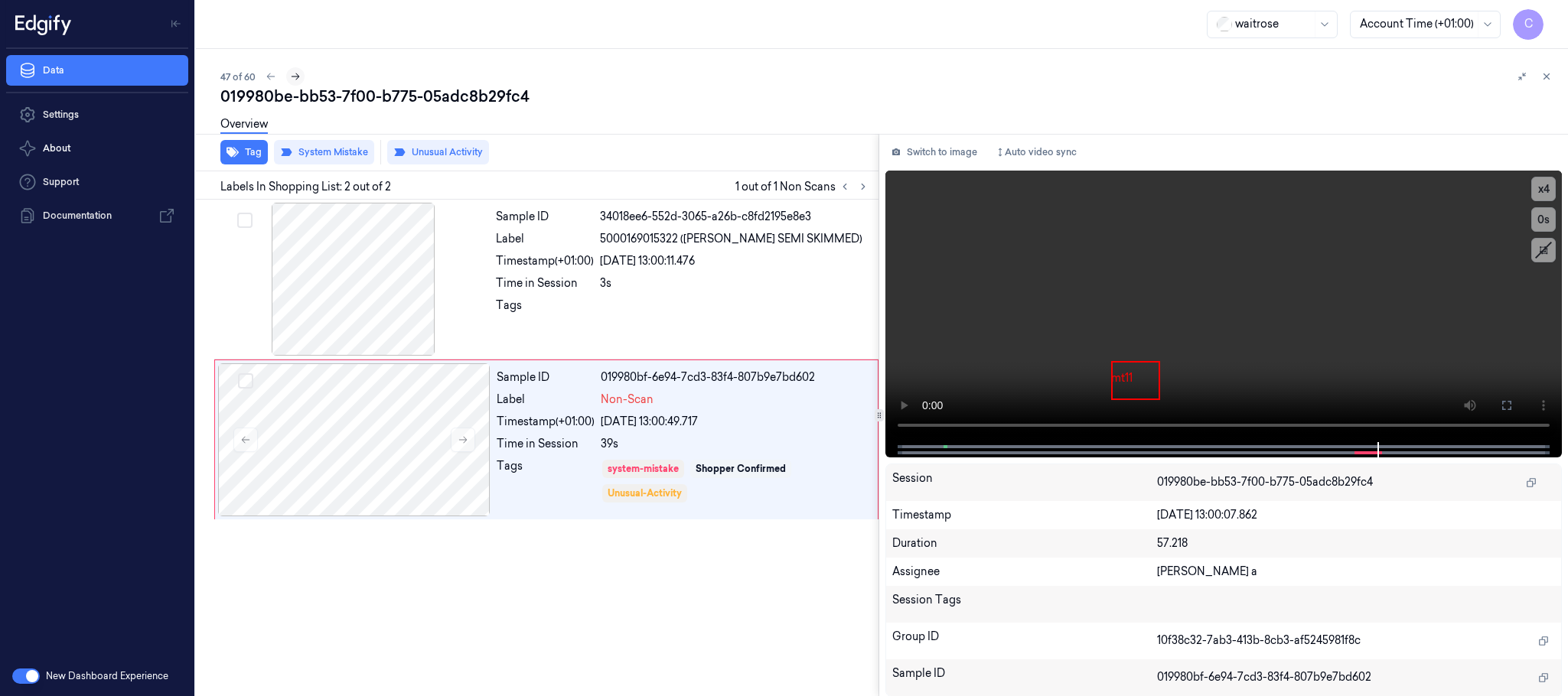
click at [296, 76] on icon at bounding box center [294, 76] width 10 height 10
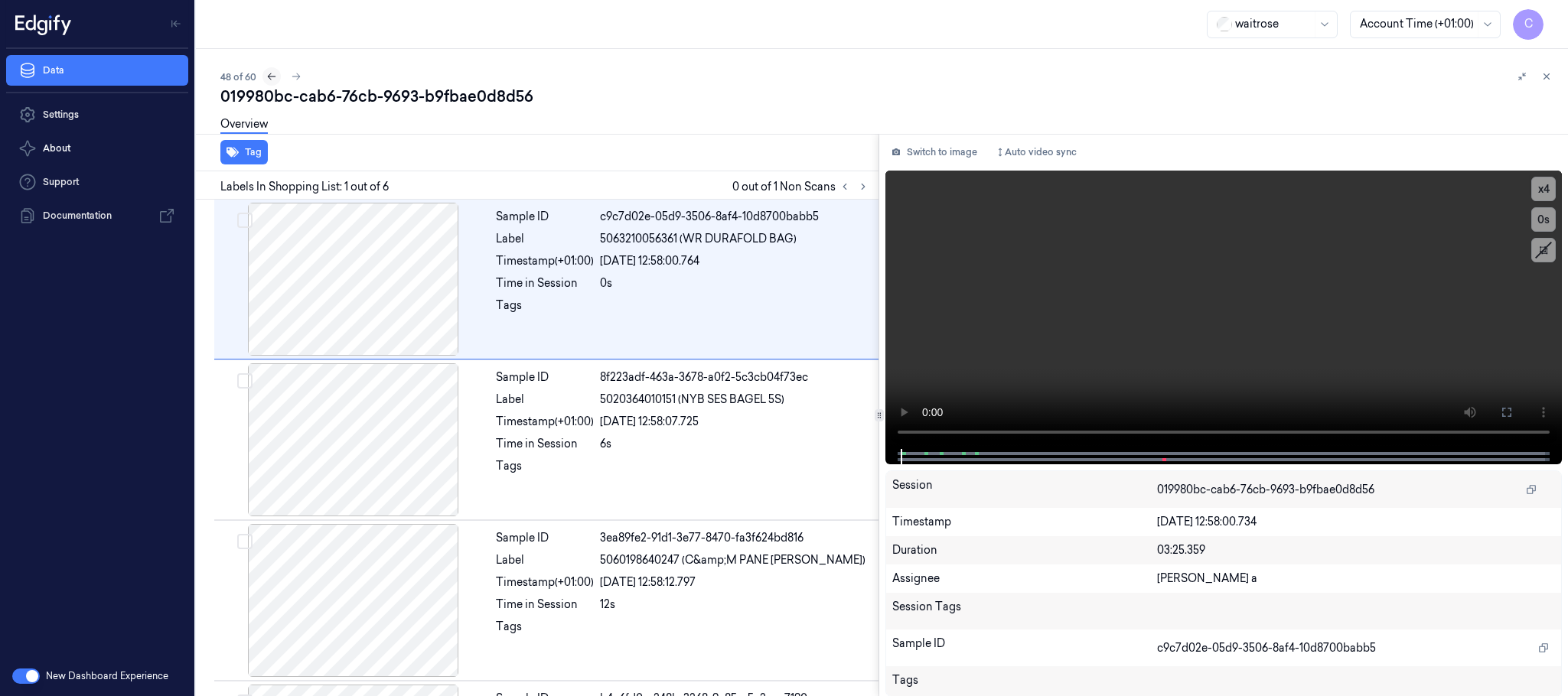
click at [270, 76] on icon at bounding box center [271, 76] width 10 height 10
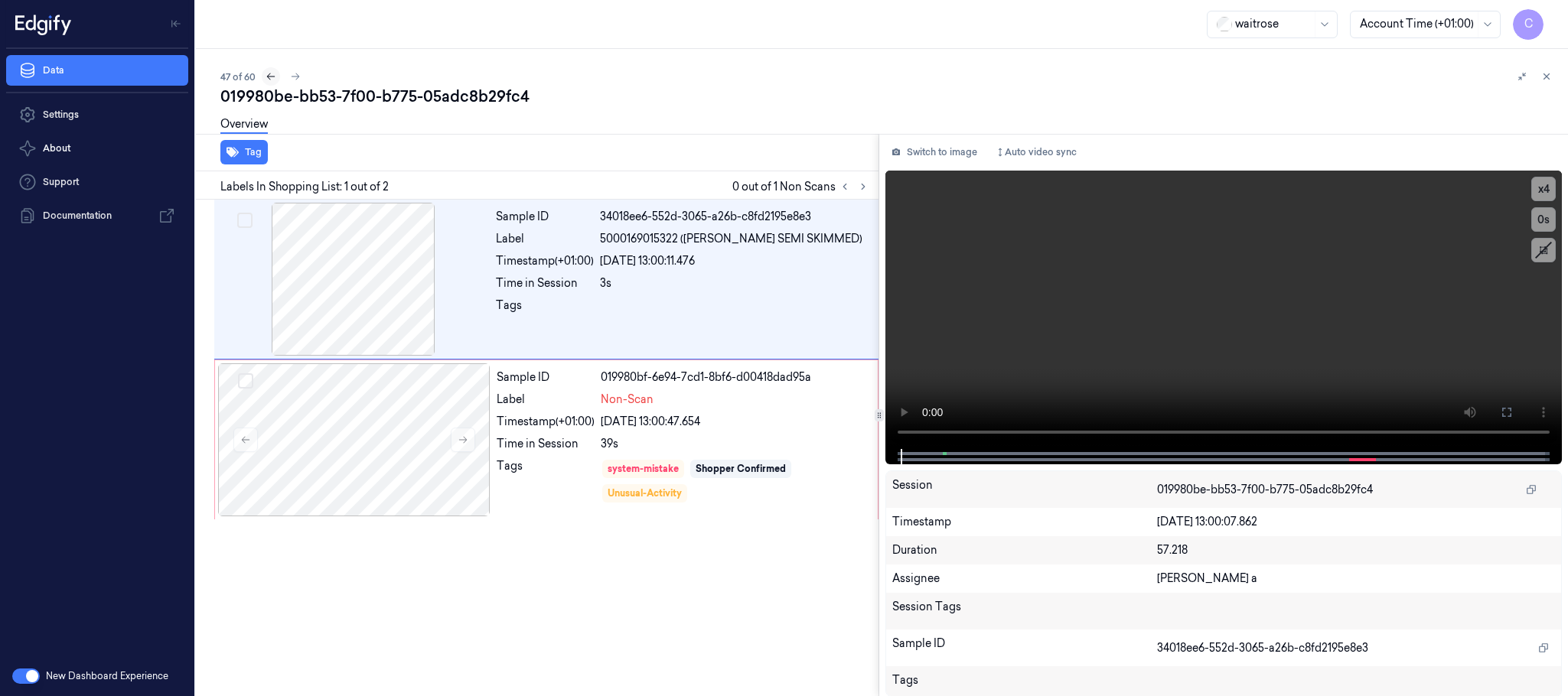
click at [269, 79] on icon at bounding box center [271, 76] width 10 height 10
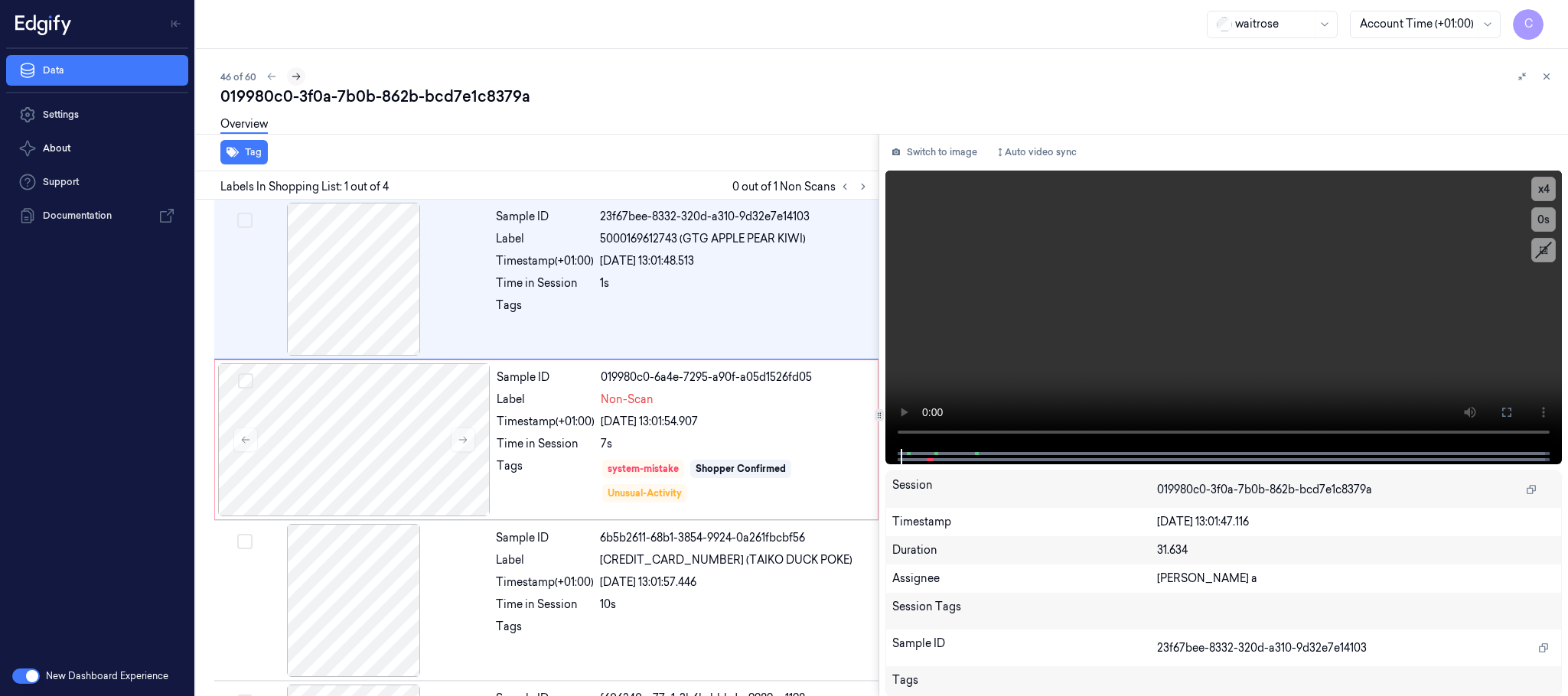
click at [294, 78] on icon at bounding box center [295, 76] width 10 height 10
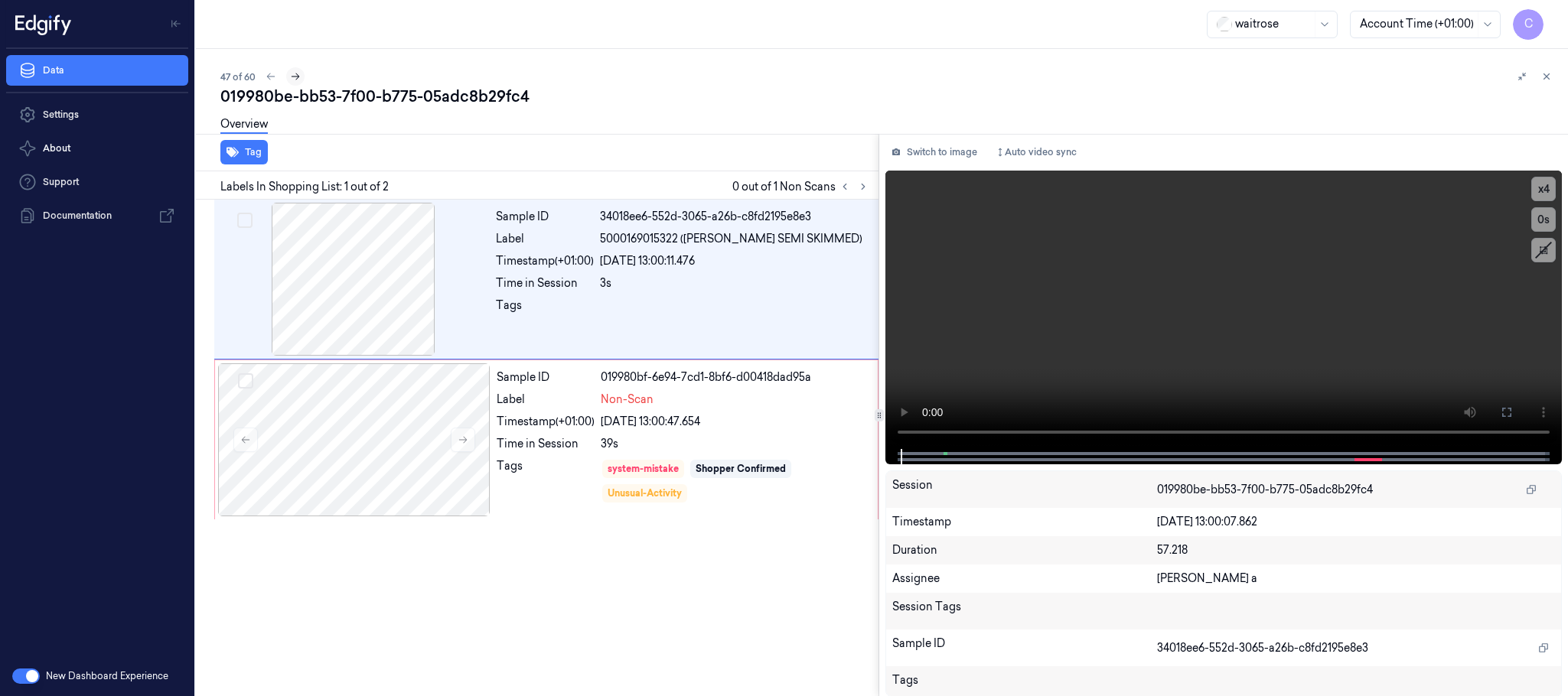
click at [296, 79] on icon at bounding box center [295, 76] width 9 height 7
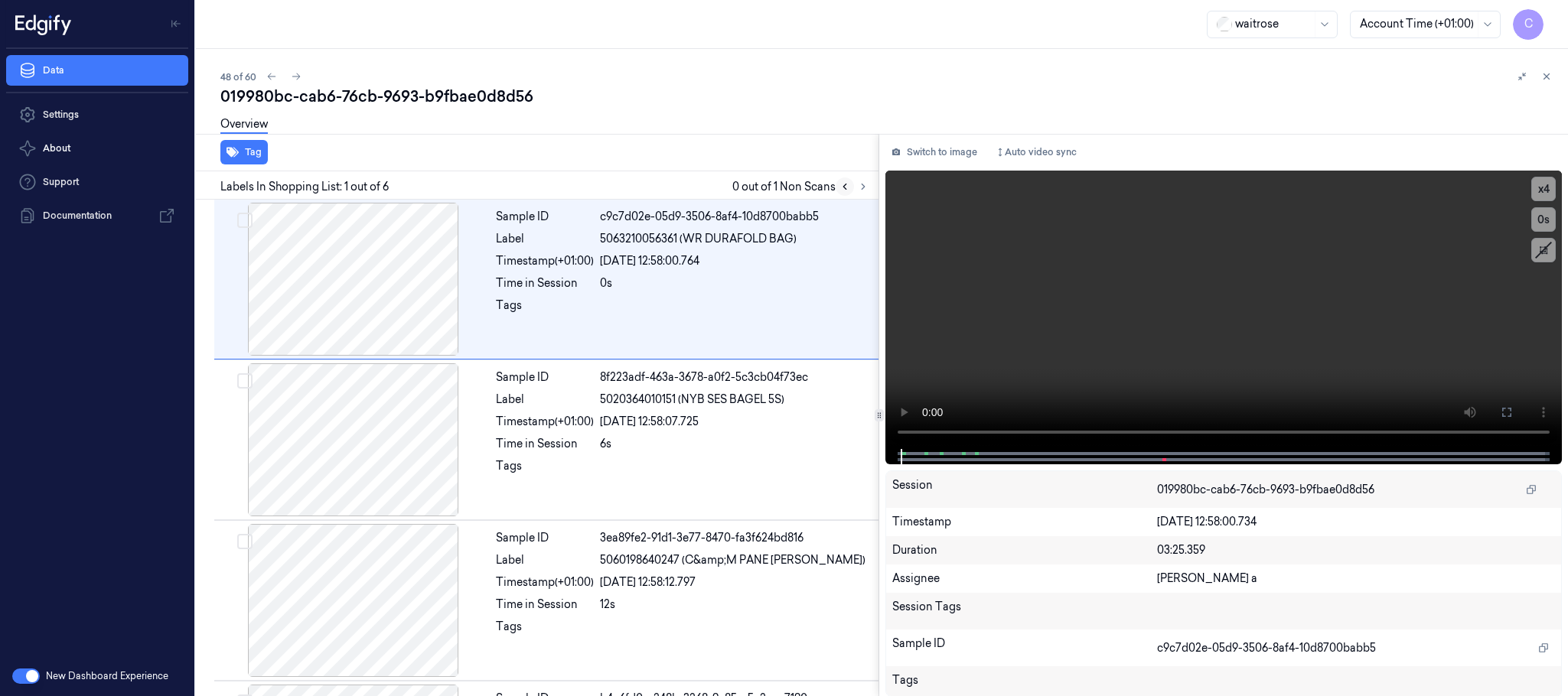
click at [842, 189] on icon at bounding box center [844, 186] width 10 height 10
click at [274, 77] on icon at bounding box center [271, 76] width 10 height 10
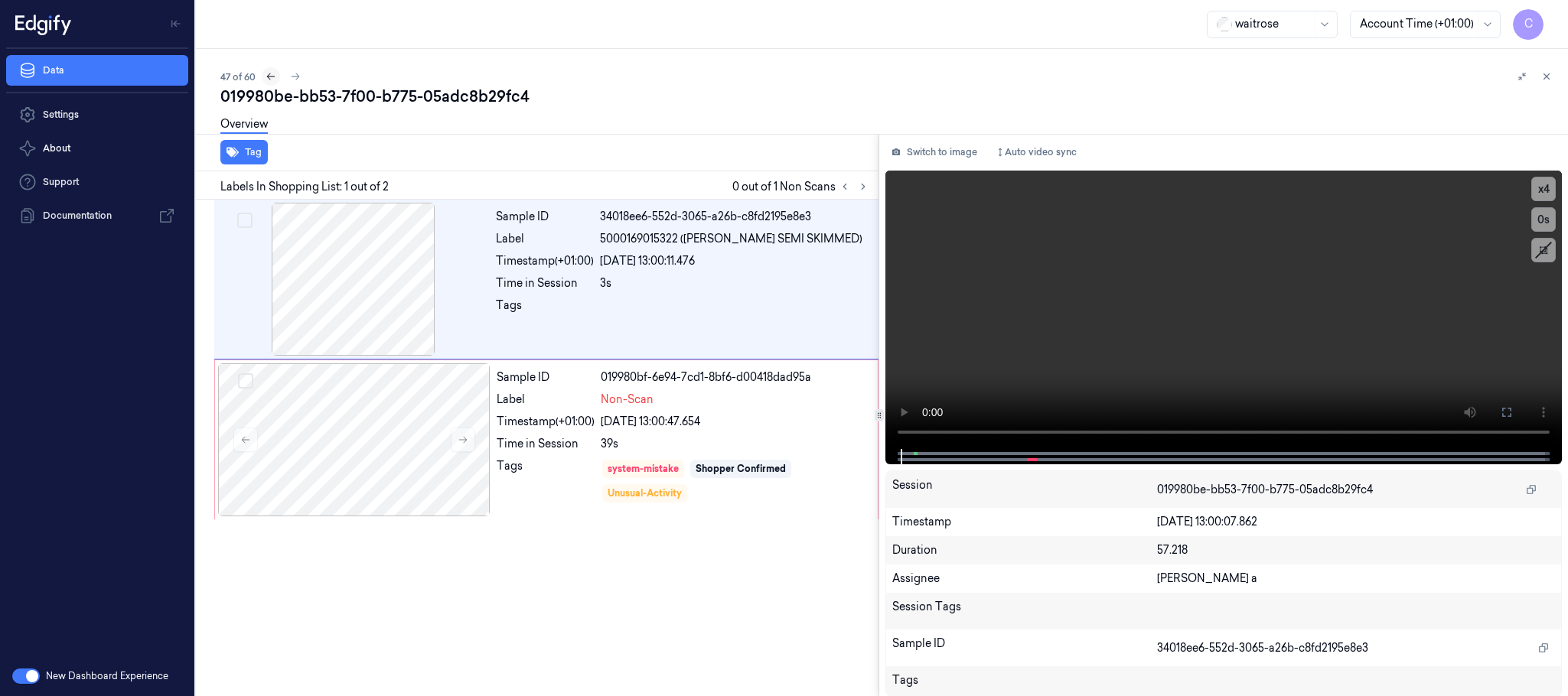
click at [272, 77] on icon at bounding box center [271, 76] width 10 height 10
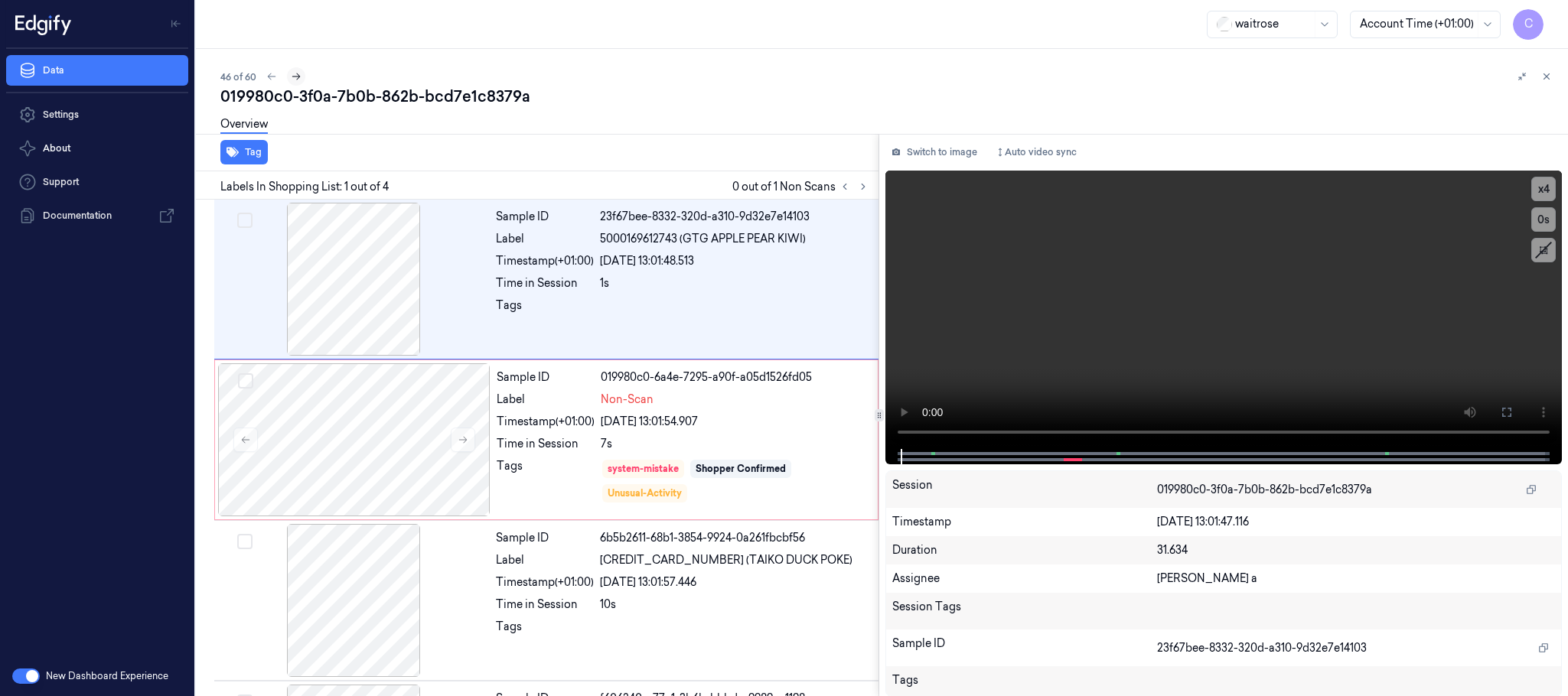
click at [298, 79] on icon at bounding box center [295, 76] width 10 height 10
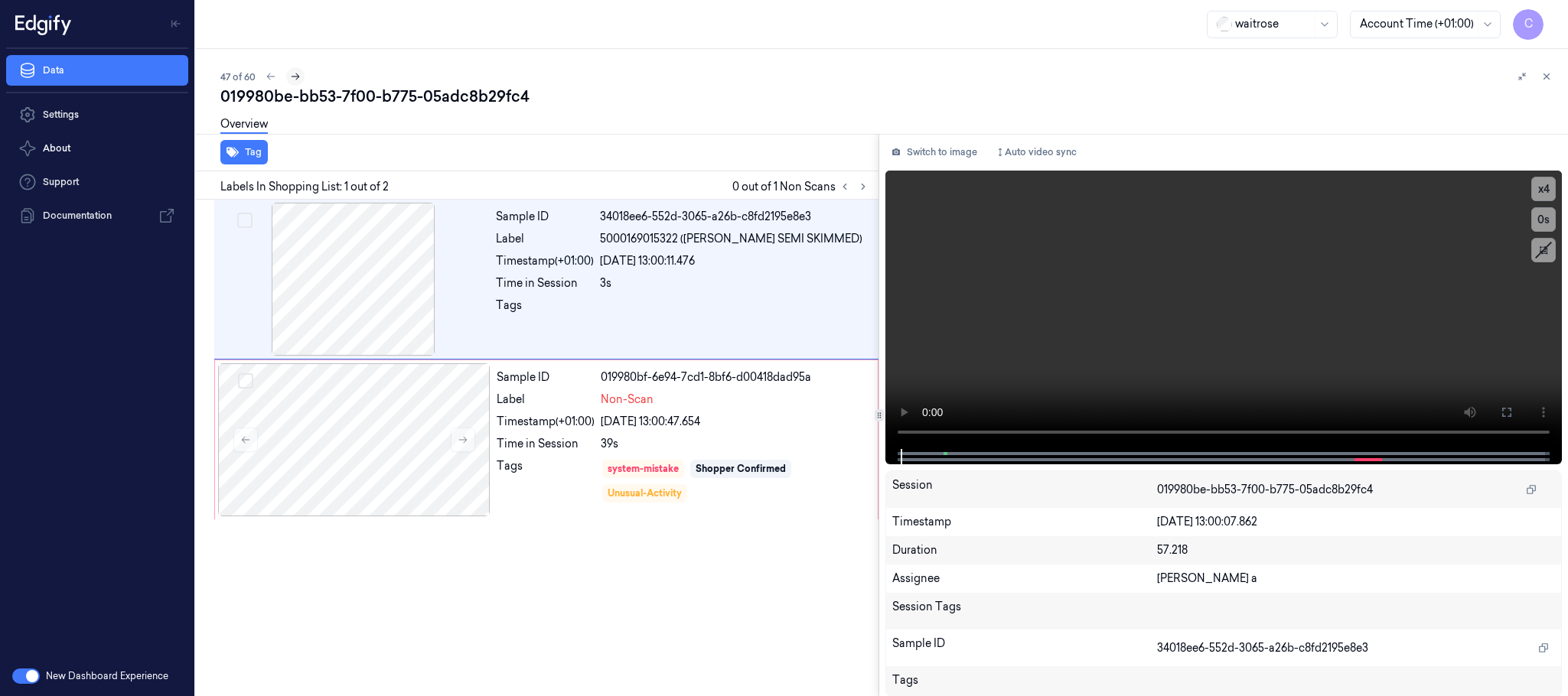
click at [293, 79] on icon at bounding box center [294, 76] width 10 height 10
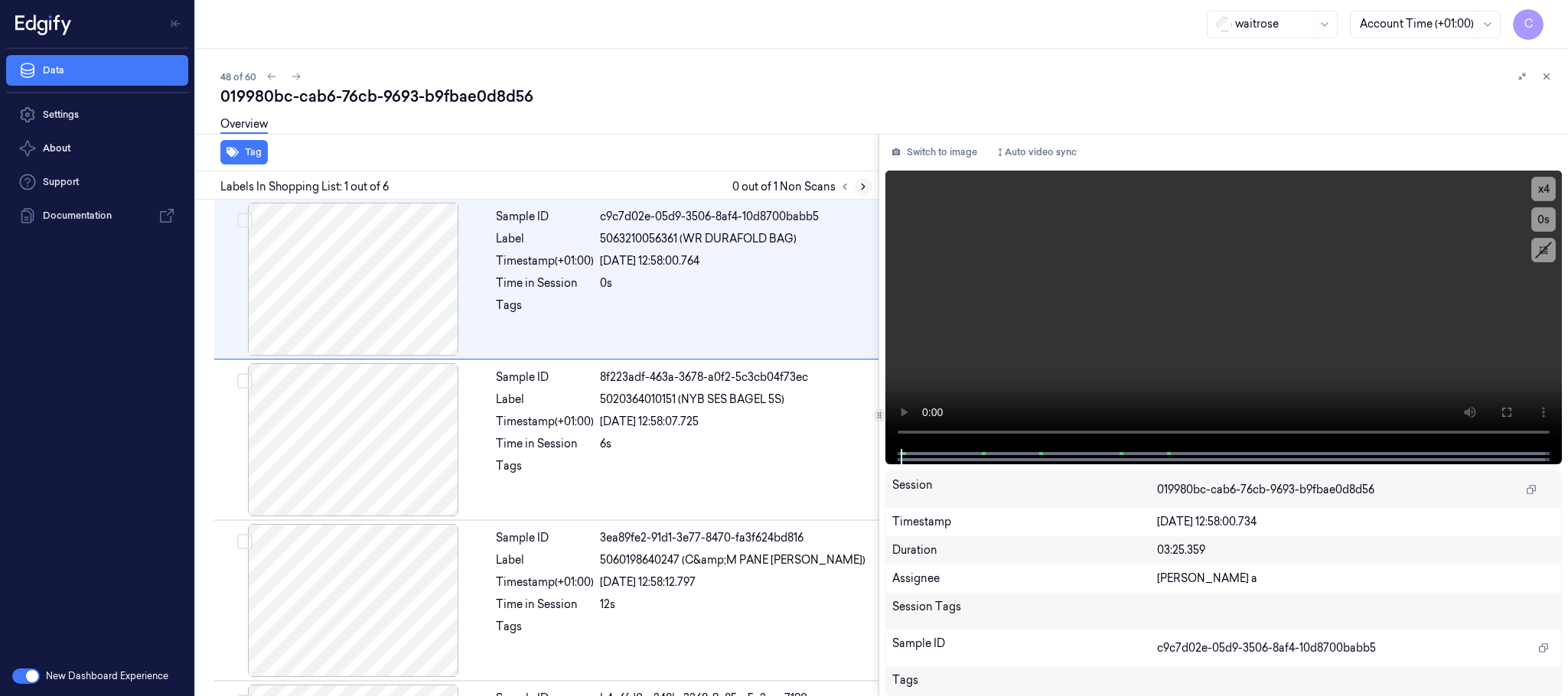
click at [866, 181] on icon at bounding box center [862, 186] width 10 height 10
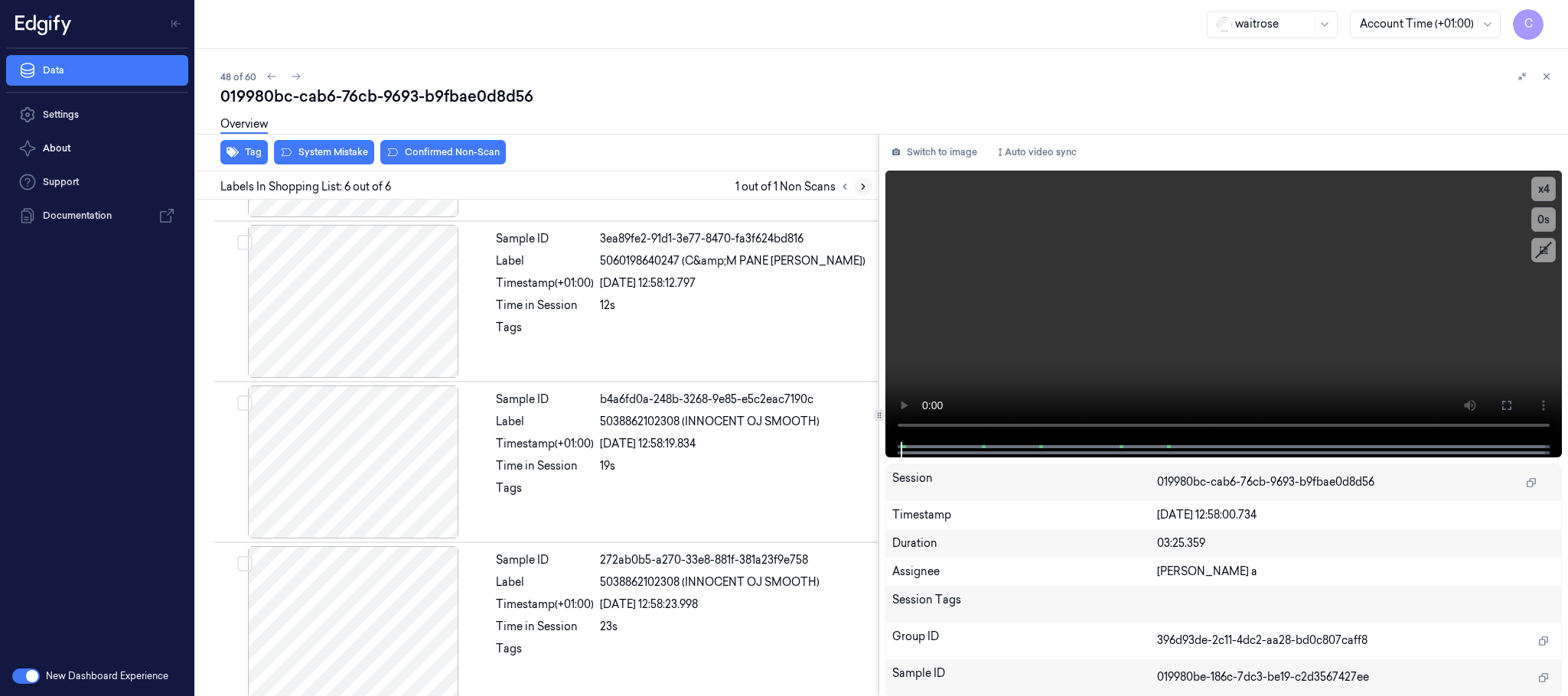
scroll to position [475, 0]
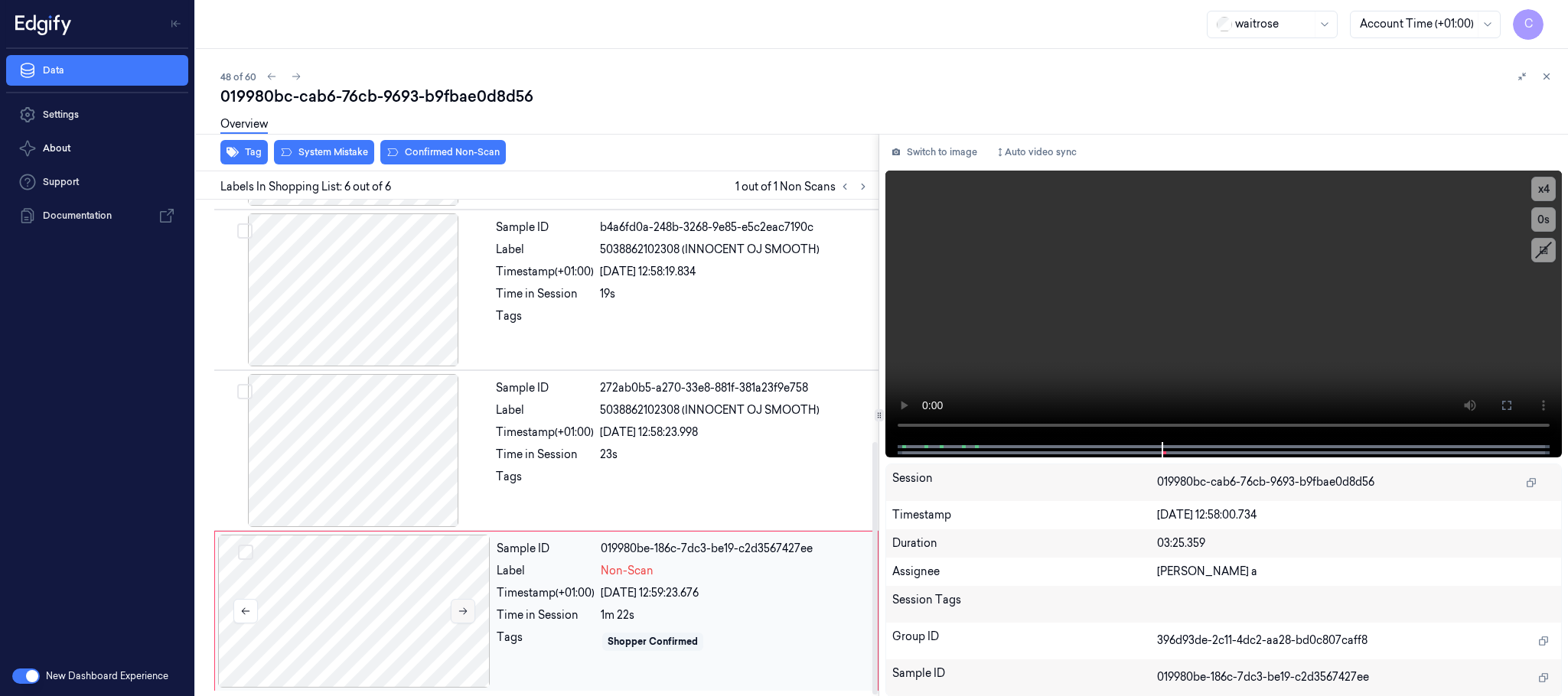
click at [458, 610] on icon at bounding box center [463, 611] width 10 height 10
click at [468, 613] on icon at bounding box center [463, 611] width 10 height 10
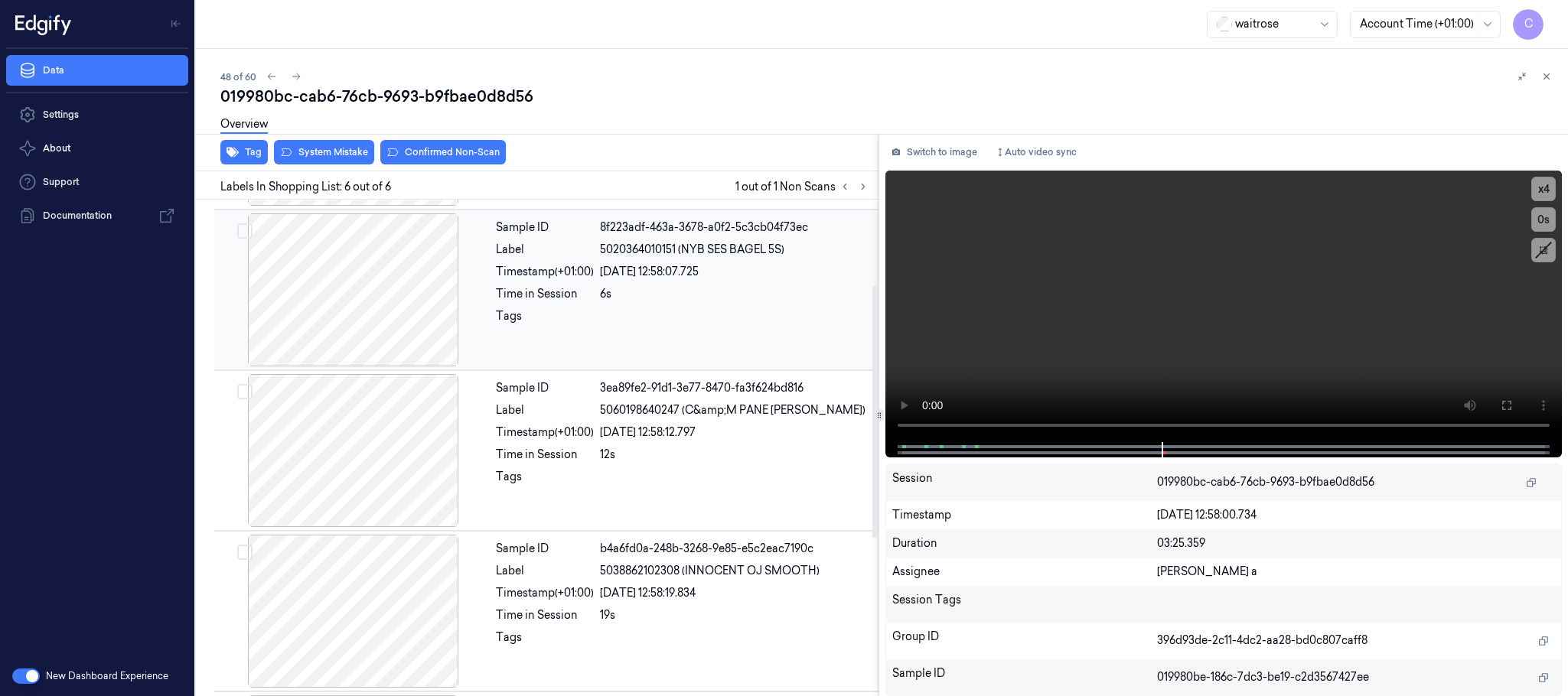
scroll to position [131, 0]
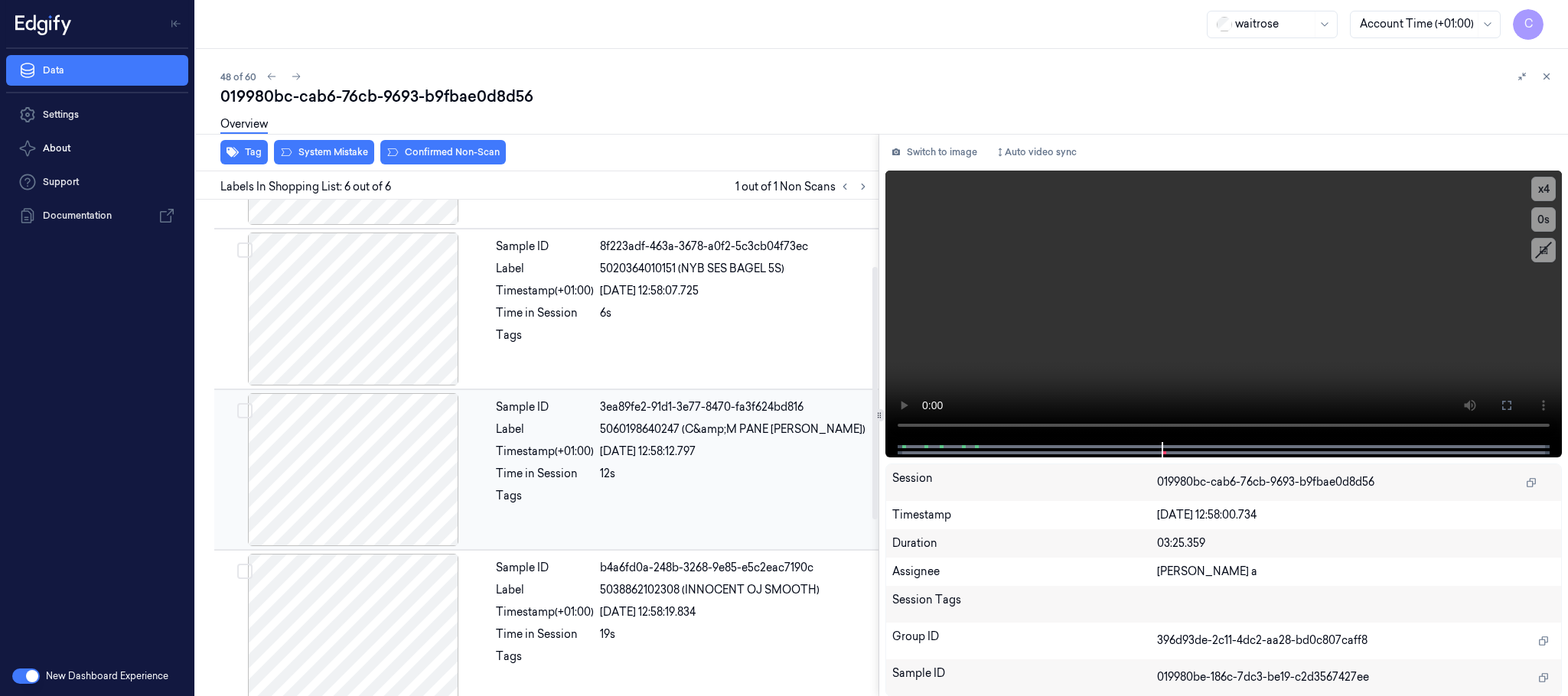
click at [384, 452] on div at bounding box center [353, 469] width 273 height 153
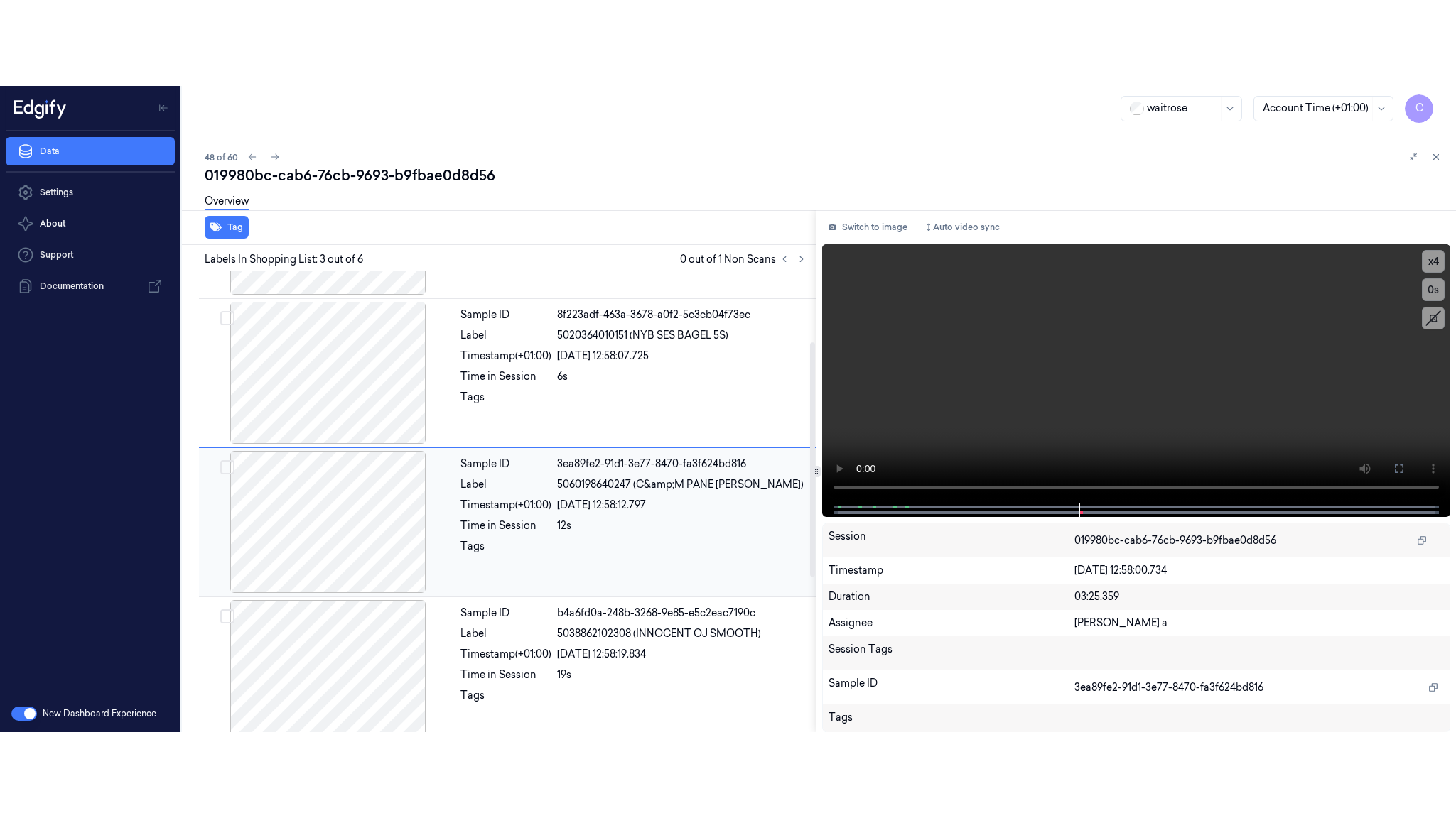
scroll to position [143, 0]
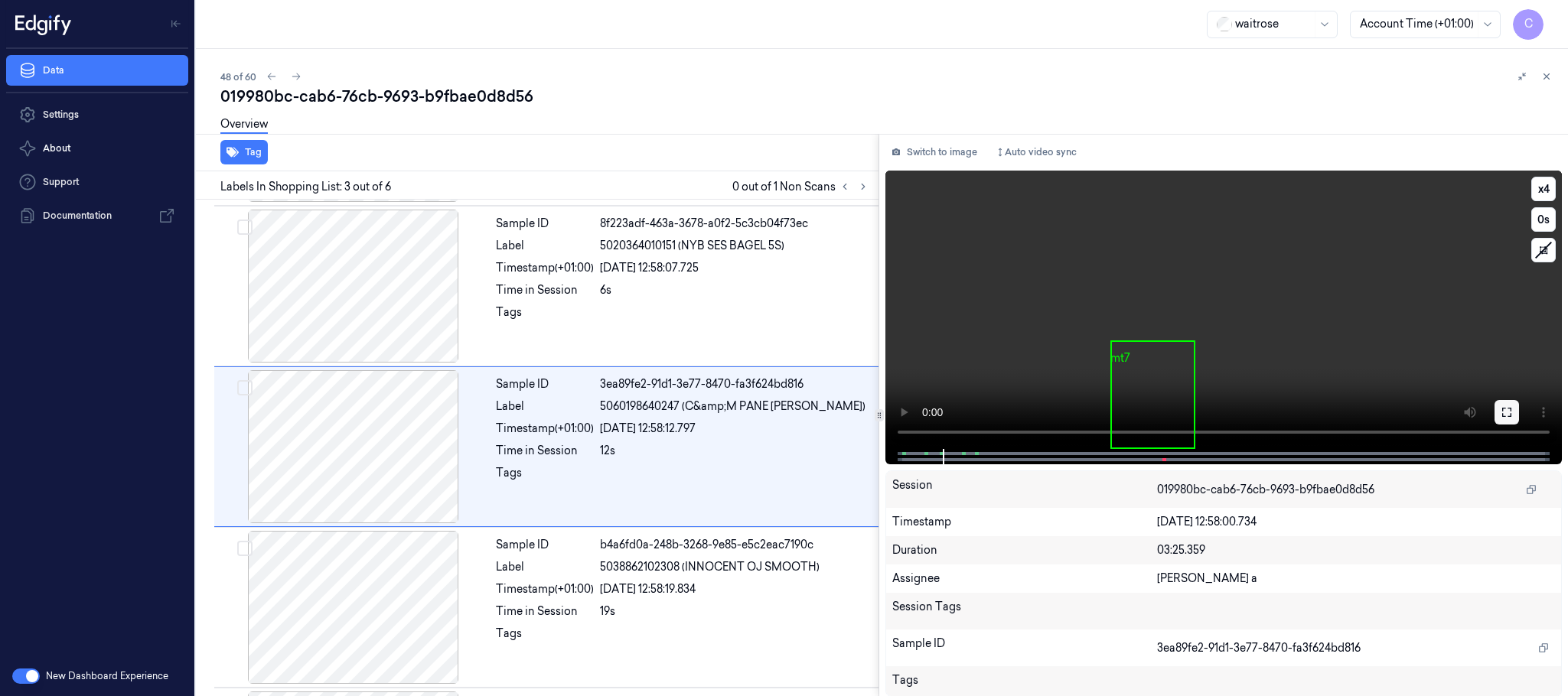
click at [1512, 412] on icon at bounding box center [1506, 412] width 12 height 12
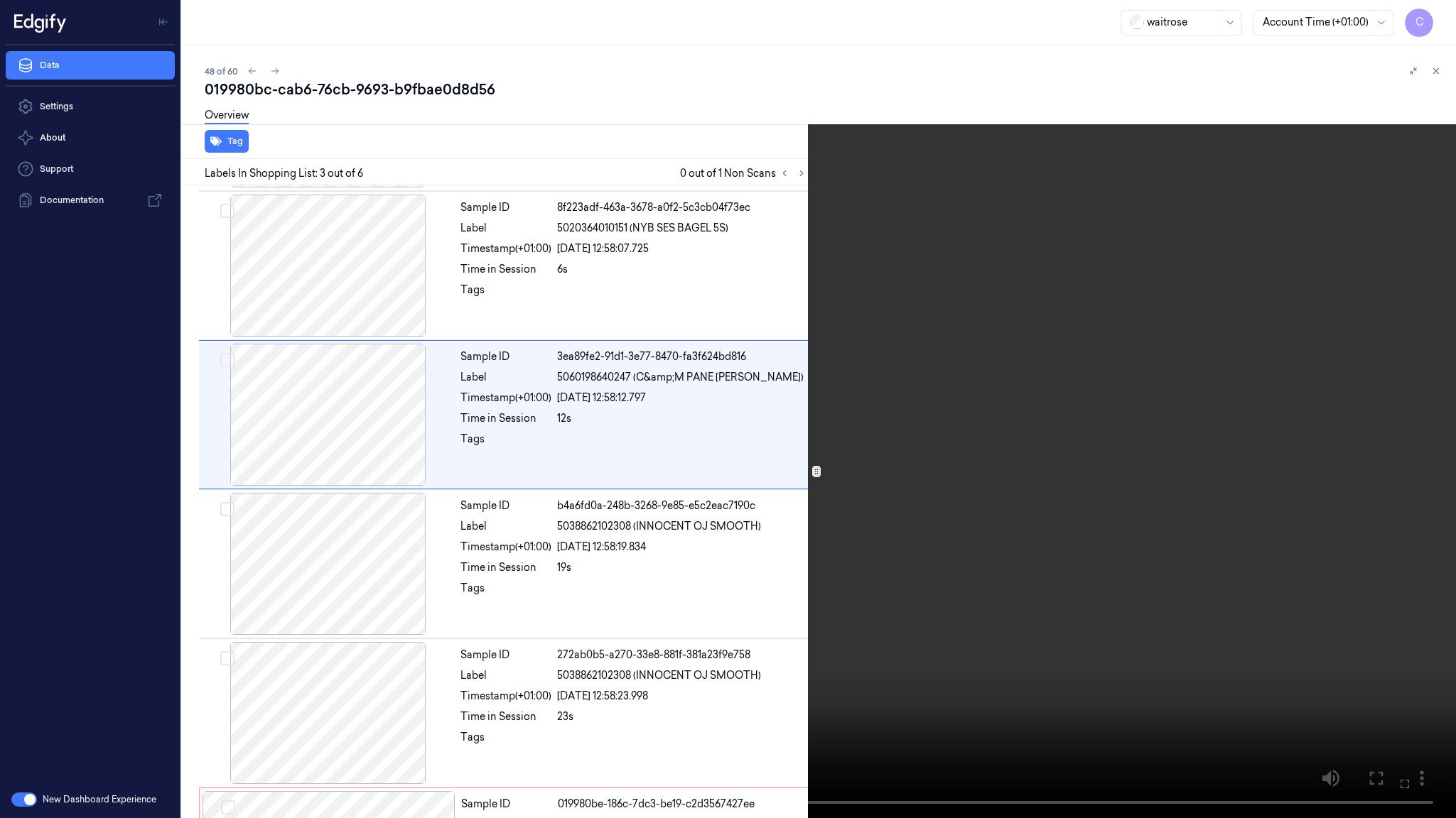
click at [745, 553] on video at bounding box center [728, 409] width 1456 height 818
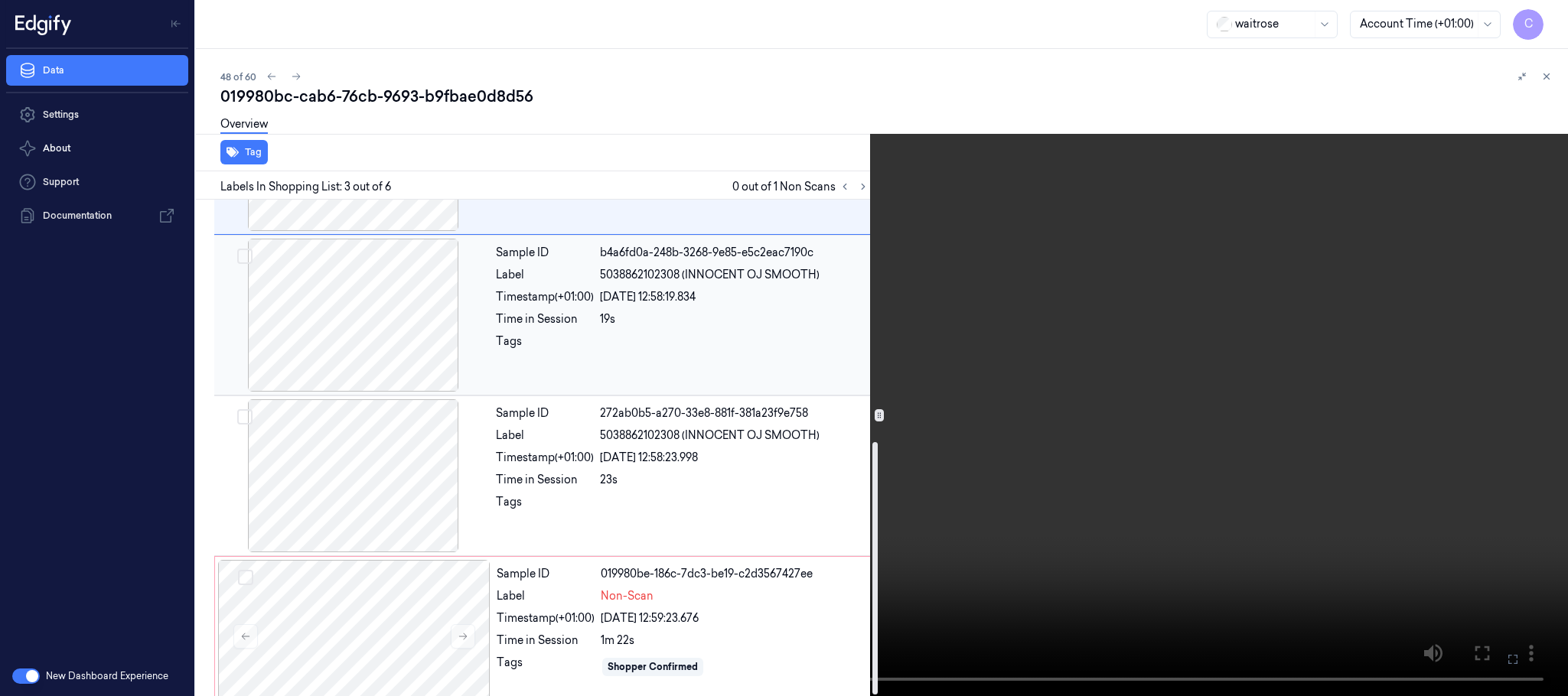
scroll to position [475, 0]
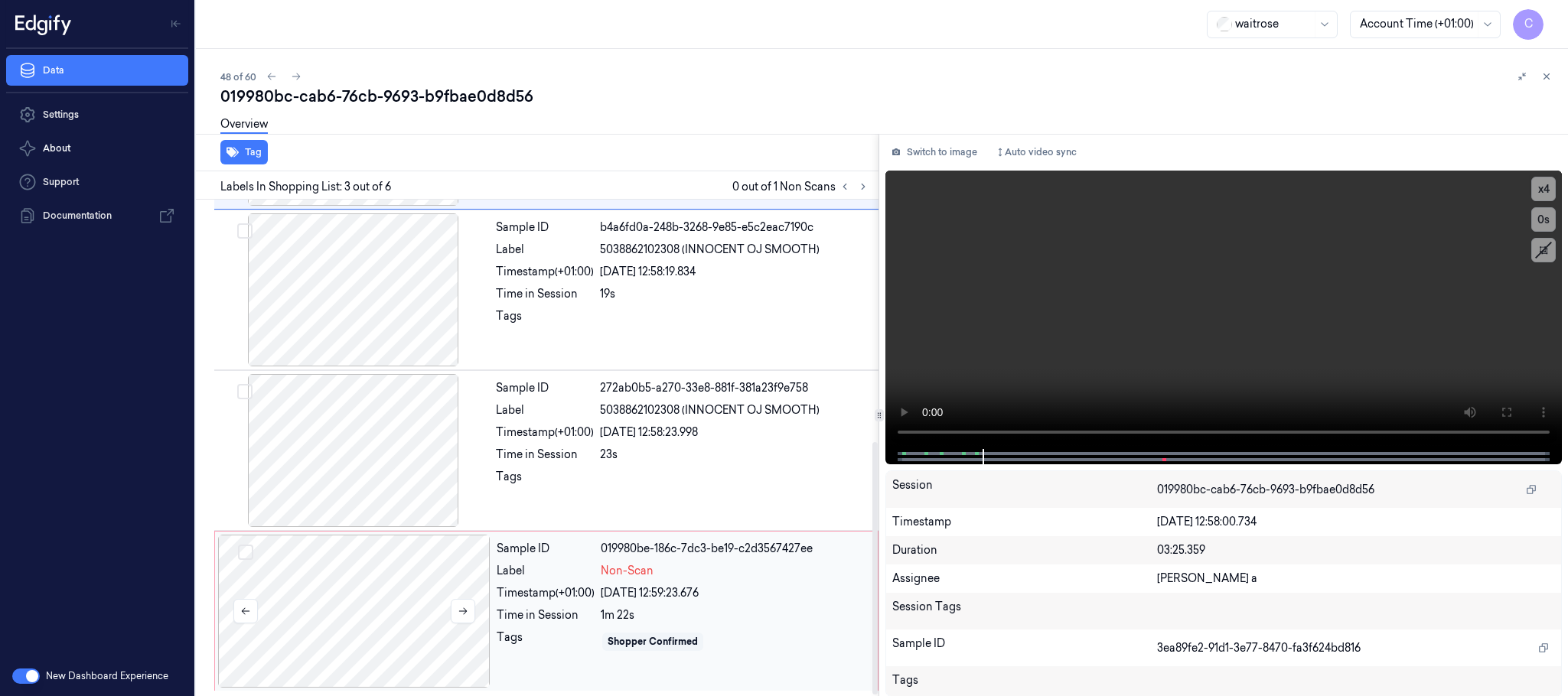
click at [393, 604] on div at bounding box center [354, 611] width 273 height 153
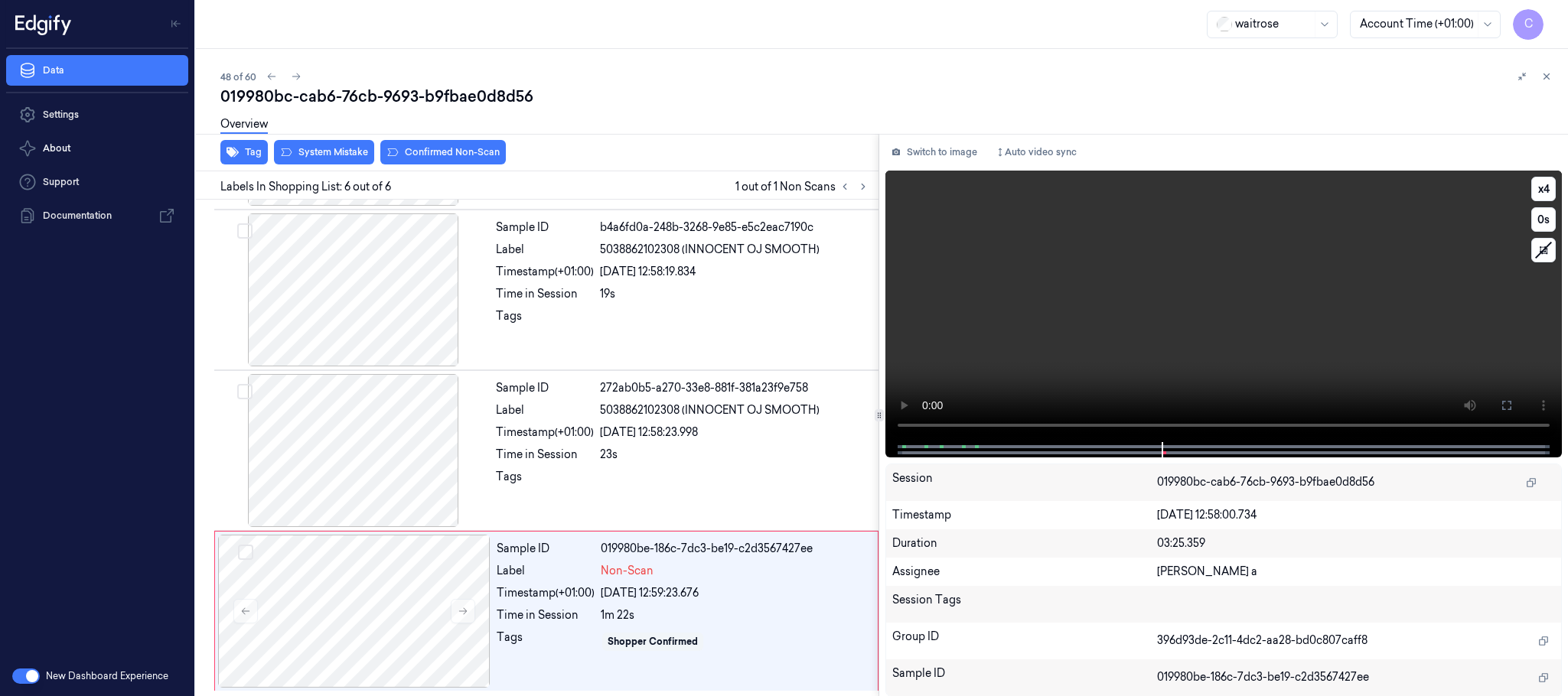
click at [1185, 361] on video at bounding box center [1223, 307] width 676 height 272
click at [1535, 189] on button "x 4" at bounding box center [1544, 189] width 25 height 25
click at [1535, 189] on button "x 1" at bounding box center [1544, 189] width 25 height 25
click at [1192, 331] on video at bounding box center [1223, 307] width 676 height 272
click at [460, 611] on icon at bounding box center [463, 611] width 9 height 7
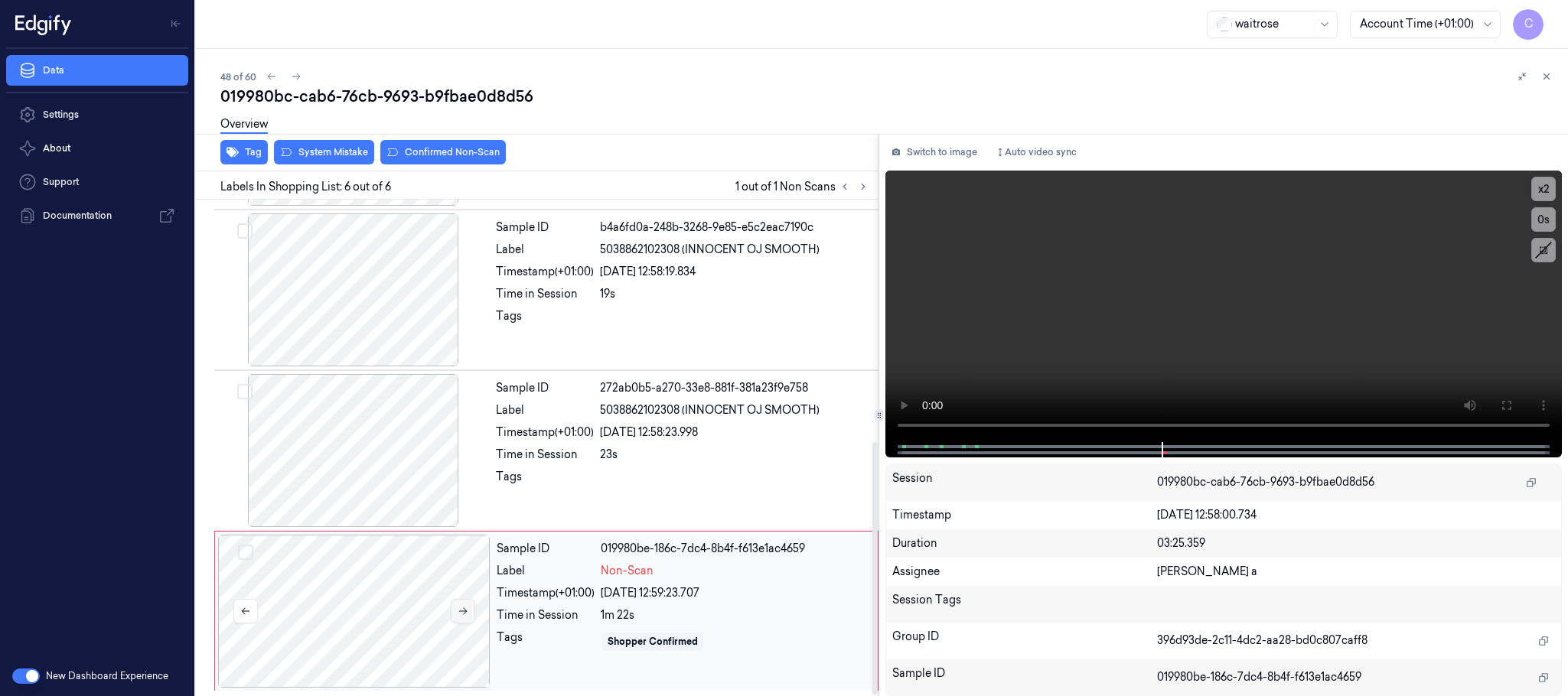
click at [462, 611] on icon at bounding box center [463, 611] width 9 height 7
click at [463, 611] on icon at bounding box center [463, 611] width 9 height 7
click at [464, 607] on icon at bounding box center [463, 611] width 10 height 10
click at [466, 607] on icon at bounding box center [463, 611] width 10 height 10
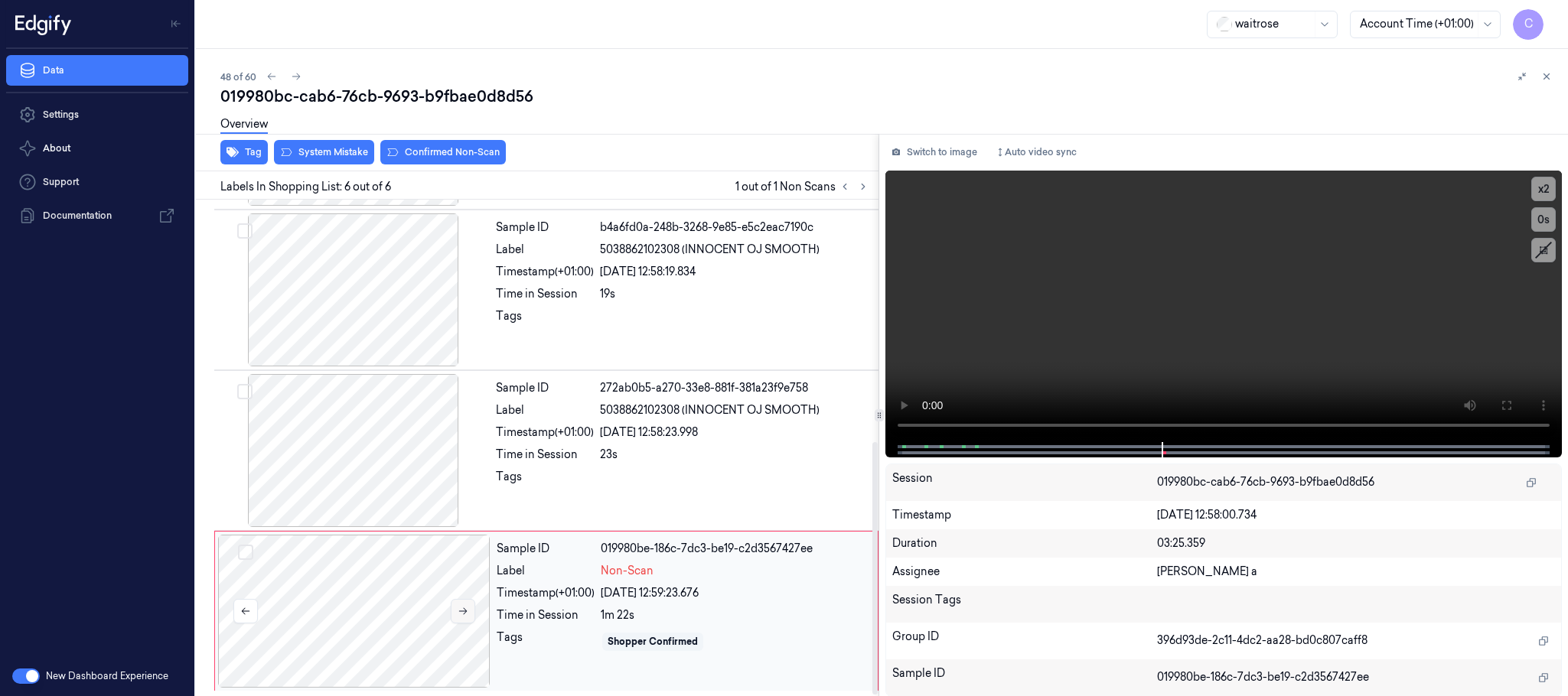
click at [466, 607] on icon at bounding box center [463, 611] width 10 height 10
click at [467, 607] on icon at bounding box center [463, 611] width 10 height 10
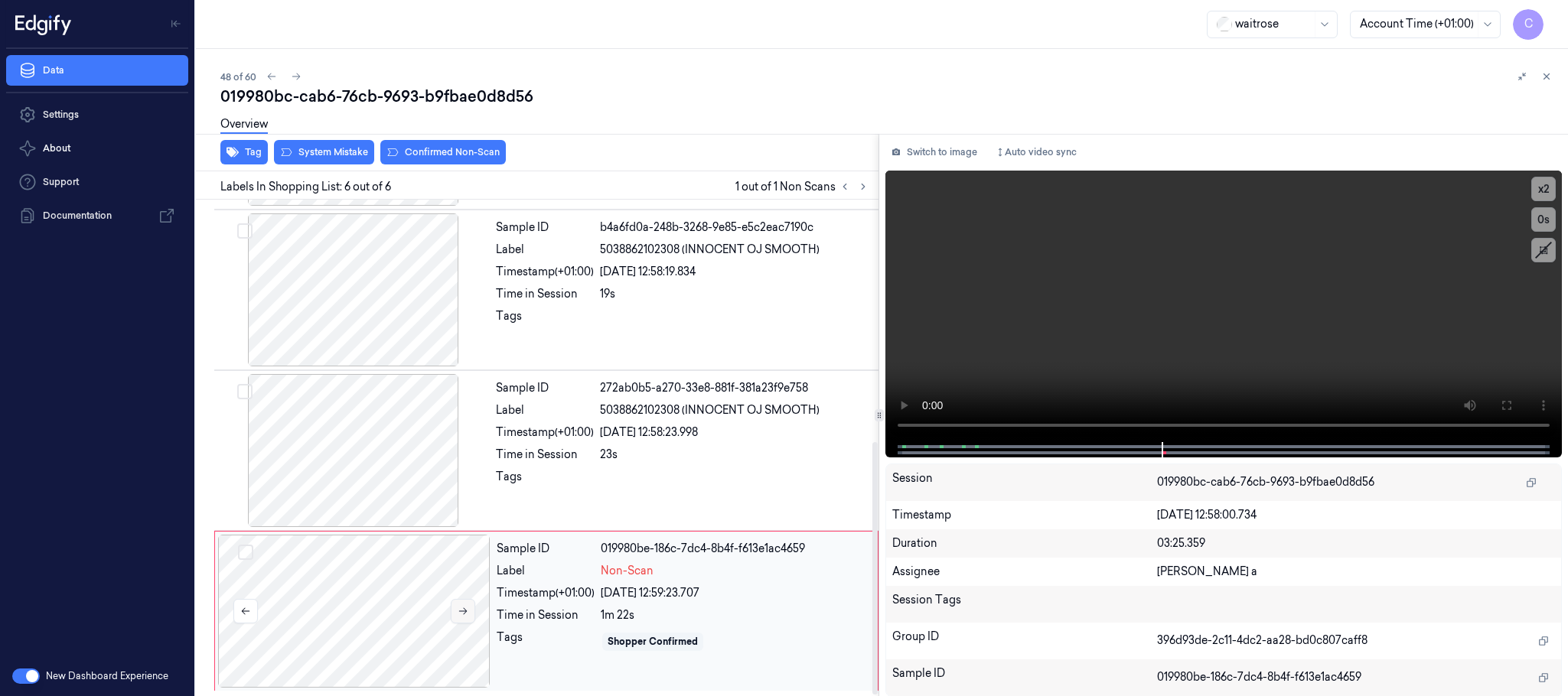
click at [467, 607] on icon at bounding box center [463, 611] width 10 height 10
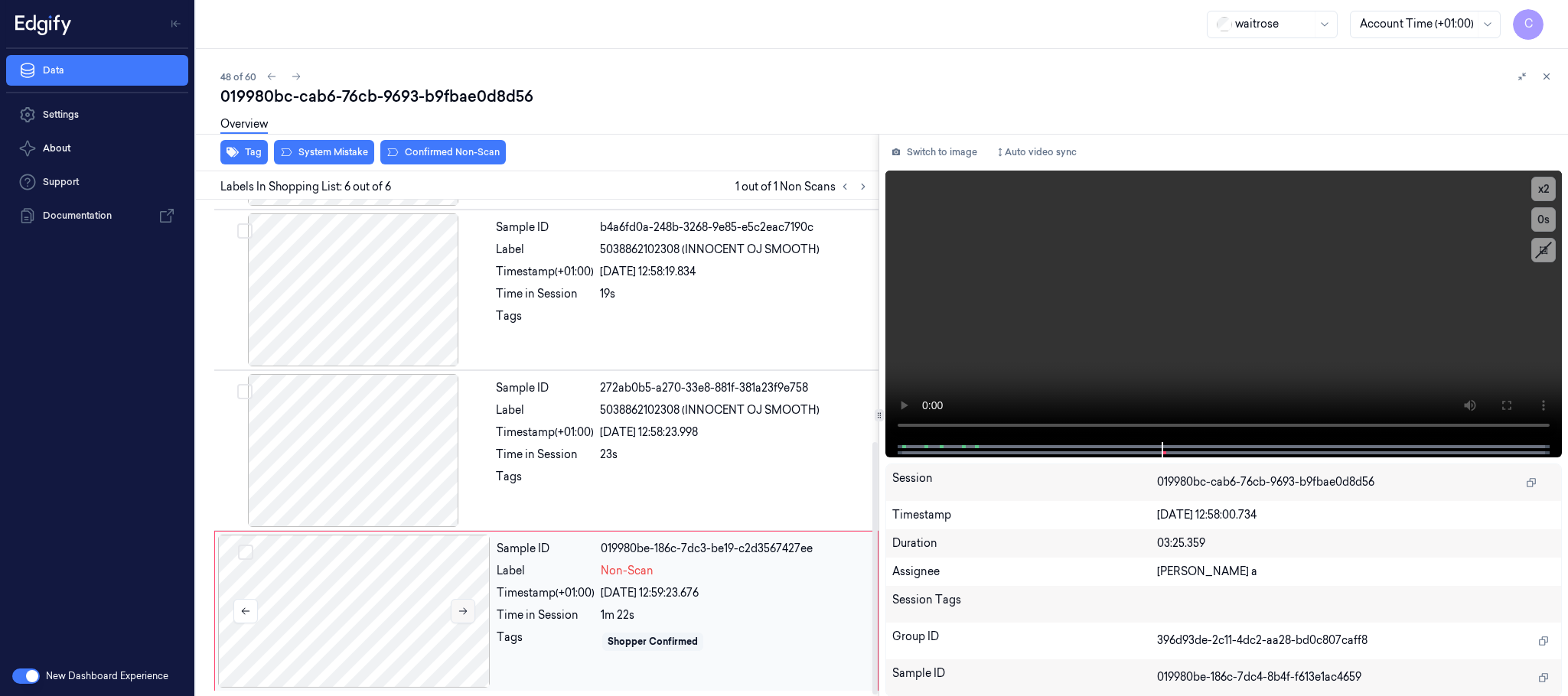
click at [467, 607] on icon at bounding box center [463, 611] width 10 height 10
click at [466, 597] on div at bounding box center [354, 611] width 273 height 153
click at [462, 611] on icon at bounding box center [463, 611] width 9 height 7
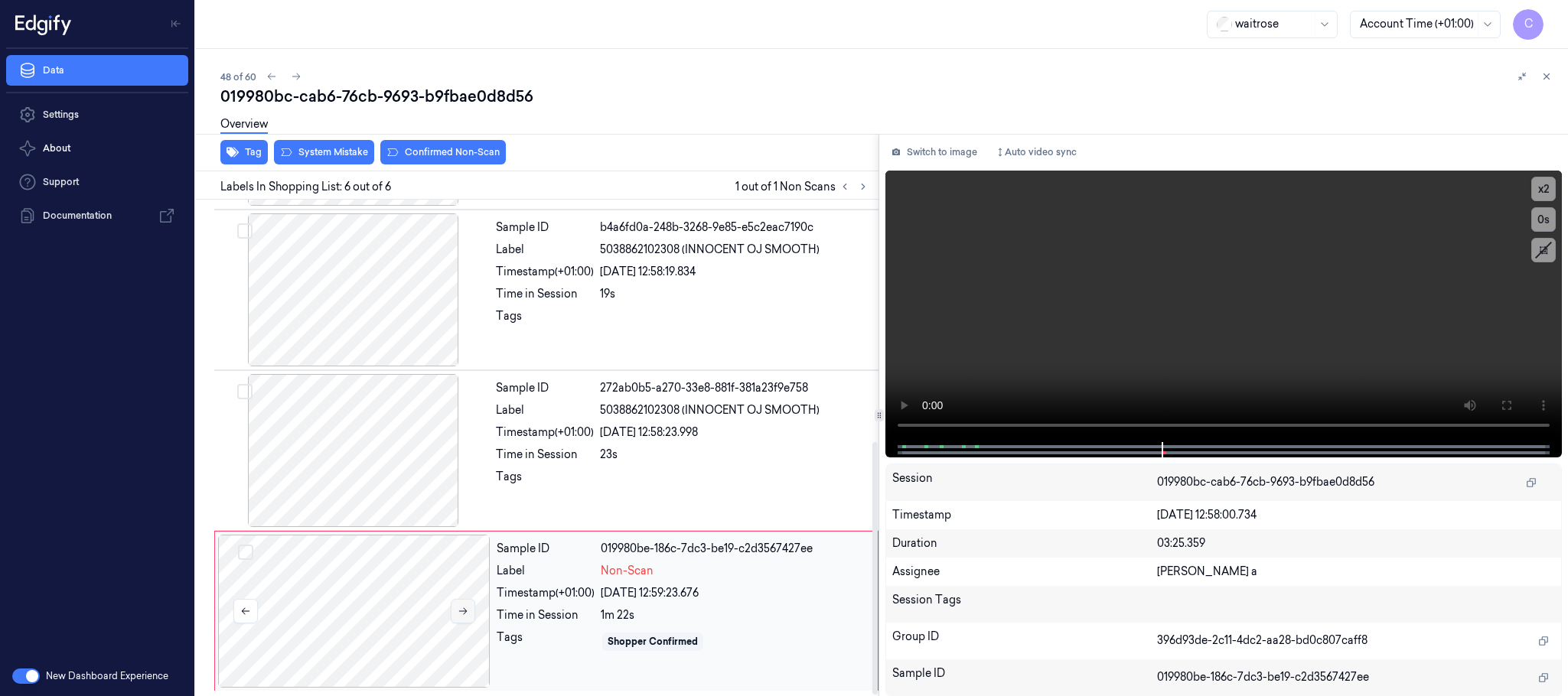
click at [462, 611] on icon at bounding box center [463, 611] width 9 height 7
click at [458, 607] on icon at bounding box center [463, 611] width 10 height 10
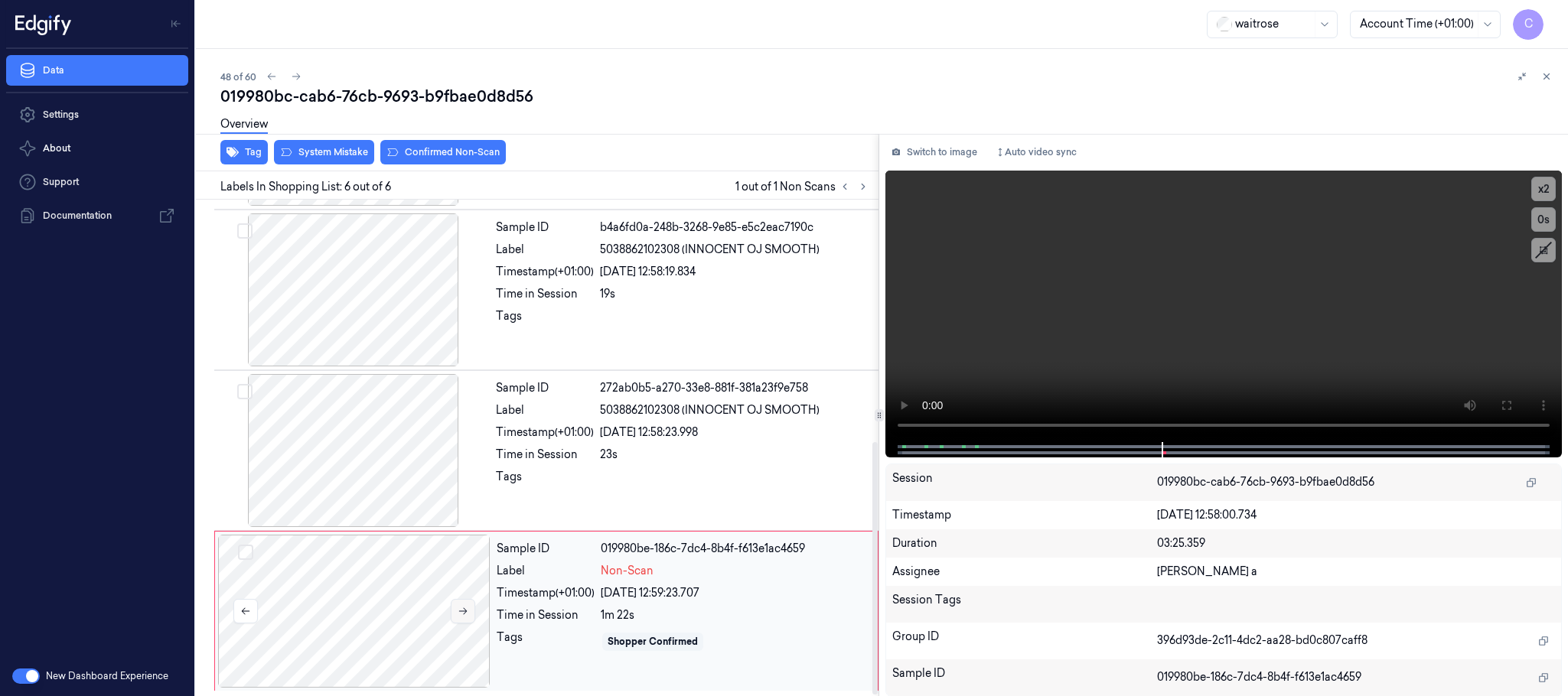
click at [458, 607] on icon at bounding box center [463, 611] width 10 height 10
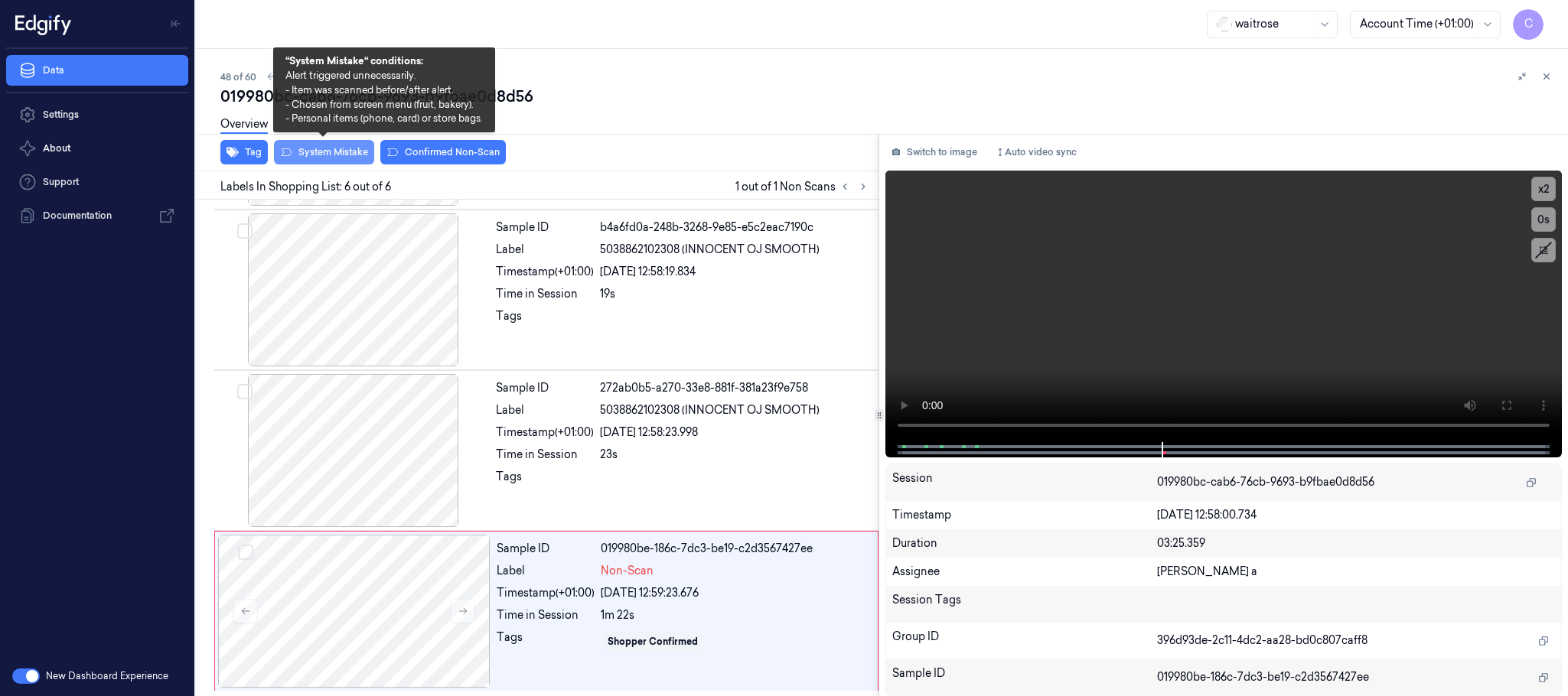
click at [340, 152] on button "System Mistake" at bounding box center [325, 152] width 101 height 25
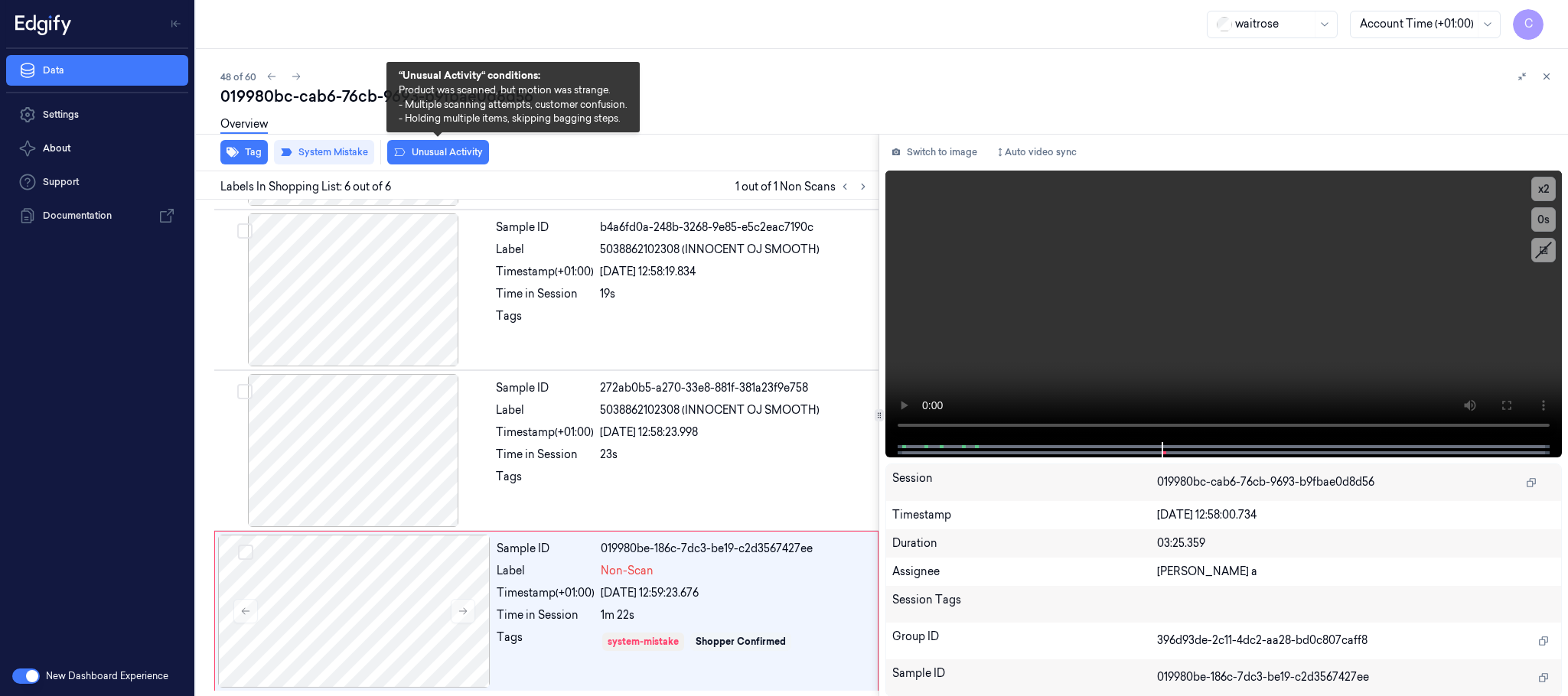
click at [455, 152] on button "Unusual Activity" at bounding box center [438, 152] width 102 height 25
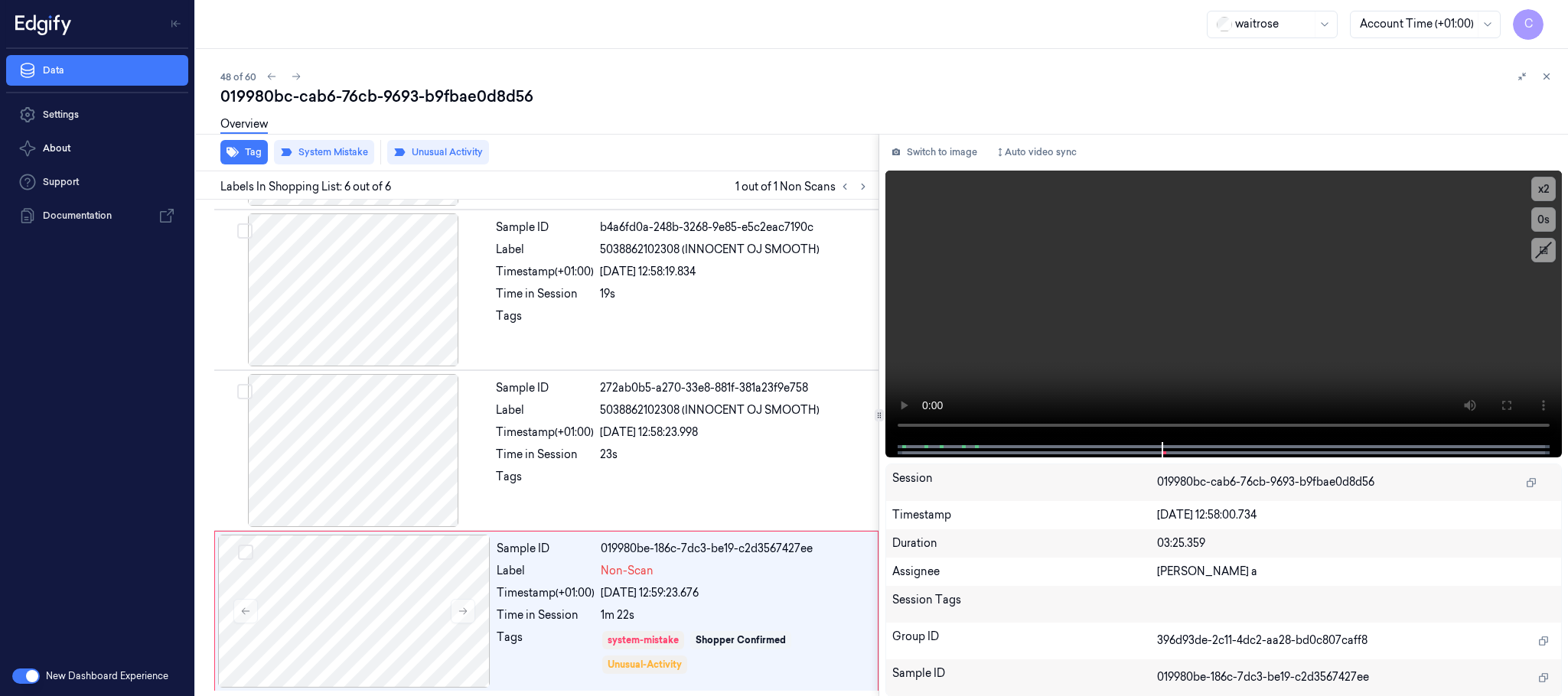
click at [606, 28] on div "waitrose Account Time (+01:00) C" at bounding box center [881, 25] width 1372 height 49
click at [294, 77] on icon at bounding box center [295, 76] width 10 height 10
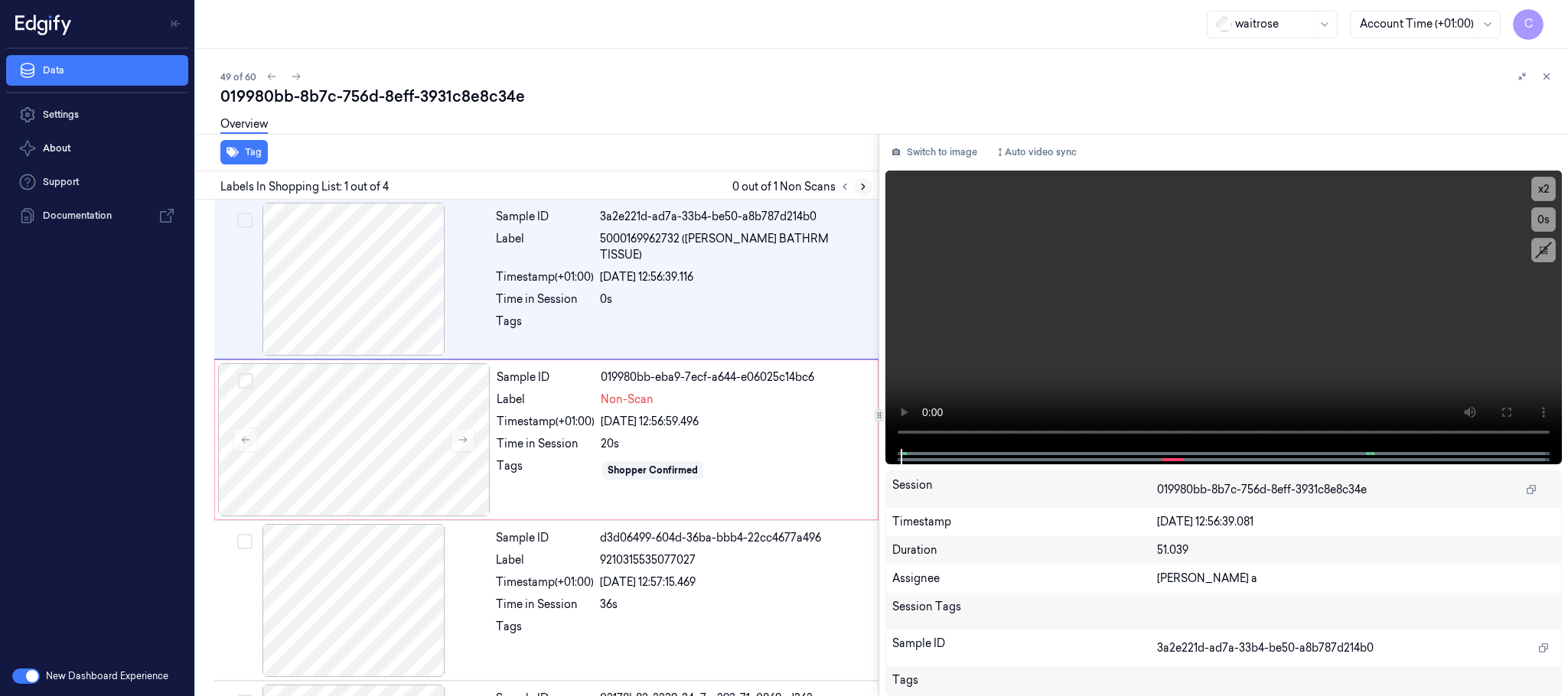
click at [861, 182] on icon at bounding box center [862, 186] width 10 height 10
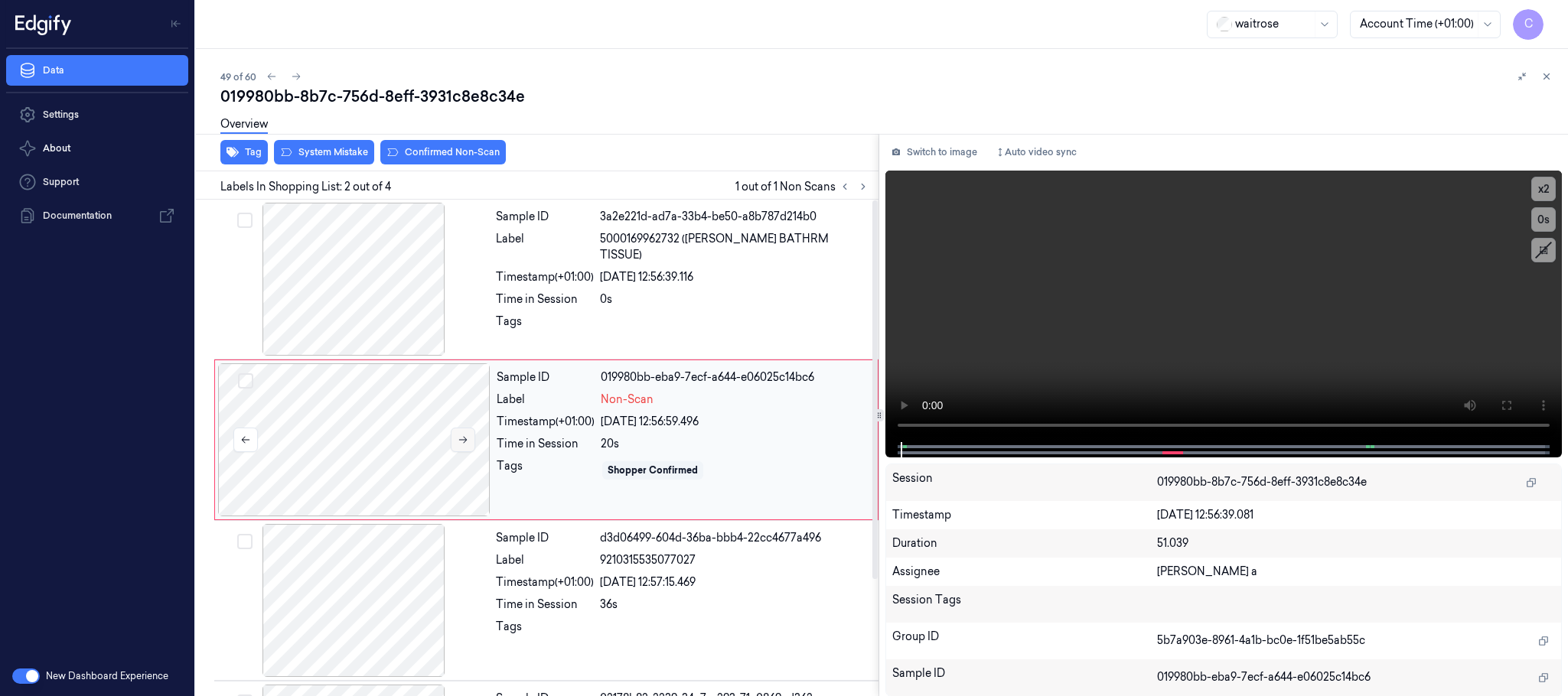
click at [463, 446] on button at bounding box center [463, 441] width 25 height 25
click at [369, 262] on div at bounding box center [353, 279] width 273 height 153
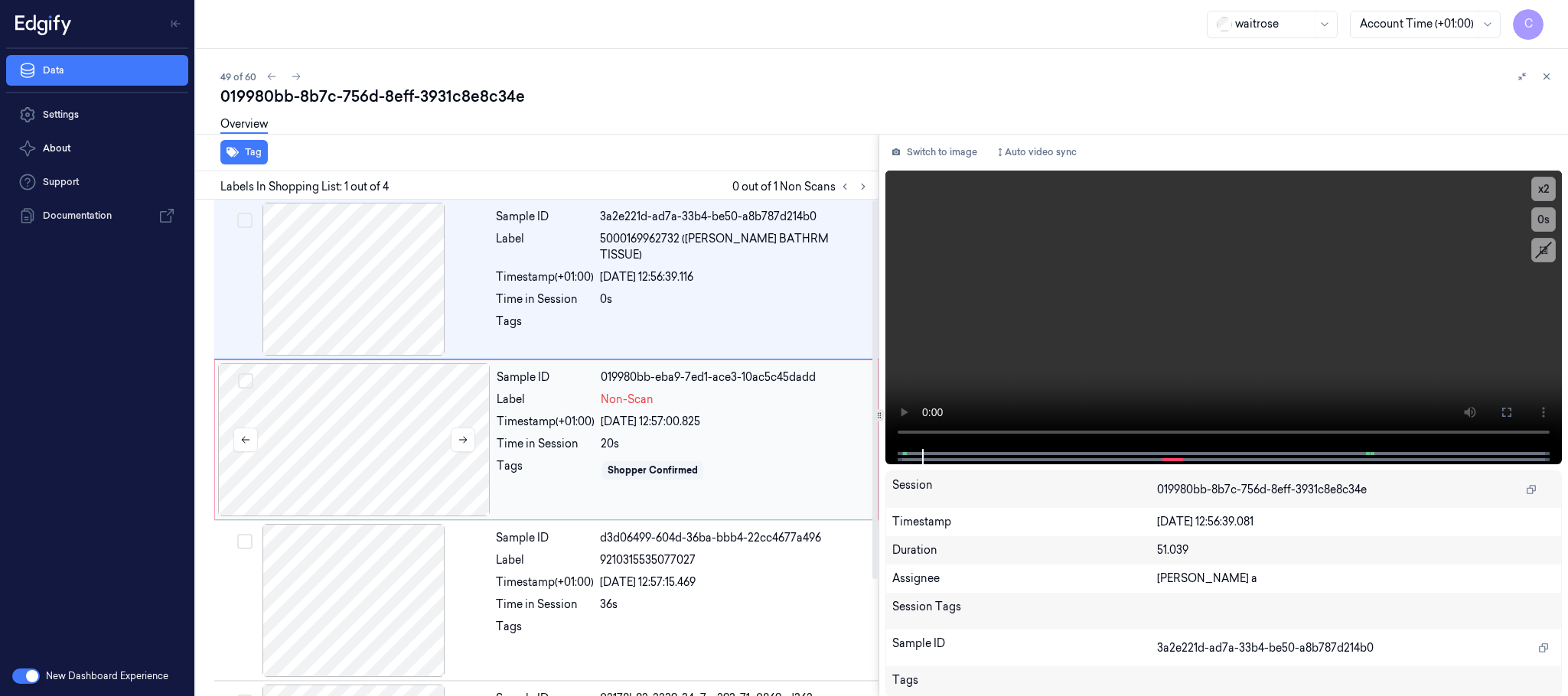
click at [416, 447] on div at bounding box center [354, 440] width 273 height 153
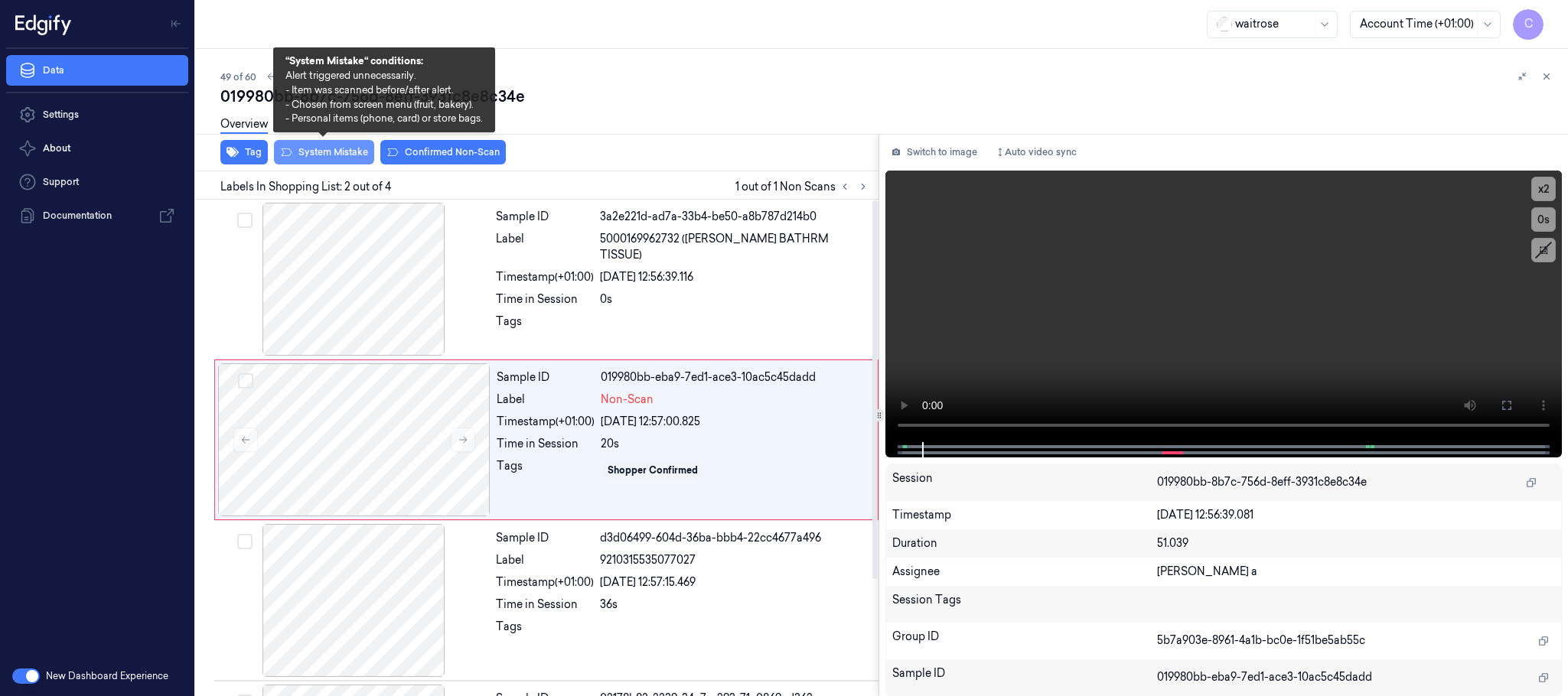
click at [333, 154] on button "System Mistake" at bounding box center [325, 152] width 101 height 25
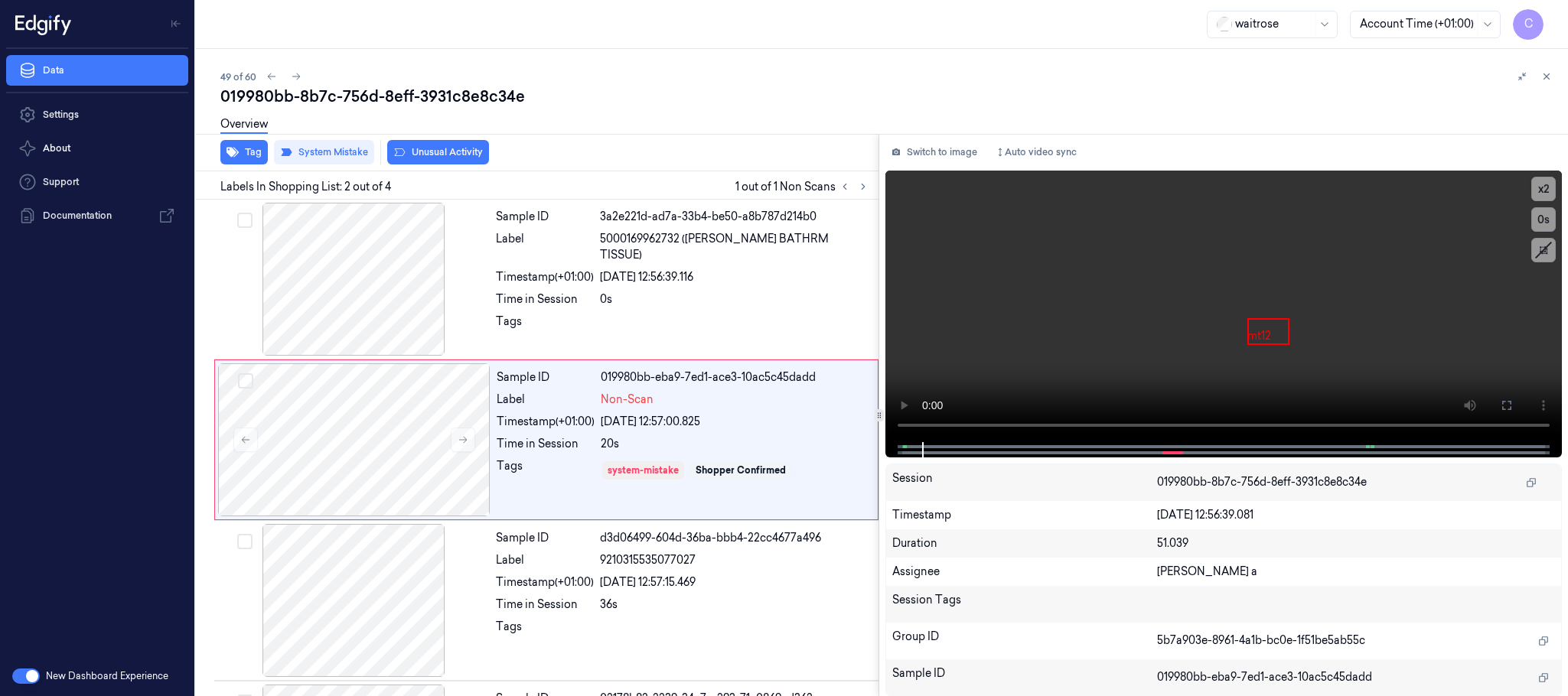
click at [448, 154] on button "Unusual Activity" at bounding box center [438, 152] width 102 height 25
click at [296, 71] on icon at bounding box center [295, 76] width 10 height 10
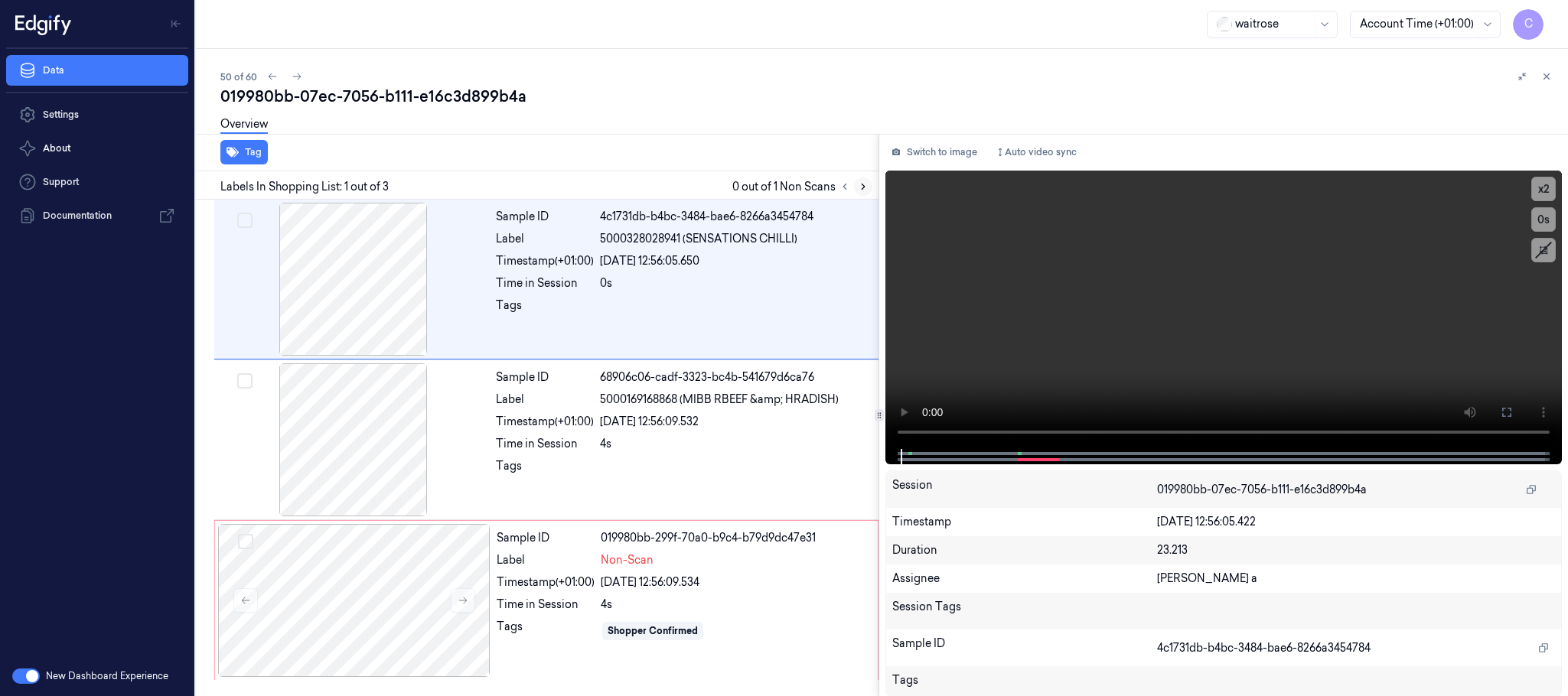
click at [868, 189] on icon at bounding box center [862, 186] width 10 height 10
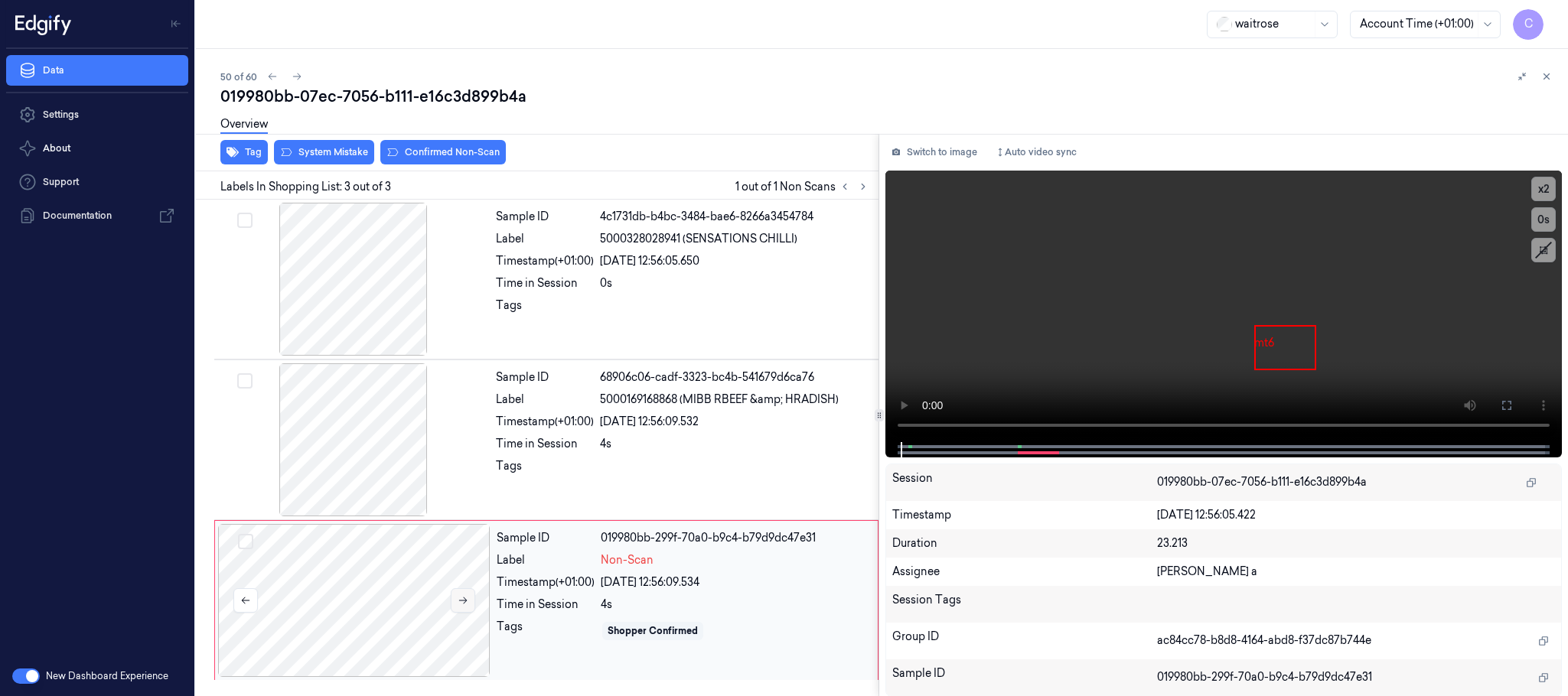
click at [463, 606] on icon at bounding box center [463, 600] width 10 height 10
click at [464, 606] on icon at bounding box center [463, 600] width 10 height 10
click at [330, 313] on div at bounding box center [353, 279] width 273 height 153
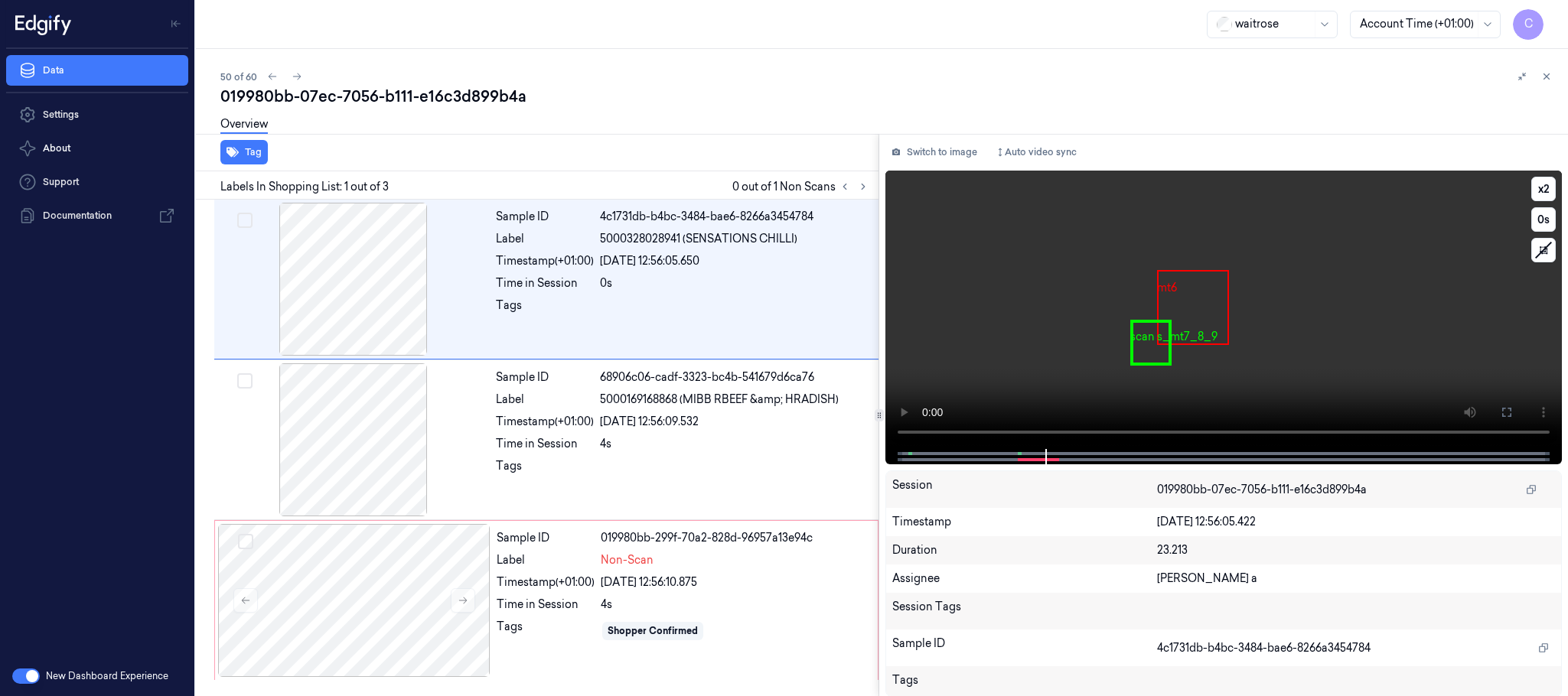
click at [1298, 333] on video at bounding box center [1223, 310] width 676 height 278
click at [330, 607] on div at bounding box center [354, 600] width 273 height 153
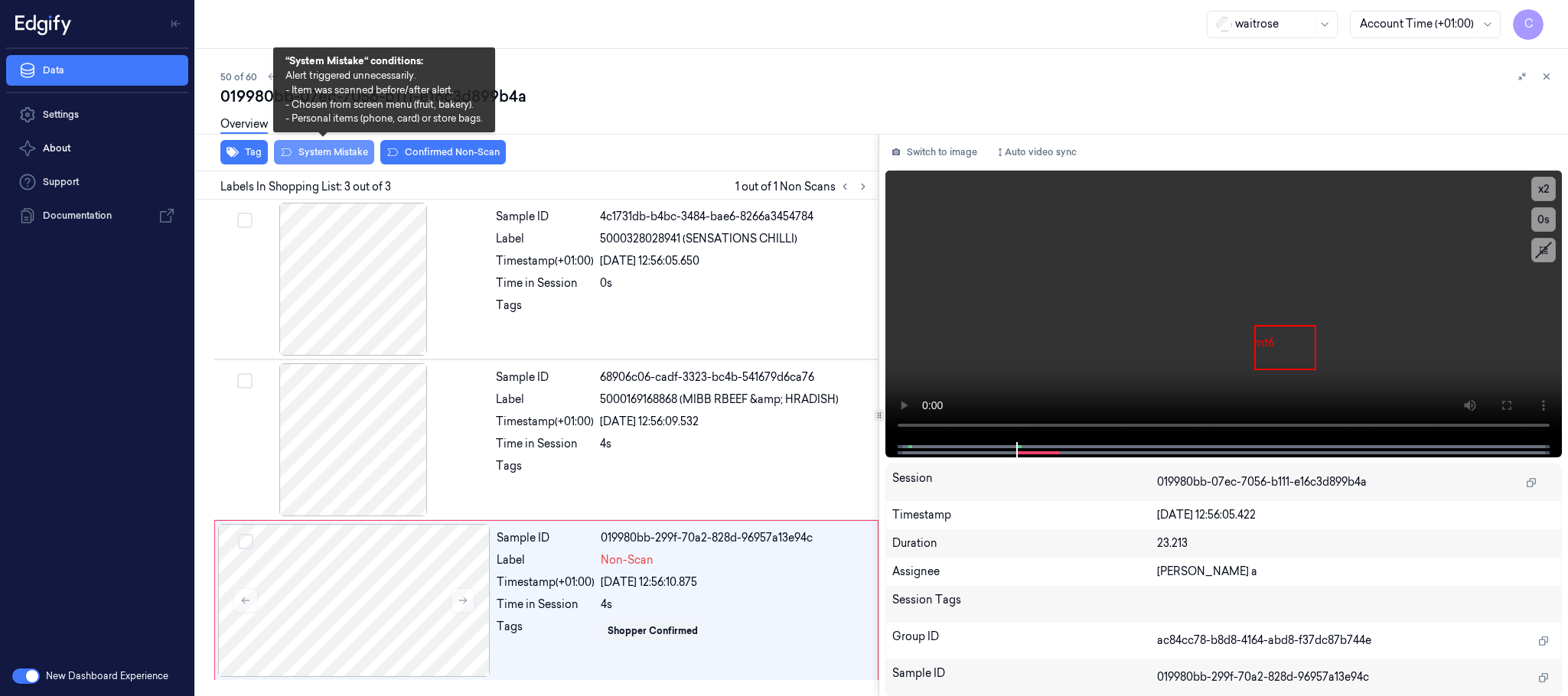
click at [324, 155] on button "System Mistake" at bounding box center [325, 152] width 101 height 25
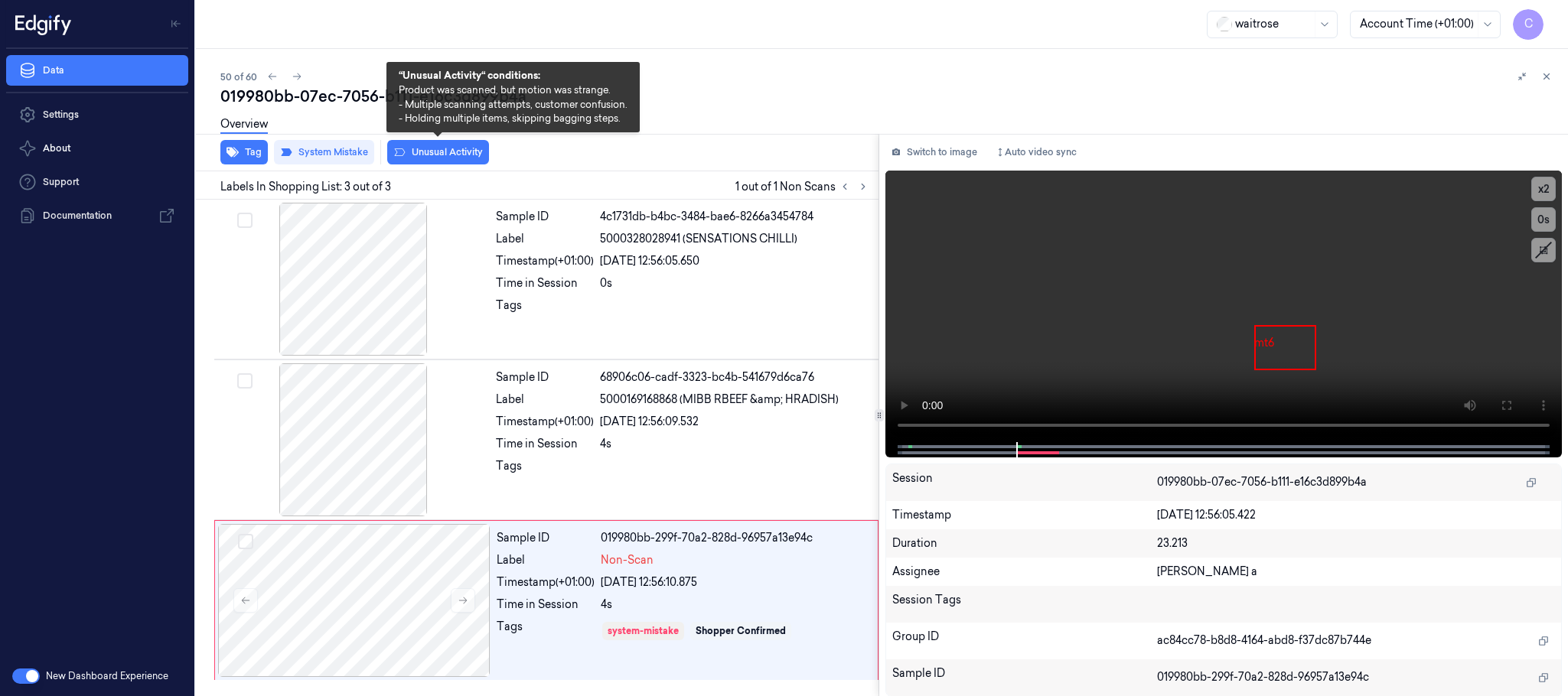
click at [436, 152] on button "Unusual Activity" at bounding box center [438, 152] width 102 height 25
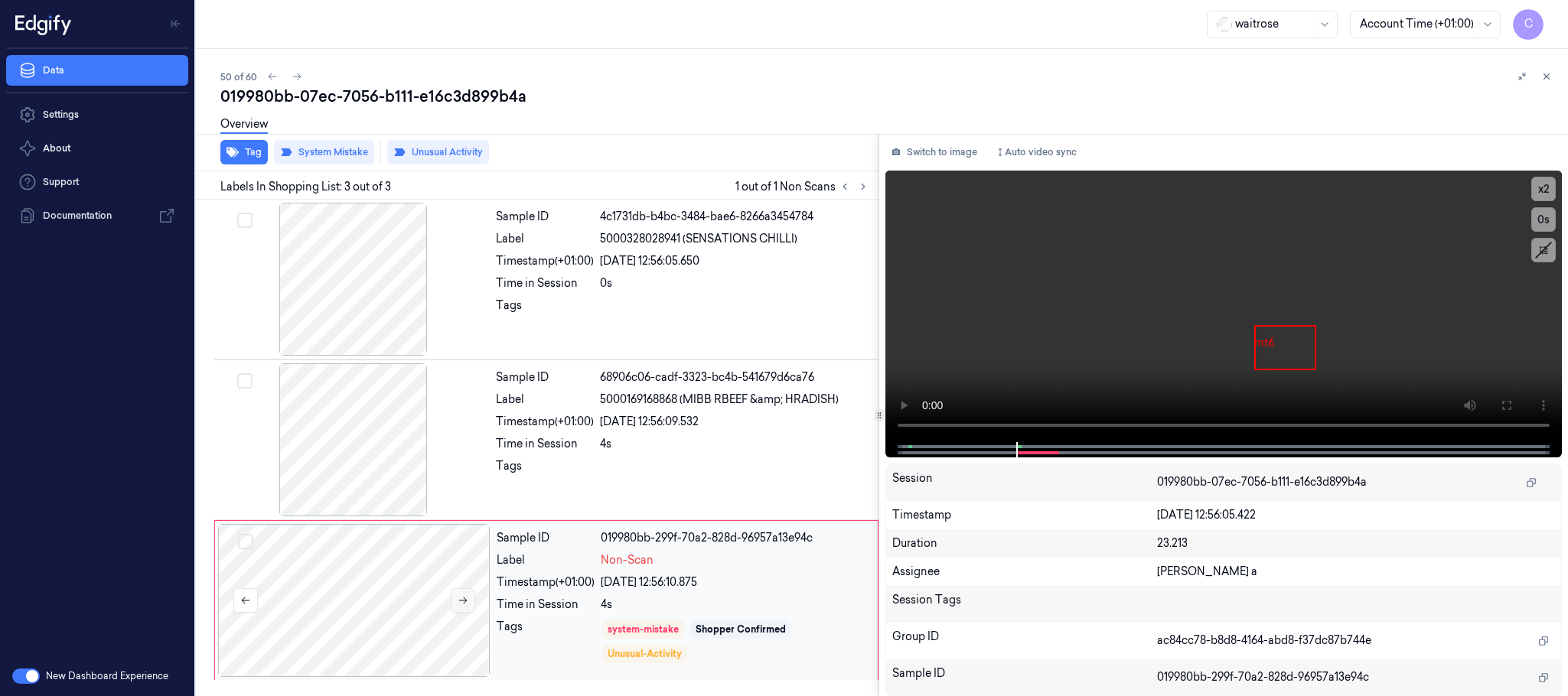
click at [463, 605] on icon at bounding box center [463, 600] width 10 height 10
click at [466, 605] on icon at bounding box center [463, 600] width 10 height 10
click at [297, 72] on icon at bounding box center [296, 76] width 10 height 10
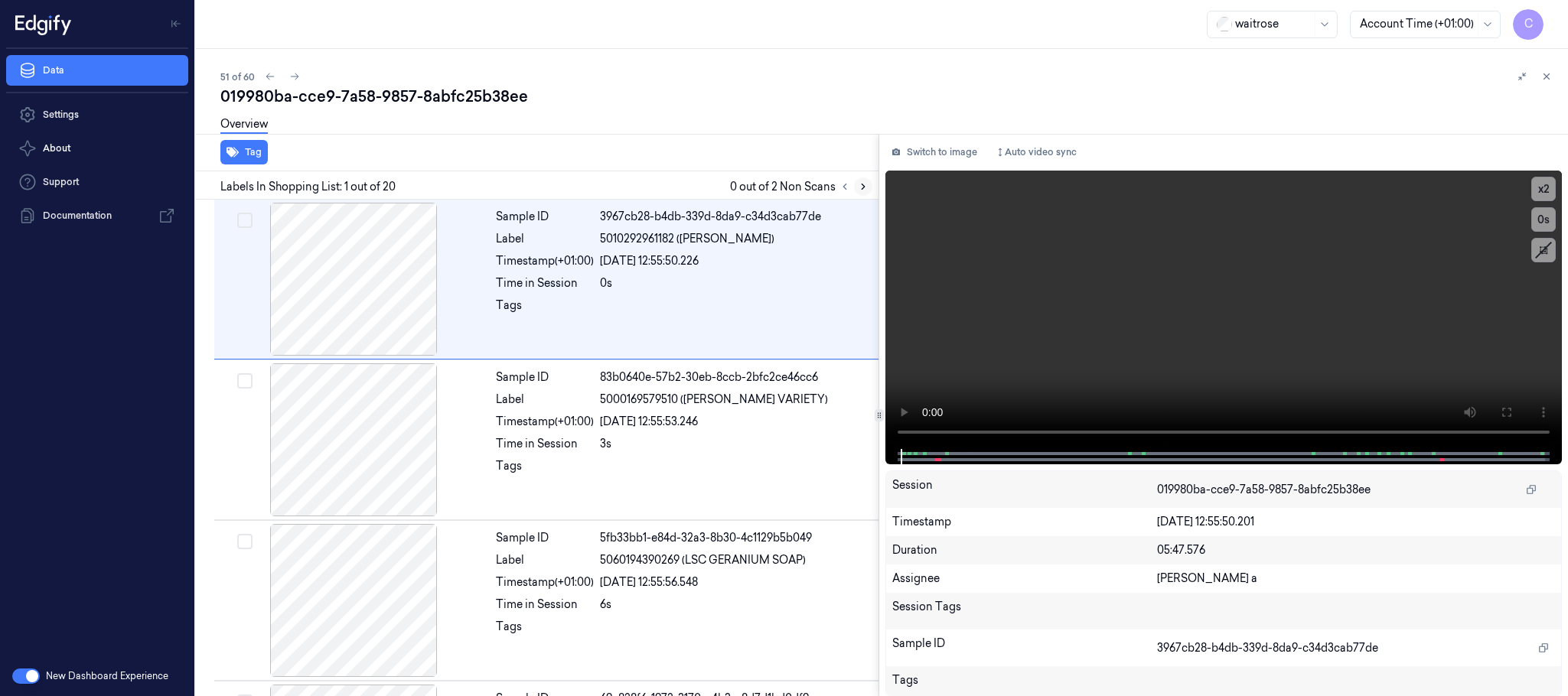
click at [859, 191] on icon at bounding box center [862, 186] width 10 height 10
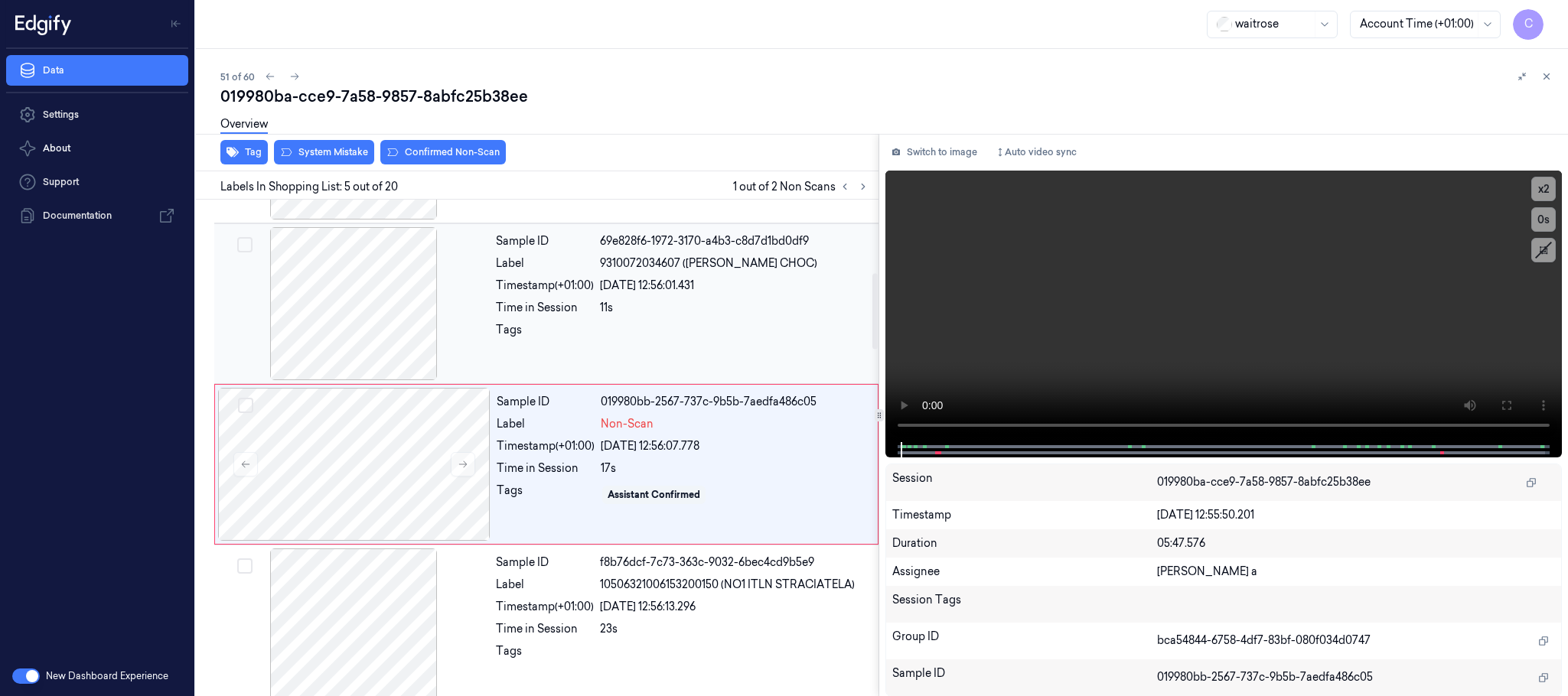
scroll to position [478, 0]
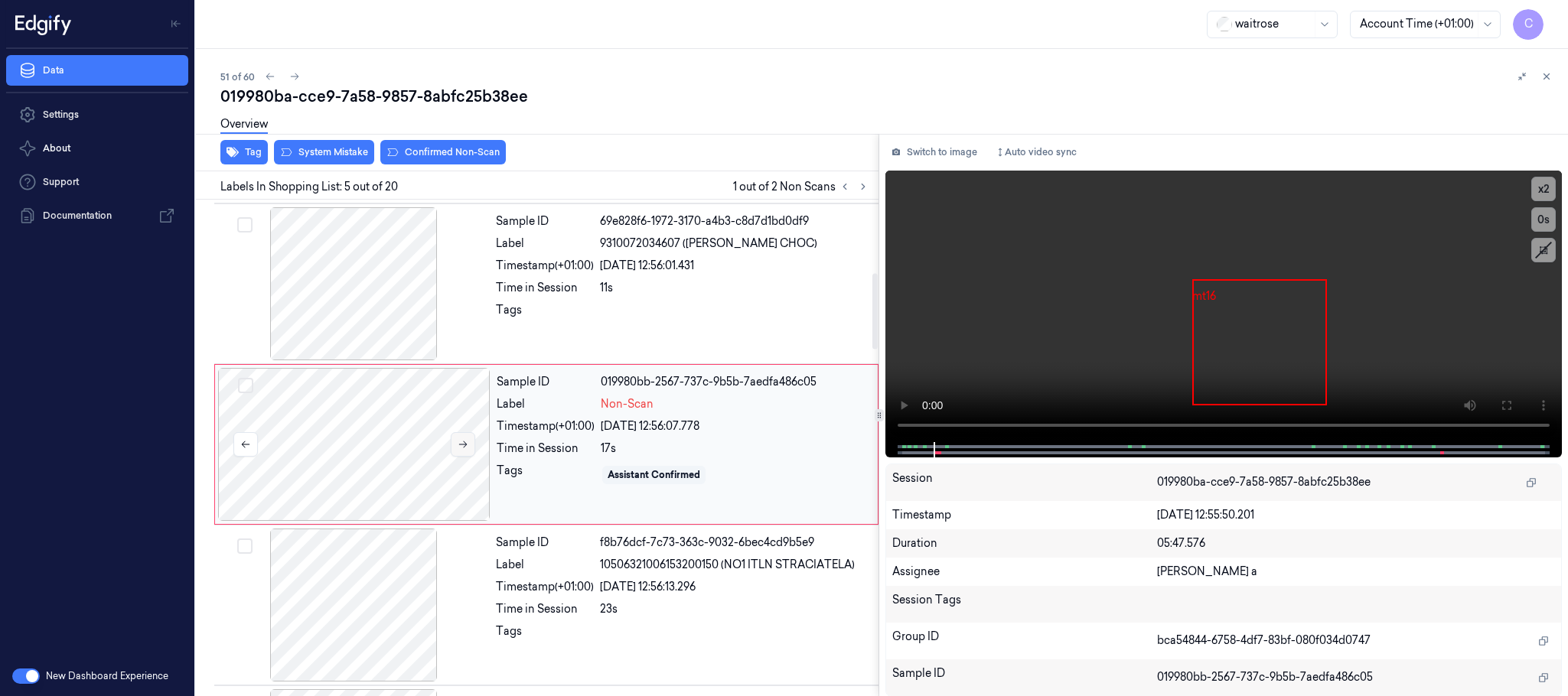
click at [458, 448] on icon at bounding box center [463, 444] width 10 height 10
click at [463, 447] on icon at bounding box center [463, 444] width 9 height 7
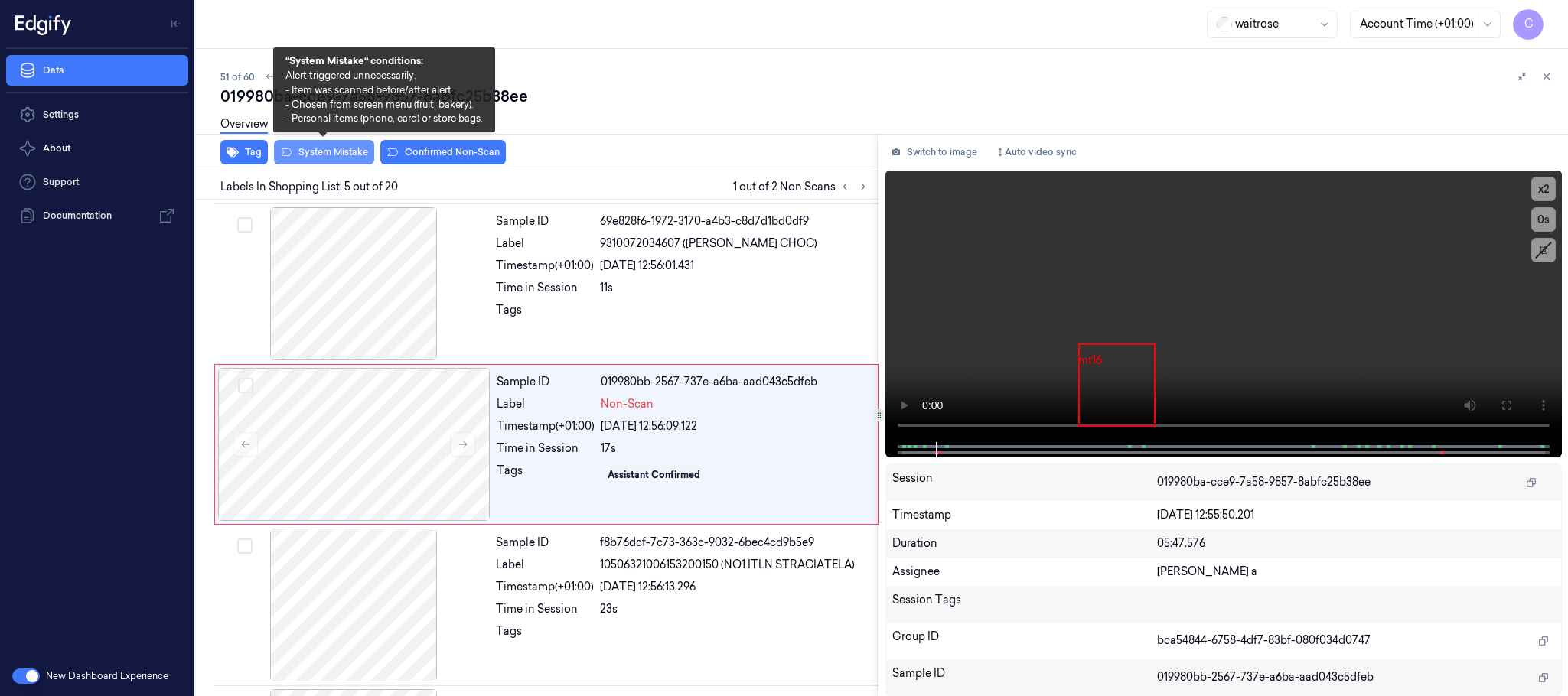
click at [348, 152] on button "System Mistake" at bounding box center [325, 152] width 101 height 25
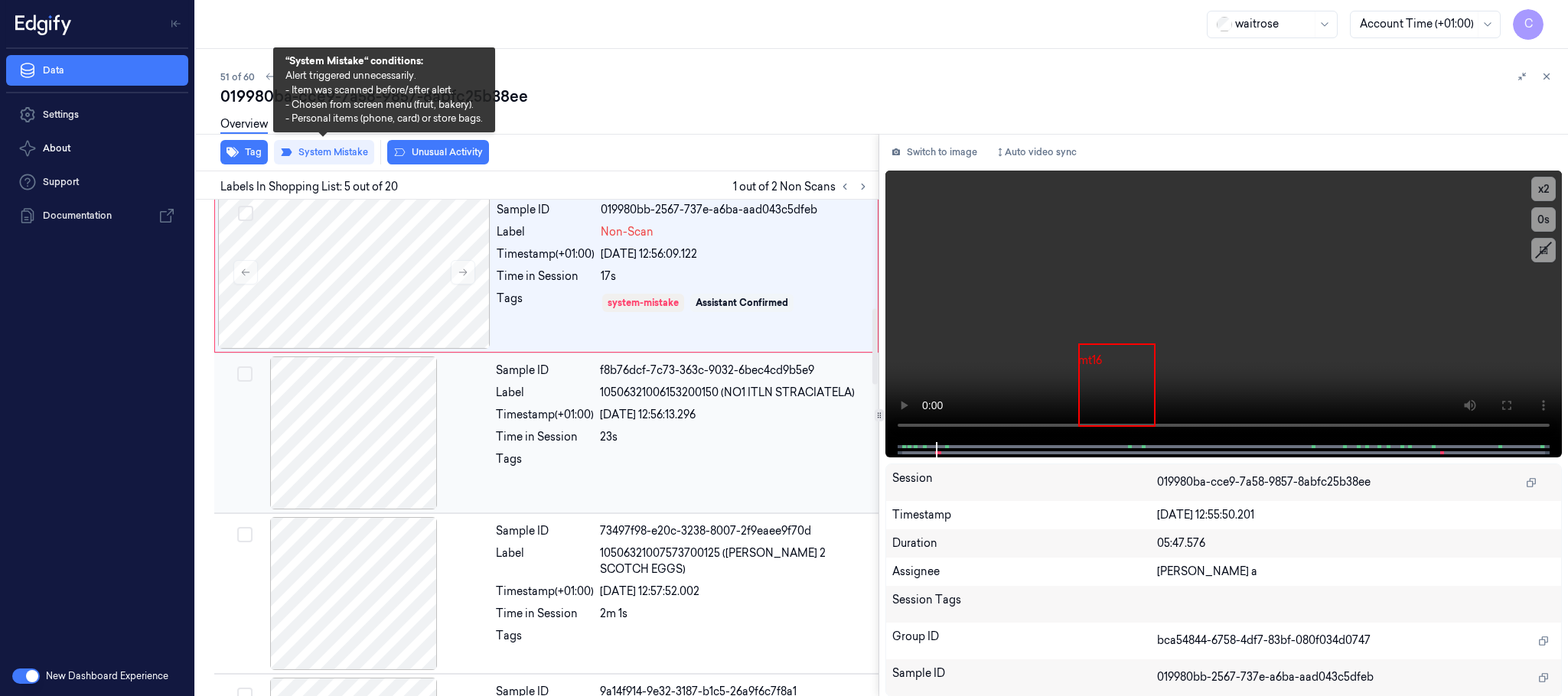
scroll to position [707, 0]
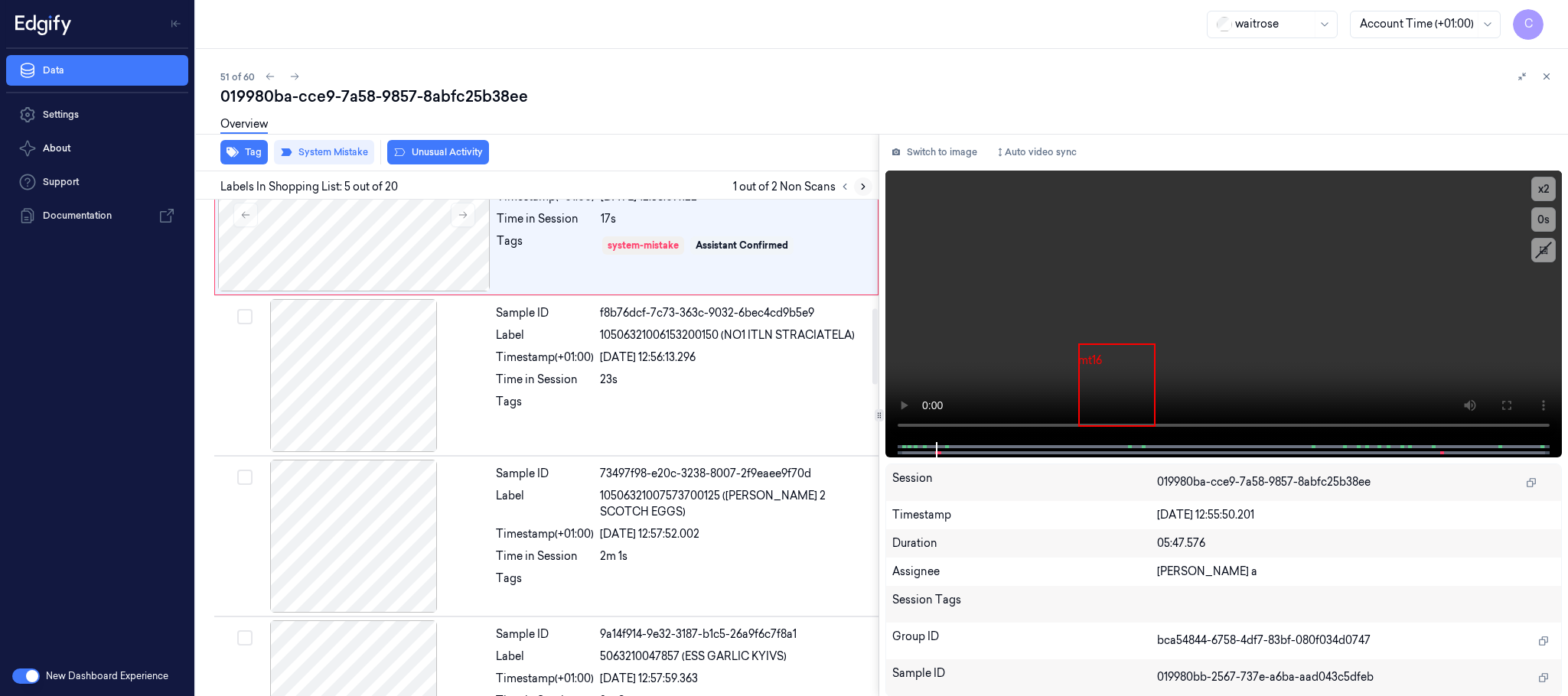
click at [859, 181] on icon at bounding box center [862, 186] width 10 height 10
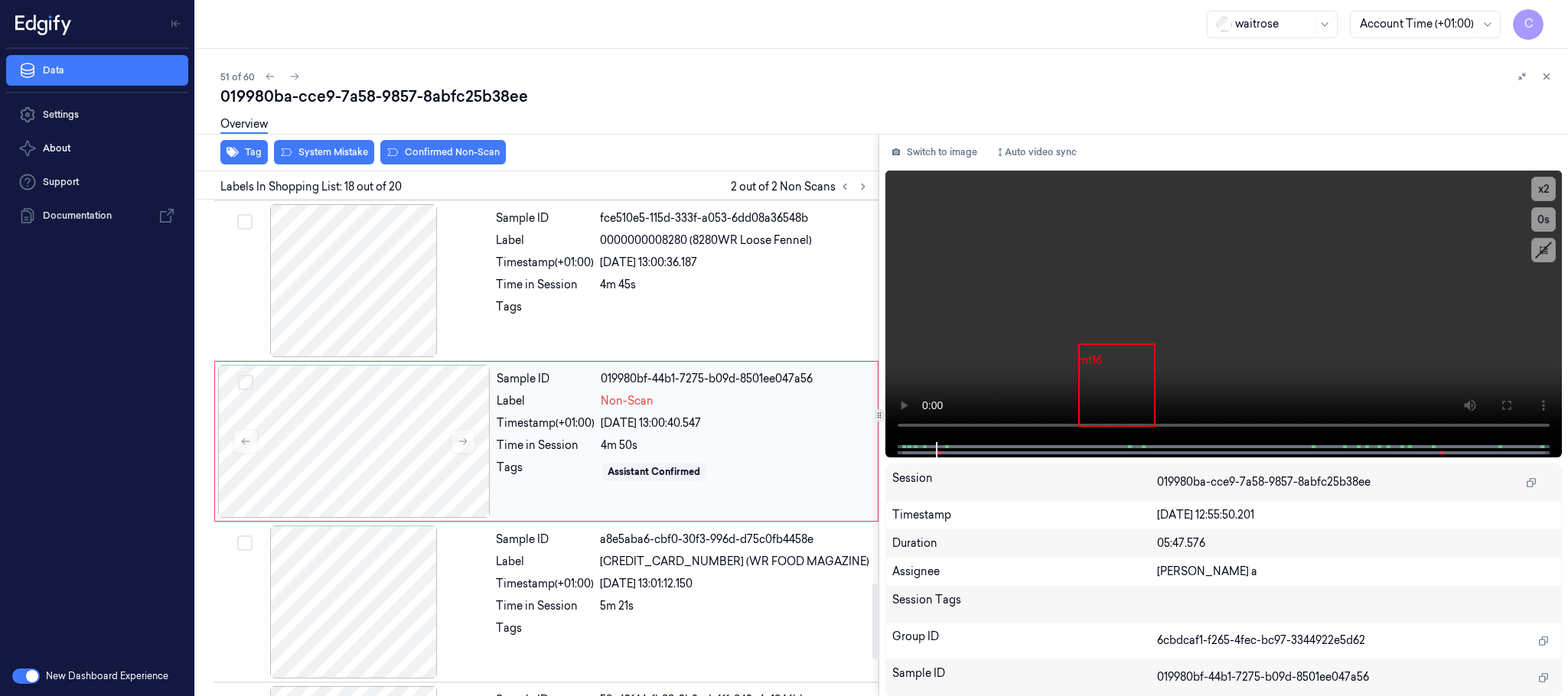
scroll to position [2576, 0]
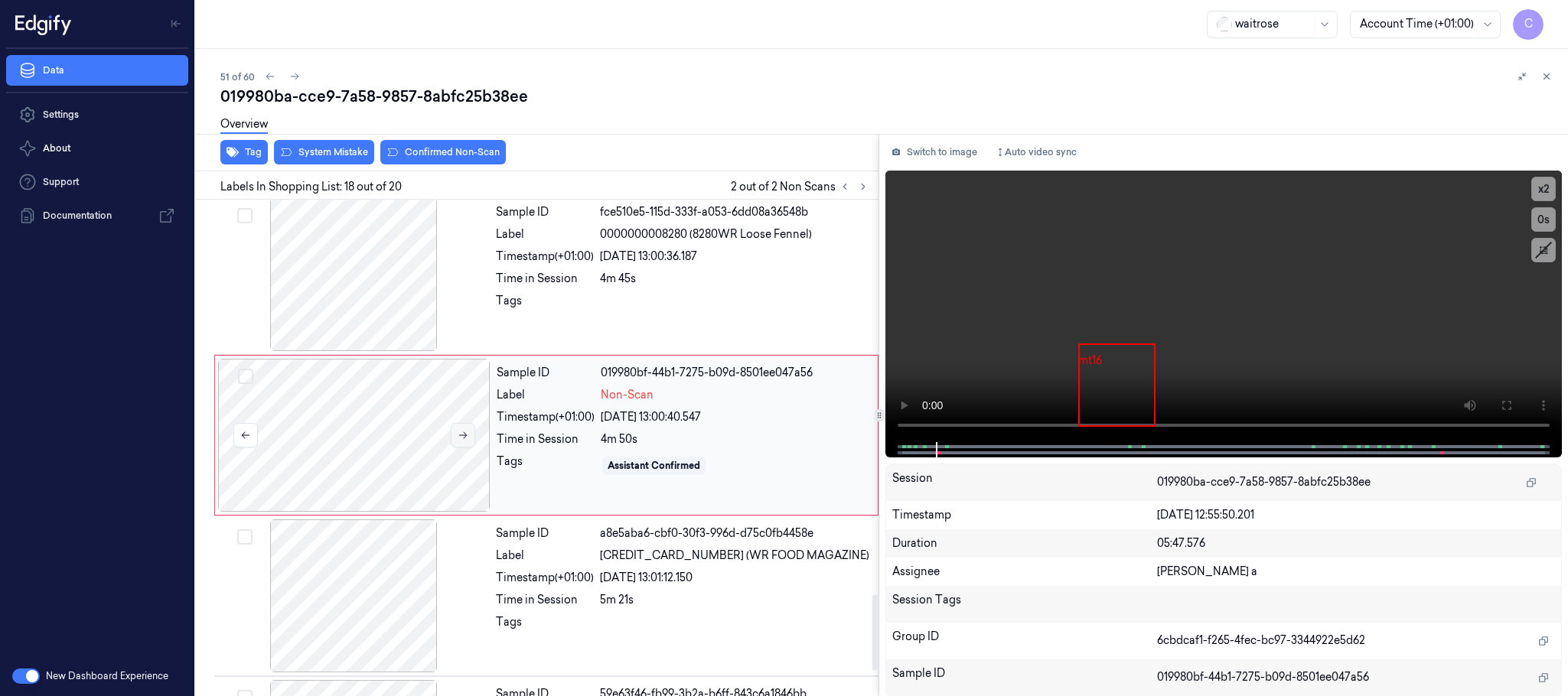
click at [467, 441] on icon at bounding box center [463, 435] width 10 height 10
click at [463, 441] on icon at bounding box center [463, 435] width 10 height 10
click at [361, 299] on div at bounding box center [353, 274] width 273 height 153
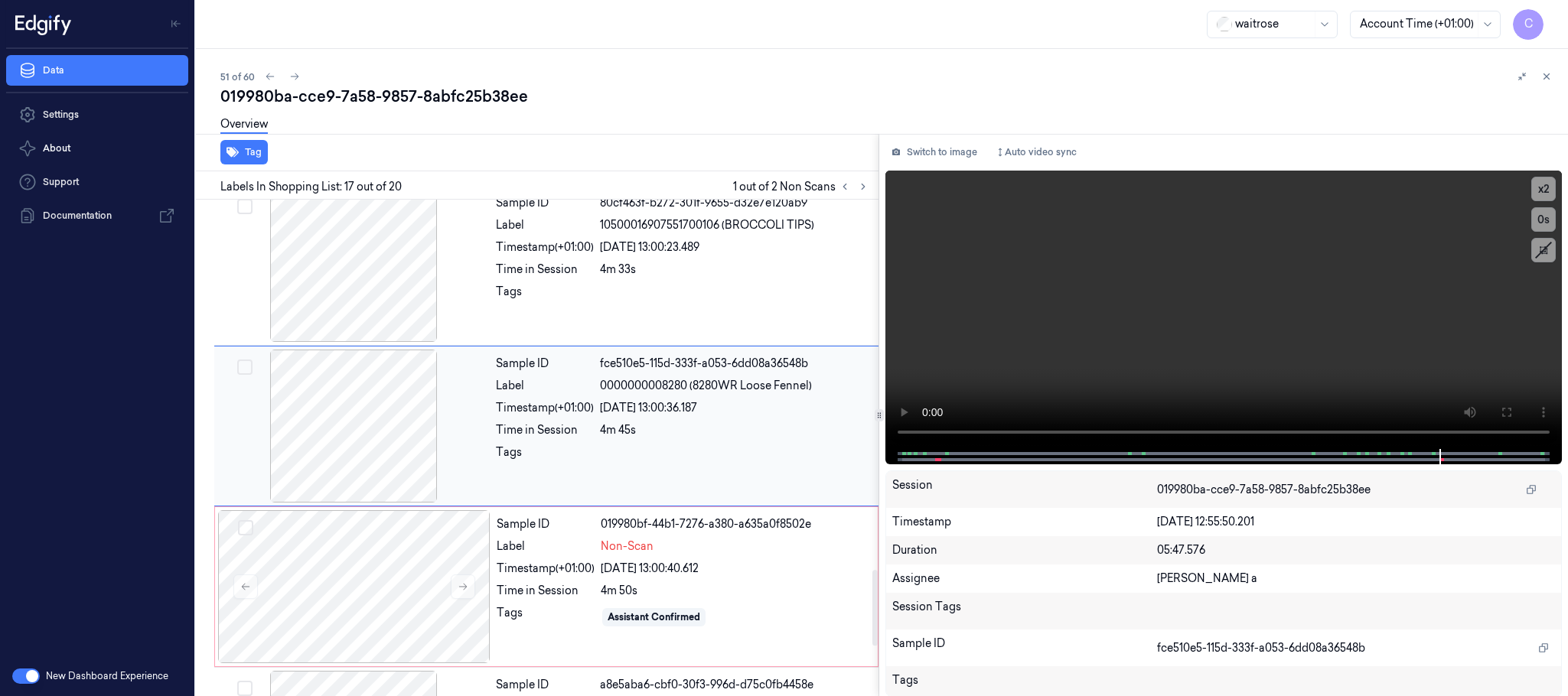
scroll to position [2414, 0]
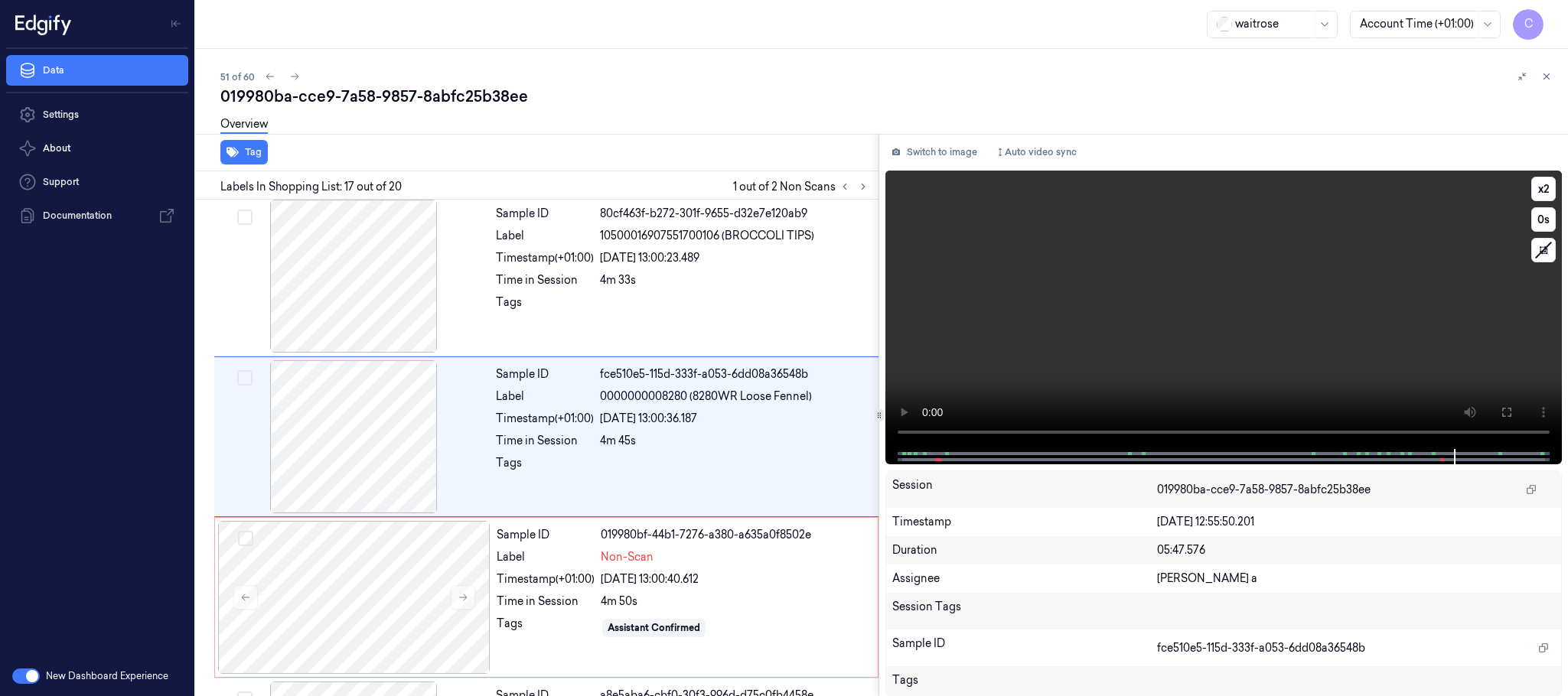
click at [1318, 356] on video at bounding box center [1223, 310] width 676 height 278
click at [397, 577] on div at bounding box center [354, 597] width 273 height 153
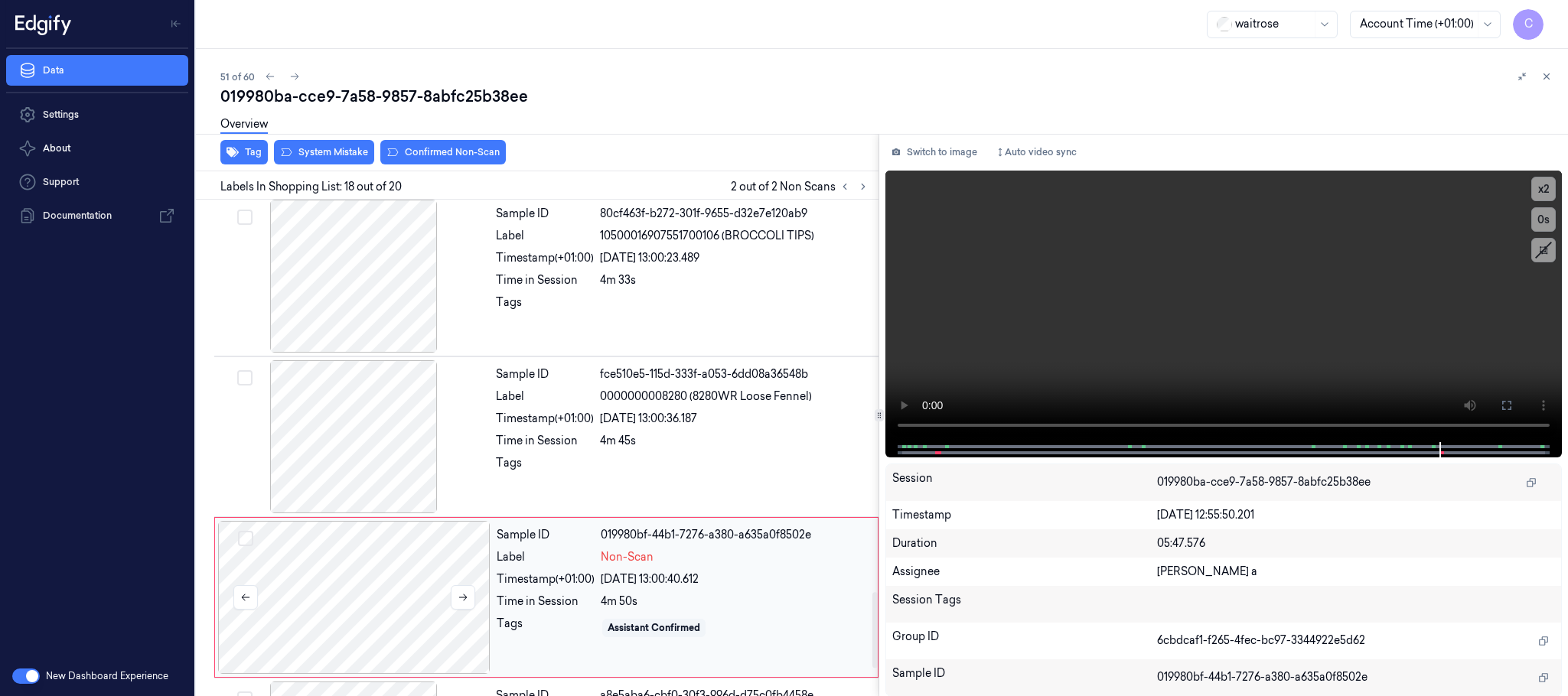
scroll to position [2576, 0]
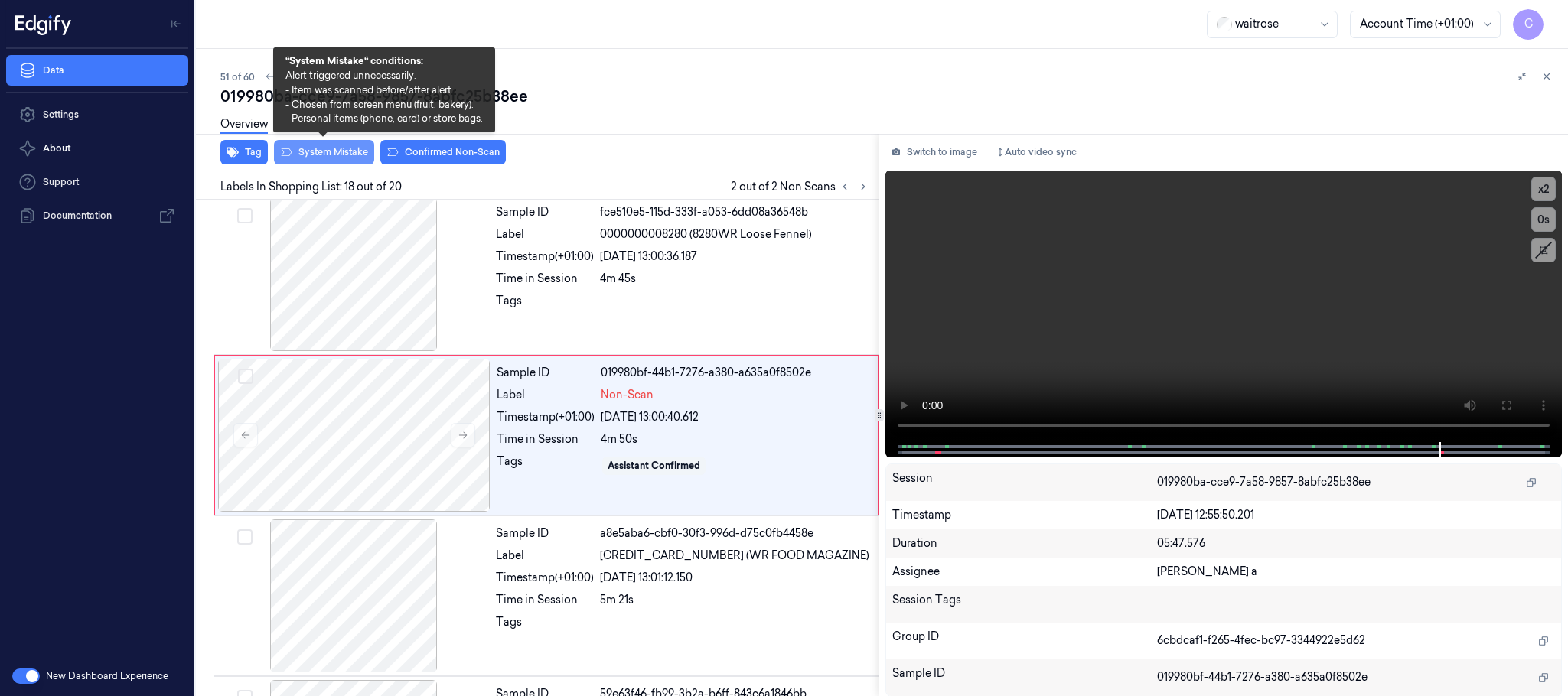
click at [342, 159] on button "System Mistake" at bounding box center [325, 152] width 101 height 25
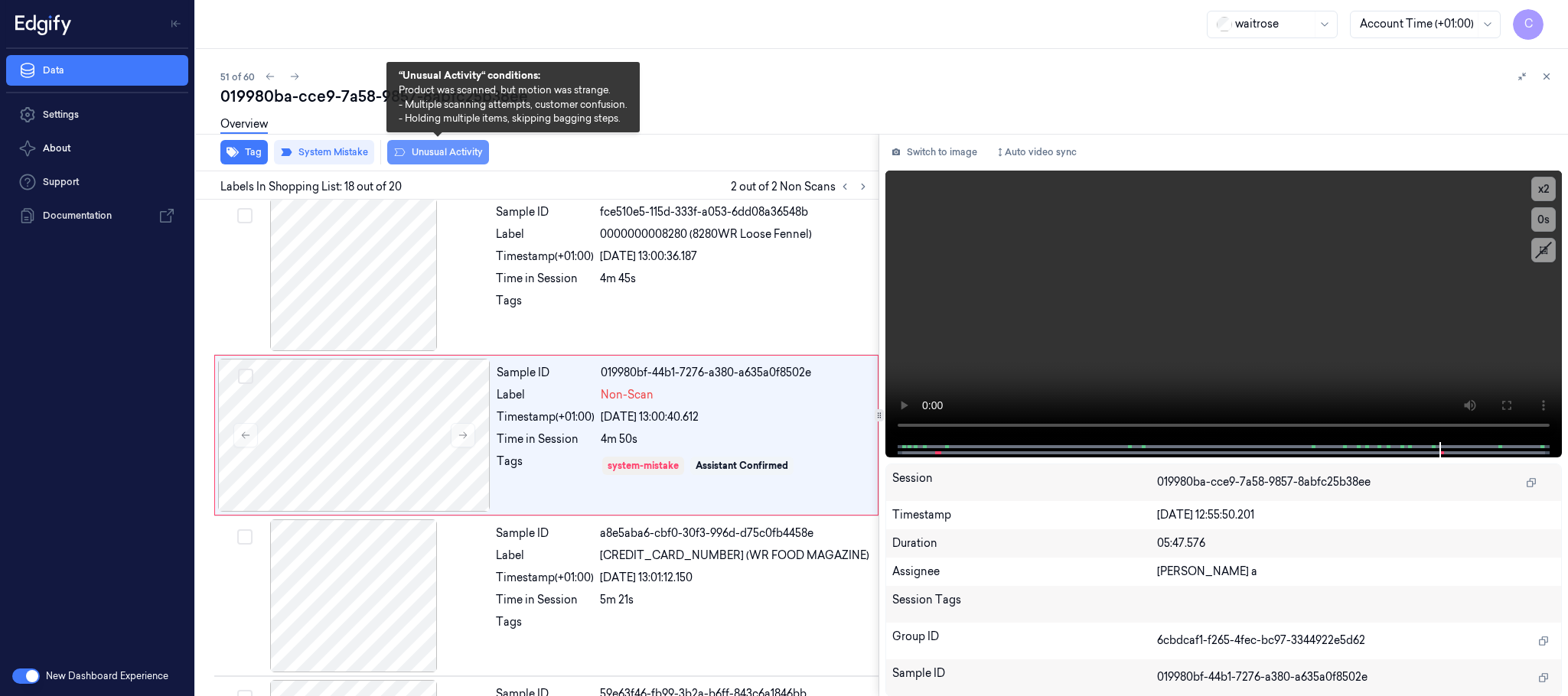
click at [467, 154] on button "Unusual Activity" at bounding box center [438, 152] width 102 height 25
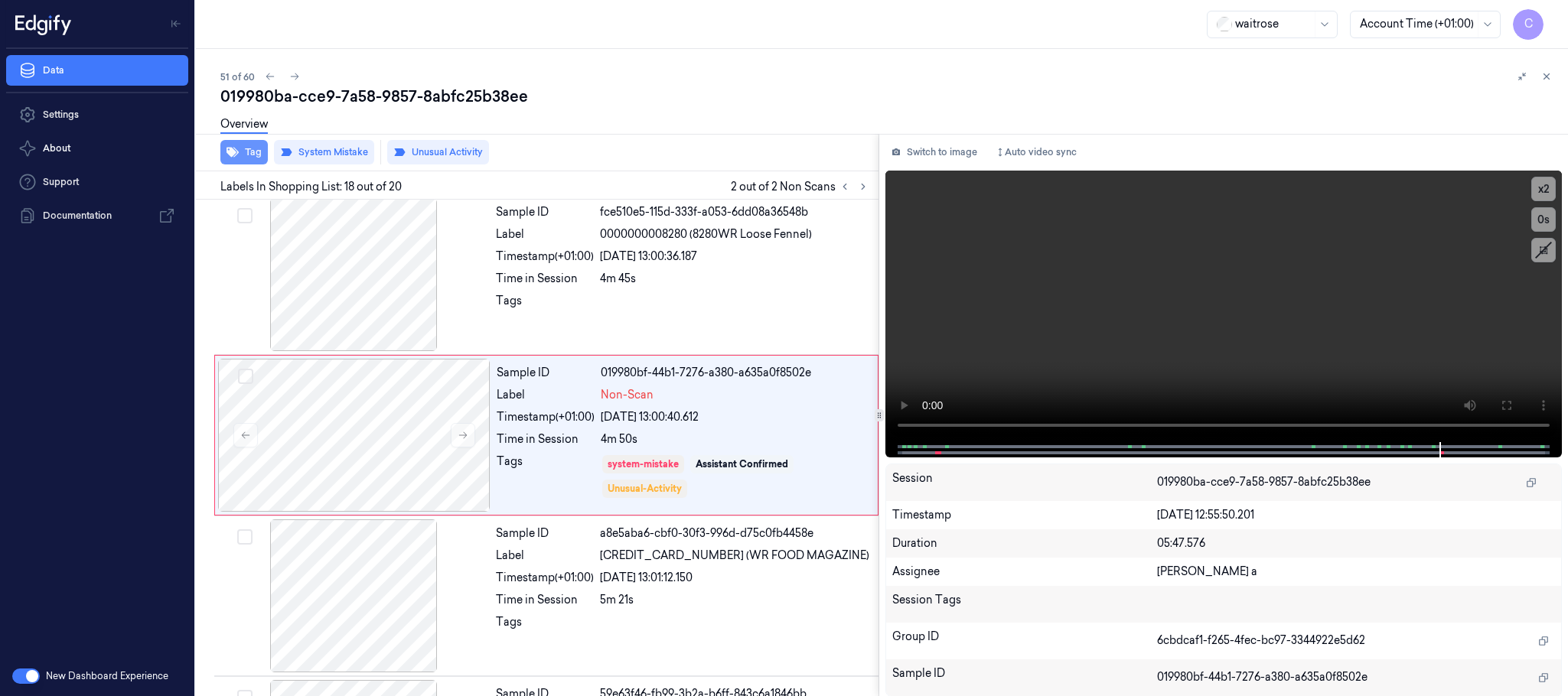
click at [247, 149] on button "Tag" at bounding box center [244, 152] width 47 height 25
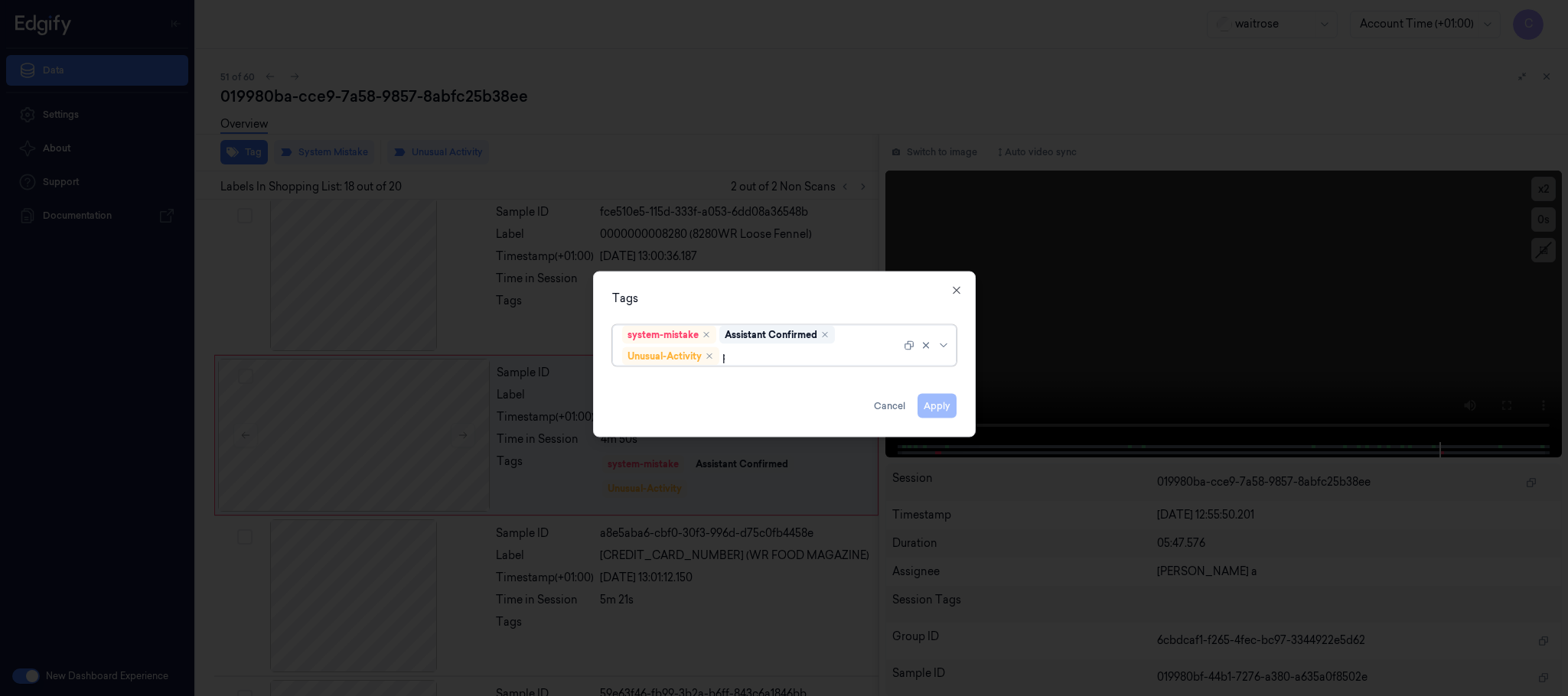
type input "pic"
click at [683, 390] on div "Picklist item alert" at bounding box center [666, 386] width 88 height 16
click at [787, 303] on div "Tags" at bounding box center [784, 298] width 345 height 16
click at [940, 404] on button "Apply" at bounding box center [936, 406] width 39 height 25
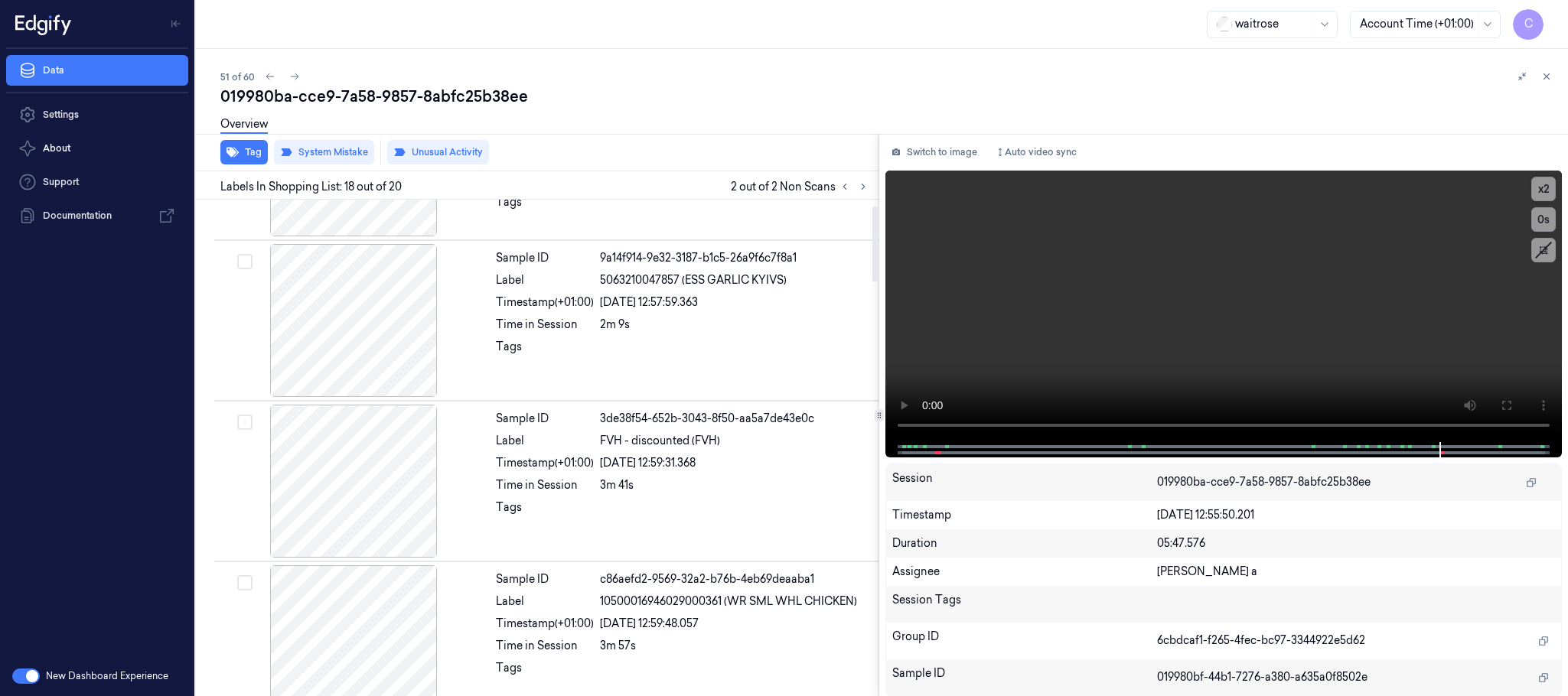
scroll to position [0, 0]
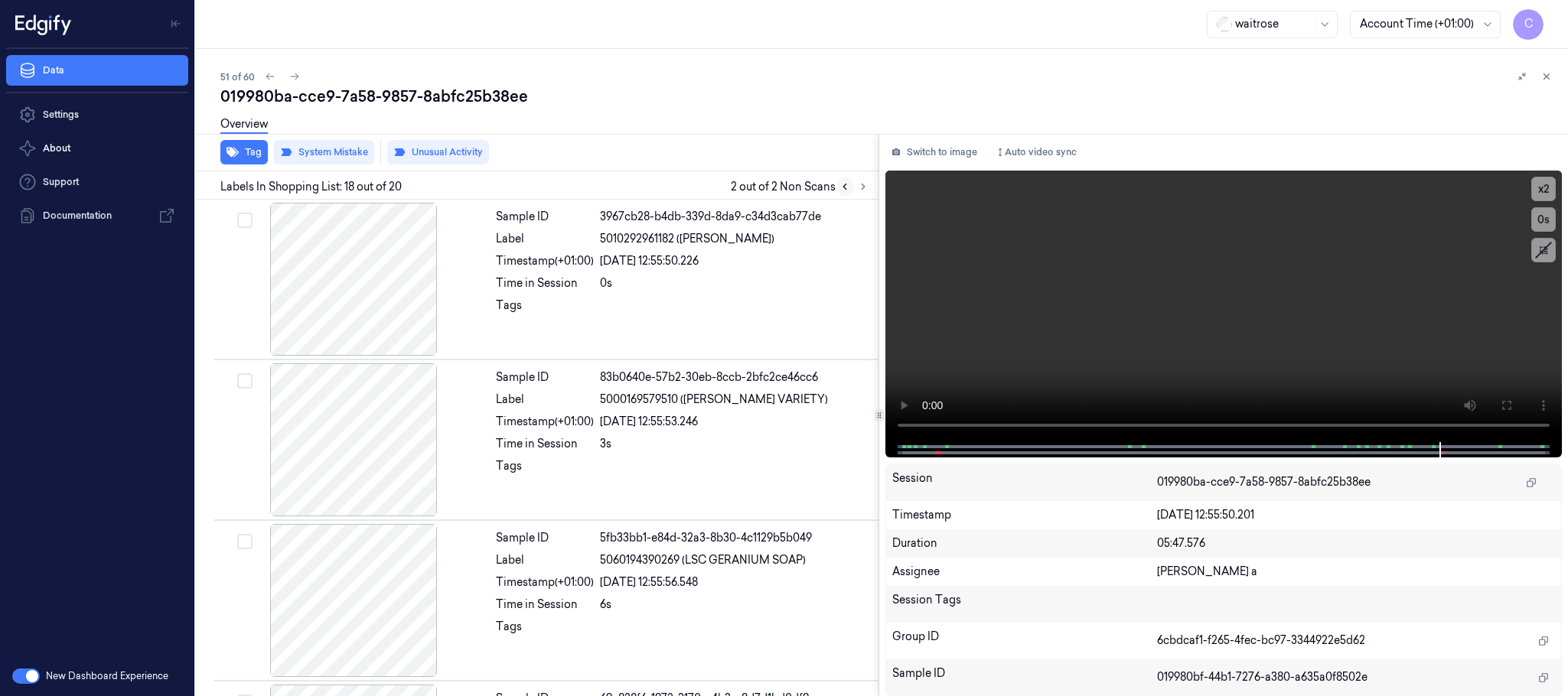
click at [841, 183] on icon at bounding box center [844, 186] width 10 height 10
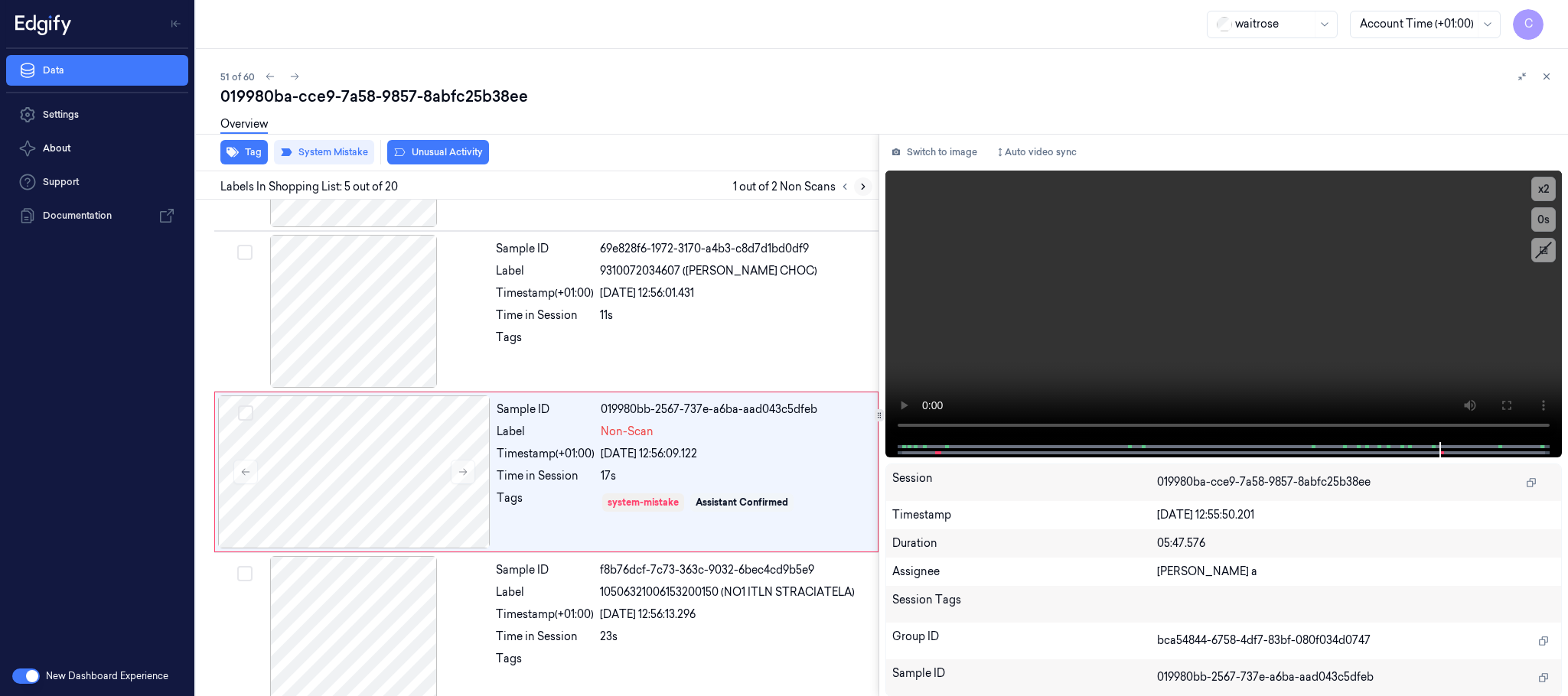
scroll to position [478, 0]
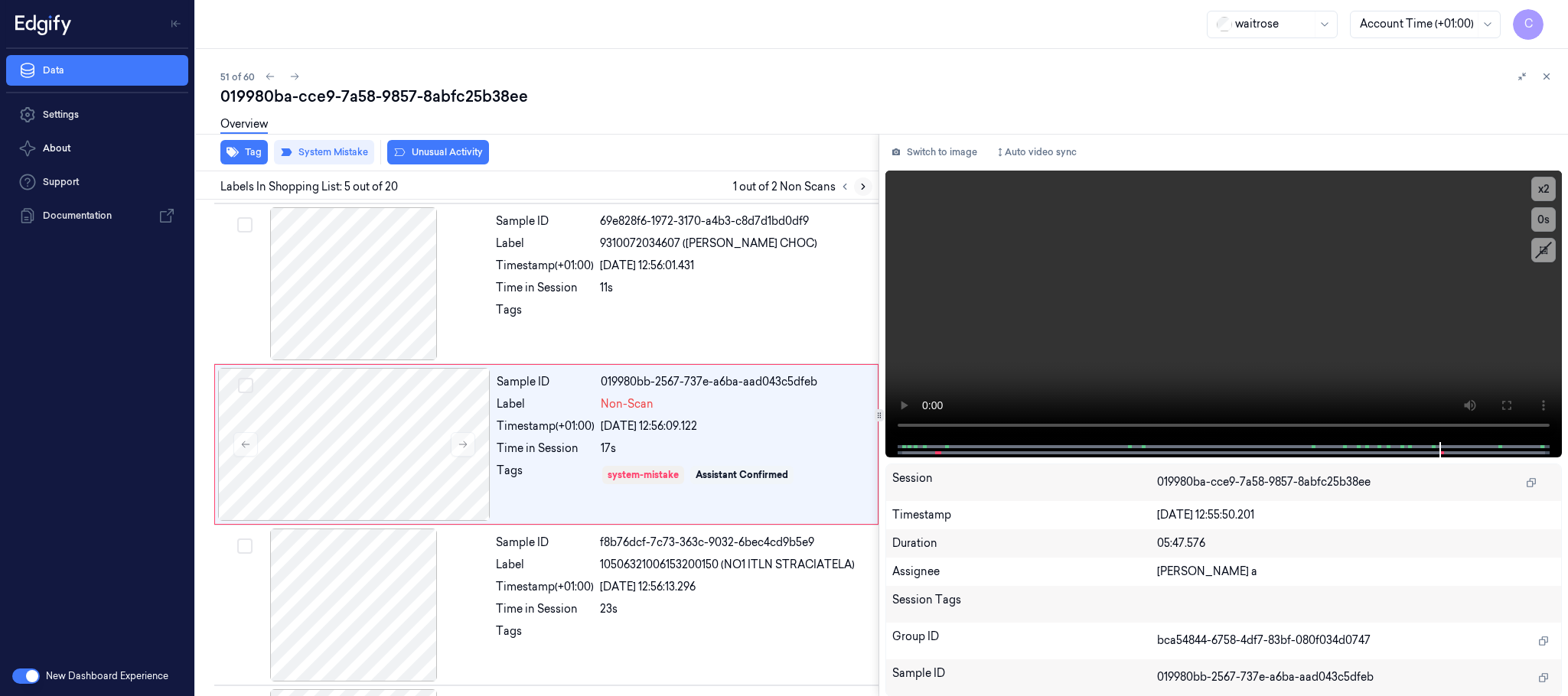
click at [864, 183] on icon at bounding box center [862, 186] width 10 height 10
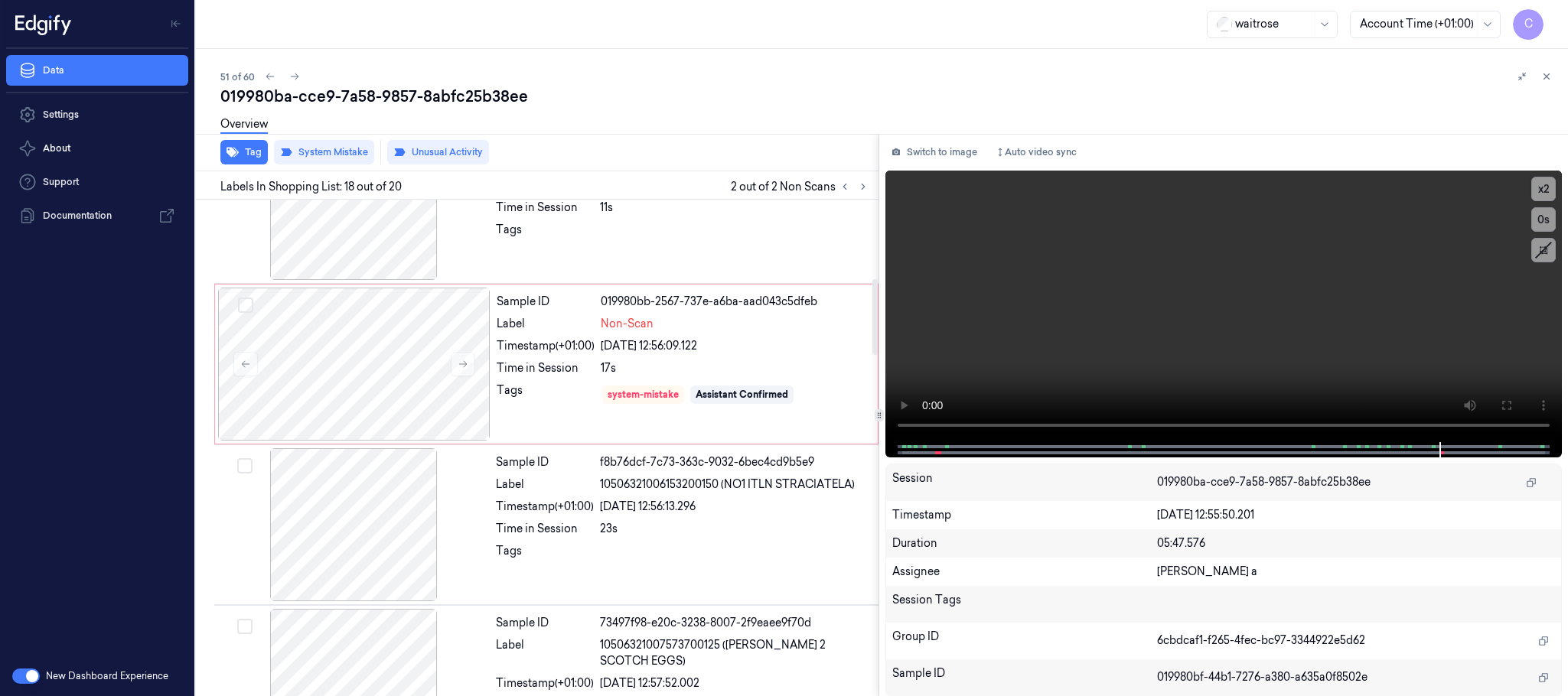
scroll to position [510, 0]
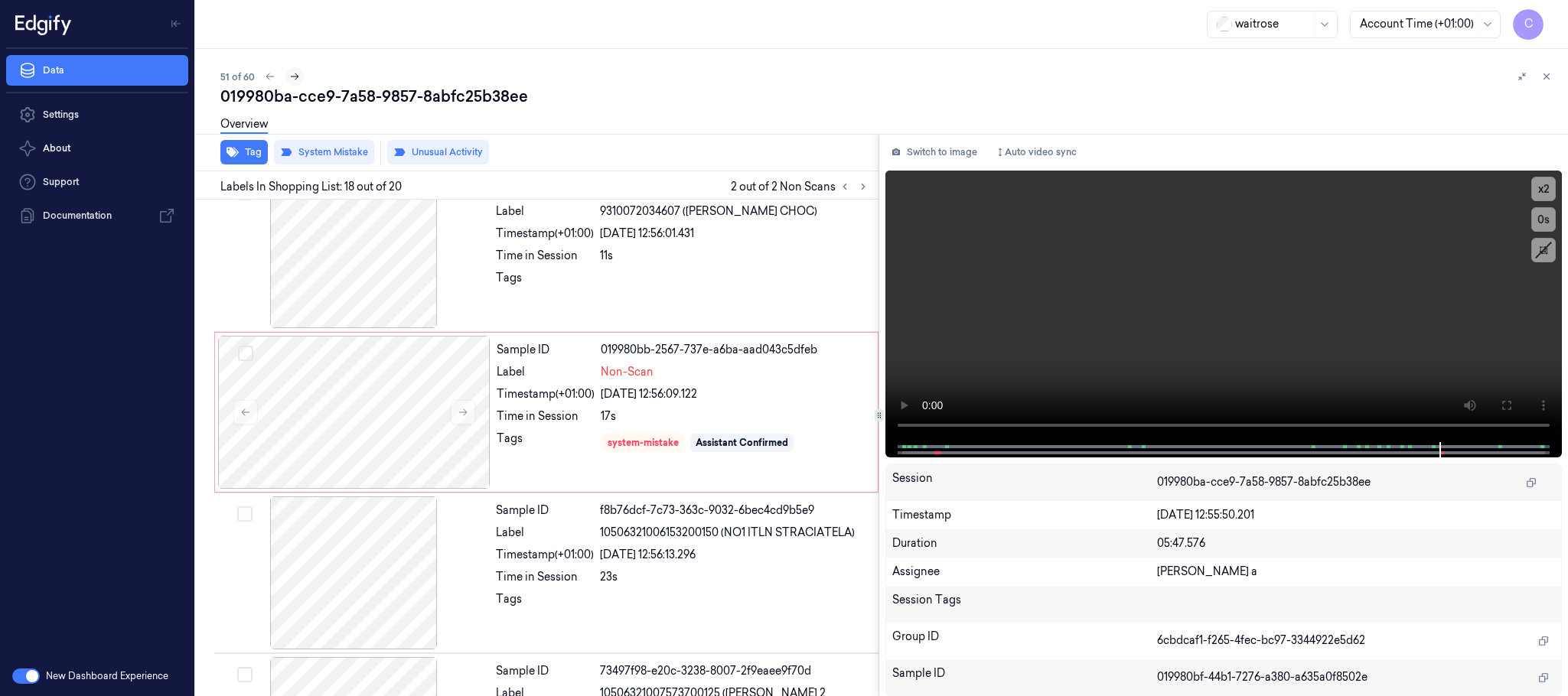
click at [293, 78] on icon at bounding box center [294, 76] width 10 height 10
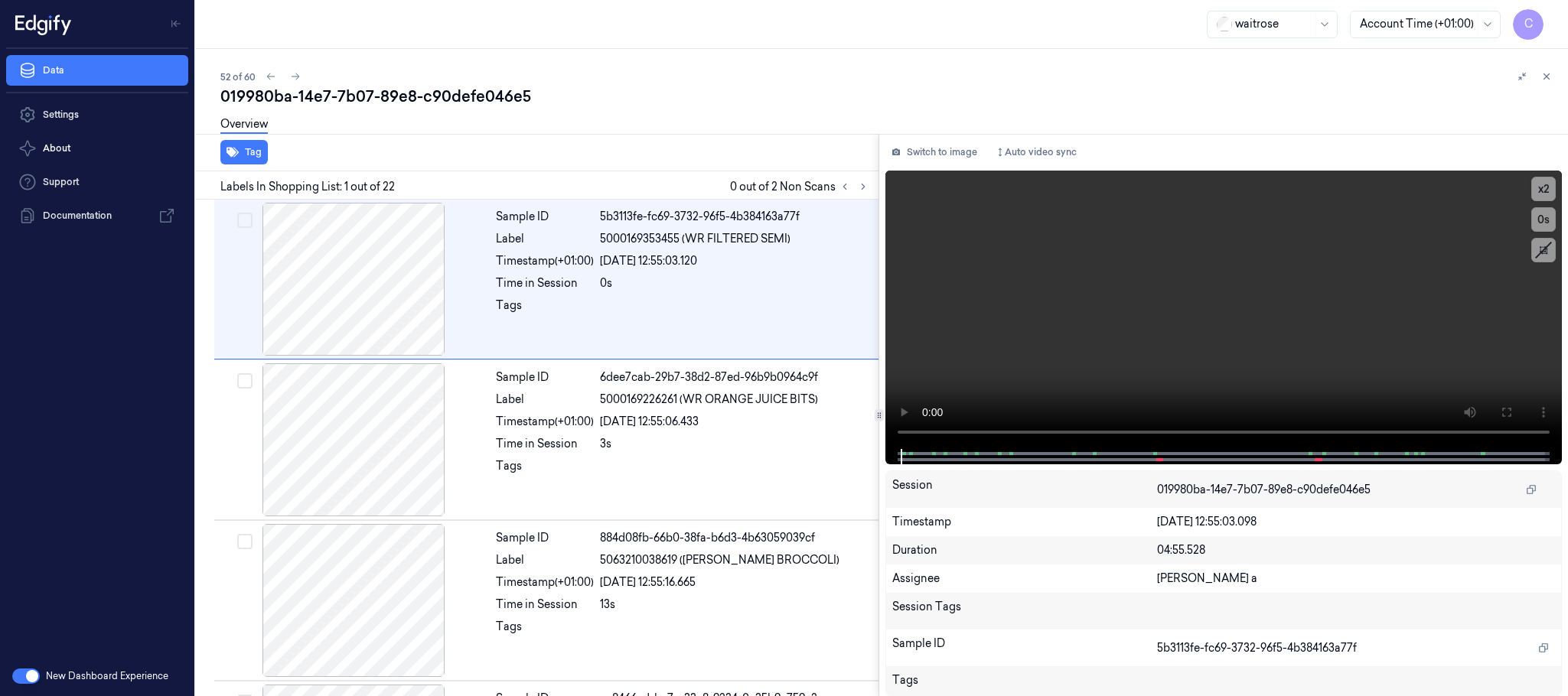
click at [520, 19] on div "waitrose Account Time (+01:00) C" at bounding box center [881, 25] width 1372 height 49
click at [861, 188] on icon at bounding box center [862, 186] width 10 height 10
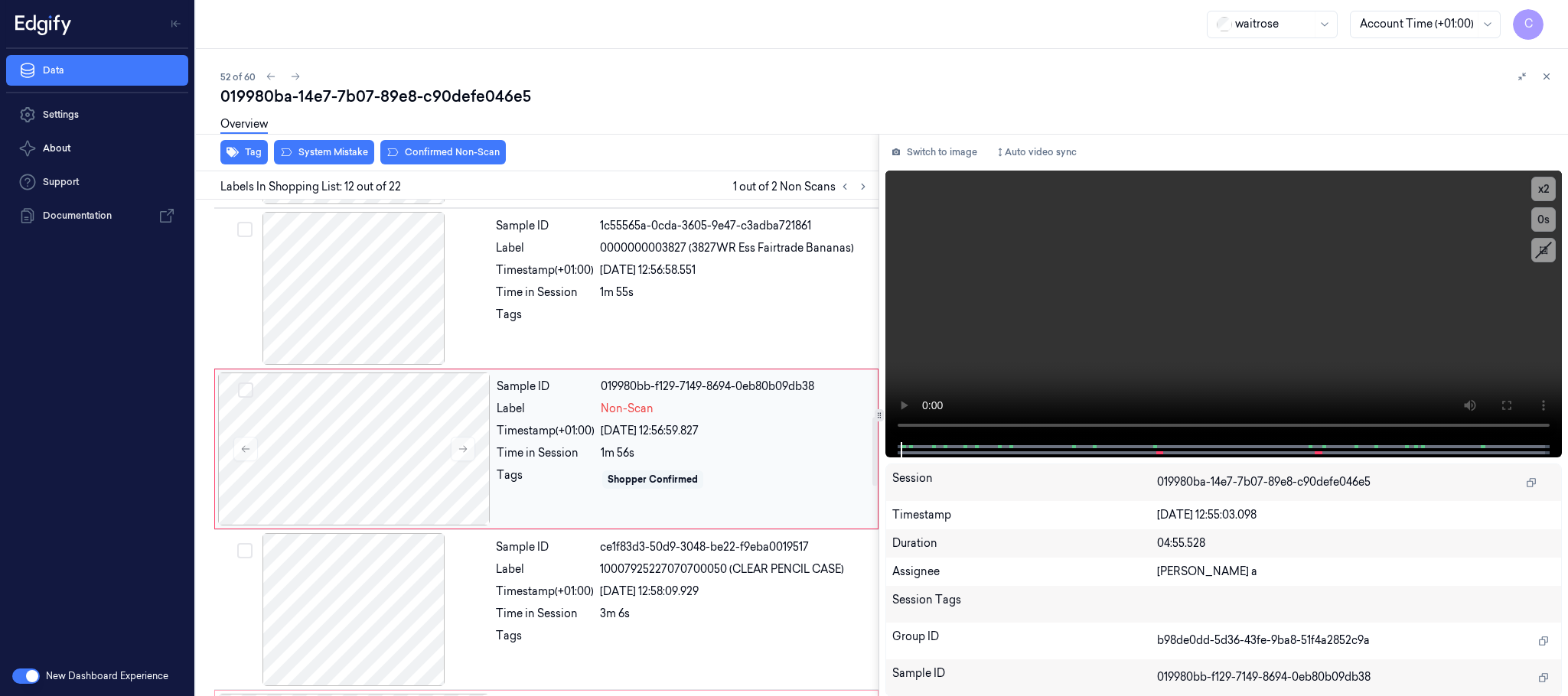
scroll to position [1607, 0]
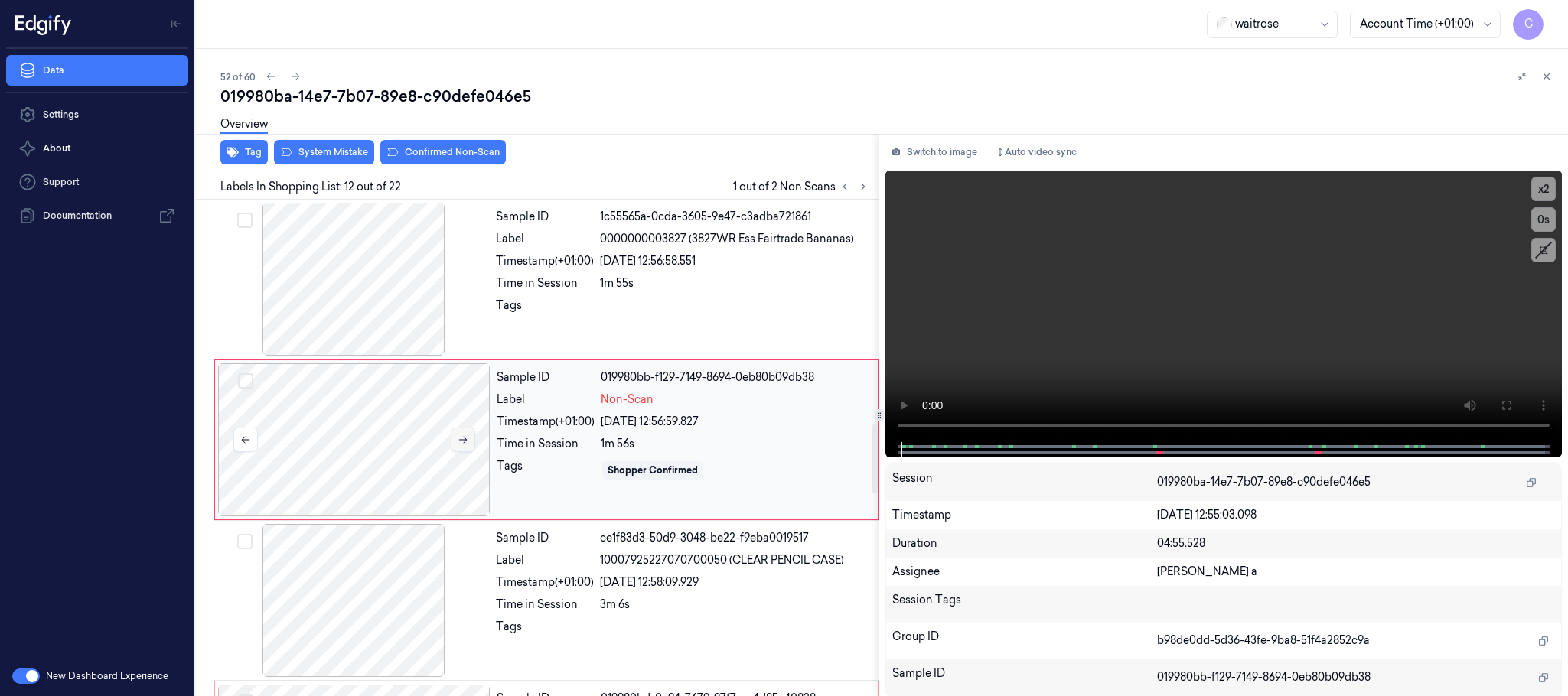
click at [467, 445] on icon at bounding box center [463, 440] width 10 height 10
click at [464, 445] on icon at bounding box center [463, 440] width 10 height 10
click at [463, 445] on icon at bounding box center [463, 440] width 10 height 10
click at [377, 292] on div at bounding box center [353, 279] width 273 height 153
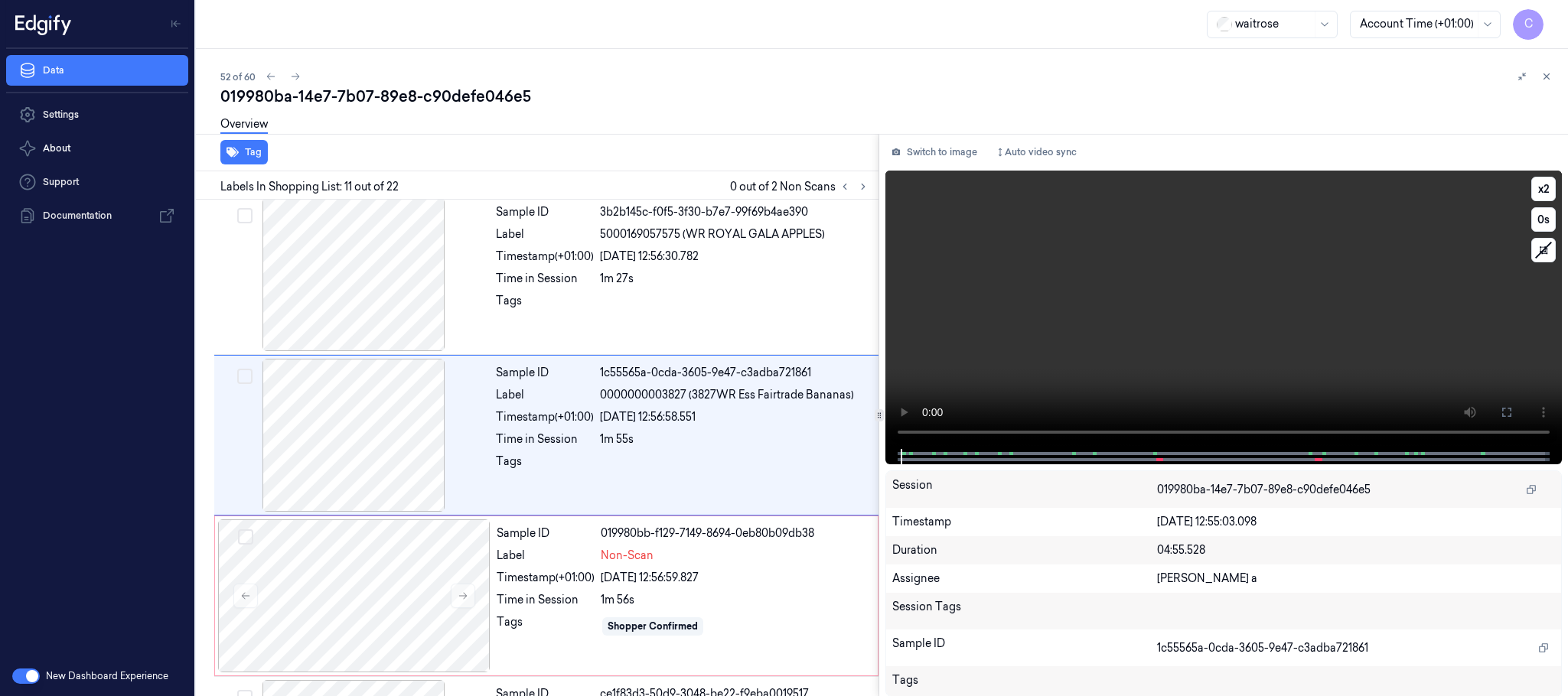
scroll to position [1445, 0]
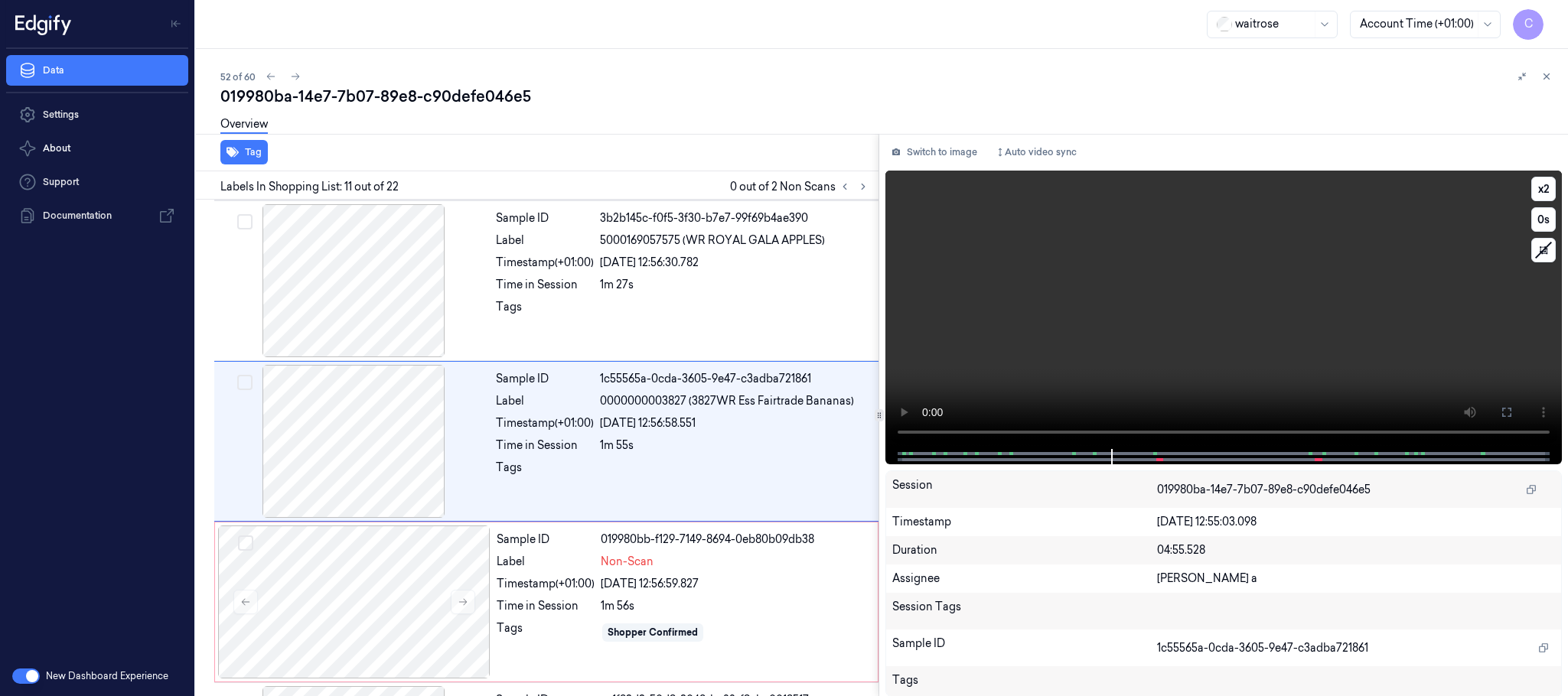
click at [972, 372] on video at bounding box center [1223, 310] width 676 height 278
click at [1183, 348] on video at bounding box center [1223, 310] width 676 height 278
click at [1203, 294] on video at bounding box center [1223, 310] width 676 height 278
click at [1221, 325] on video at bounding box center [1223, 310] width 676 height 278
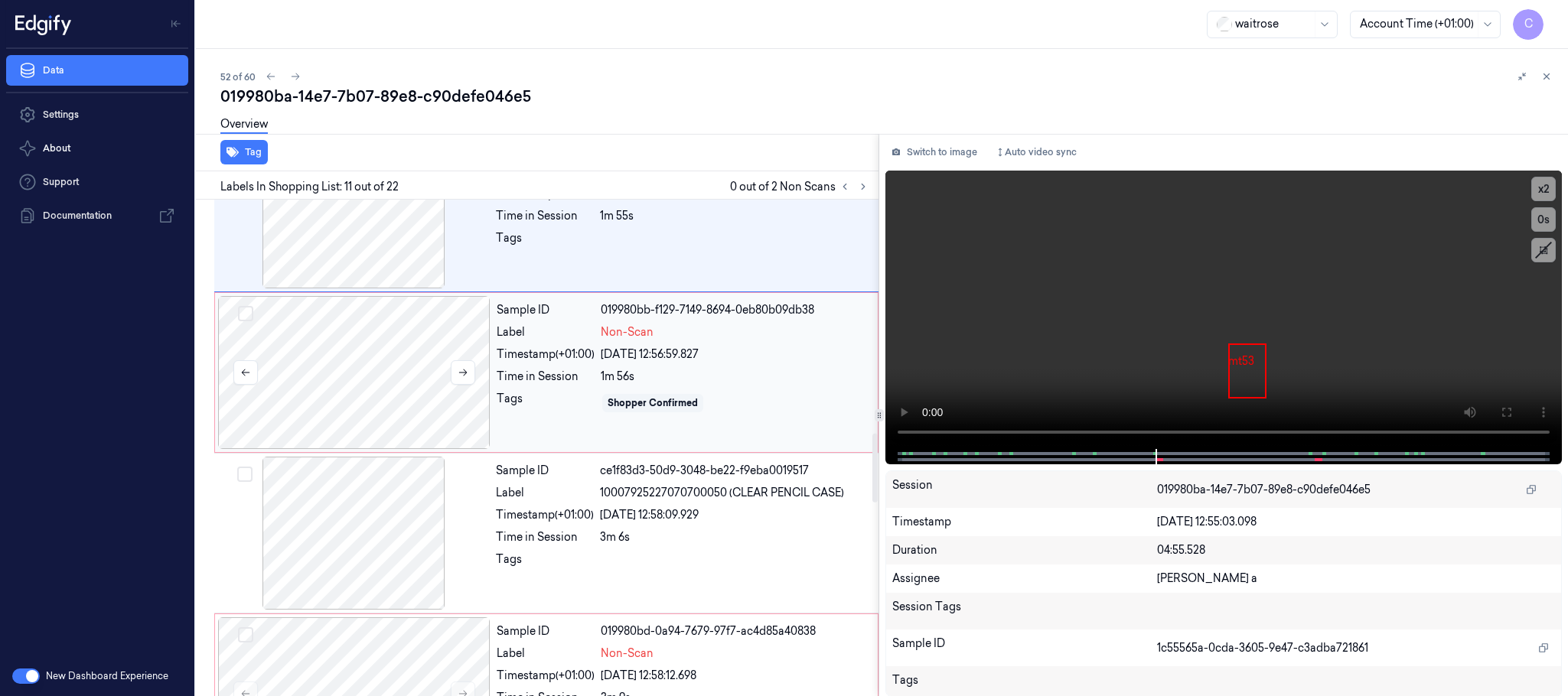
click at [400, 391] on div at bounding box center [354, 372] width 273 height 153
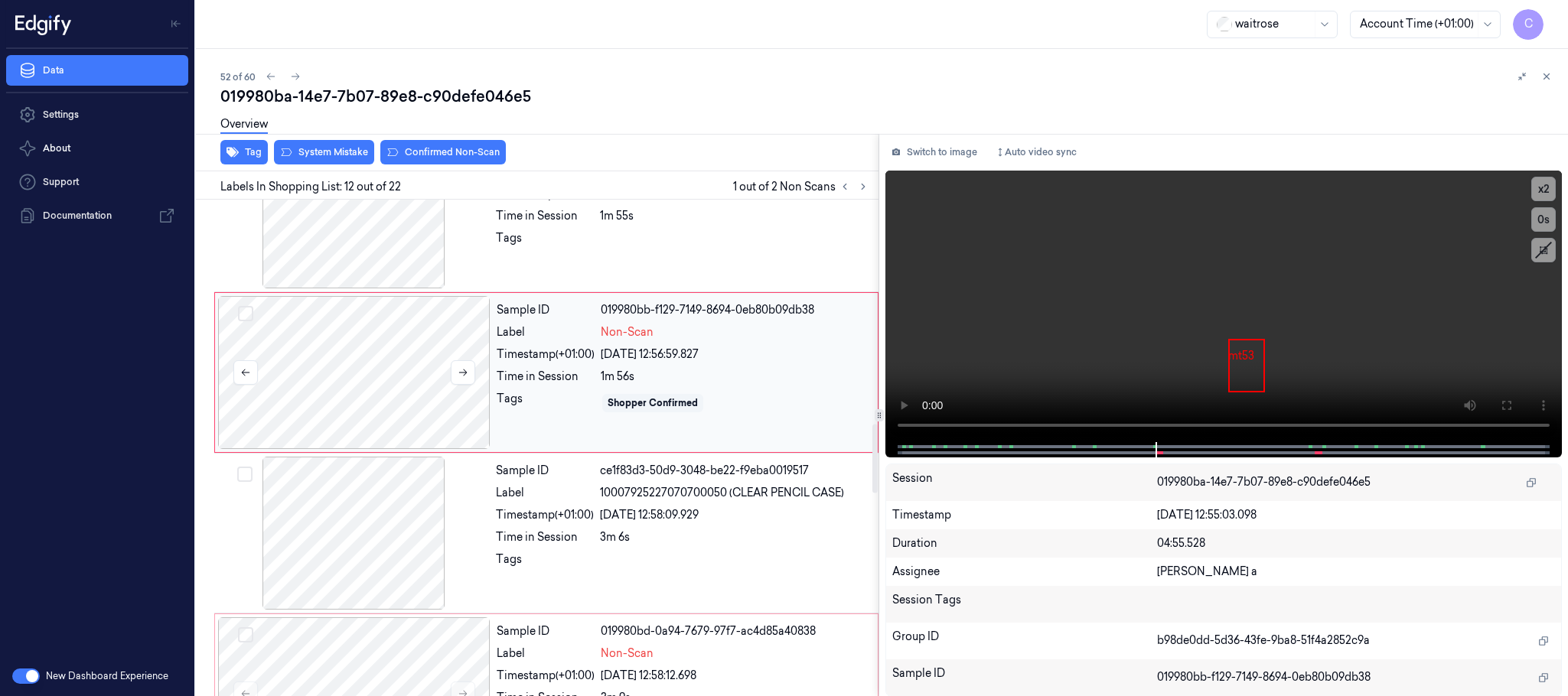
scroll to position [1607, 0]
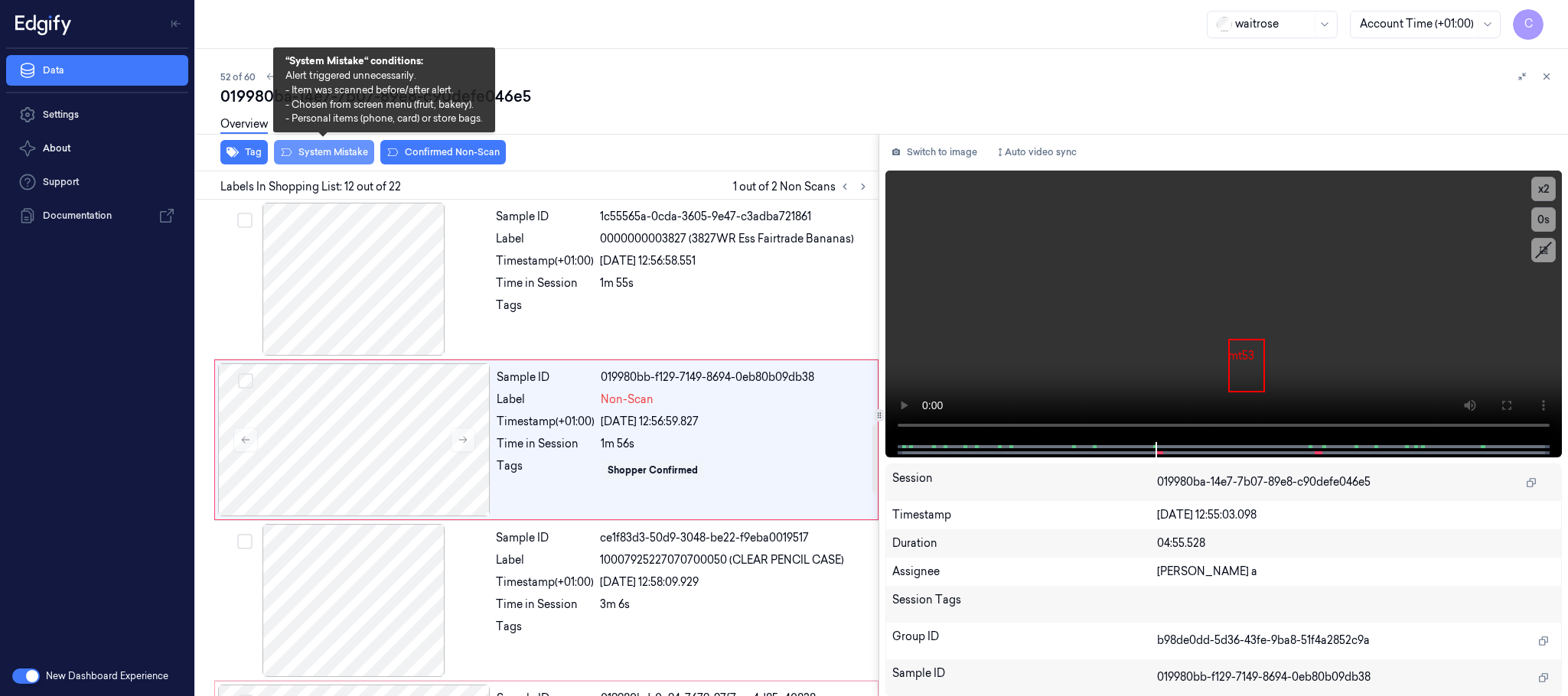
click at [308, 150] on button "System Mistake" at bounding box center [325, 152] width 101 height 25
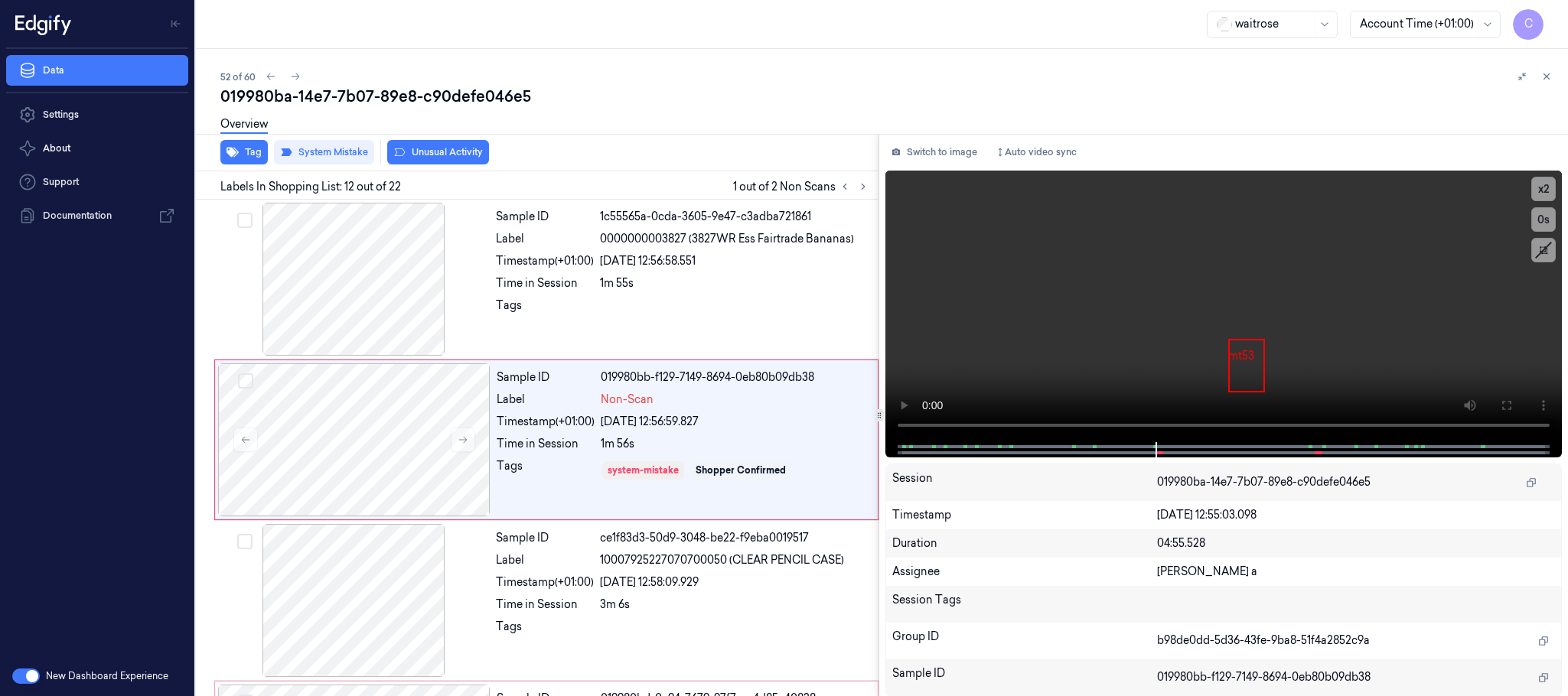
click at [457, 152] on button "Unusual Activity" at bounding box center [438, 152] width 102 height 25
click at [253, 150] on button "Tag" at bounding box center [244, 152] width 47 height 25
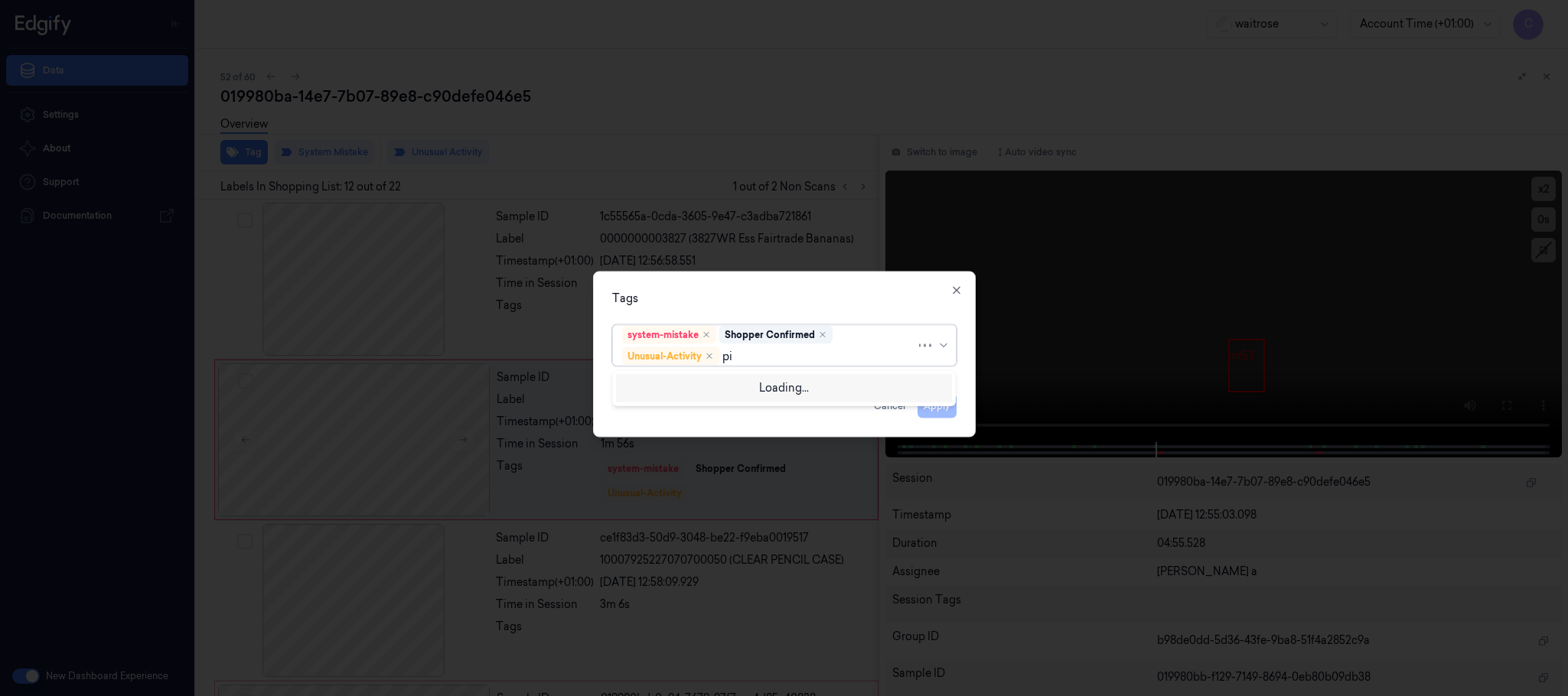
type input "pic"
click at [633, 382] on div "Picklist item alert" at bounding box center [666, 386] width 88 height 16
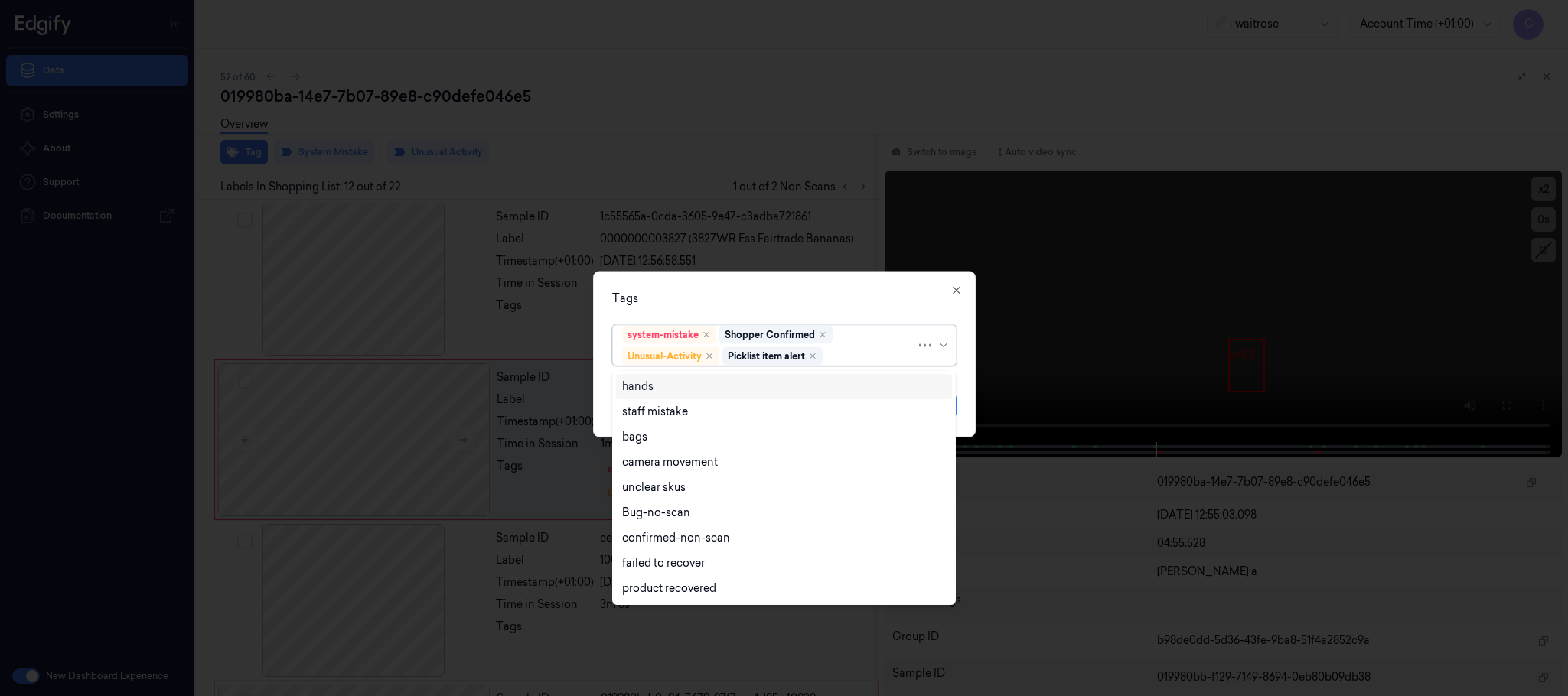
click at [845, 225] on div at bounding box center [784, 348] width 1568 height 696
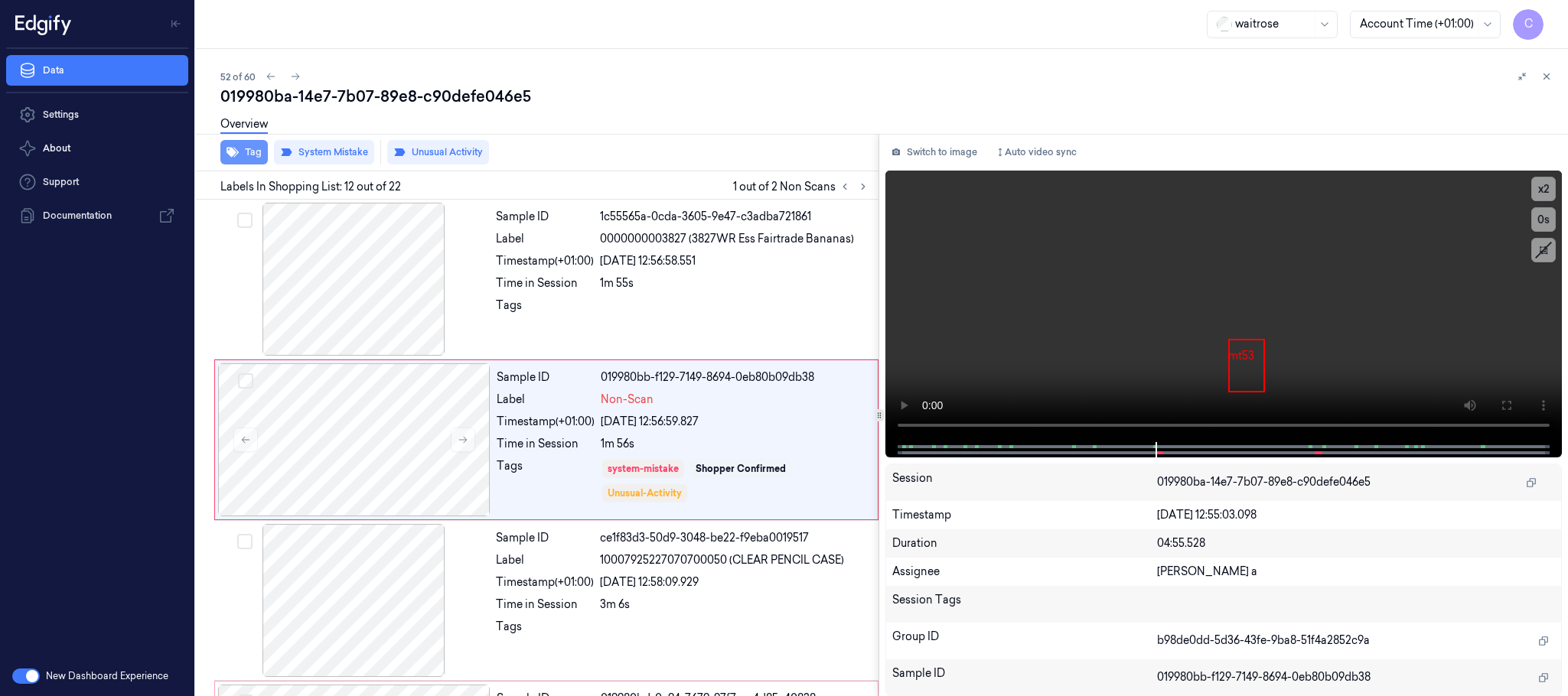
click at [255, 157] on button "Tag" at bounding box center [244, 152] width 47 height 25
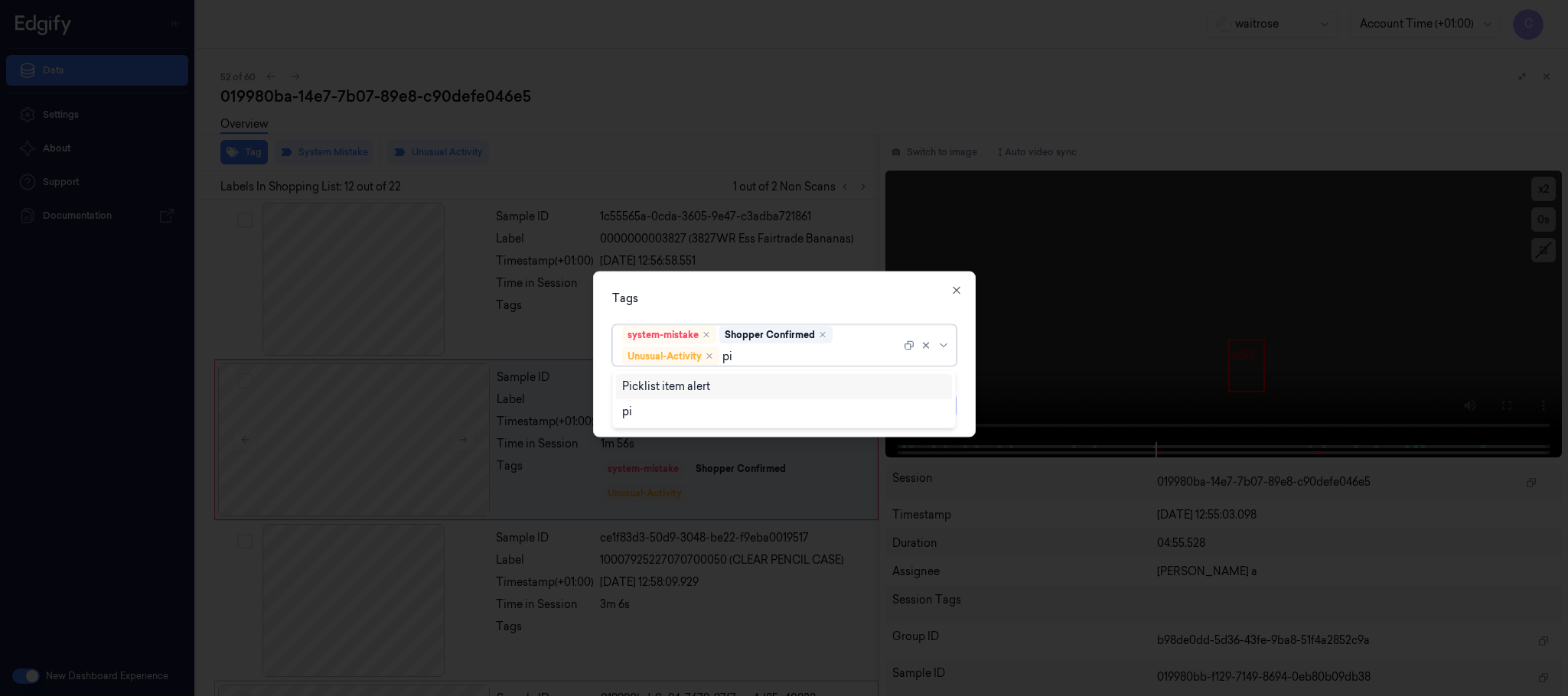
type input "pic"
click at [683, 390] on div "Picklist item alert" at bounding box center [666, 386] width 88 height 16
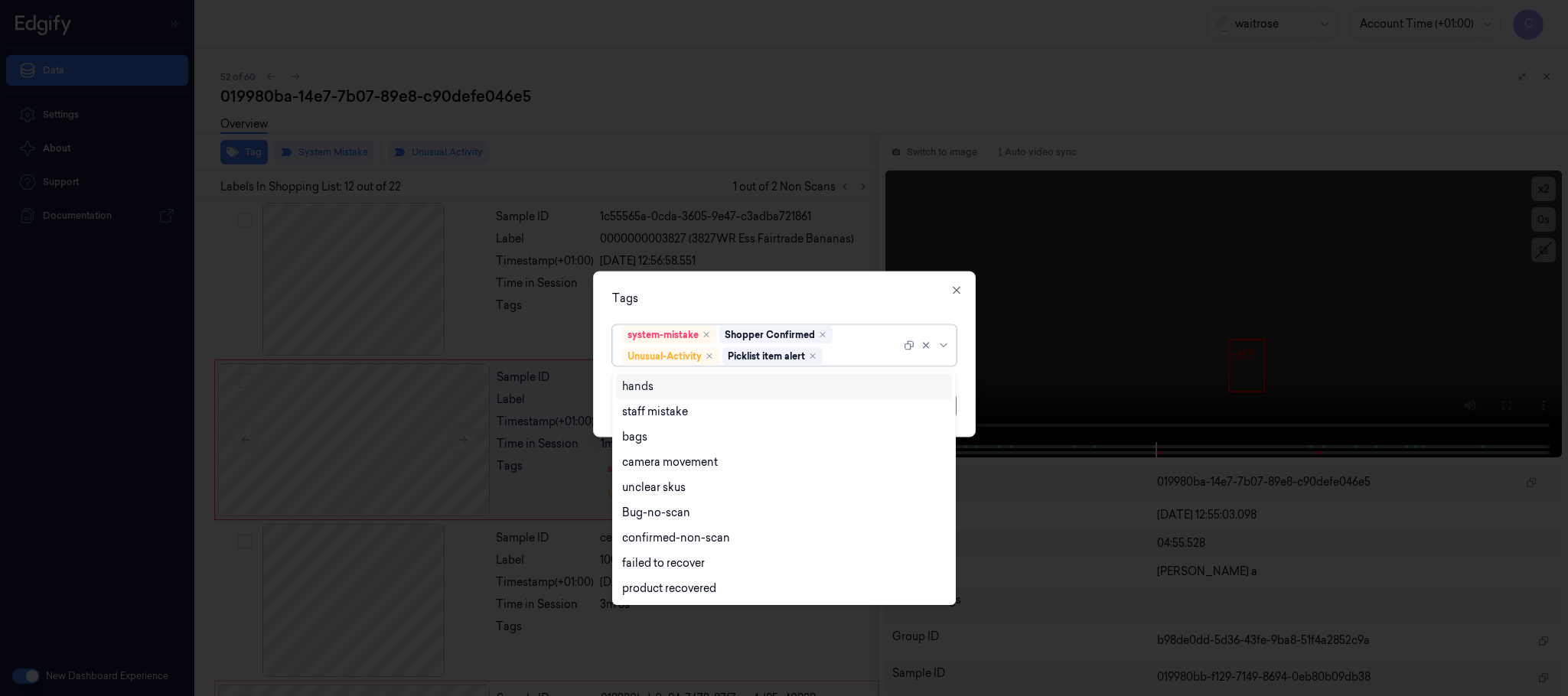
click at [822, 288] on div "Tags option Picklist item alert, selected. 9 results available. Use Up and Down…" at bounding box center [784, 354] width 383 height 166
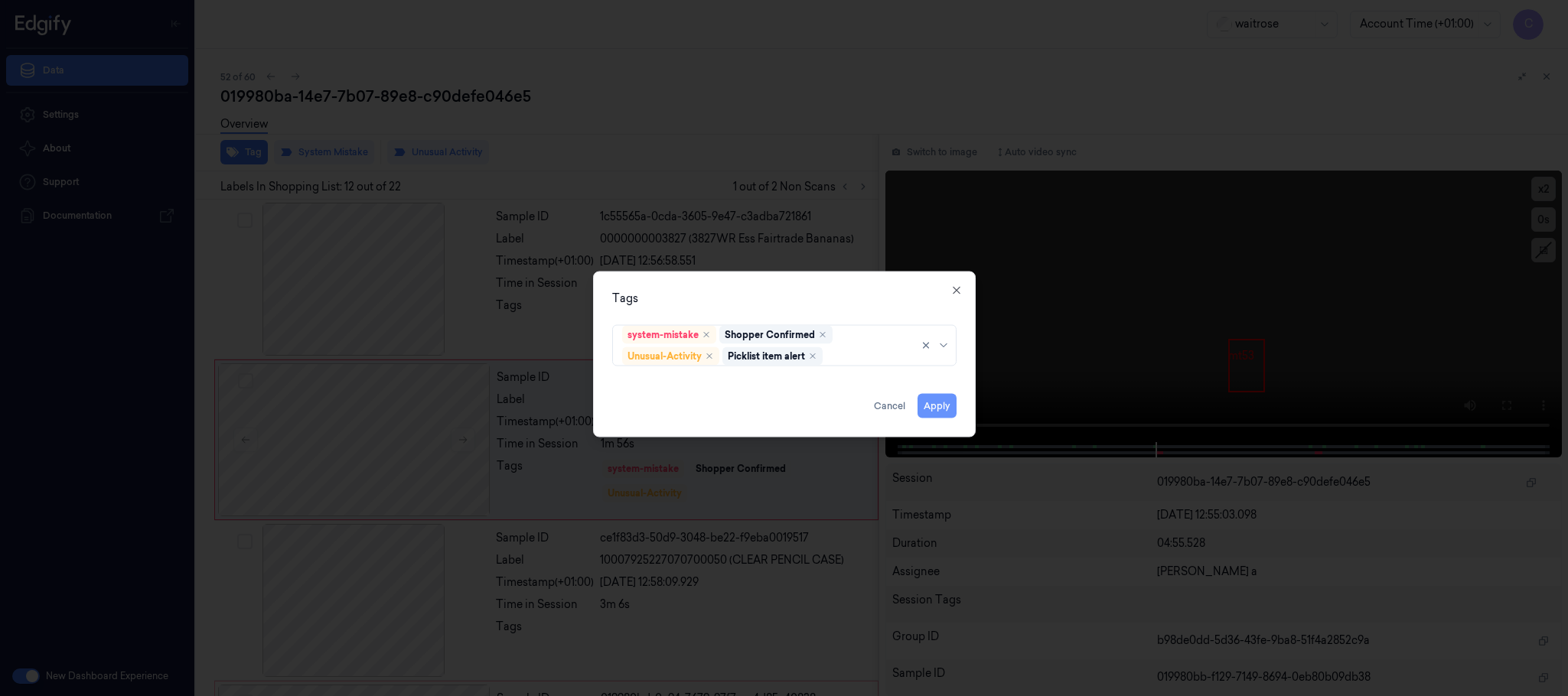
click at [933, 406] on button "Apply" at bounding box center [936, 406] width 39 height 25
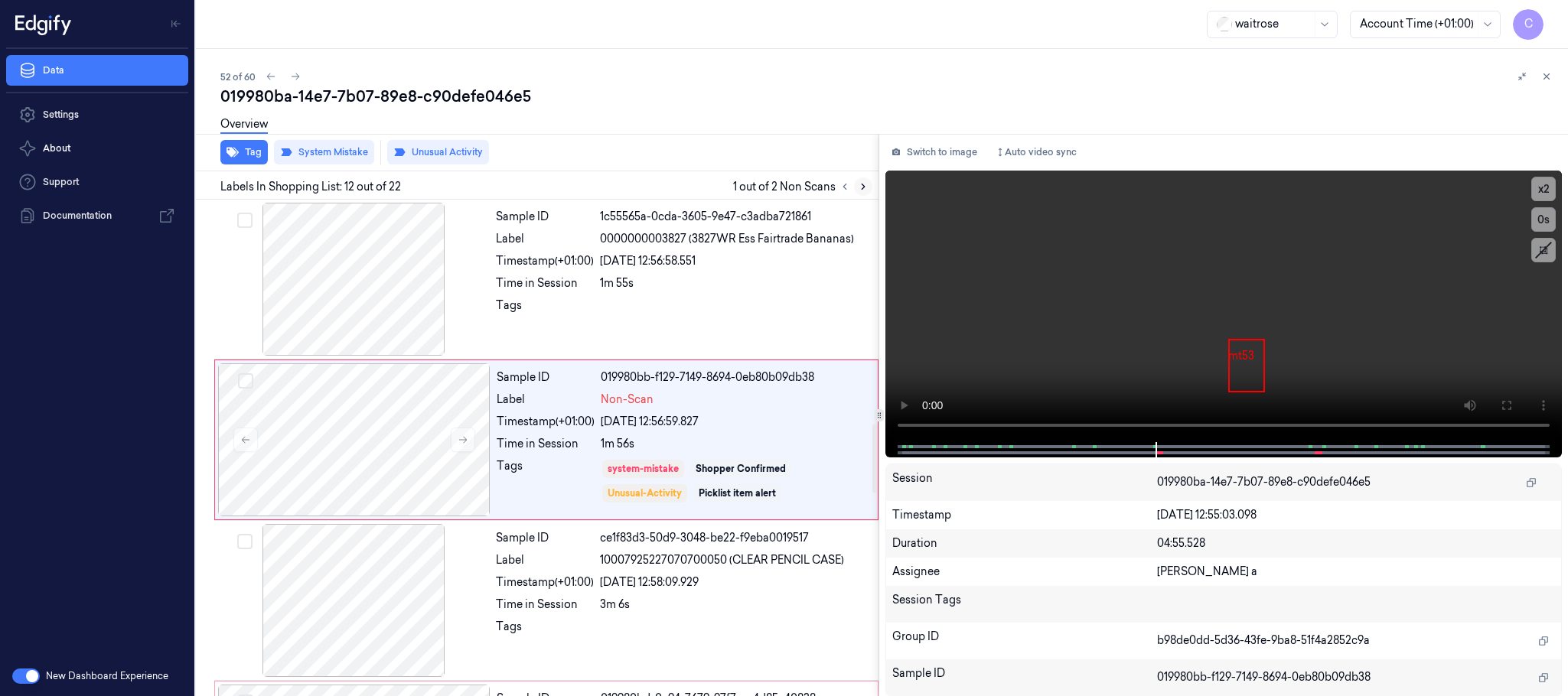
click at [861, 188] on icon at bounding box center [862, 186] width 10 height 10
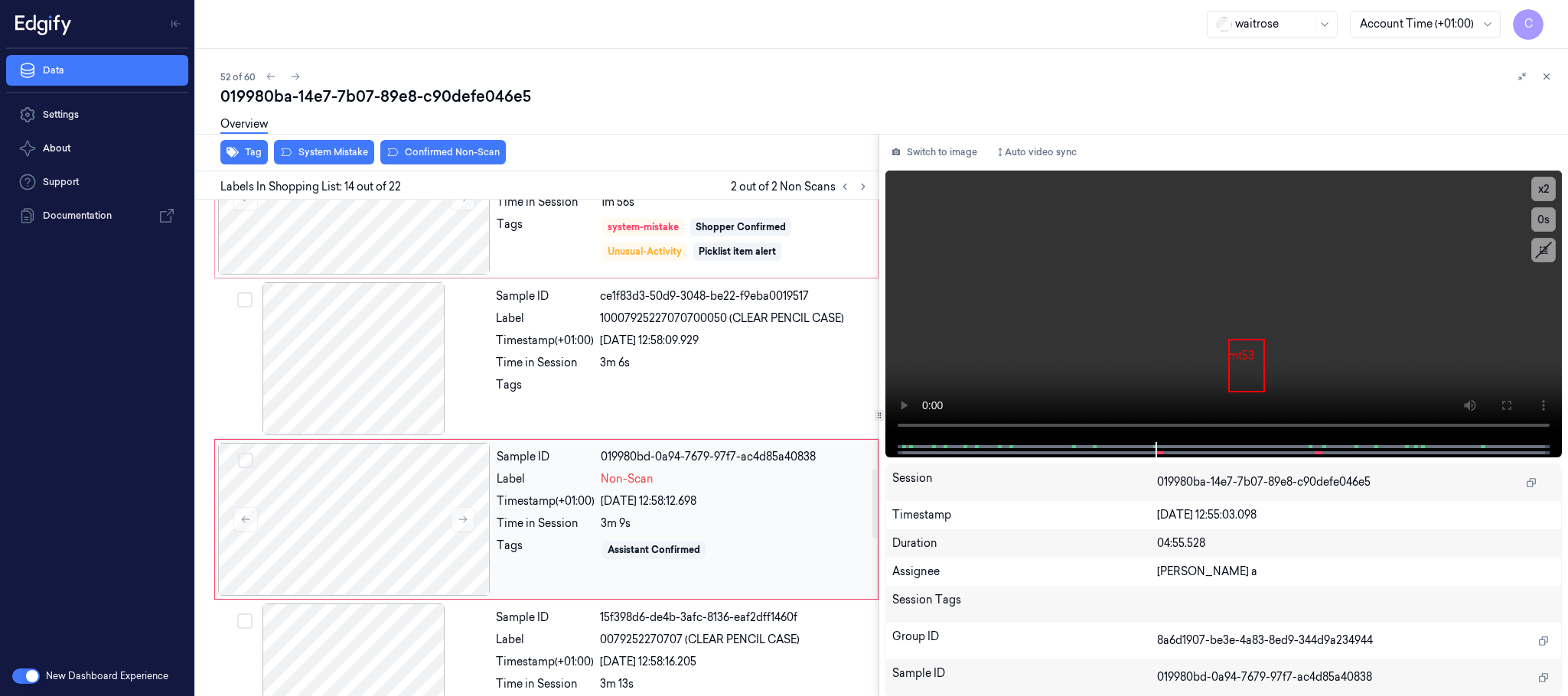
scroll to position [1929, 0]
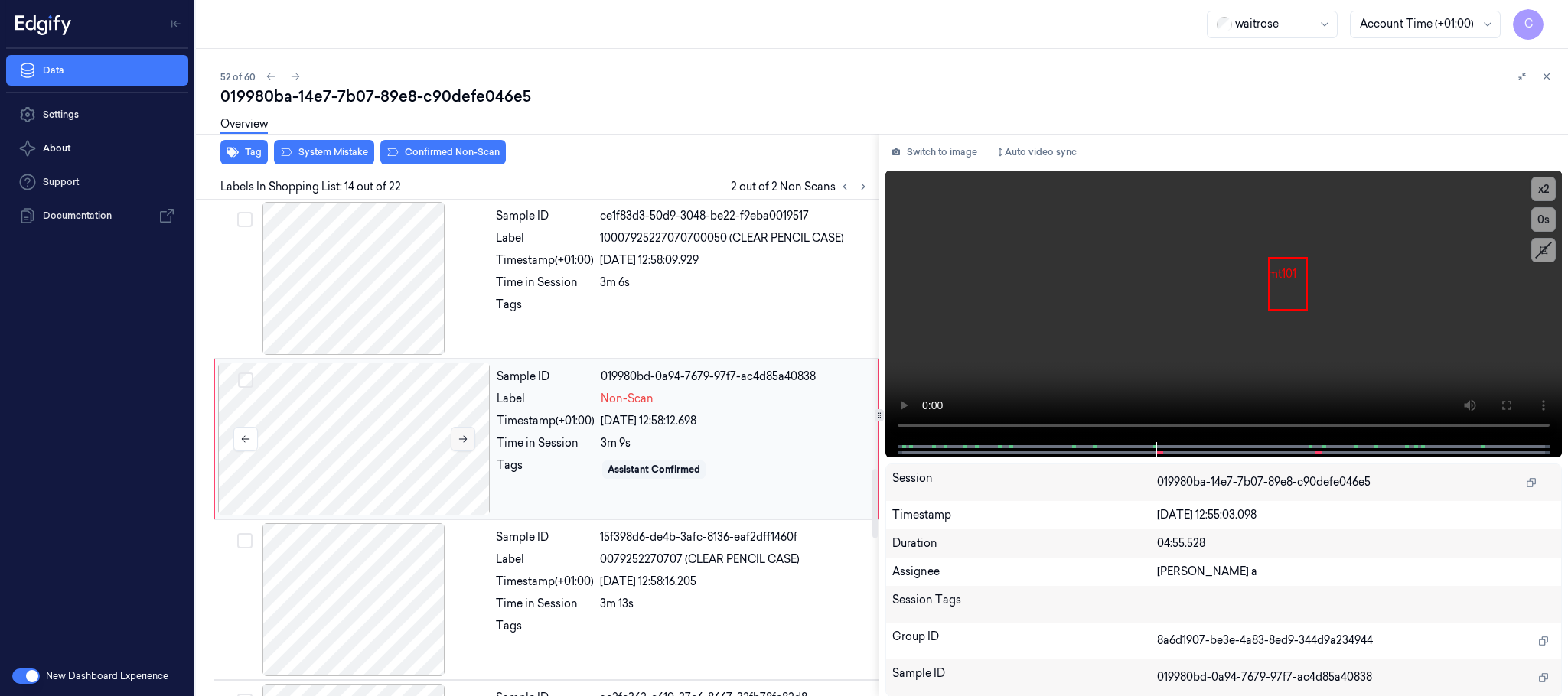
click at [467, 444] on icon at bounding box center [463, 439] width 10 height 10
click at [361, 306] on div at bounding box center [353, 278] width 273 height 153
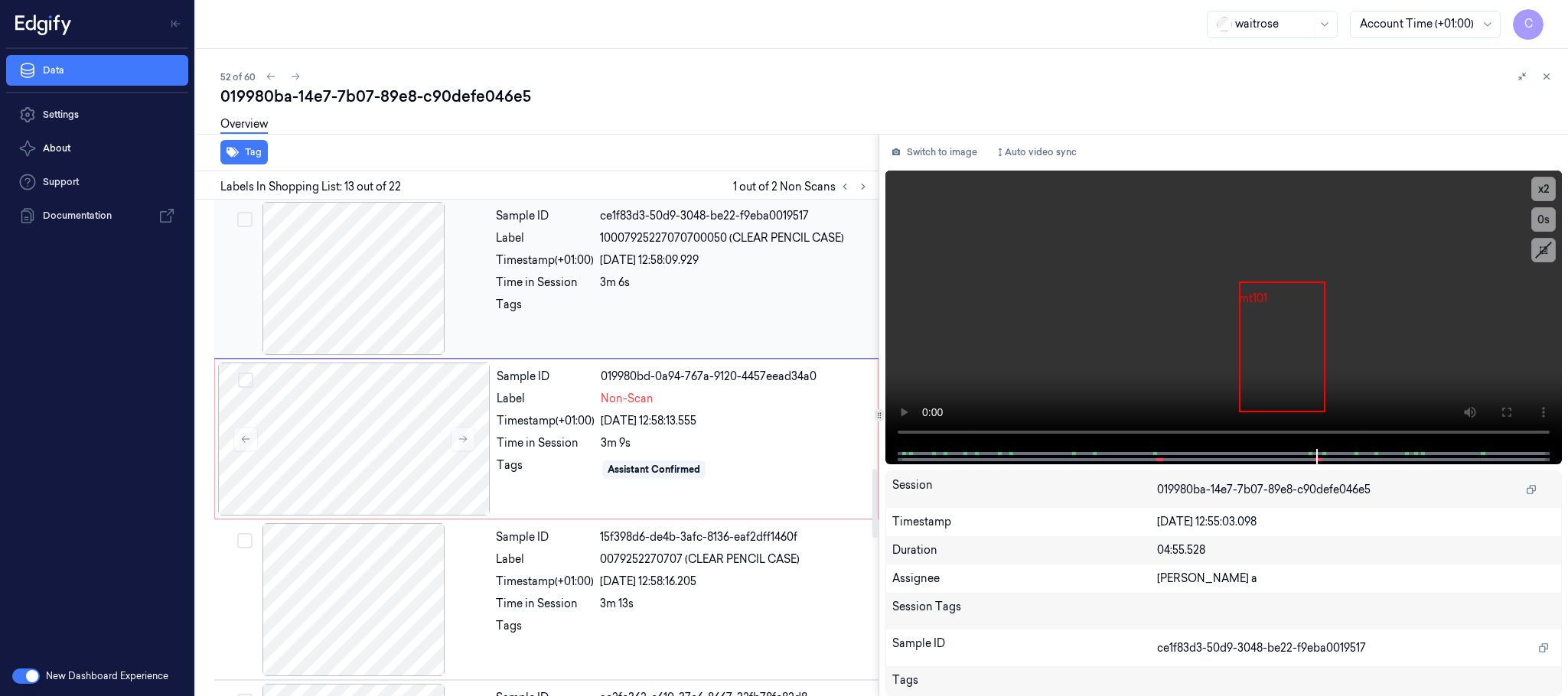
scroll to position [1769, 0]
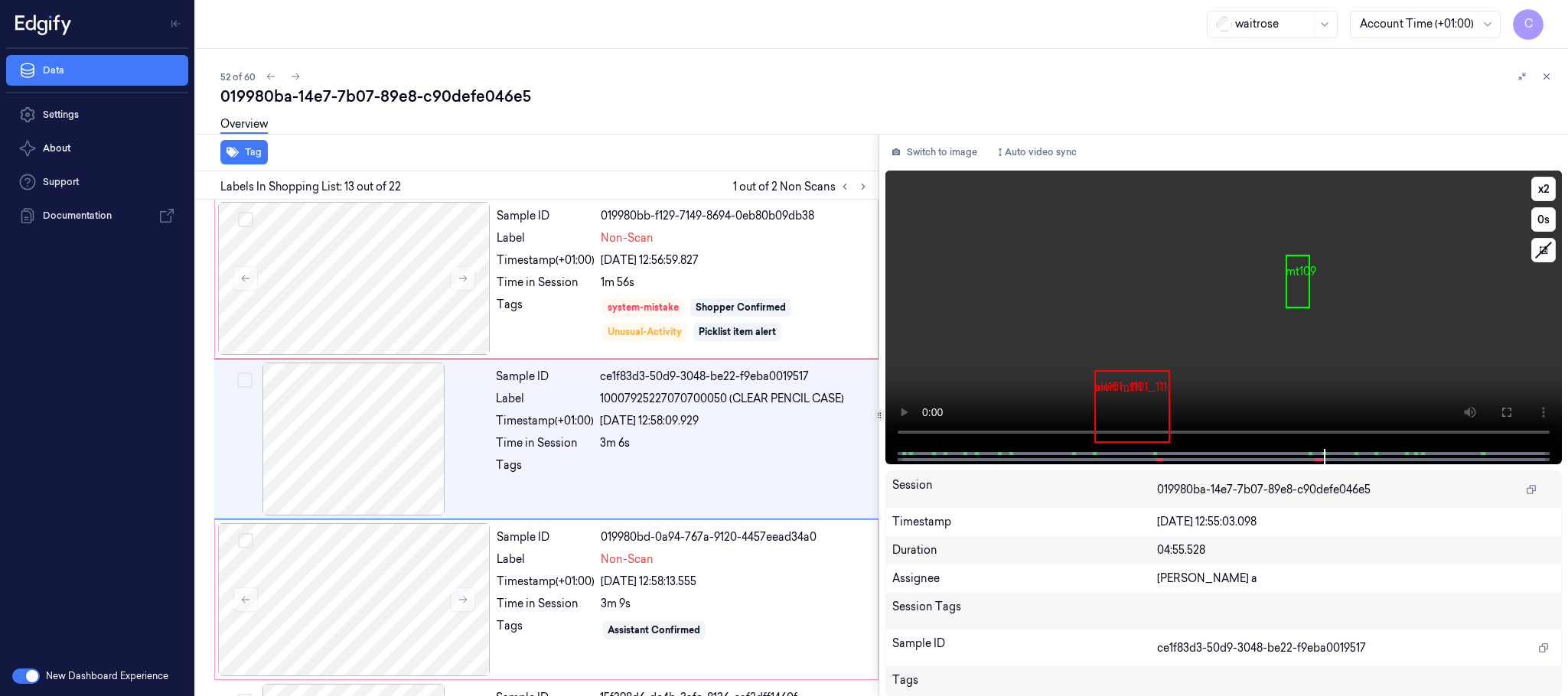
click at [1194, 370] on video at bounding box center [1223, 310] width 676 height 278
click at [1310, 347] on video at bounding box center [1223, 310] width 676 height 278
click at [1221, 351] on video at bounding box center [1223, 310] width 676 height 278
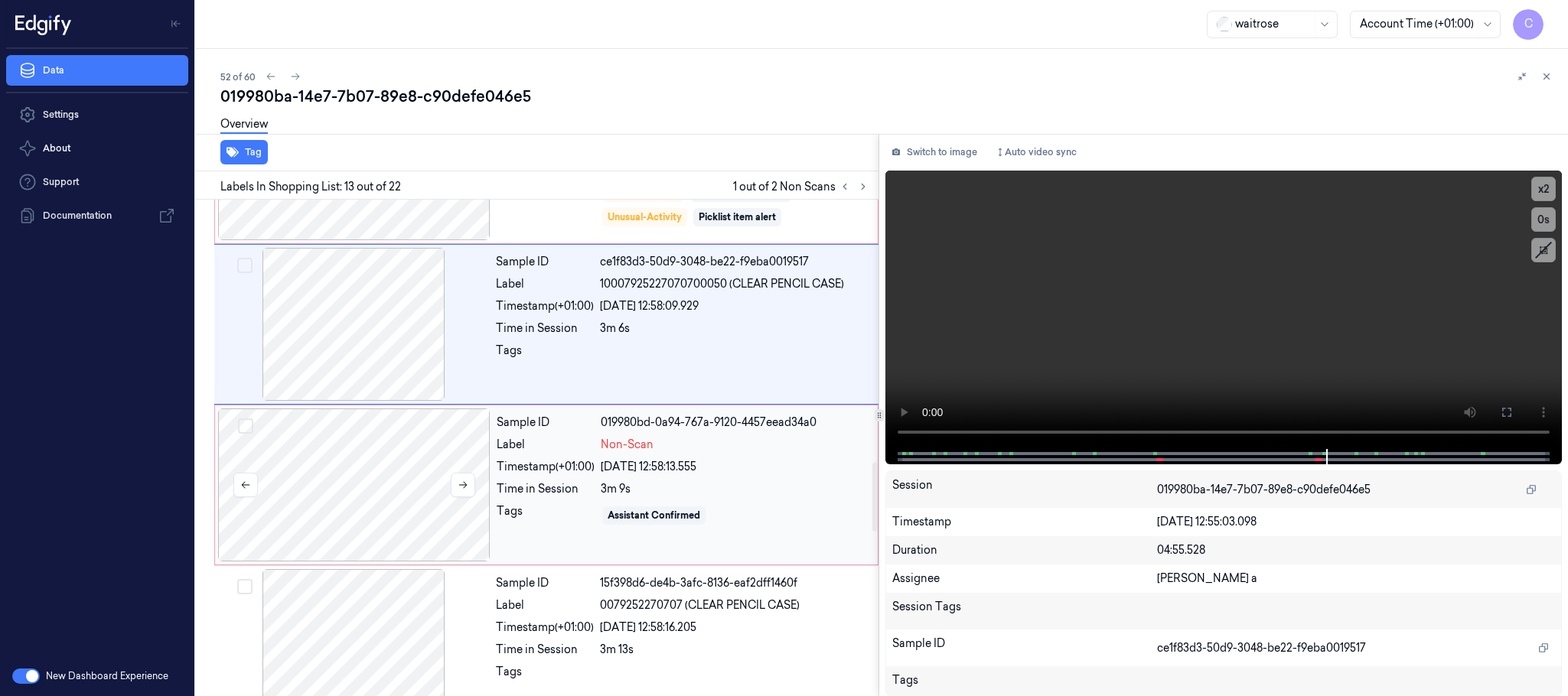
click at [407, 494] on div at bounding box center [354, 484] width 273 height 153
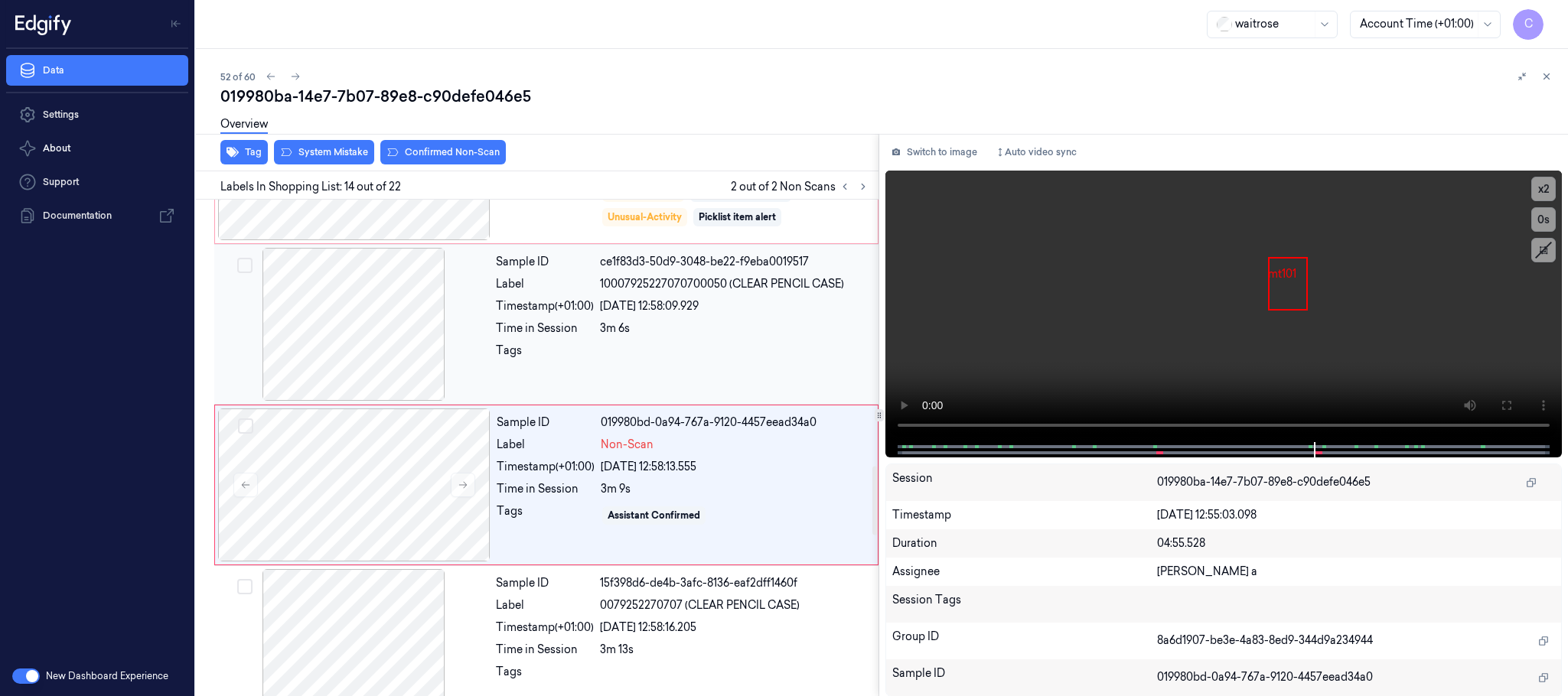
scroll to position [1929, 0]
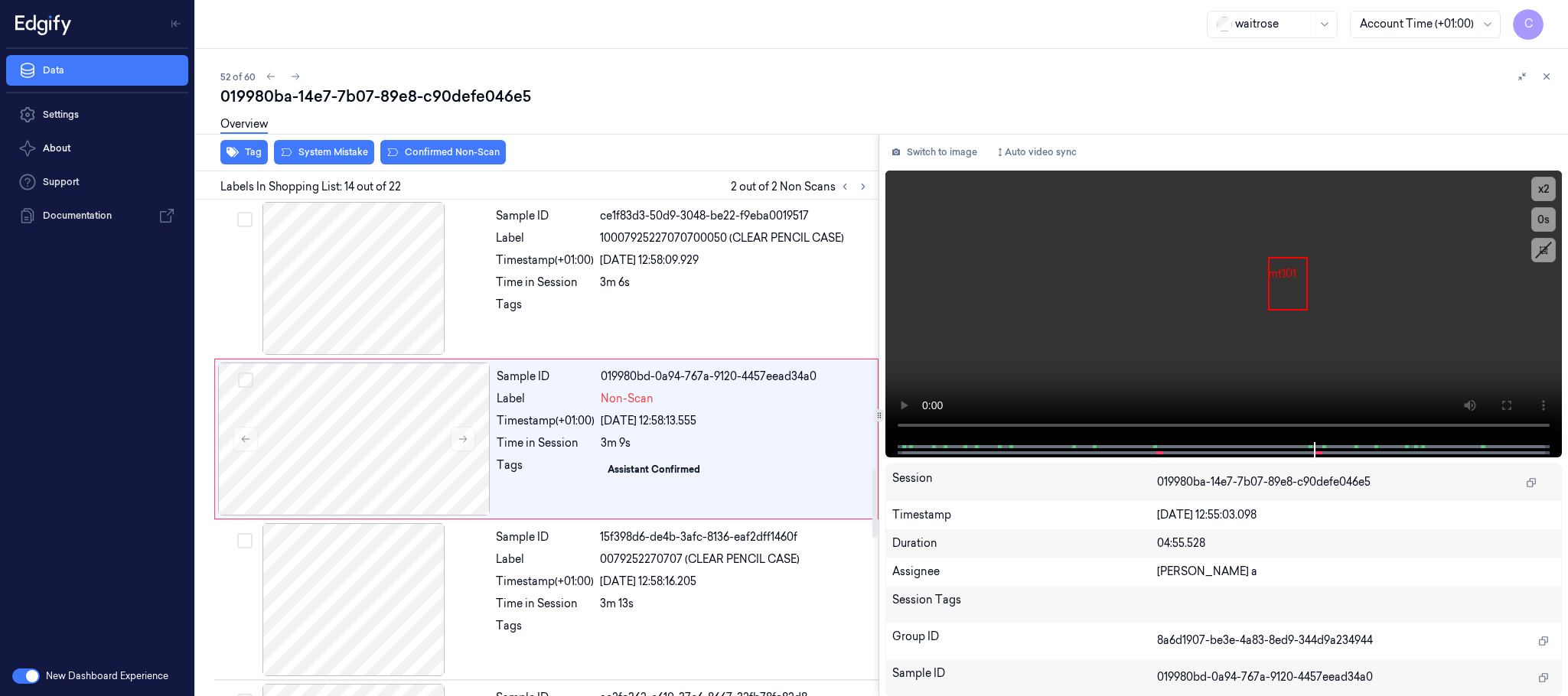
click at [315, 141] on div "Overview" at bounding box center [888, 126] width 1335 height 39
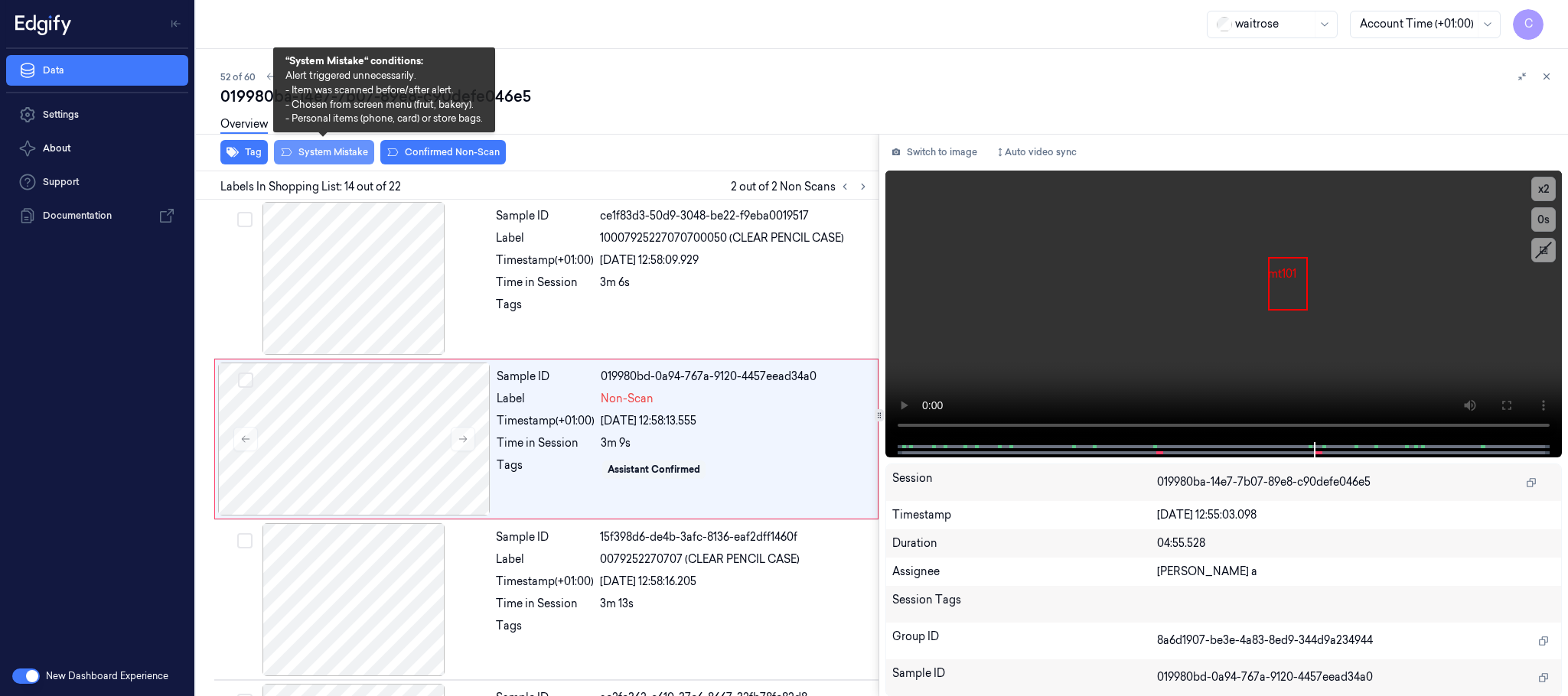
click at [315, 148] on button "System Mistake" at bounding box center [325, 152] width 101 height 25
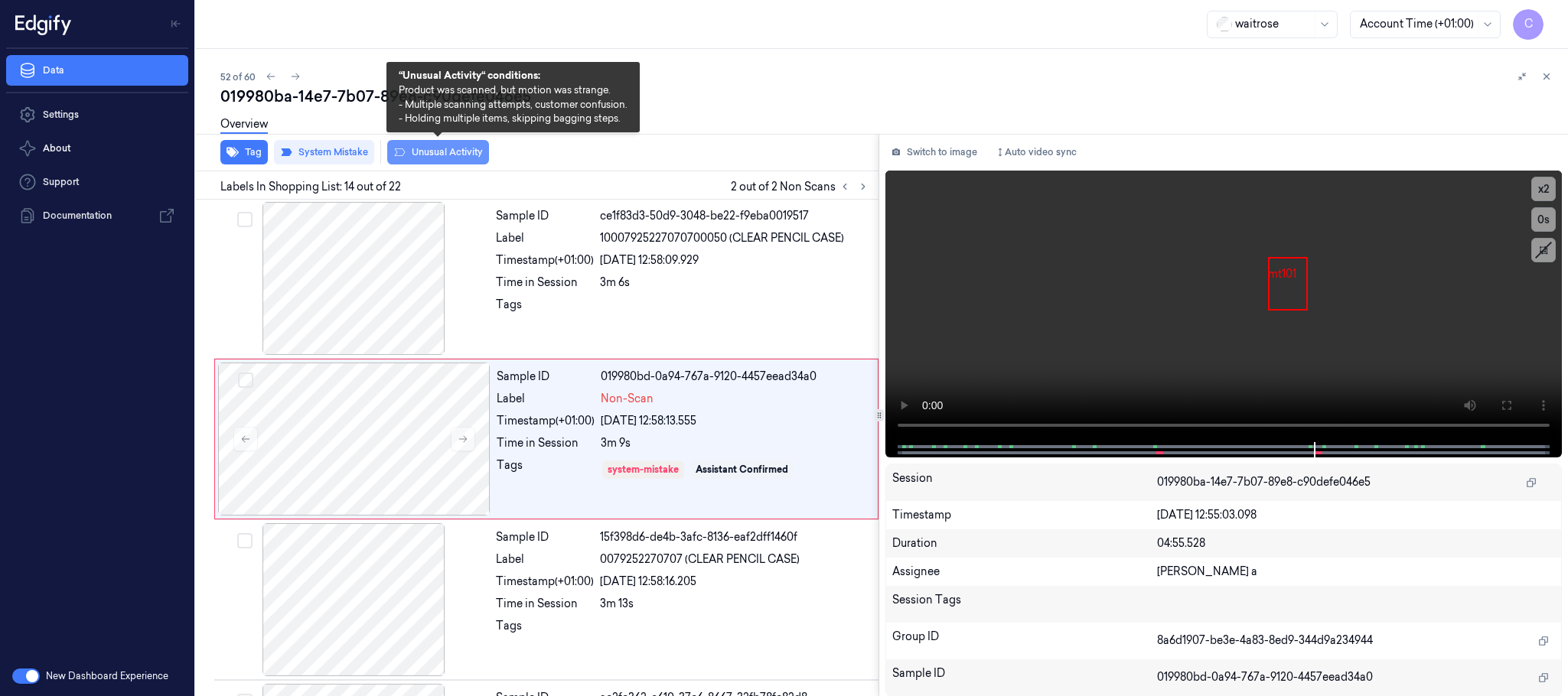
click at [457, 154] on button "Unusual Activity" at bounding box center [438, 152] width 102 height 25
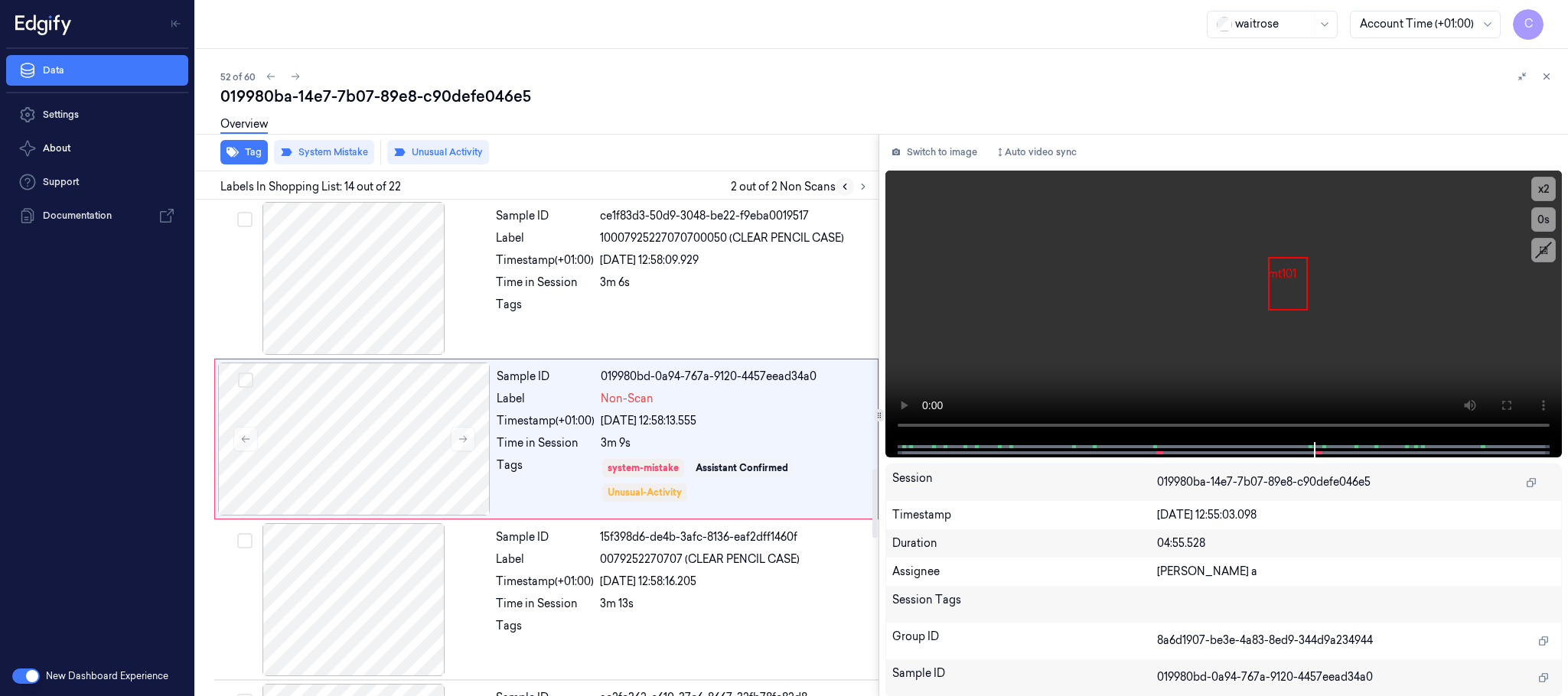
click at [842, 183] on icon at bounding box center [844, 186] width 10 height 10
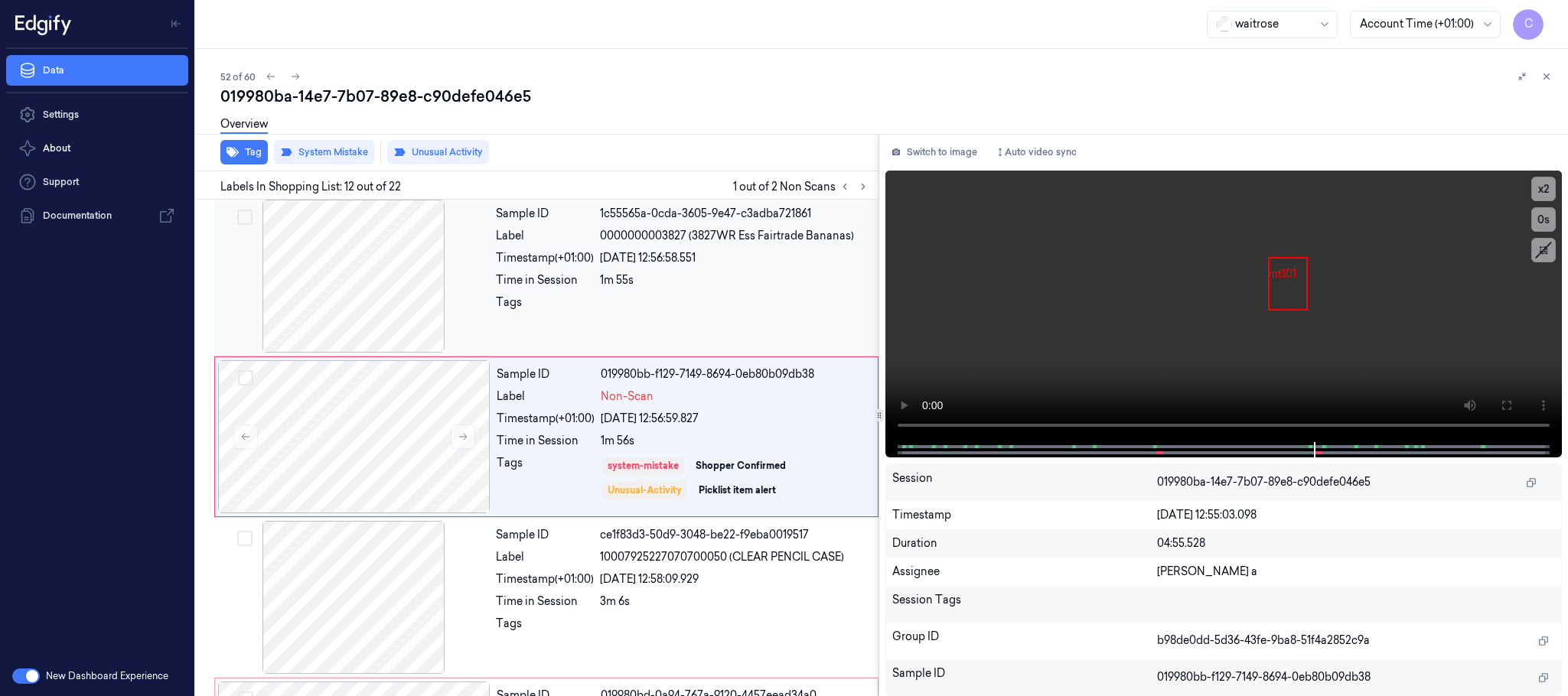
scroll to position [1607, 0]
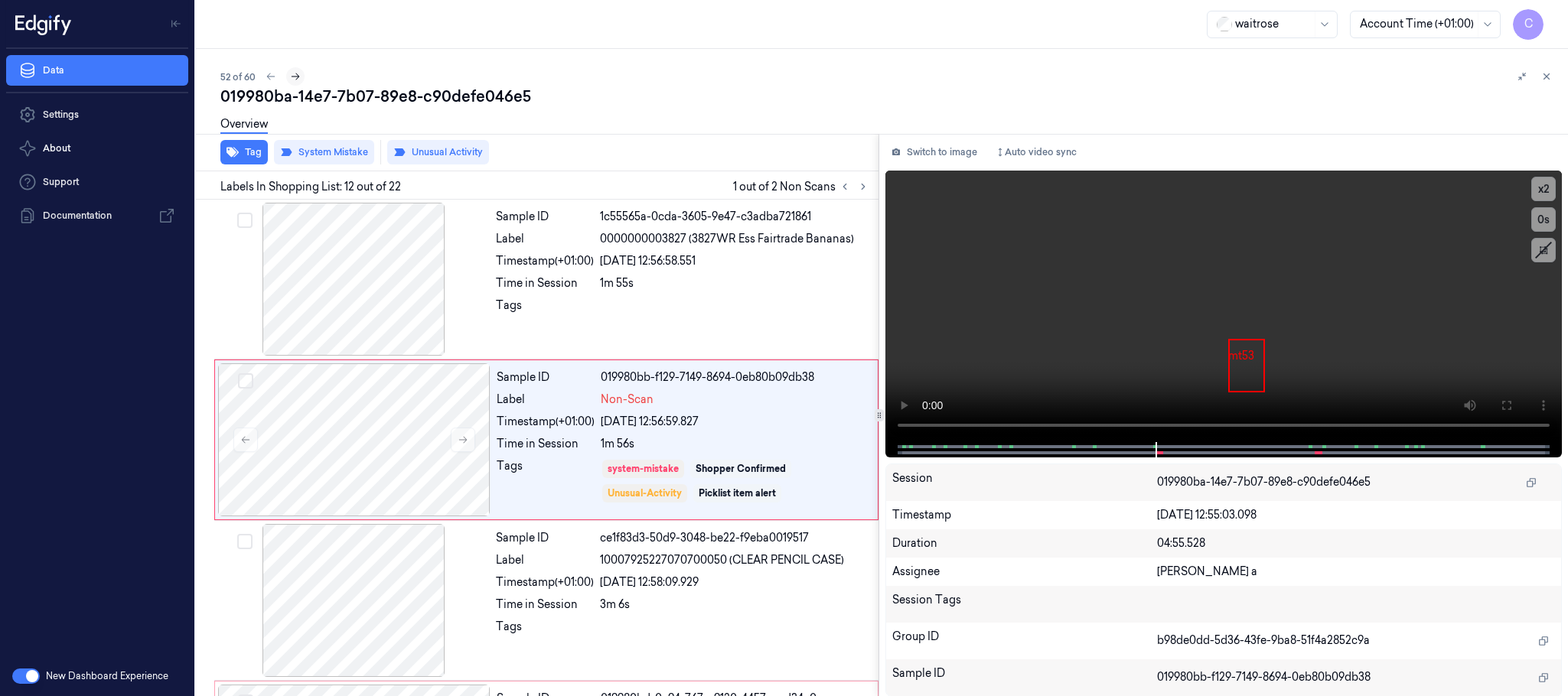
click at [298, 72] on icon at bounding box center [294, 76] width 10 height 10
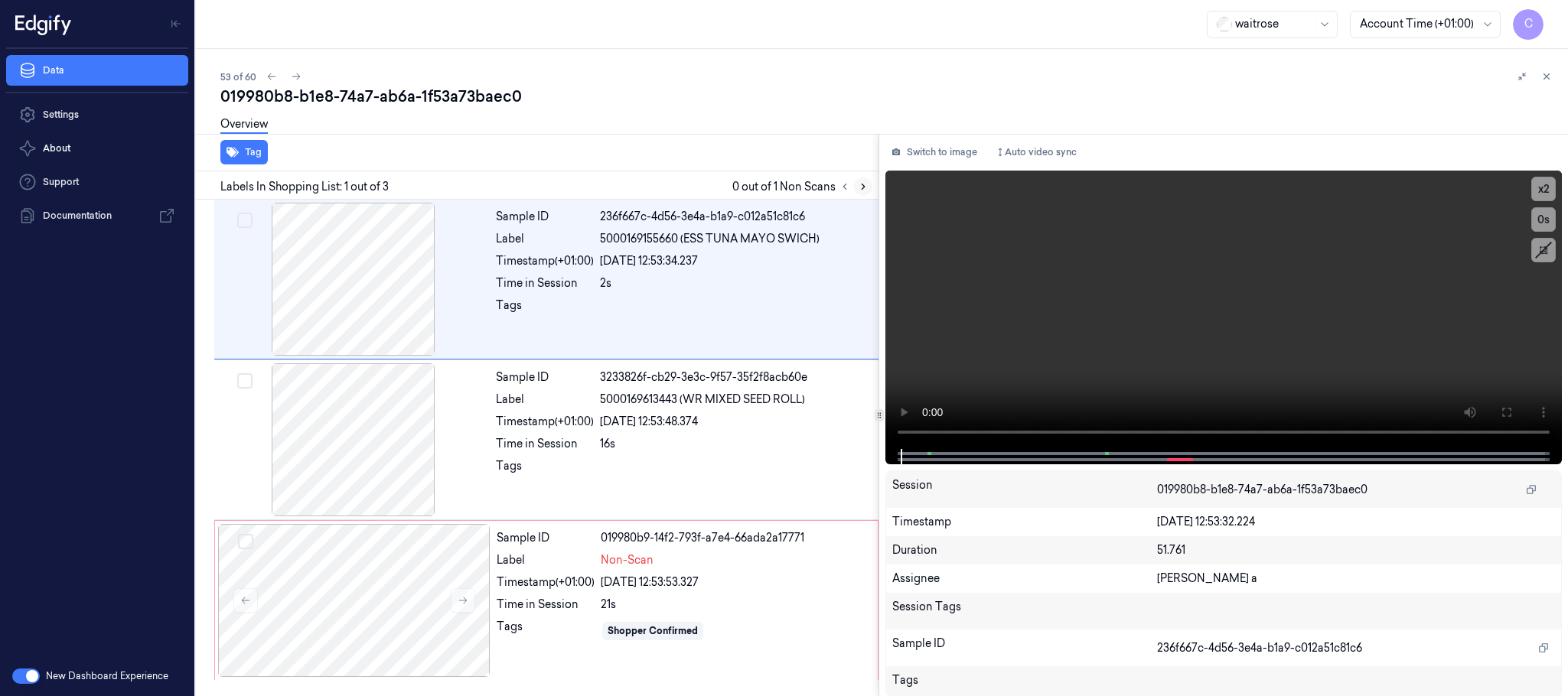
click at [860, 189] on icon at bounding box center [862, 186] width 10 height 10
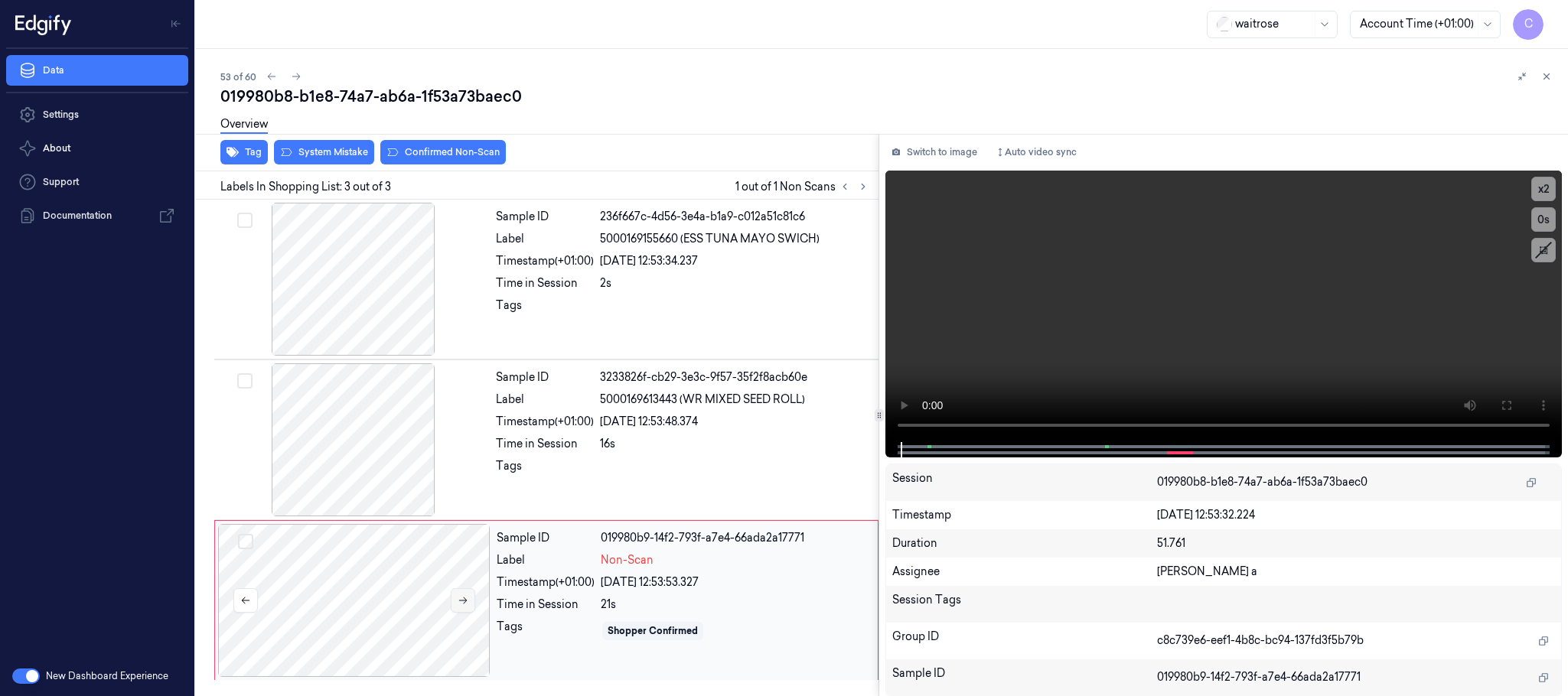
click at [455, 607] on button at bounding box center [463, 601] width 25 height 25
click at [463, 601] on icon at bounding box center [463, 600] width 10 height 10
click at [356, 452] on div at bounding box center [353, 440] width 273 height 153
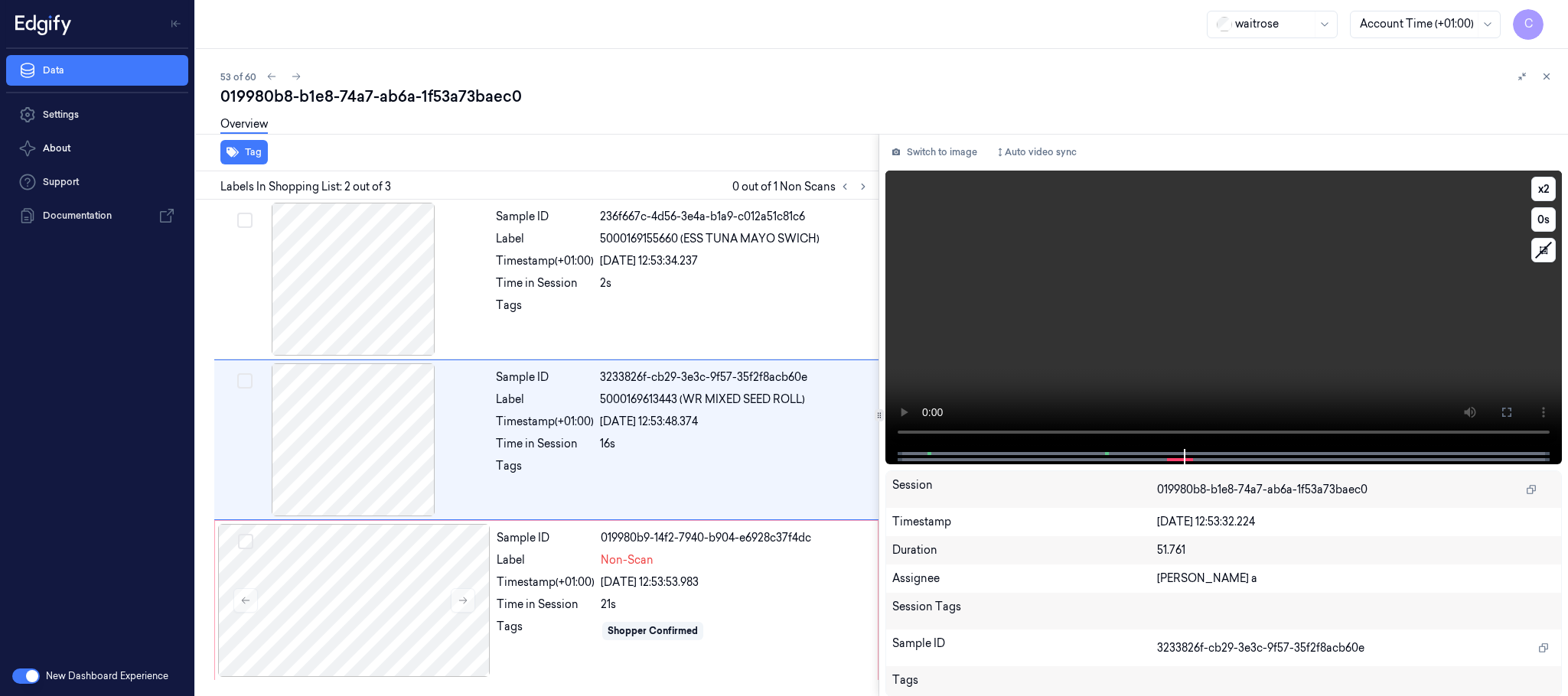
click at [1166, 330] on video at bounding box center [1223, 310] width 676 height 278
click at [416, 563] on div at bounding box center [354, 600] width 273 height 153
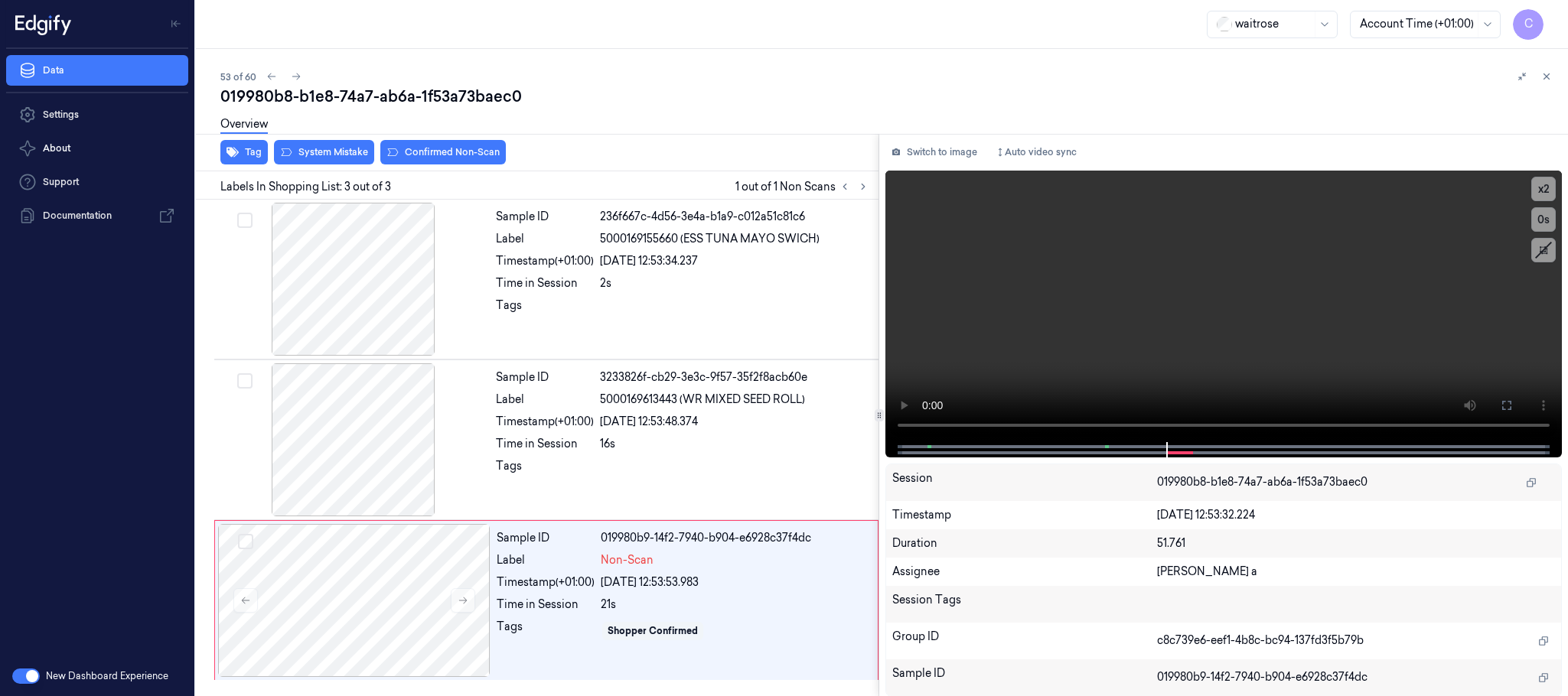
click at [349, 144] on div "Overview" at bounding box center [888, 126] width 1335 height 39
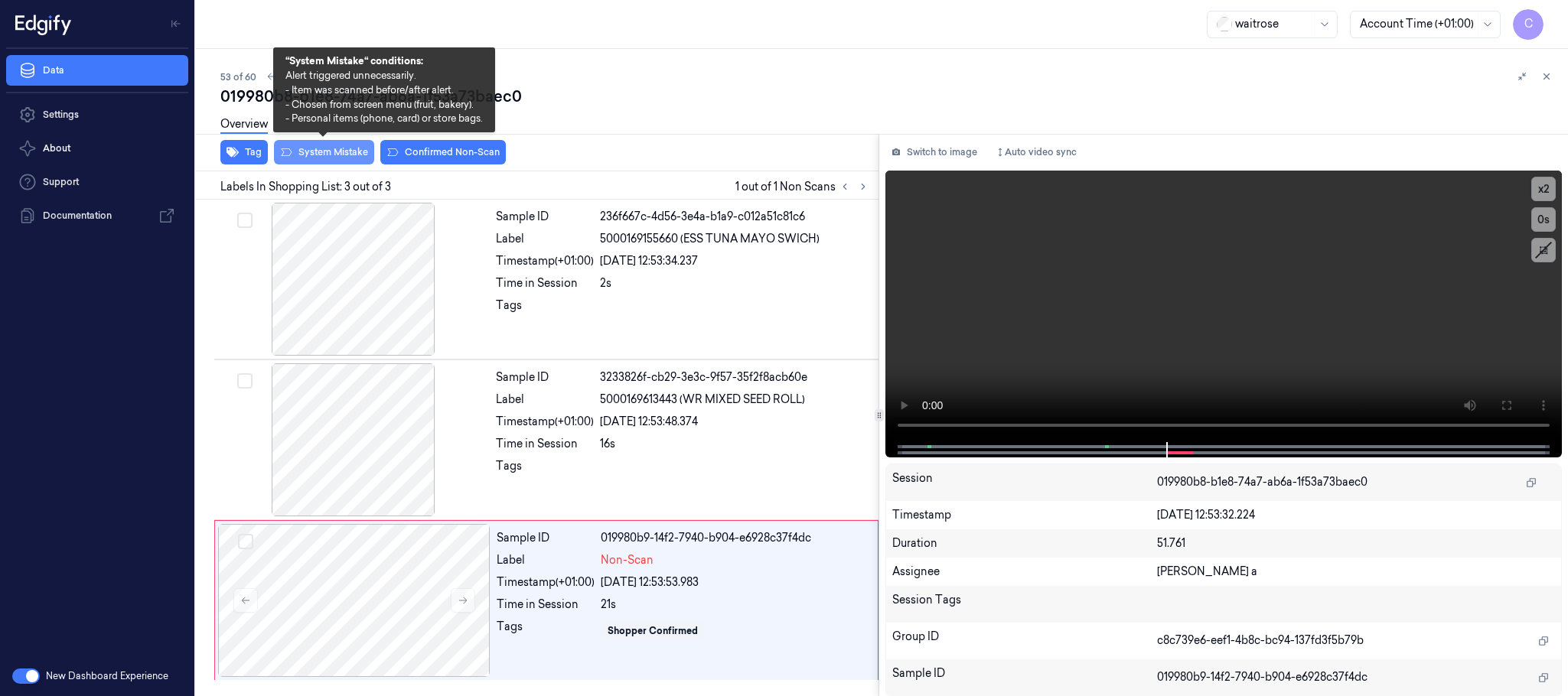
click at [345, 148] on button "System Mistake" at bounding box center [325, 152] width 101 height 25
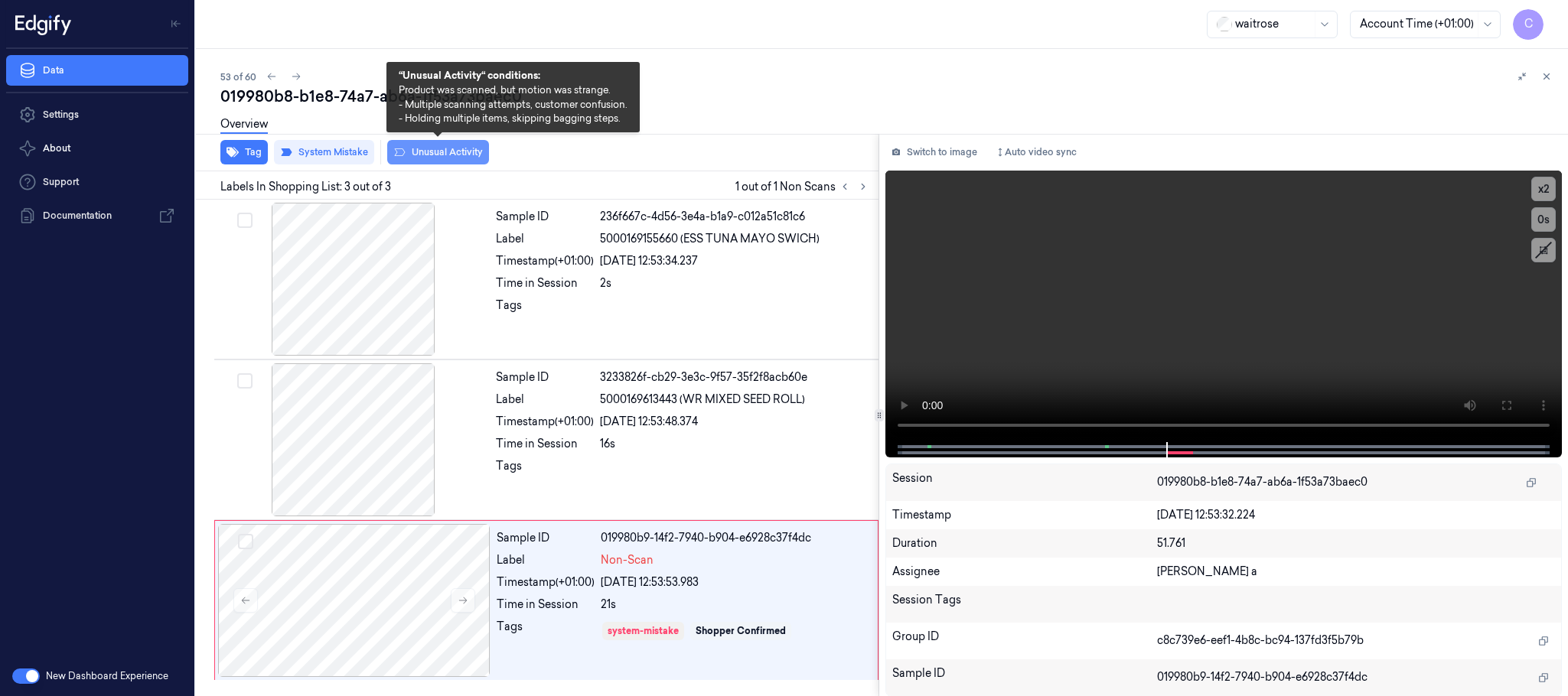
click at [430, 154] on button "Unusual Activity" at bounding box center [438, 152] width 102 height 25
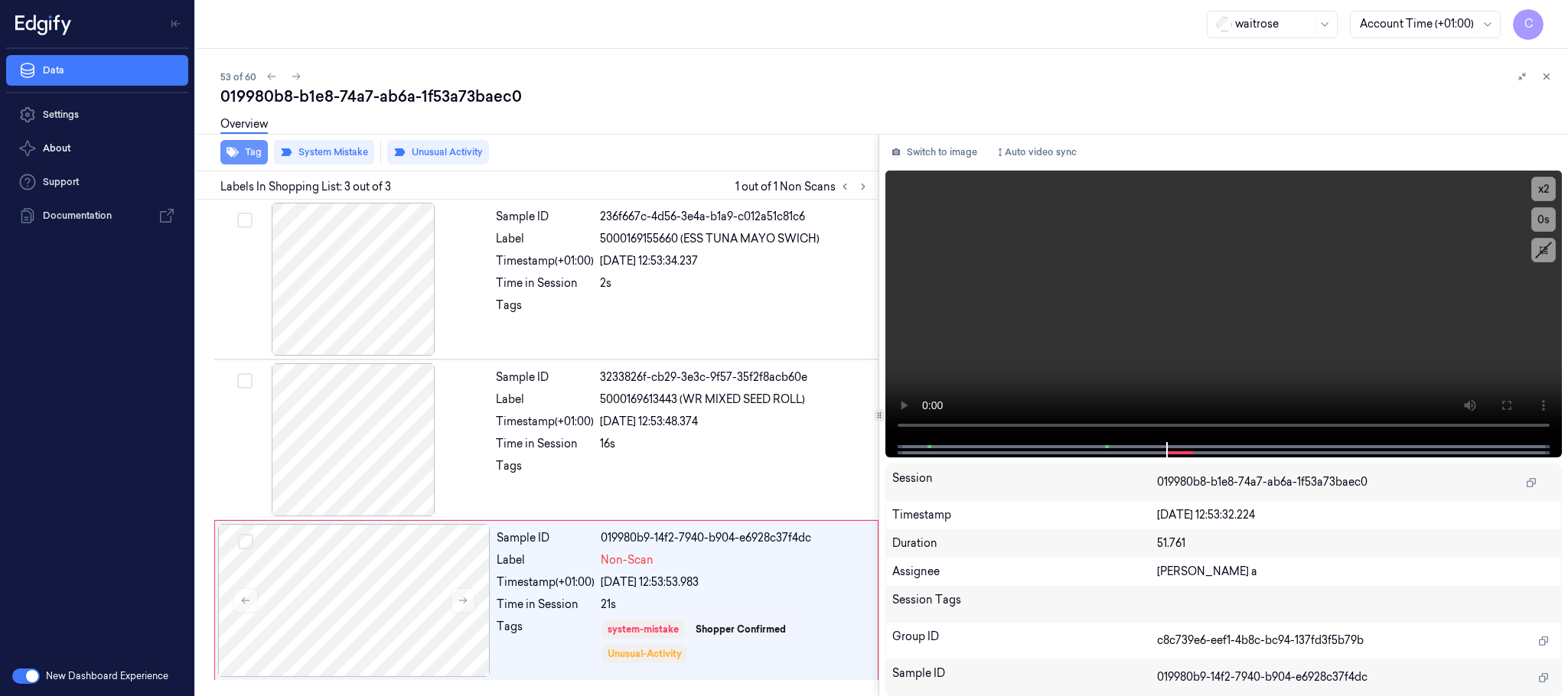
click at [239, 150] on button "Tag" at bounding box center [244, 152] width 47 height 25
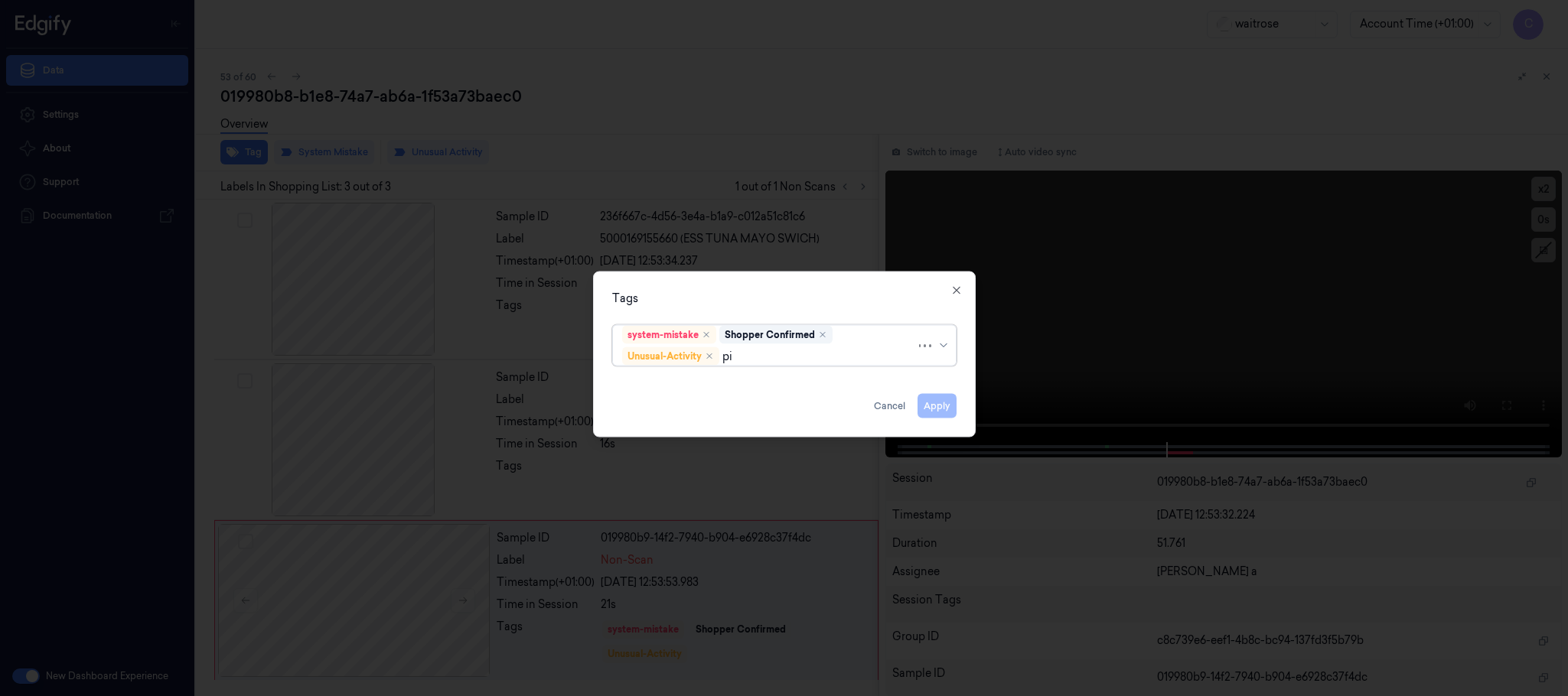
type input "pic"
click at [691, 384] on div "Picklist item alert" at bounding box center [666, 386] width 88 height 16
click at [886, 313] on div "Tags system-mistake Shopper Confirmed Unusual-Activity Picklist item alert Appl…" at bounding box center [784, 354] width 383 height 166
click at [941, 408] on button "Apply" at bounding box center [936, 406] width 39 height 25
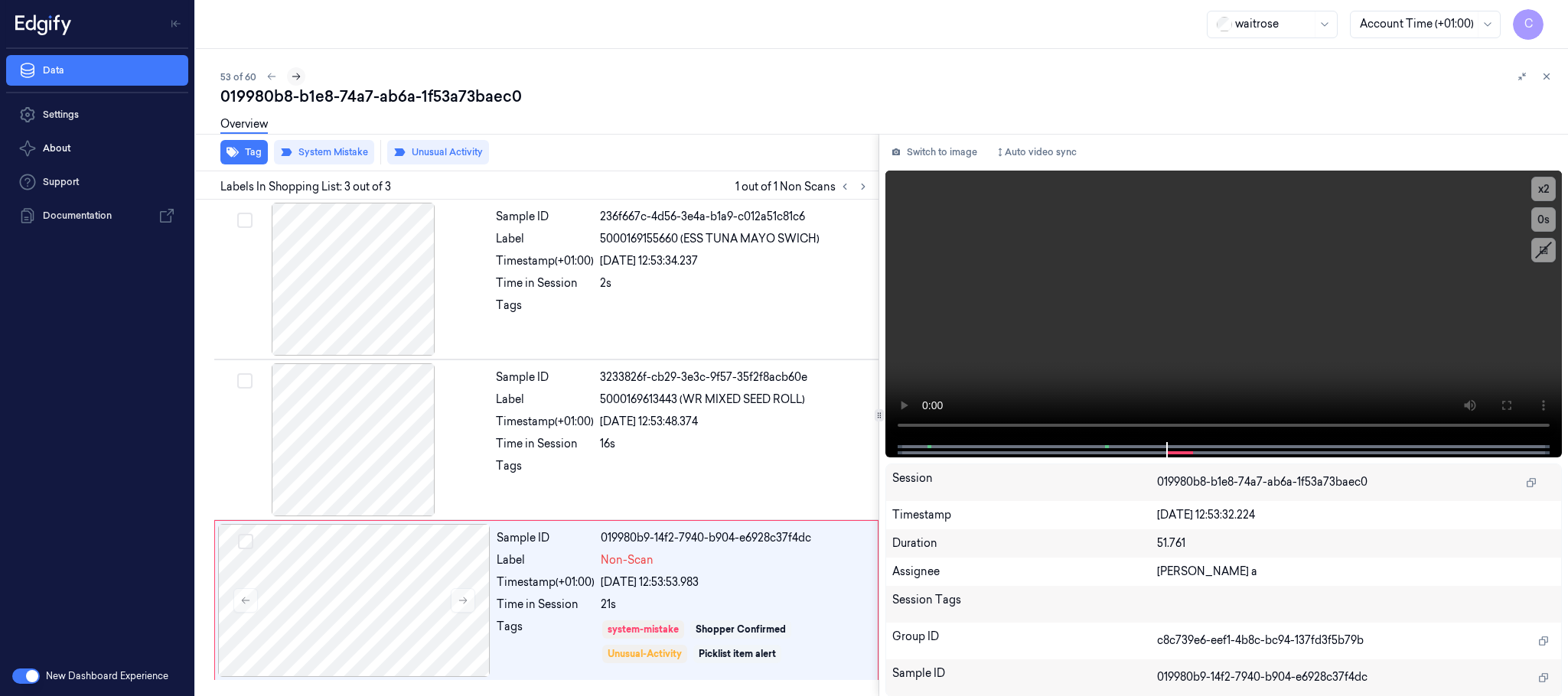
click at [298, 77] on icon at bounding box center [296, 76] width 9 height 7
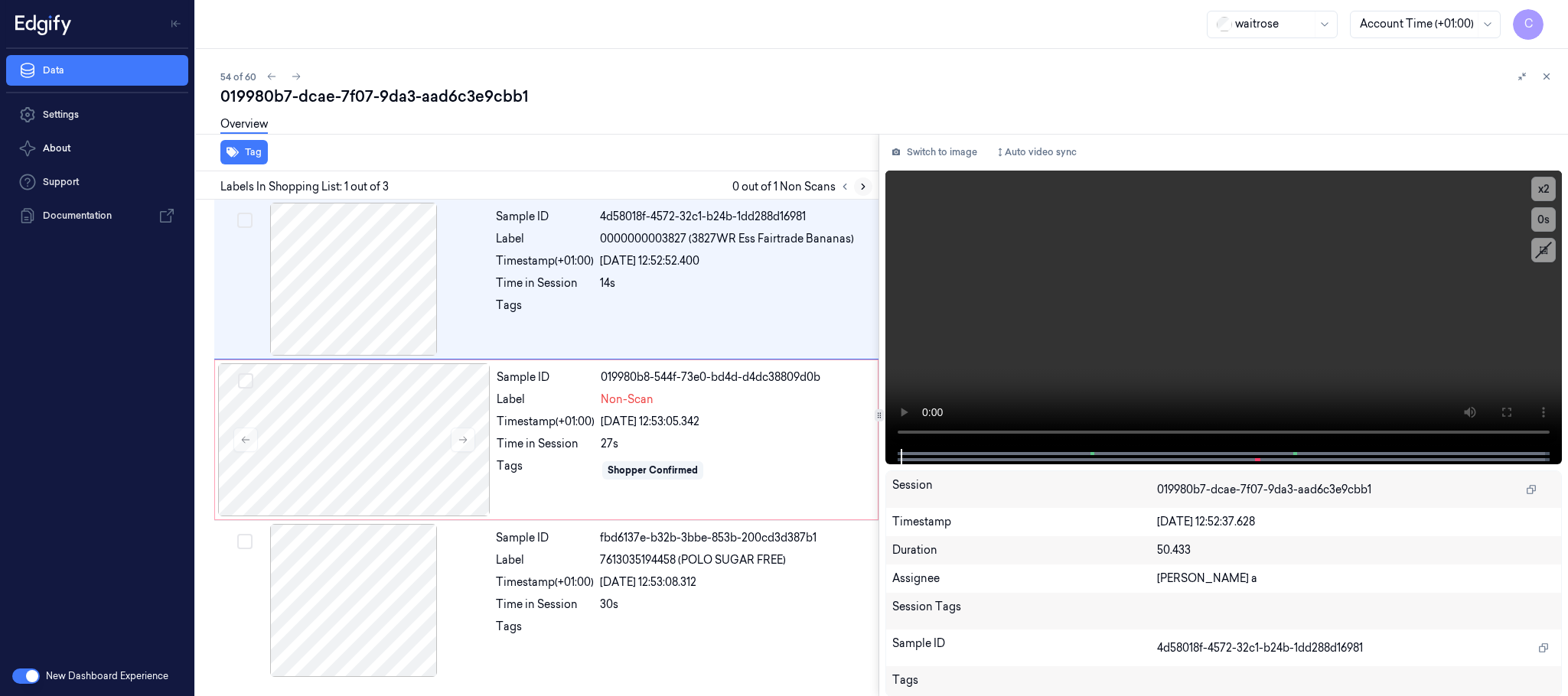
click at [859, 191] on icon at bounding box center [862, 186] width 10 height 10
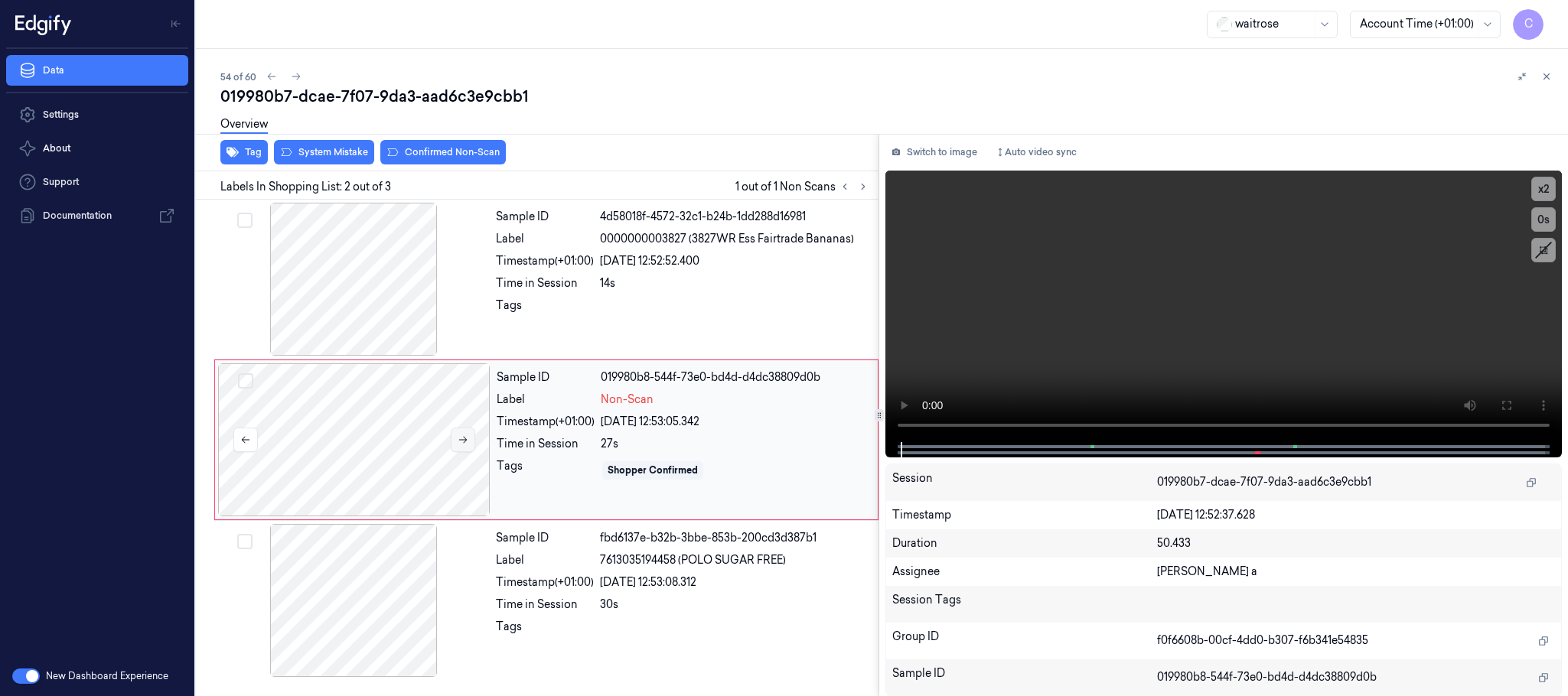
click at [468, 442] on icon at bounding box center [463, 440] width 10 height 10
click at [467, 443] on icon at bounding box center [463, 440] width 10 height 10
click at [402, 453] on div at bounding box center [354, 440] width 273 height 153
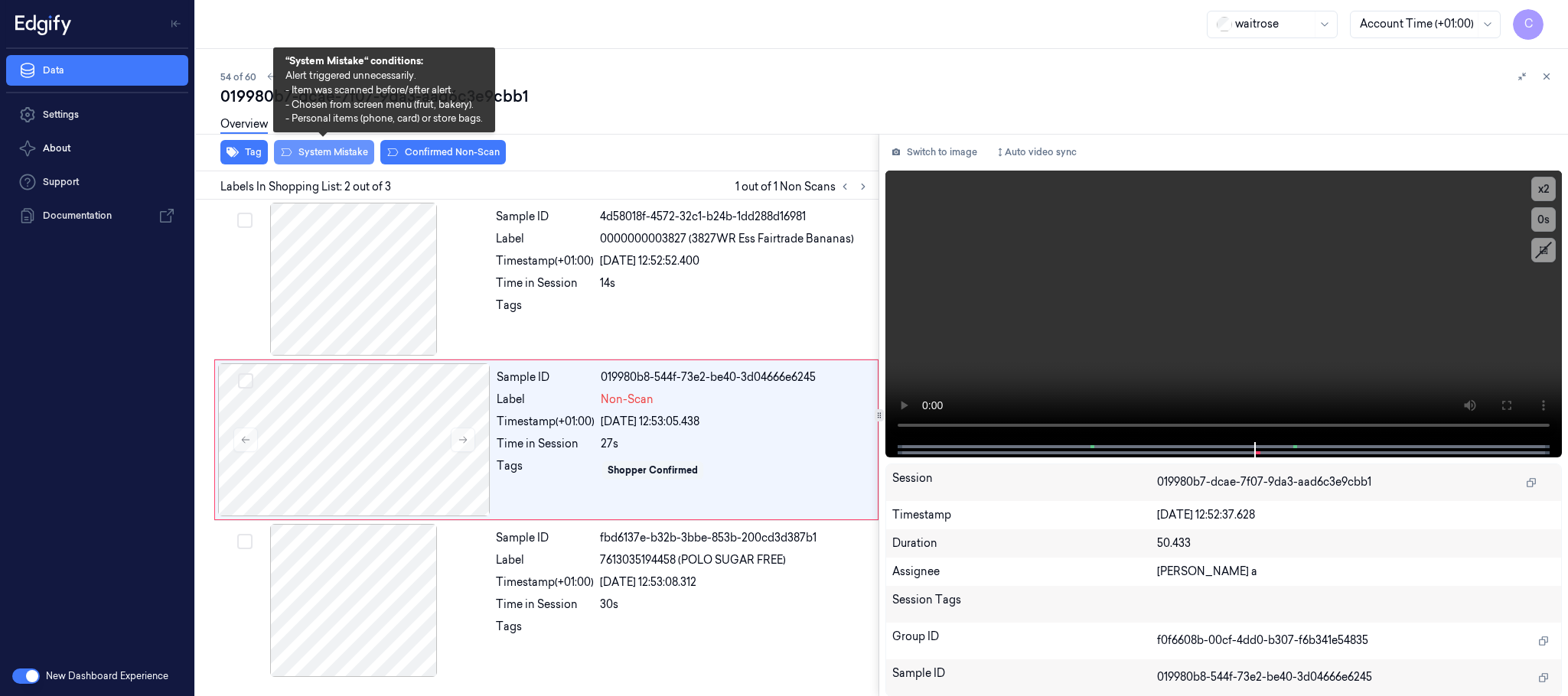
click at [317, 145] on button "System Mistake" at bounding box center [325, 152] width 101 height 25
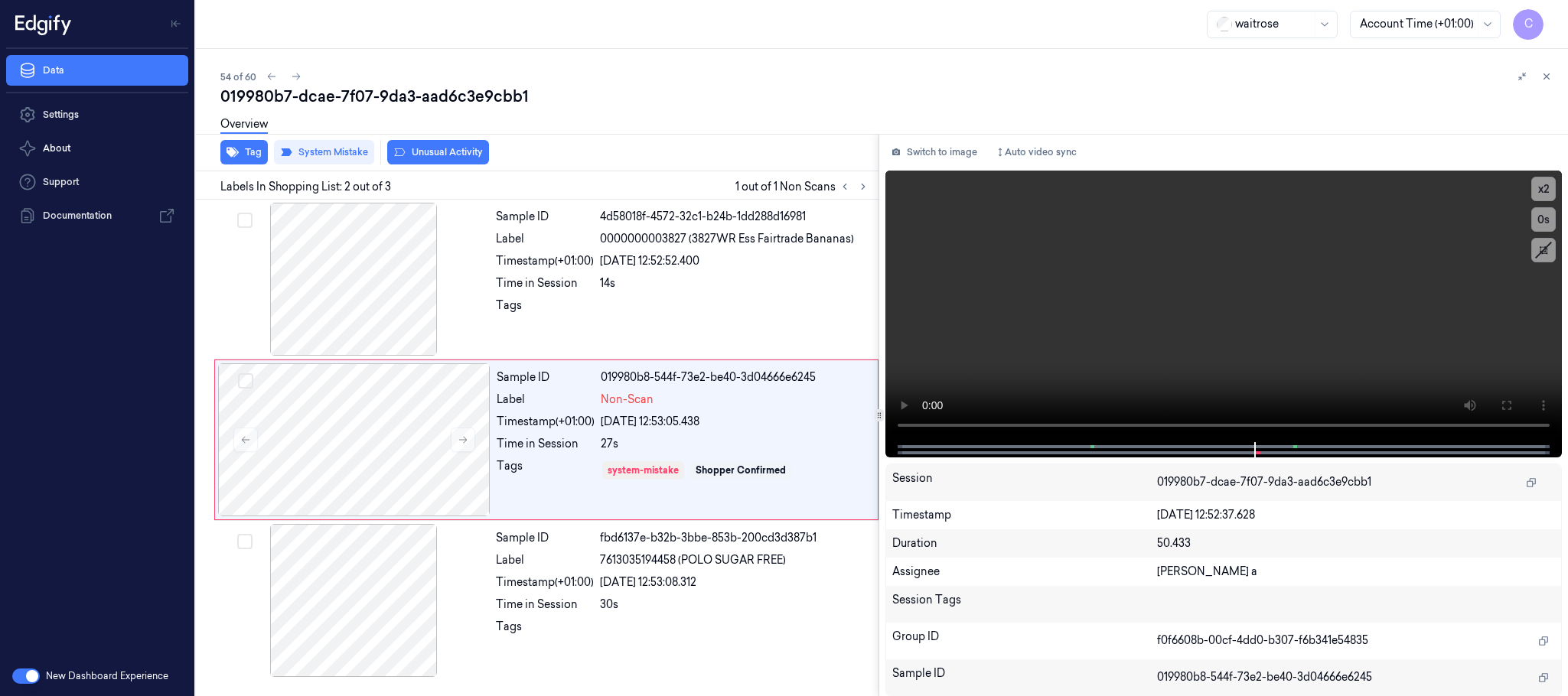
click at [451, 156] on button "Unusual Activity" at bounding box center [438, 152] width 102 height 25
click at [249, 152] on button "Tag" at bounding box center [244, 152] width 47 height 25
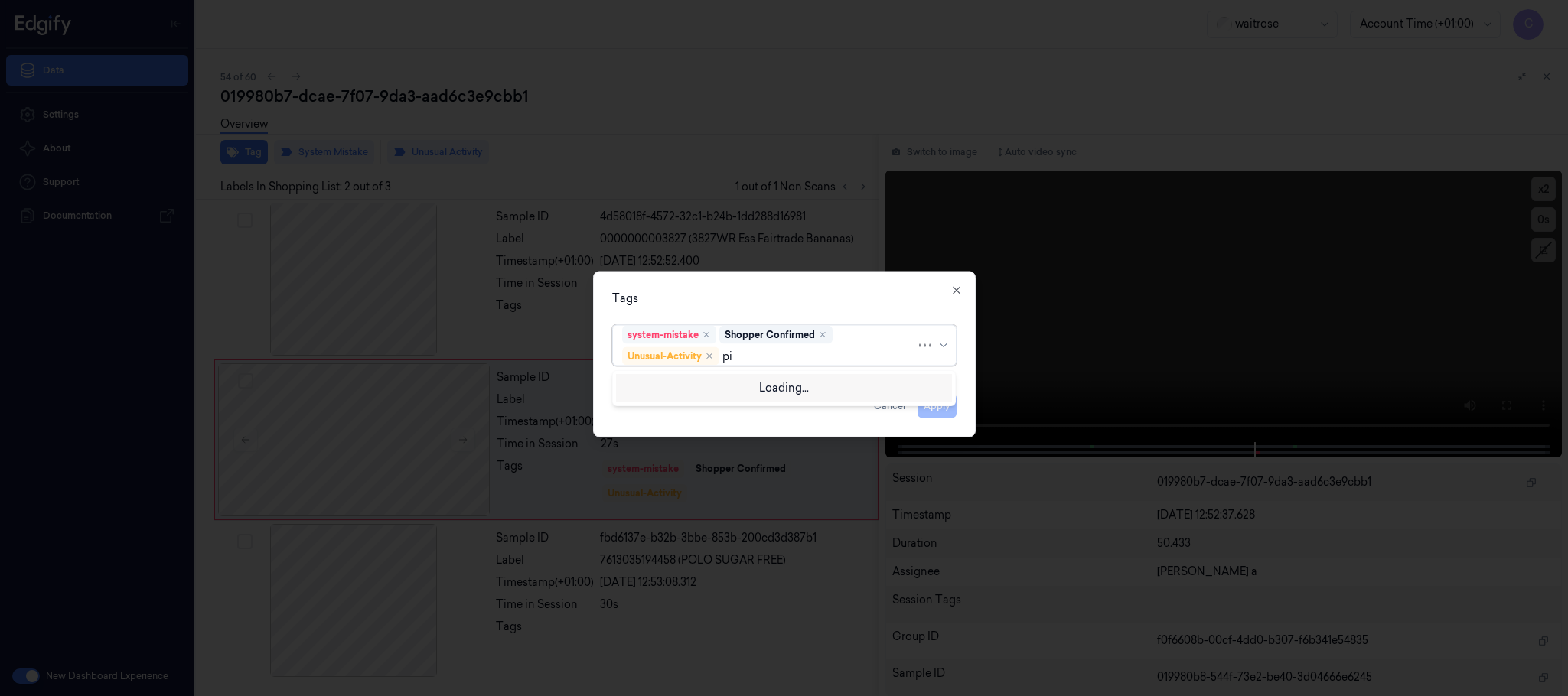
type input "pic"
click at [664, 386] on div "Picklist item alert" at bounding box center [666, 386] width 88 height 16
click at [740, 302] on div "Tags" at bounding box center [784, 298] width 345 height 16
click at [933, 408] on button "Apply" at bounding box center [936, 406] width 39 height 25
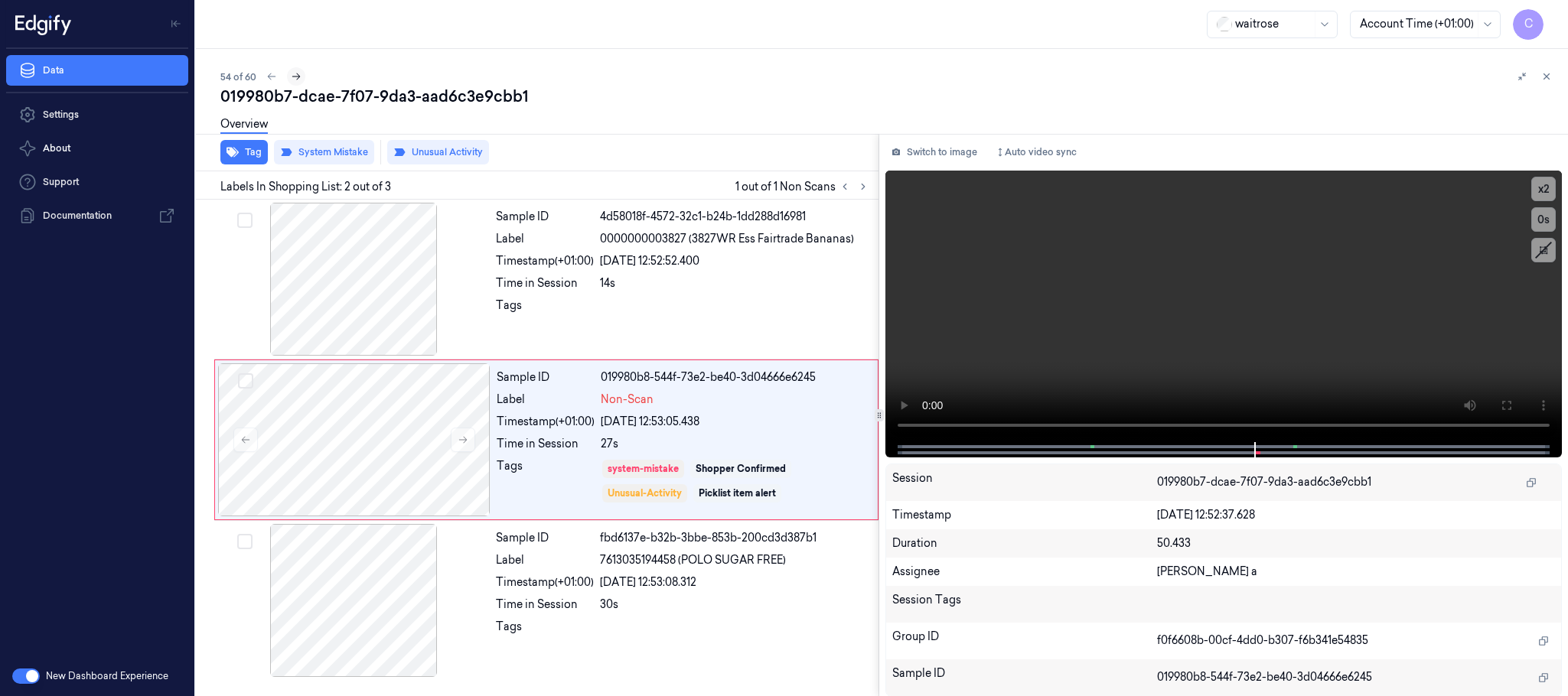
click at [296, 74] on icon at bounding box center [295, 76] width 10 height 10
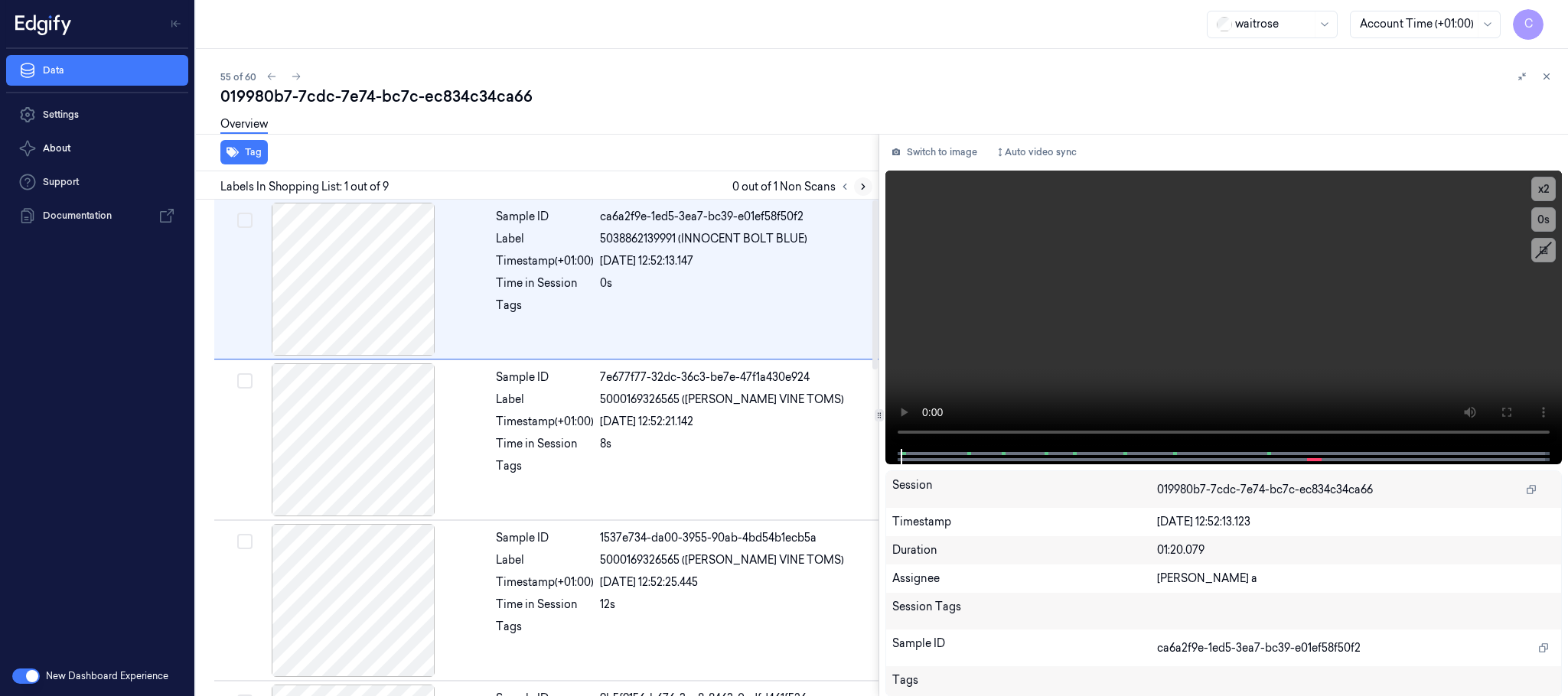
click at [855, 186] on button at bounding box center [862, 186] width 18 height 18
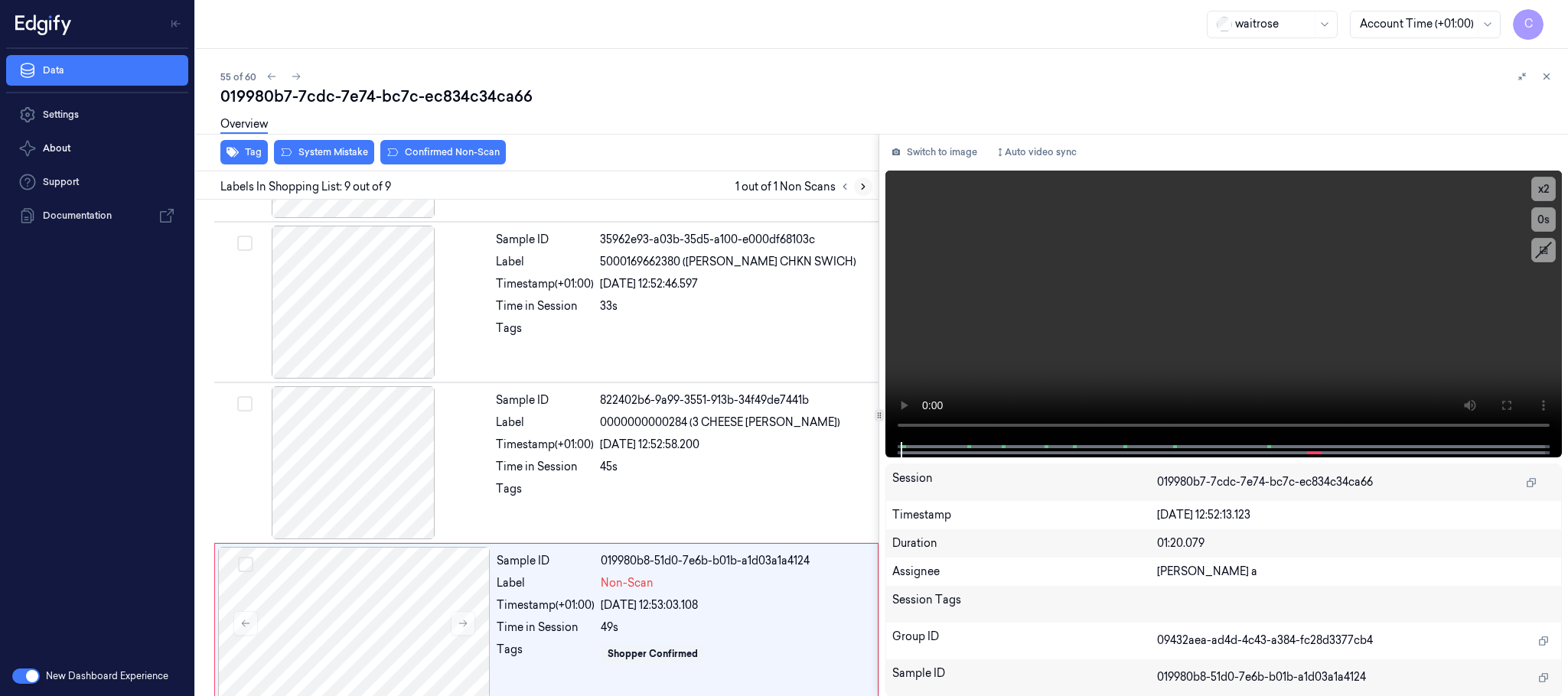
scroll to position [960, 0]
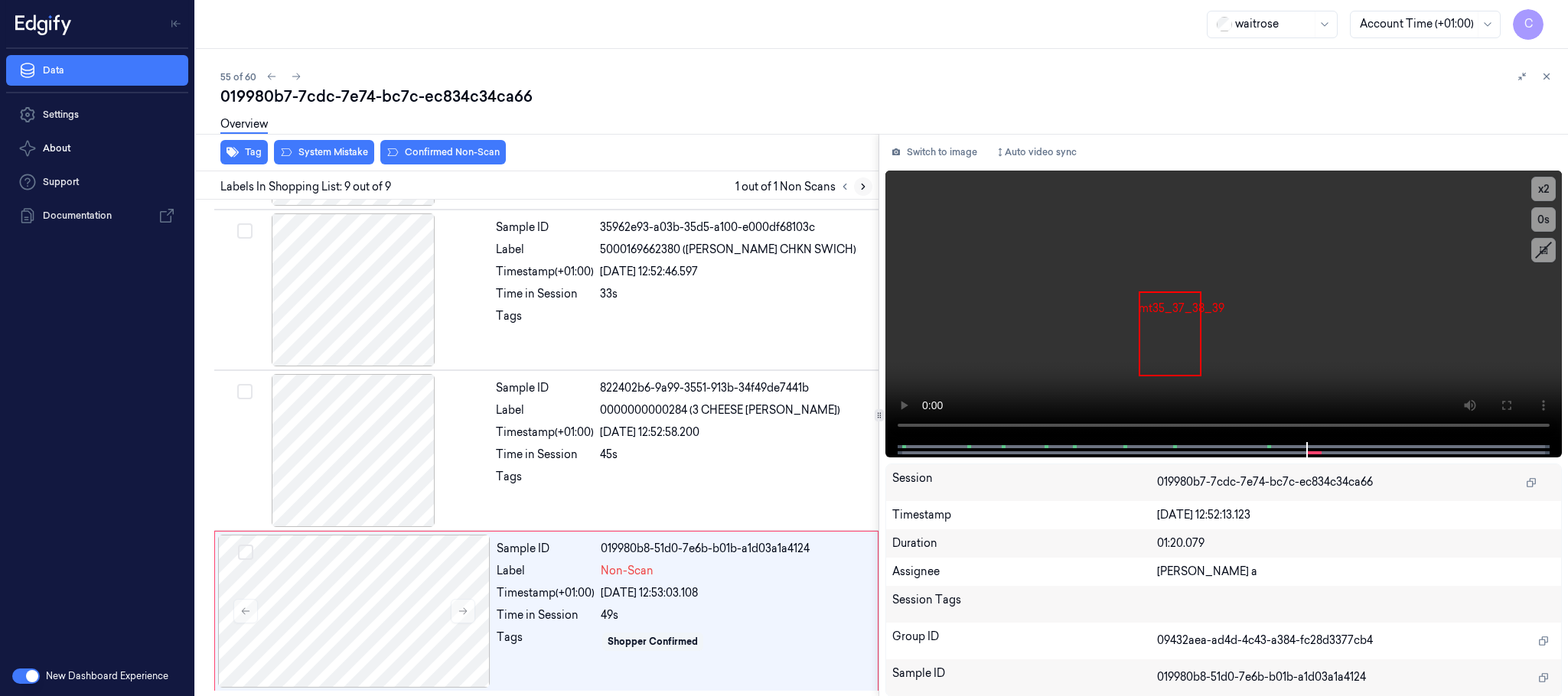
click at [864, 182] on icon at bounding box center [862, 186] width 10 height 10
click at [455, 607] on button at bounding box center [463, 611] width 25 height 25
click at [460, 609] on icon at bounding box center [463, 611] width 10 height 10
click at [361, 448] on div at bounding box center [353, 450] width 273 height 153
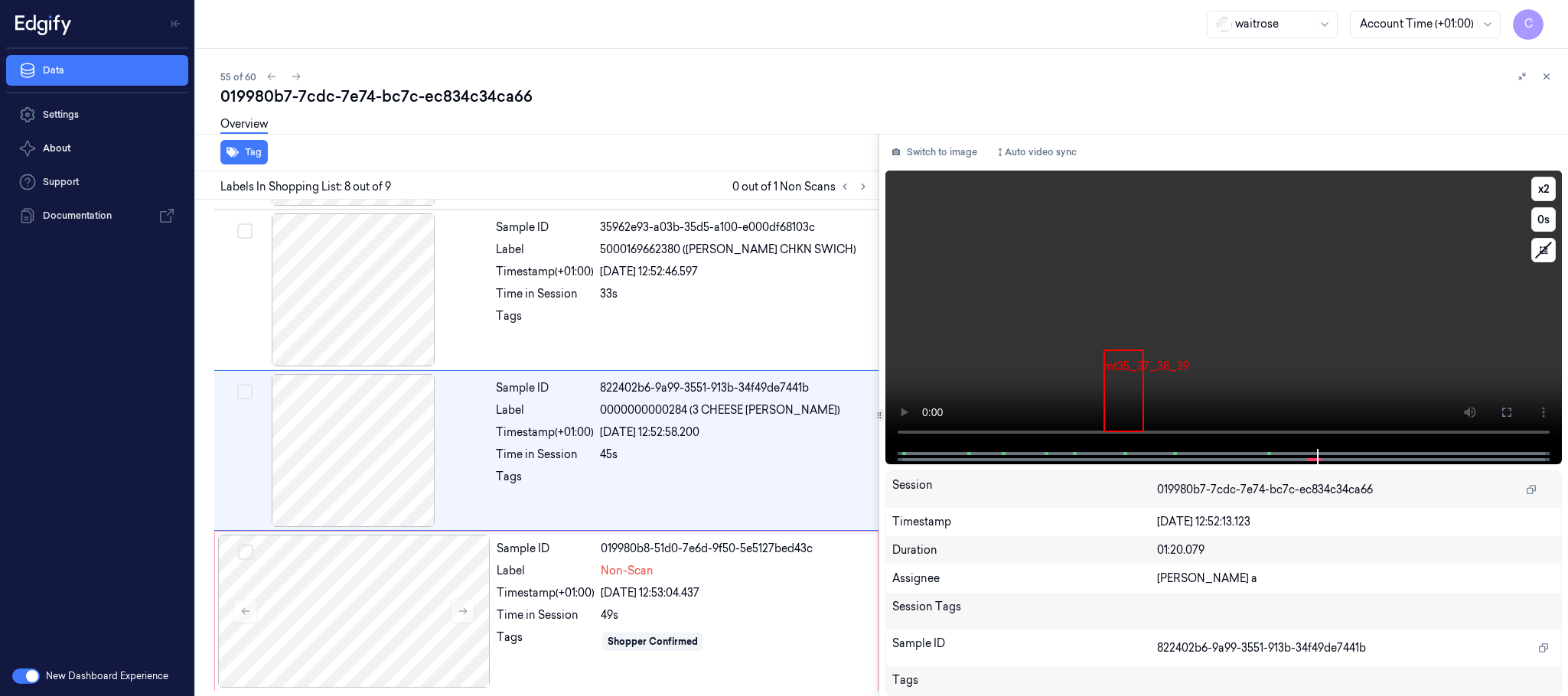
click at [1221, 372] on video at bounding box center [1223, 310] width 676 height 278
click at [335, 609] on div at bounding box center [354, 611] width 273 height 153
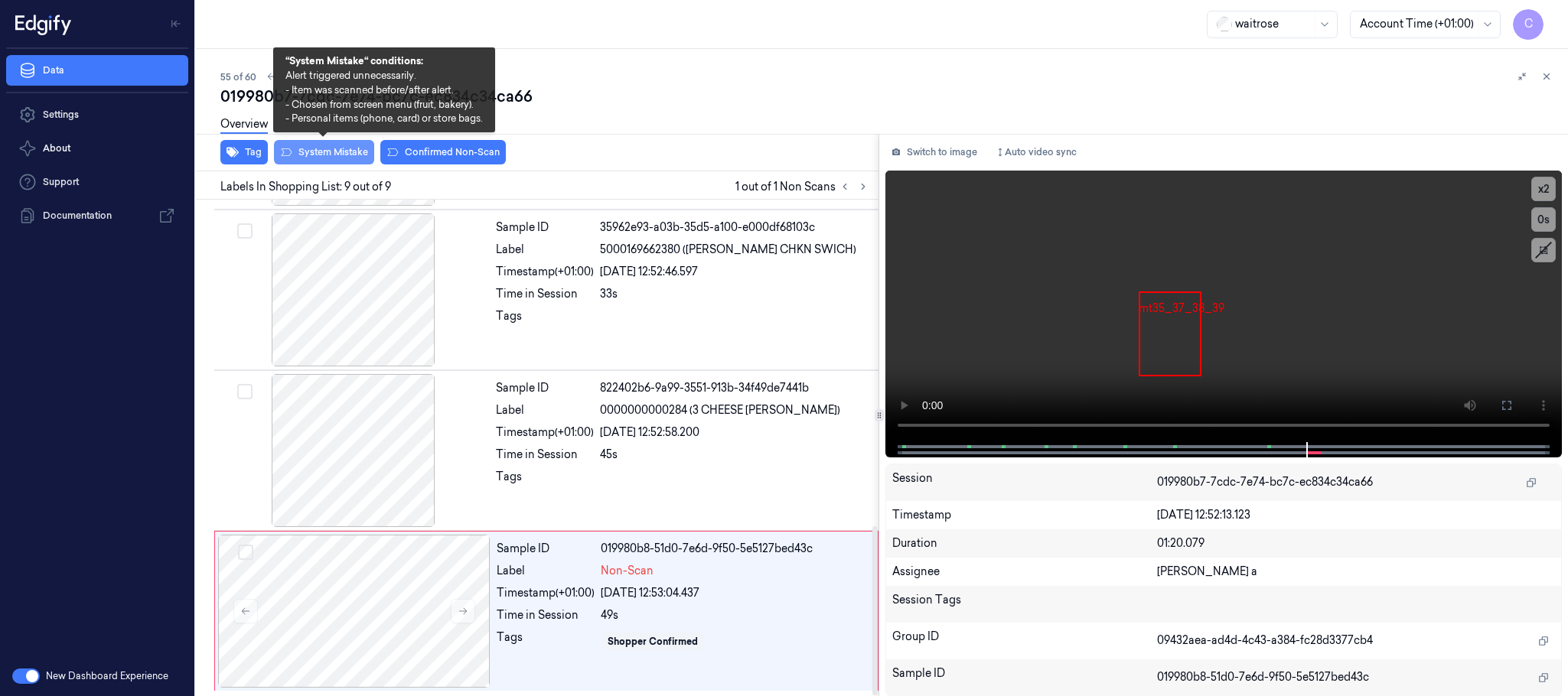
click at [337, 152] on button "System Mistake" at bounding box center [325, 152] width 101 height 25
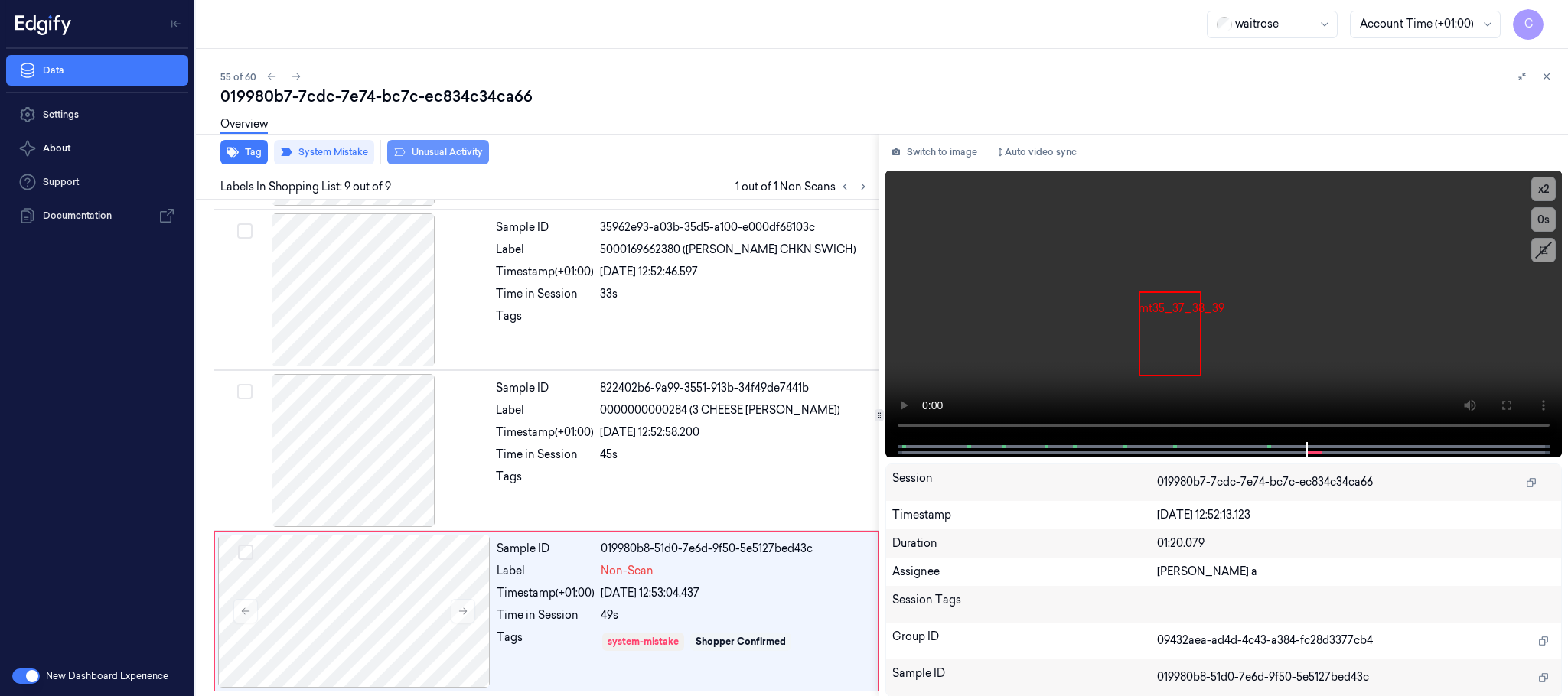
click at [452, 148] on button "Unusual Activity" at bounding box center [438, 152] width 102 height 25
click at [247, 150] on button "Tag" at bounding box center [244, 152] width 47 height 25
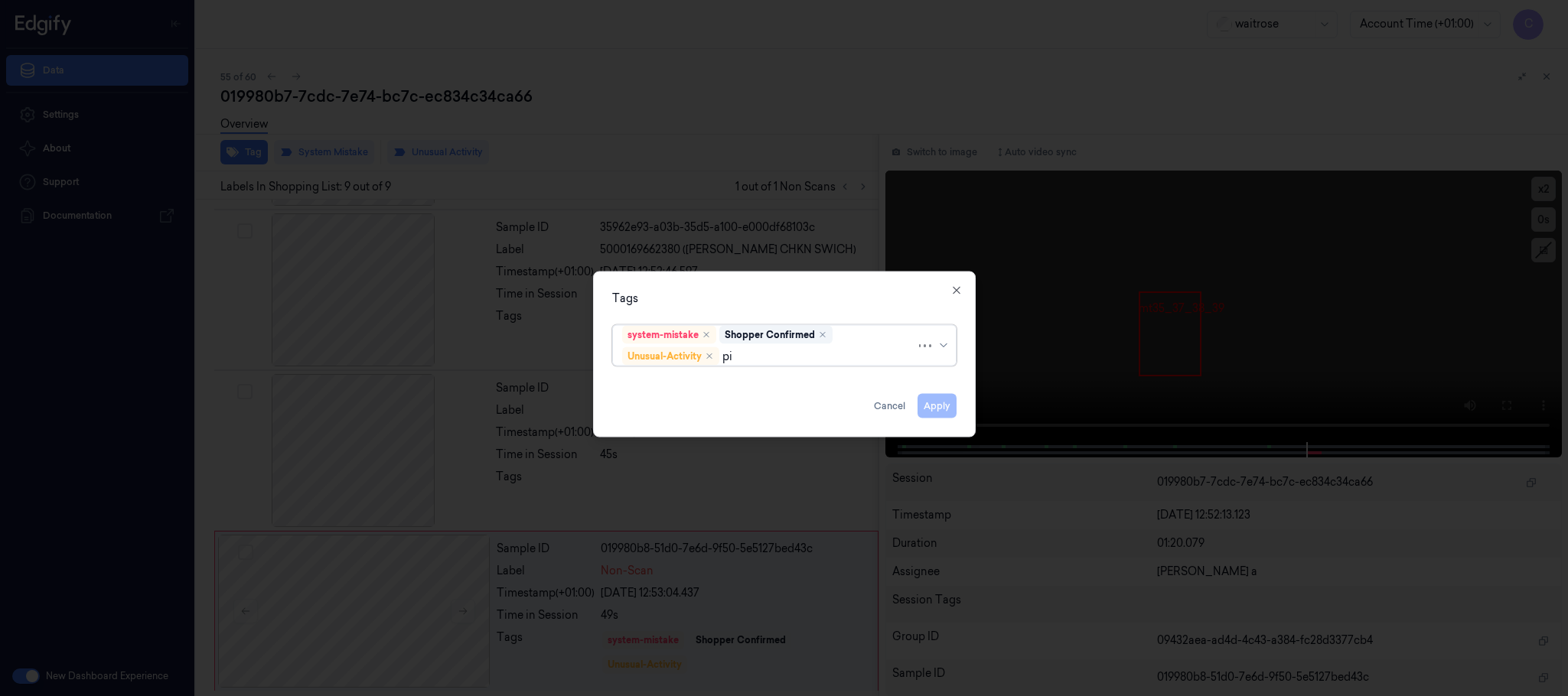
type input "pic"
click at [680, 390] on div "Picklist item alert" at bounding box center [666, 386] width 88 height 16
click at [784, 292] on div "Tags" at bounding box center [784, 298] width 345 height 16
click at [944, 412] on button "Apply" at bounding box center [936, 406] width 39 height 25
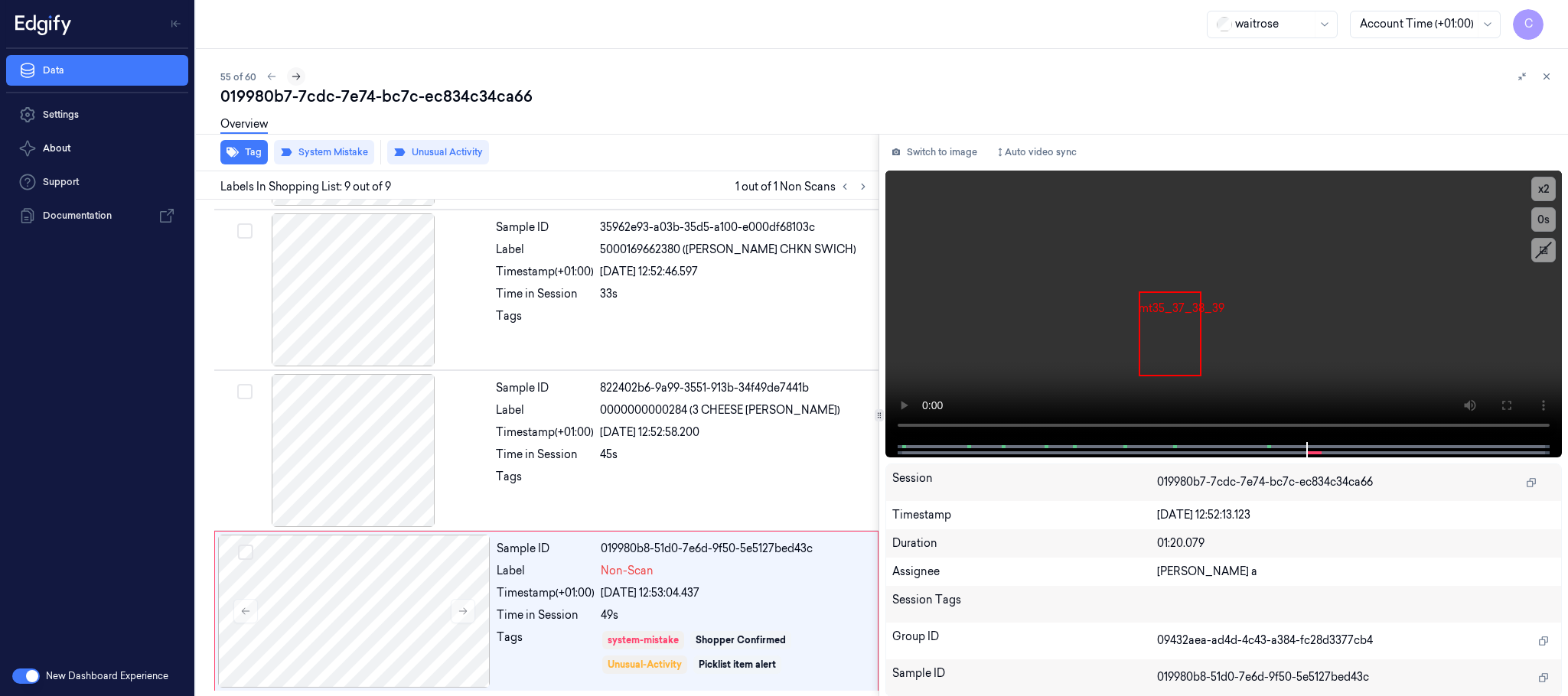
click at [293, 73] on icon at bounding box center [295, 76] width 10 height 10
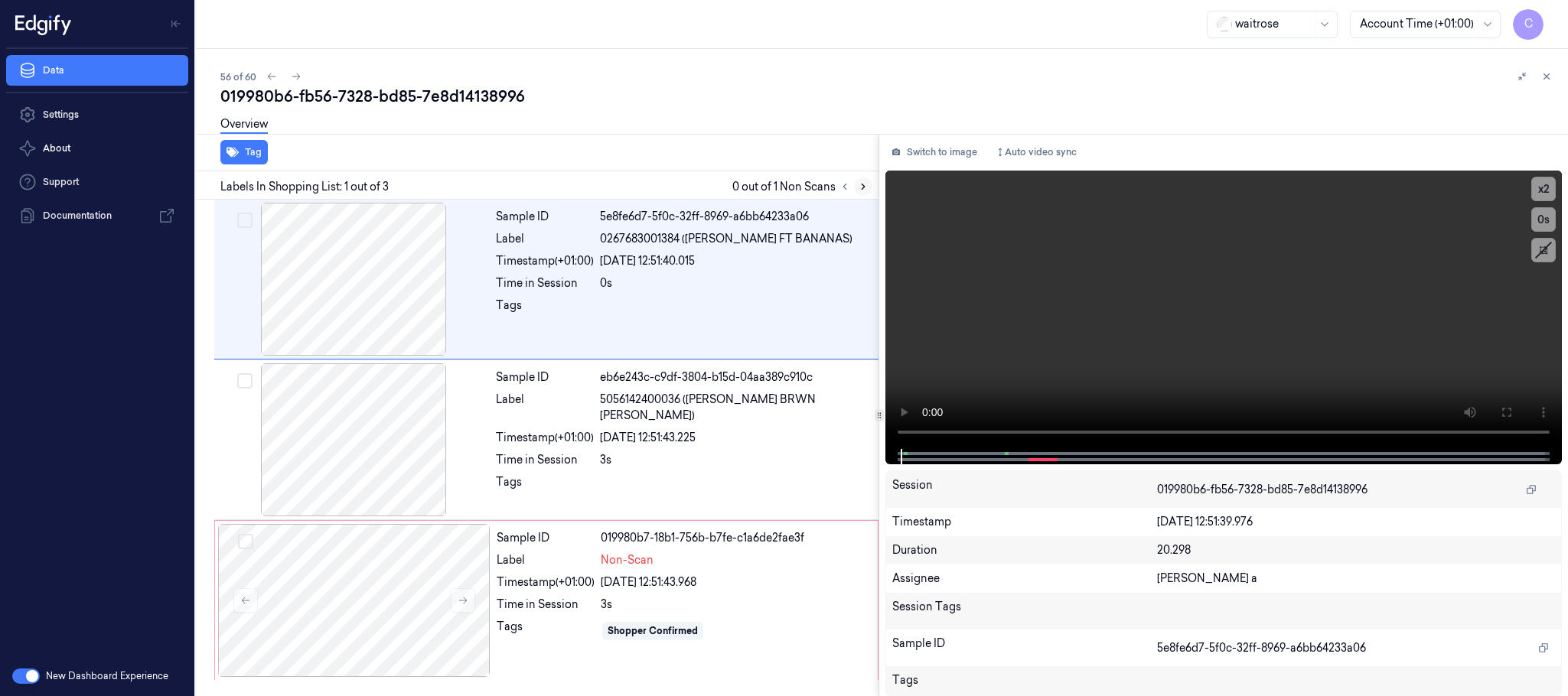
click at [861, 181] on icon at bounding box center [862, 186] width 10 height 10
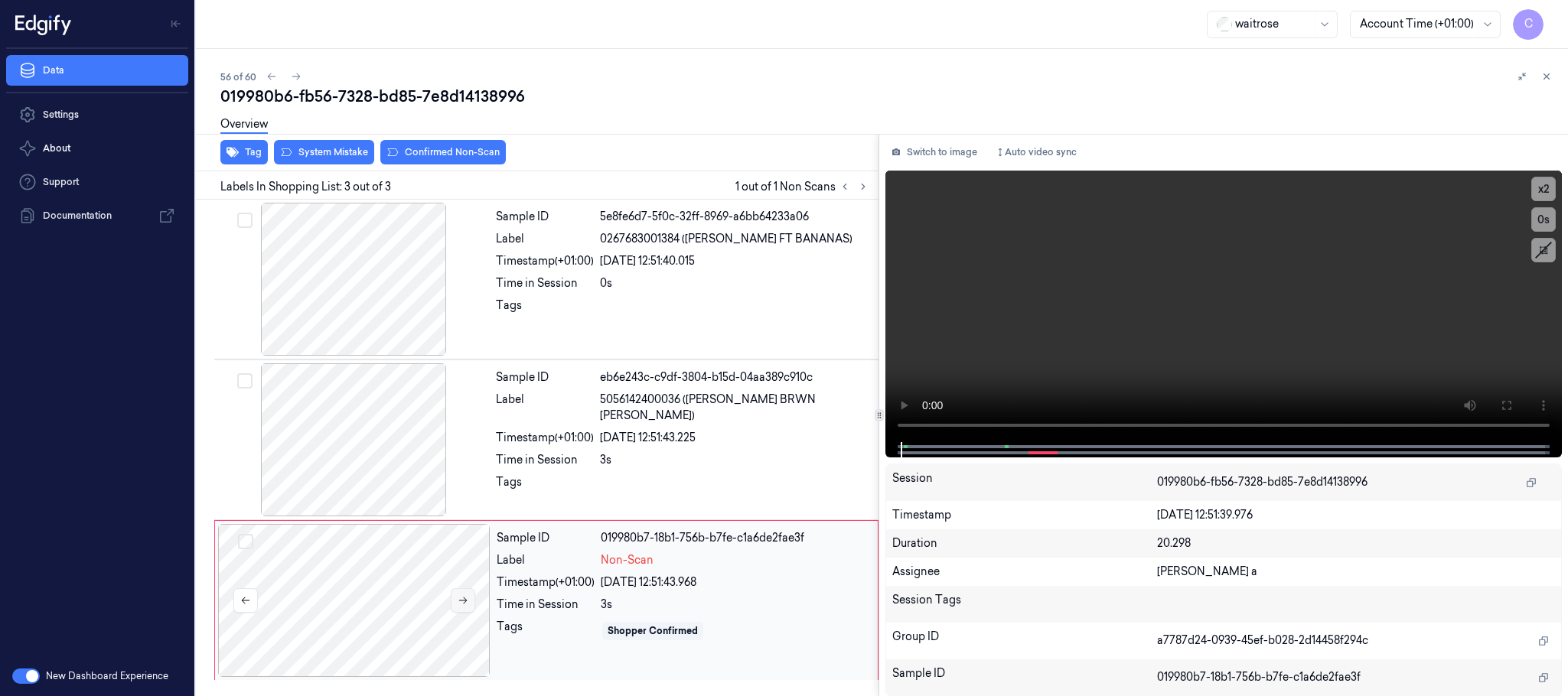
click at [469, 601] on button at bounding box center [463, 601] width 25 height 25
click at [468, 601] on icon at bounding box center [463, 600] width 10 height 10
click at [357, 424] on div at bounding box center [353, 440] width 273 height 153
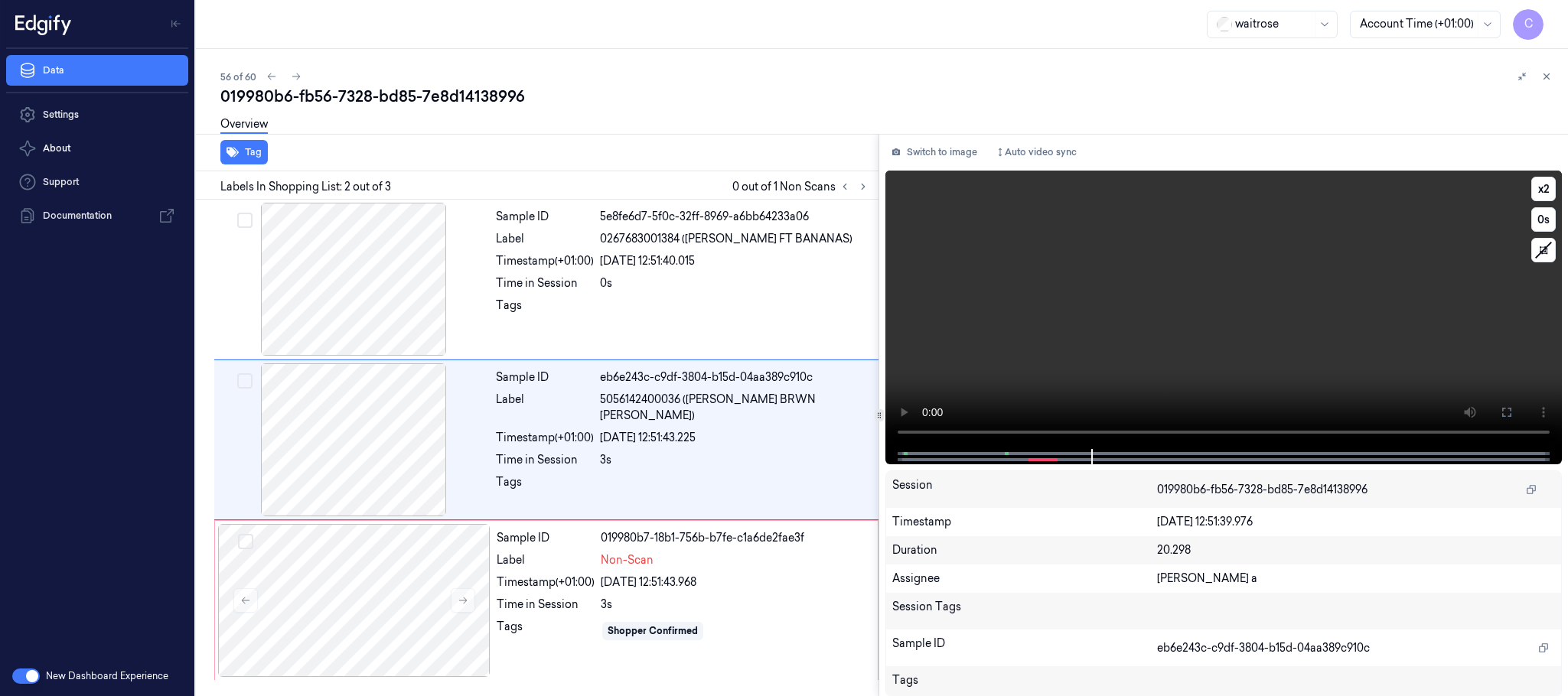
click at [1176, 324] on video at bounding box center [1223, 310] width 676 height 278
click at [377, 556] on div at bounding box center [354, 600] width 273 height 153
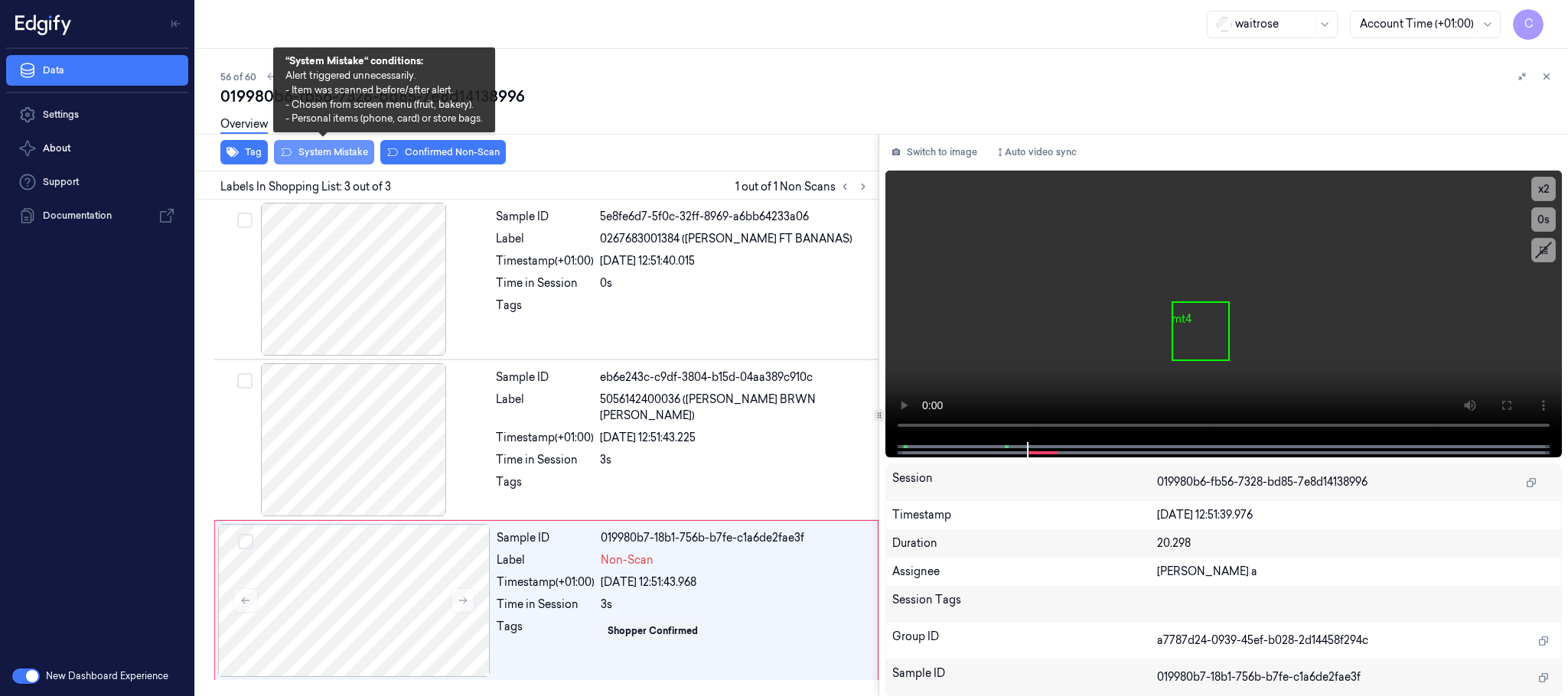
click at [341, 154] on button "System Mistake" at bounding box center [325, 152] width 101 height 25
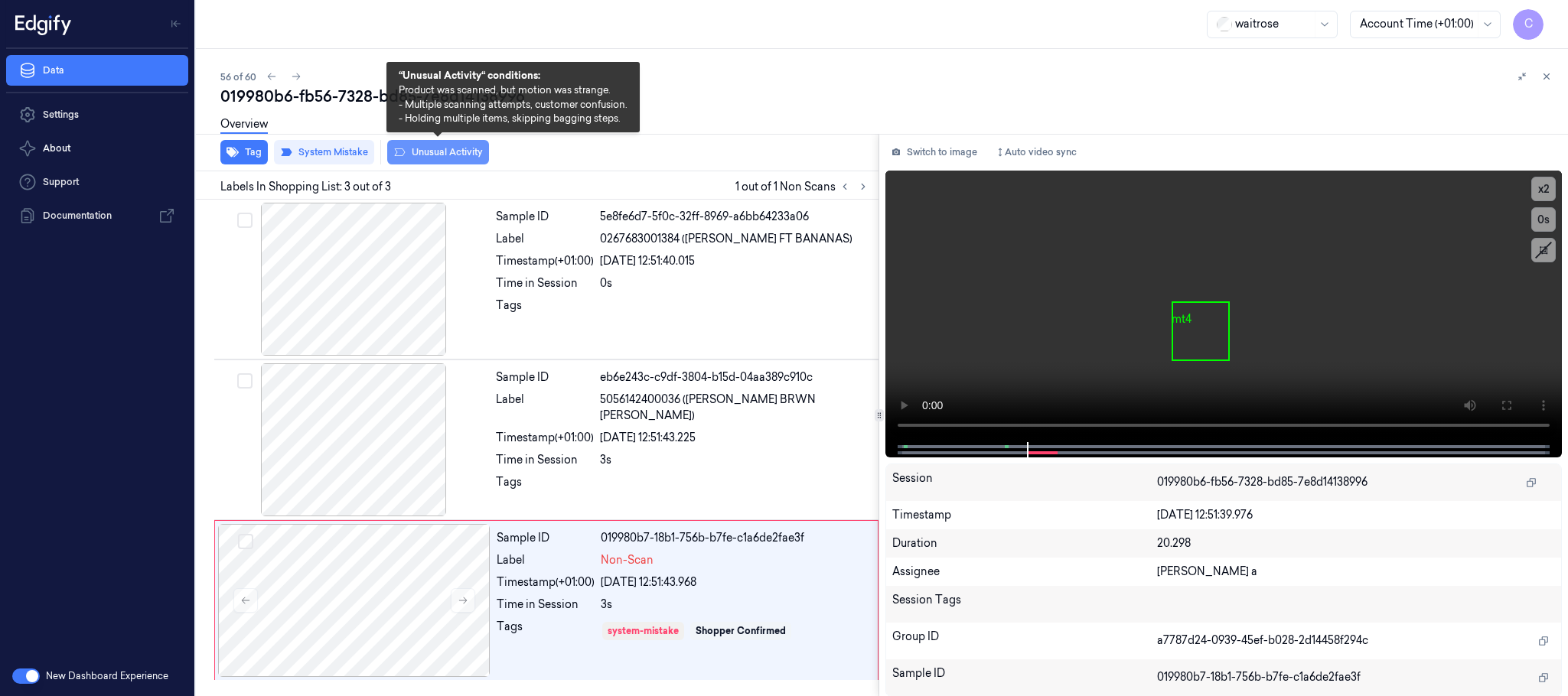
click at [432, 148] on button "Unusual Activity" at bounding box center [438, 152] width 102 height 25
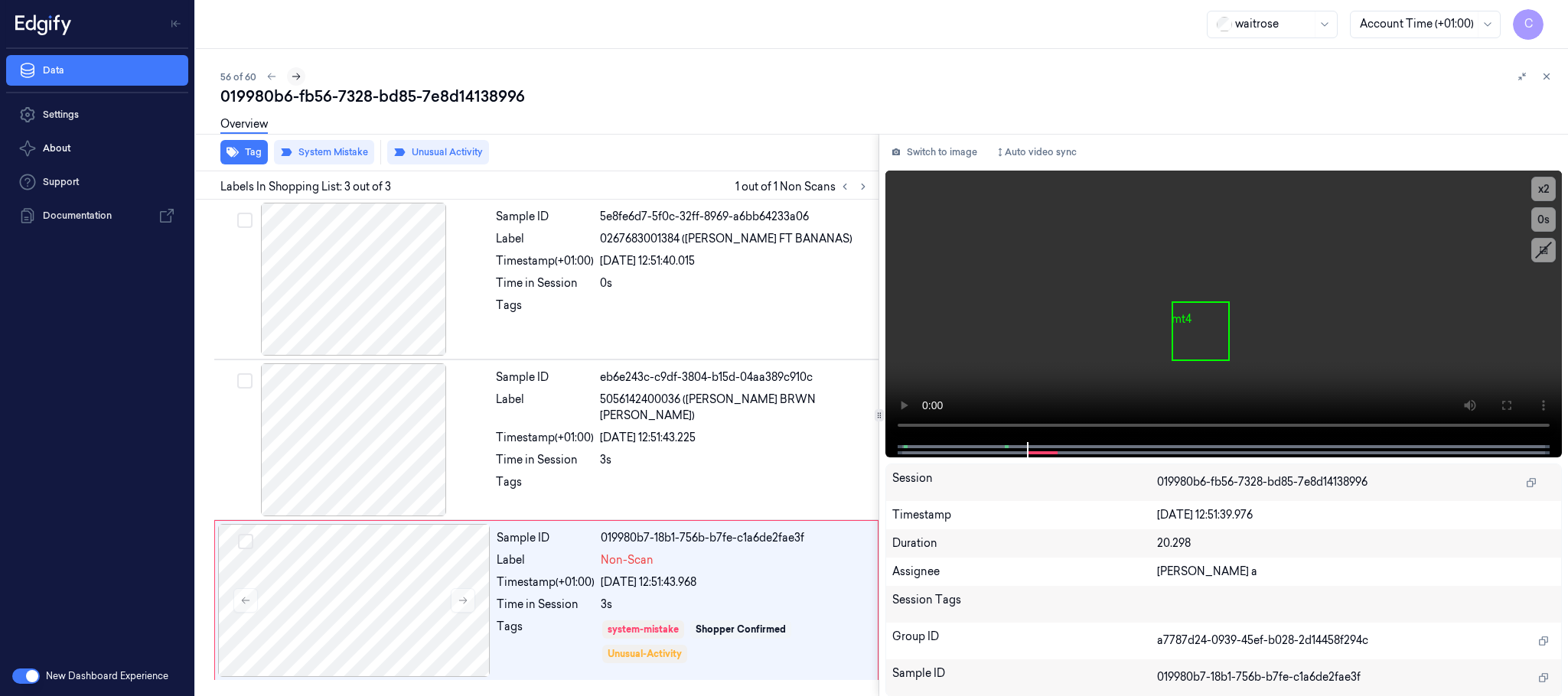
click at [297, 76] on icon at bounding box center [295, 76] width 10 height 10
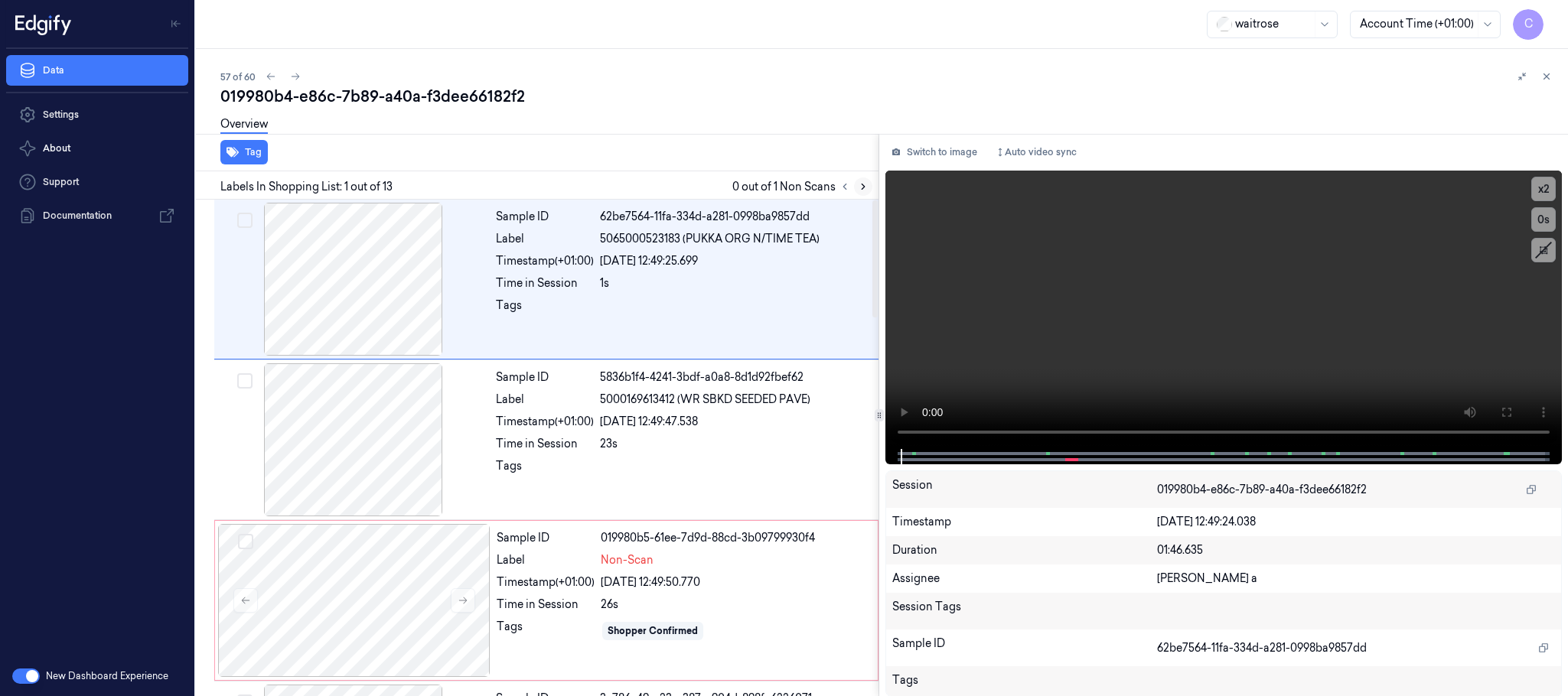
click at [863, 187] on icon at bounding box center [862, 186] width 10 height 10
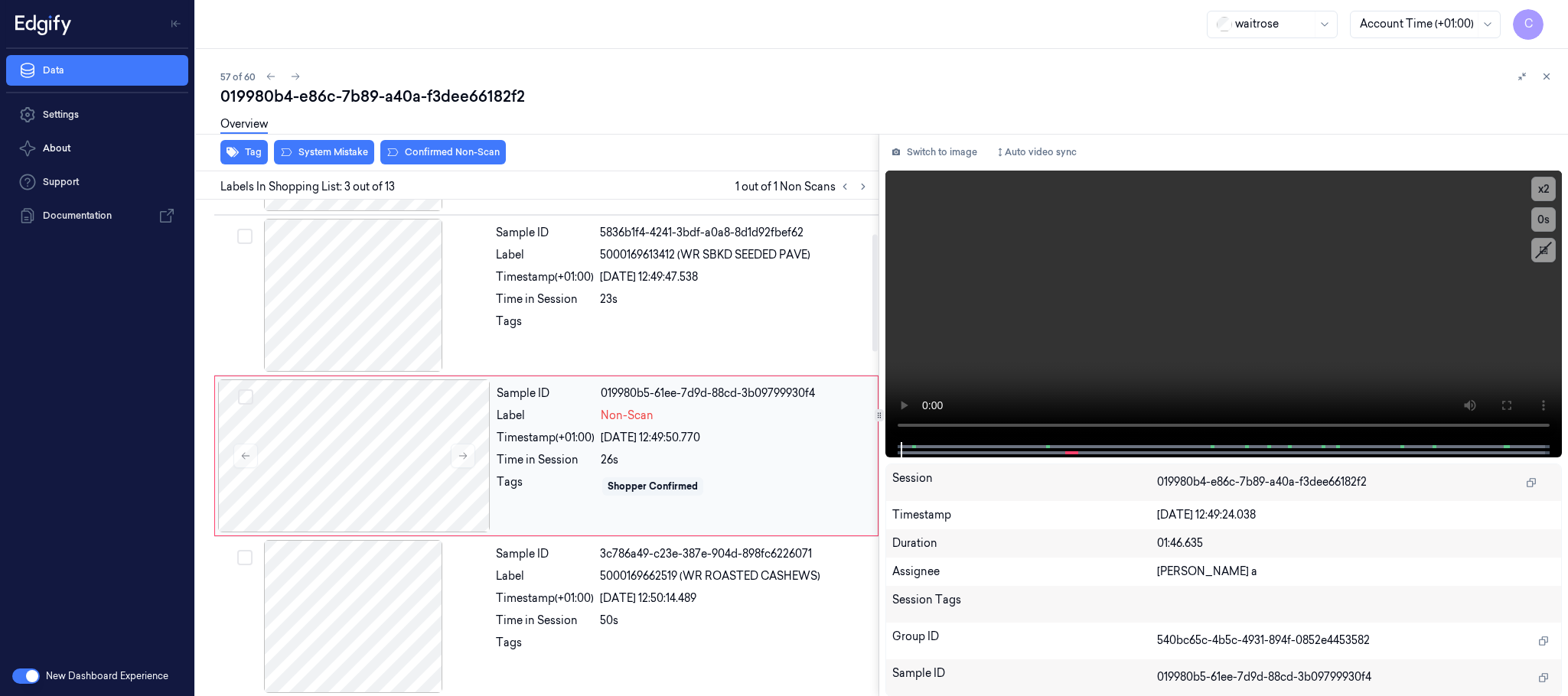
scroll to position [154, 0]
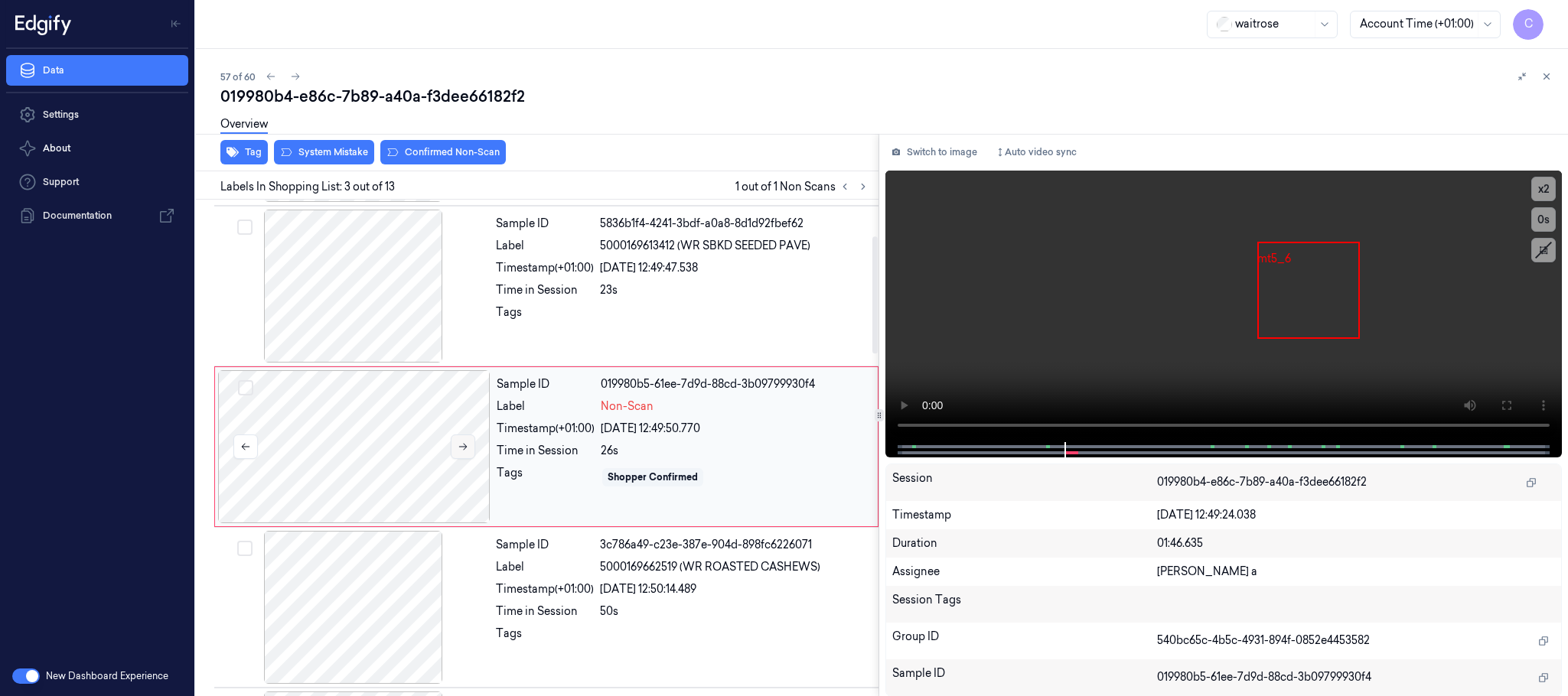
click at [460, 450] on icon at bounding box center [463, 446] width 10 height 10
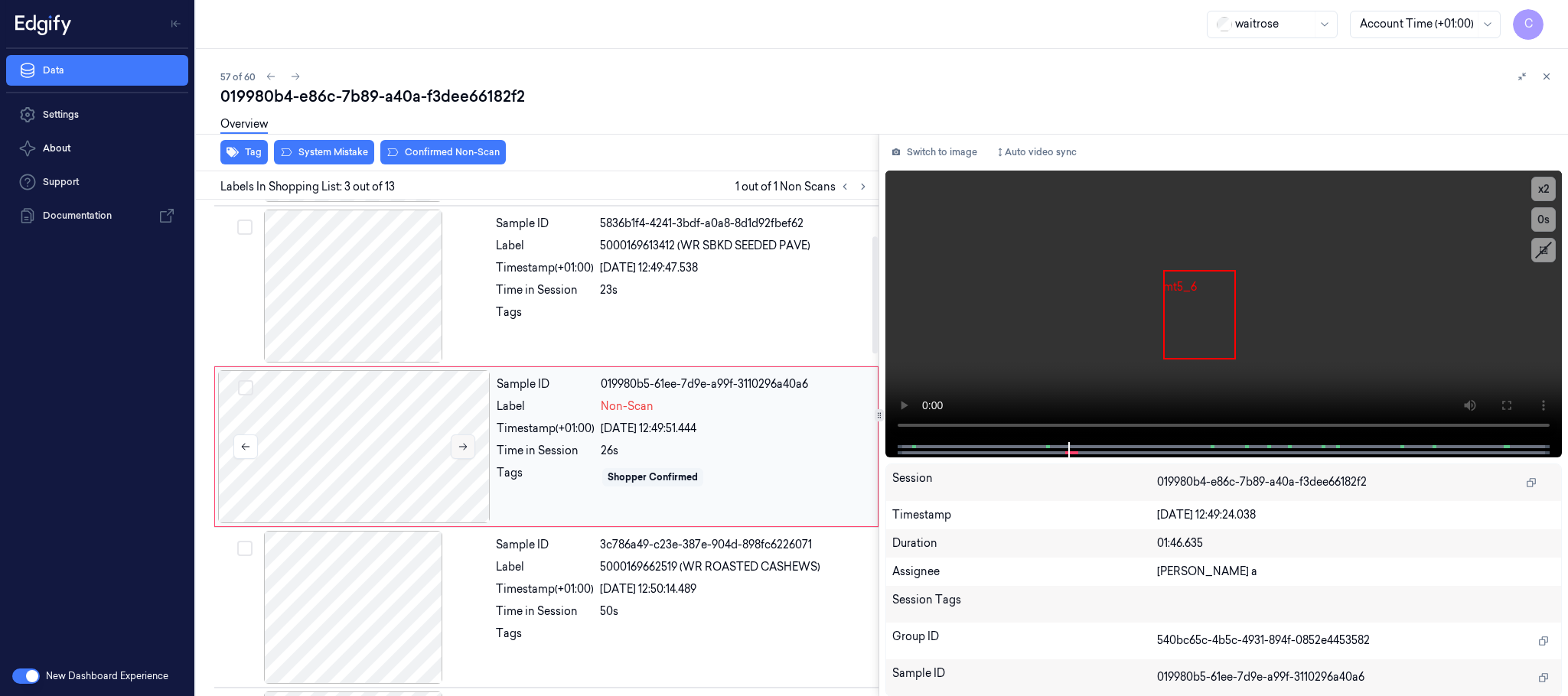
click at [460, 450] on icon at bounding box center [463, 446] width 10 height 10
click at [400, 304] on div at bounding box center [353, 286] width 273 height 153
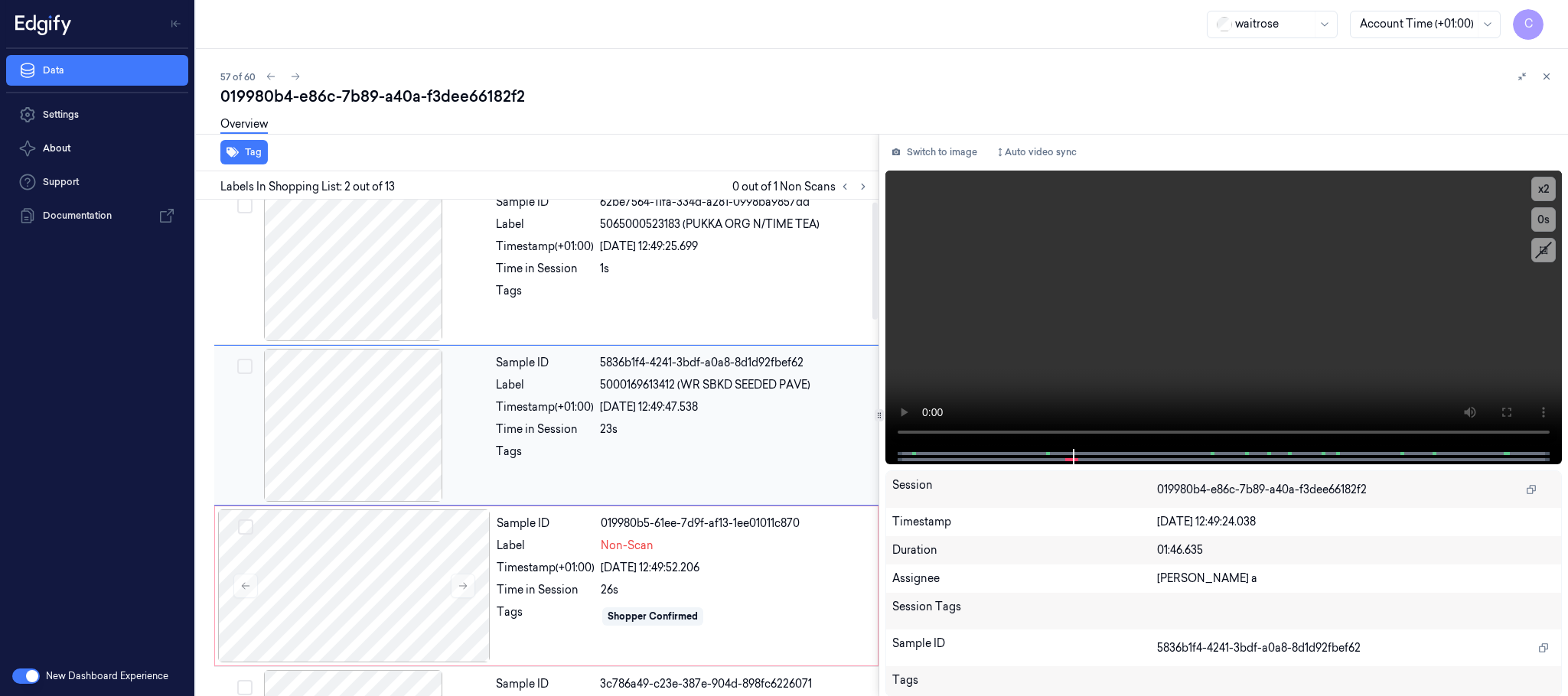
scroll to position [0, 0]
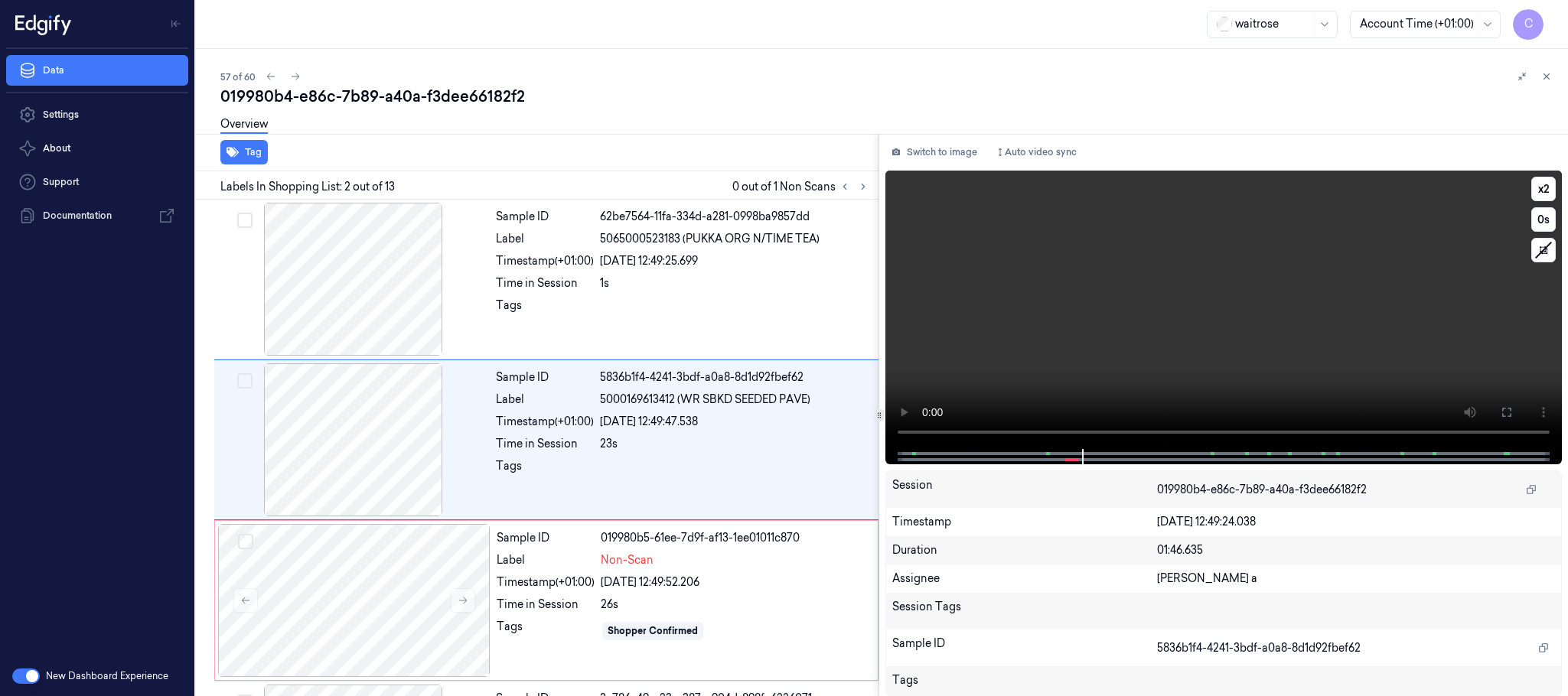
click at [1162, 324] on video at bounding box center [1223, 310] width 676 height 278
click at [407, 570] on div at bounding box center [354, 600] width 273 height 153
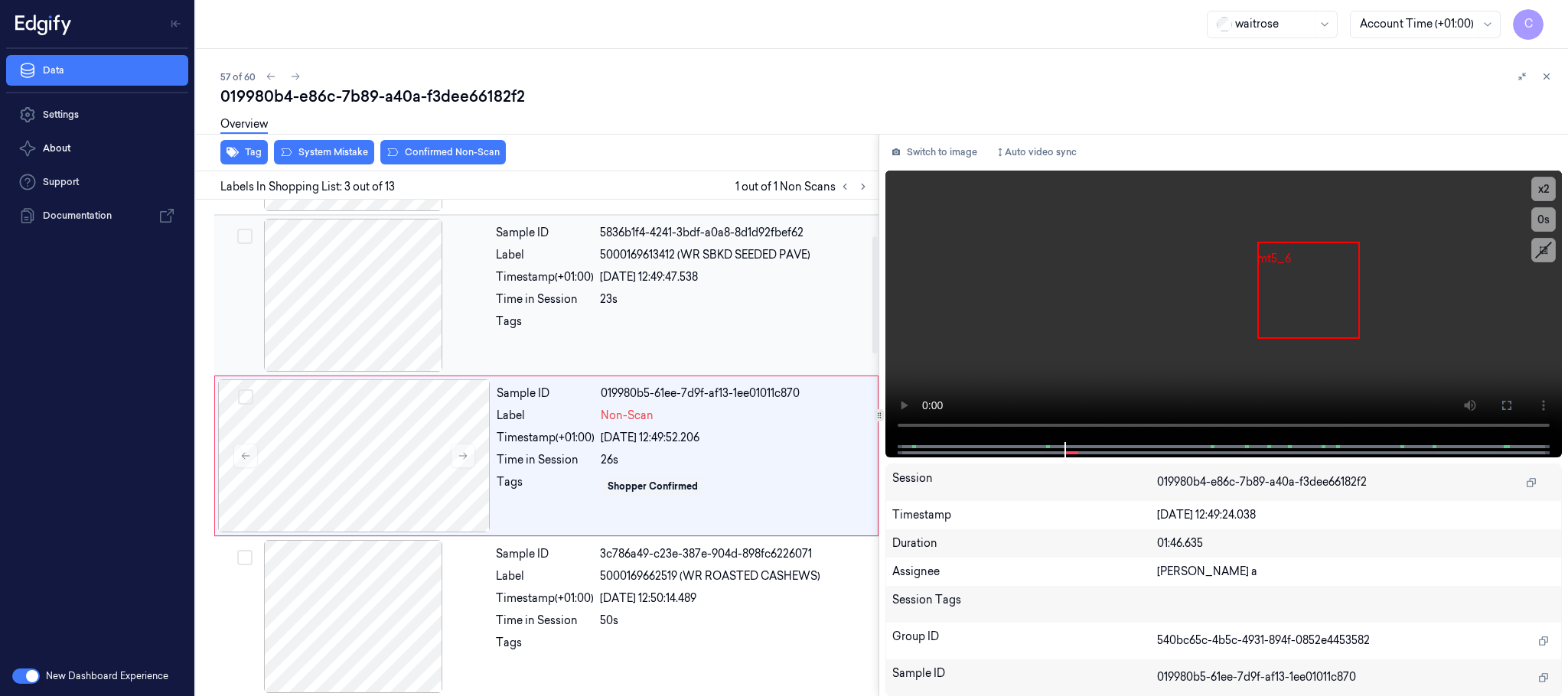
scroll to position [154, 0]
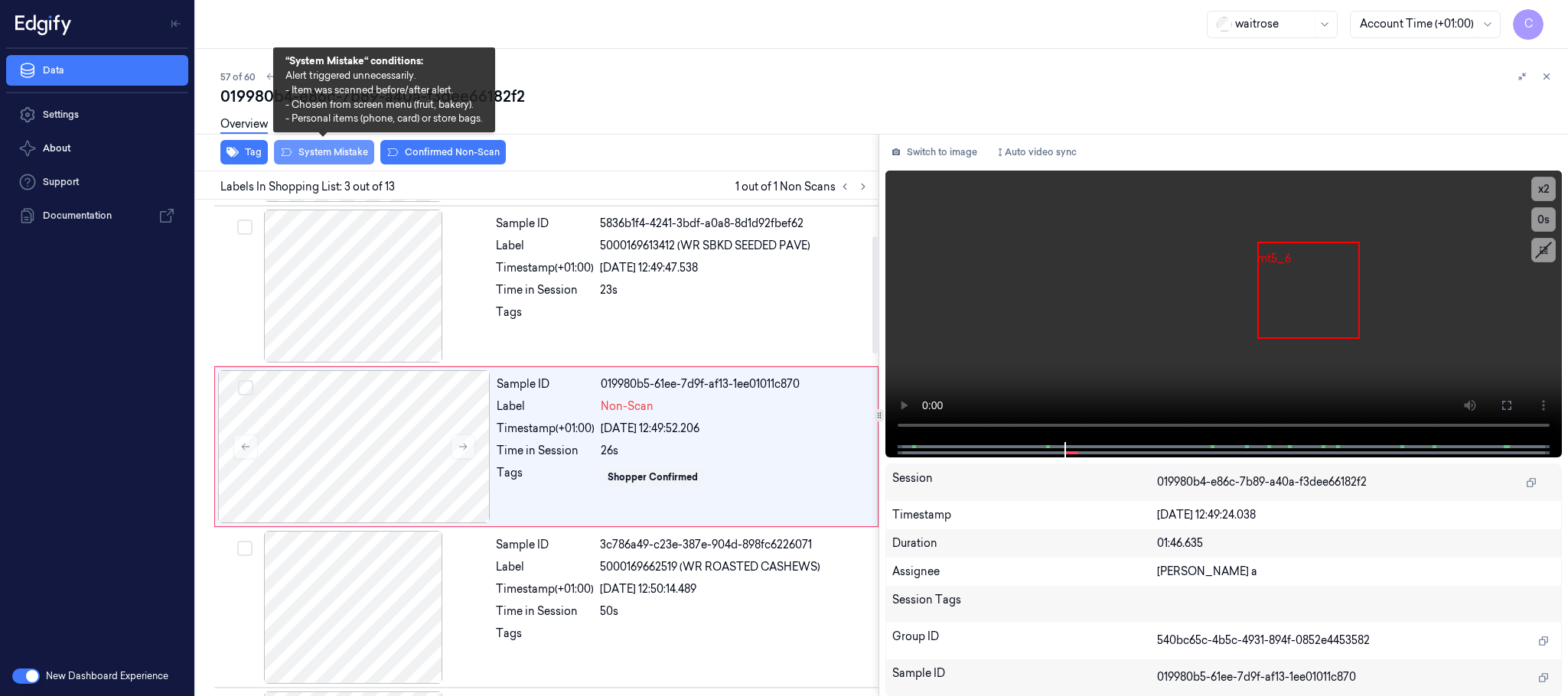
click at [308, 155] on button "System Mistake" at bounding box center [325, 152] width 101 height 25
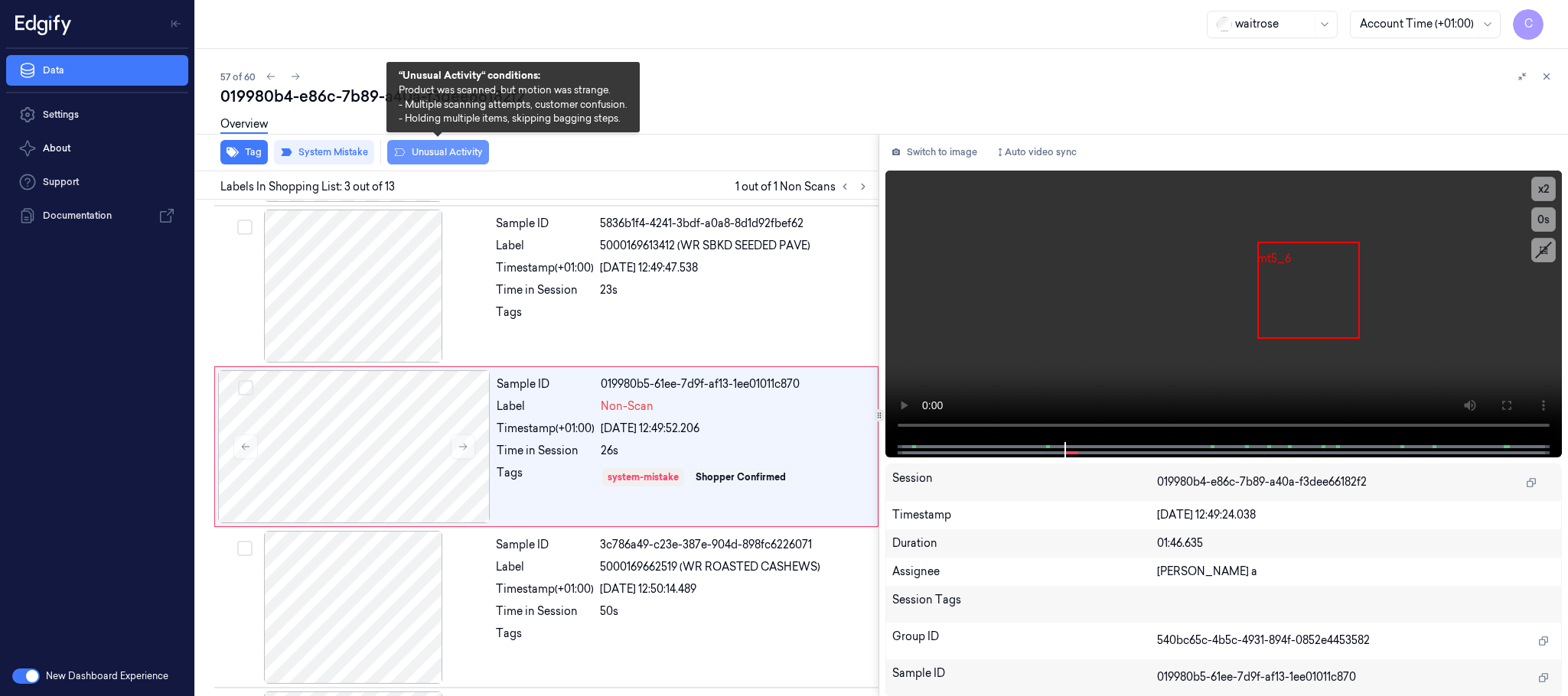
click at [435, 148] on button "Unusual Activity" at bounding box center [438, 152] width 102 height 25
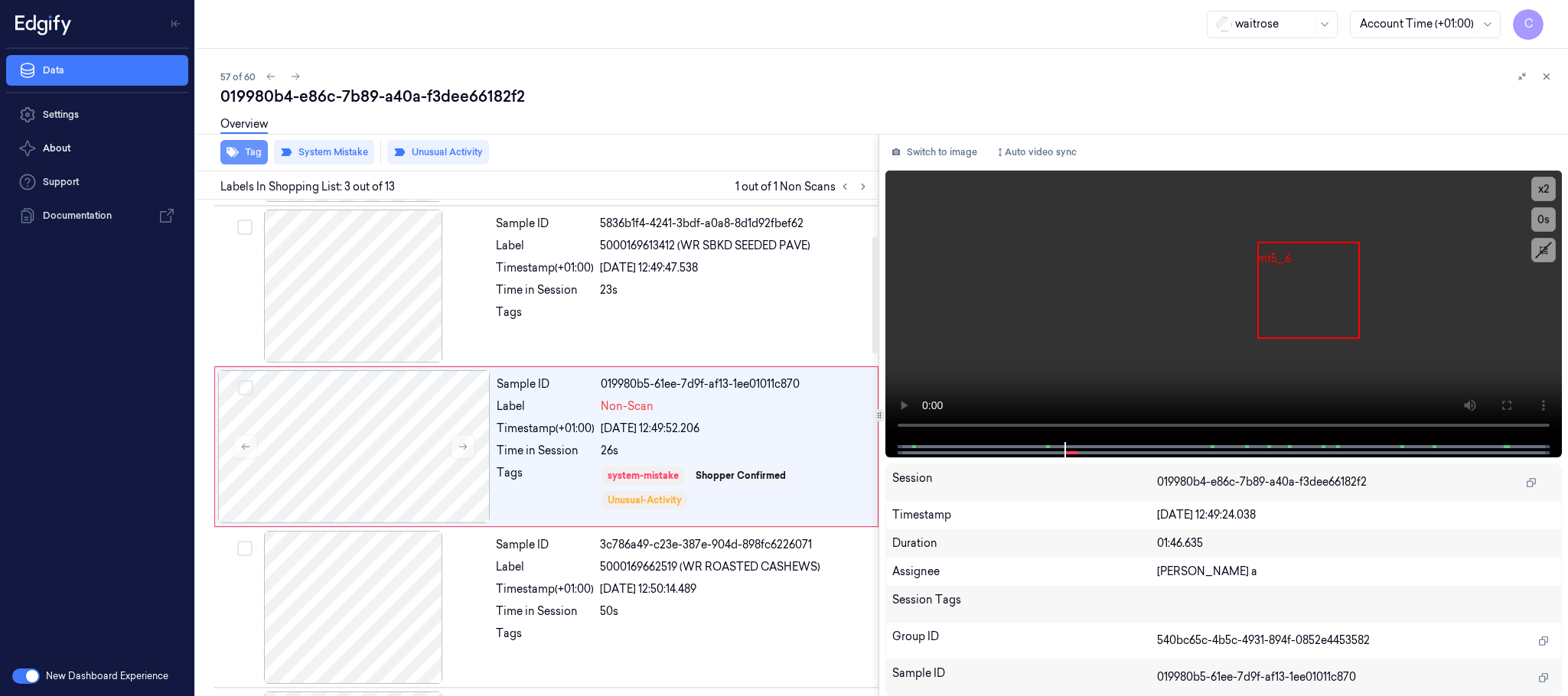
click at [235, 152] on icon "button" at bounding box center [233, 153] width 12 height 9
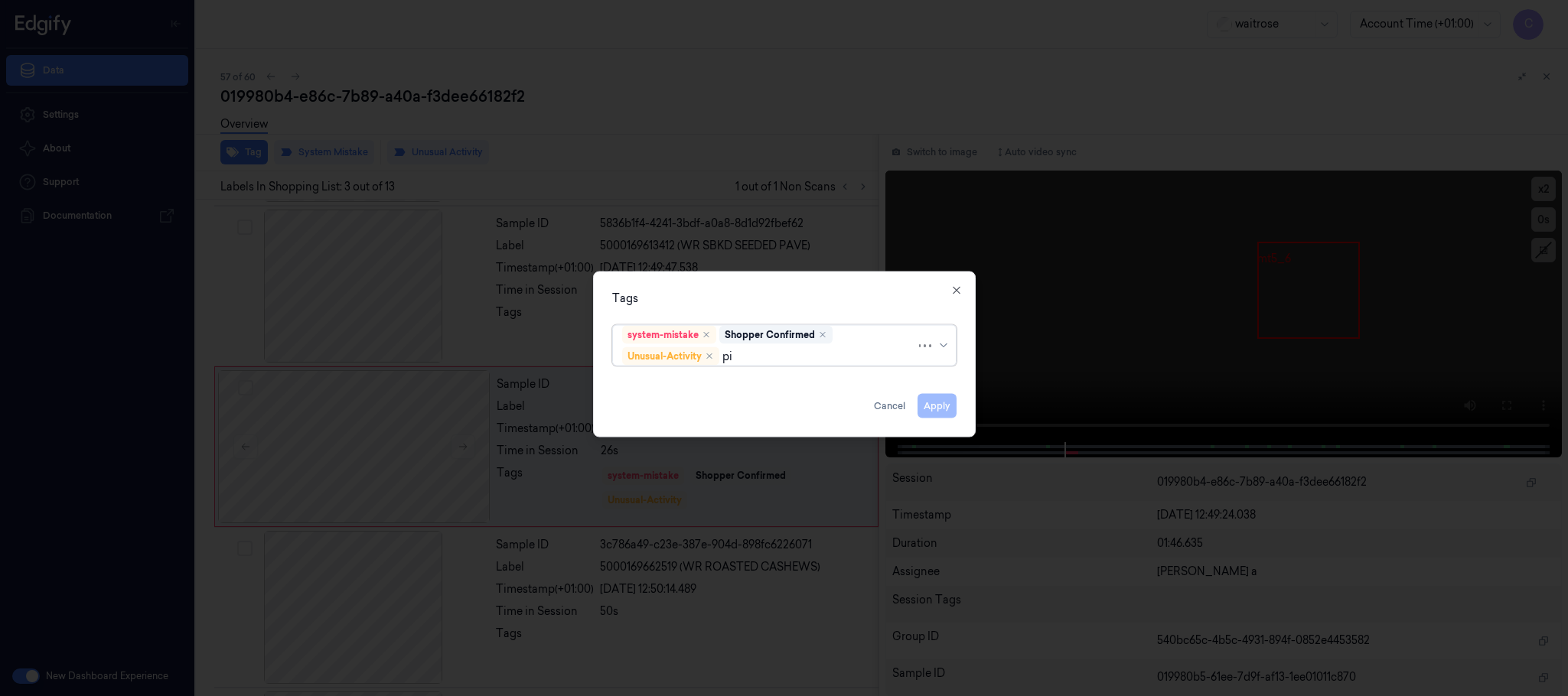
type input "pic"
click at [727, 384] on div "Picklist item alert" at bounding box center [784, 386] width 324 height 16
click at [861, 294] on div "Tags" at bounding box center [784, 298] width 345 height 16
click at [929, 411] on button "Apply" at bounding box center [936, 406] width 39 height 25
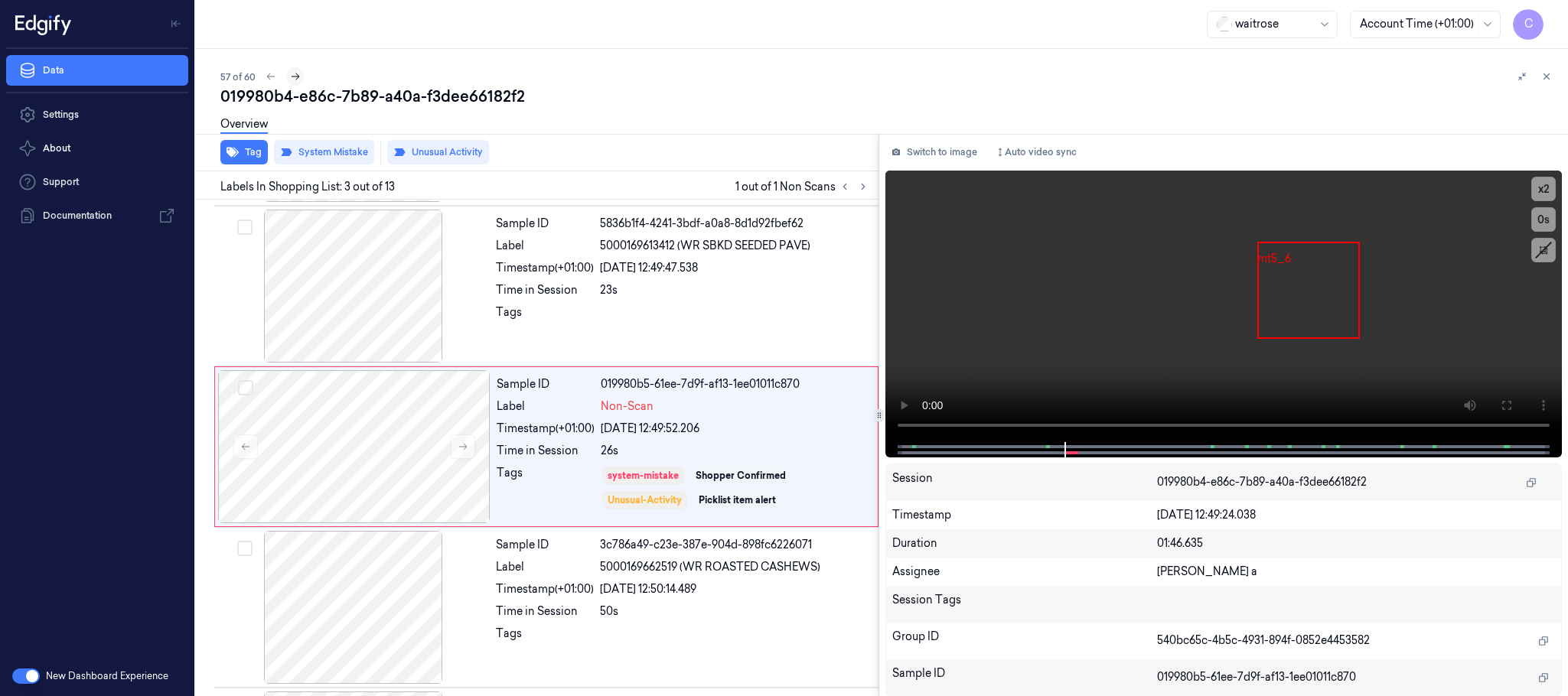
click at [293, 79] on icon at bounding box center [294, 76] width 10 height 10
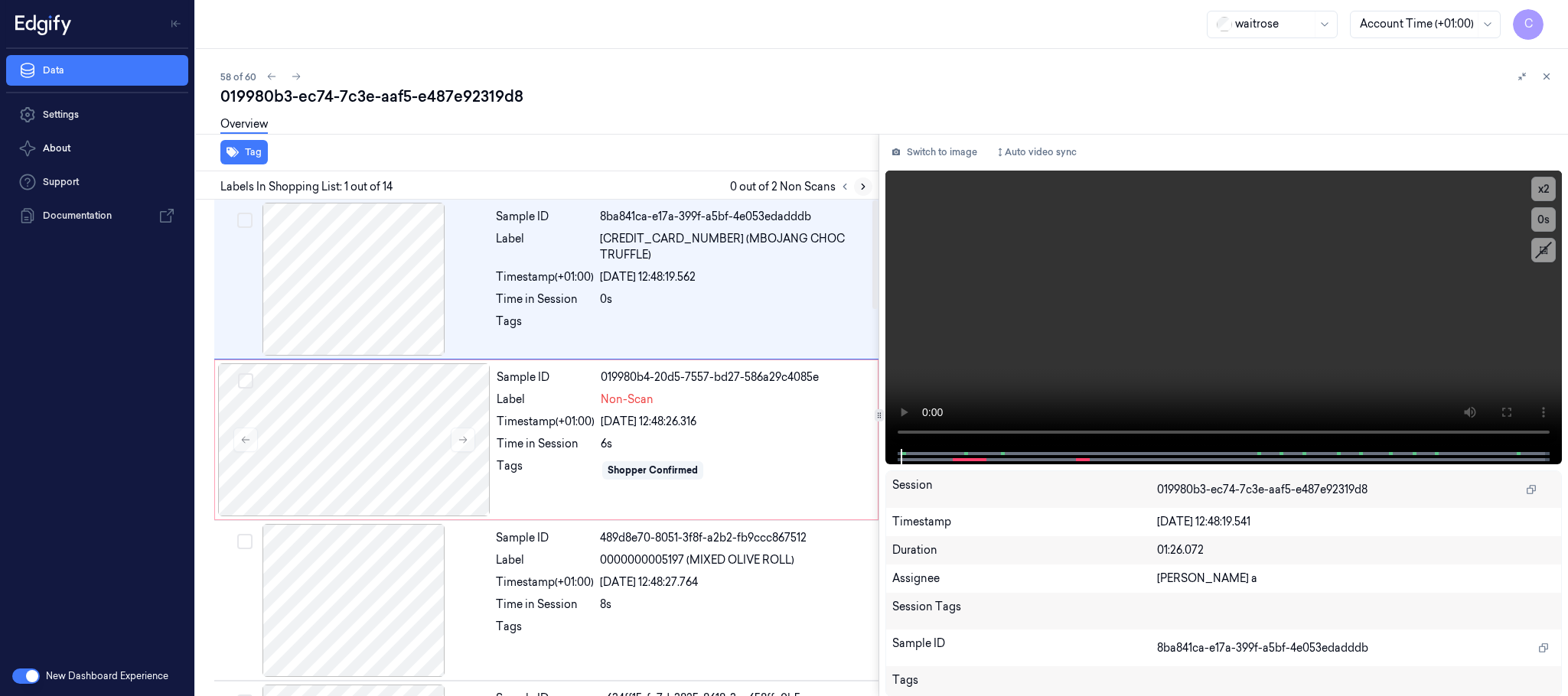
click at [858, 187] on icon at bounding box center [862, 186] width 10 height 10
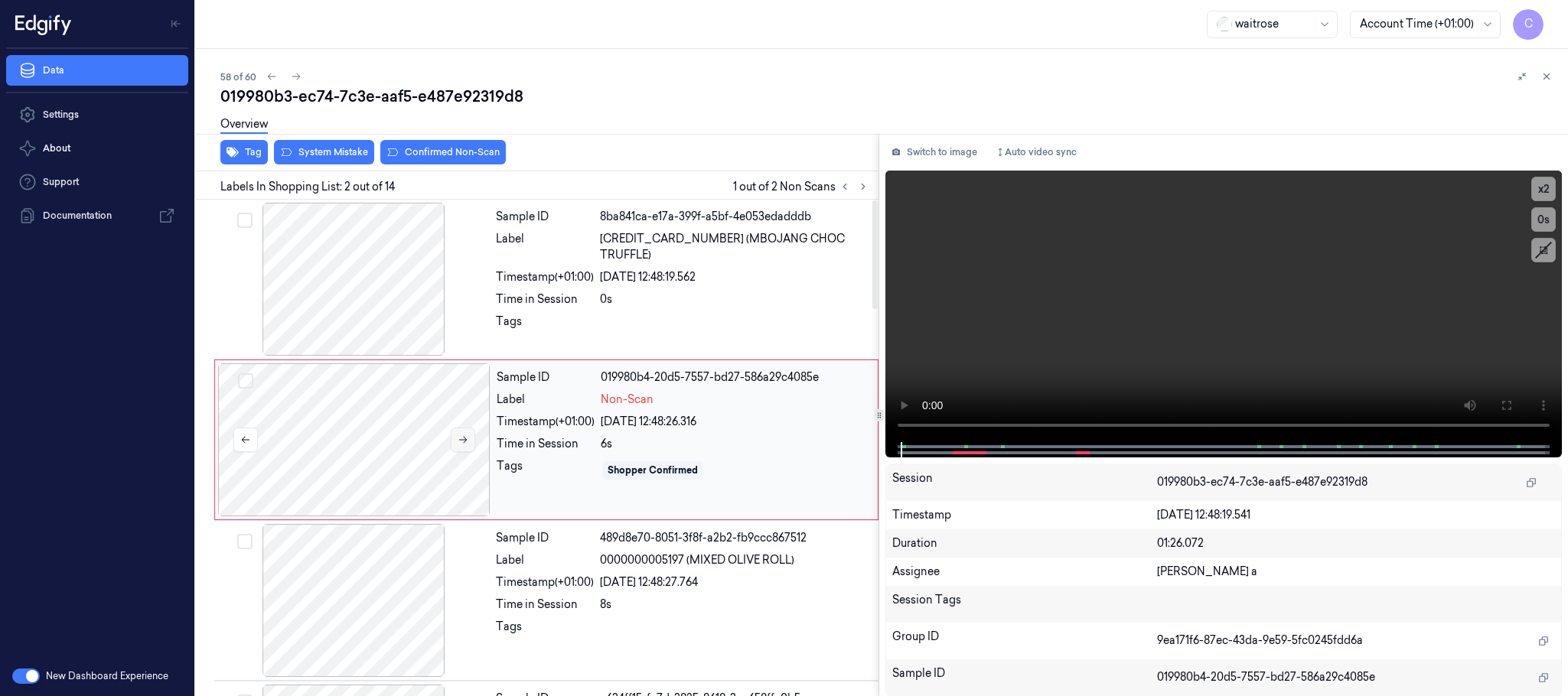
click at [460, 442] on icon at bounding box center [463, 440] width 10 height 10
click at [379, 320] on div at bounding box center [353, 279] width 273 height 153
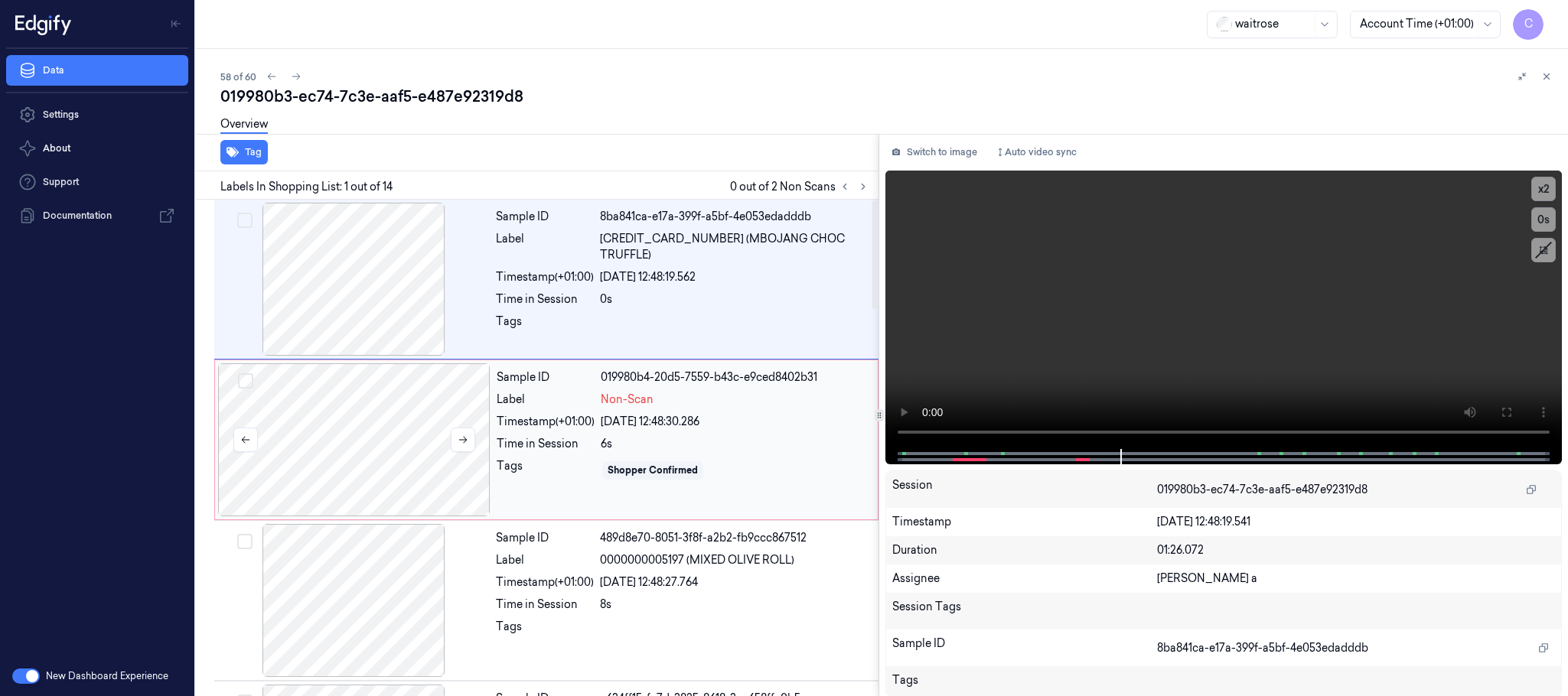
click at [374, 416] on div at bounding box center [354, 440] width 273 height 153
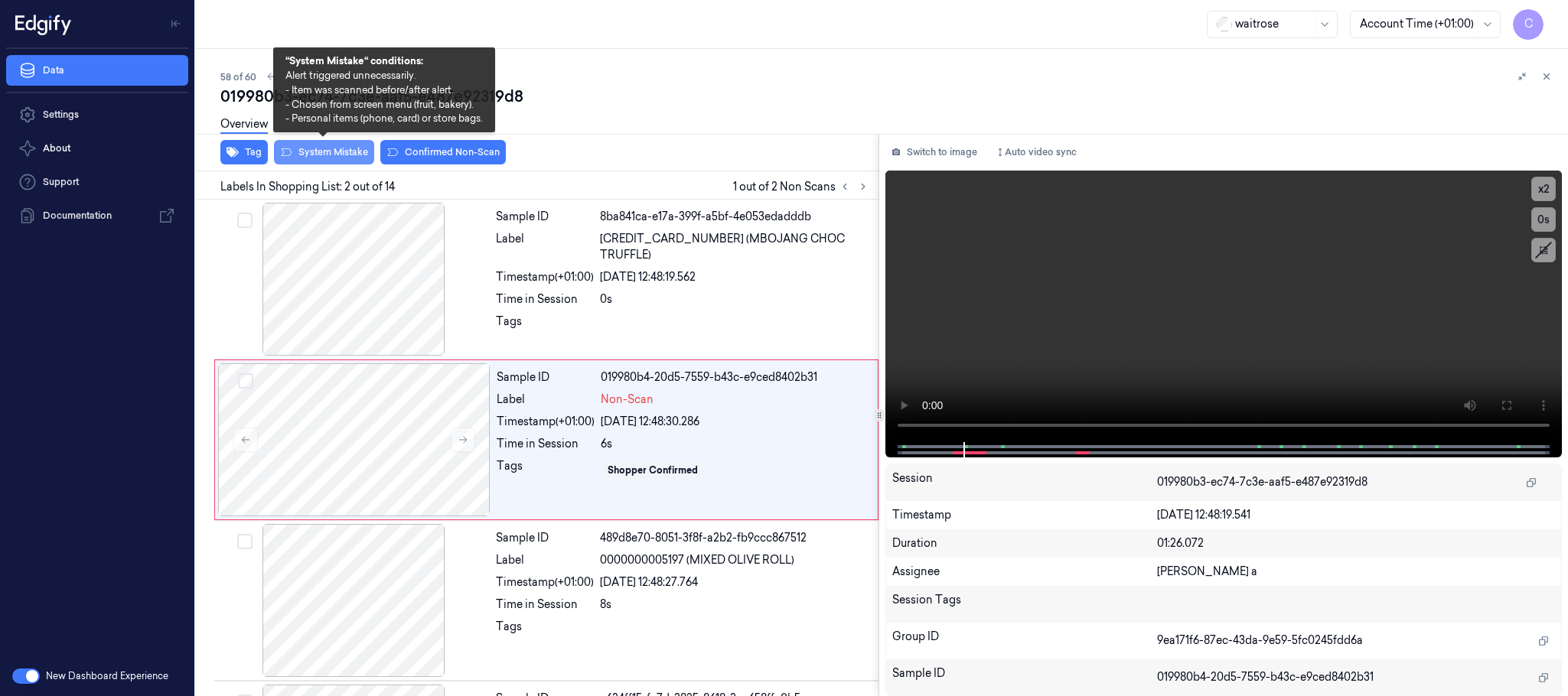
click at [331, 152] on button "System Mistake" at bounding box center [325, 152] width 101 height 25
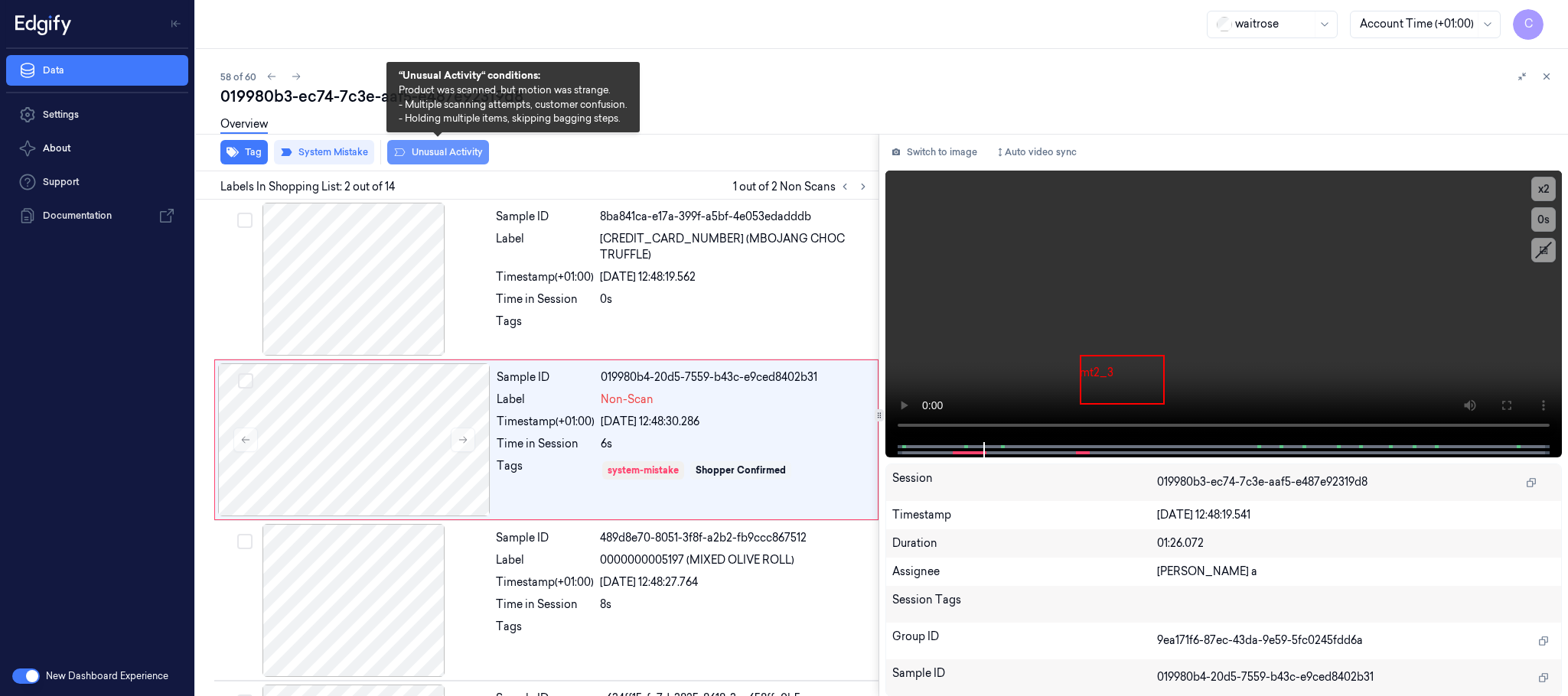
click at [451, 152] on button "Unusual Activity" at bounding box center [438, 152] width 102 height 25
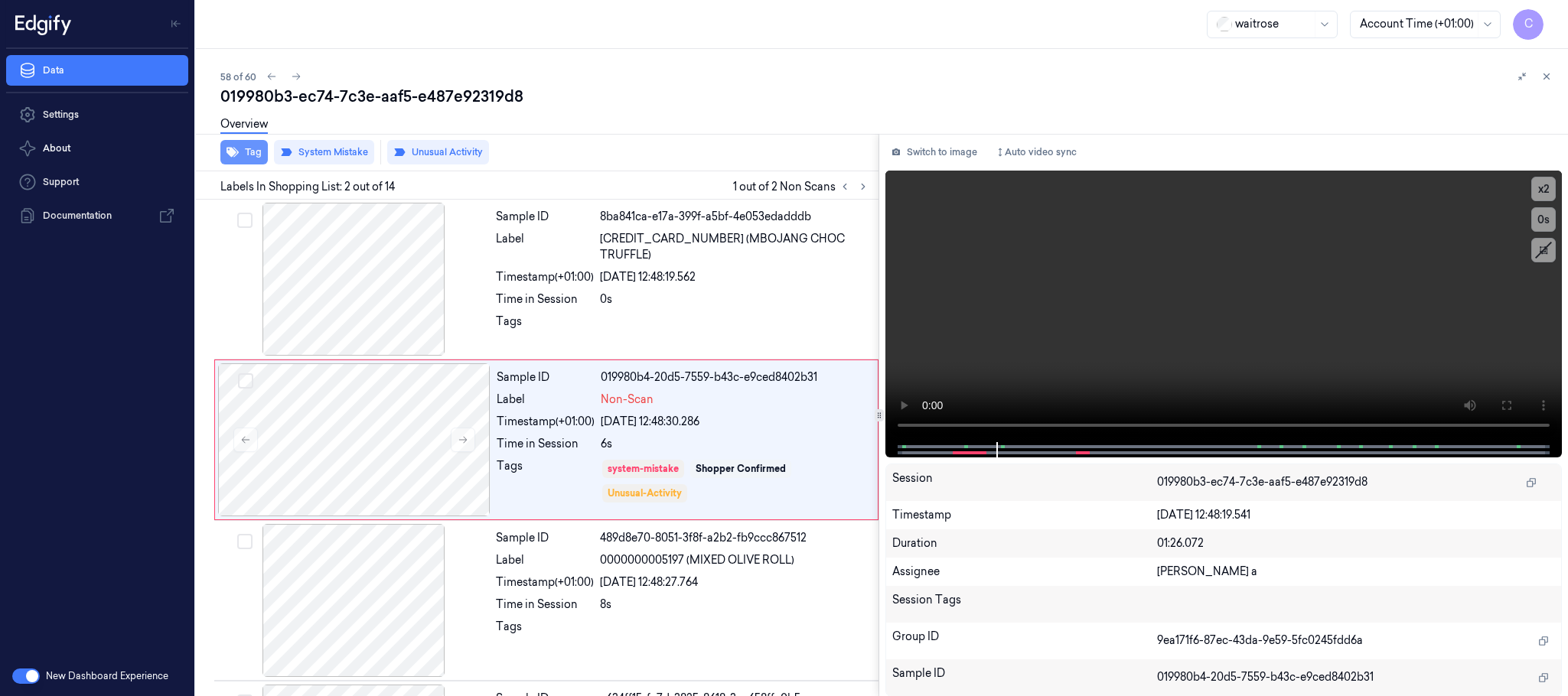
click at [242, 157] on button "Tag" at bounding box center [244, 152] width 47 height 25
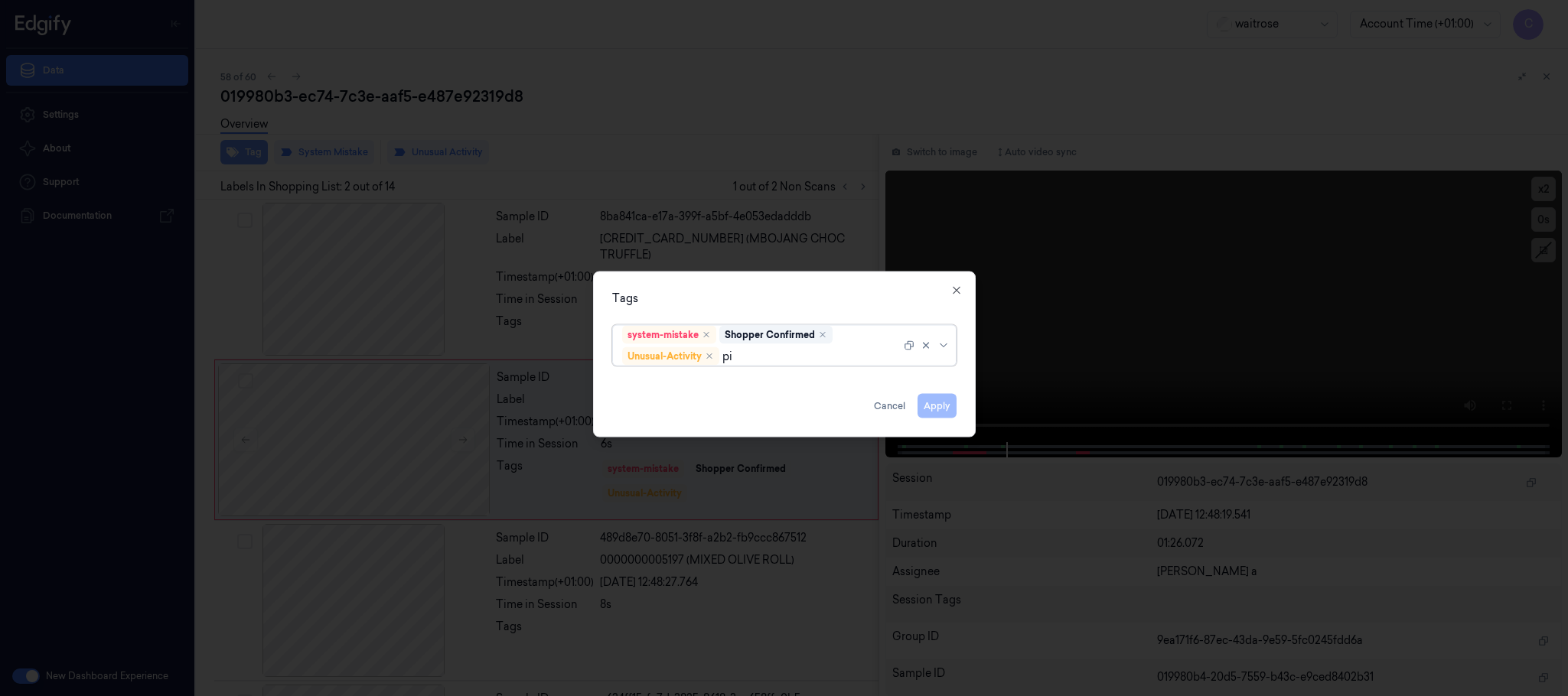
type input "pic"
click at [691, 391] on div "Picklist item alert" at bounding box center [666, 386] width 88 height 16
click at [811, 310] on div "Tags option Picklist item alert, selected. 0 results available. Use Up and Down…" at bounding box center [784, 354] width 383 height 166
click at [933, 404] on button "Apply" at bounding box center [936, 406] width 39 height 25
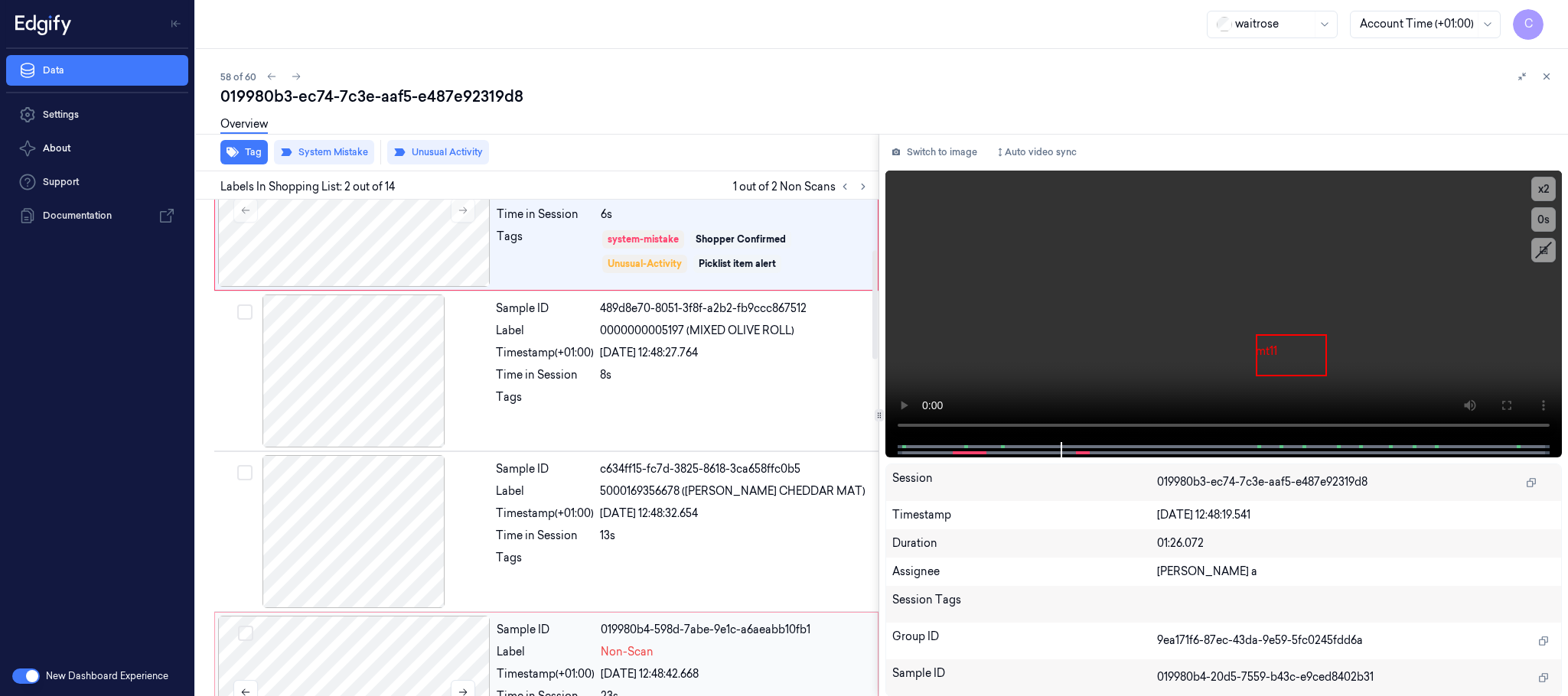
click at [401, 668] on div at bounding box center [354, 692] width 273 height 153
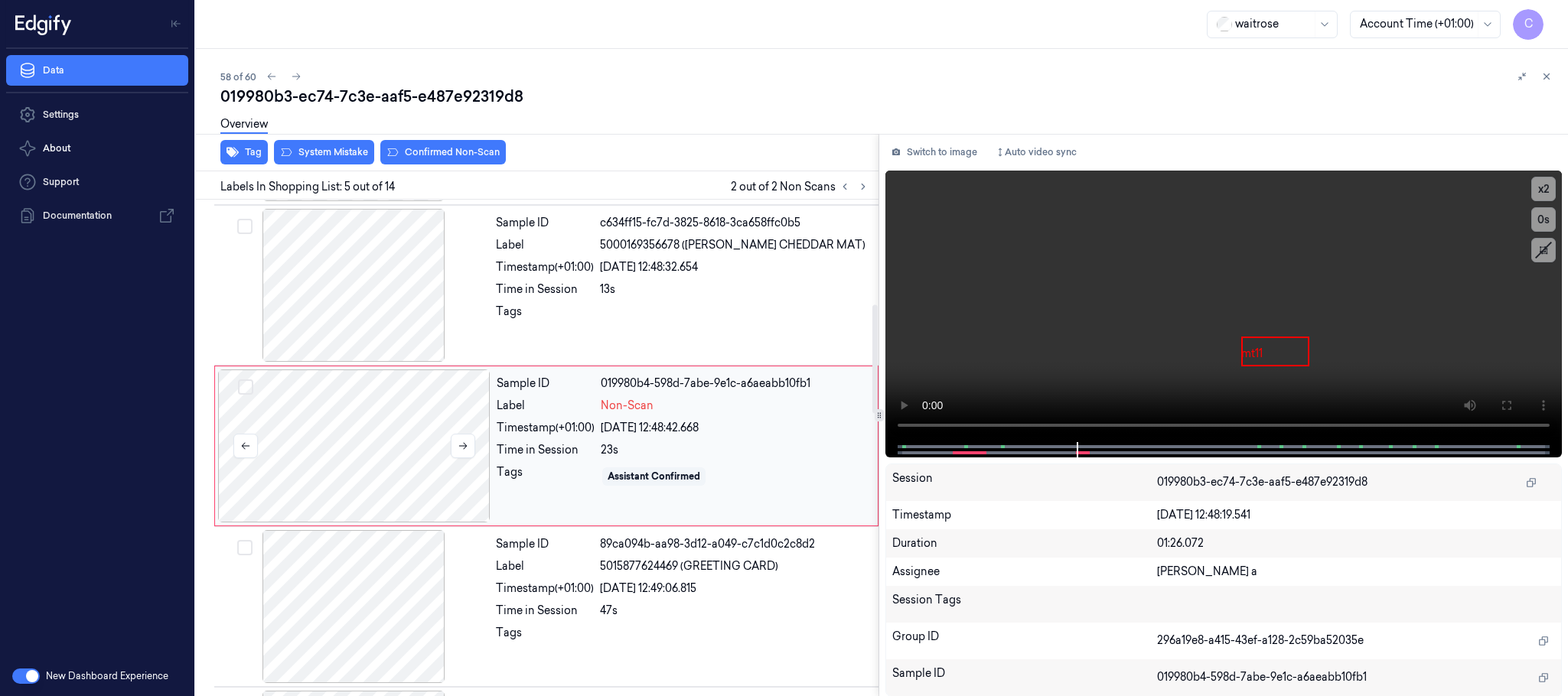
scroll to position [478, 0]
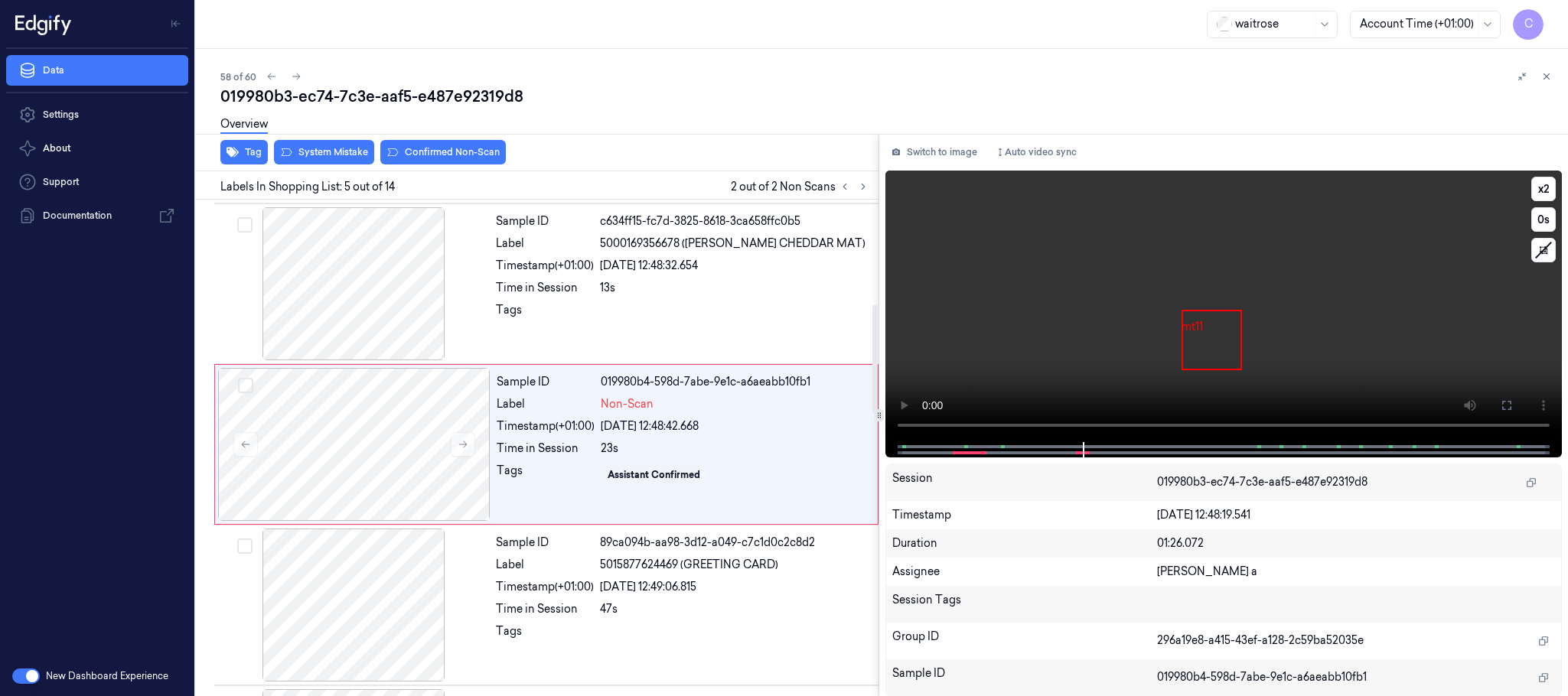
click at [1286, 310] on video at bounding box center [1223, 307] width 676 height 272
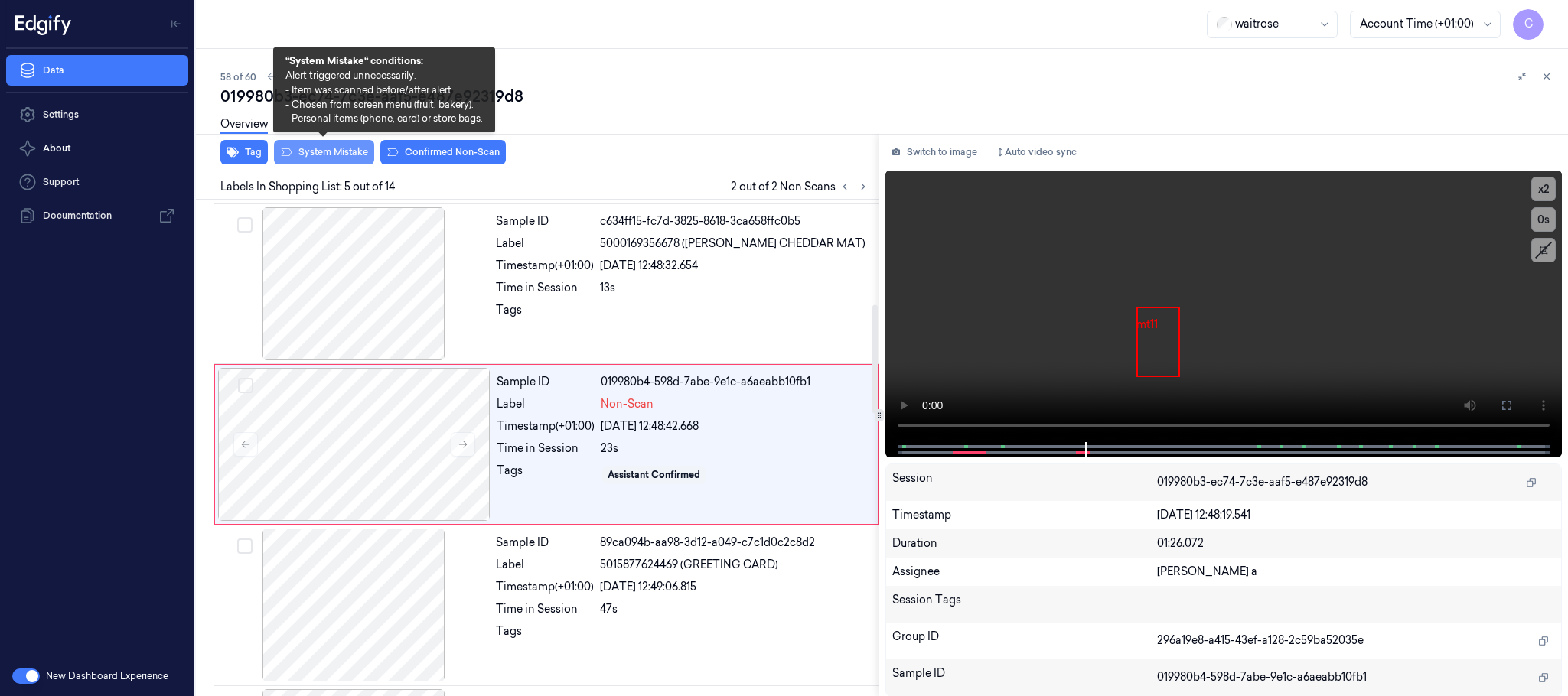
click at [330, 152] on button "System Mistake" at bounding box center [325, 152] width 101 height 25
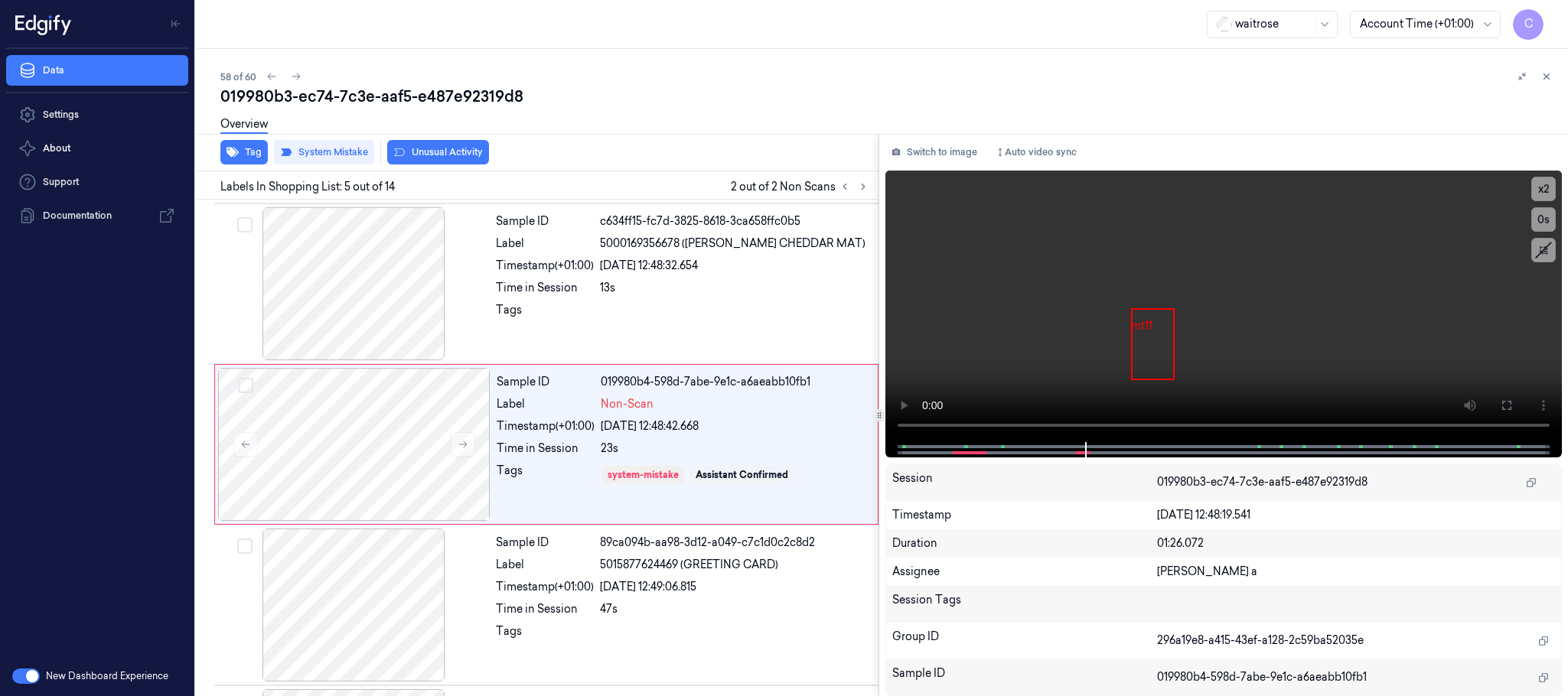
click at [452, 149] on button "Unusual Activity" at bounding box center [438, 152] width 102 height 25
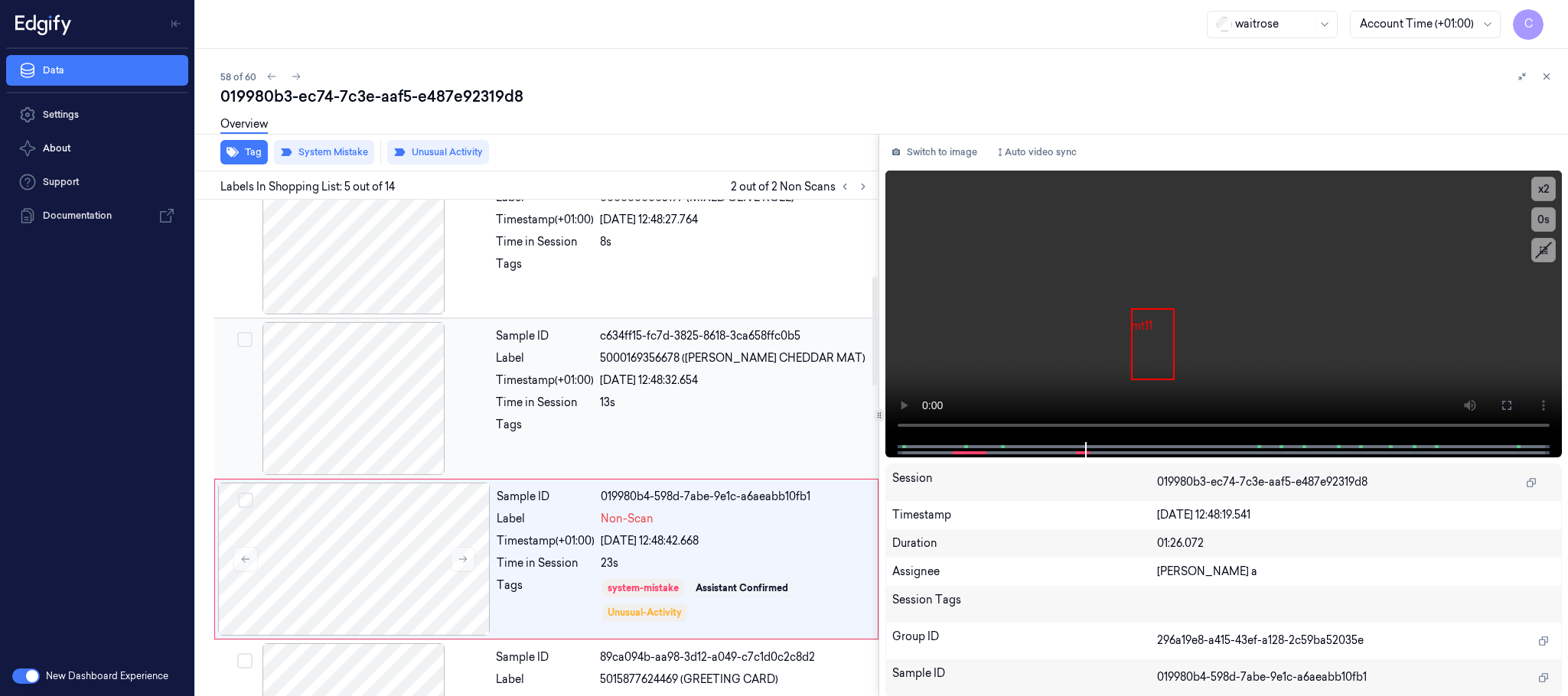
scroll to position [248, 0]
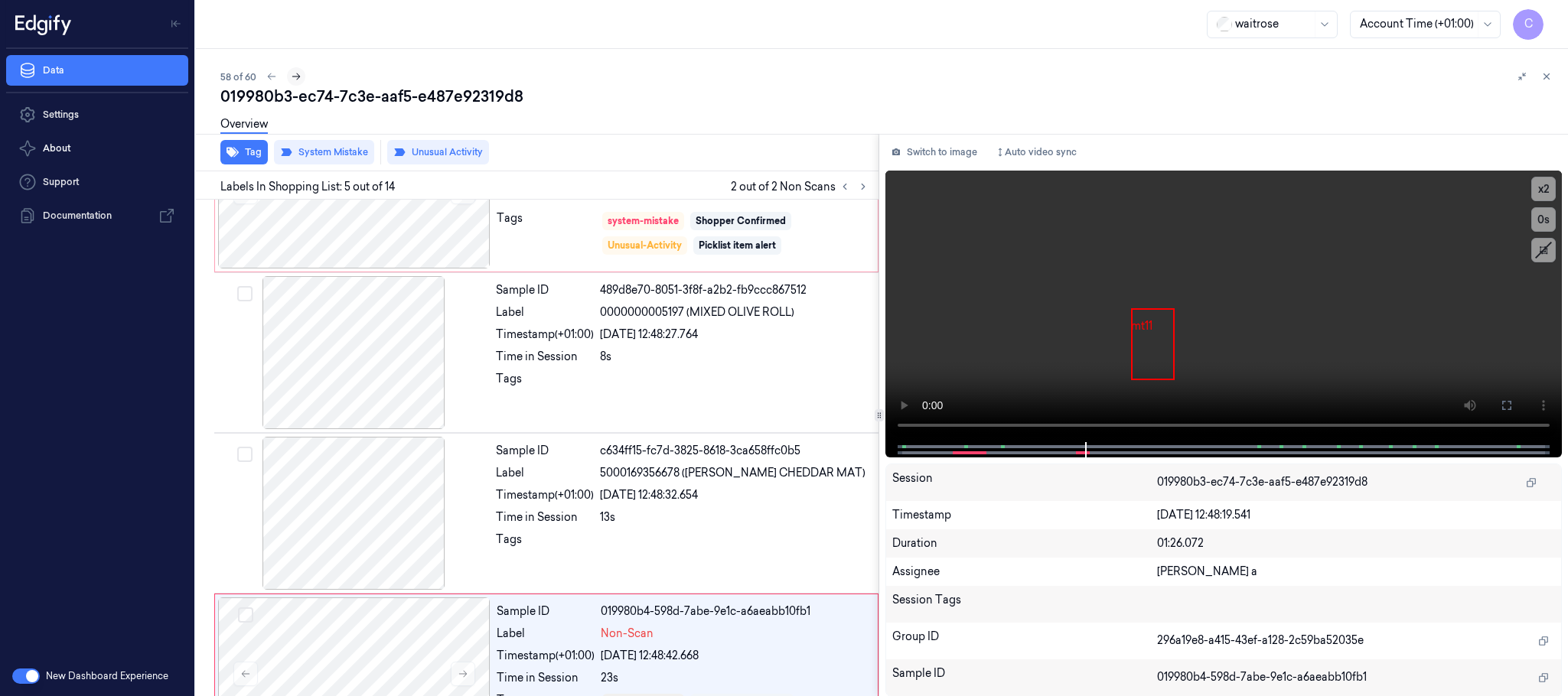
click at [294, 77] on icon at bounding box center [295, 76] width 10 height 10
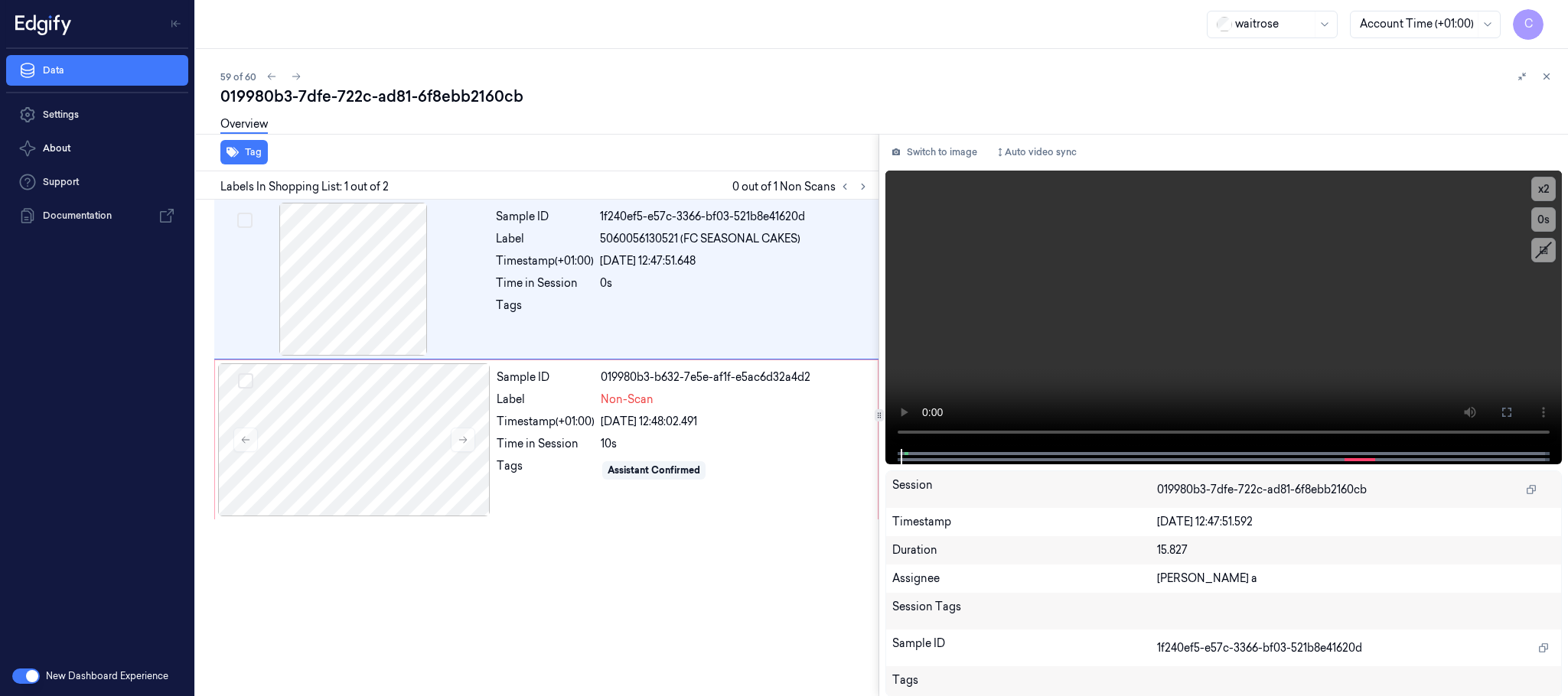
click at [271, 85] on div "019980b3-7dfe-722c-ad81-6f8ebb2160cb" at bounding box center [888, 96] width 1335 height 22
click at [270, 78] on icon at bounding box center [271, 76] width 10 height 10
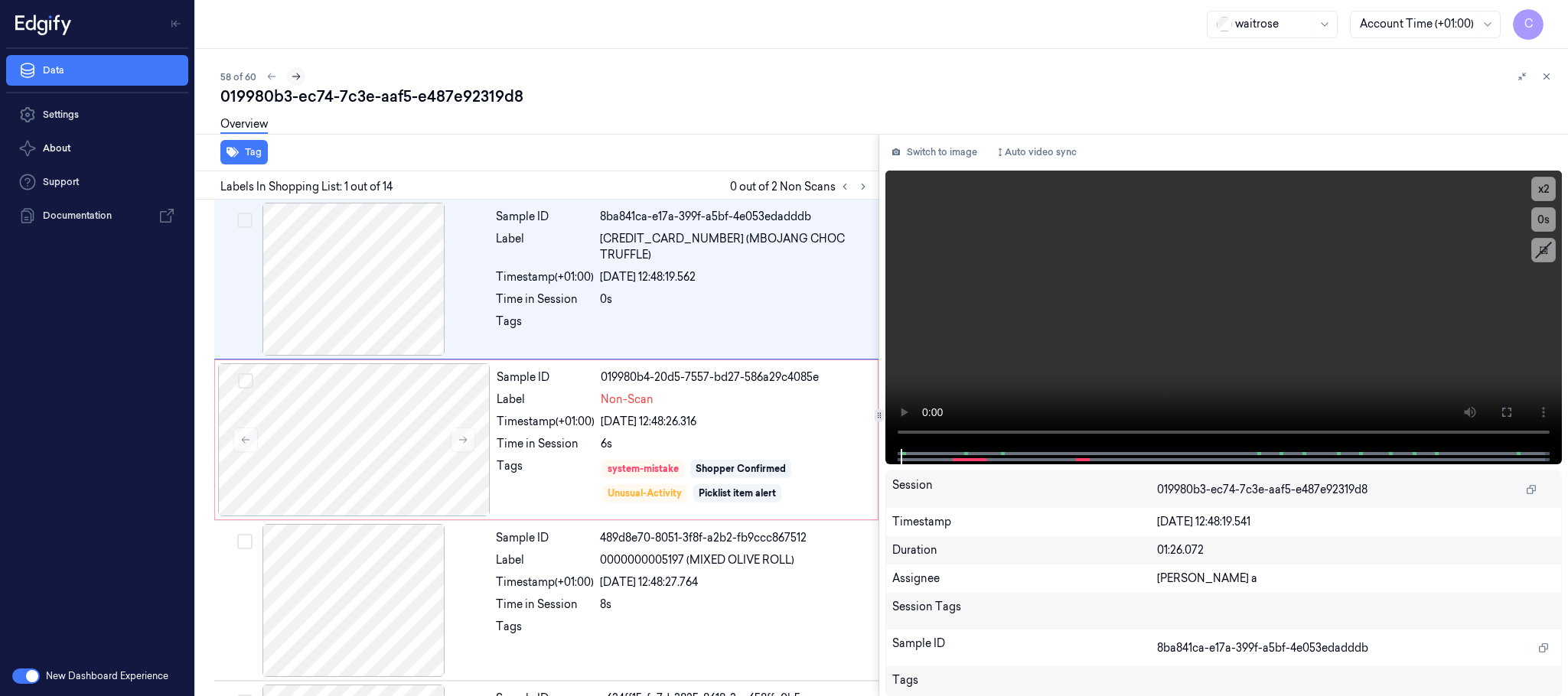
click at [298, 74] on icon at bounding box center [295, 76] width 10 height 10
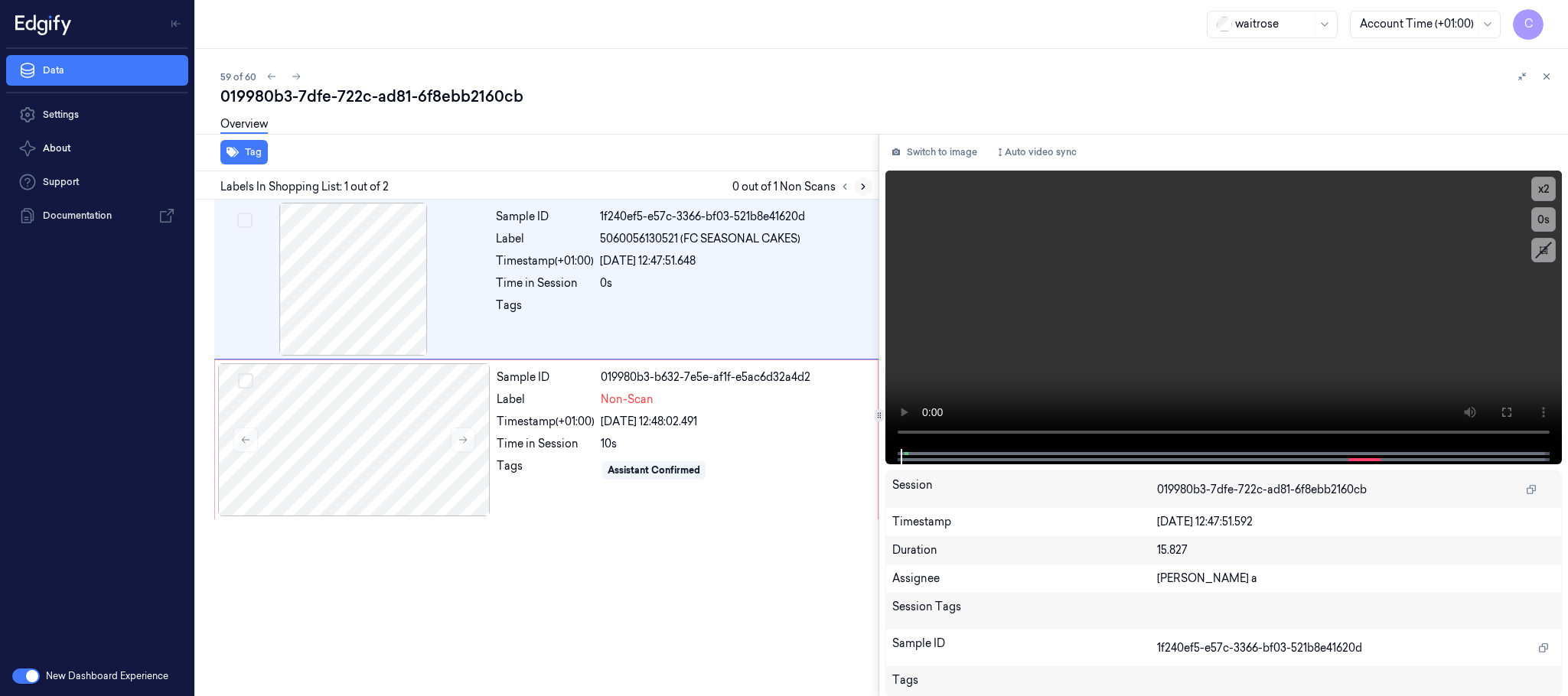
click at [864, 184] on icon at bounding box center [862, 186] width 10 height 10
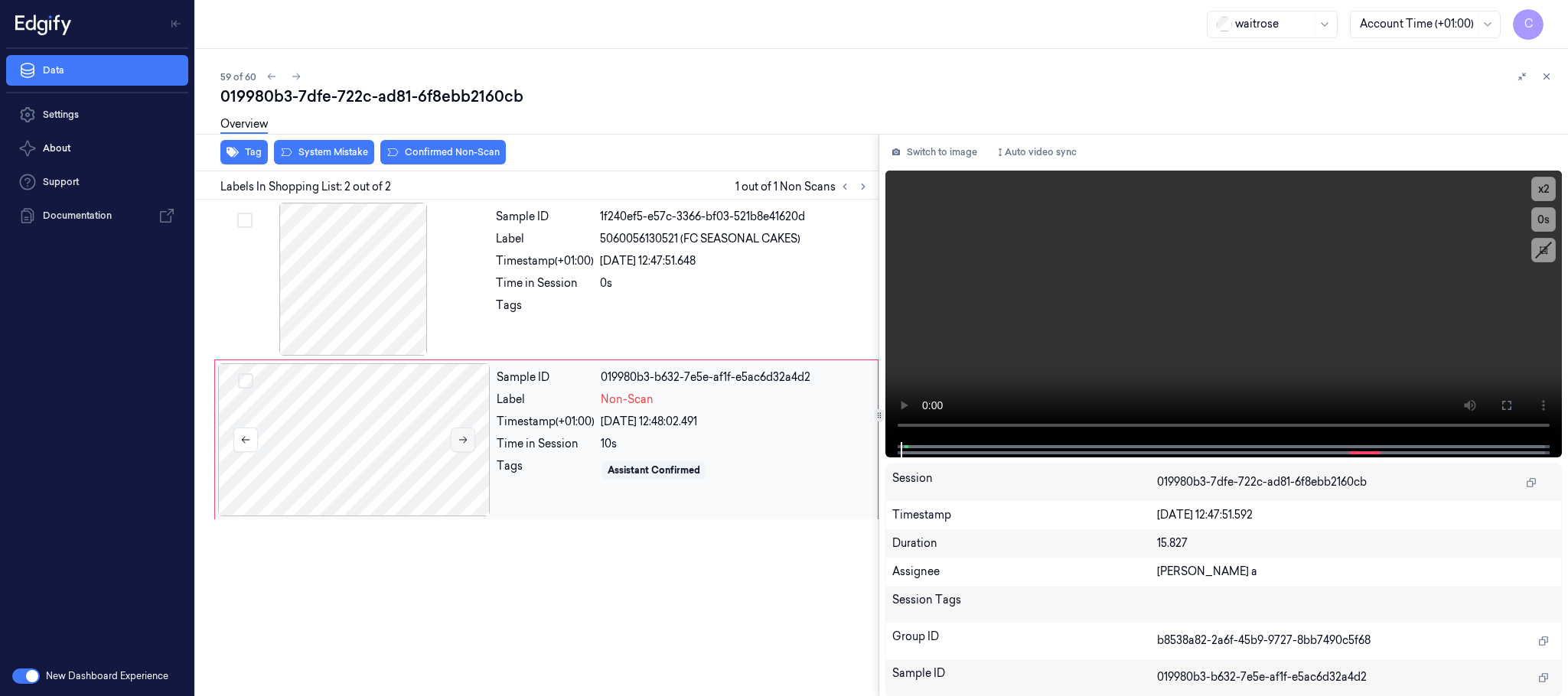
click at [468, 440] on button at bounding box center [463, 441] width 25 height 25
click at [468, 440] on icon at bounding box center [463, 440] width 10 height 10
click at [397, 271] on div at bounding box center [353, 279] width 273 height 153
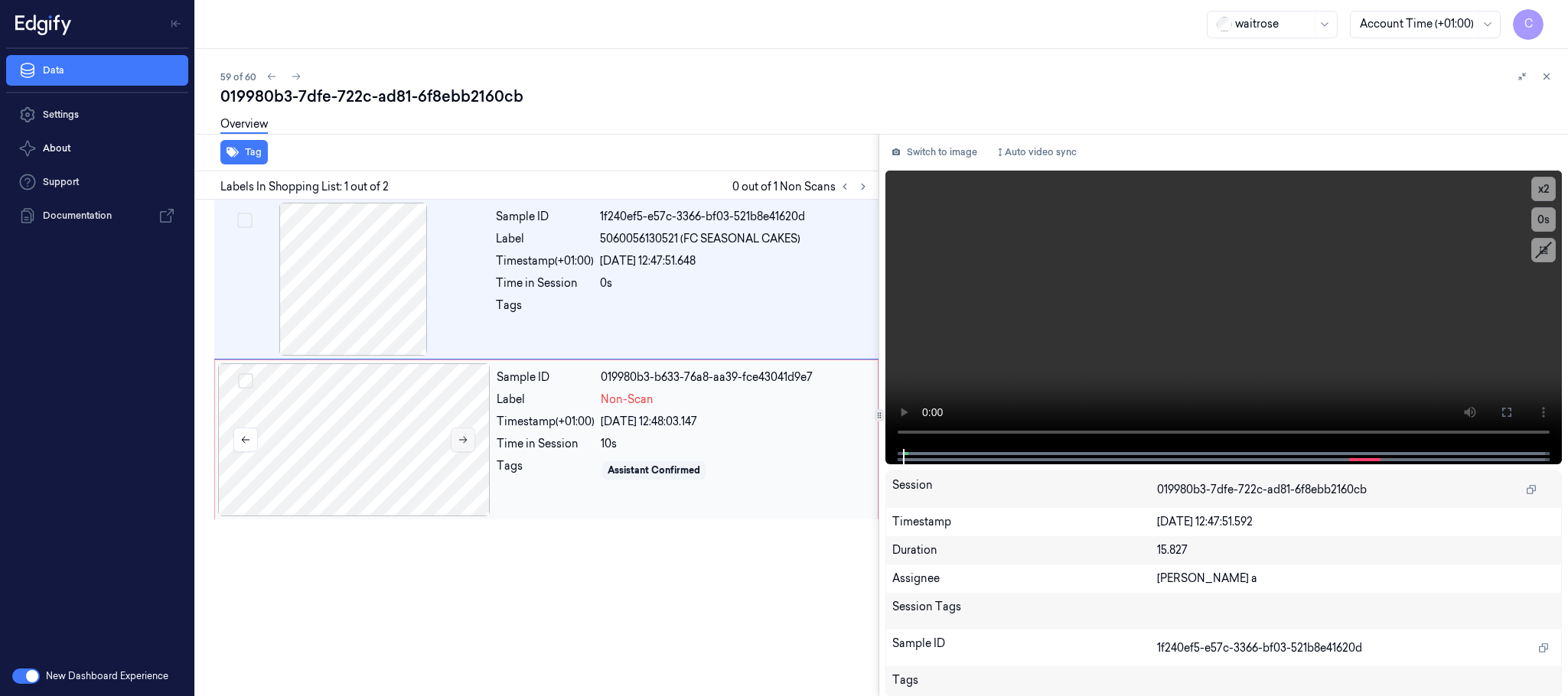
click at [460, 436] on icon at bounding box center [463, 440] width 10 height 10
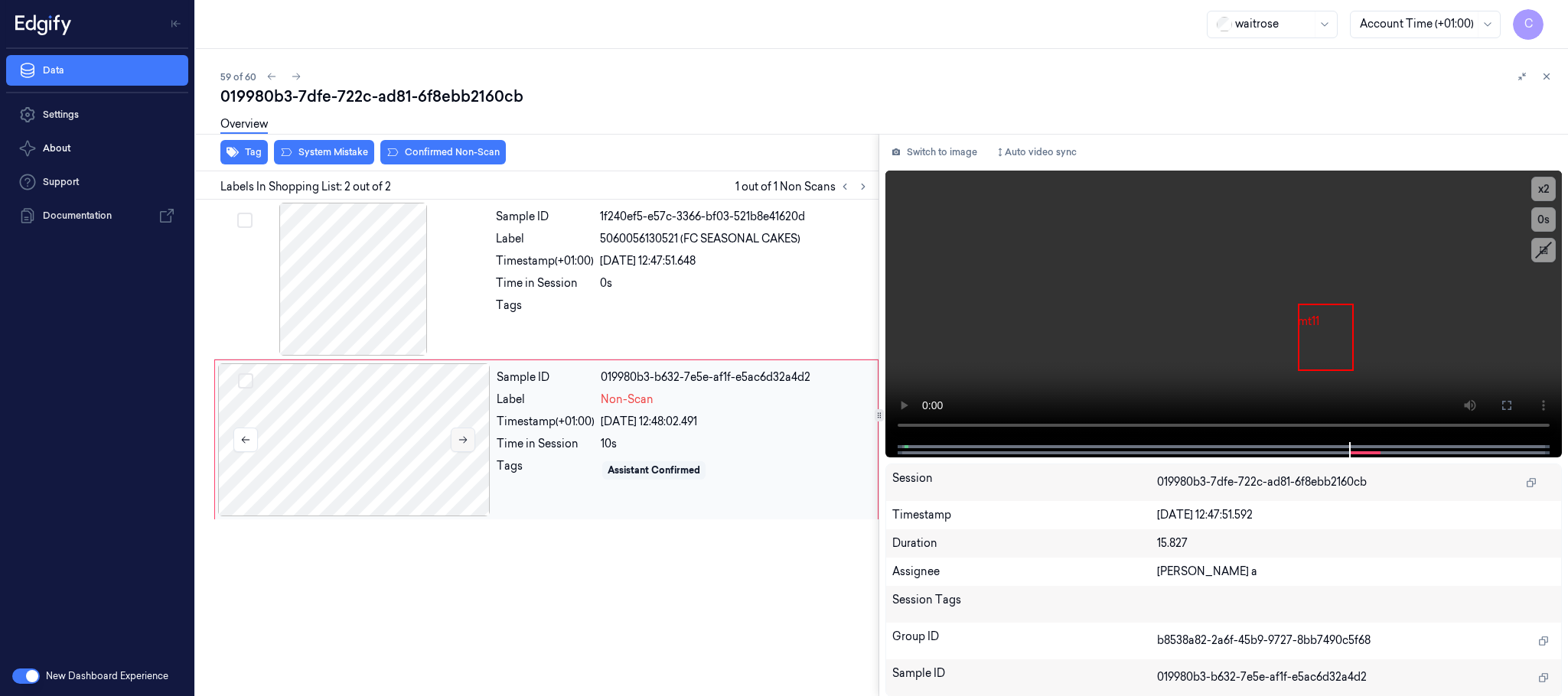
click at [460, 436] on icon at bounding box center [463, 440] width 10 height 10
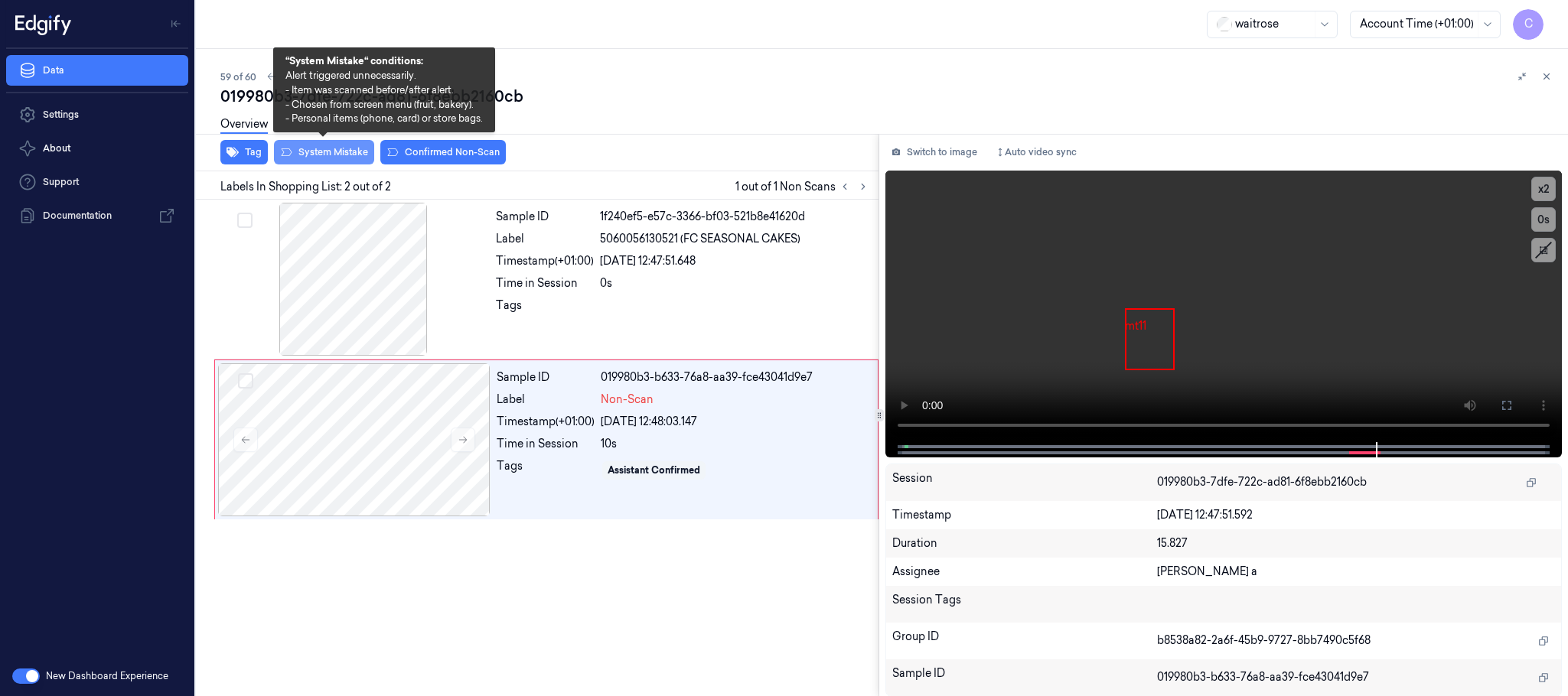
click at [331, 148] on button "System Mistake" at bounding box center [325, 152] width 101 height 25
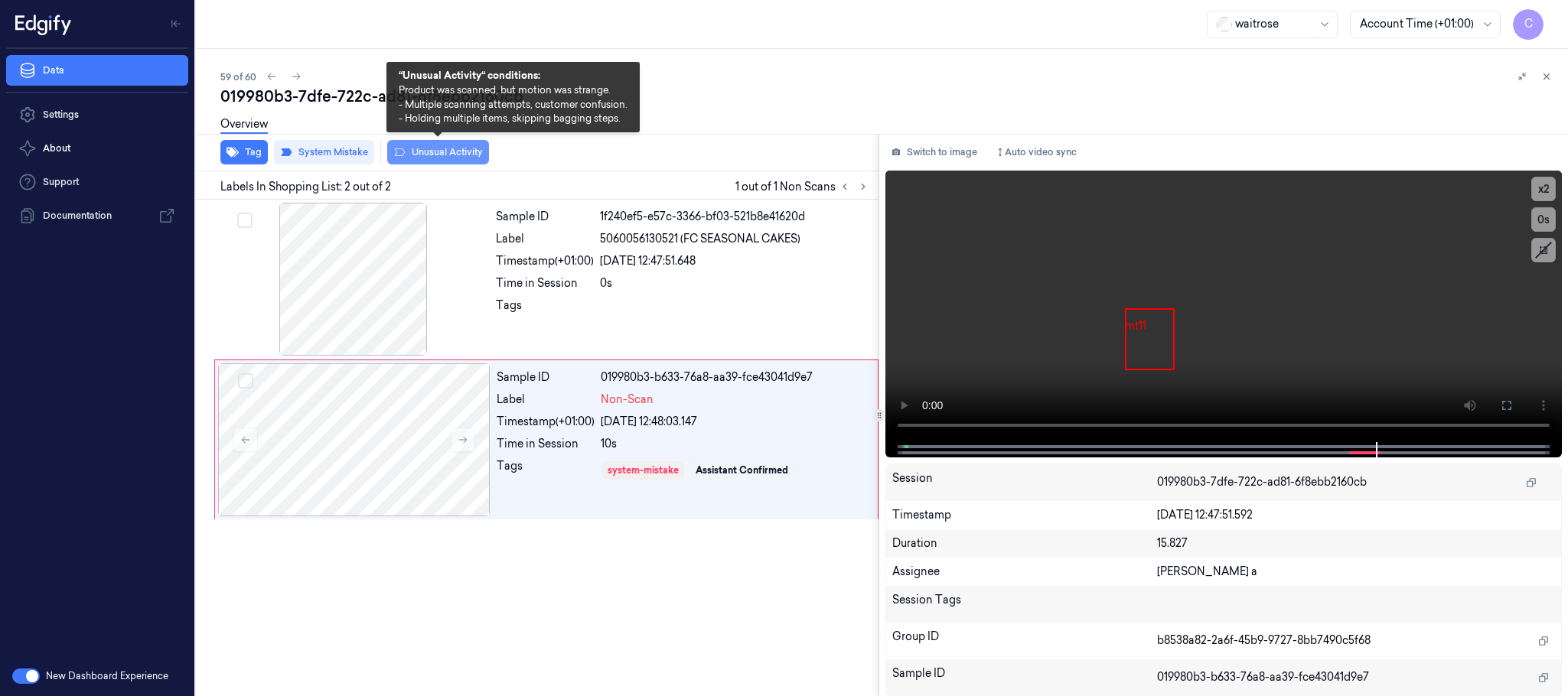
click at [464, 147] on button "Unusual Activity" at bounding box center [438, 152] width 102 height 25
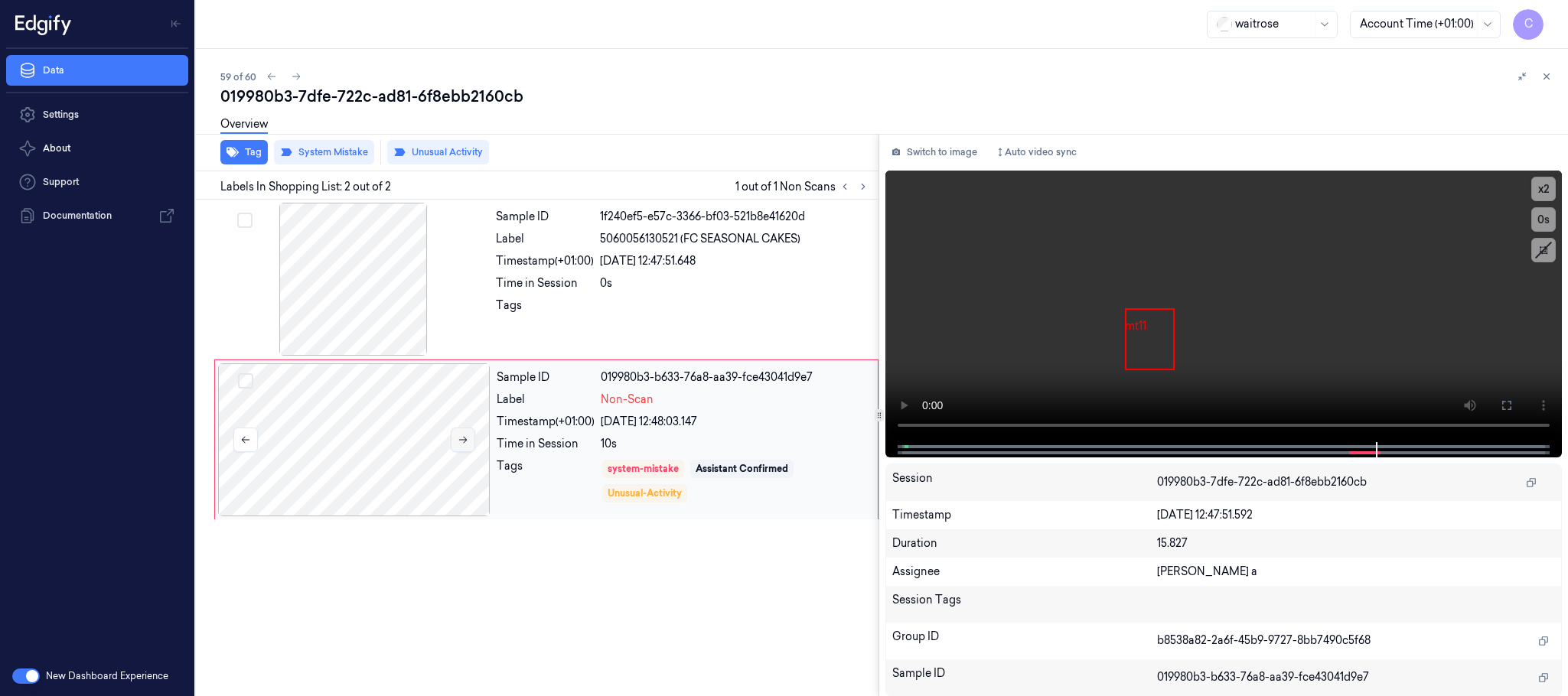
click at [455, 437] on button at bounding box center [463, 441] width 25 height 25
click at [456, 440] on button at bounding box center [463, 441] width 25 height 25
click at [297, 67] on div "59 of 60" at bounding box center [888, 76] width 1335 height 18
click at [296, 77] on icon at bounding box center [295, 76] width 10 height 10
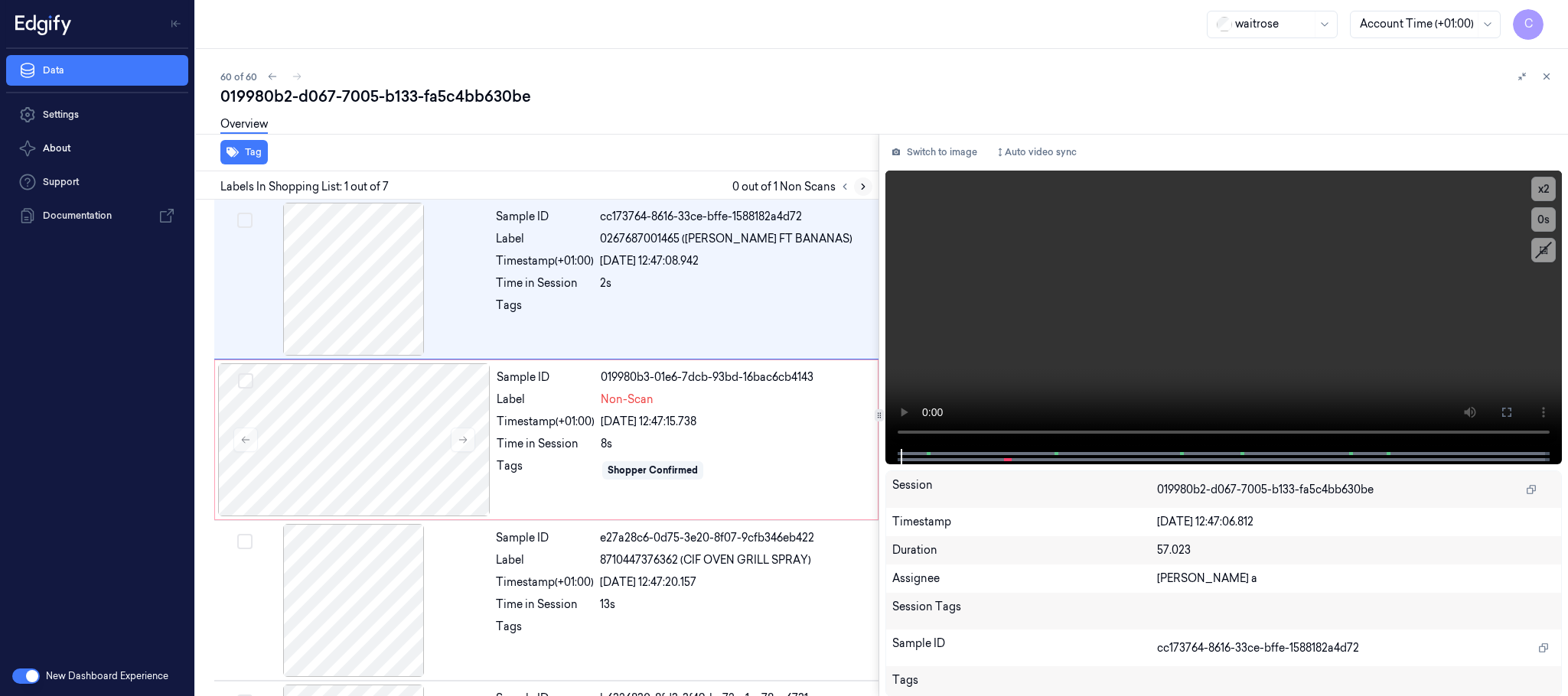
click at [863, 181] on icon at bounding box center [862, 186] width 10 height 10
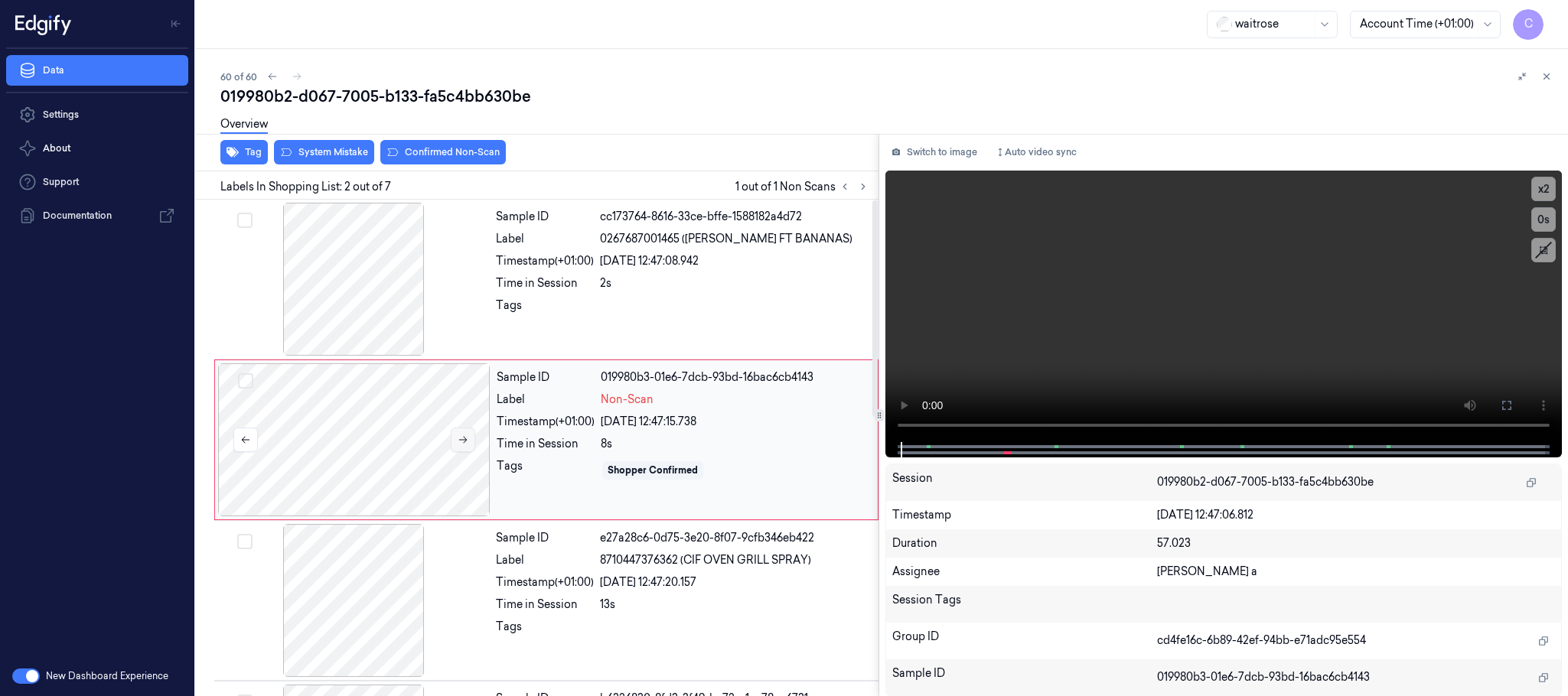
click at [460, 441] on icon at bounding box center [463, 440] width 10 height 10
click at [462, 439] on icon at bounding box center [463, 440] width 10 height 10
click at [335, 266] on div at bounding box center [353, 279] width 273 height 153
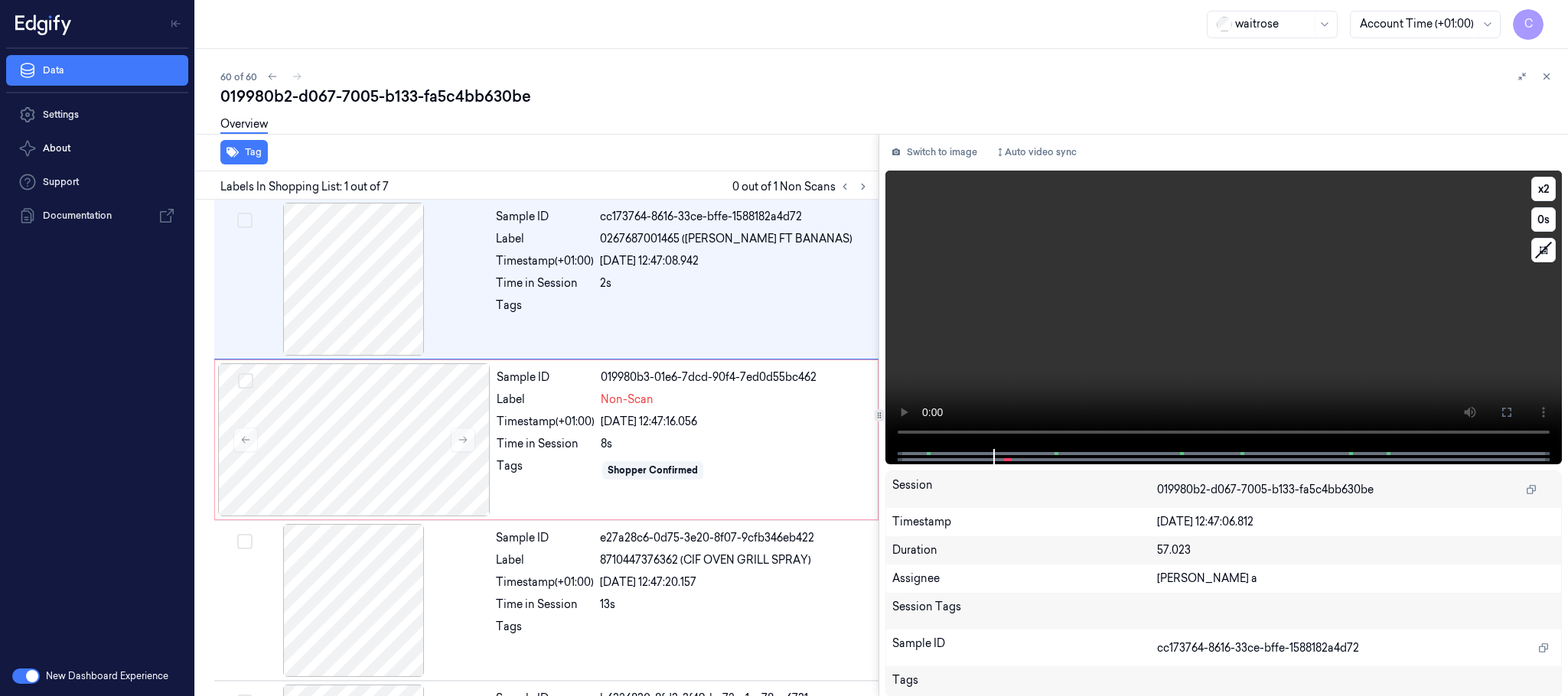
click at [1248, 335] on video at bounding box center [1223, 310] width 676 height 278
click at [379, 448] on div at bounding box center [354, 440] width 273 height 153
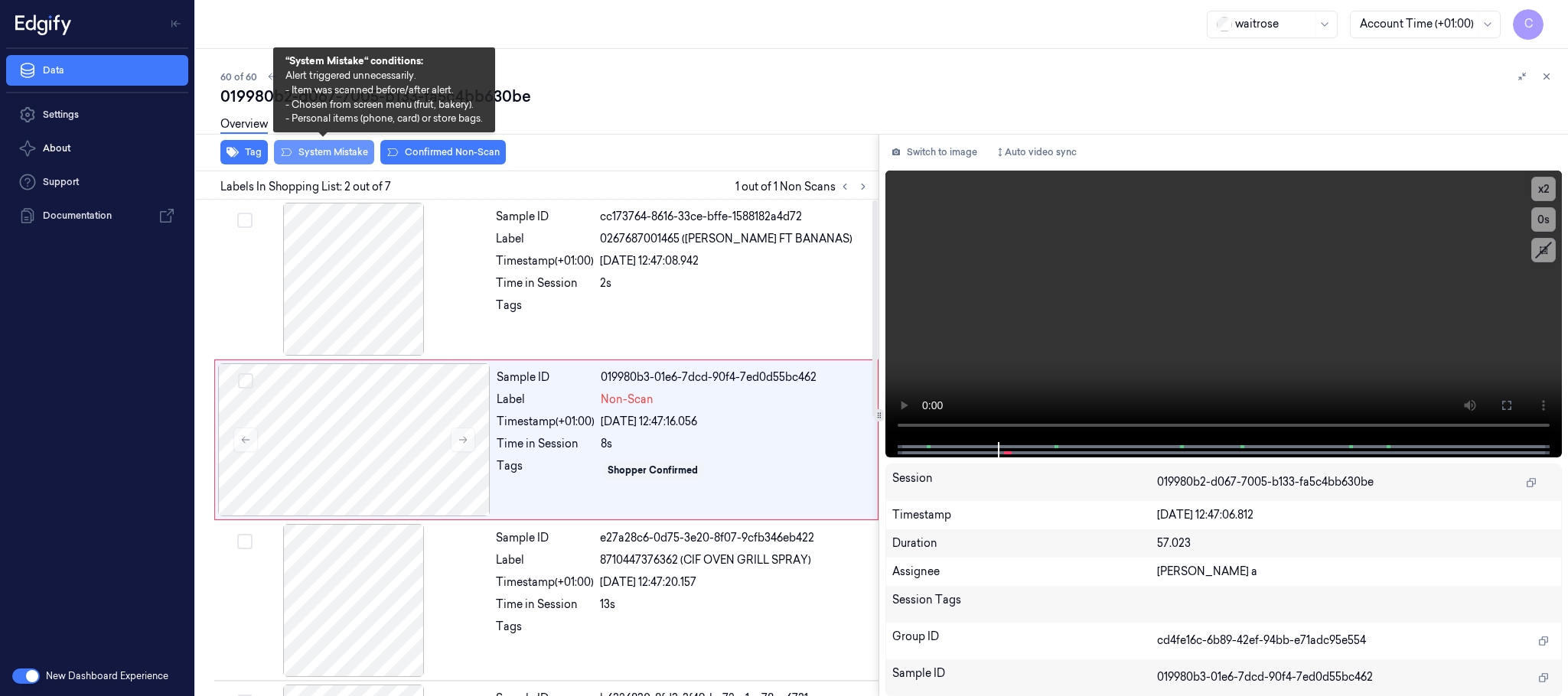
click at [304, 147] on button "System Mistake" at bounding box center [325, 152] width 101 height 25
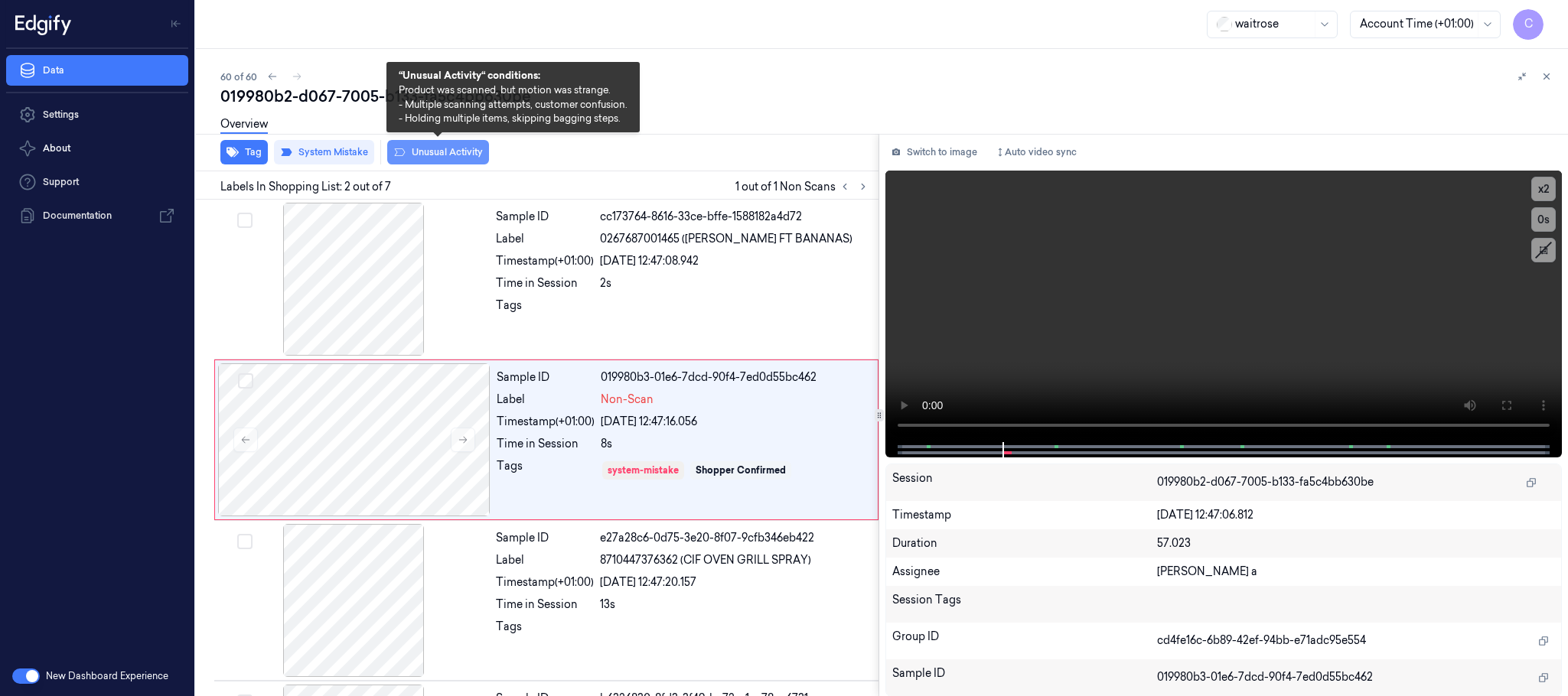
click at [444, 152] on button "Unusual Activity" at bounding box center [438, 152] width 102 height 25
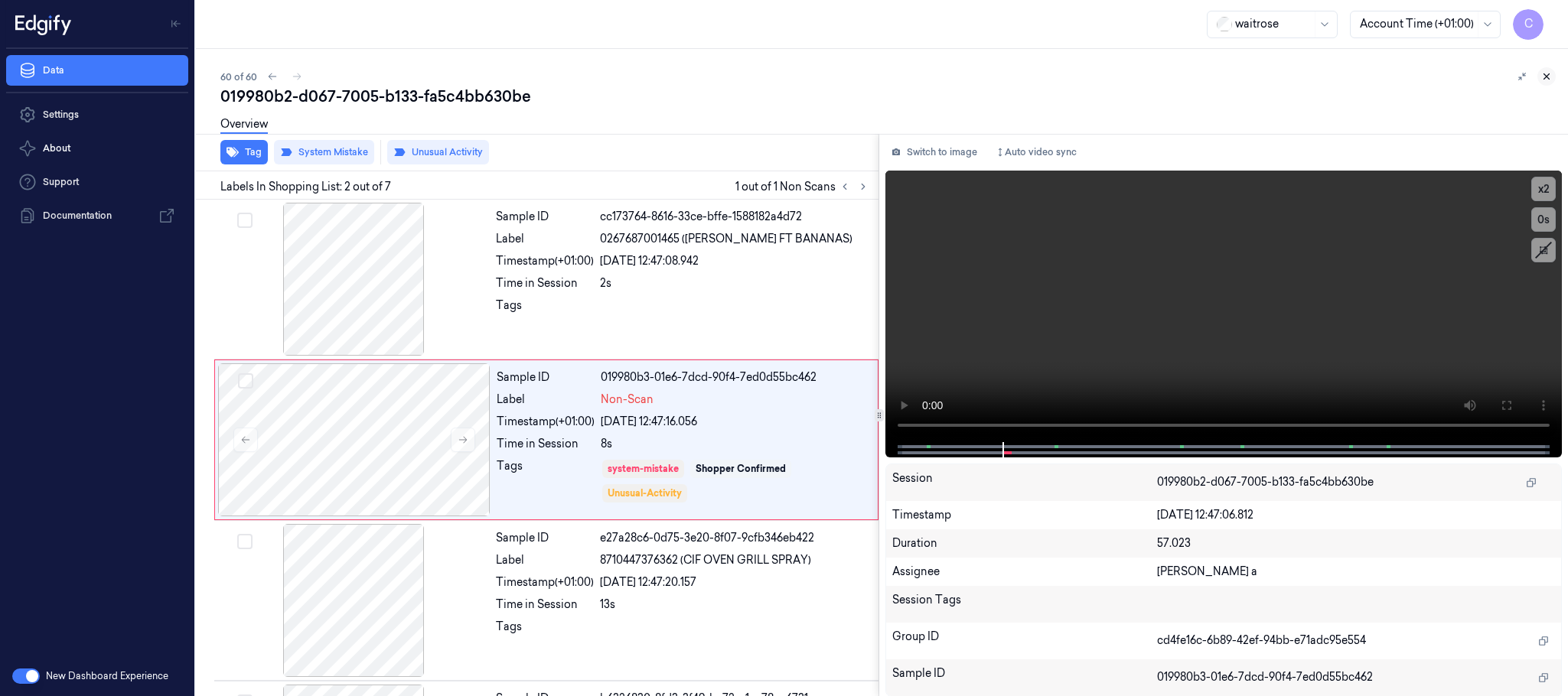
click at [1543, 74] on icon at bounding box center [1546, 76] width 10 height 10
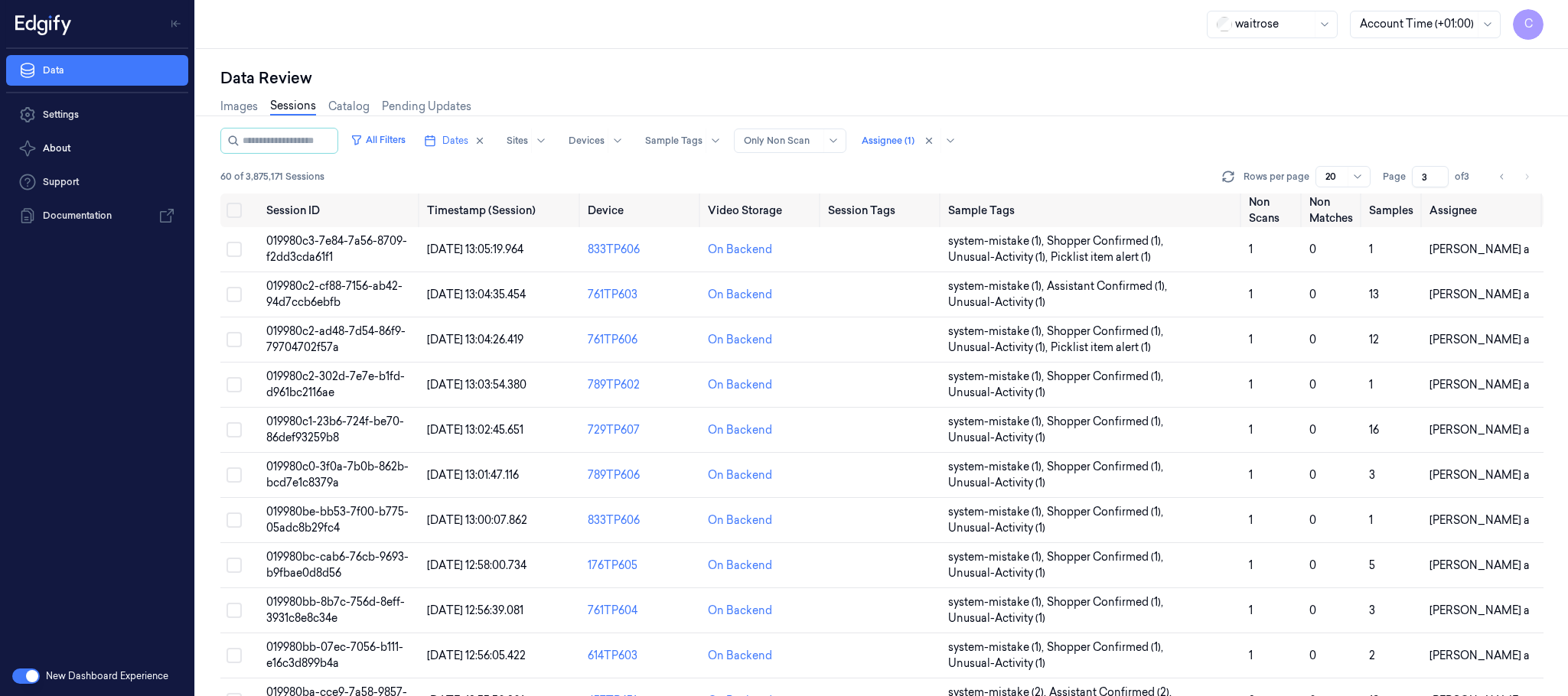
scroll to position [483, 0]
